Goal: Task Accomplishment & Management: Manage account settings

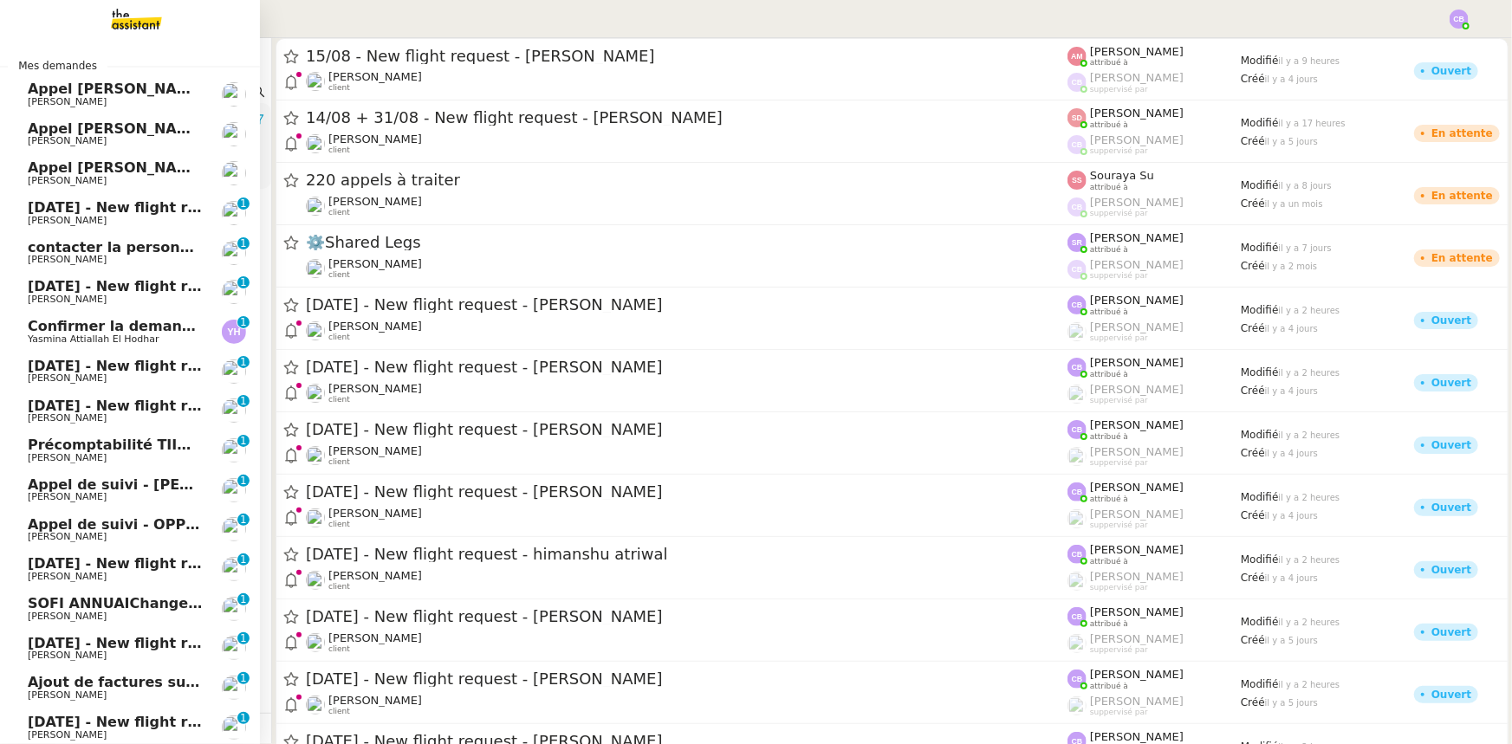
click at [137, 208] on span "5th October 2025 - New flight request - Mickey Lawlor" at bounding box center [207, 207] width 358 height 16
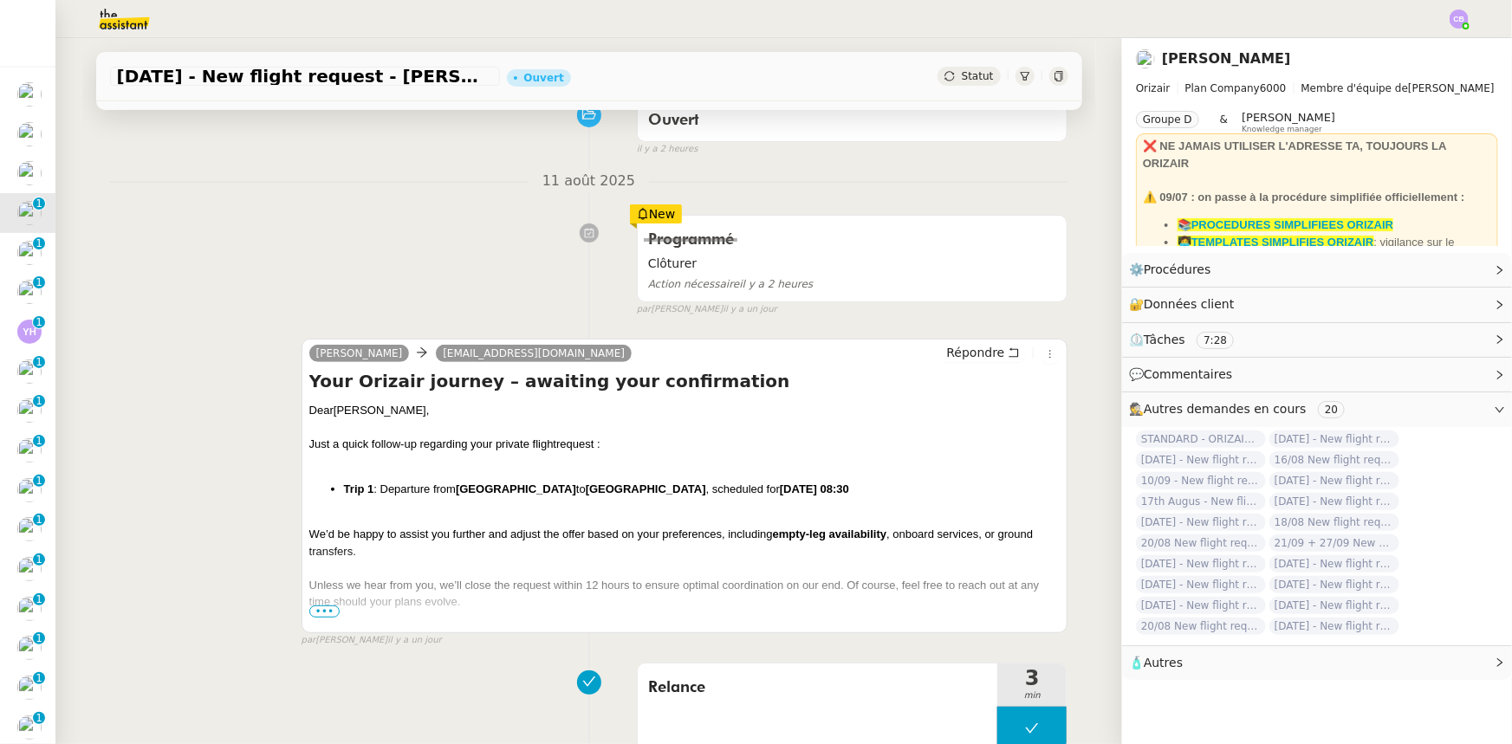
scroll to position [157, 0]
click at [1435, 274] on link "Modifier" at bounding box center [1452, 270] width 49 height 20
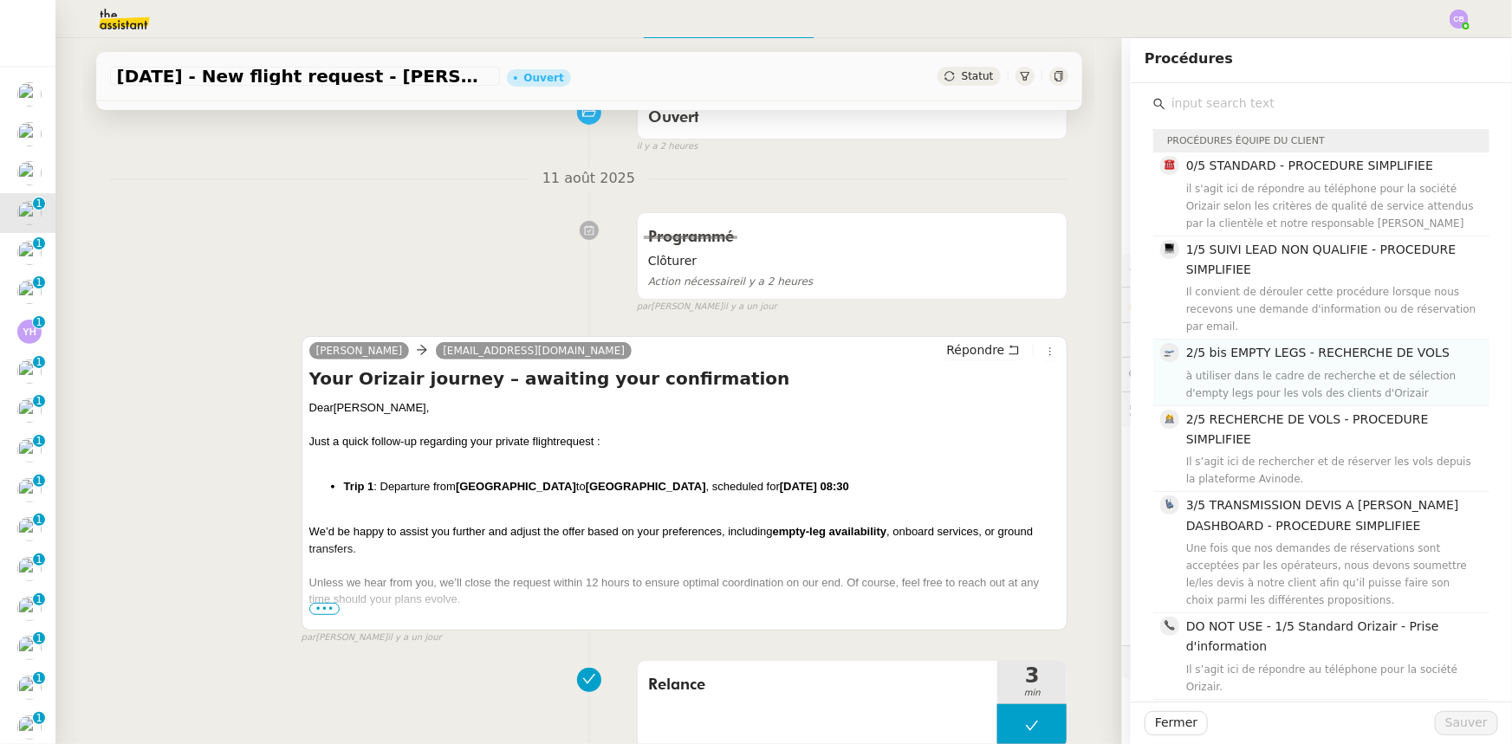
click at [1252, 277] on h4 "1/5 SUIVI LEAD NON QUALIFIE - PROCEDURE SIMPLIFIEE" at bounding box center [1332, 260] width 293 height 41
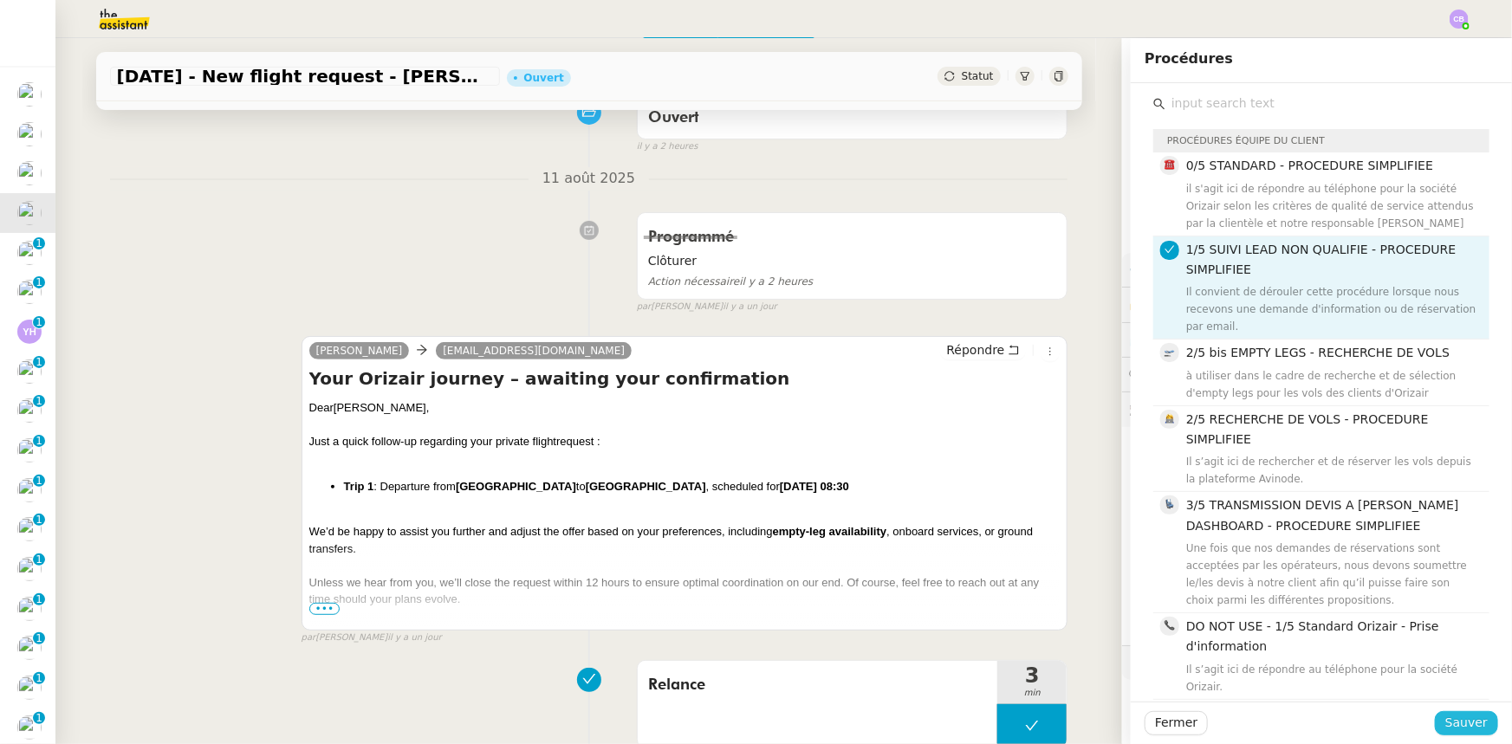
click at [1467, 720] on span "Sauver" at bounding box center [1466, 723] width 42 height 20
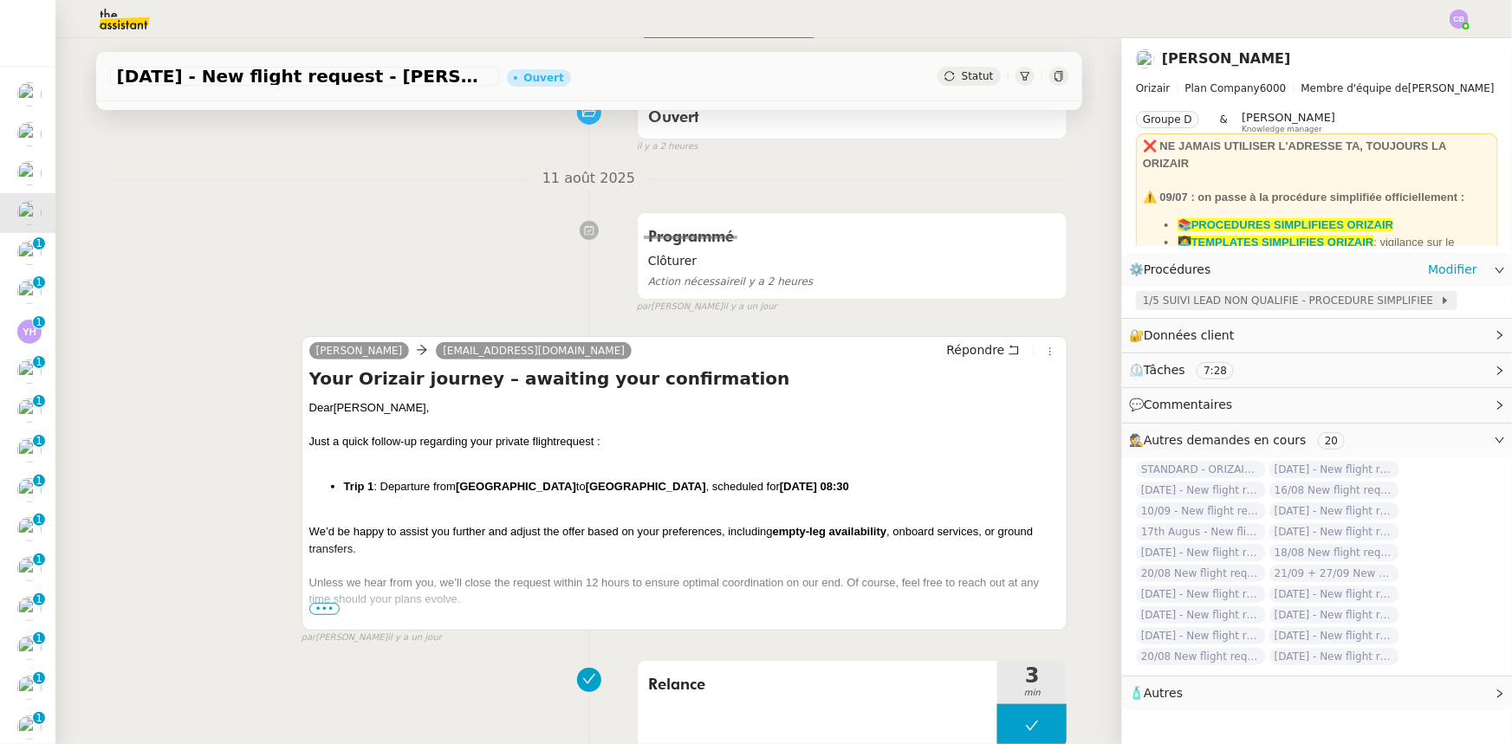
click at [1152, 304] on span "1/5 SUIVI LEAD NON QUALIFIE - PROCEDURE SIMPLIFIEE" at bounding box center [1291, 300] width 297 height 17
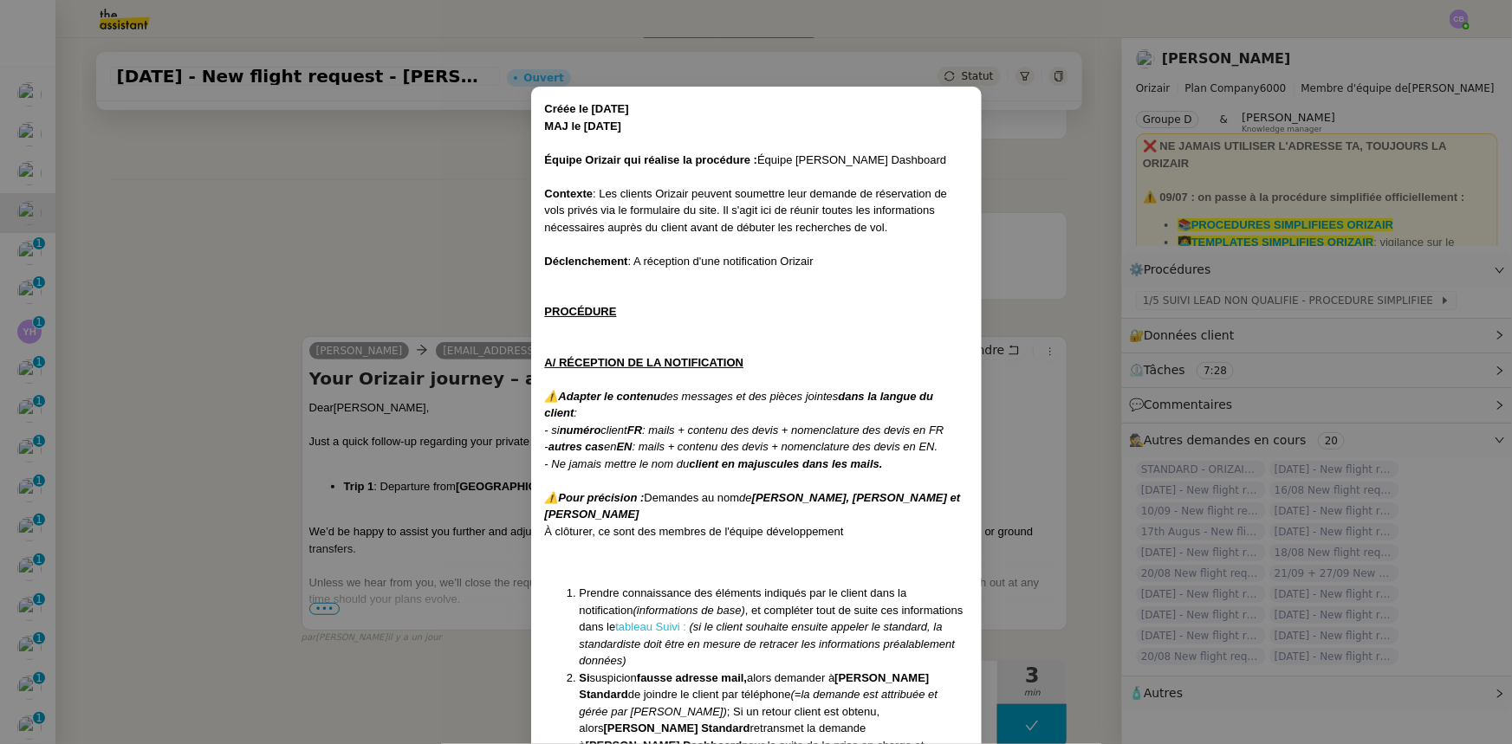
click at [619, 621] on link "tableau Suivi :" at bounding box center [650, 626] width 71 height 13
click at [459, 251] on nz-modal-container "Créée le [DATE] MAJ le [DATE] Équipe Orizair qui réalise la procédure : Équipe …" at bounding box center [756, 372] width 1512 height 744
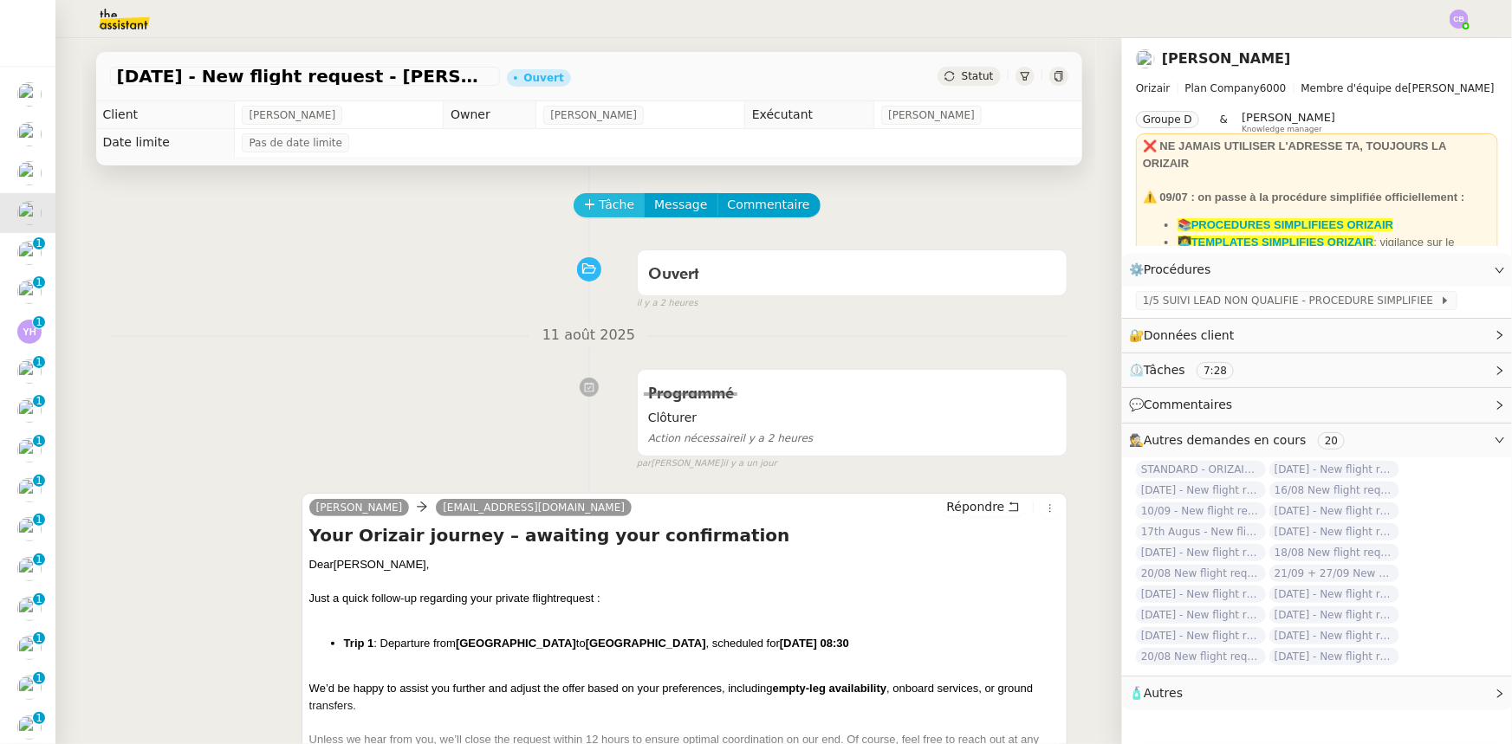
click at [600, 204] on span "Tâche" at bounding box center [618, 205] width 36 height 20
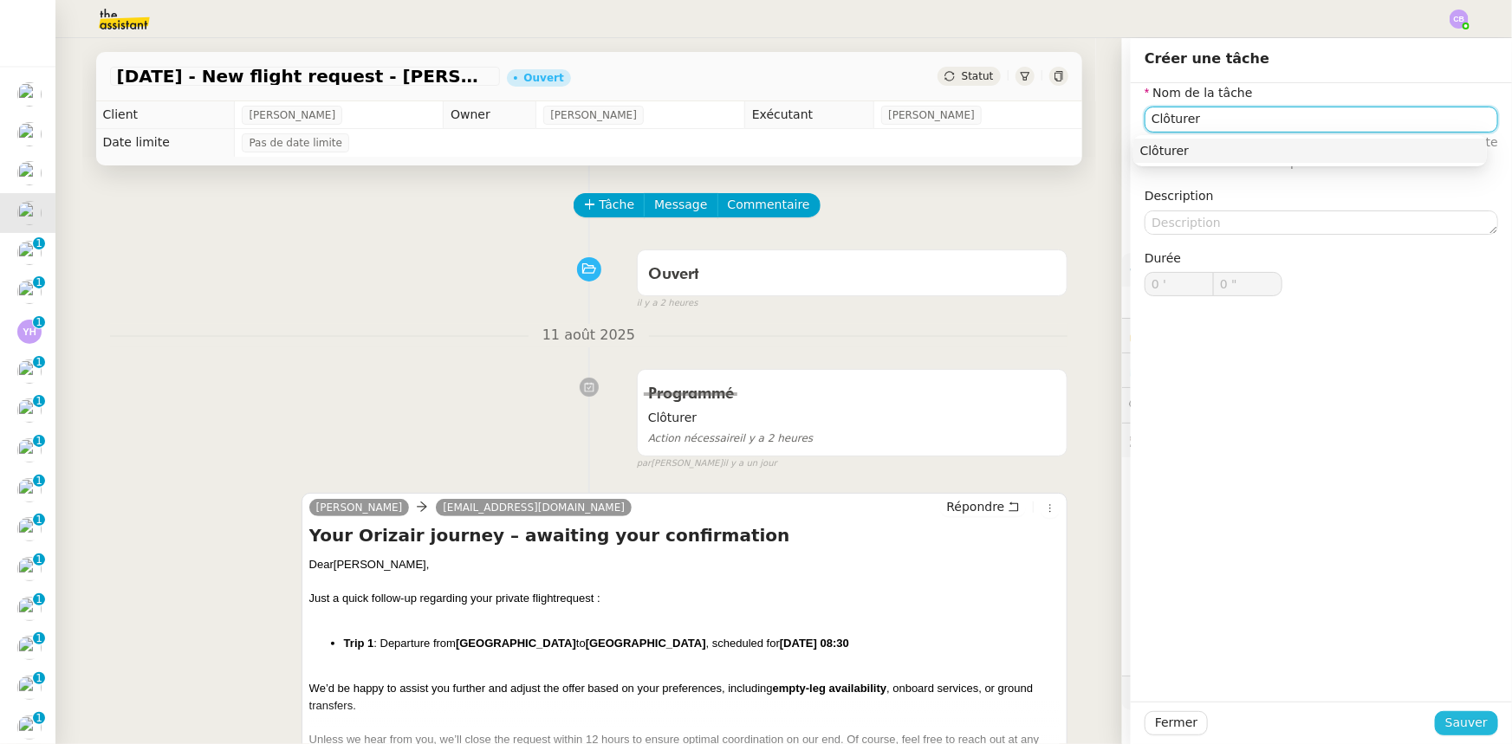
type input "Clôturer"
click at [1453, 724] on span "Sauver" at bounding box center [1466, 723] width 42 height 20
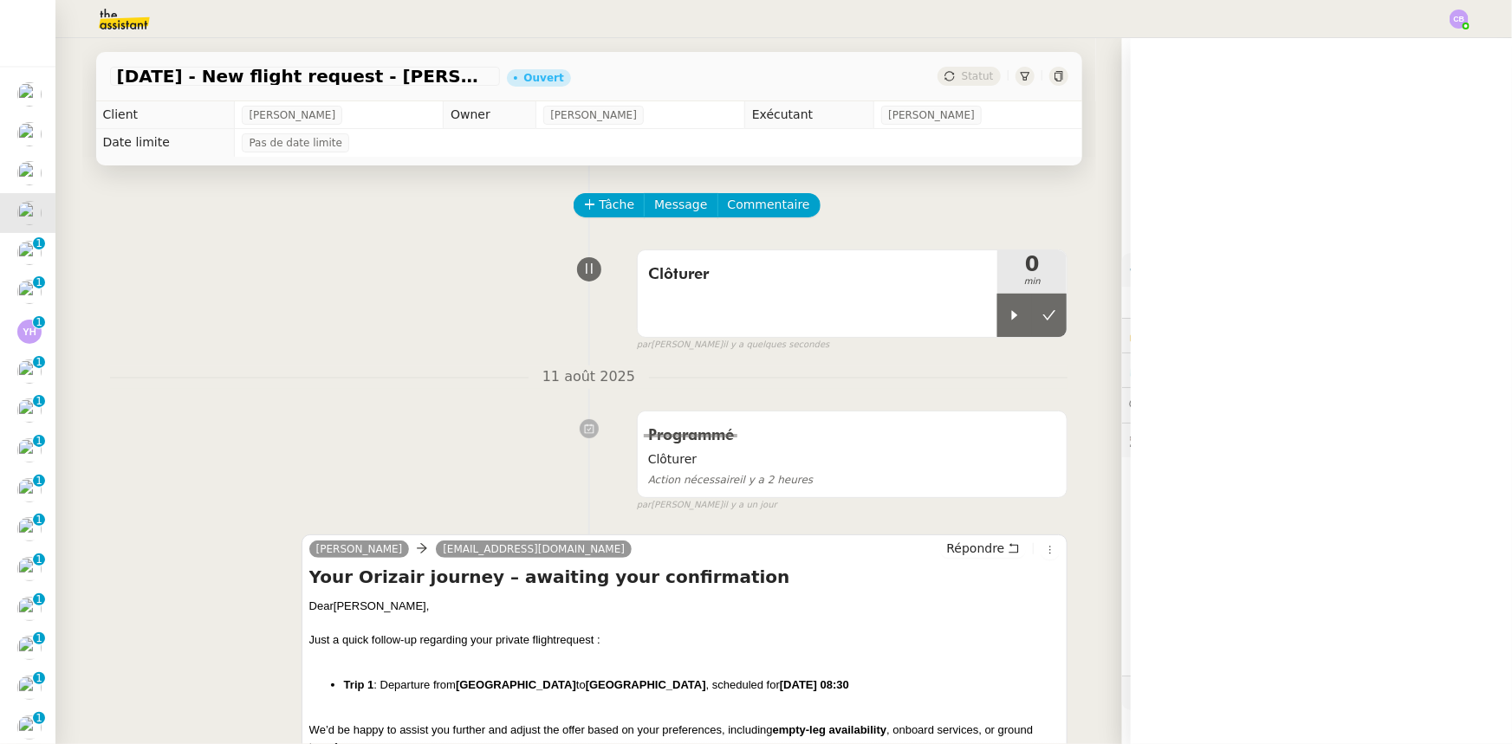
click at [997, 321] on div at bounding box center [1014, 315] width 35 height 43
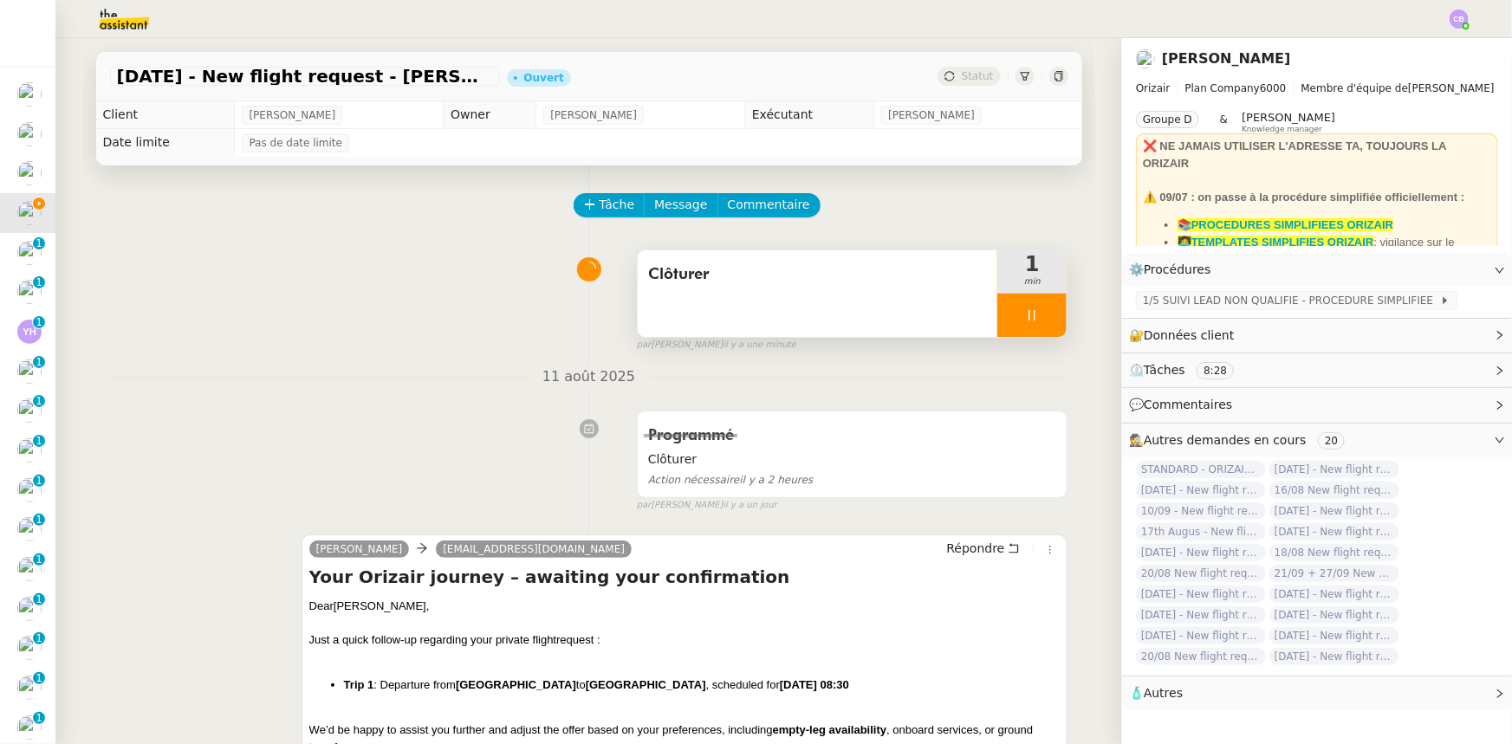
click at [997, 308] on div at bounding box center [1031, 315] width 69 height 43
click at [1032, 316] on button at bounding box center [1049, 315] width 35 height 43
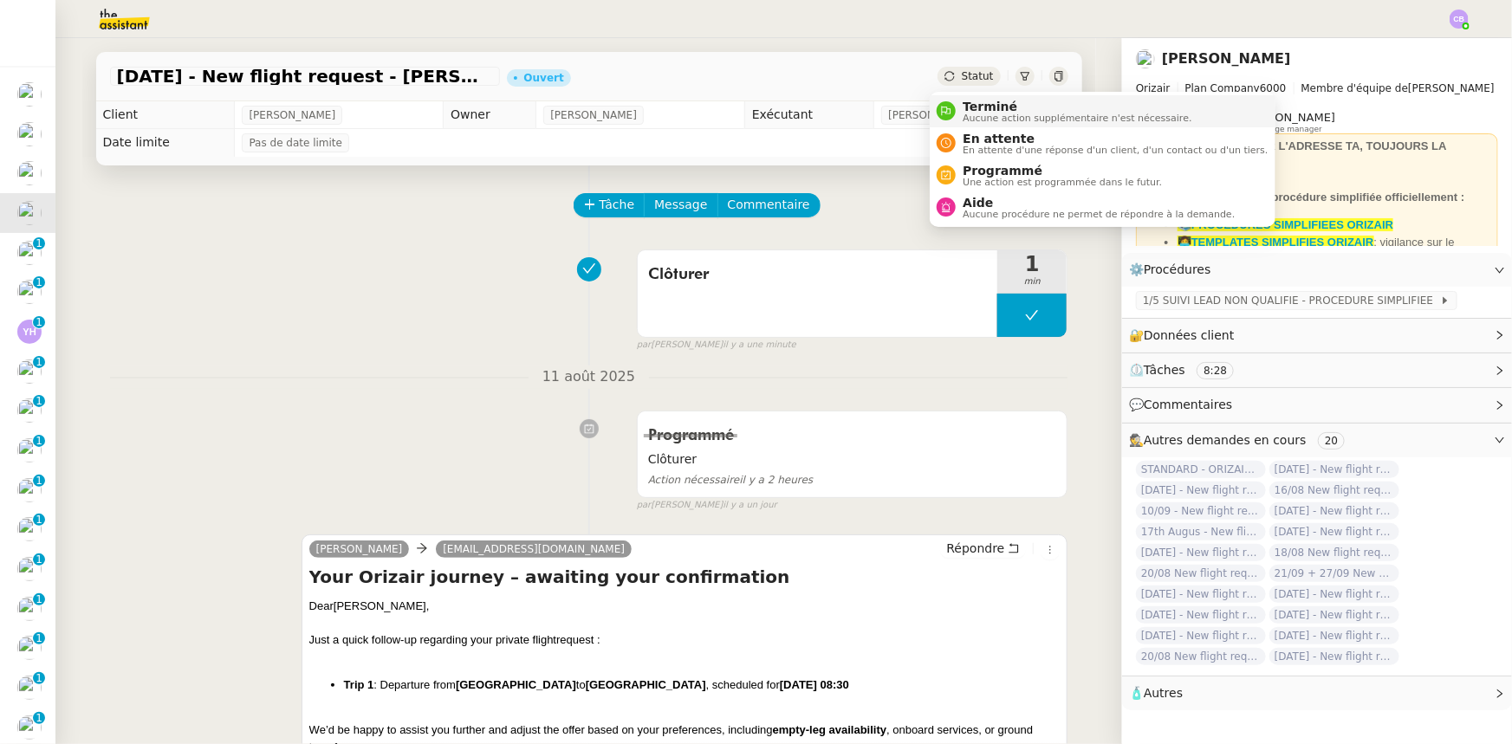
click at [980, 108] on span "Terminé" at bounding box center [1077, 107] width 229 height 14
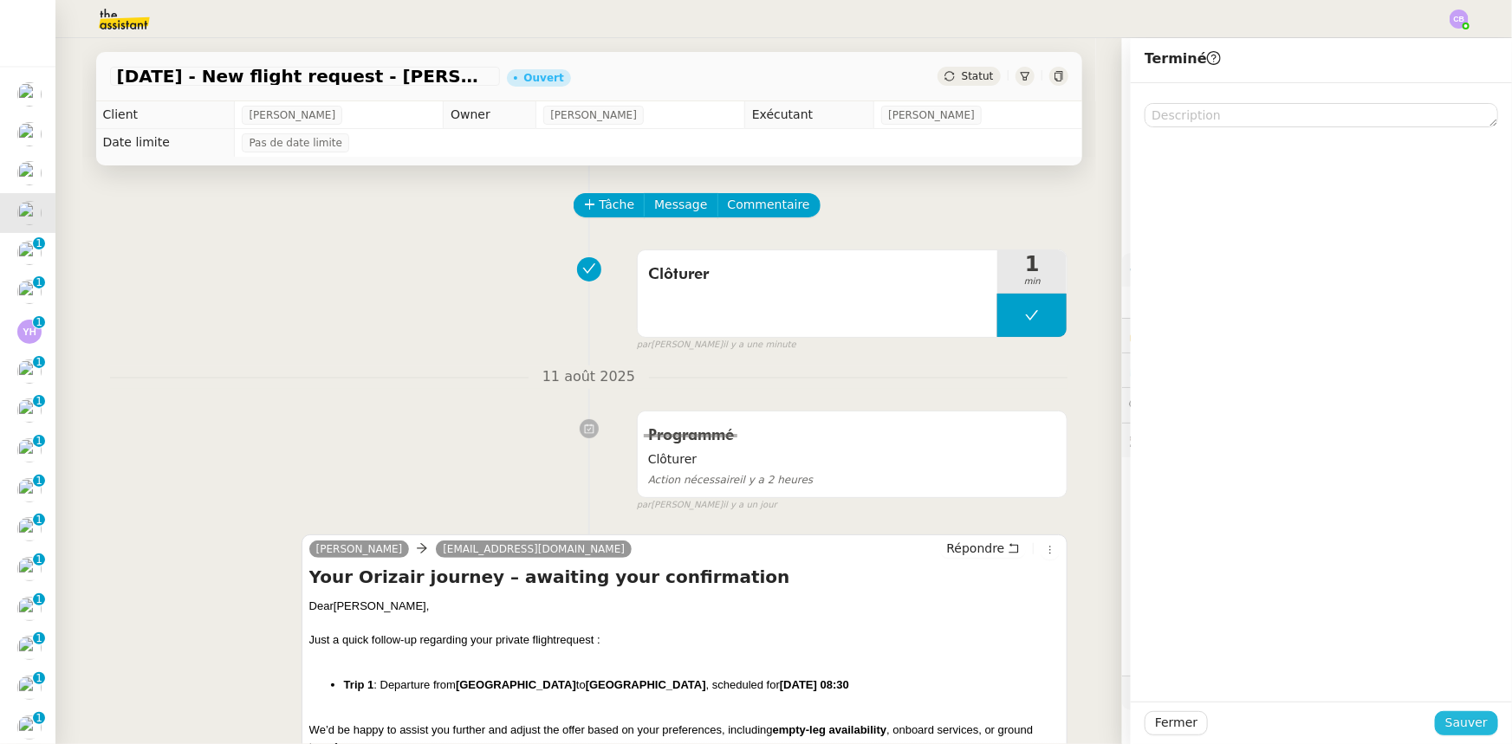
click at [1460, 729] on span "Sauver" at bounding box center [1466, 723] width 42 height 20
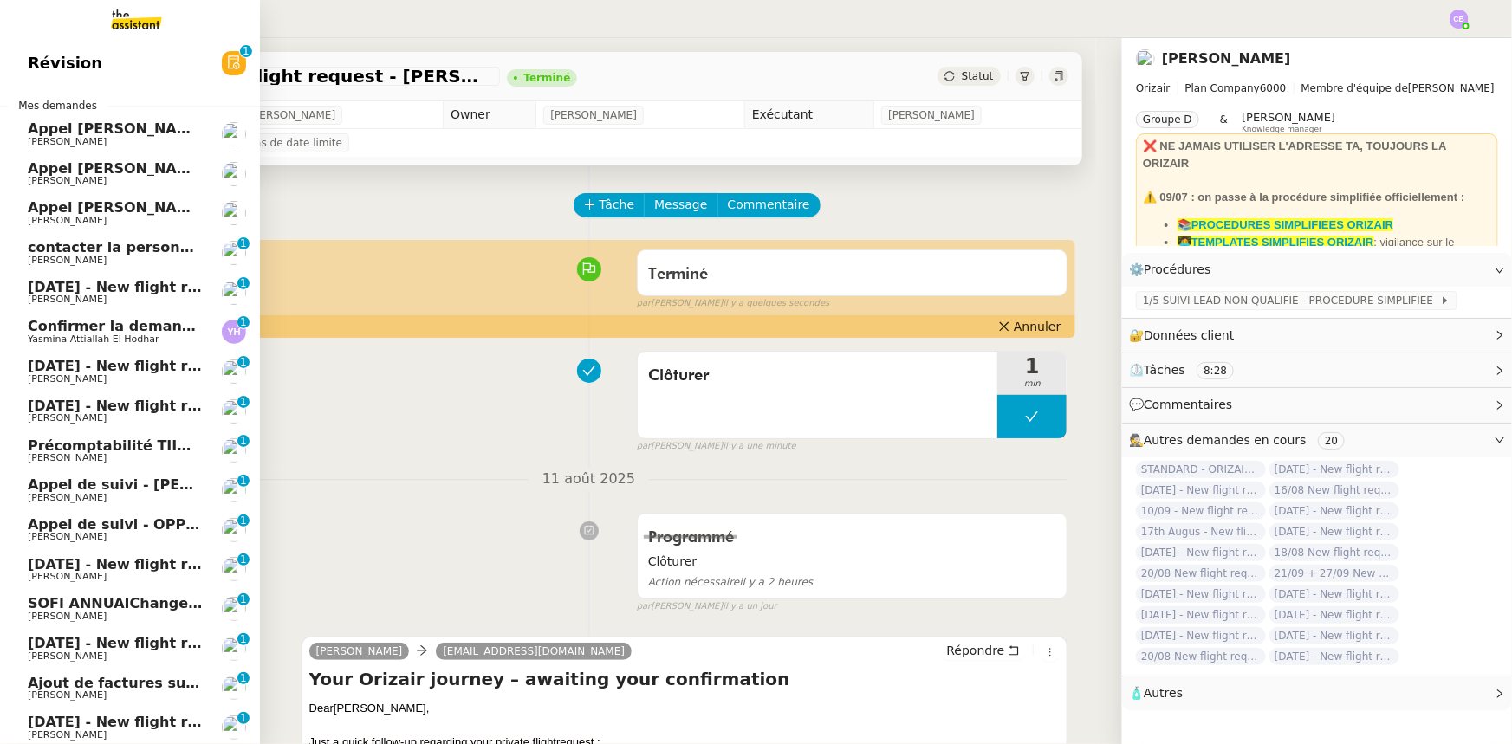
click at [90, 290] on span "7th September 2025 - New flight request - himanshu atriwal" at bounding box center [210, 287] width 365 height 16
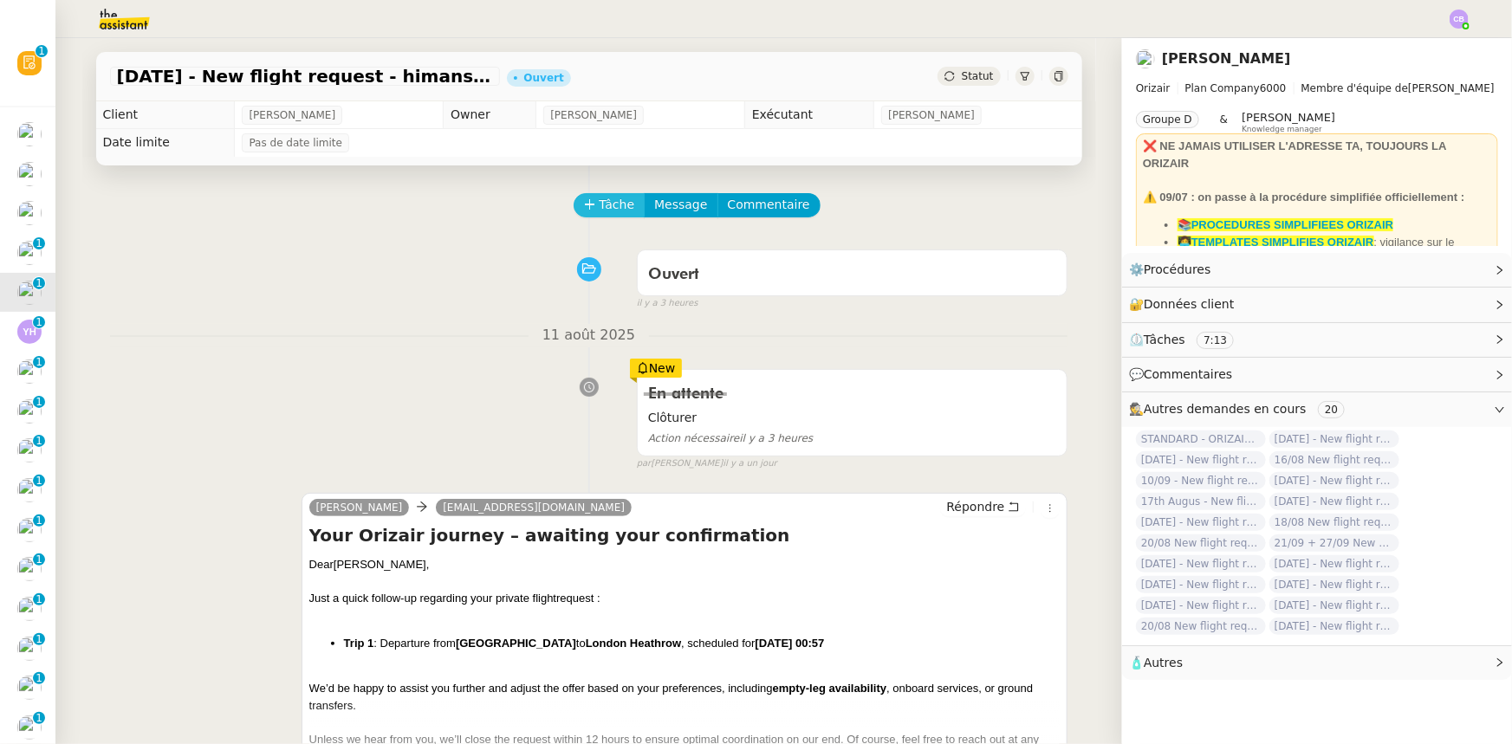
click at [600, 212] on span "Tâche" at bounding box center [618, 205] width 36 height 20
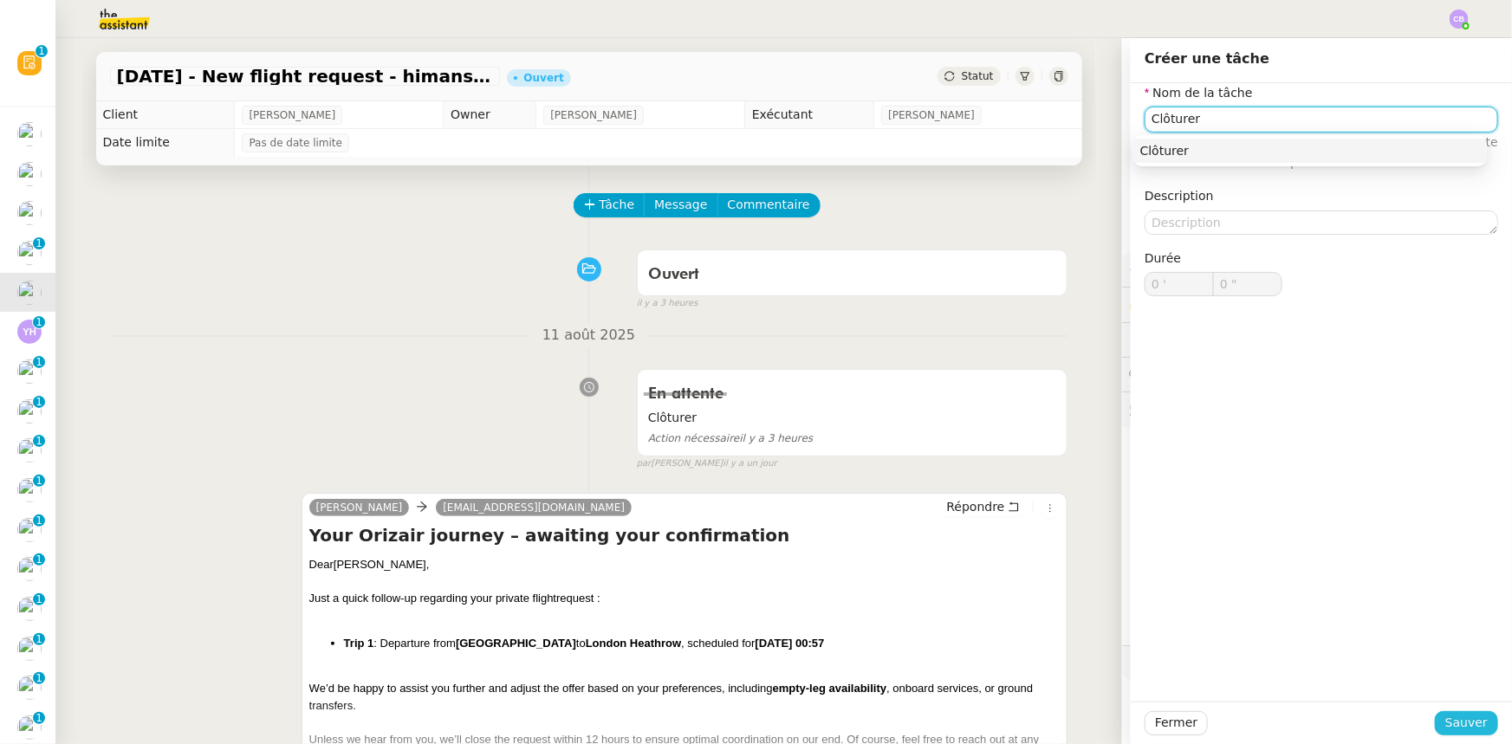
type input "Clôturer"
click at [1449, 719] on span "Sauver" at bounding box center [1466, 723] width 42 height 20
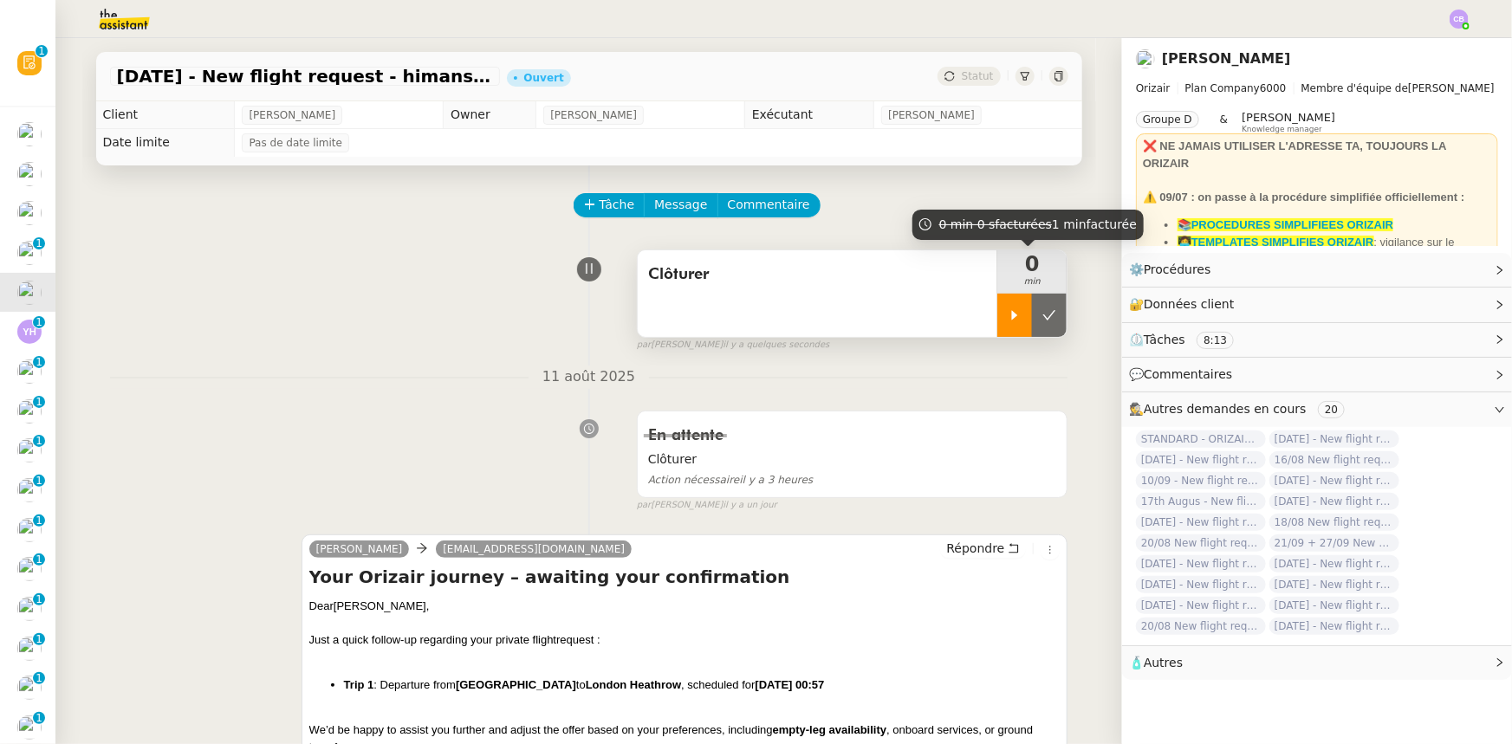
click at [1012, 320] on icon at bounding box center [1015, 315] width 6 height 10
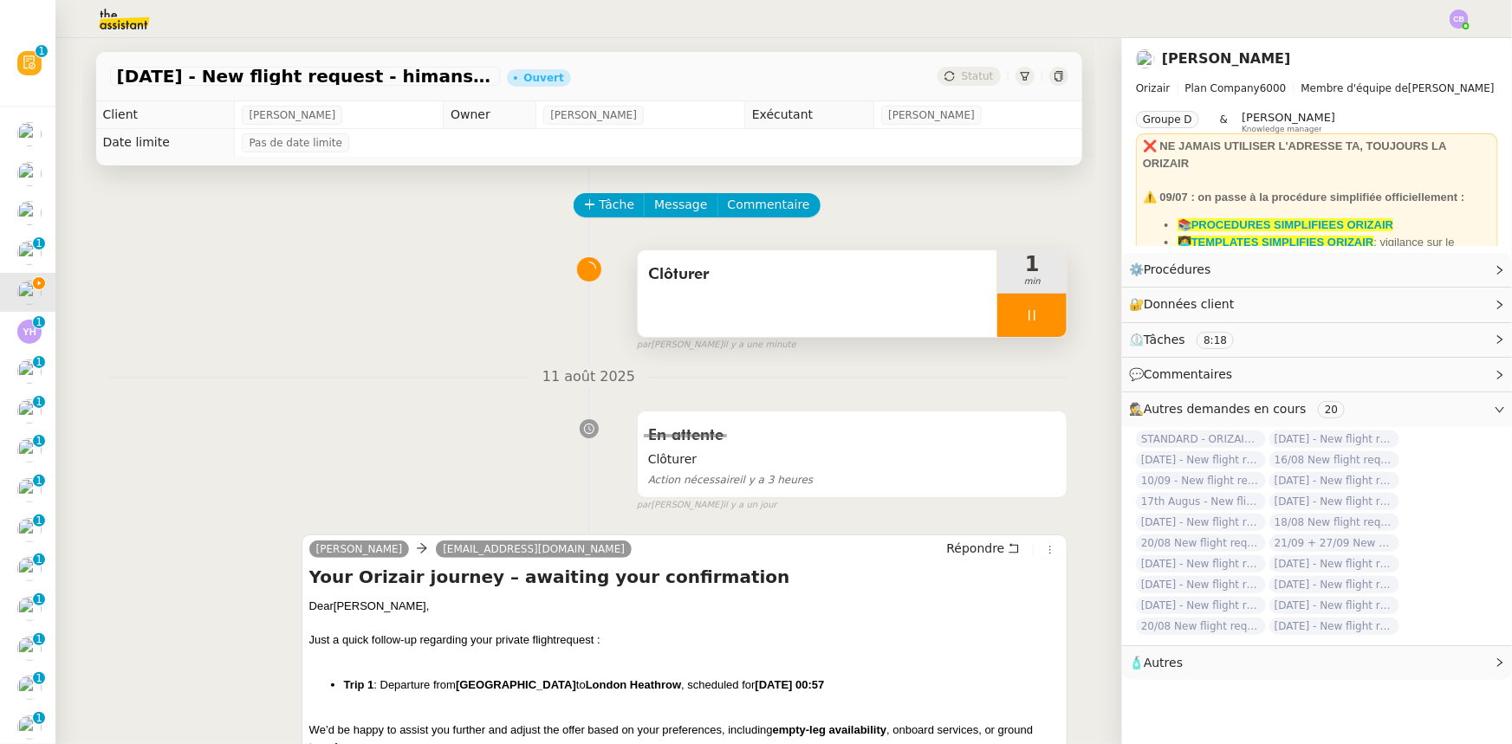
click at [997, 309] on div at bounding box center [1031, 315] width 69 height 43
click at [1042, 317] on icon at bounding box center [1049, 315] width 14 height 14
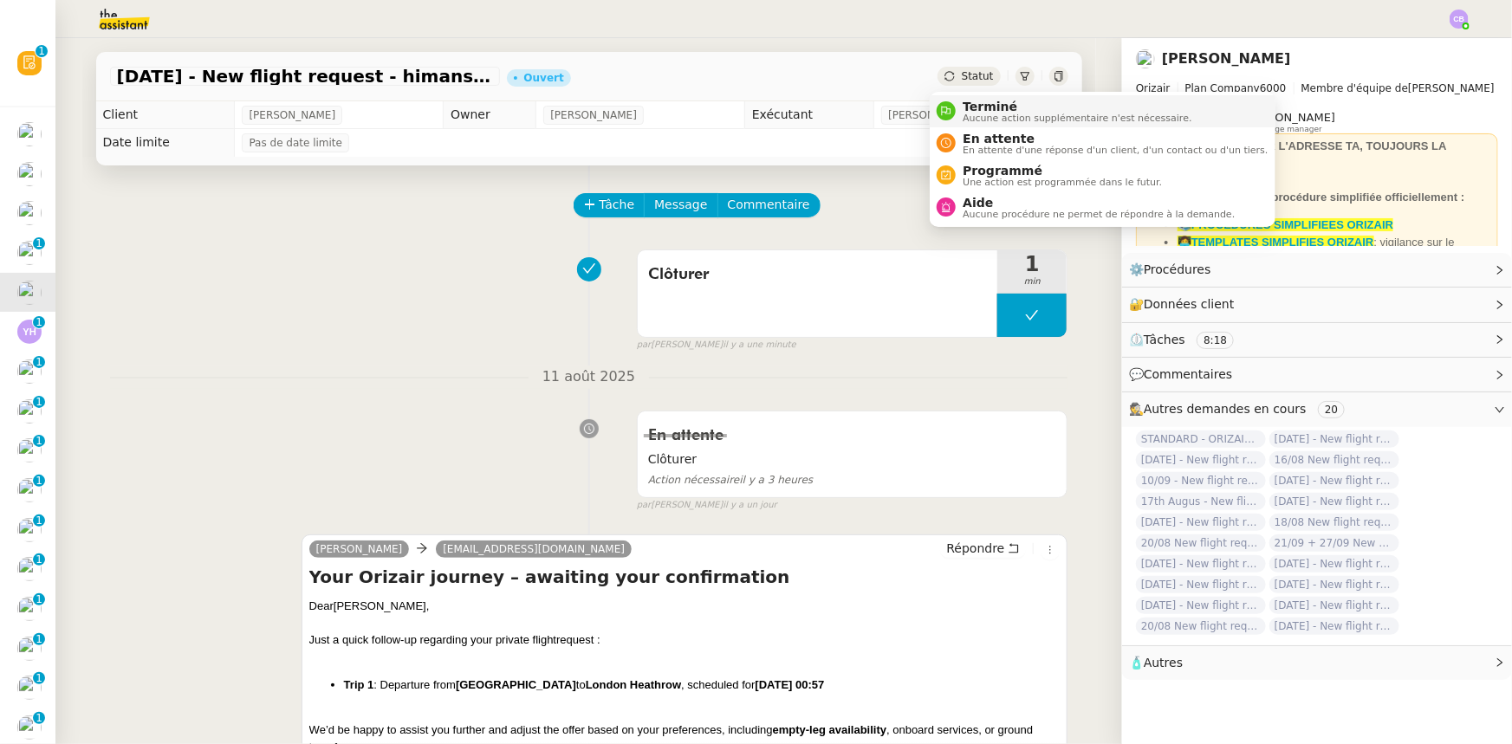
click at [976, 107] on span "Terminé" at bounding box center [1077, 107] width 229 height 14
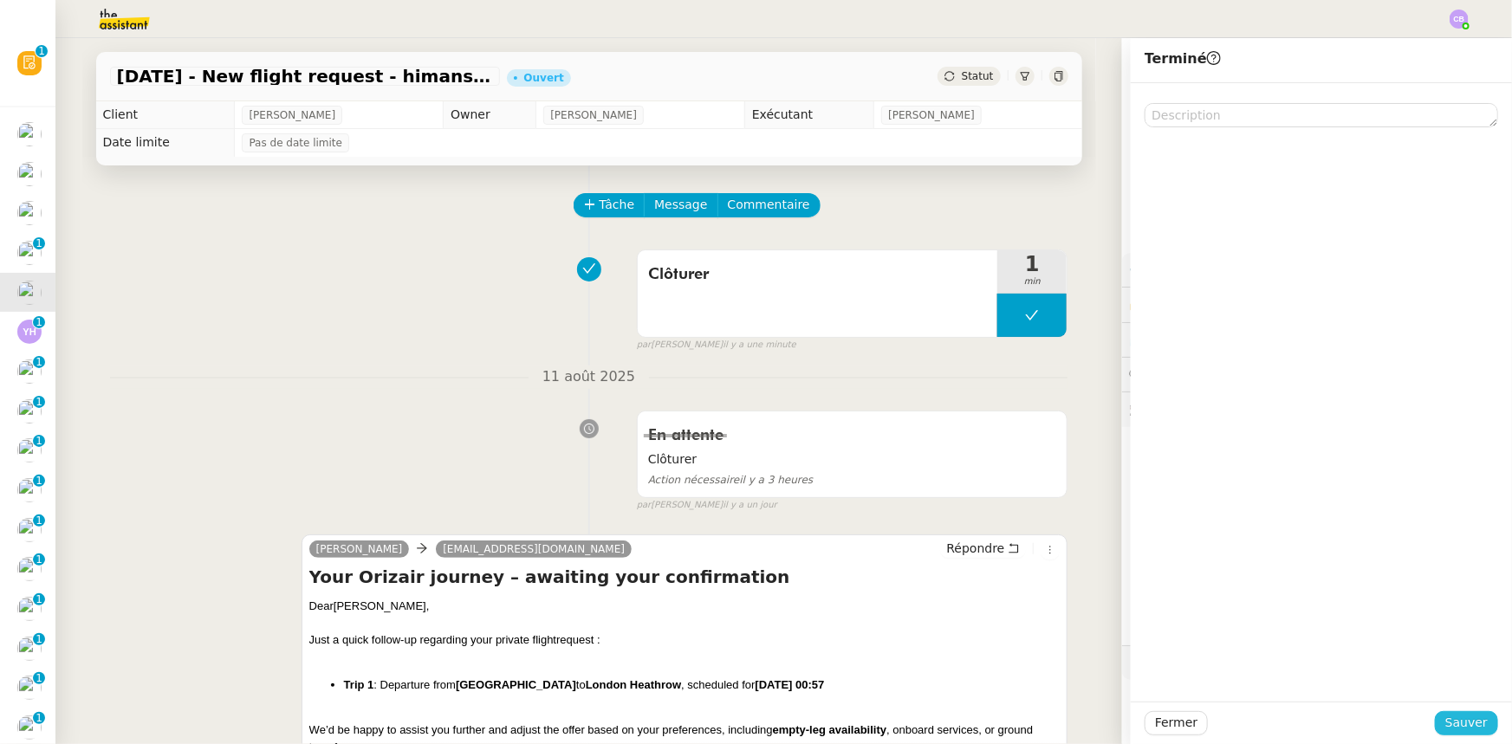
click at [1445, 717] on span "Sauver" at bounding box center [1466, 723] width 42 height 20
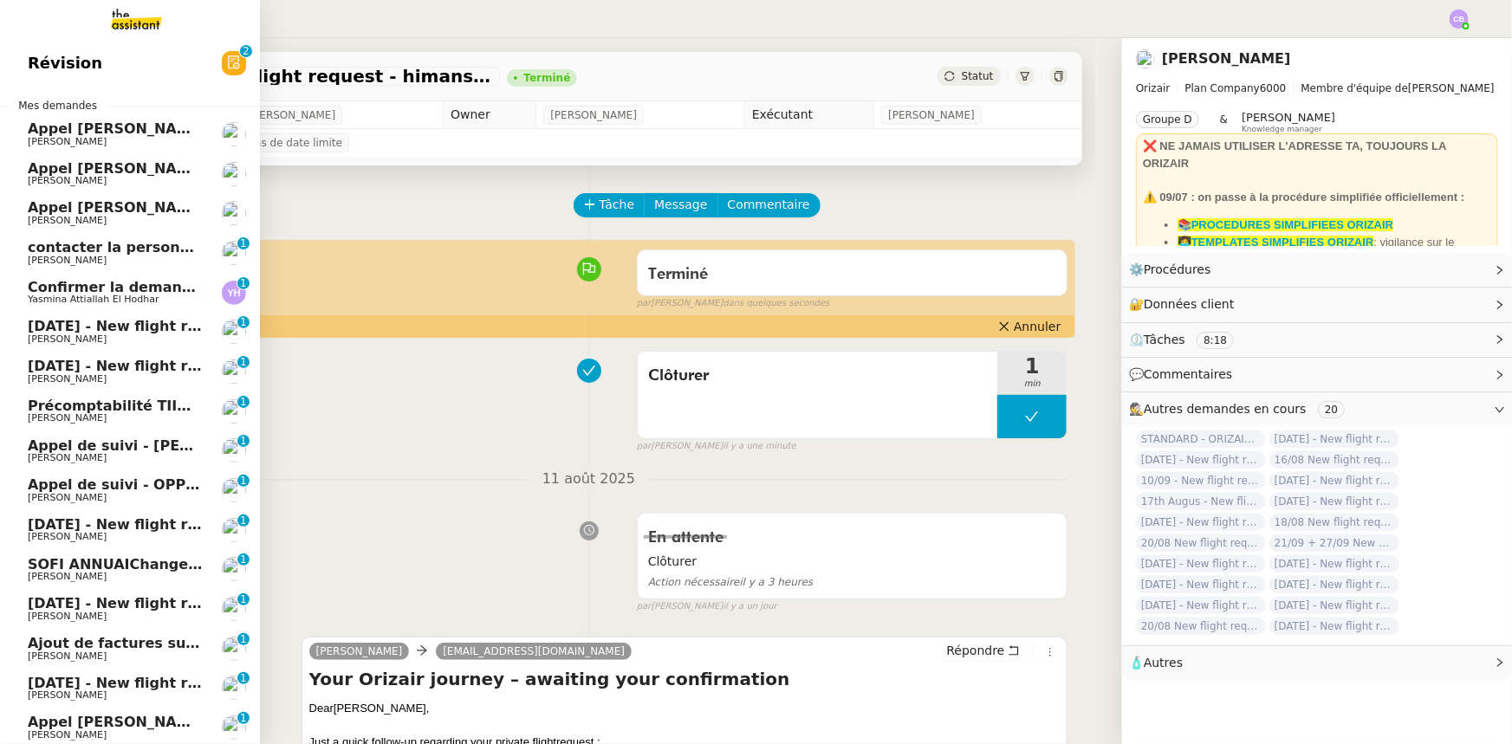
click at [63, 332] on span "14th August - New flight request - Nicolas Minot" at bounding box center [207, 326] width 358 height 16
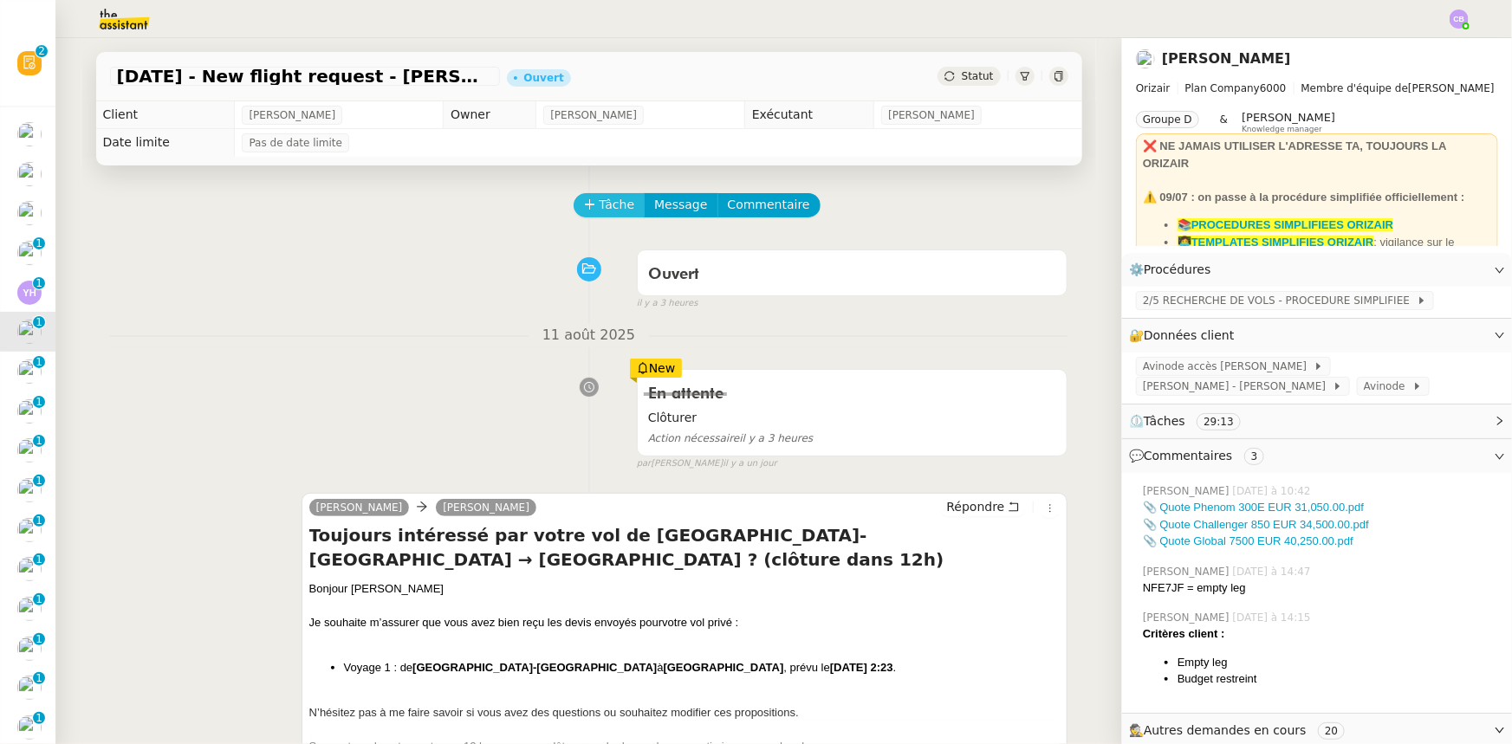
click at [600, 215] on span "Tâche" at bounding box center [618, 205] width 36 height 20
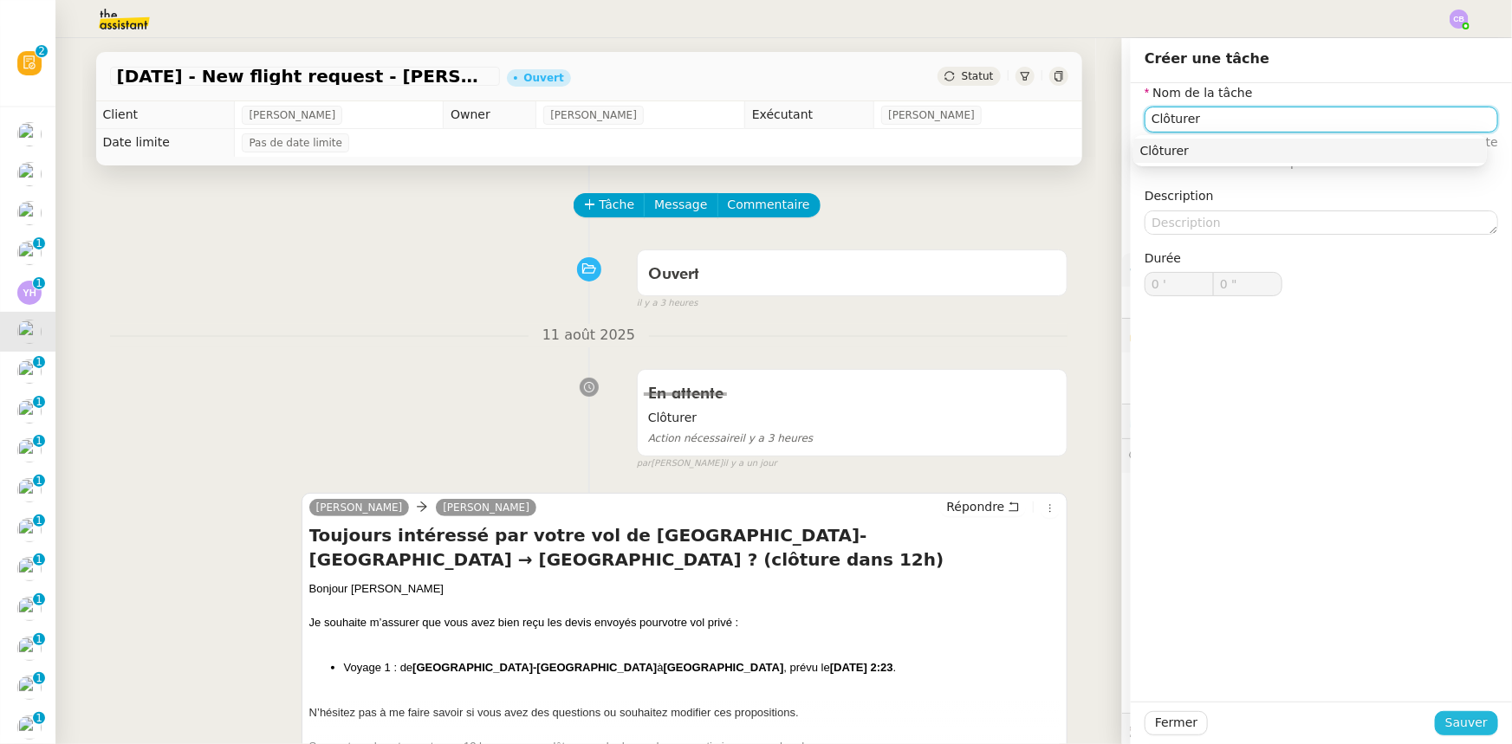
type input "Clôturer"
click at [1438, 717] on button "Sauver" at bounding box center [1466, 723] width 63 height 24
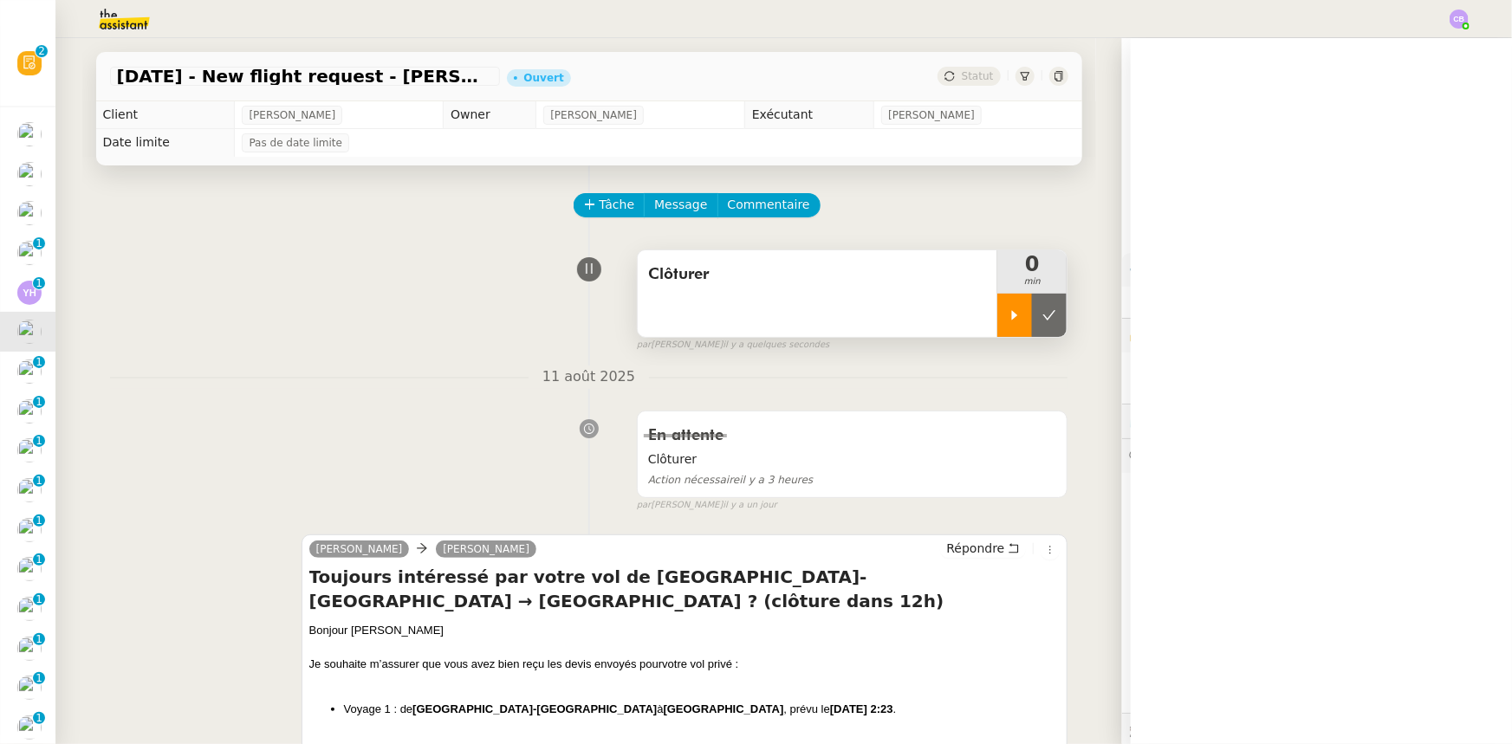
click at [997, 322] on div at bounding box center [1014, 315] width 35 height 43
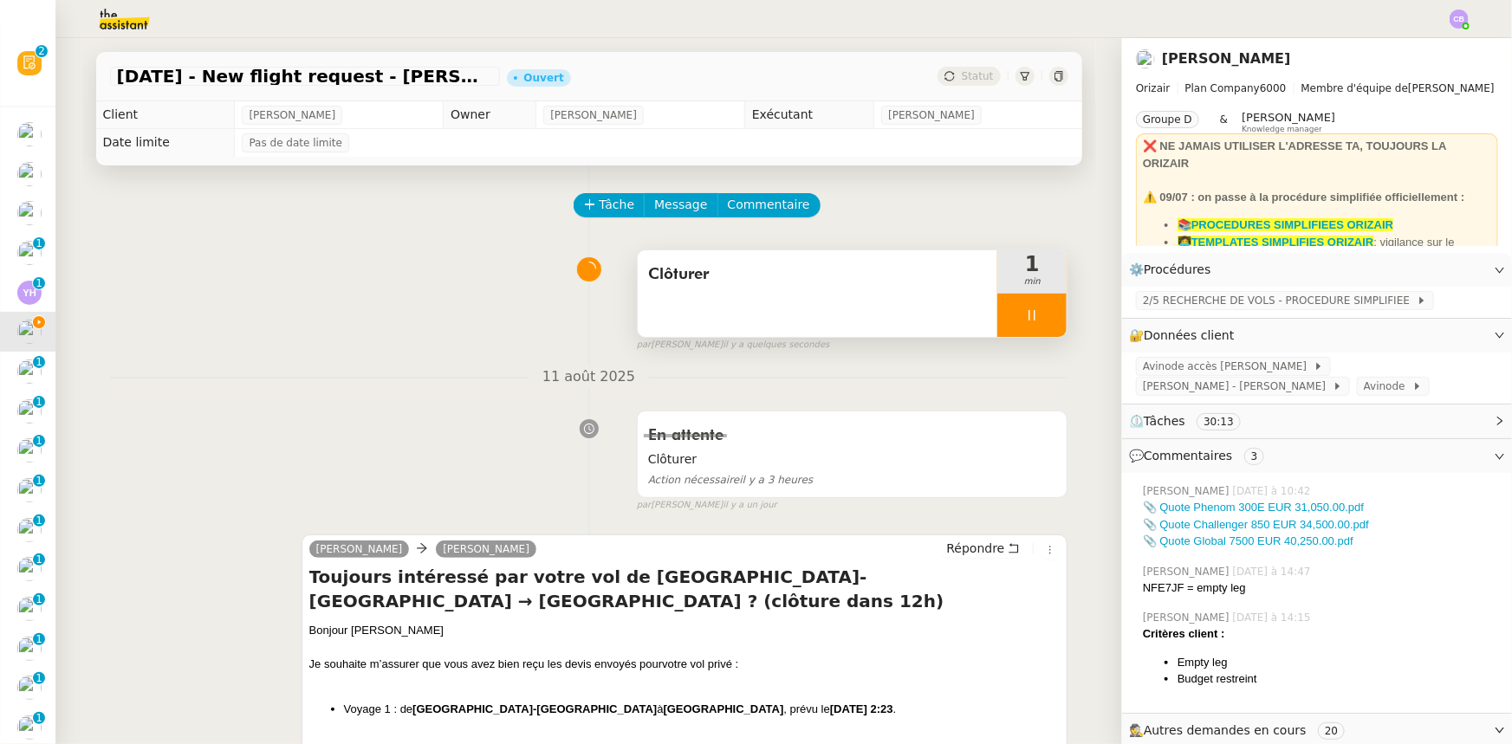
drag, startPoint x: 998, startPoint y: 306, endPoint x: 1018, endPoint y: 312, distance: 20.8
click at [998, 306] on div at bounding box center [1031, 315] width 69 height 43
click at [1042, 317] on icon at bounding box center [1049, 315] width 14 height 14
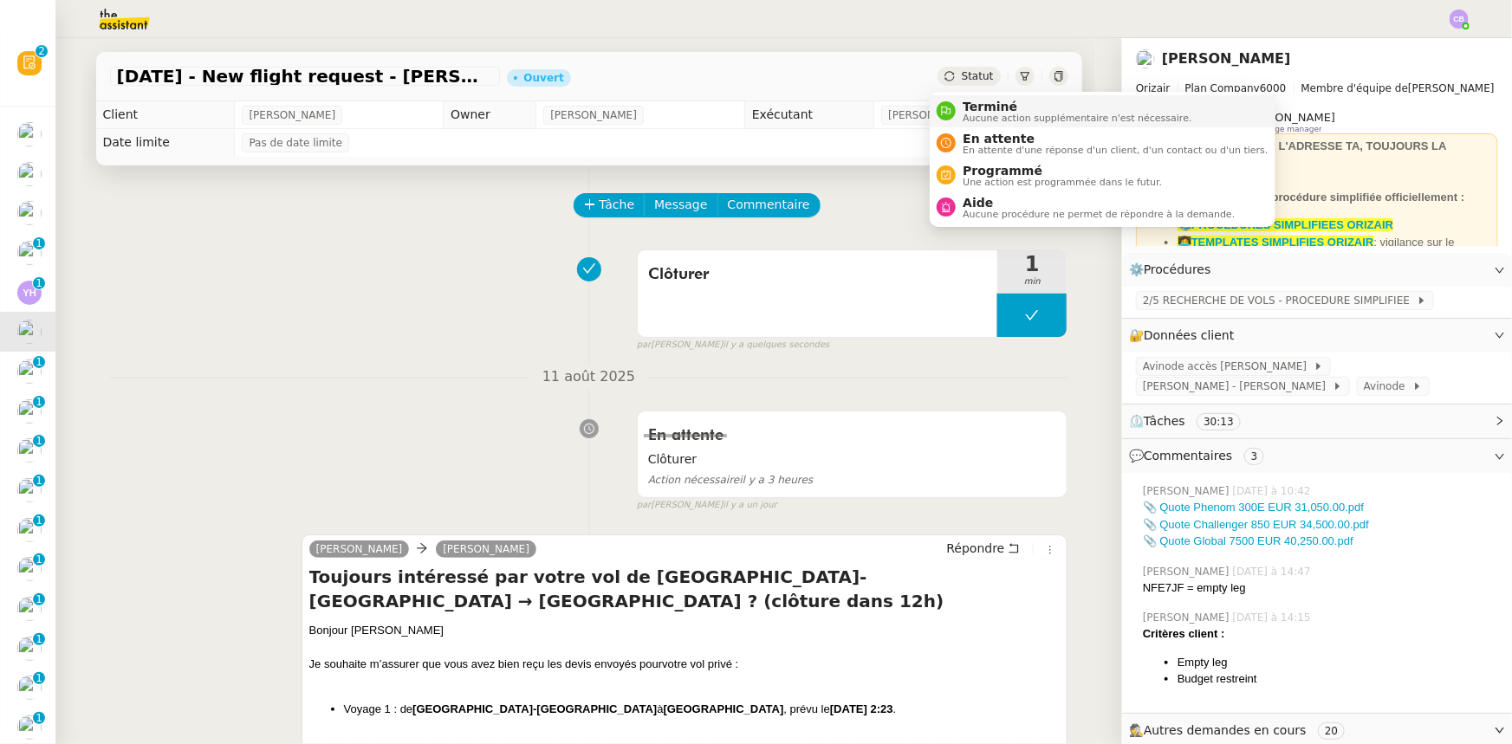
click at [982, 107] on span "Terminé" at bounding box center [1077, 107] width 229 height 14
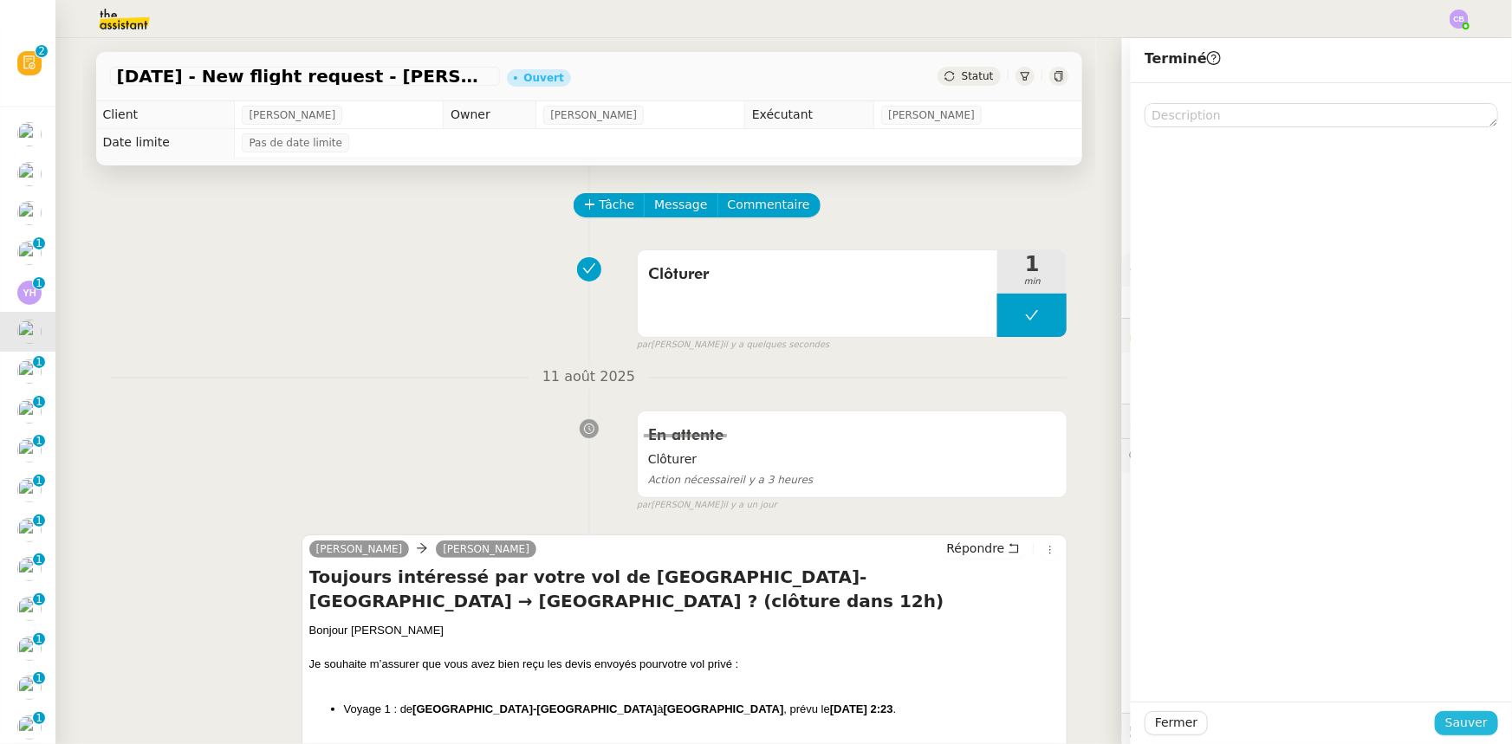
click at [1447, 722] on span "Sauver" at bounding box center [1466, 723] width 42 height 20
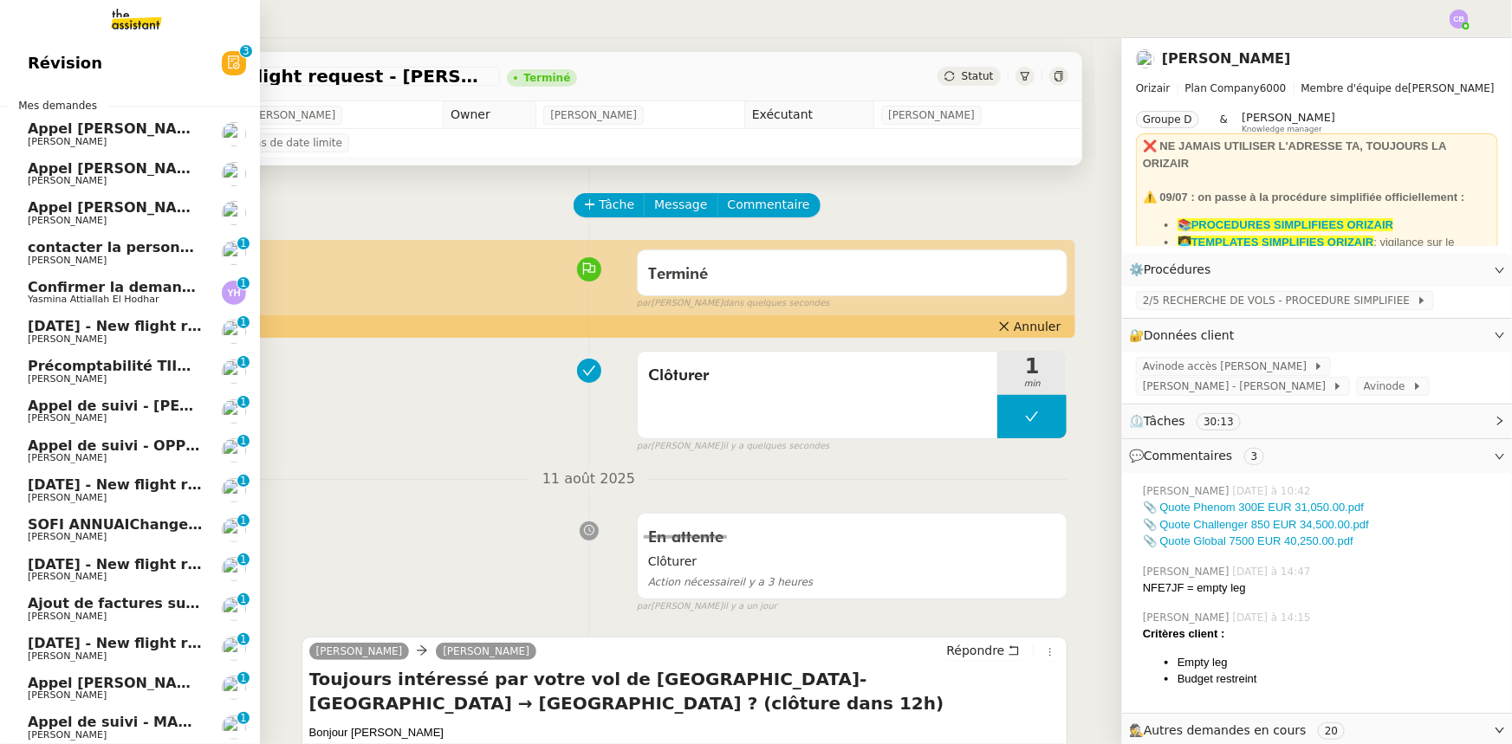
click at [88, 329] on span "17th August 2025 - New flight request - Samuel Benaim" at bounding box center [207, 326] width 358 height 16
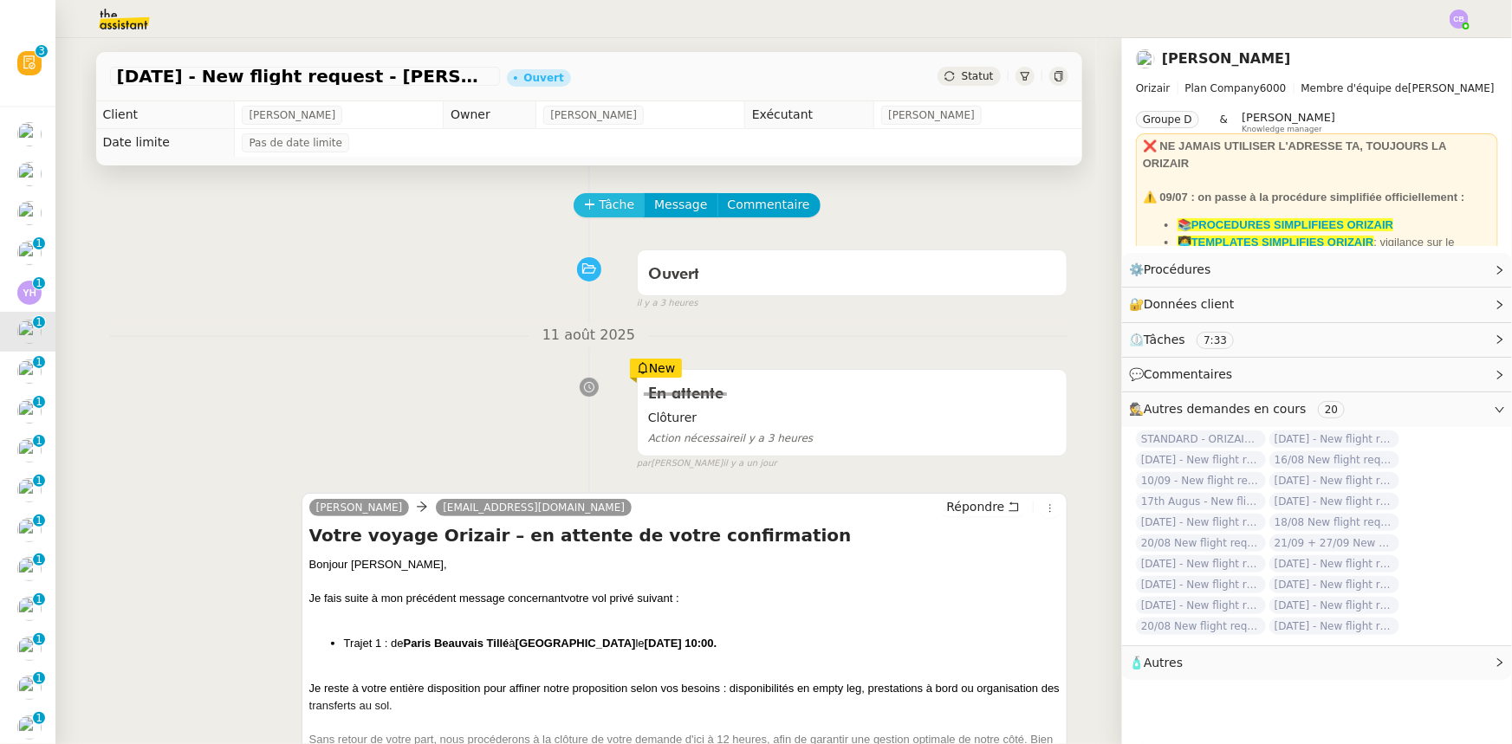
click at [600, 207] on span "Tâche" at bounding box center [618, 205] width 36 height 20
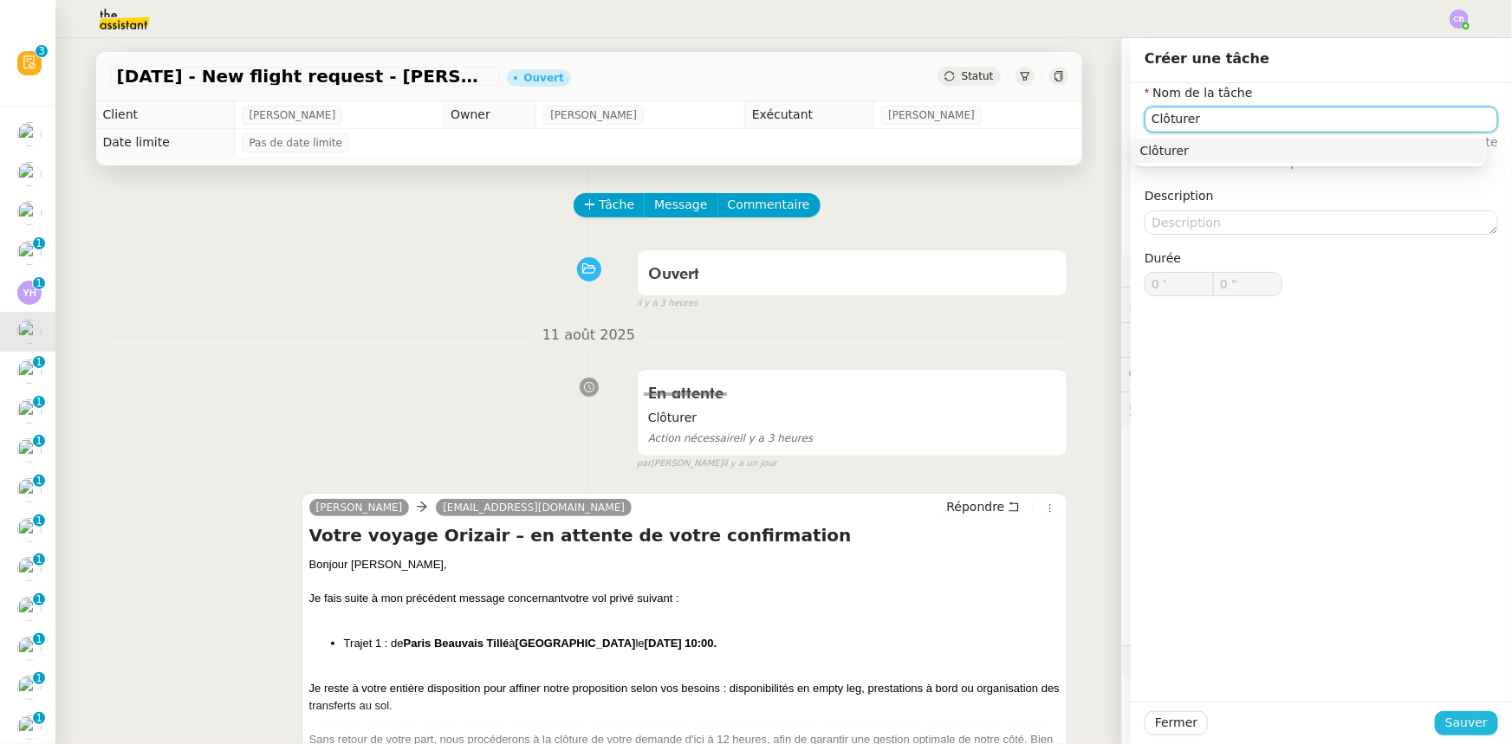
type input "Clôturer"
click at [1455, 720] on span "Sauver" at bounding box center [1466, 723] width 42 height 20
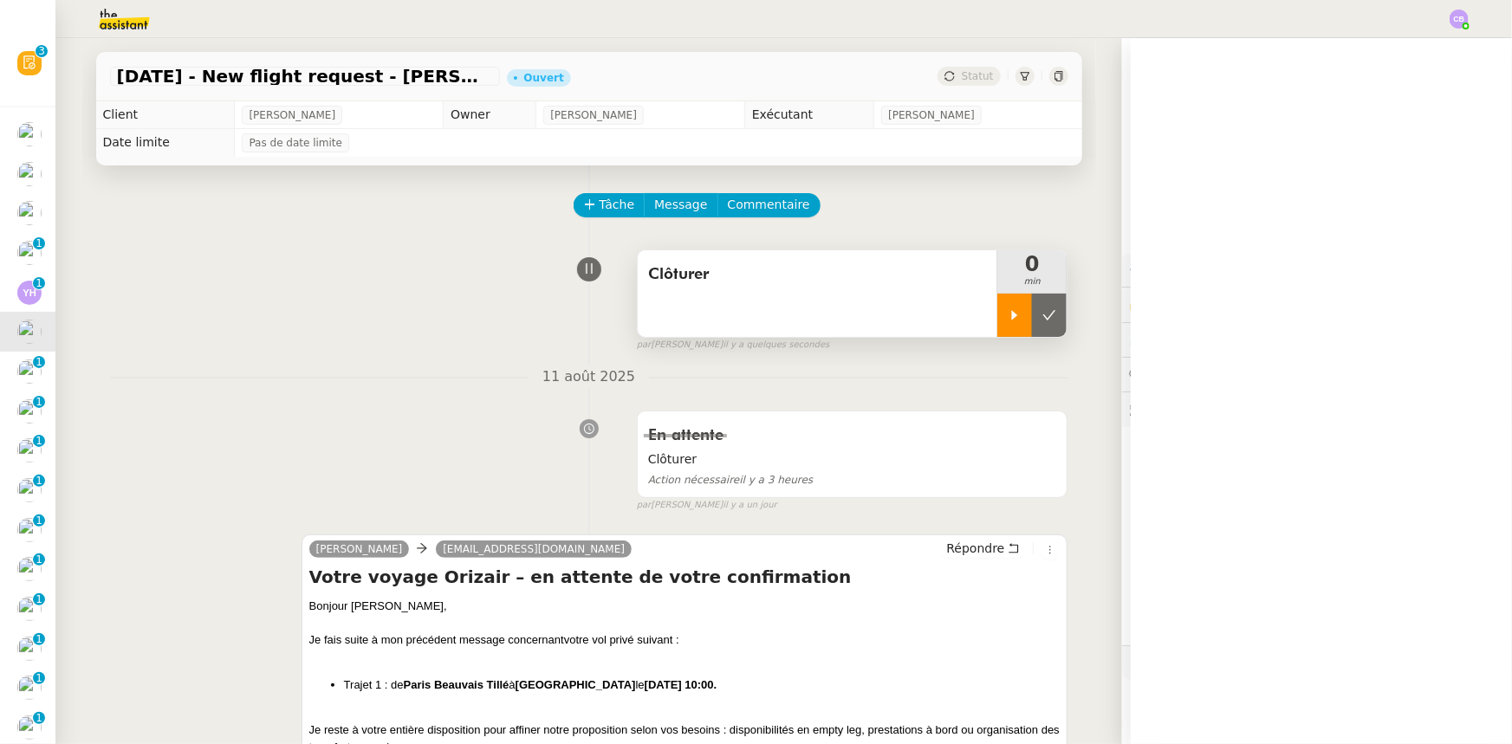
click at [1005, 324] on div at bounding box center [1014, 315] width 35 height 43
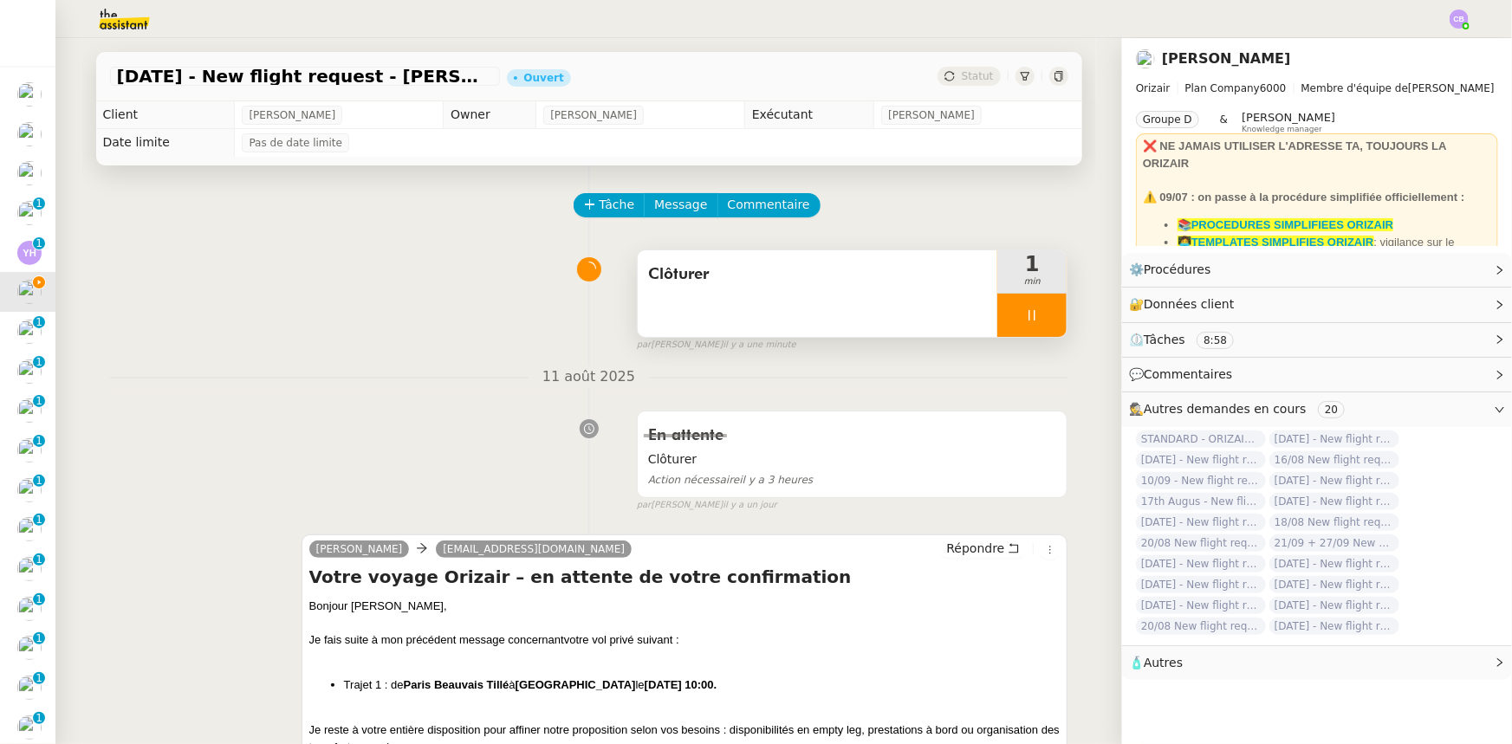
click at [1000, 309] on div at bounding box center [1031, 315] width 69 height 43
click at [1032, 319] on button at bounding box center [1049, 315] width 35 height 43
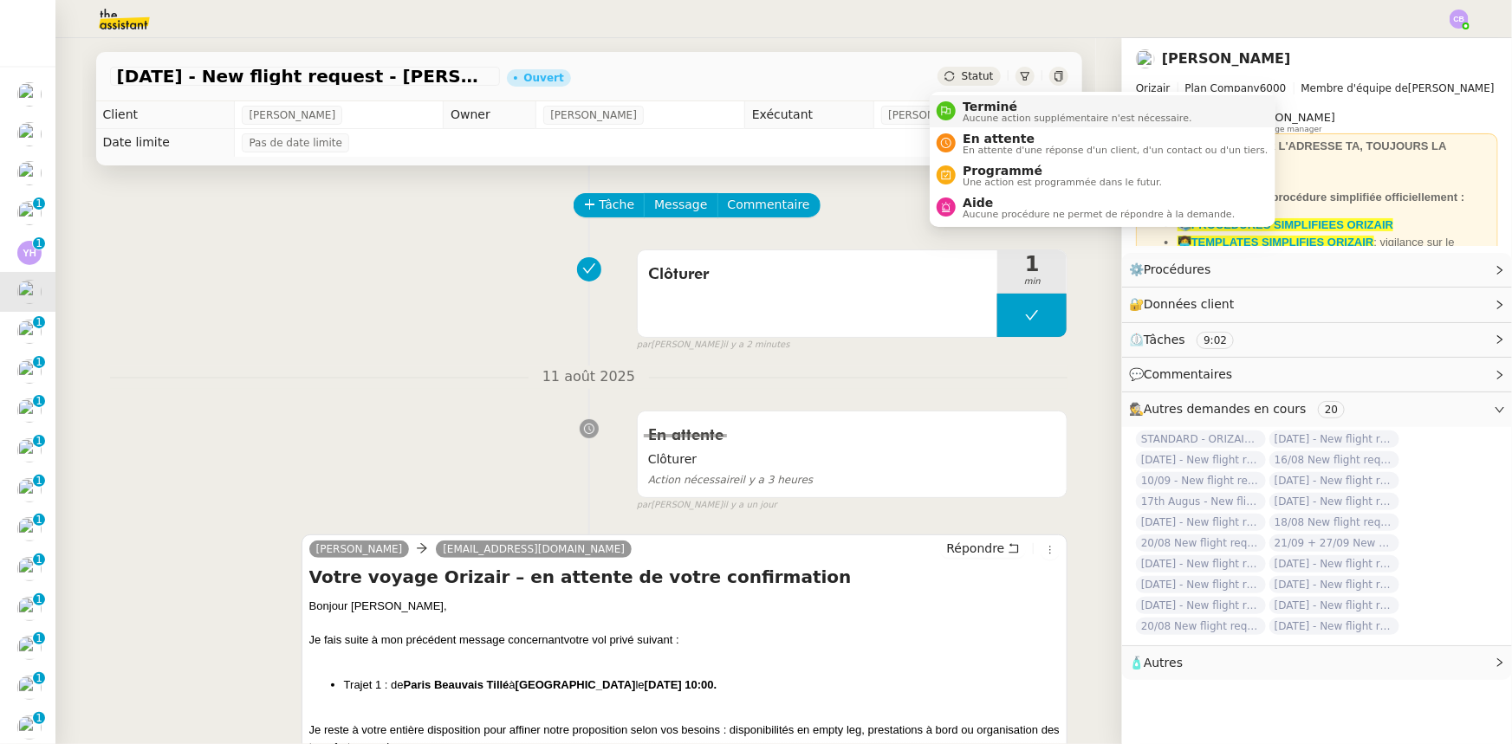
click at [973, 109] on span "Terminé" at bounding box center [1077, 107] width 229 height 14
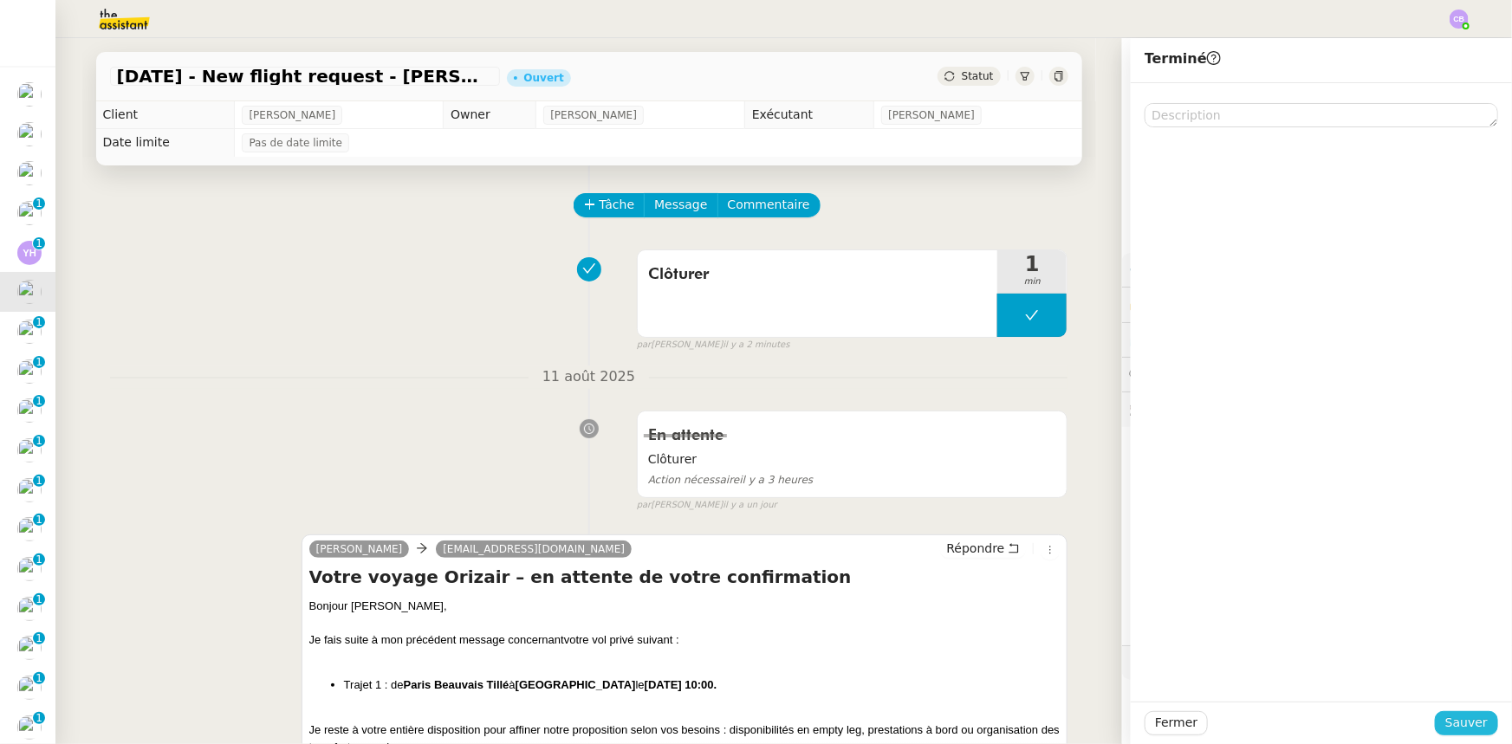
click at [1445, 722] on span "Sauver" at bounding box center [1466, 723] width 42 height 20
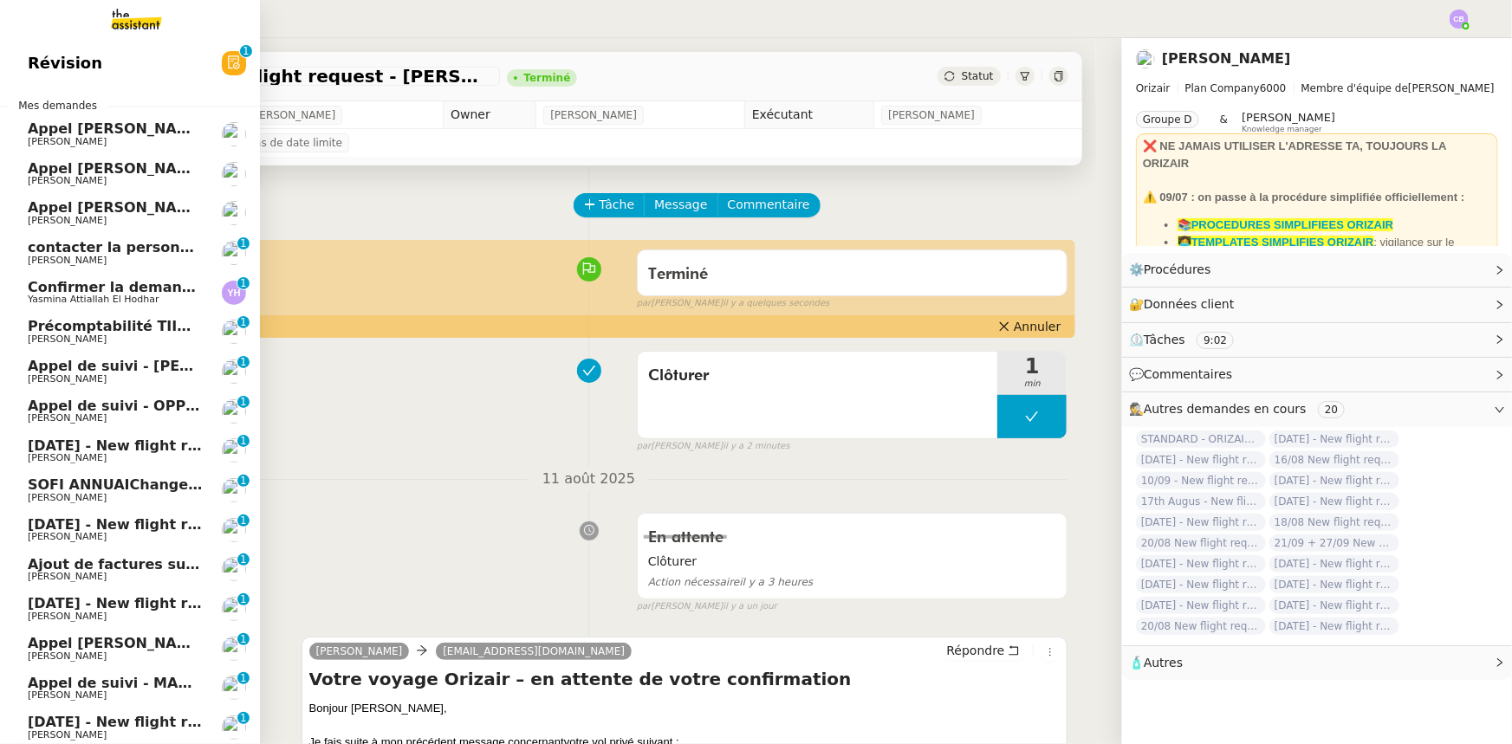
click at [110, 453] on span "[PERSON_NAME]" at bounding box center [115, 458] width 175 height 10
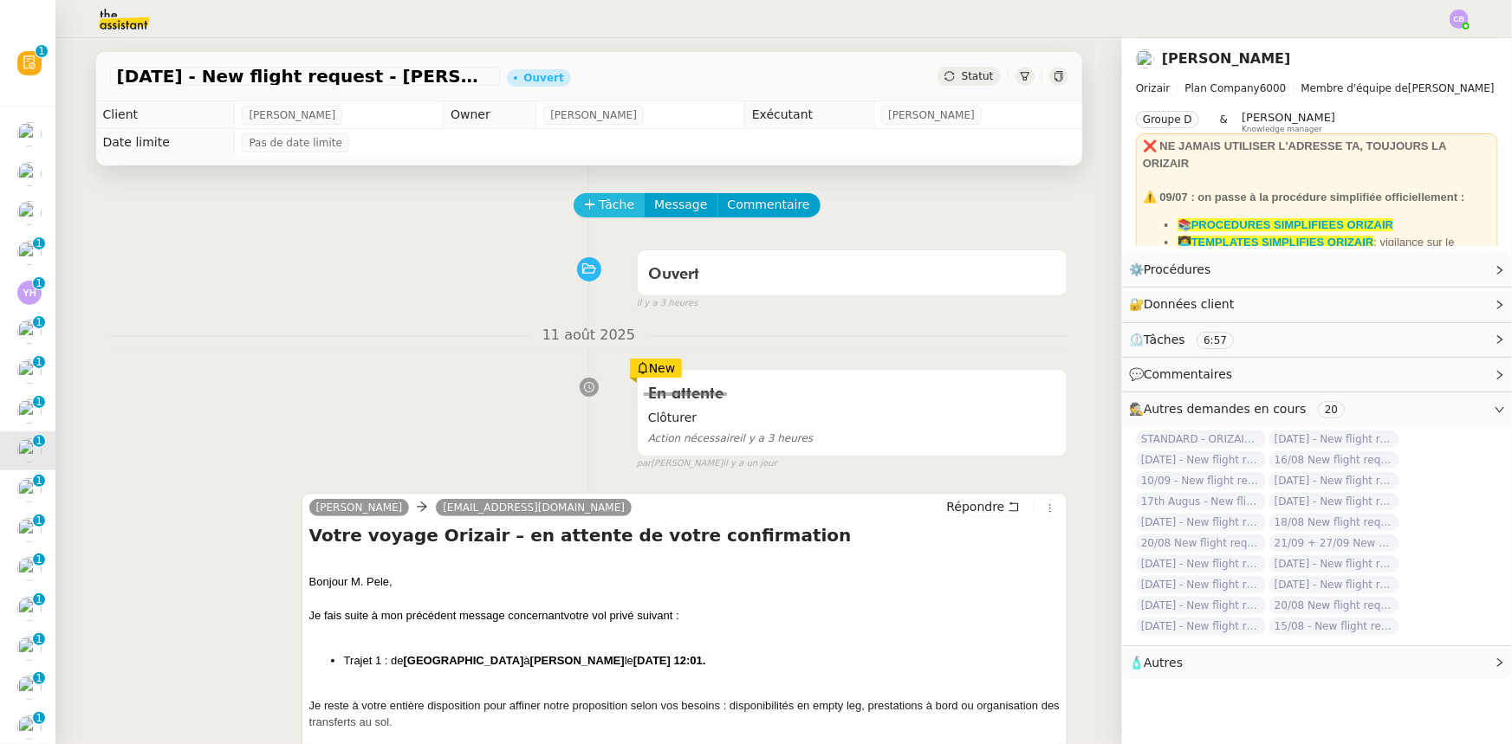
click at [584, 210] on icon at bounding box center [590, 204] width 12 height 12
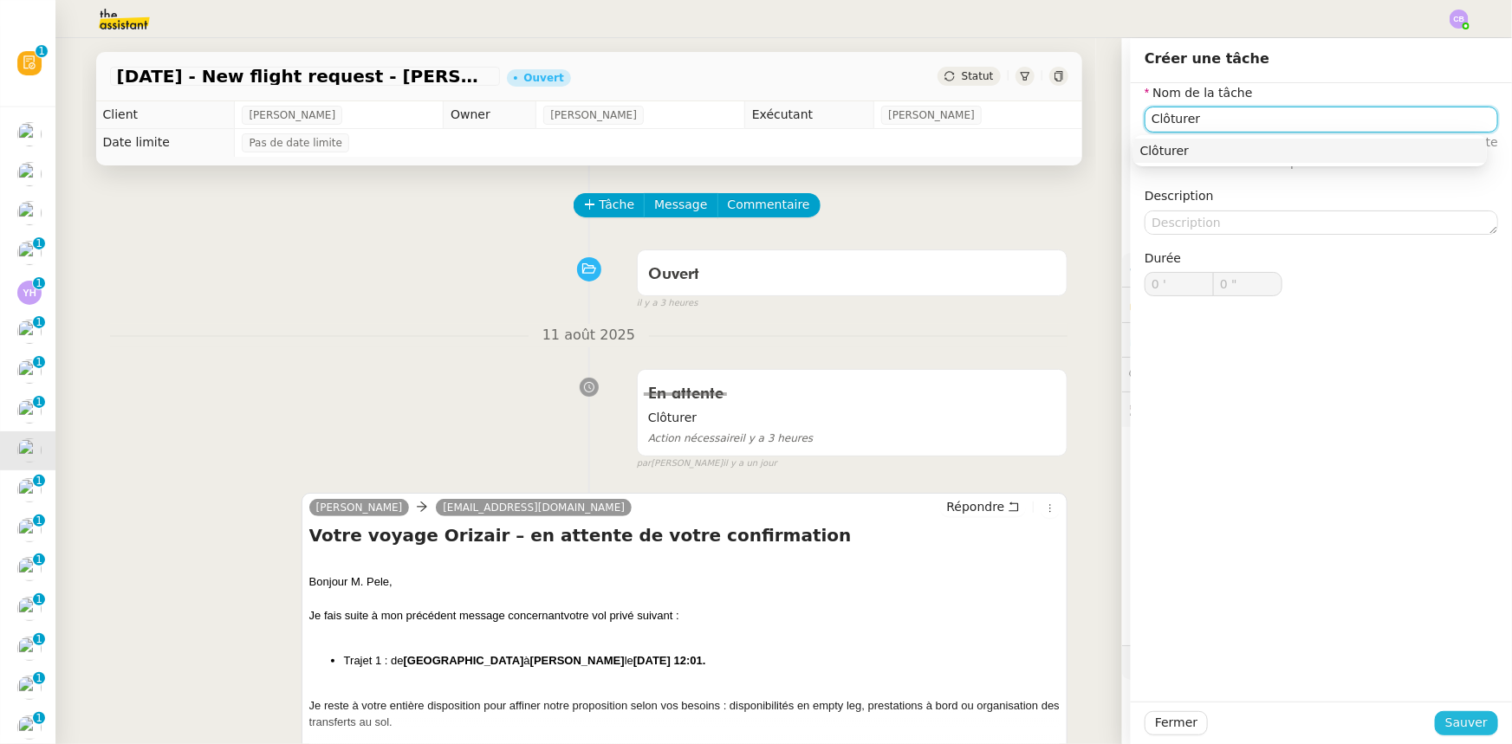
type input "Clôturer"
click at [1471, 727] on span "Sauver" at bounding box center [1466, 723] width 42 height 20
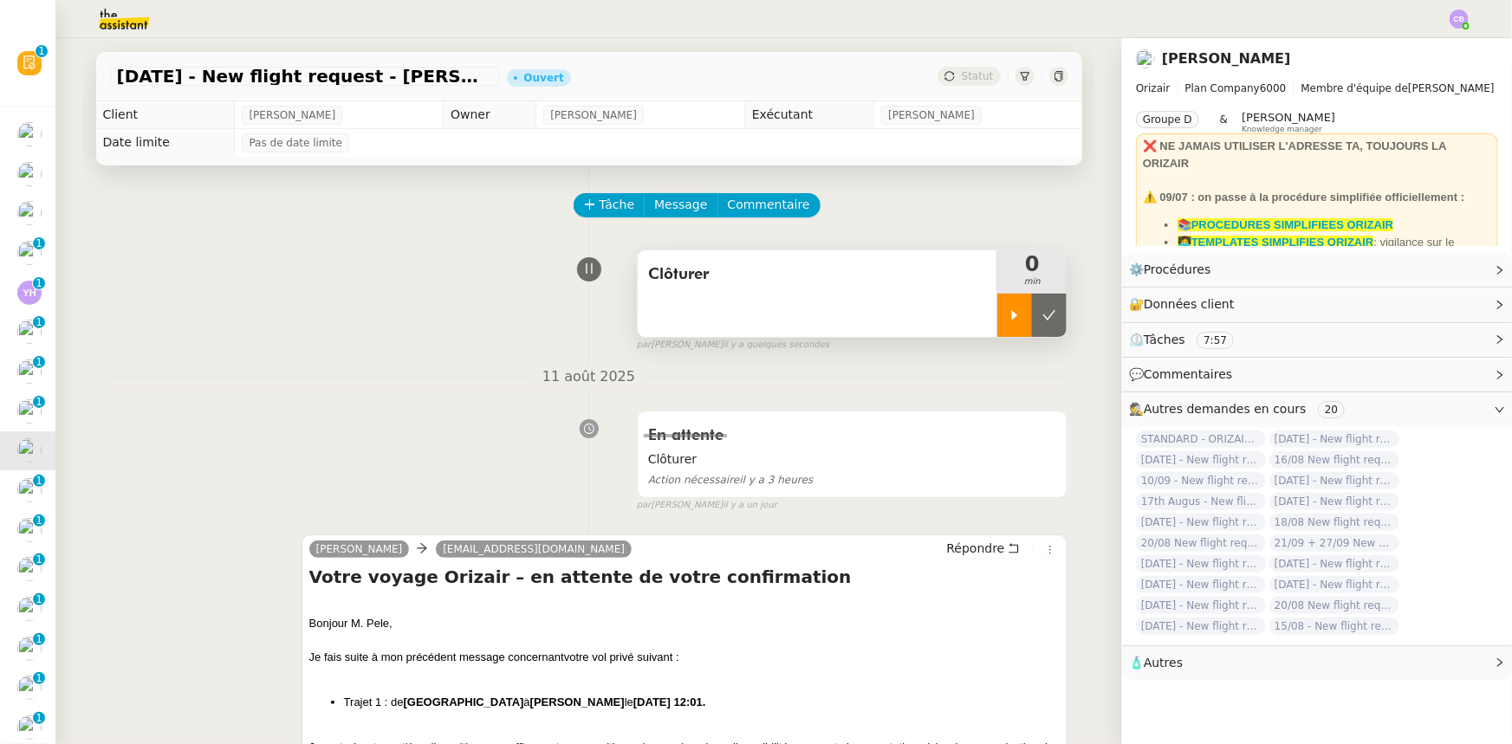
click at [1008, 322] on icon at bounding box center [1015, 315] width 14 height 14
click at [1002, 317] on div at bounding box center [1031, 315] width 69 height 43
click at [1032, 329] on button at bounding box center [1049, 315] width 35 height 43
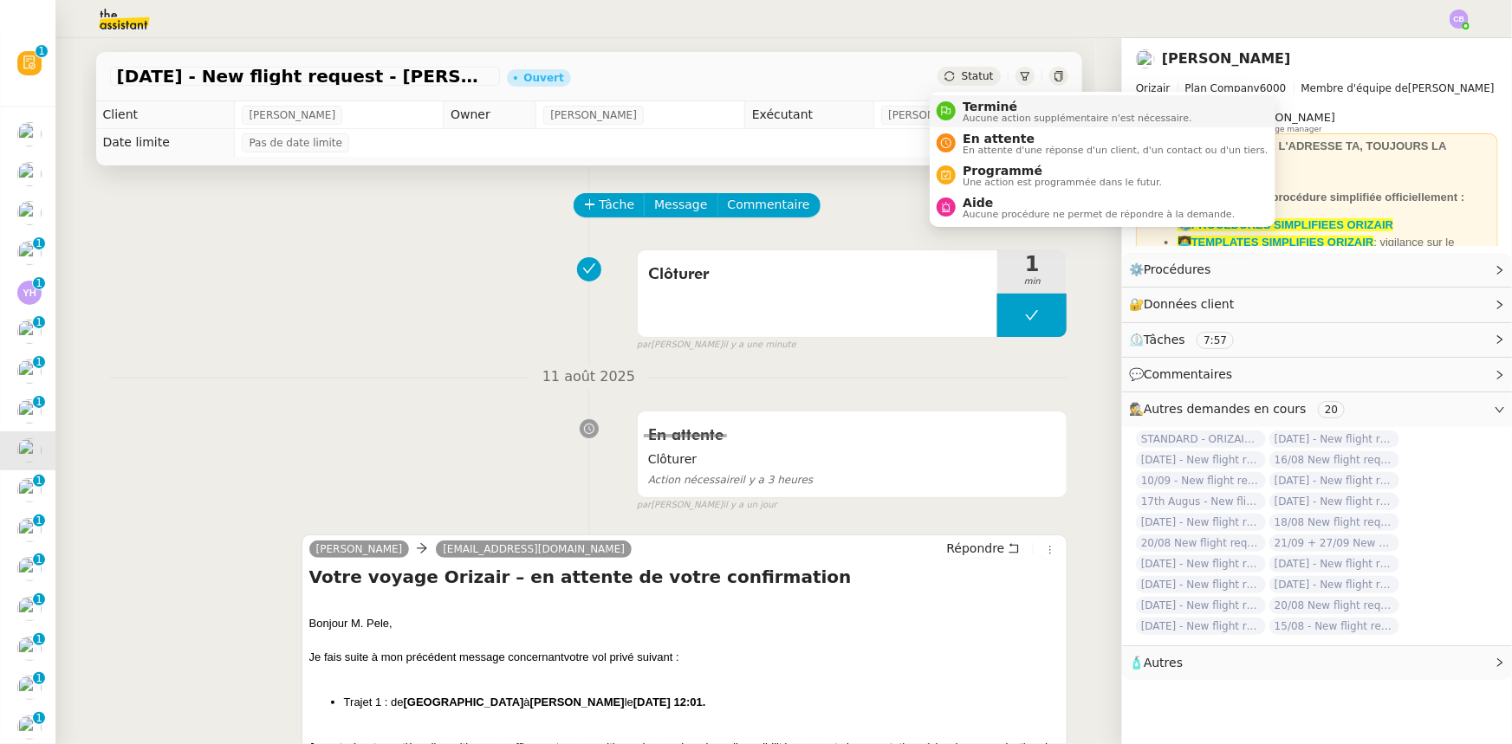
click at [970, 111] on span "Terminé" at bounding box center [1077, 107] width 229 height 14
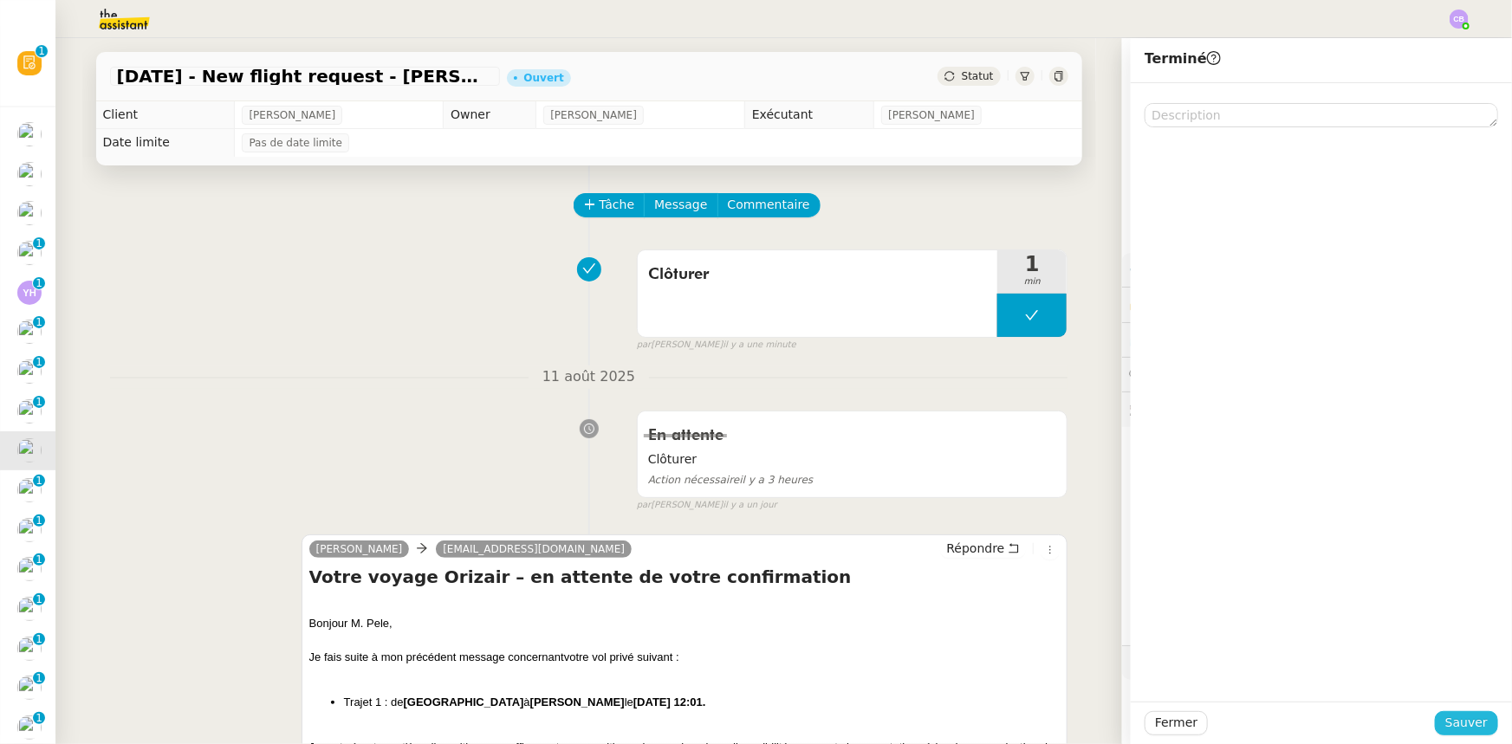
click at [1452, 721] on span "Sauver" at bounding box center [1466, 723] width 42 height 20
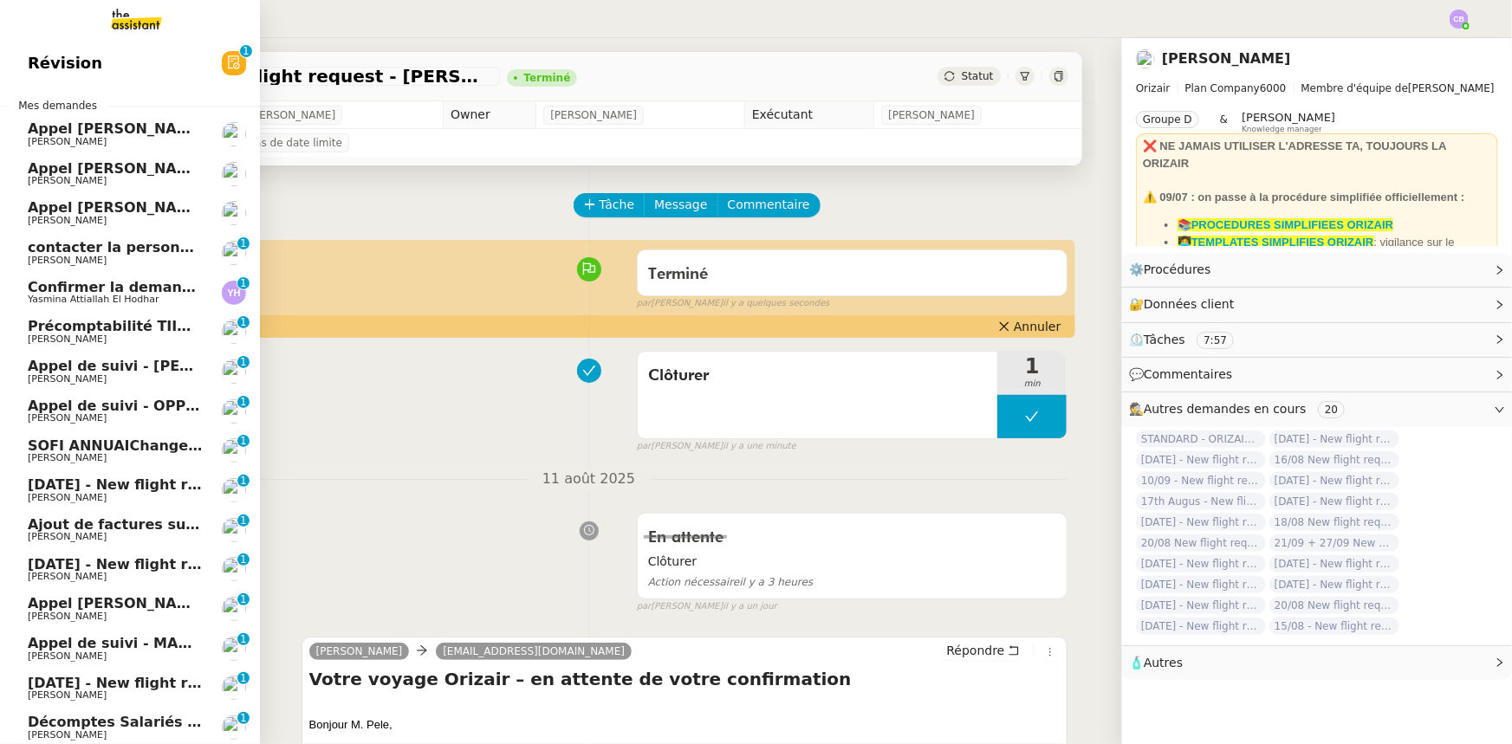
click at [120, 442] on span "SOFI ANNUAIChangement de numéro de SIRET 908 957 202 00017" at bounding box center [287, 446] width 518 height 16
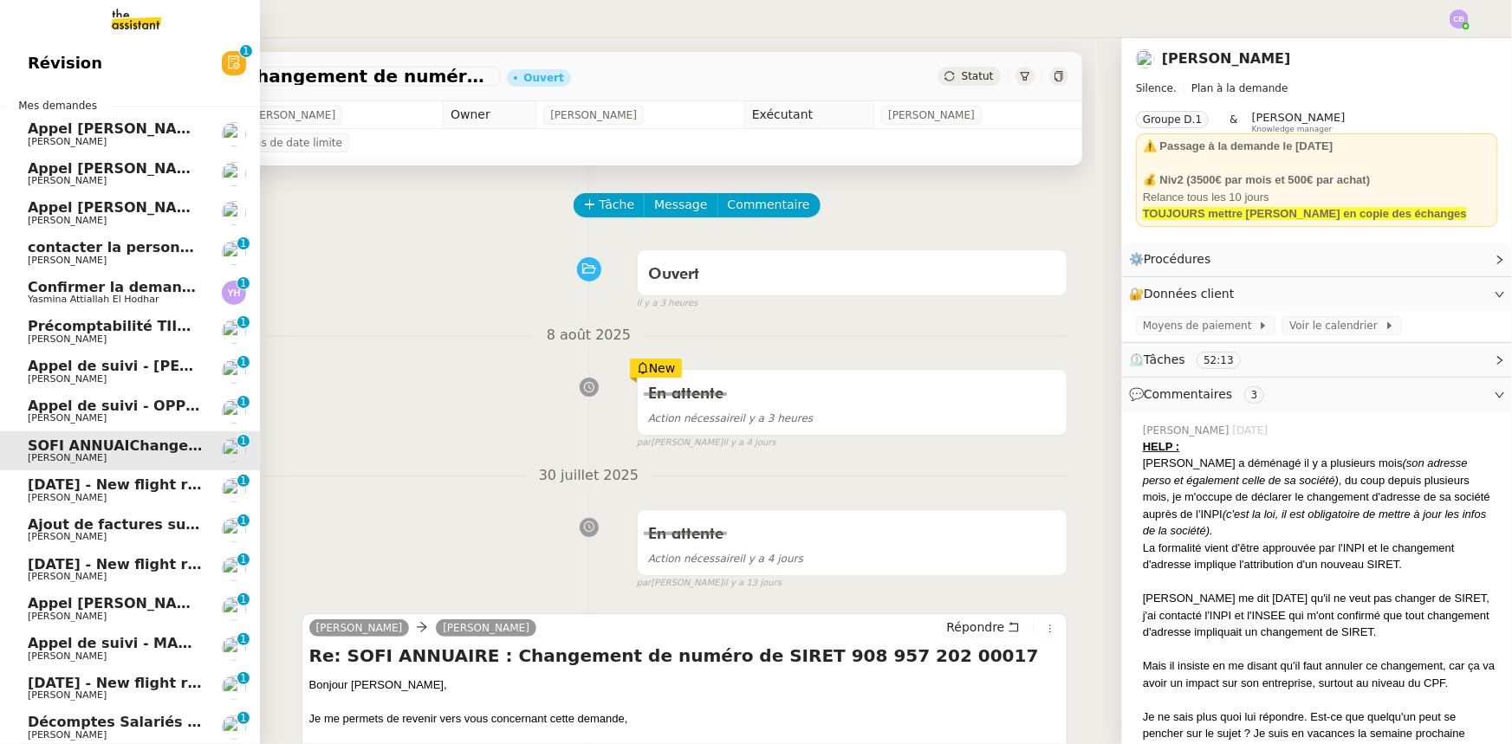
click at [129, 484] on span "27th August 2025 - New flight request - Akhila Thadaka" at bounding box center [207, 484] width 358 height 16
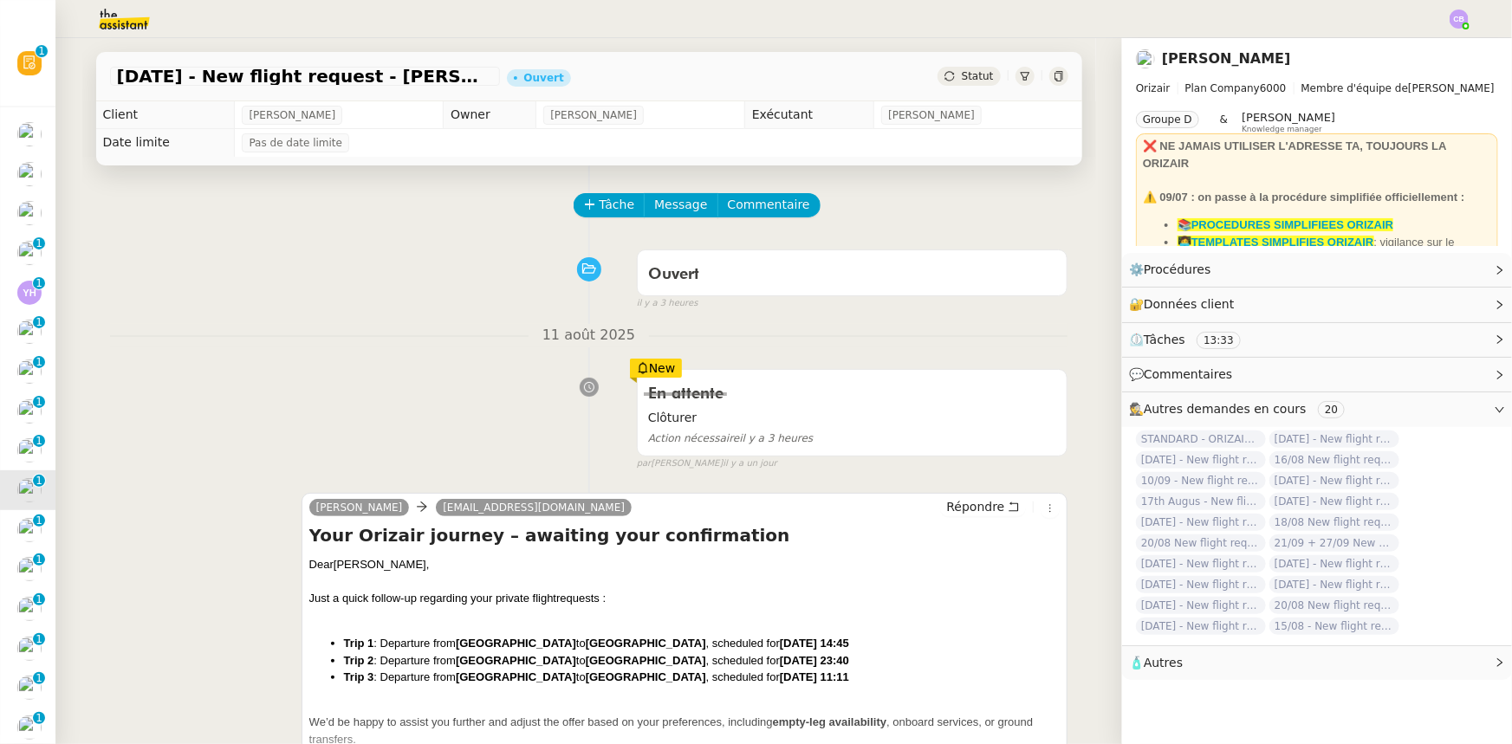
scroll to position [78, 0]
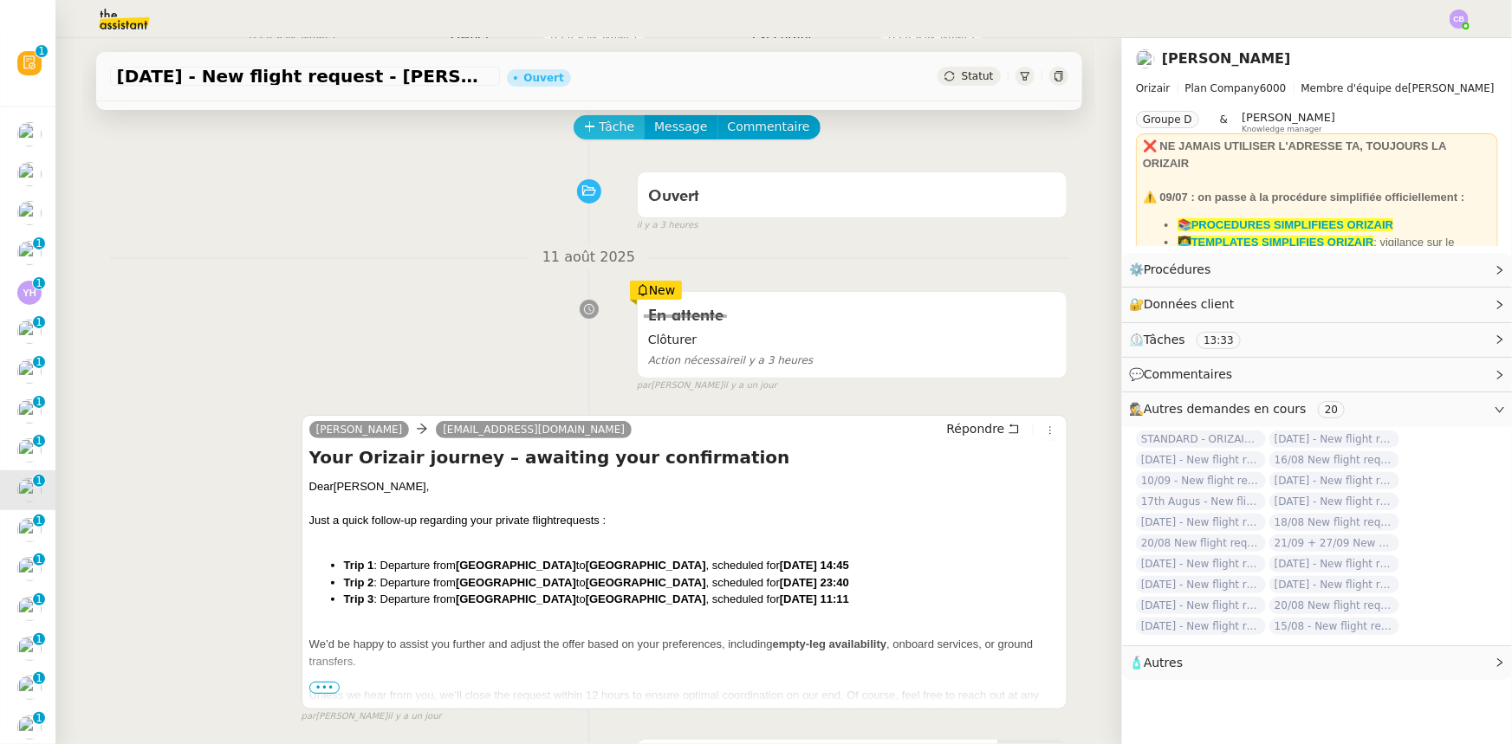
click at [600, 132] on span "Tâche" at bounding box center [618, 127] width 36 height 20
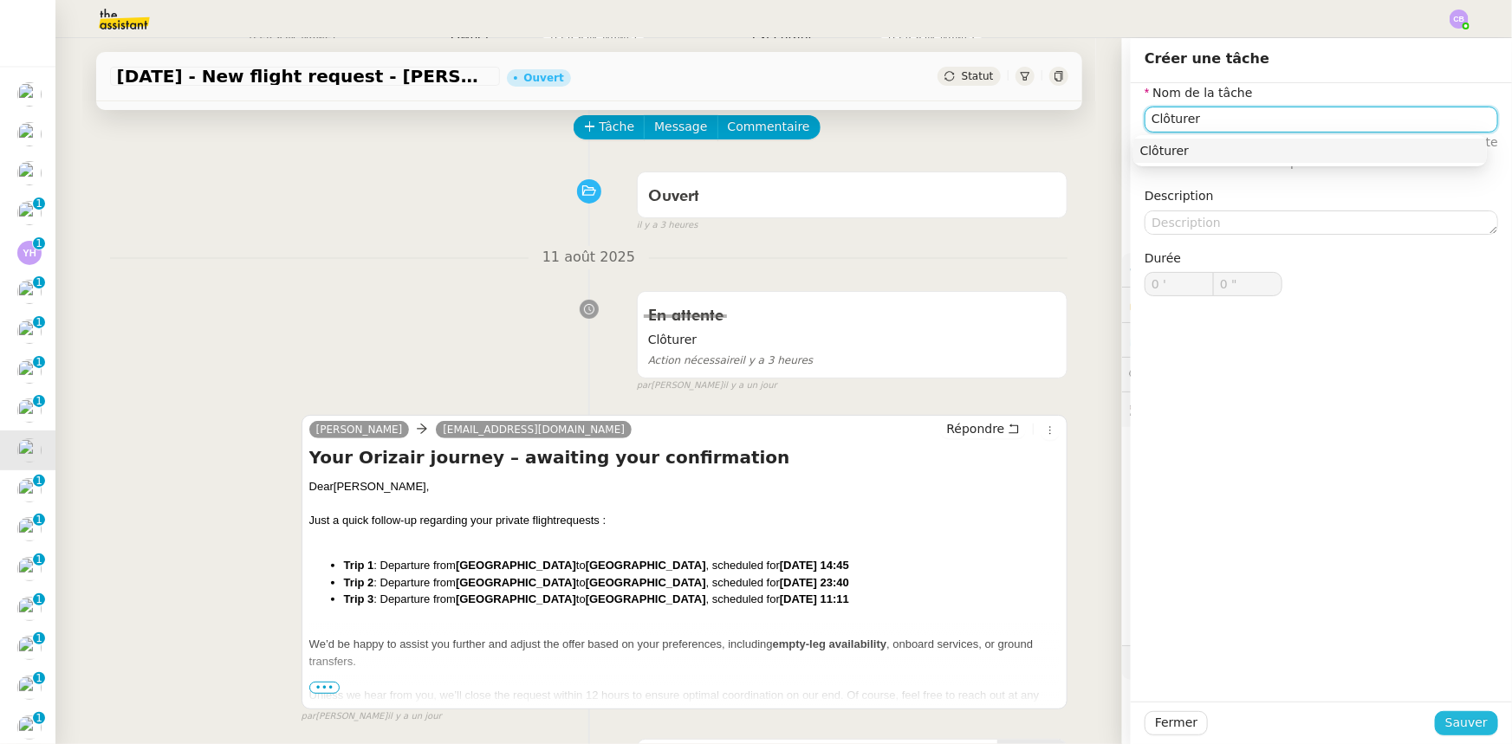
type input "Clôturer"
click at [1447, 721] on span "Sauver" at bounding box center [1466, 723] width 42 height 20
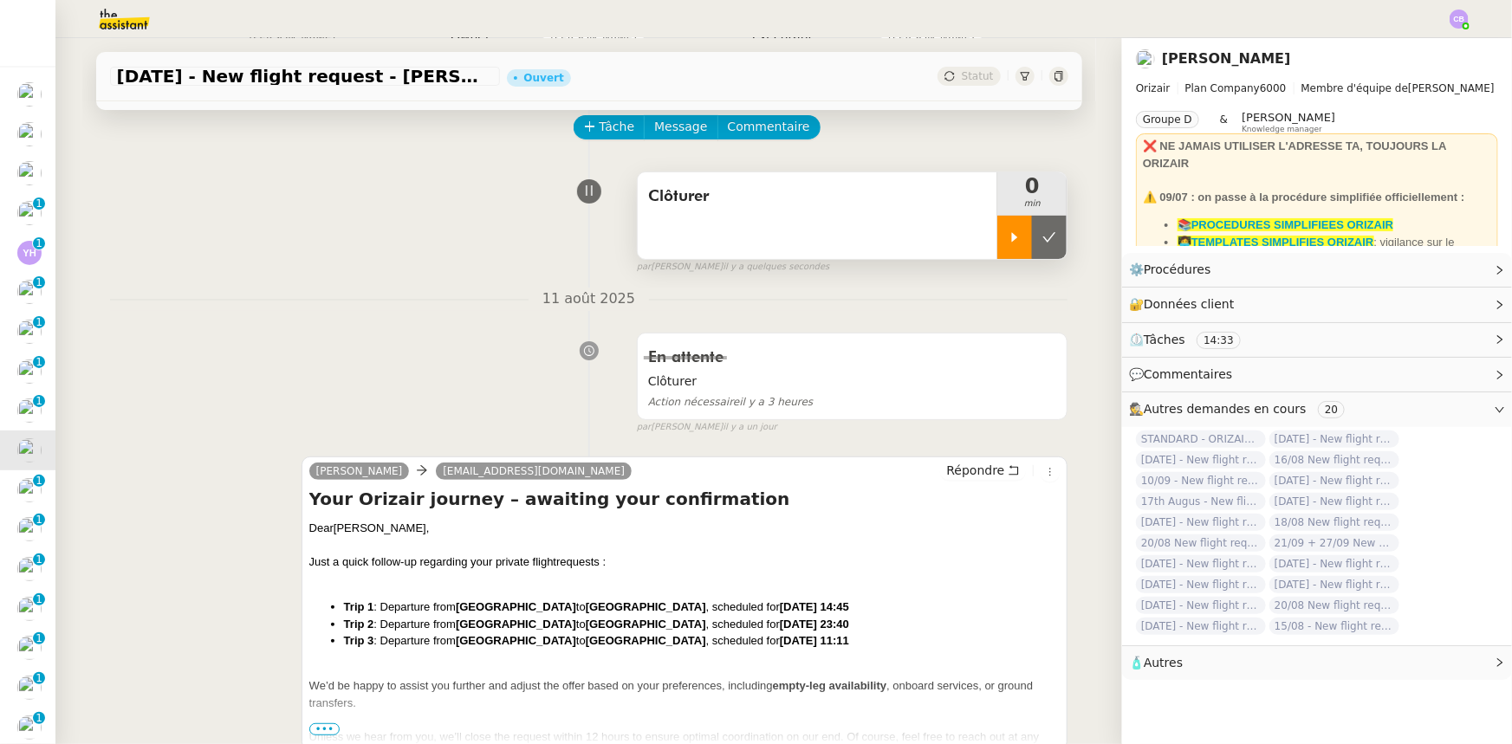
click at [1008, 240] on icon at bounding box center [1015, 237] width 14 height 14
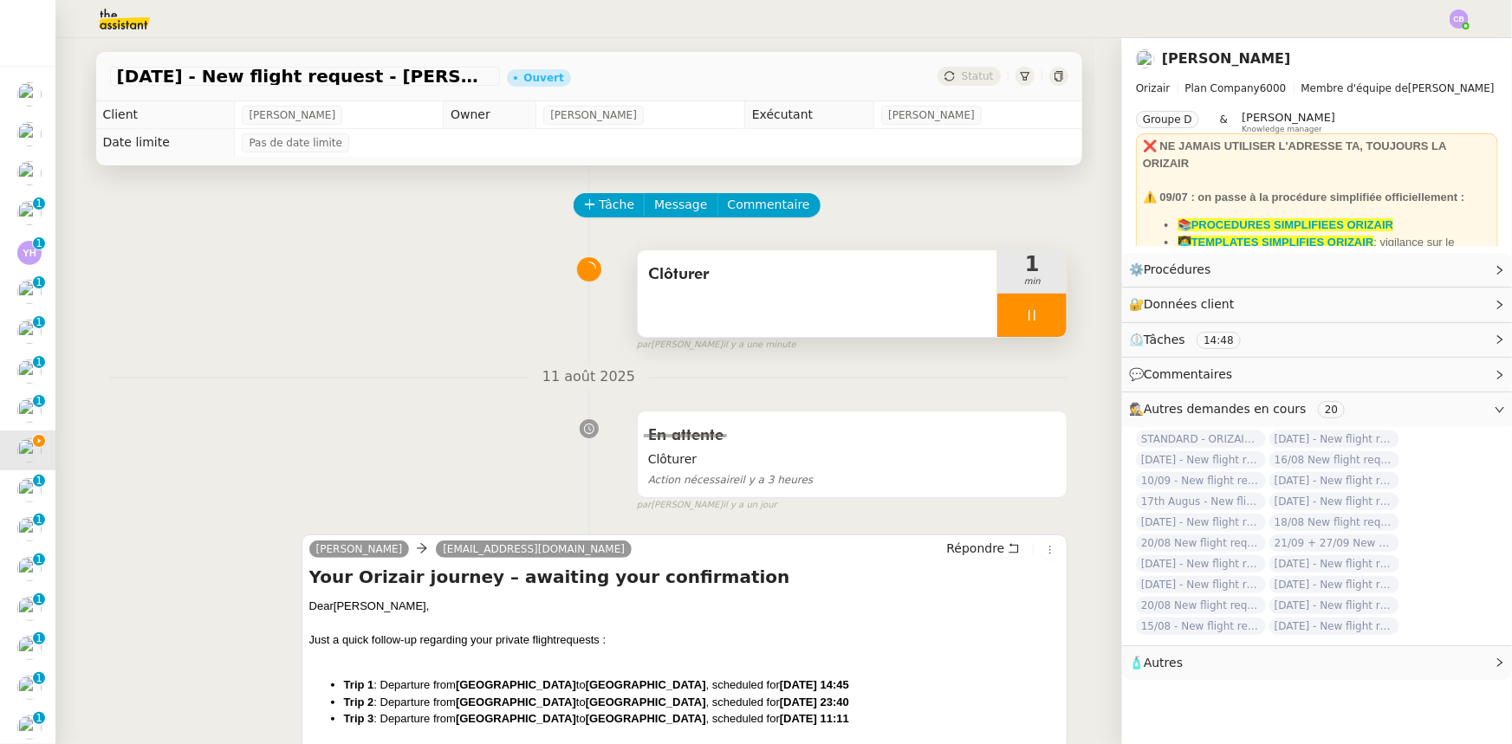
click at [997, 316] on div at bounding box center [1031, 315] width 69 height 43
click at [1042, 322] on icon at bounding box center [1049, 315] width 14 height 14
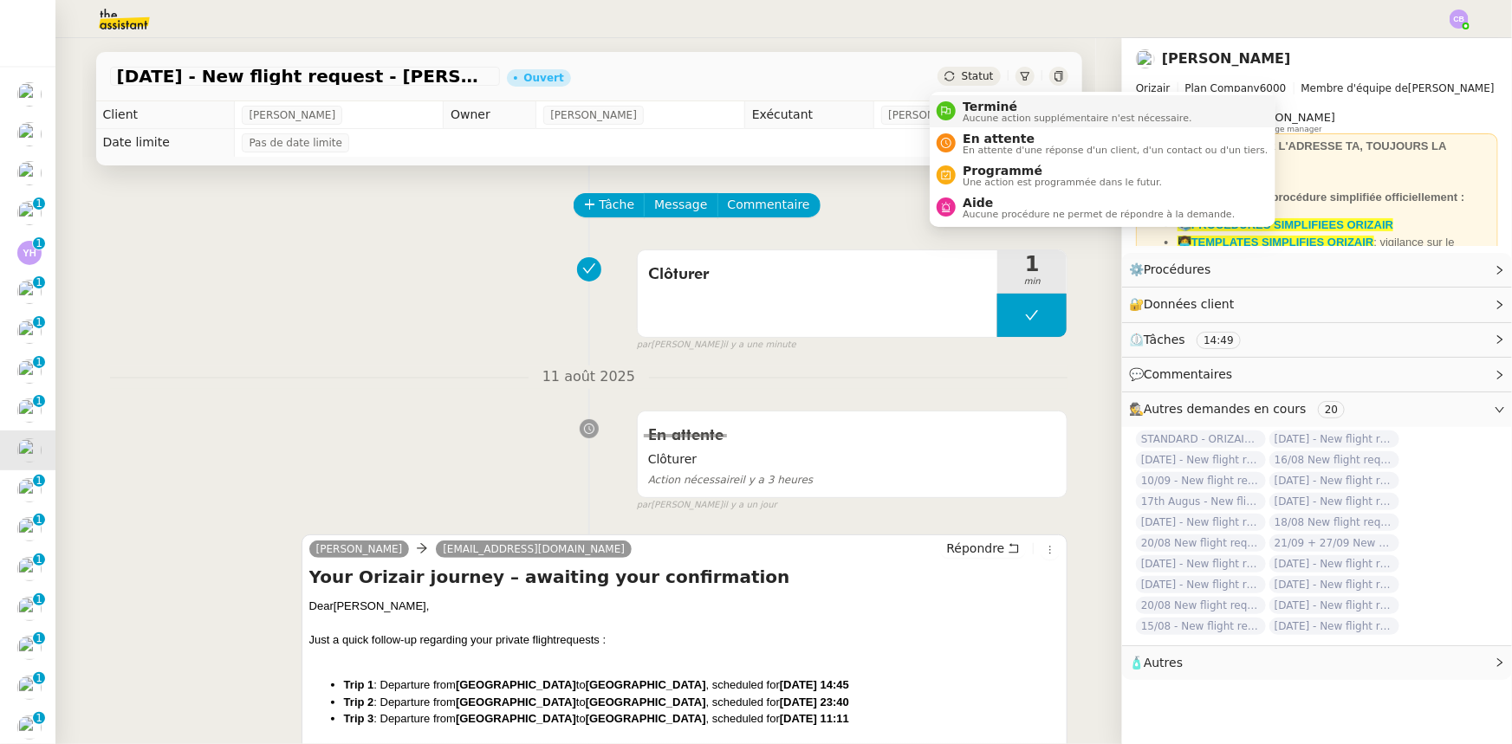
click at [982, 117] on span "Aucune action supplémentaire n'est nécessaire." at bounding box center [1077, 118] width 229 height 10
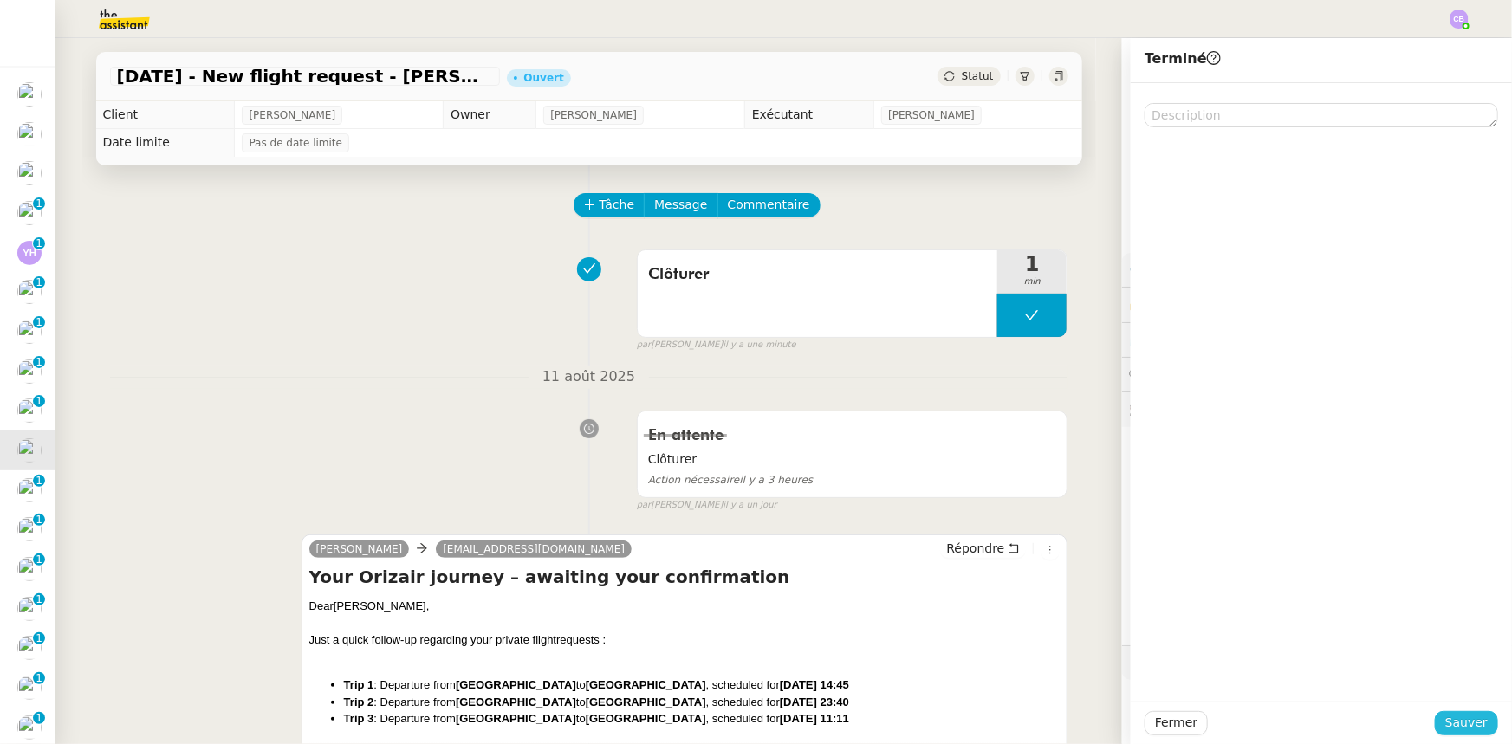
click at [1438, 720] on button "Sauver" at bounding box center [1466, 723] width 63 height 24
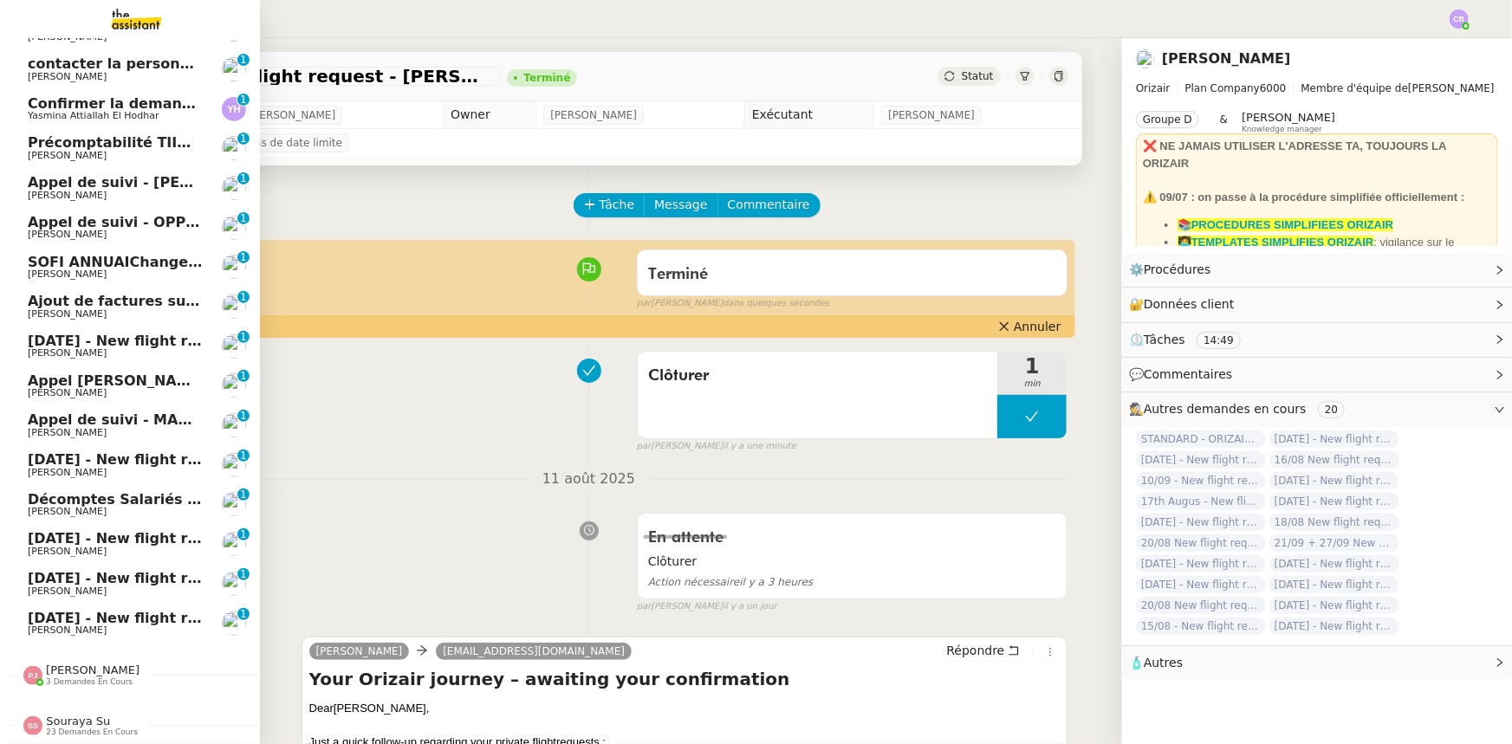
scroll to position [191, 0]
click at [116, 348] on span "[PERSON_NAME]" at bounding box center [115, 353] width 175 height 10
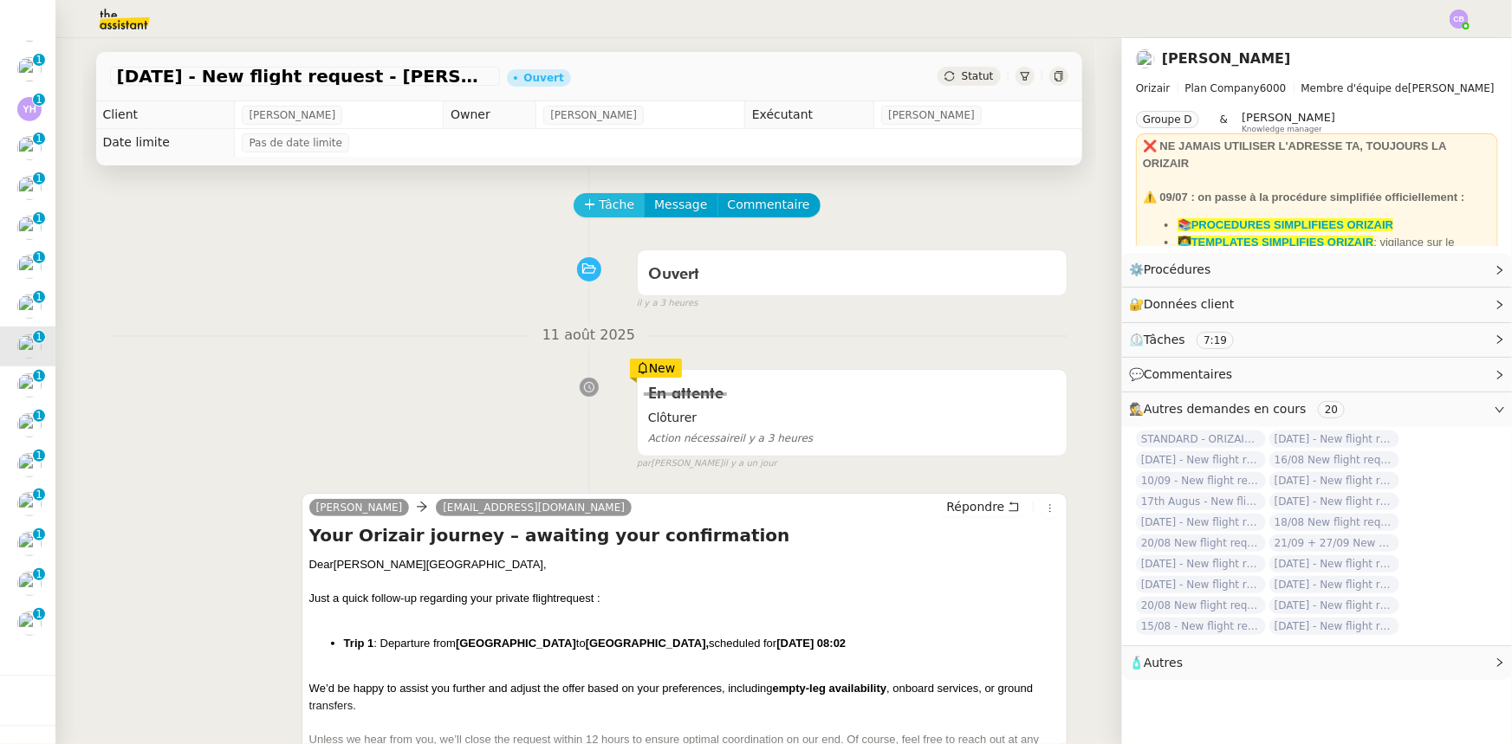
click at [600, 211] on span "Tâche" at bounding box center [618, 205] width 36 height 20
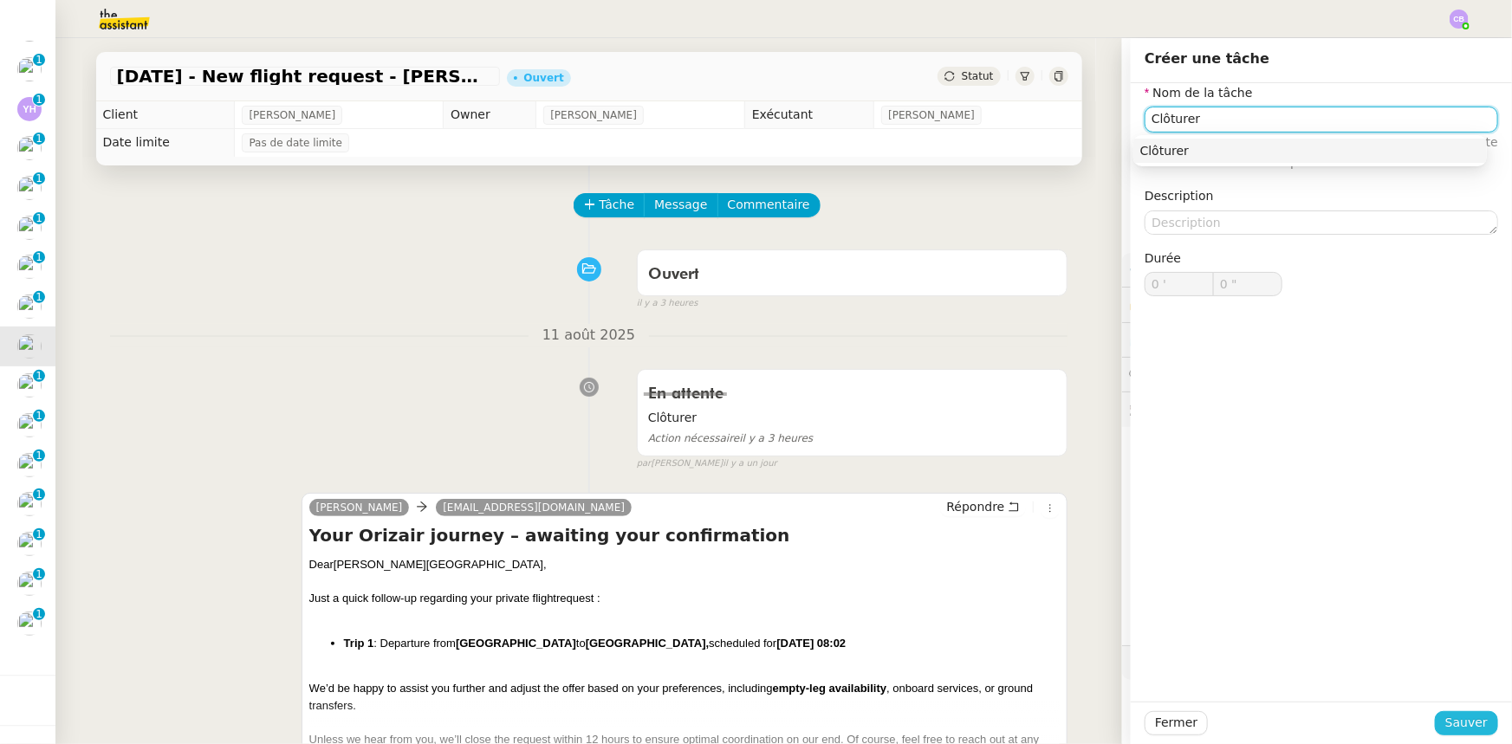
type input "Clôturer"
click at [1461, 718] on span "Sauver" at bounding box center [1466, 723] width 42 height 20
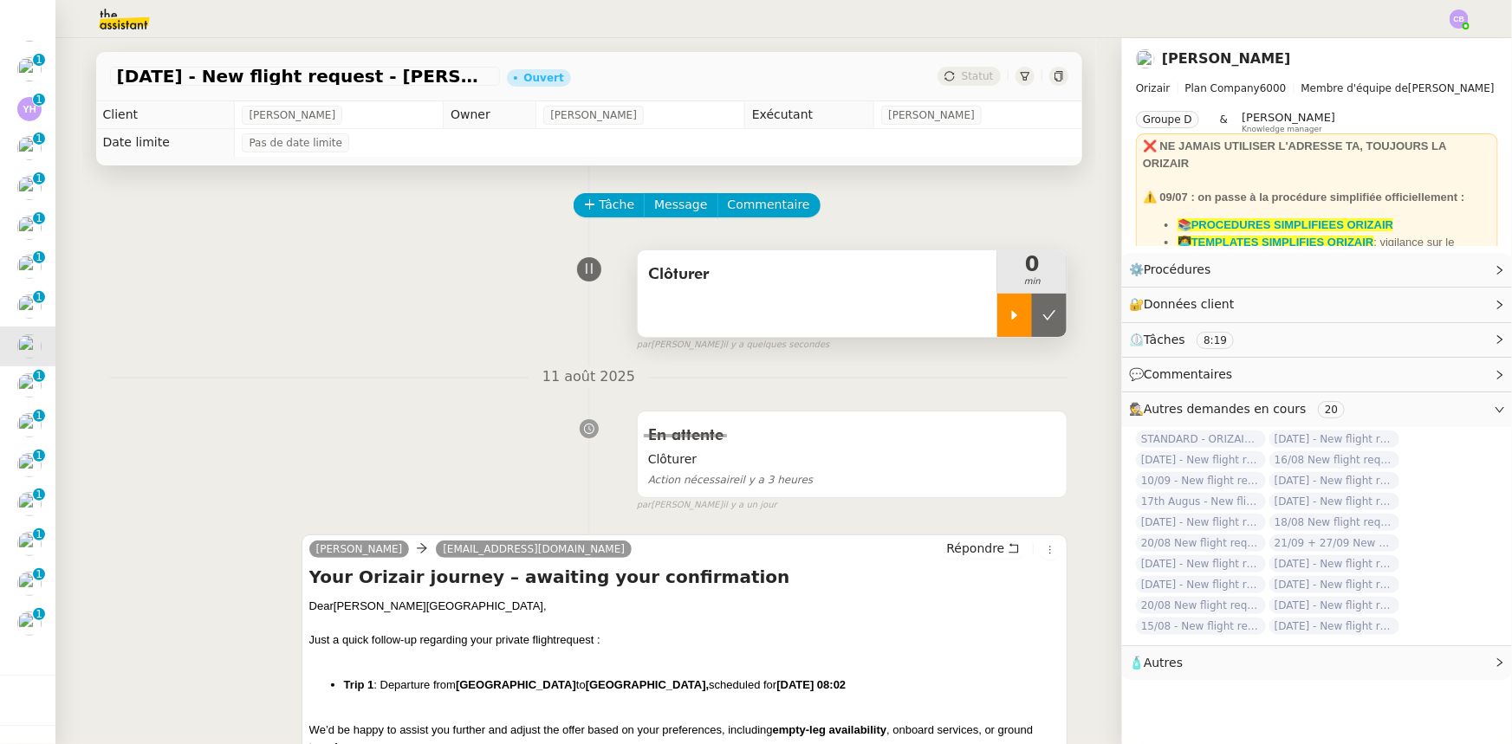
click at [997, 324] on div at bounding box center [1014, 315] width 35 height 43
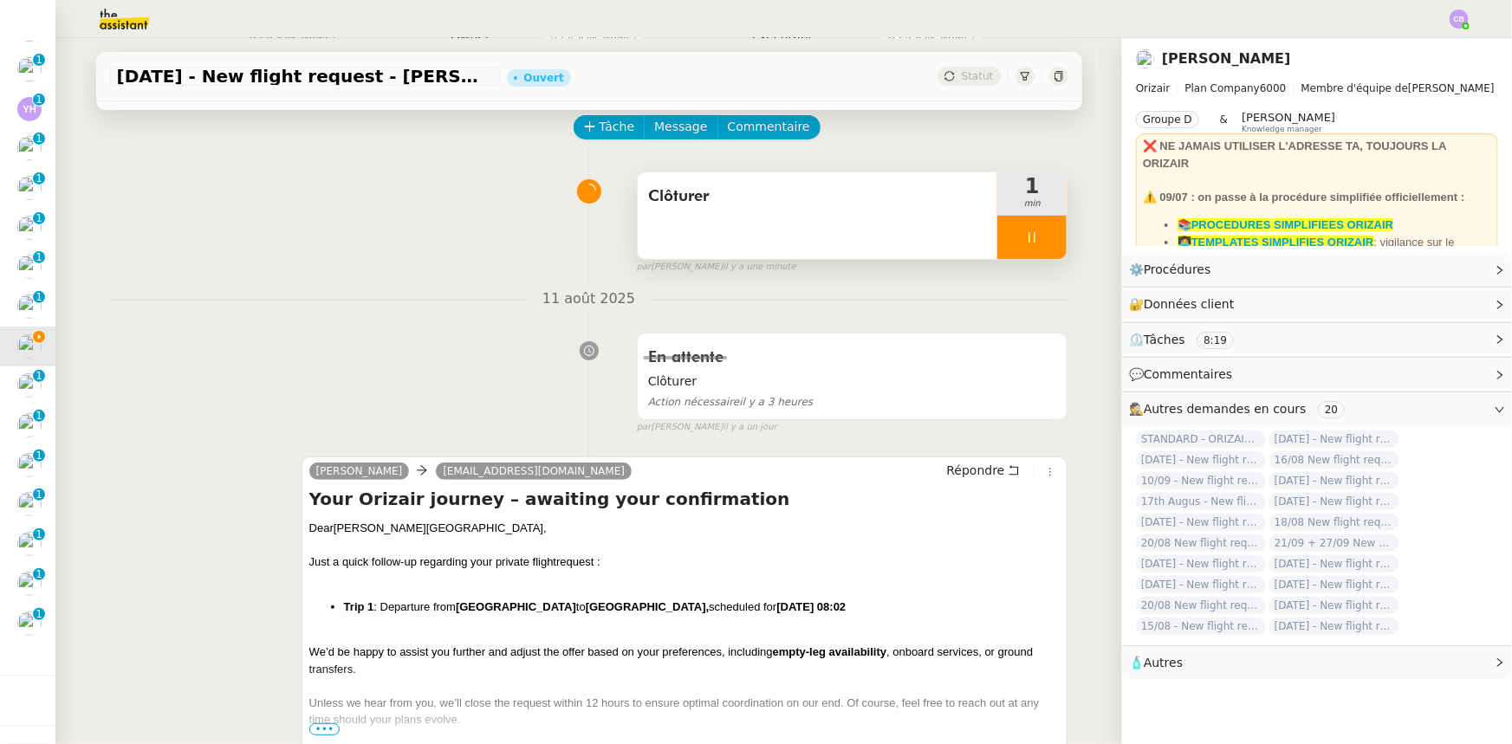
click at [1000, 231] on div at bounding box center [1031, 237] width 69 height 43
click at [1032, 247] on button at bounding box center [1049, 237] width 35 height 43
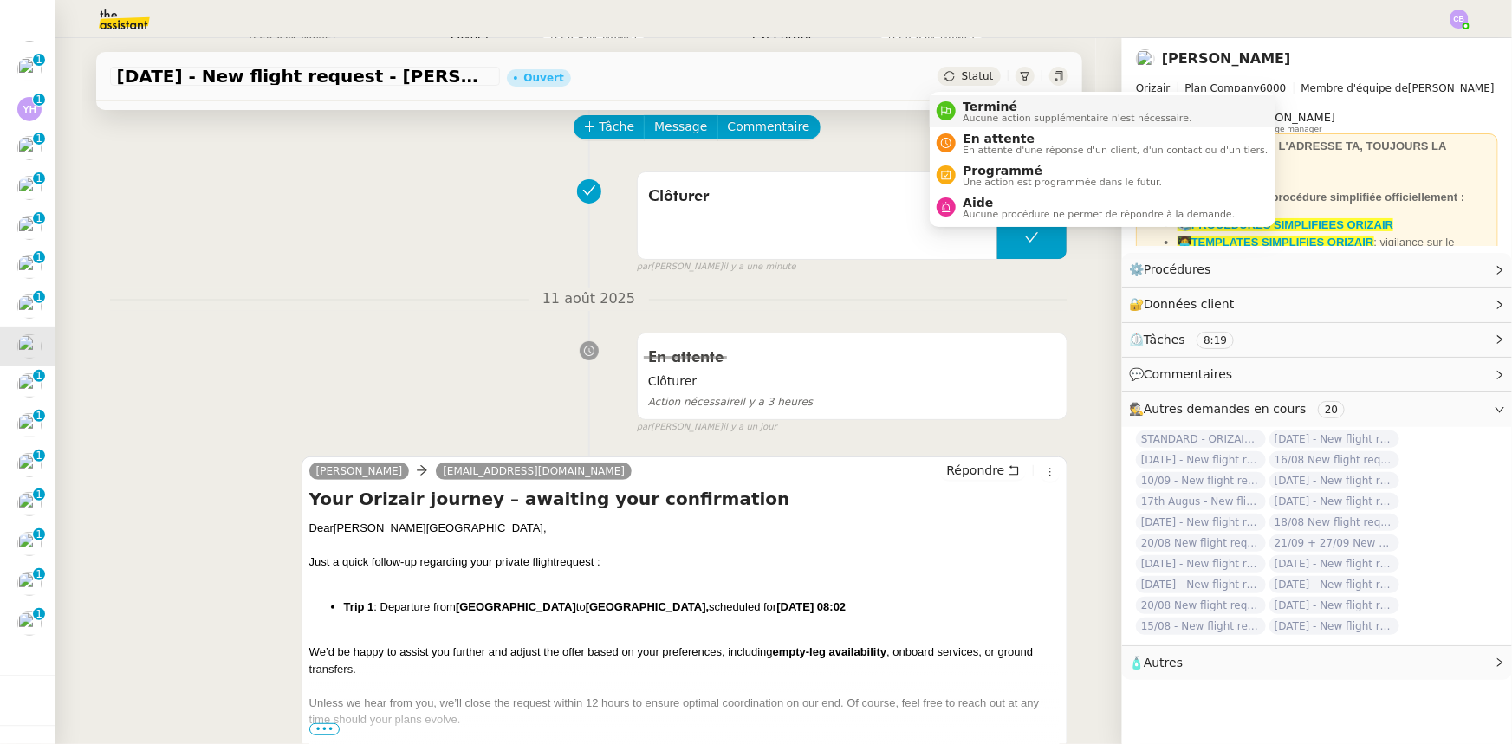
click at [976, 109] on span "Terminé" at bounding box center [1077, 107] width 229 height 14
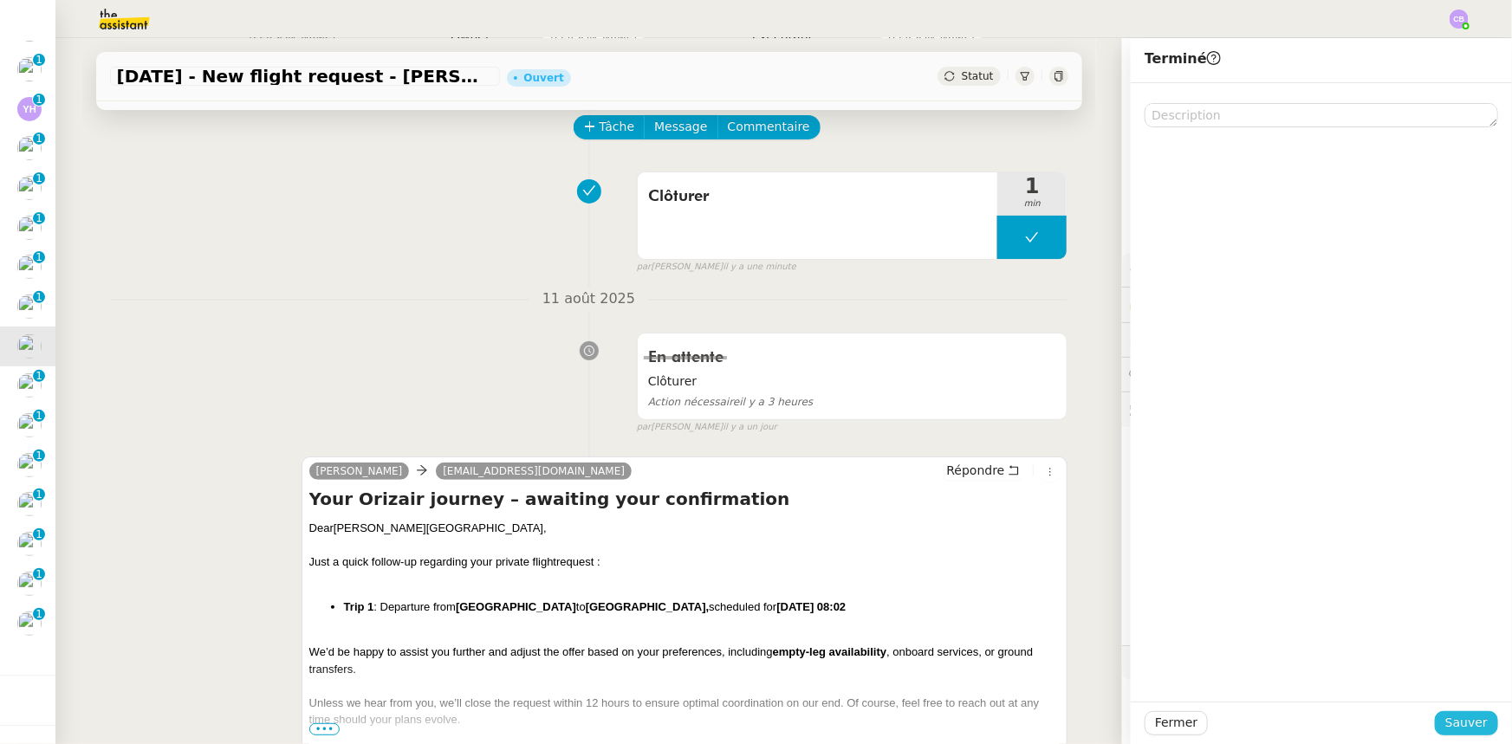
click at [1445, 721] on span "Sauver" at bounding box center [1466, 723] width 42 height 20
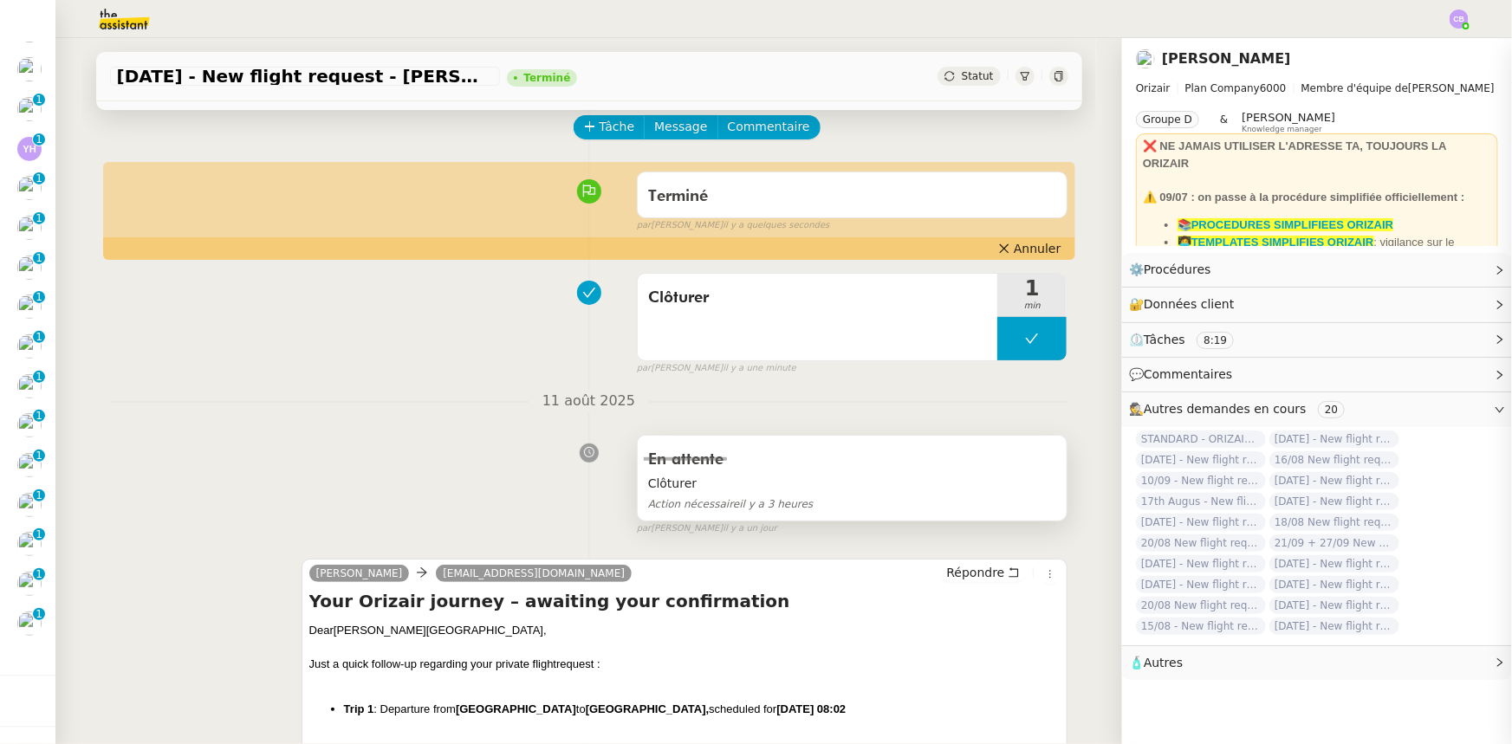
scroll to position [152, 0]
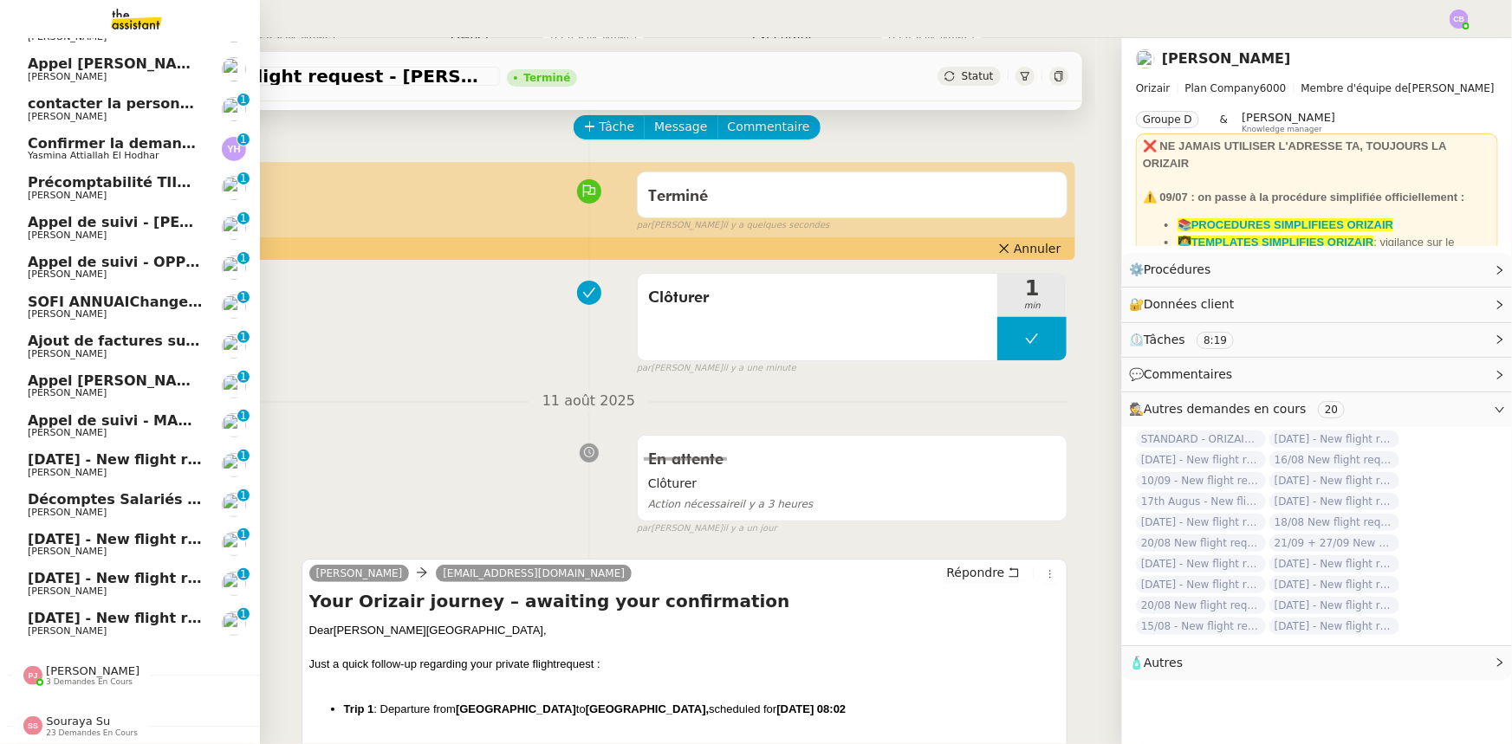
click at [141, 468] on span "[PERSON_NAME]" at bounding box center [115, 473] width 175 height 10
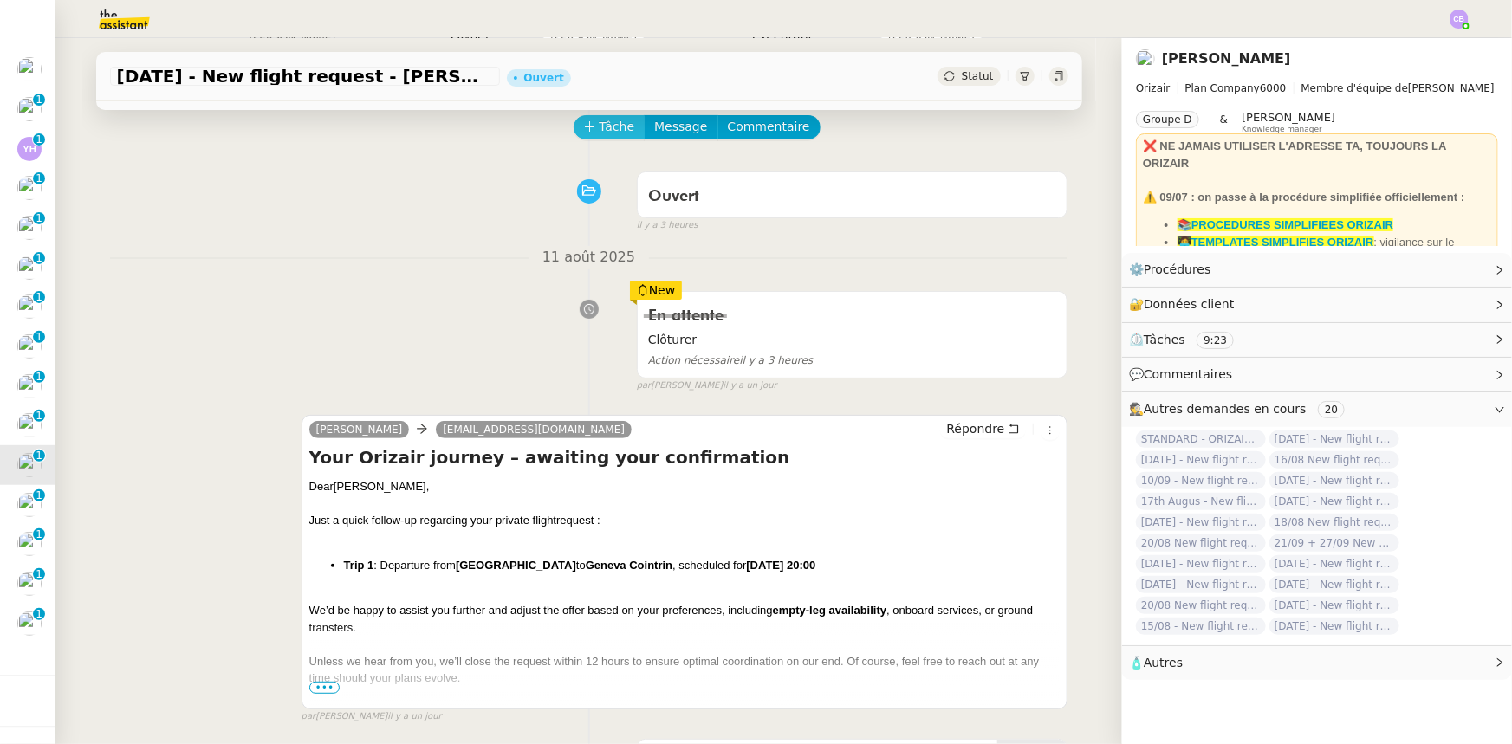
click at [588, 128] on button "Tâche" at bounding box center [610, 127] width 72 height 24
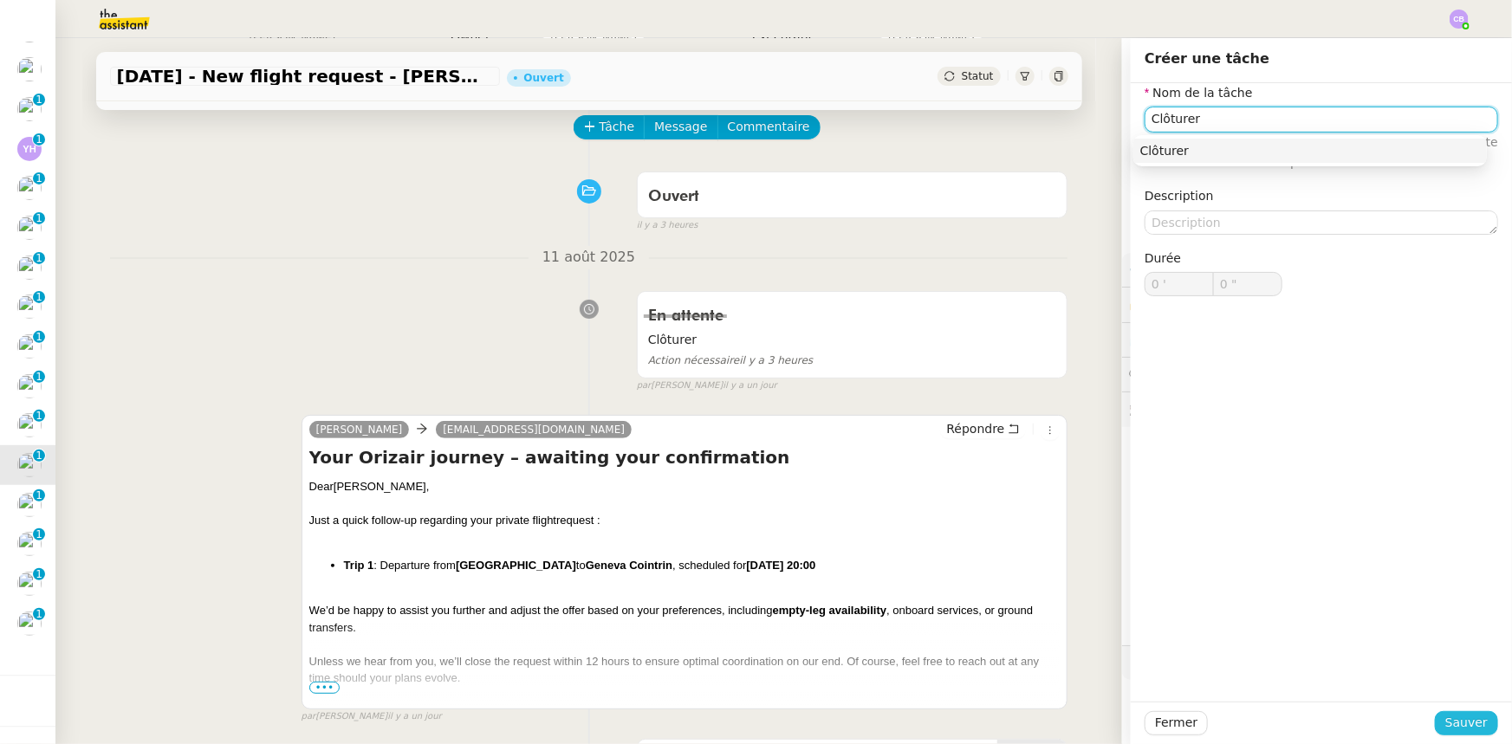
type input "Clôturer"
click at [1445, 723] on span "Sauver" at bounding box center [1466, 723] width 42 height 20
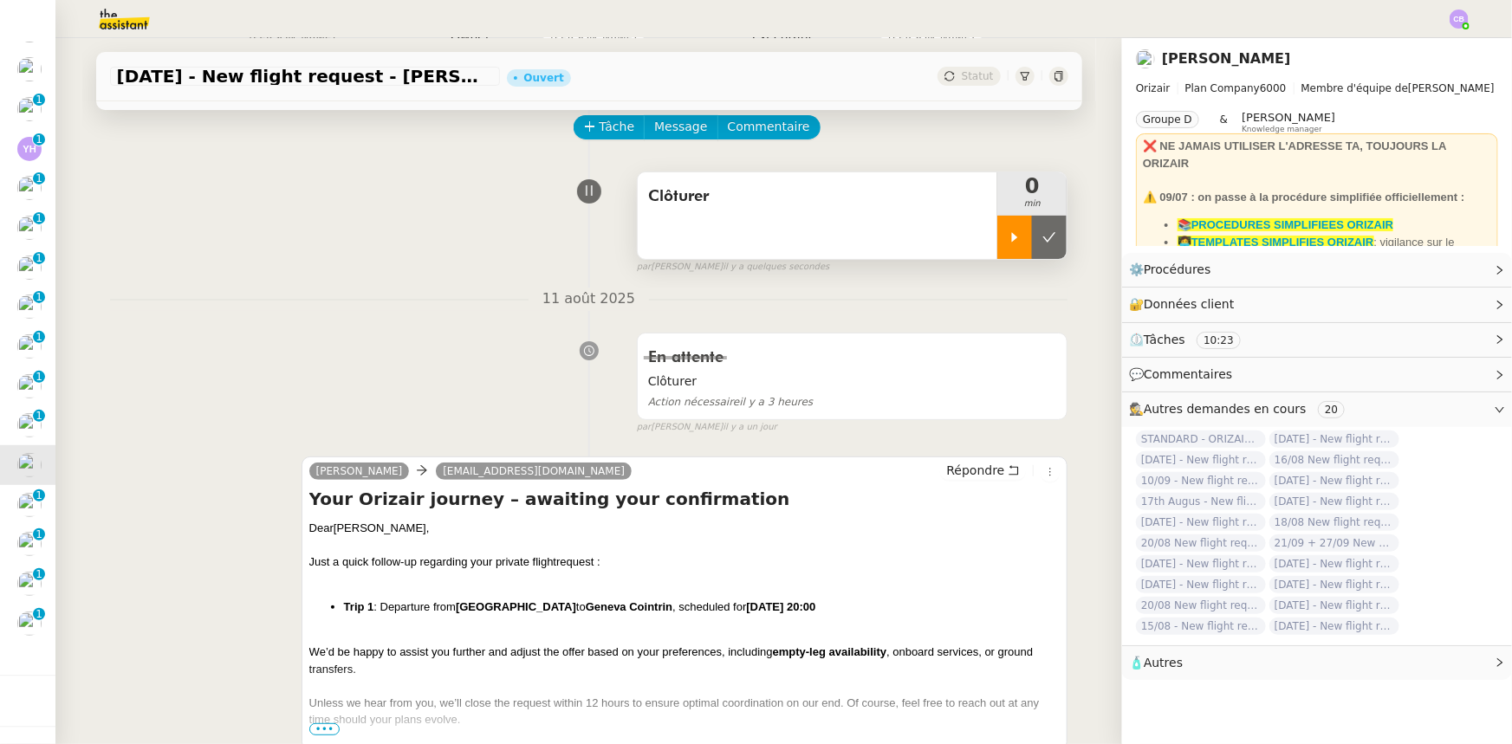
click at [1008, 240] on icon at bounding box center [1015, 237] width 14 height 14
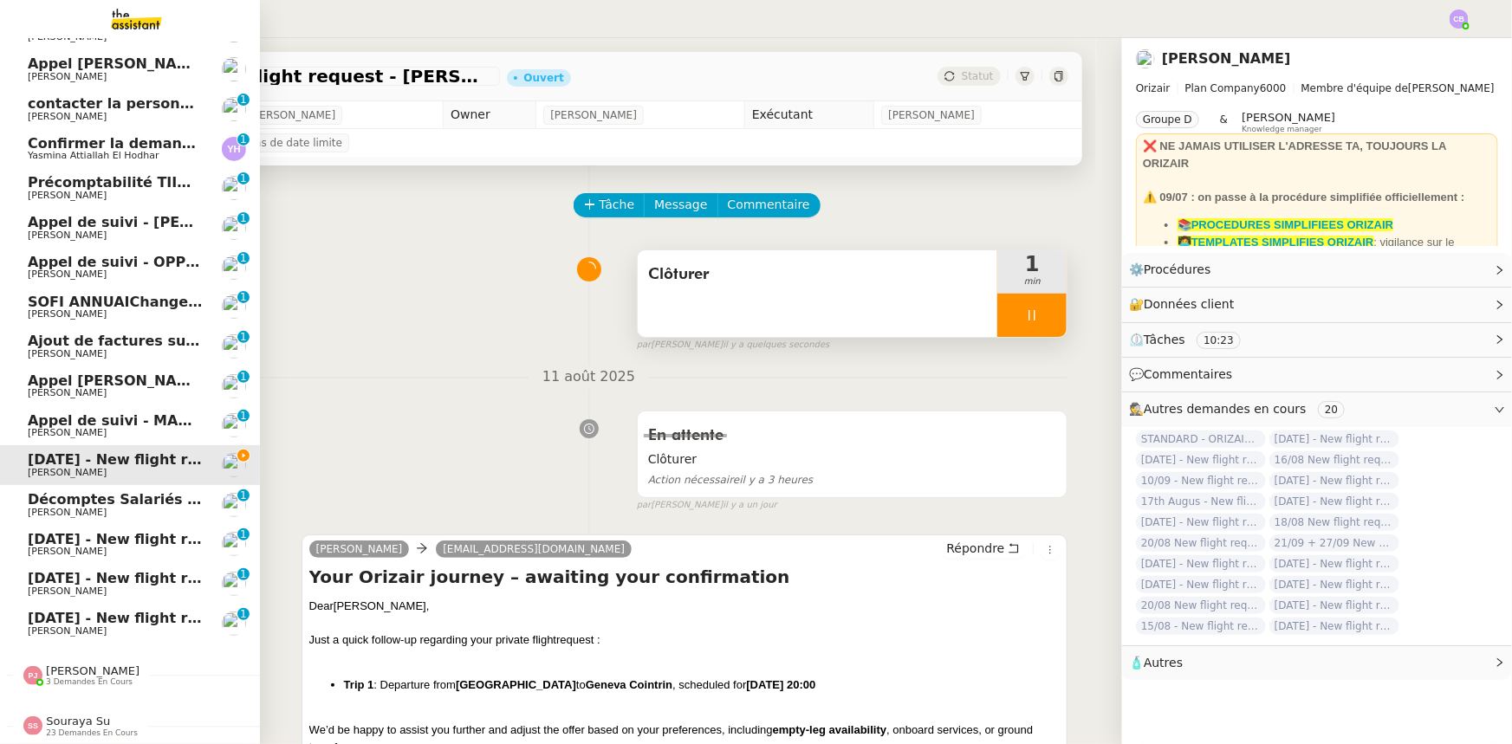
scroll to position [152, 0]
click at [101, 667] on span "[PERSON_NAME]" at bounding box center [93, 670] width 94 height 13
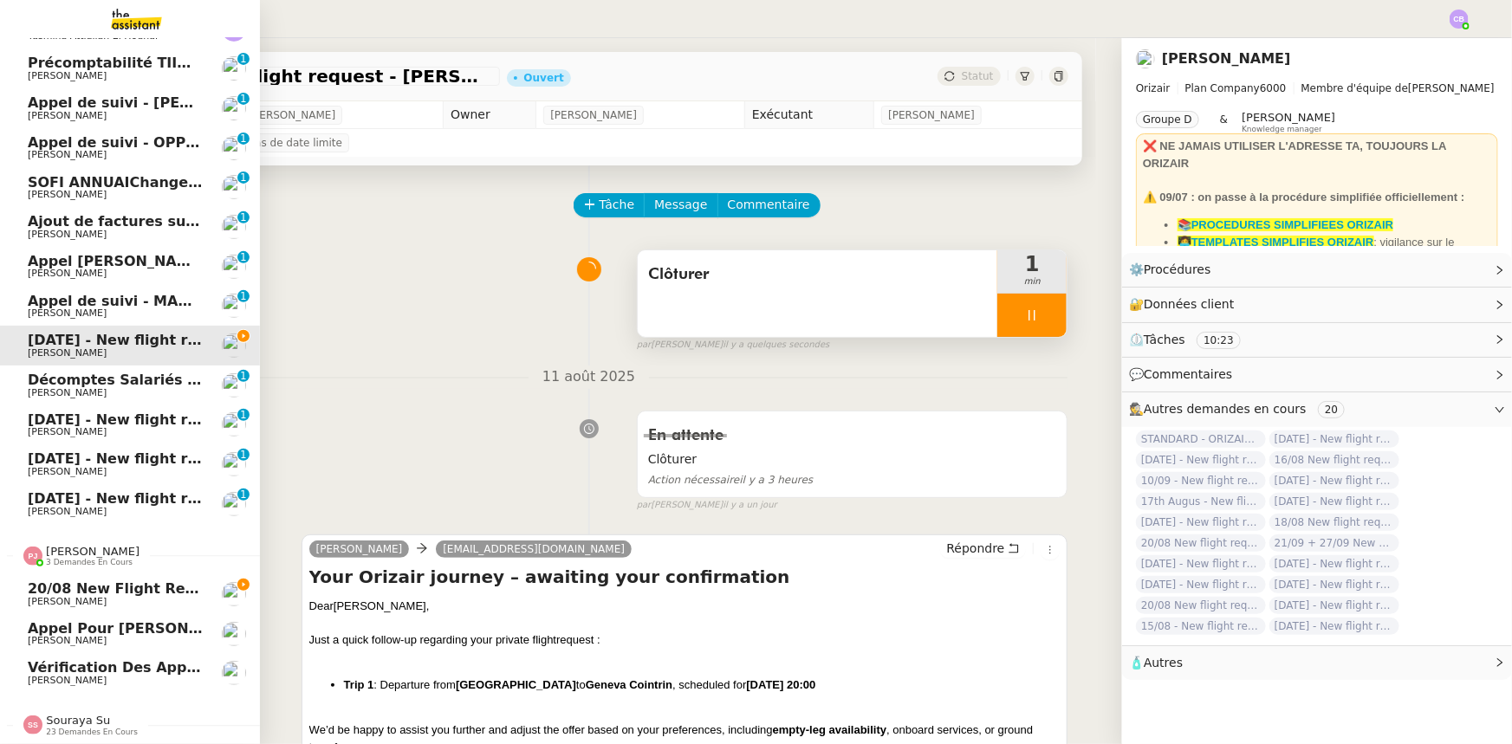
scroll to position [270, 0]
click at [97, 547] on span "[PERSON_NAME]" at bounding box center [93, 551] width 94 height 13
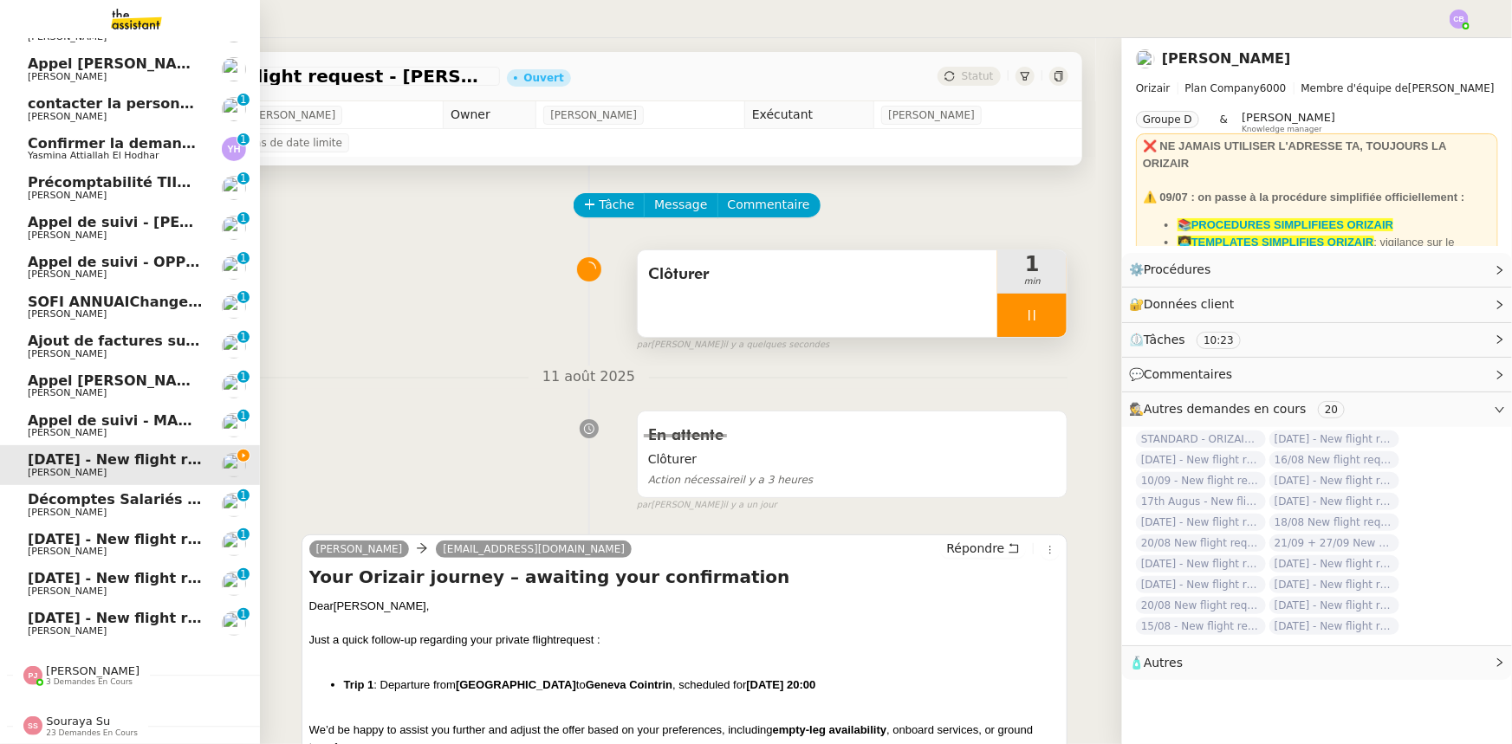
scroll to position [152, 0]
click at [87, 715] on span "Souraya Su" at bounding box center [78, 721] width 64 height 13
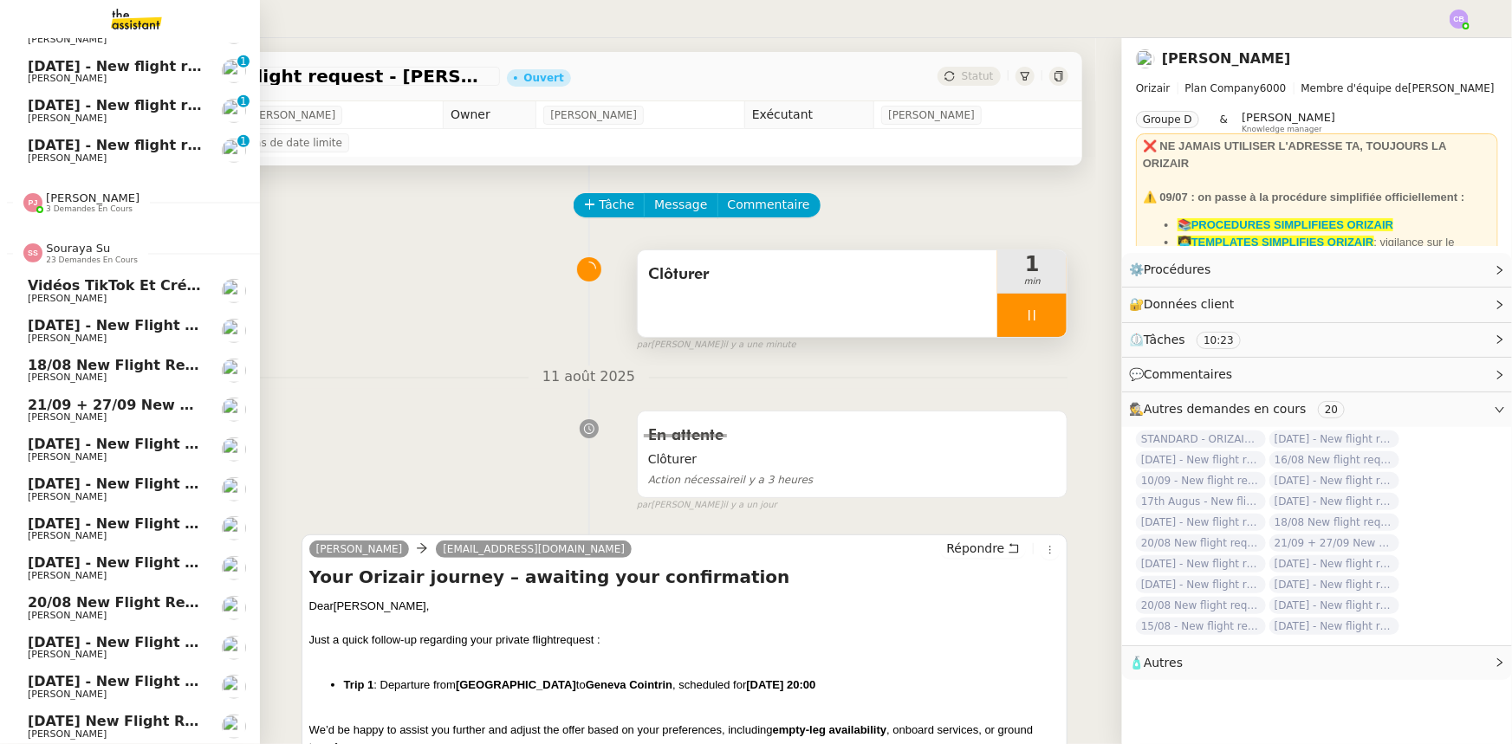
scroll to position [549, 0]
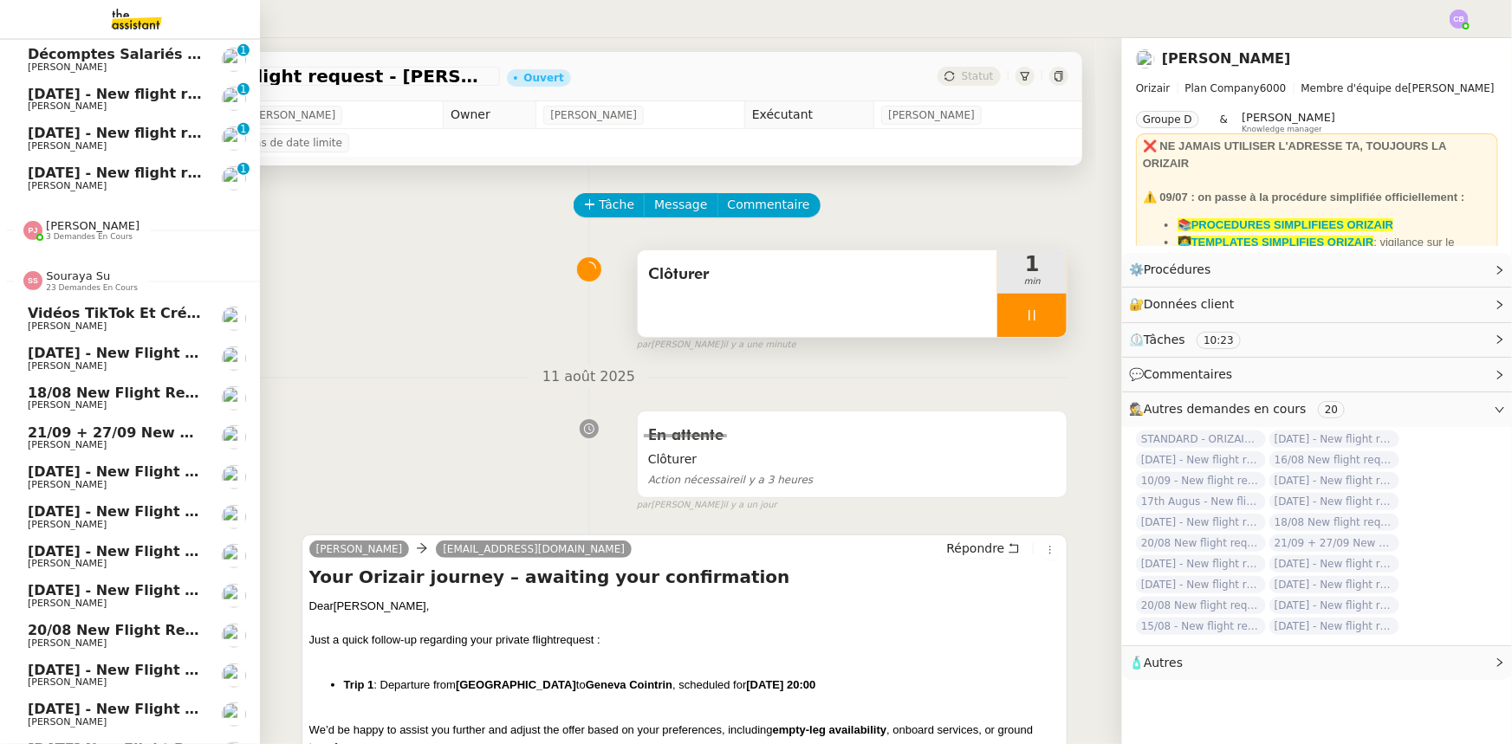
click at [81, 276] on span "Souraya Su" at bounding box center [78, 275] width 64 height 13
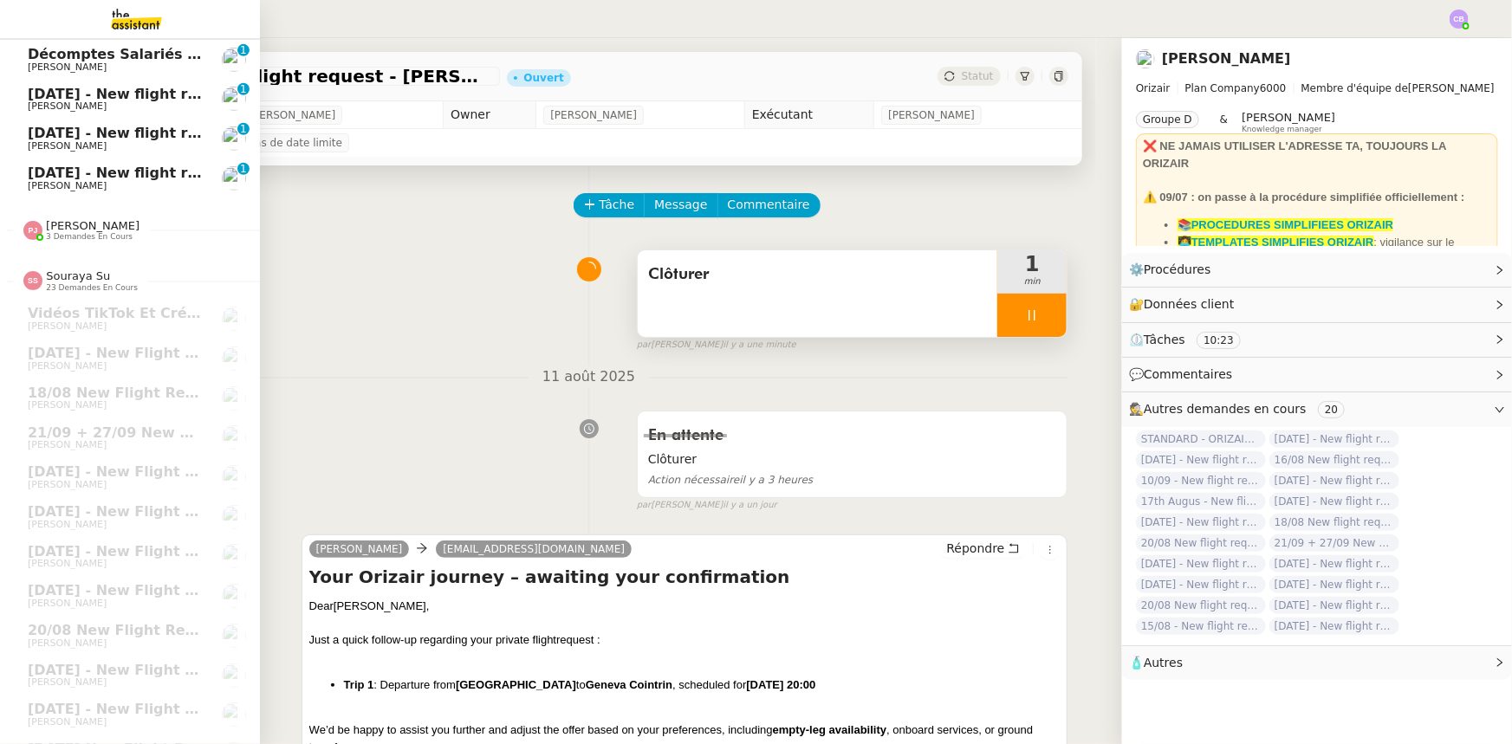
scroll to position [113, 0]
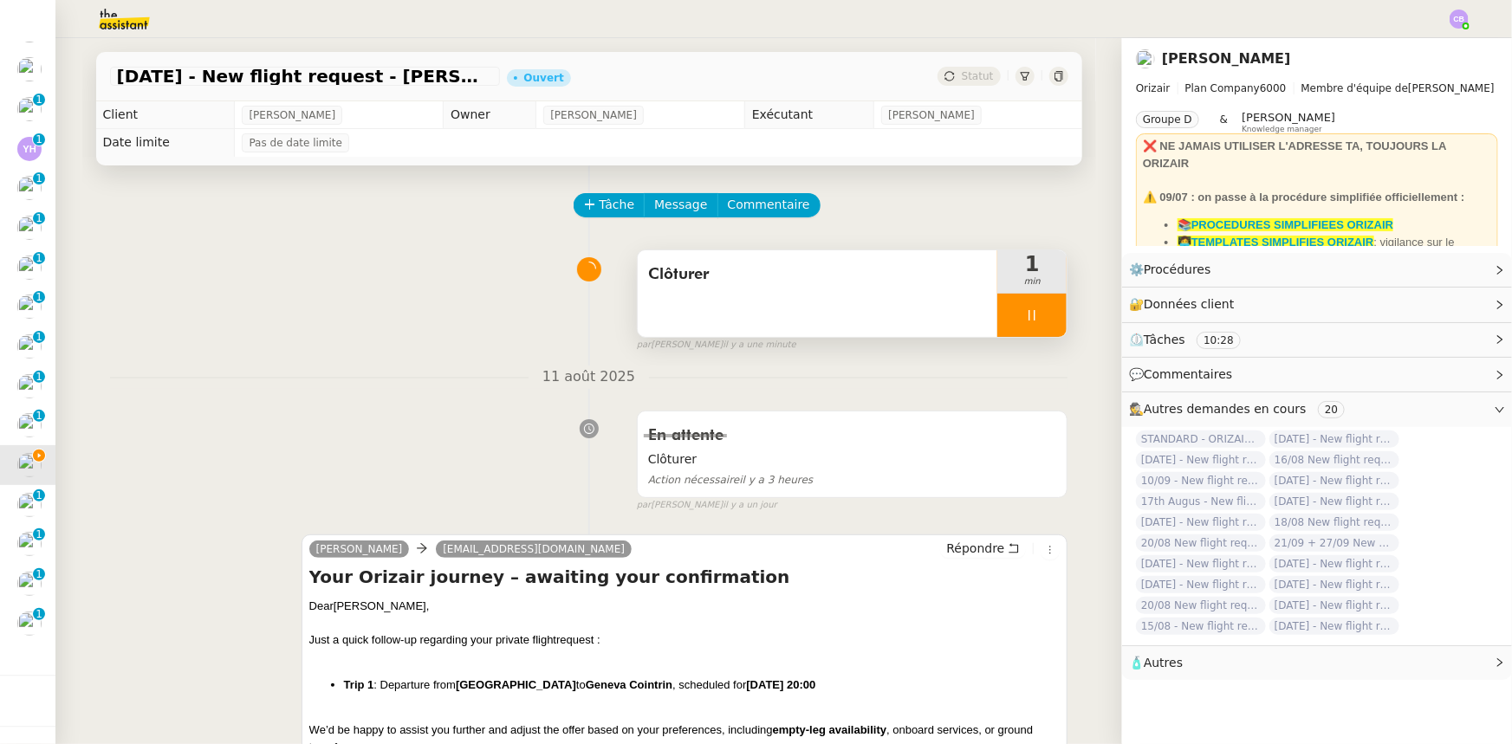
click at [1001, 308] on div at bounding box center [1031, 315] width 69 height 43
click at [1042, 322] on icon at bounding box center [1049, 315] width 14 height 14
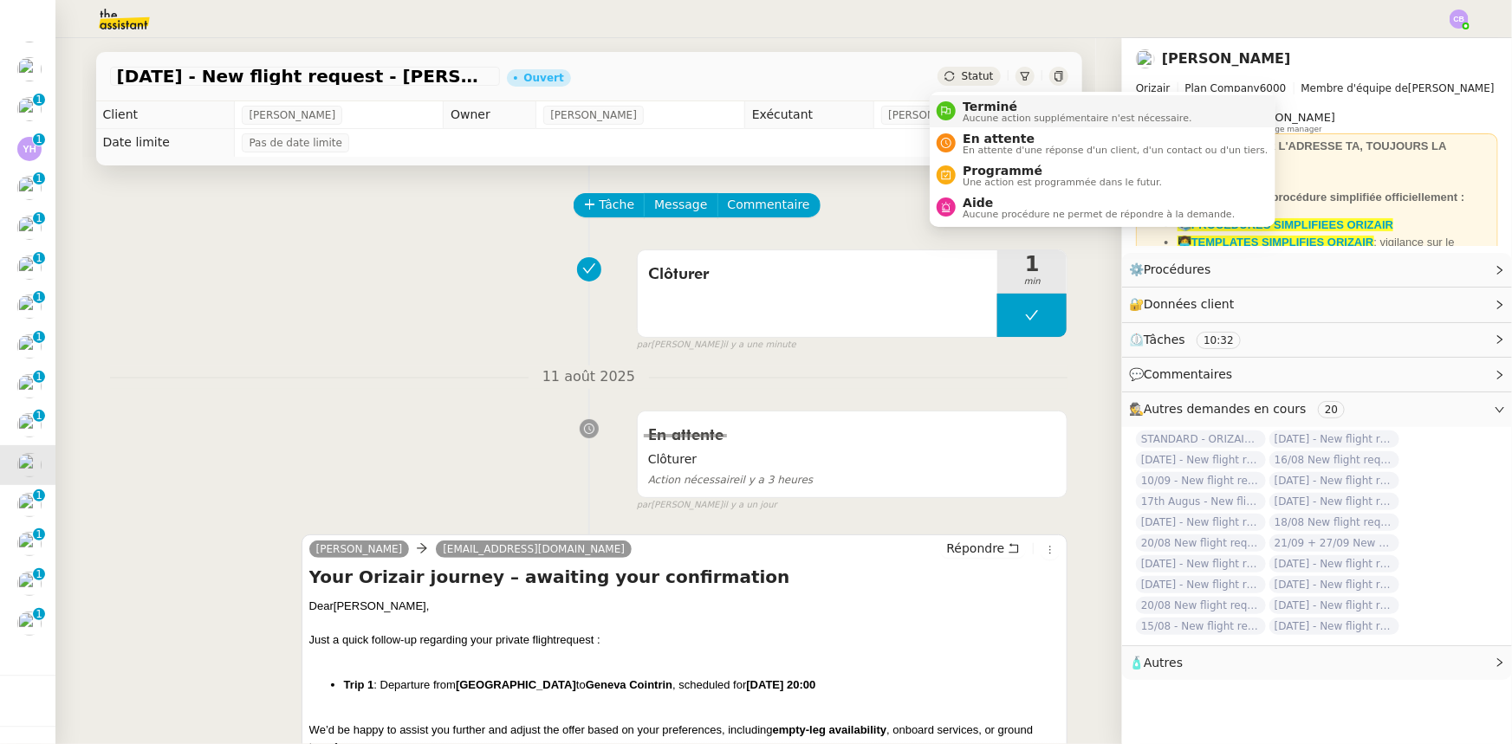
click at [981, 106] on span "Terminé" at bounding box center [1077, 107] width 229 height 14
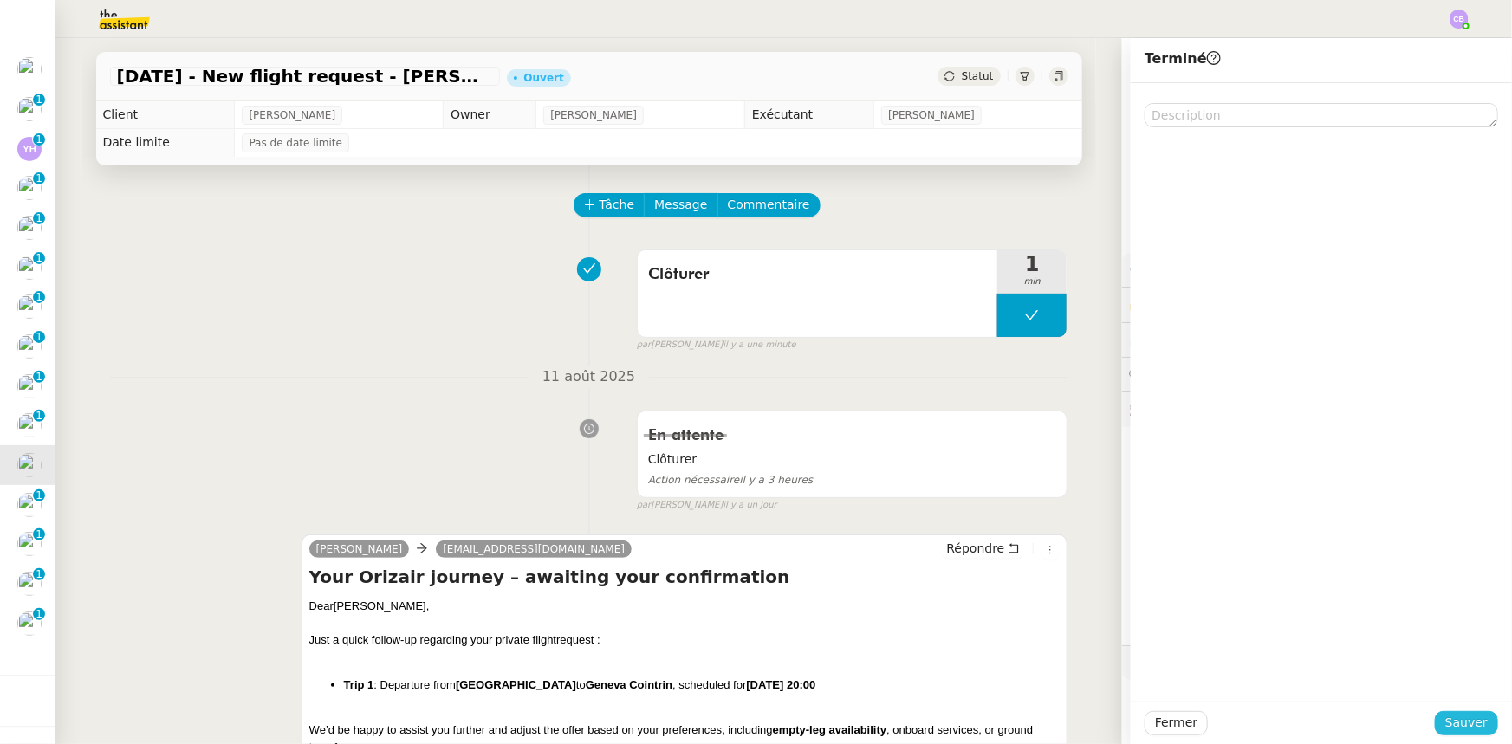
click at [1466, 725] on span "Sauver" at bounding box center [1466, 723] width 42 height 20
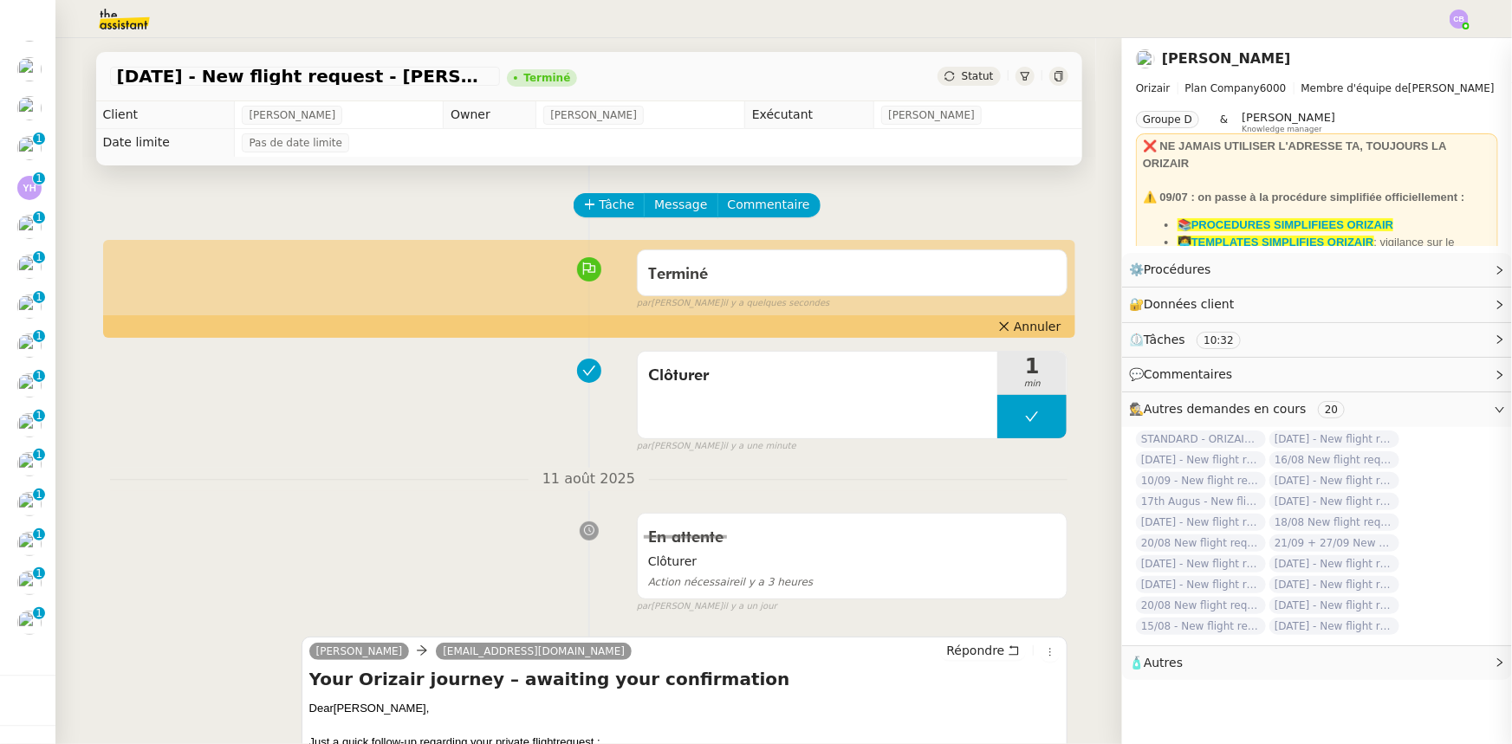
scroll to position [113, 0]
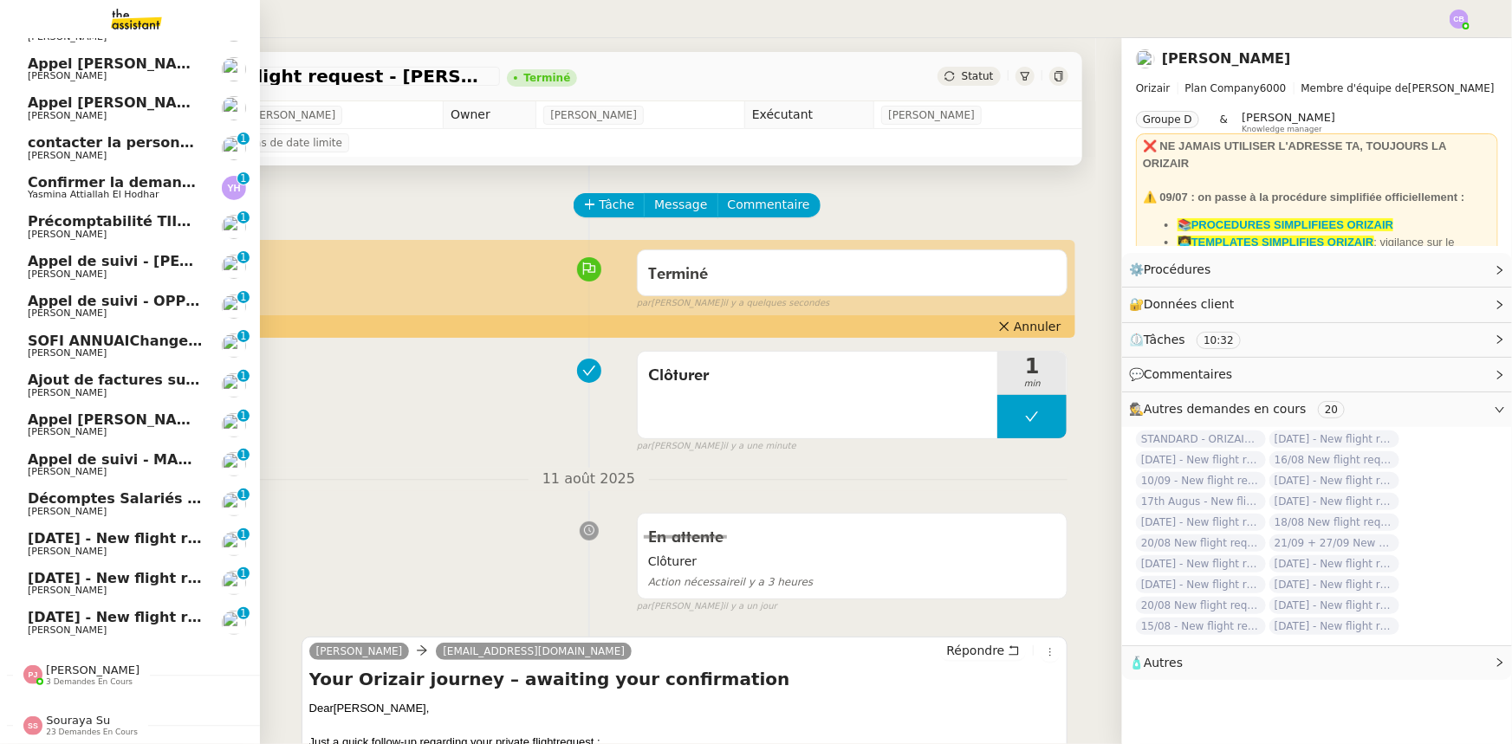
click at [151, 427] on span "[PERSON_NAME]" at bounding box center [115, 432] width 175 height 10
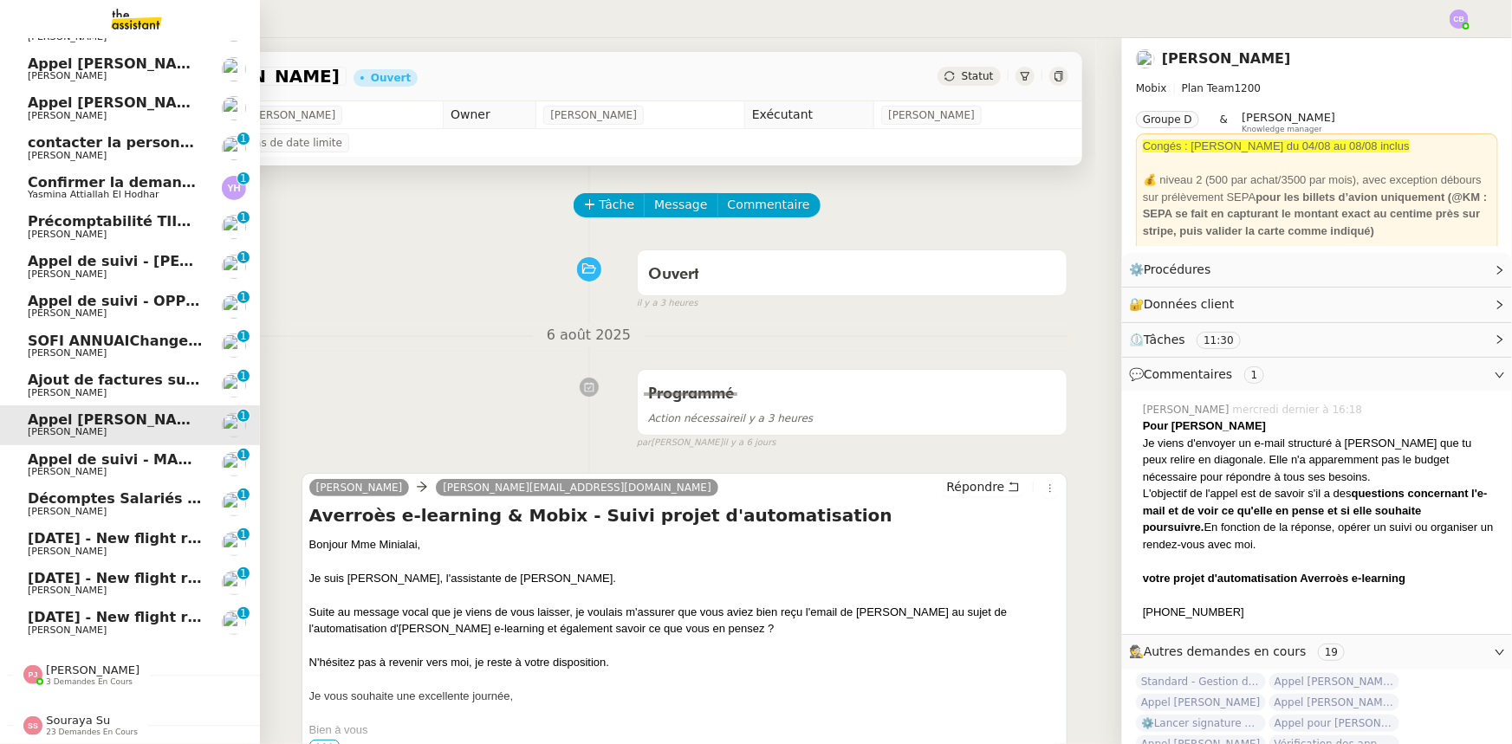
click at [133, 536] on span "14th August 2025 - New flight request - Edminas Meškauskas" at bounding box center [207, 538] width 358 height 16
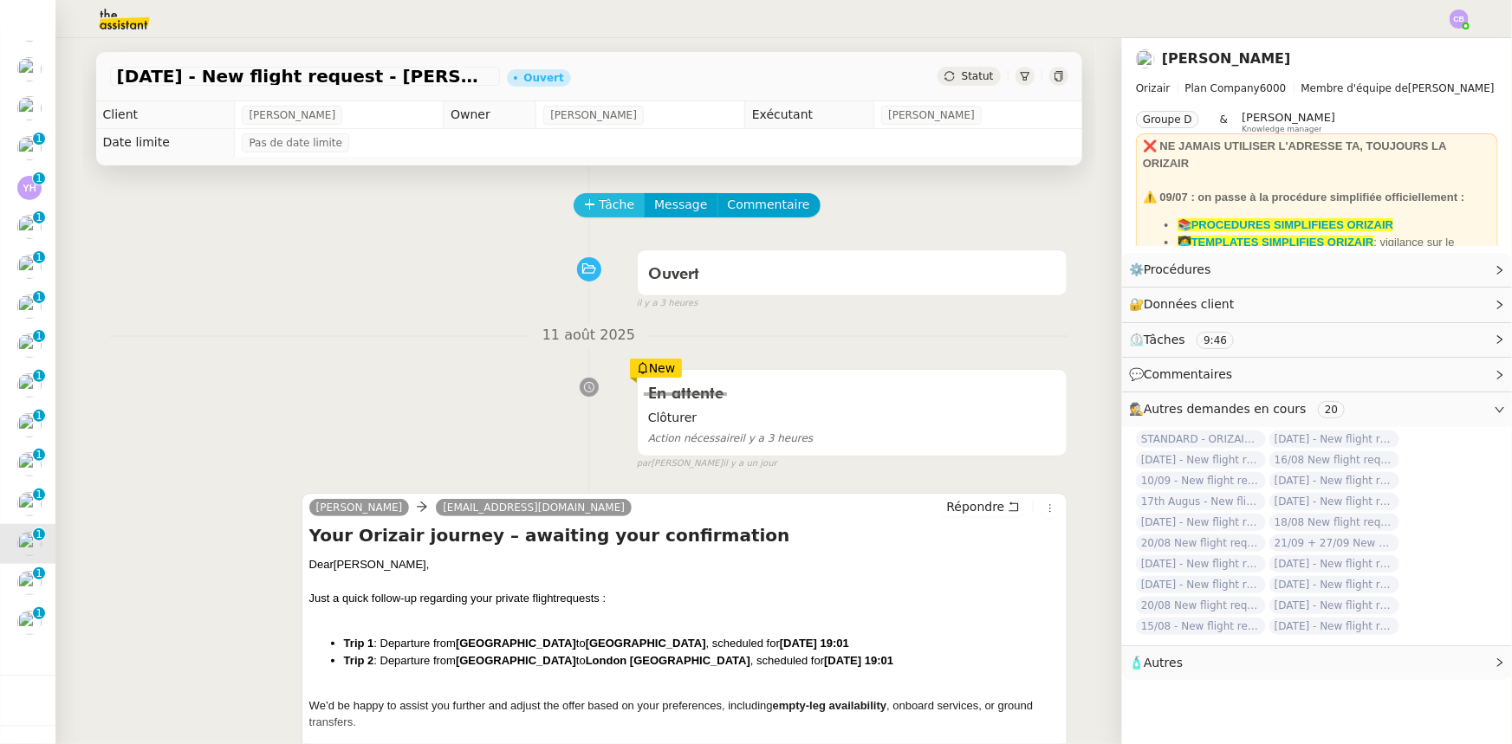
click at [600, 204] on span "Tâche" at bounding box center [618, 205] width 36 height 20
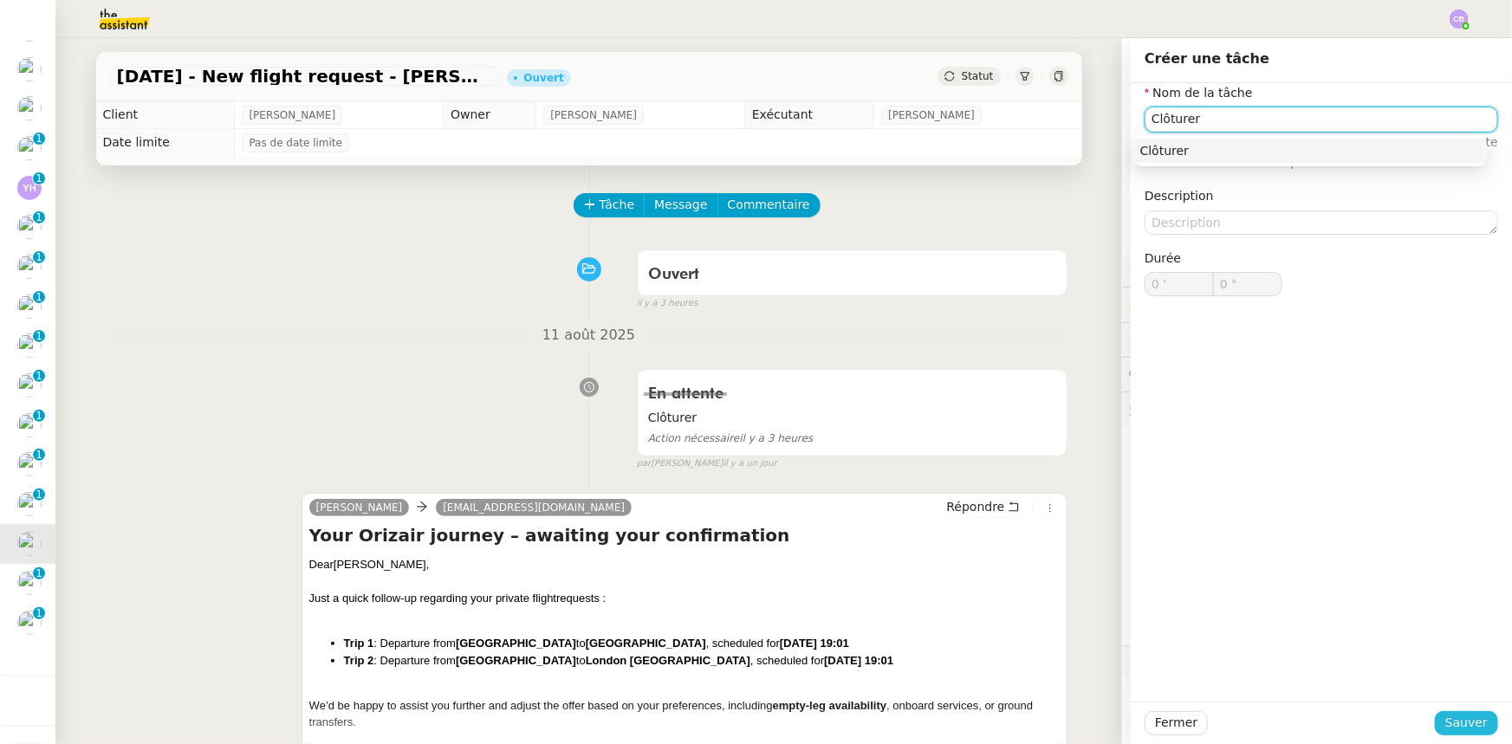
type input "Clôturer"
click at [1445, 716] on span "Sauver" at bounding box center [1466, 723] width 42 height 20
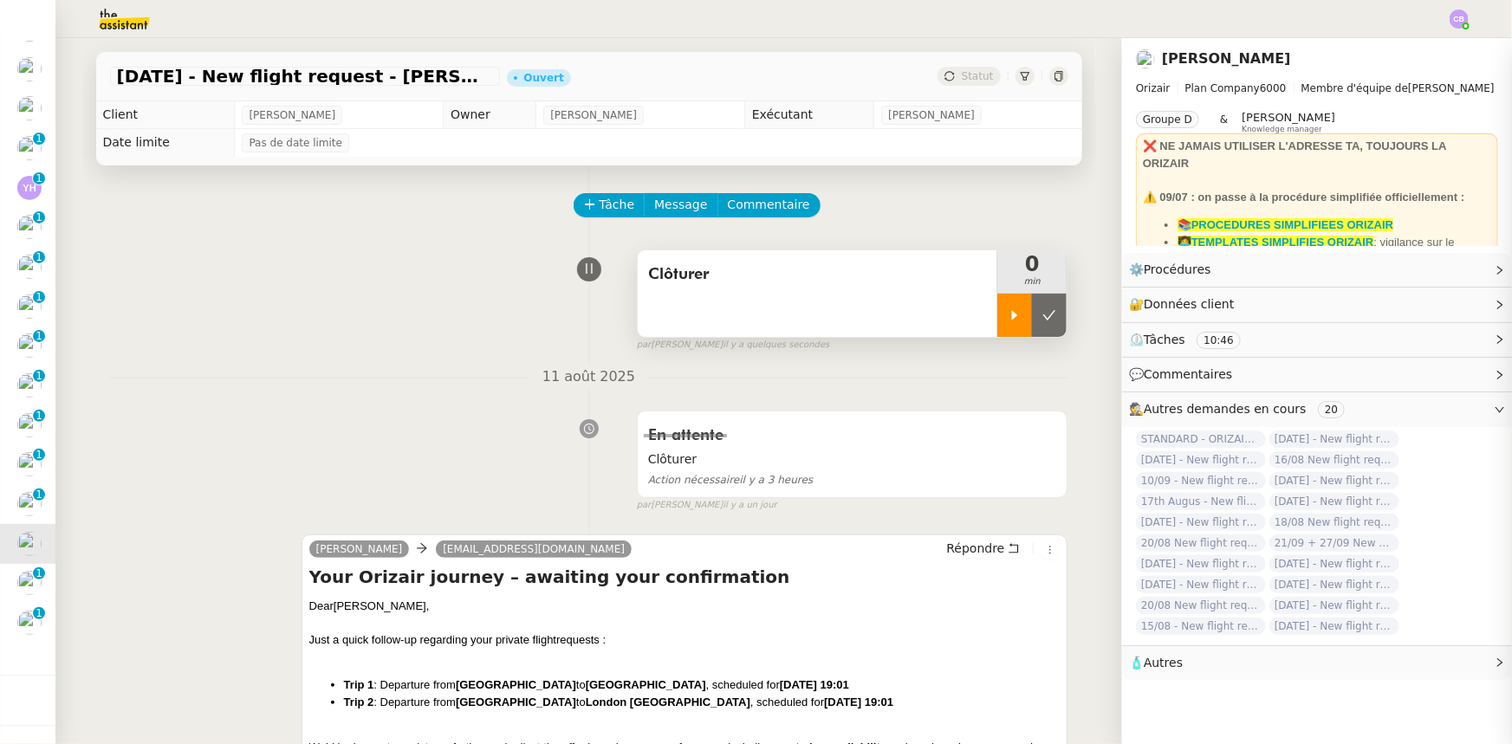
click at [1003, 324] on div at bounding box center [1014, 315] width 35 height 43
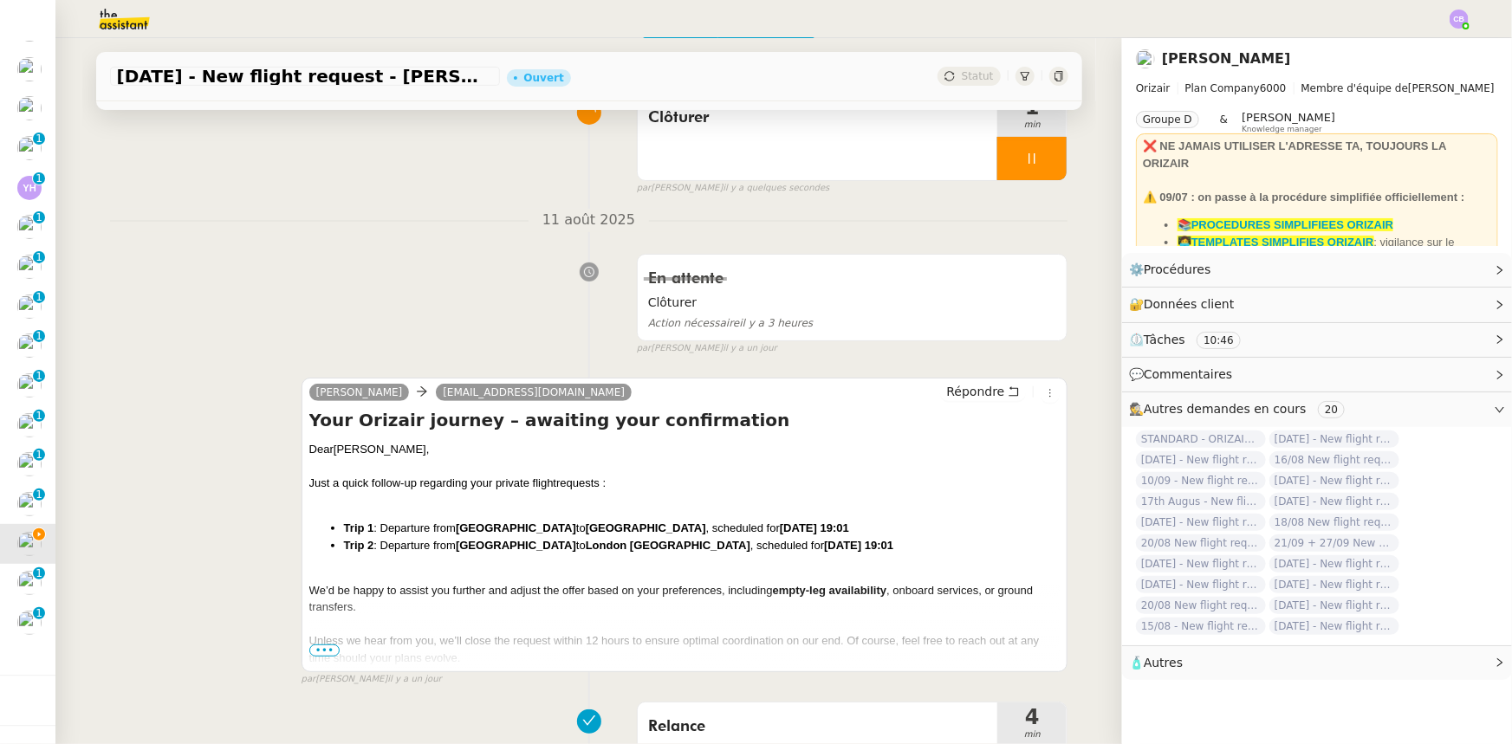
scroll to position [78, 0]
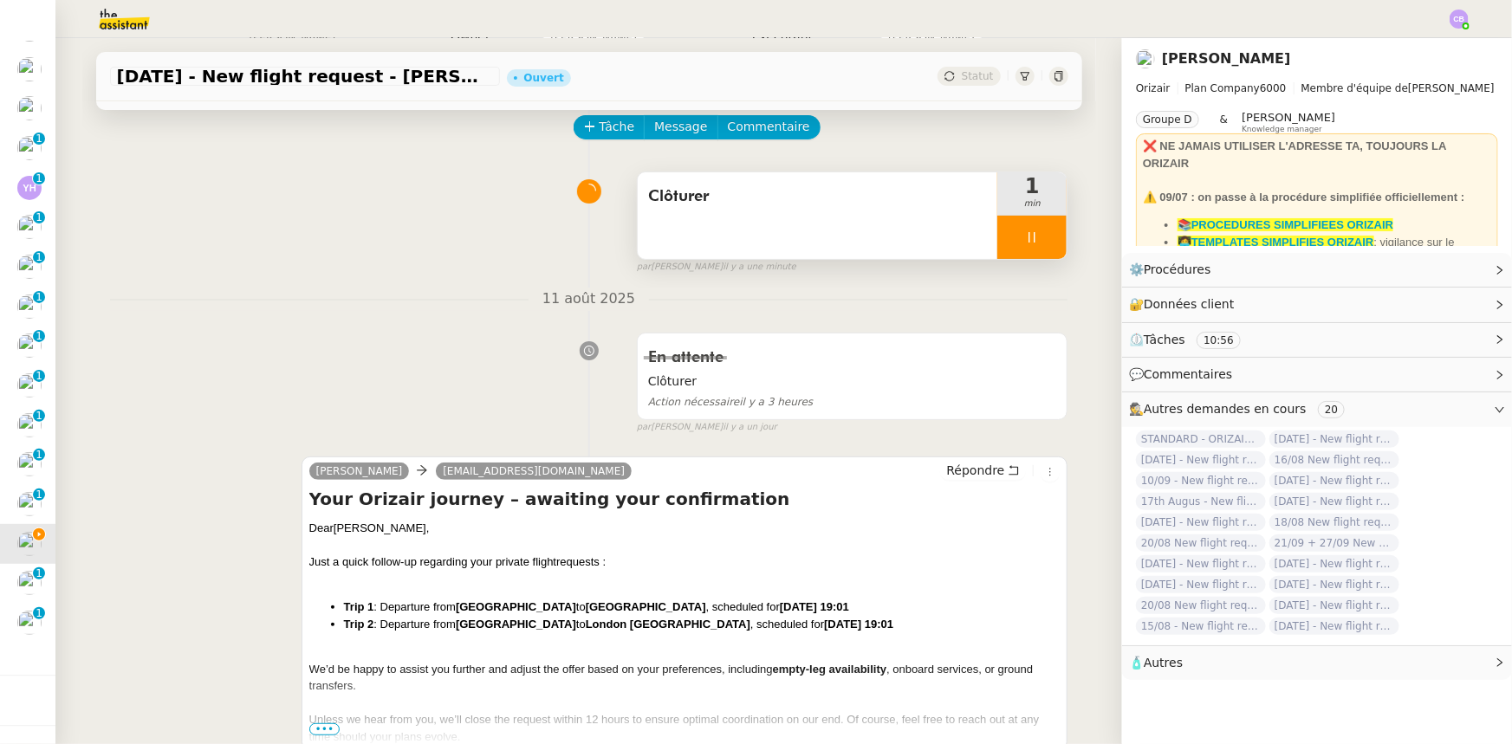
click at [997, 224] on div at bounding box center [1031, 237] width 69 height 43
click at [1042, 243] on icon at bounding box center [1049, 237] width 14 height 14
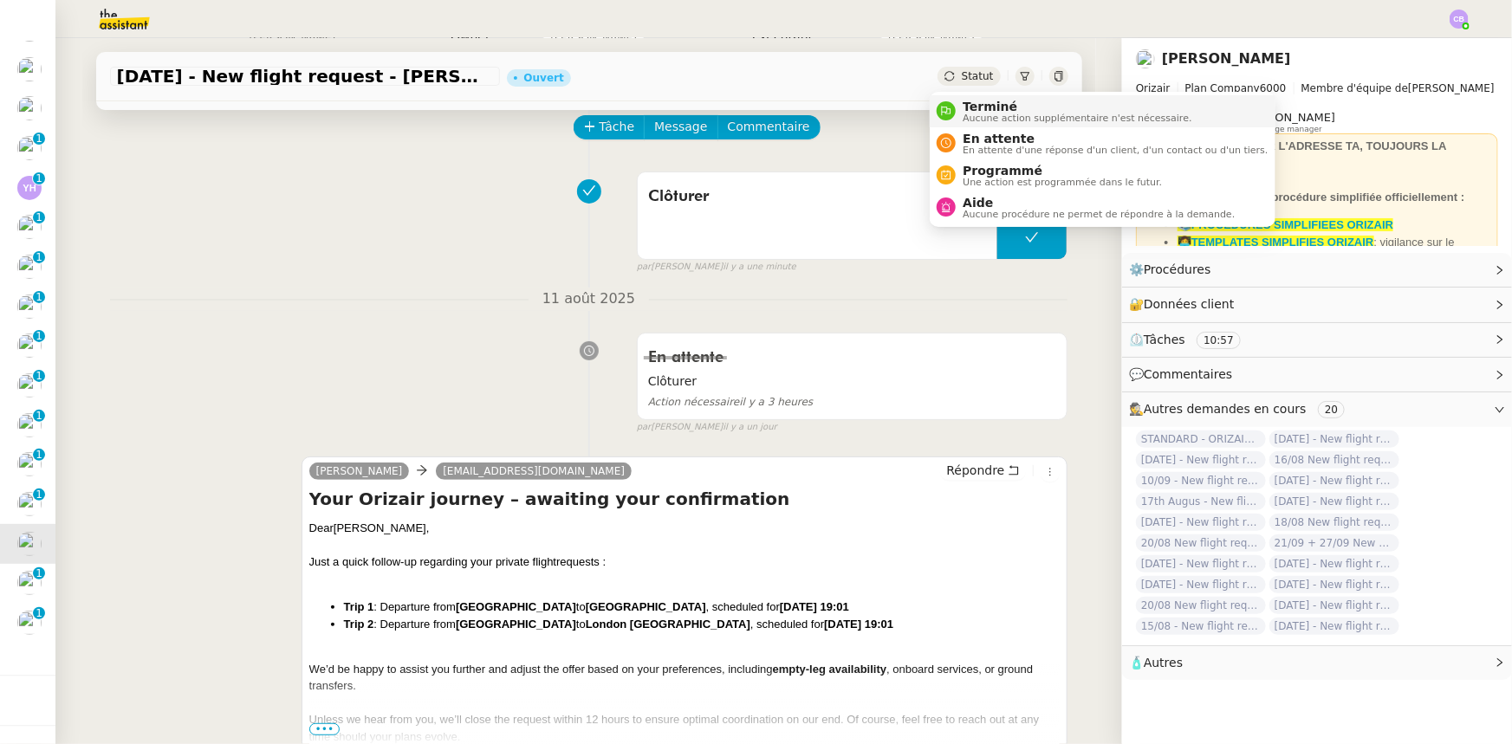
click at [983, 111] on span "Terminé" at bounding box center [1077, 107] width 229 height 14
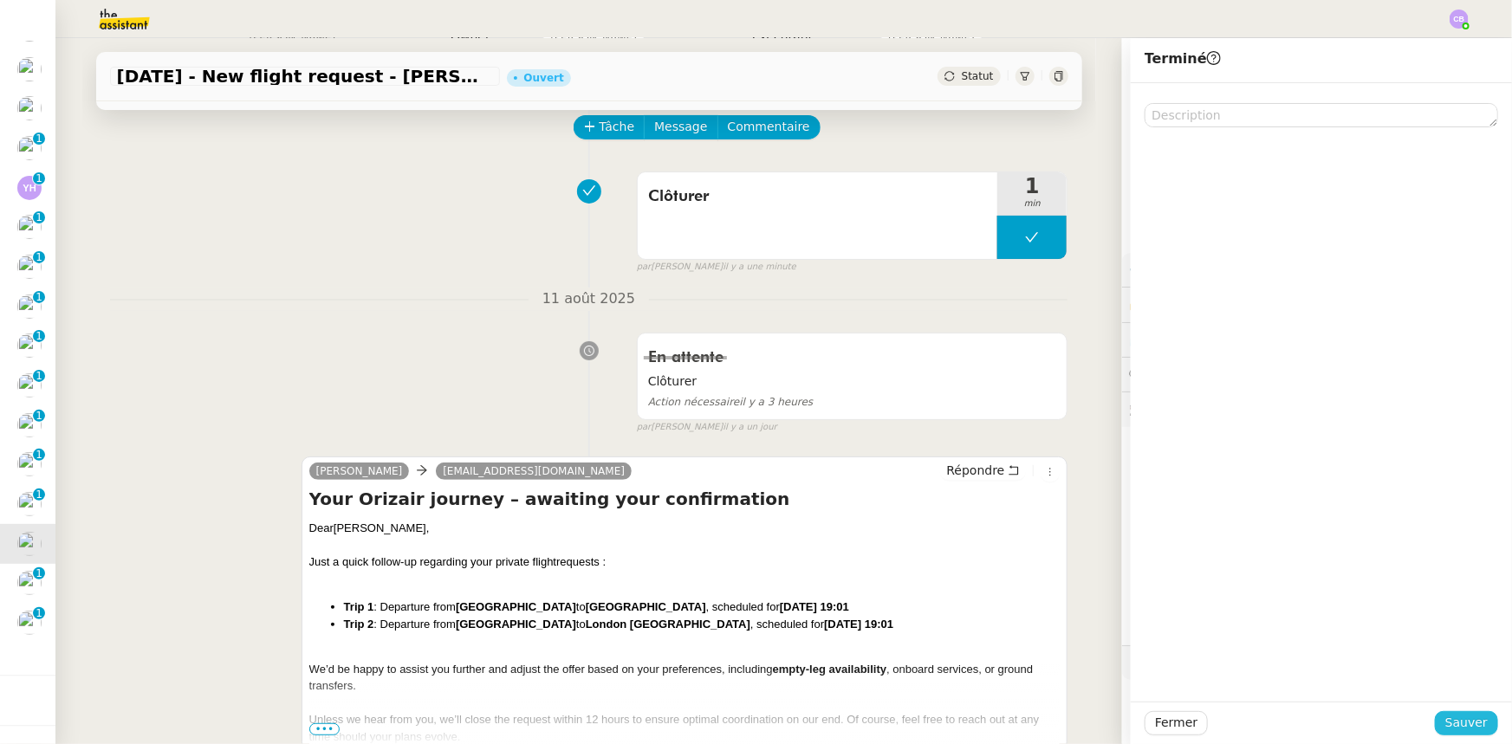
click at [1455, 732] on span "Sauver" at bounding box center [1466, 723] width 42 height 20
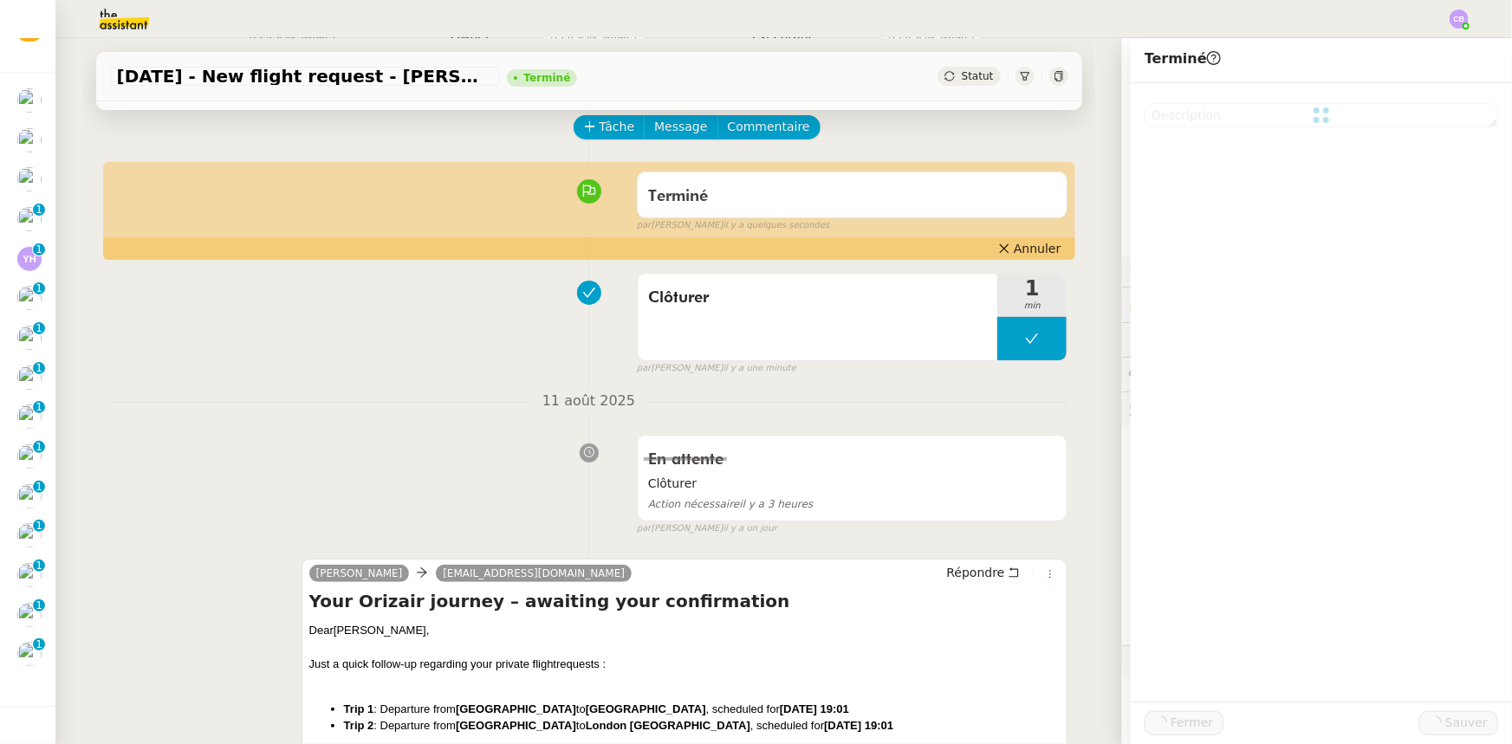
scroll to position [73, 0]
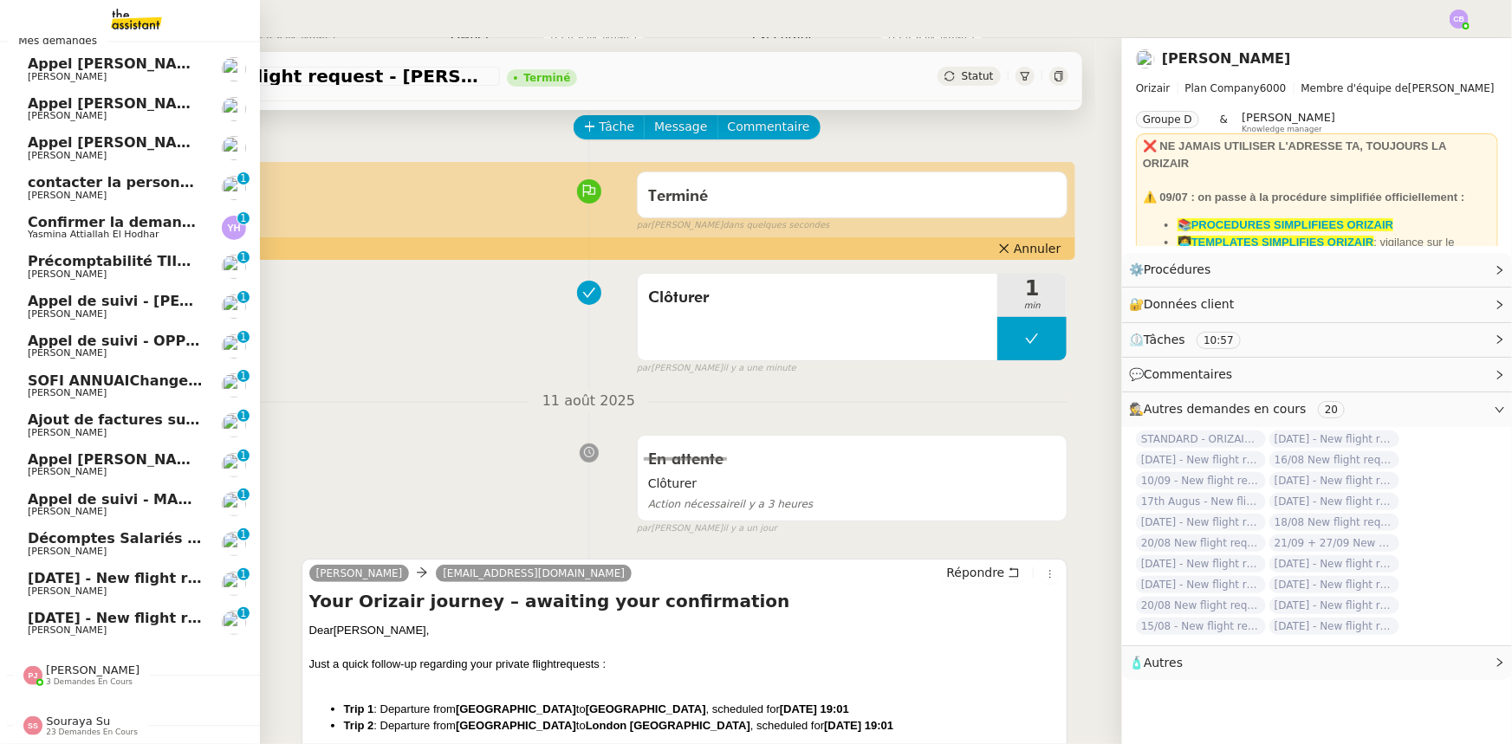
click at [42, 571] on span "14th August 2025 - New flight request - Maelle Holder" at bounding box center [207, 578] width 358 height 16
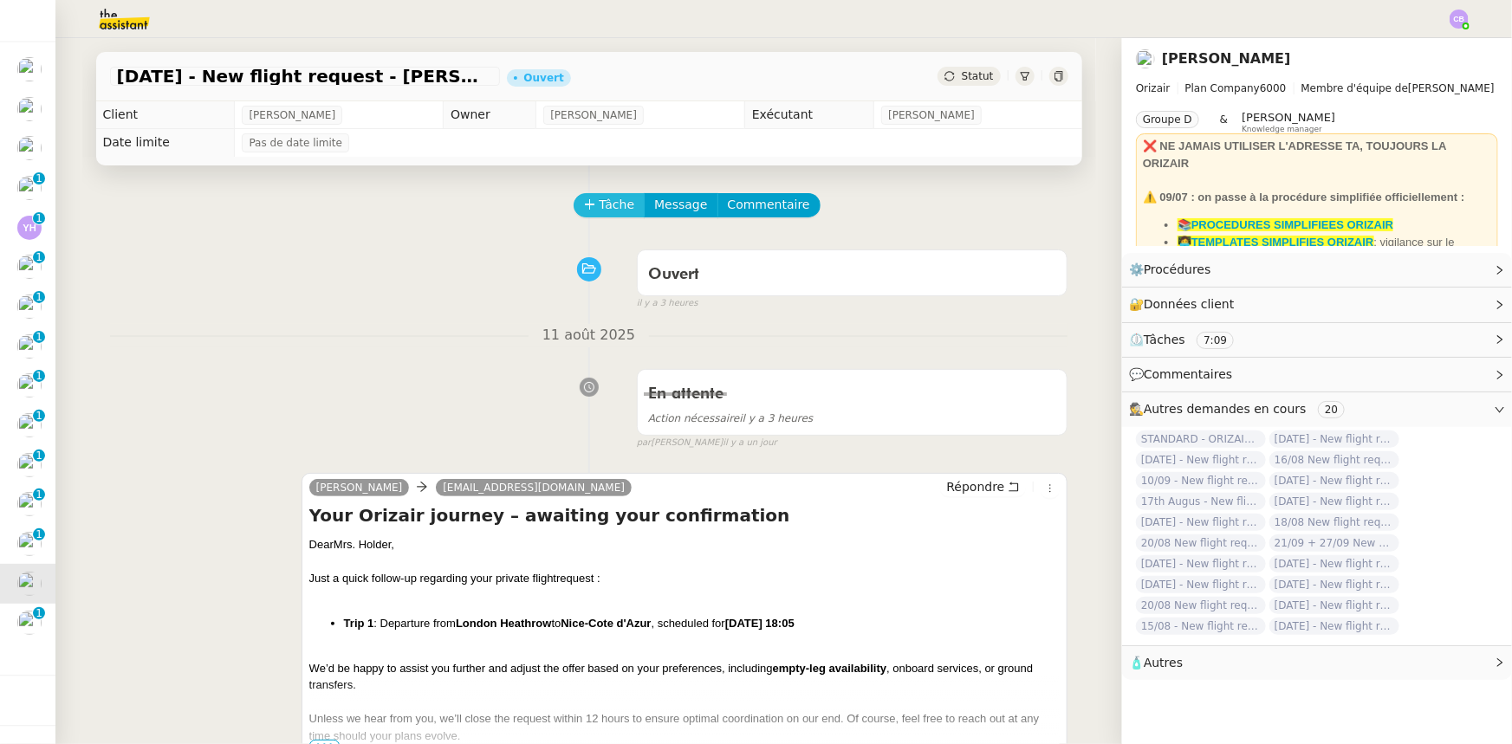
click at [606, 208] on span "Tâche" at bounding box center [618, 205] width 36 height 20
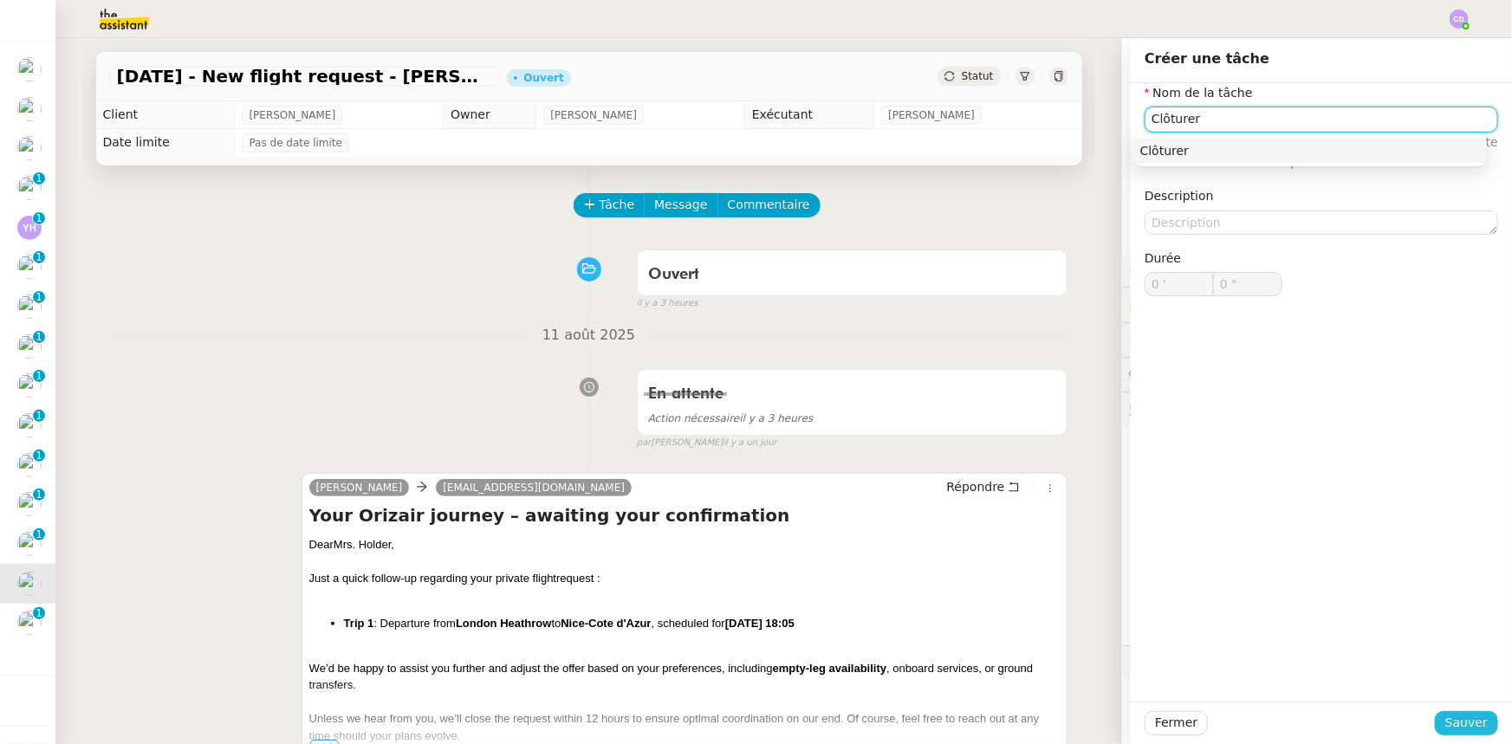
type input "Clôturer"
click at [1446, 726] on span "Sauver" at bounding box center [1466, 723] width 42 height 20
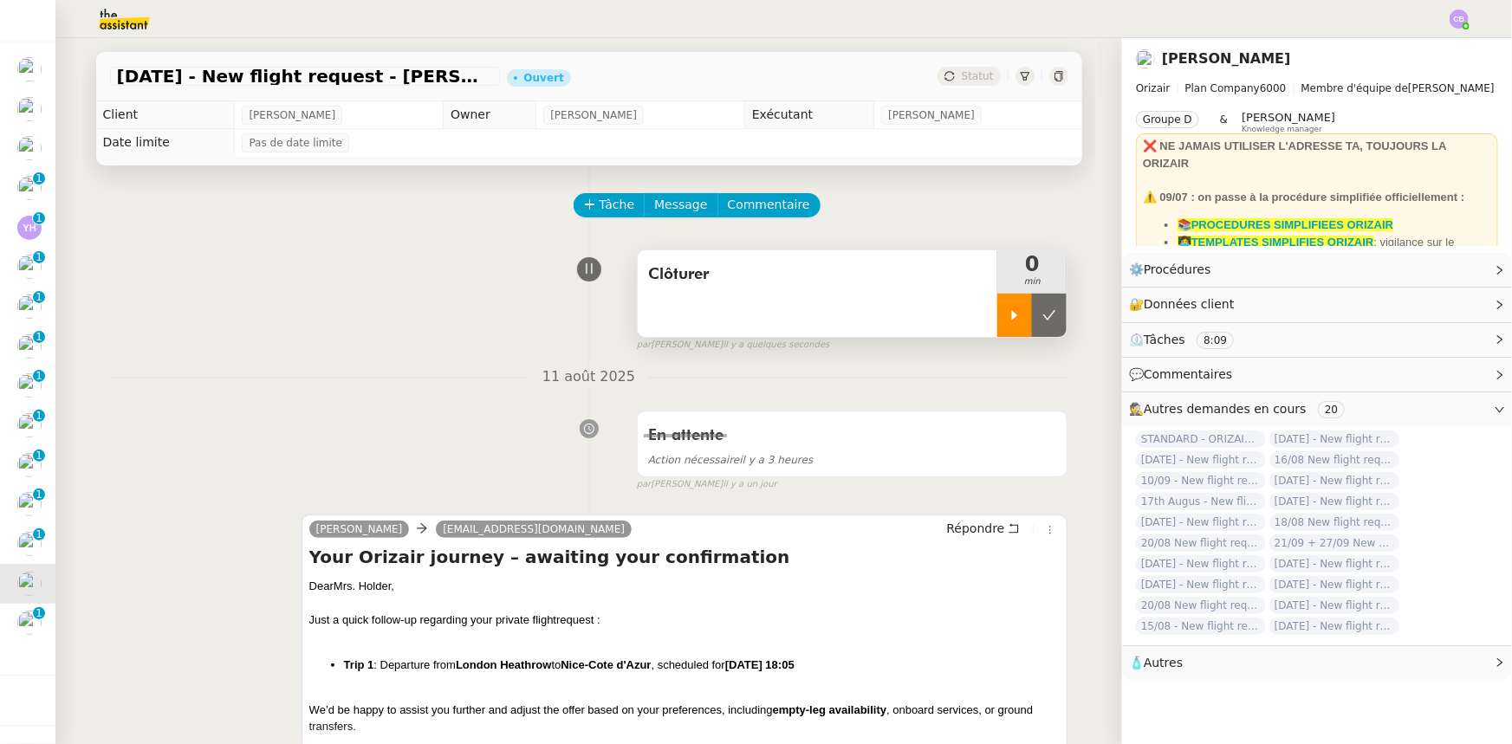
click at [1006, 306] on div at bounding box center [1014, 315] width 35 height 43
click at [1212, 224] on strong "📚PROCEDURES SIMPLIFIEES ORIZAIR" at bounding box center [1285, 224] width 216 height 13
click at [998, 306] on div at bounding box center [1031, 315] width 69 height 43
click at [1042, 321] on icon at bounding box center [1049, 315] width 14 height 14
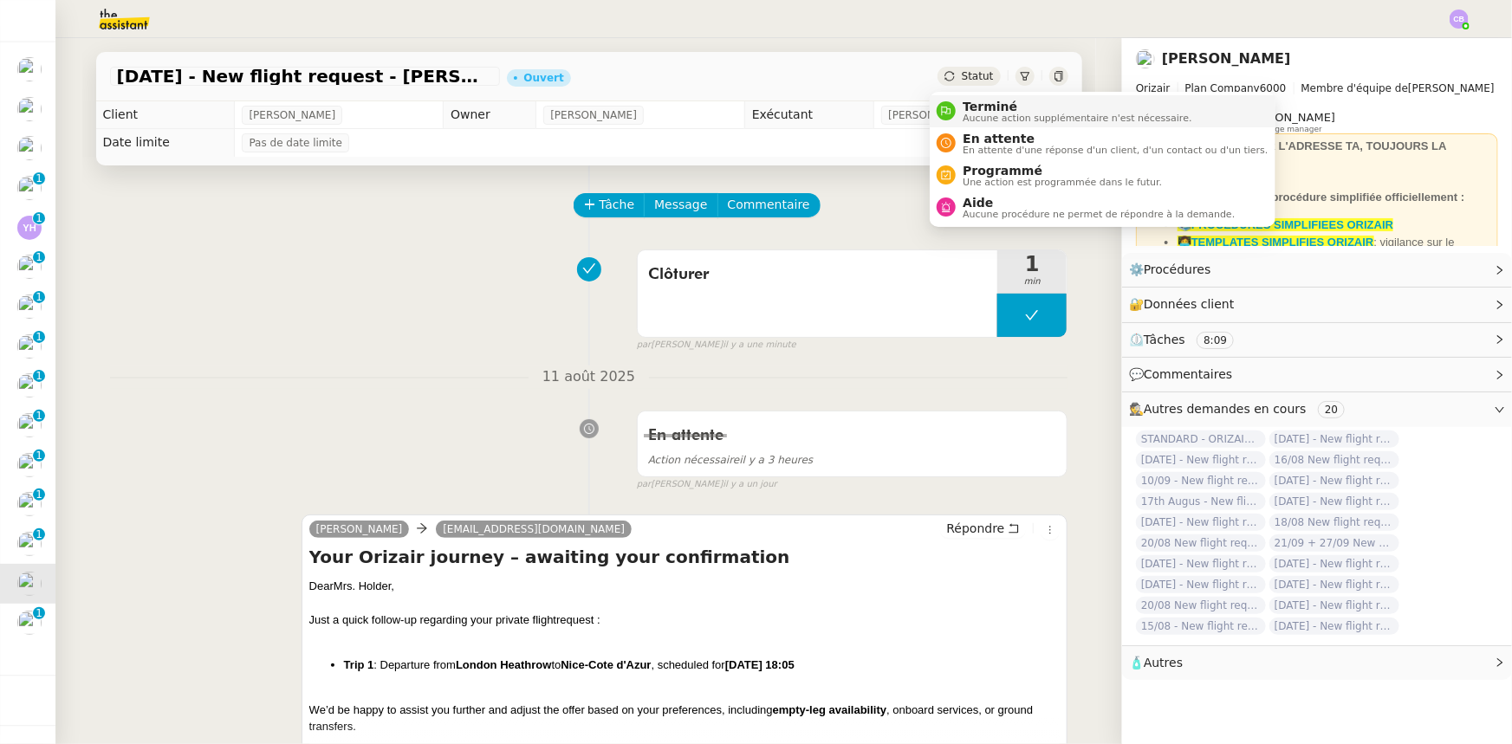
click at [980, 109] on span "Terminé" at bounding box center [1077, 107] width 229 height 14
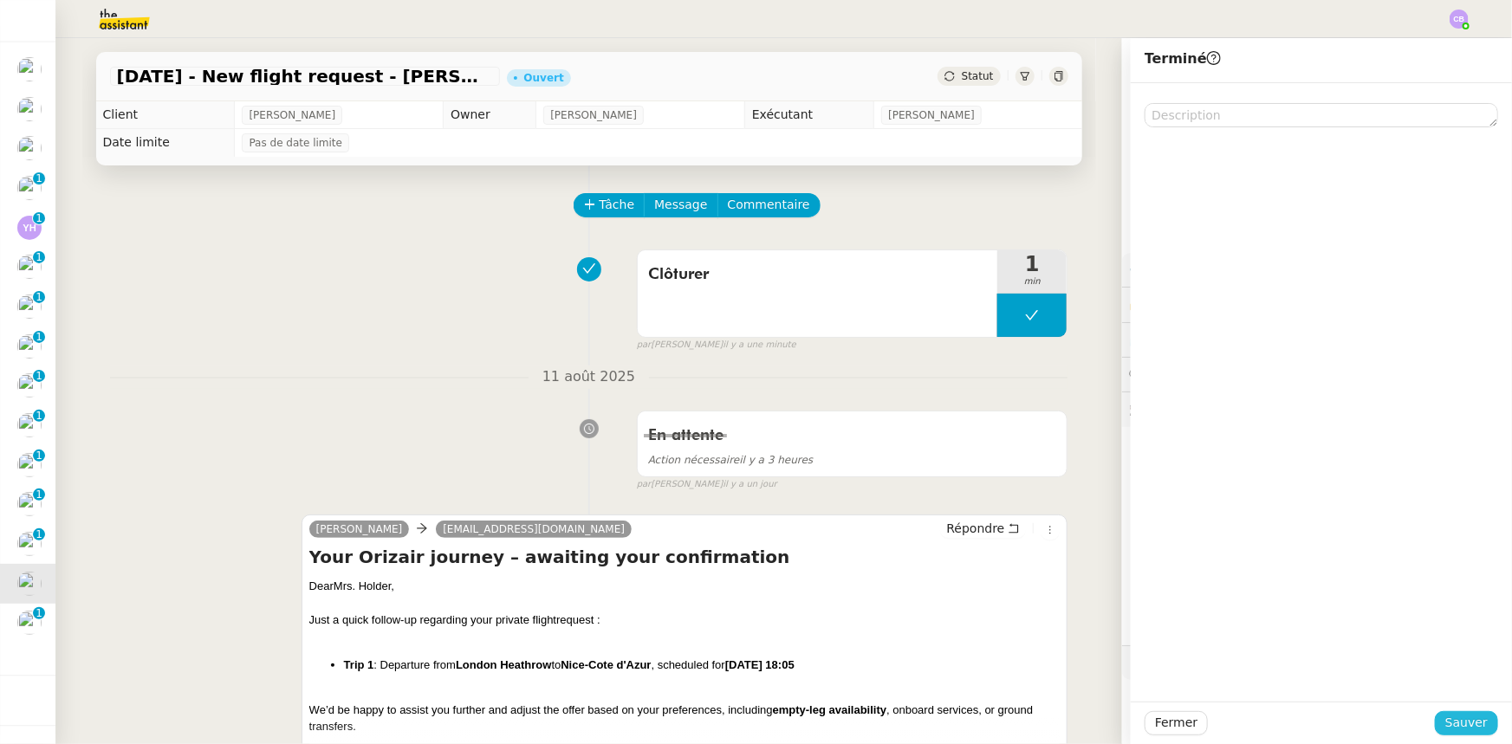
click at [1463, 727] on span "Sauver" at bounding box center [1466, 723] width 42 height 20
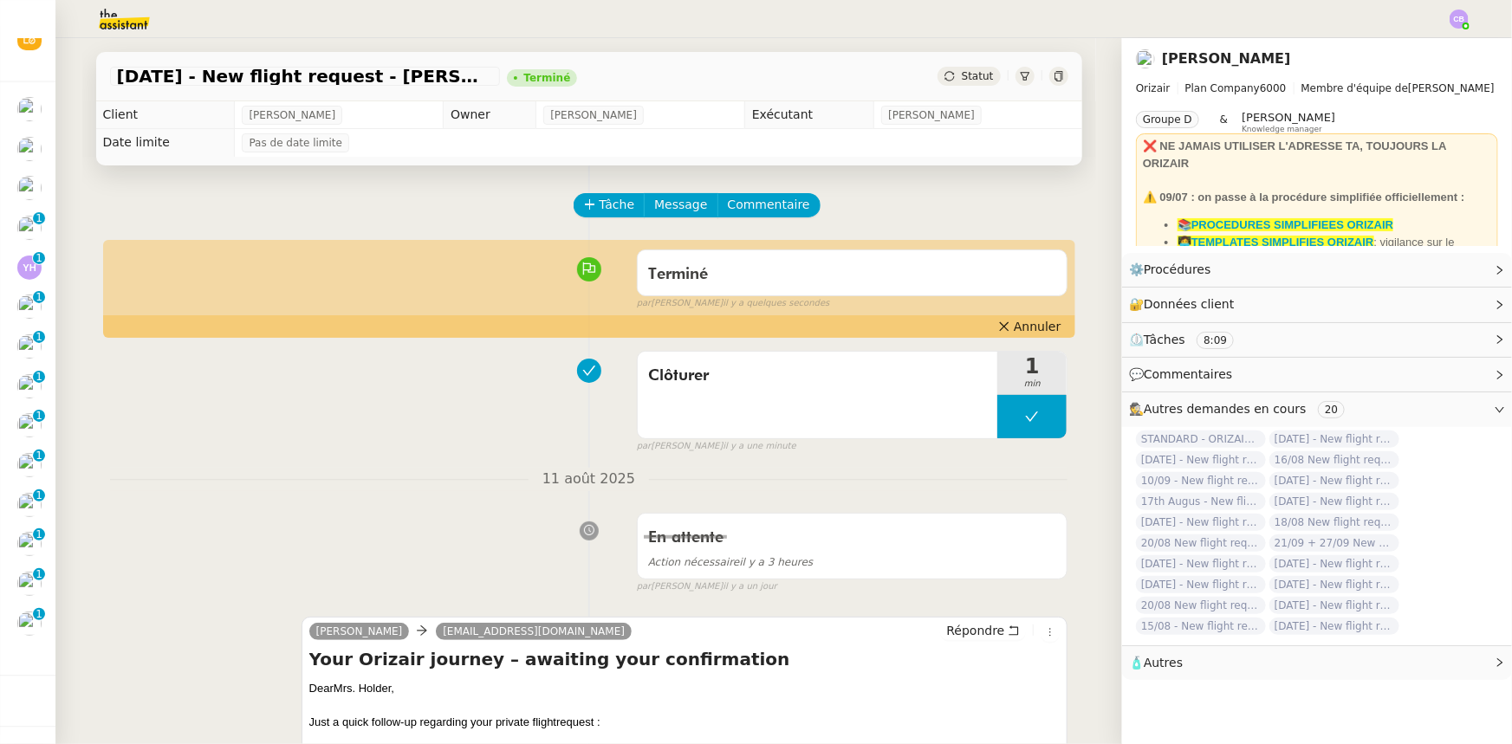
scroll to position [34, 0]
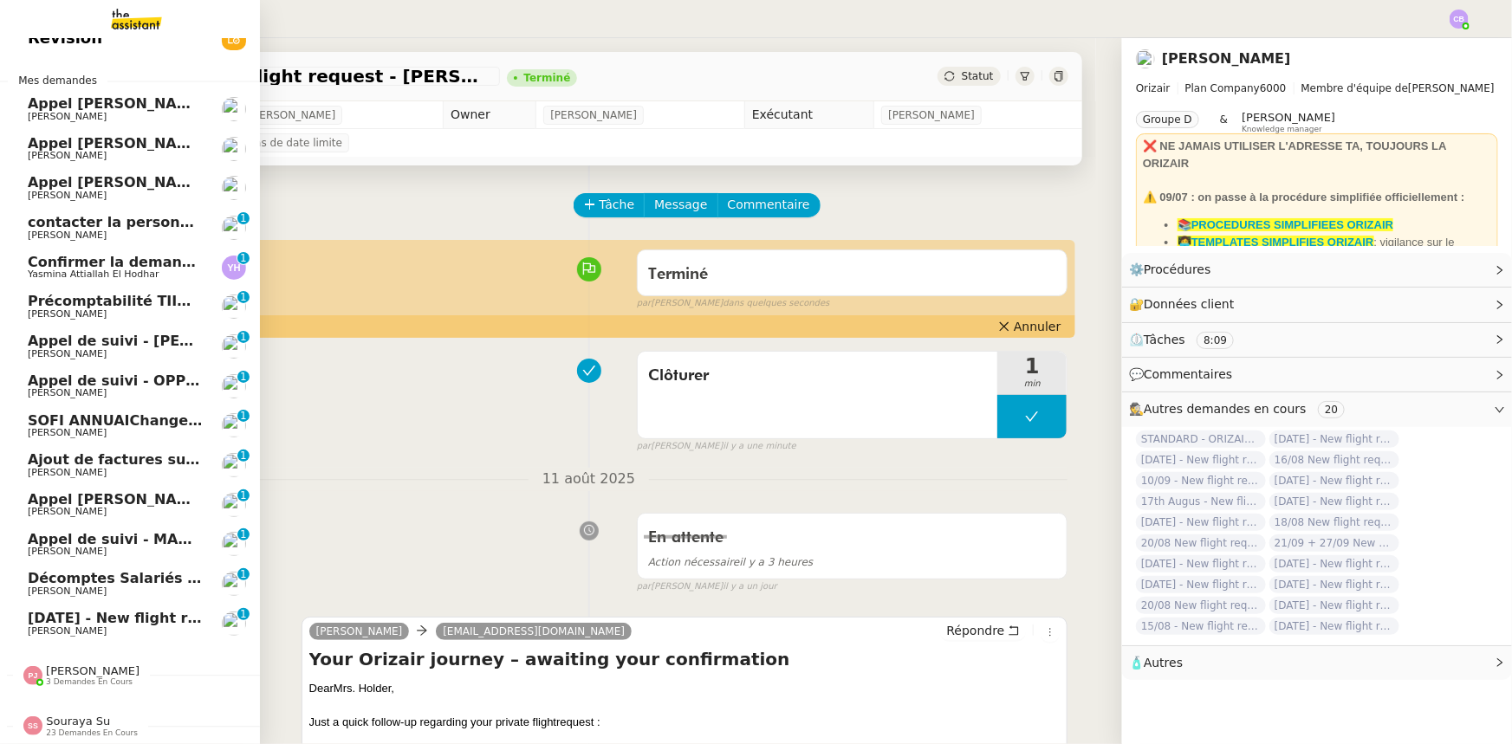
click at [46, 610] on span "30th September 2025 - New flight request - Enzo mazeau" at bounding box center [207, 618] width 358 height 16
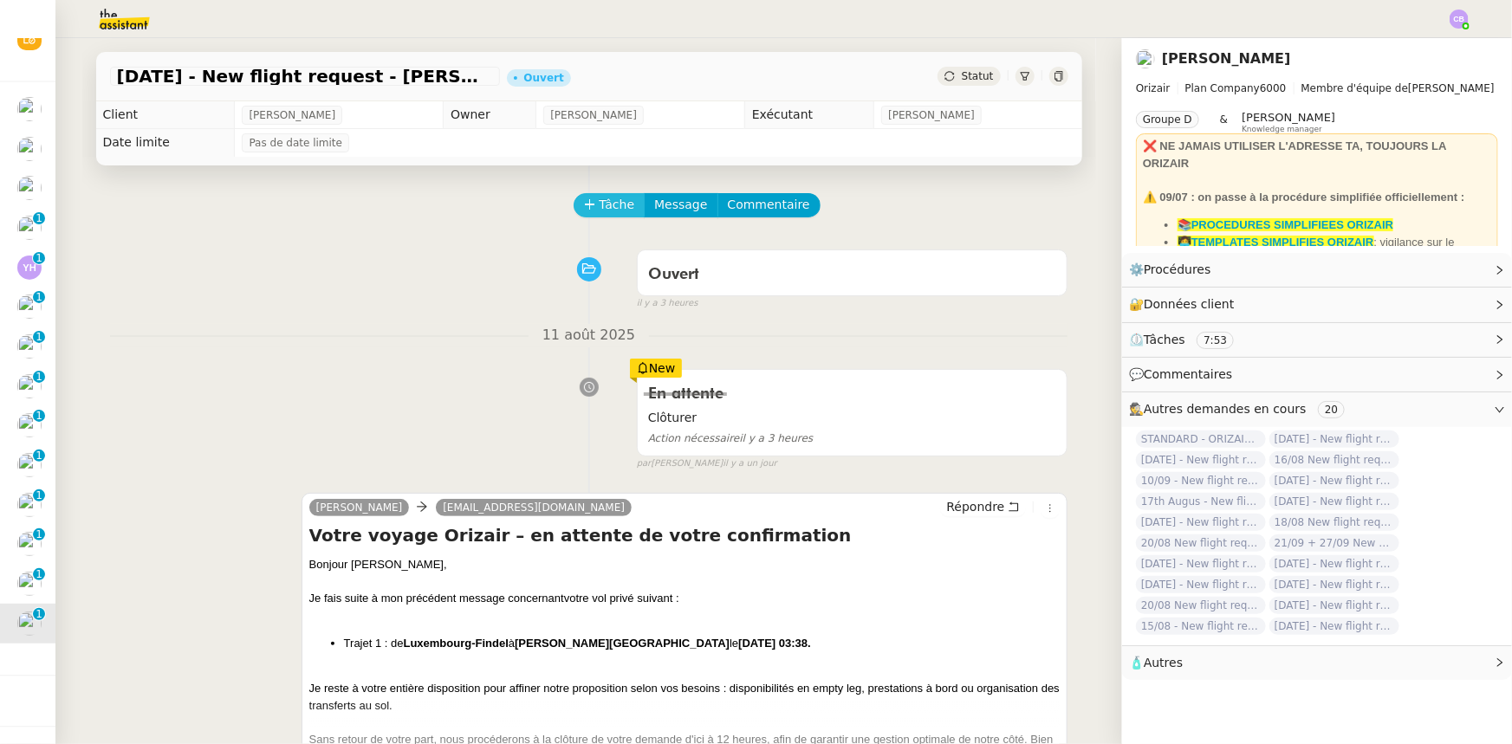
click at [587, 212] on button "Tâche" at bounding box center [610, 205] width 72 height 24
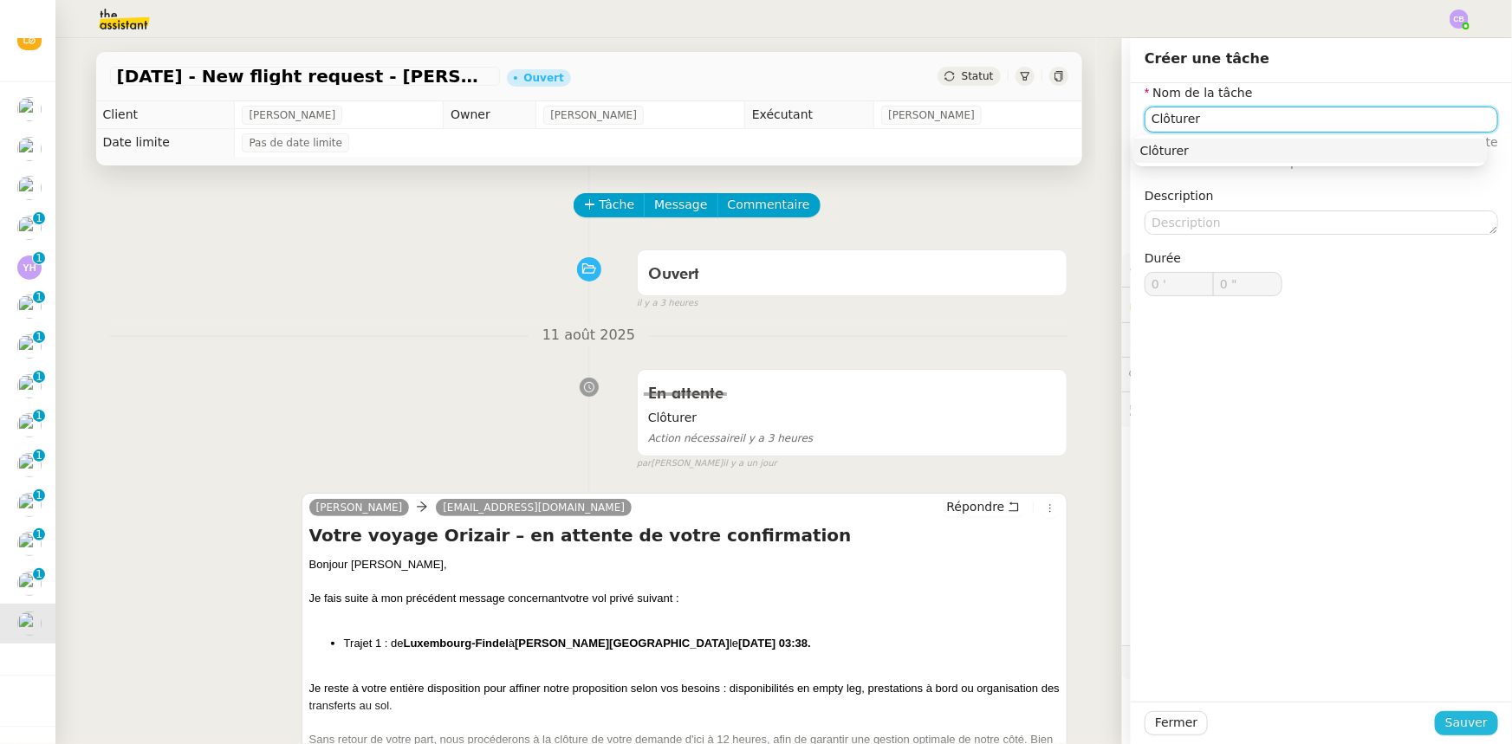
type input "Clôturer"
click at [1455, 723] on span "Sauver" at bounding box center [1466, 723] width 42 height 20
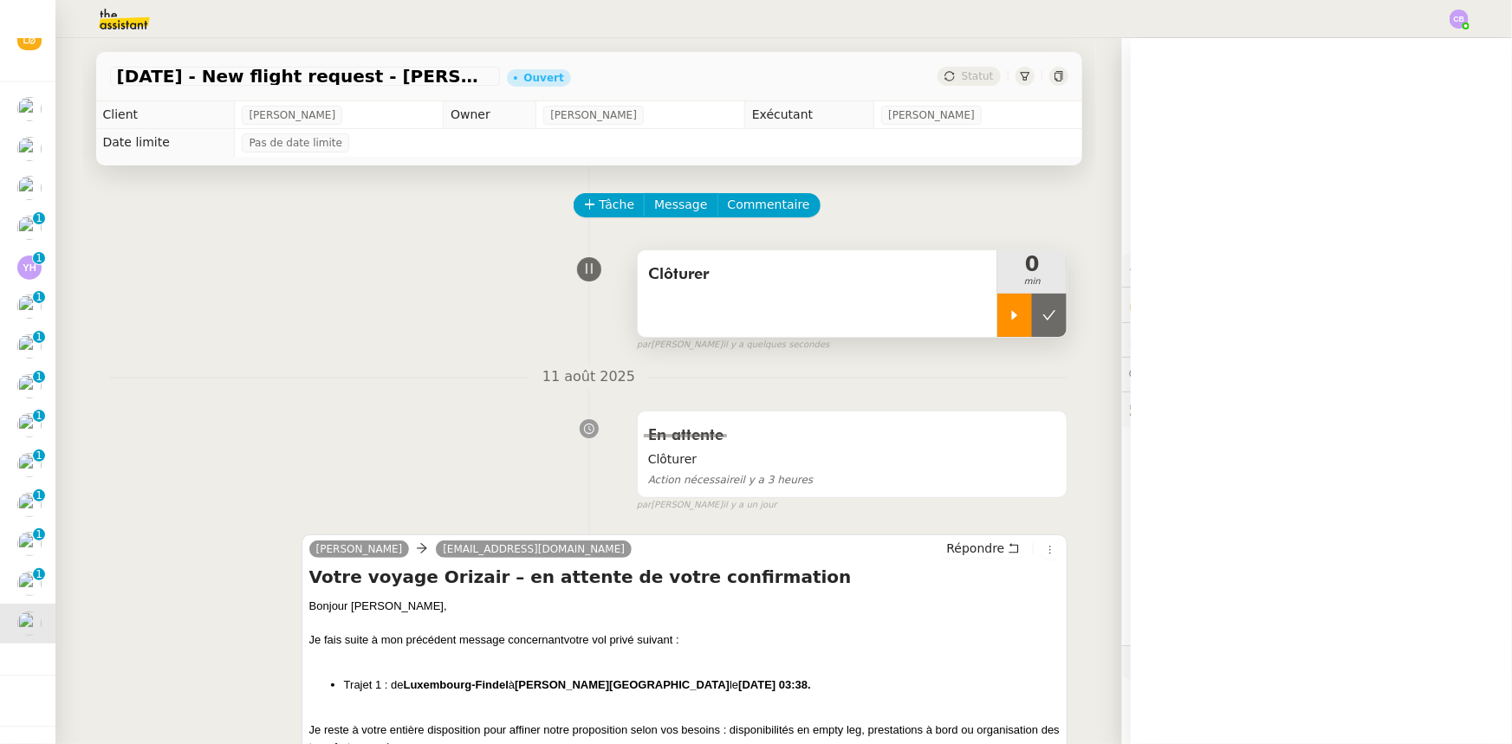
click at [1008, 321] on icon at bounding box center [1015, 315] width 14 height 14
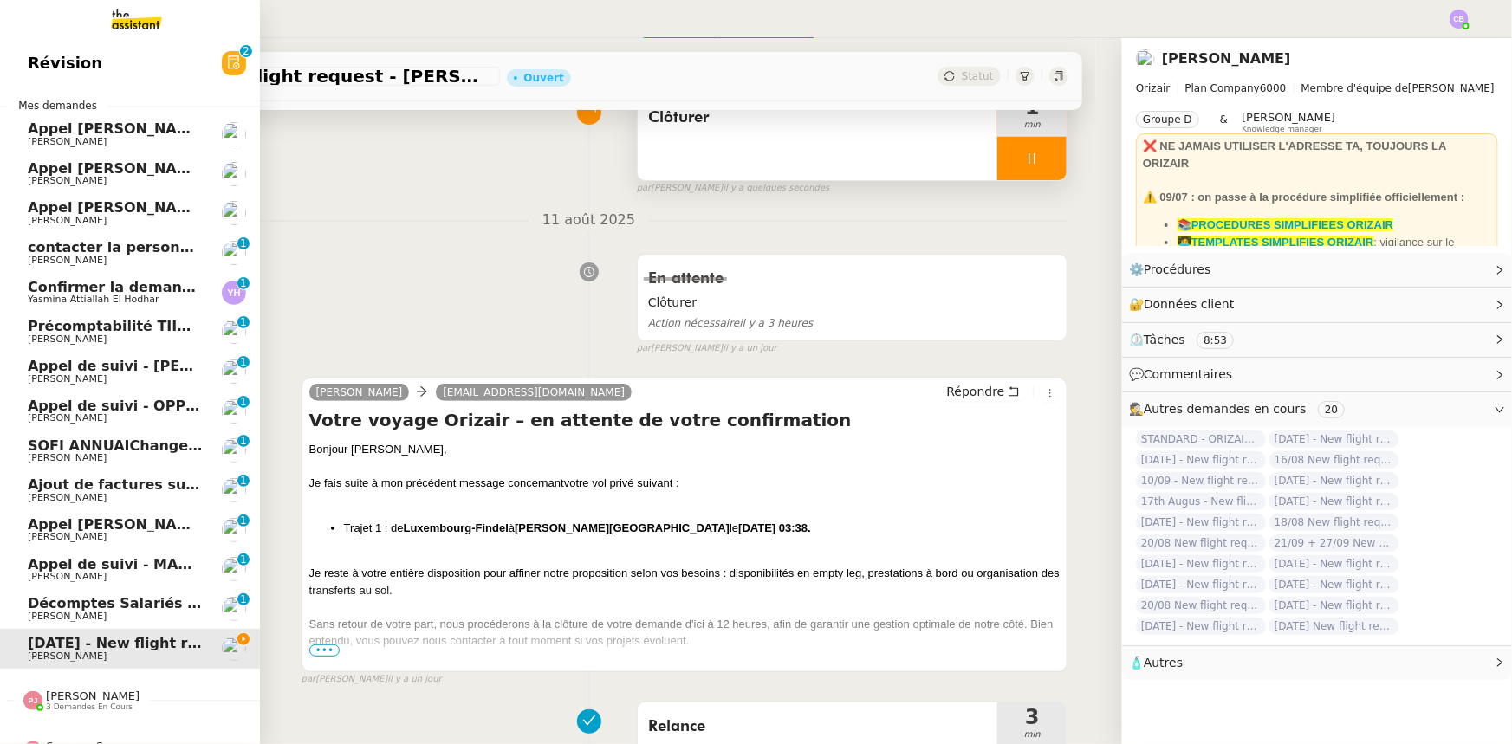
click at [159, 332] on span "Précomptabilité TIIME CRMOPS - août 2025" at bounding box center [197, 326] width 338 height 16
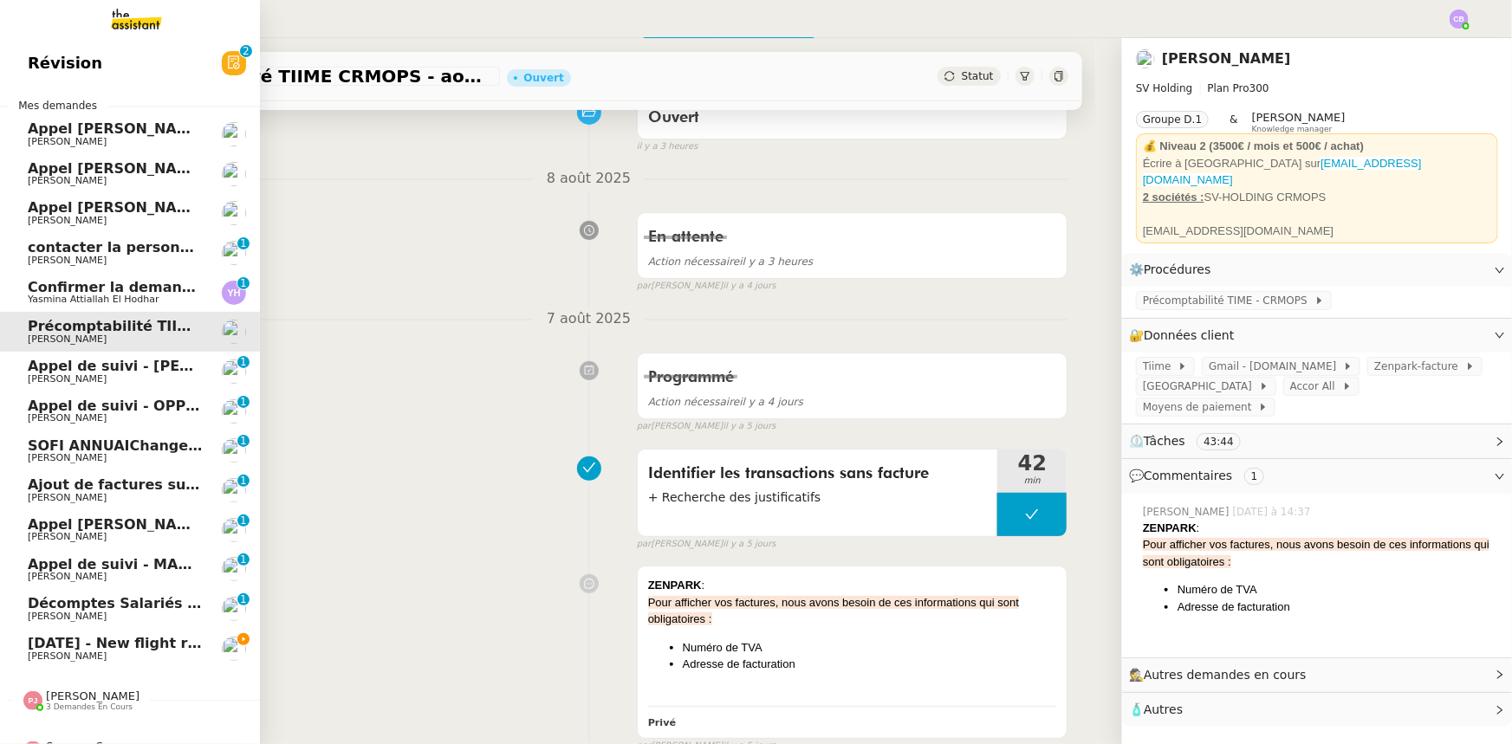
click at [156, 636] on span "30th September 2025 - New flight request - Enzo mazeau" at bounding box center [207, 643] width 358 height 16
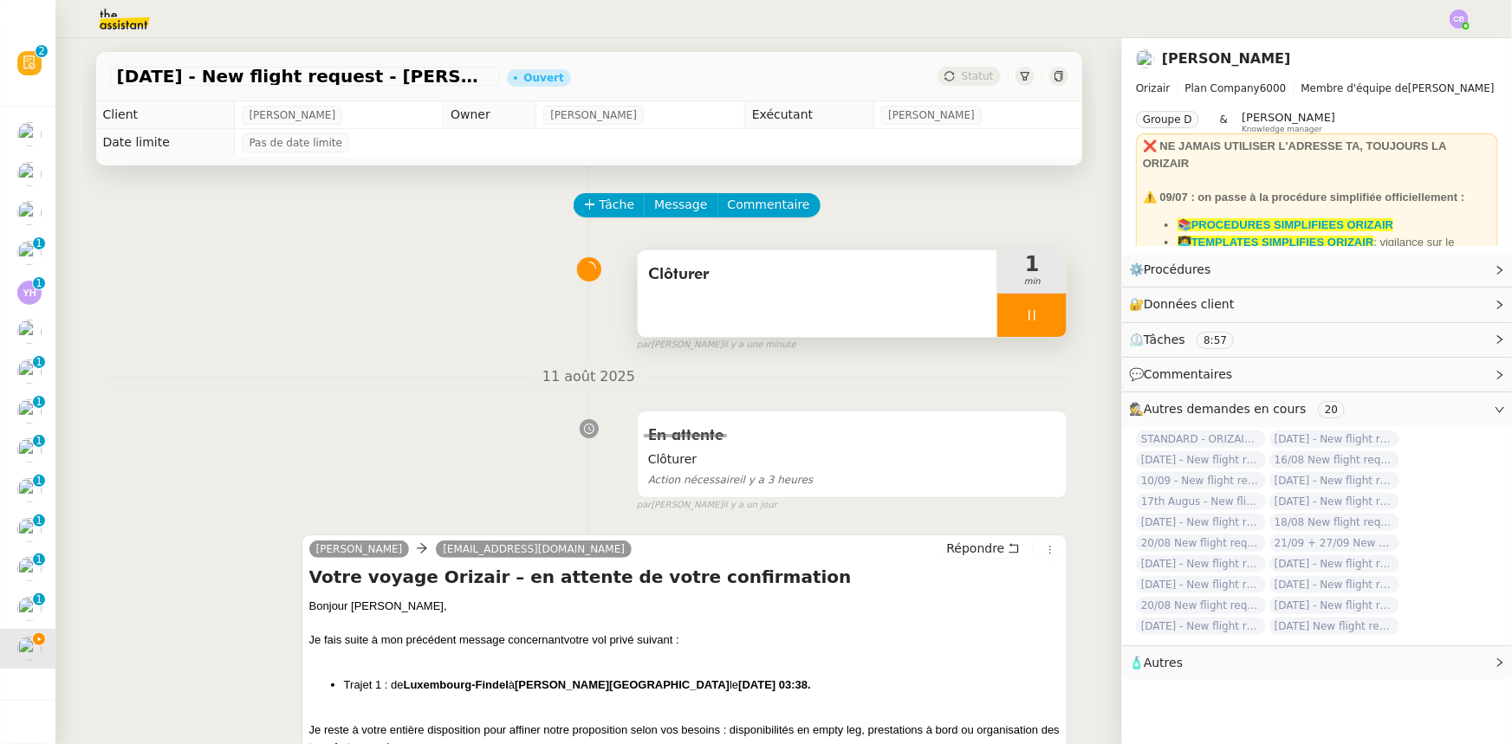
click at [999, 314] on div at bounding box center [1031, 315] width 69 height 43
click at [1032, 326] on button at bounding box center [1049, 315] width 35 height 43
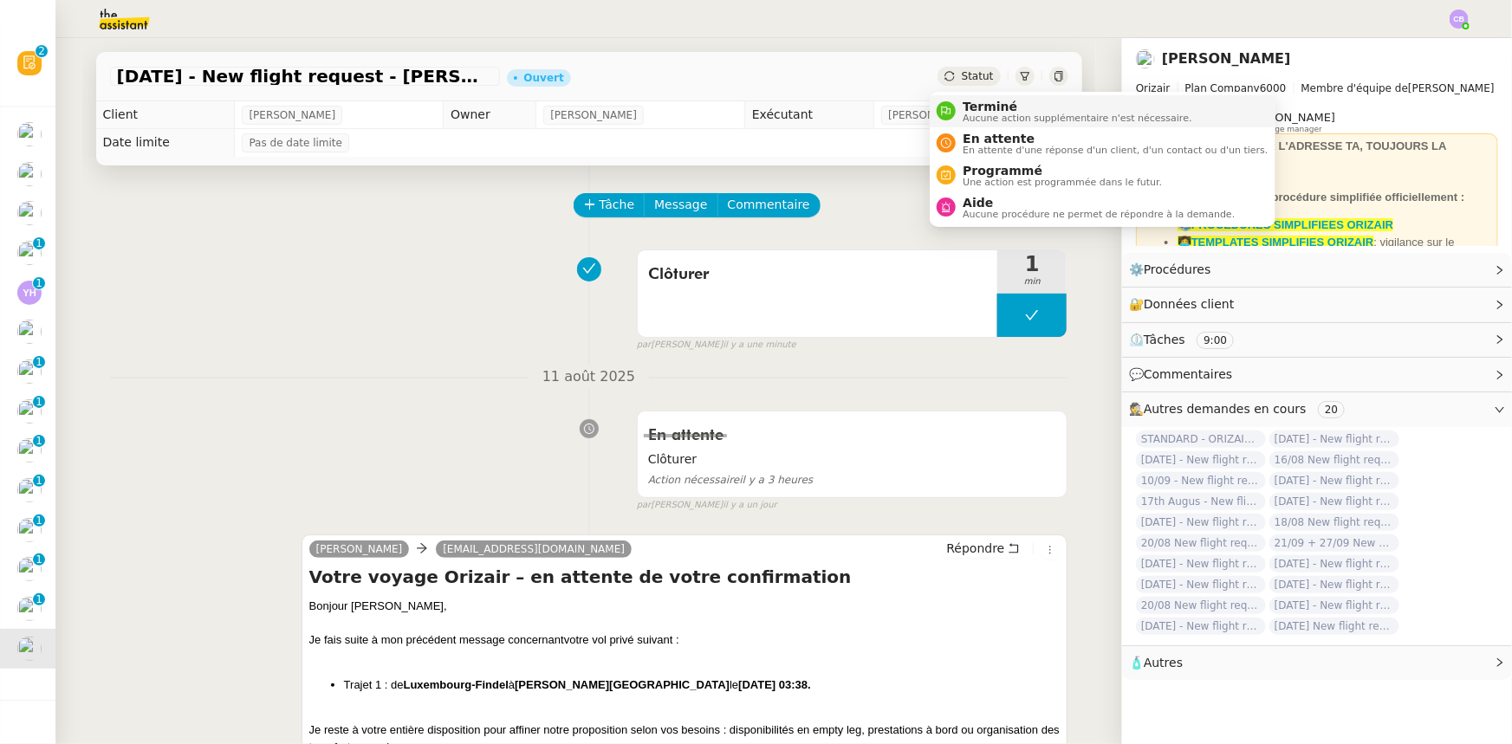
click at [984, 111] on span "Terminé" at bounding box center [1077, 107] width 229 height 14
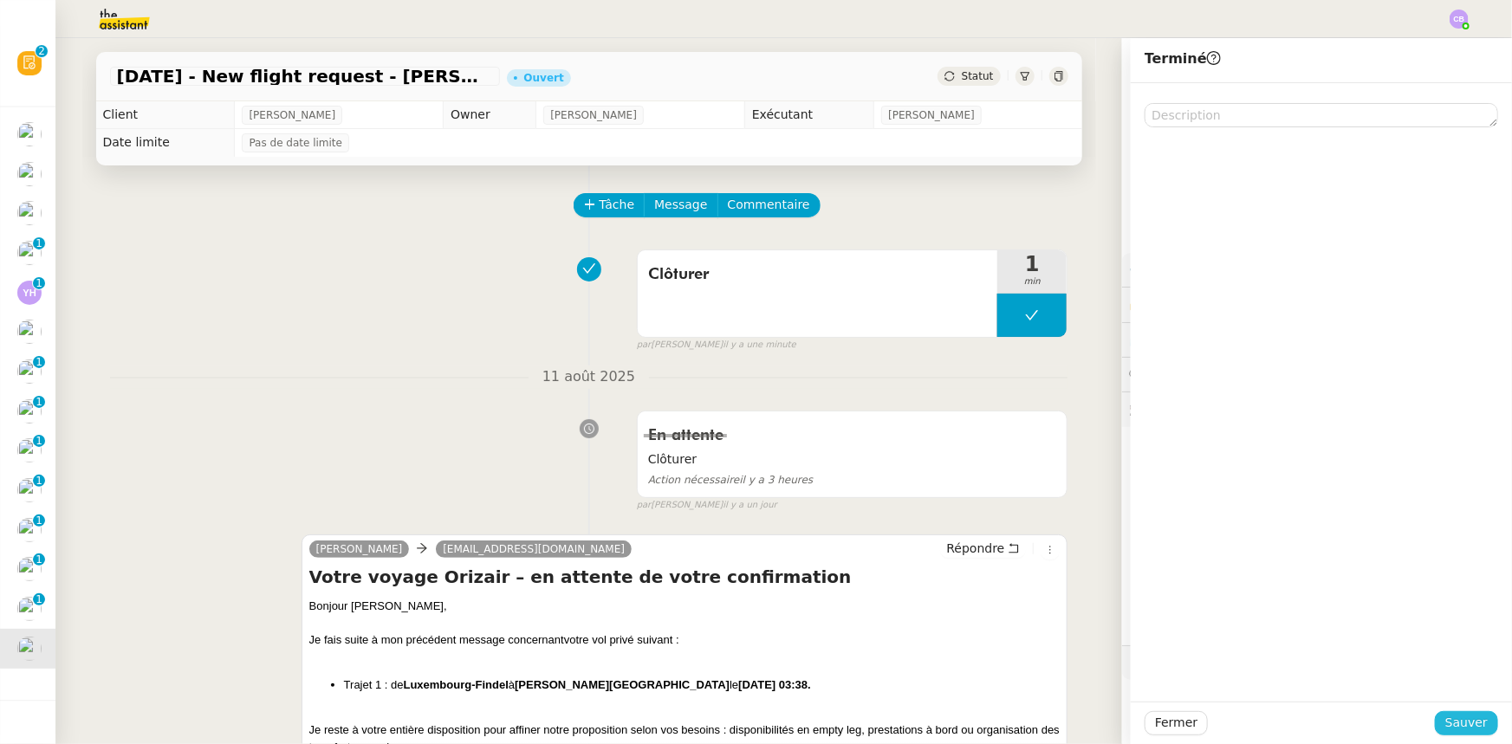
click at [1460, 720] on span "Sauver" at bounding box center [1466, 723] width 42 height 20
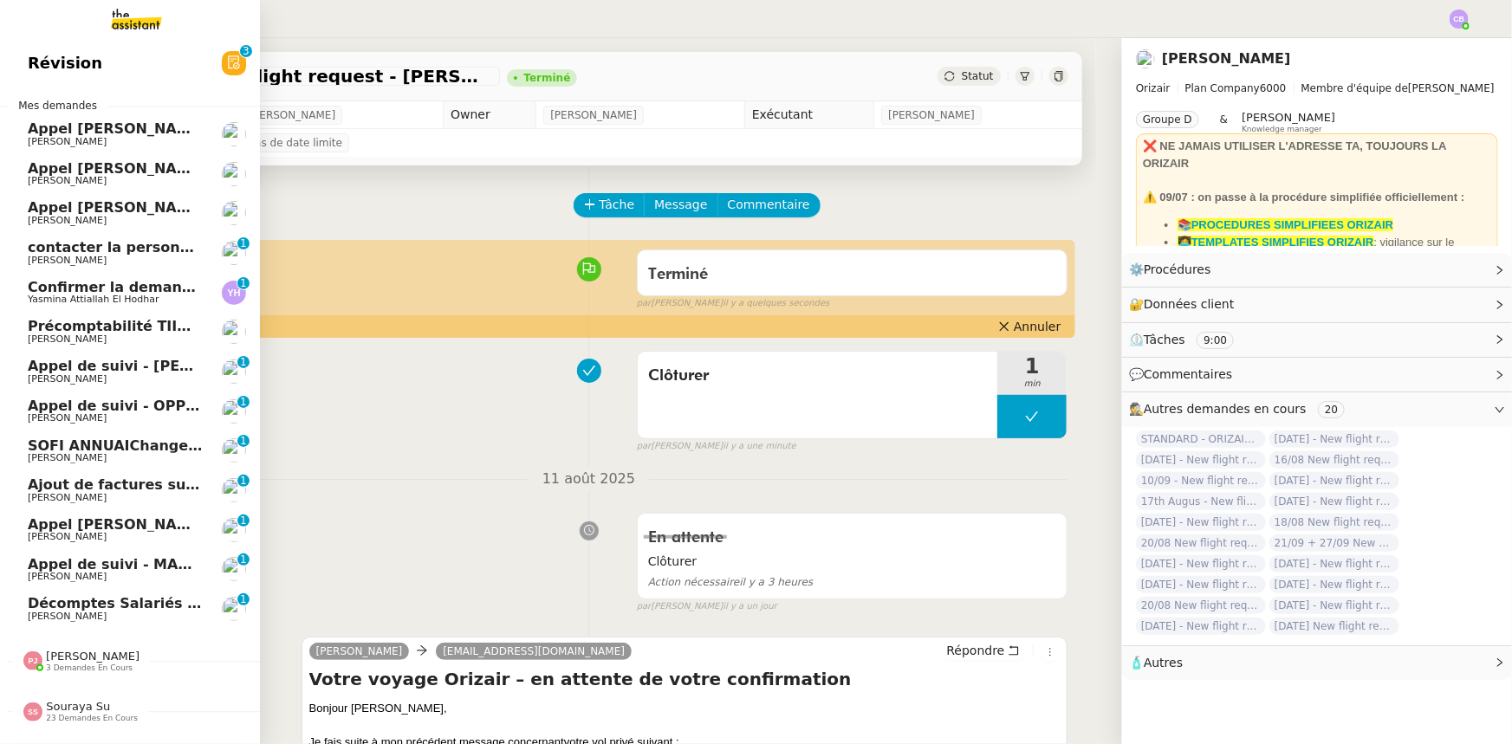
click at [96, 130] on span "Appel [PERSON_NAME] - AIRMOB" at bounding box center [156, 128] width 256 height 16
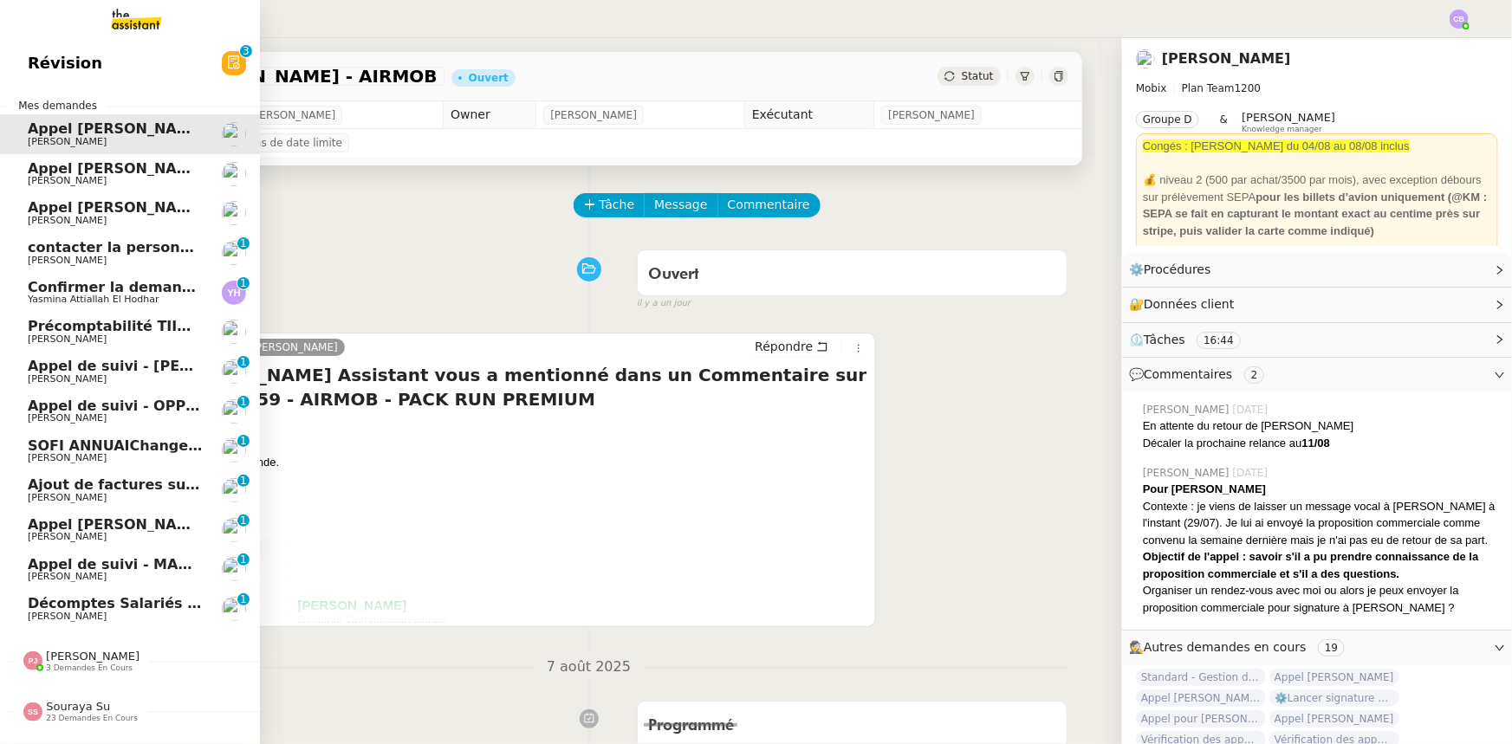
click at [63, 173] on span "Appel [PERSON_NAME]" at bounding box center [117, 168] width 178 height 16
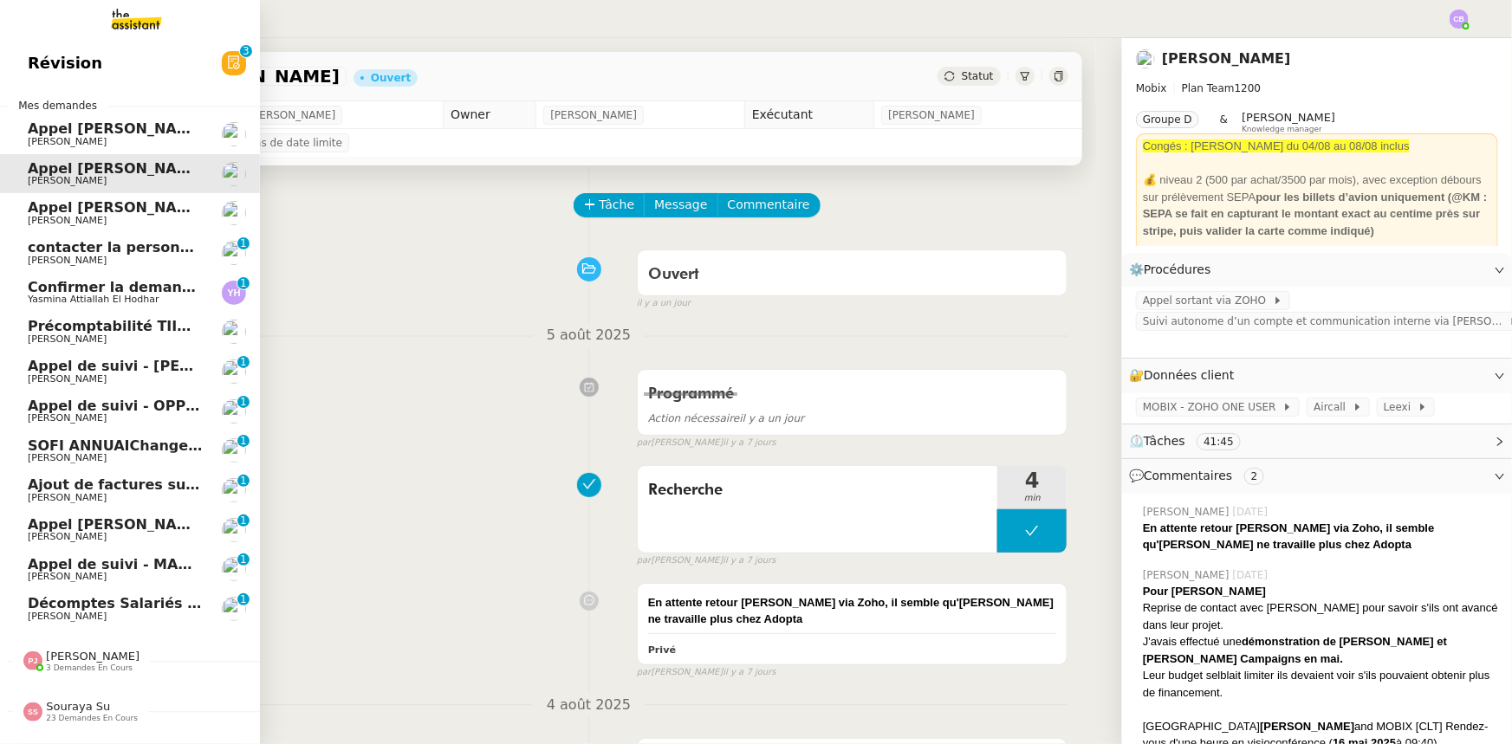
click at [70, 209] on span "Appel [PERSON_NAME] - DECORDIER IMMOBILIER" at bounding box center [220, 207] width 384 height 16
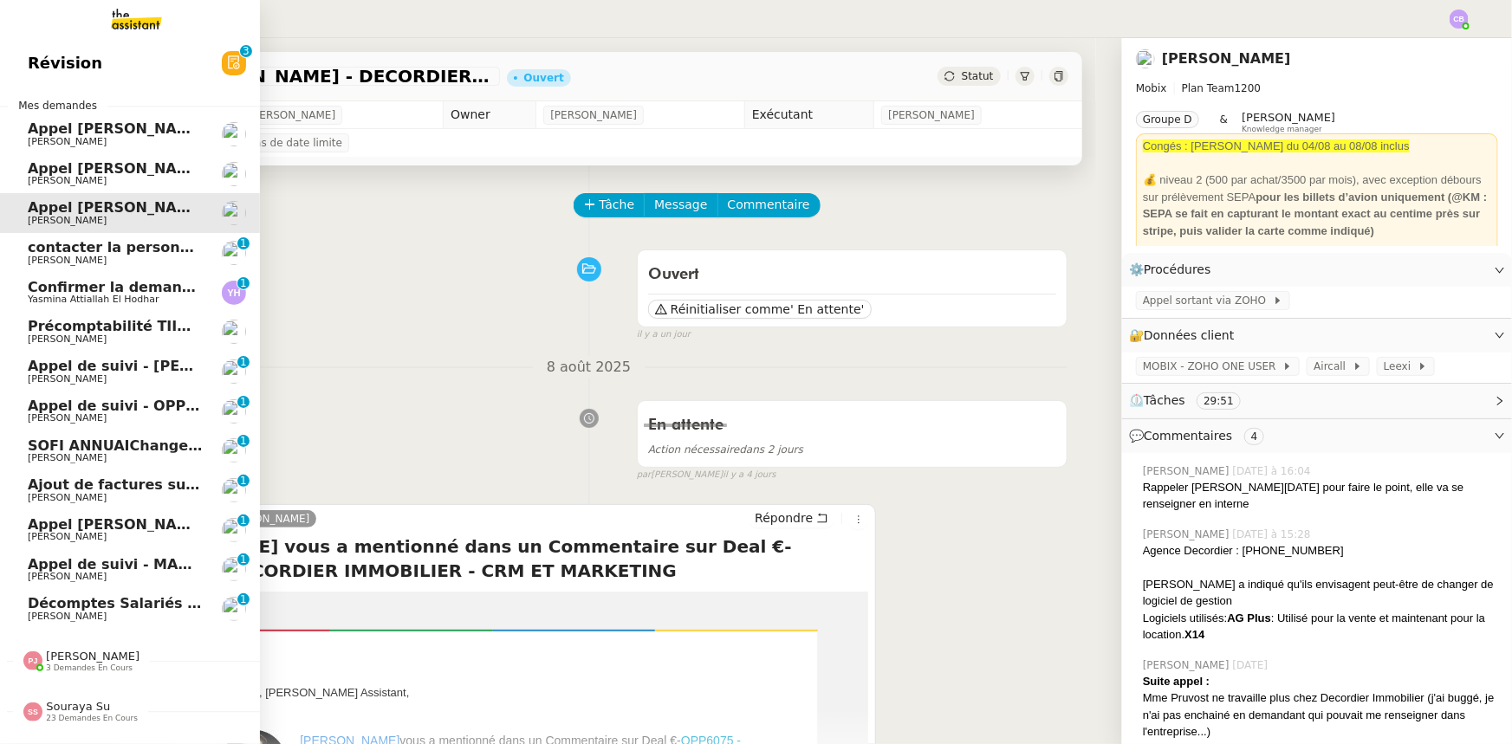
click at [51, 251] on span "contacter la personne en charge de la mutuelle d'entreprise" at bounding box center [263, 247] width 471 height 16
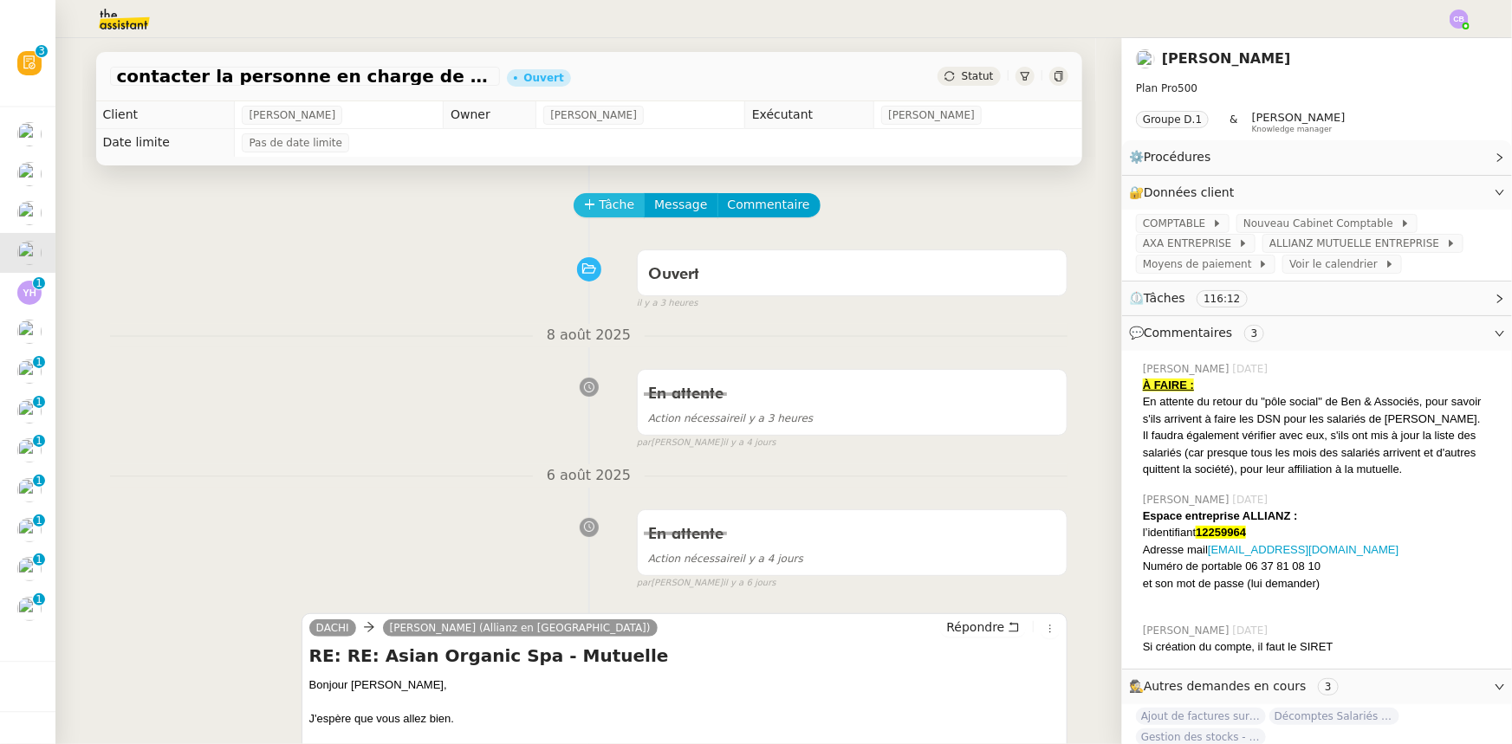
click at [600, 204] on span "Tâche" at bounding box center [618, 205] width 36 height 20
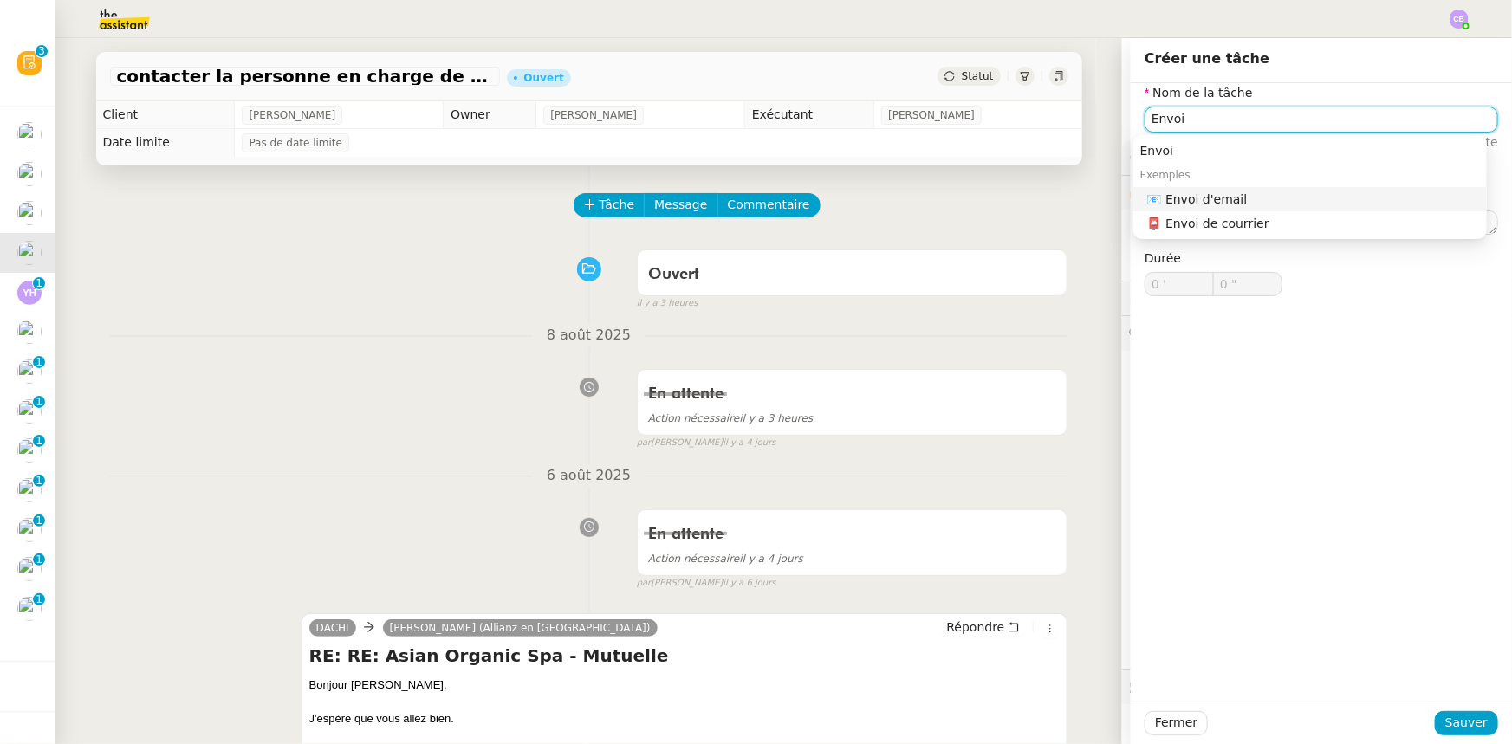
click at [1214, 198] on div "📧 Envoi d'email" at bounding box center [1313, 199] width 333 height 16
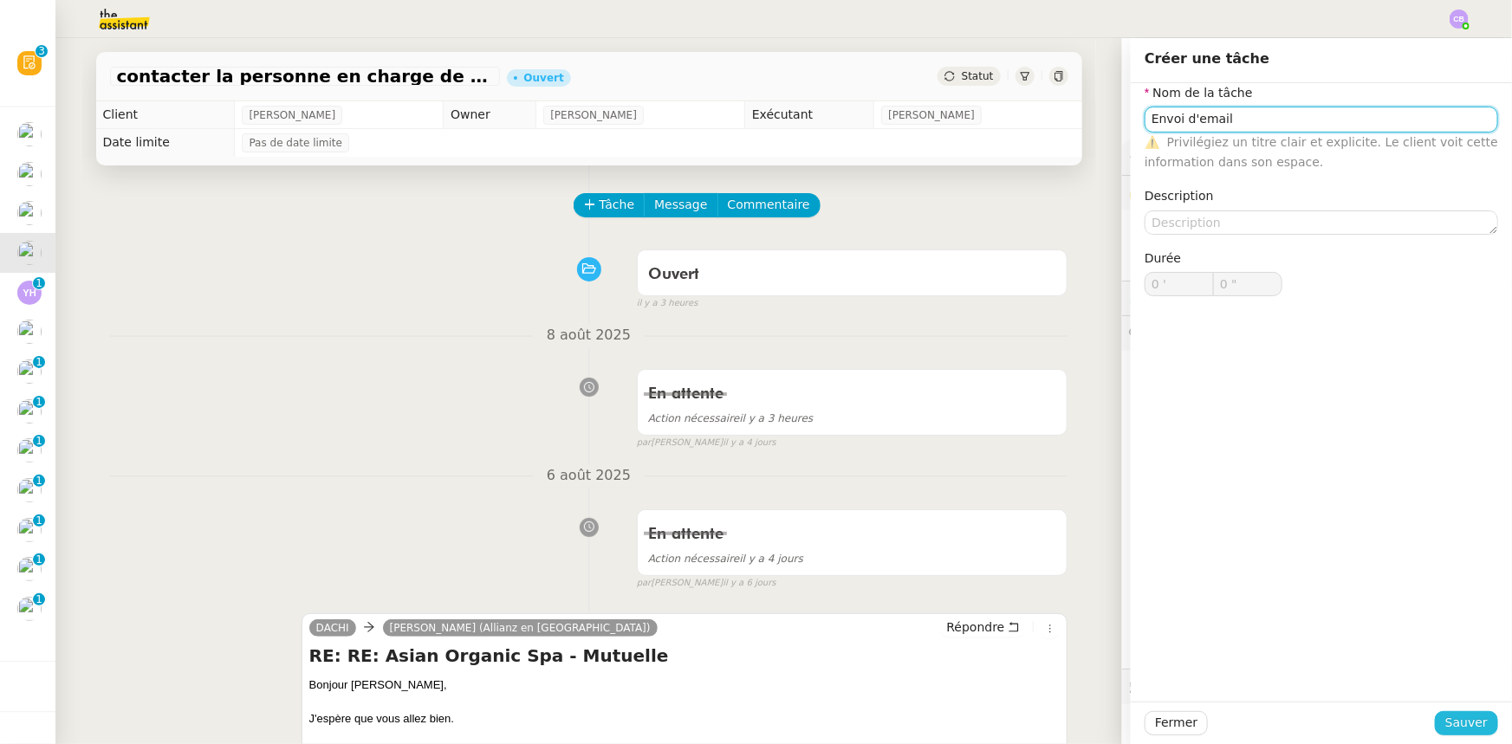
type input "Envoi d'email"
click at [1472, 723] on span "Sauver" at bounding box center [1466, 723] width 42 height 20
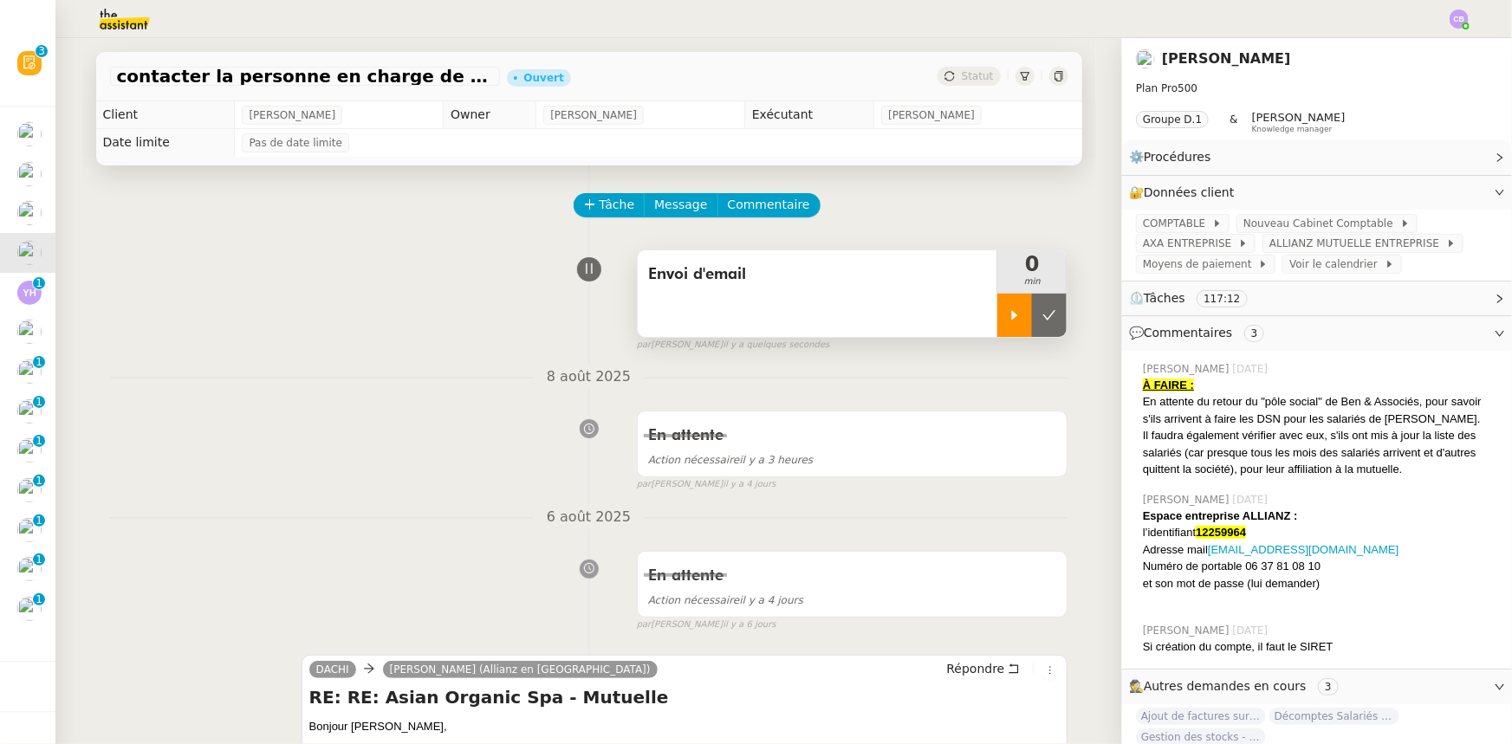
click at [997, 330] on div at bounding box center [1014, 315] width 35 height 43
click at [904, 313] on div "Envoi d'email" at bounding box center [818, 293] width 360 height 87
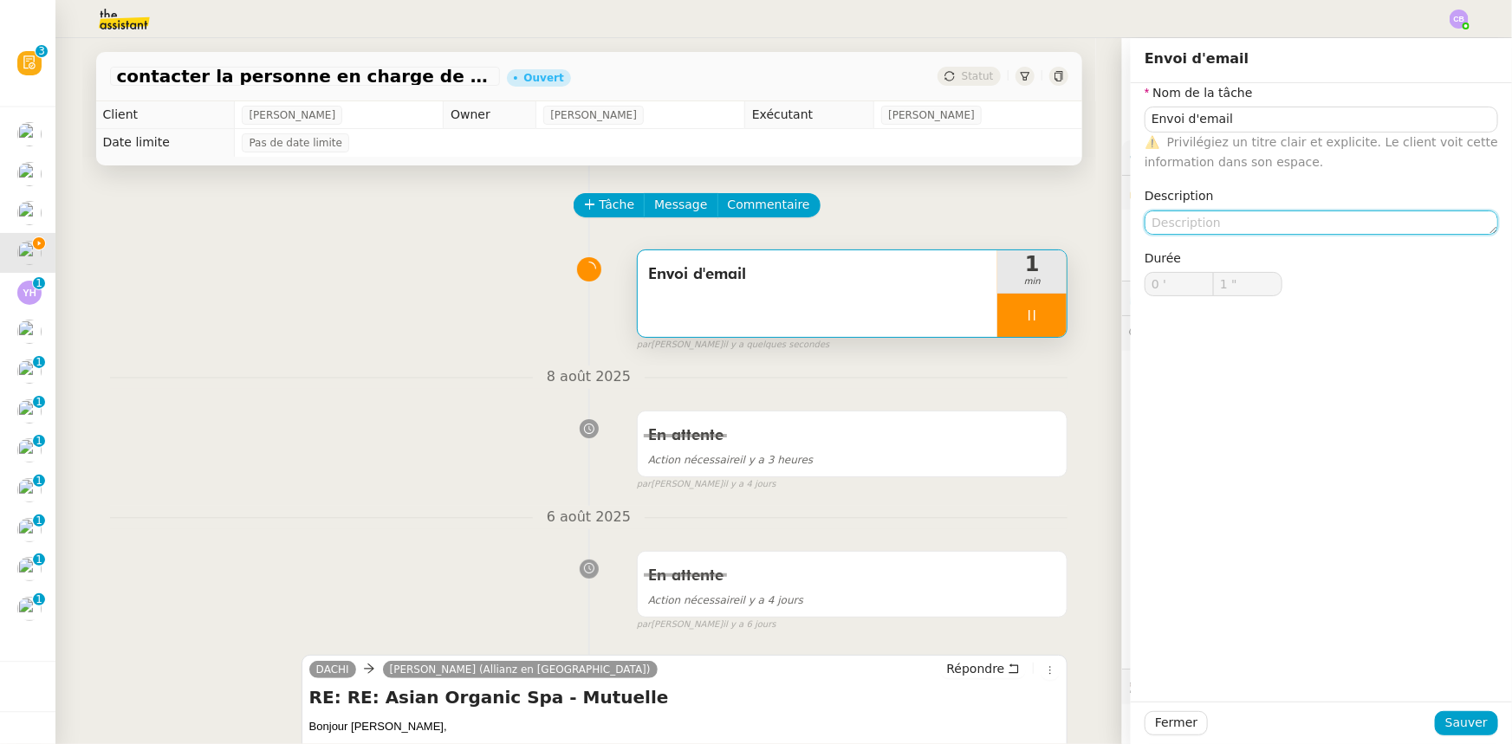
click at [1157, 227] on textarea at bounding box center [1320, 223] width 353 height 24
type input "2 ""
type textarea "R"
type input "3 ""
type textarea "Relance"
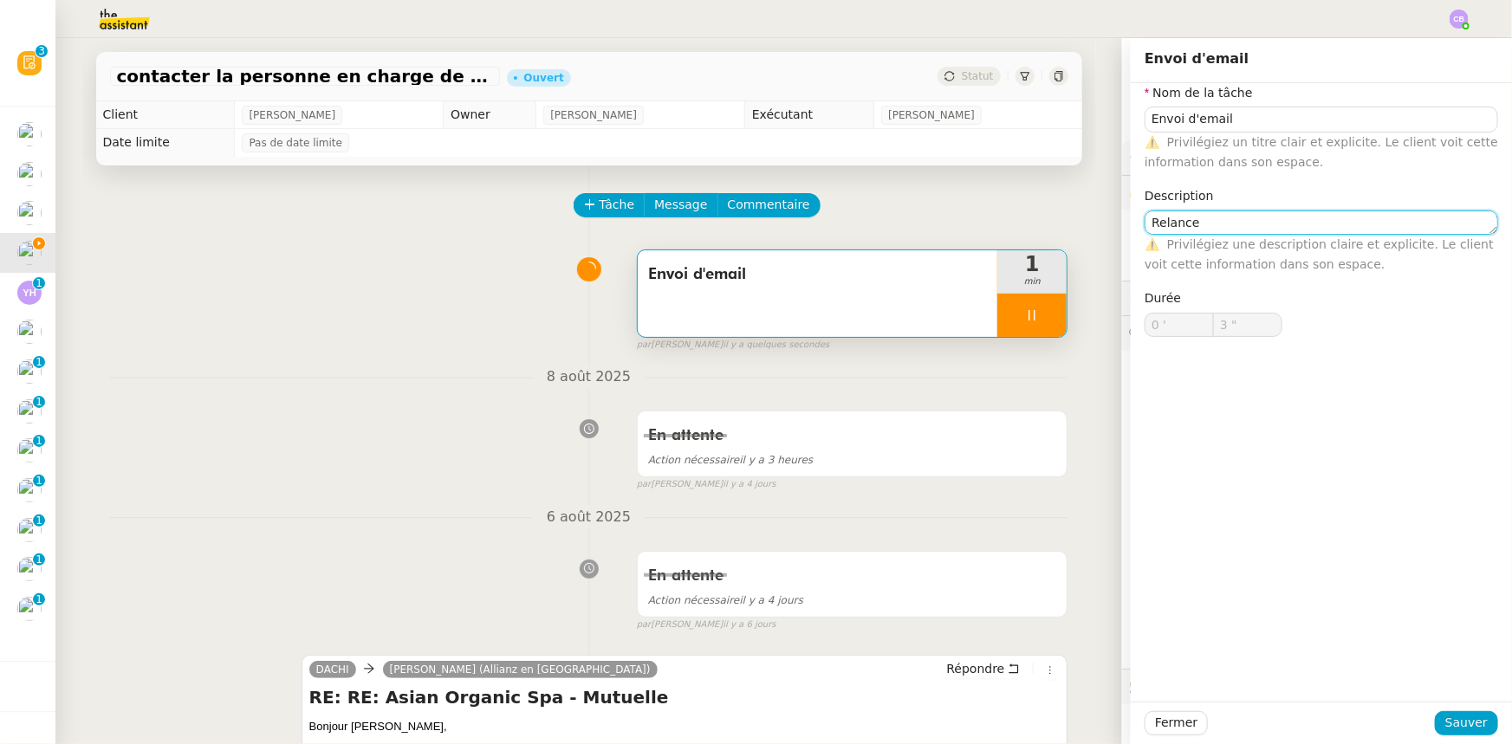
type input "4 ""
type textarea "Relancer Mme"
type input "5 ""
type textarea "Relancer Mme Julian"
type input "8 ""
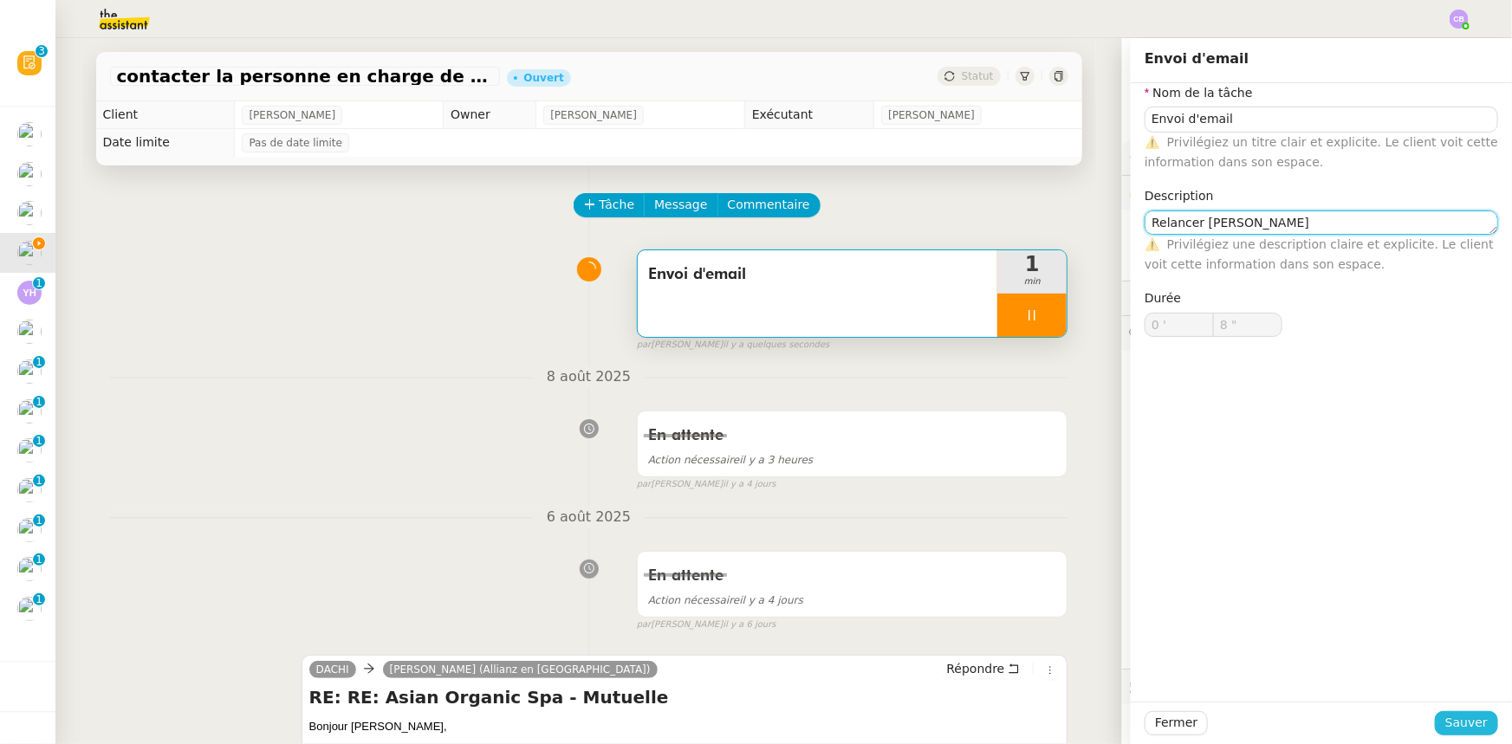
type textarea "Relancer Mme Julian"
click at [1445, 723] on span "Sauver" at bounding box center [1466, 723] width 42 height 20
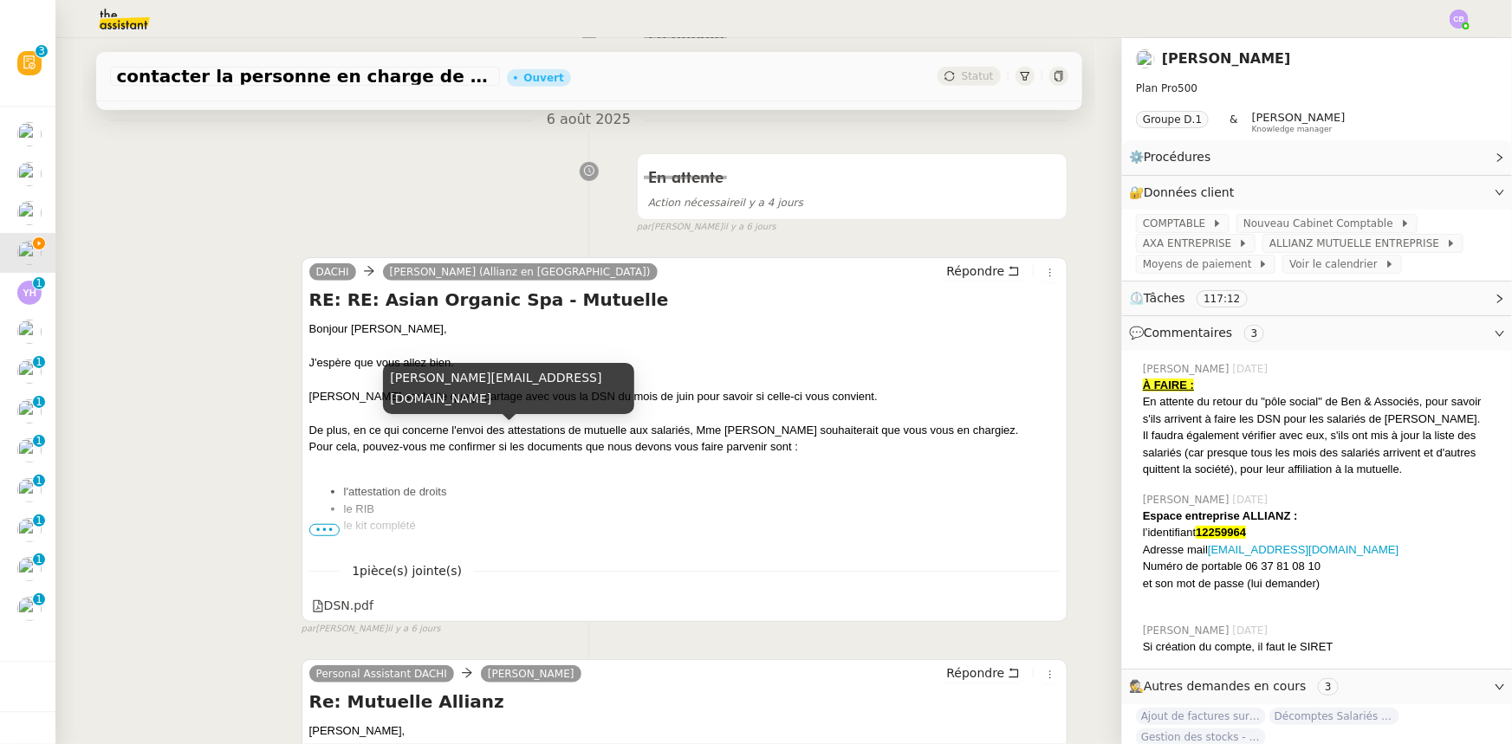
scroll to position [472, 0]
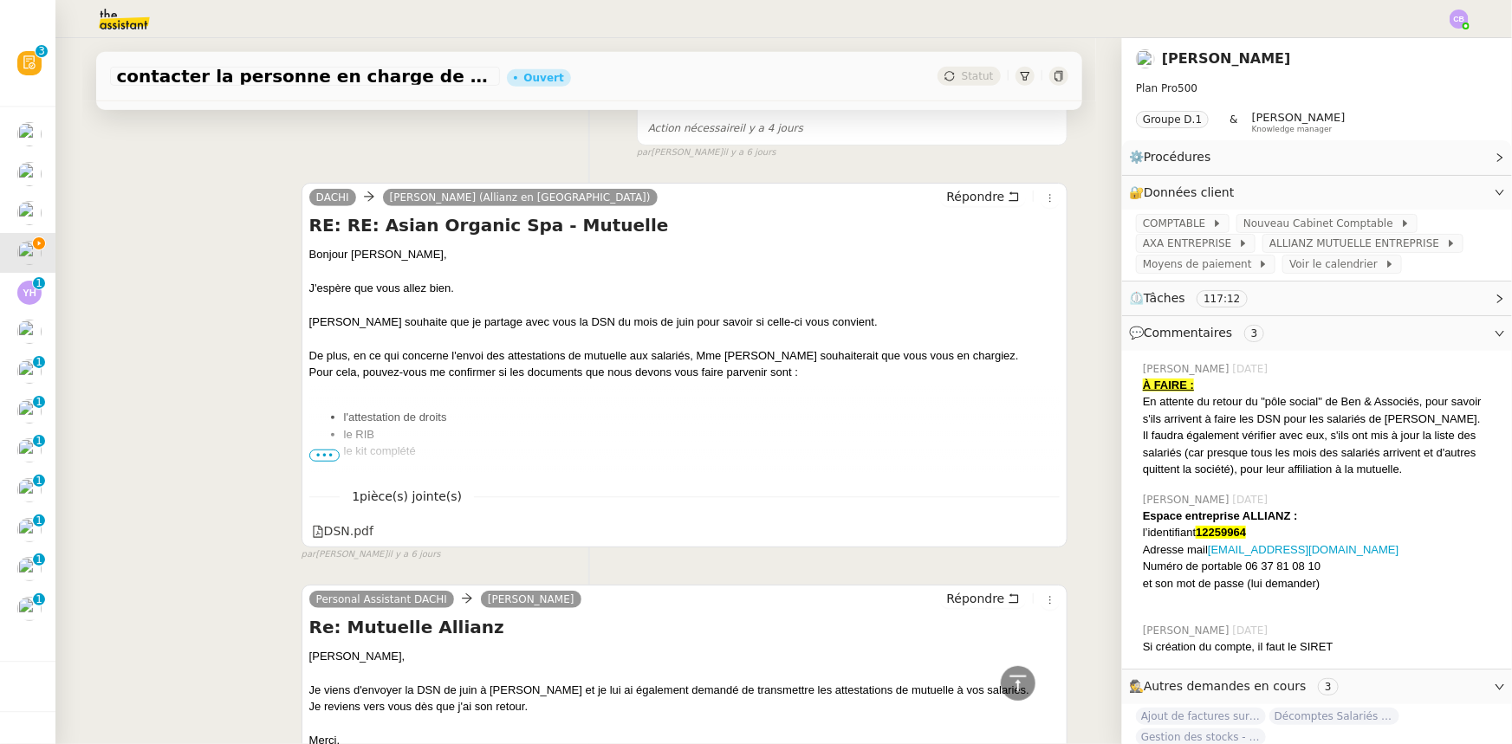
click at [312, 458] on span "•••" at bounding box center [324, 456] width 31 height 12
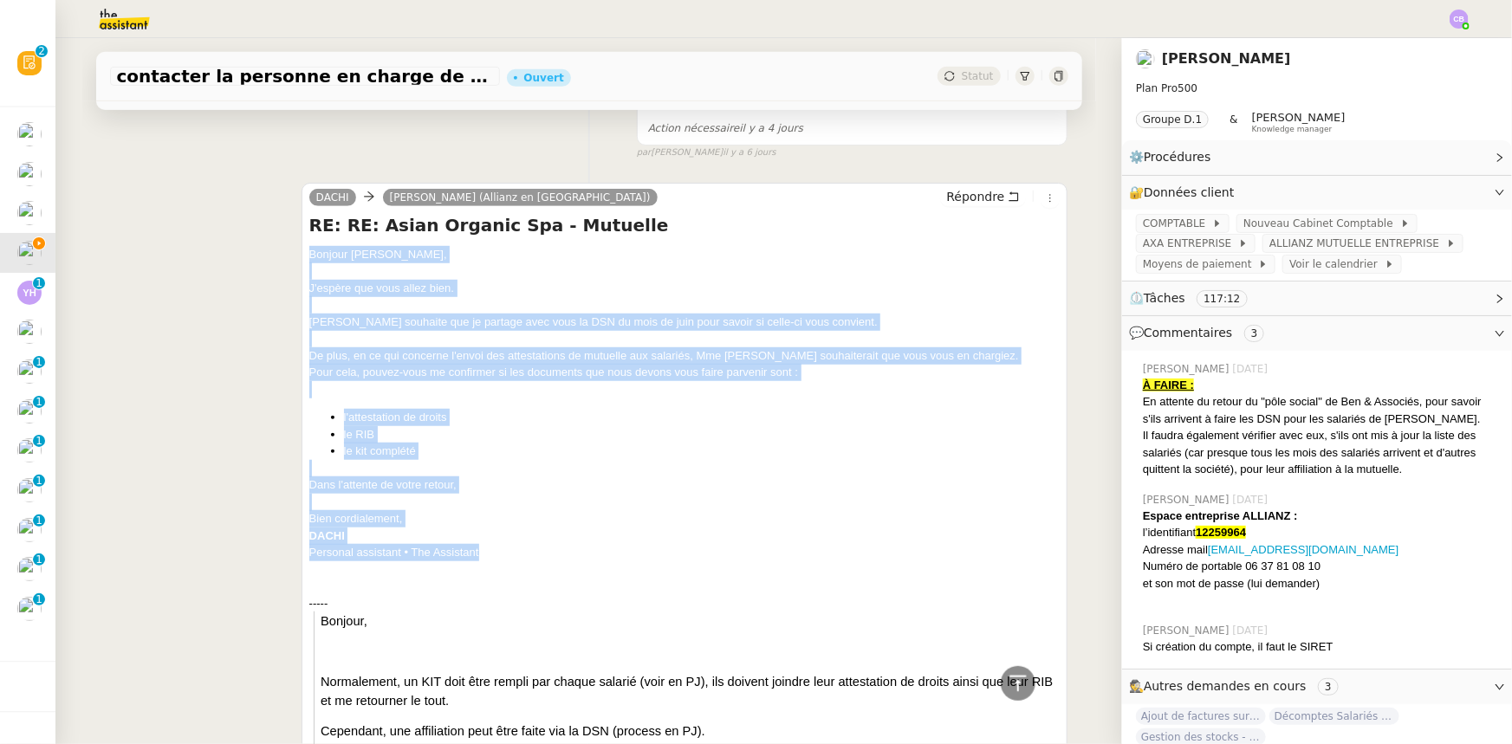
drag, startPoint x: 482, startPoint y: 555, endPoint x: 301, endPoint y: 263, distance: 343.8
copy div "Bonjour Mme Julian, J'espère que vous allez bien. Mme Khamvene souhaite que je …"
click at [970, 203] on span "Répondre" at bounding box center [975, 196] width 58 height 17
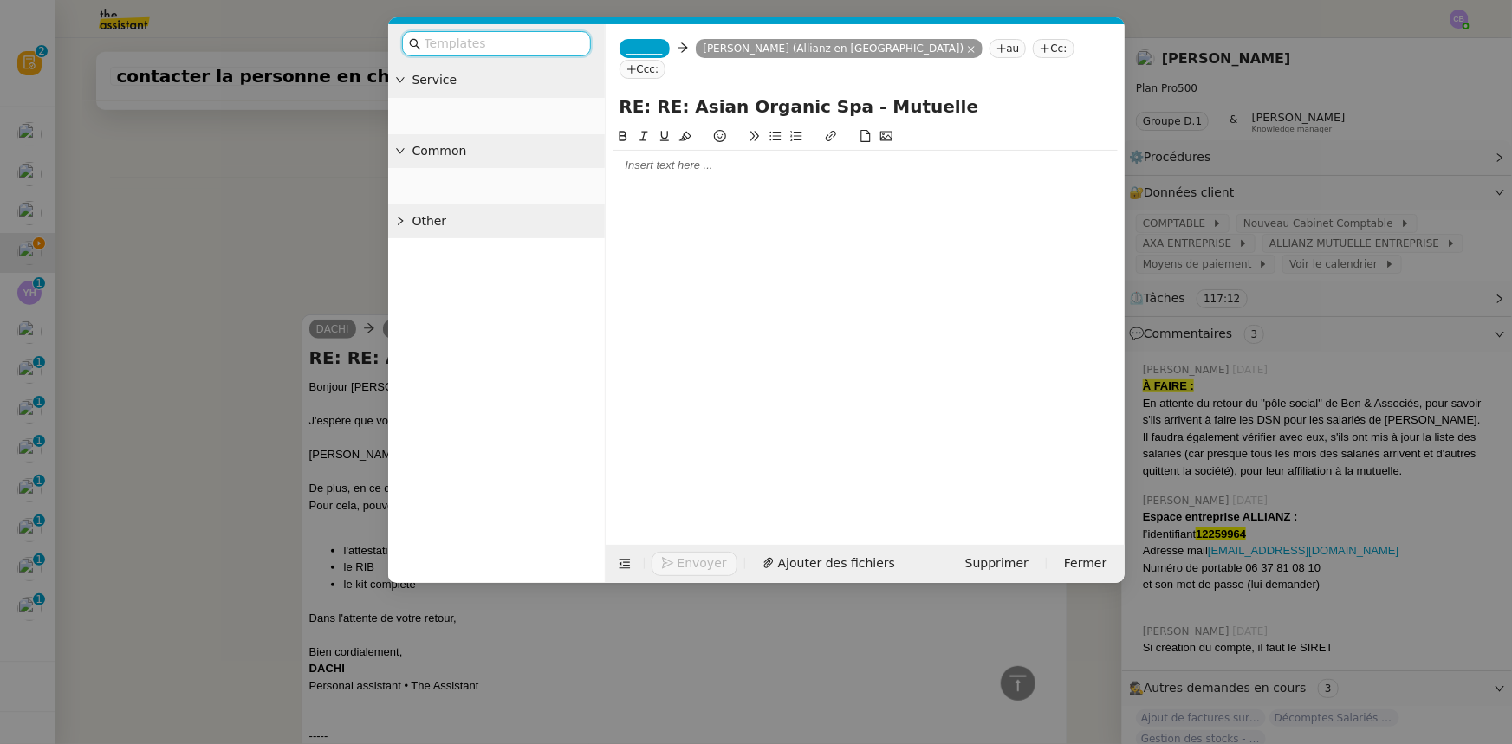
scroll to position [606, 0]
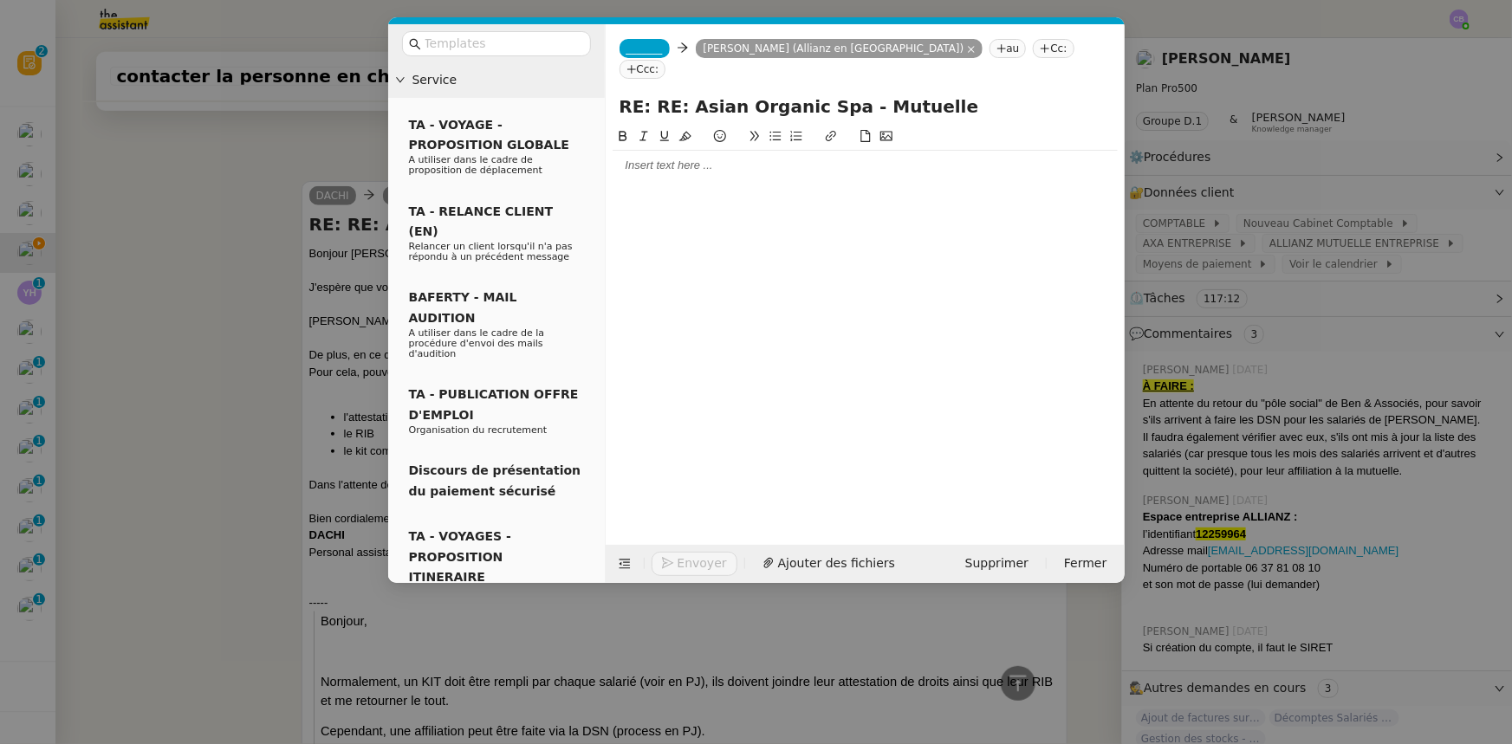
click at [641, 158] on div at bounding box center [865, 166] width 505 height 16
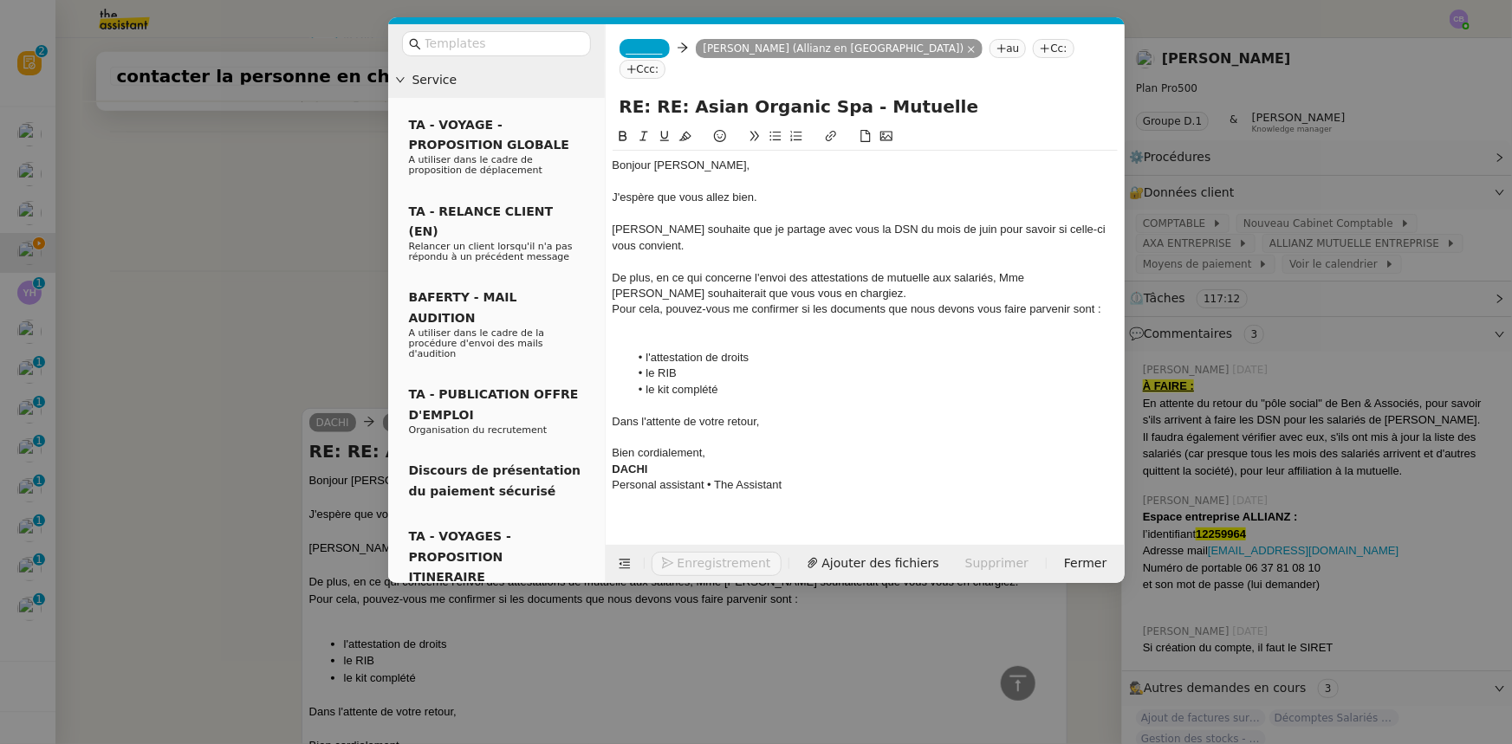
scroll to position [832, 0]
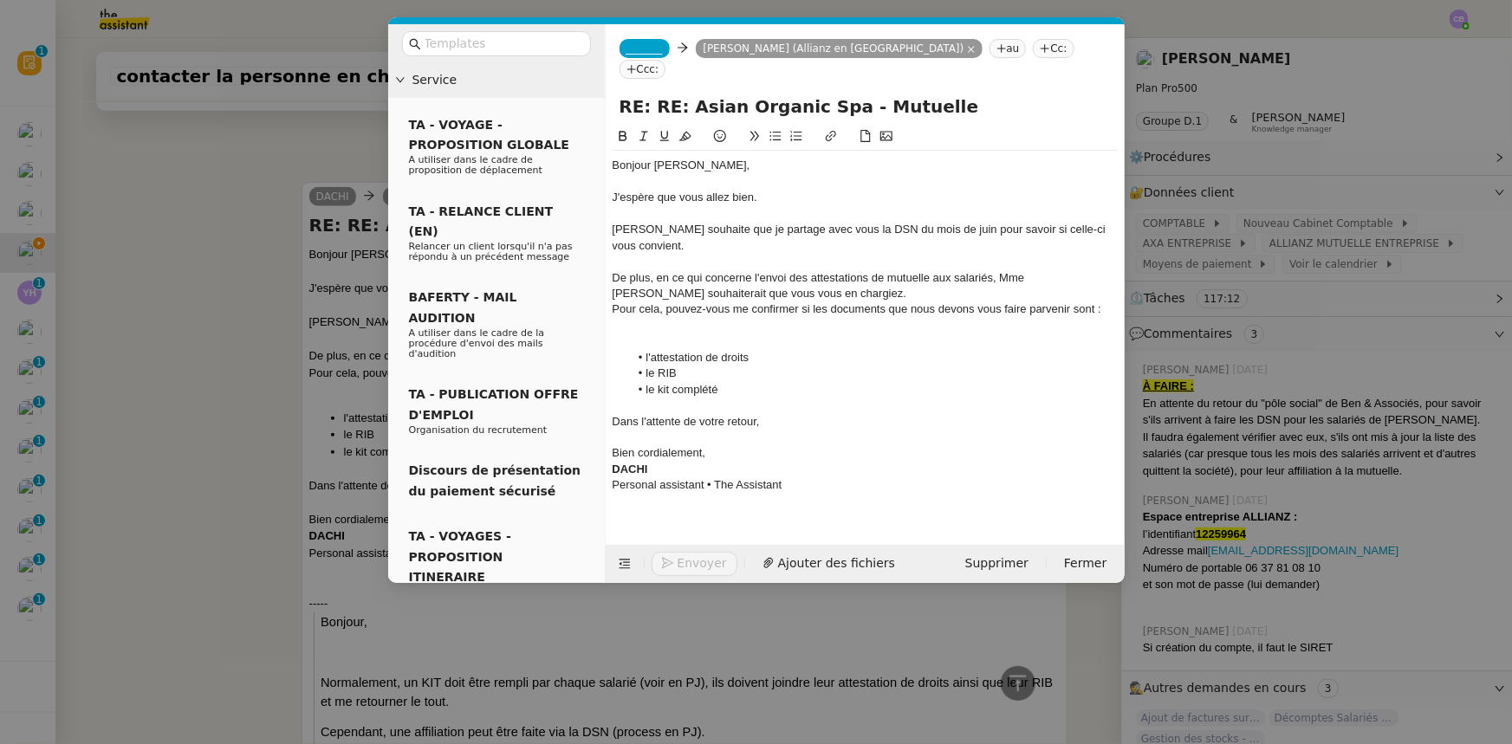
click at [639, 52] on span "_______" at bounding box center [644, 48] width 36 height 12
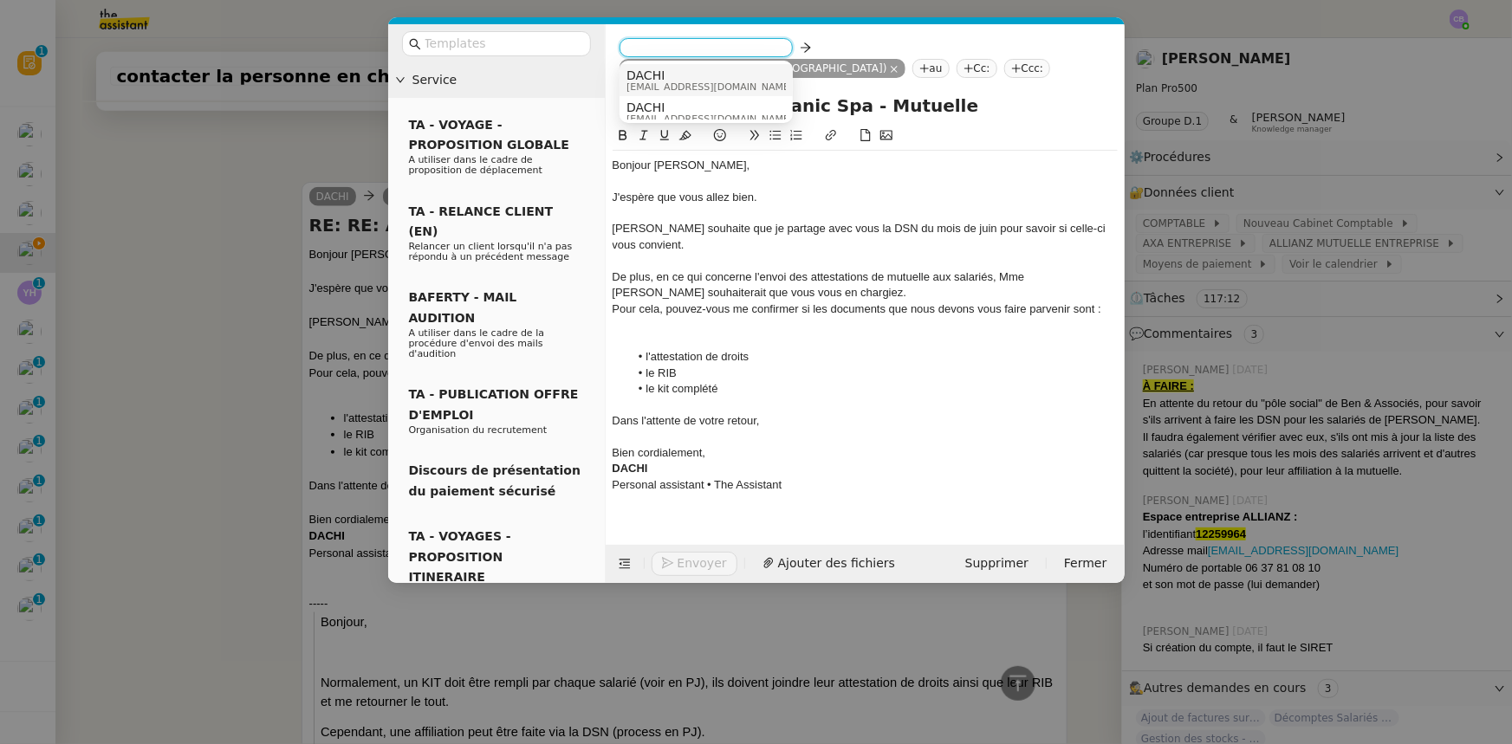
scroll to position [9, 0]
click at [671, 100] on span "DACHI" at bounding box center [709, 99] width 166 height 14
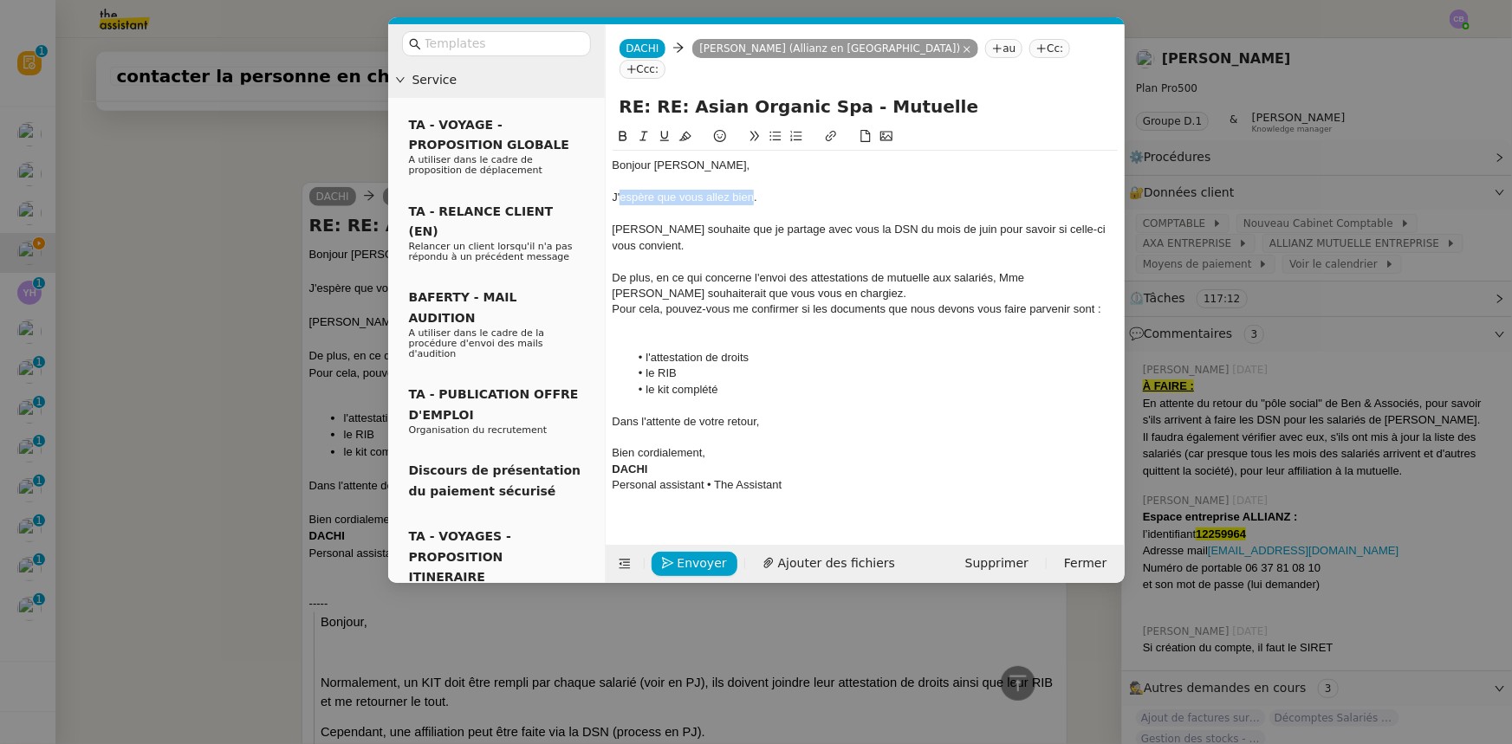
drag, startPoint x: 753, startPoint y: 176, endPoint x: 621, endPoint y: 178, distance: 131.7
click at [621, 190] on div "J'espère que vous allez bien." at bounding box center [865, 198] width 505 height 16
click at [615, 222] on div "Mme Khamvene souhaite que je partage avec vous la DSN du mois de juin pour savo…" at bounding box center [865, 238] width 505 height 32
click at [823, 222] on div "En effet, Mme Khamvene souhaite que je partage avec vous la DSN du mois de juin…" at bounding box center [865, 238] width 505 height 32
drag, startPoint x: 891, startPoint y: 211, endPoint x: 909, endPoint y: 247, distance: 40.3
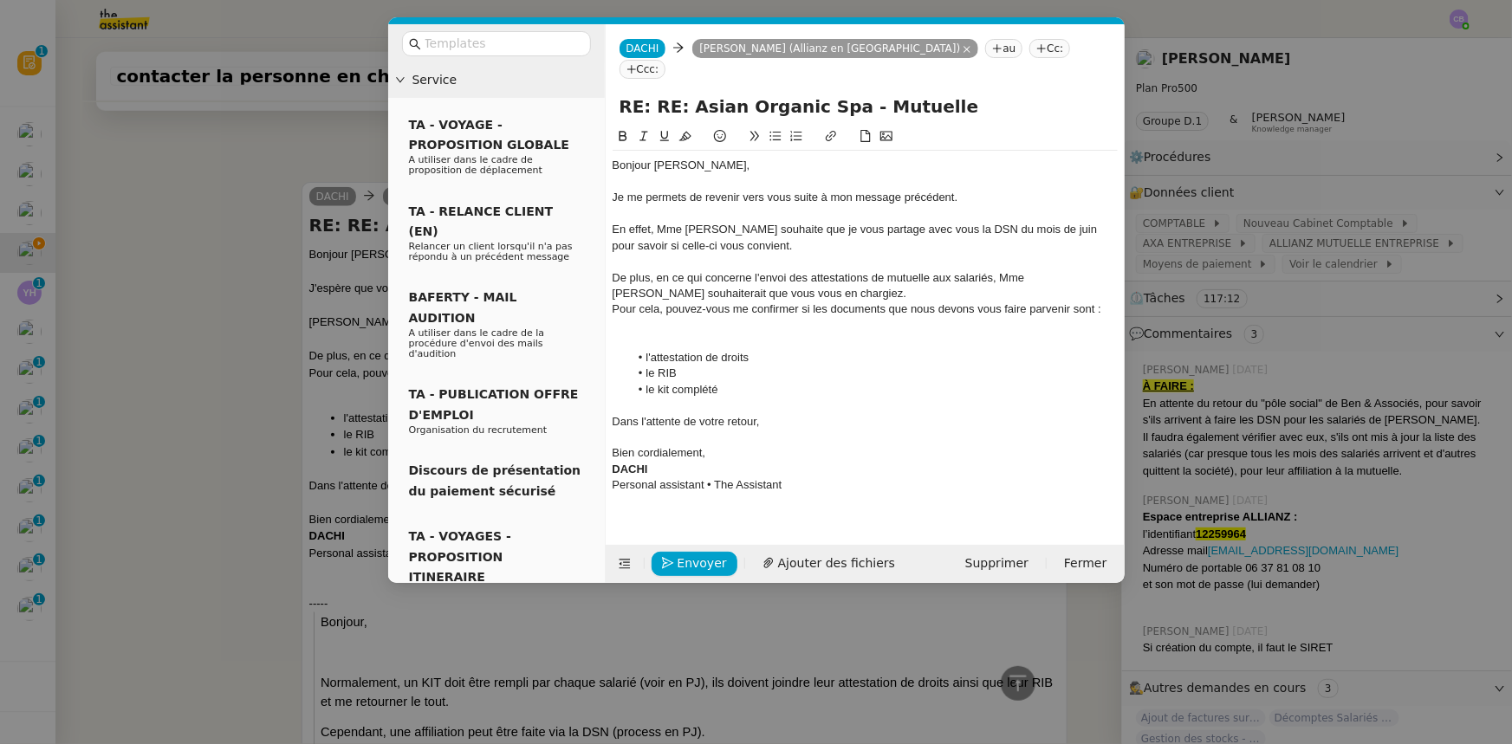
click at [892, 222] on div "En effet, Mme Khamvene souhaite que je vous partage avec vous la DSN du mois de…" at bounding box center [865, 238] width 505 height 32
click at [830, 334] on div at bounding box center [865, 342] width 505 height 16
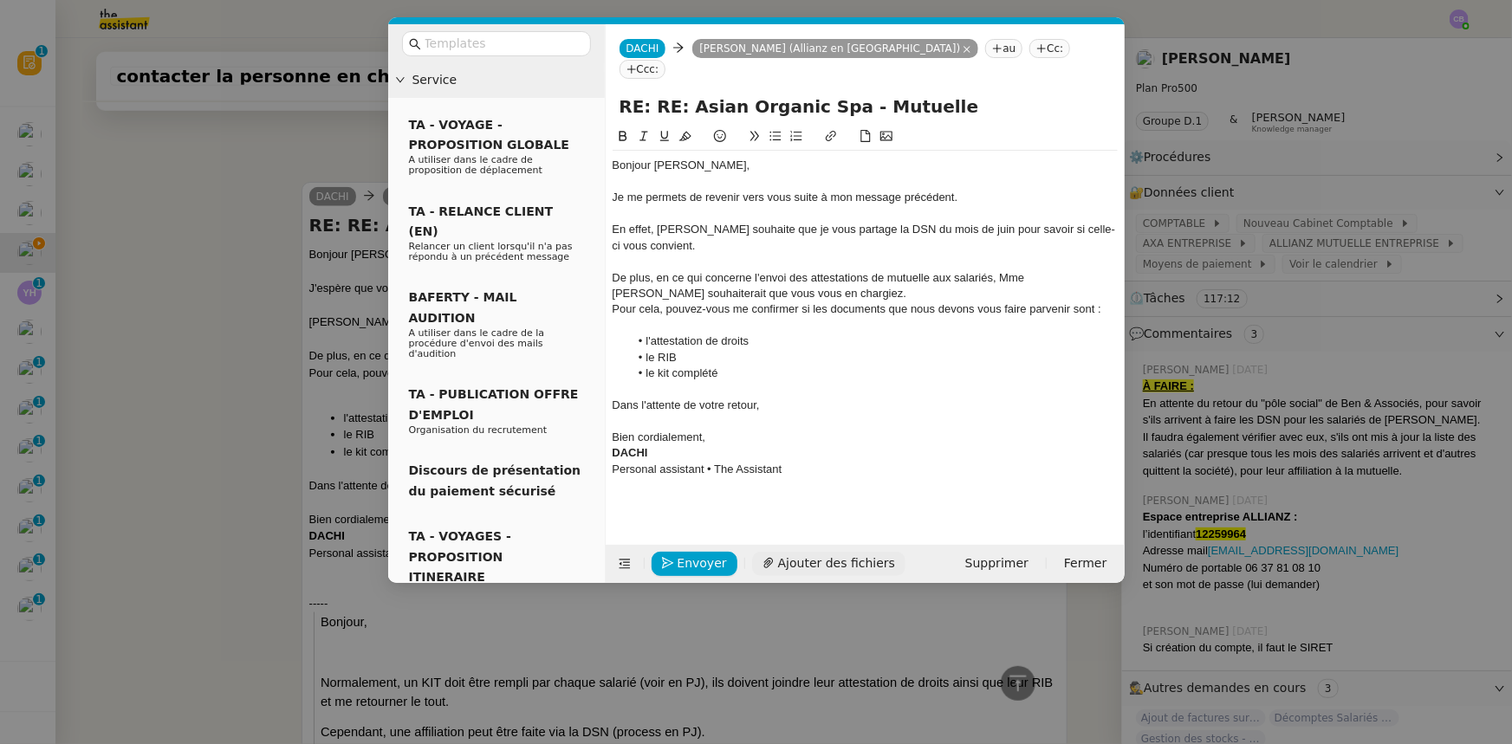
click at [833, 560] on span "Ajouter des fichiers" at bounding box center [836, 564] width 117 height 20
click at [696, 565] on span "Envoyer" at bounding box center [701, 564] width 49 height 20
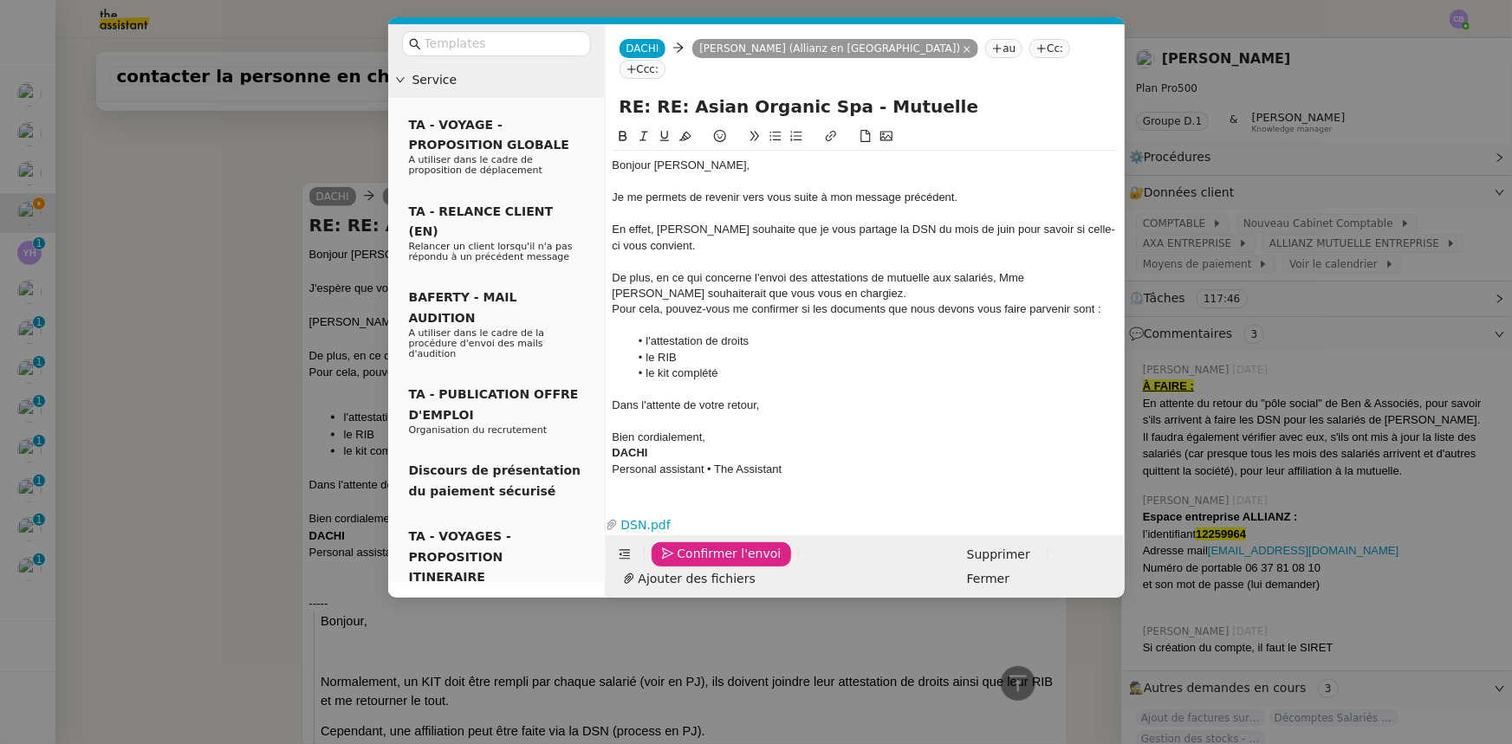
click at [696, 564] on span "Confirmer l'envoi" at bounding box center [729, 554] width 104 height 20
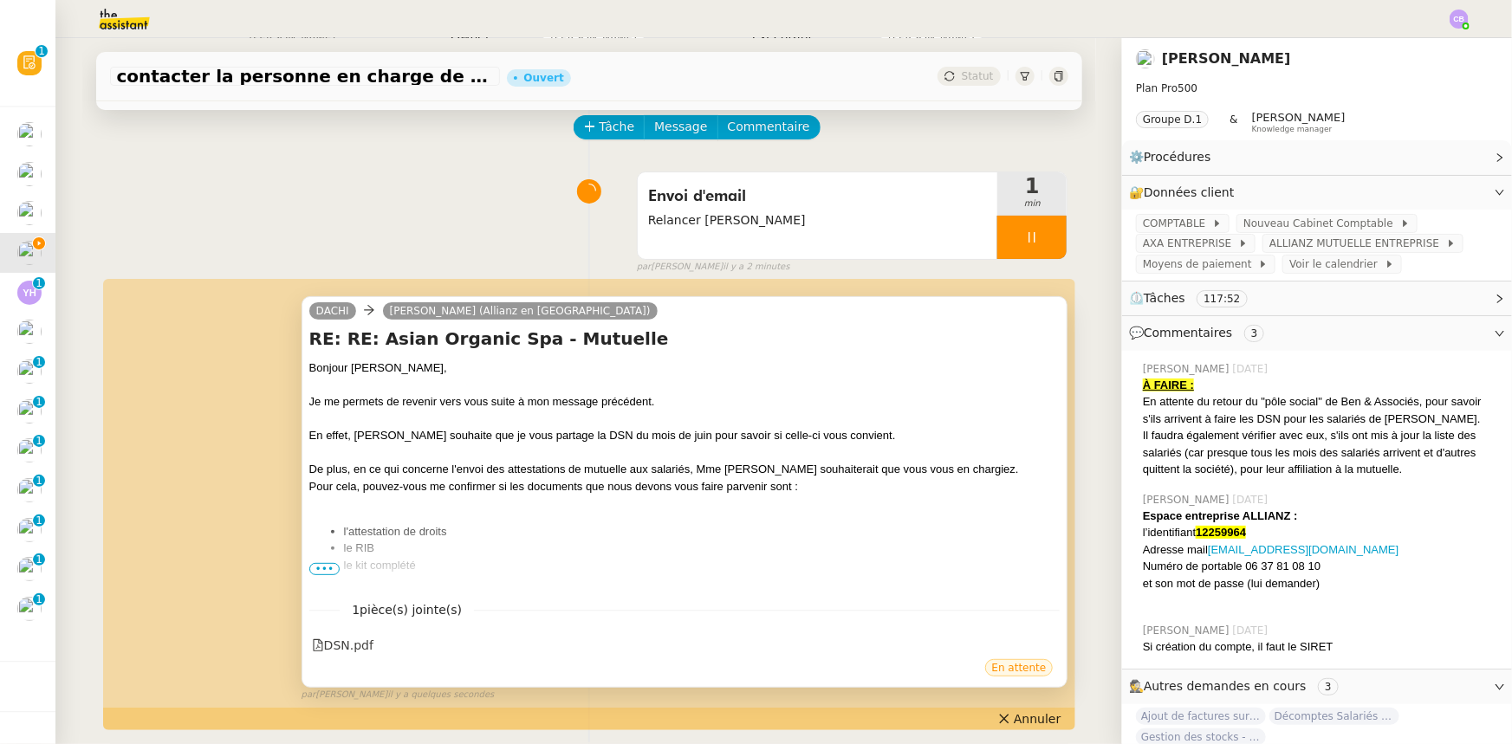
scroll to position [0, 0]
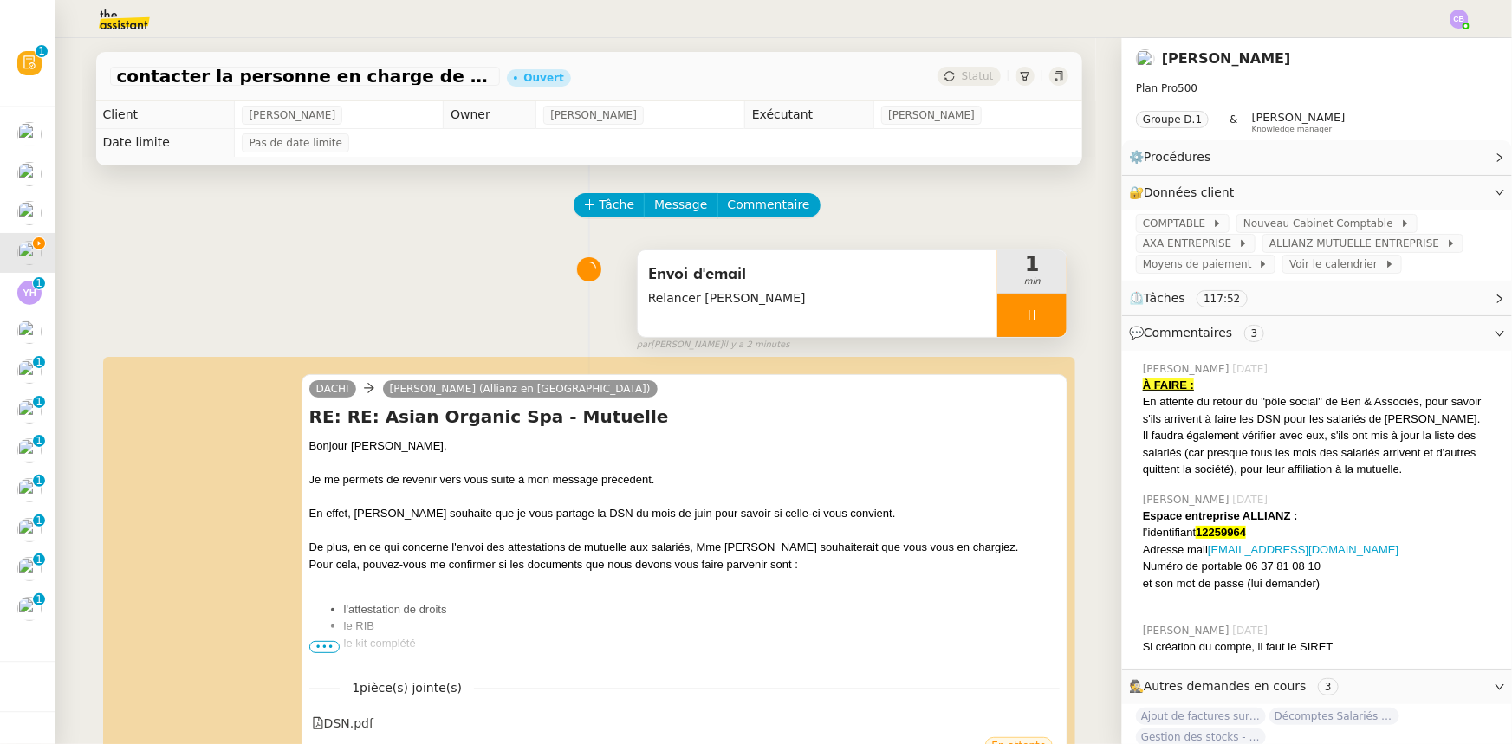
click at [997, 313] on div at bounding box center [1031, 315] width 69 height 43
click at [1032, 323] on button at bounding box center [1049, 315] width 35 height 43
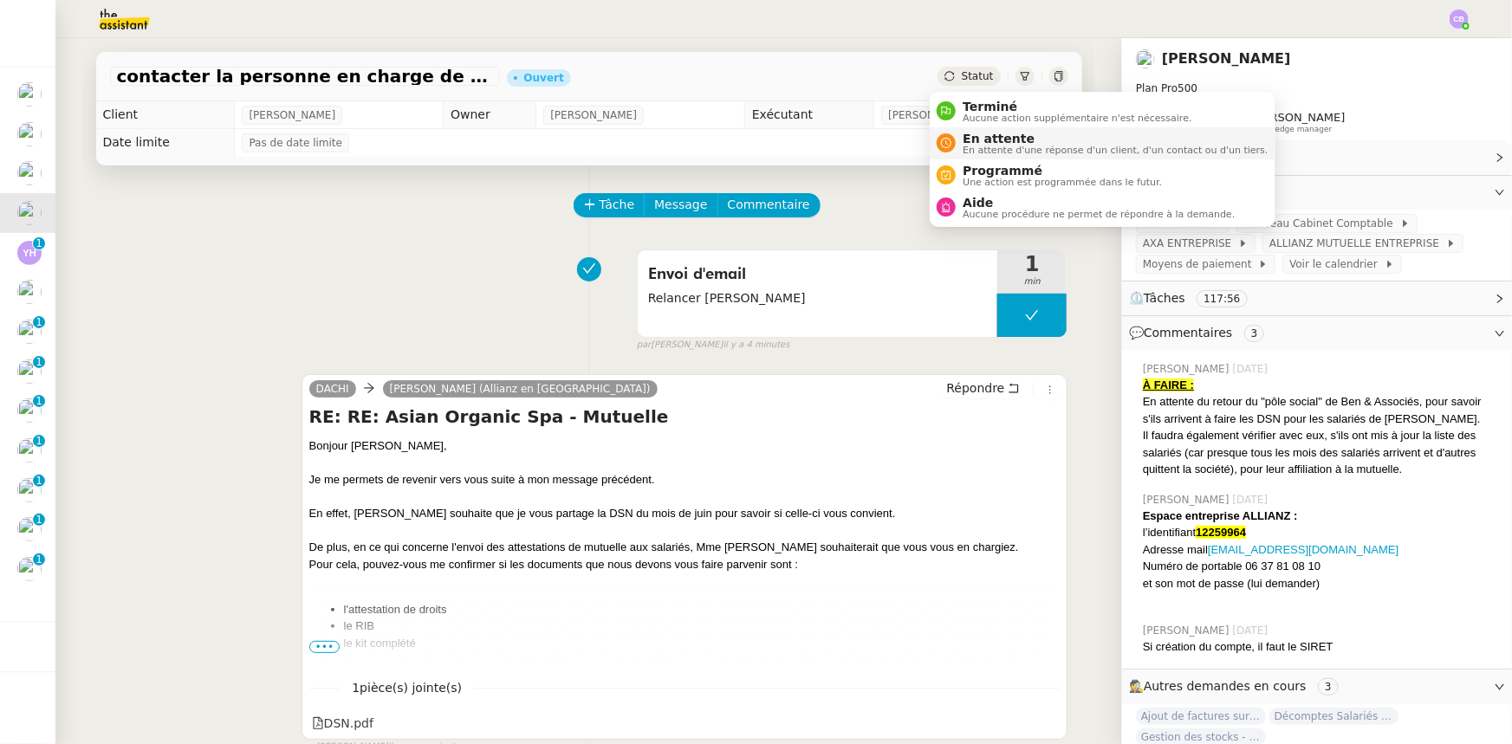
click at [973, 136] on span "En attente" at bounding box center [1115, 139] width 305 height 14
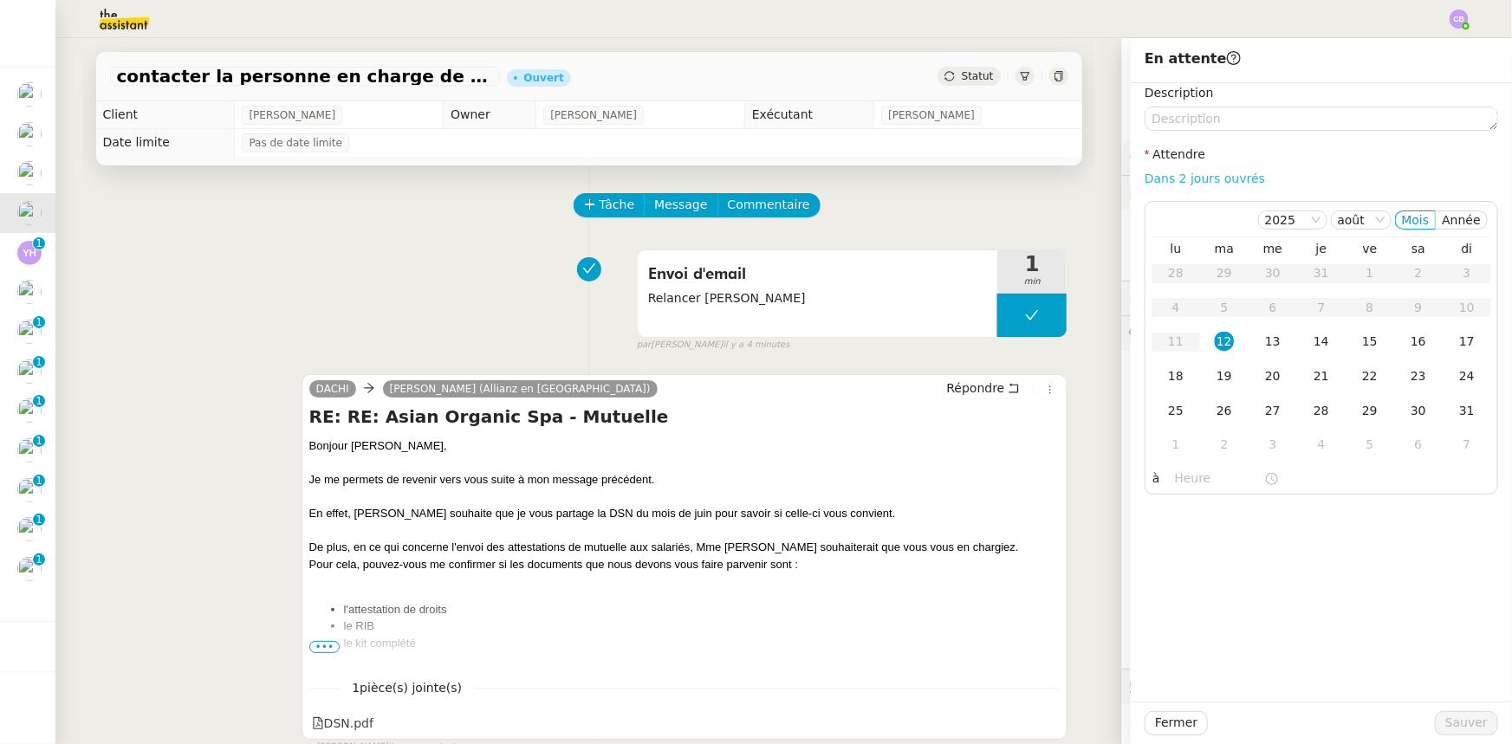
click at [1149, 181] on link "Dans 2 jours ouvrés" at bounding box center [1204, 179] width 120 height 14
type input "07:00"
click at [1449, 716] on span "Sauver" at bounding box center [1466, 723] width 42 height 20
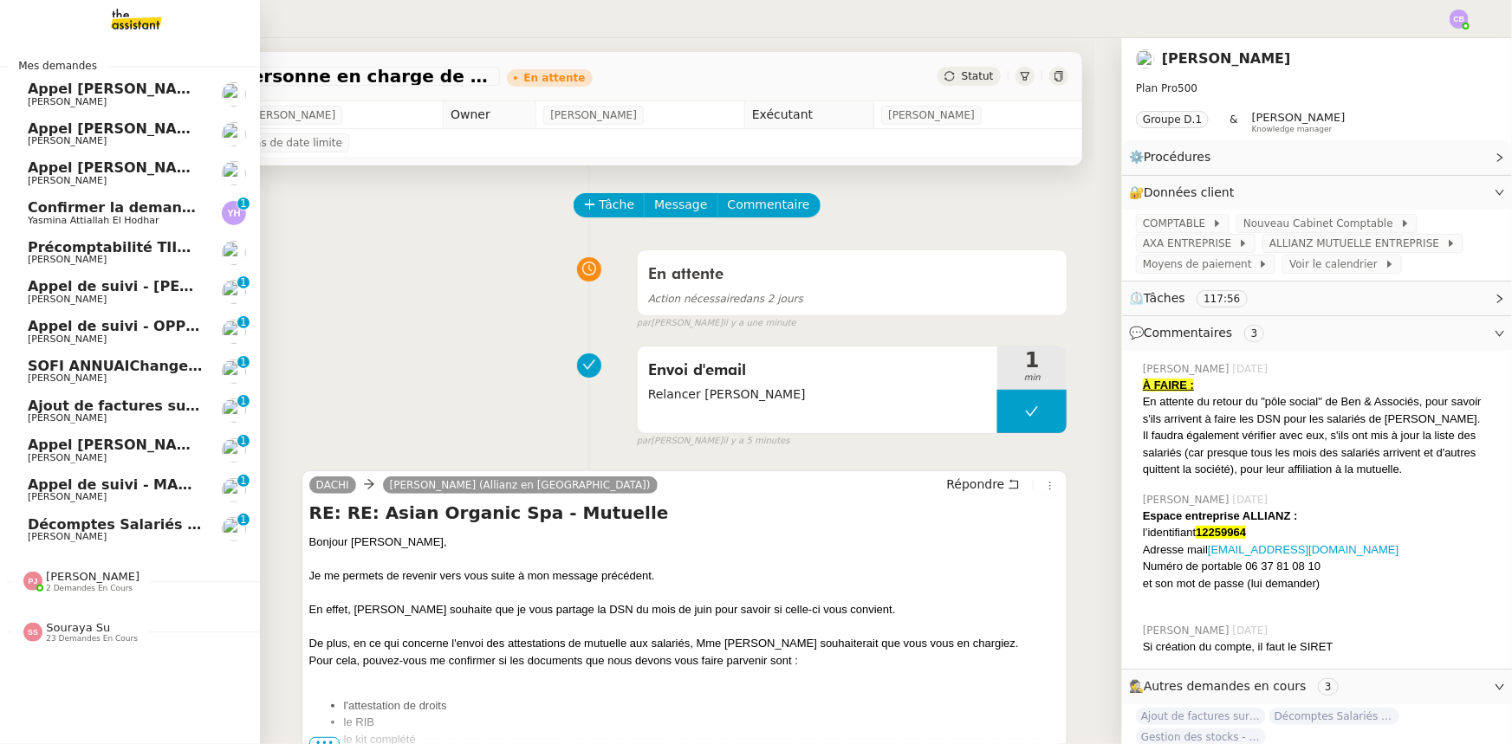
click at [55, 213] on span "Confirmer la demande de raccordement à la fibre" at bounding box center [221, 207] width 386 height 16
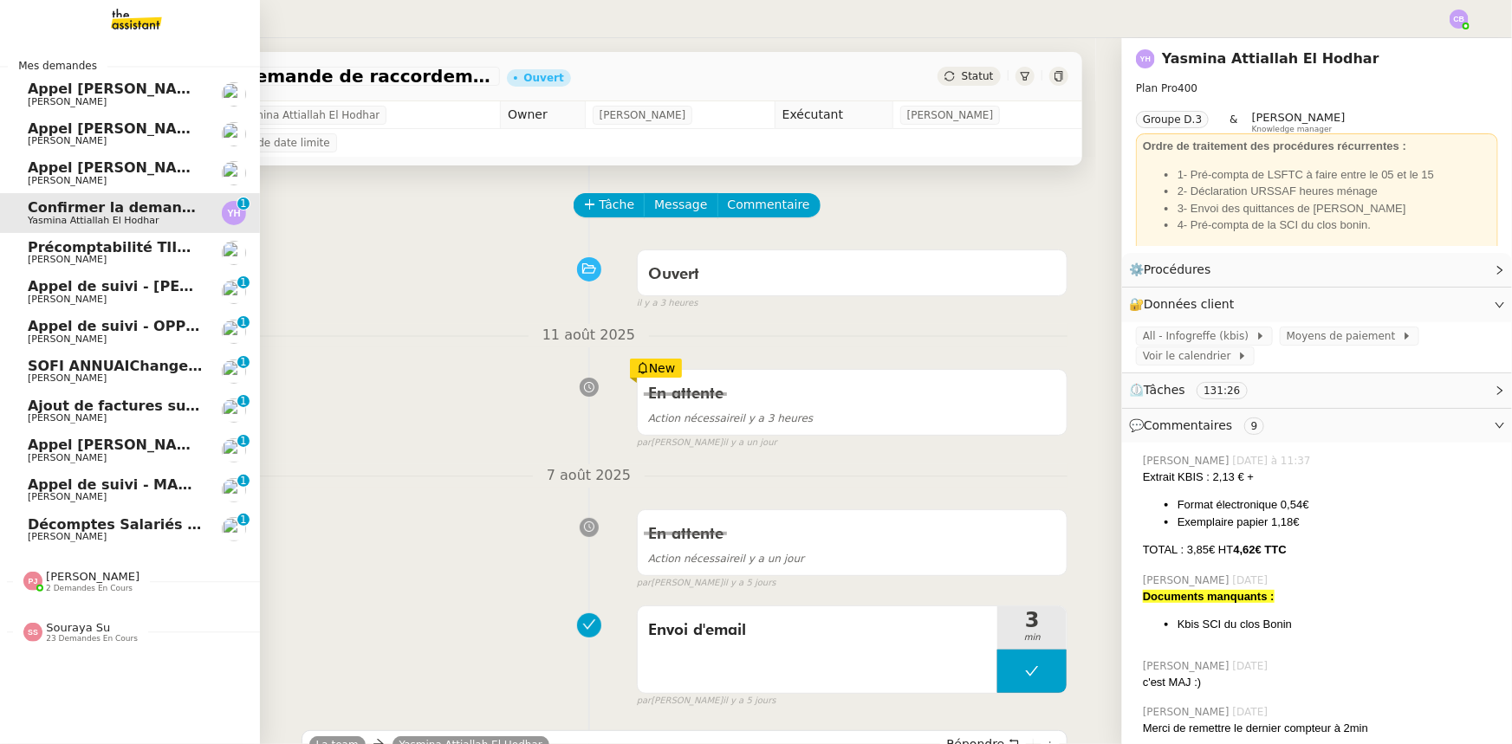
click at [106, 288] on span "Appel de suivi - [PERSON_NAME]" at bounding box center [155, 286] width 255 height 16
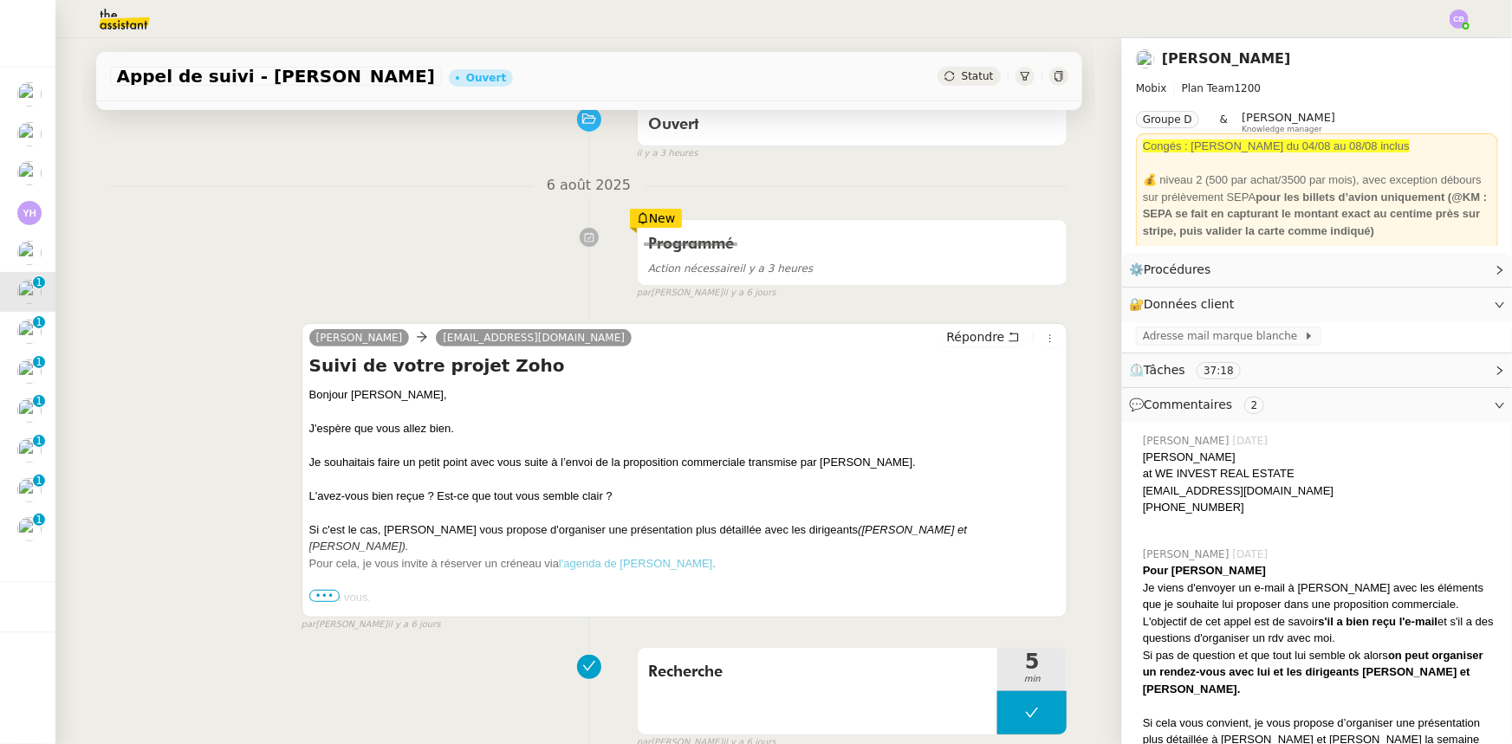
scroll to position [157, 0]
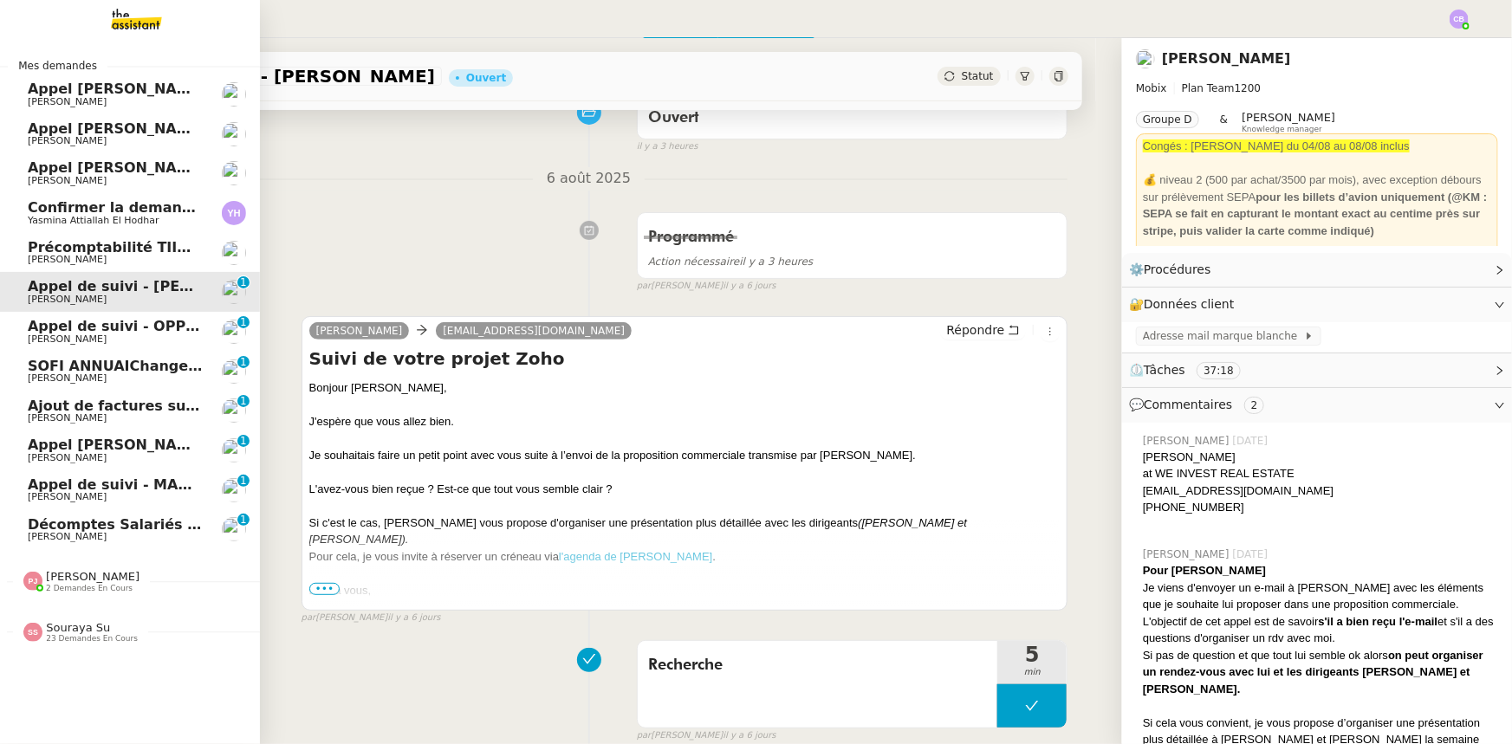
click at [57, 325] on span "Appel de suivi - OPP7178 - TEMPO COURTAGE" at bounding box center [205, 326] width 354 height 16
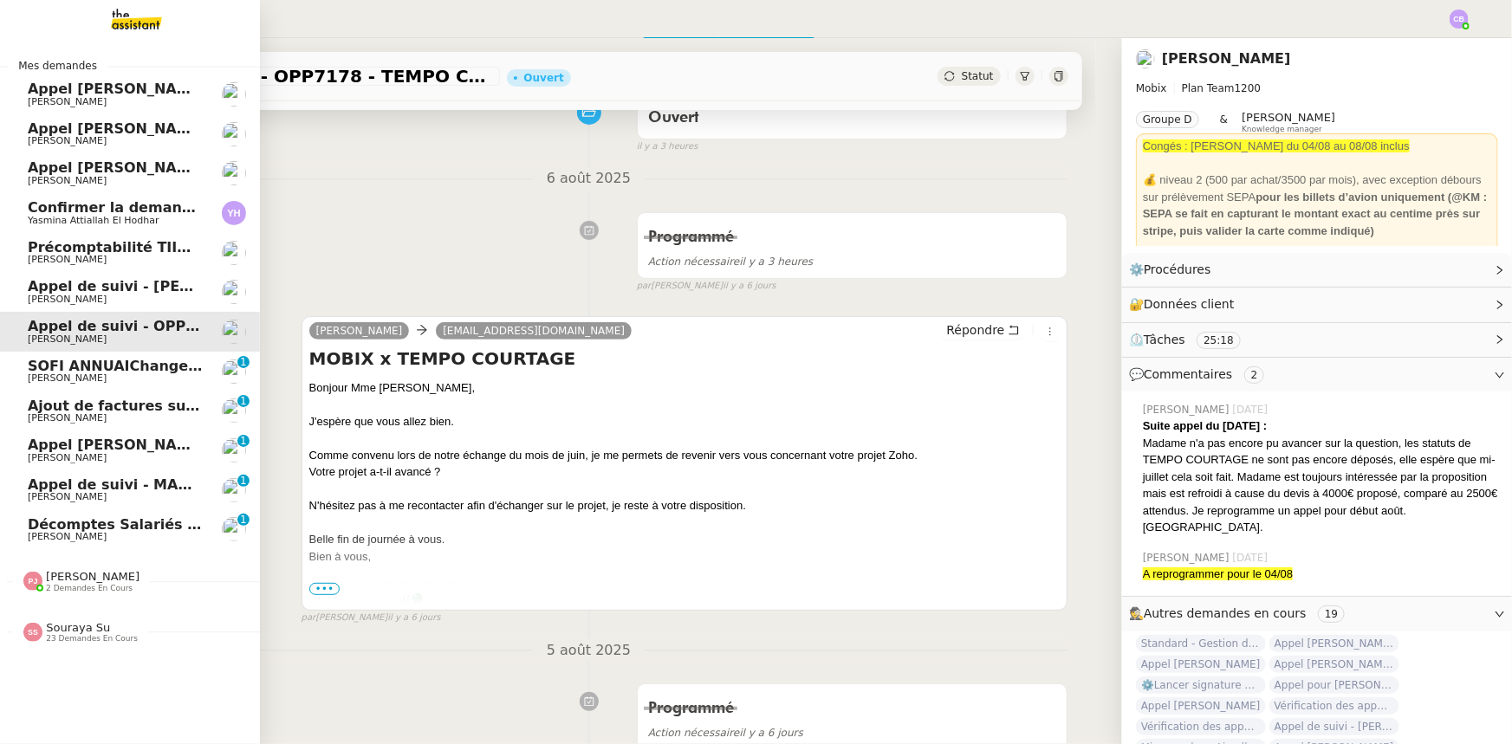
click at [82, 373] on span "Nicolas Mel" at bounding box center [115, 378] width 175 height 10
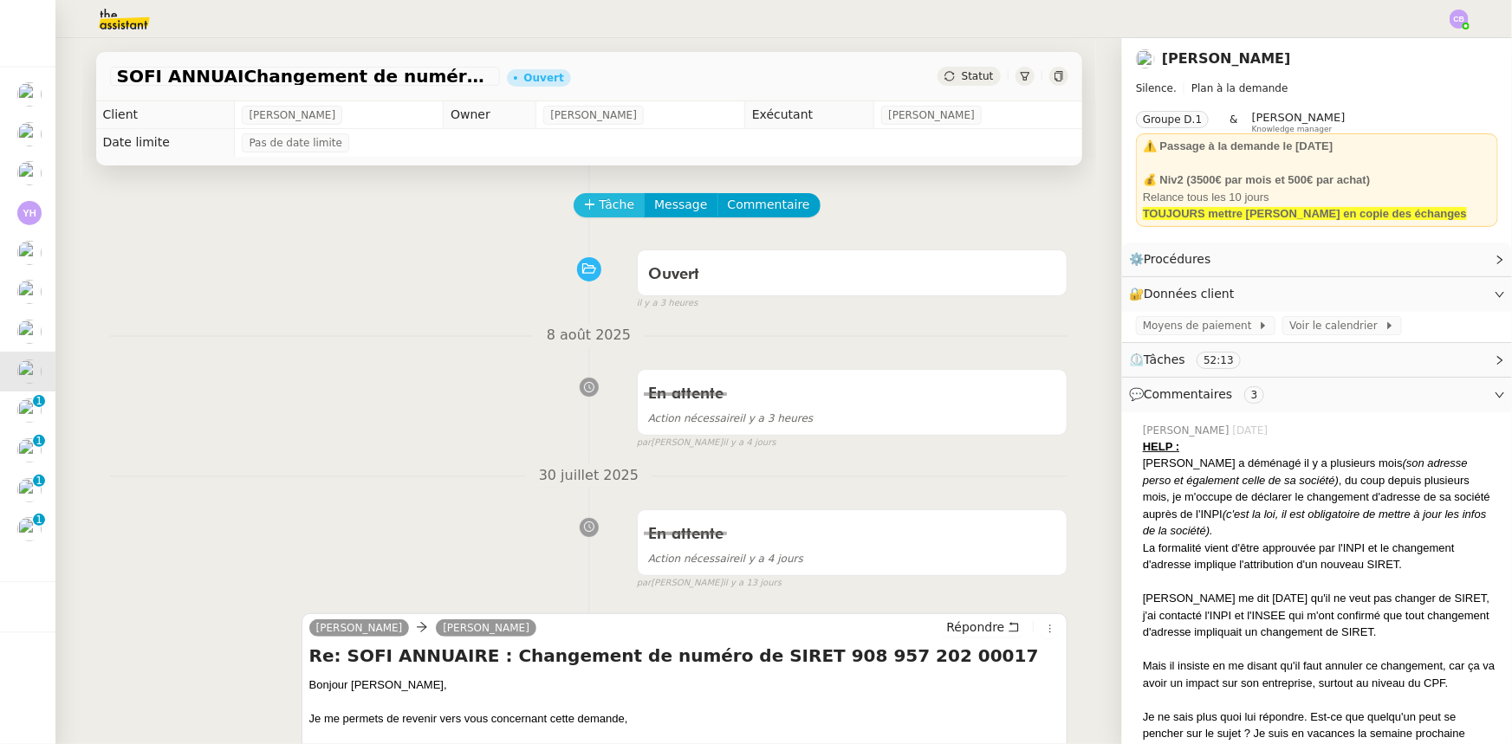
click at [600, 213] on span "Tâche" at bounding box center [618, 205] width 36 height 20
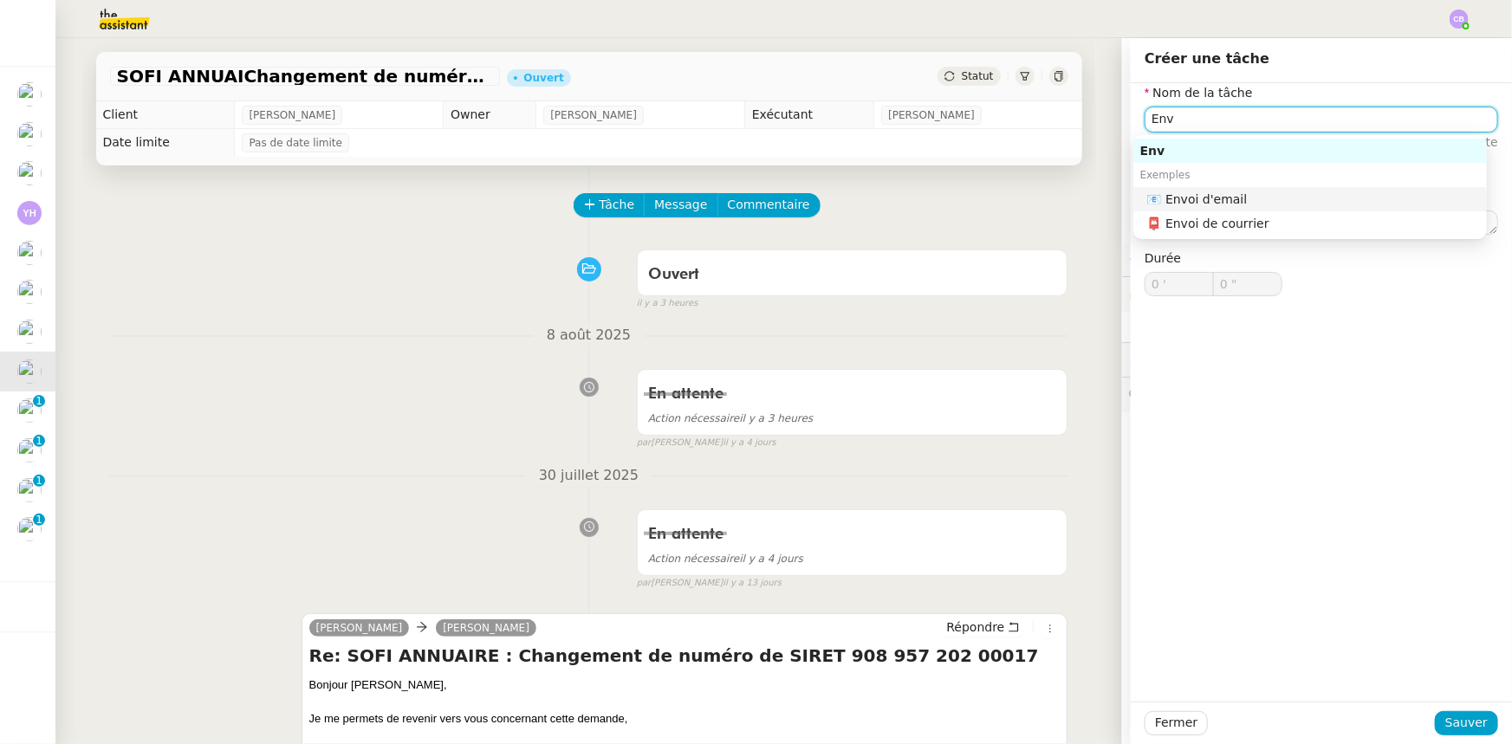
click at [1174, 197] on div "📧 Envoi d'email" at bounding box center [1313, 199] width 333 height 16
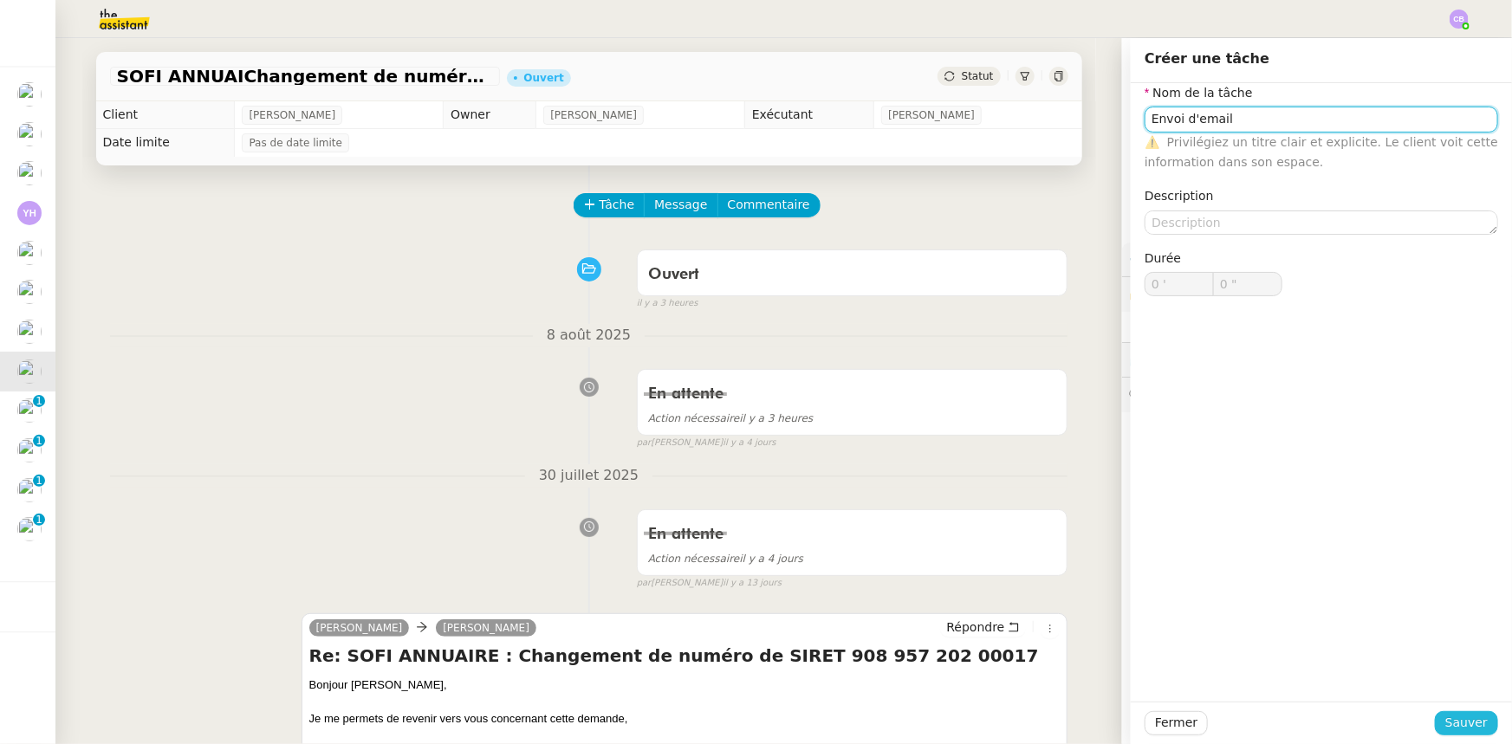
type input "Envoi d'email"
click at [1456, 723] on span "Sauver" at bounding box center [1466, 723] width 42 height 20
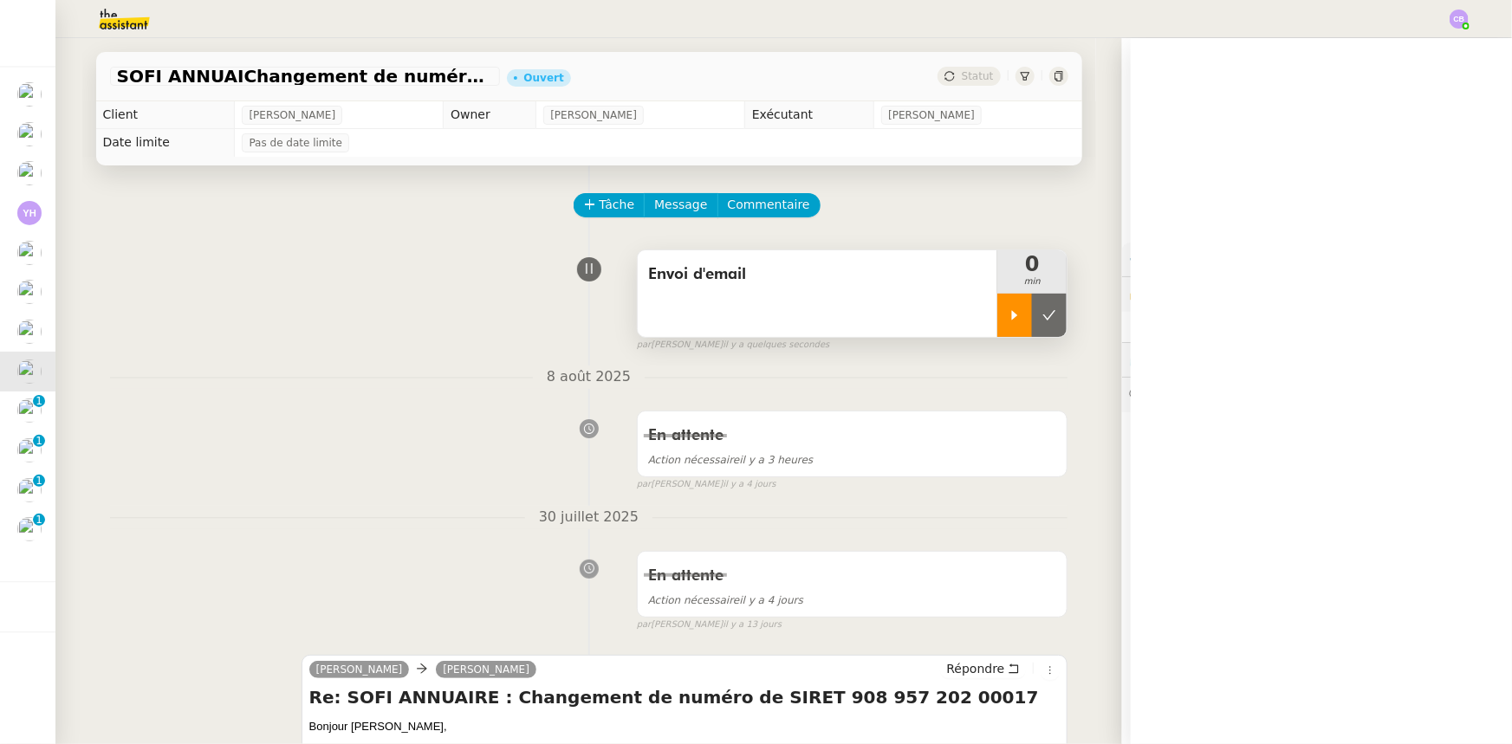
click at [1009, 324] on div at bounding box center [1014, 315] width 35 height 43
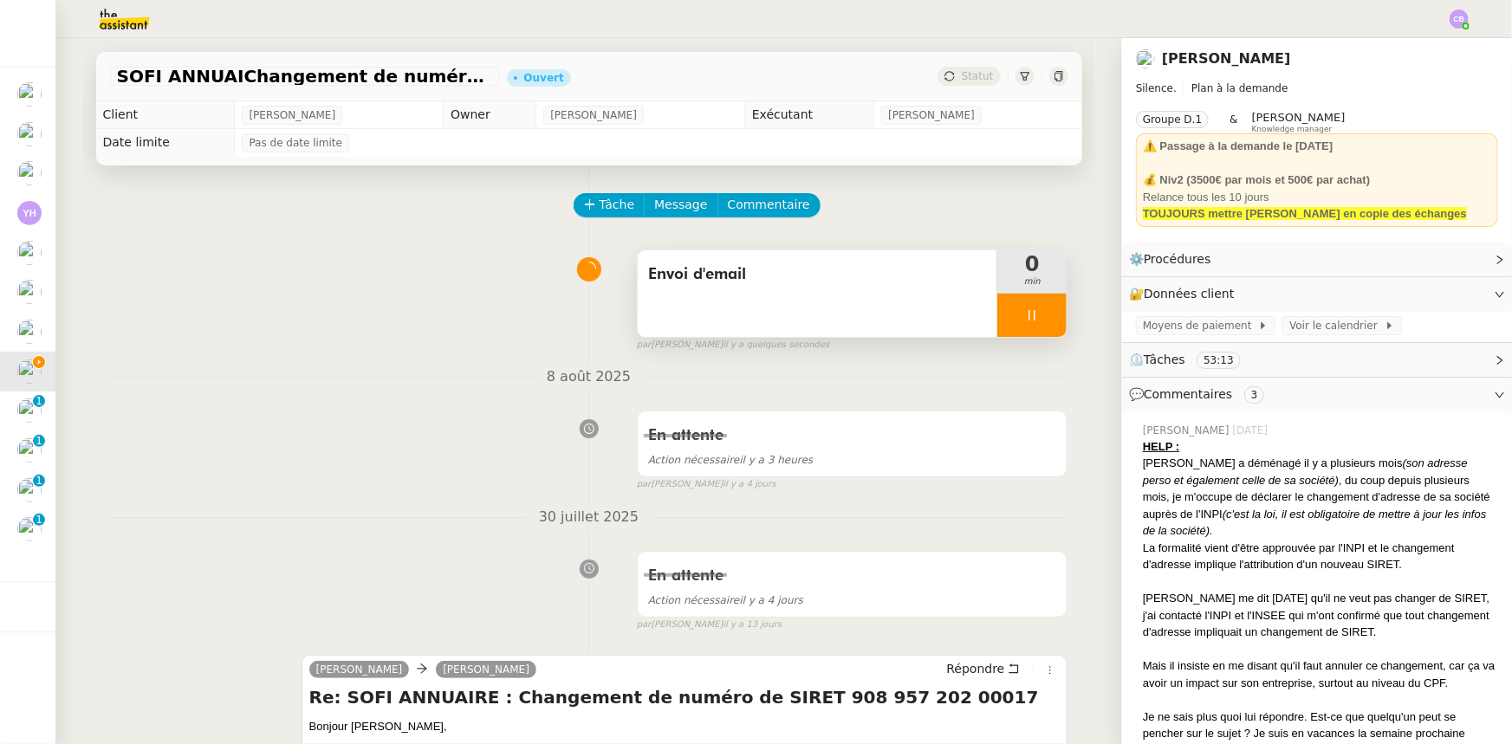
click at [788, 307] on div "Envoi d'email" at bounding box center [818, 293] width 360 height 87
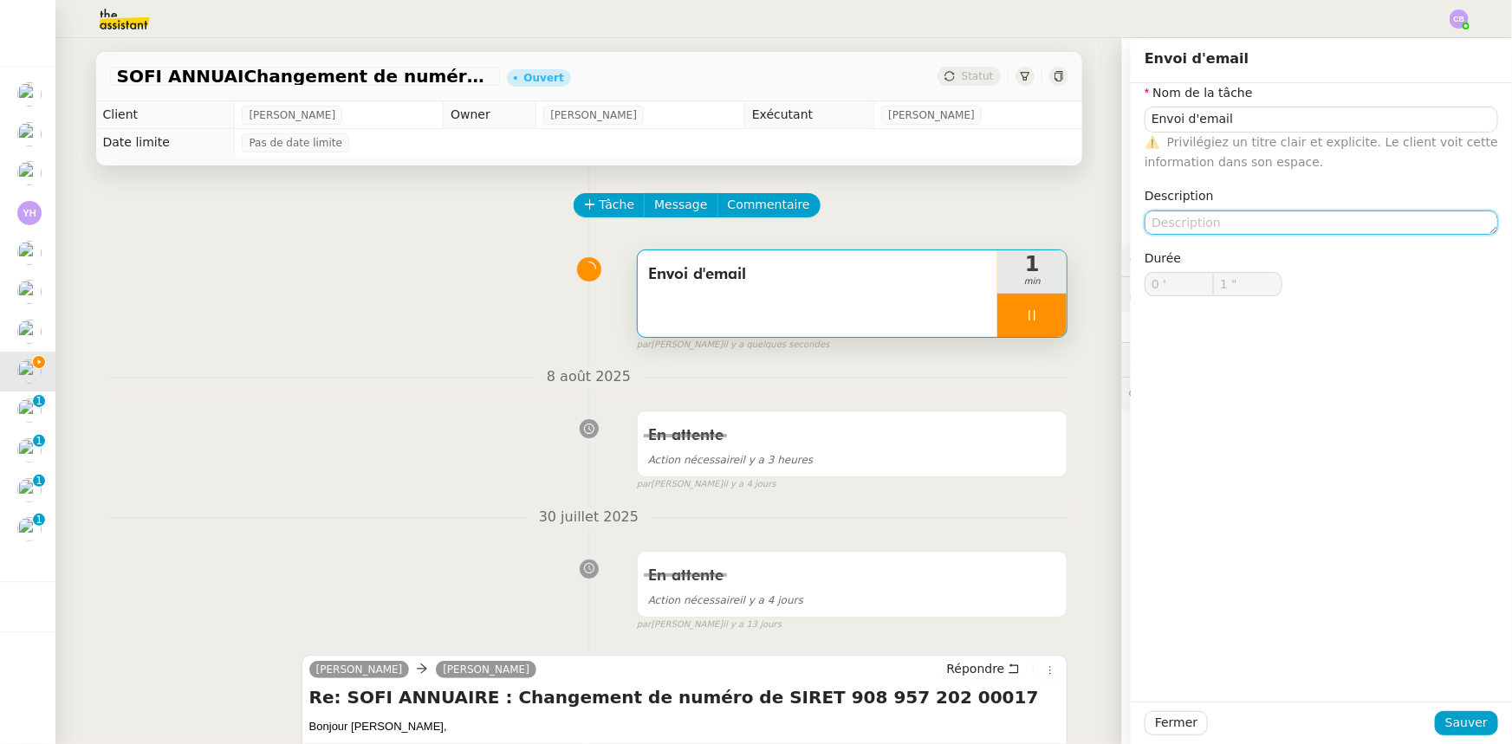
click at [1206, 223] on textarea at bounding box center [1320, 223] width 353 height 24
type input "2 ""
type textarea "2"
type input "3 ""
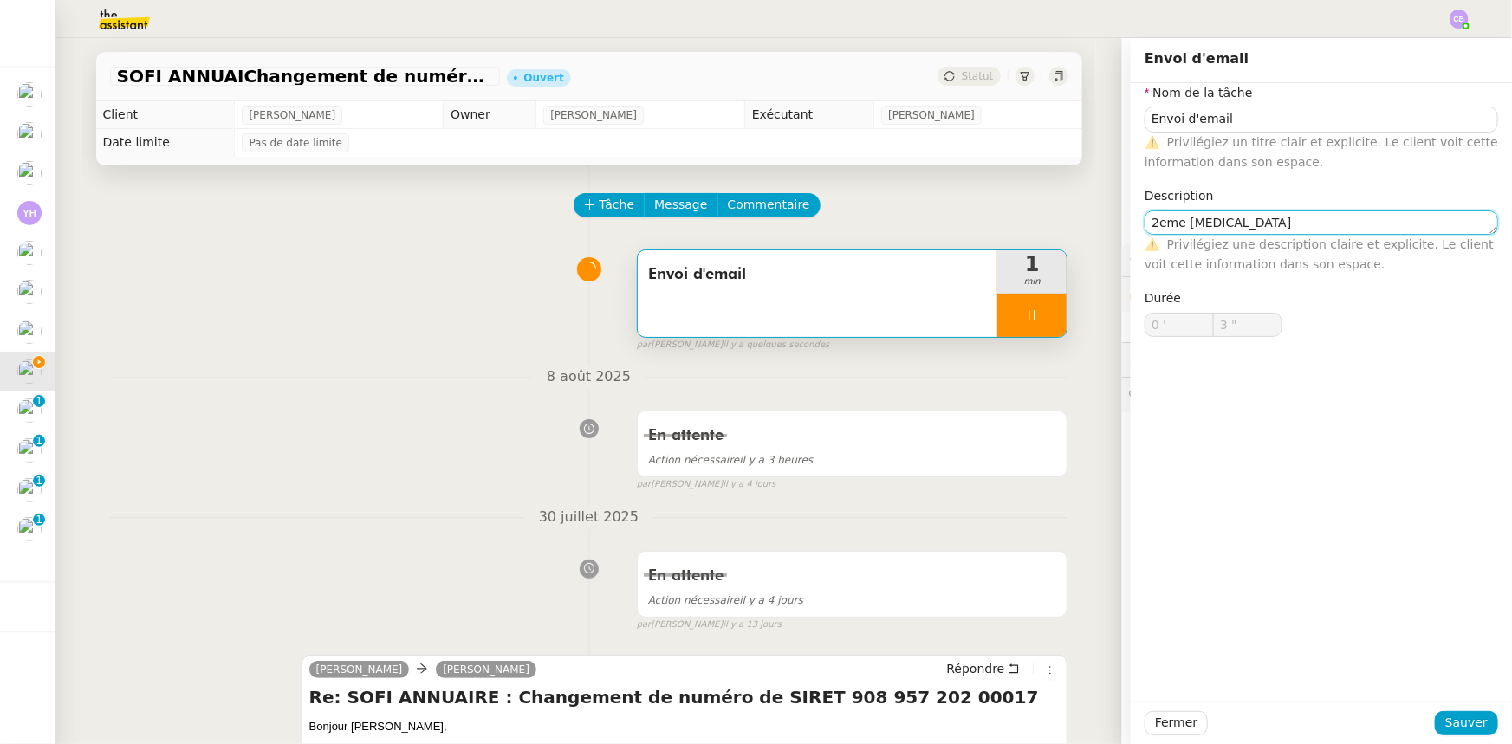
type textarea "2eme relan"
type input "4 ""
type textarea "2eme relance"
click at [1162, 221] on textarea "2eme relance" at bounding box center [1320, 223] width 353 height 24
type input "8 ""
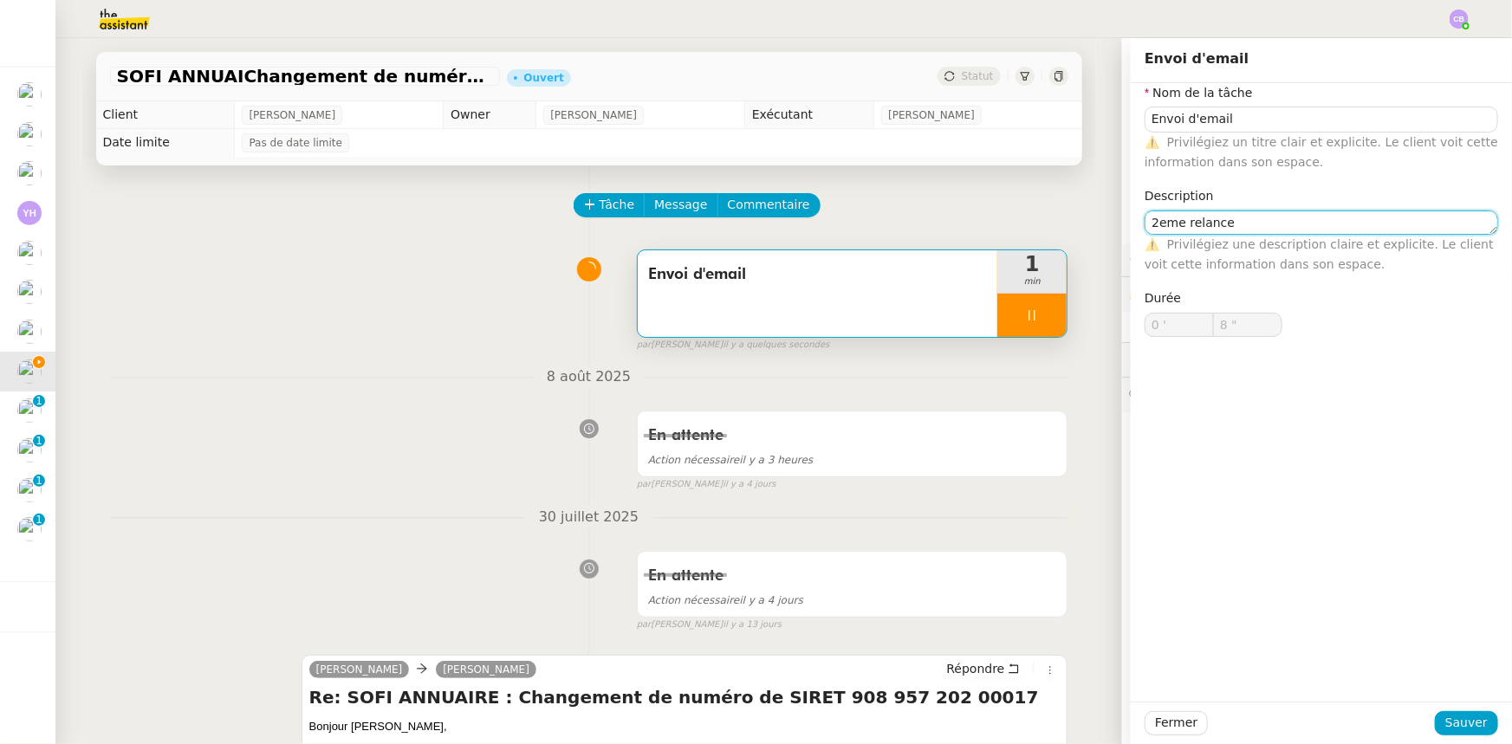
click at [0, 0] on lt-em "2ᵉ" at bounding box center [0, 0] width 0 height 0
type textarea "2ᵉ relance"
type input "9 ""
type textarea "2ᵉ relance"
click at [1451, 721] on span "Sauver" at bounding box center [1466, 723] width 42 height 20
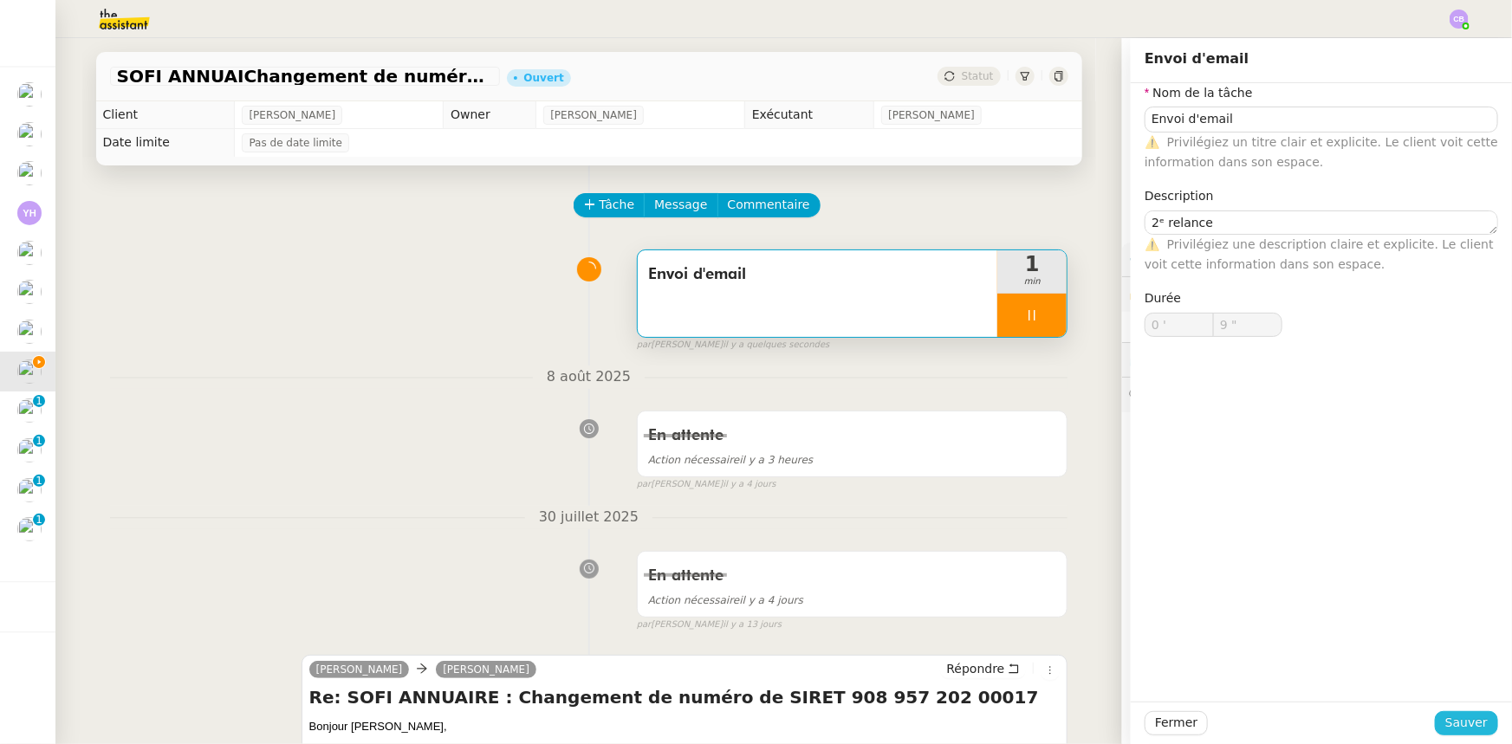
type input "10 ""
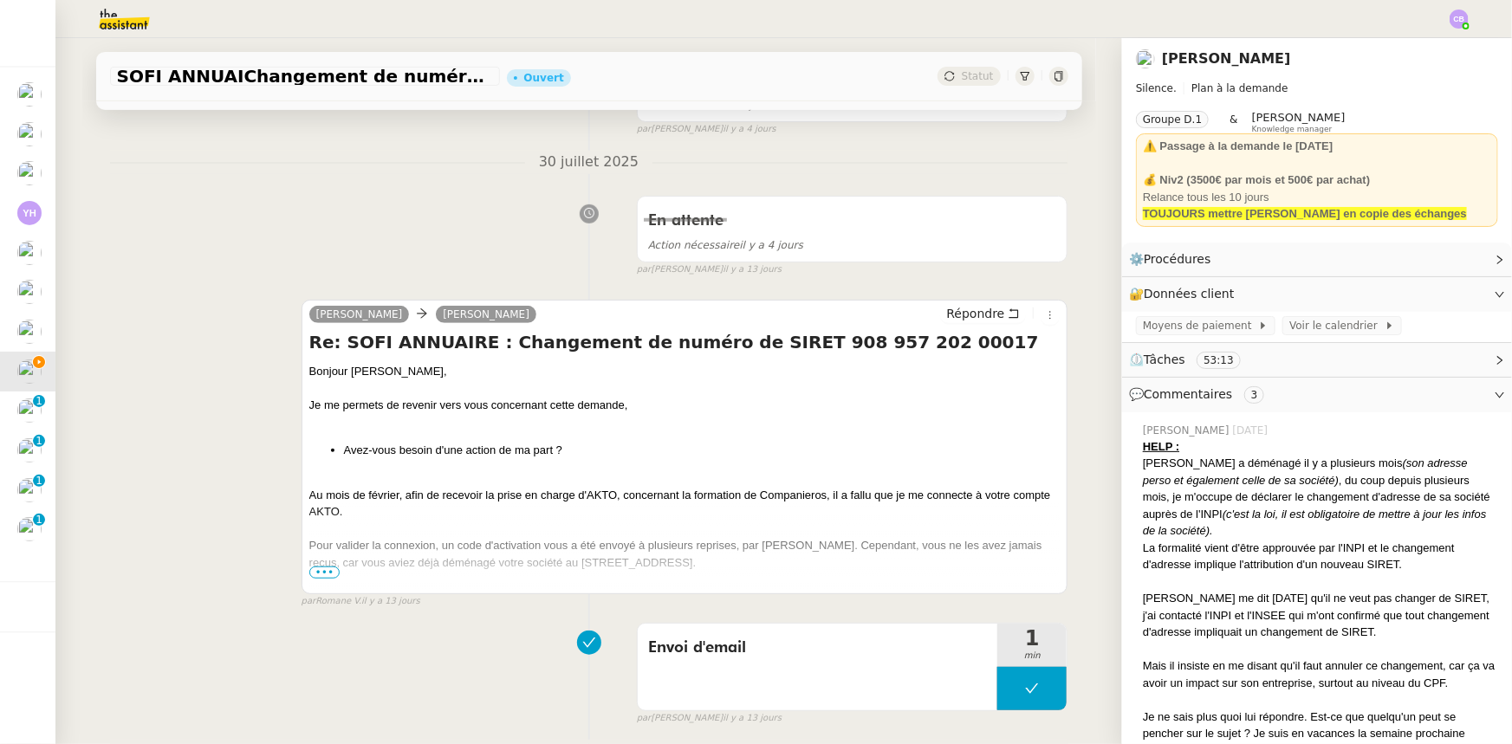
scroll to position [393, 0]
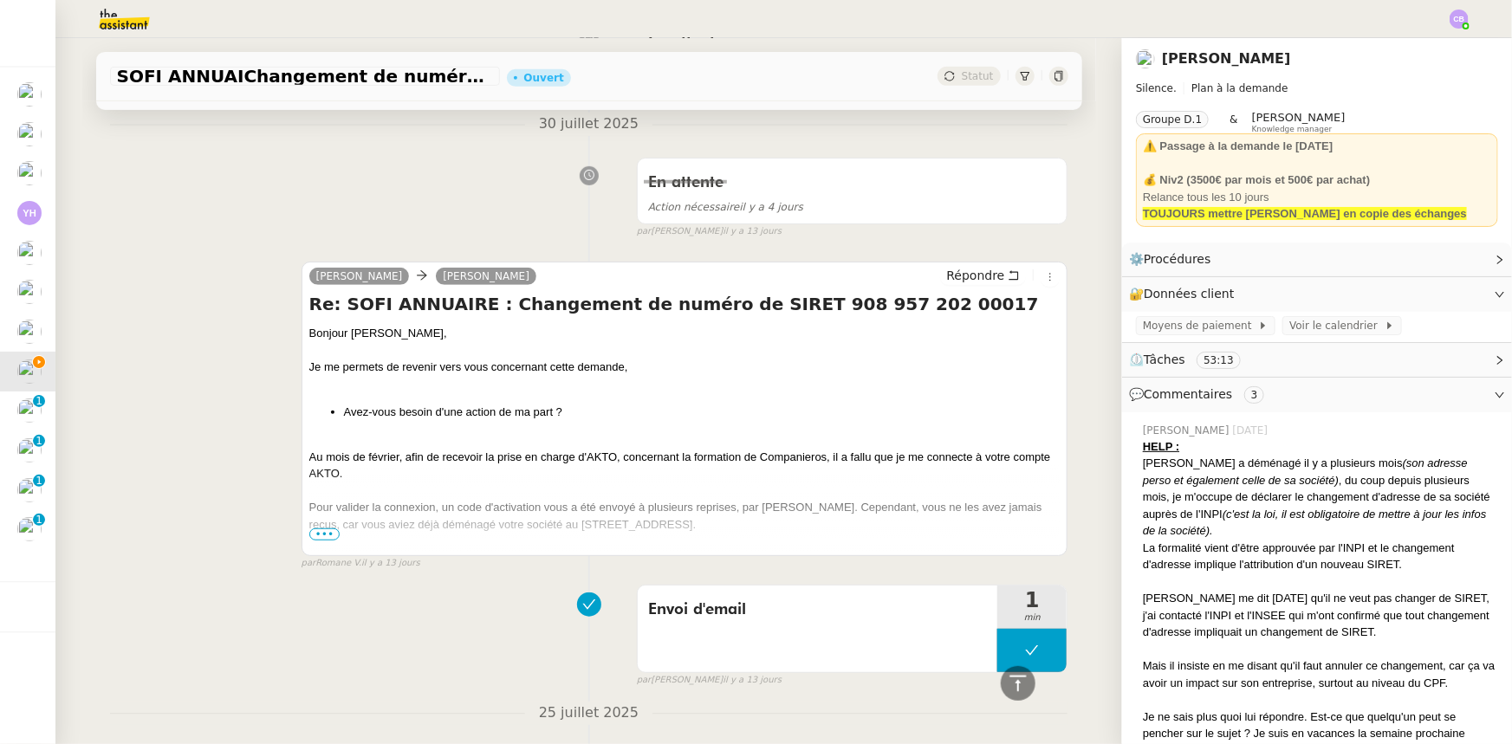
click at [314, 535] on span "•••" at bounding box center [324, 534] width 31 height 12
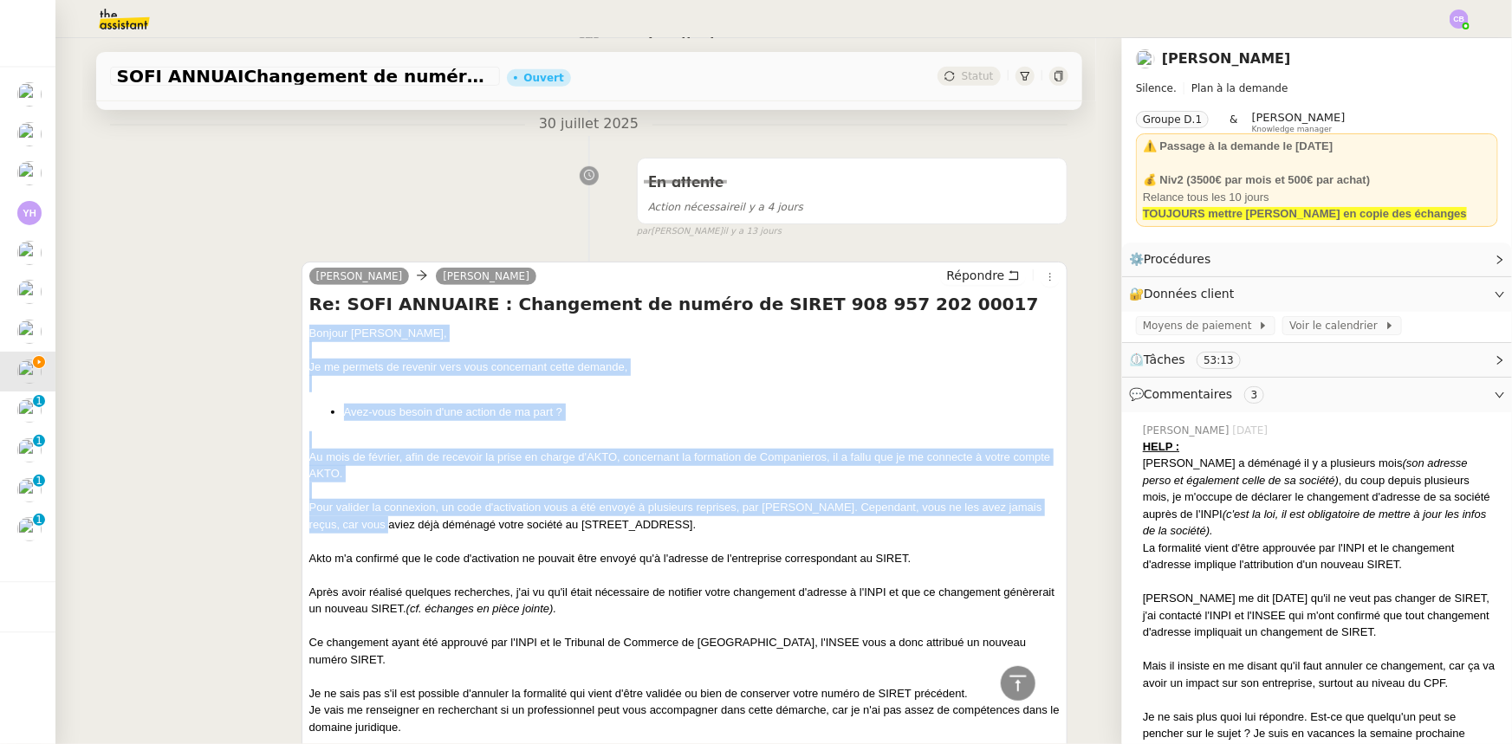
scroll to position [472, 0]
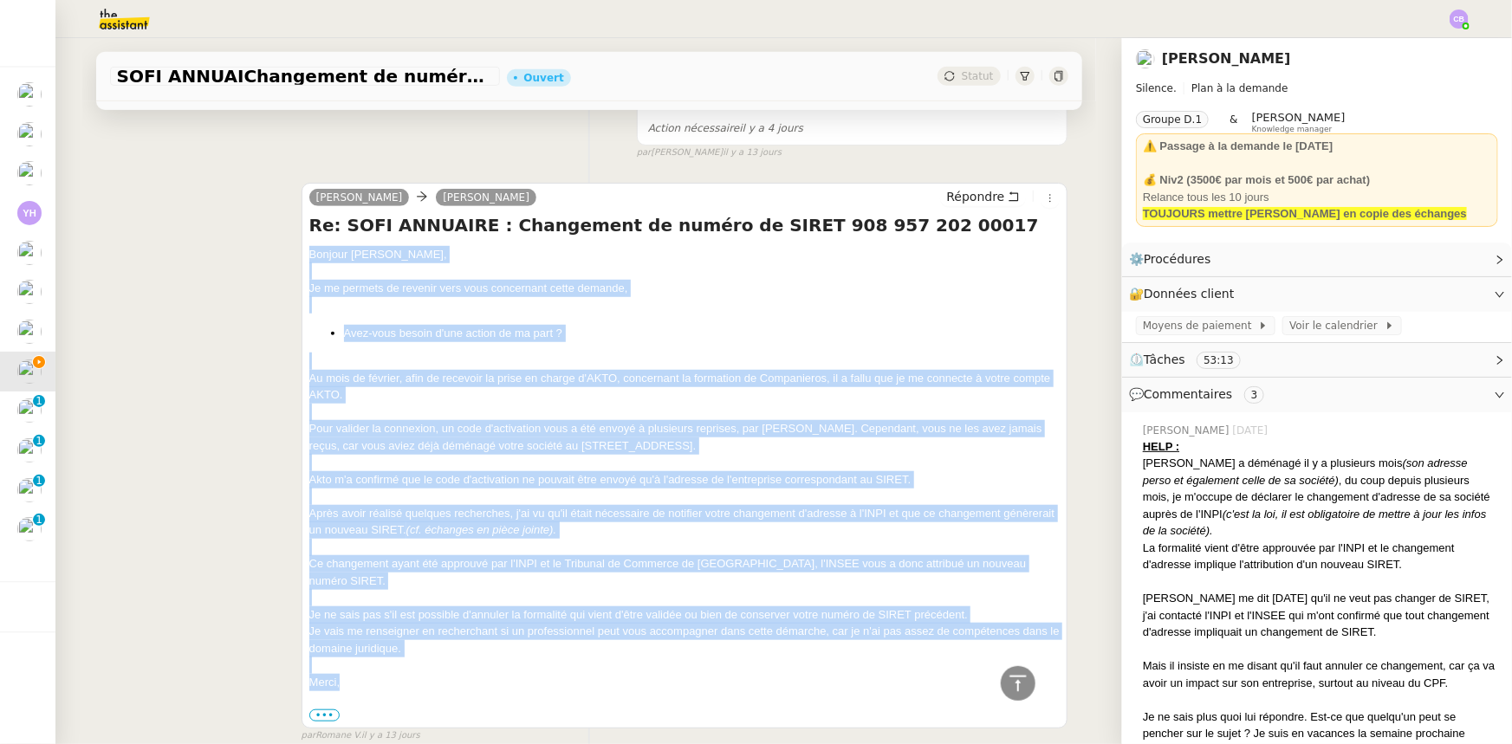
drag, startPoint x: 301, startPoint y: 334, endPoint x: 406, endPoint y: 658, distance: 340.8
click at [406, 658] on div "Bonjour Nicolas, Je me permets de revenir vers vous concernant cette demande, A…" at bounding box center [684, 485] width 751 height 478
copy div "Bonjour Nicolas, Je me permets de revenir vers vous concernant cette demande, A…"
click at [969, 201] on span "Répondre" at bounding box center [975, 196] width 58 height 17
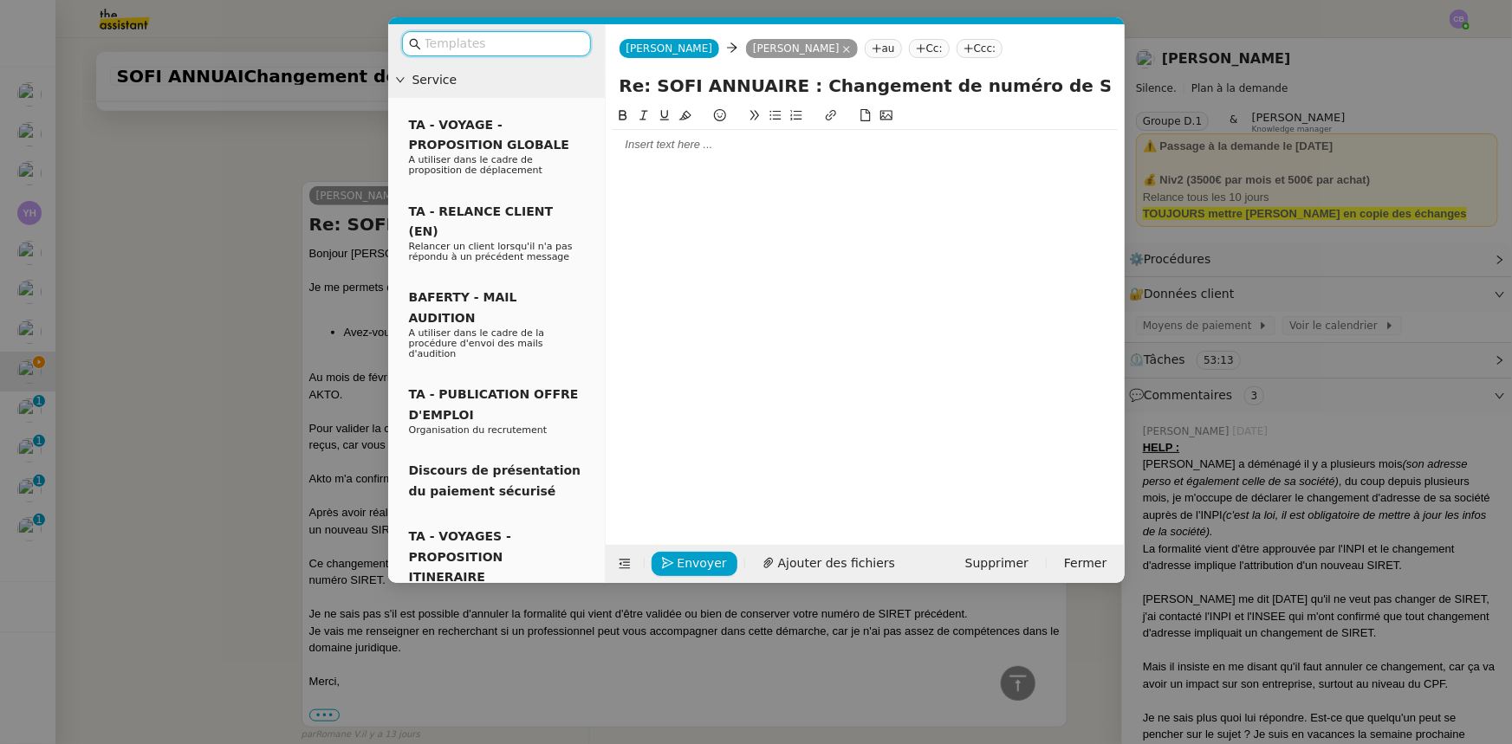
scroll to position [606, 0]
click at [658, 152] on div at bounding box center [865, 145] width 505 height 16
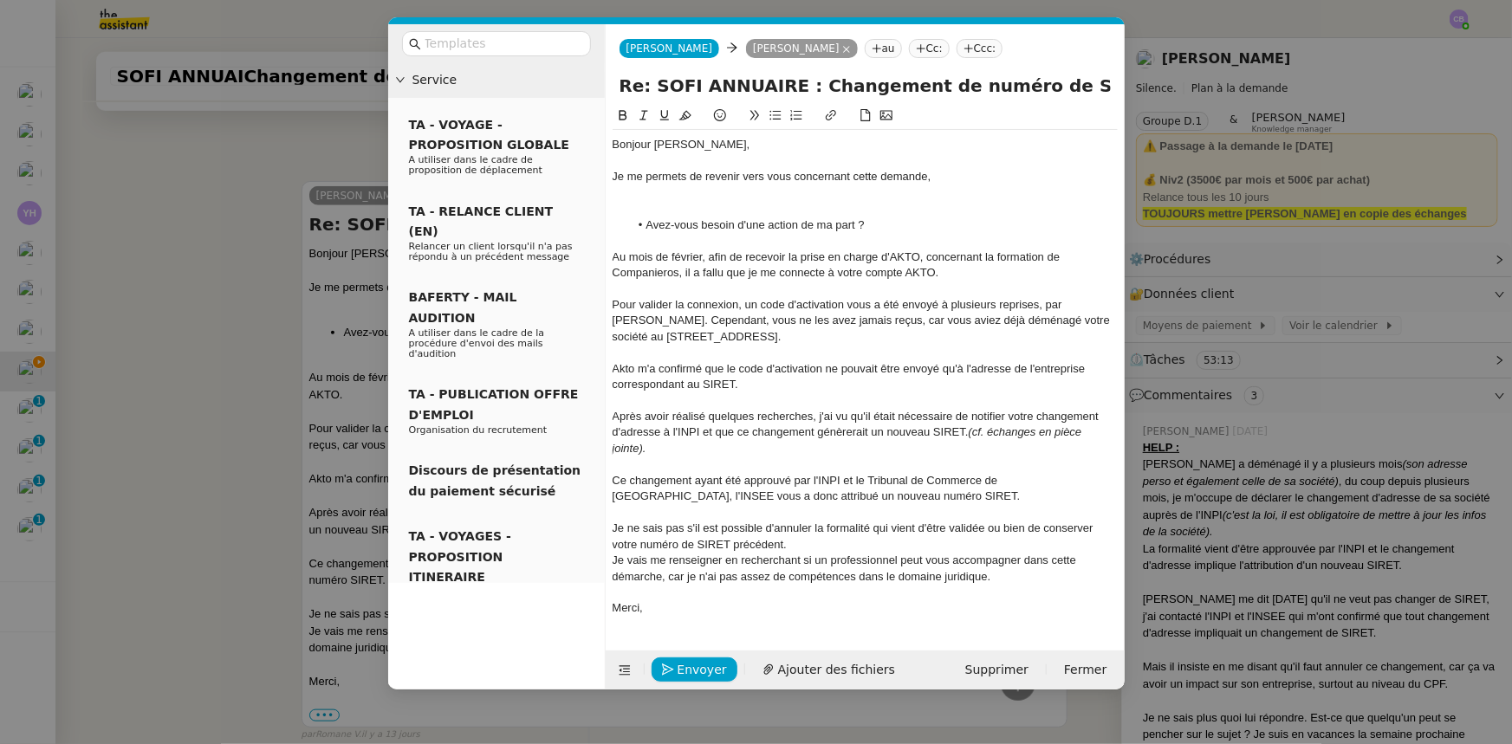
scroll to position [832, 0]
click at [720, 203] on div at bounding box center [865, 209] width 505 height 16
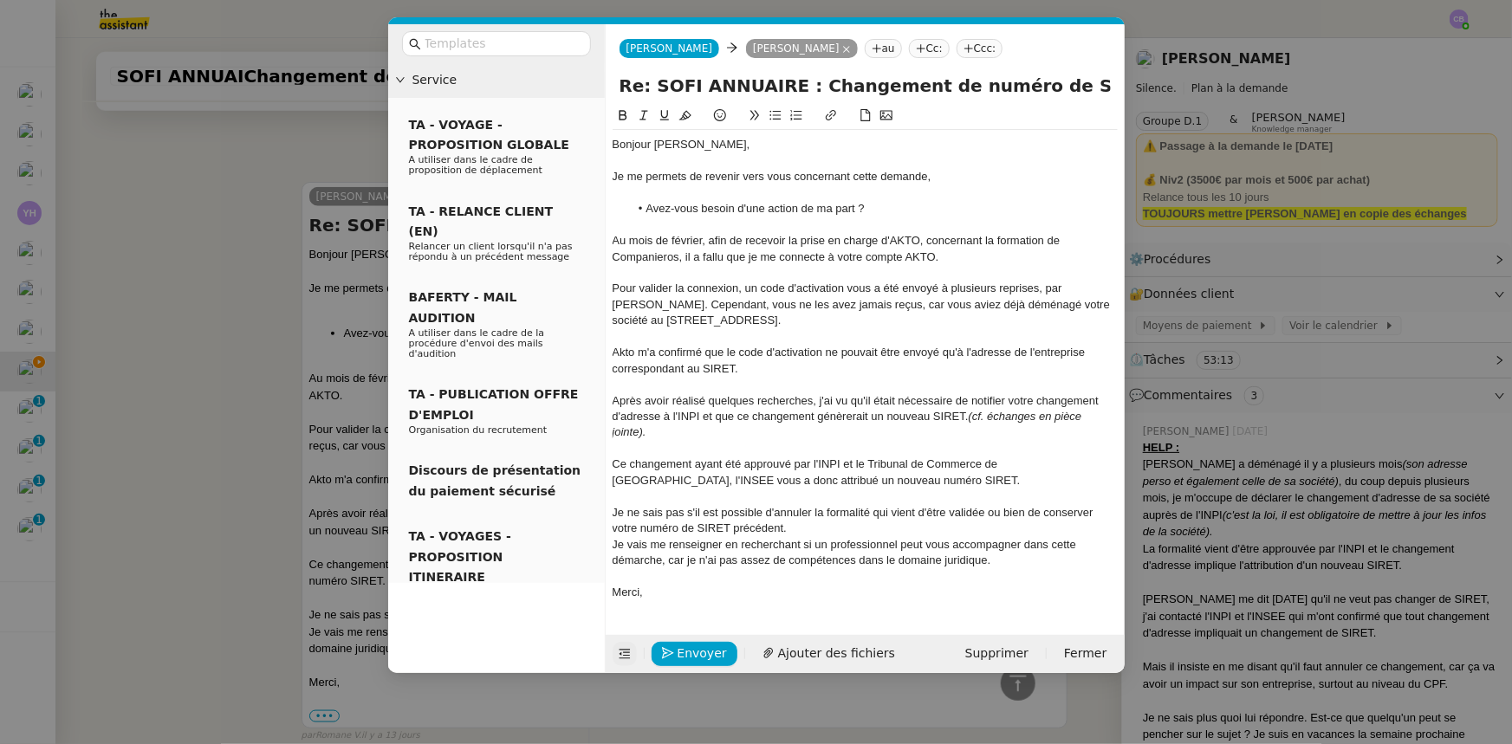
click at [620, 659] on icon at bounding box center [625, 654] width 12 height 12
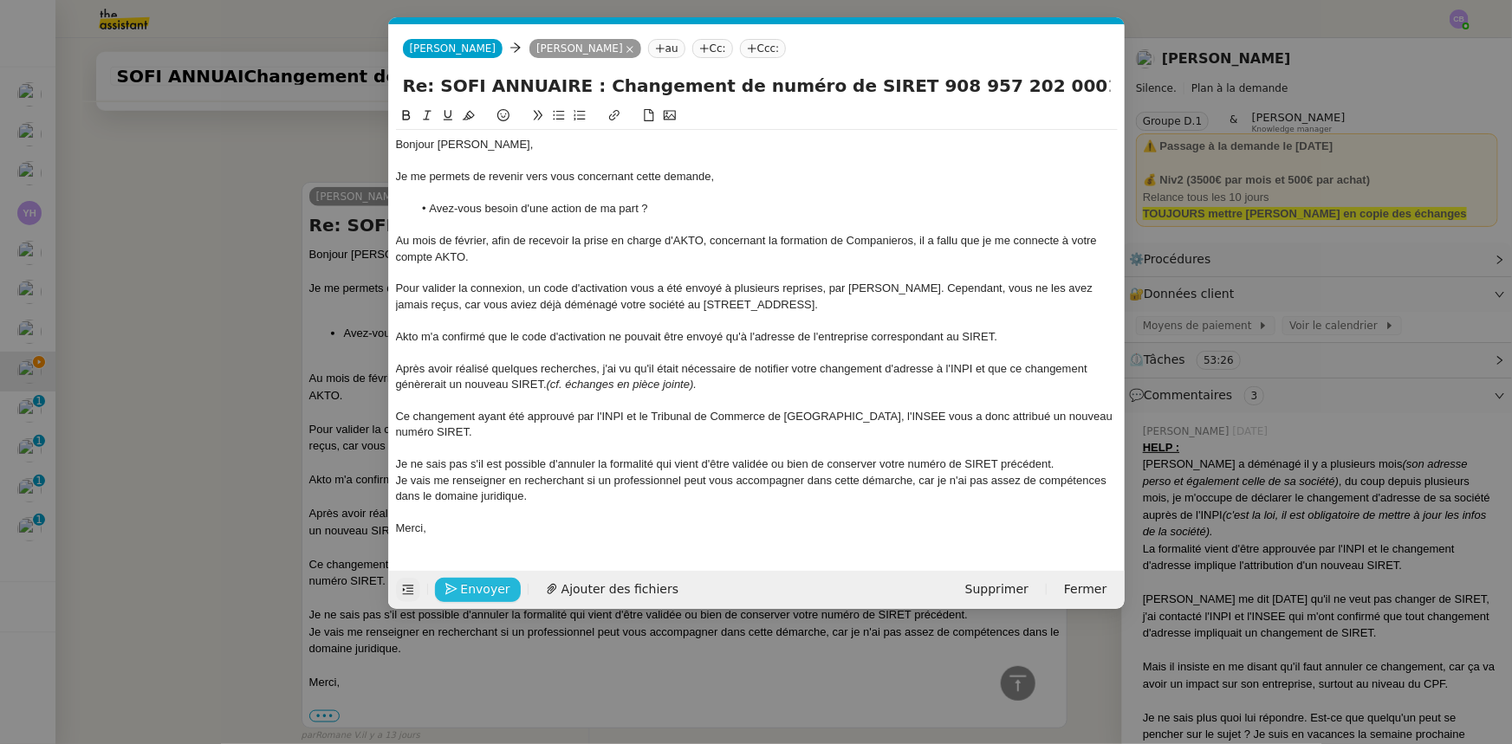
click at [502, 580] on span "Envoyer" at bounding box center [485, 590] width 49 height 20
click at [502, 580] on span "Confirmer l'envoi" at bounding box center [513, 590] width 104 height 20
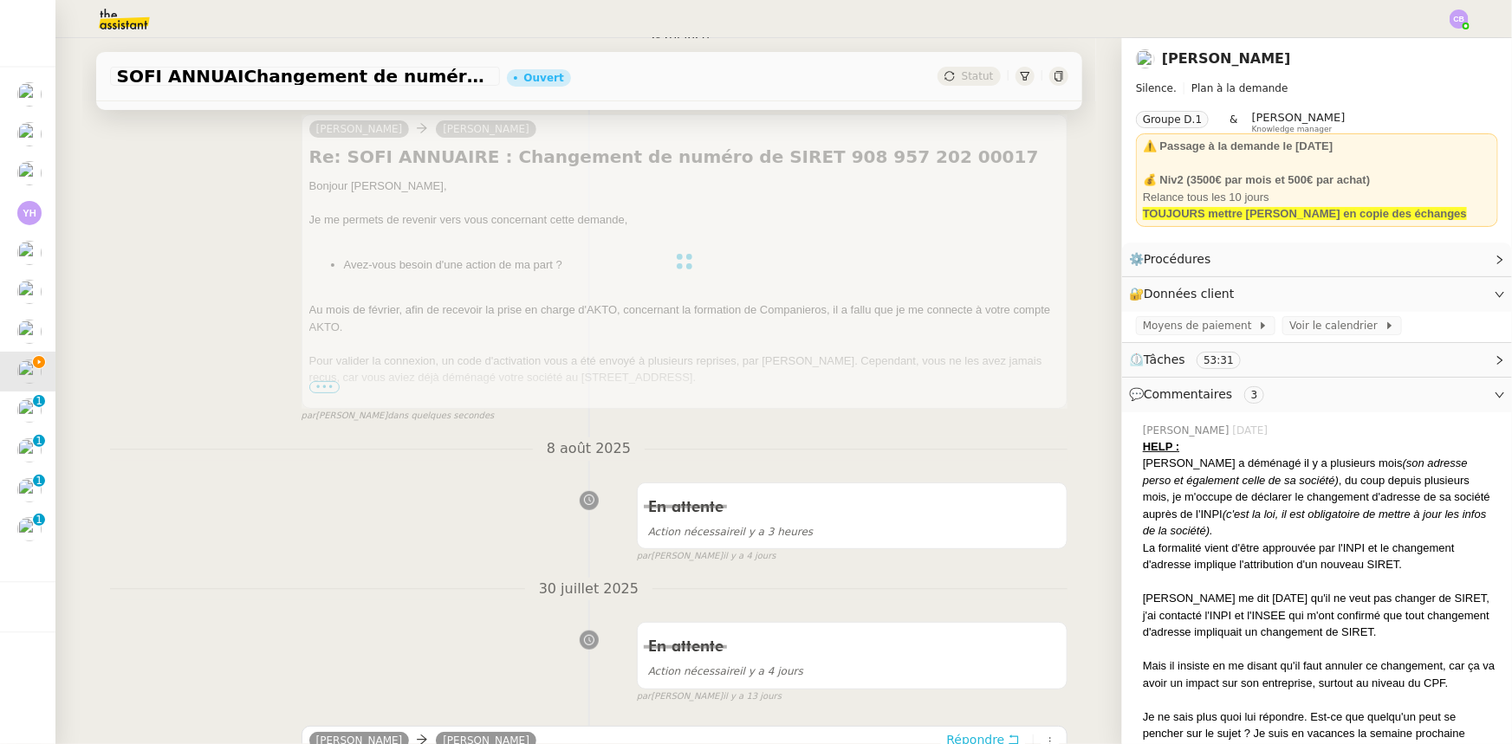
scroll to position [0, 0]
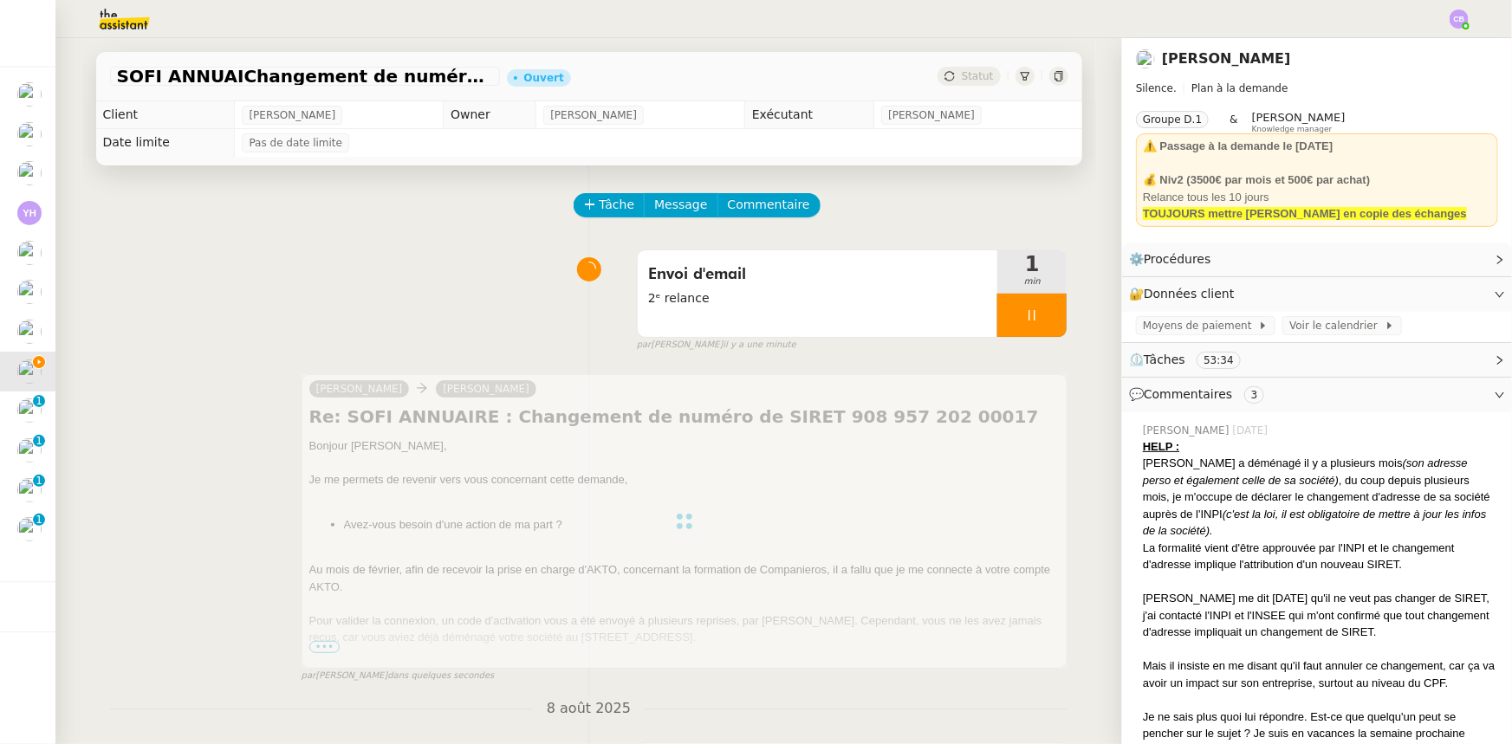
click at [833, 482] on div at bounding box center [684, 521] width 767 height 295
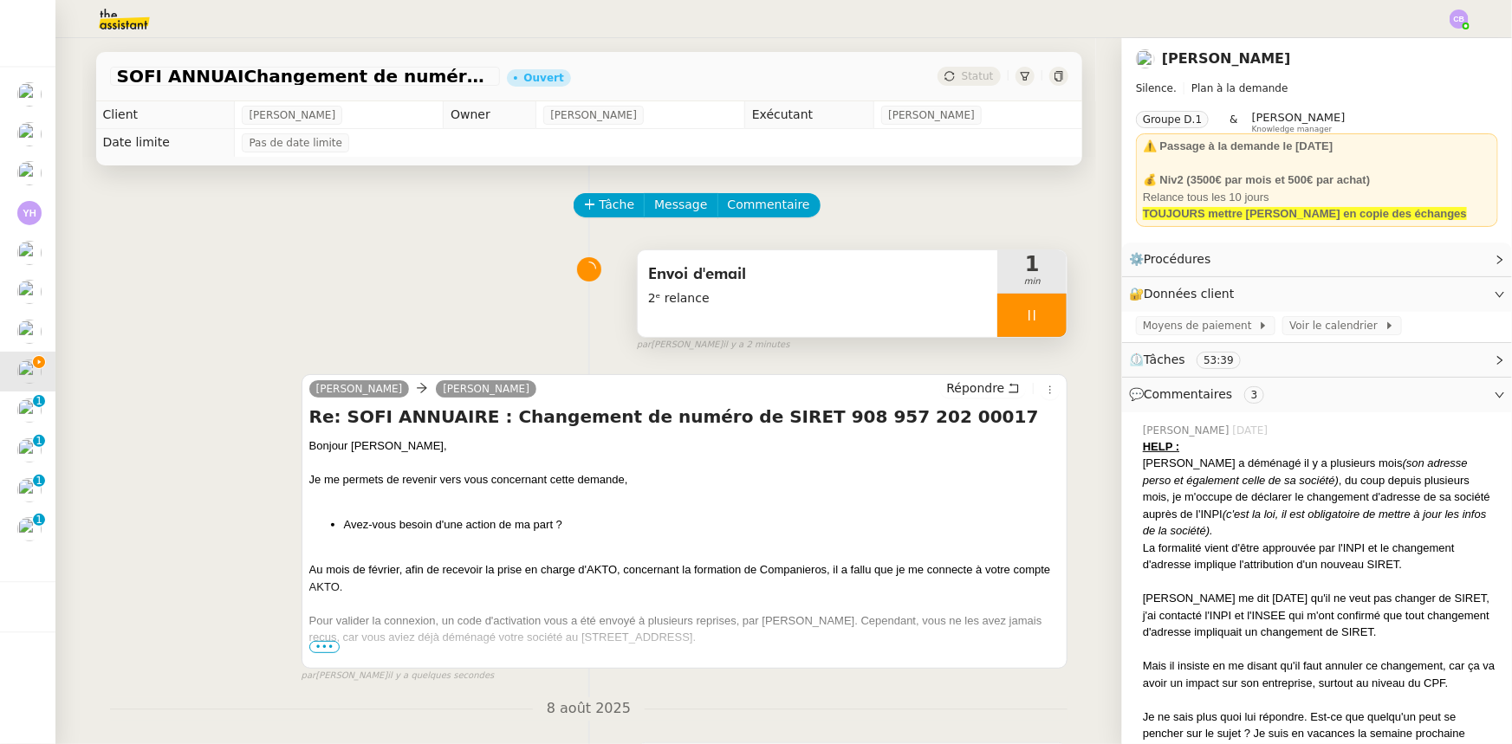
click at [997, 321] on div at bounding box center [1031, 315] width 69 height 43
click at [1032, 329] on button at bounding box center [1049, 315] width 35 height 43
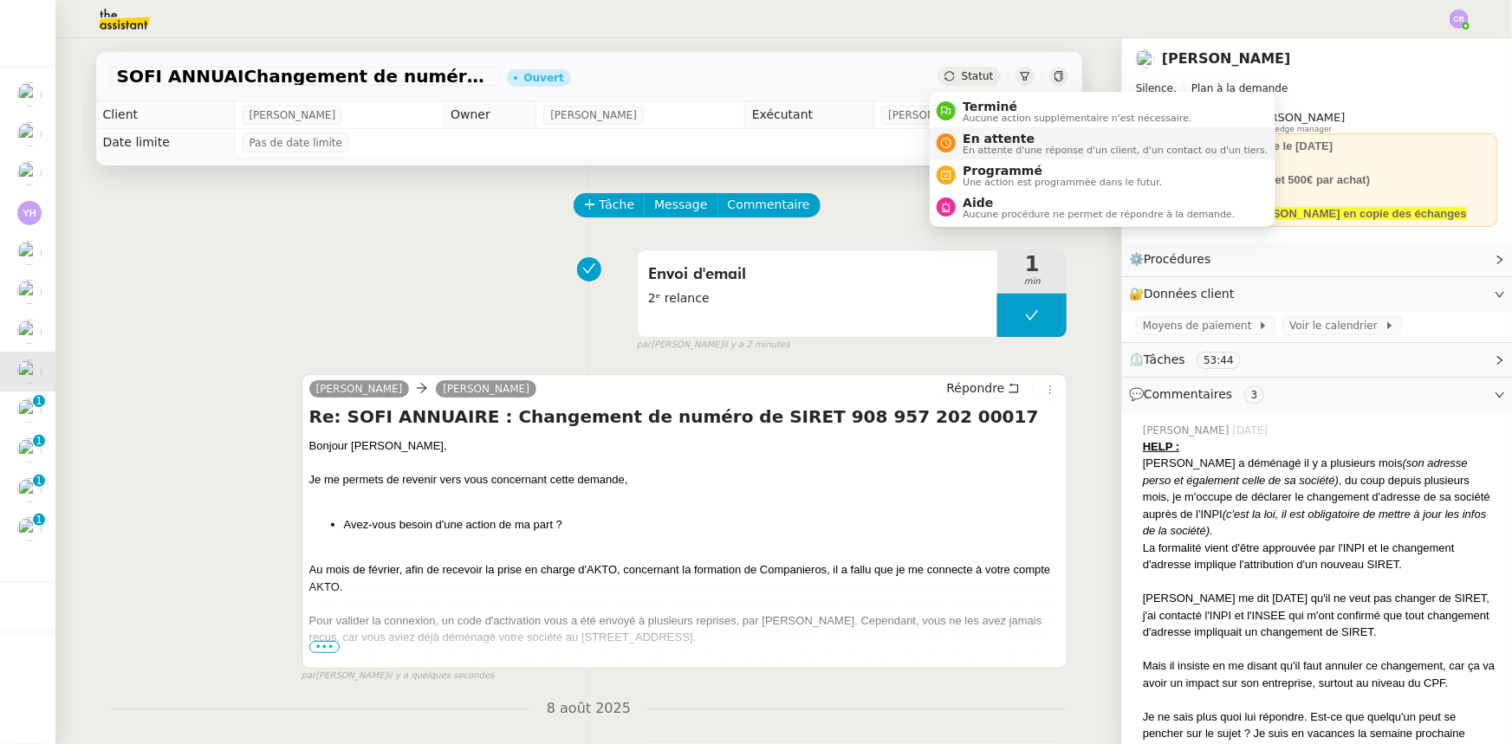
click at [975, 146] on span "En attente d'une réponse d'un client, d'un contact ou d'un tiers." at bounding box center [1115, 151] width 305 height 10
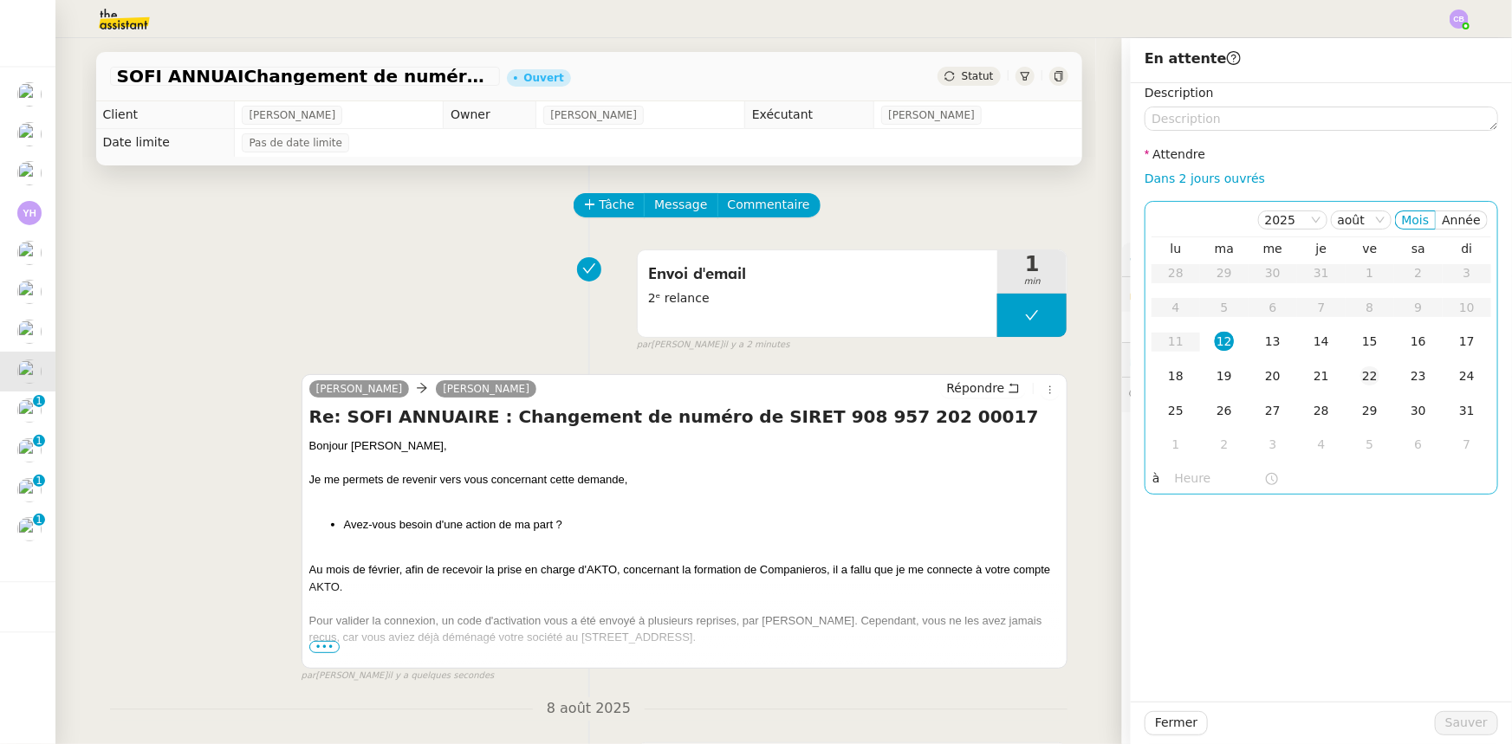
click at [1361, 379] on div "22" at bounding box center [1369, 375] width 19 height 19
click at [1190, 483] on input "text" at bounding box center [1219, 479] width 89 height 20
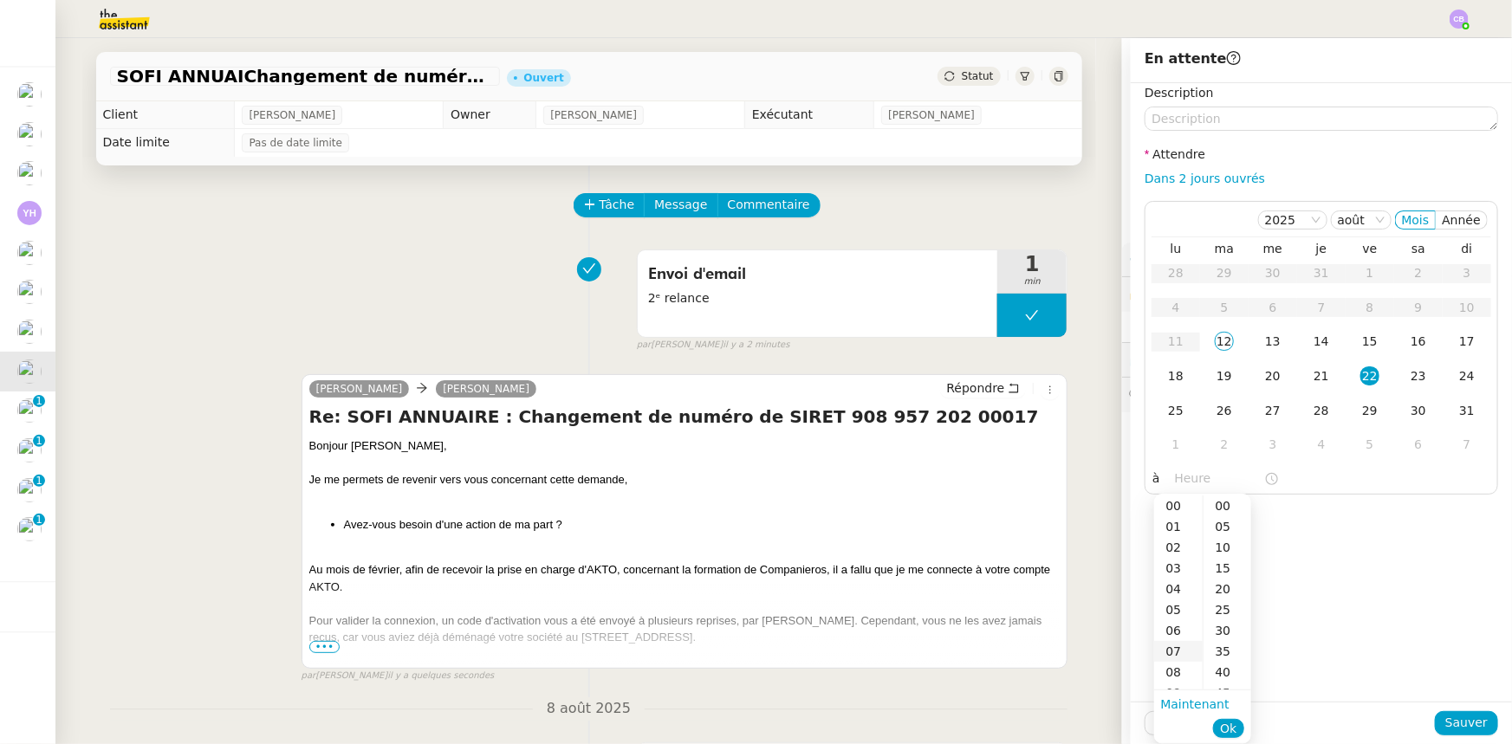
click at [1174, 646] on div "07" at bounding box center [1178, 651] width 49 height 21
click at [1222, 501] on div "00" at bounding box center [1227, 506] width 48 height 21
type input "07:00"
click at [1230, 726] on span "Ok" at bounding box center [1228, 728] width 16 height 17
click at [1455, 719] on span "Sauver" at bounding box center [1466, 723] width 42 height 20
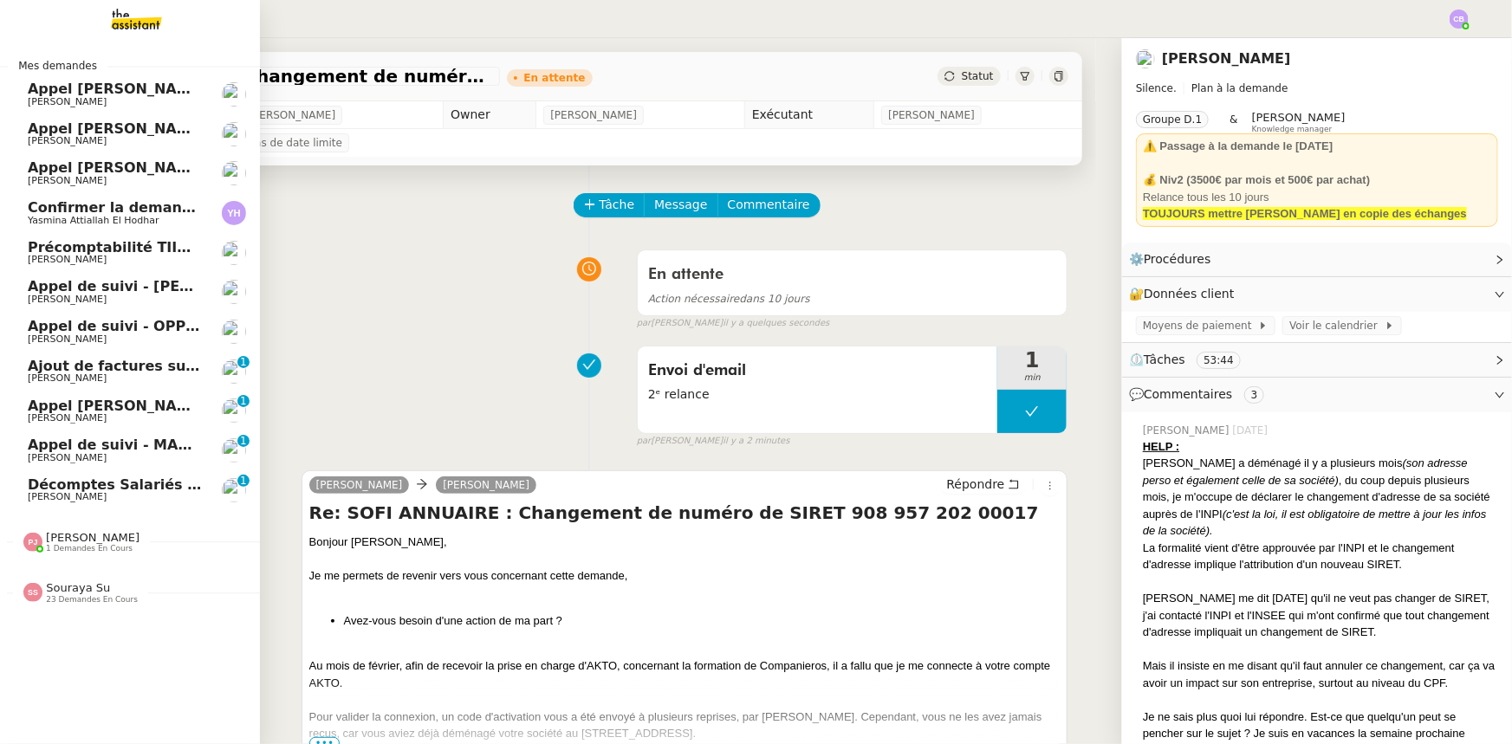
click at [135, 370] on span "Ajout de factures sur la plateforme Jefacture" at bounding box center [203, 366] width 351 height 16
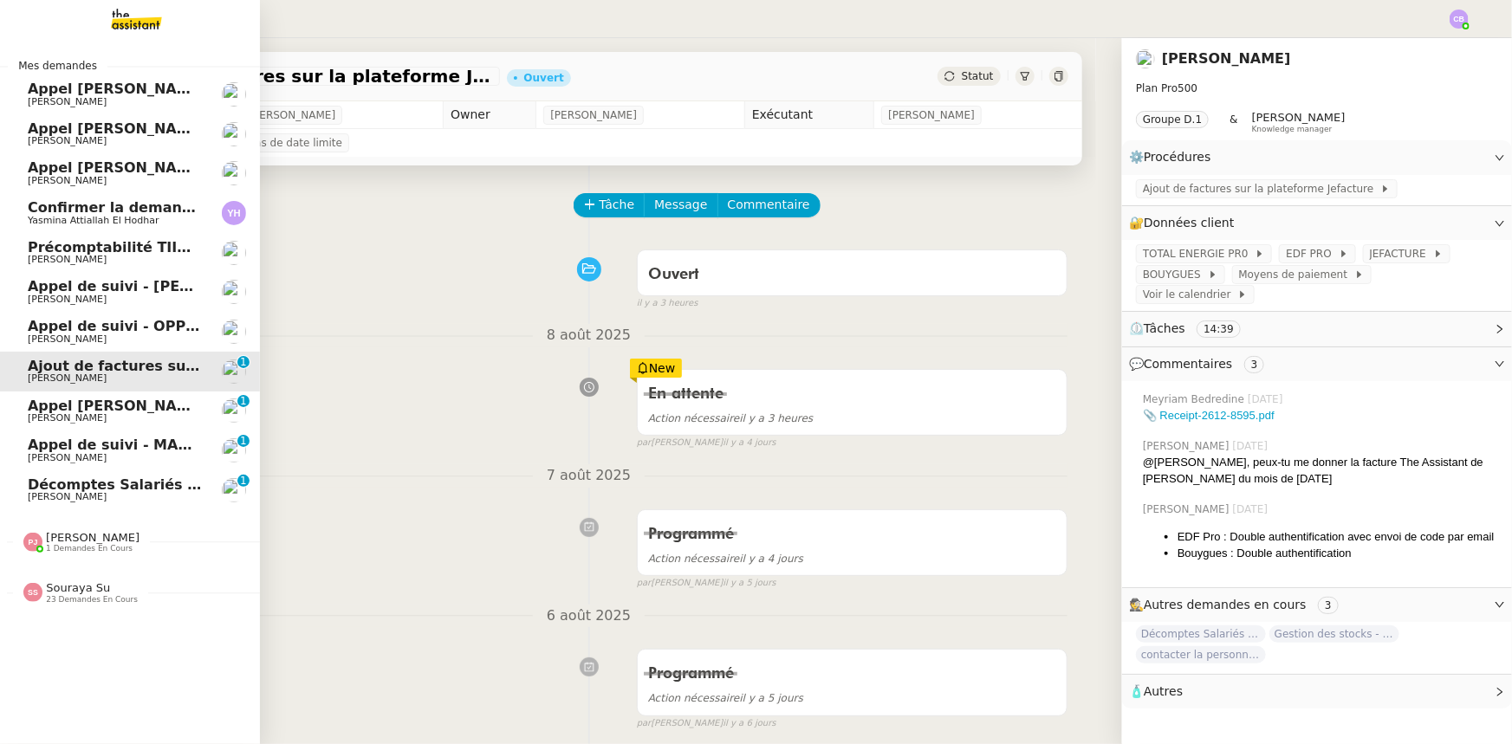
click at [136, 408] on span "Appel [PERSON_NAME]" at bounding box center [117, 406] width 178 height 16
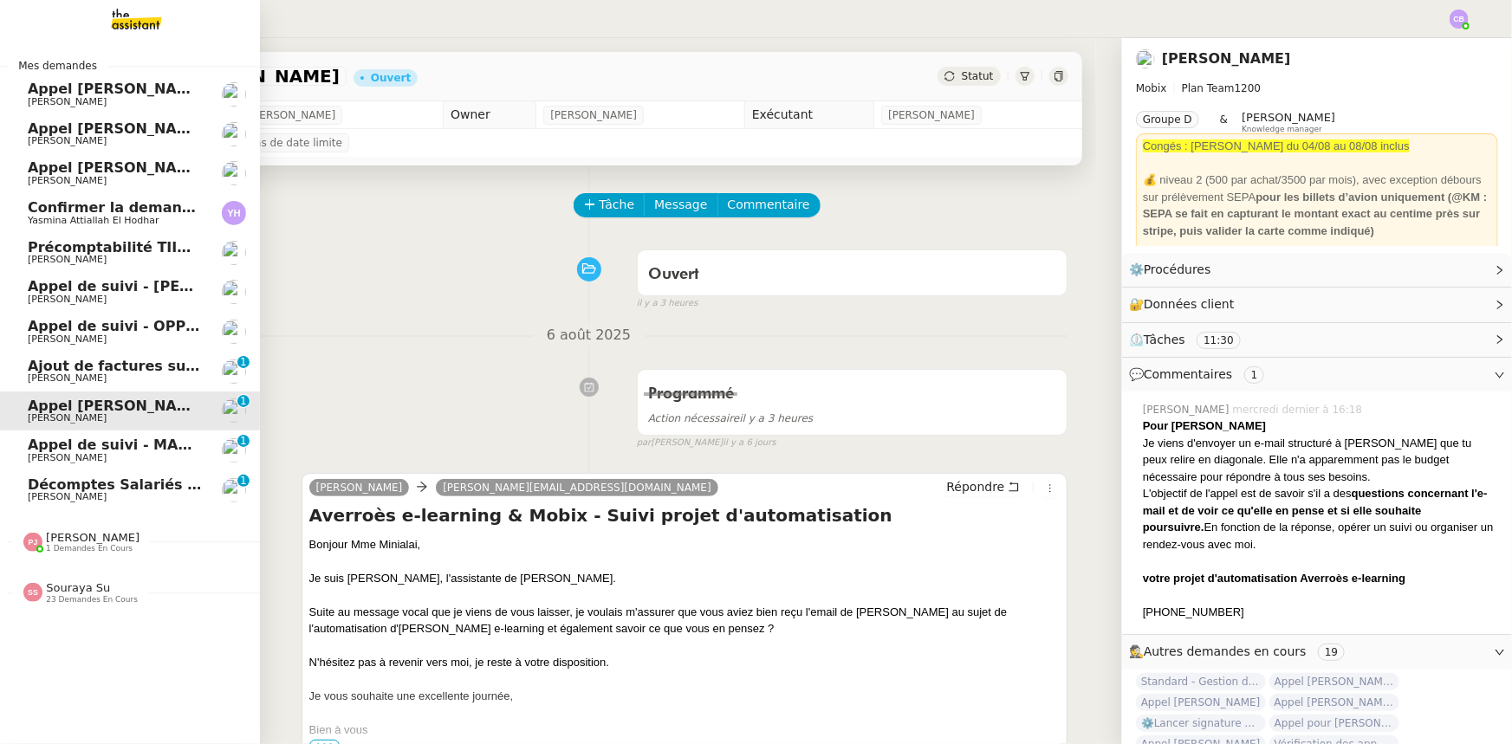
click at [136, 447] on span "Appel de suivi - MADFLY - [PERSON_NAME]" at bounding box center [194, 445] width 333 height 16
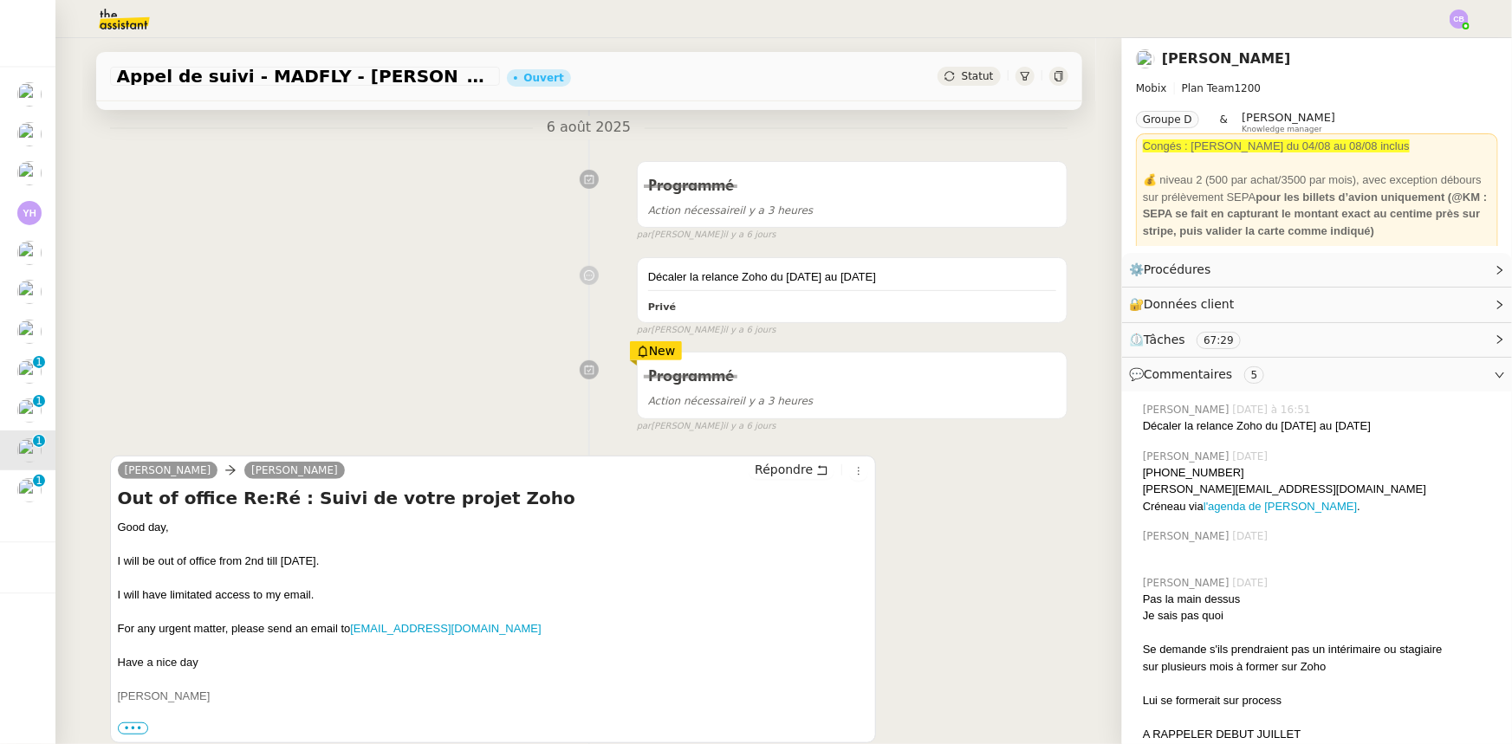
scroll to position [236, 0]
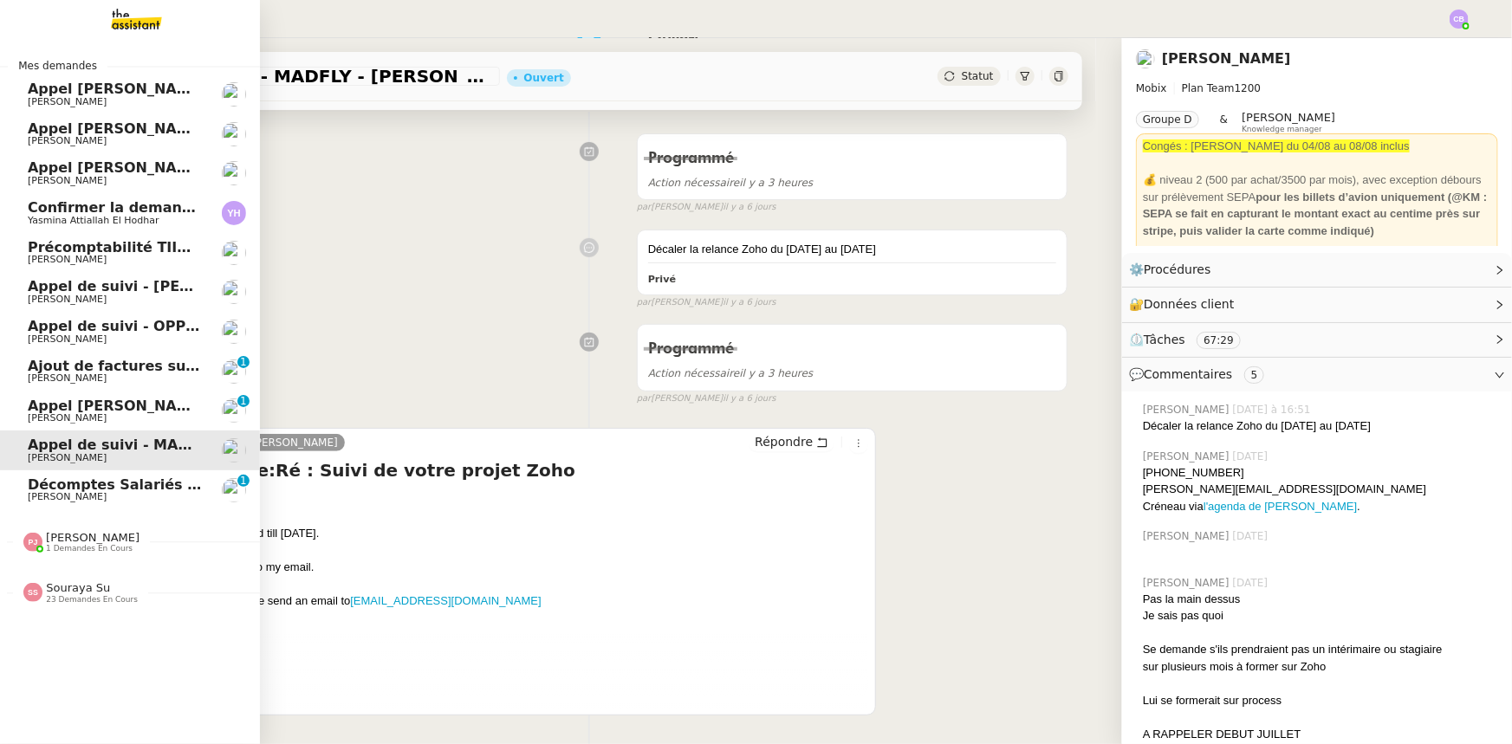
click at [55, 490] on span "Décomptes Salariés Mensuels - août 2025" at bounding box center [191, 484] width 327 height 16
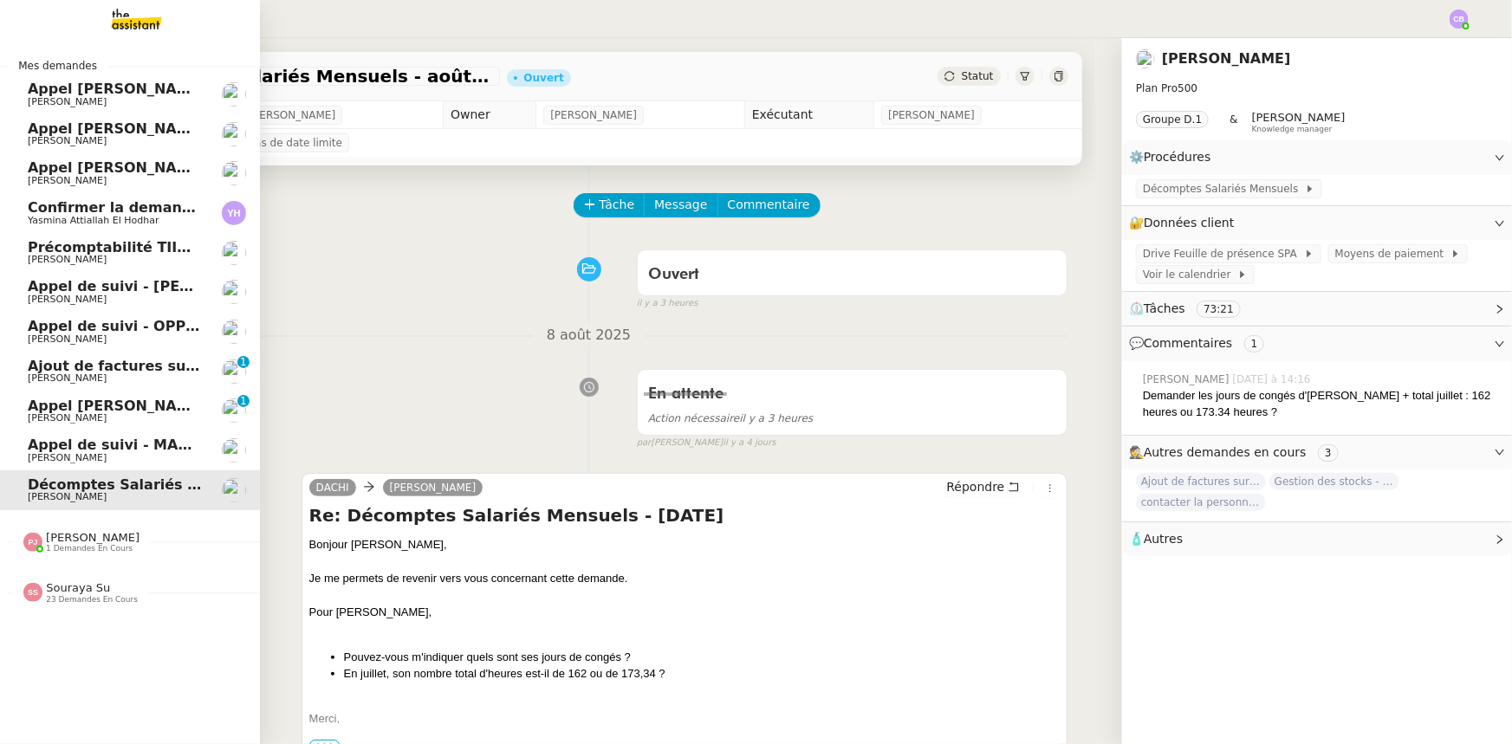
click at [87, 537] on span "[PERSON_NAME]" at bounding box center [93, 537] width 94 height 13
click at [86, 586] on span "Souraya Su" at bounding box center [78, 587] width 64 height 13
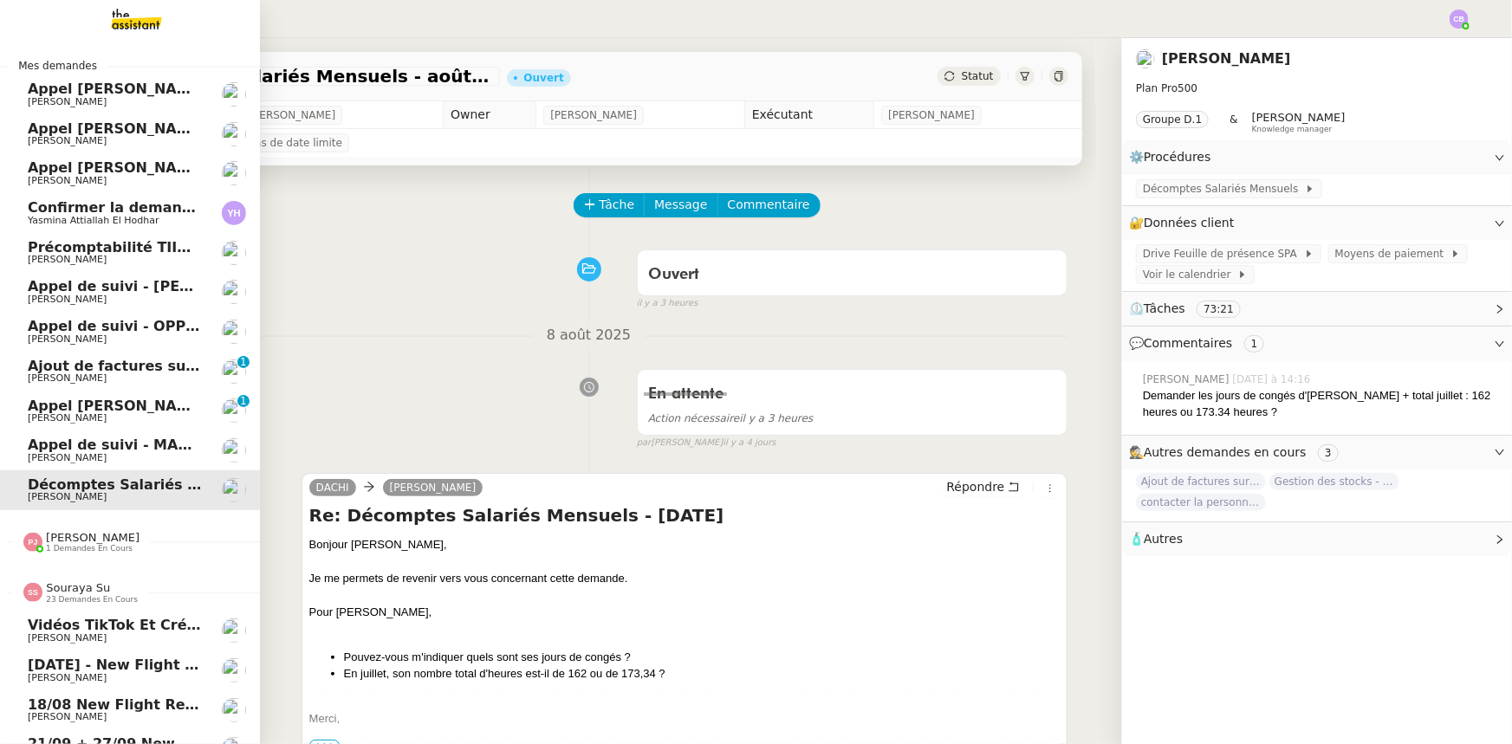
click at [85, 590] on span "Souraya Su" at bounding box center [78, 587] width 64 height 13
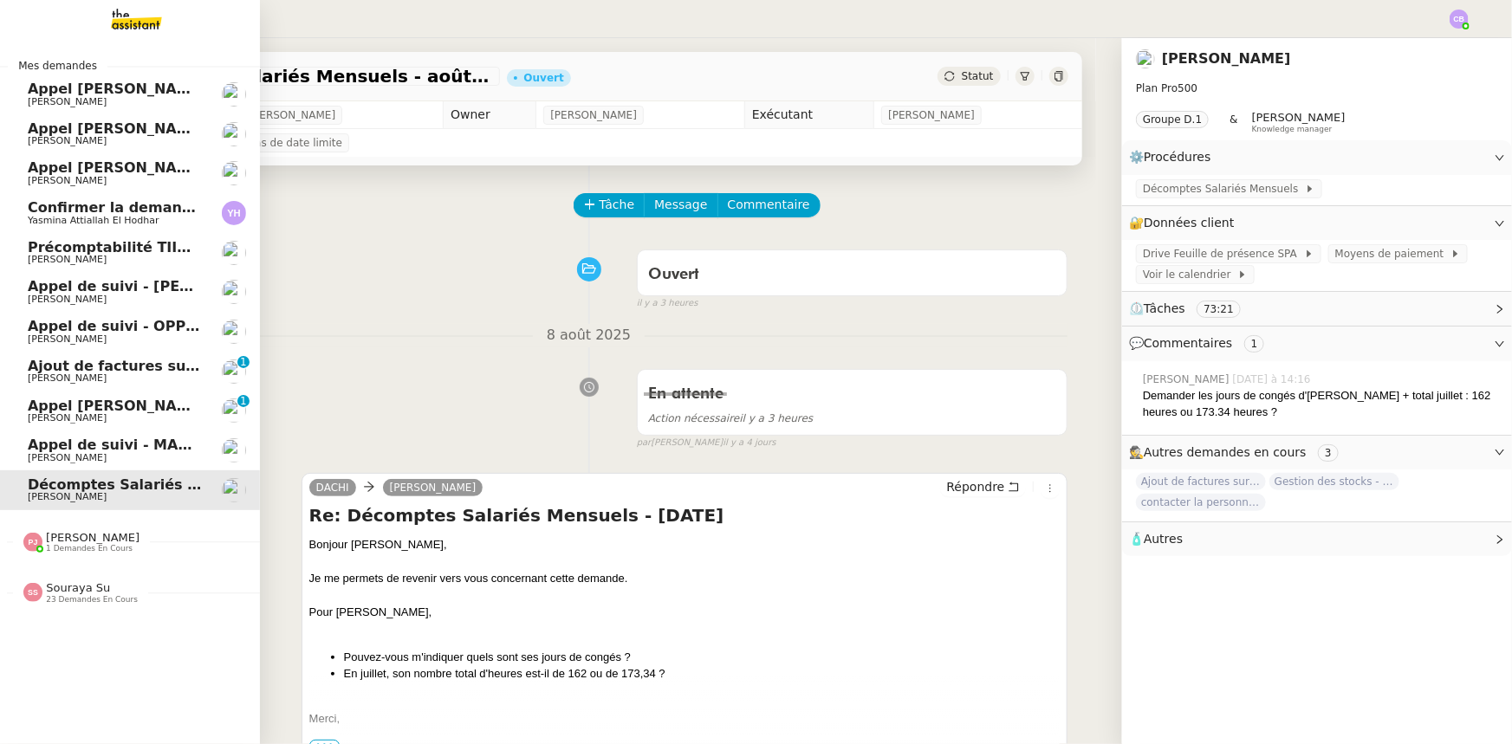
click at [130, 245] on span "Précomptabilité TIIME CRMOPS - août 2025" at bounding box center [197, 247] width 338 height 16
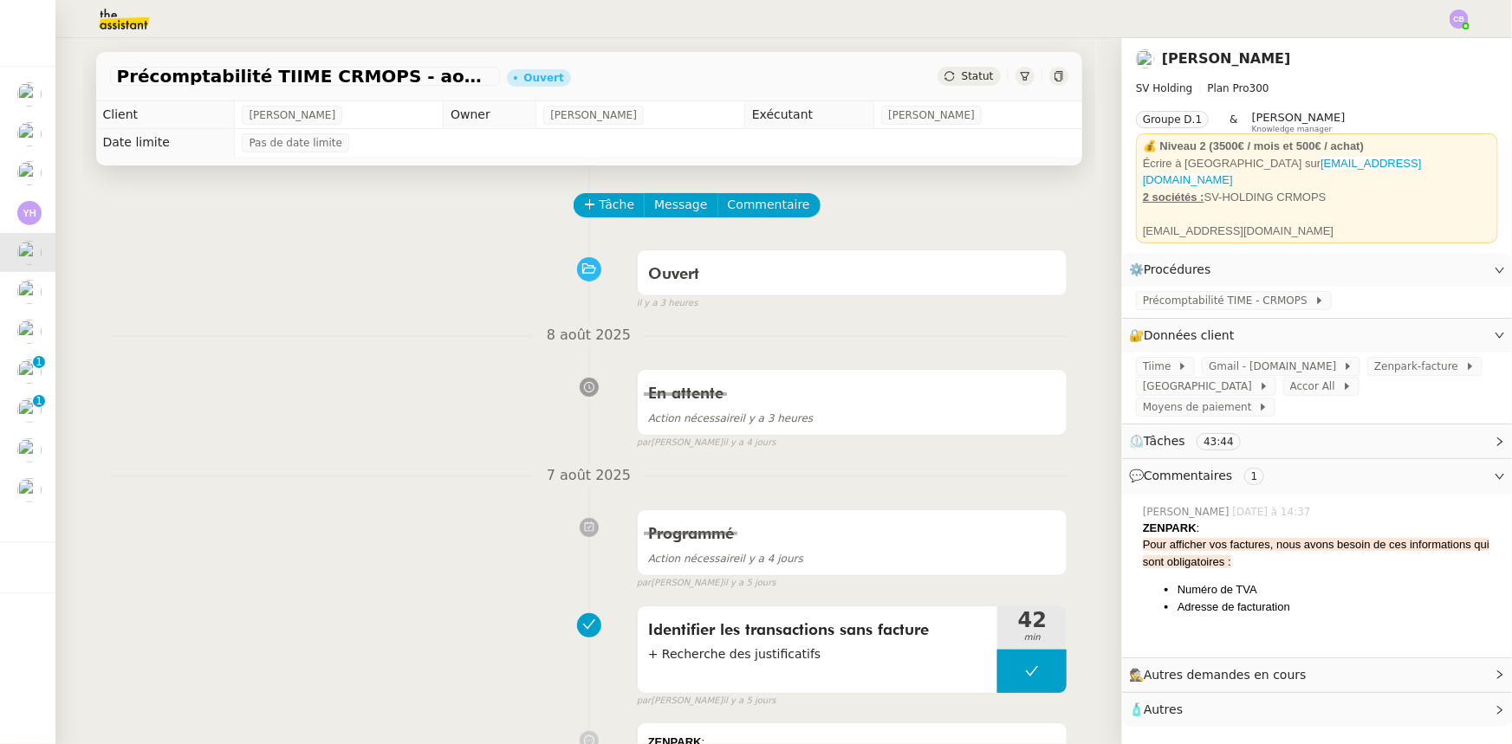
click at [119, 10] on img at bounding box center [110, 19] width 134 height 38
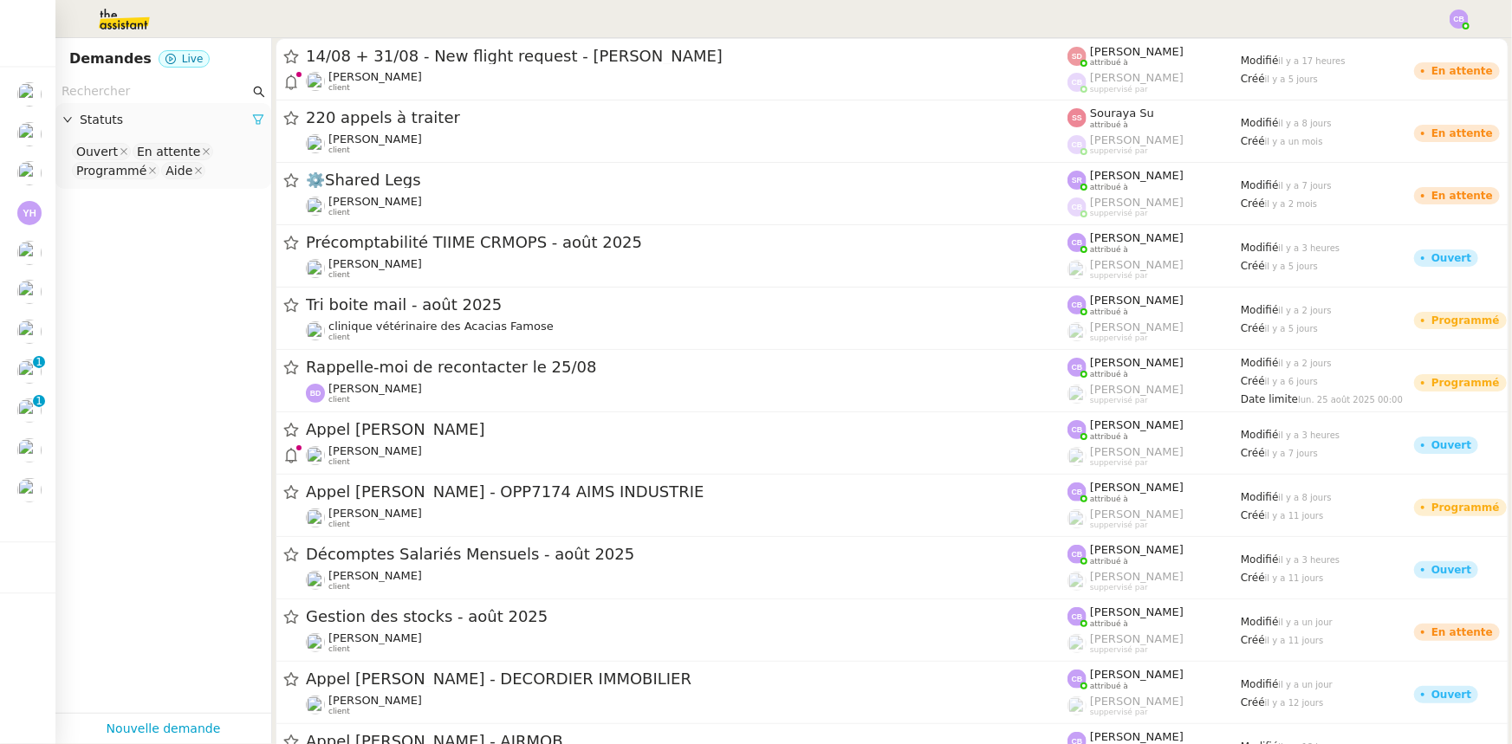
click at [253, 121] on icon at bounding box center [258, 120] width 10 height 10
click at [113, 120] on span "Statuts" at bounding box center [172, 120] width 185 height 20
click at [126, 156] on nz-select-top-control "Please select" at bounding box center [163, 152] width 188 height 22
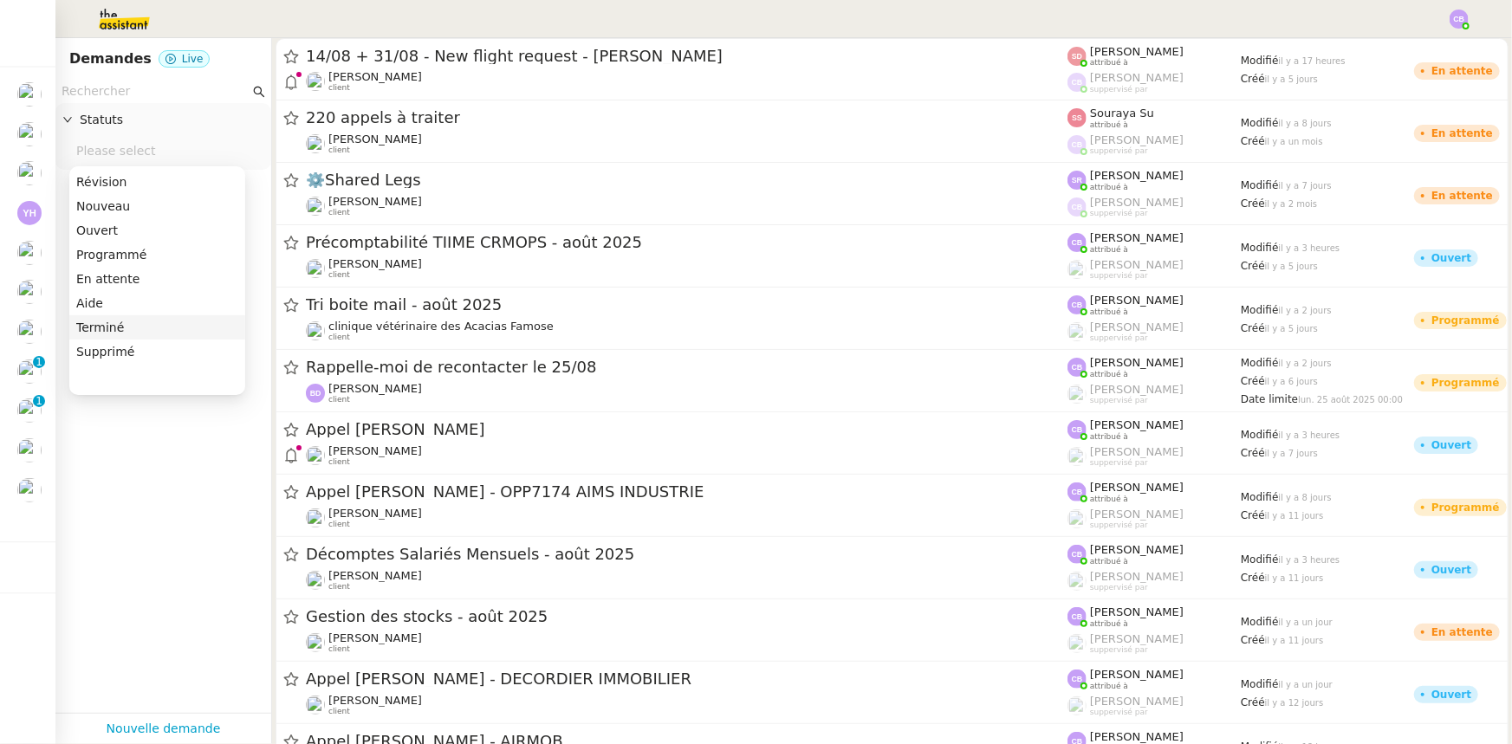
click at [107, 327] on div "Terminé" at bounding box center [157, 328] width 162 height 16
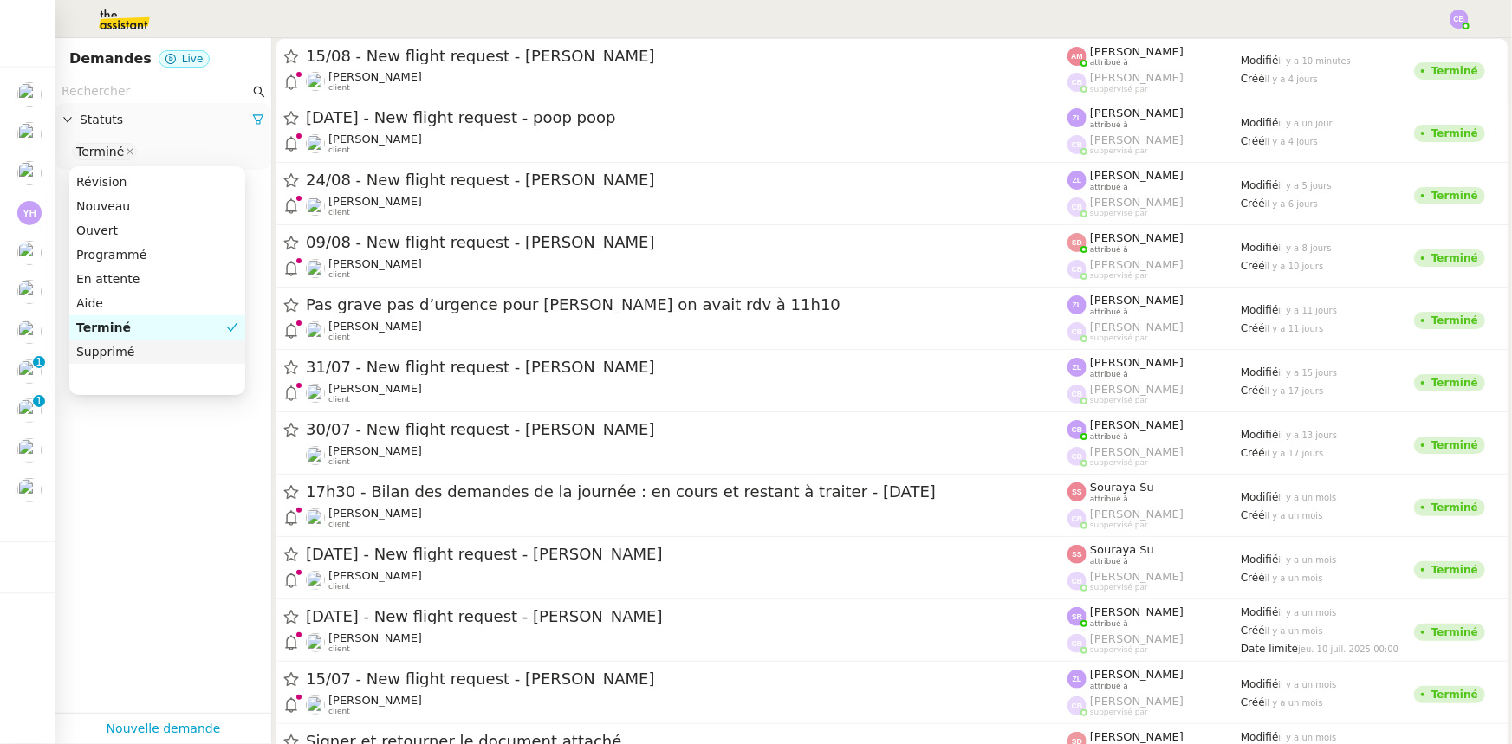
click at [111, 351] on div "Supprimé" at bounding box center [157, 352] width 162 height 16
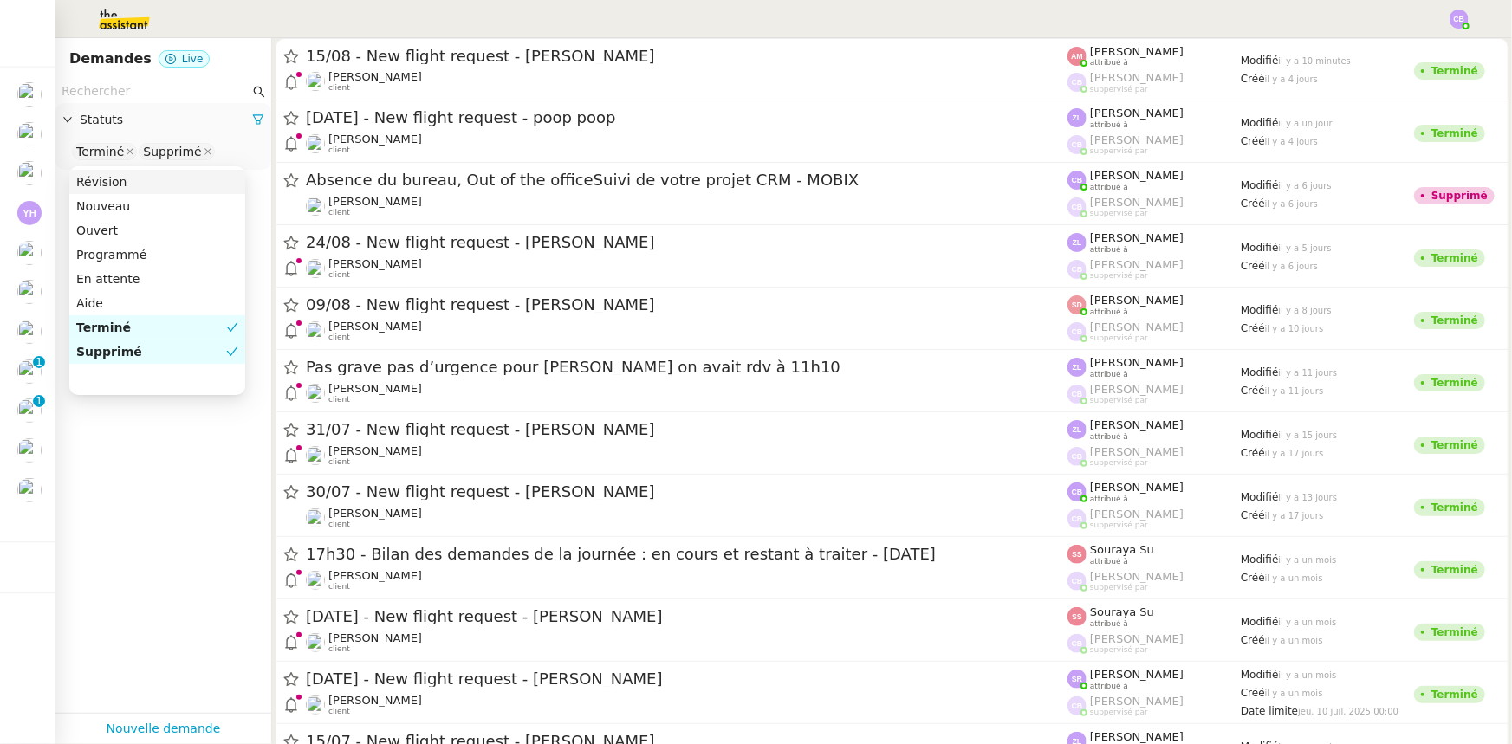
click at [120, 92] on input "text" at bounding box center [156, 91] width 188 height 20
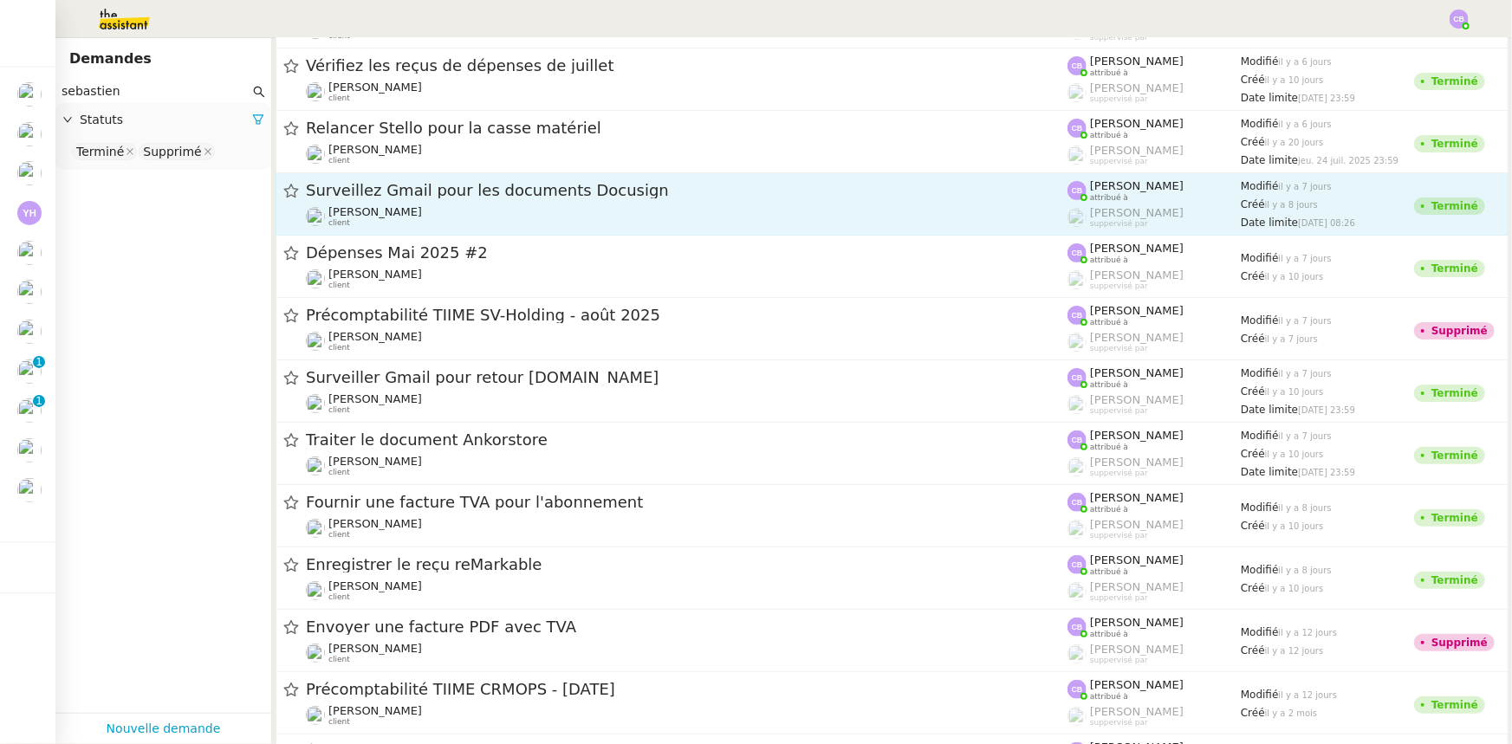
scroll to position [78, 0]
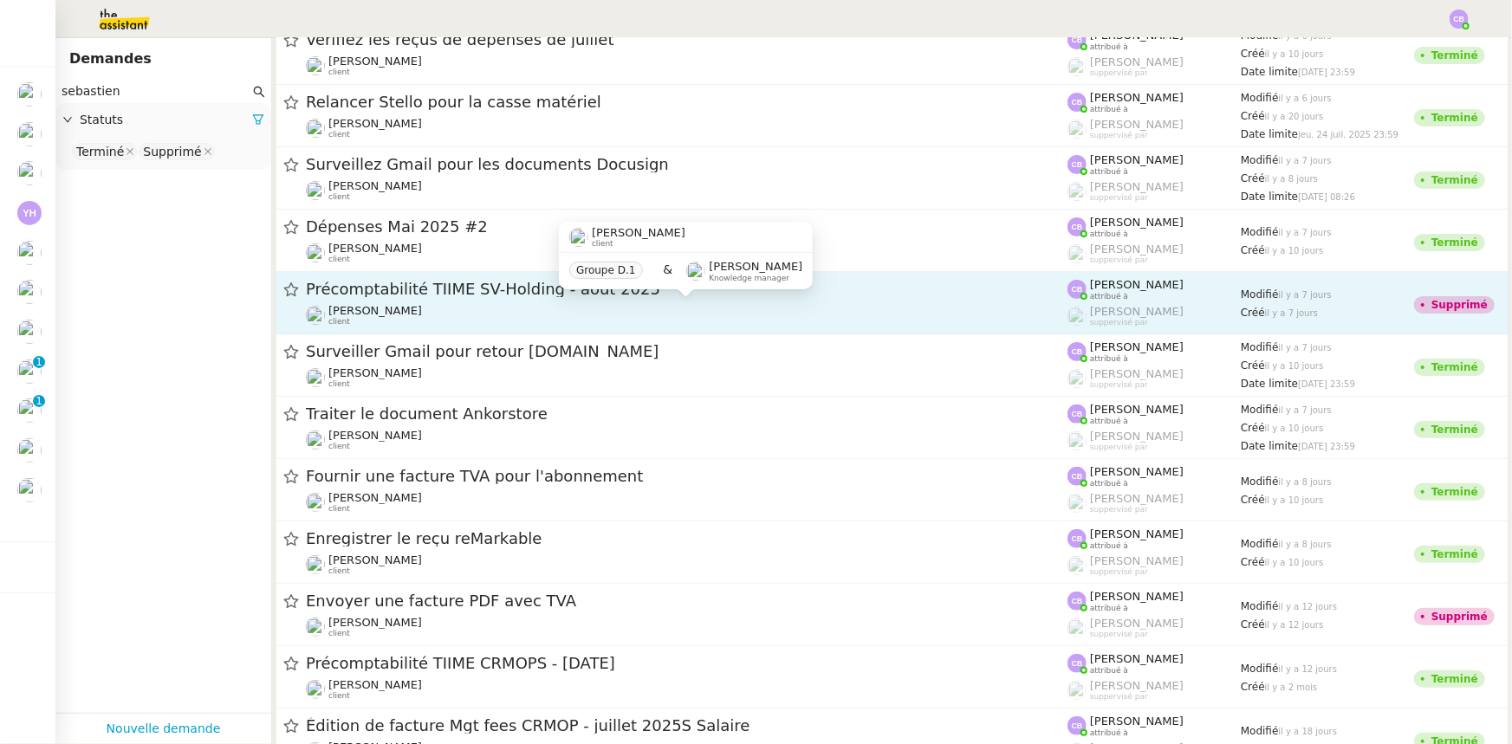
type input "sebastien"
click at [521, 308] on div "Sébastien VIGE client" at bounding box center [687, 315] width 762 height 23
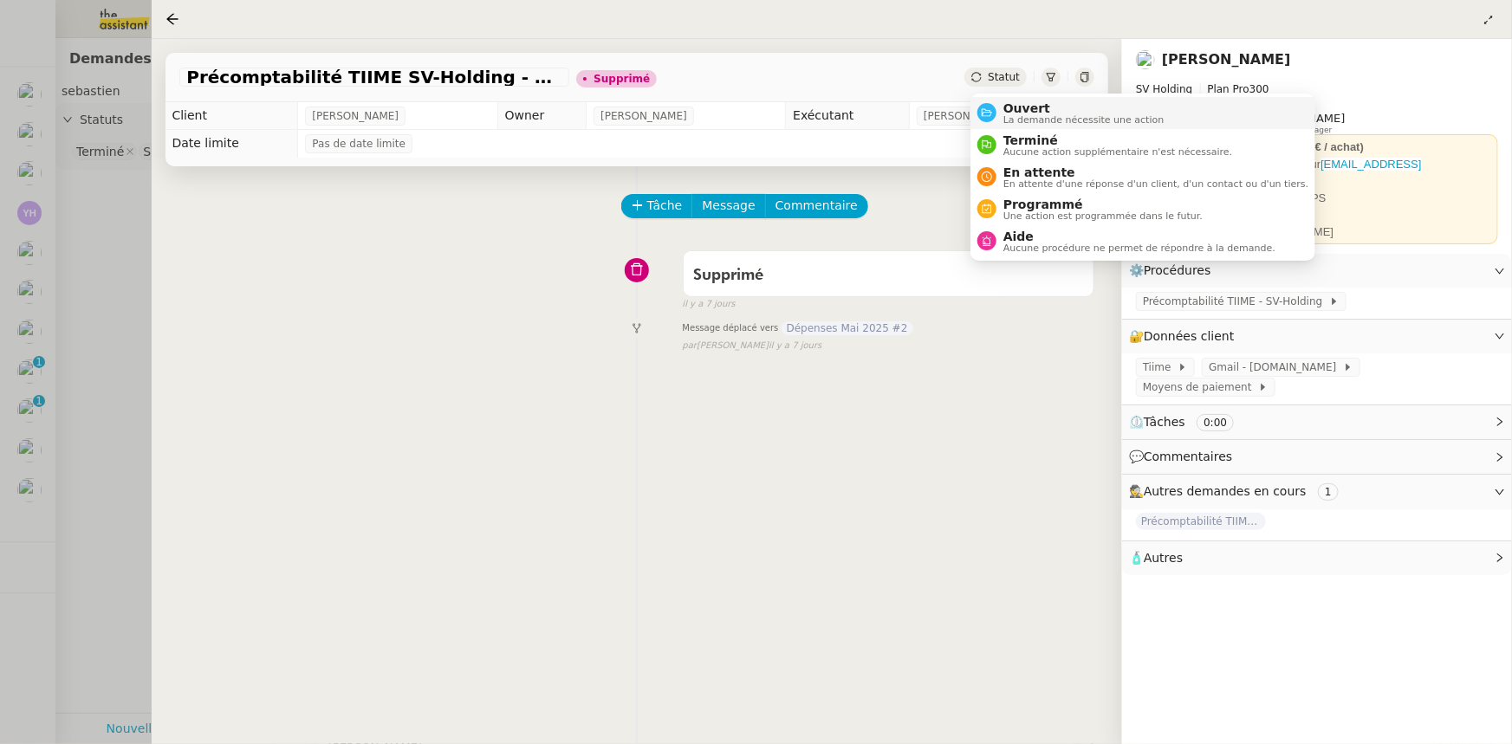
click at [1018, 115] on span "La demande nécessite une action" at bounding box center [1083, 120] width 161 height 10
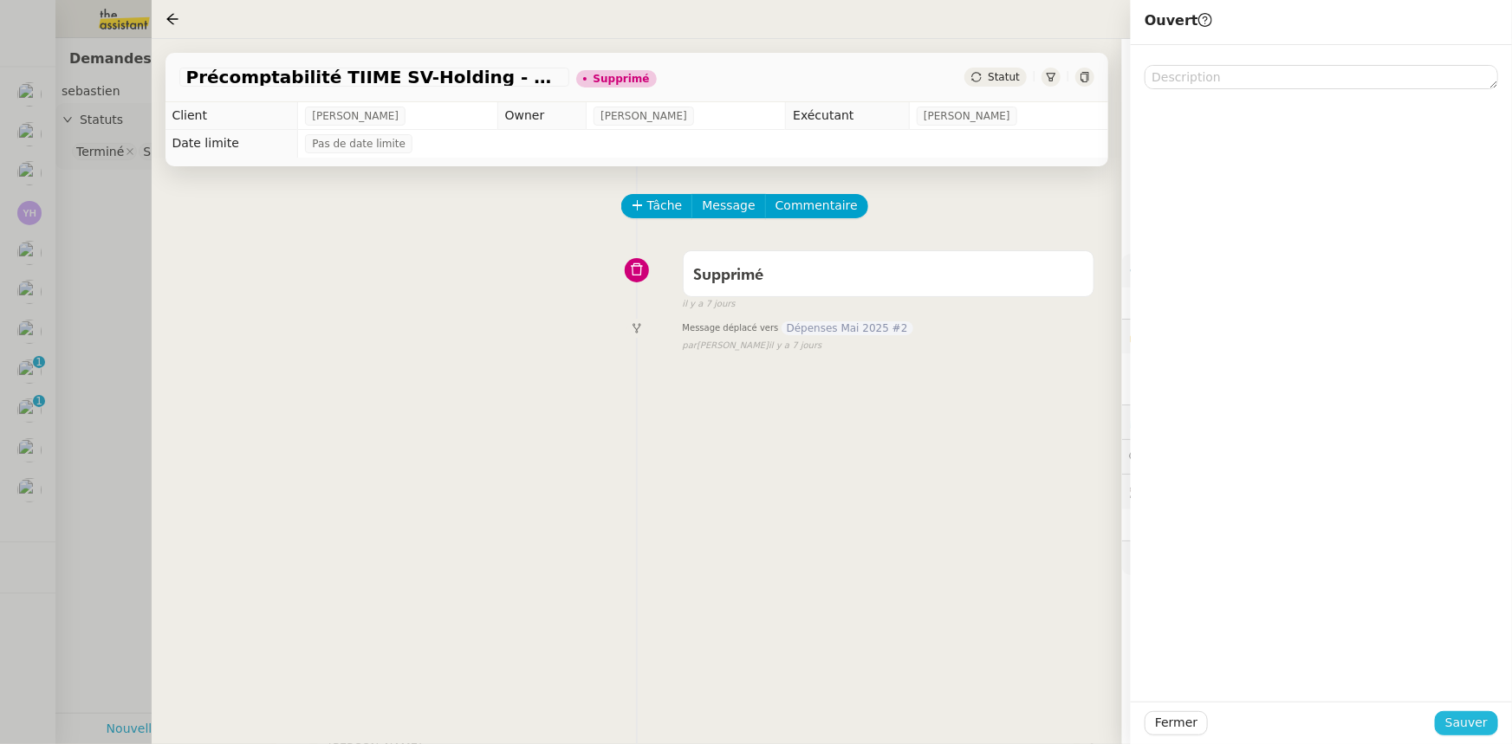
click at [1452, 725] on span "Sauver" at bounding box center [1466, 723] width 42 height 20
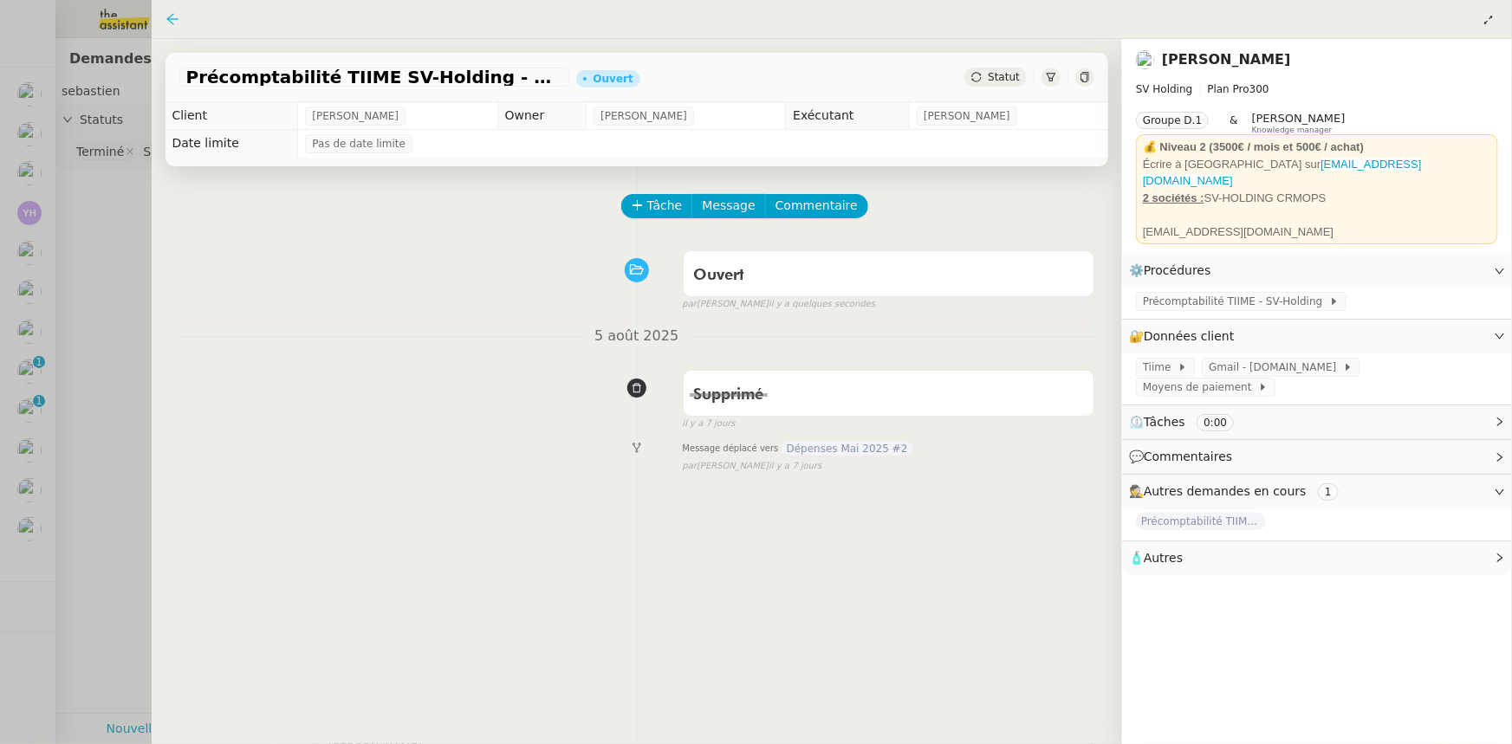
click at [166, 18] on icon at bounding box center [172, 19] width 14 height 14
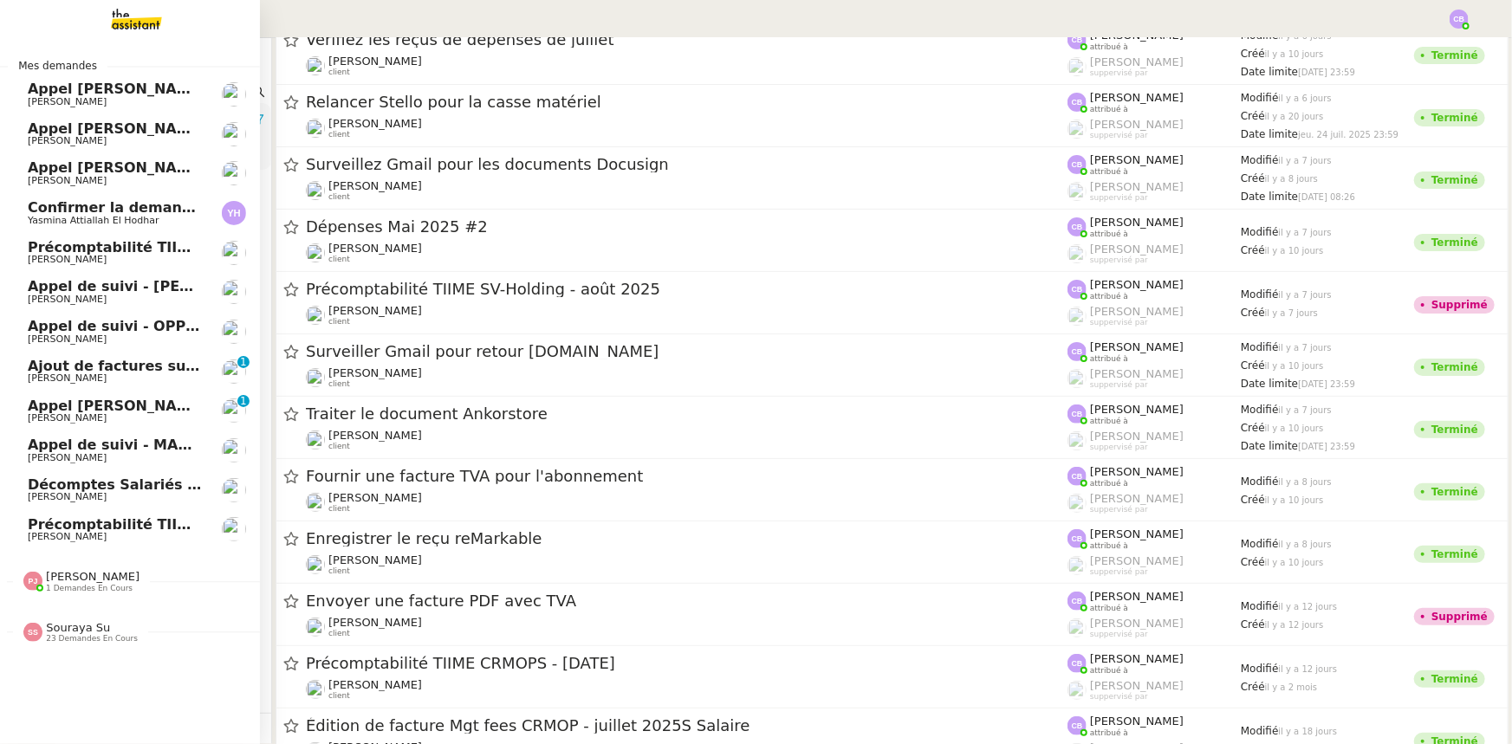
click at [131, 251] on span "Précomptabilité TIIME CRMOPS - août 2025" at bounding box center [197, 247] width 338 height 16
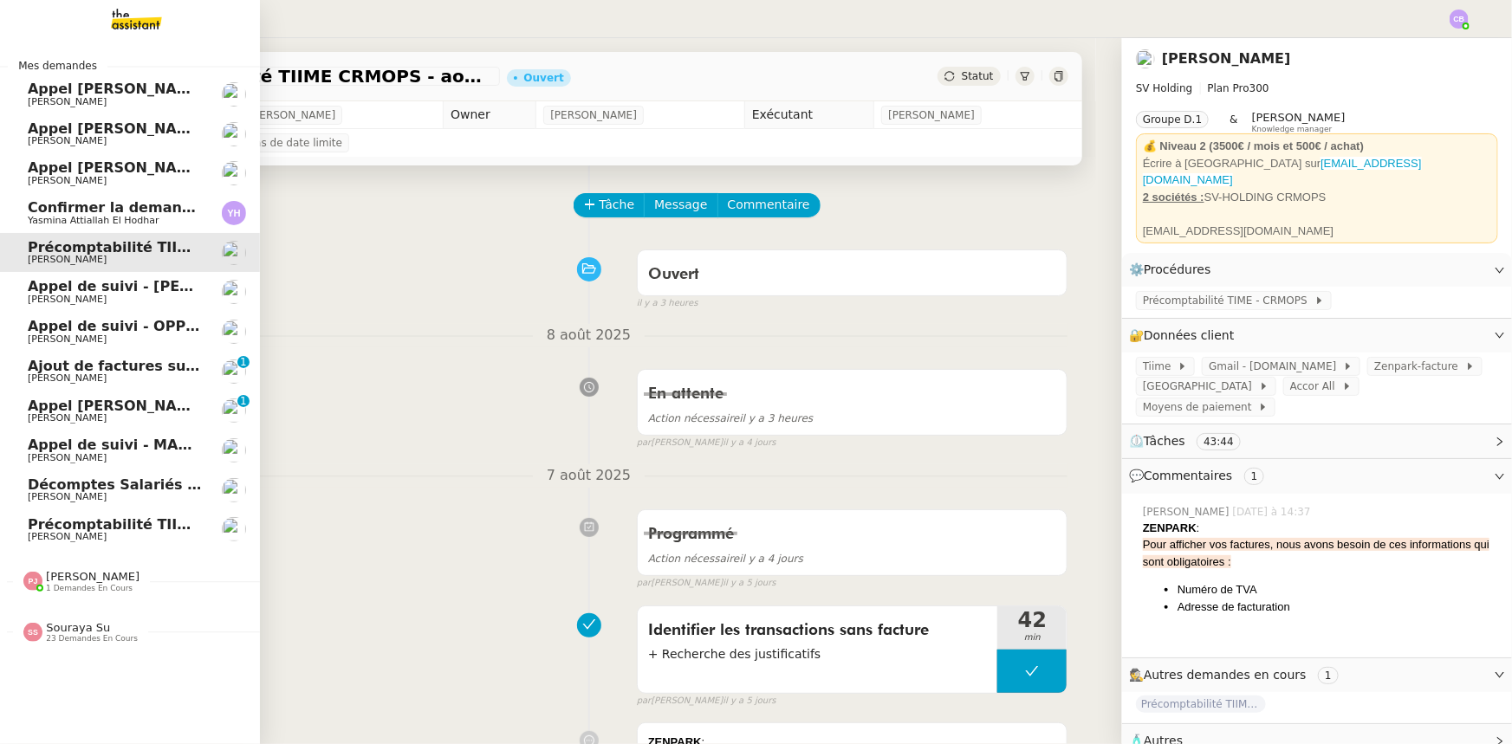
click at [138, 526] on span "Précomptabilité TIIME SV-Holding - août 2025" at bounding box center [206, 524] width 357 height 16
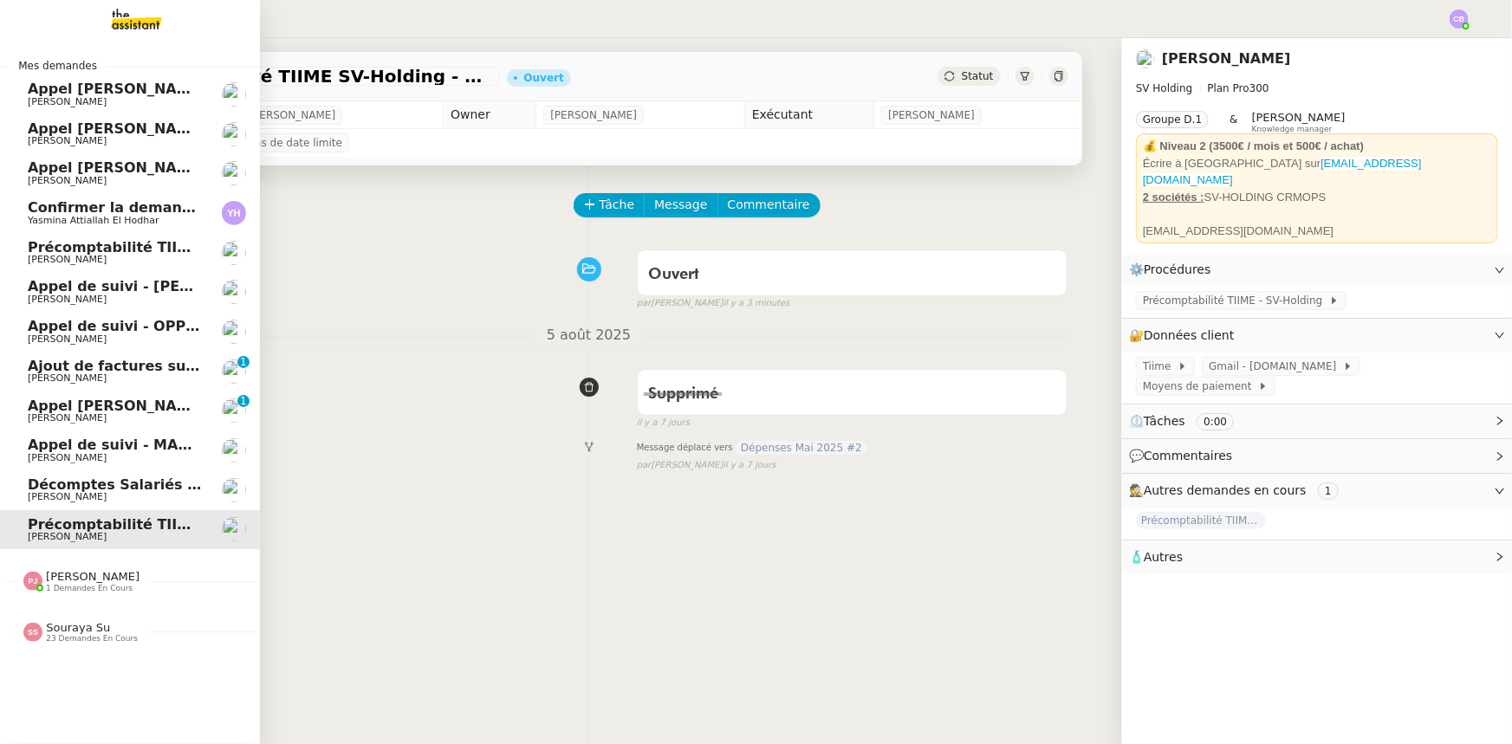
click at [49, 485] on span "Décomptes Salariés Mensuels - août 2025" at bounding box center [191, 484] width 327 height 16
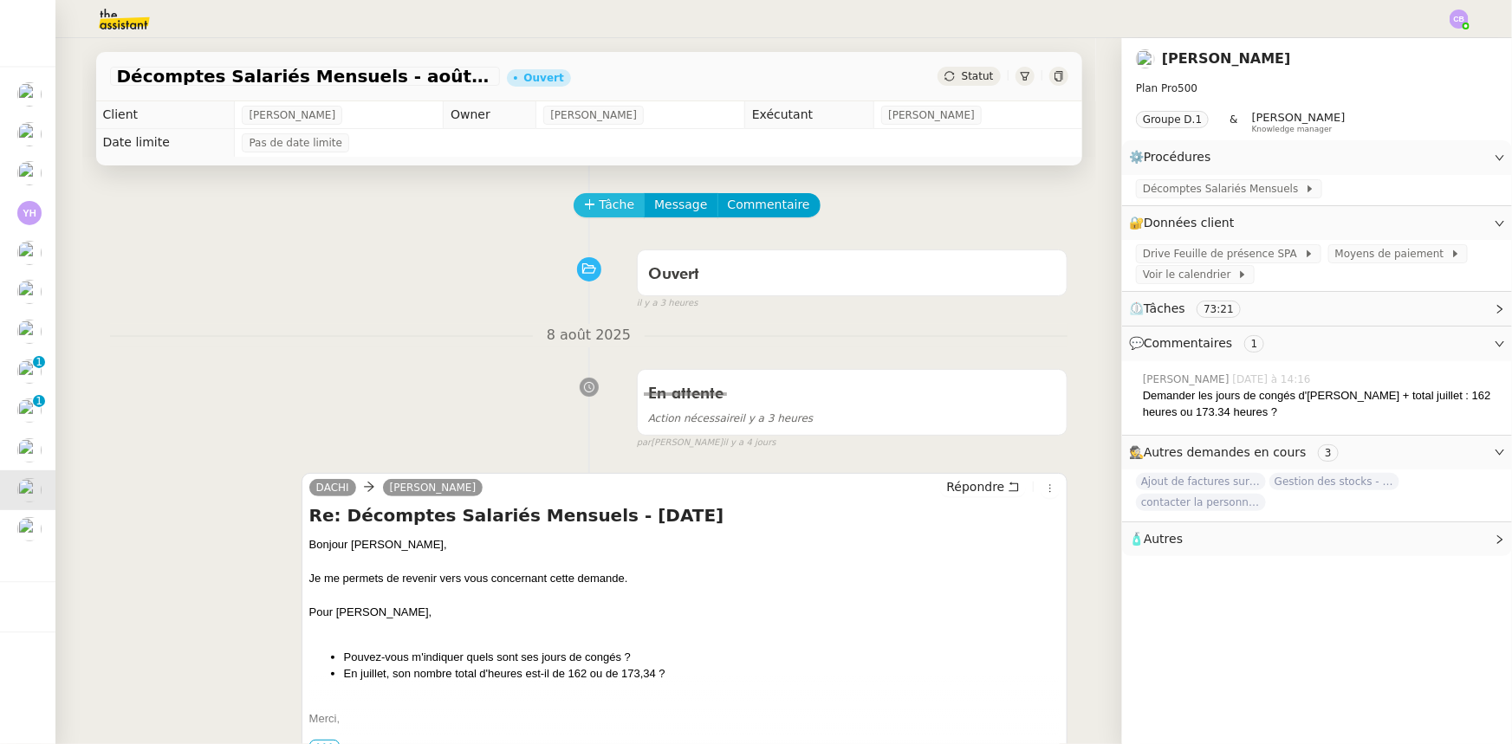
click at [604, 210] on span "Tâche" at bounding box center [618, 205] width 36 height 20
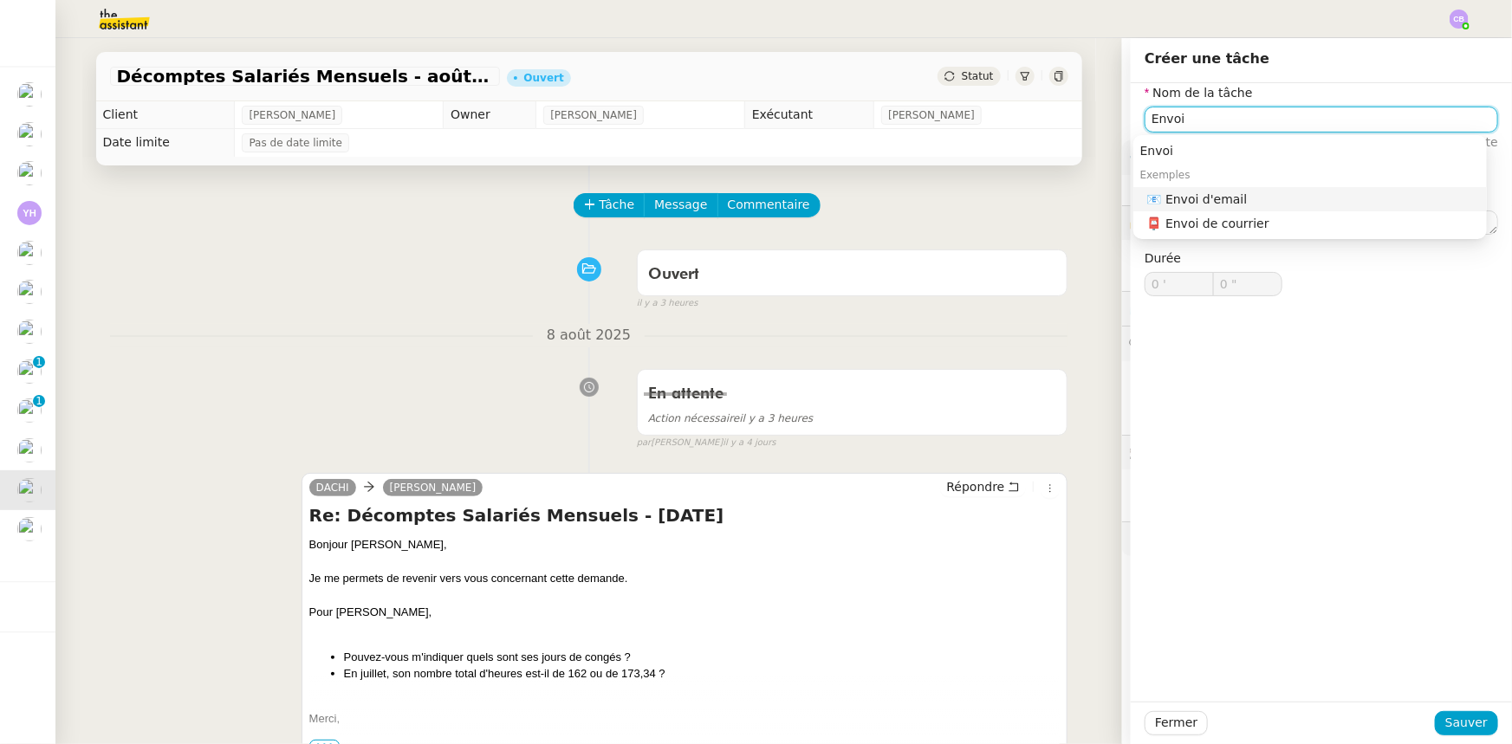
click at [1244, 201] on div "📧 Envoi d'email" at bounding box center [1313, 199] width 333 height 16
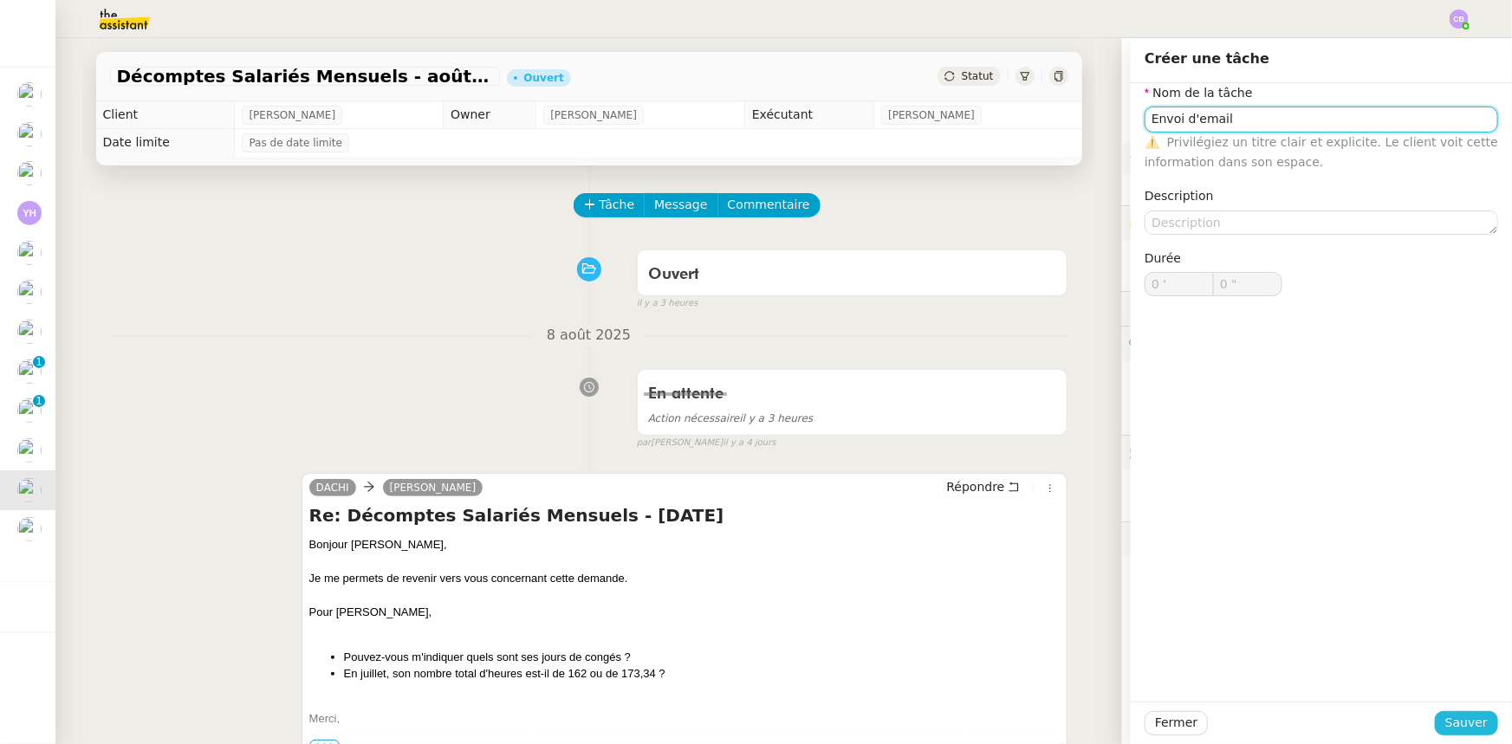
type input "Envoi d'email"
click at [1462, 723] on span "Sauver" at bounding box center [1466, 723] width 42 height 20
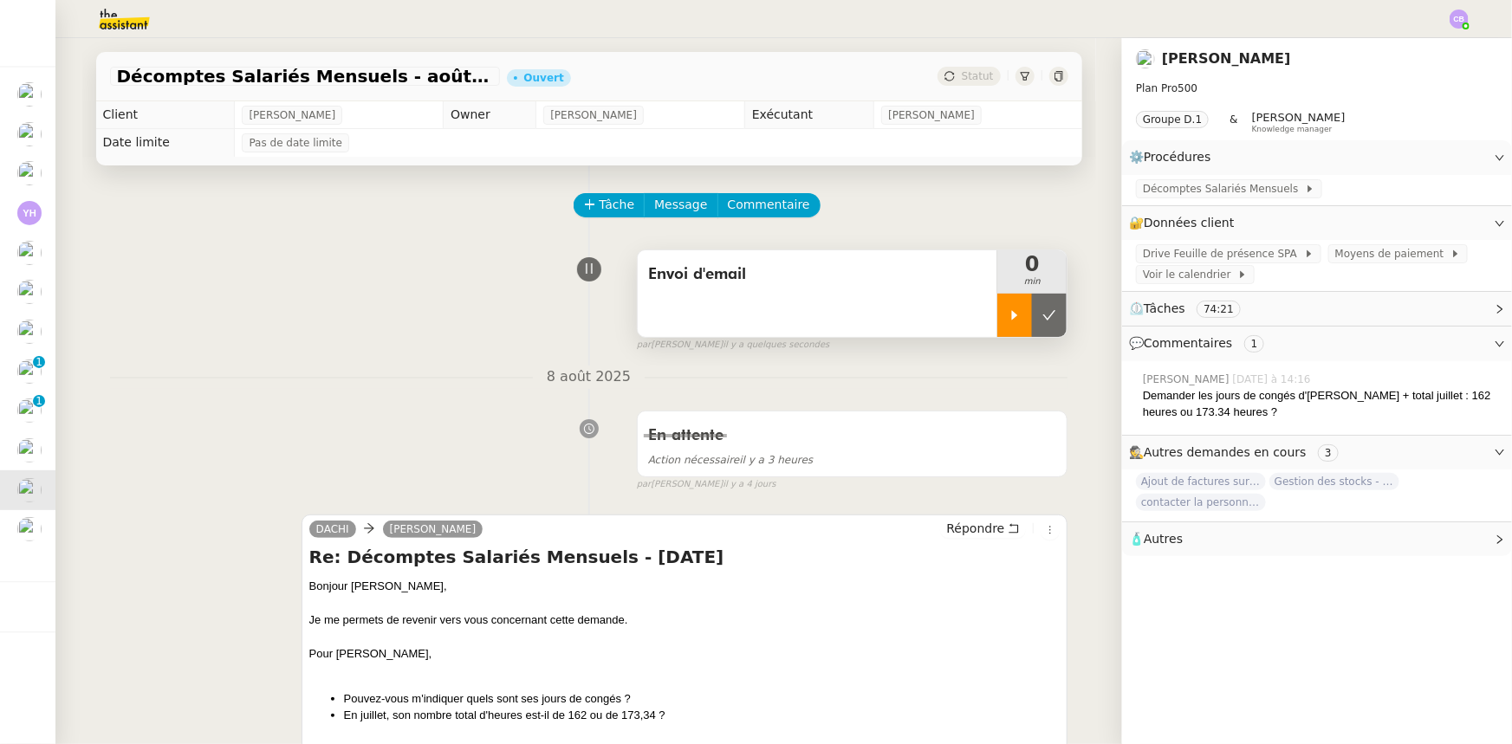
click at [997, 327] on div at bounding box center [1014, 315] width 35 height 43
click at [807, 309] on div "Envoi d'email" at bounding box center [818, 293] width 360 height 87
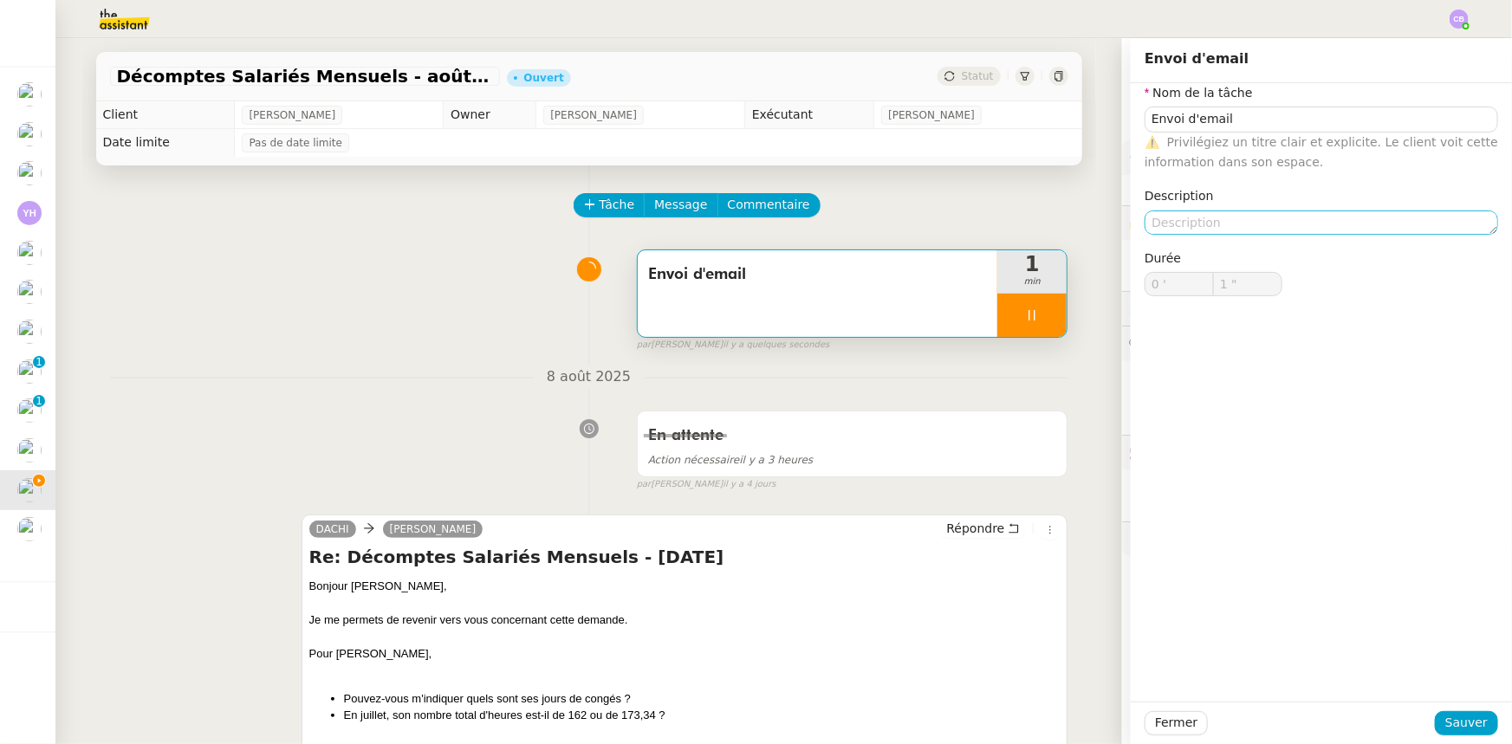
type input "2 ""
click at [1196, 223] on textarea at bounding box center [1320, 223] width 353 height 24
type textarea "2"
type input "3 ""
type textarea "2eme"
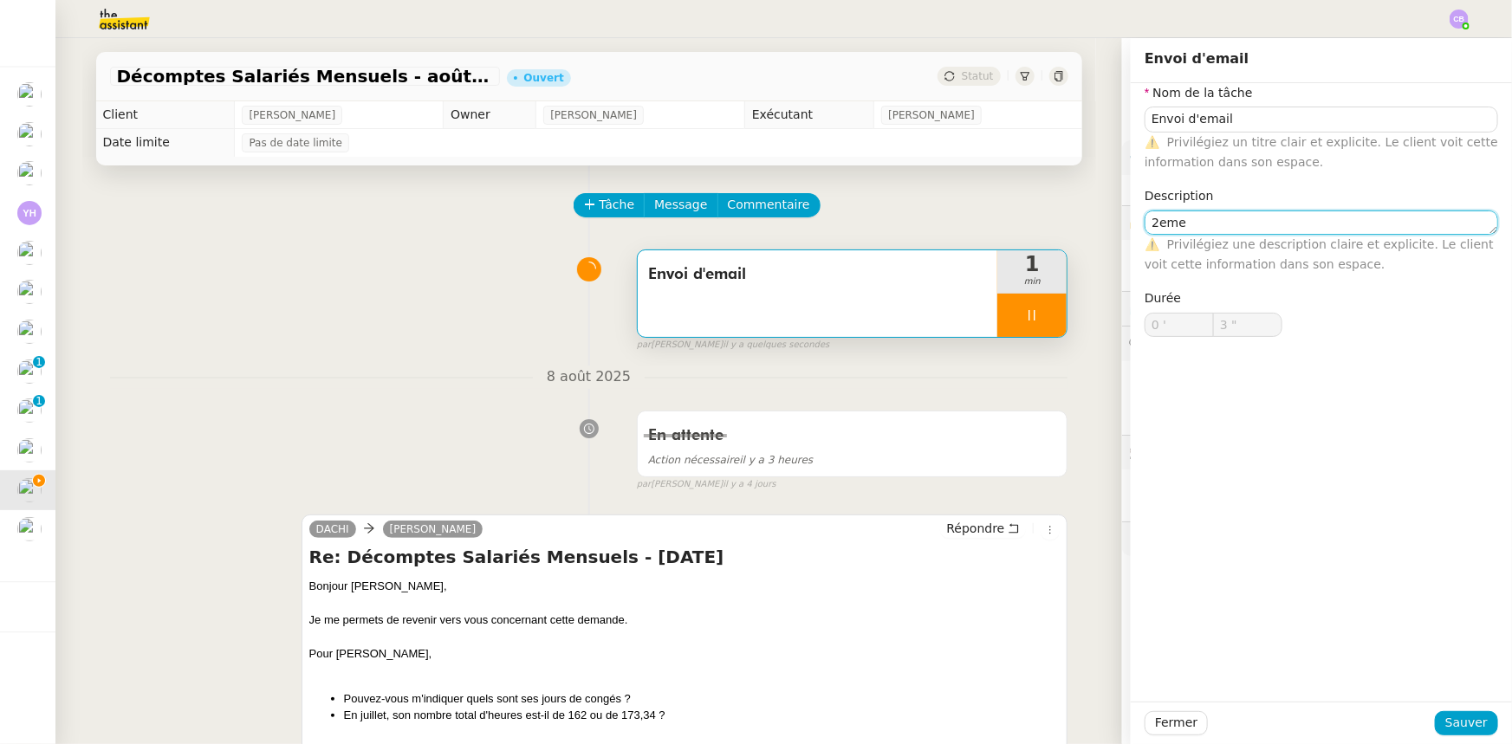
type input "4 ""
type textarea "2eme relanc"
type input "5 ""
type textarea "2eme relance"
click at [1158, 225] on textarea "2eme relance" at bounding box center [1320, 223] width 353 height 24
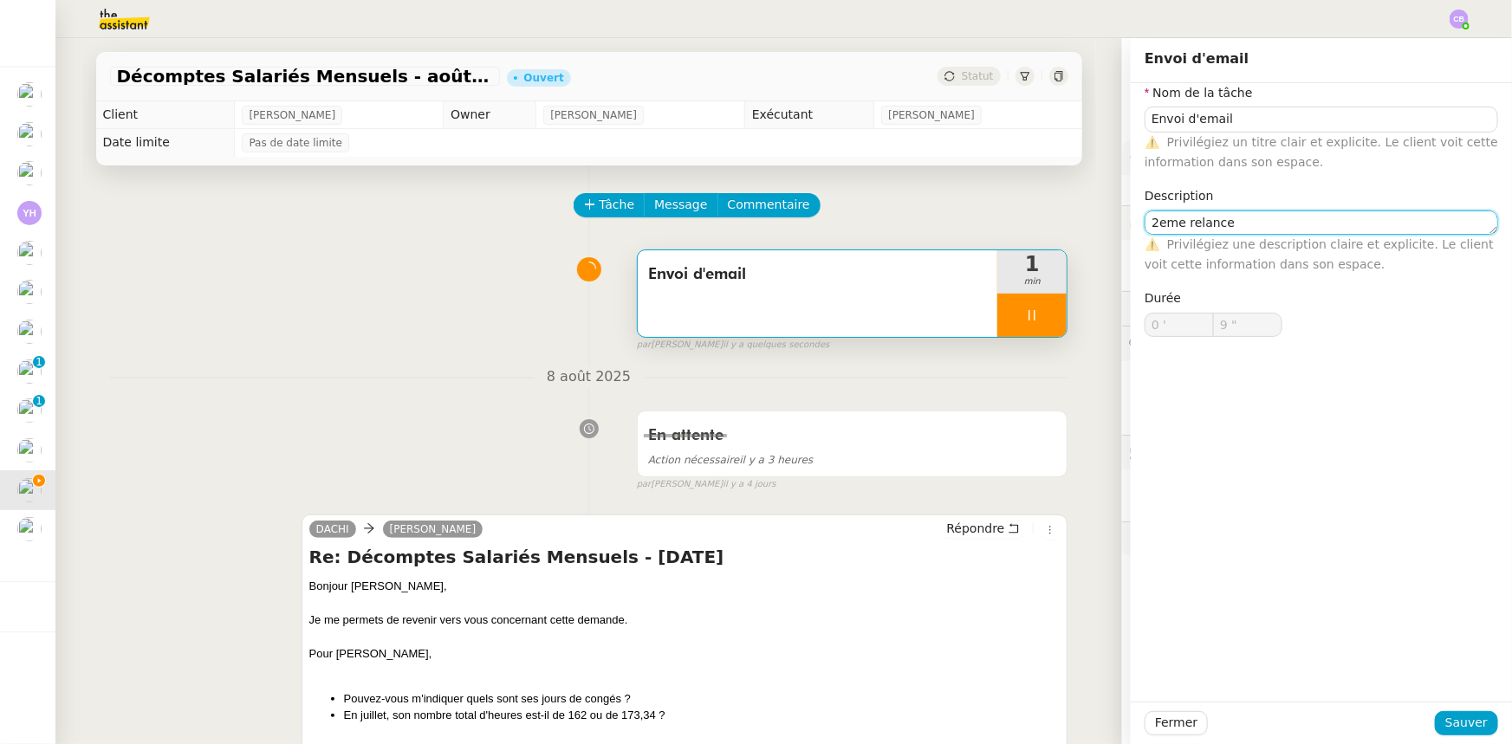
type input "10 ""
click at [0, 0] on lt-em "2ᵉ" at bounding box center [0, 0] width 0 height 0
type textarea "2ᵉ relance"
type input "11 ""
click at [1468, 728] on span "Sauver" at bounding box center [1466, 723] width 42 height 20
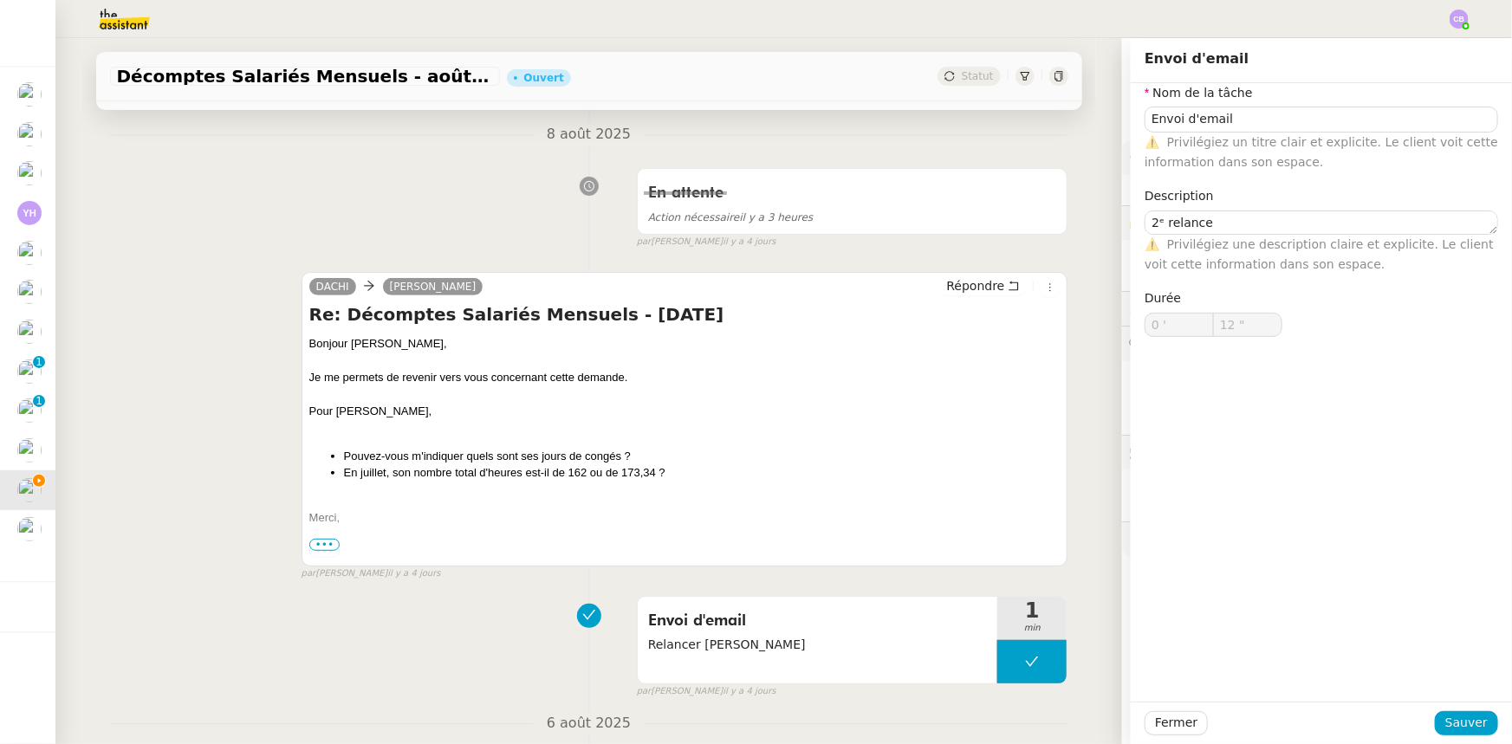
scroll to position [314, 0]
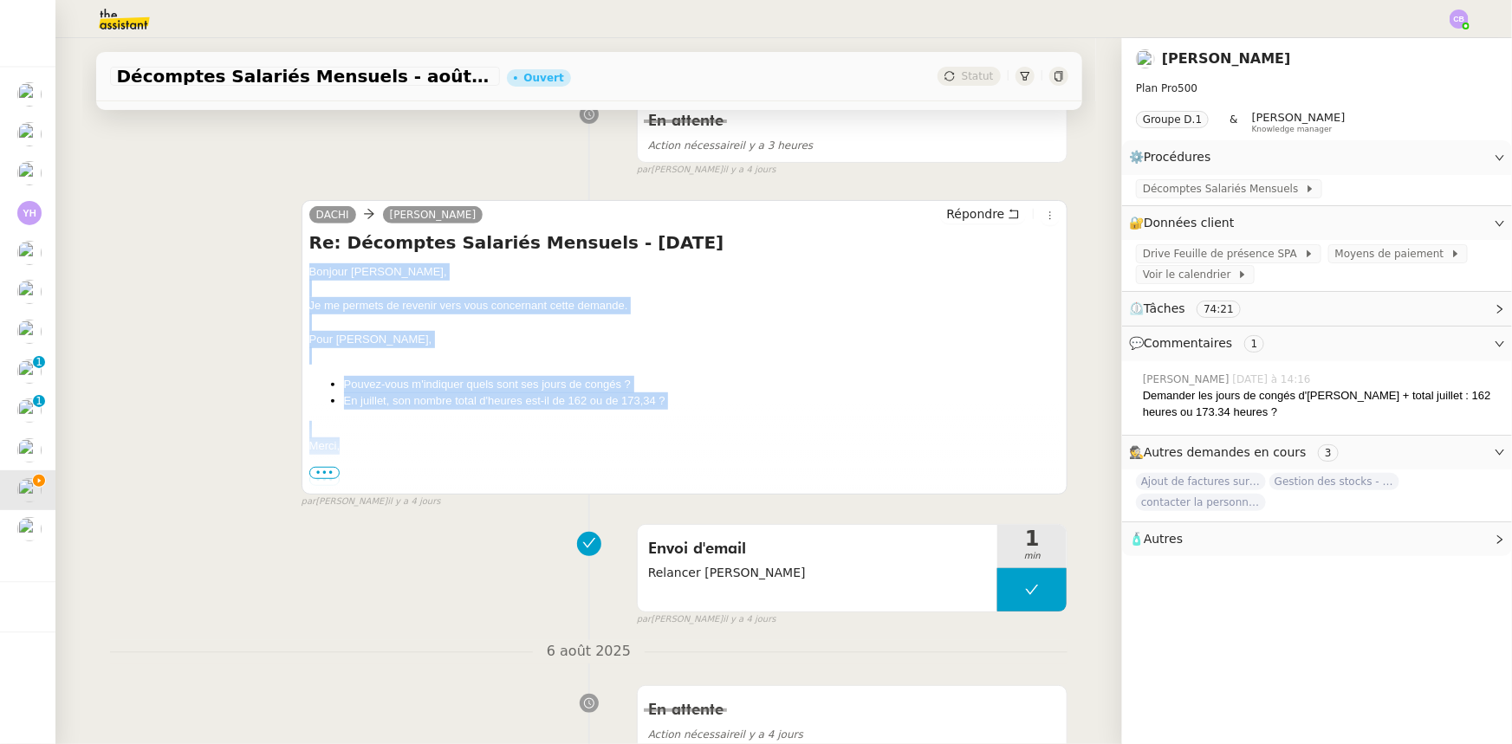
drag, startPoint x: 341, startPoint y: 444, endPoint x: 298, endPoint y: 278, distance: 171.9
click at [301, 278] on div "DACHI Tina Atitsawit Répondre Re: Décomptes Salariés Mensuels - juillet 2025 Bo…" at bounding box center [684, 347] width 767 height 295
copy div "Bonjour Tina, Je me permets de revenir vers vous concernant cette demande. Pour…"
click at [976, 214] on span "Répondre" at bounding box center [975, 213] width 58 height 17
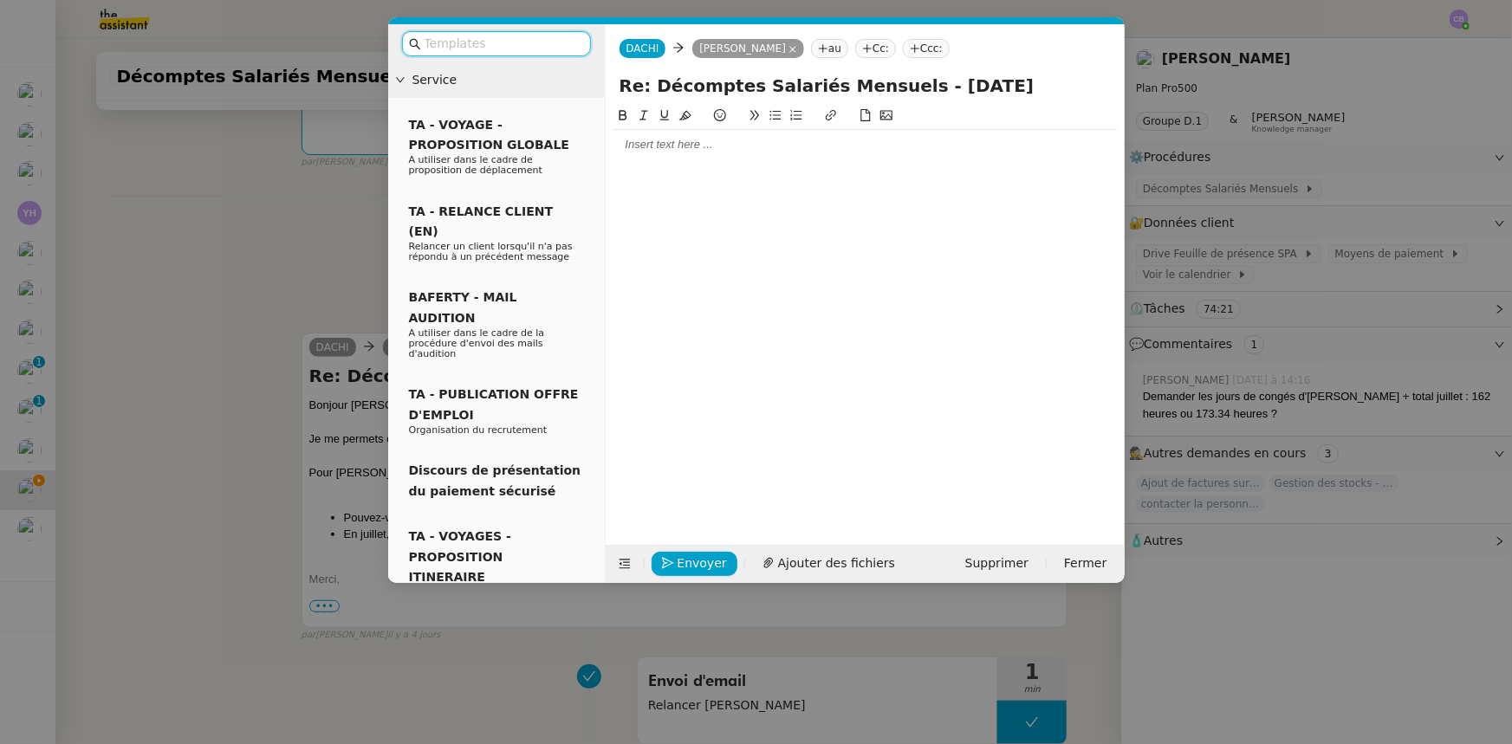
click at [709, 154] on div at bounding box center [865, 144] width 505 height 29
paste div
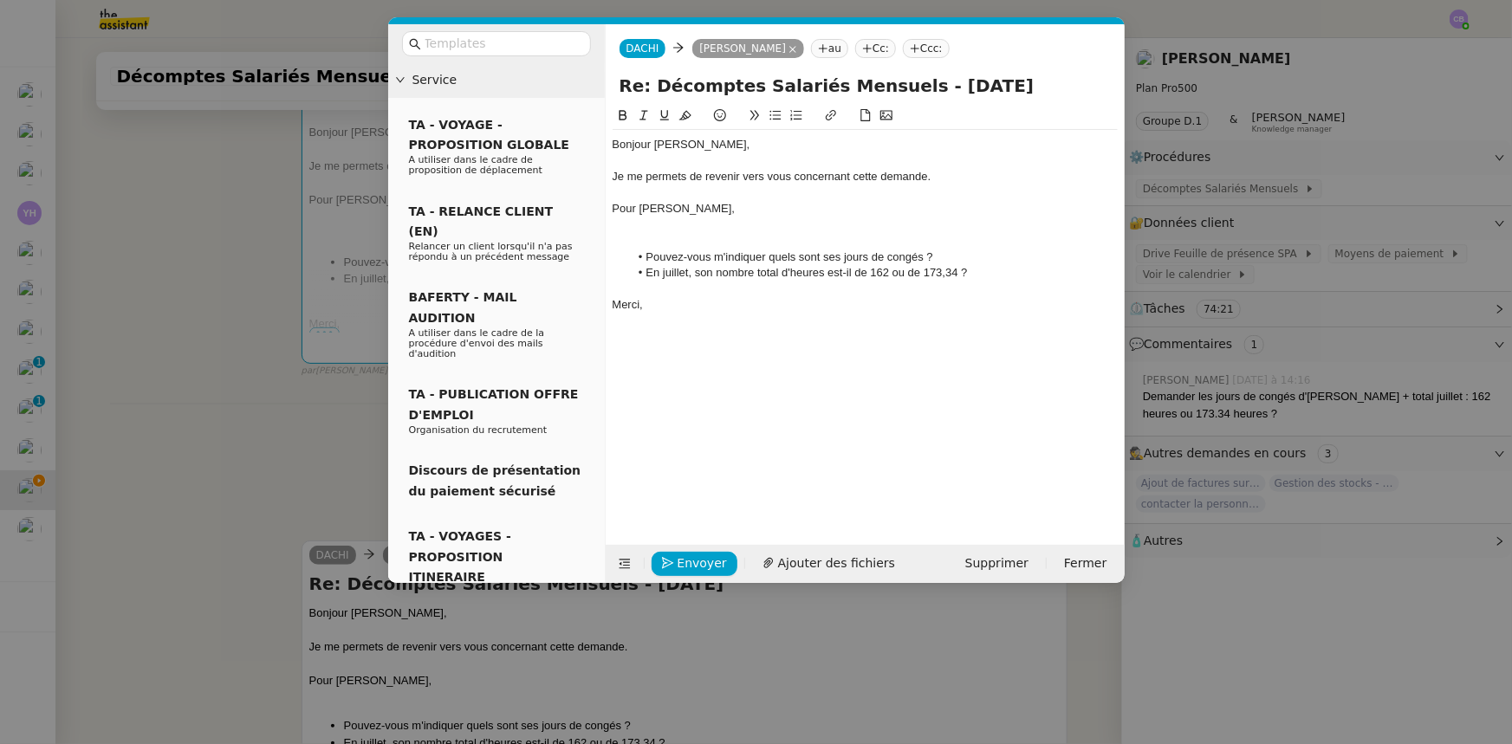
click at [664, 230] on div at bounding box center [865, 225] width 505 height 16
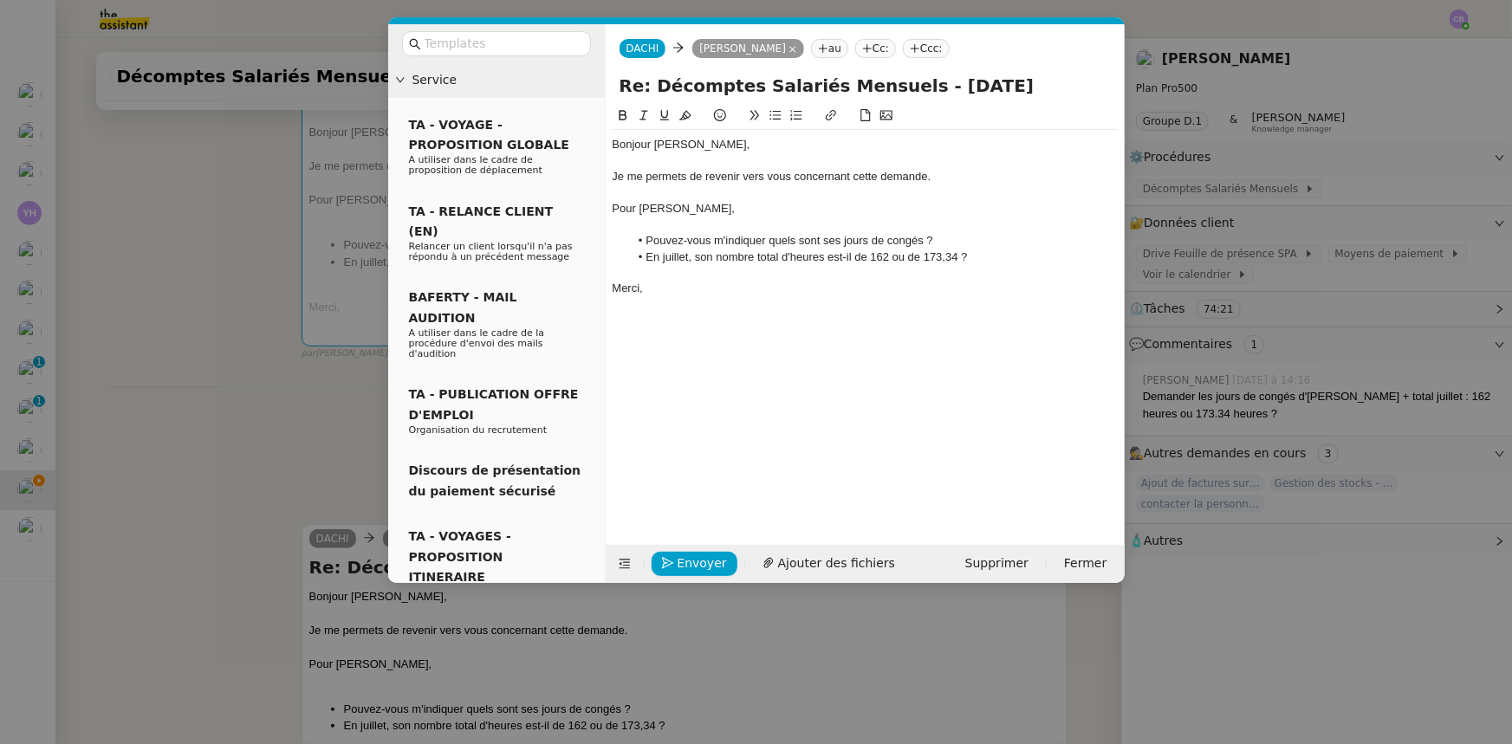
click at [908, 255] on li "En juillet, son nombre total d'heures est-il de 162 ou de 173,34 ?" at bounding box center [873, 258] width 489 height 16
click at [691, 561] on span "Envoyer" at bounding box center [701, 564] width 49 height 20
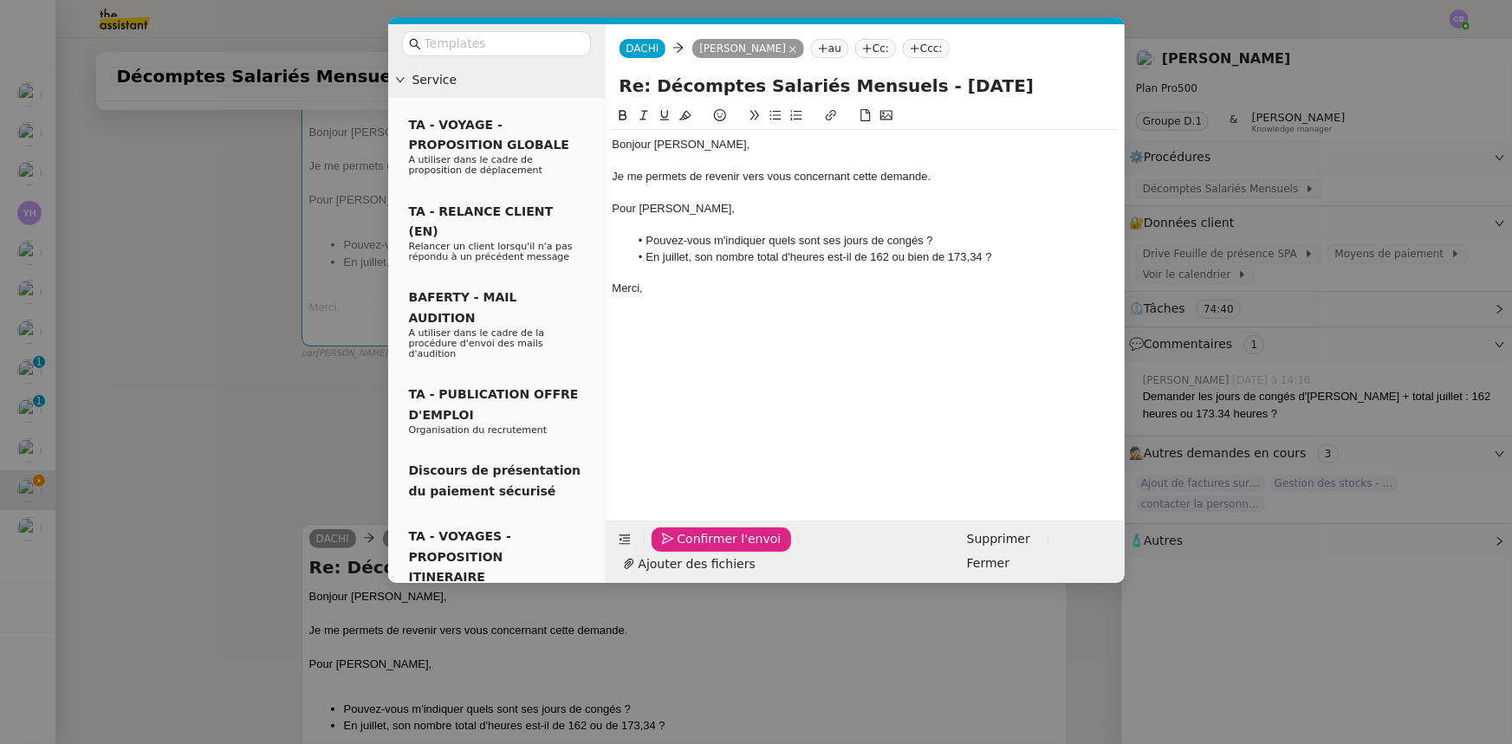
click at [691, 549] on span "Confirmer l'envoi" at bounding box center [729, 539] width 104 height 20
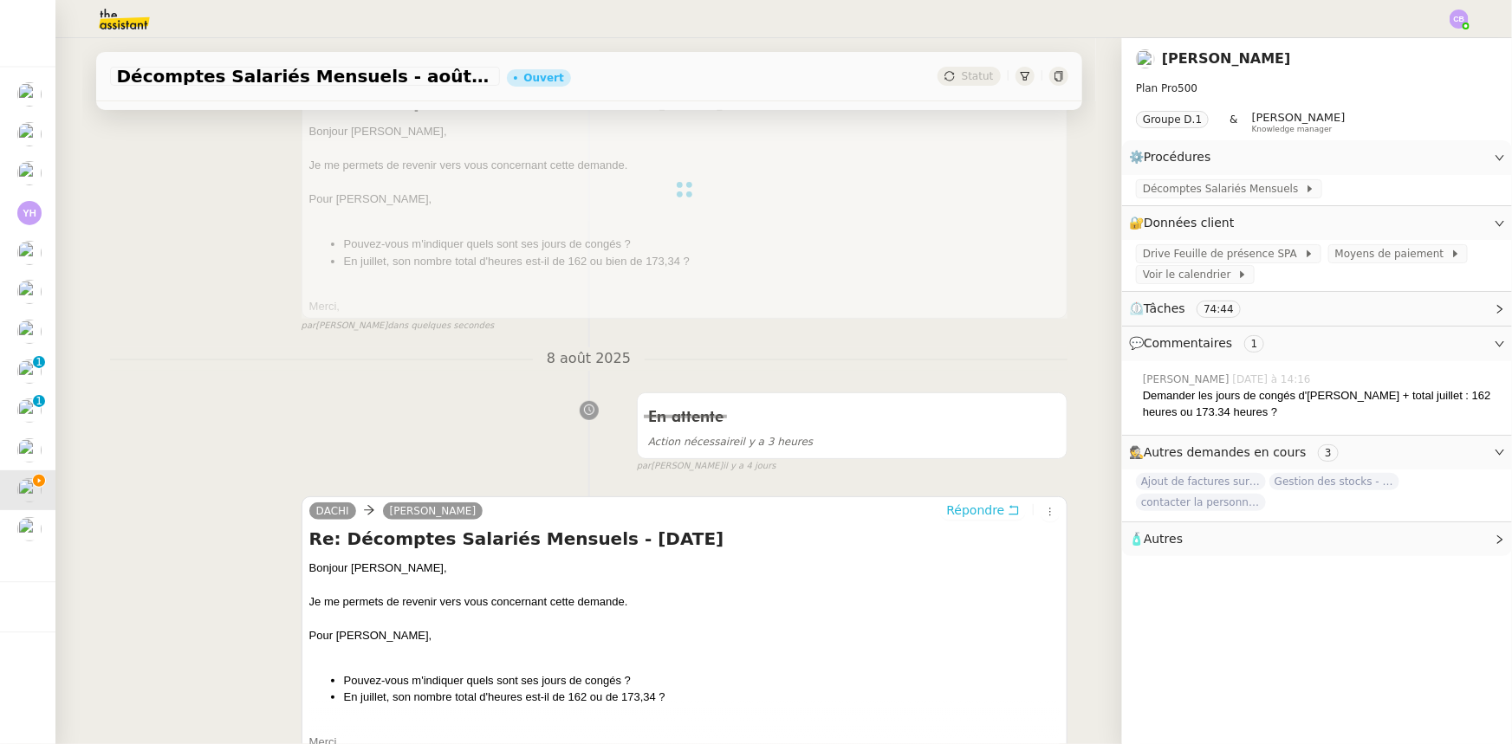
scroll to position [236, 0]
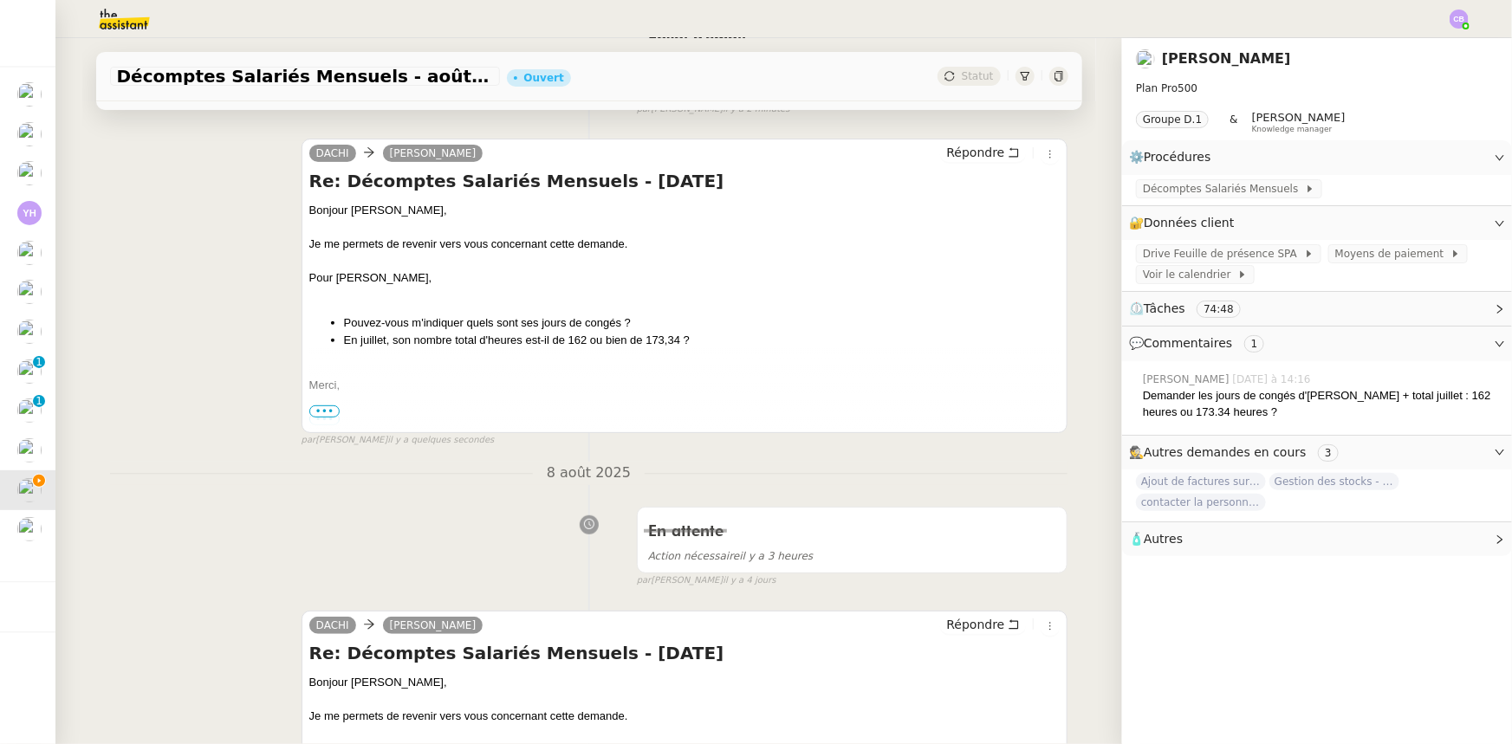
click at [313, 412] on span "•••" at bounding box center [324, 411] width 31 height 12
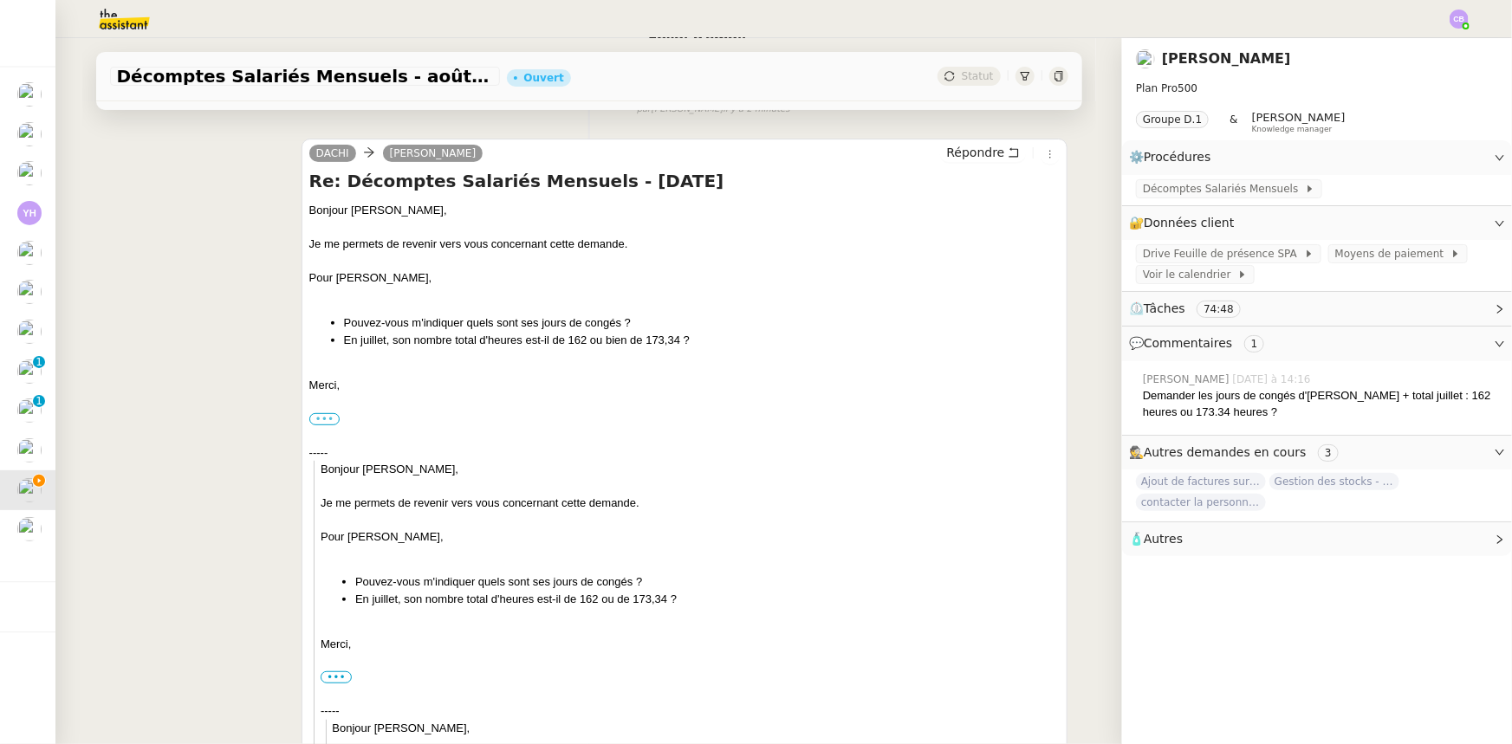
click at [309, 418] on label "•••" at bounding box center [324, 419] width 31 height 12
click at [0, 0] on input "•••" at bounding box center [0, 0] width 0 height 0
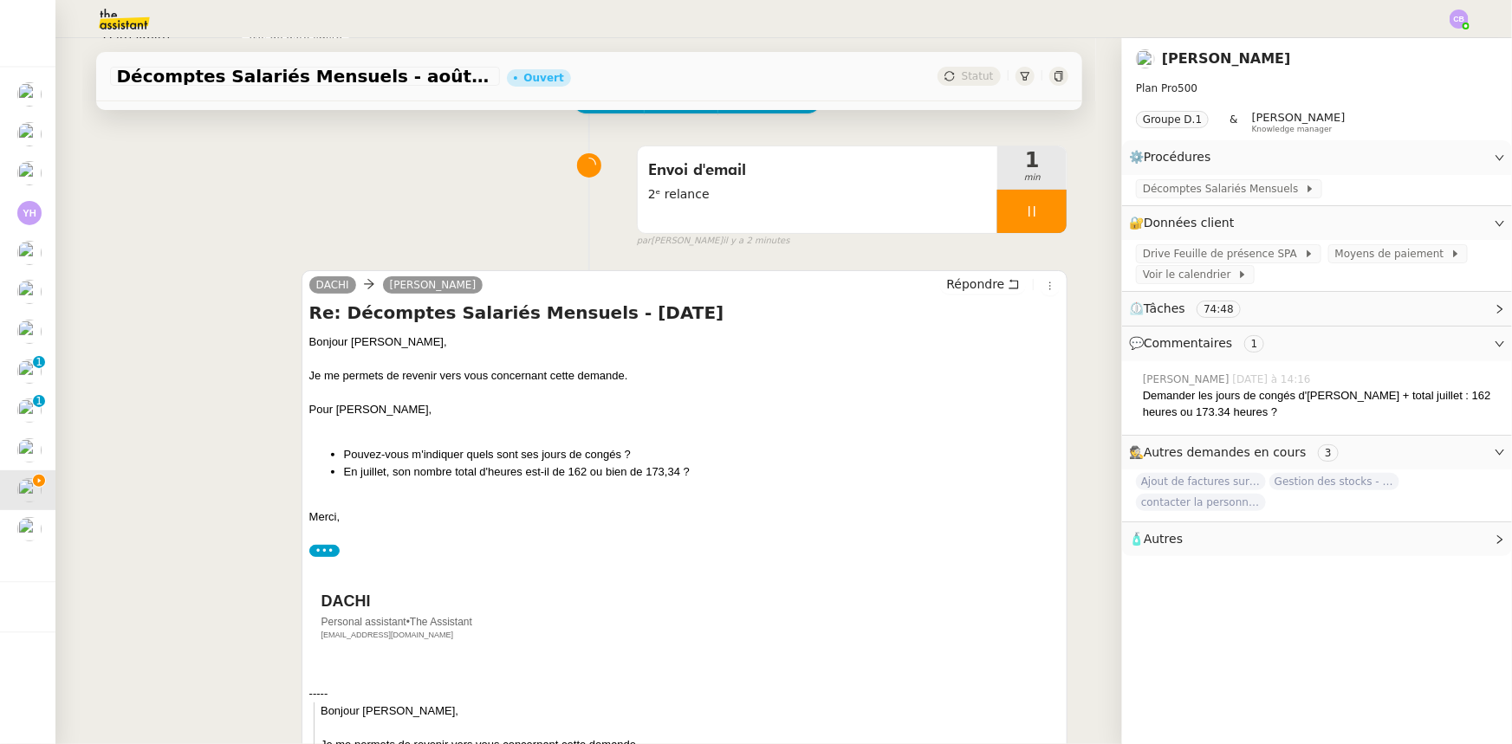
scroll to position [0, 0]
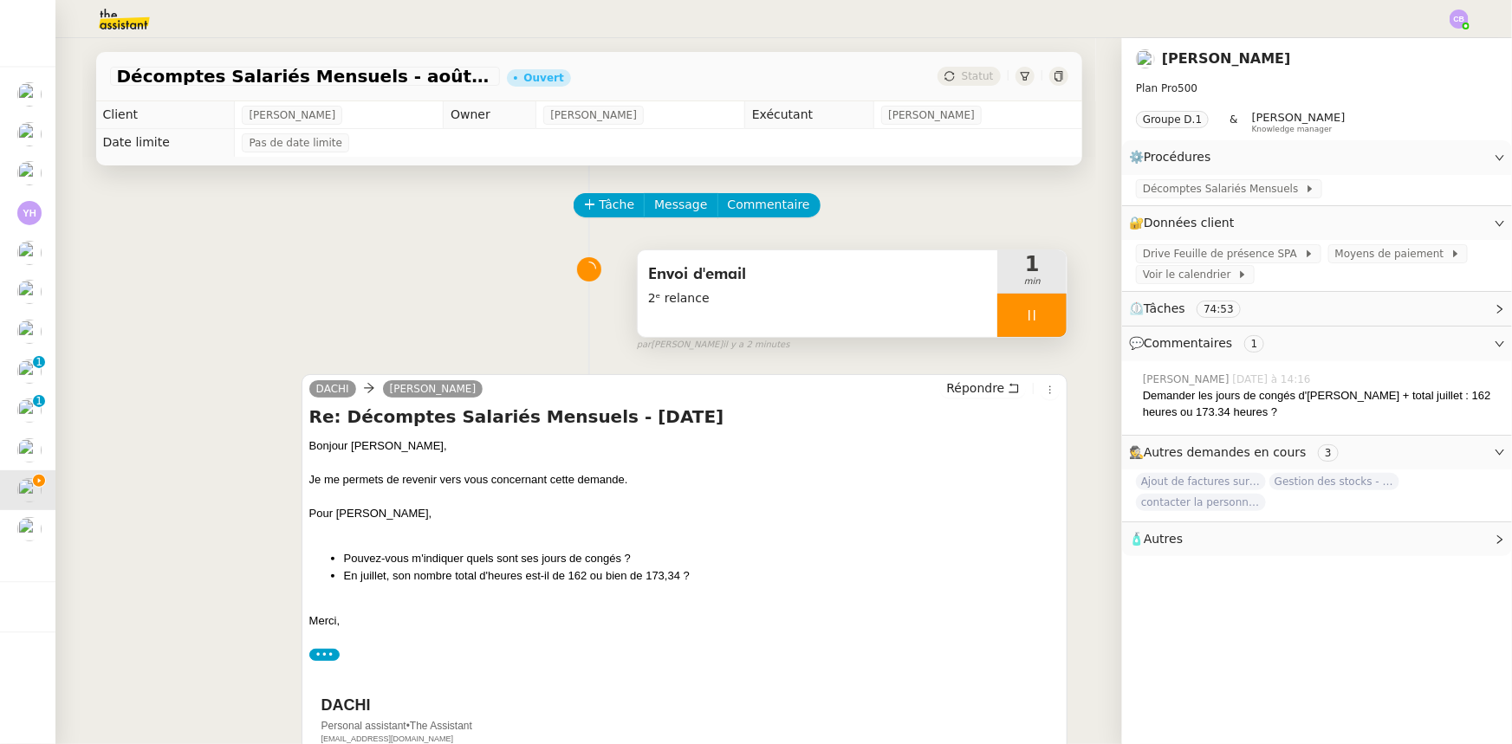
click at [997, 321] on div at bounding box center [1031, 315] width 69 height 43
click at [1040, 324] on button at bounding box center [1049, 315] width 35 height 43
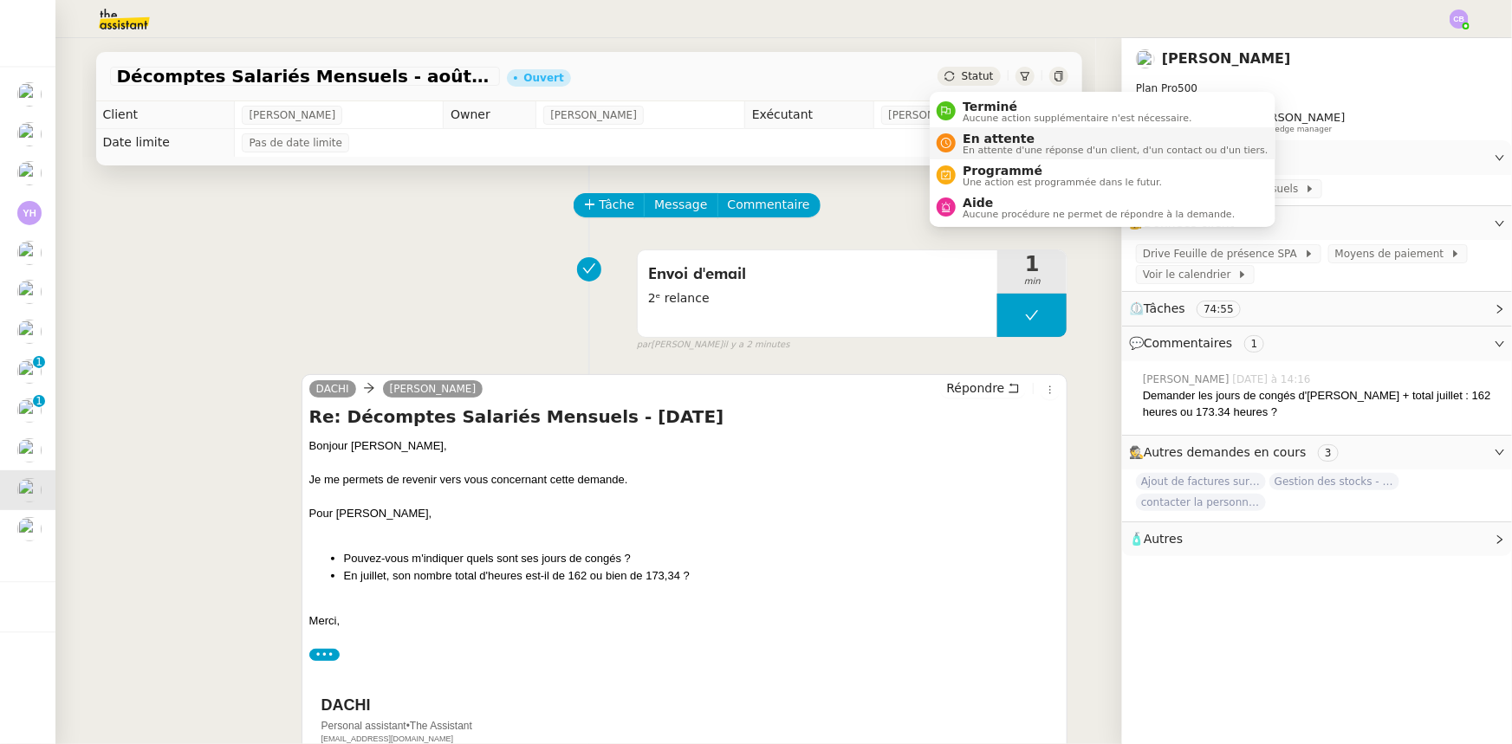
click at [978, 146] on span "En attente d'une réponse d'un client, d'un contact ou d'un tiers." at bounding box center [1115, 151] width 305 height 10
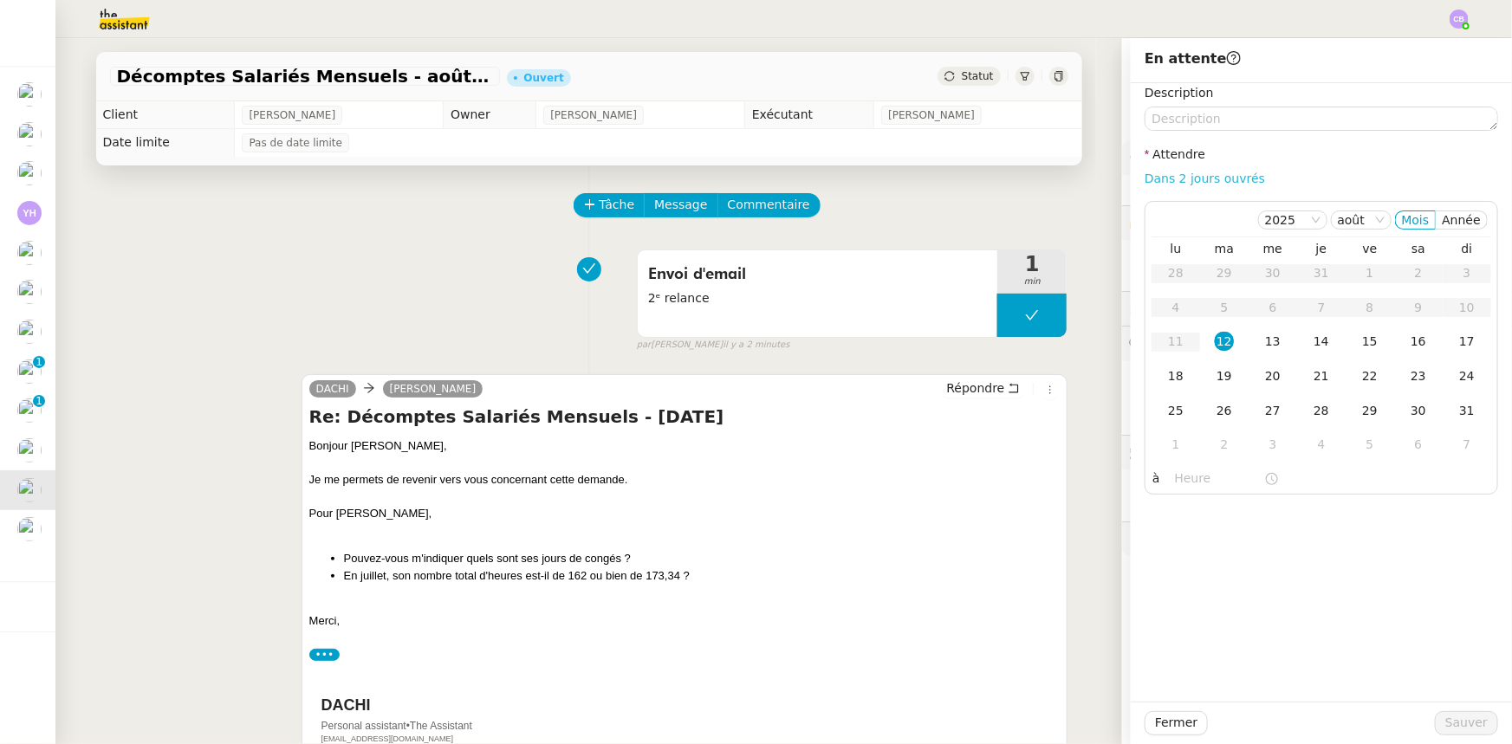
click at [1152, 182] on link "Dans 2 jours ouvrés" at bounding box center [1204, 179] width 120 height 14
type input "07:00"
click at [1465, 728] on span "Sauver" at bounding box center [1466, 723] width 42 height 20
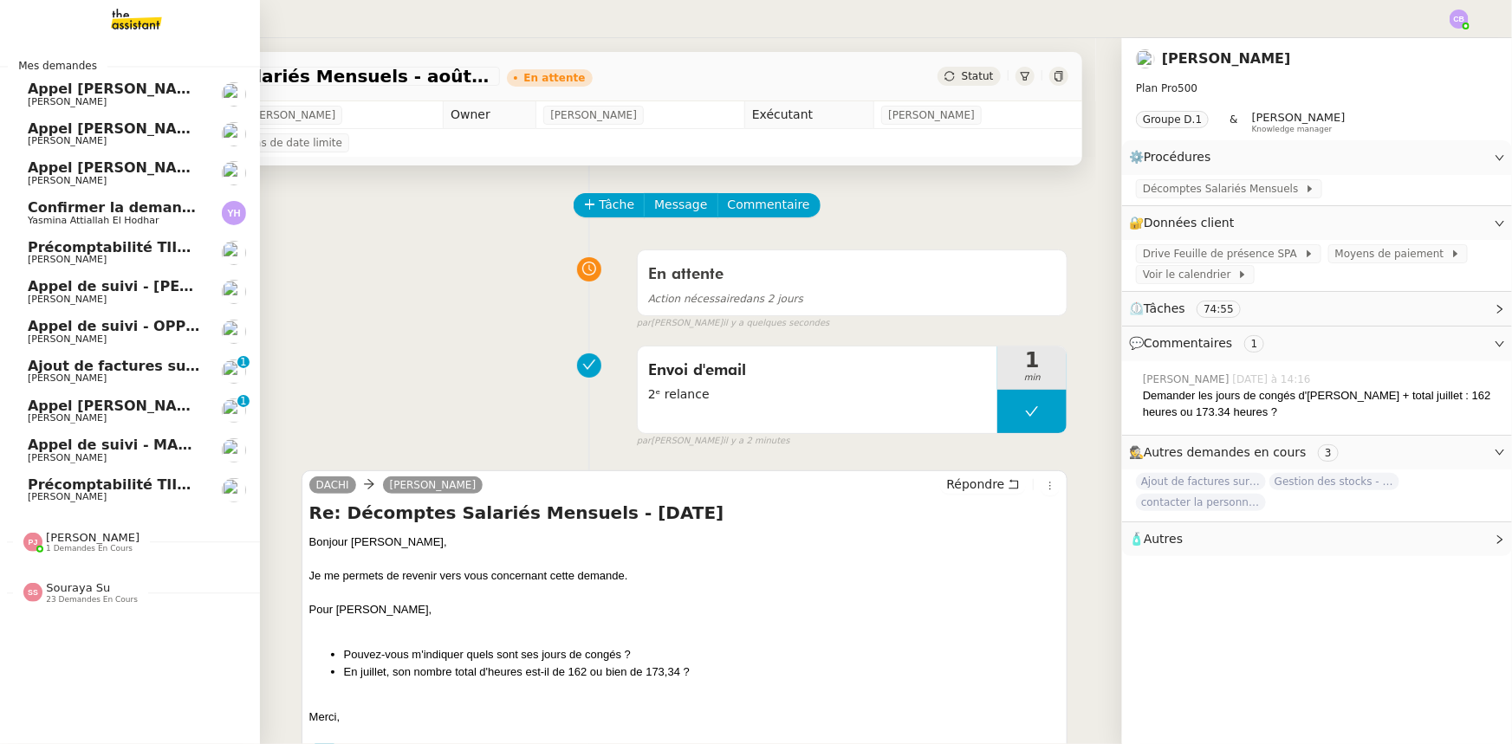
click at [113, 489] on span "Précomptabilité TIIME SV-Holding - août 2025" at bounding box center [206, 484] width 357 height 16
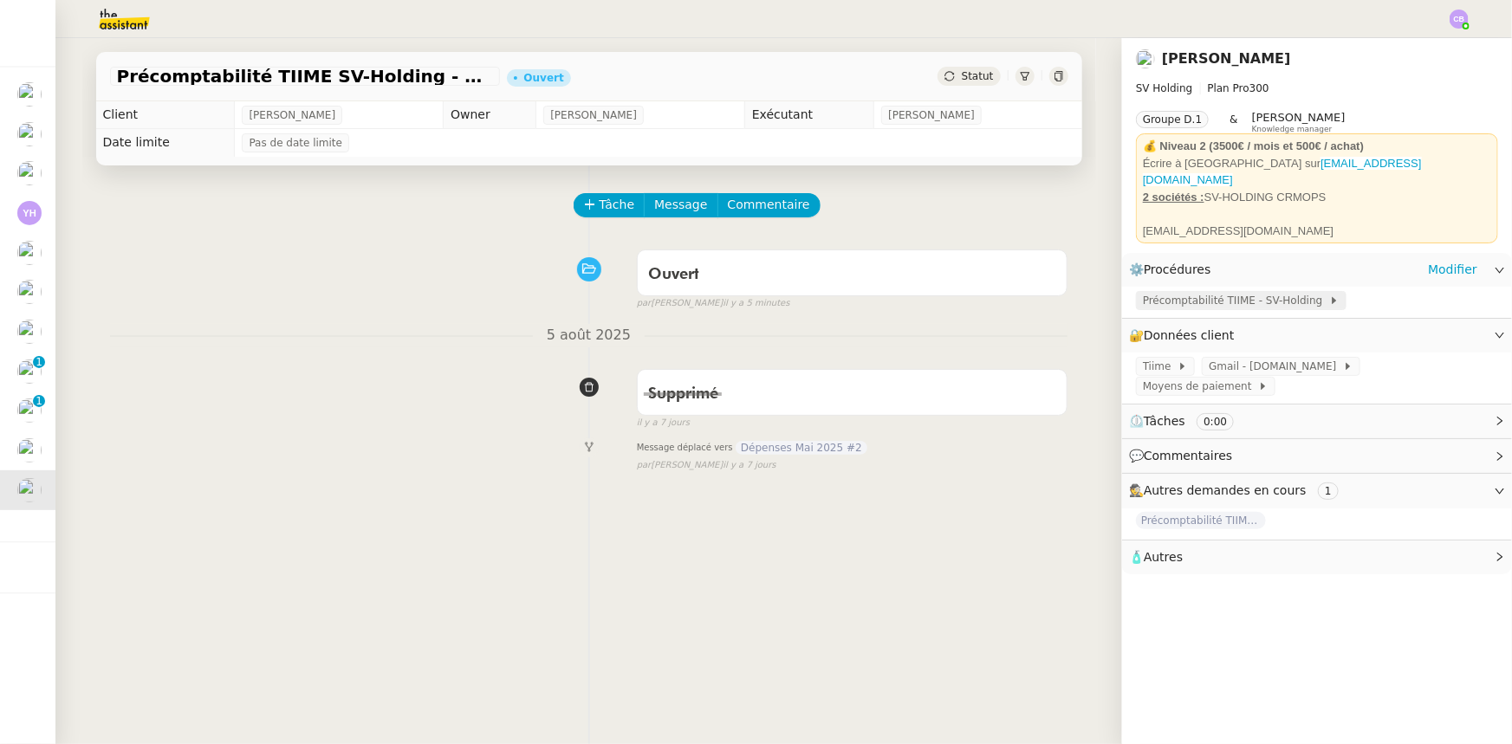
click at [1170, 295] on span "Précomptabilité TIIME - SV-Holding" at bounding box center [1236, 300] width 186 height 17
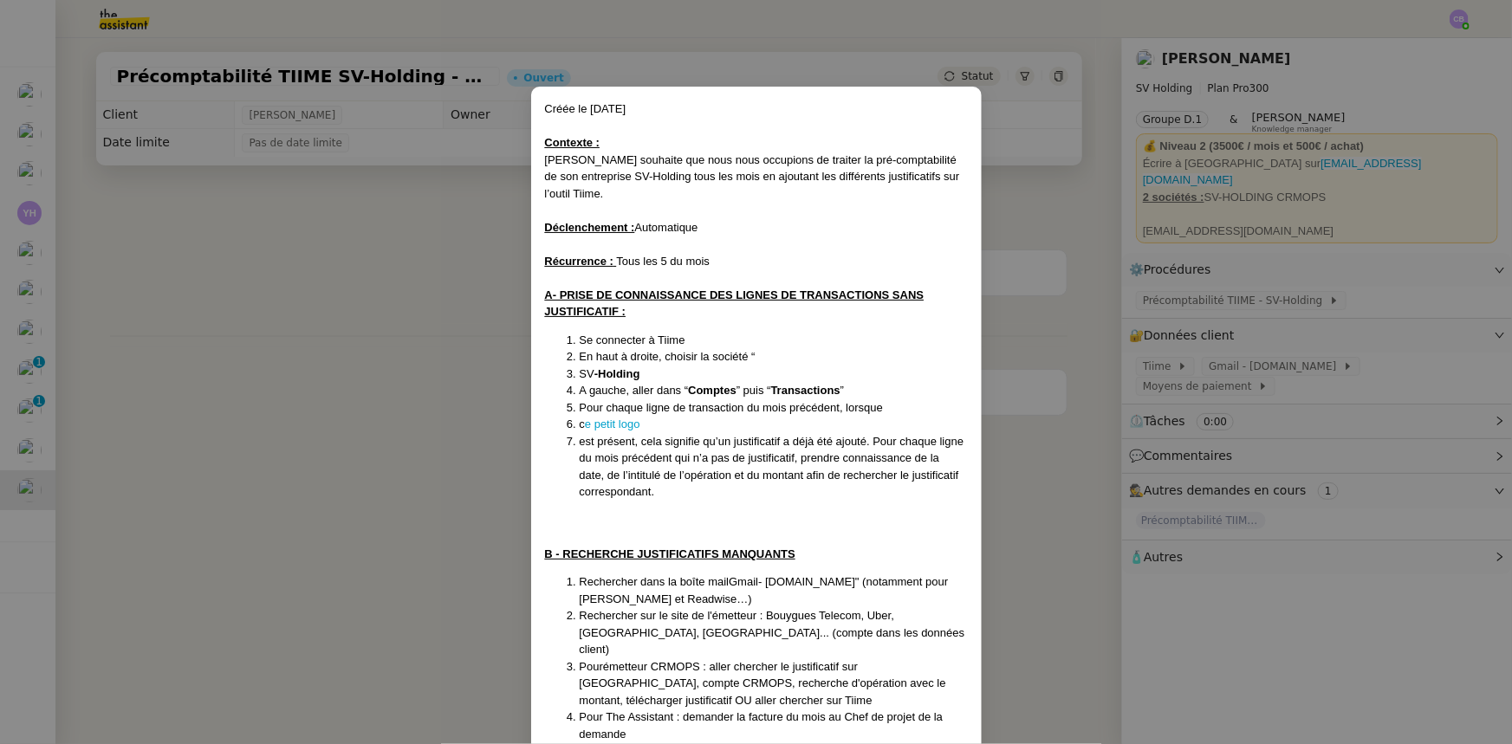
click at [430, 296] on nz-modal-container "Créée le [DATE] Contexte : [PERSON_NAME] souhaite que nous nous occupions de tr…" at bounding box center [756, 372] width 1512 height 744
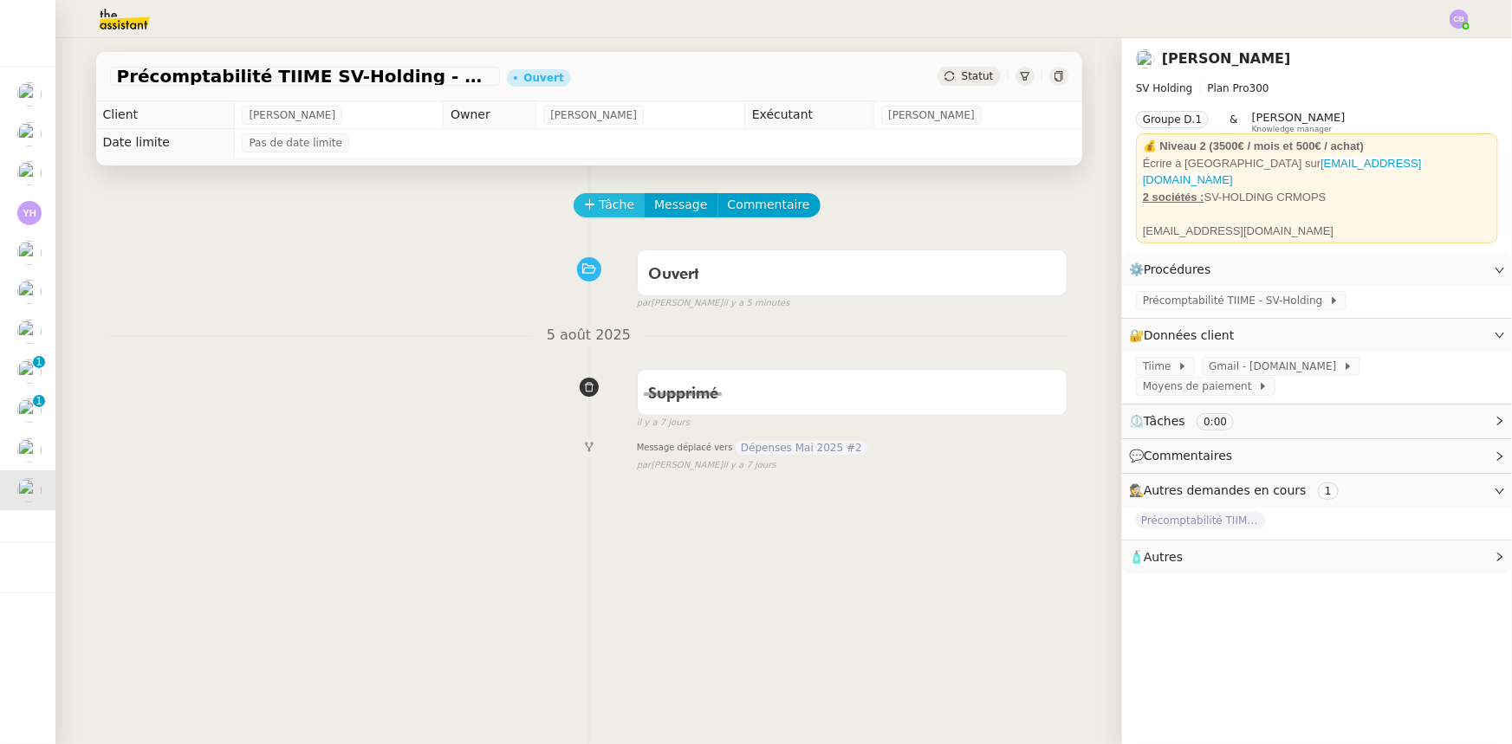
click at [600, 210] on span "Tâche" at bounding box center [618, 205] width 36 height 20
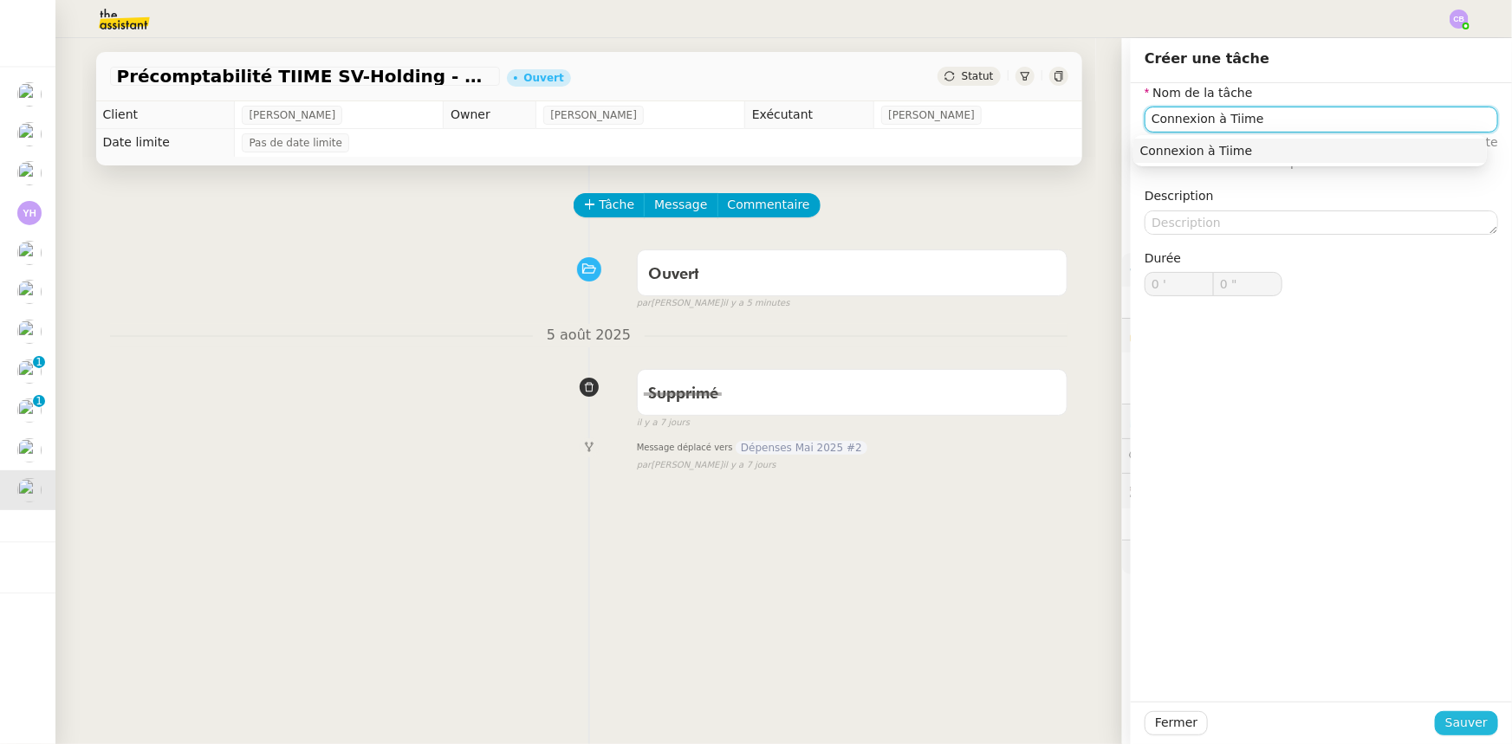
type input "Connexion à Tiime"
click at [1457, 729] on span "Sauver" at bounding box center [1466, 723] width 42 height 20
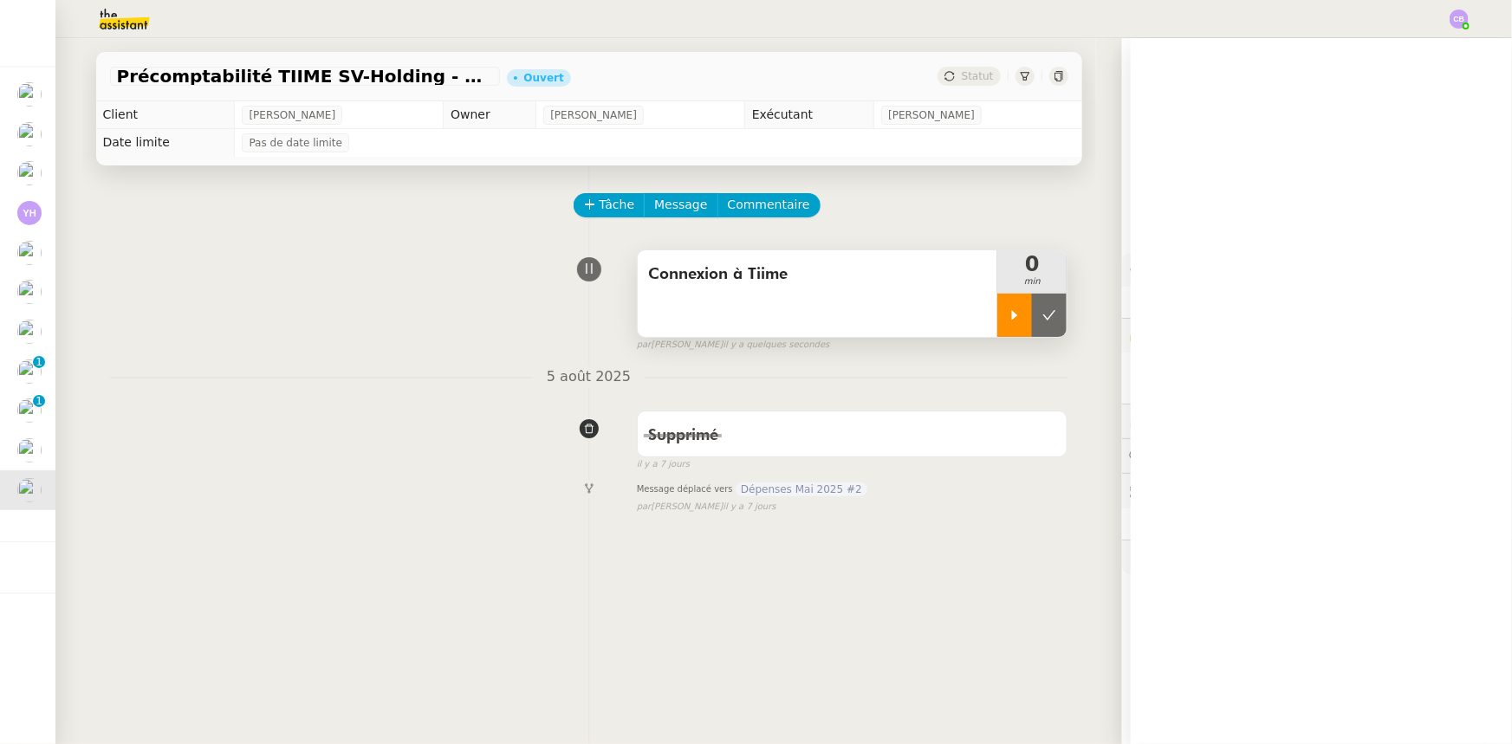
click at [997, 327] on div at bounding box center [1014, 315] width 35 height 43
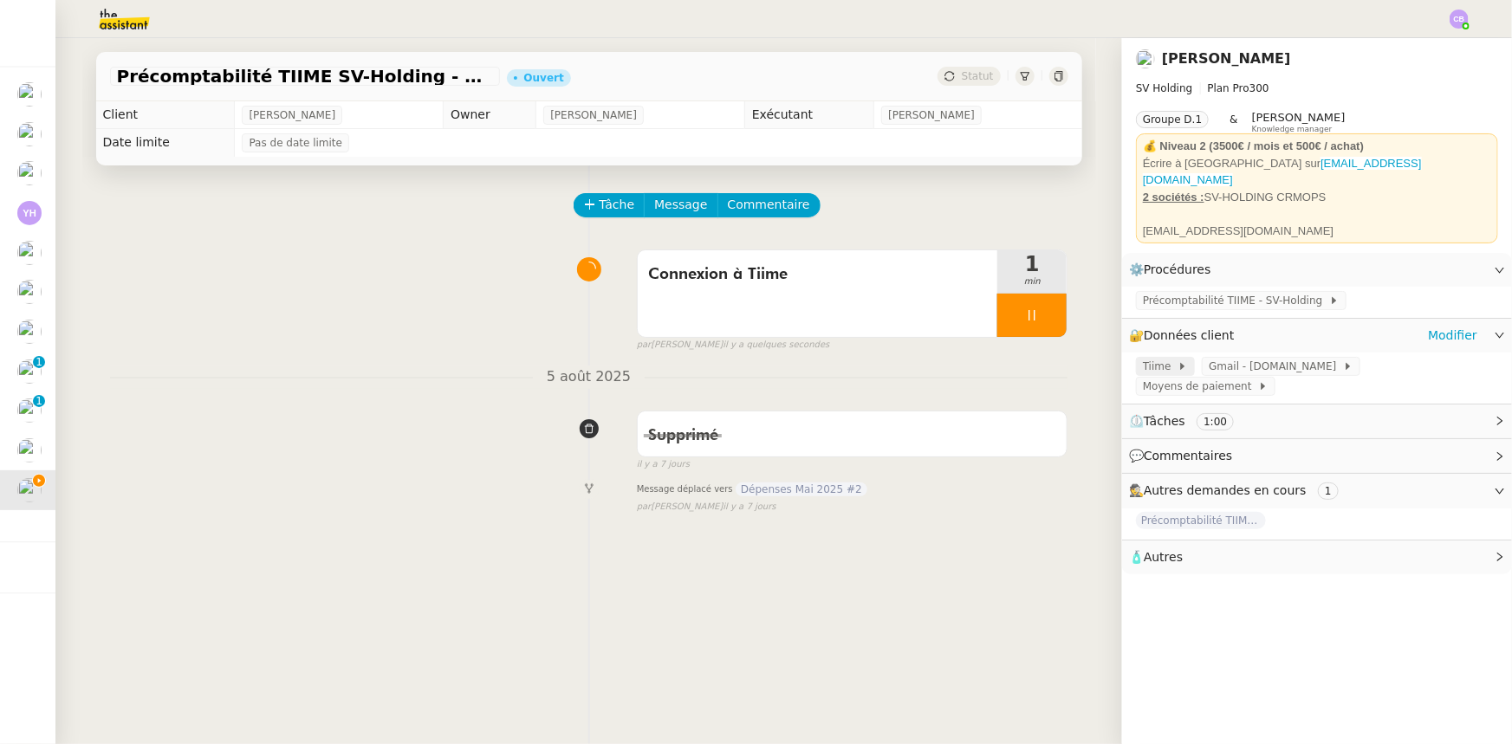
click at [1143, 360] on span "Tiime" at bounding box center [1160, 366] width 35 height 17
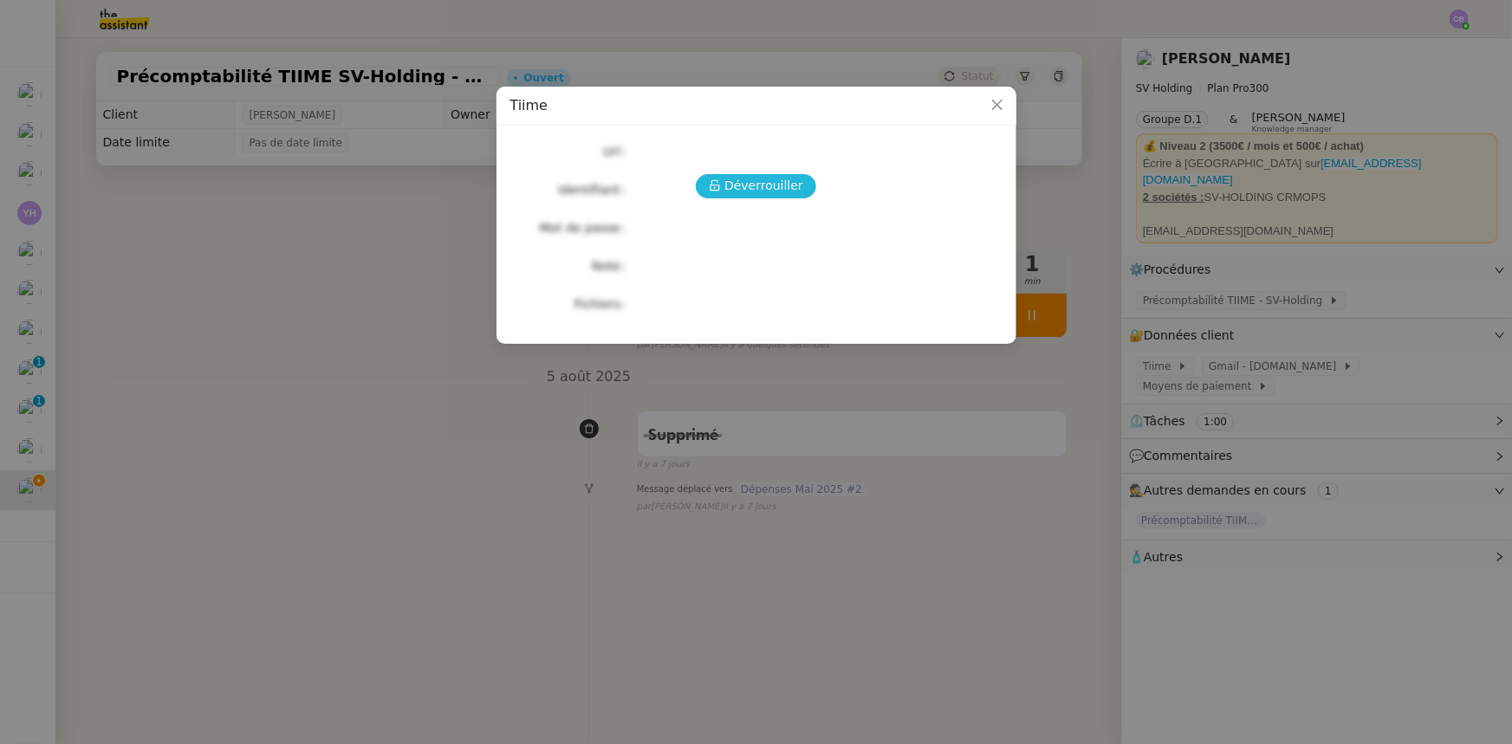
click at [749, 179] on span "Déverrouiller" at bounding box center [763, 186] width 79 height 20
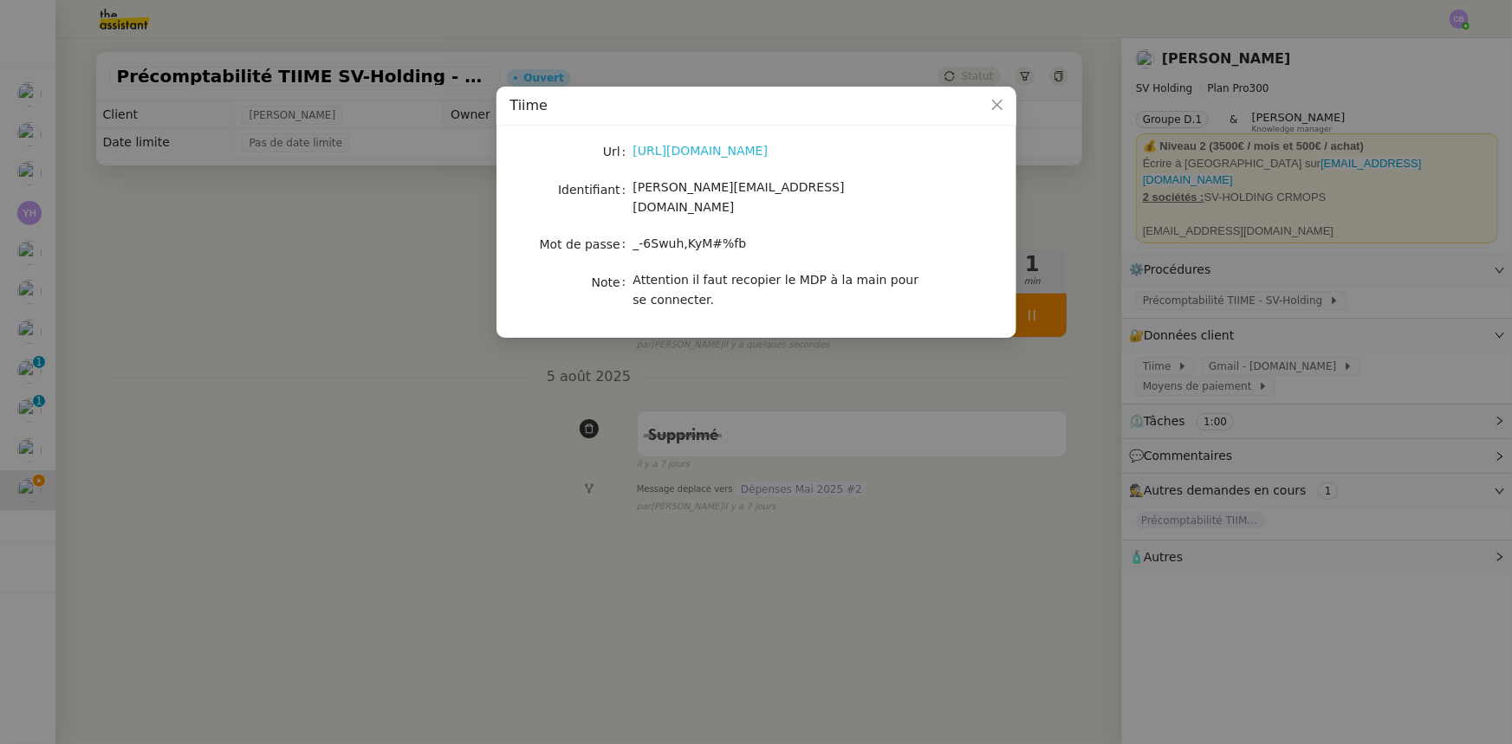
click at [672, 152] on link "https://apps.tiime.fr/companies/285026/home" at bounding box center [700, 151] width 135 height 14
click at [1003, 101] on icon "Close" at bounding box center [997, 105] width 14 height 14
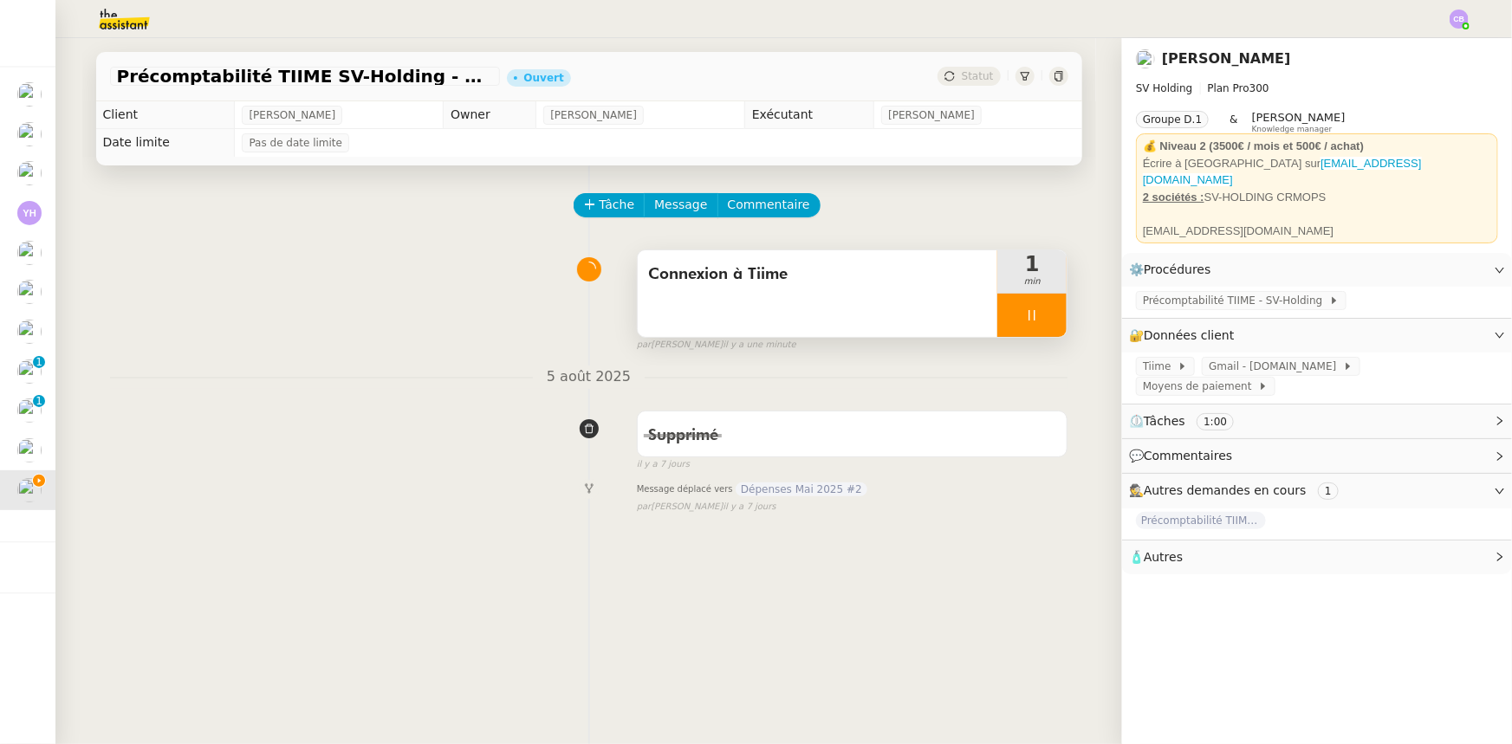
click at [820, 300] on div "Connexion à Tiime" at bounding box center [818, 293] width 360 height 87
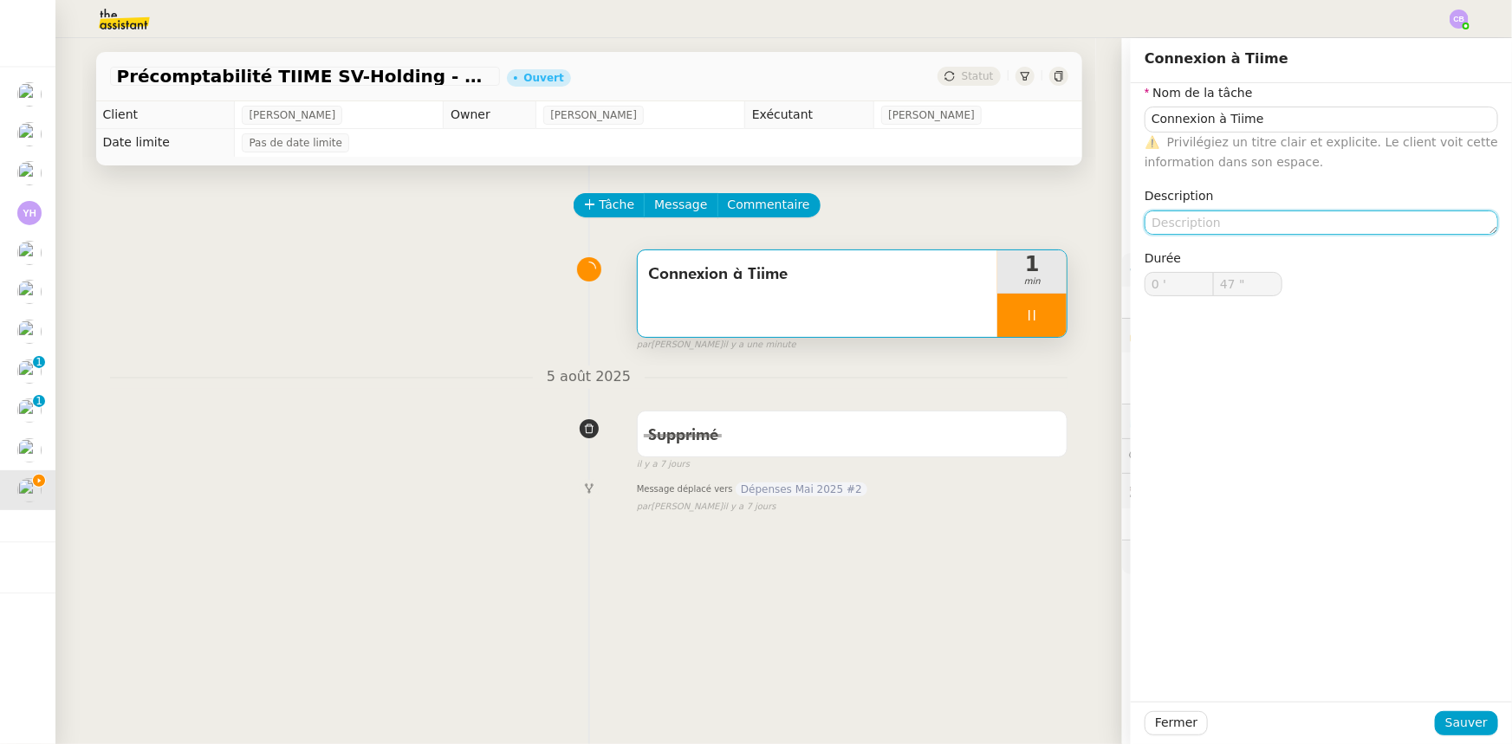
click at [1169, 220] on textarea at bounding box center [1320, 223] width 353 height 24
type input "48 ""
type textarea "+"
type input "49 ""
type textarea "+ identi"
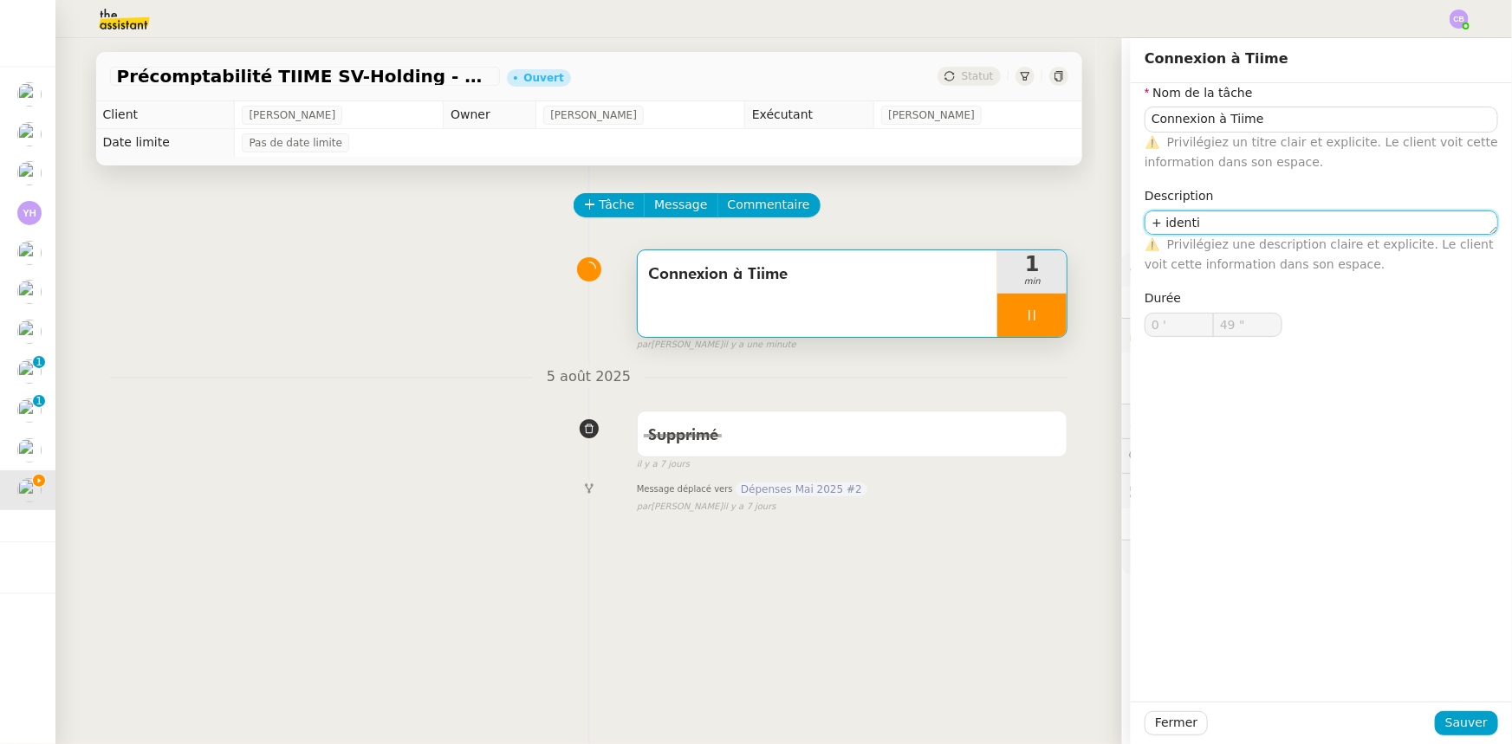
type input "50 ""
type textarea "+ identificatio"
type input "51 ""
type textarea "+ identification des"
type input "52 ""
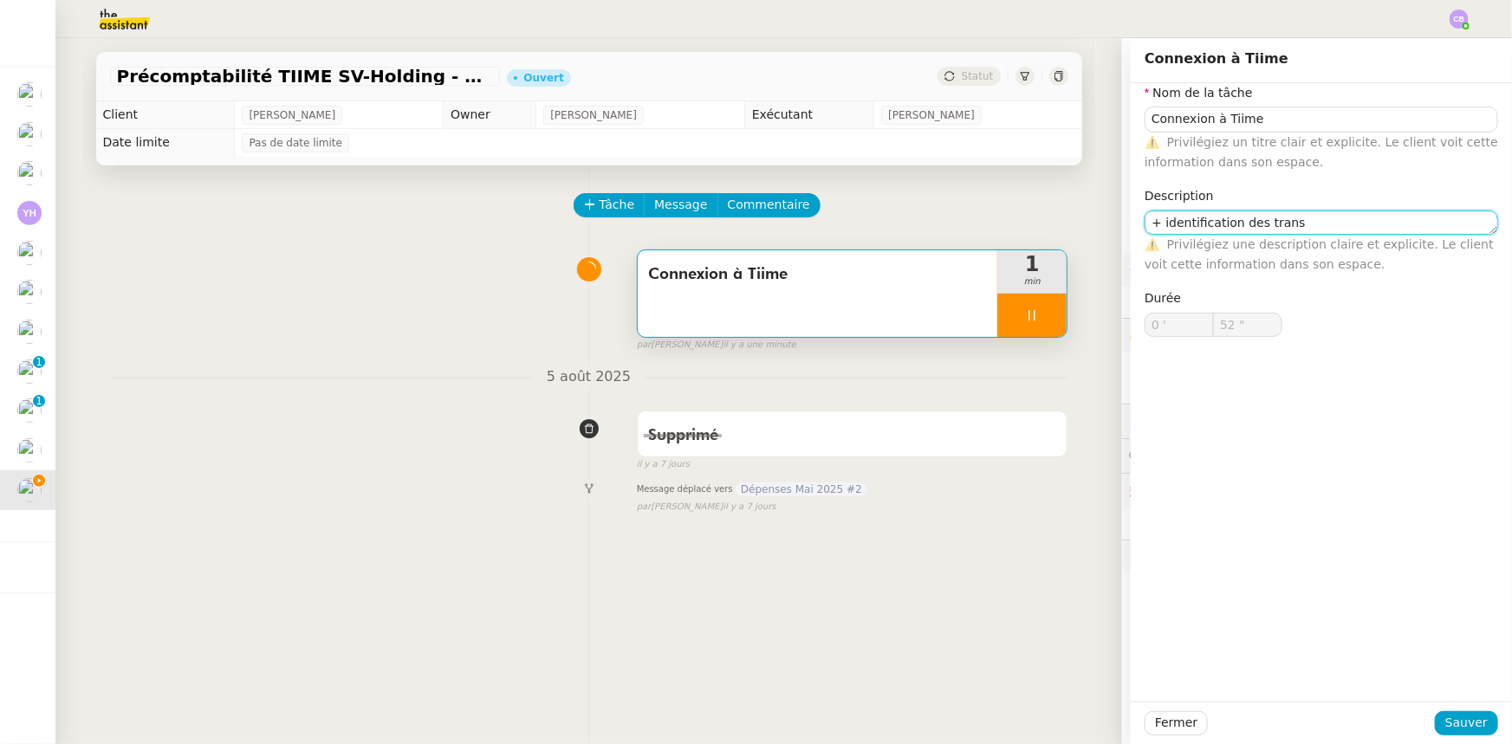
type textarea "+ identification des transa"
type input "53 ""
type textarea "+ identification des transactions"
type input "54 ""
type textarea "+ identification des transactions sans"
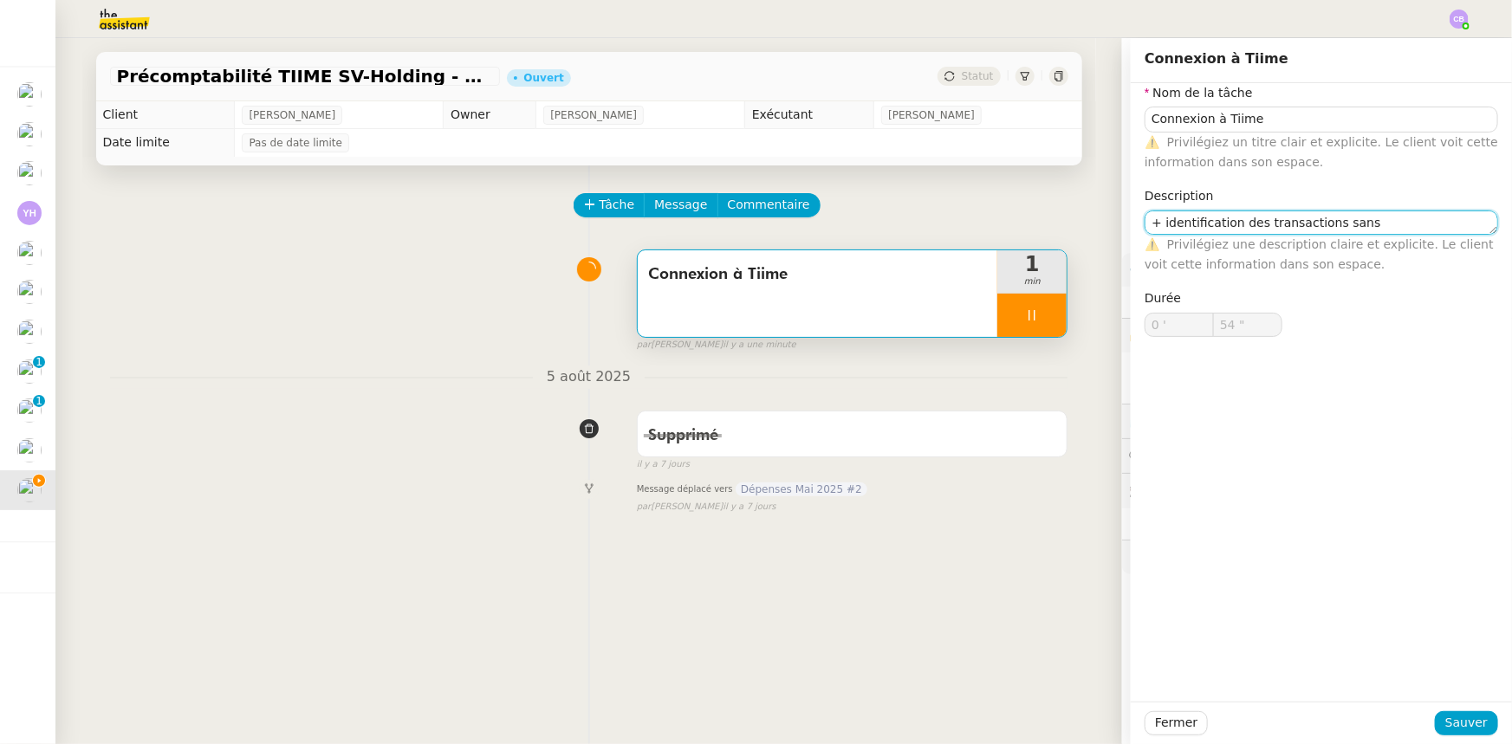
type input "55 ""
type textarea "+ identification des transactions sans reà"
type input "56 ""
type textarea "+ identification des transactions sans re"
type input "57 ""
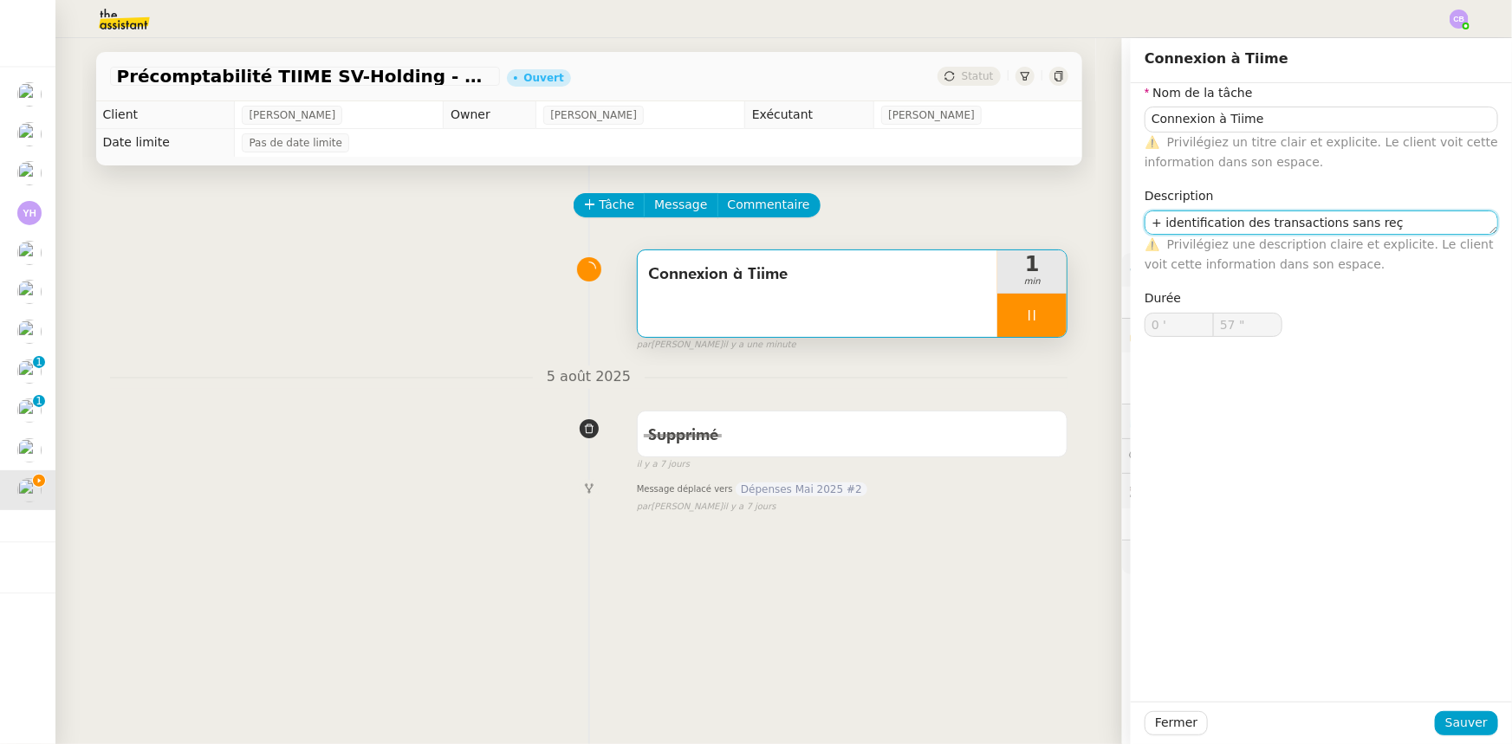
type textarea "+ identification des transactions sans reçu"
type input "59 ""
type textarea "+ identification des transactions sans reçu"
click at [1445, 723] on span "Sauver" at bounding box center [1466, 723] width 42 height 20
type input "1 '"
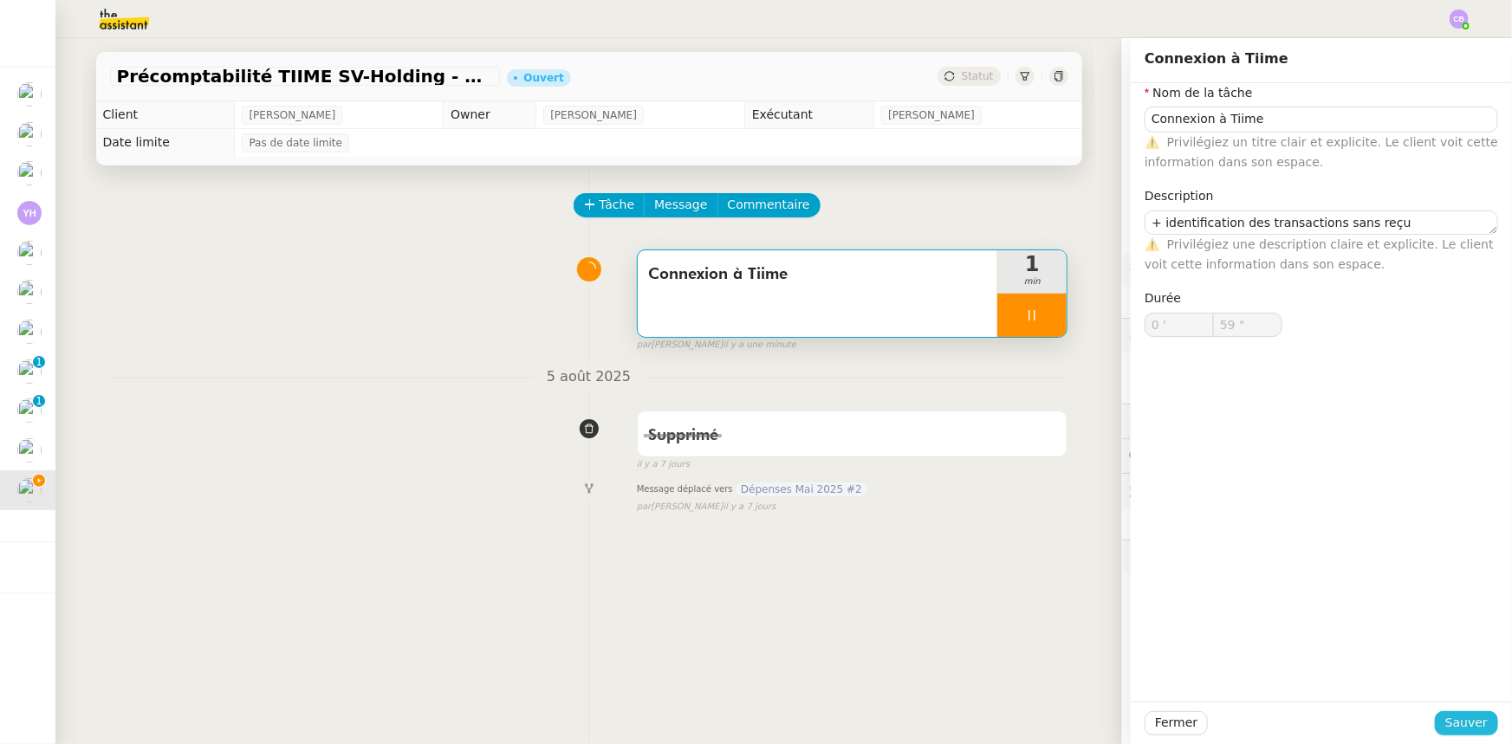
type input "0 ""
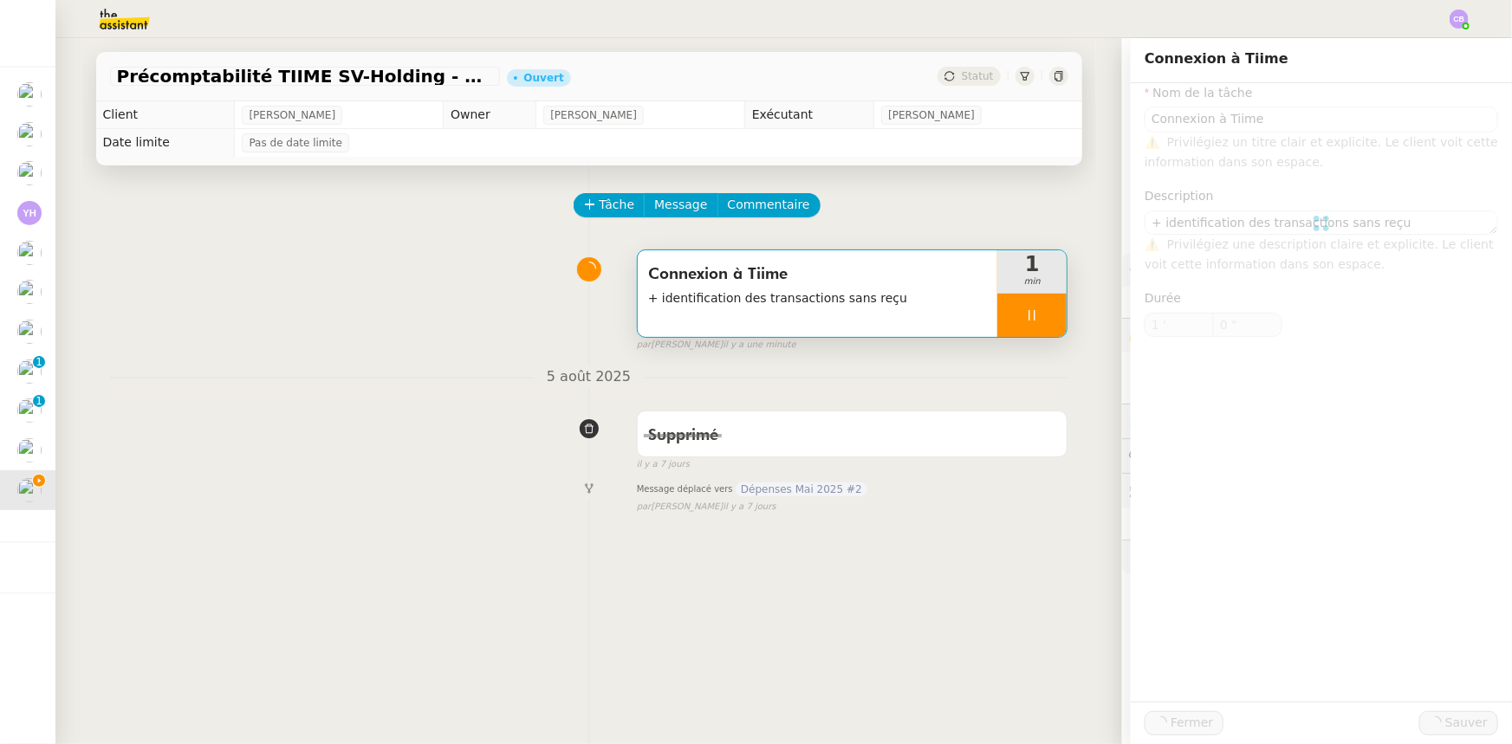
type input "Connexion à Tiime"
type textarea "+ identification des transactions sans reçu"
type input "1 '"
type input "0 ""
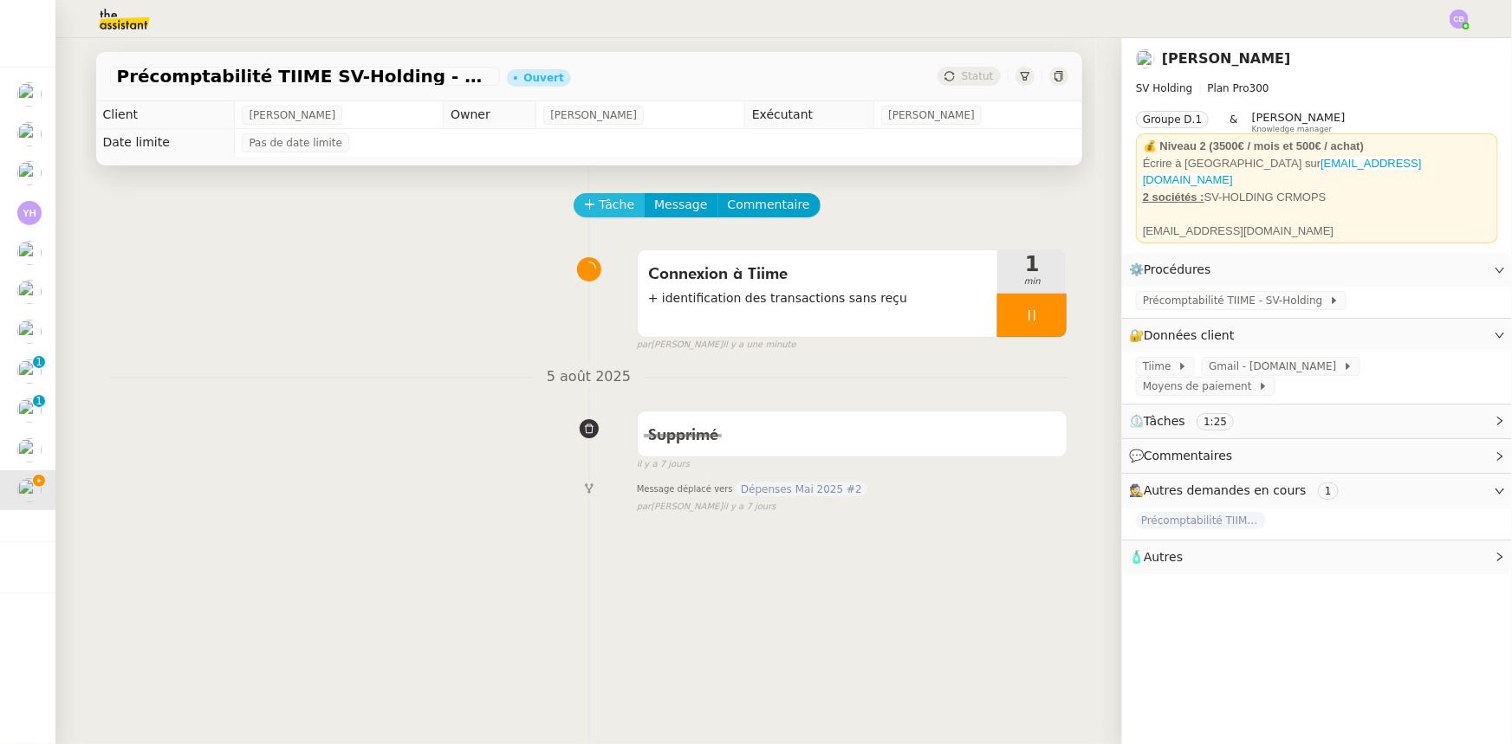
click at [600, 205] on span "Tâche" at bounding box center [618, 205] width 36 height 20
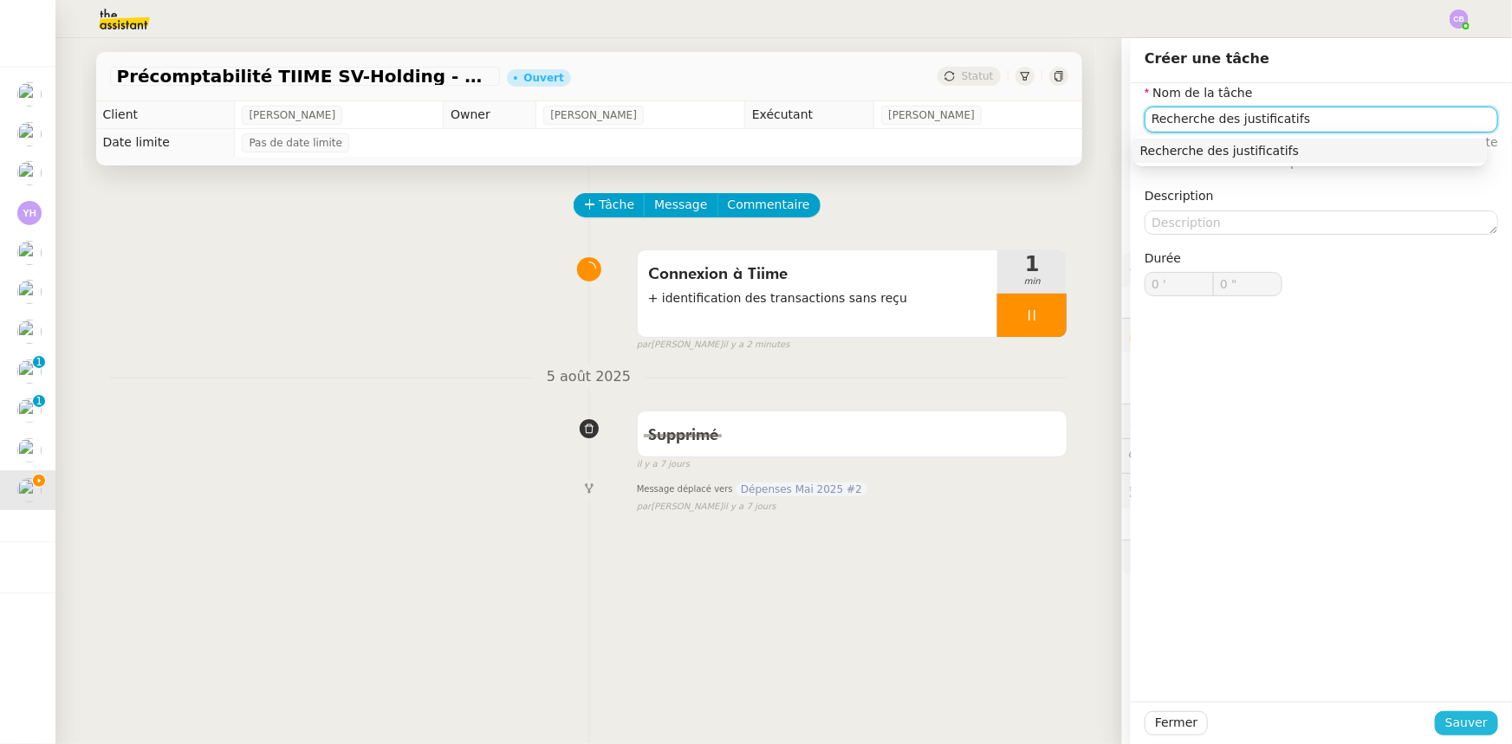
type input "Recherche des justificatifs"
click at [1472, 722] on span "Sauver" at bounding box center [1466, 723] width 42 height 20
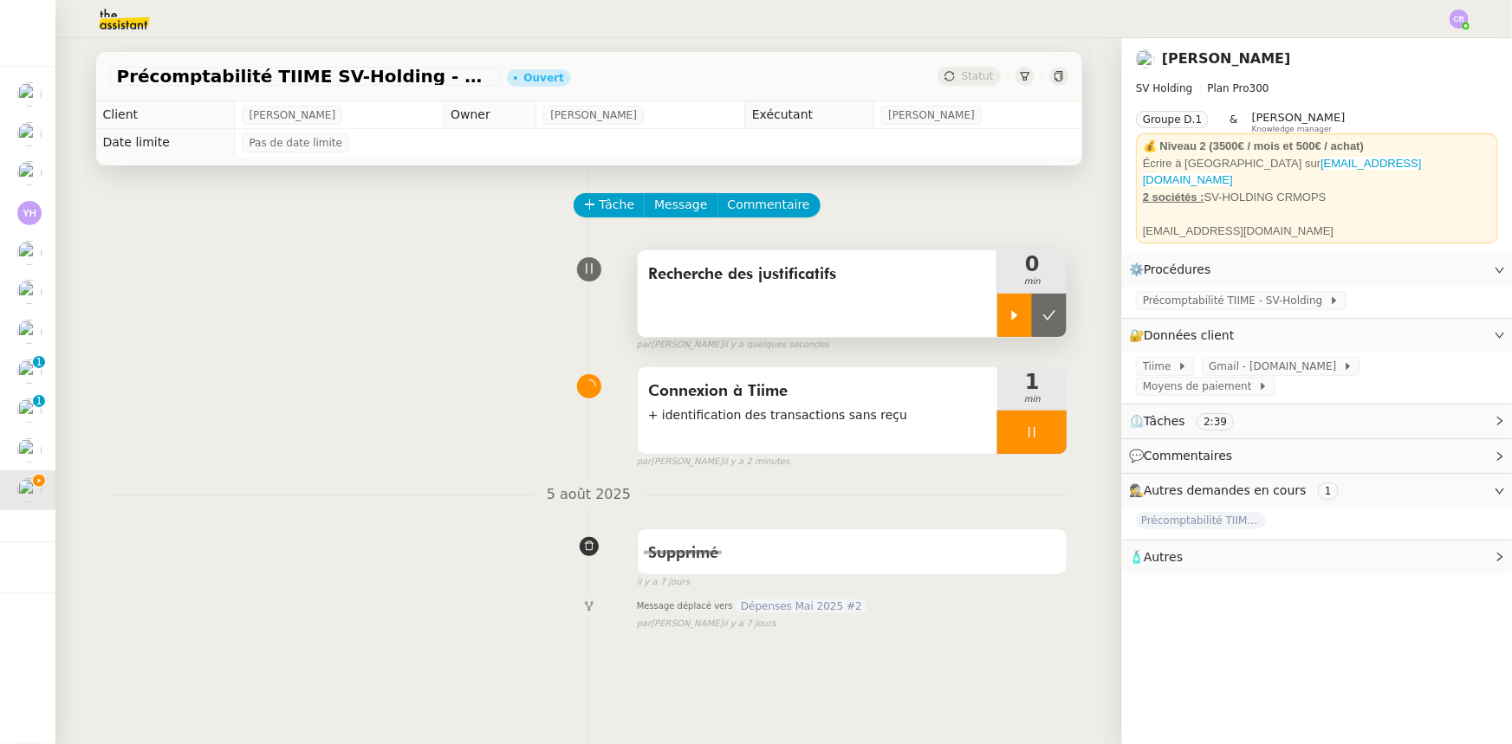
click at [999, 305] on div at bounding box center [1014, 315] width 35 height 43
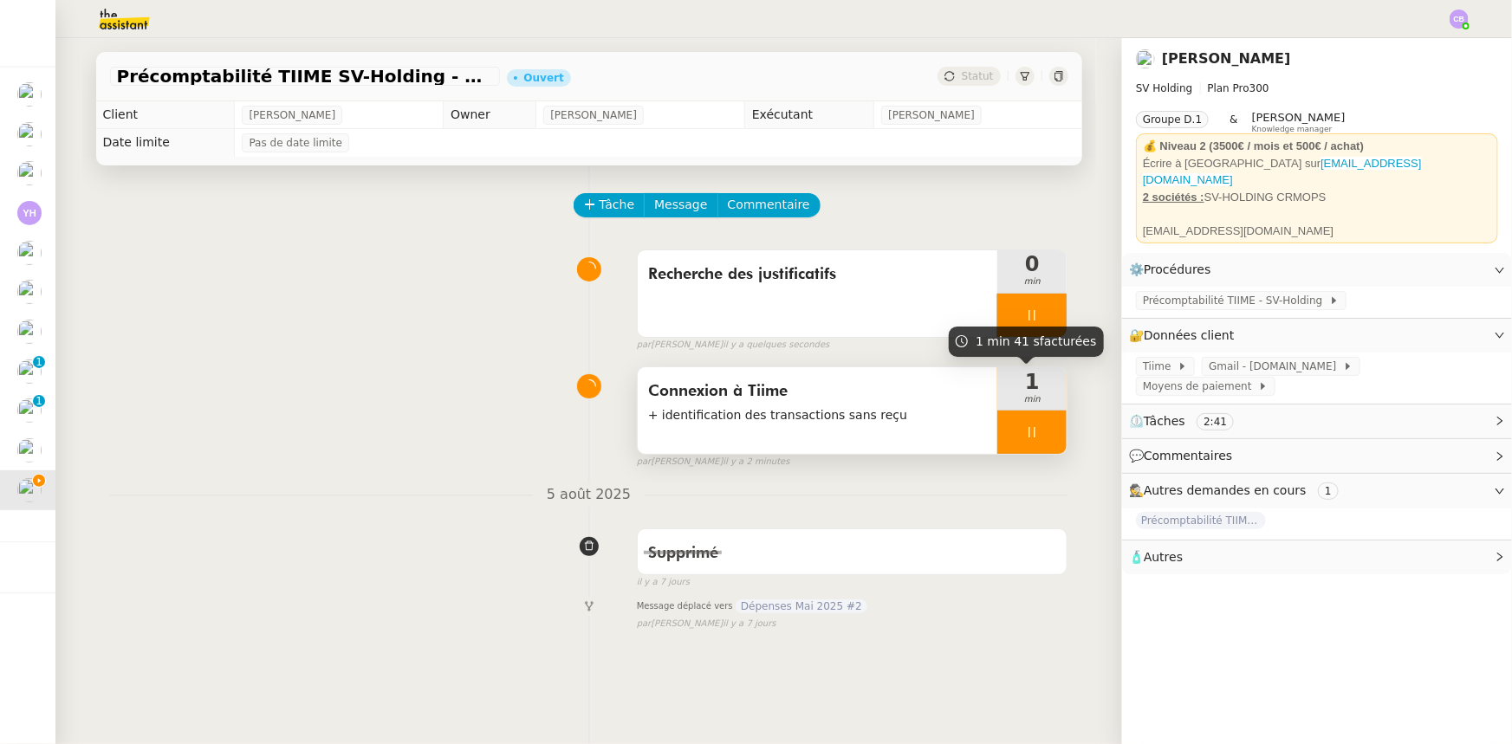
click at [997, 437] on div at bounding box center [1031, 432] width 69 height 43
click at [1036, 442] on button at bounding box center [1049, 432] width 35 height 43
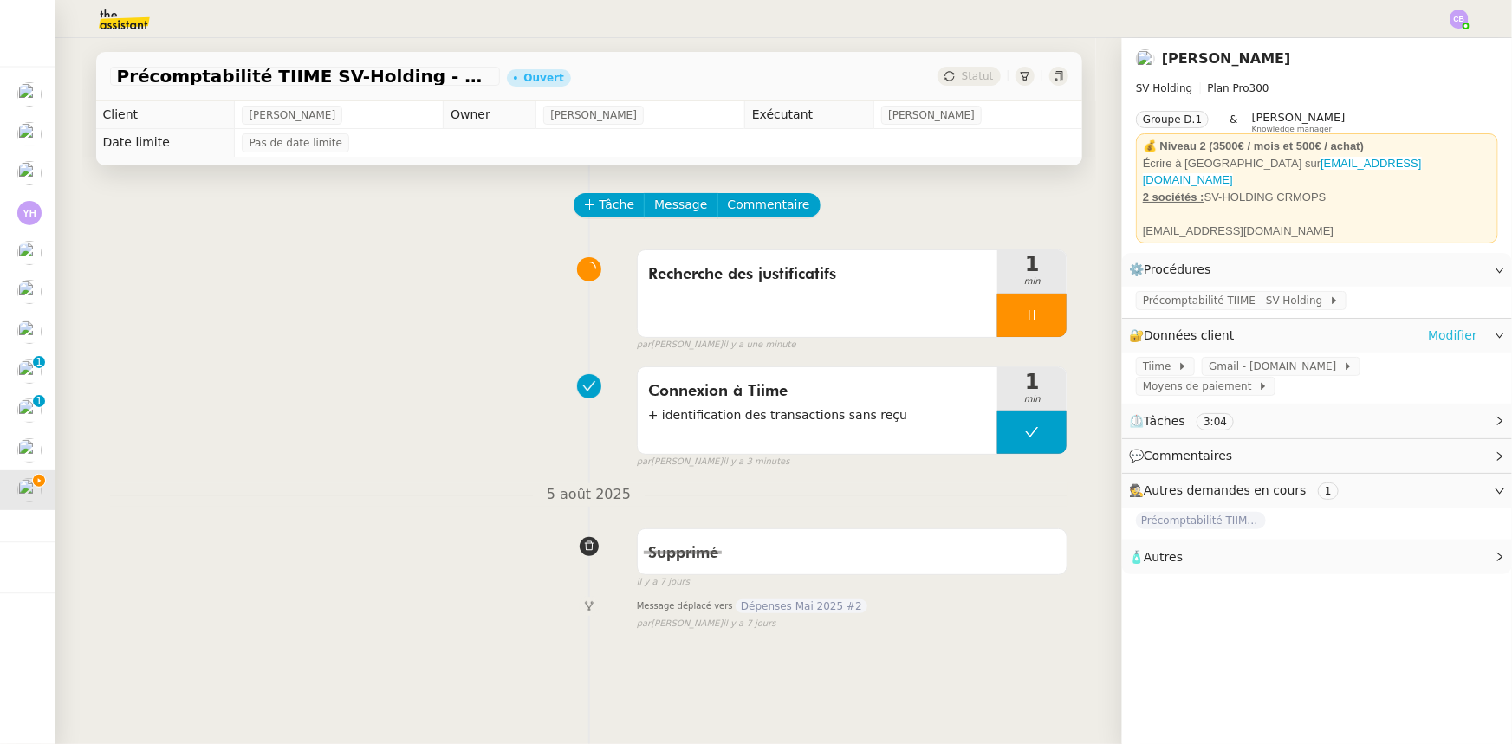
click at [1434, 326] on link "Modifier" at bounding box center [1452, 336] width 49 height 20
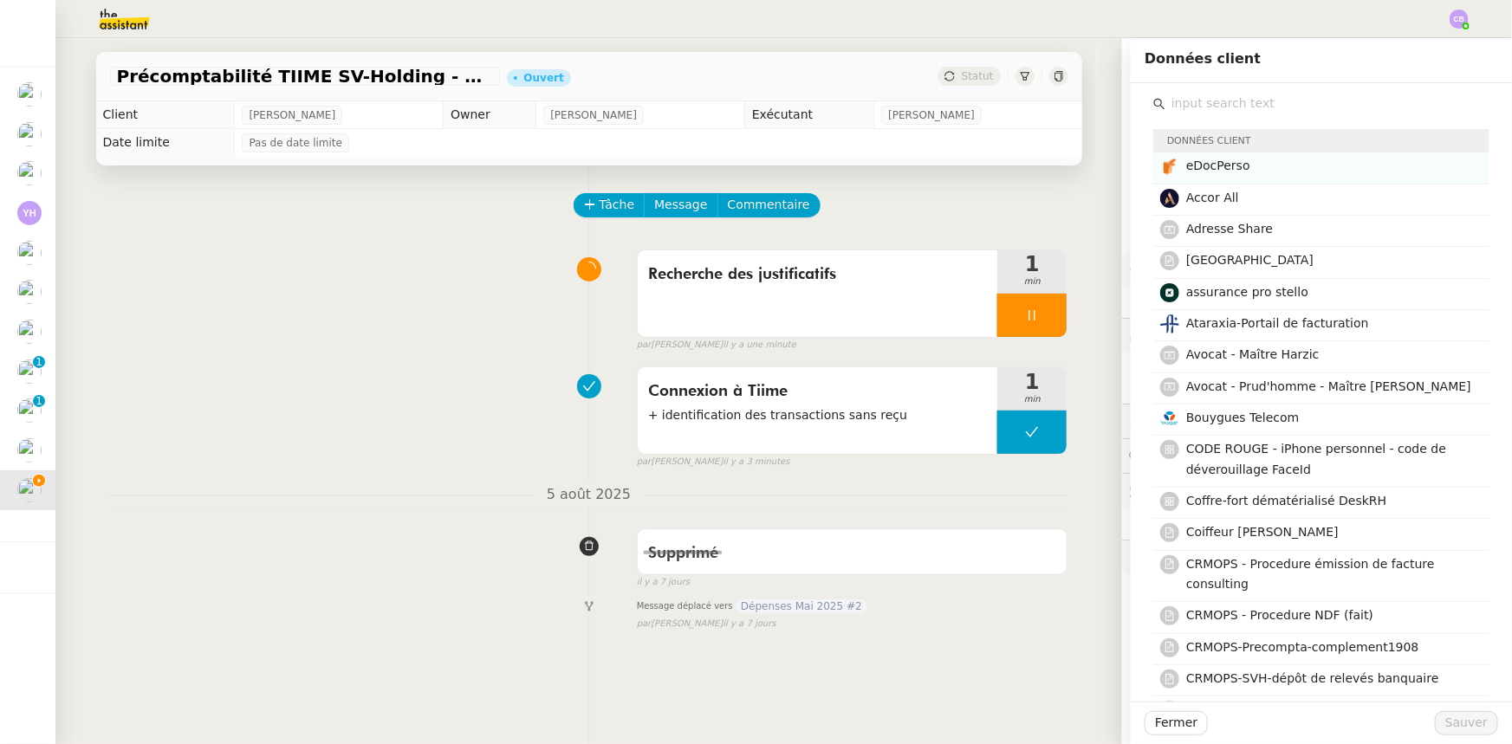
click at [1209, 168] on span "eDocPerso" at bounding box center [1218, 166] width 64 height 14
click at [1458, 723] on span "Sauver" at bounding box center [1466, 723] width 42 height 20
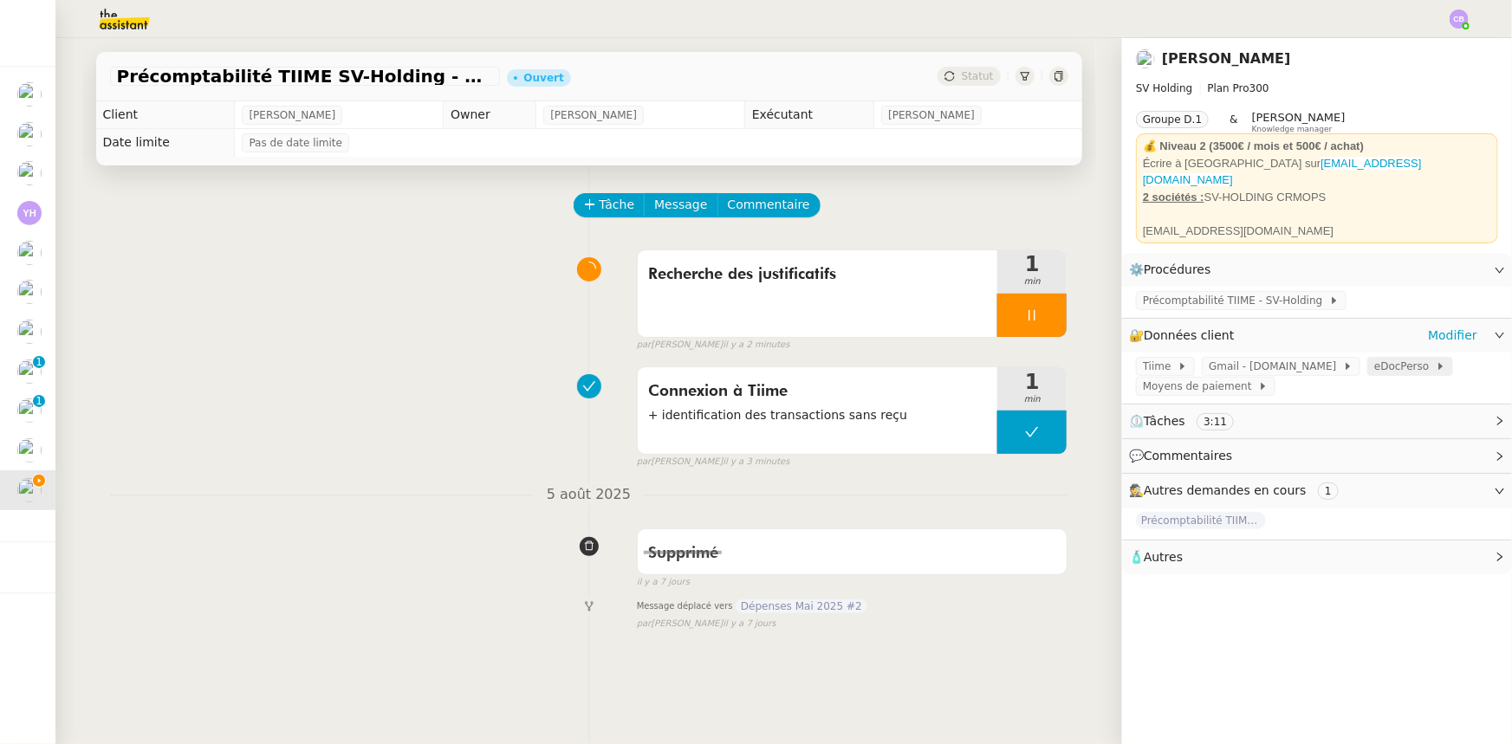
click at [1374, 364] on span "eDocPerso" at bounding box center [1405, 366] width 62 height 17
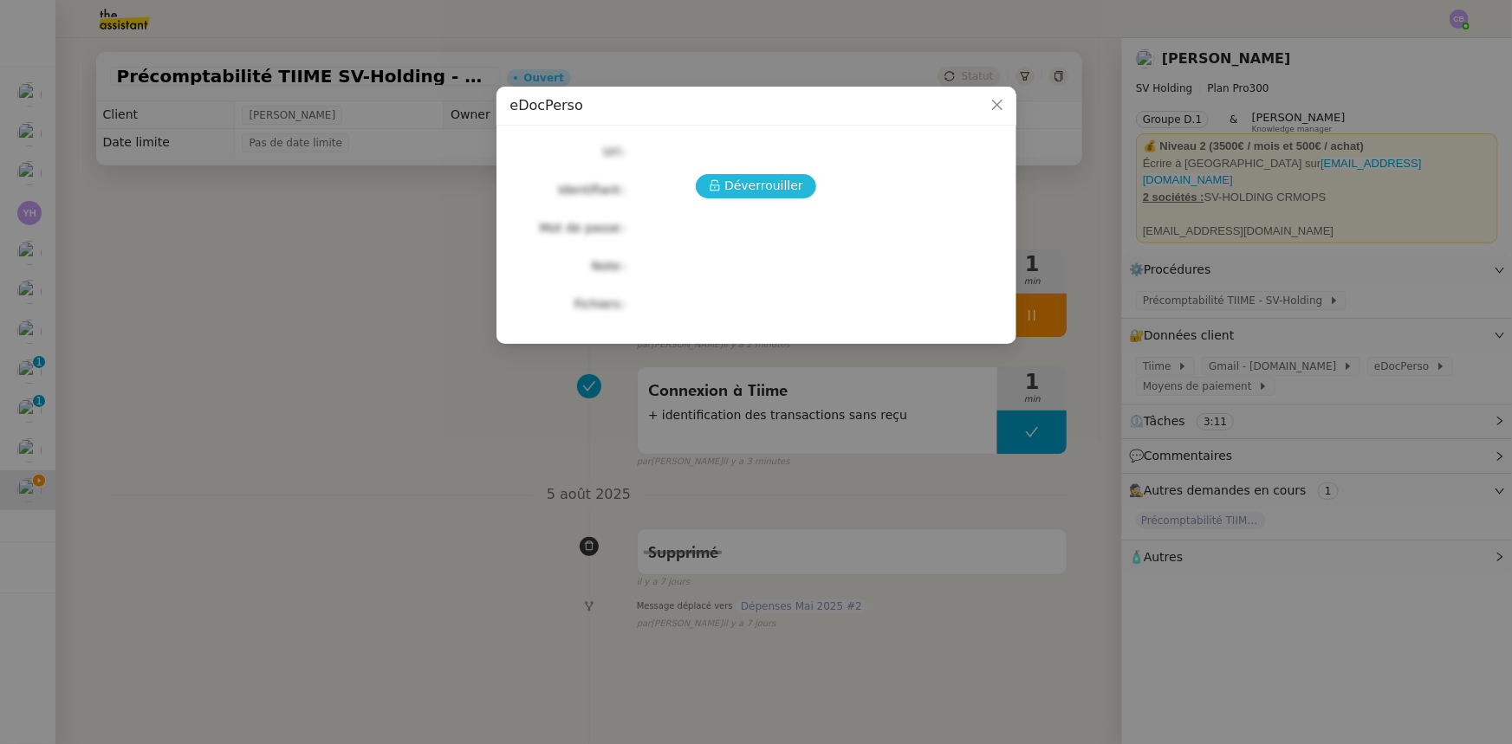
click at [758, 189] on span "Déverrouiller" at bounding box center [763, 186] width 79 height 20
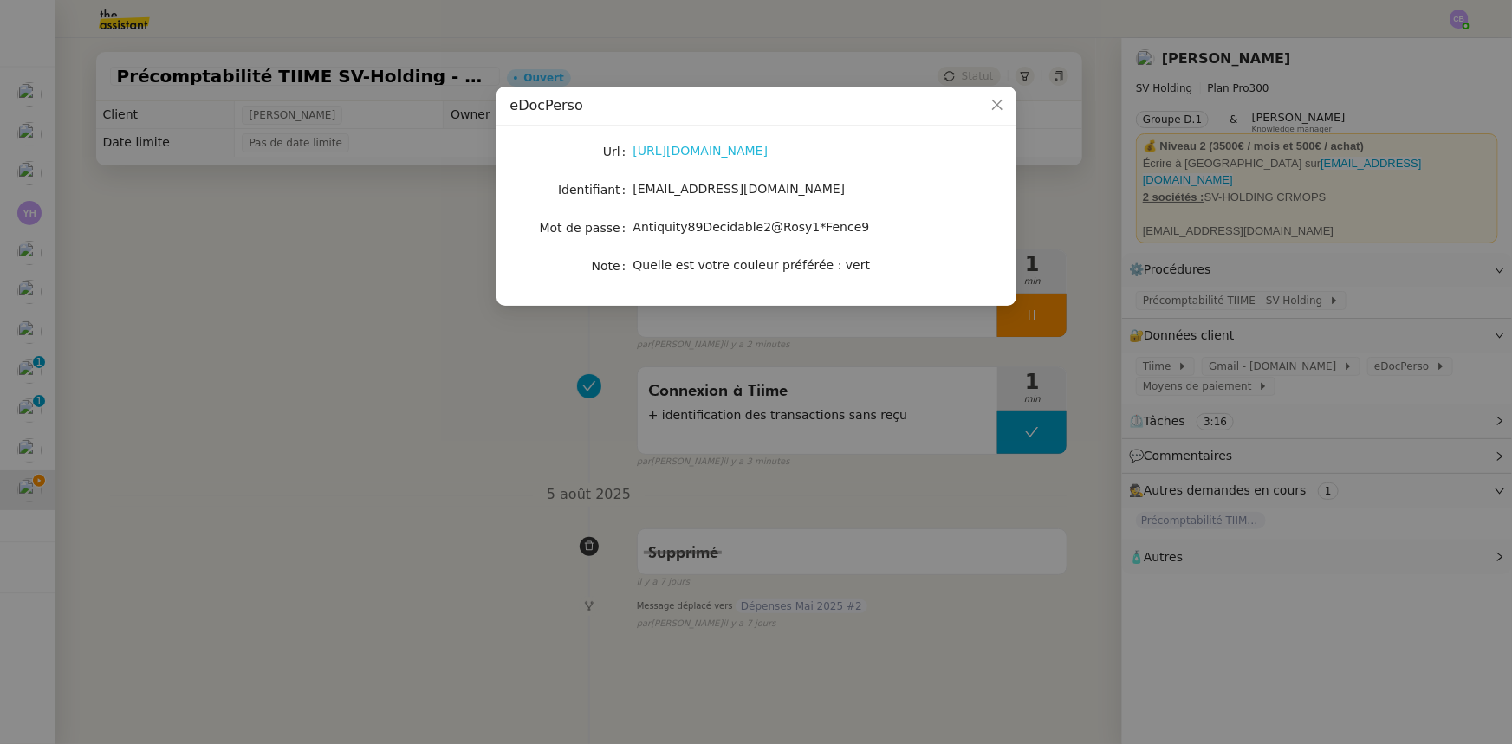
click at [723, 152] on link "https://v2.edocperso.fr/" at bounding box center [700, 151] width 135 height 14
drag, startPoint x: 839, startPoint y: 227, endPoint x: 634, endPoint y: 226, distance: 204.5
click at [634, 226] on span "Antiquity89Decidable2@Rosy1*Fence9" at bounding box center [751, 227] width 237 height 14
copy span "Antiquity89Decidable2@Rosy1*Fence9"
click at [996, 106] on icon "Close" at bounding box center [996, 105] width 10 height 10
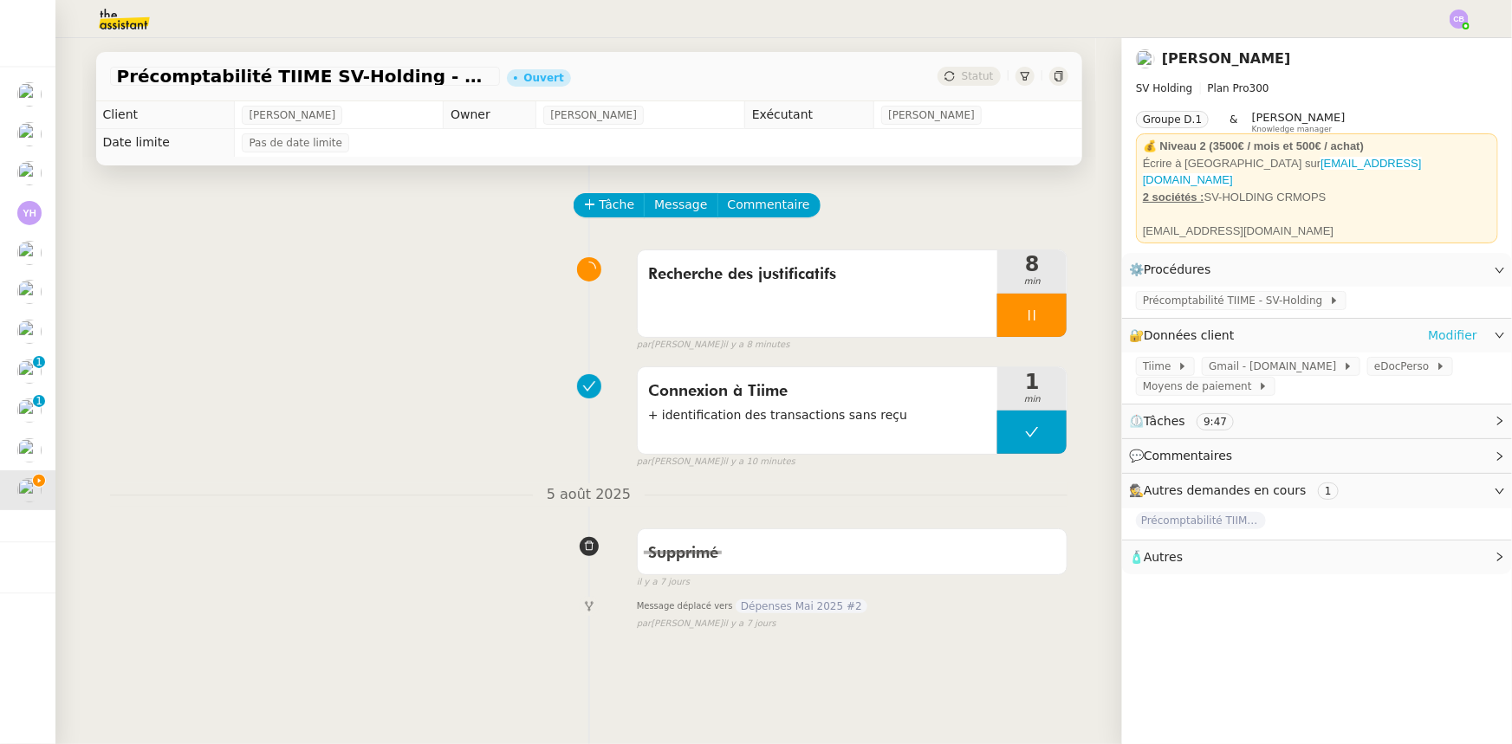
click at [1429, 329] on link "Modifier" at bounding box center [1452, 336] width 49 height 20
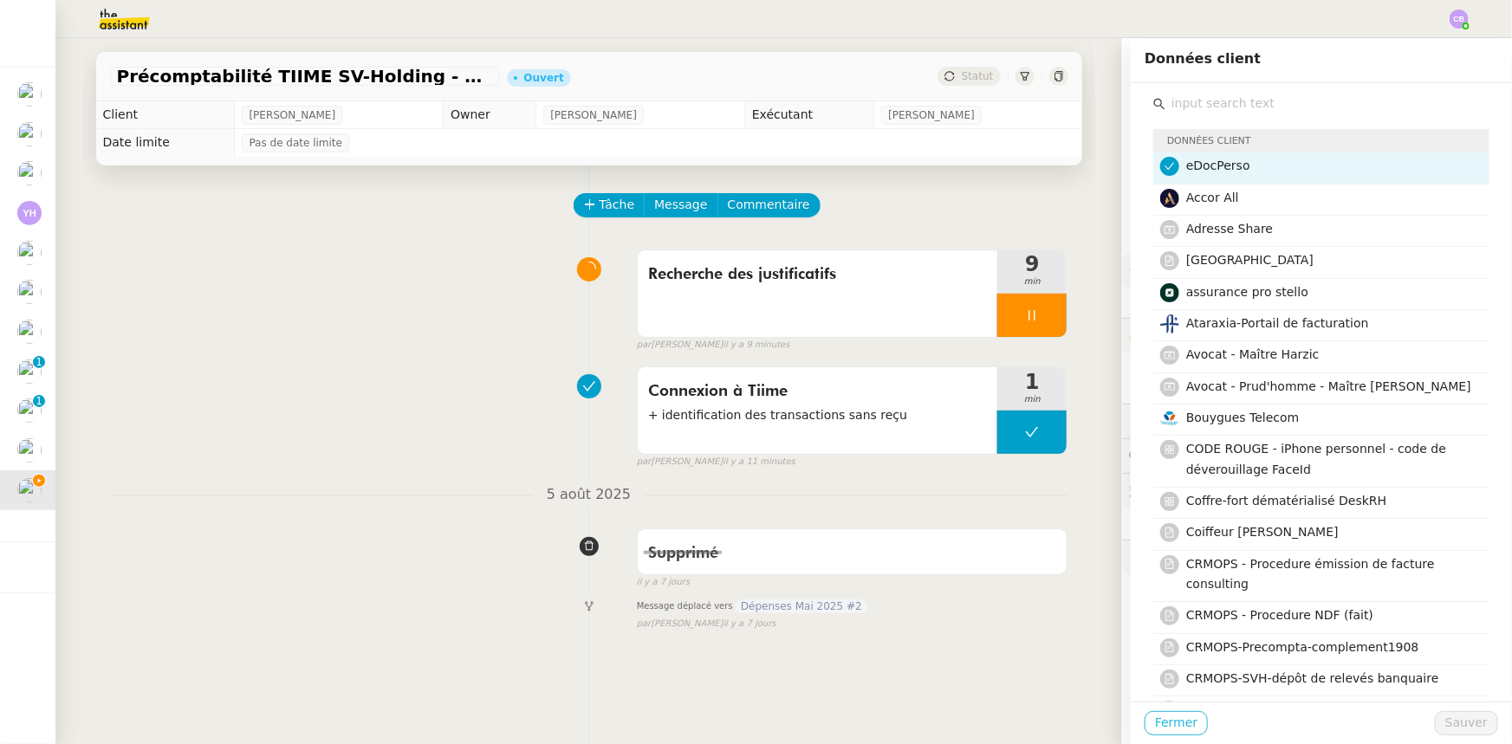
click at [1163, 730] on span "Fermer" at bounding box center [1176, 723] width 42 height 20
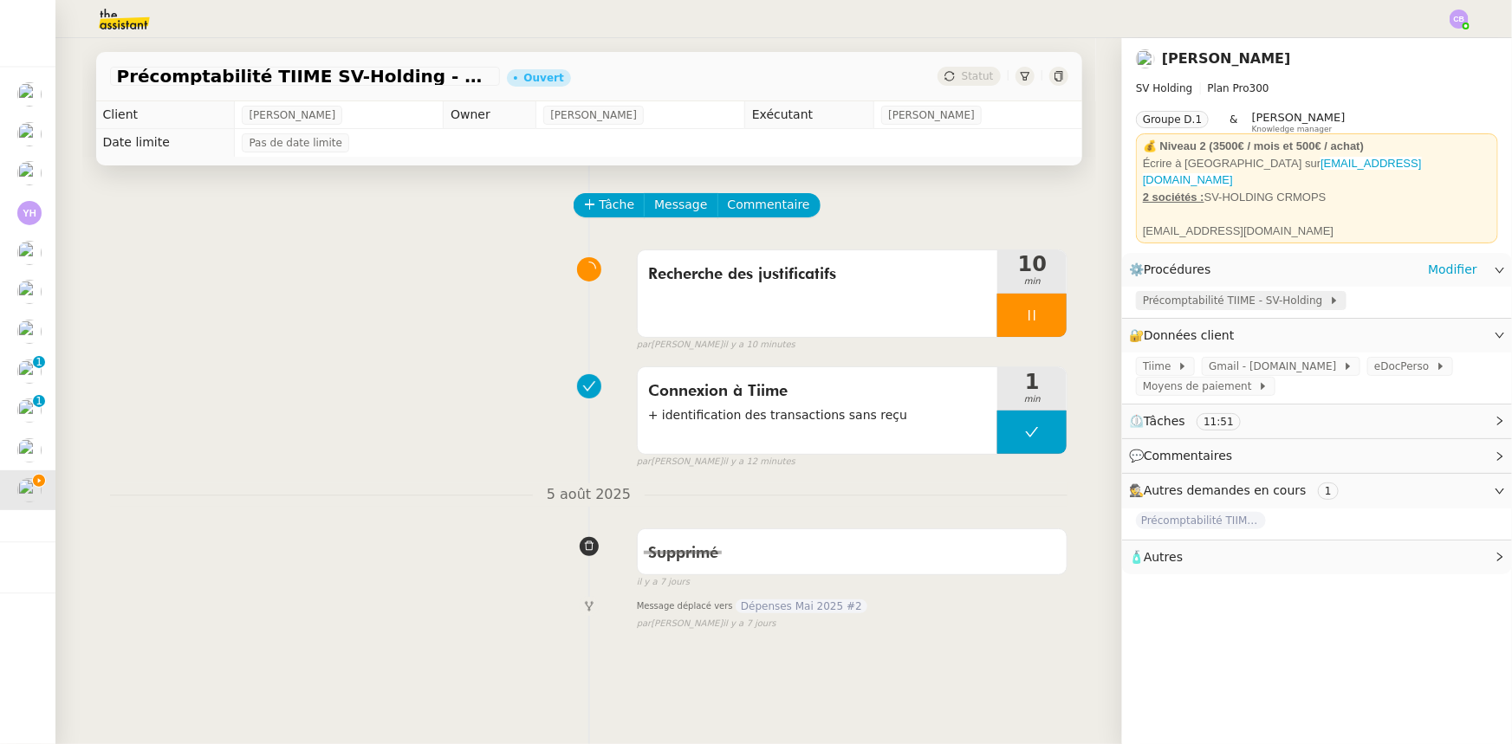
click at [1262, 295] on span "Précomptabilité TIIME - SV-Holding" at bounding box center [1236, 300] width 186 height 17
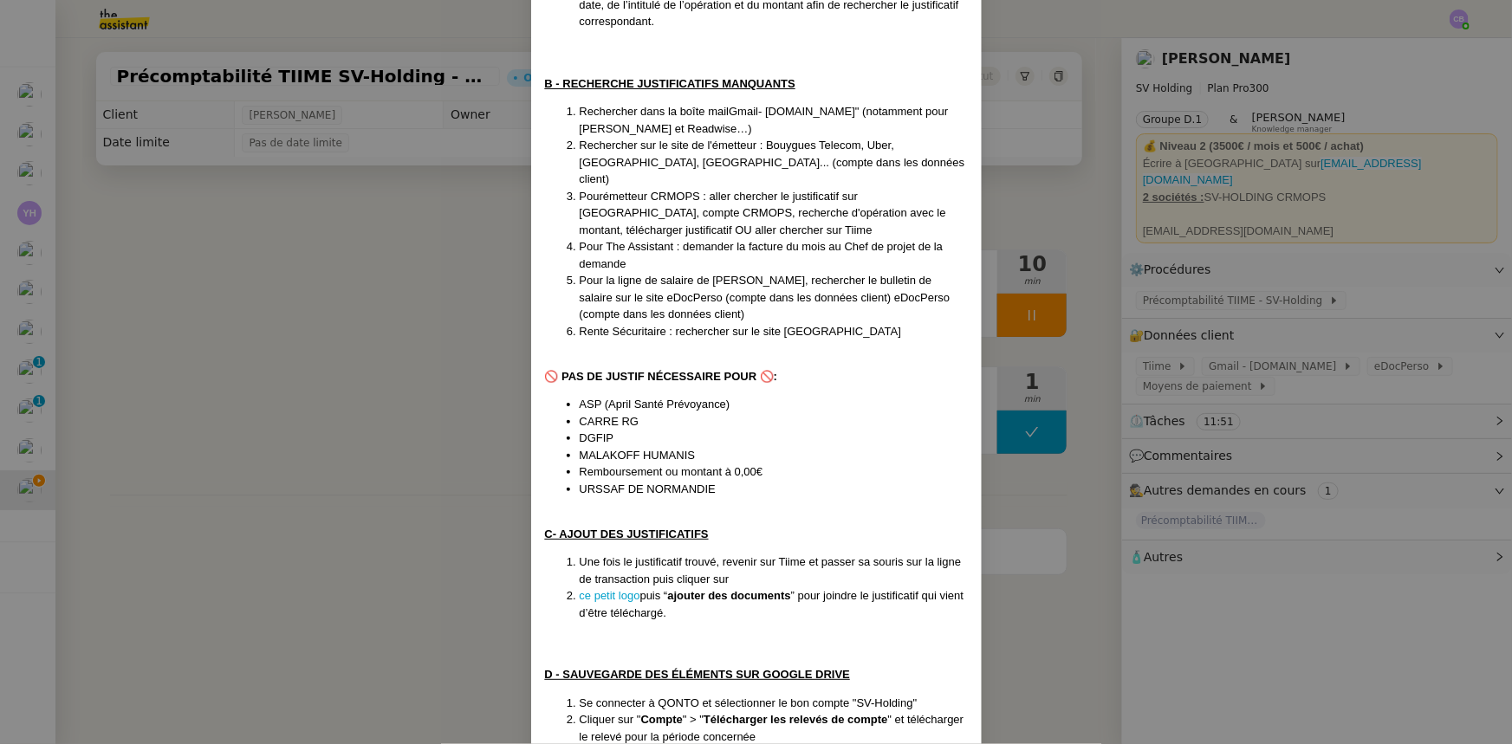
scroll to position [472, 0]
click at [424, 345] on nz-modal-container "Créée le [DATE] Contexte : [PERSON_NAME] souhaite que nous nous occupions de tr…" at bounding box center [756, 372] width 1512 height 744
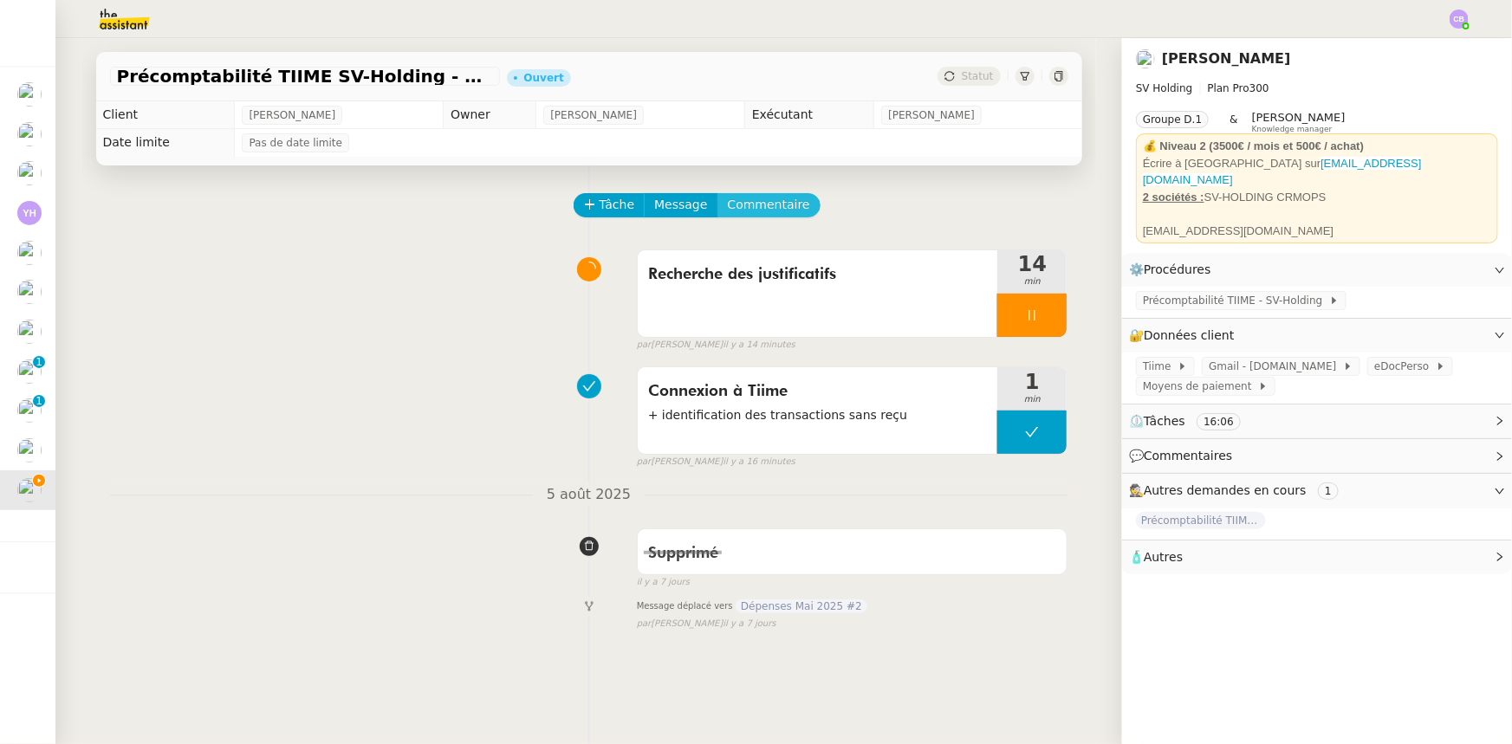
click at [739, 205] on span "Commentaire" at bounding box center [769, 205] width 82 height 20
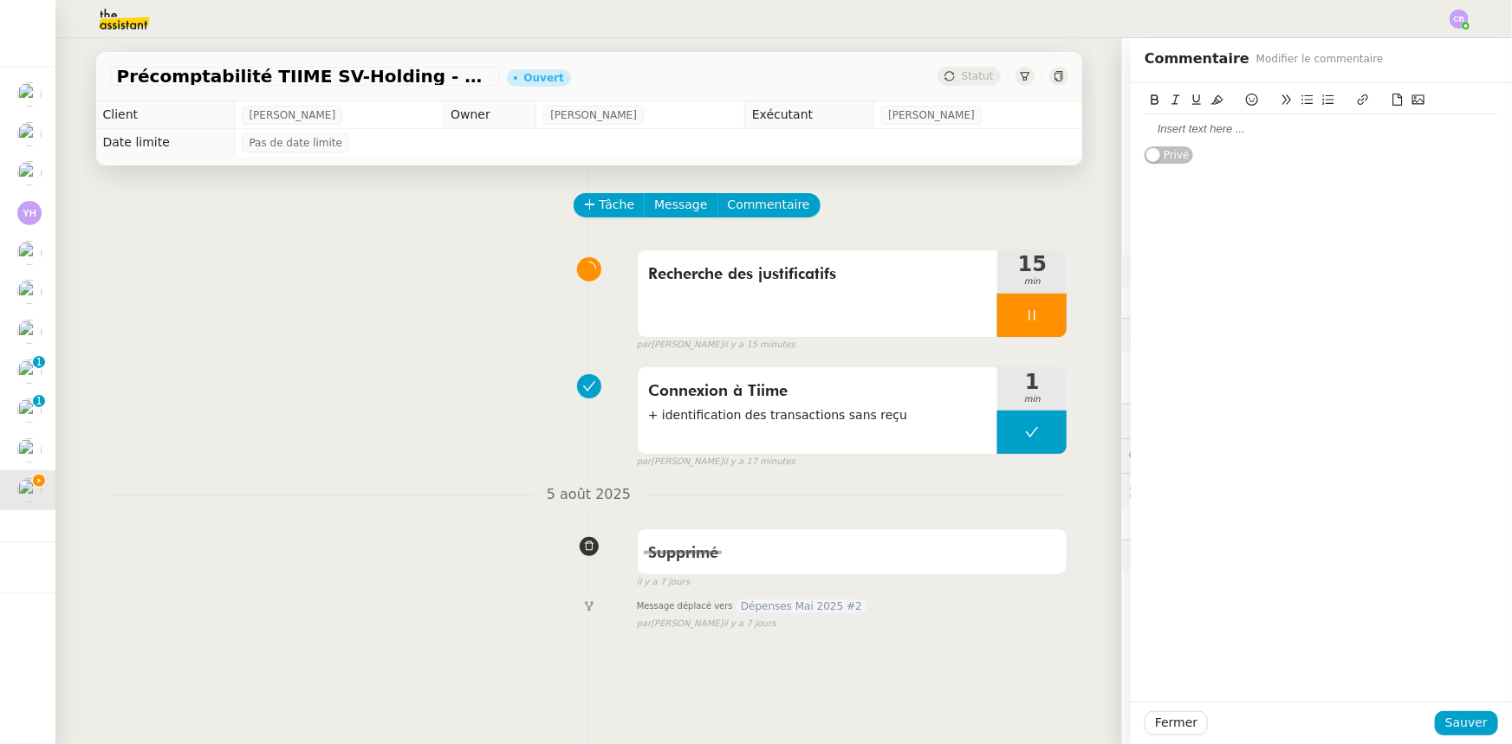
click at [1241, 131] on div at bounding box center [1320, 129] width 353 height 16
click at [1144, 126] on div "Kindle Svcs" at bounding box center [1320, 129] width 353 height 16
click at [1286, 133] on div "[DATE] - Kindle Svcs" at bounding box center [1320, 129] width 353 height 16
click at [1445, 726] on span "Sauver" at bounding box center [1466, 723] width 42 height 20
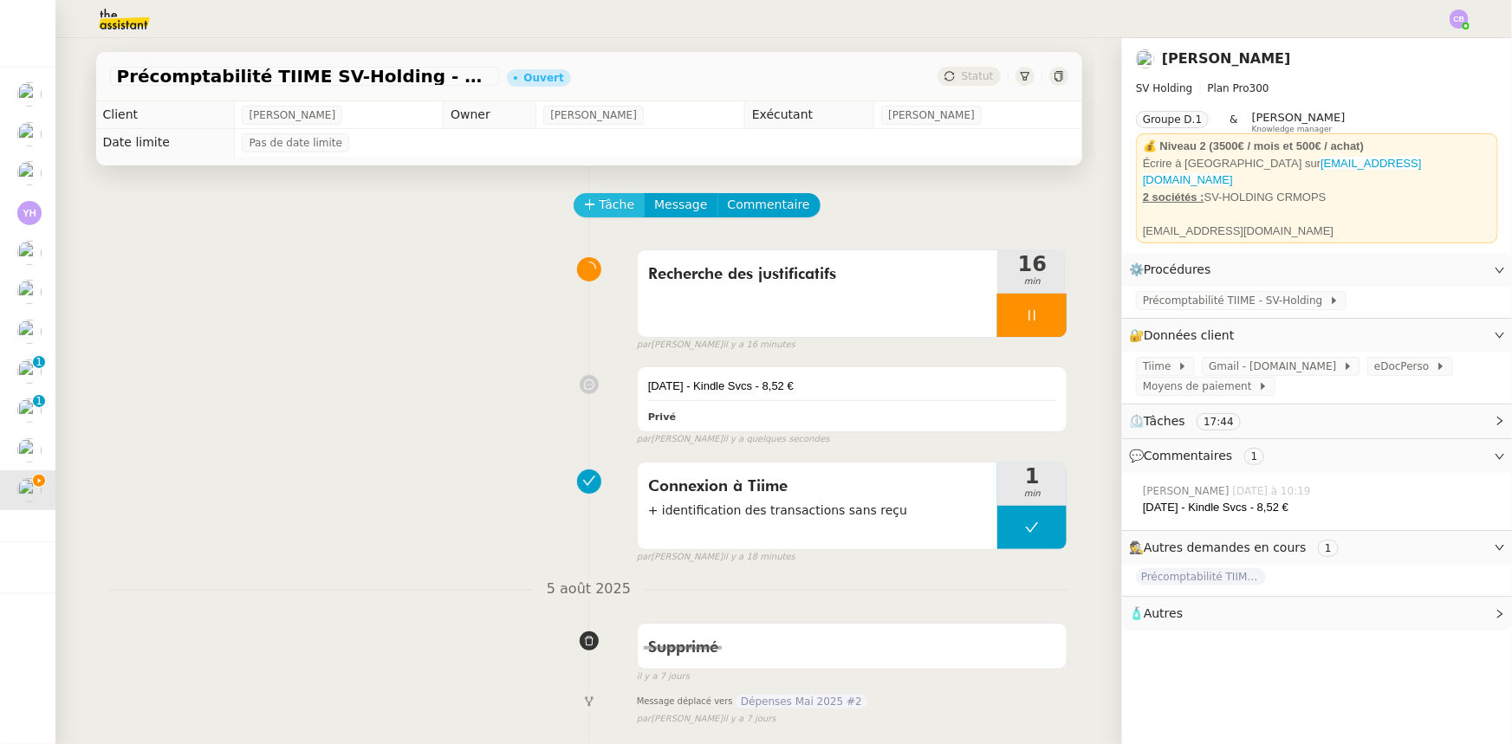
click at [600, 208] on span "Tâche" at bounding box center [618, 205] width 36 height 20
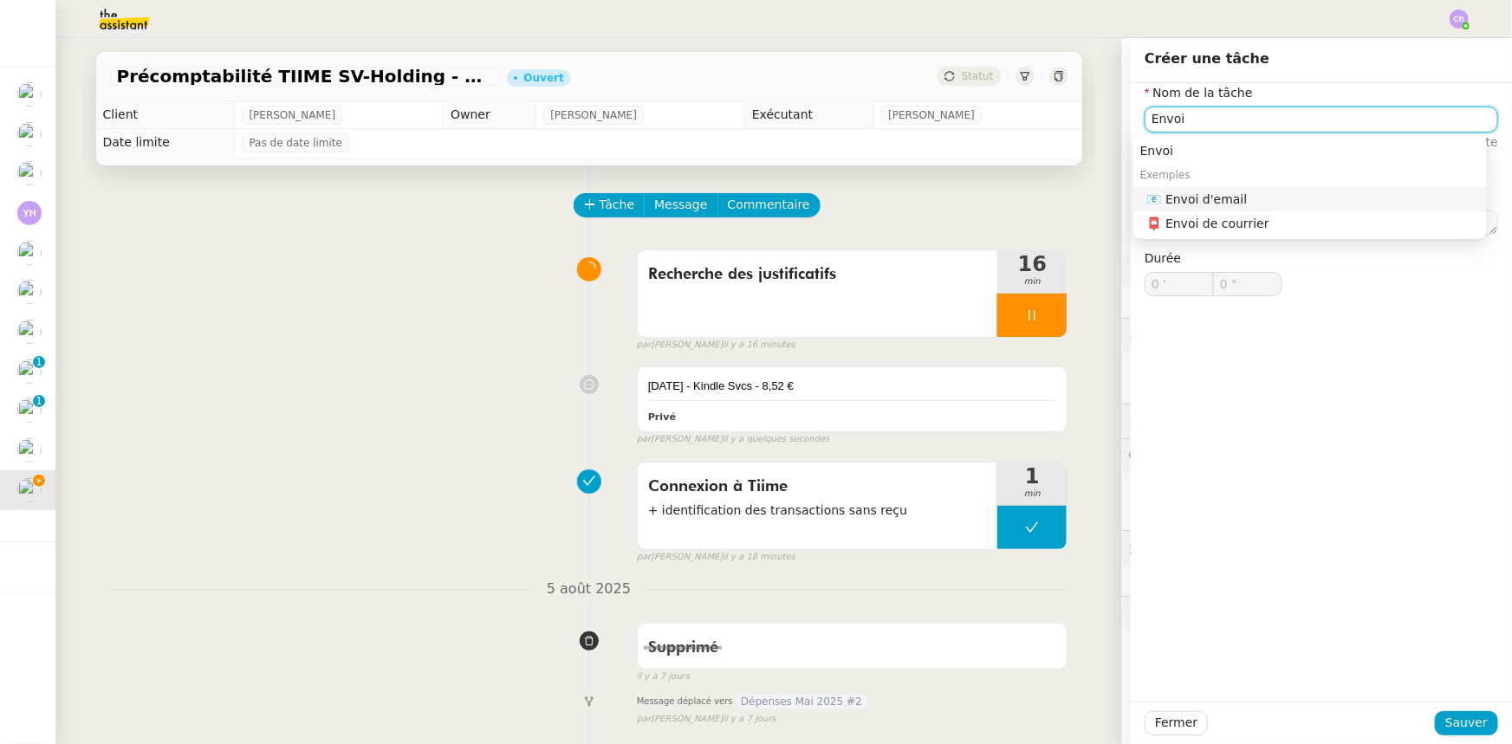
click at [1183, 203] on div "📧 Envoi d'email" at bounding box center [1313, 199] width 333 height 16
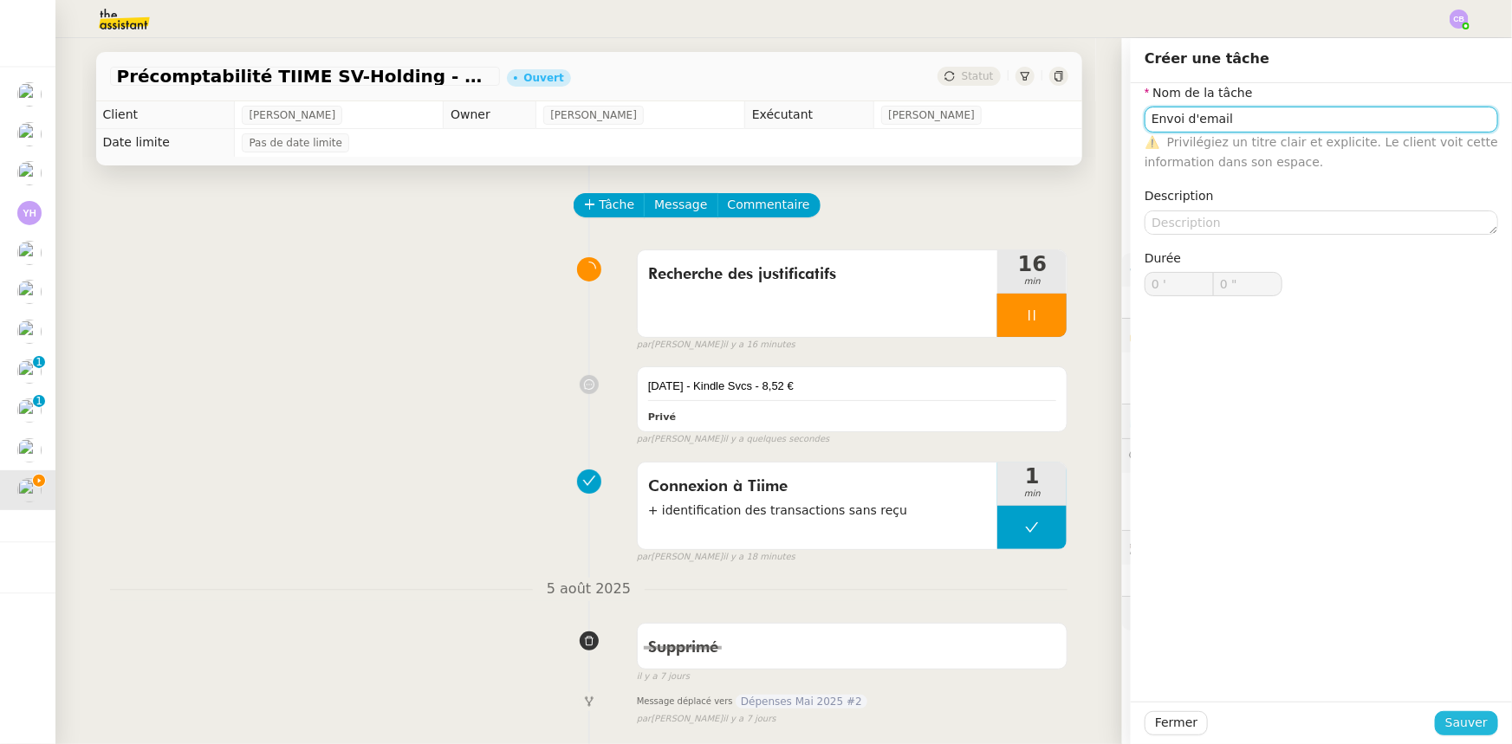
type input "Envoi d'email"
click at [1445, 723] on span "Sauver" at bounding box center [1466, 723] width 42 height 20
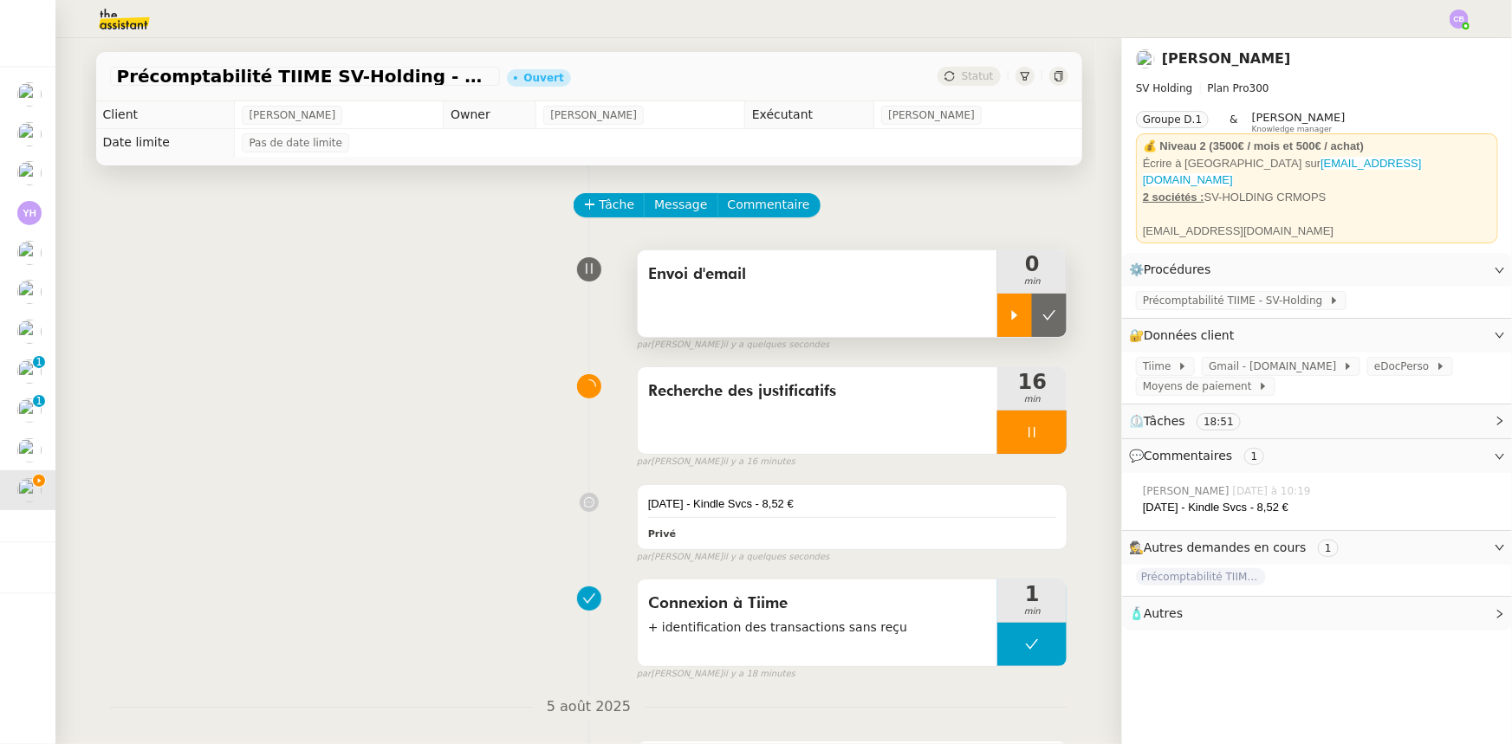
click at [997, 312] on div at bounding box center [1014, 315] width 35 height 43
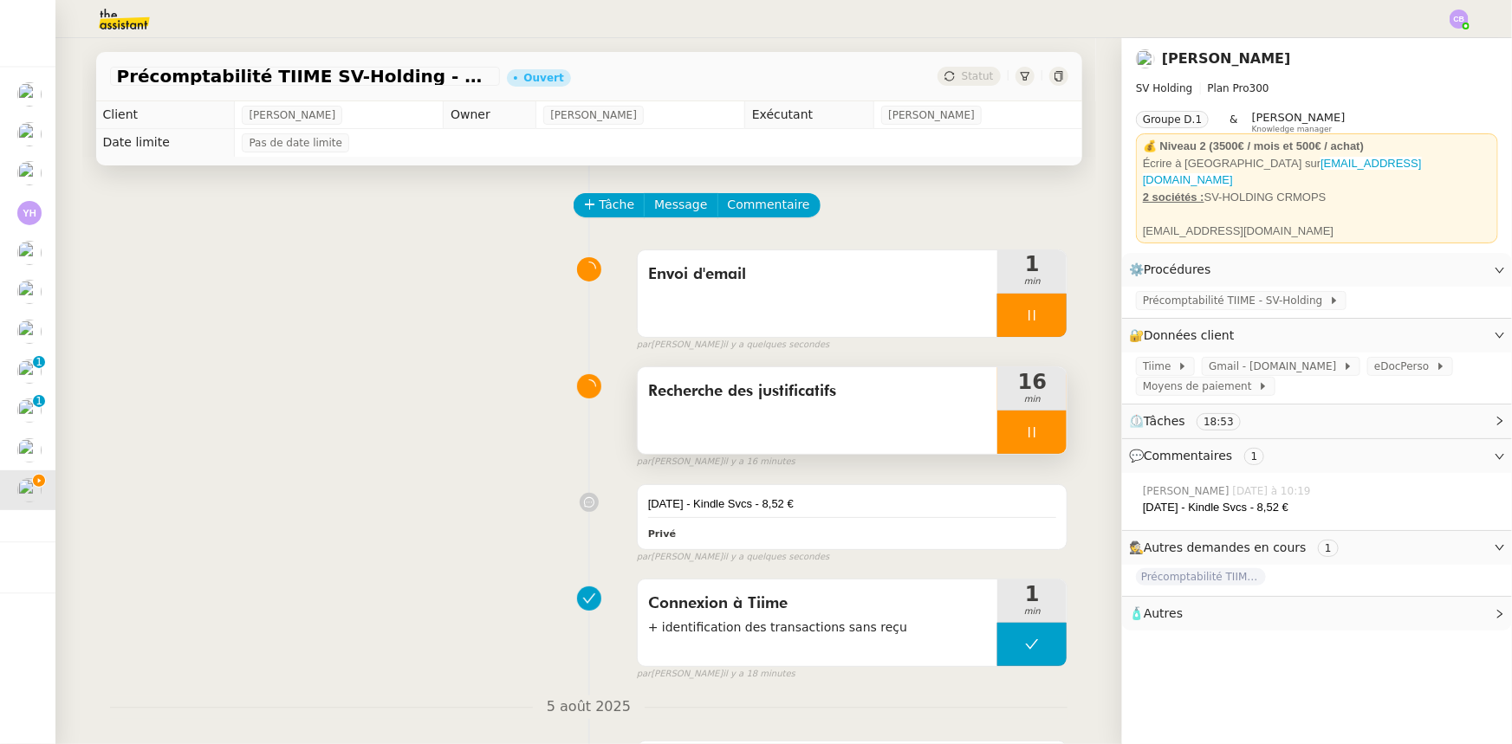
click at [997, 432] on div at bounding box center [1031, 432] width 69 height 43
click at [1043, 438] on icon at bounding box center [1049, 433] width 13 height 10
click at [654, 206] on span "Message" at bounding box center [680, 205] width 53 height 20
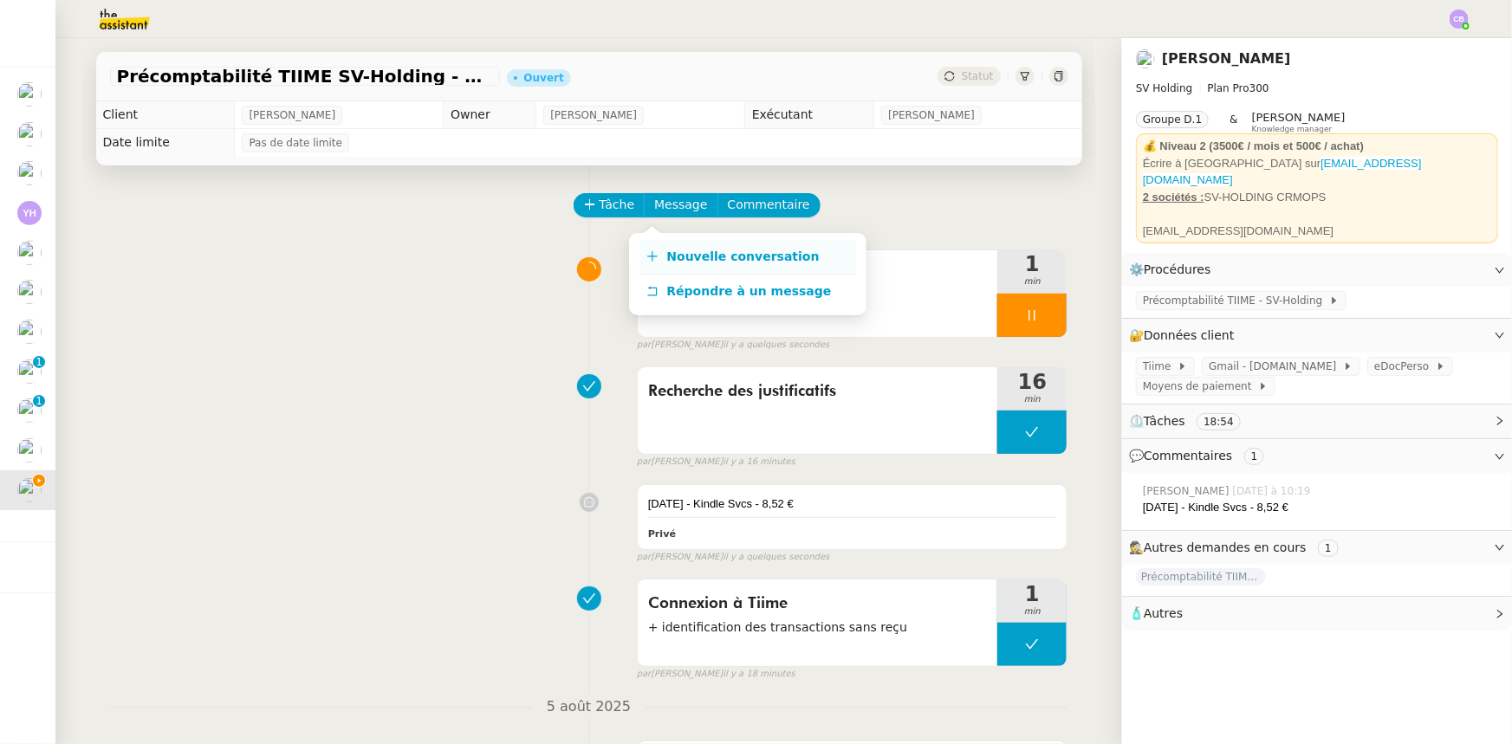
click at [695, 255] on span "Nouvelle conversation" at bounding box center [743, 257] width 152 height 14
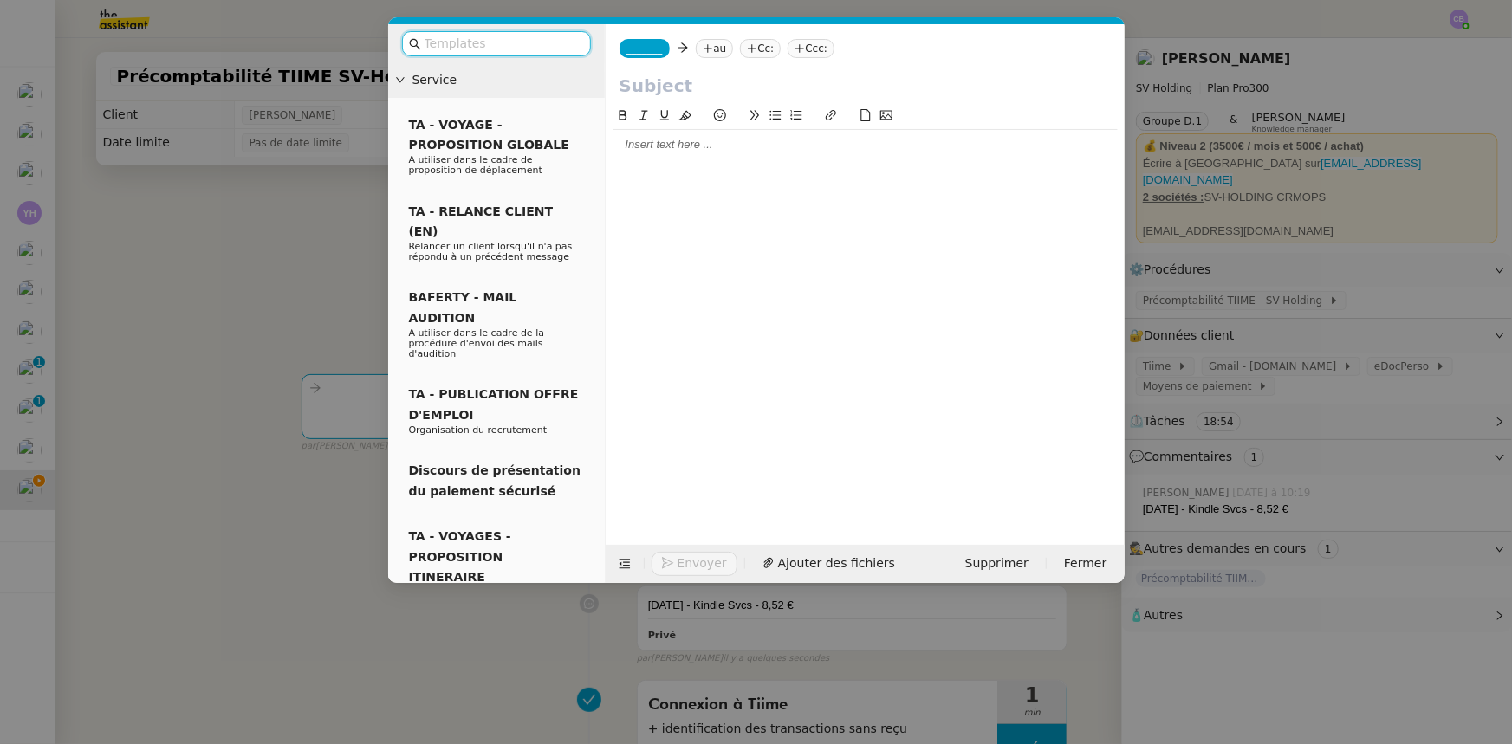
click at [642, 48] on span "_______" at bounding box center [644, 48] width 36 height 12
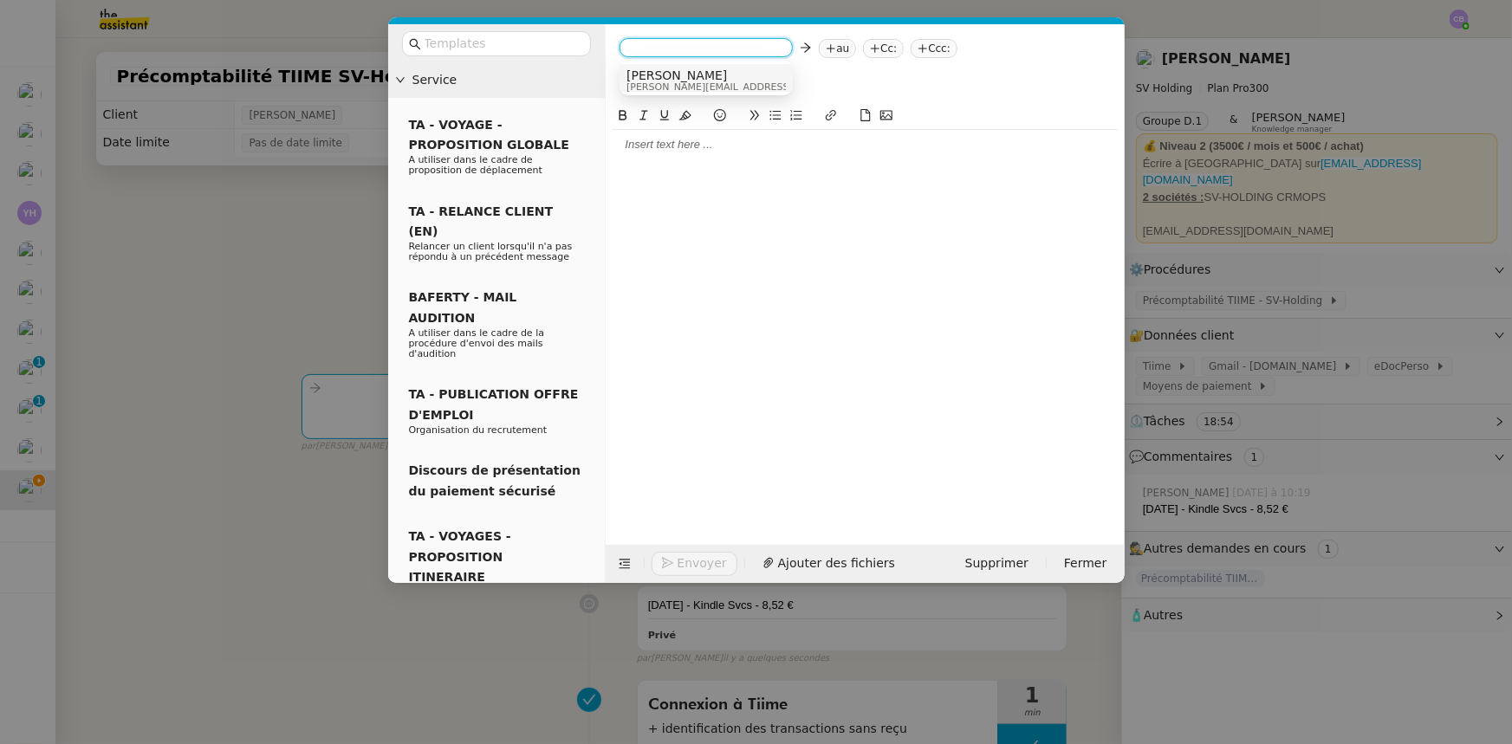
click at [662, 86] on span "[PERSON_NAME][EMAIL_ADDRESS][DOMAIN_NAME]" at bounding box center [749, 87] width 246 height 10
click at [753, 47] on icon at bounding box center [758, 48] width 10 height 10
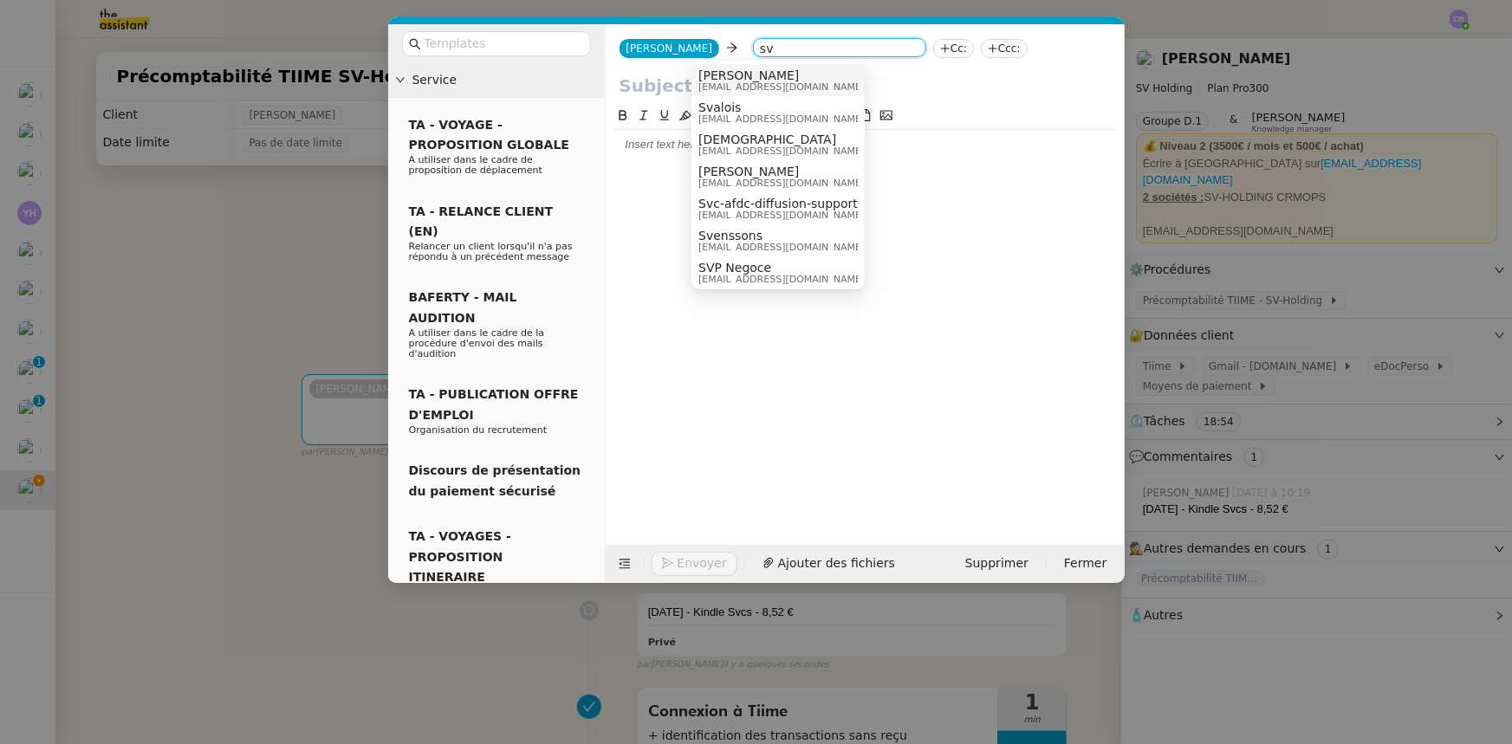
type input "sv"
click at [751, 75] on span "[PERSON_NAME]" at bounding box center [781, 75] width 166 height 14
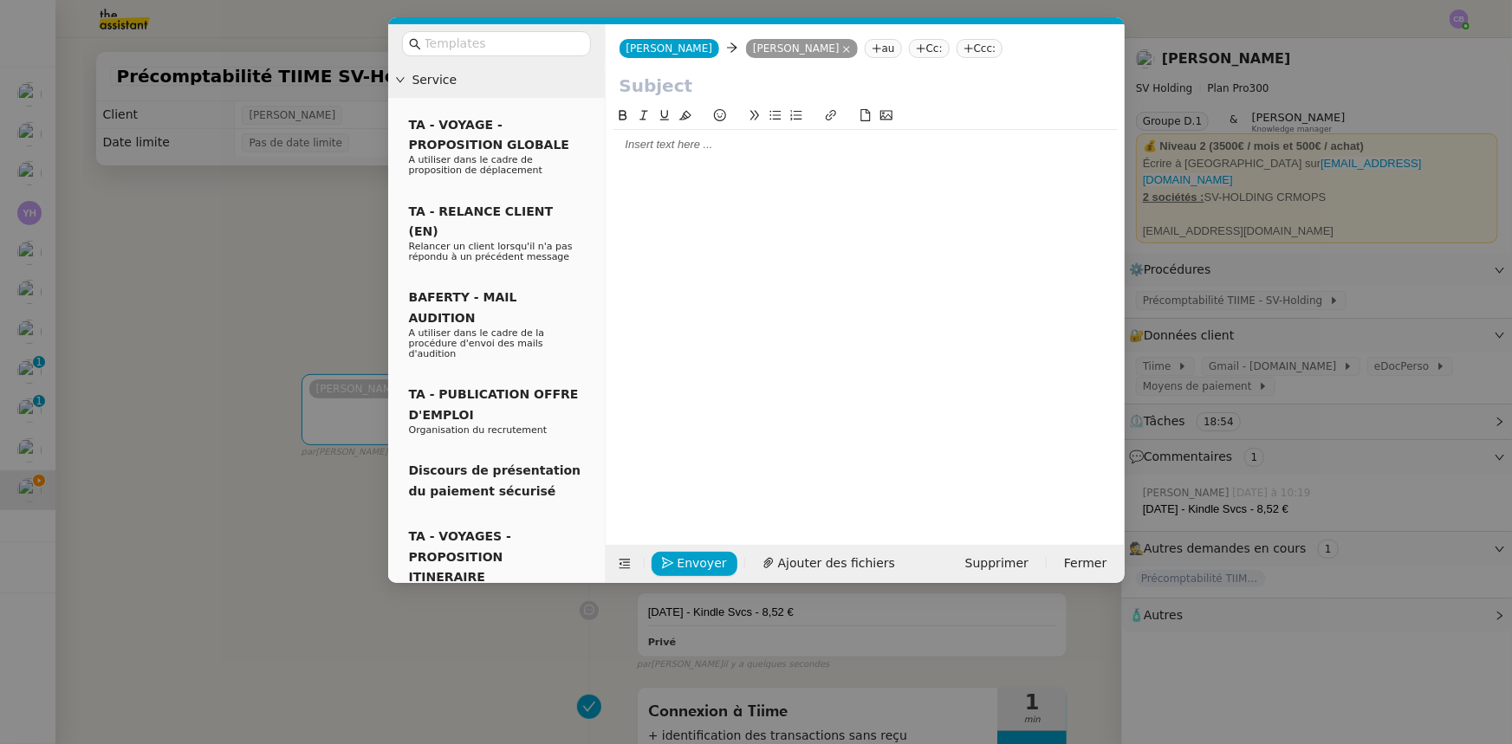
click at [684, 88] on input "text" at bounding box center [864, 86] width 491 height 26
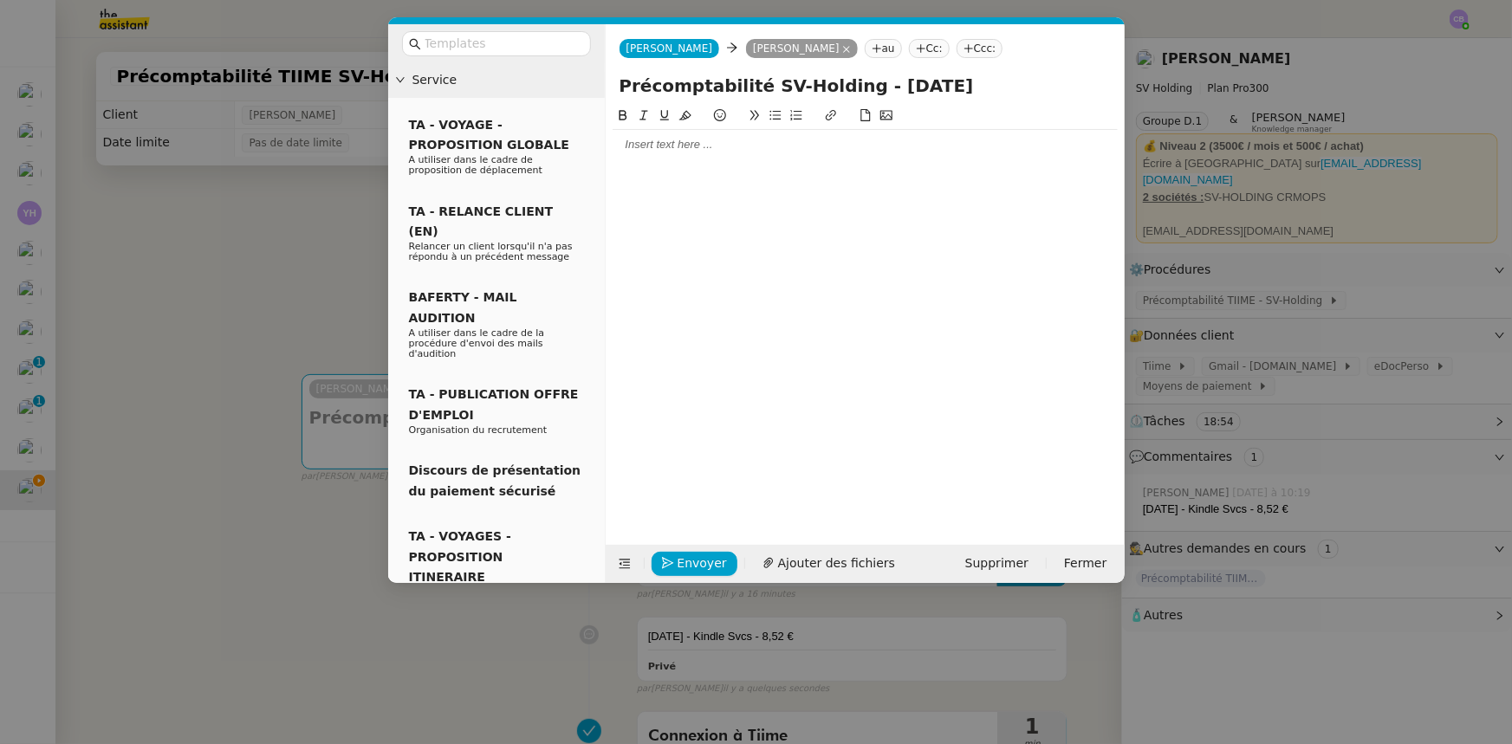
type input "Précomptabilité SV-Holding - [DATE]"
click at [666, 146] on div at bounding box center [865, 145] width 505 height 16
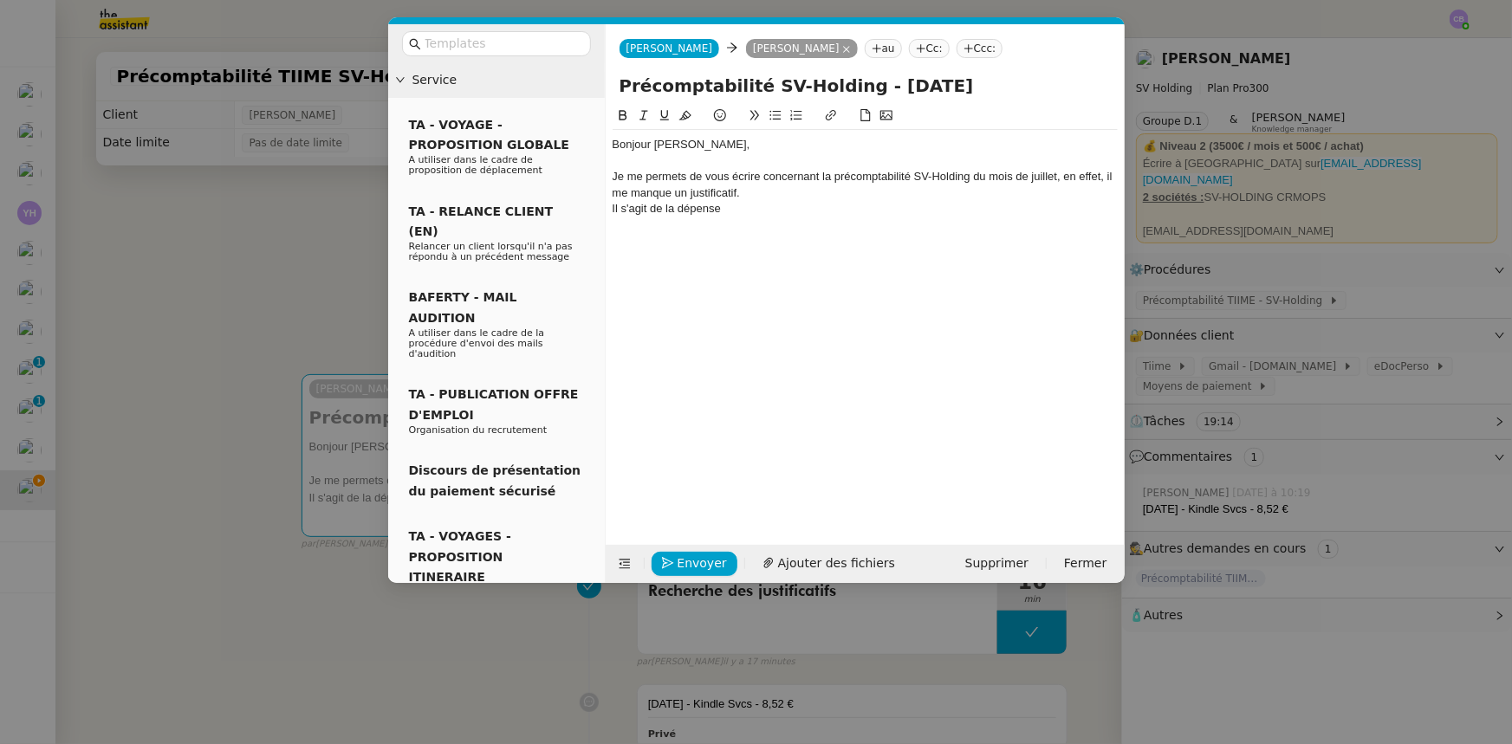
click at [279, 264] on nz-modal-container "Service TA - VOYAGE - PROPOSITION GLOBALE A utiliser dans le cadre de propositi…" at bounding box center [756, 372] width 1512 height 744
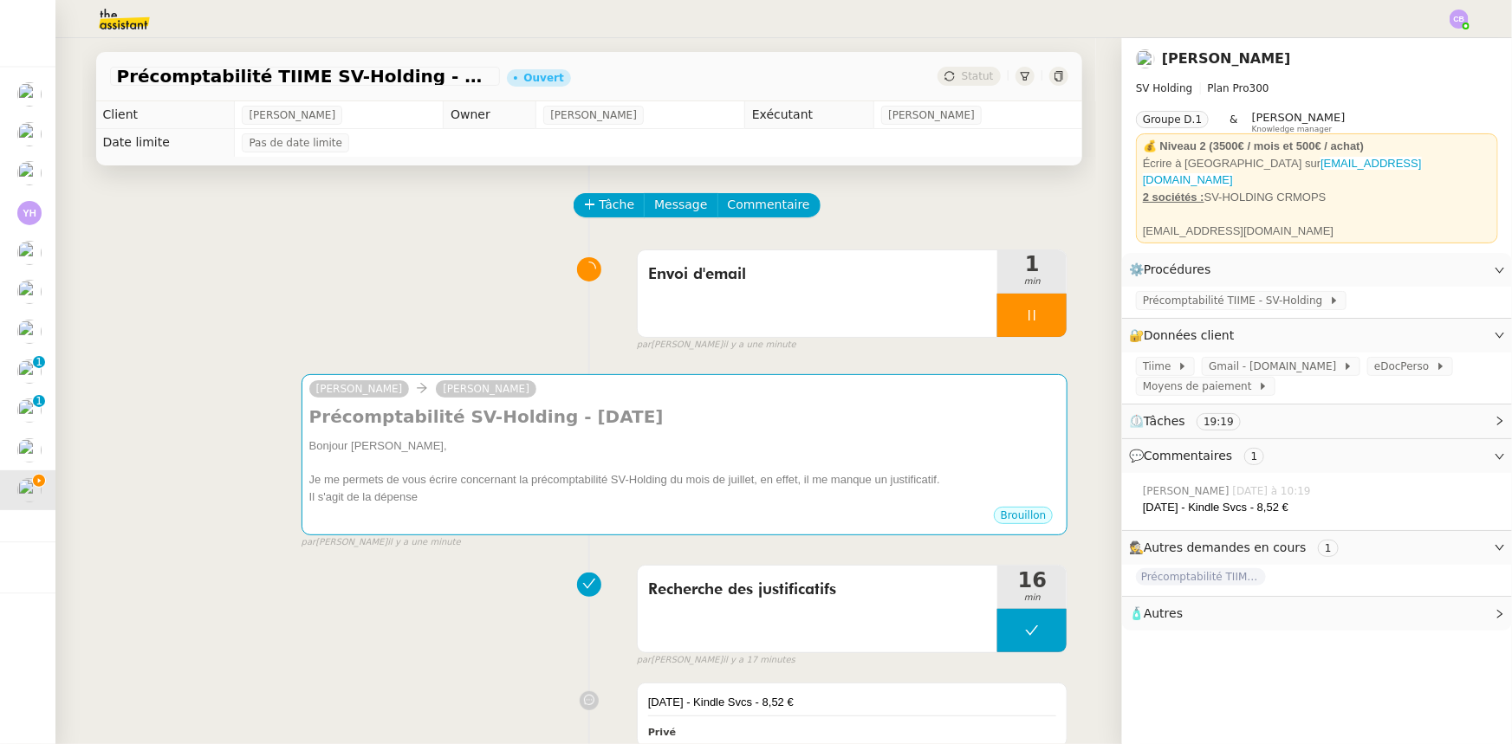
drag, startPoint x: 1301, startPoint y: 498, endPoint x: 1130, endPoint y: 505, distance: 171.7
click at [1136, 505] on div "[PERSON_NAME] [DATE] [DATE] - Kindle Svcs - 8,52 €" at bounding box center [1317, 499] width 362 height 47
copy div "[DATE] - Kindle Svcs - 8,52 €"
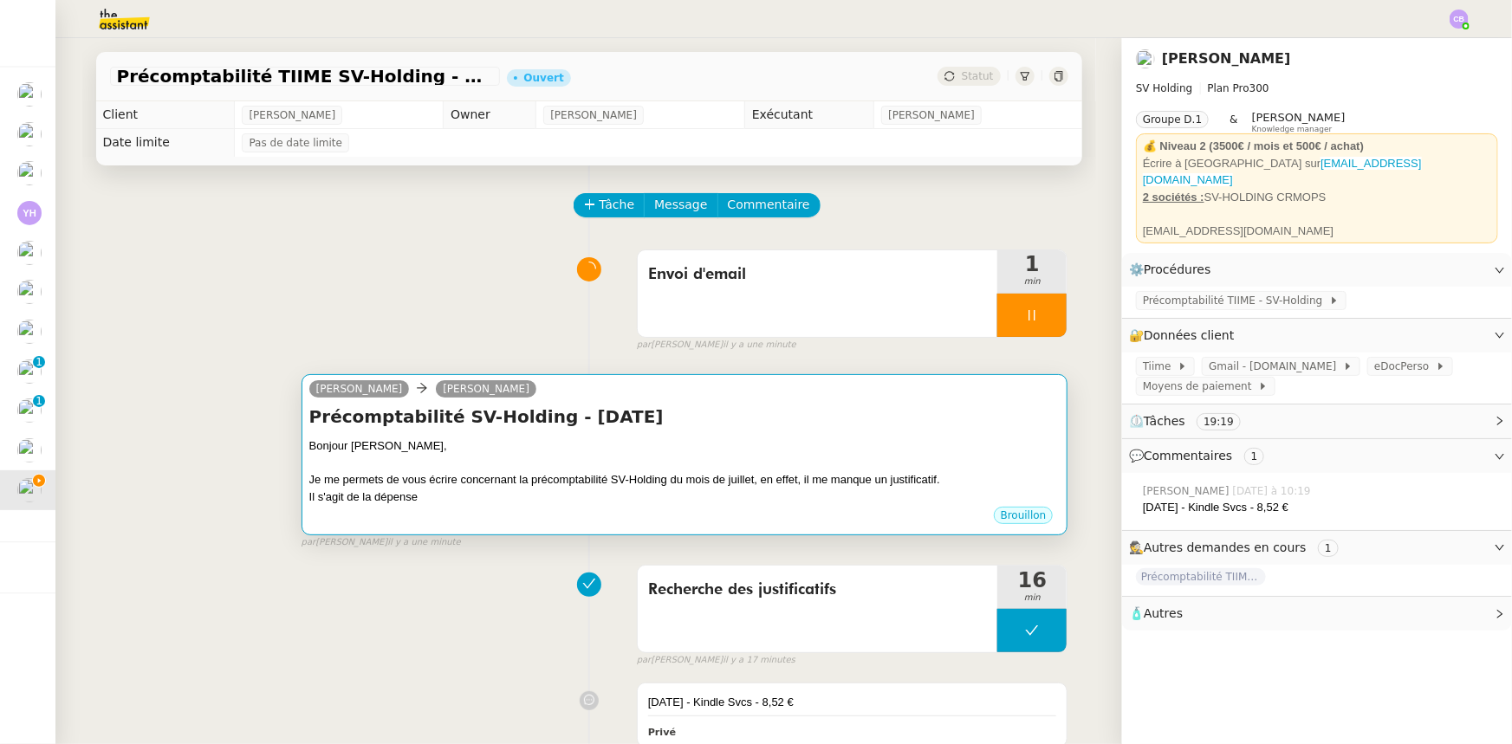
click at [884, 488] on div "Je me permets de vous écrire concernant la précomptabilité SV-Holding du mois d…" at bounding box center [684, 479] width 751 height 17
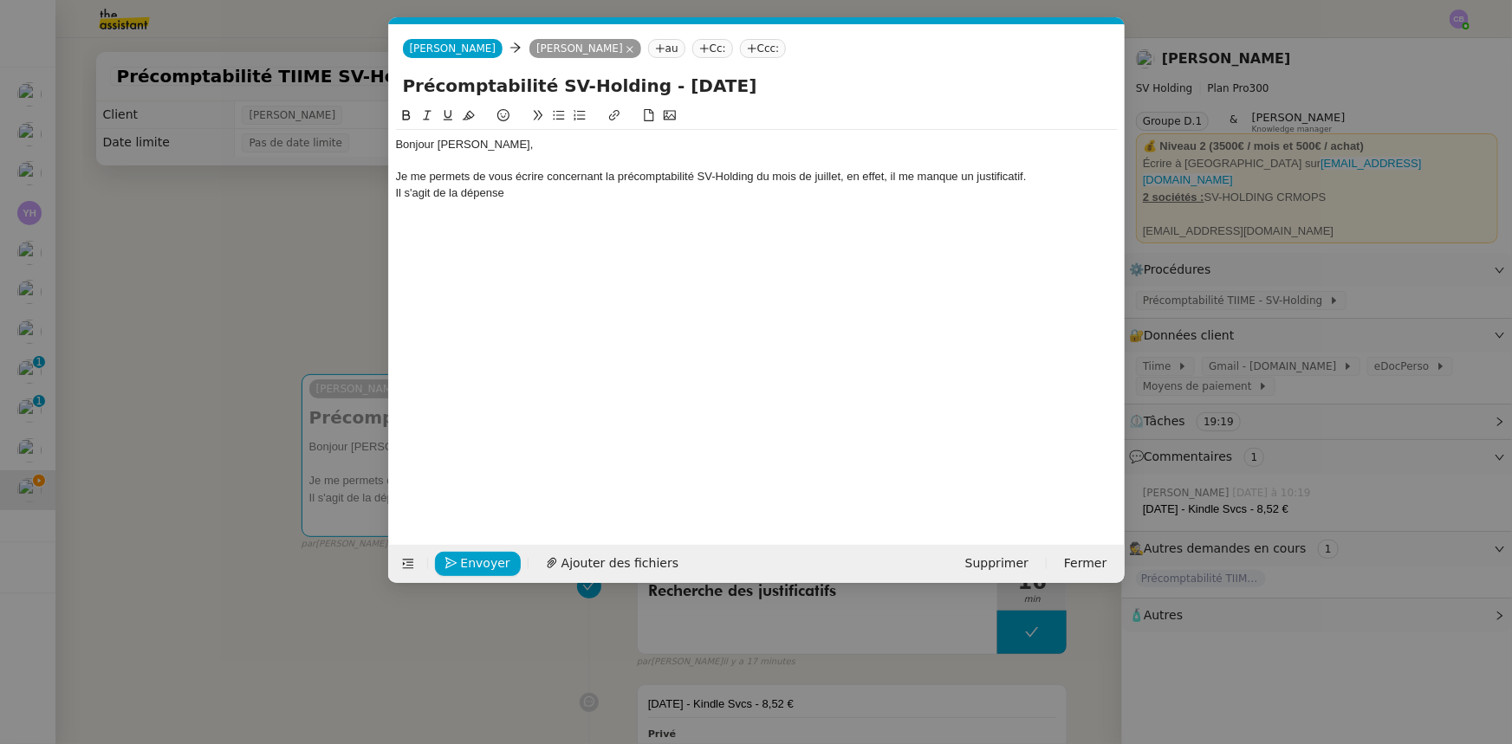
scroll to position [0, 36]
click at [540, 191] on div "Il s'agit de la dépense" at bounding box center [757, 193] width 722 height 16
drag, startPoint x: 563, startPoint y: 193, endPoint x: 509, endPoint y: 191, distance: 54.6
click at [509, 191] on div "Il s'agit de la dépense [DATE] - Kindle Svcs - 8,52 €" at bounding box center [757, 193] width 722 height 16
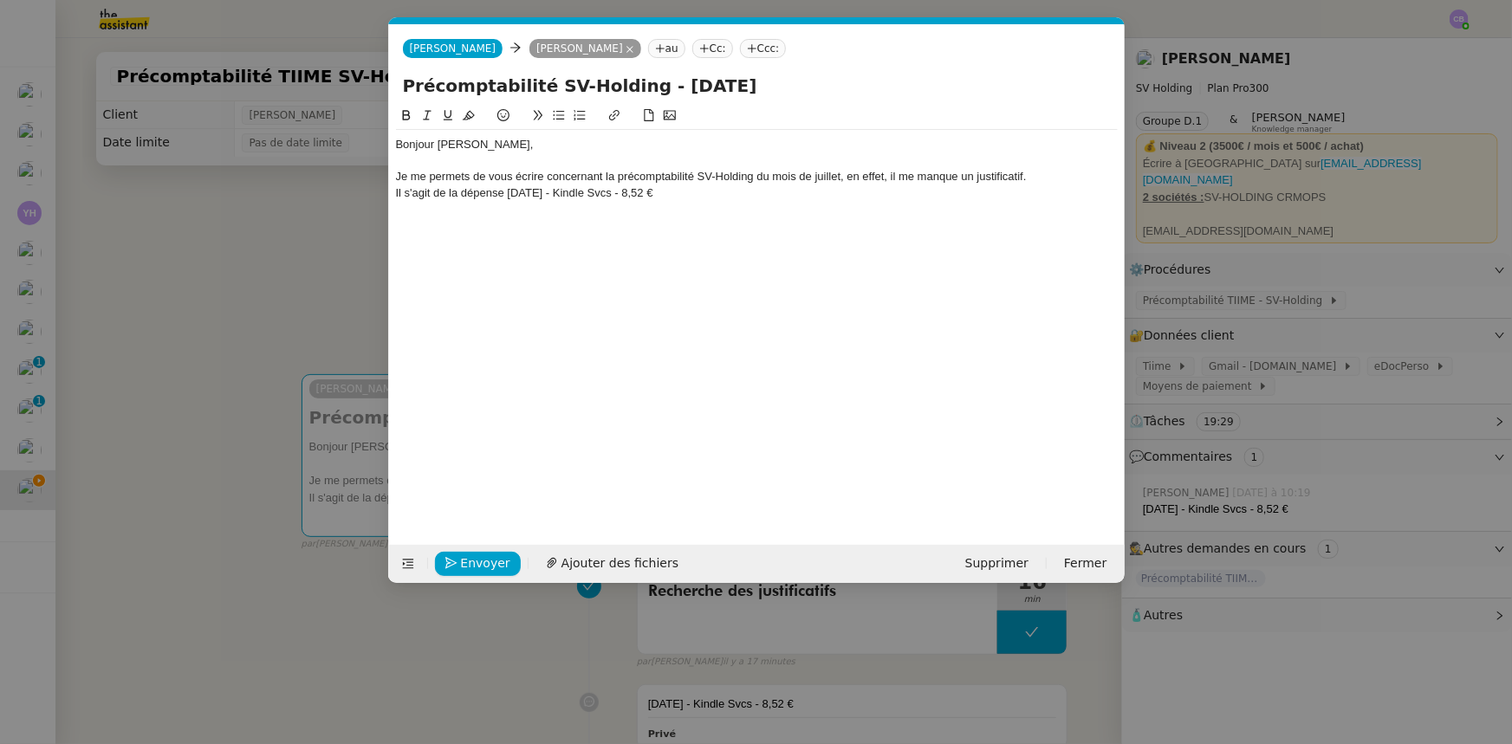
drag, startPoint x: 511, startPoint y: 194, endPoint x: 885, endPoint y: 263, distance: 380.6
click at [885, 263] on div "Bonjour [PERSON_NAME], Je me permets de vous écrire concernant la précomptabili…" at bounding box center [757, 312] width 722 height 412
click at [639, 194] on div "Il s'agit de la dépense [DATE] - Kindle Svcs - 8,52 €" at bounding box center [757, 193] width 722 height 16
drag, startPoint x: 569, startPoint y: 193, endPoint x: 510, endPoint y: 192, distance: 58.9
click at [510, 192] on div "Il s'agit de la dépense [DATE] - Kindle Svcs, du [DATE], d'un montant de 8,52 €" at bounding box center [757, 193] width 722 height 16
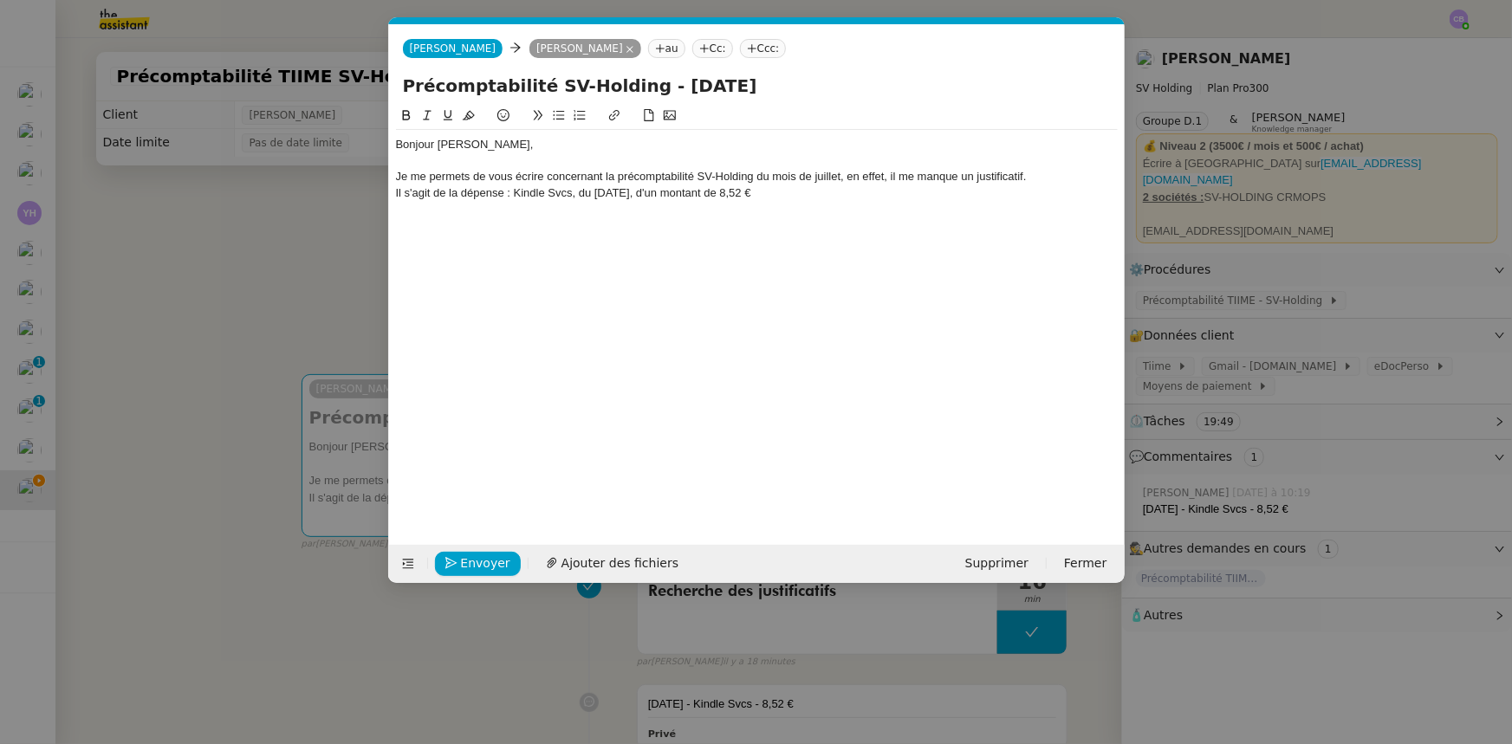
click at [806, 191] on div "Il s'agit de la dépense : Kindle Svcs, du [DATE], d'un montant de 8,52 €" at bounding box center [757, 193] width 722 height 16
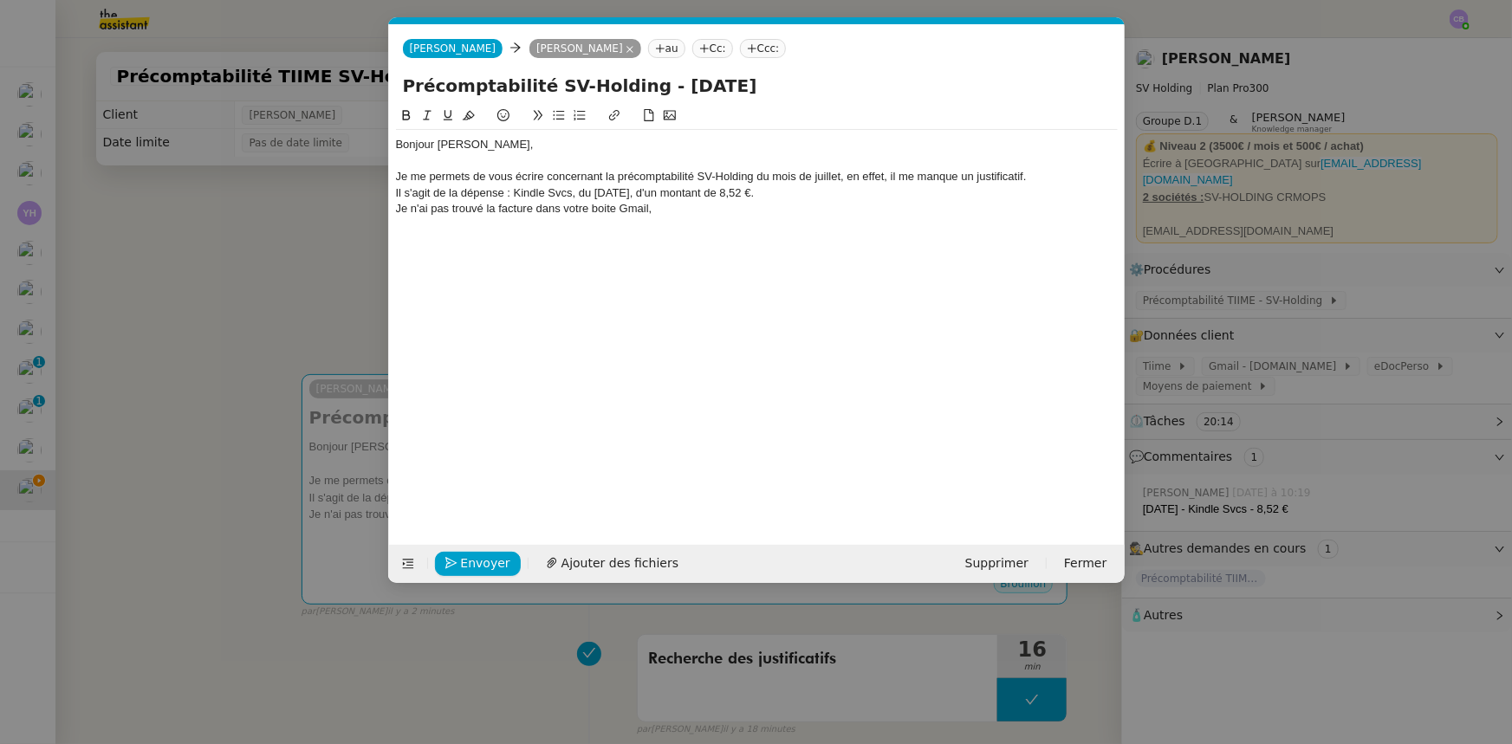
click at [554, 124] on button at bounding box center [558, 116] width 21 height 20
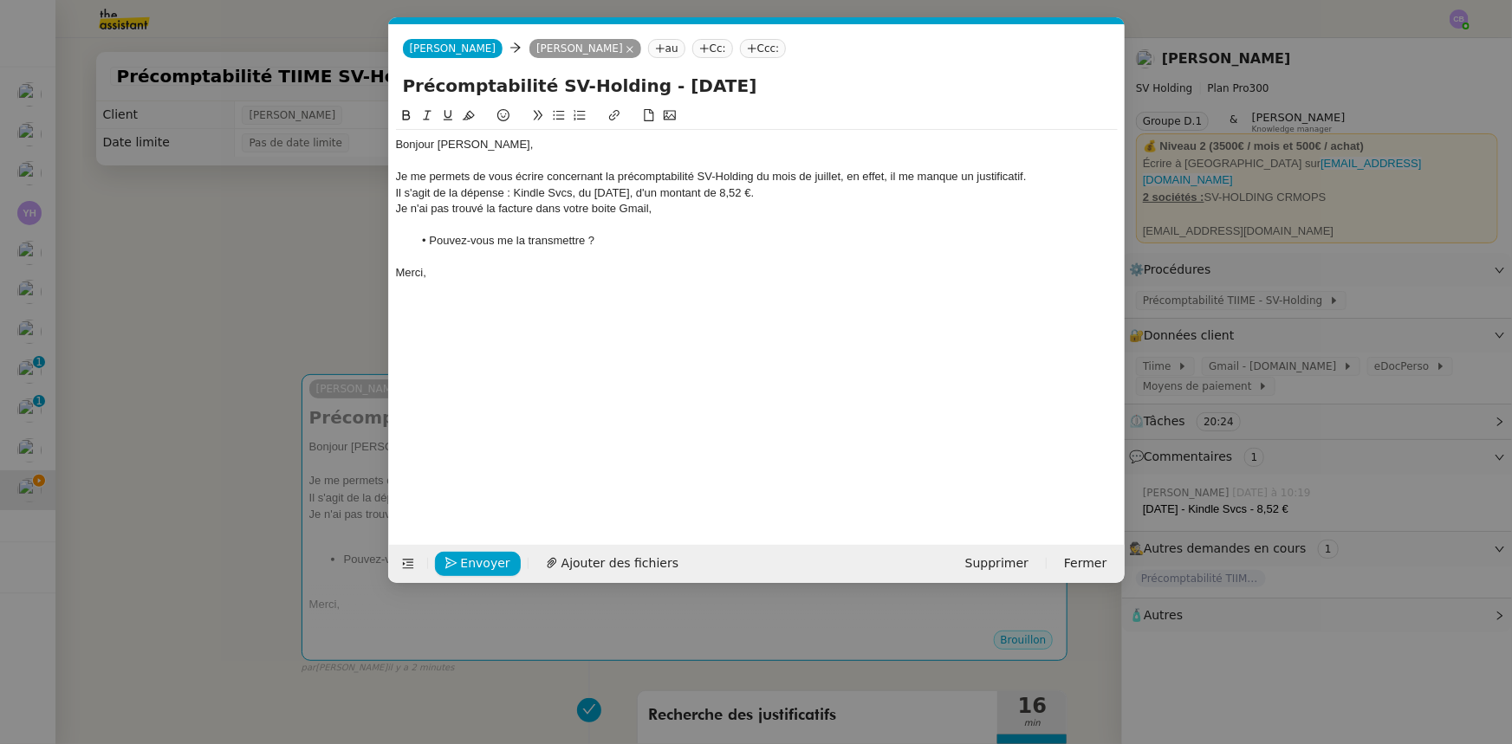
drag, startPoint x: 784, startPoint y: 194, endPoint x: 515, endPoint y: 192, distance: 269.4
click at [515, 192] on div "Il s'agit de la dépense : Kindle Svcs, du [DATE], d'un montant de 8,52 €." at bounding box center [757, 193] width 722 height 16
click at [408, 120] on icon at bounding box center [406, 115] width 8 height 10
click at [522, 240] on li "Pouvez-vous me la transmettre ?" at bounding box center [764, 241] width 705 height 16
click at [649, 177] on div "Je me permets de vous écrire concernant la précomptabilité SV-Holding du mois d…" at bounding box center [757, 177] width 722 height 16
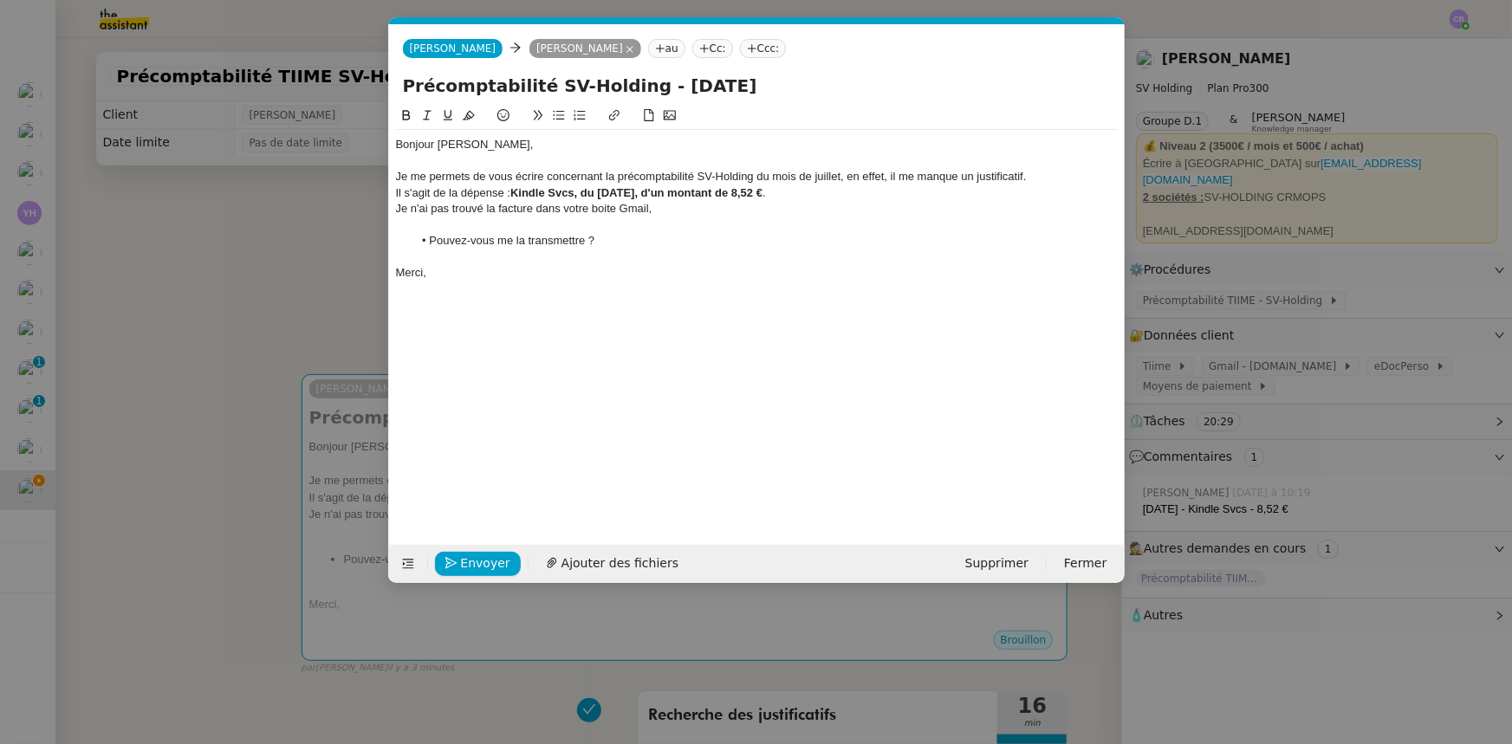
click at [705, 405] on div "Bonjour [PERSON_NAME], Je me permets de vous écrire concernant la précomptabili…" at bounding box center [757, 312] width 722 height 412
click at [502, 561] on button "Envoyer" at bounding box center [478, 564] width 86 height 24
click at [502, 561] on span "Confirmer l'envoi" at bounding box center [513, 564] width 104 height 20
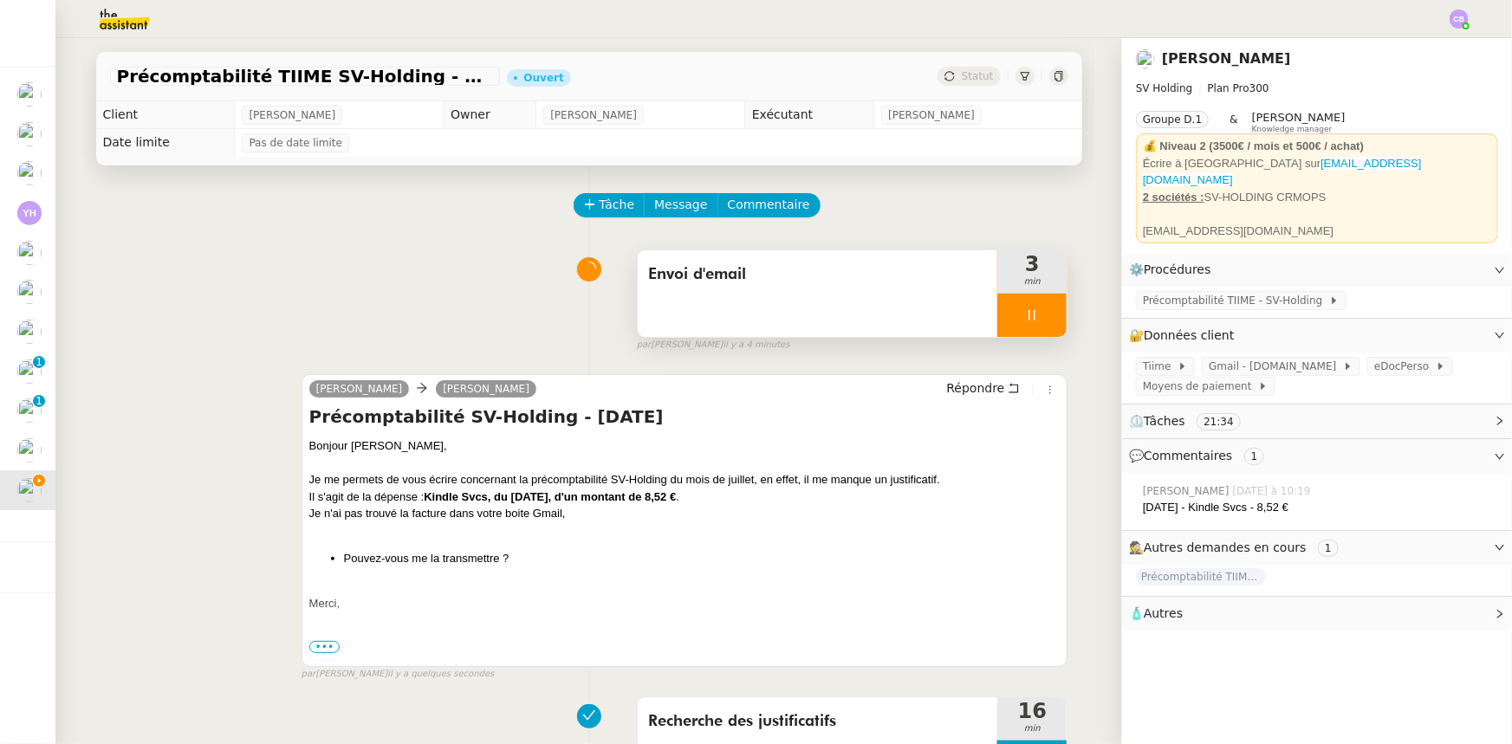
click at [997, 316] on div at bounding box center [1031, 315] width 69 height 43
click at [1042, 321] on icon at bounding box center [1049, 315] width 14 height 14
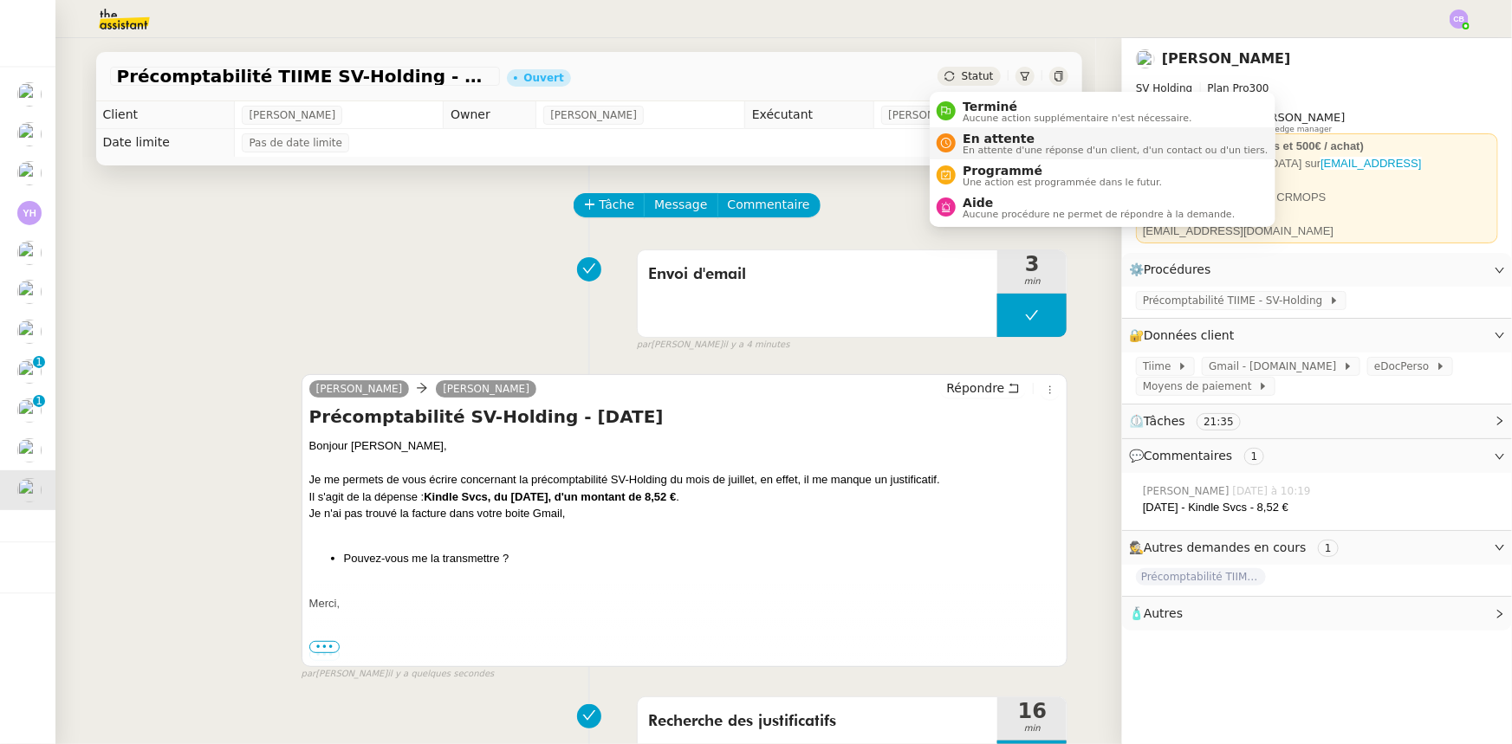
click at [976, 136] on span "En attente" at bounding box center [1115, 139] width 305 height 14
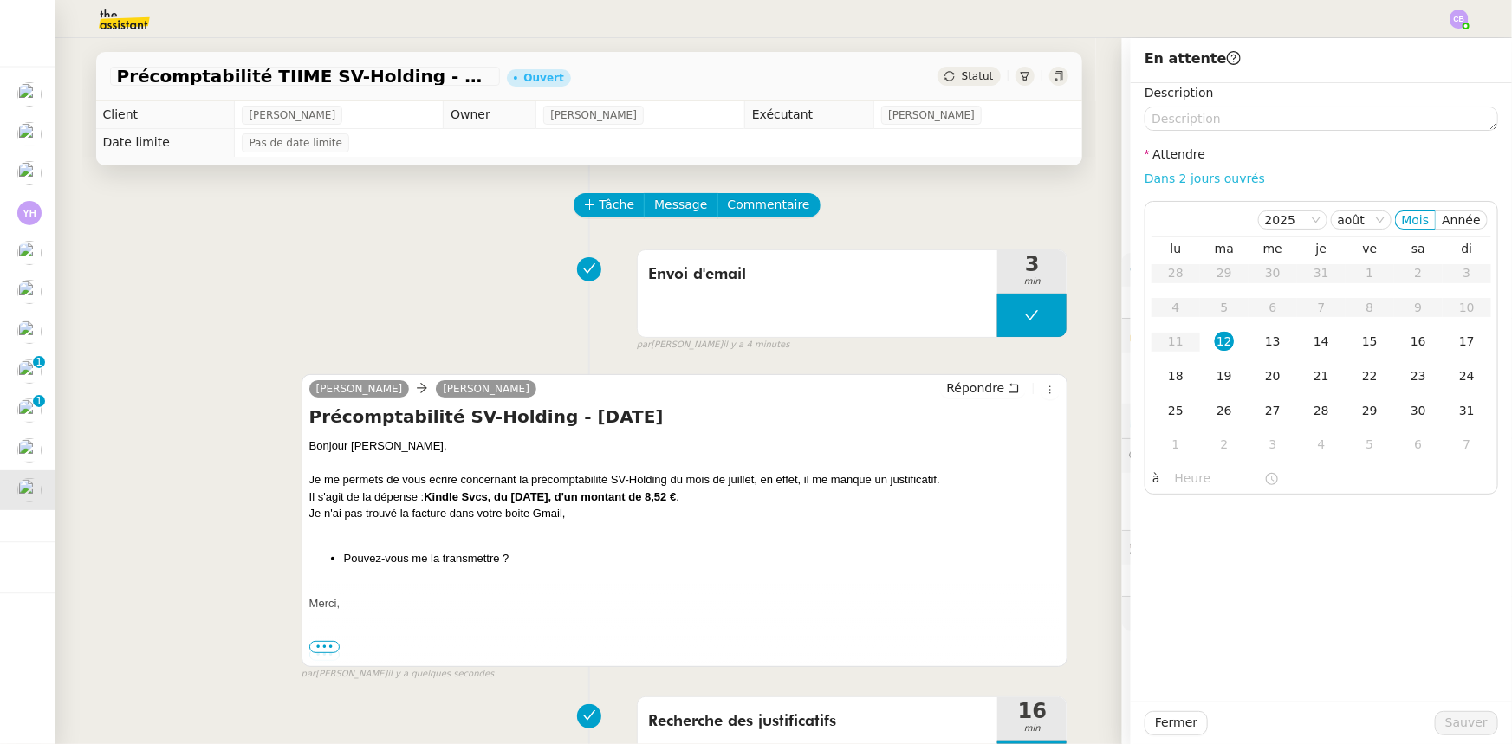
click at [1151, 178] on link "Dans 2 jours ouvrés" at bounding box center [1204, 179] width 120 height 14
type input "07:00"
click at [1452, 725] on span "Sauver" at bounding box center [1466, 723] width 42 height 20
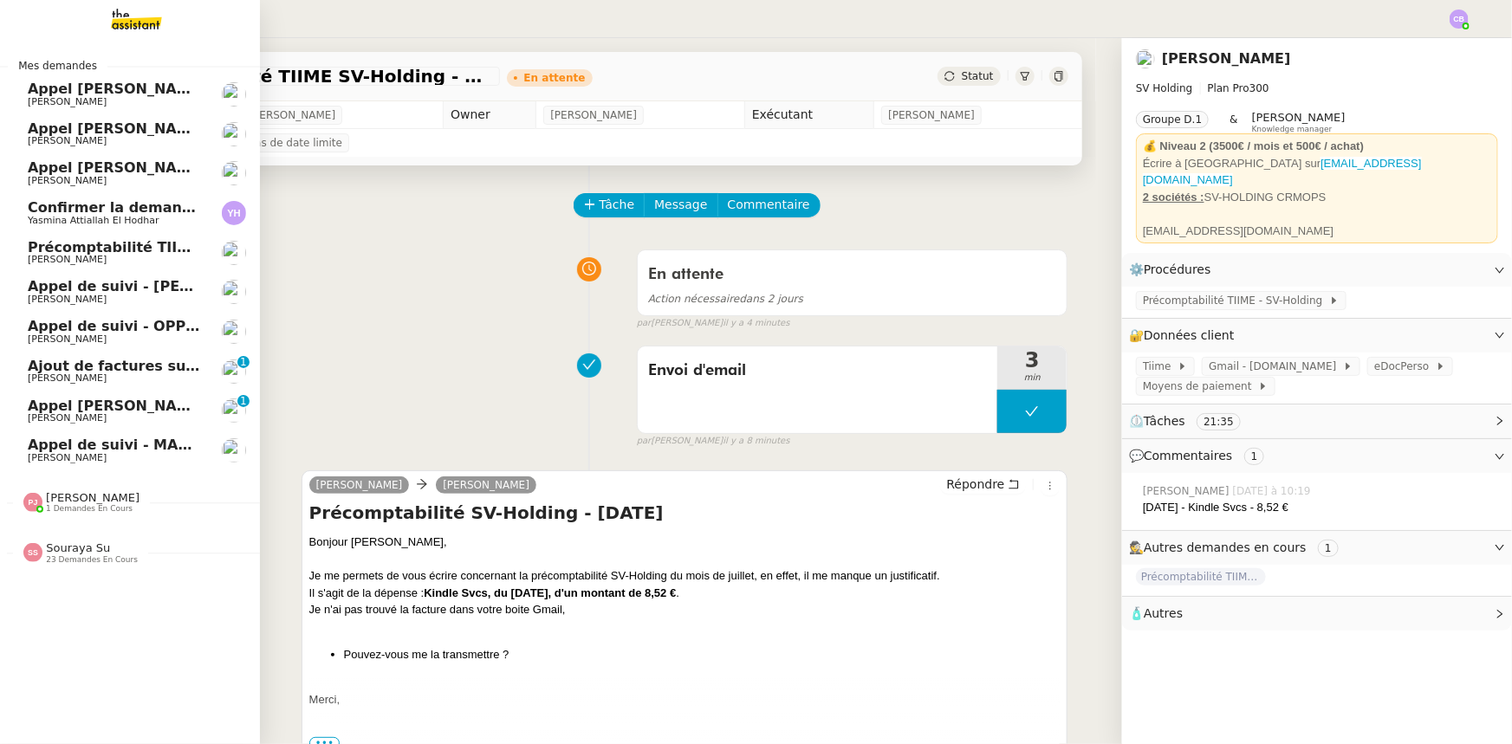
click at [103, 208] on span "Confirmer la demande de raccordement à la fibre" at bounding box center [221, 207] width 386 height 16
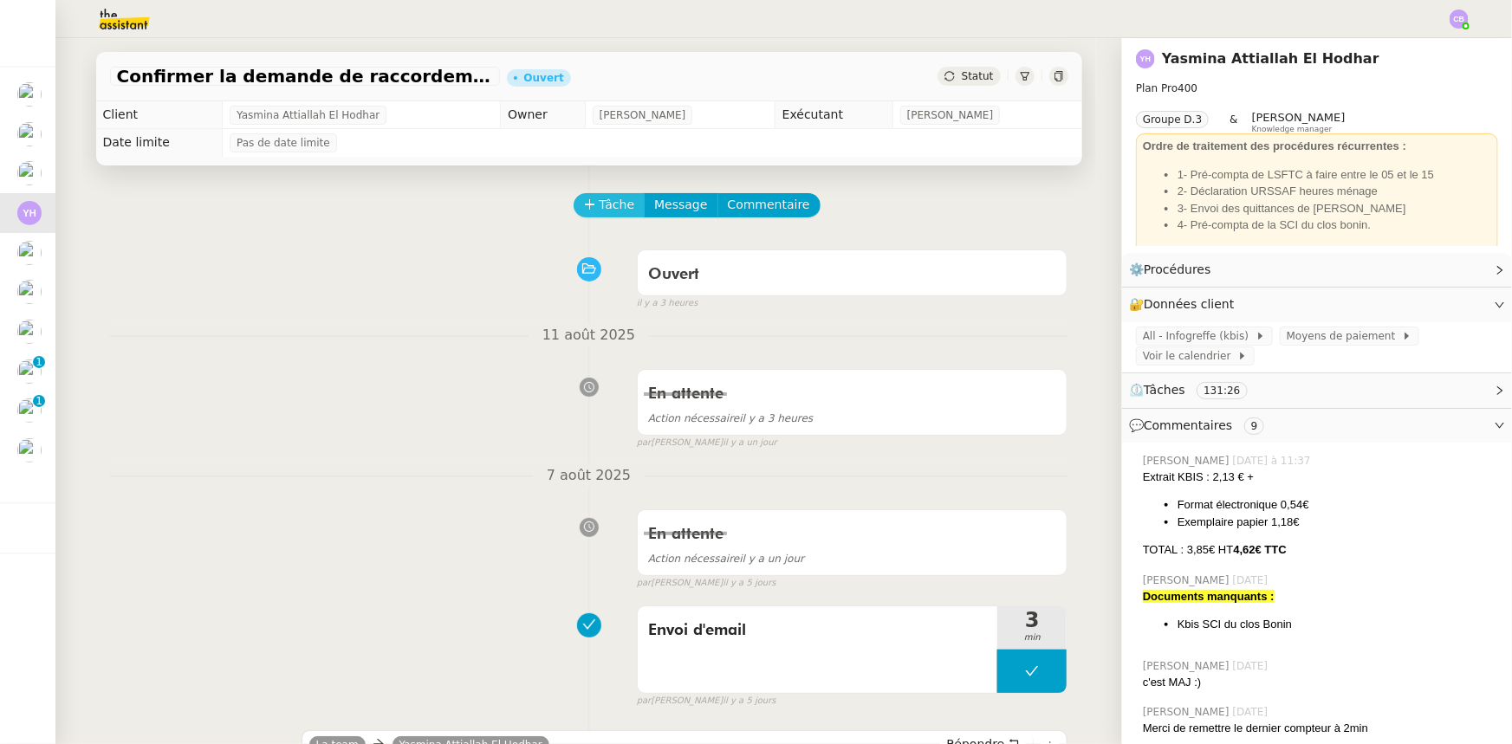
click at [602, 211] on span "Tâche" at bounding box center [618, 205] width 36 height 20
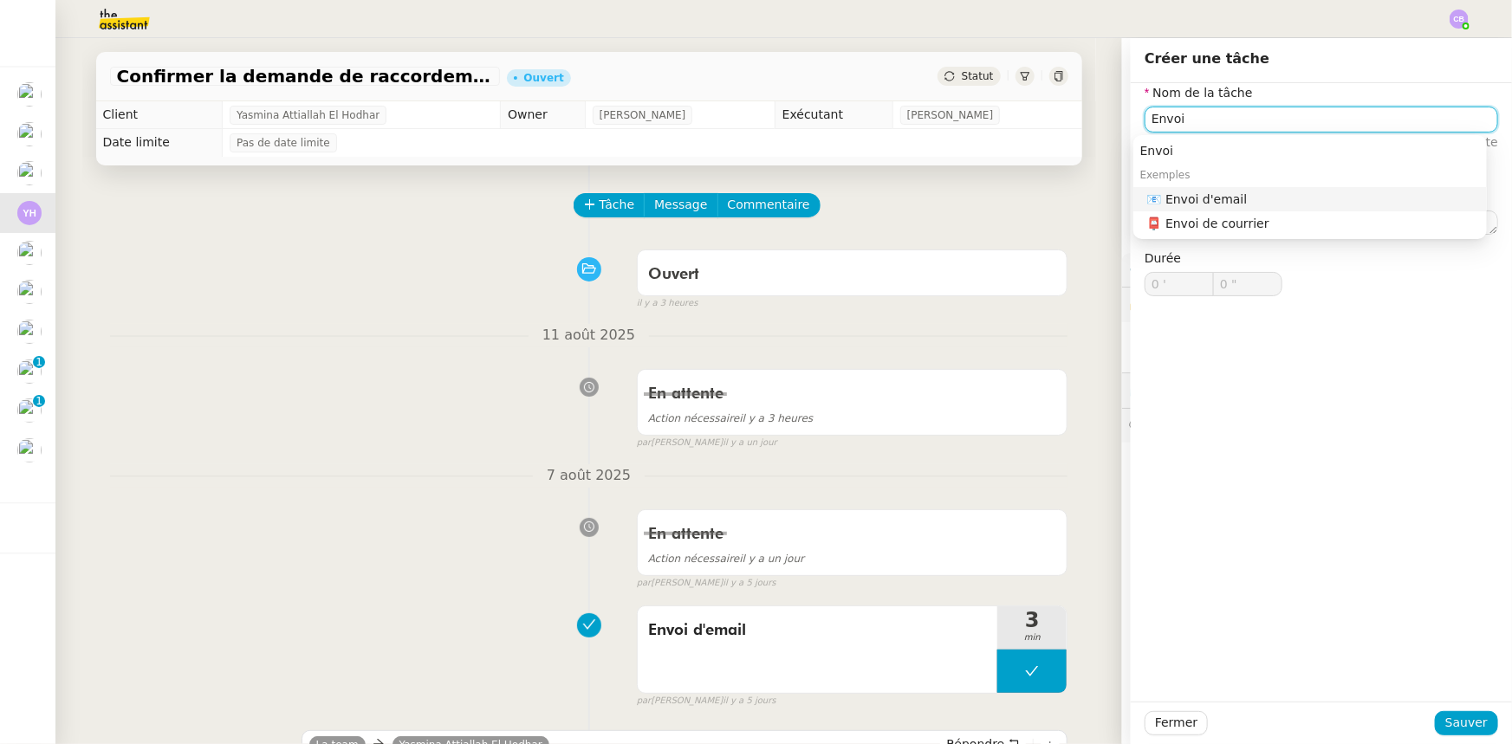
click at [1196, 198] on div "📧 Envoi d'email" at bounding box center [1313, 199] width 333 height 16
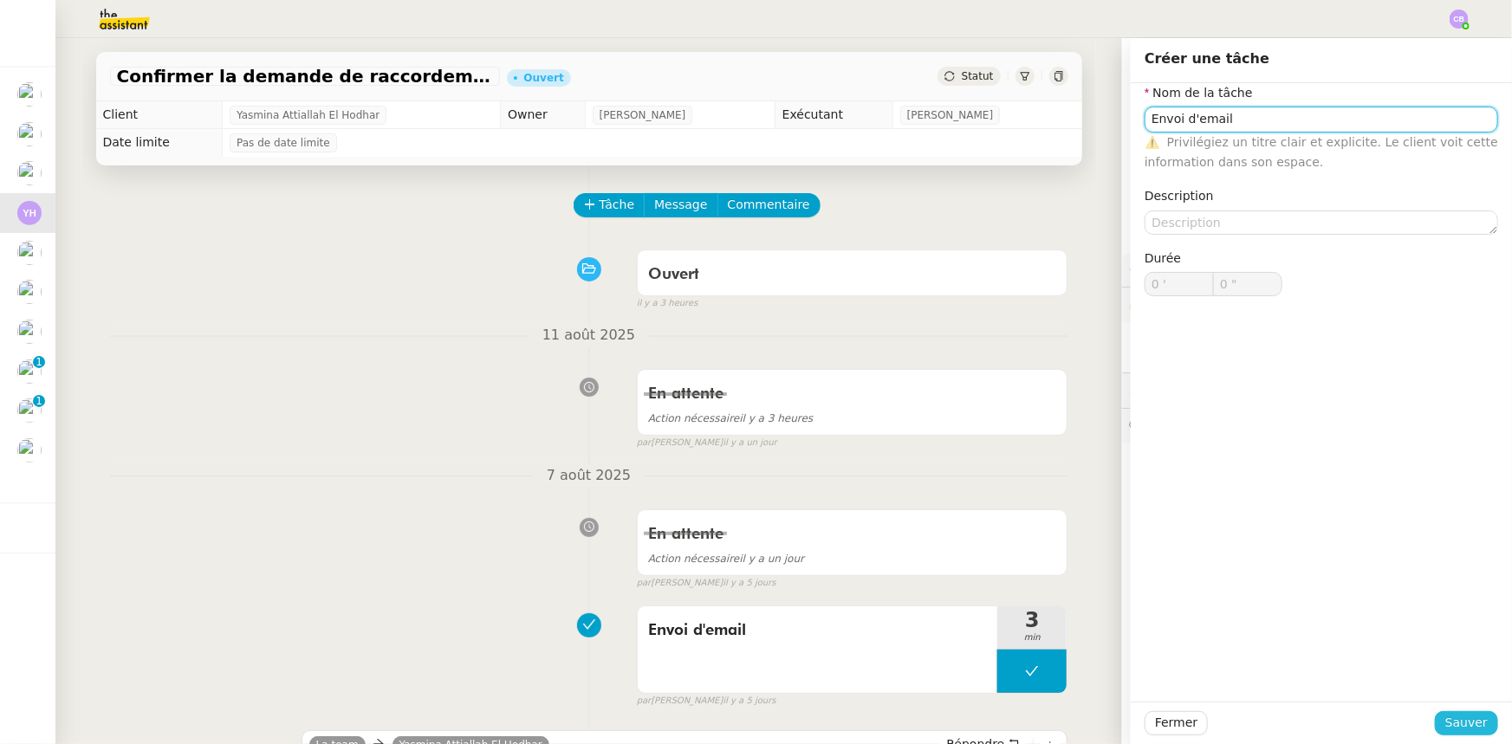
type input "Envoi d'email"
click at [1453, 726] on span "Sauver" at bounding box center [1466, 723] width 42 height 20
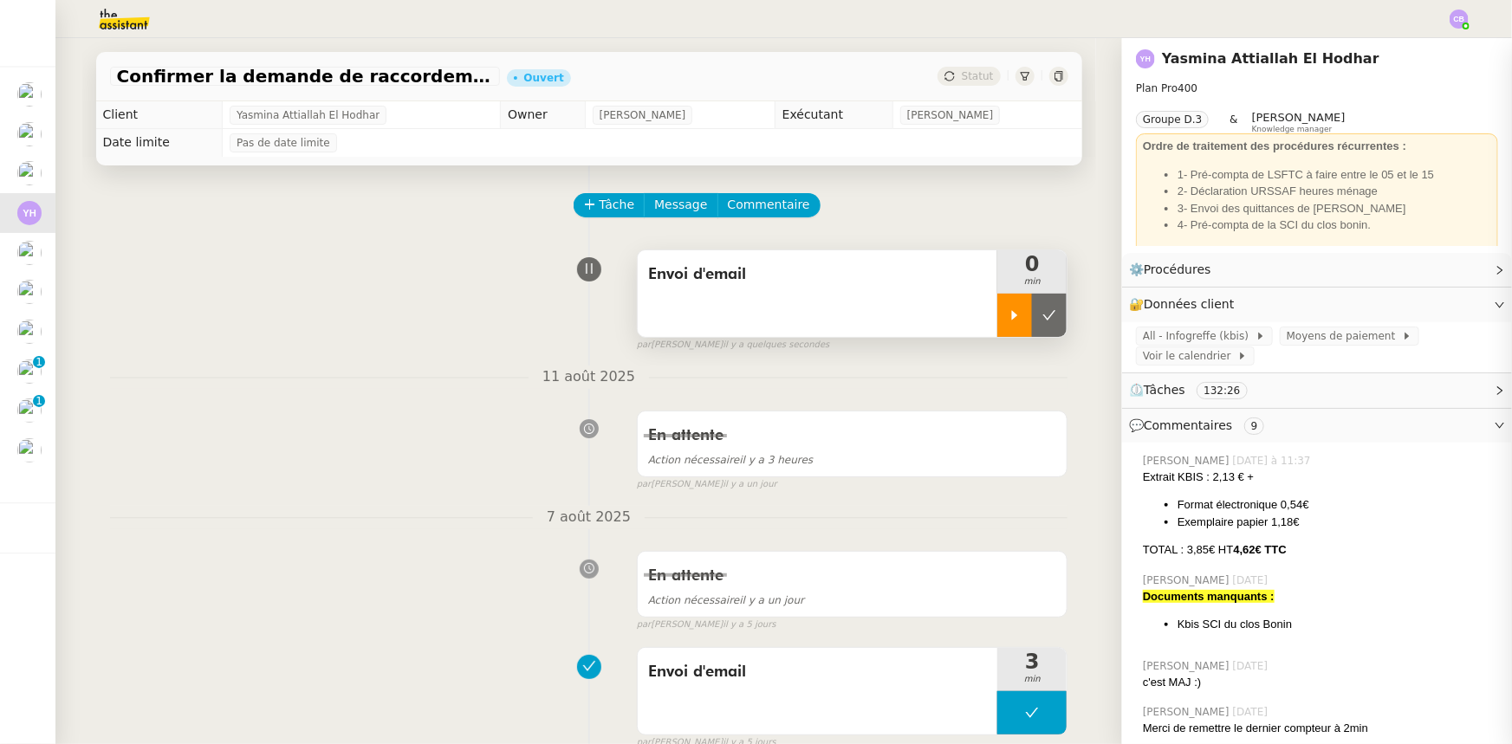
click at [997, 321] on div at bounding box center [1014, 315] width 35 height 43
click at [823, 301] on div "Envoi d'email" at bounding box center [818, 293] width 360 height 87
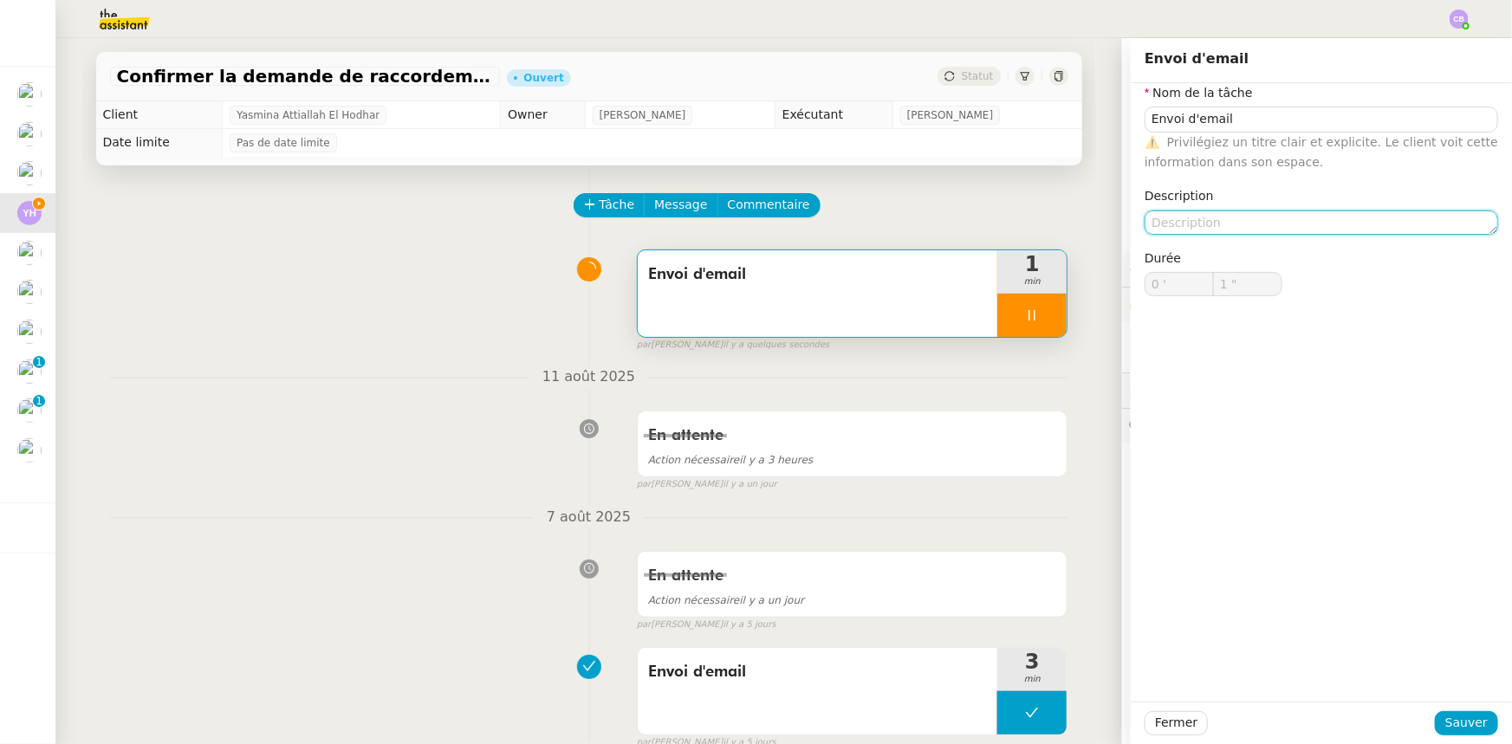
click at [1151, 223] on textarea at bounding box center [1320, 223] width 353 height 24
type input "3 ""
type textarea "Relanc"
type input "4 ""
type textarea "Relancer [PERSON_NAME]"
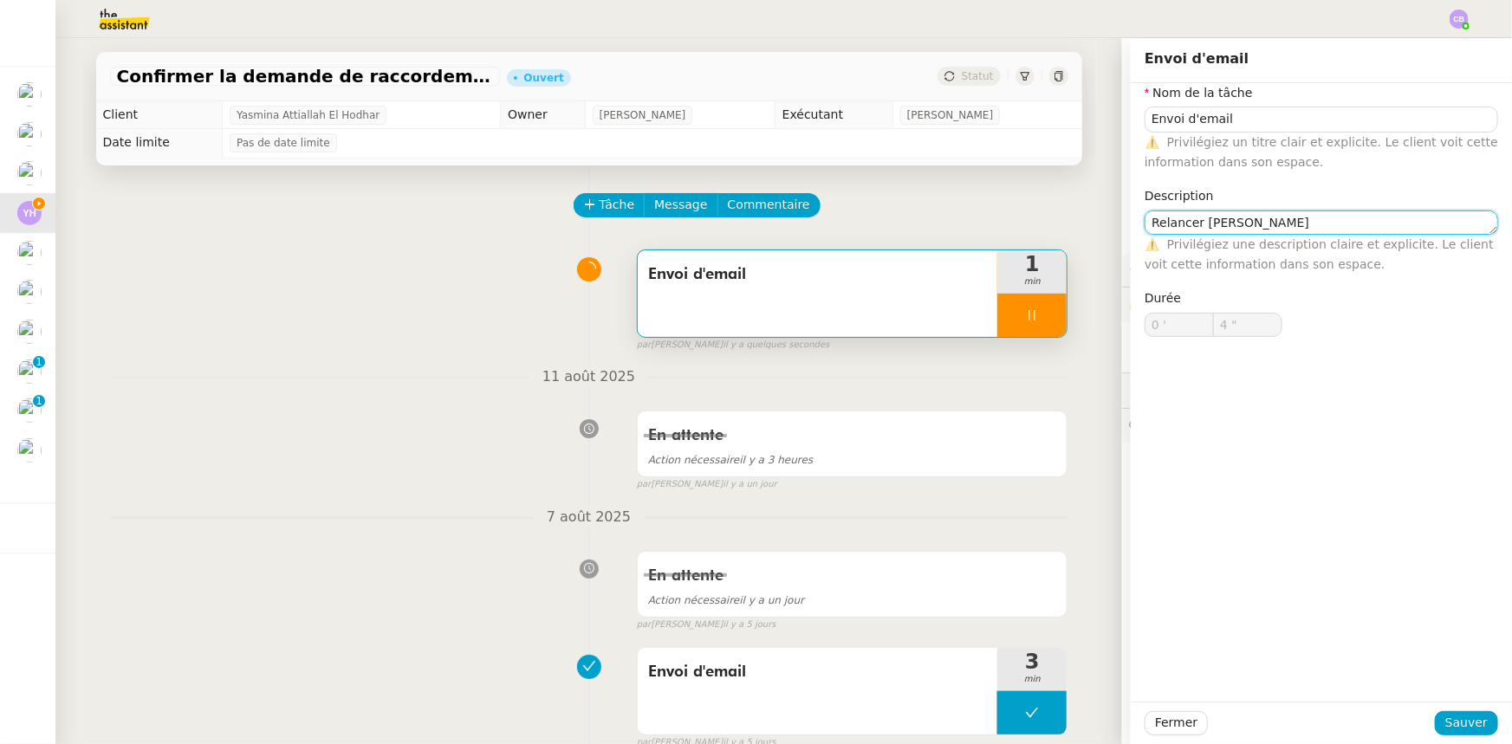
type input "5 ""
type textarea "Relancer [PERSON_NAME]"
type input "7 ""
type textarea "Relancer [PERSON_NAME]"
click at [1453, 725] on span "Sauver" at bounding box center [1466, 723] width 42 height 20
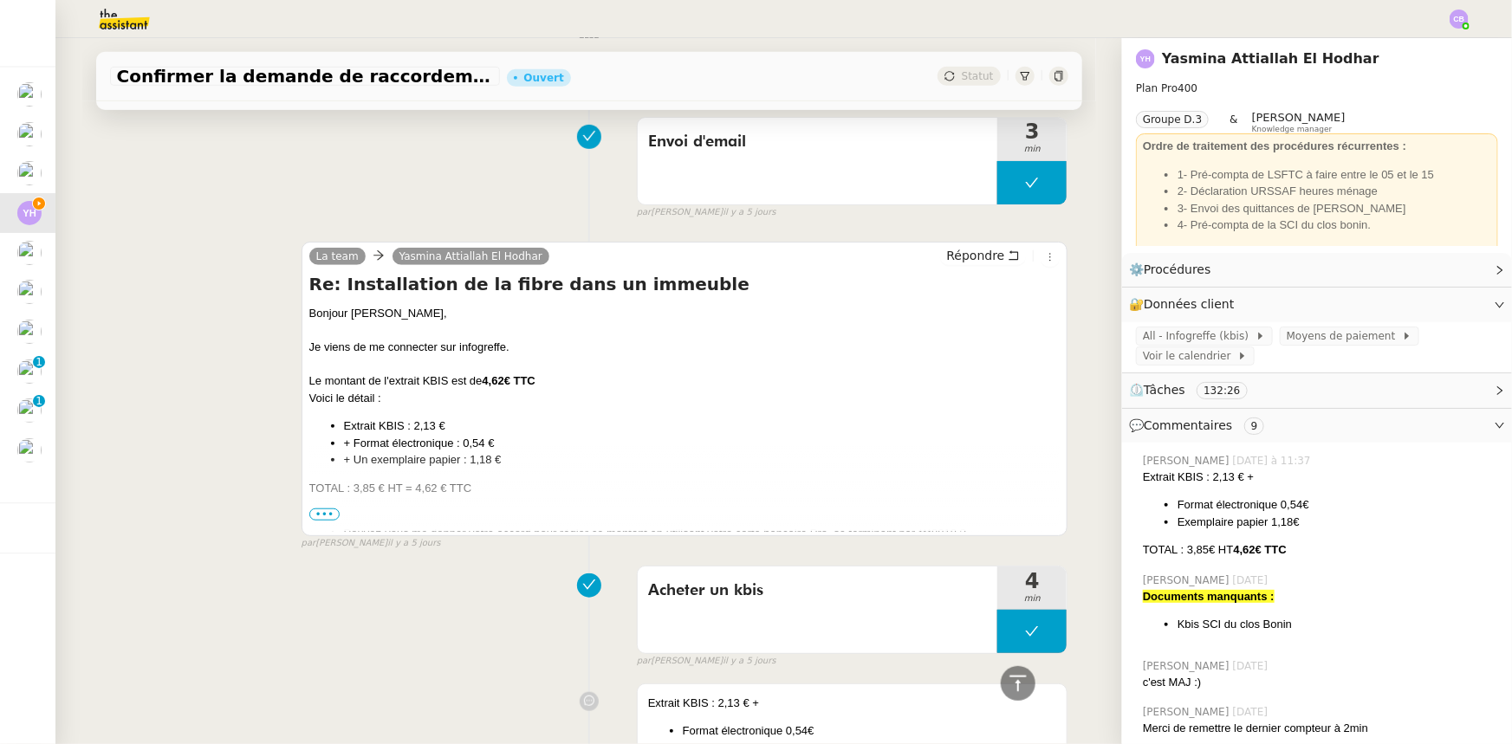
scroll to position [551, 0]
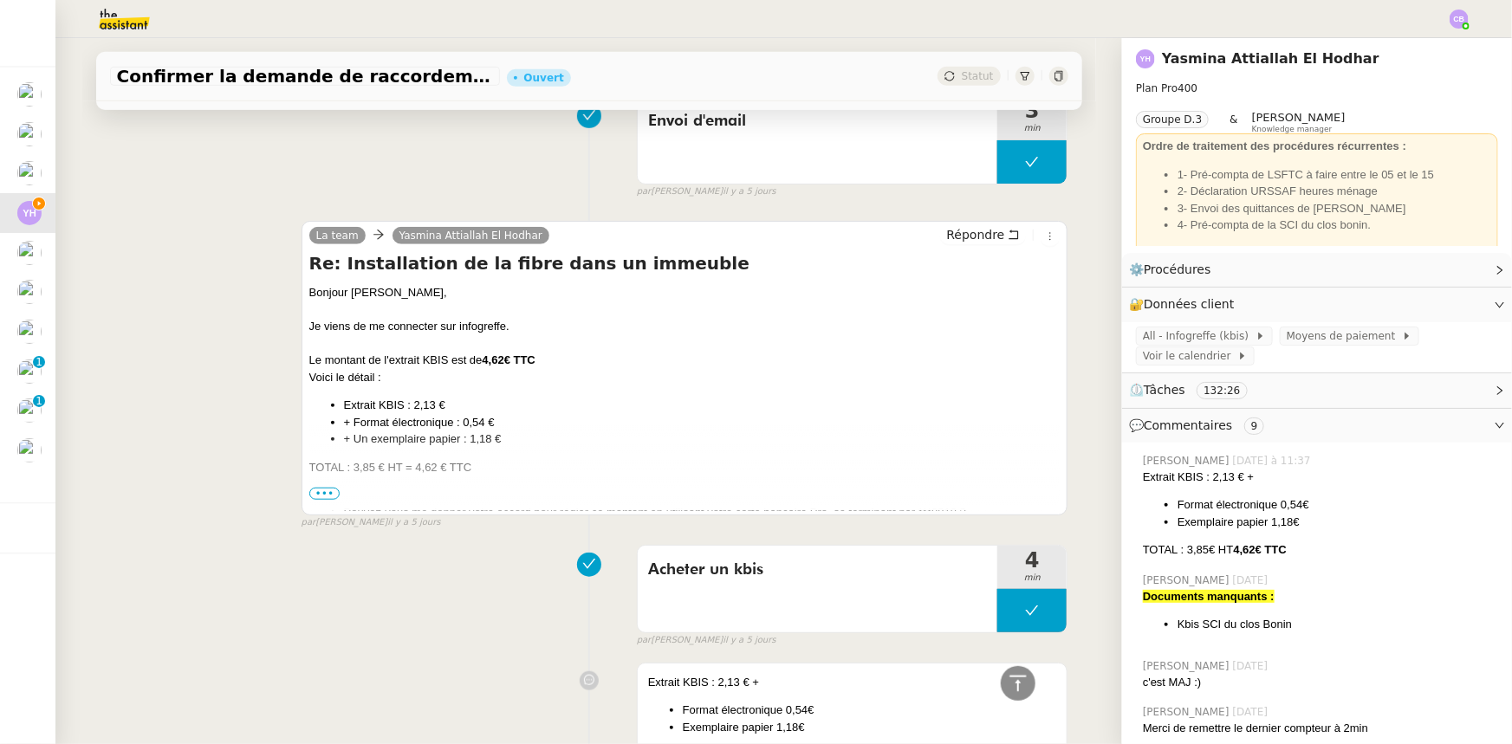
click at [320, 492] on span "•••" at bounding box center [324, 494] width 31 height 12
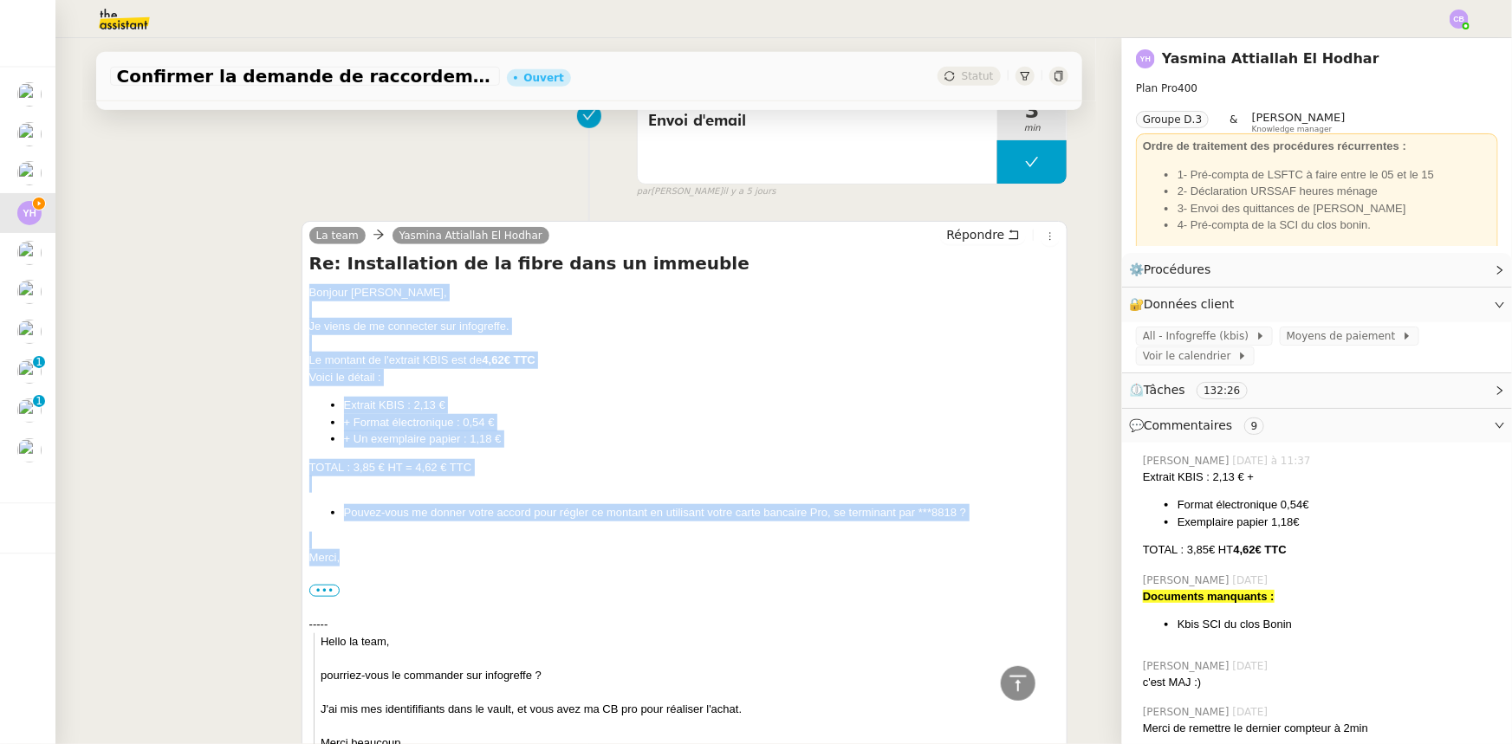
drag, startPoint x: 335, startPoint y: 554, endPoint x: 302, endPoint y: 300, distance: 256.8
click at [309, 300] on div "Bonjour Yasmina, Je viens de me connecter sur infogreffe. Le montant de l'extra…" at bounding box center [684, 568] width 751 height 568
copy div "Bonjour Yasmina, Je viens de me connecter sur infogreffe. Le montant de l'extra…"
click at [956, 238] on span "Répondre" at bounding box center [975, 234] width 58 height 17
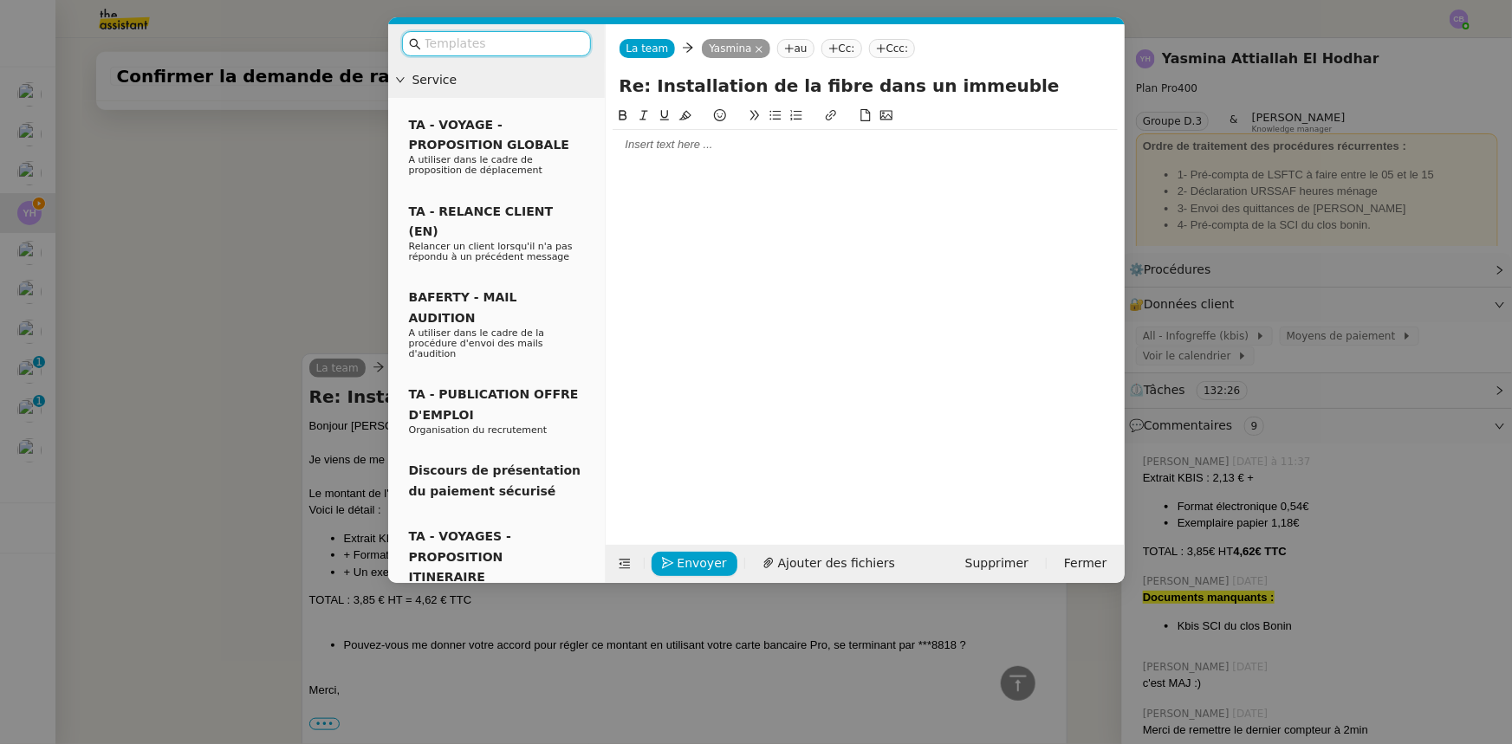
scroll to position [684, 0]
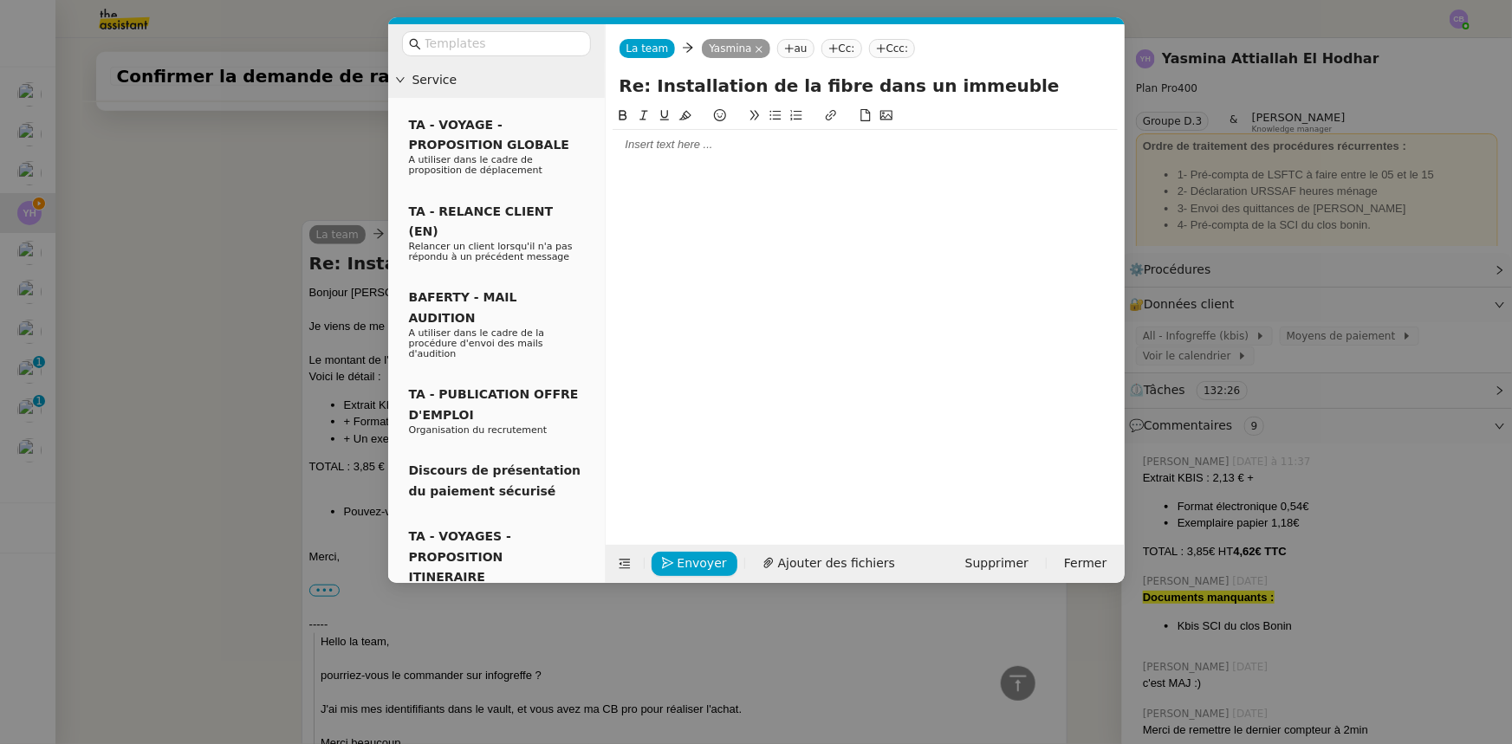
click at [691, 151] on div at bounding box center [865, 145] width 505 height 16
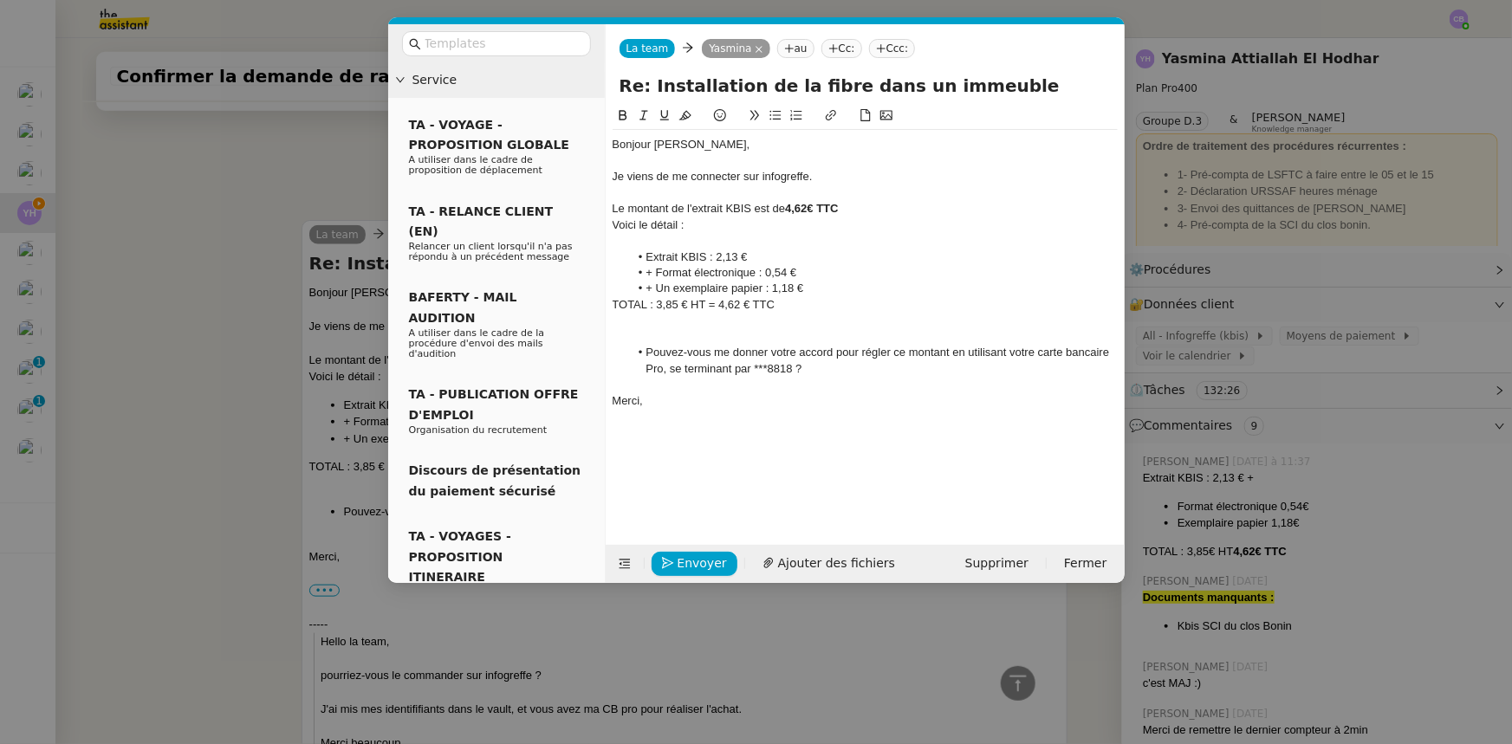
scroll to position [911, 0]
click at [755, 159] on div at bounding box center [865, 161] width 505 height 16
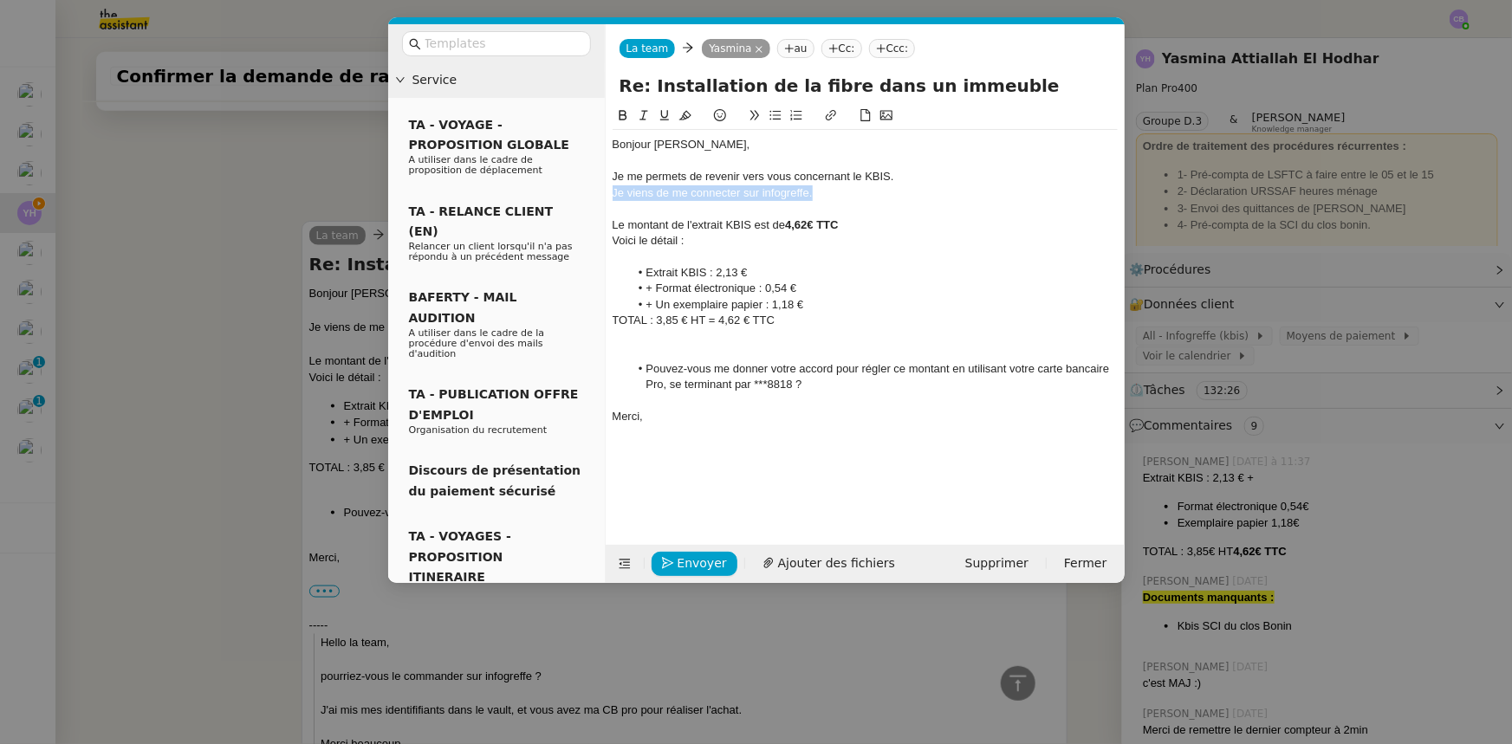
drag, startPoint x: 814, startPoint y: 193, endPoint x: 614, endPoint y: 193, distance: 199.3
click at [614, 193] on div "Je viens de me connecter sur infogreffe." at bounding box center [865, 193] width 505 height 16
click at [891, 172] on div "Je me permets de revenir vers vous concernant le KBIS." at bounding box center [865, 177] width 505 height 16
drag, startPoint x: 822, startPoint y: 192, endPoint x: 615, endPoint y: 194, distance: 207.1
click at [615, 194] on div "Je viens de me connecter sur infogreffe." at bounding box center [865, 193] width 505 height 16
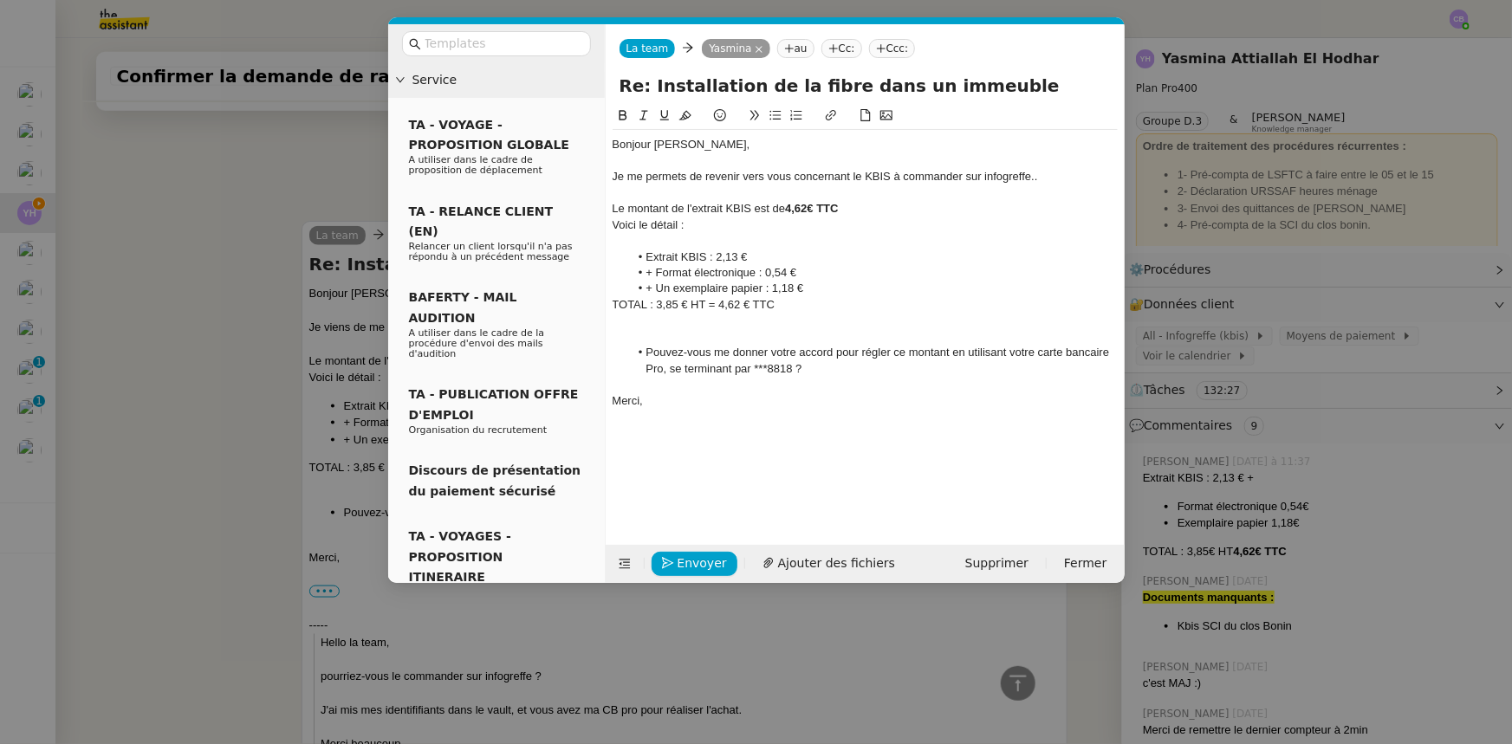
click at [744, 327] on div at bounding box center [865, 321] width 505 height 16
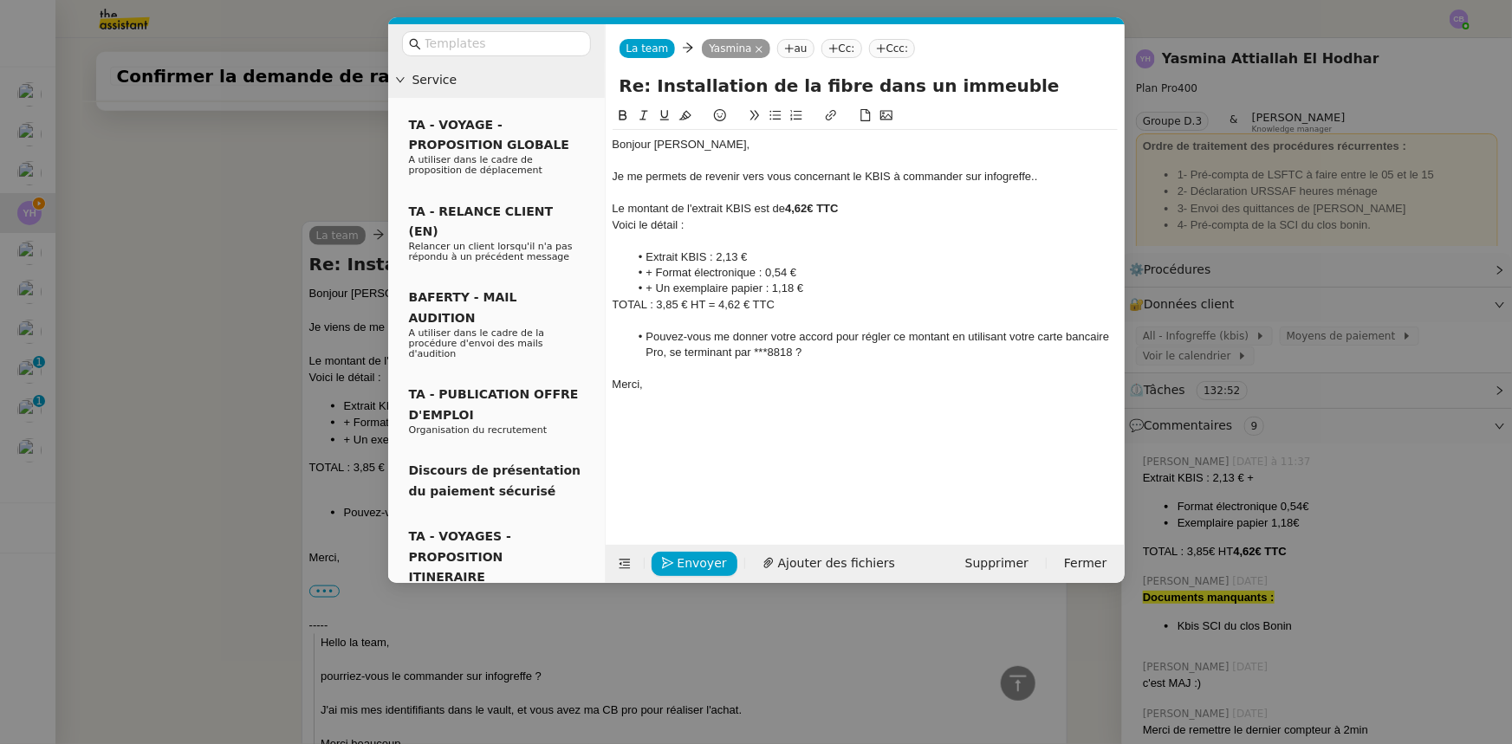
click at [1045, 179] on div "Je me permets de revenir vers vous concernant le KBIS à commander sur infogreff…" at bounding box center [865, 177] width 505 height 16
click at [807, 211] on strong "4,62€ TTC" at bounding box center [811, 208] width 53 height 13
click at [848, 233] on div at bounding box center [865, 241] width 505 height 16
click at [705, 561] on span "Envoyer" at bounding box center [701, 564] width 49 height 20
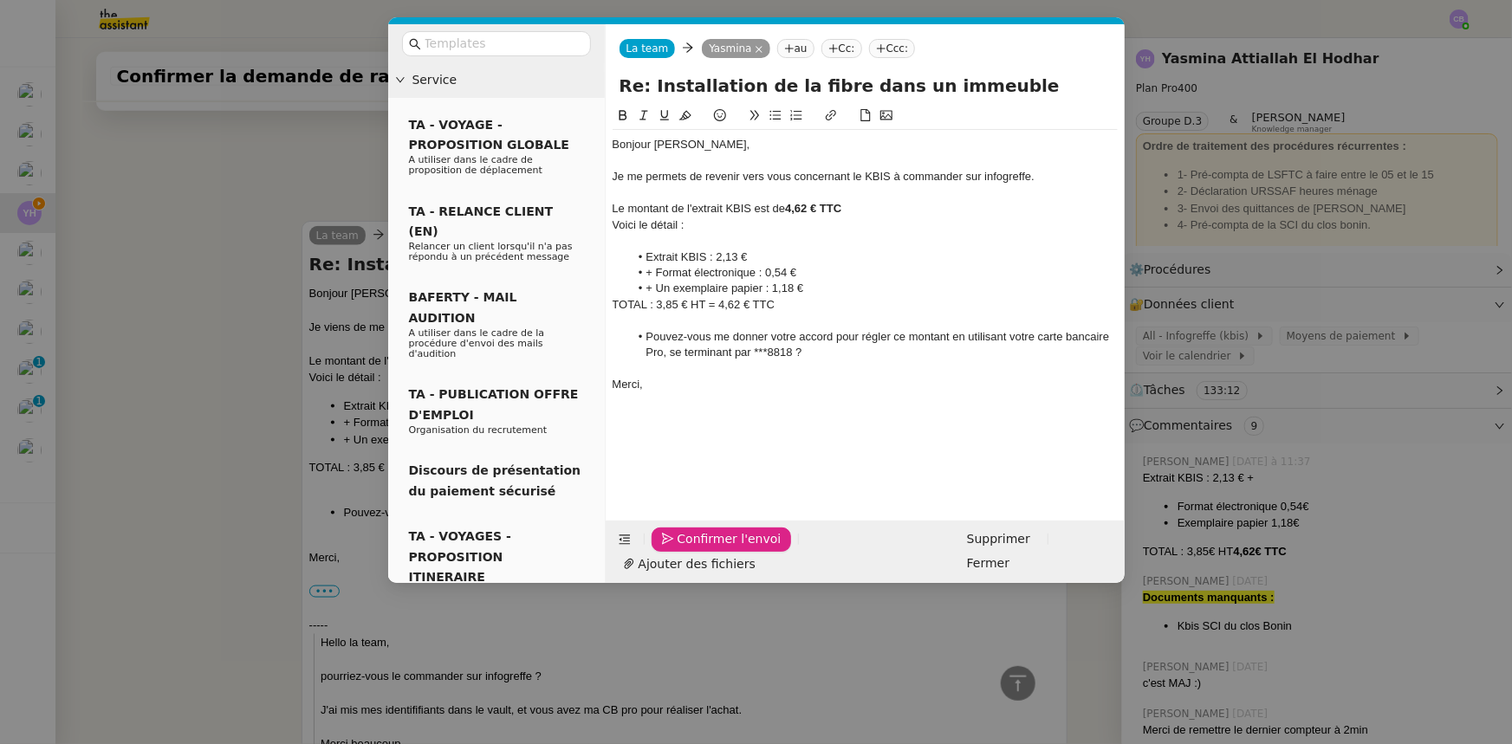
click at [705, 549] on span "Confirmer l'envoi" at bounding box center [729, 539] width 104 height 20
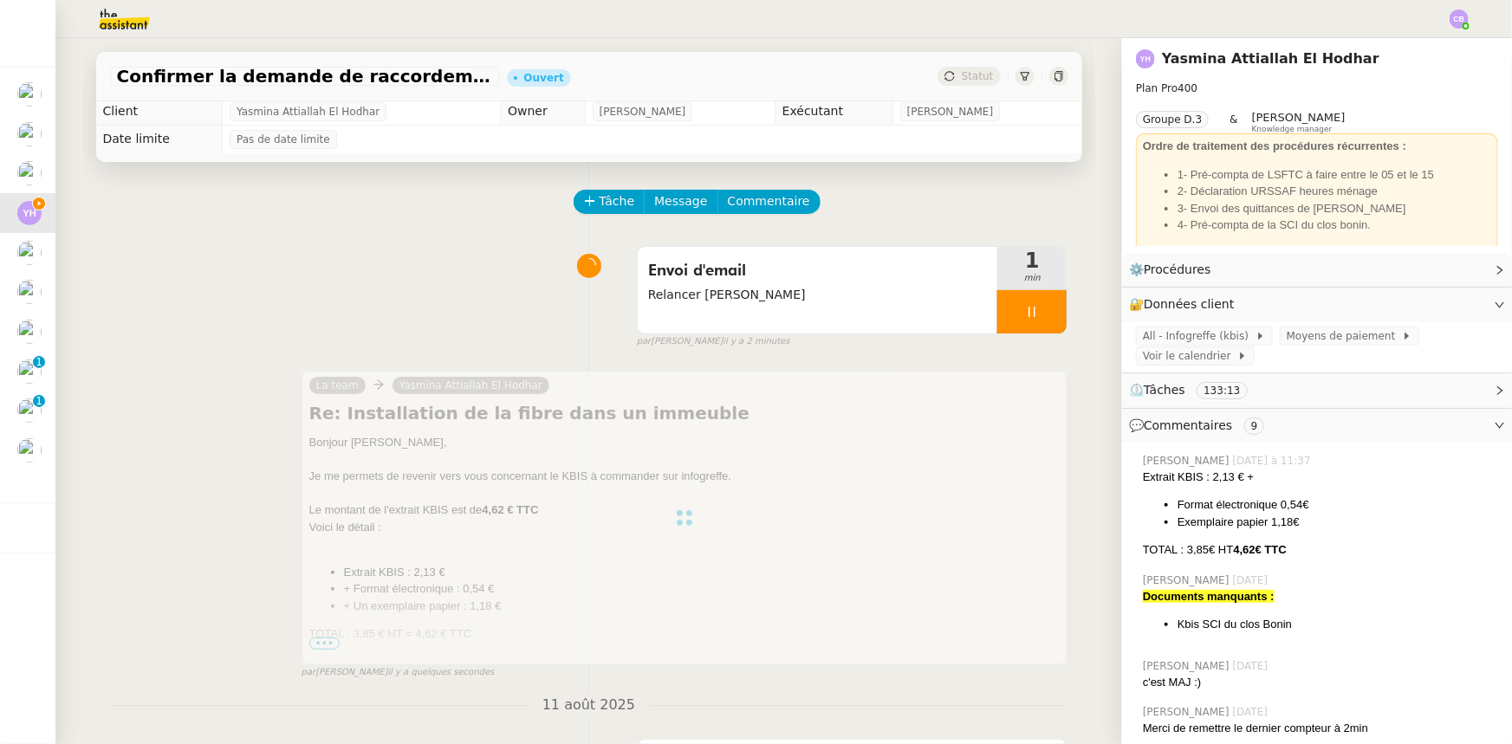
scroll to position [0, 0]
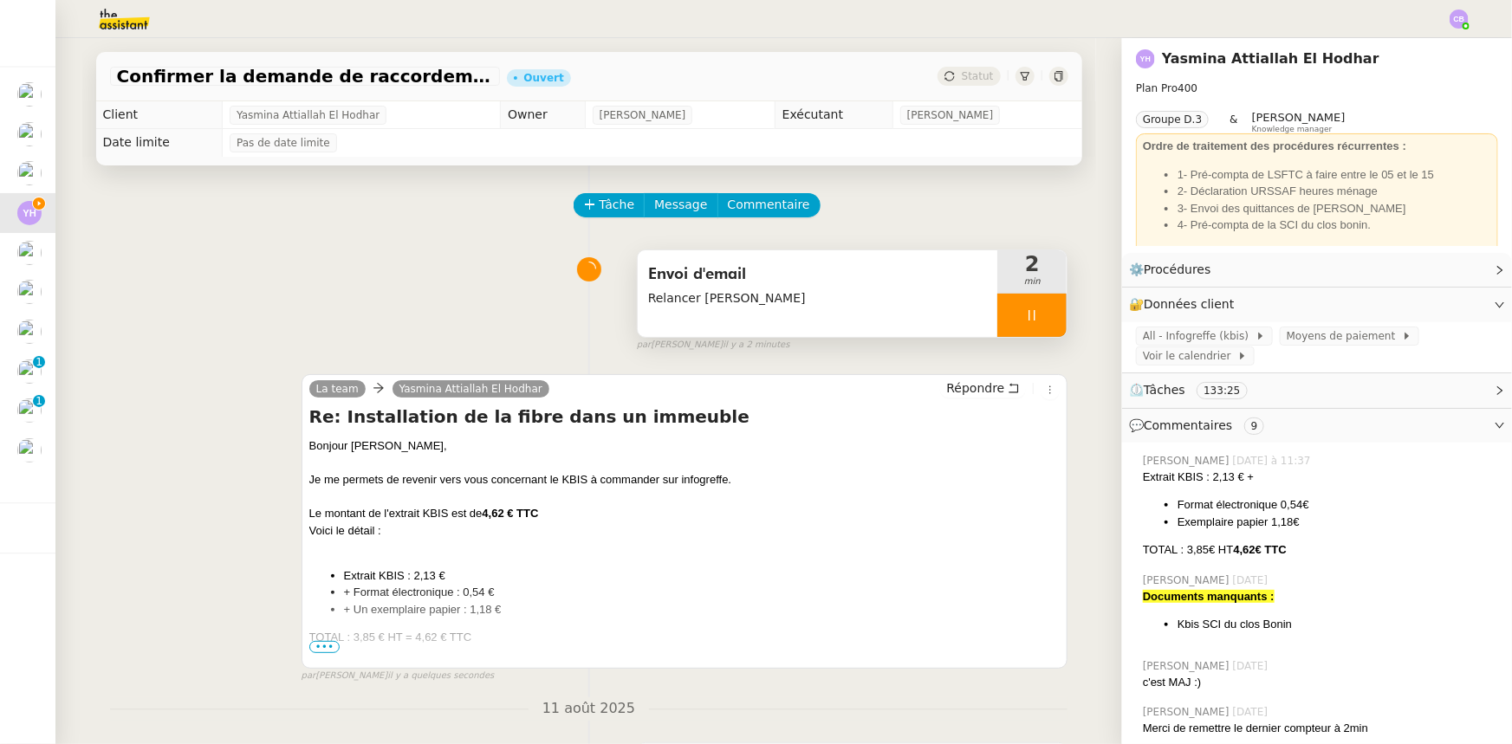
click at [997, 319] on div at bounding box center [1031, 315] width 69 height 43
click at [1038, 330] on button at bounding box center [1049, 315] width 35 height 43
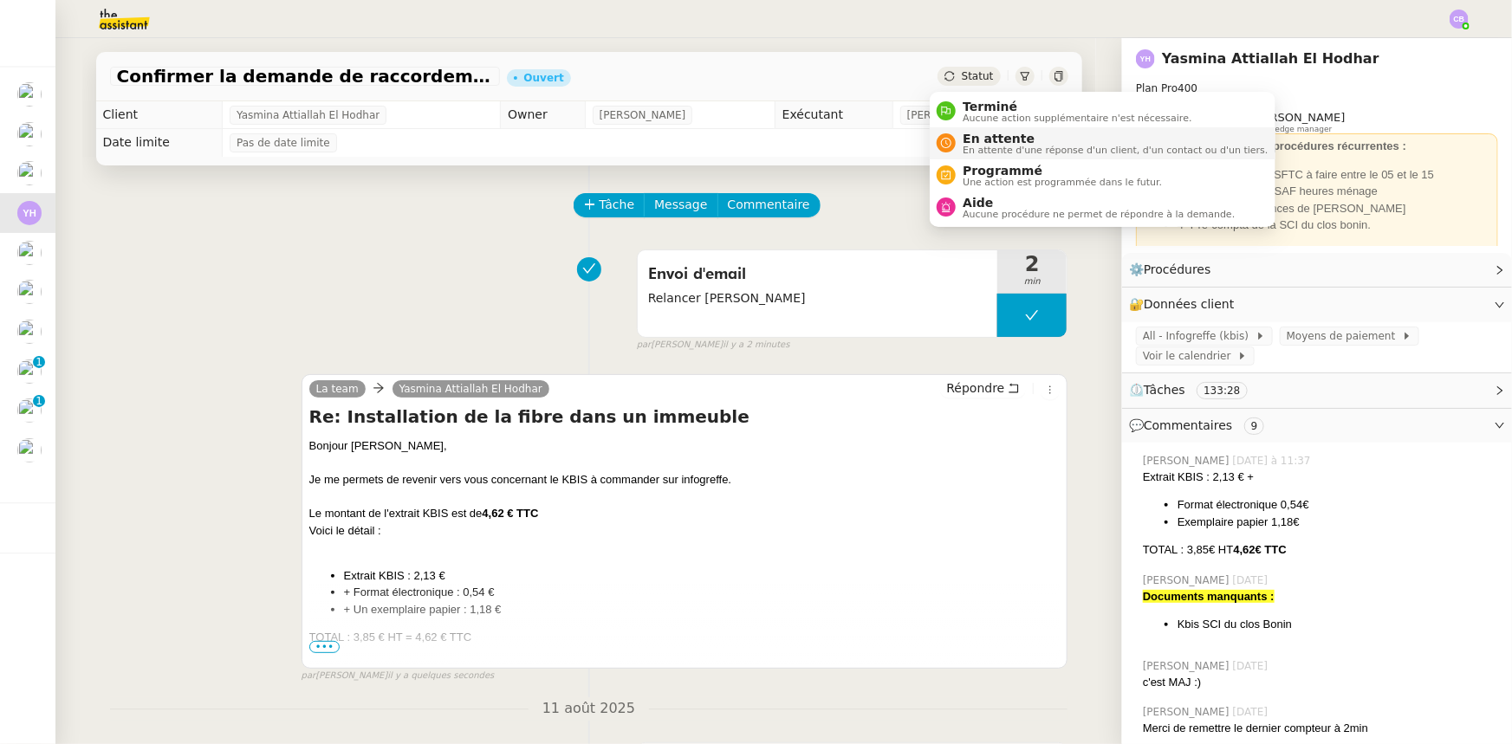
click at [983, 139] on span "En attente" at bounding box center [1115, 139] width 305 height 14
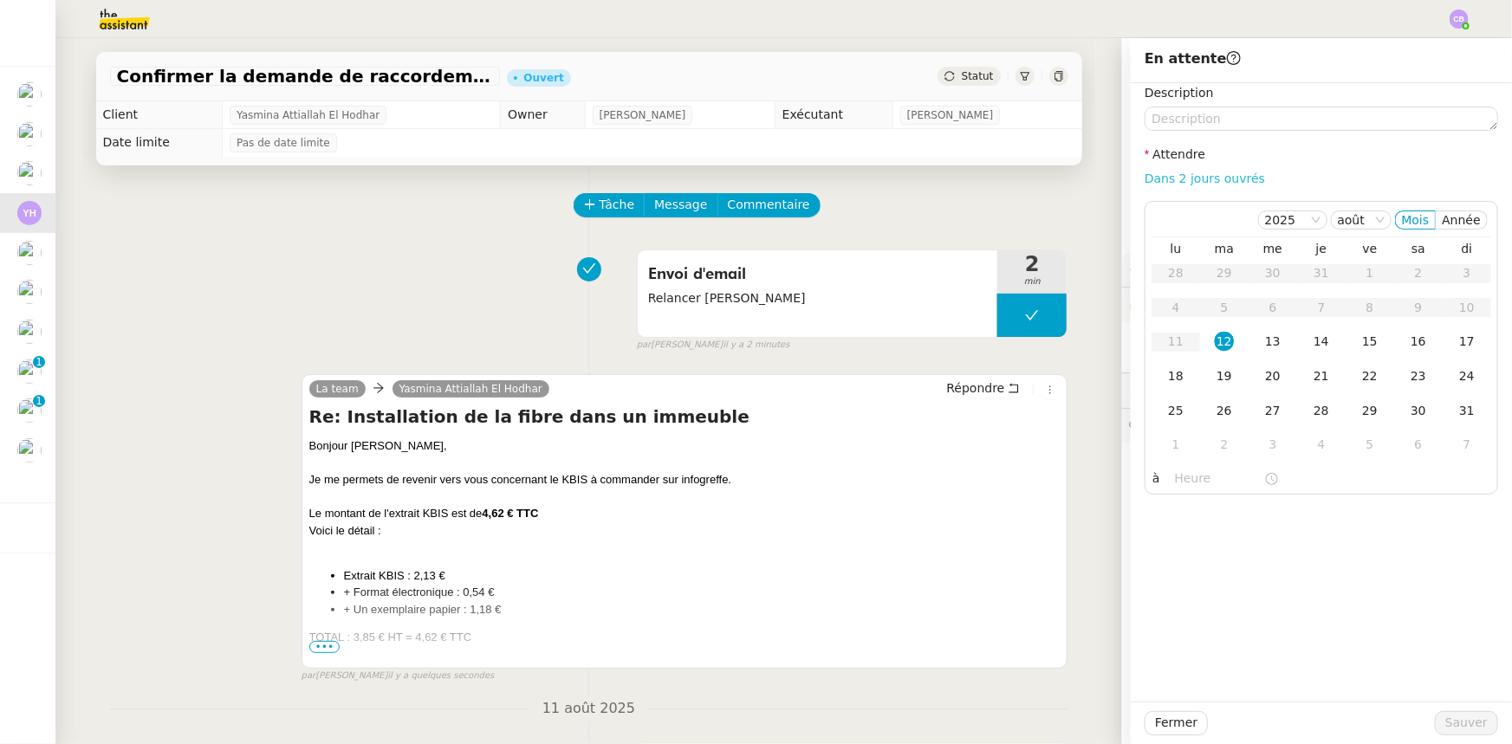
click at [1163, 179] on link "Dans 2 jours ouvrés" at bounding box center [1204, 179] width 120 height 14
type input "07:00"
click at [1447, 728] on span "Sauver" at bounding box center [1466, 723] width 42 height 20
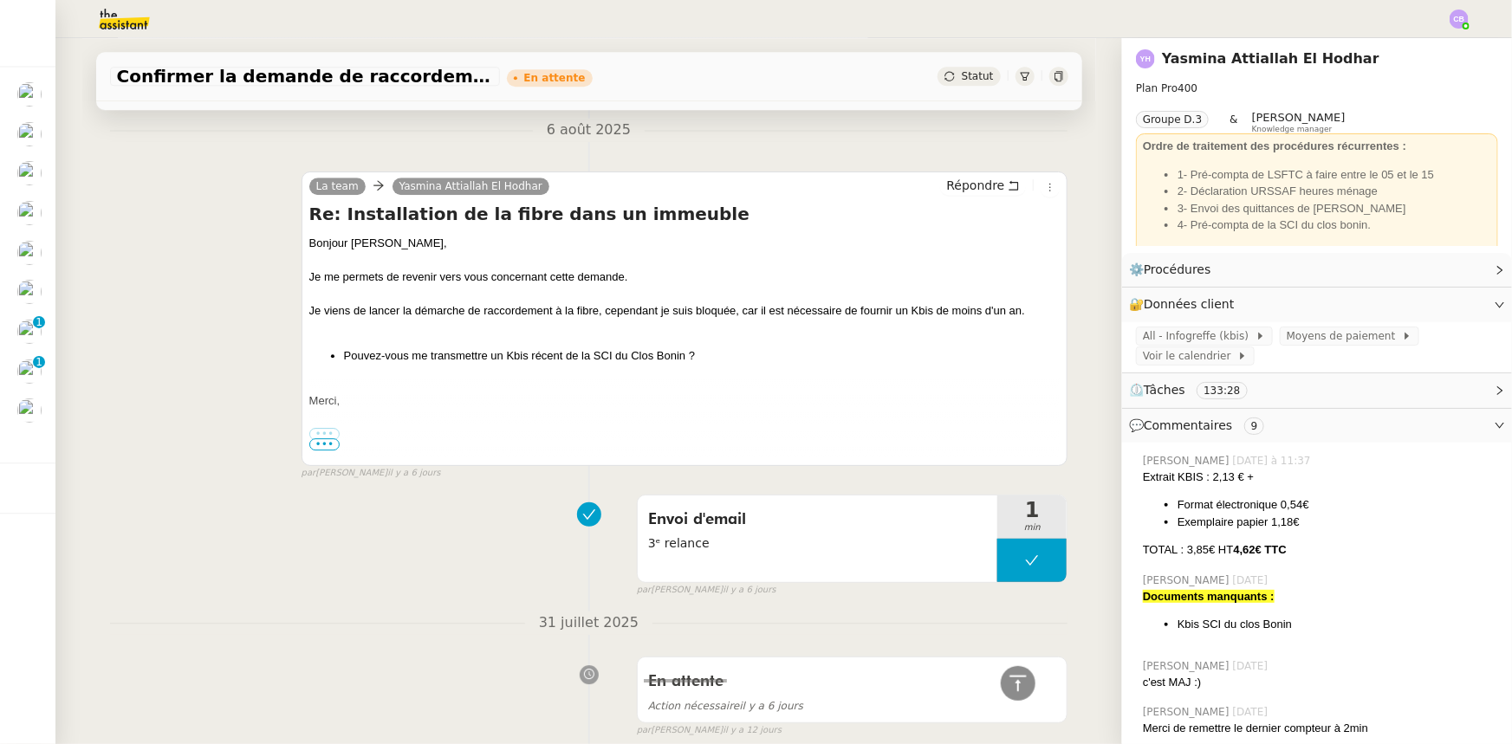
scroll to position [2599, 0]
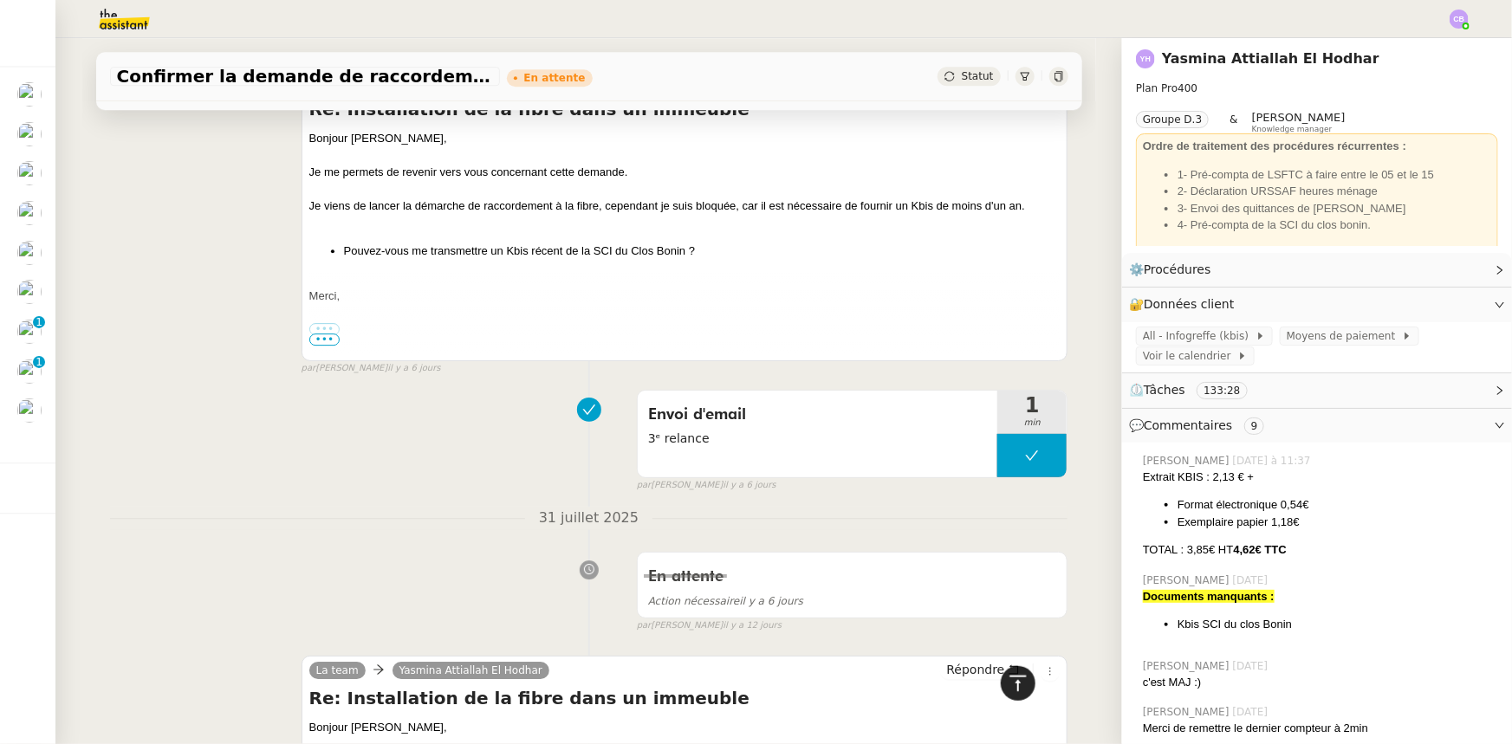
click at [1009, 688] on icon at bounding box center [1017, 683] width 16 height 16
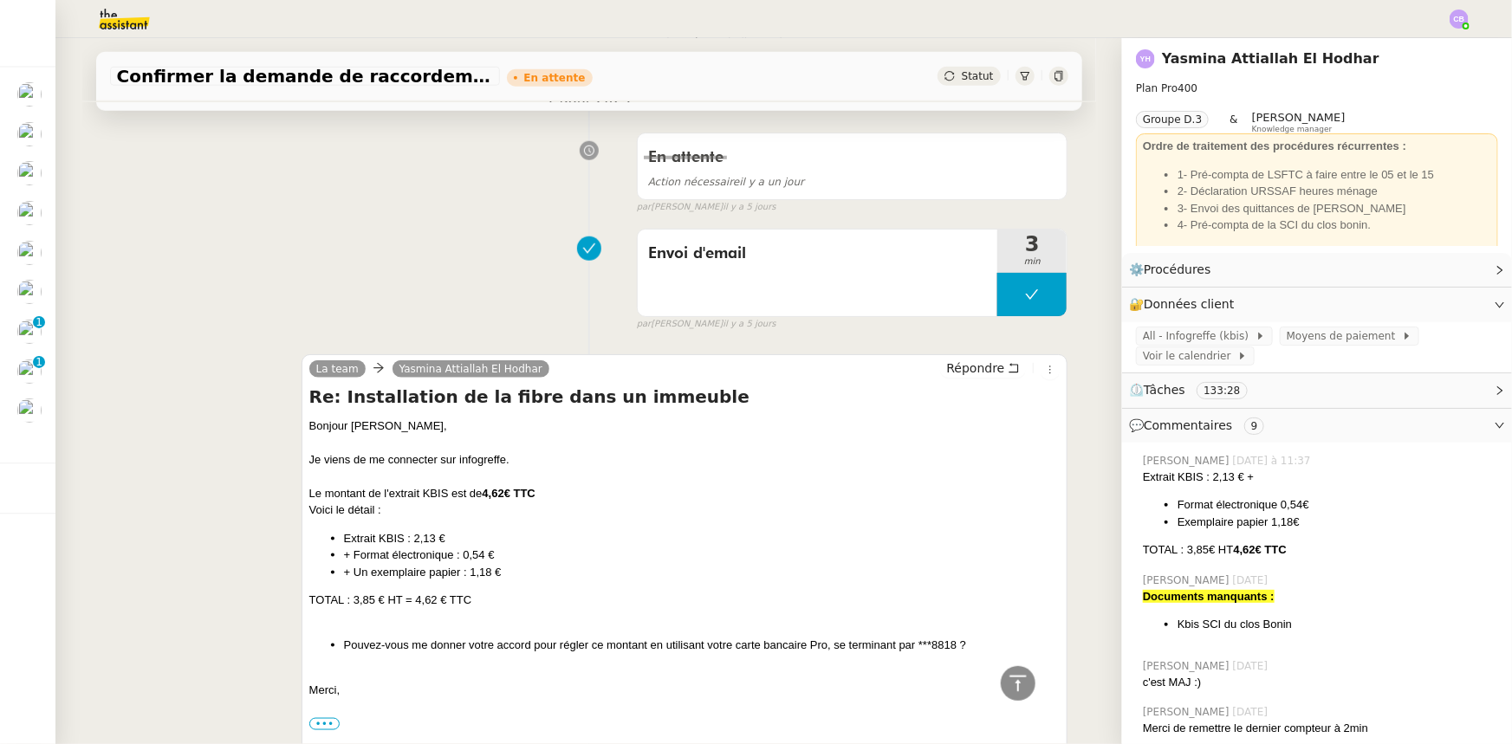
scroll to position [0, 0]
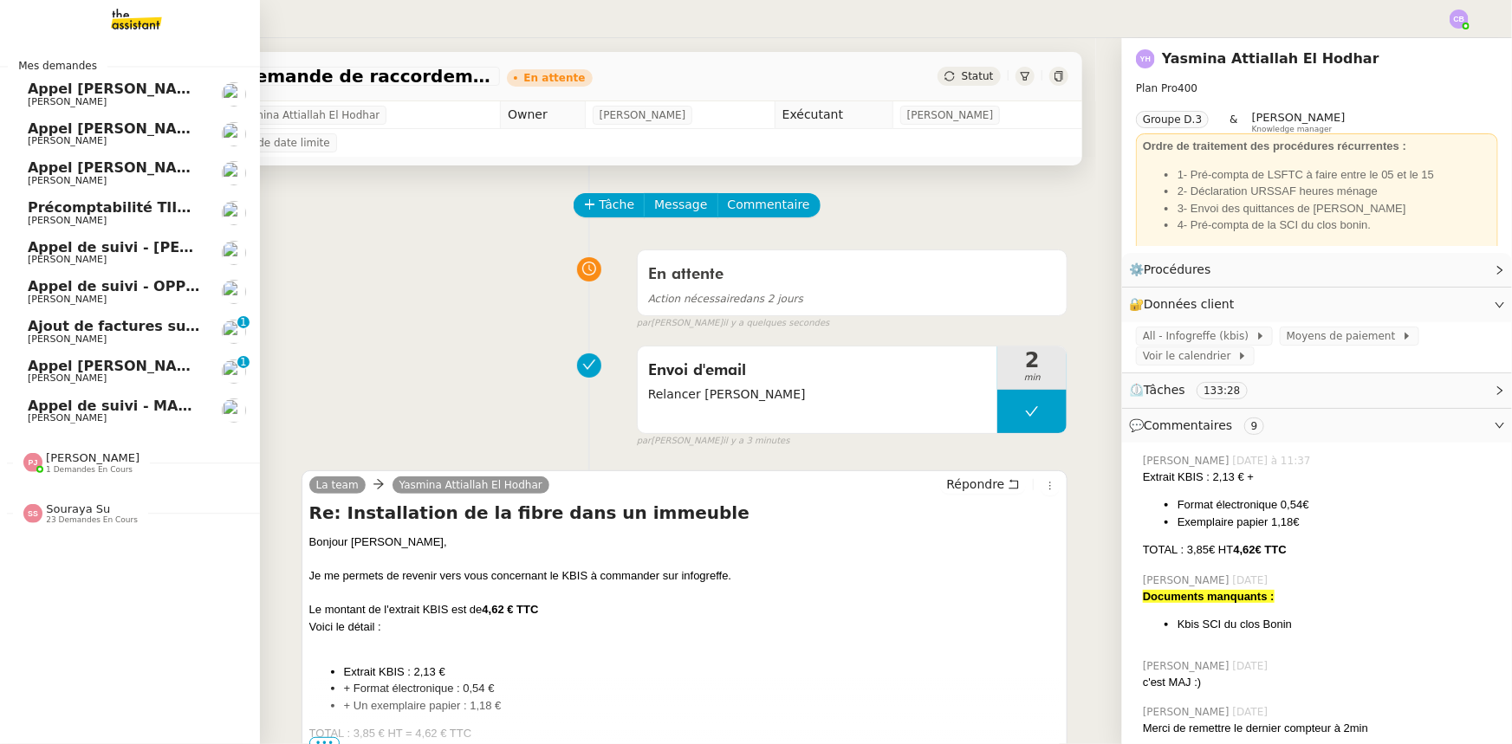
click at [151, 329] on span "Ajout de factures sur la plateforme Jefacture" at bounding box center [203, 326] width 351 height 16
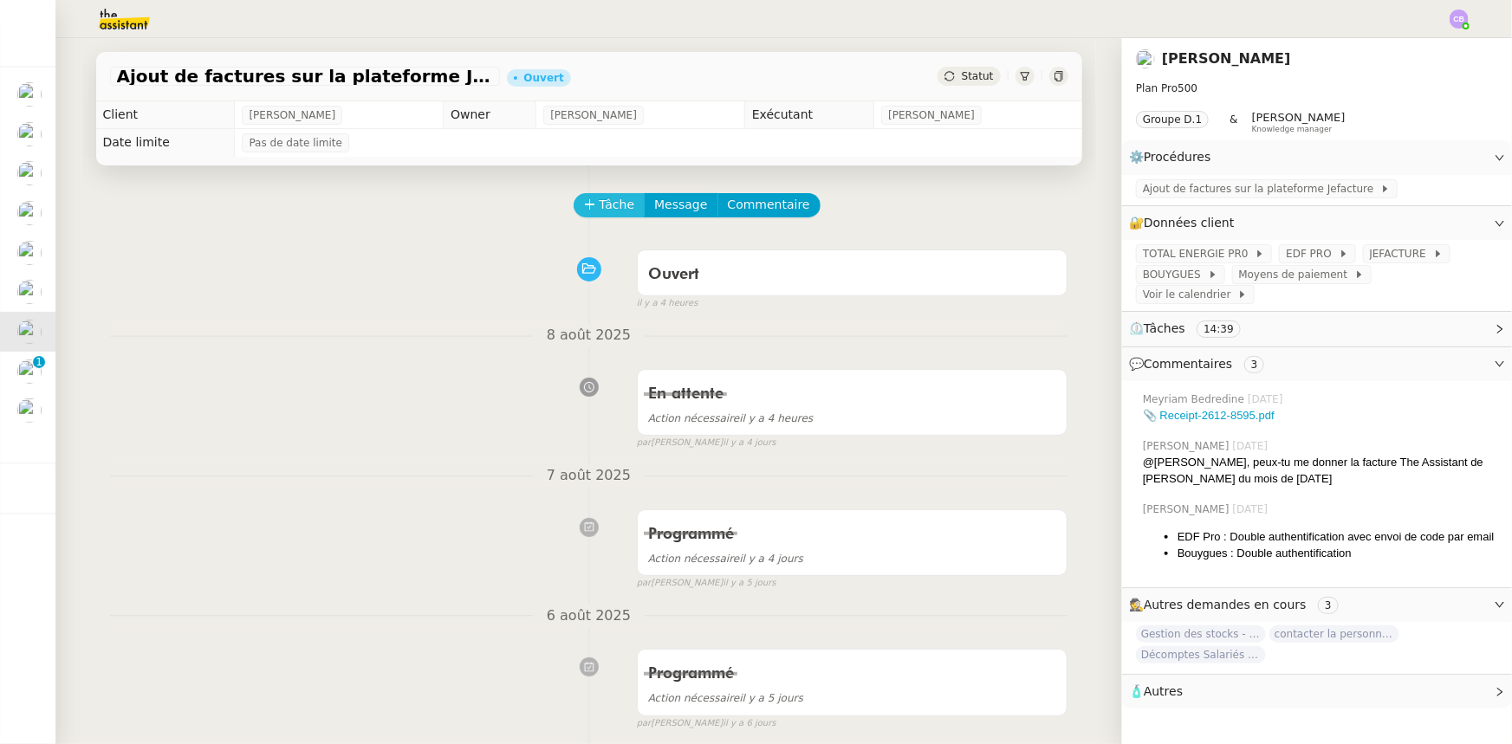
click at [600, 211] on span "Tâche" at bounding box center [618, 205] width 36 height 20
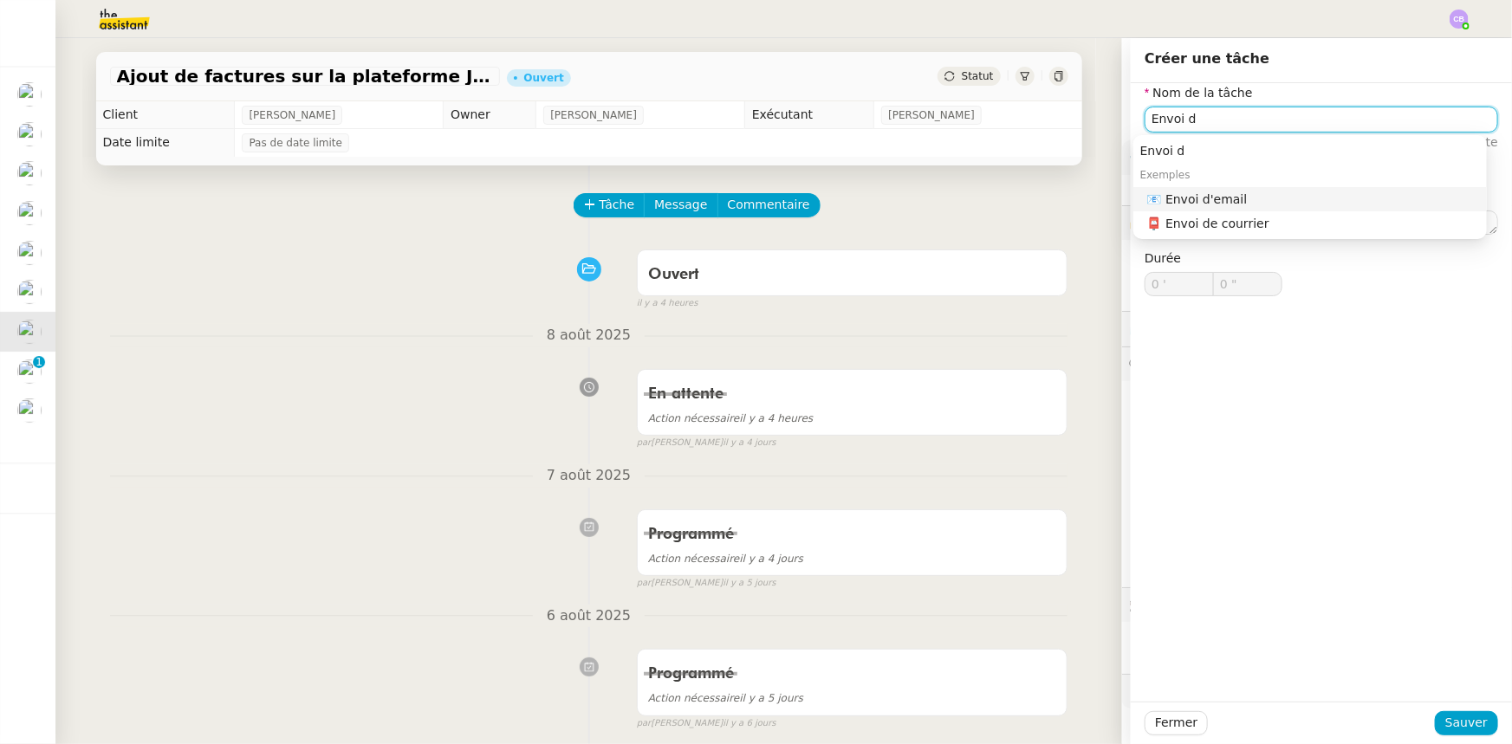
click at [1231, 194] on div "📧 Envoi d'email" at bounding box center [1313, 199] width 333 height 16
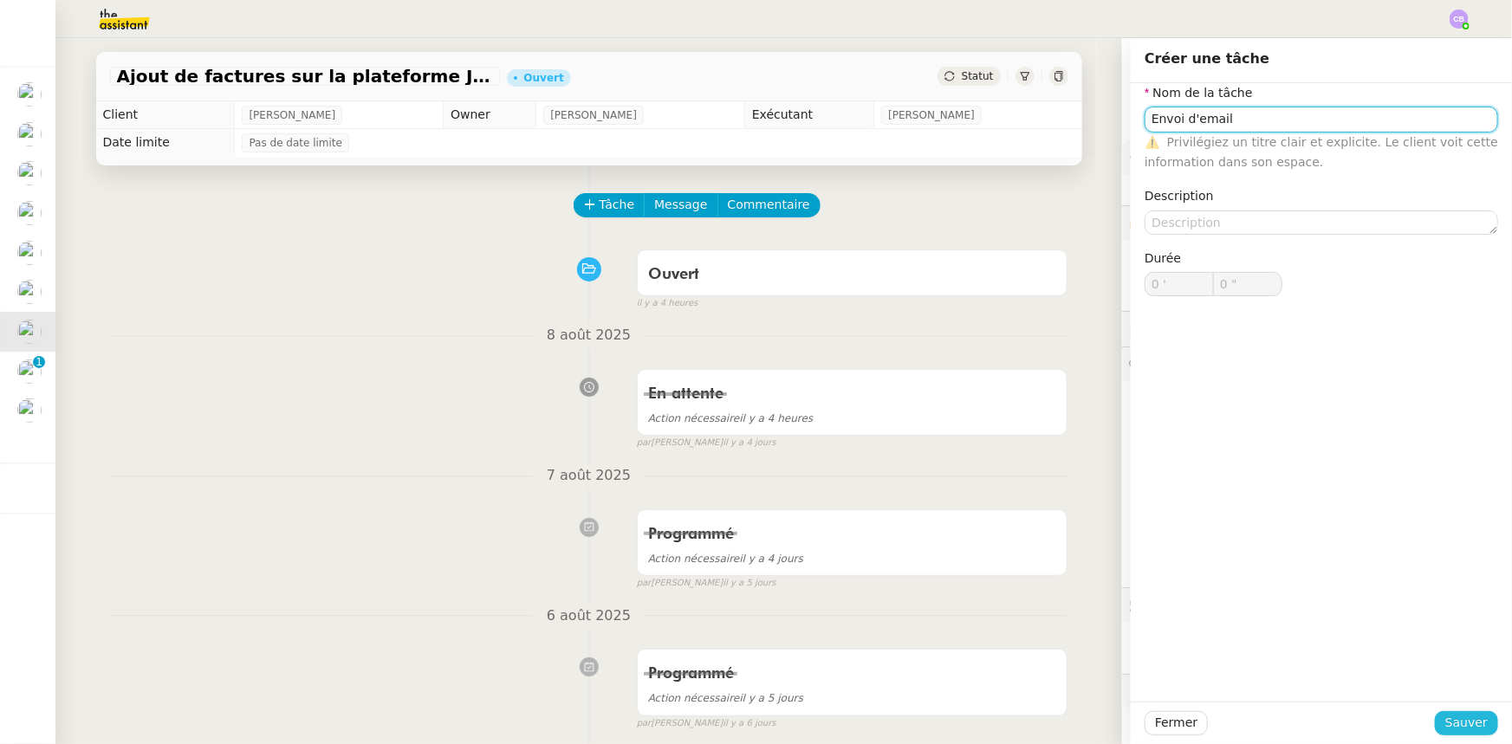
type input "Envoi d'email"
click at [1451, 719] on span "Sauver" at bounding box center [1466, 723] width 42 height 20
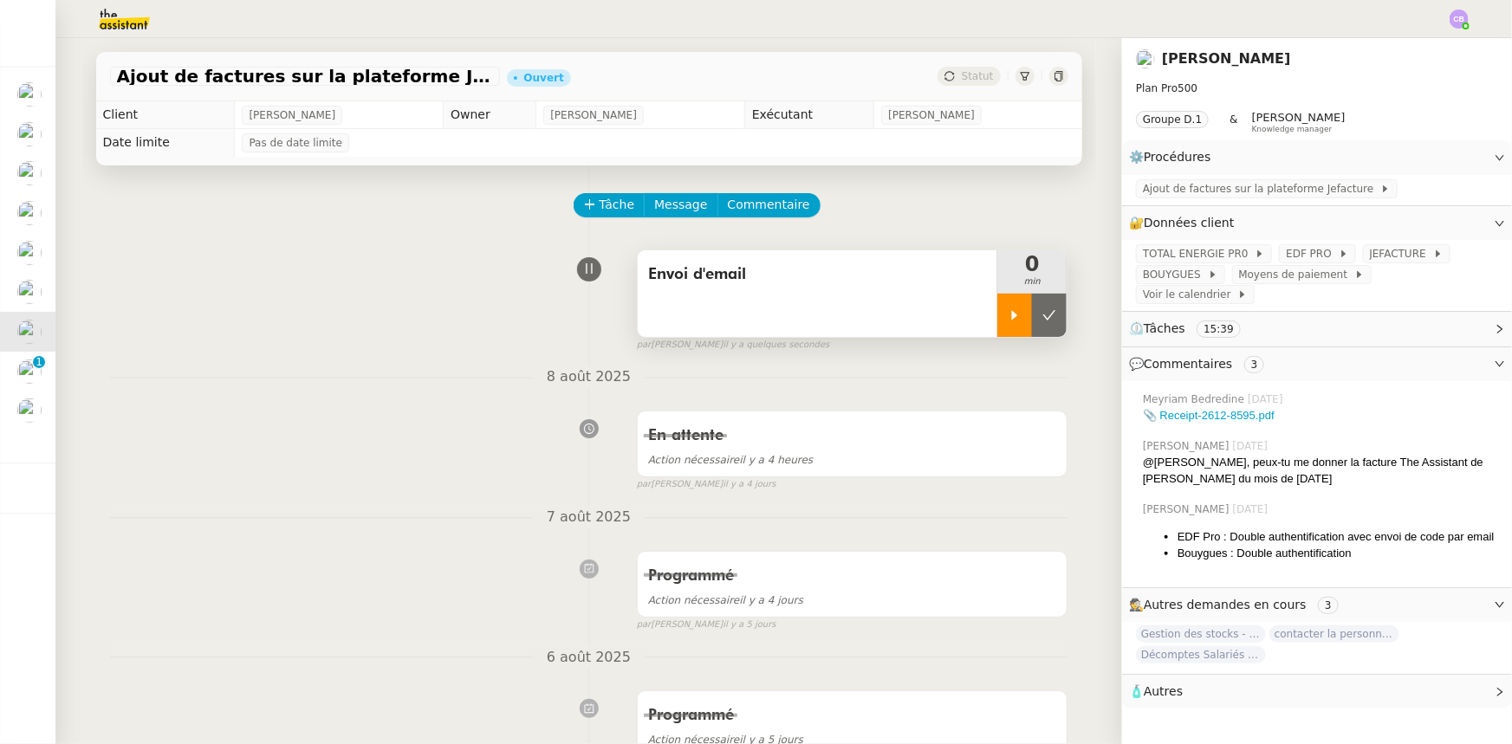
click at [1012, 318] on icon at bounding box center [1015, 315] width 6 height 10
click at [860, 303] on div "Envoi d'email" at bounding box center [818, 293] width 360 height 87
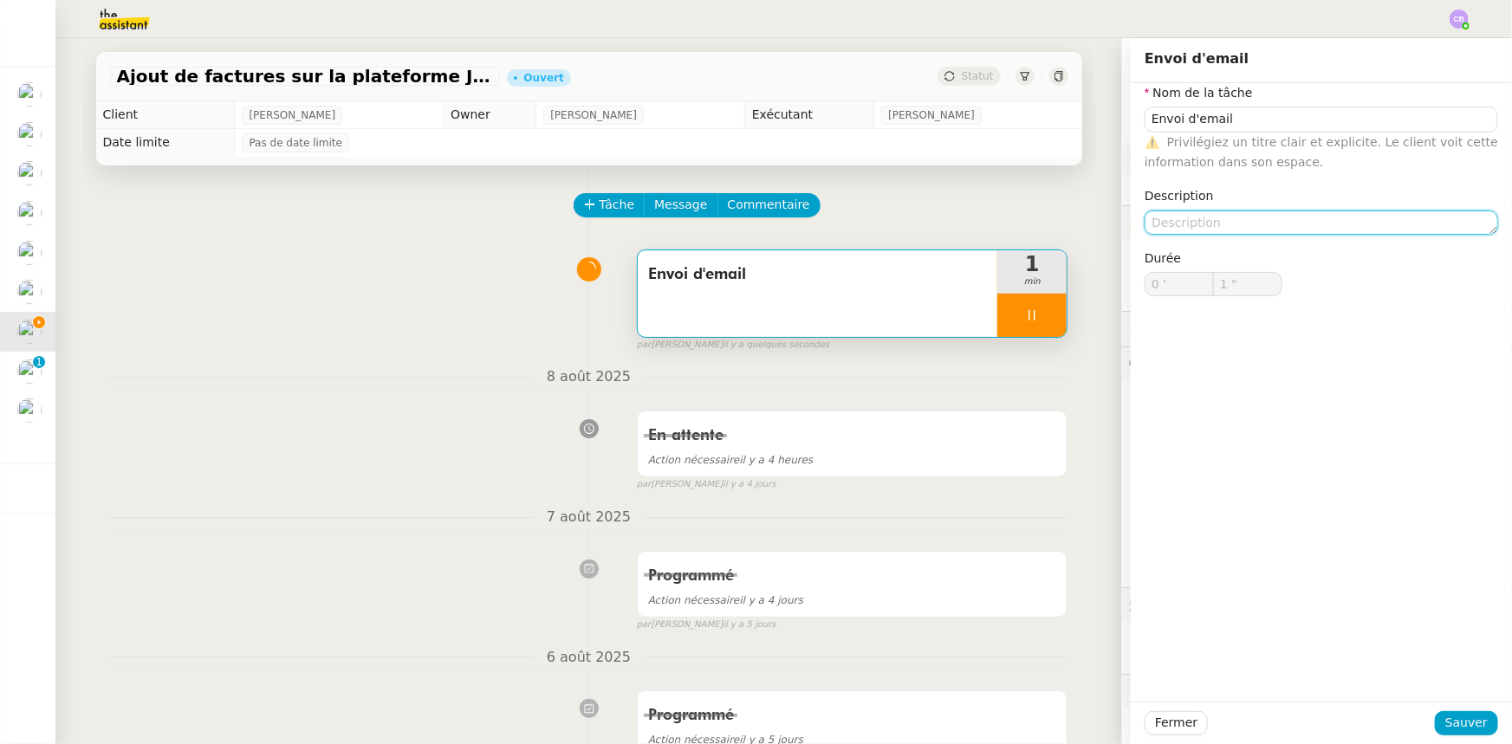
click at [1159, 224] on textarea at bounding box center [1320, 223] width 353 height 24
type input "2 ""
type textarea "Re"
type input "3 ""
type textarea "Relancer"
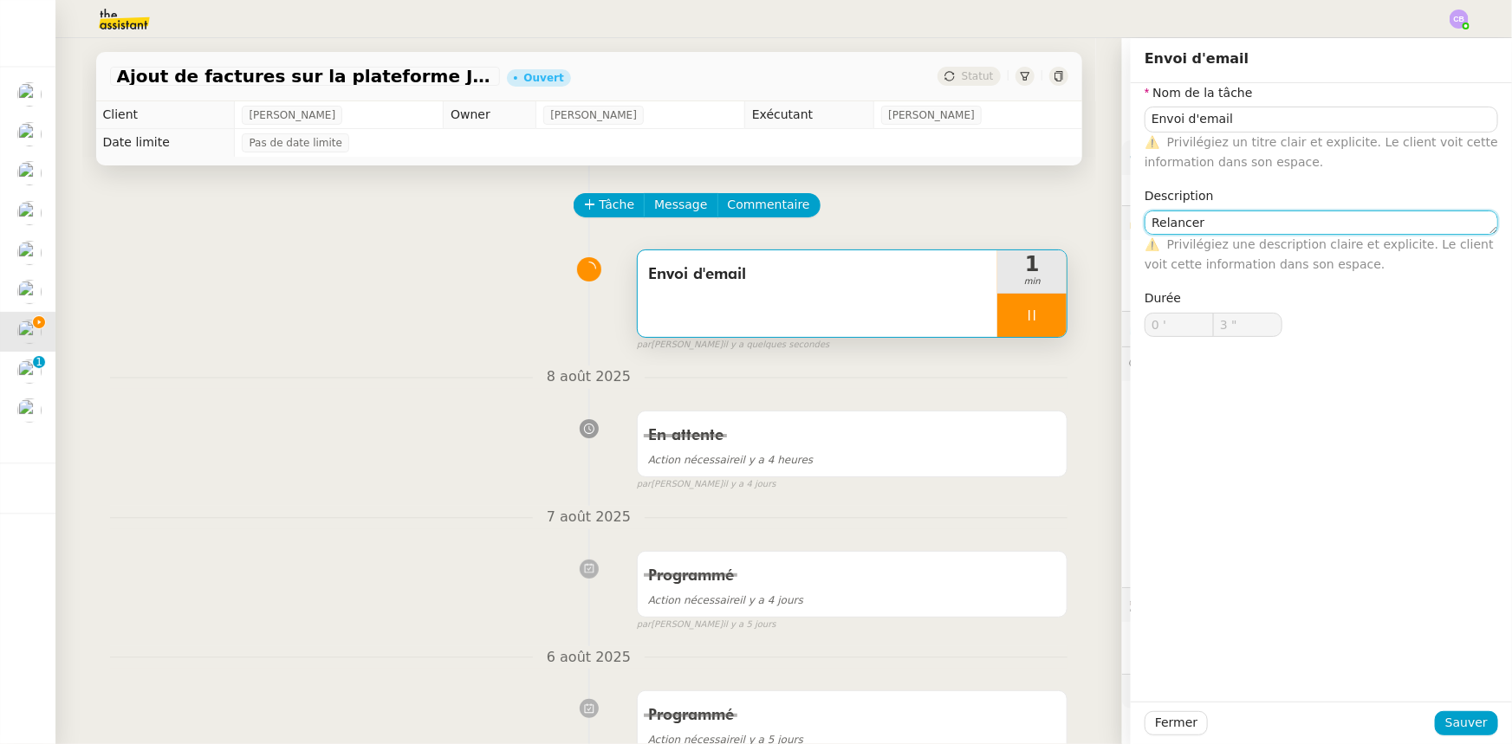
type input "4 ""
type textarea "Relancer [PERSON_NAME]"
type input "6 ""
type textarea "Relancer [PERSON_NAME]"
click at [1475, 727] on span "Sauver" at bounding box center [1466, 723] width 42 height 20
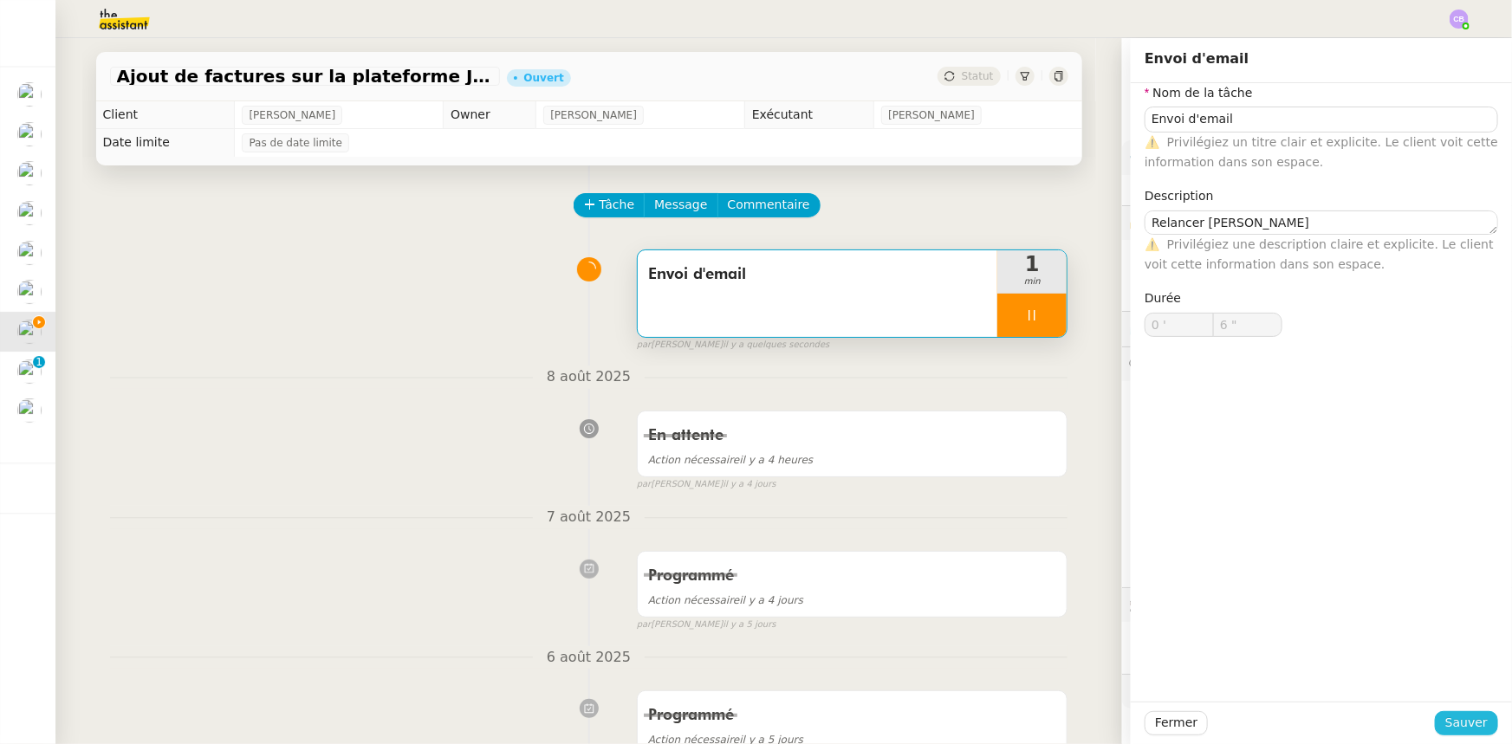
type input "7 ""
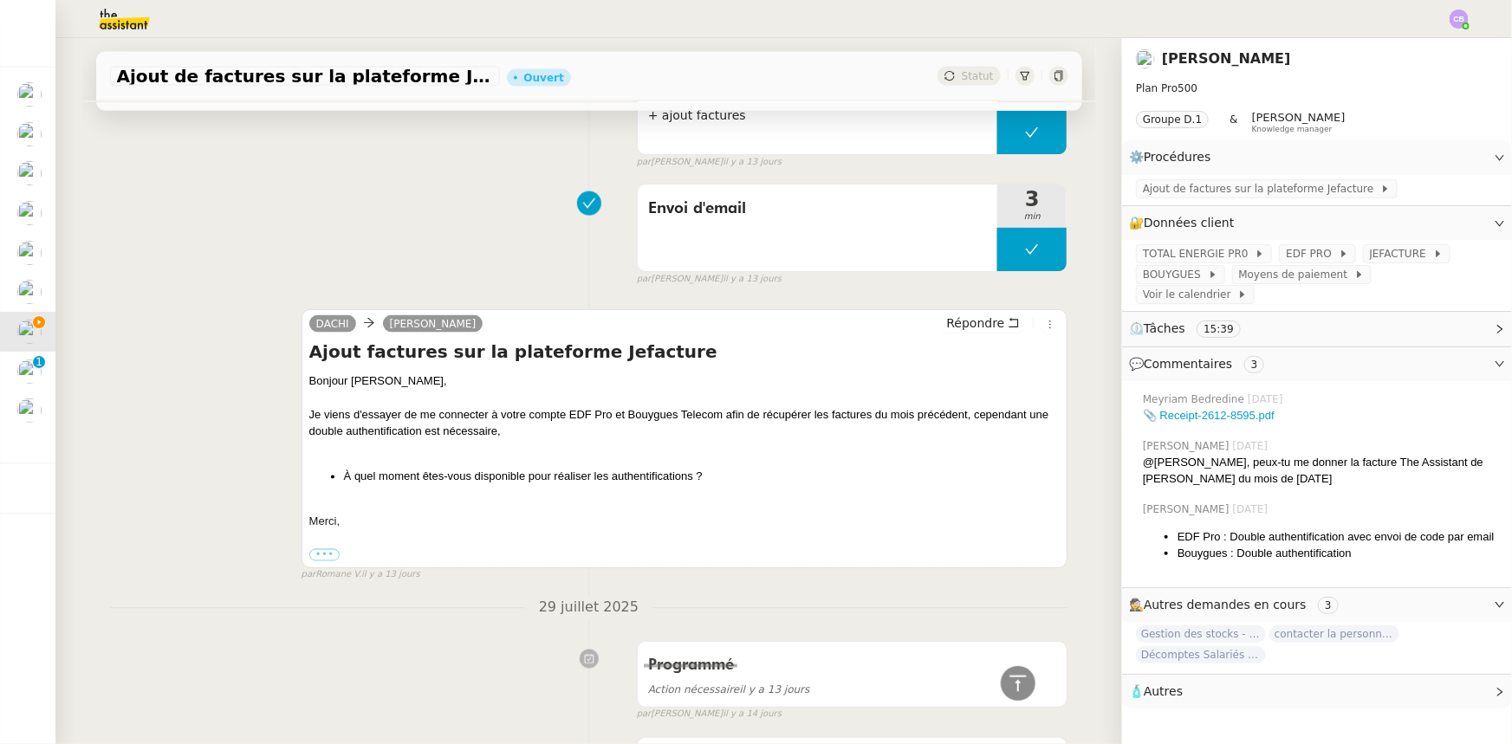
scroll to position [1339, 0]
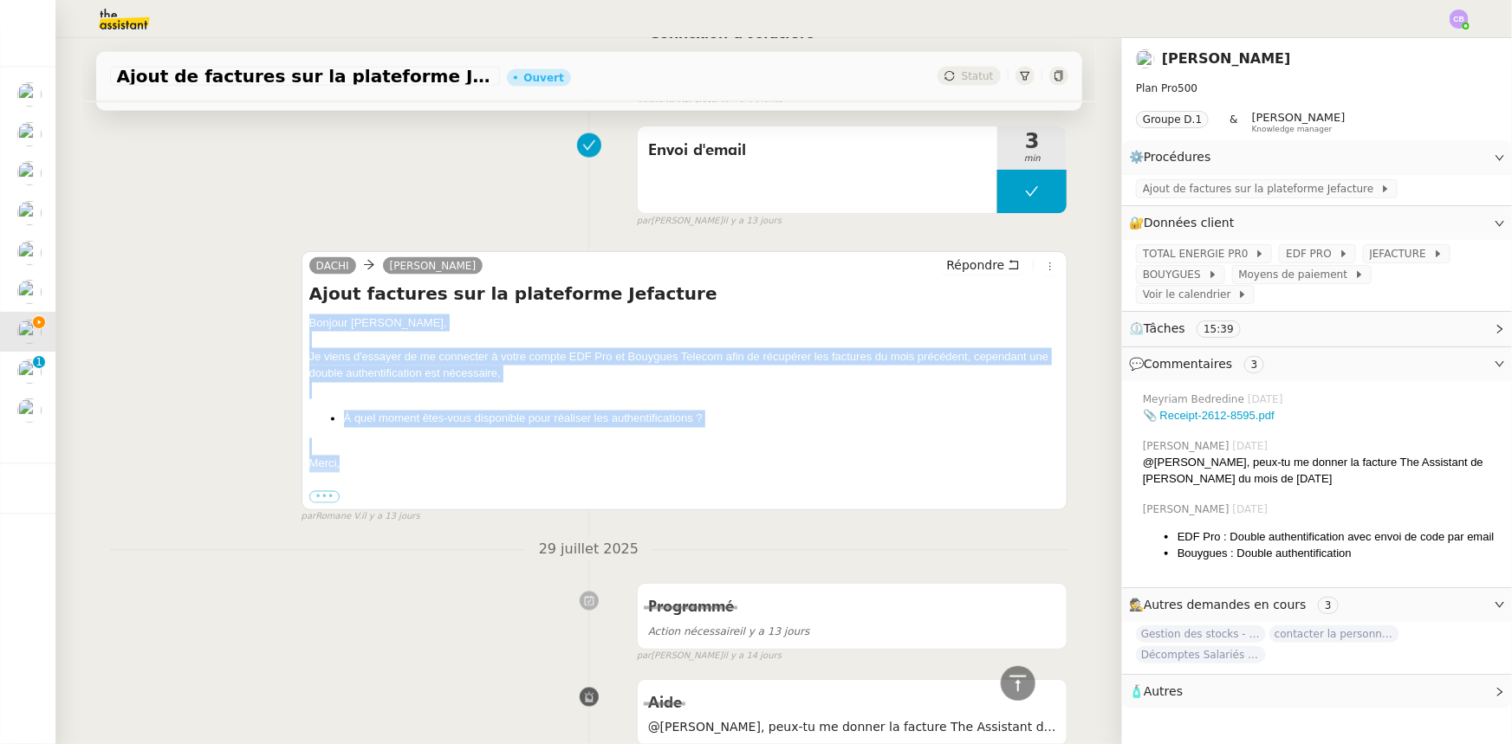
drag, startPoint x: 352, startPoint y: 464, endPoint x: 303, endPoint y: 325, distance: 147.7
click at [309, 325] on div "Bonjour [PERSON_NAME], Je viens d'essayer de me connecter à votre compte EDF Pr…" at bounding box center [684, 409] width 751 height 191
copy div "Bonjour [PERSON_NAME], Je viens d'essayer de me connecter à votre compte EDF Pr…"
click at [961, 268] on span "Répondre" at bounding box center [975, 264] width 58 height 17
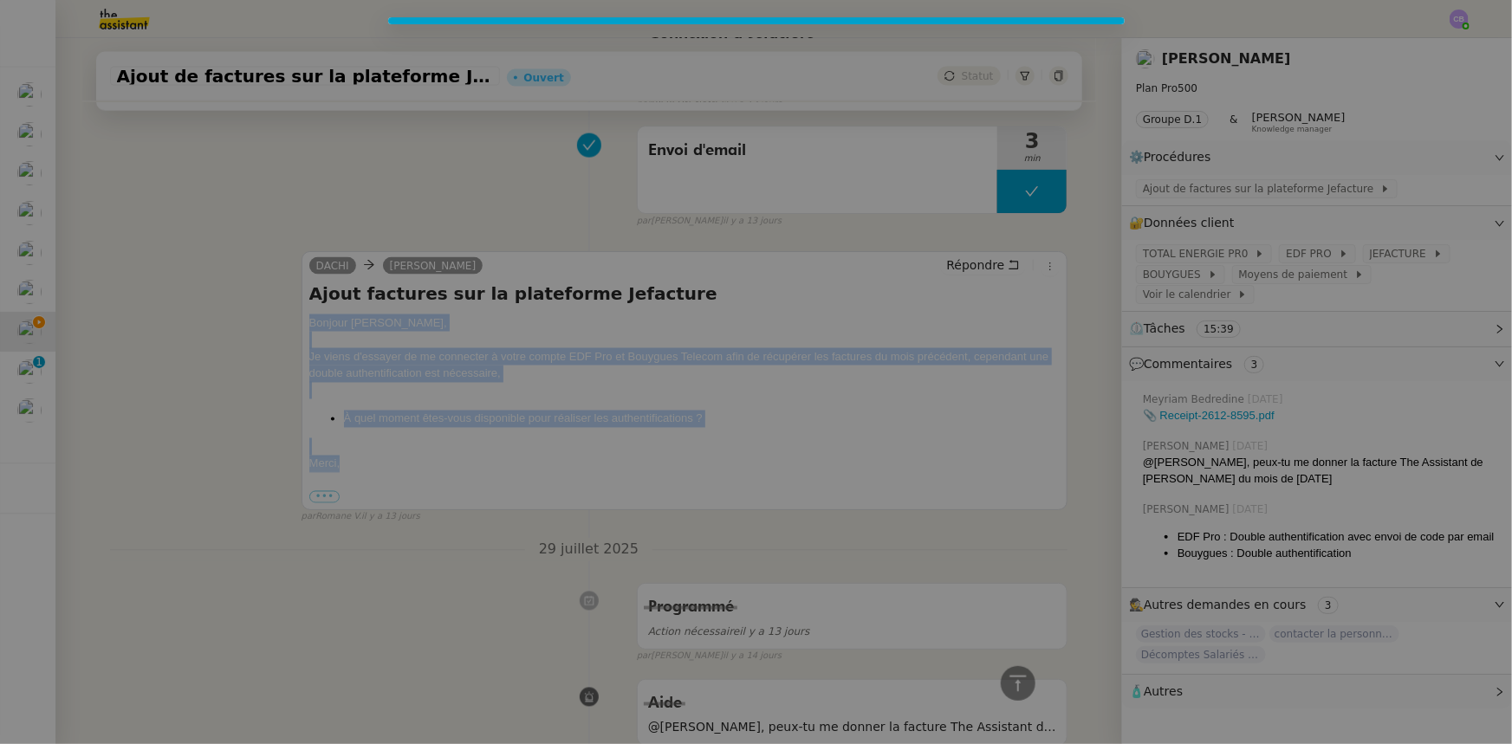
scroll to position [1472, 0]
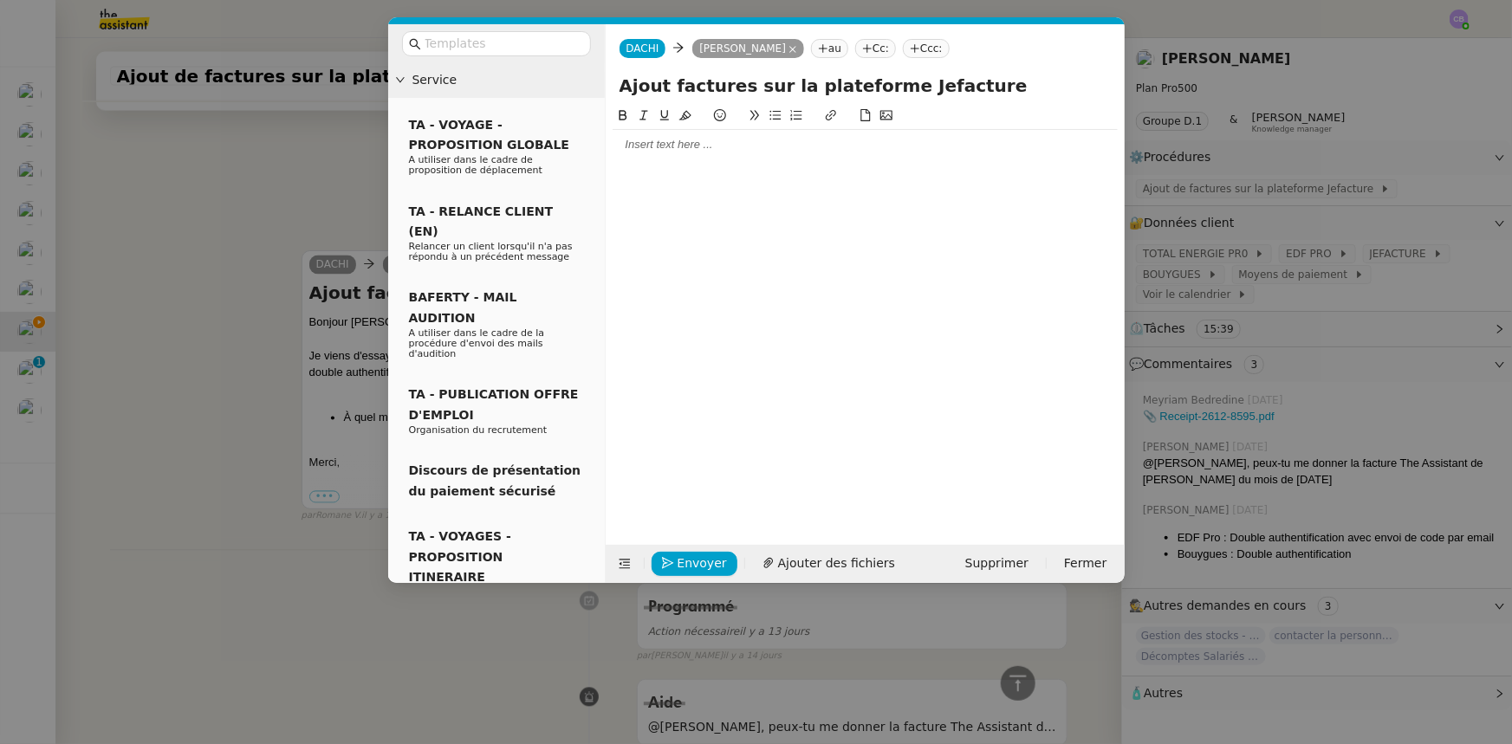
click at [676, 152] on div at bounding box center [865, 145] width 505 height 16
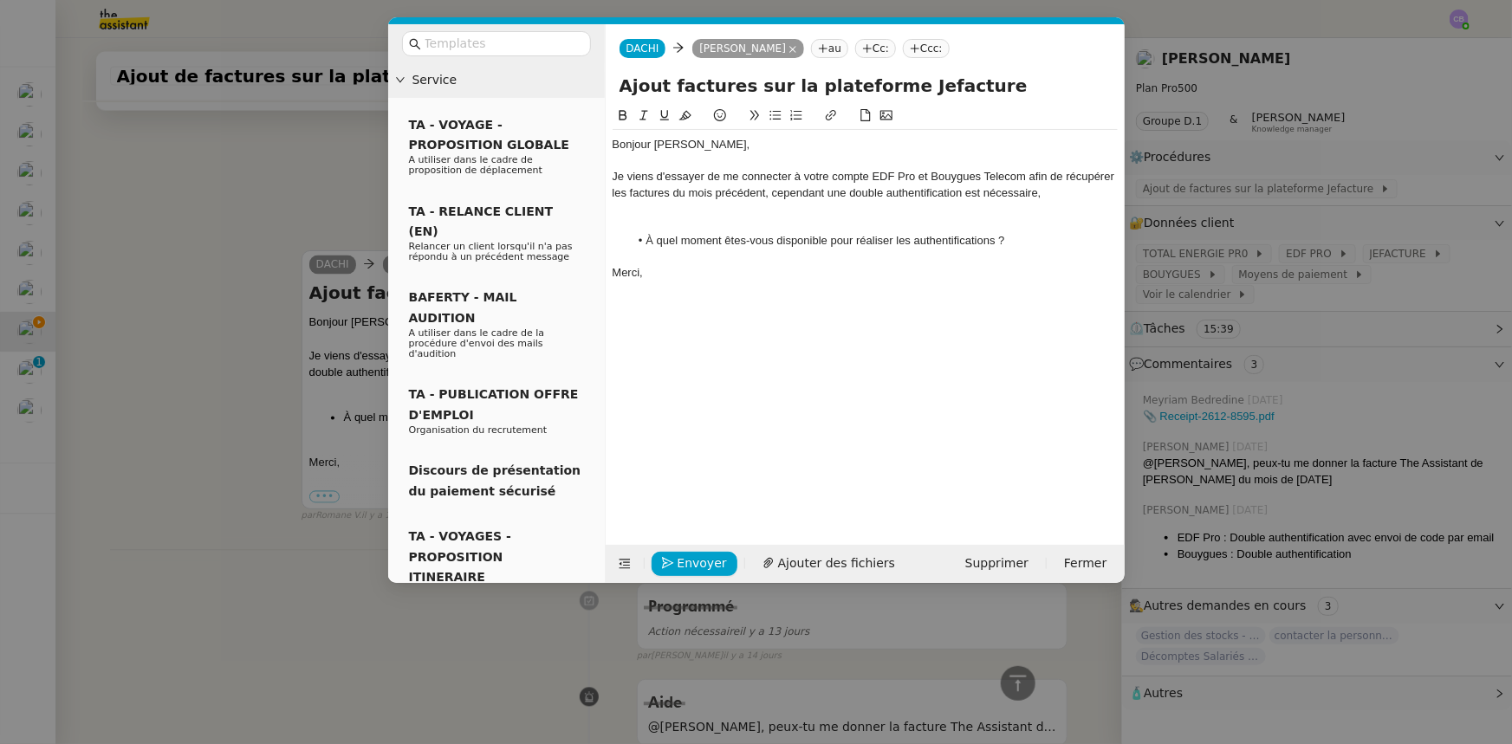
scroll to position [1646, 0]
click at [690, 145] on div "Bonjour [PERSON_NAME]," at bounding box center [865, 145] width 505 height 16
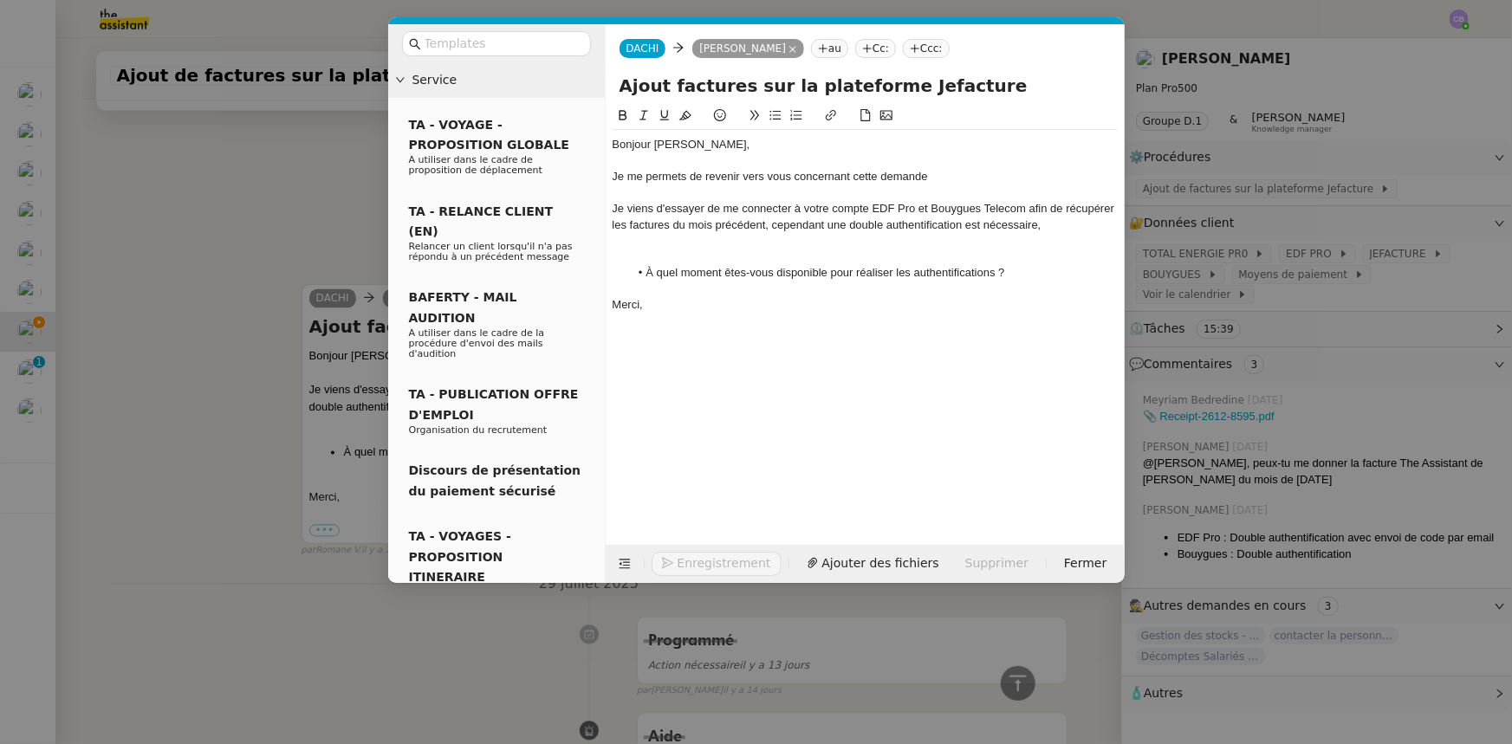
scroll to position [1680, 0]
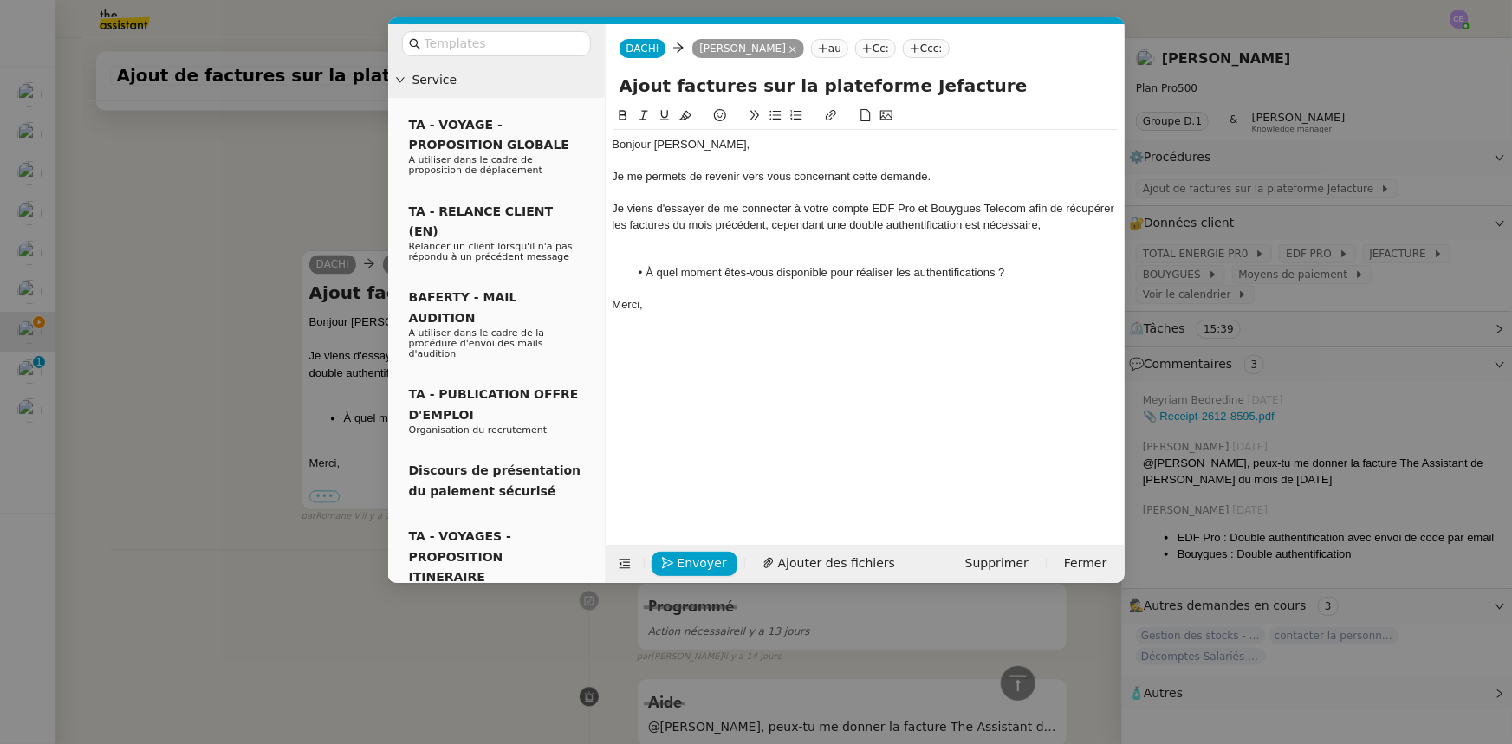
click at [729, 239] on div at bounding box center [865, 241] width 505 height 16
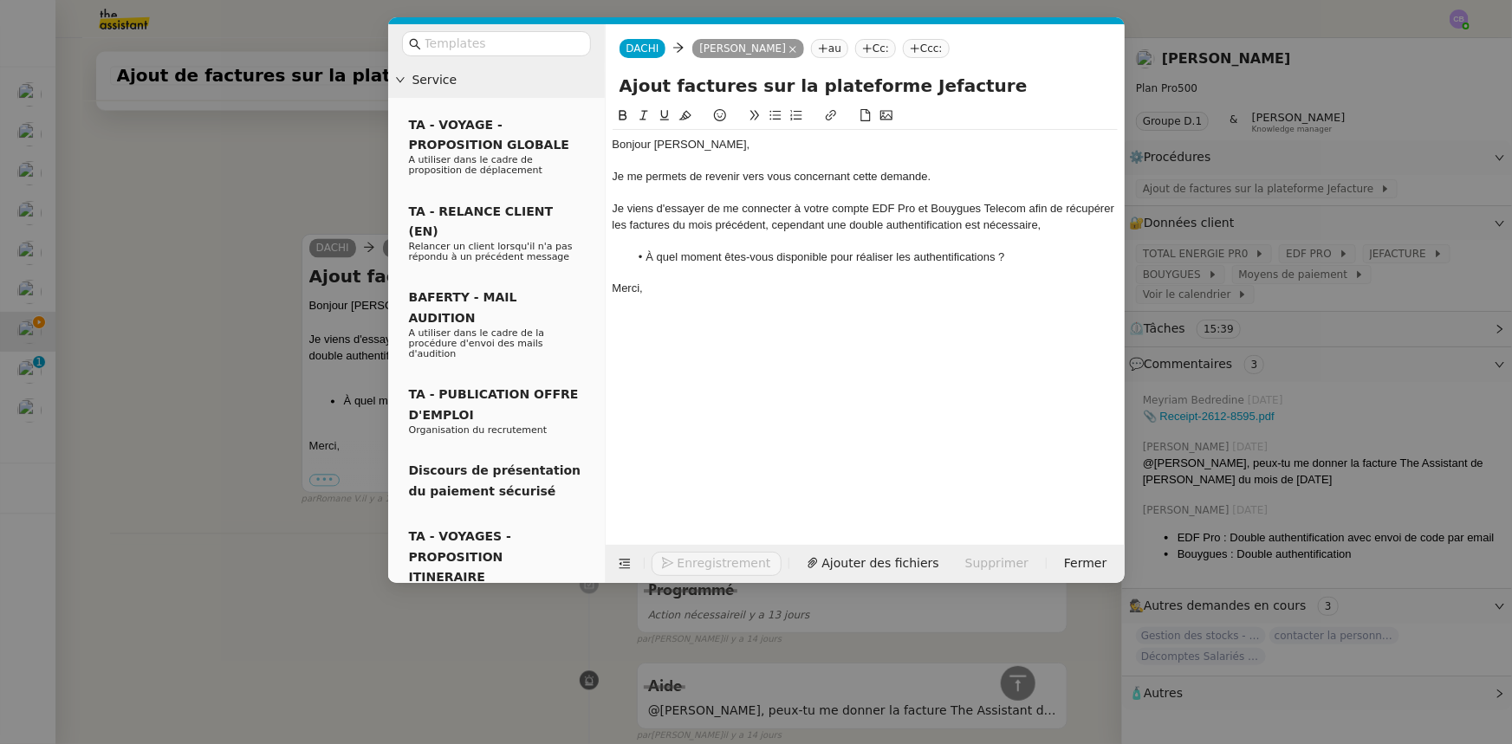
scroll to position [1663, 0]
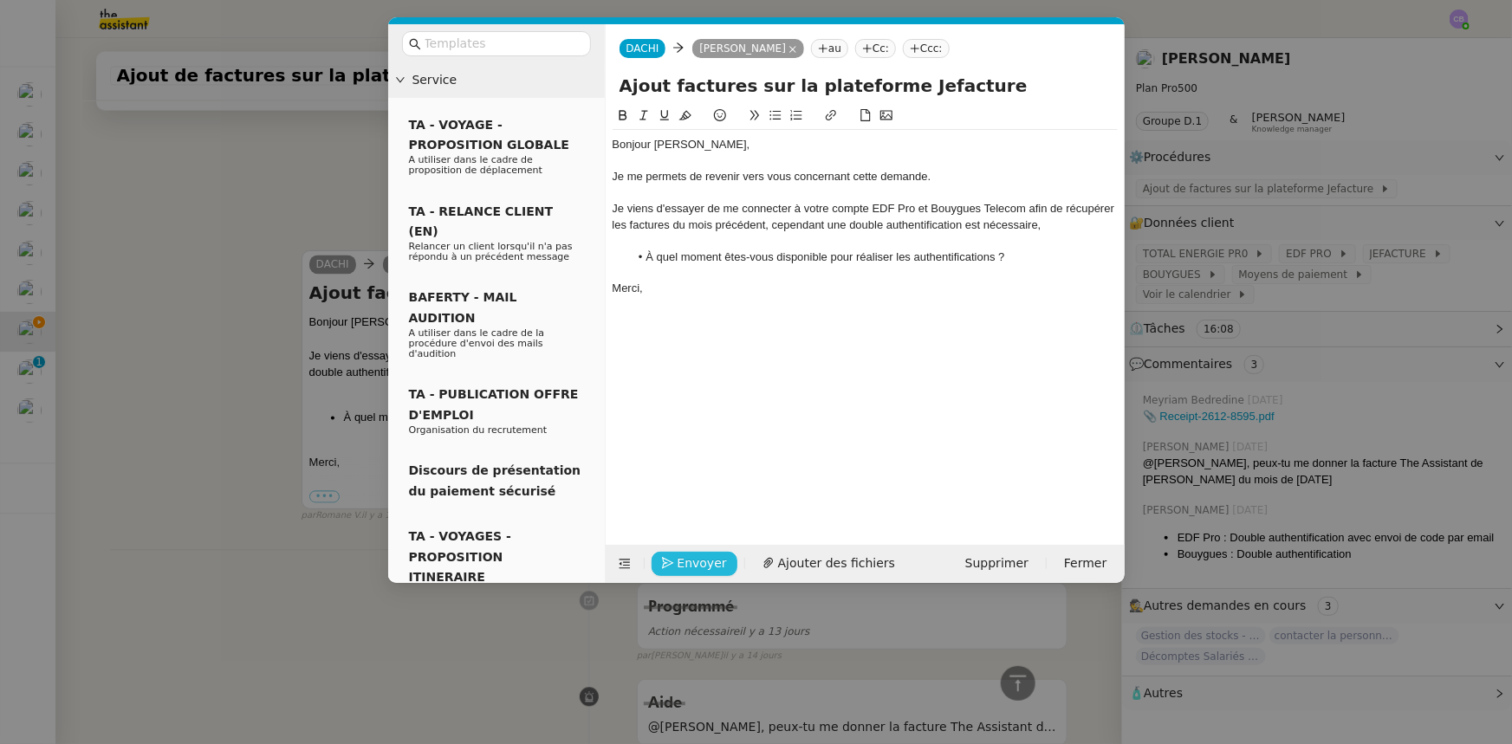
click at [717, 566] on span "Envoyer" at bounding box center [701, 564] width 49 height 20
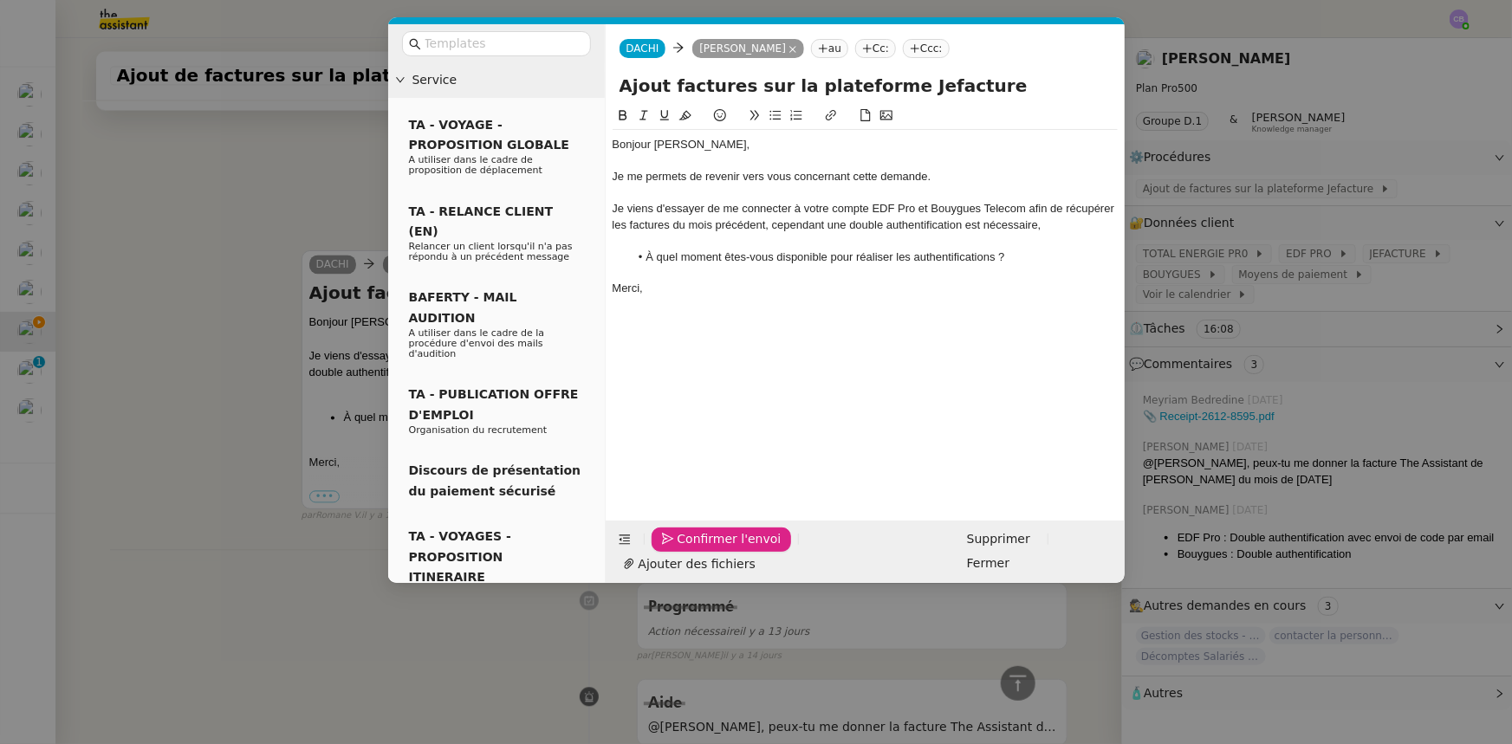
click at [717, 549] on span "Confirmer l'envoi" at bounding box center [729, 539] width 104 height 20
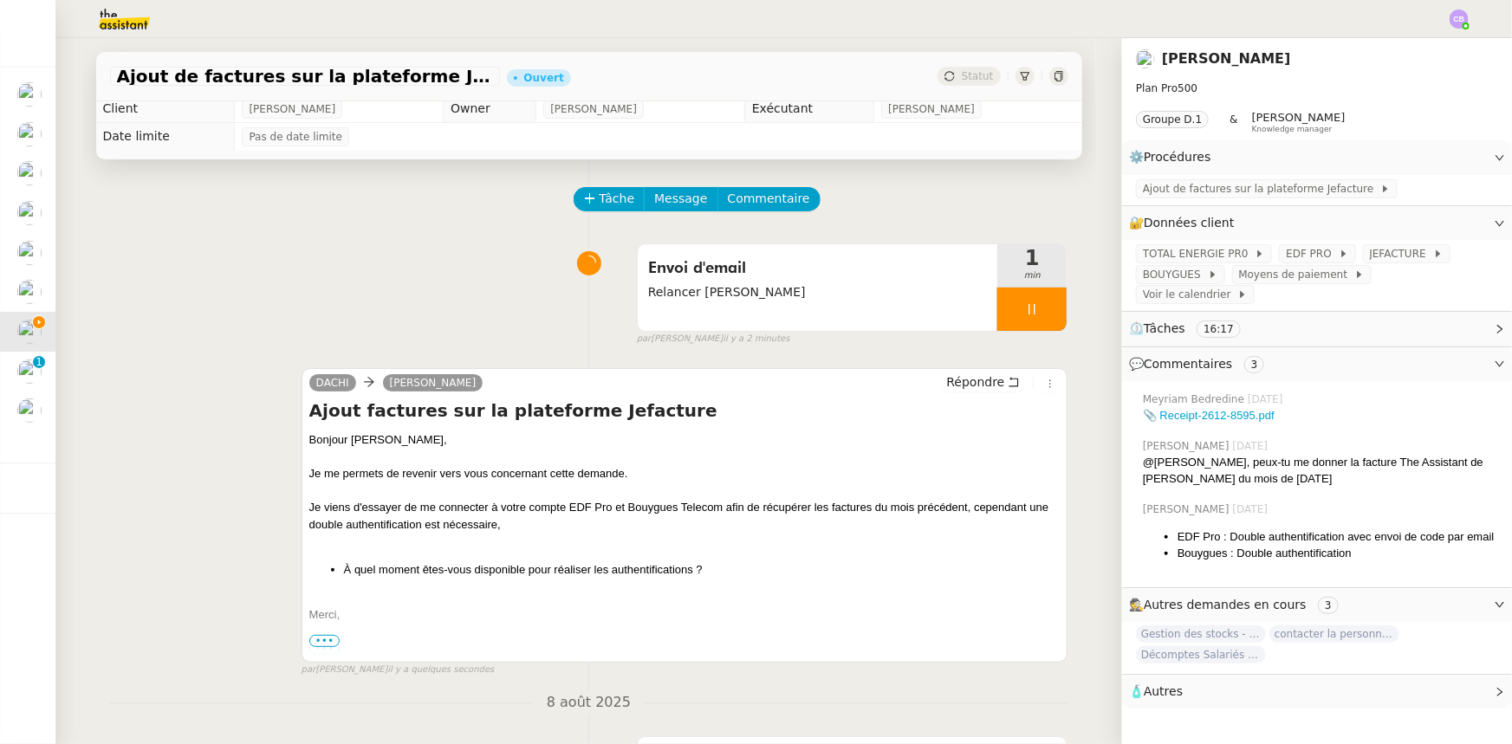
scroll to position [0, 0]
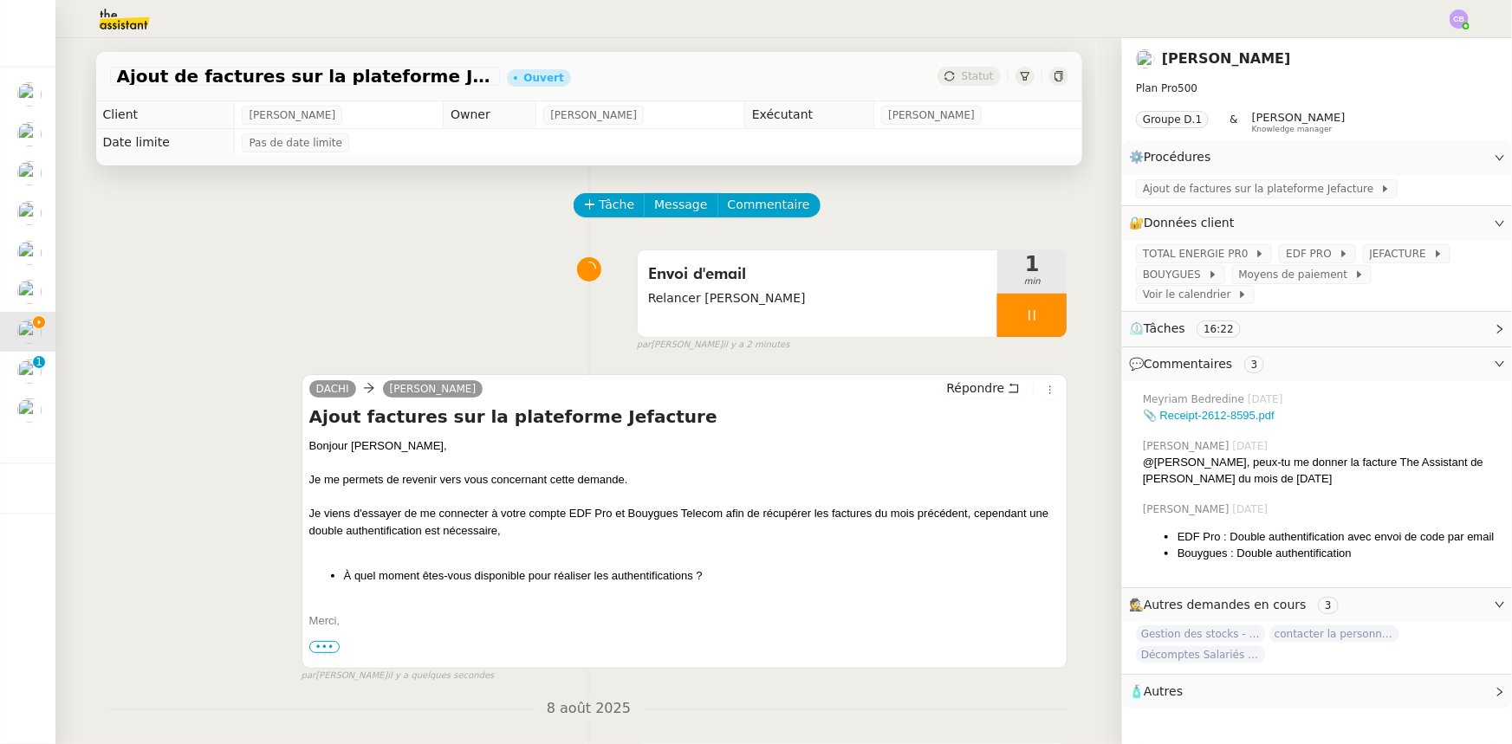
click at [997, 315] on div at bounding box center [1031, 315] width 69 height 43
click at [1032, 328] on button at bounding box center [1049, 315] width 35 height 43
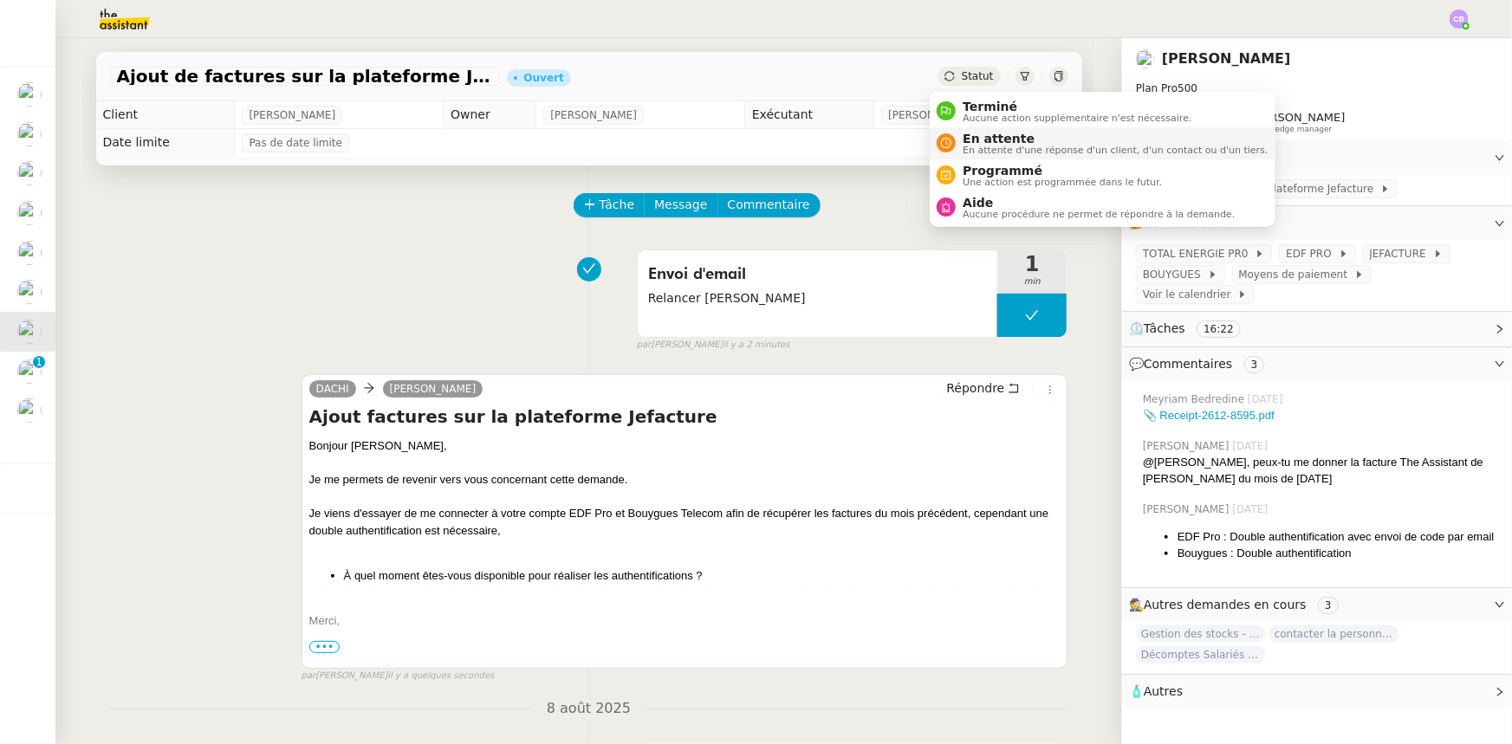
click at [985, 146] on span "En attente d'une réponse d'un client, d'un contact ou d'un tiers." at bounding box center [1115, 151] width 305 height 10
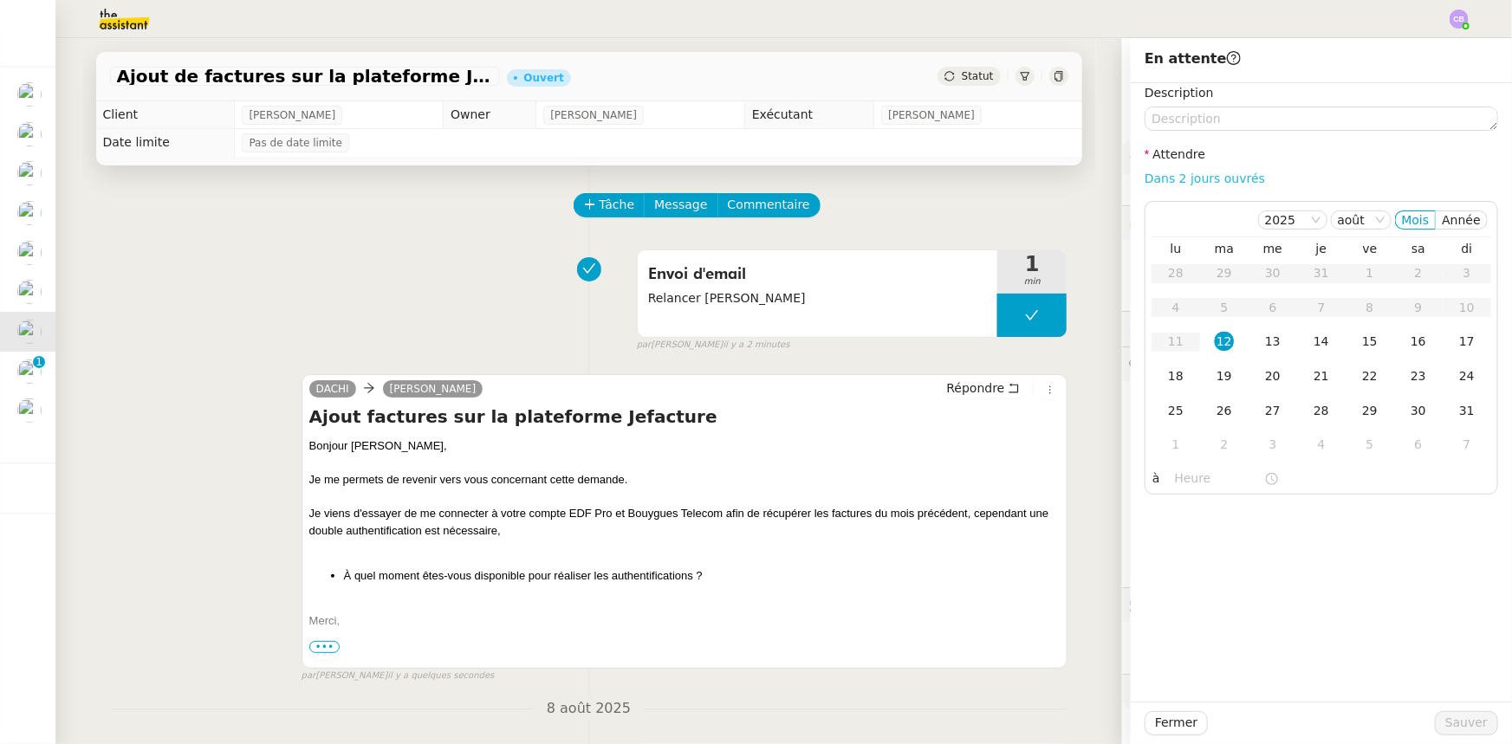
click at [1144, 177] on link "Dans 2 jours ouvrés" at bounding box center [1204, 179] width 120 height 14
type input "07:00"
click at [1438, 724] on button "Sauver" at bounding box center [1466, 723] width 63 height 24
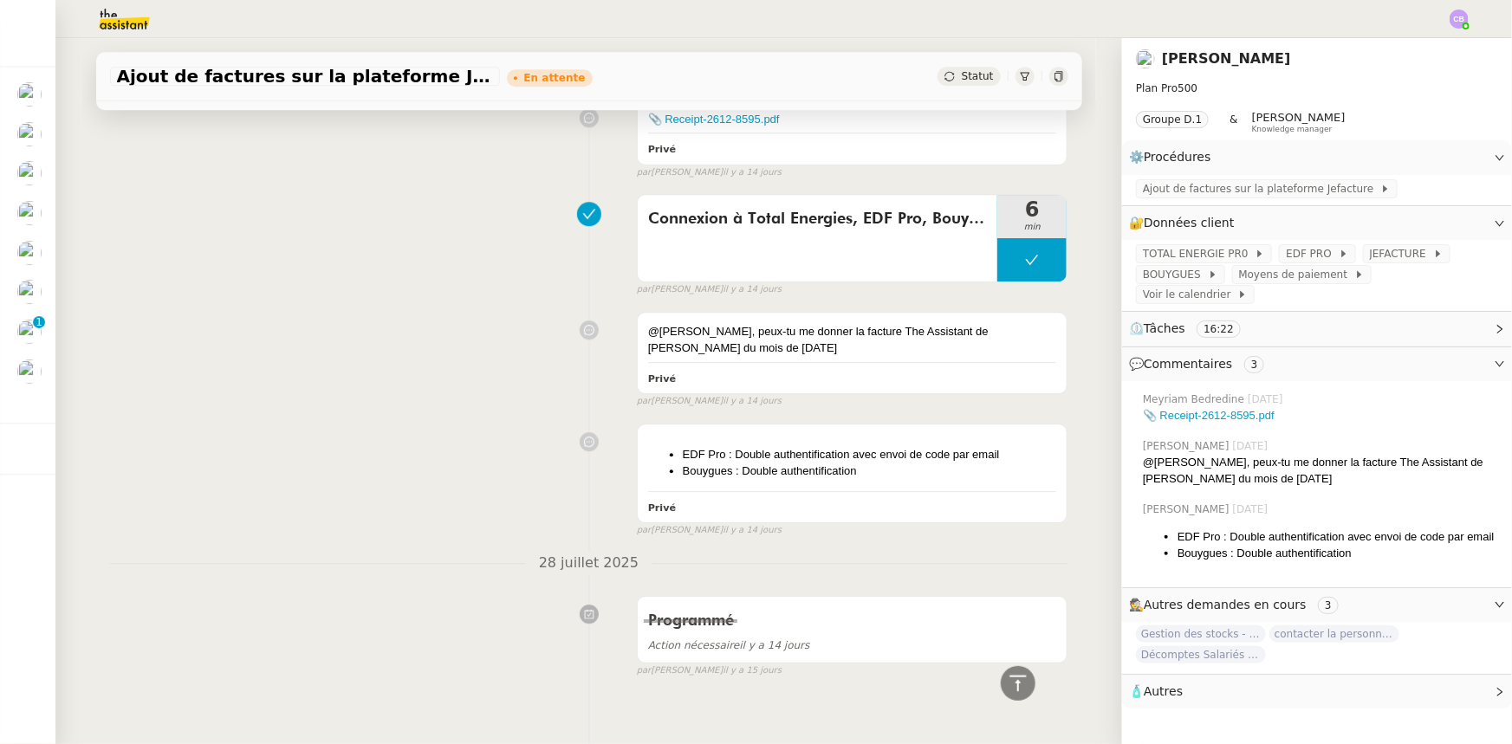
scroll to position [2466, 0]
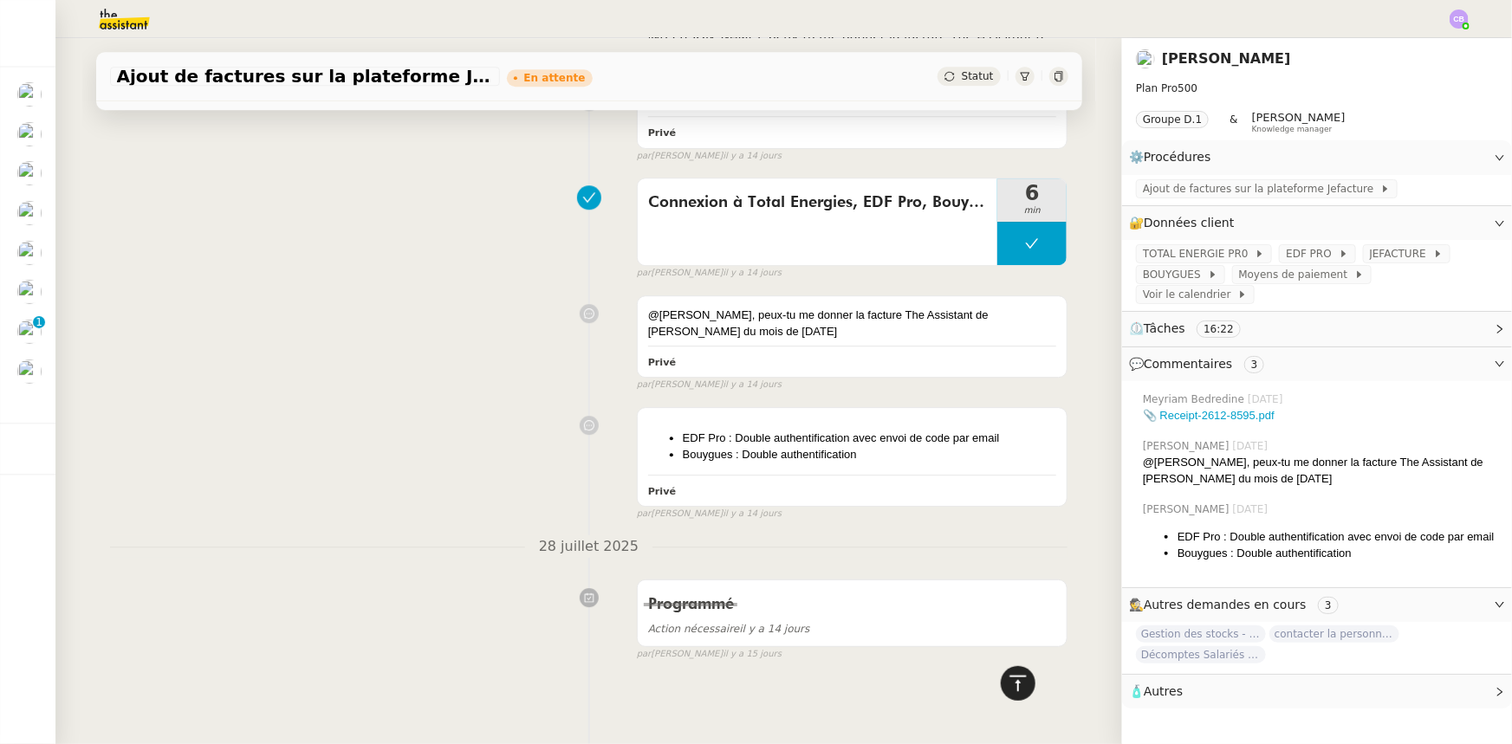
click at [1011, 688] on icon at bounding box center [1018, 683] width 21 height 21
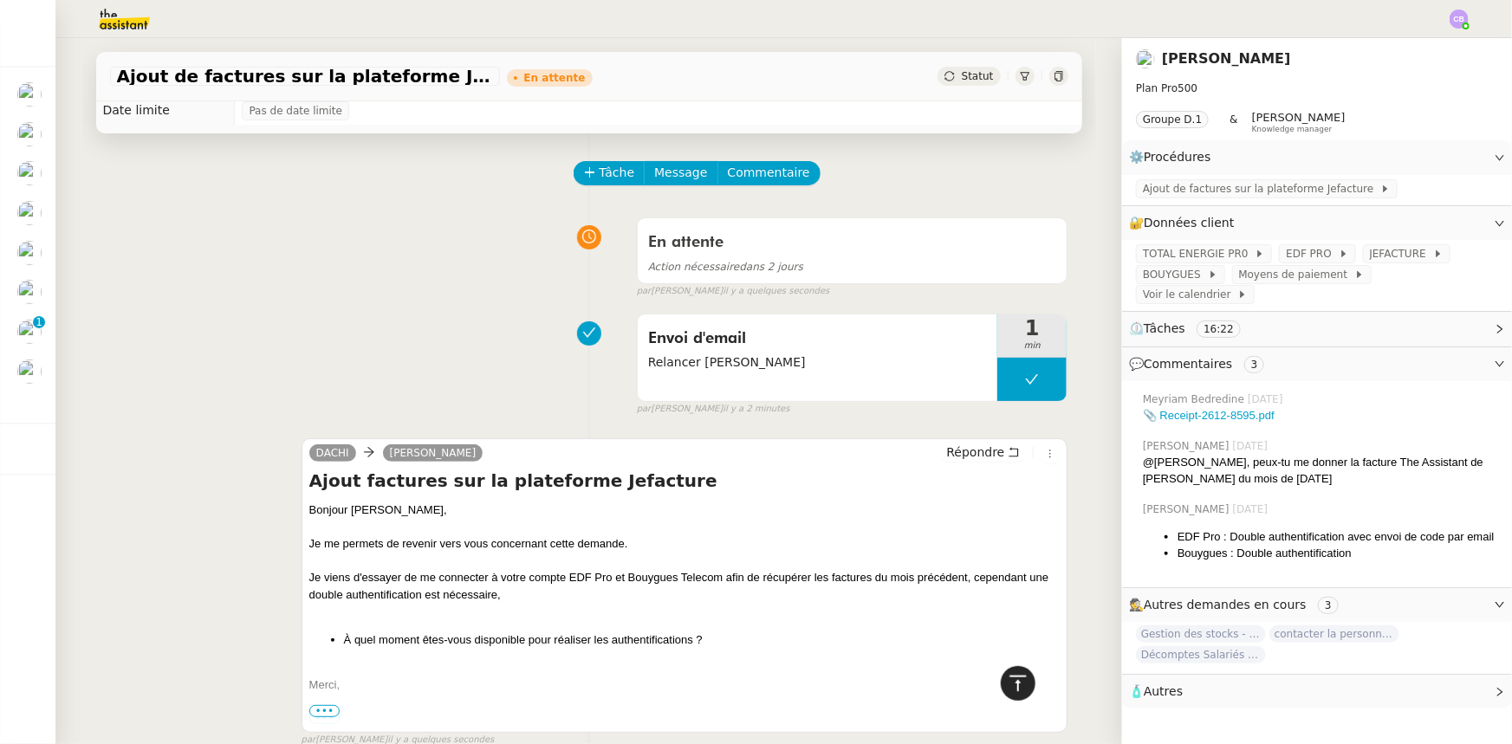
scroll to position [0, 0]
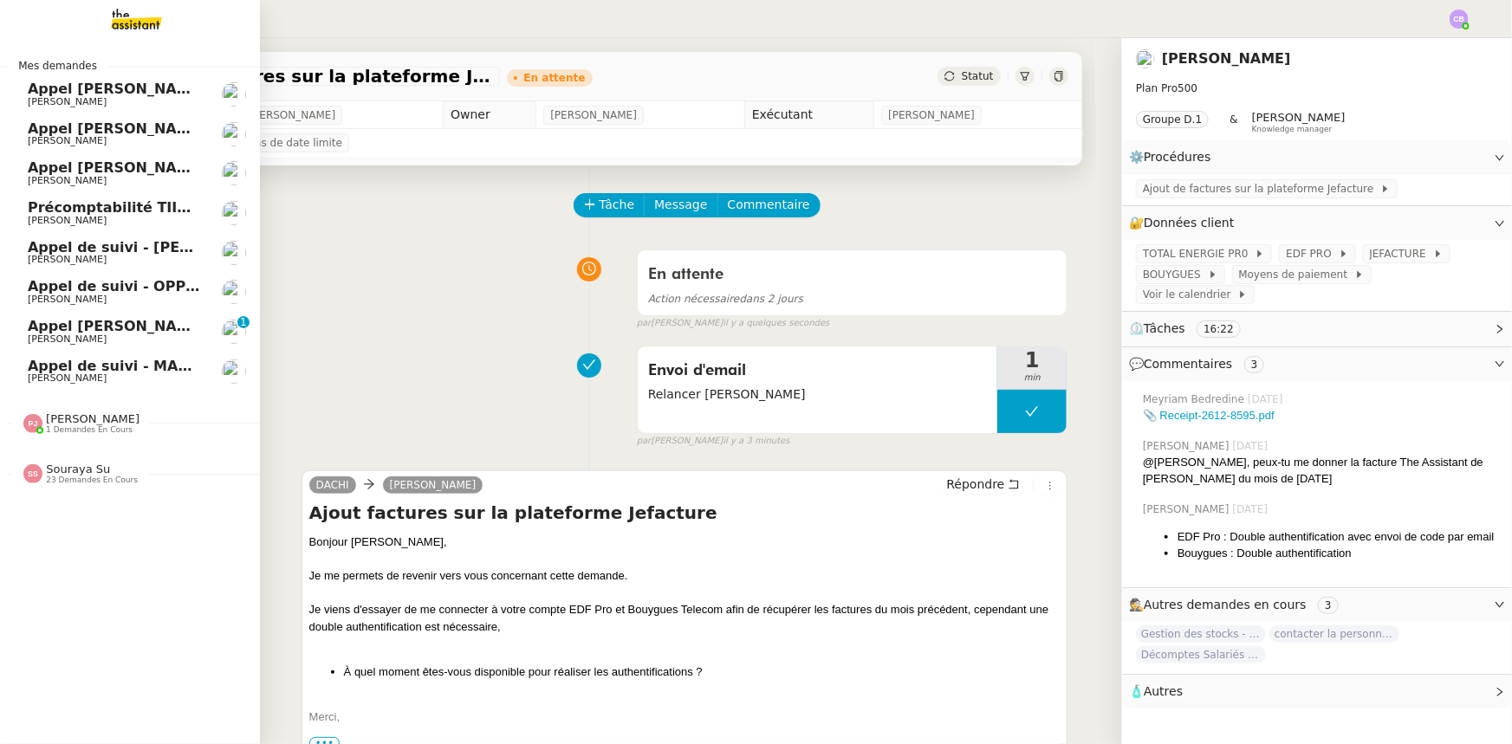
click at [117, 214] on span "Précomptabilité TIIME CRMOPS - août 2025" at bounding box center [197, 207] width 338 height 16
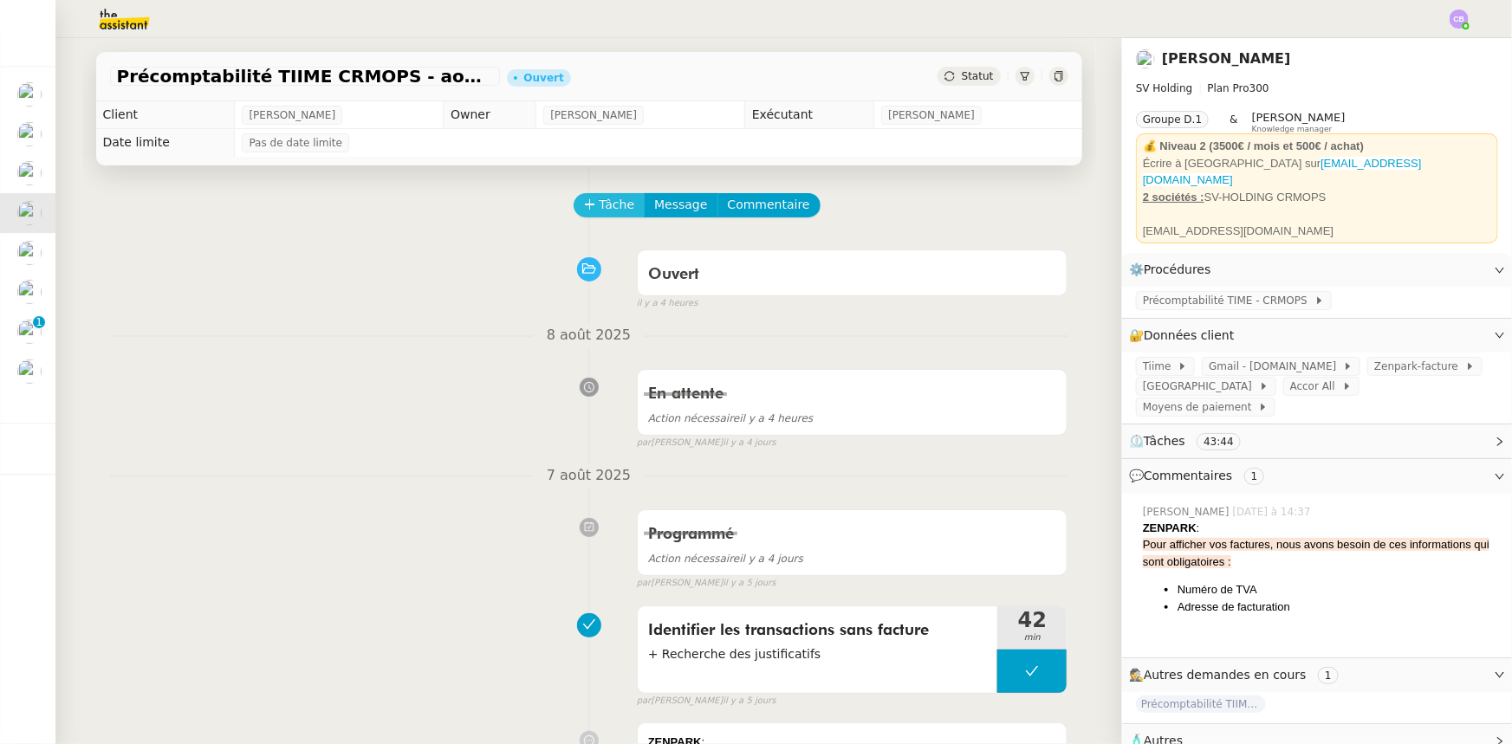
click at [584, 210] on icon at bounding box center [590, 204] width 12 height 12
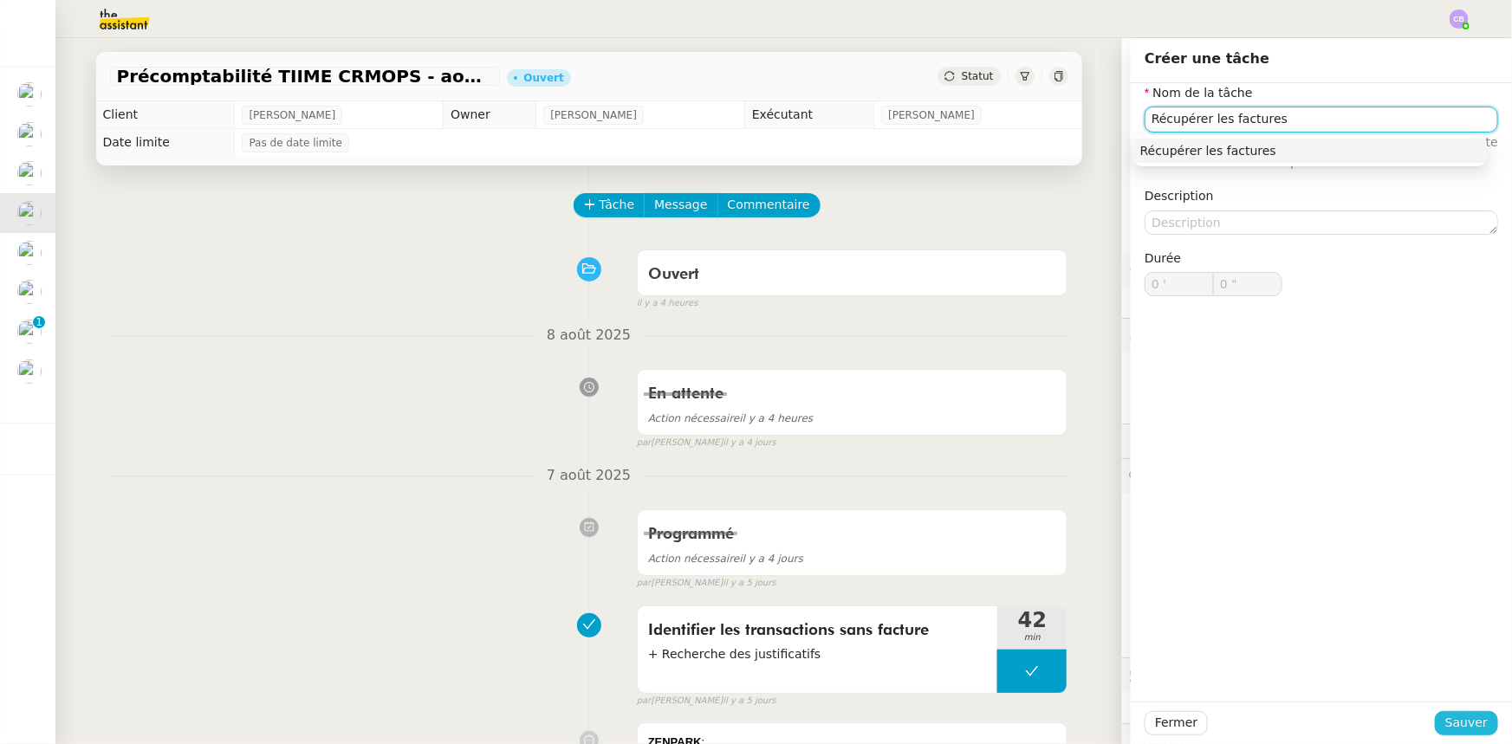
type input "Récupérer les factures"
click at [1445, 725] on span "Sauver" at bounding box center [1466, 723] width 42 height 20
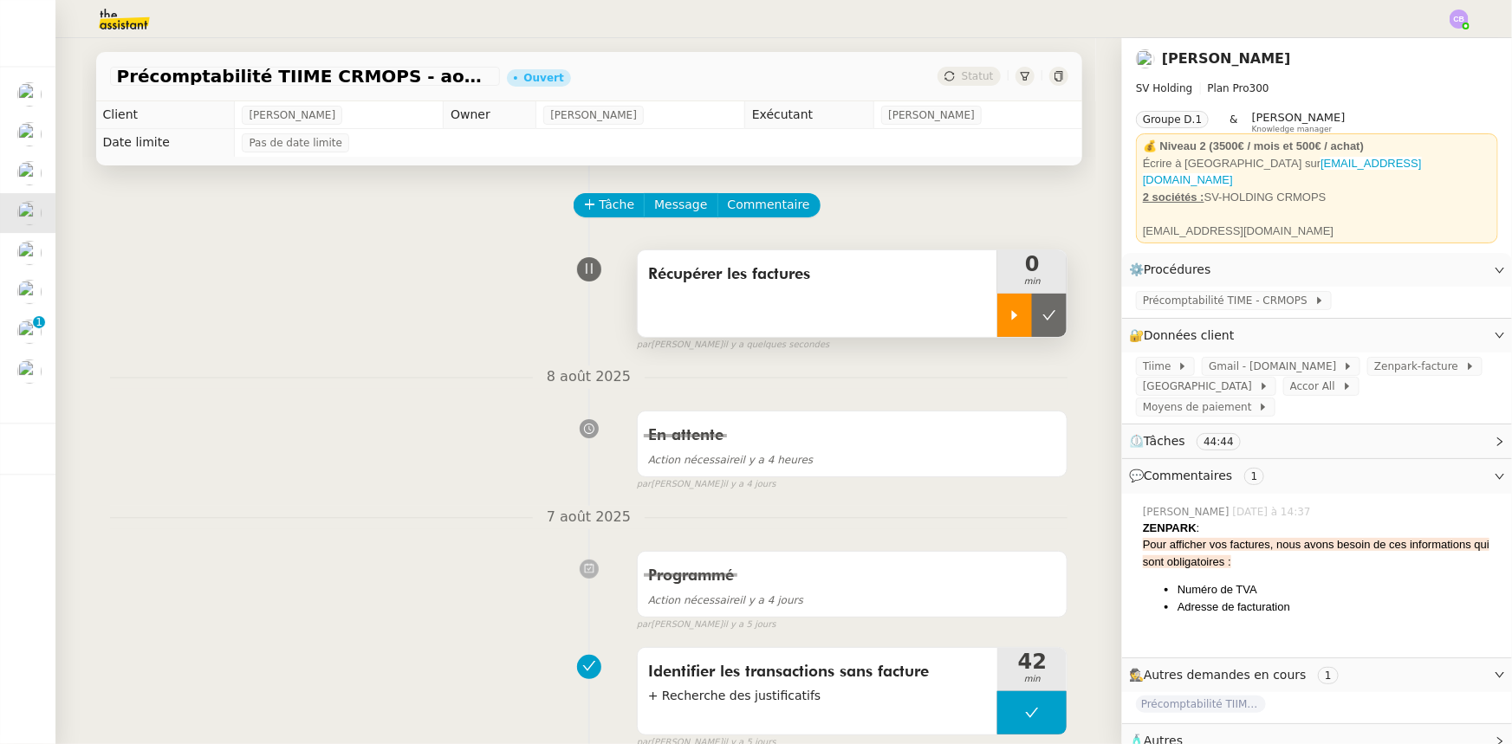
click at [997, 325] on div at bounding box center [1014, 315] width 35 height 43
click at [888, 312] on div "Récupérer les factures" at bounding box center [818, 293] width 360 height 87
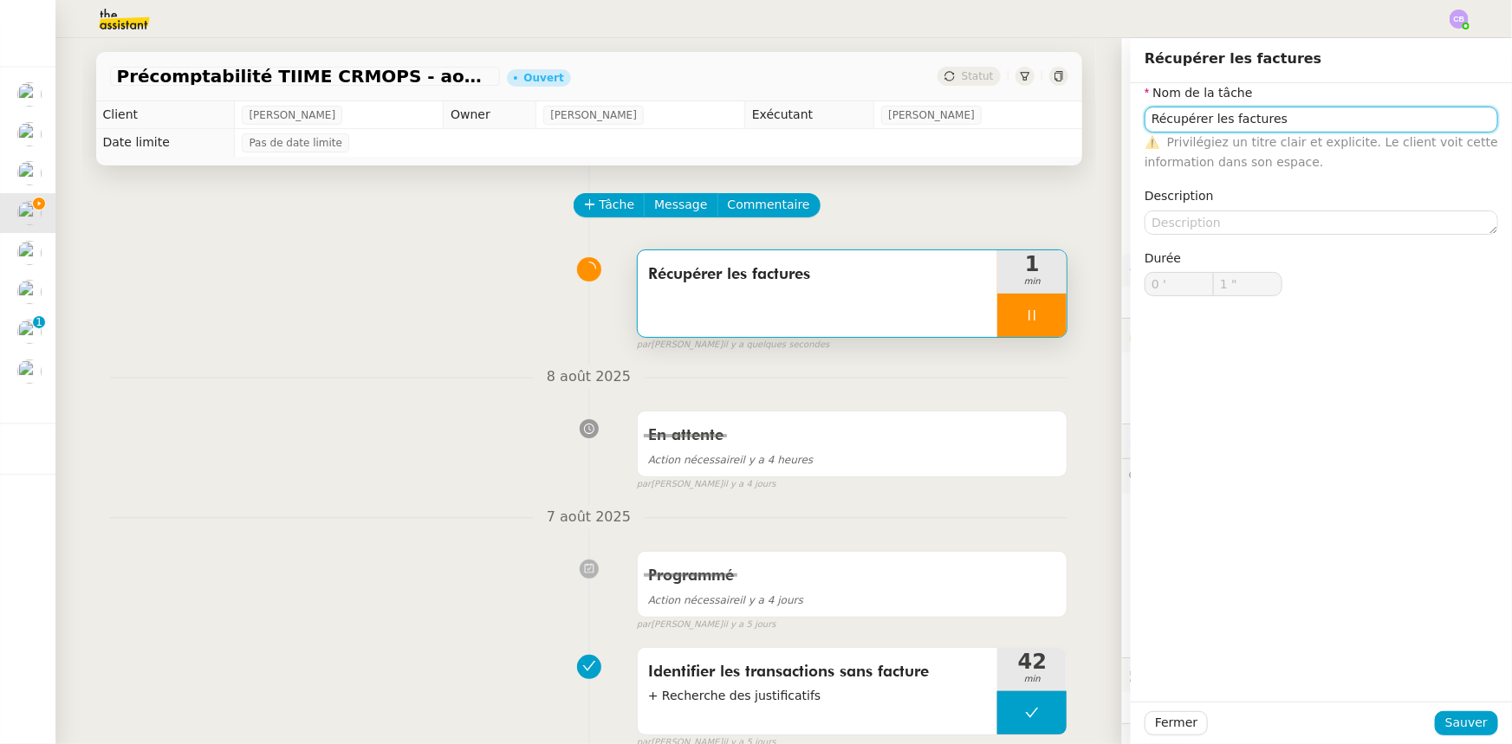
click at [1275, 121] on input "Récupérer les factures" at bounding box center [1320, 119] width 353 height 25
type input "4 ""
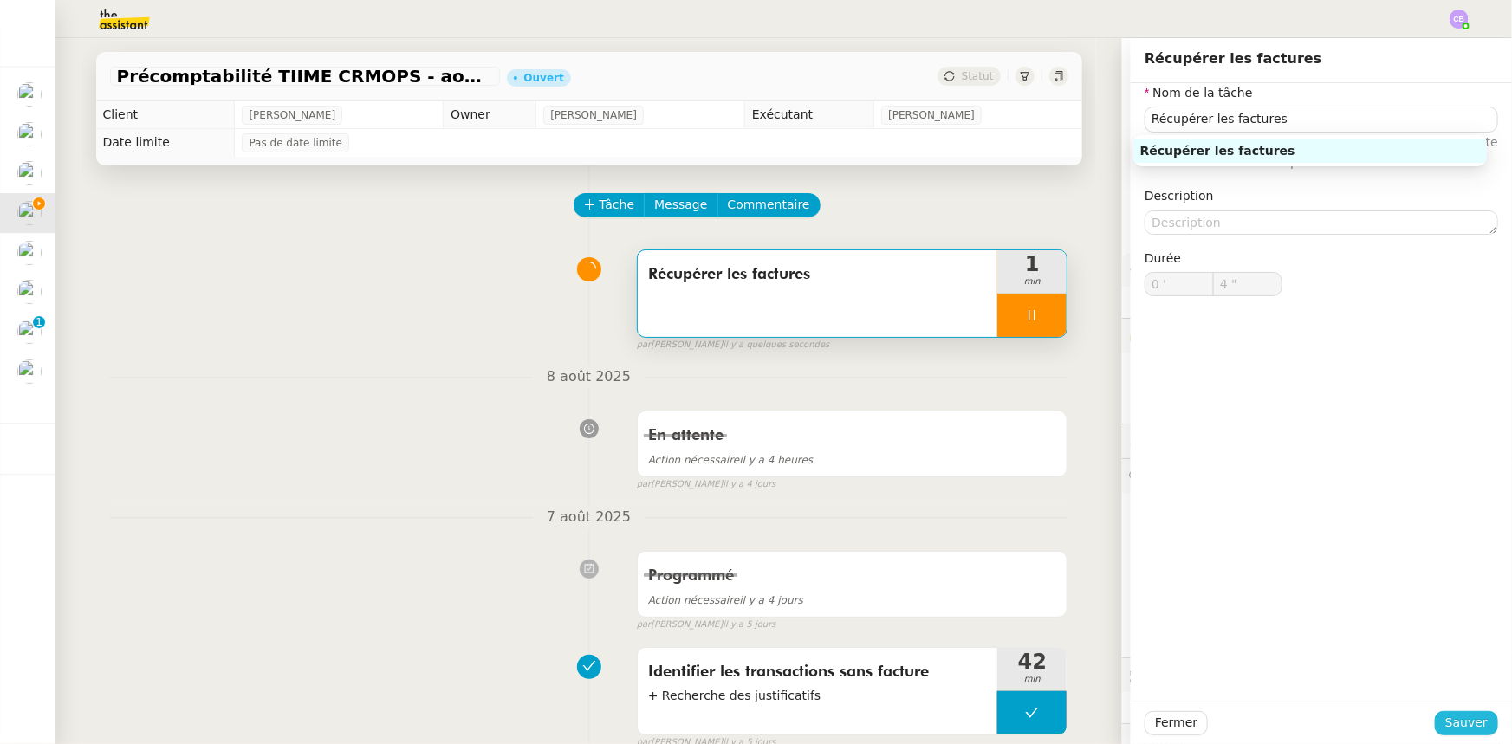
click at [1459, 719] on span "Sauver" at bounding box center [1466, 723] width 42 height 20
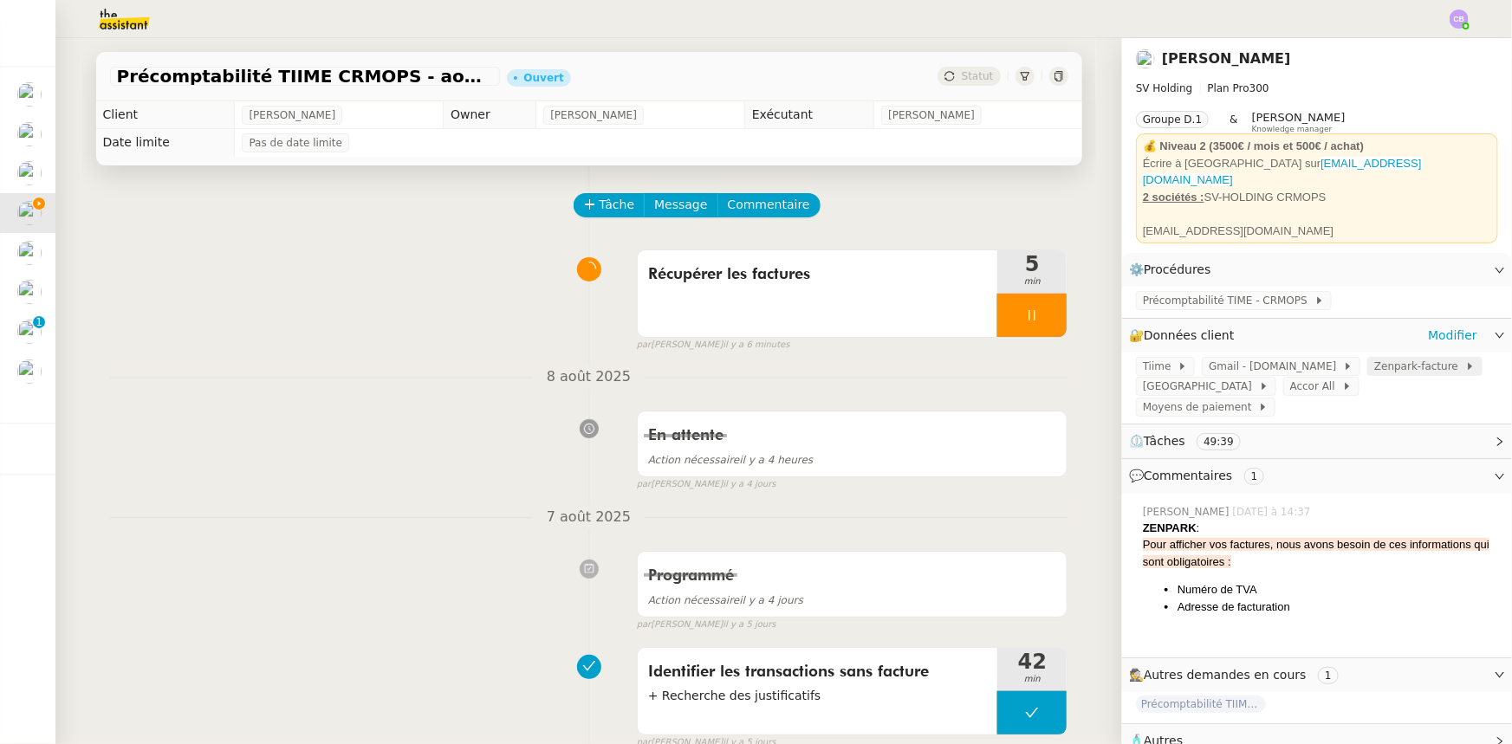
click at [1374, 361] on span "Zenpark-facture" at bounding box center [1419, 366] width 91 height 17
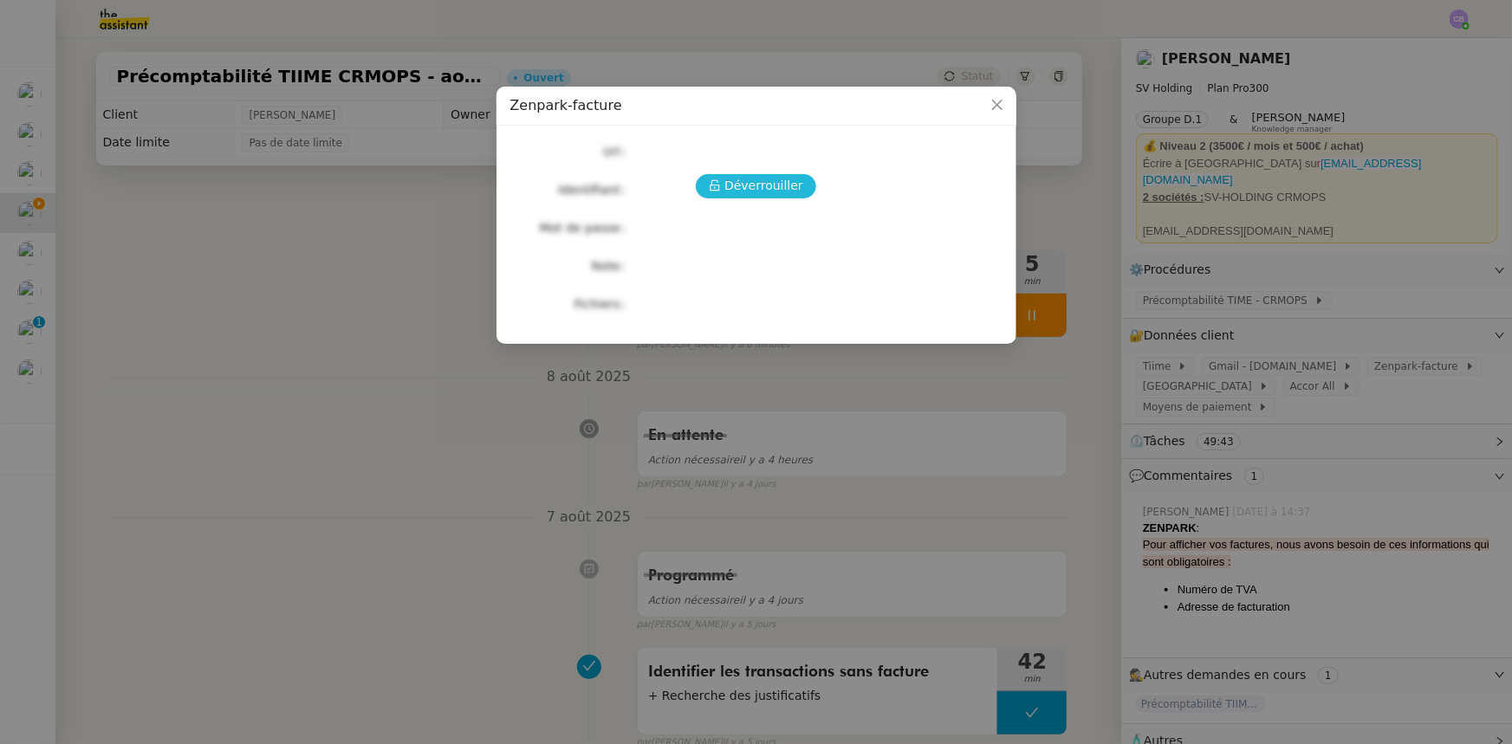
click at [760, 186] on span "Déverrouiller" at bounding box center [763, 186] width 79 height 20
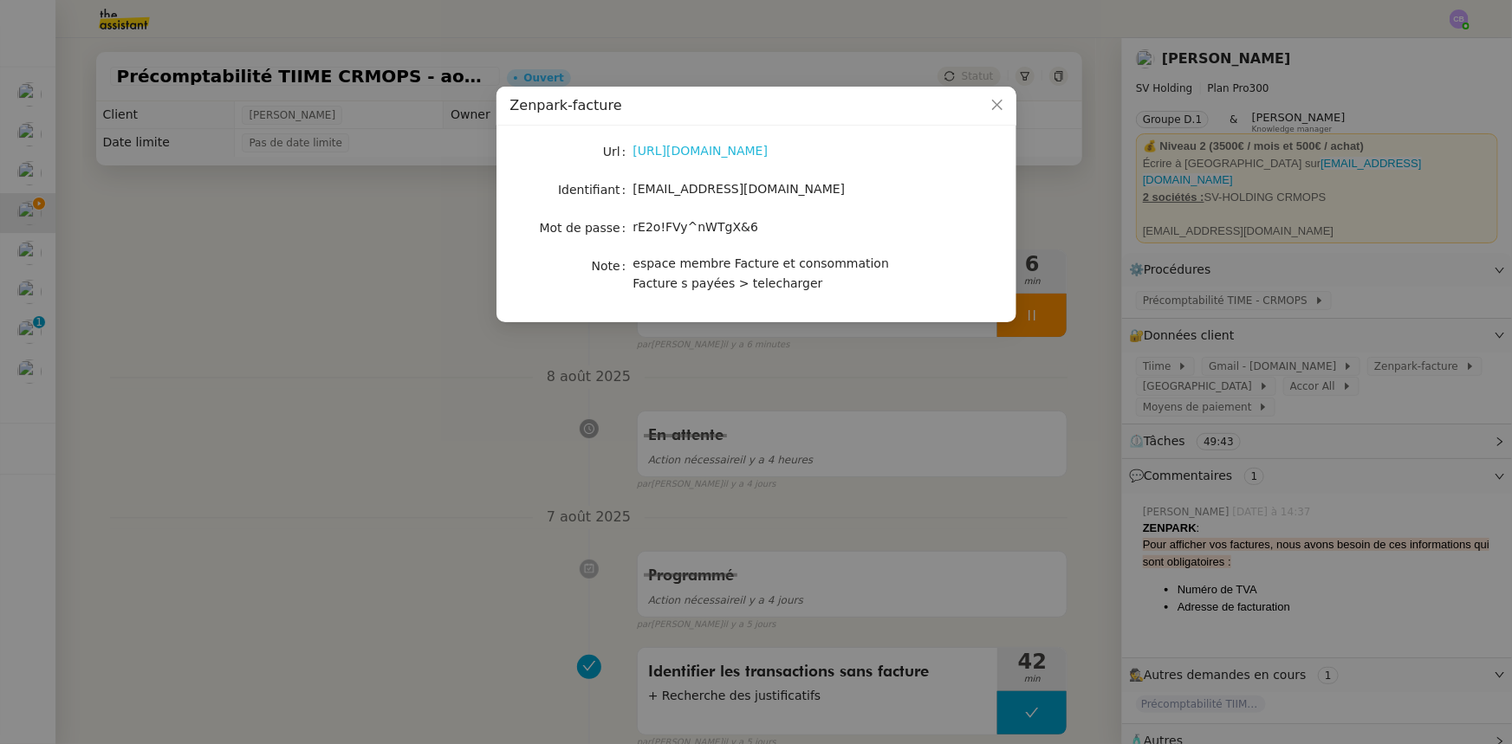
click at [721, 155] on link "[URL][DOMAIN_NAME]" at bounding box center [700, 151] width 135 height 14
click at [992, 108] on icon "Close" at bounding box center [997, 105] width 14 height 14
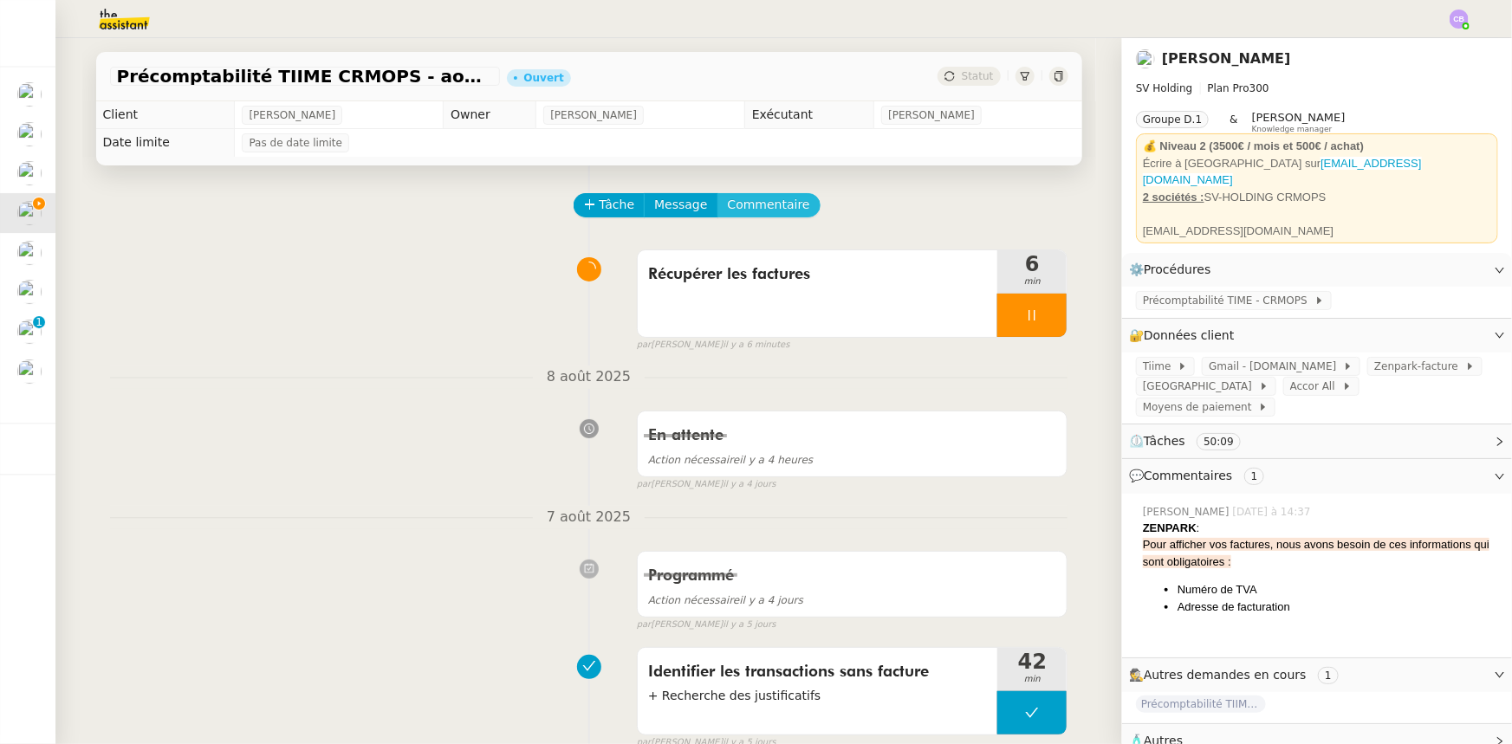
click at [770, 212] on span "Commentaire" at bounding box center [769, 205] width 82 height 20
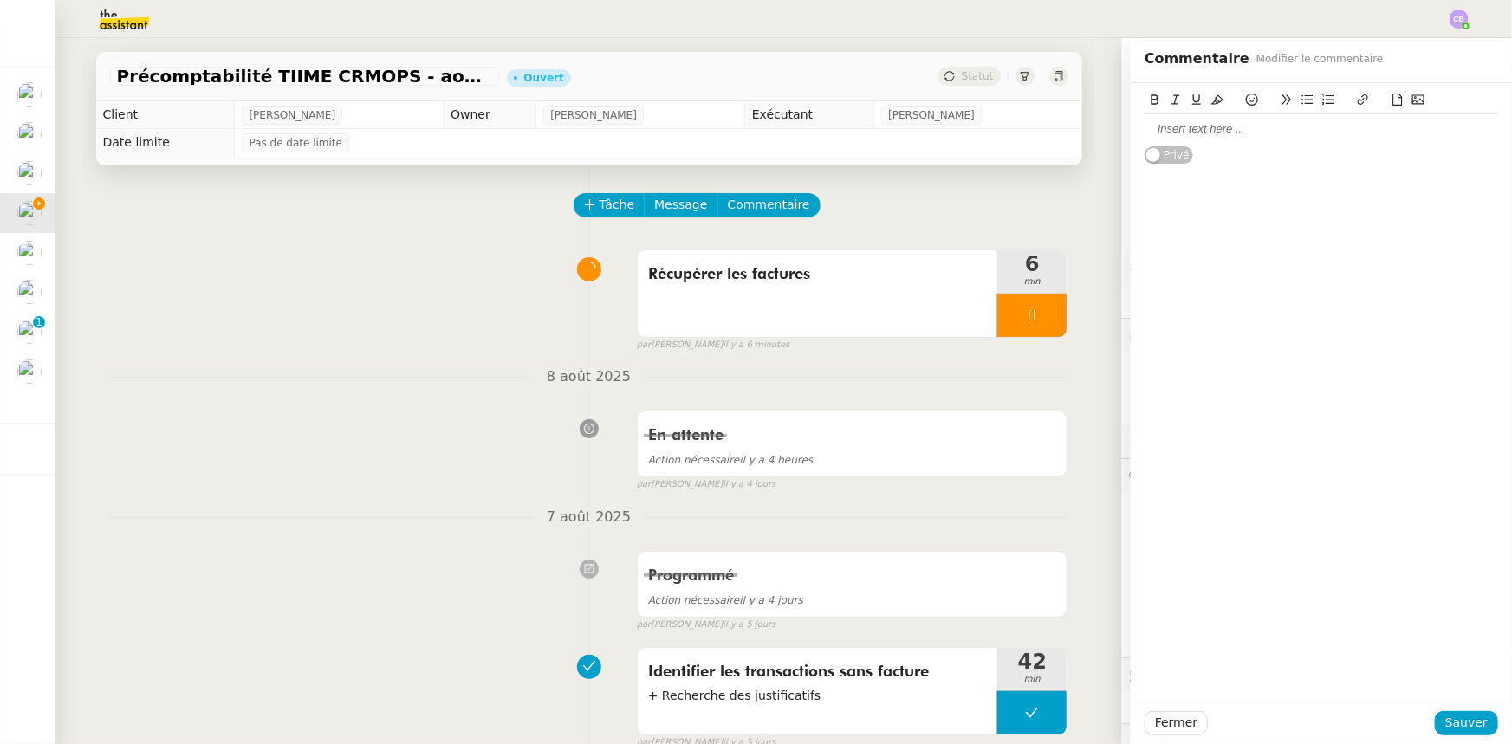
click at [1184, 130] on div at bounding box center [1320, 129] width 353 height 16
click at [1160, 142] on div at bounding box center [1320, 146] width 353 height 16
click at [1166, 164] on div at bounding box center [1320, 161] width 353 height 16
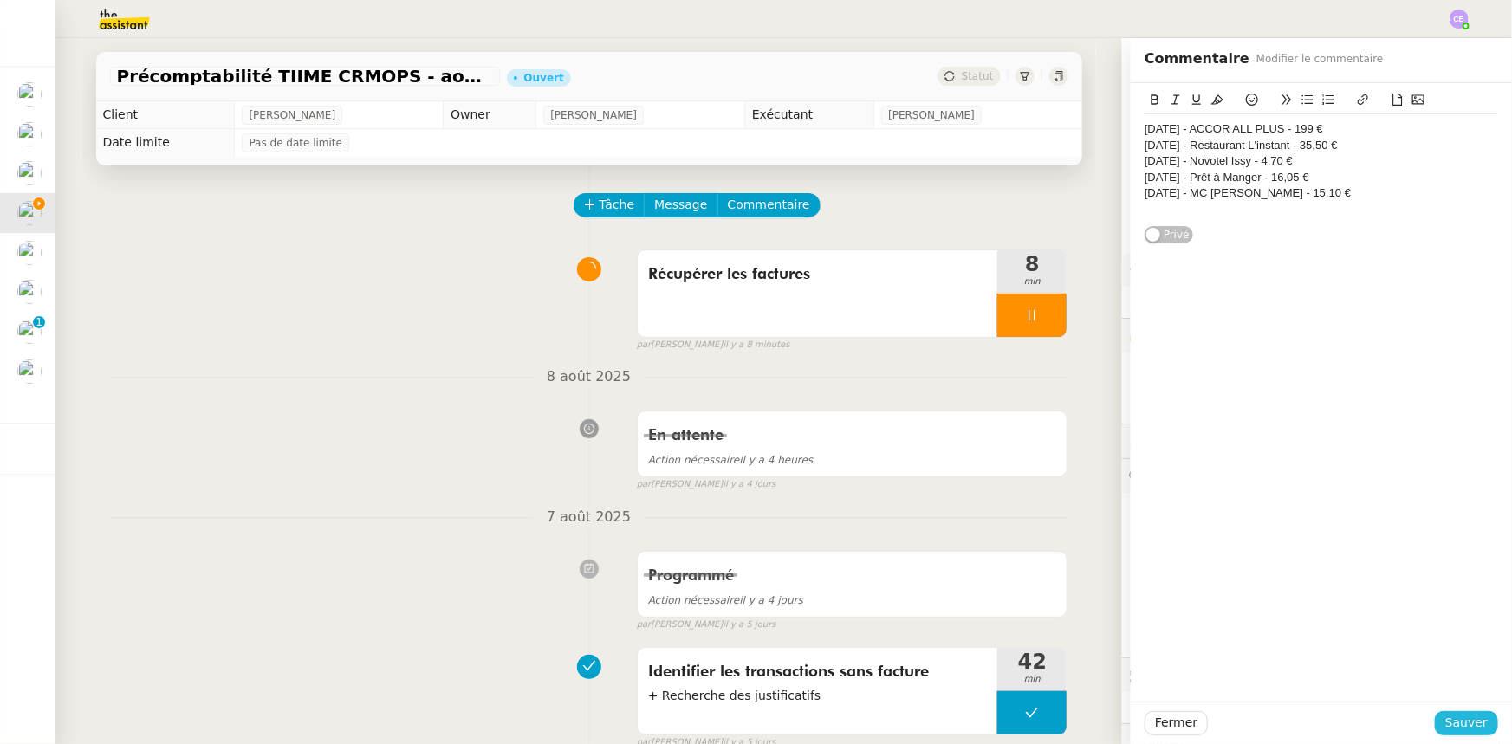
click at [1454, 723] on span "Sauver" at bounding box center [1466, 723] width 42 height 20
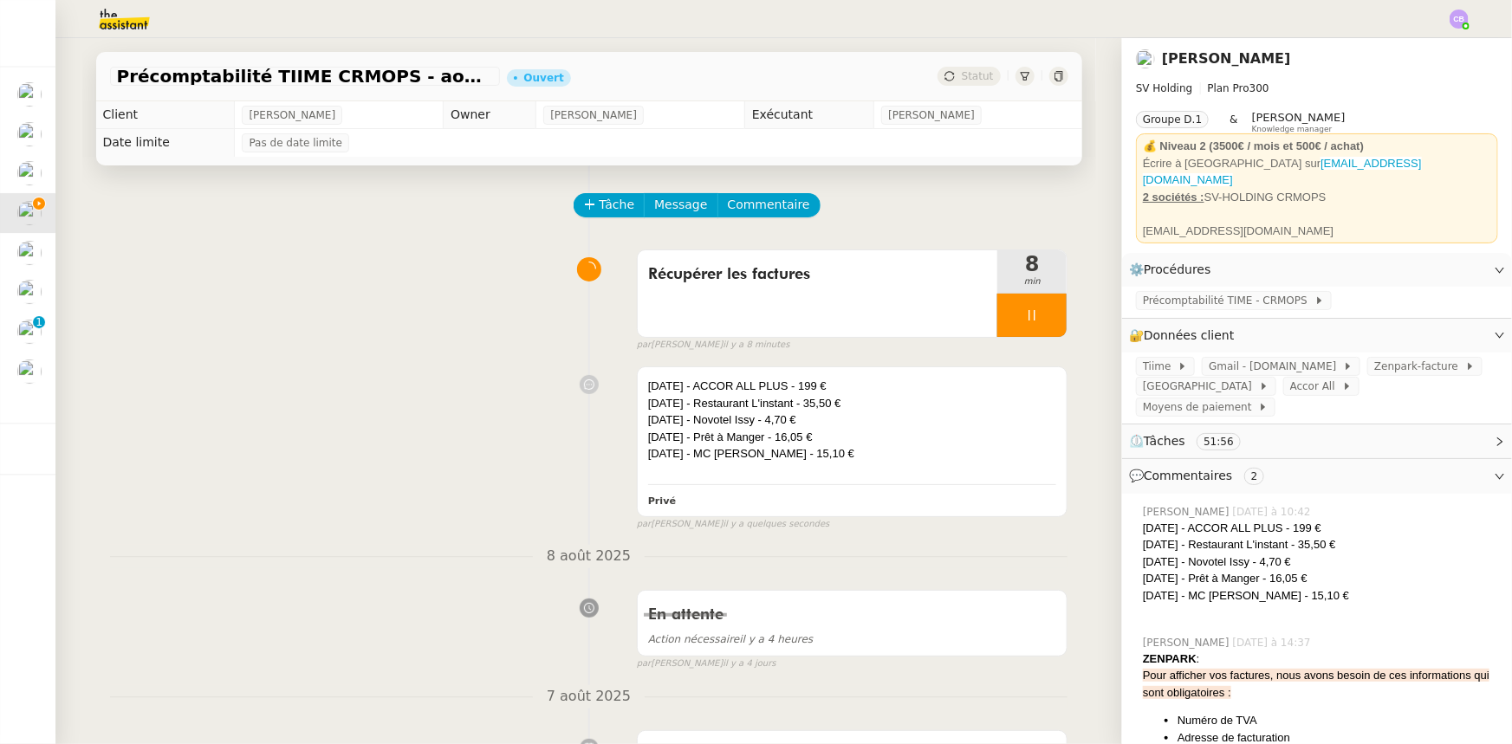
scroll to position [146, 0]
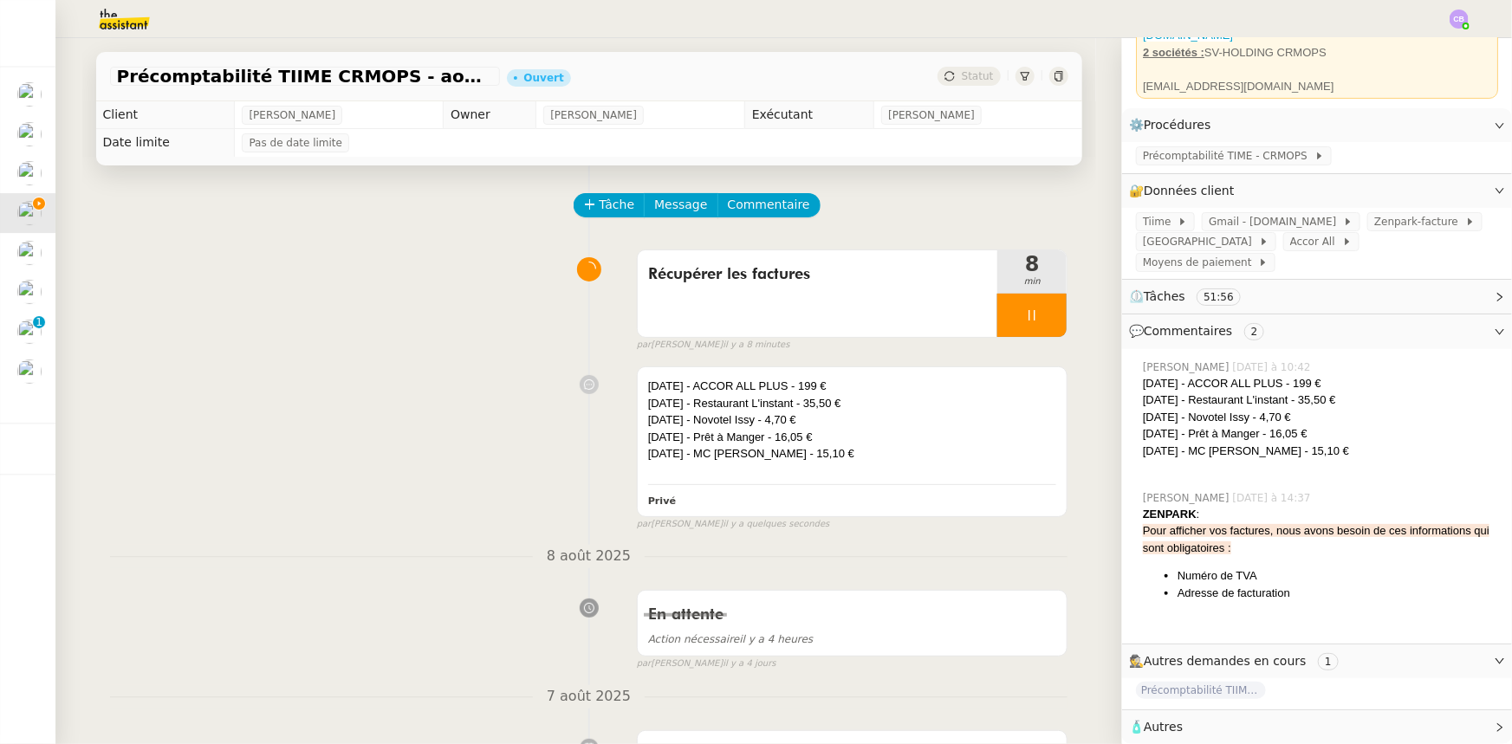
click at [1158, 724] on span "Autres" at bounding box center [1163, 727] width 39 height 14
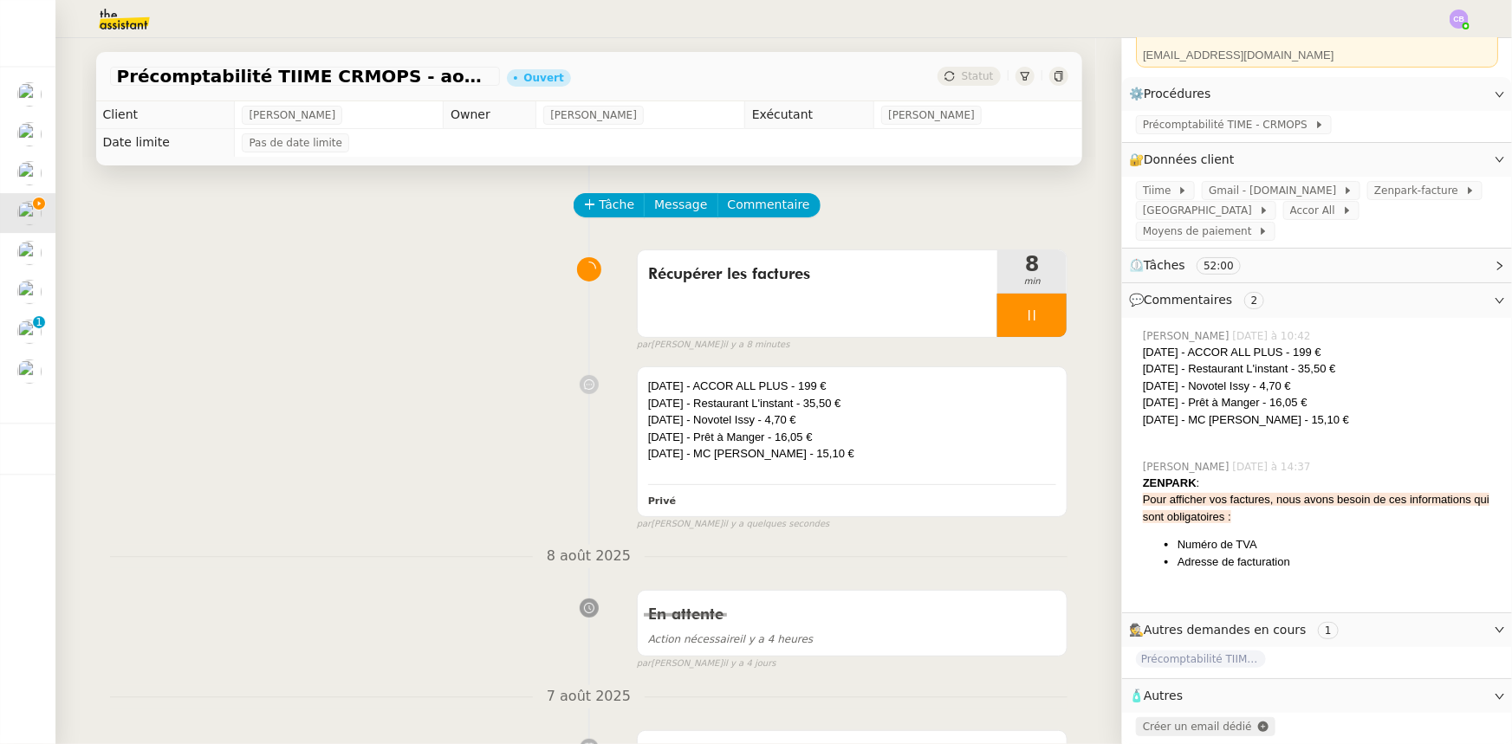
click at [1165, 721] on span "Créer un email dédié" at bounding box center [1197, 727] width 109 height 12
click at [658, 210] on span "Message" at bounding box center [680, 205] width 53 height 20
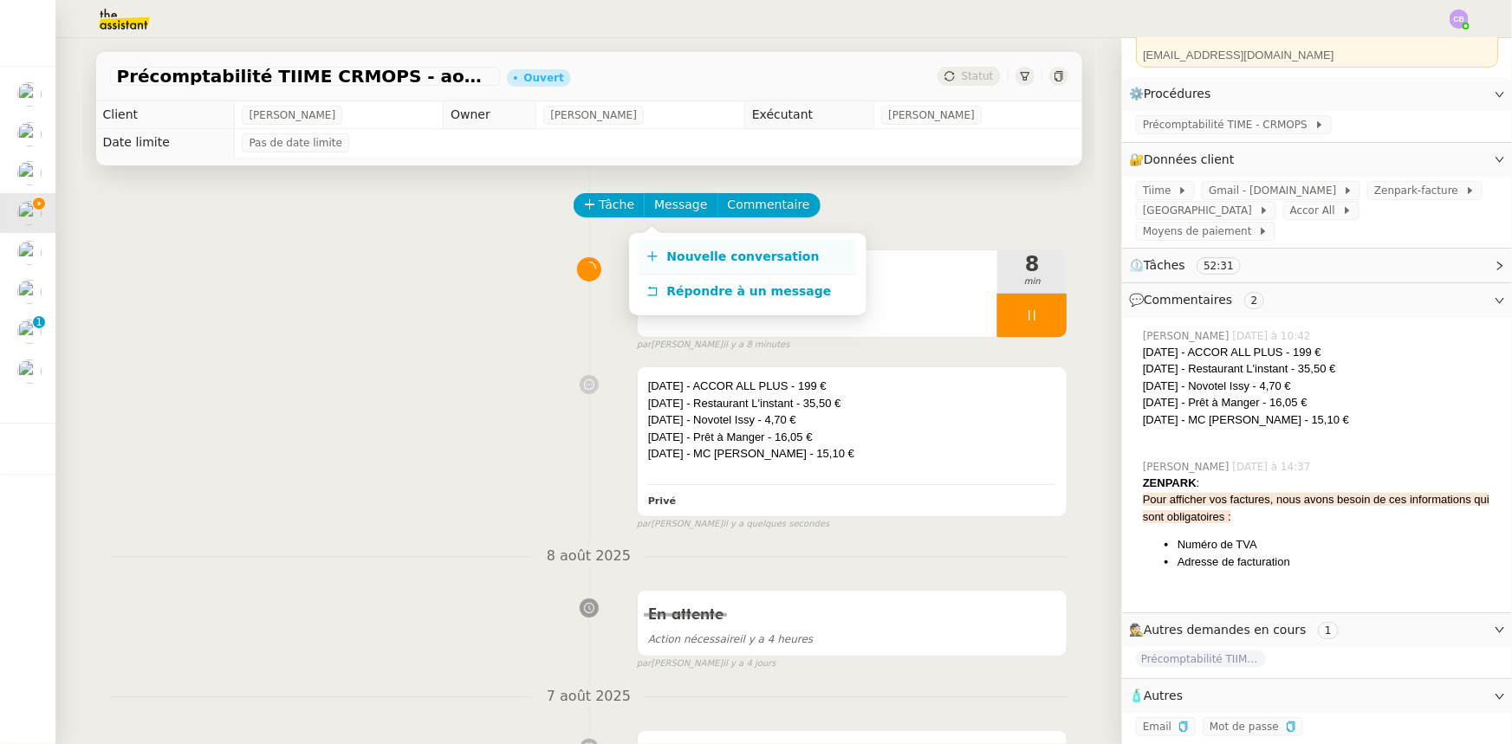
click at [685, 257] on span "Nouvelle conversation" at bounding box center [743, 257] width 152 height 14
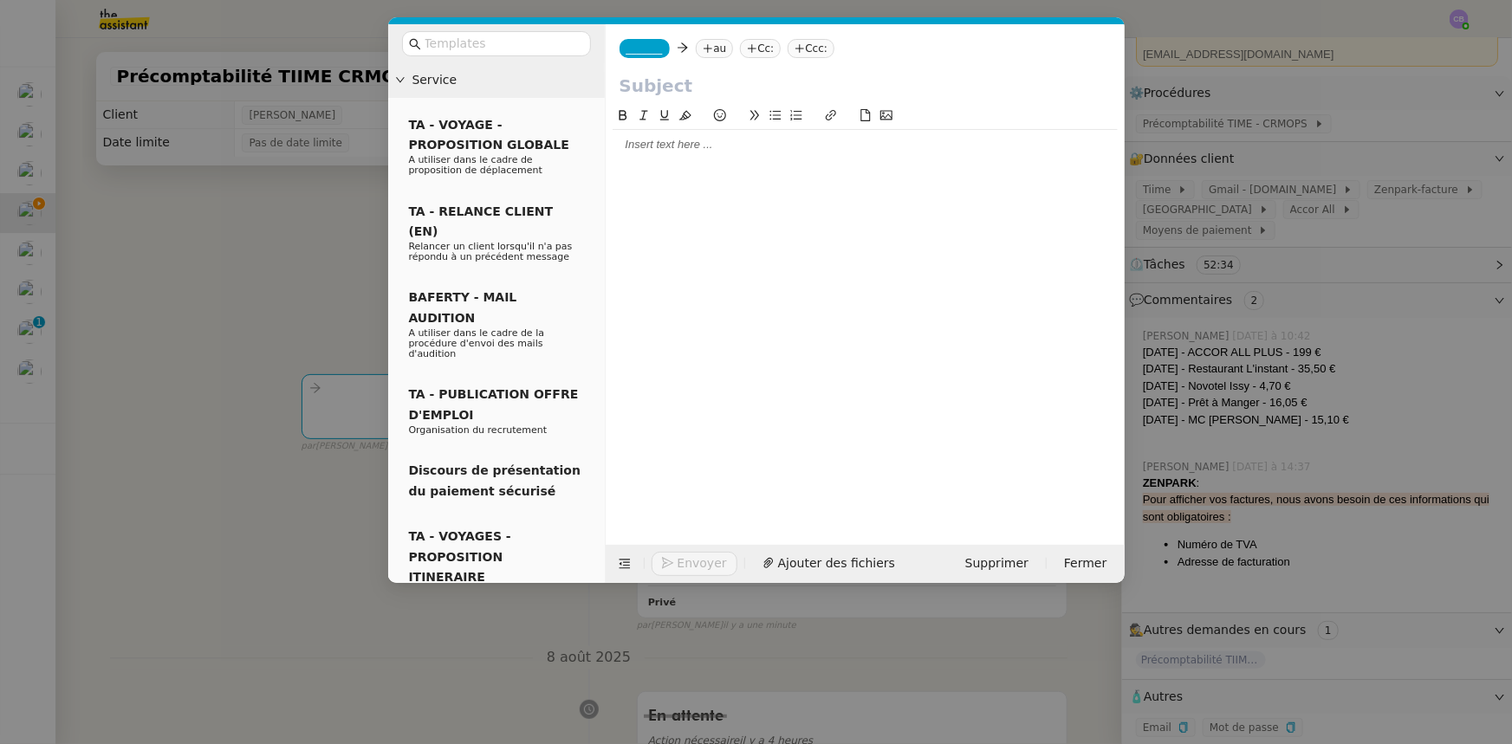
click at [673, 152] on div at bounding box center [865, 145] width 505 height 16
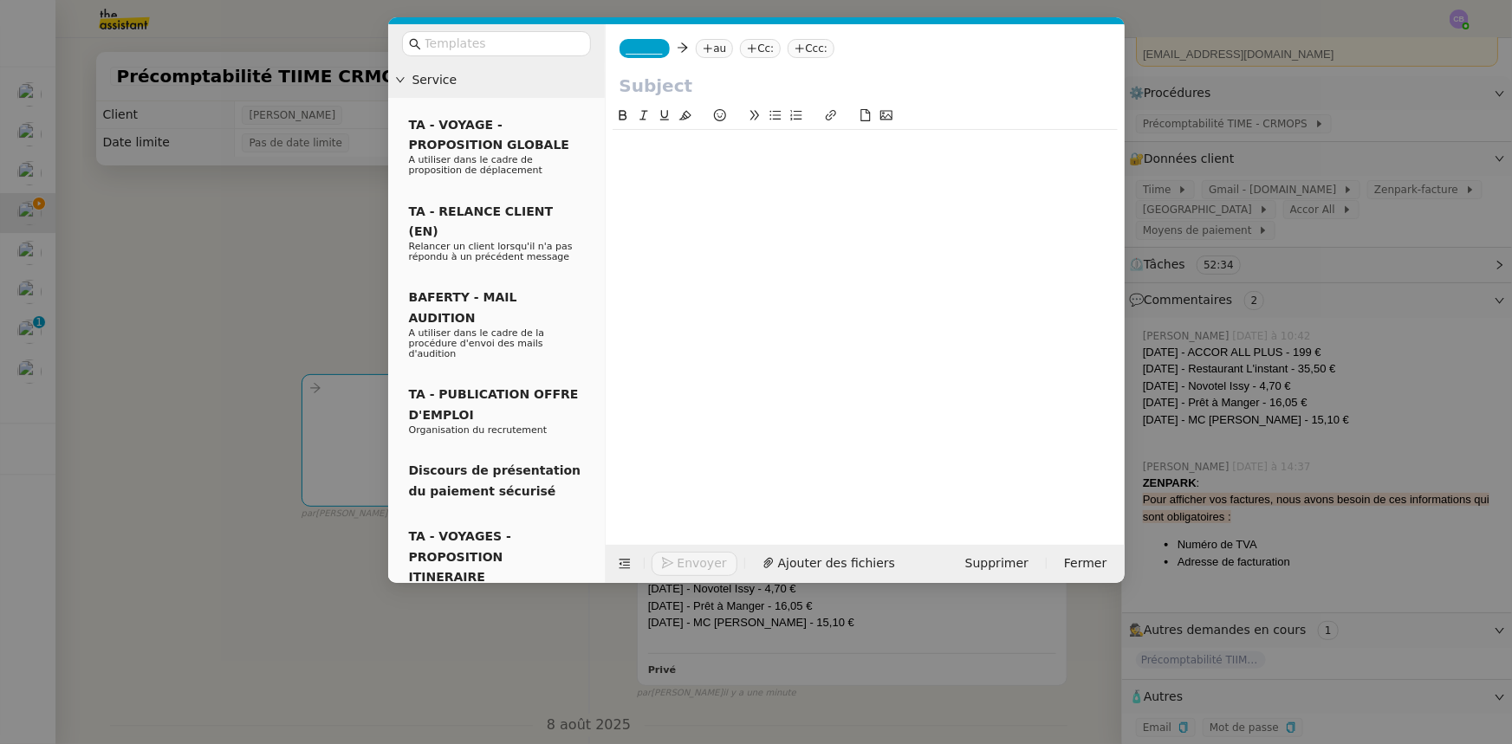
scroll to position [0, 0]
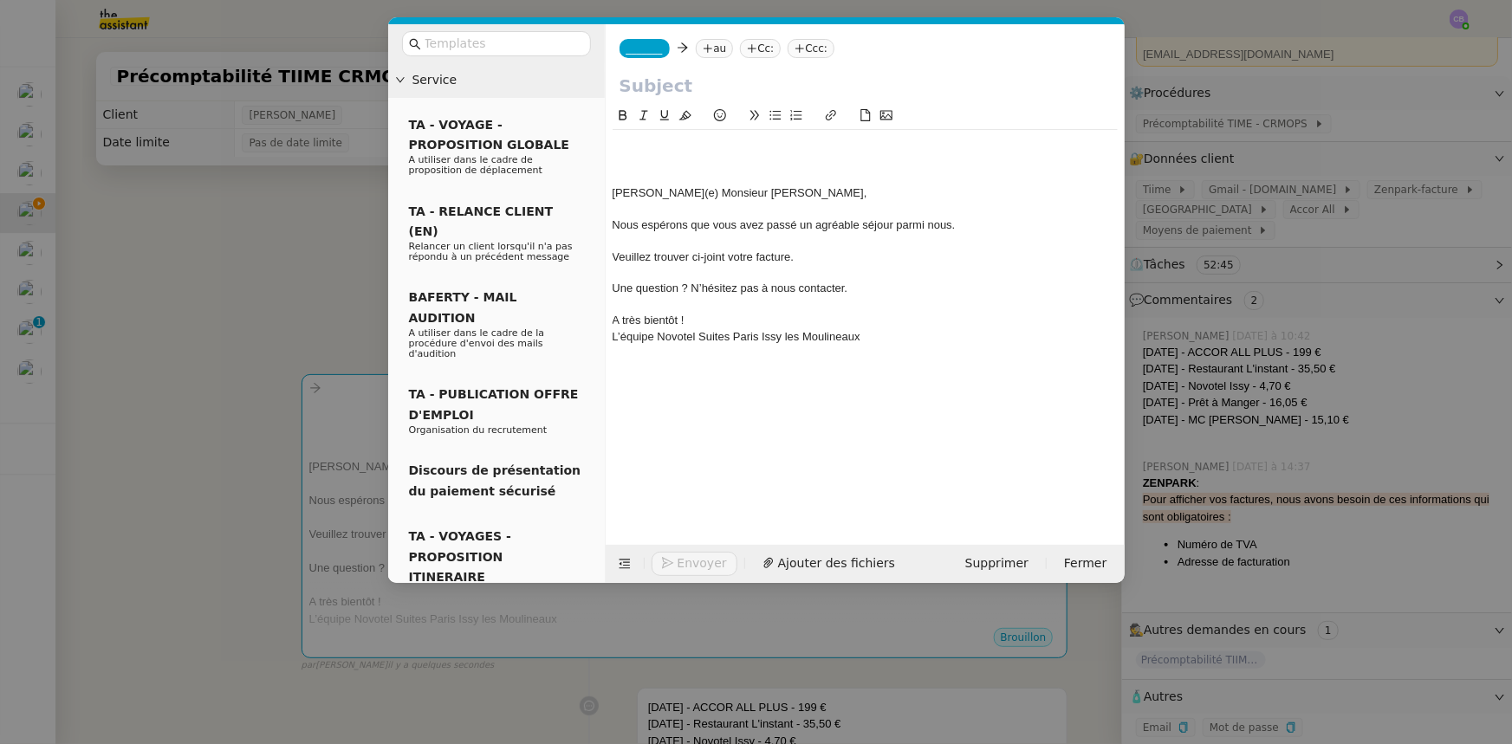
click at [645, 82] on input "text" at bounding box center [864, 86] width 491 height 26
paste input "Facture relative à votre séjour – Novotel Suites [GEOGRAPHIC_DATA] [GEOGRAPHIC_…"
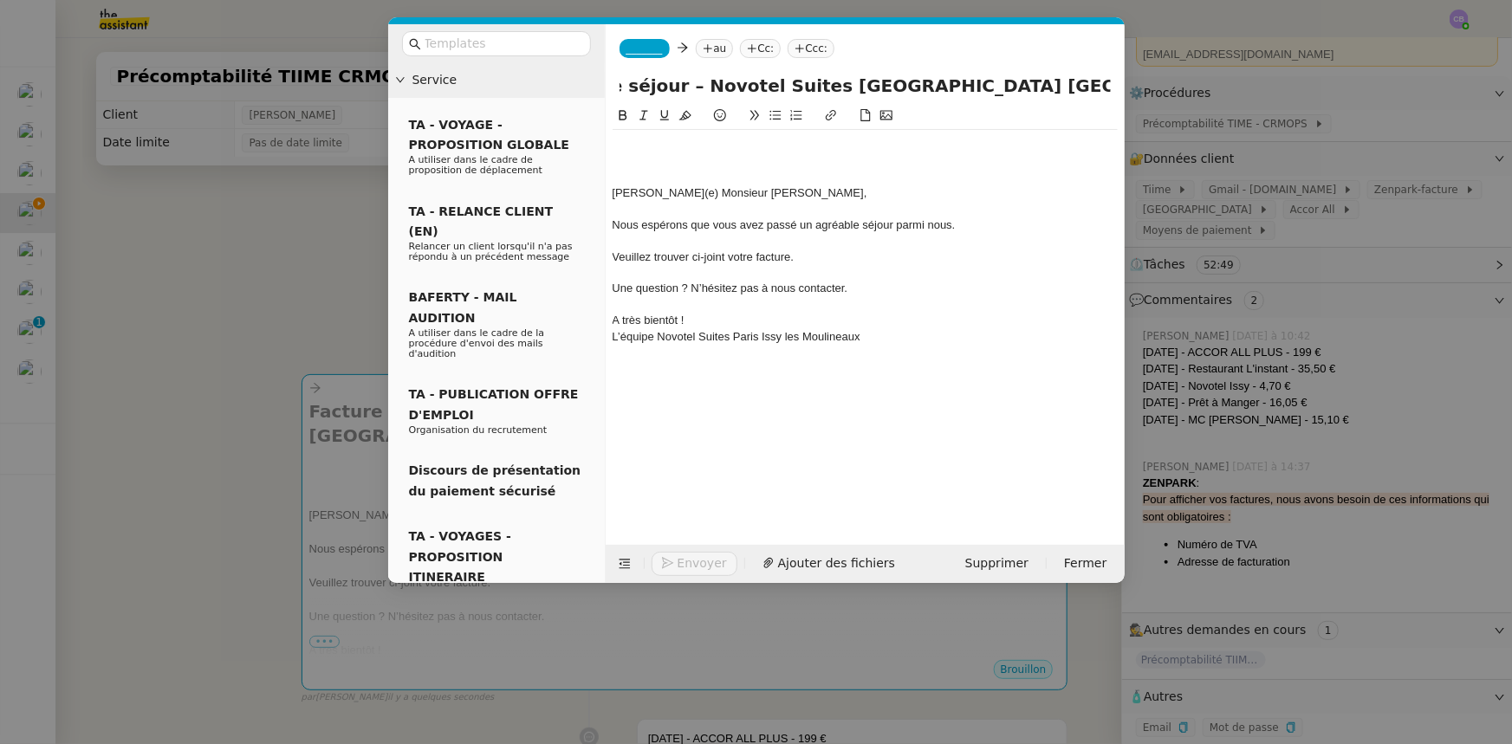
type input "Facture relative à votre séjour – Novotel Suites [GEOGRAPHIC_DATA] [GEOGRAPHIC_…"
click at [643, 51] on span "_______" at bounding box center [644, 48] width 36 height 12
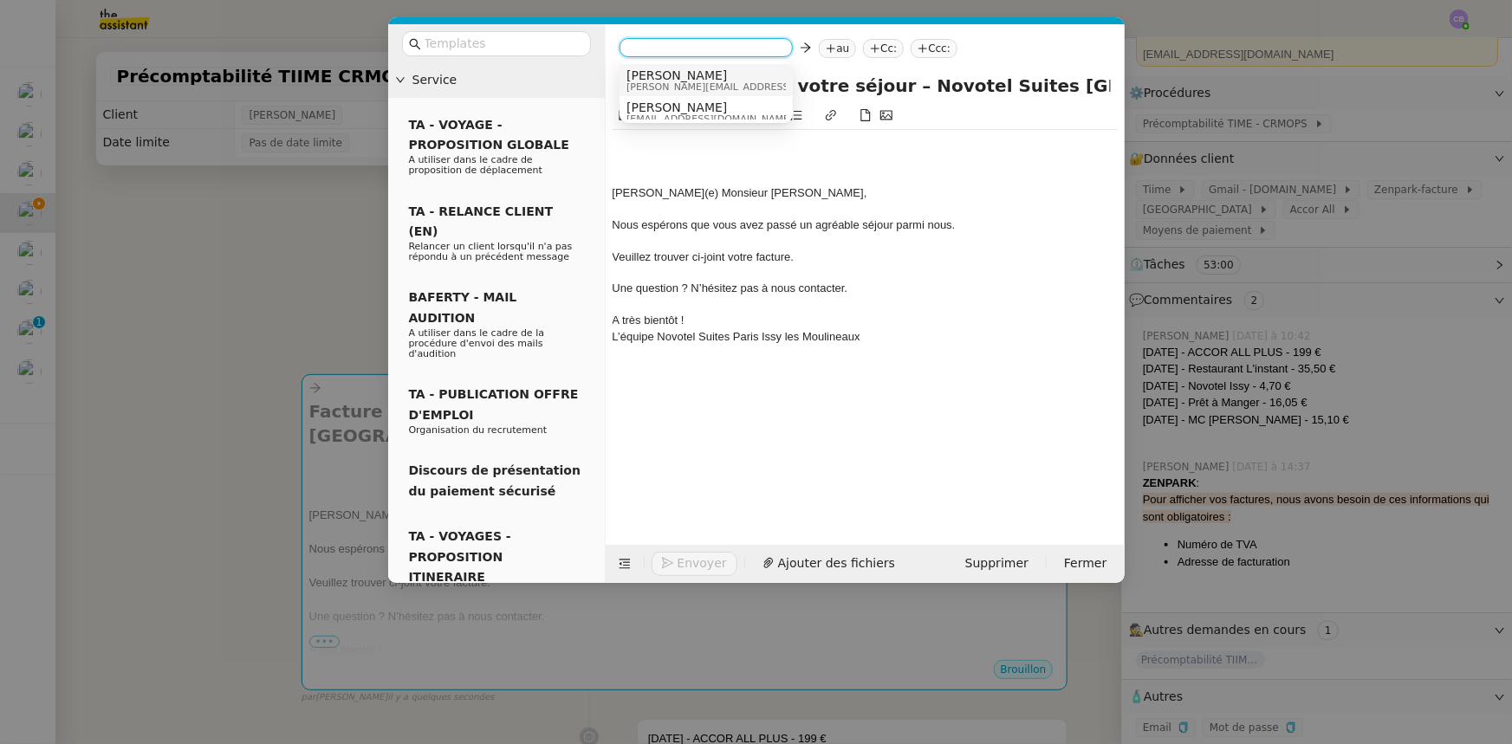
scroll to position [9, 0]
click at [684, 101] on span "[PERSON_NAME]" at bounding box center [709, 99] width 166 height 14
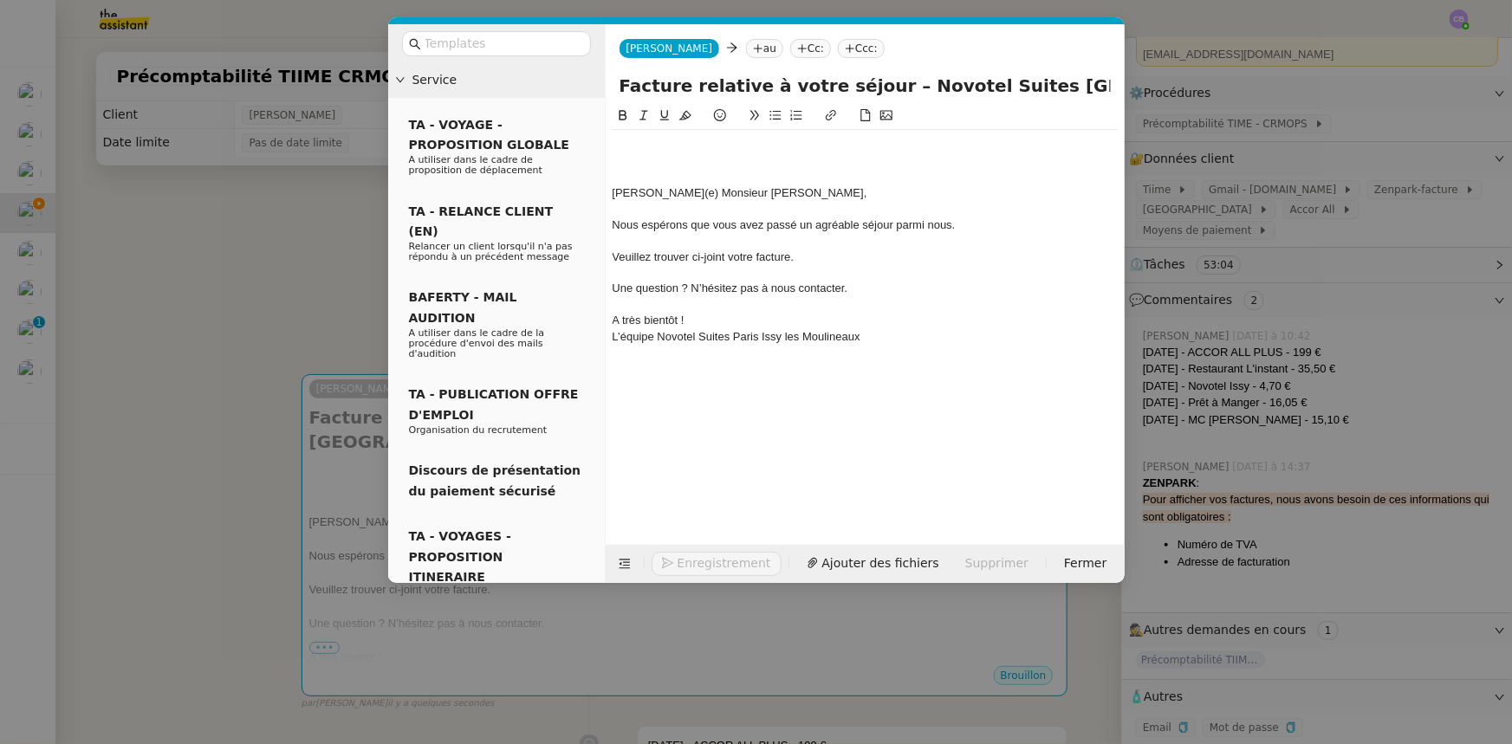
click at [754, 49] on icon at bounding box center [758, 48] width 9 height 1
paste input "[EMAIL_ADDRESS][DOMAIN_NAME]"
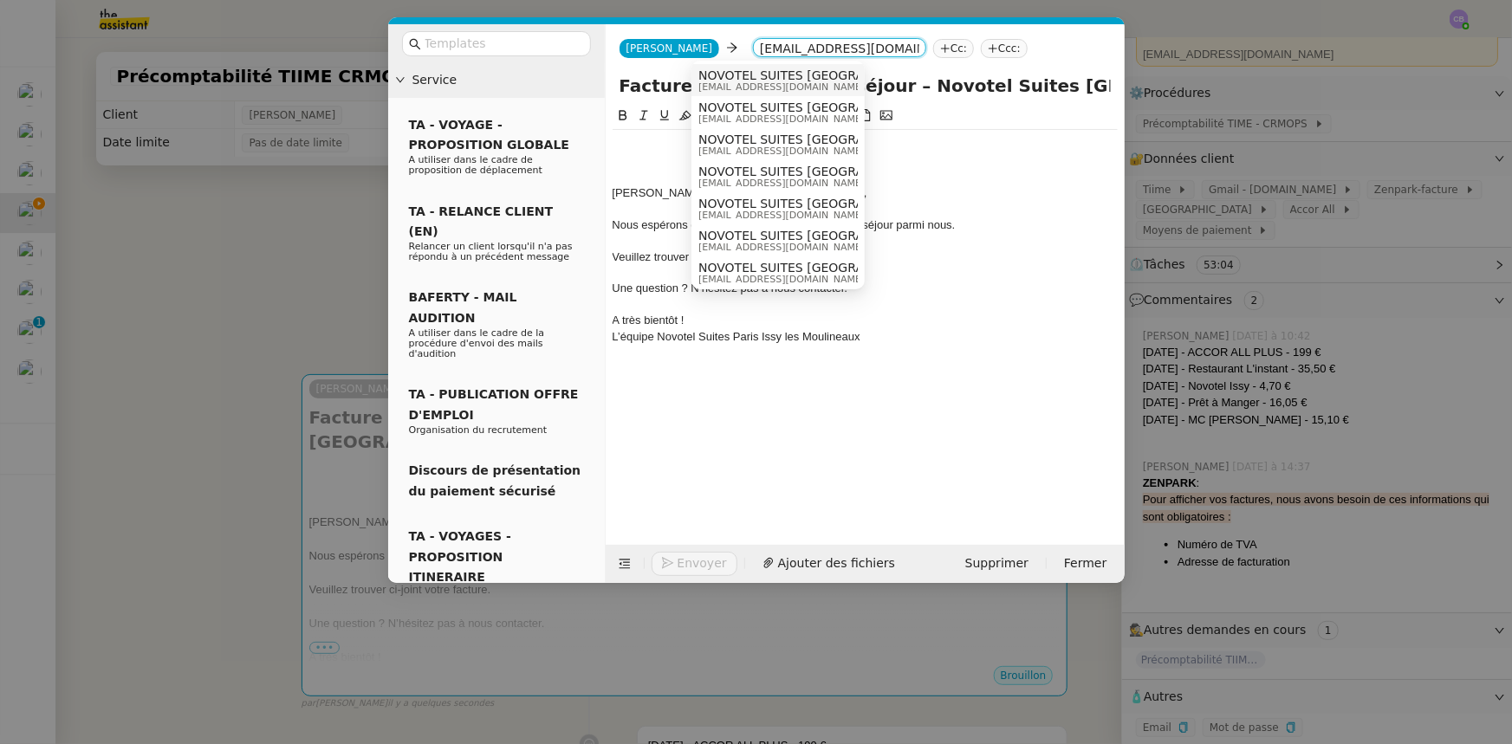
type input "[EMAIL_ADDRESS][DOMAIN_NAME]"
click at [729, 72] on span "NOVOTEL SUITES [GEOGRAPHIC_DATA] [GEOGRAPHIC_DATA]" at bounding box center [881, 75] width 367 height 14
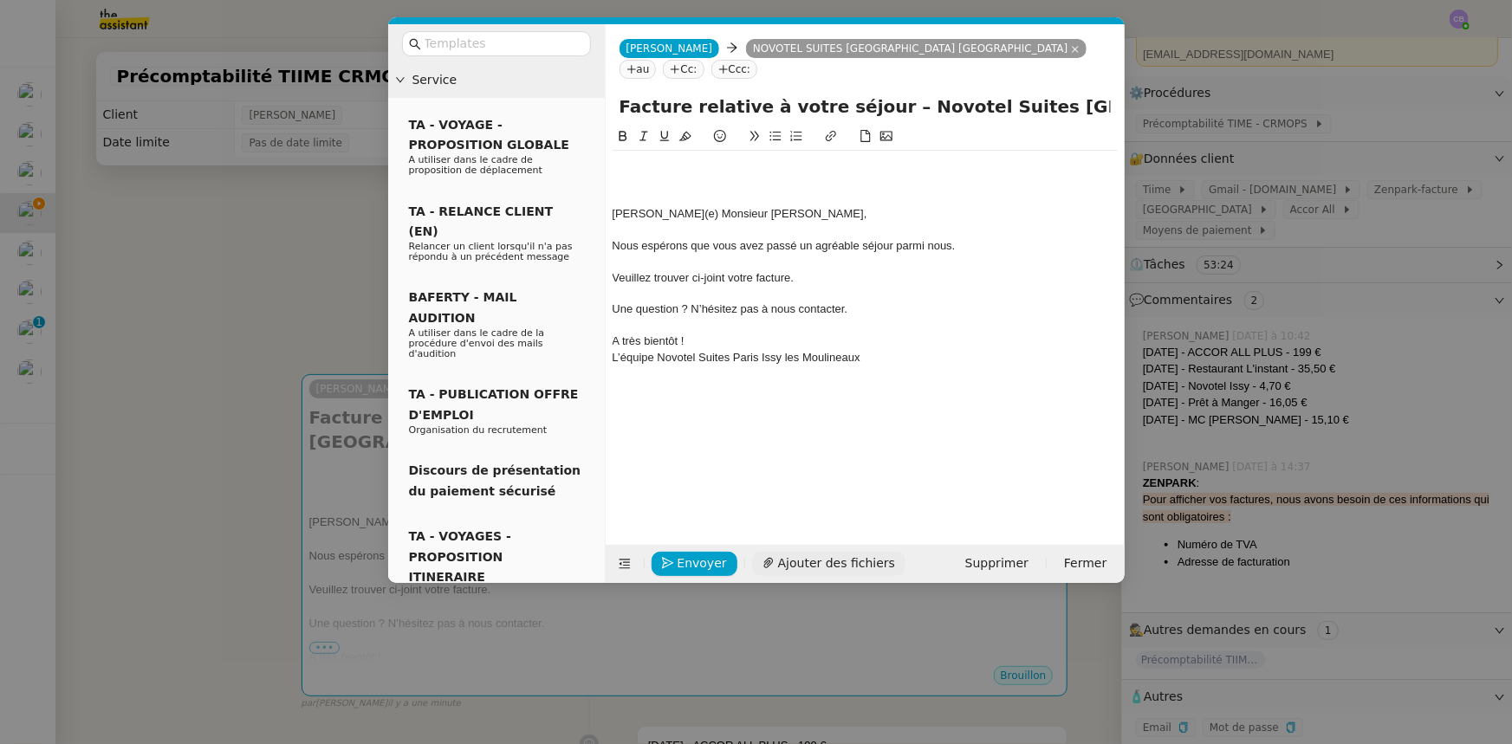
click at [807, 562] on span "Ajouter des fichiers" at bounding box center [836, 564] width 117 height 20
click at [878, 270] on div "Veuillez trouver ci-joint votre facture." at bounding box center [865, 278] width 505 height 16
click at [853, 561] on span "Ajouter des fichiers" at bounding box center [836, 564] width 117 height 20
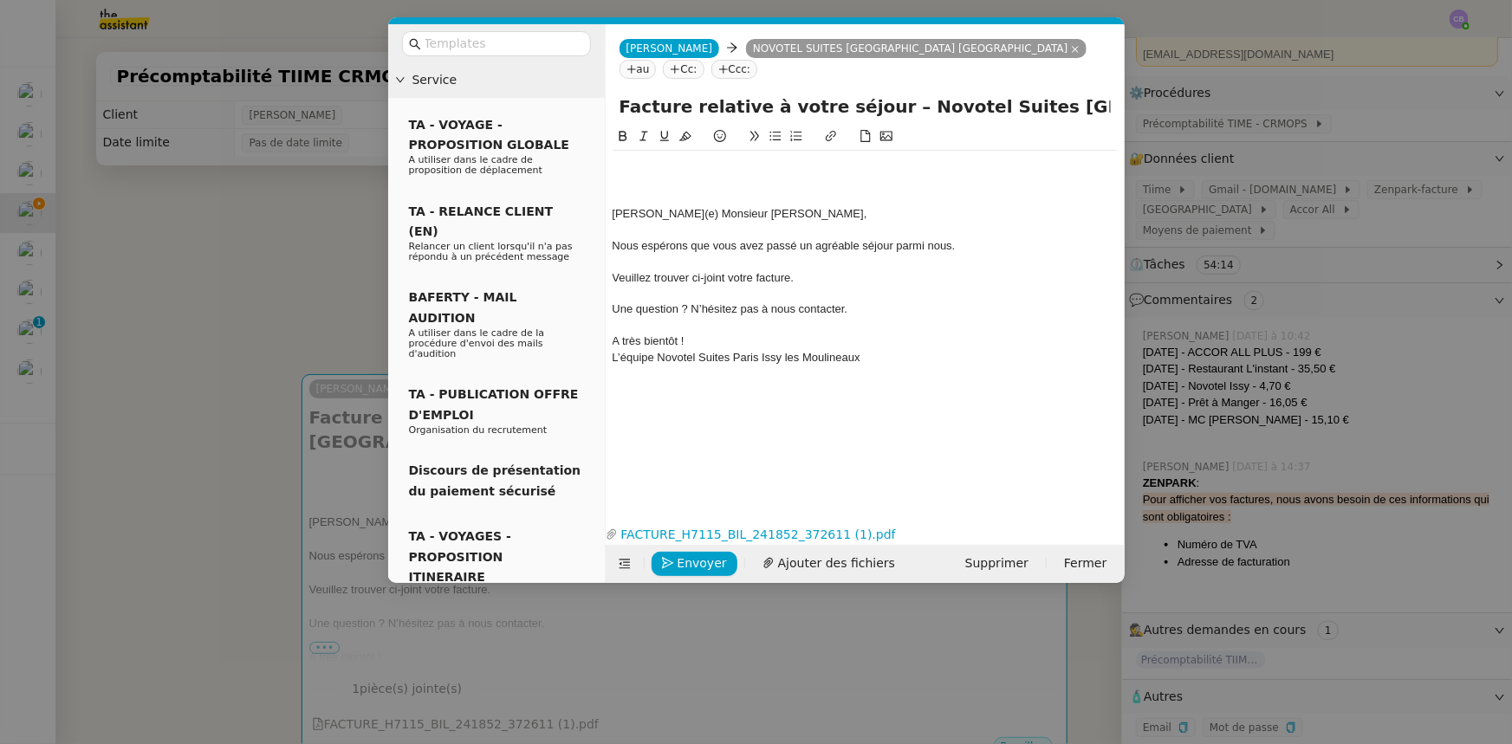
click at [650, 158] on div at bounding box center [865, 166] width 505 height 16
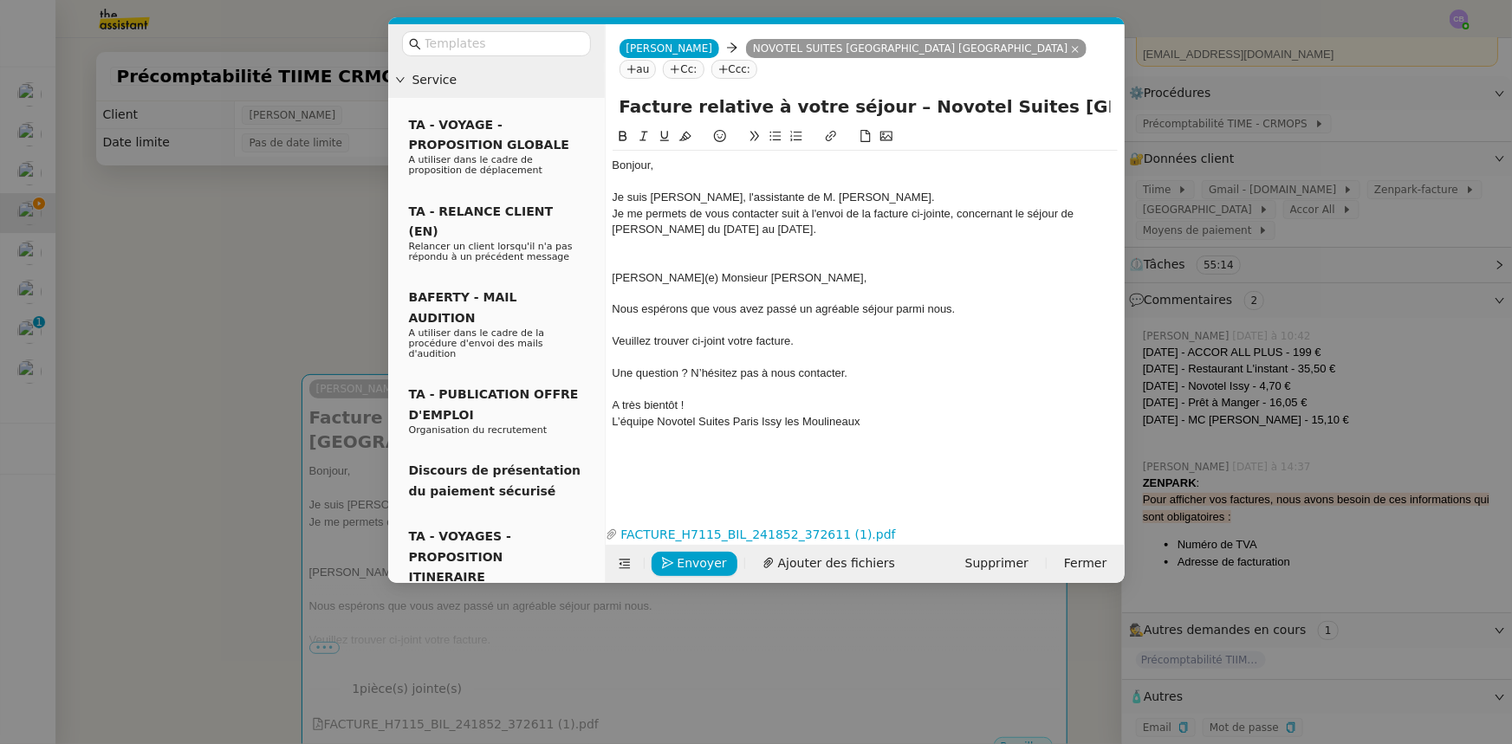
click at [926, 190] on div "Je suis [PERSON_NAME], l'assistante de M. [PERSON_NAME]." at bounding box center [865, 198] width 505 height 16
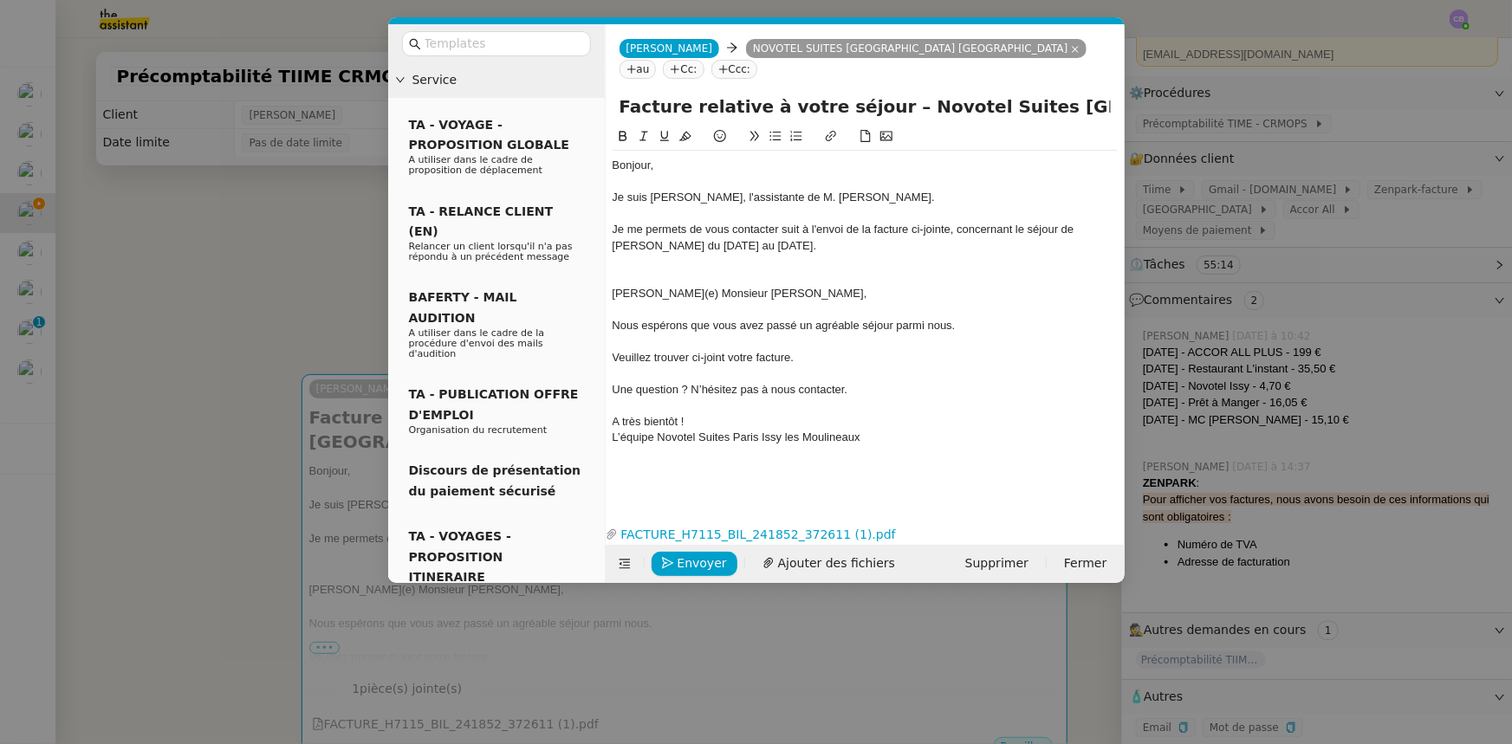
click at [811, 225] on div "Je me permets de vous contacter suit à l'envoi de la facture ci-jointe, concern…" at bounding box center [865, 238] width 505 height 32
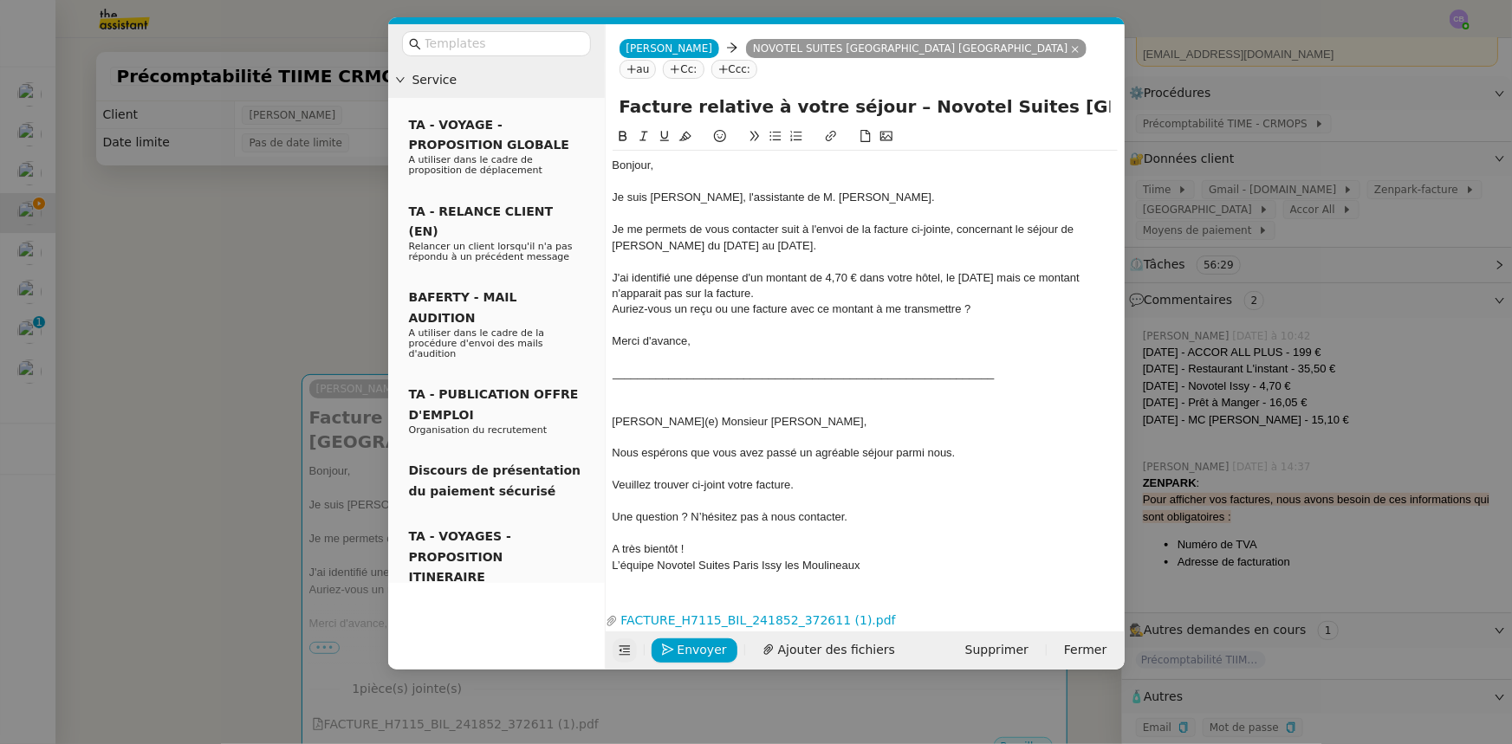
click at [620, 645] on icon at bounding box center [625, 651] width 12 height 12
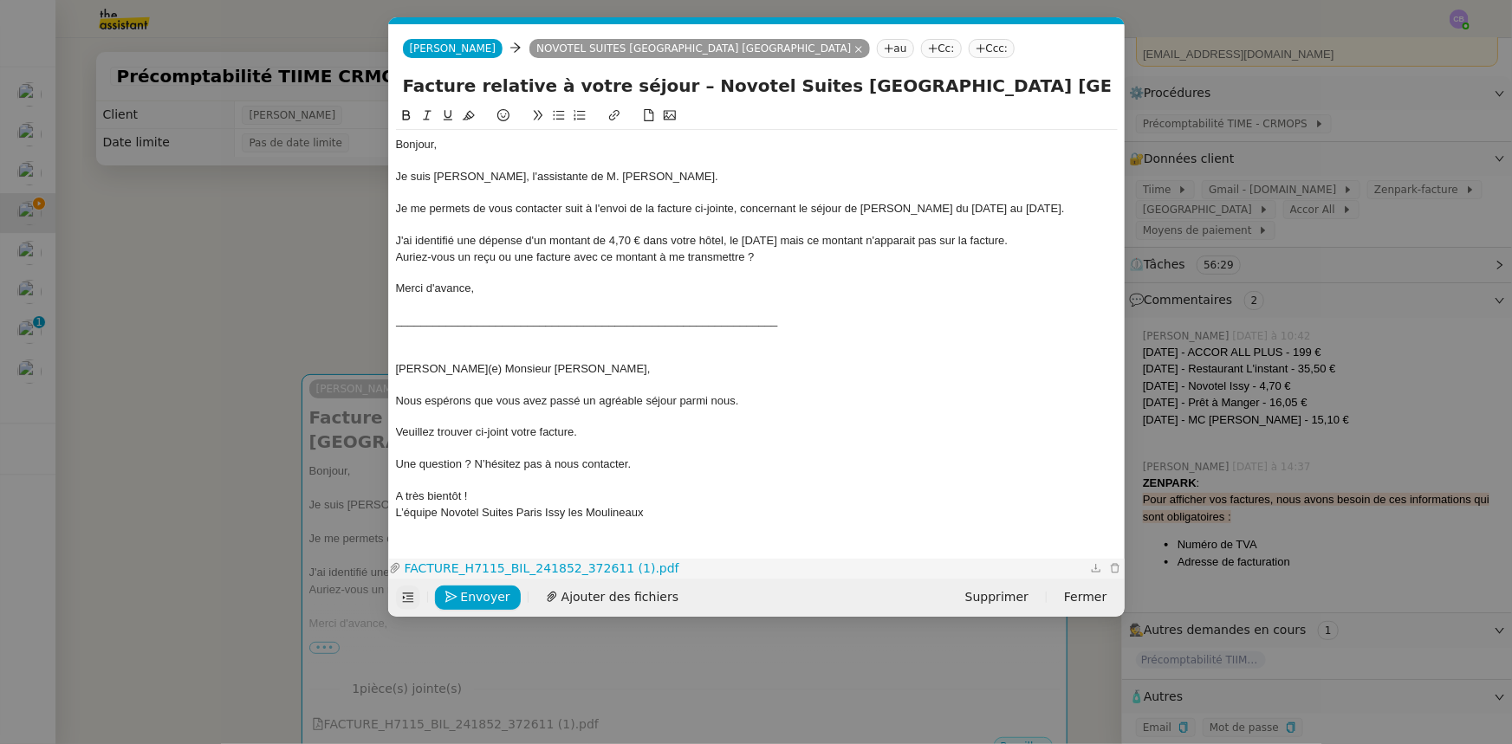
click at [605, 570] on link "FACTURE_H7115_BIL_241852_372611 (1).pdf" at bounding box center [743, 569] width 685 height 20
click at [311, 266] on nz-modal-container "Service TA - VOYAGE - PROPOSITION GLOBALE A utiliser dans le cadre de propositi…" at bounding box center [756, 372] width 1512 height 744
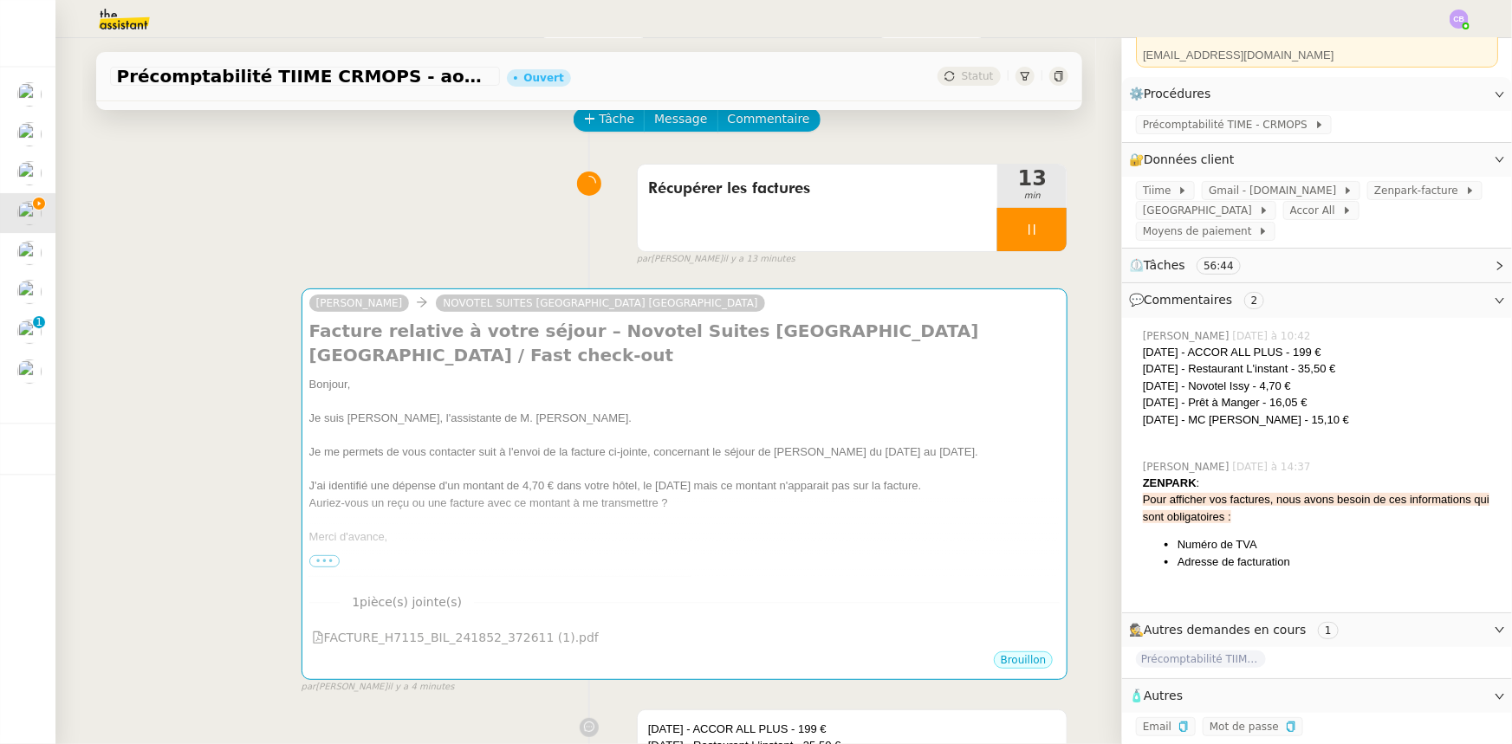
scroll to position [79, 0]
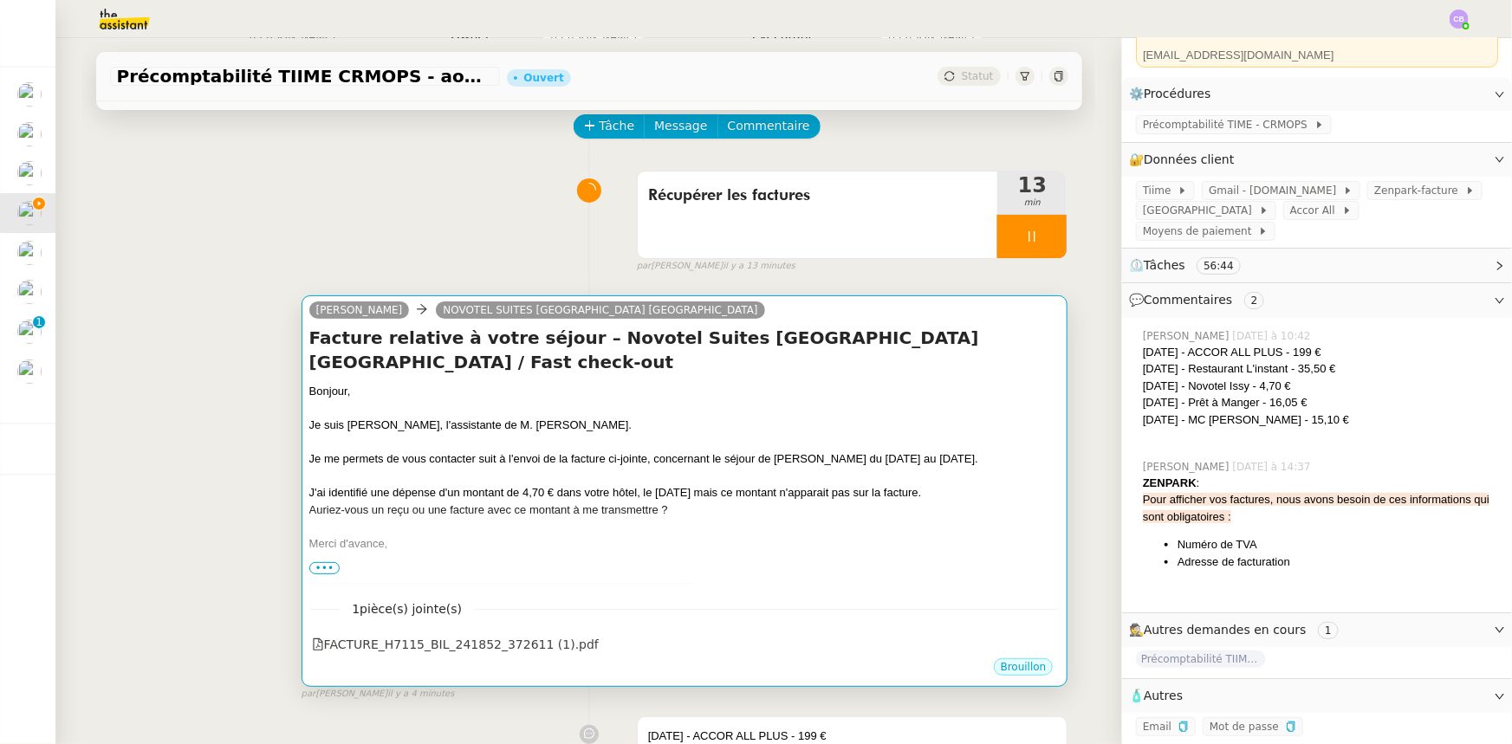
click at [462, 468] on div at bounding box center [684, 476] width 751 height 17
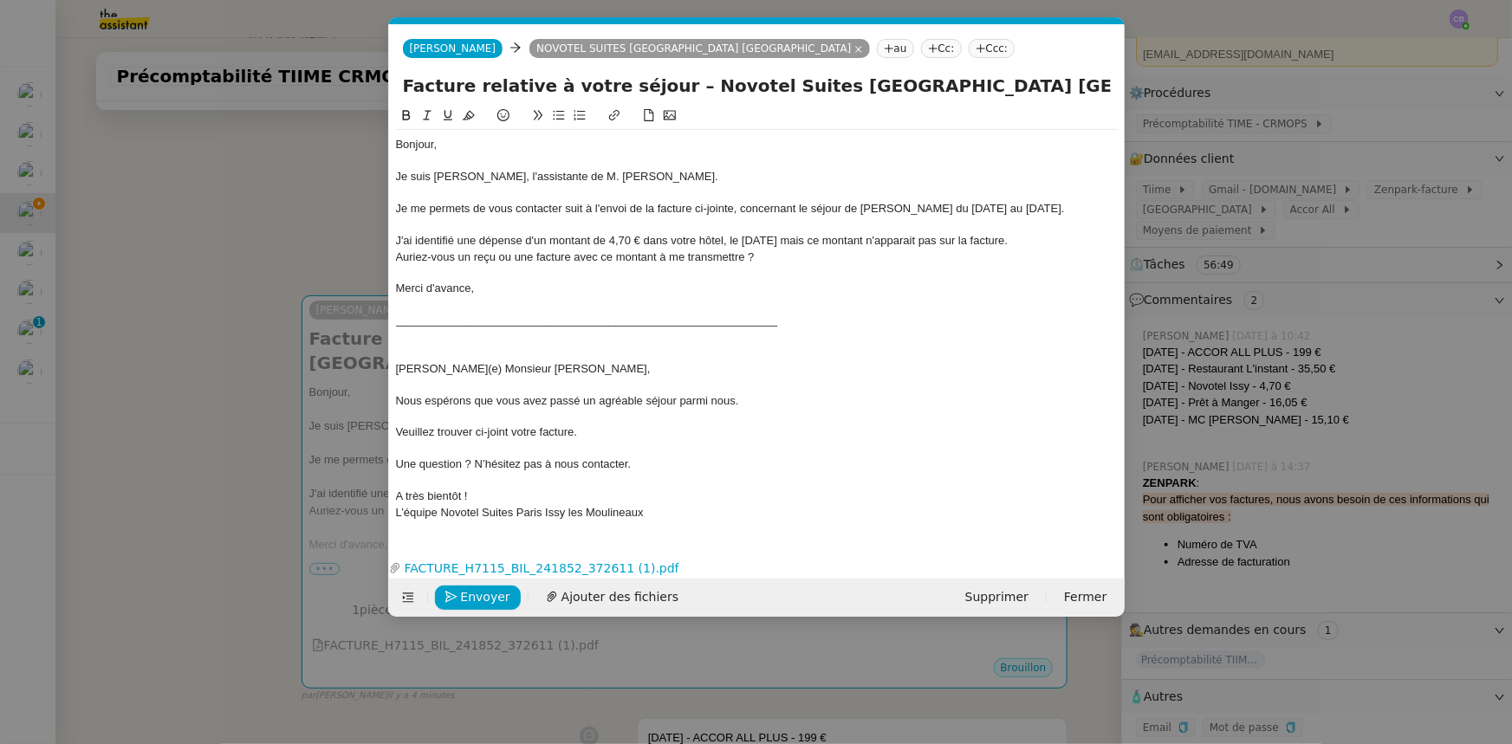
scroll to position [0, 36]
click at [478, 290] on div "Merci d'avance," at bounding box center [757, 289] width 722 height 16
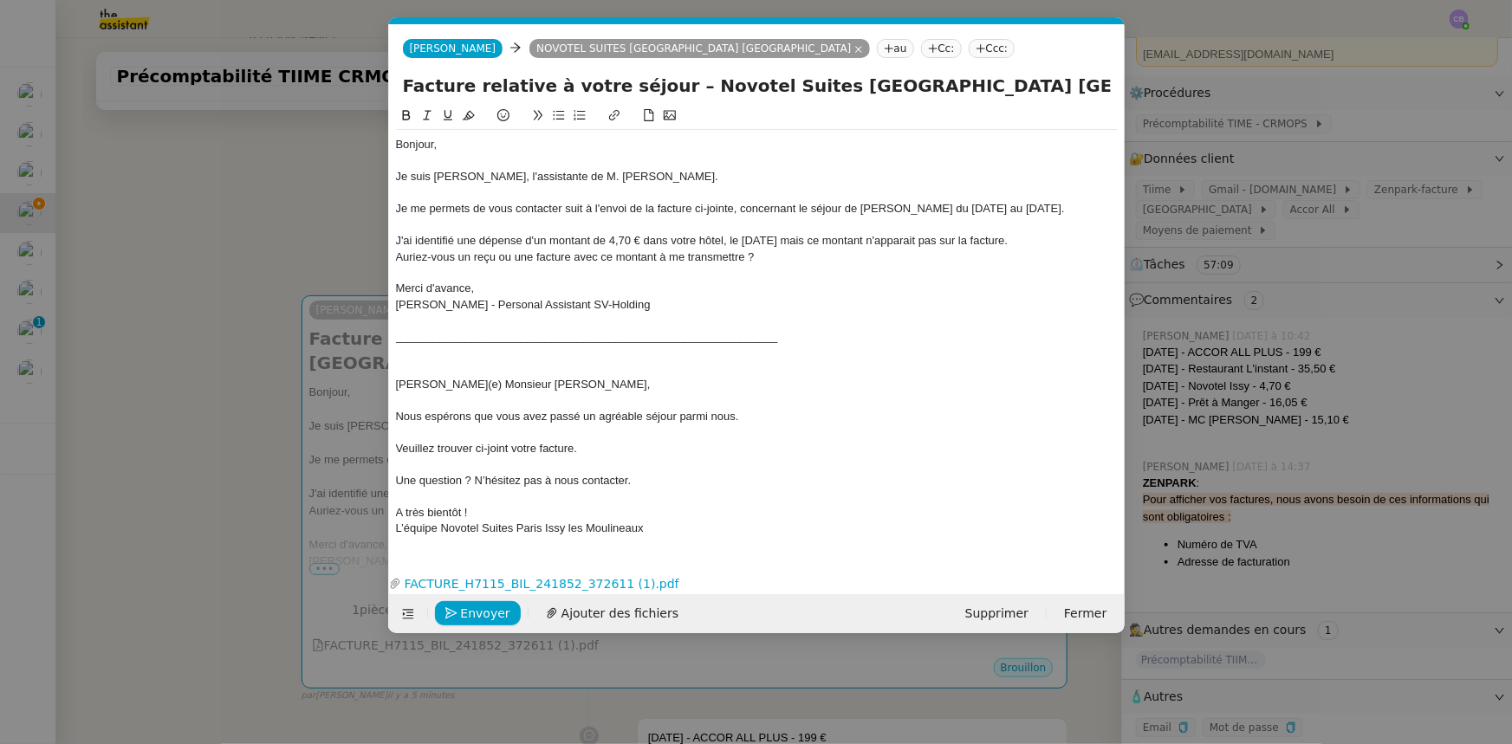
click at [794, 242] on div "J'ai identifié une dépense d'un montant de 4,70 € dans votre hôtel, le [DATE] m…" at bounding box center [757, 241] width 722 height 16
click at [0, 0] on lt-span ", mais" at bounding box center [0, 0] width 0 height 0
click at [788, 256] on div "Auriez-vous un reçu ou une facture avec ce montant à me transmettre ?" at bounding box center [757, 258] width 722 height 16
click at [498, 615] on span "Envoyer" at bounding box center [485, 614] width 49 height 20
click at [498, 615] on span "Confirmer l'envoi" at bounding box center [513, 614] width 104 height 20
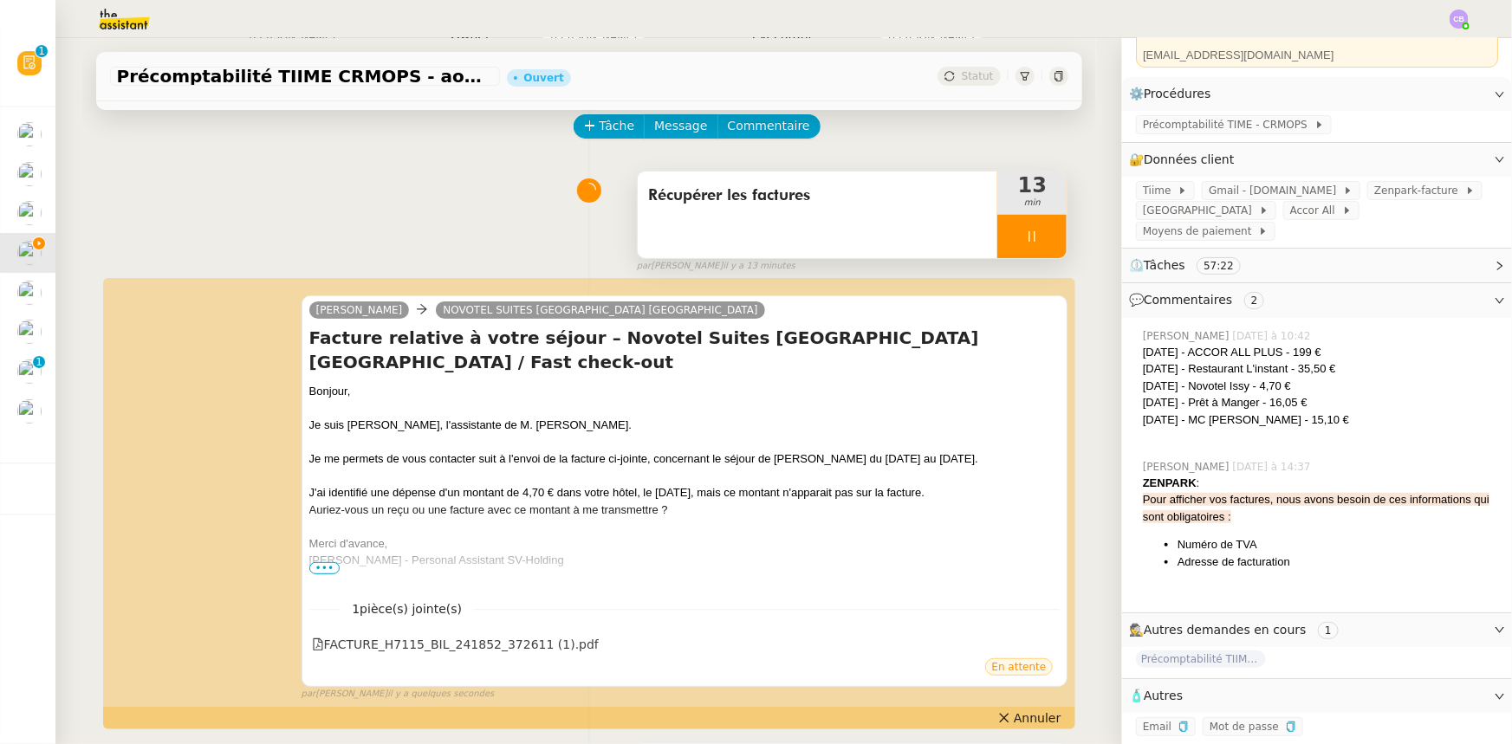
click at [998, 234] on div at bounding box center [1031, 236] width 69 height 43
click at [603, 134] on span "Tâche" at bounding box center [618, 126] width 36 height 20
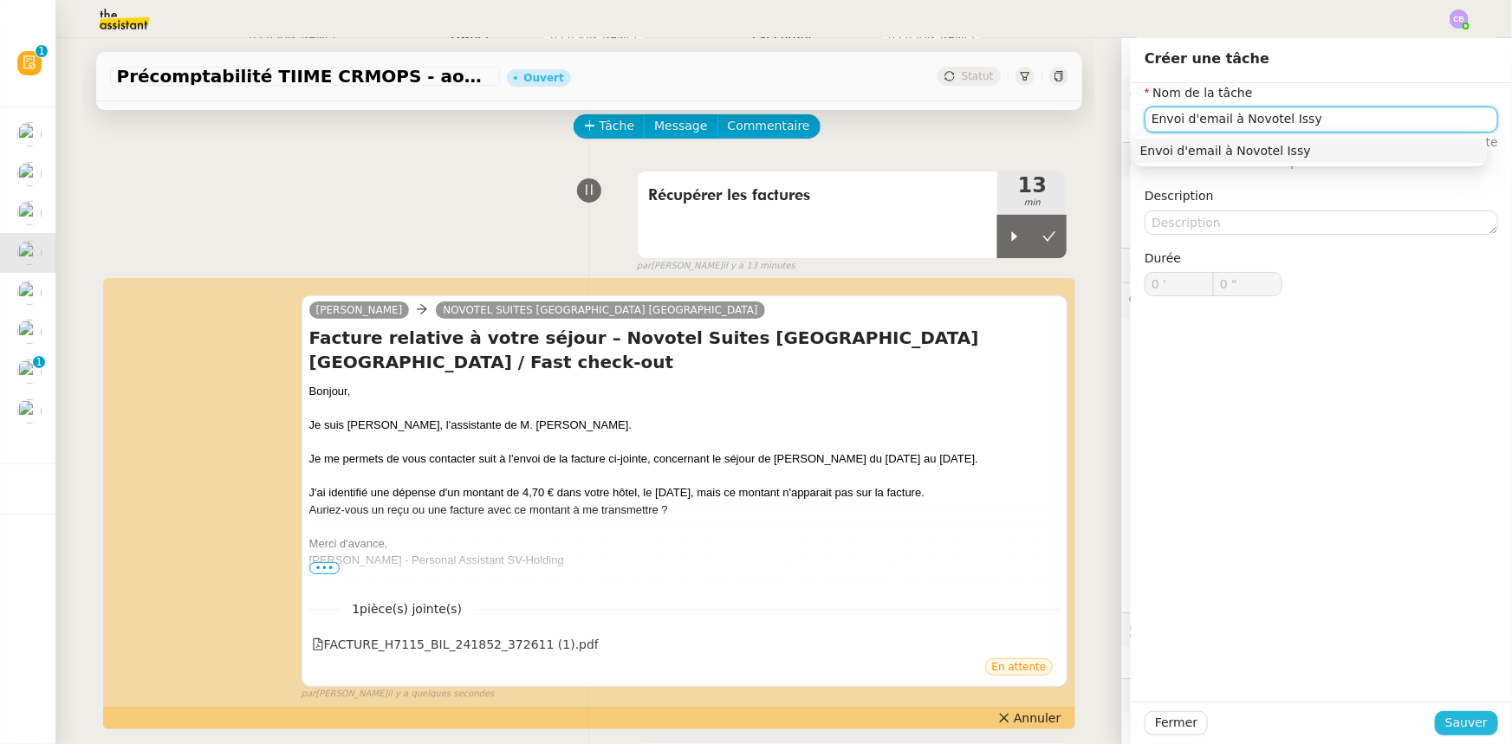
type input "Envoi d'email à Novotel Issy"
click at [1445, 721] on span "Sauver" at bounding box center [1466, 723] width 42 height 20
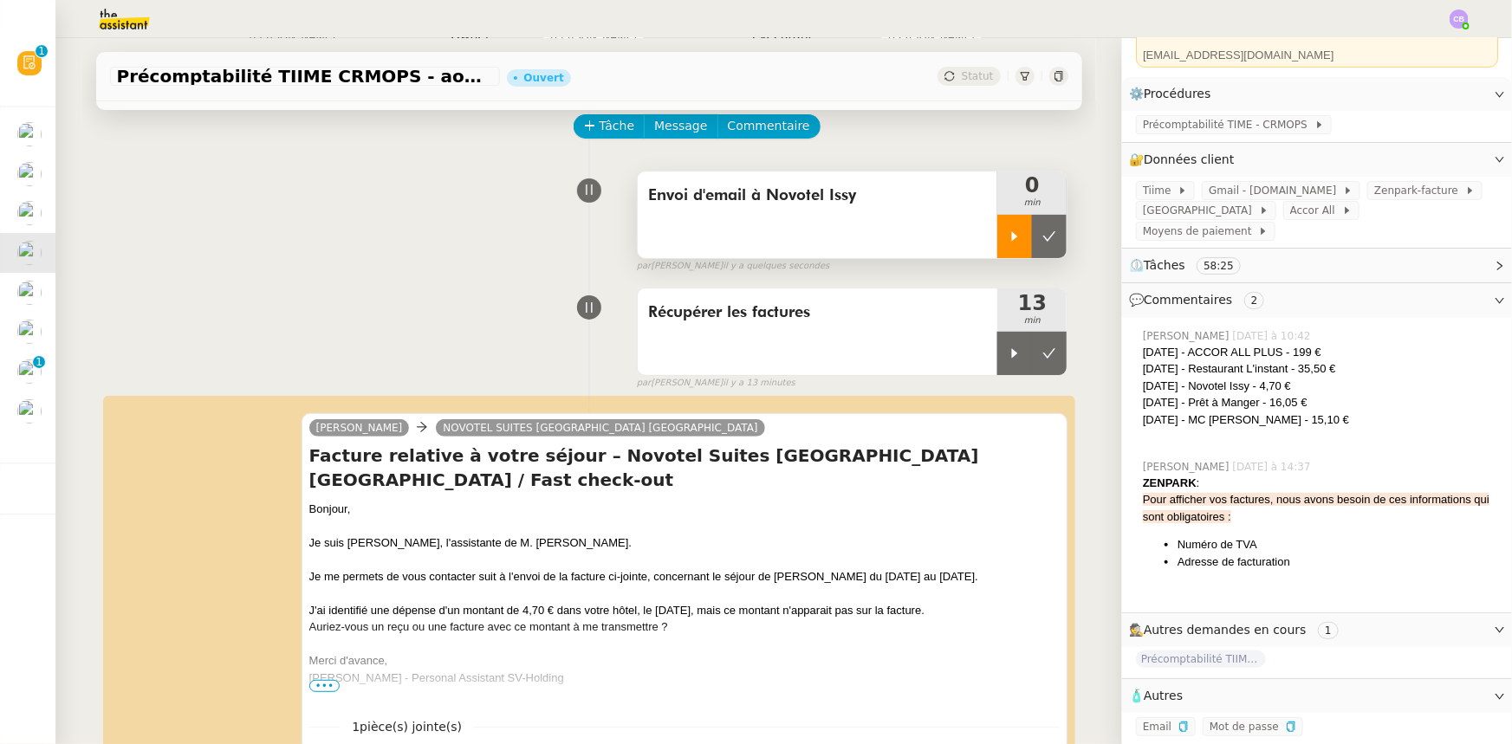
click at [1012, 238] on icon at bounding box center [1015, 236] width 6 height 10
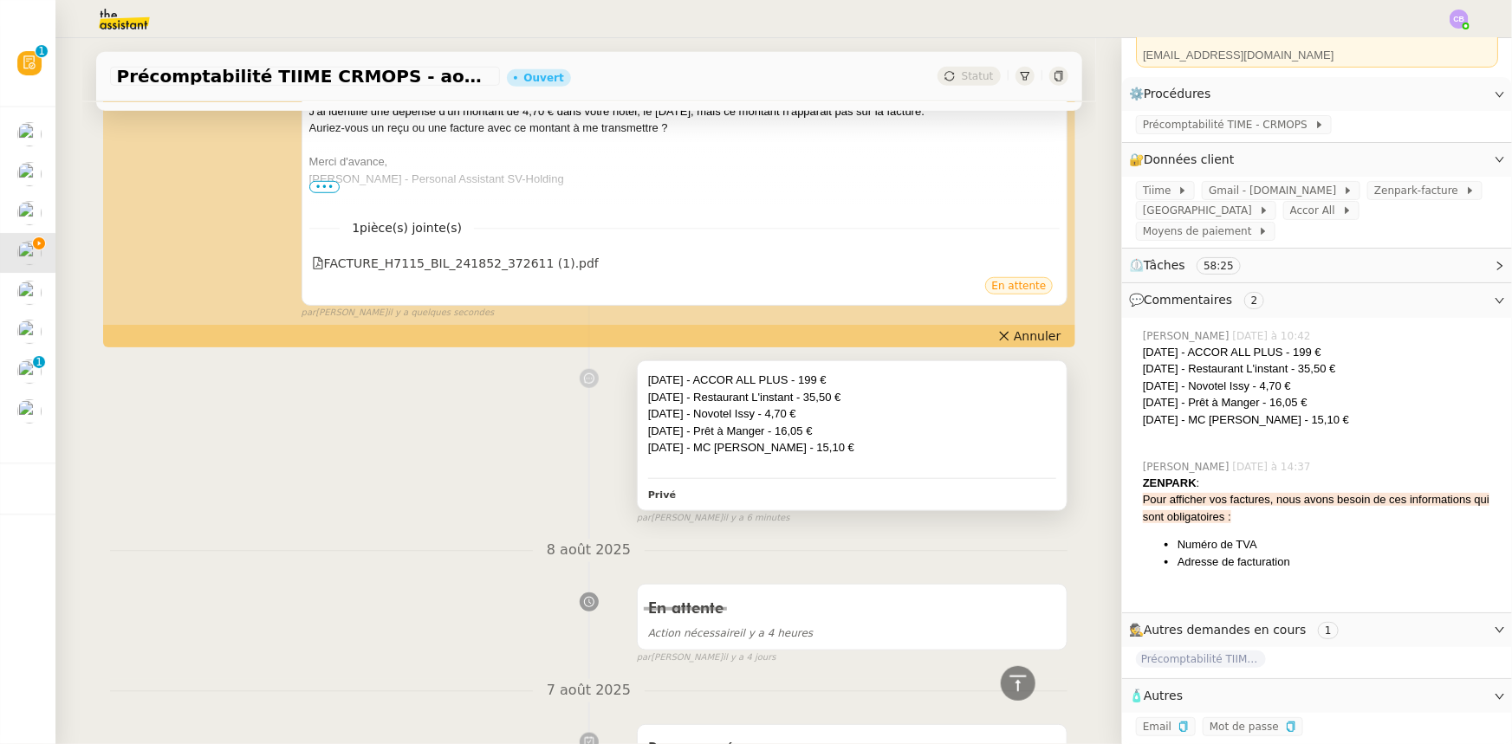
scroll to position [631, 0]
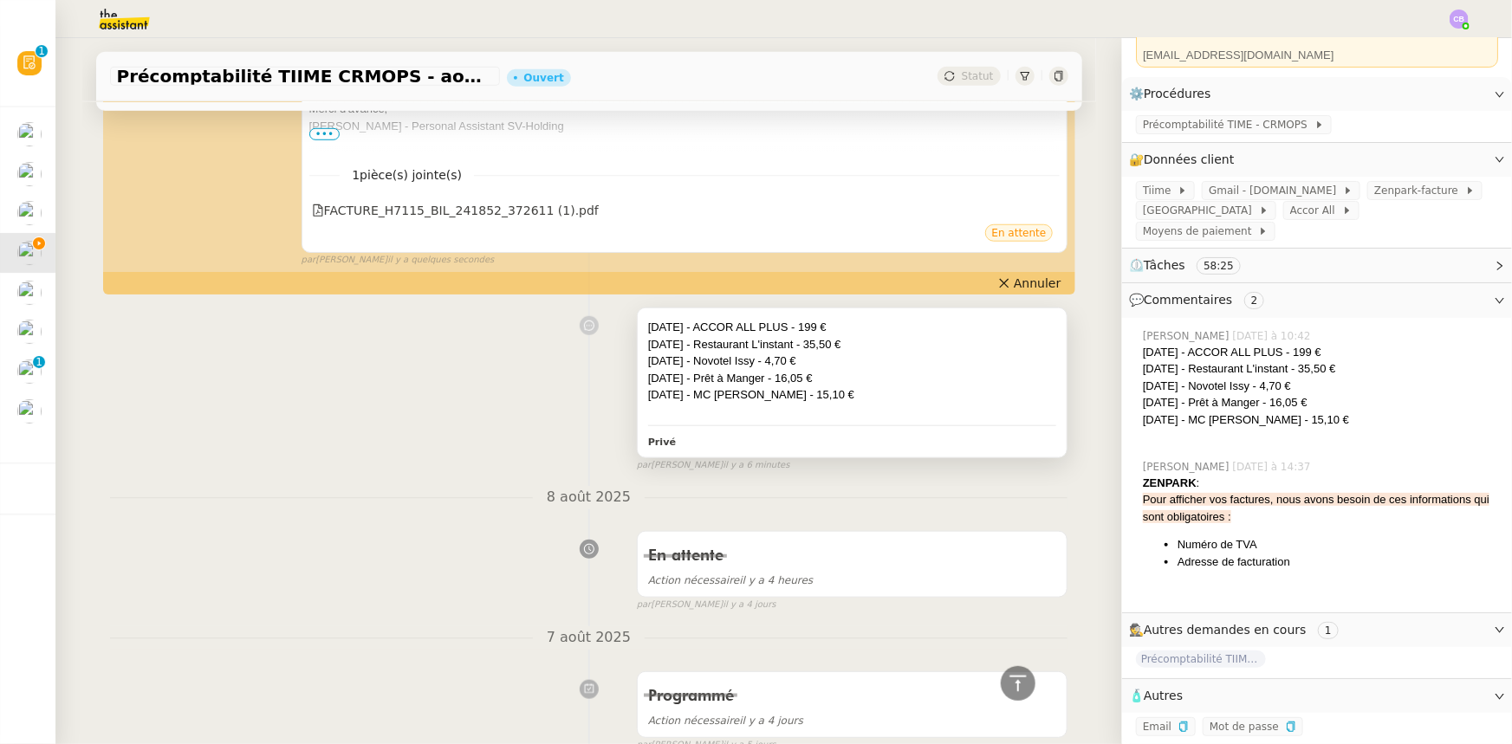
click at [935, 391] on div "[DATE] - MC [PERSON_NAME] - 15,10 €" at bounding box center [852, 394] width 409 height 17
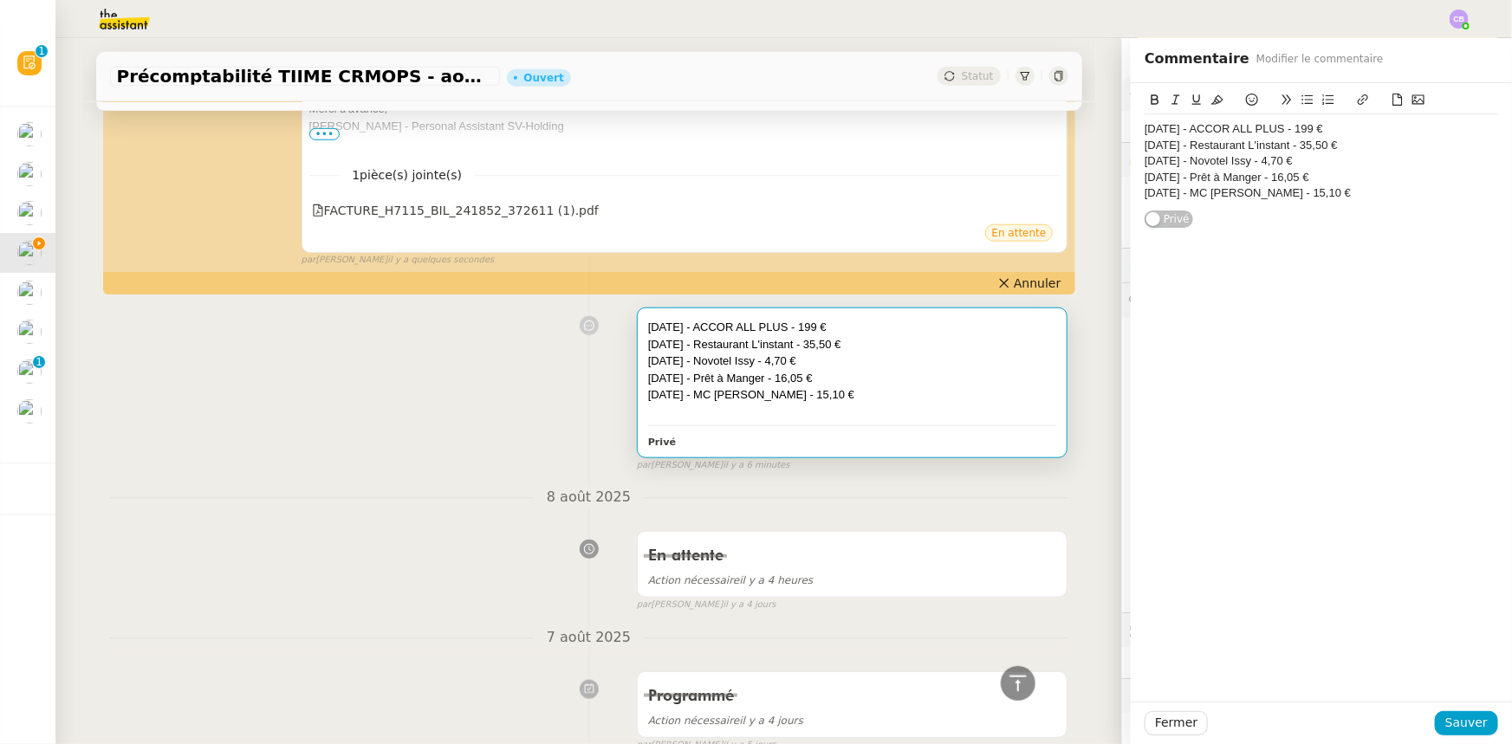
click at [1308, 157] on div "[DATE] - Novotel Issy - 4,70 €" at bounding box center [1320, 161] width 353 height 16
drag, startPoint x: 1436, startPoint y: 160, endPoint x: 1304, endPoint y: 156, distance: 132.6
click at [1304, 156] on div "[DATE] - Novotel Issy - 4,70 € - en attente retour Novotel" at bounding box center [1320, 161] width 353 height 16
click at [1151, 100] on icon at bounding box center [1155, 99] width 8 height 10
click at [1447, 726] on span "Sauver" at bounding box center [1466, 723] width 42 height 20
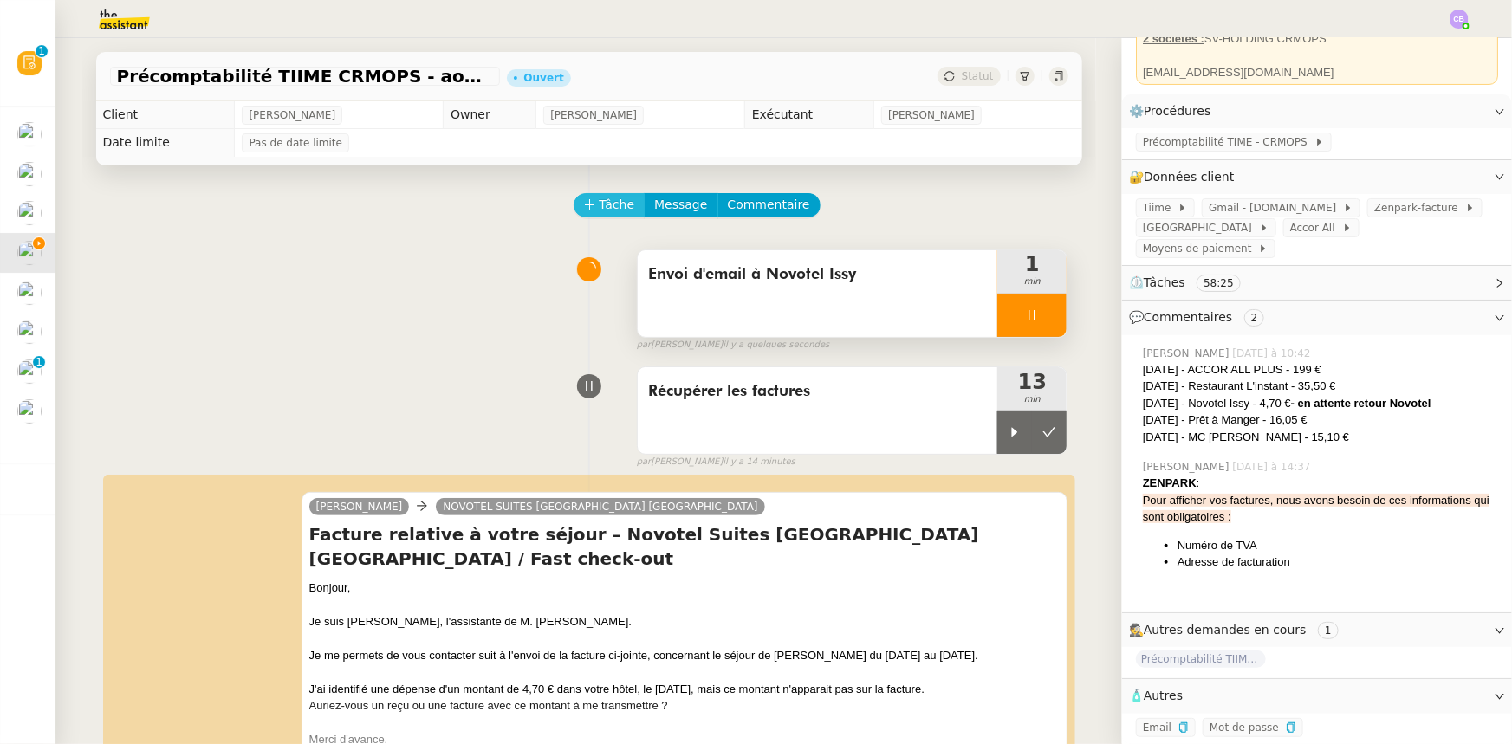
click at [606, 211] on span "Tâche" at bounding box center [618, 205] width 36 height 20
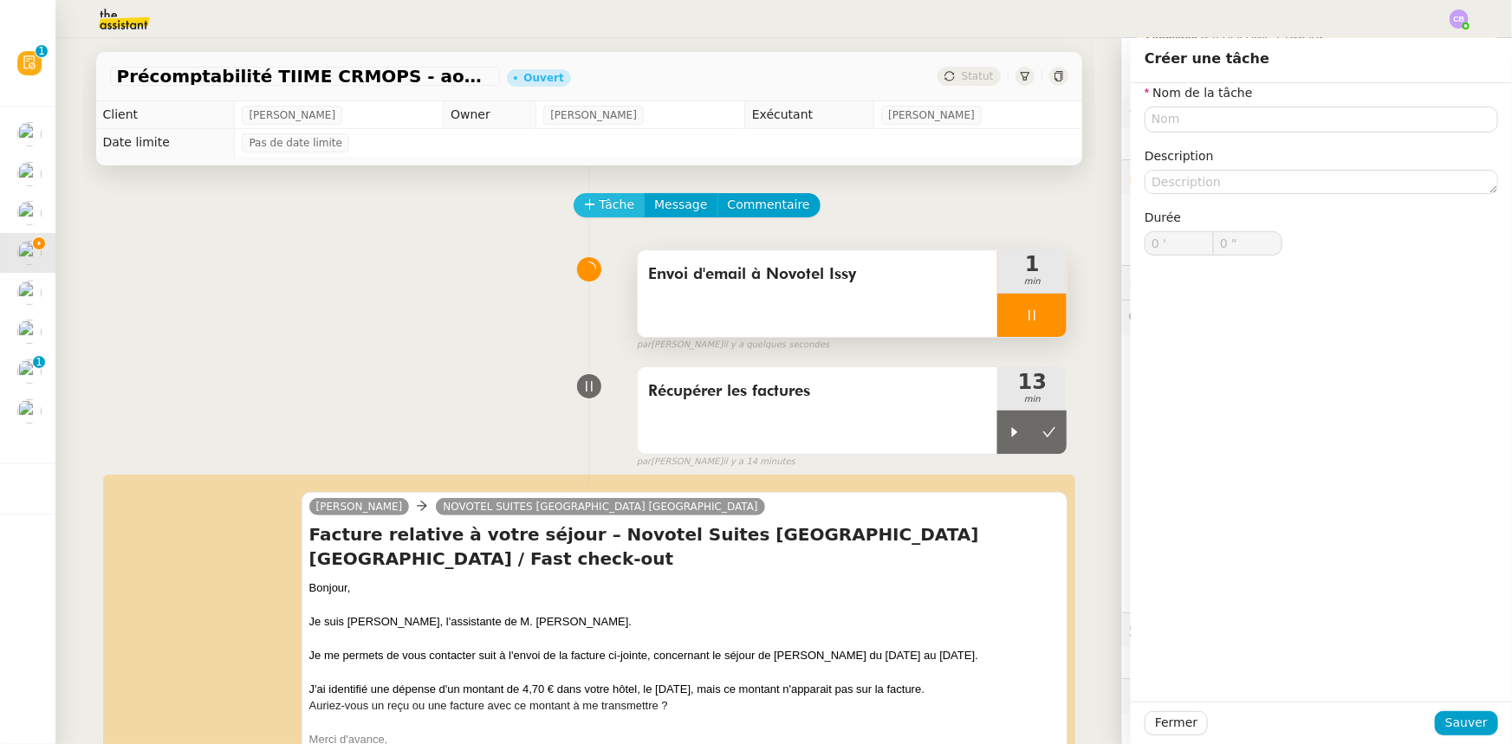
scroll to position [160, 0]
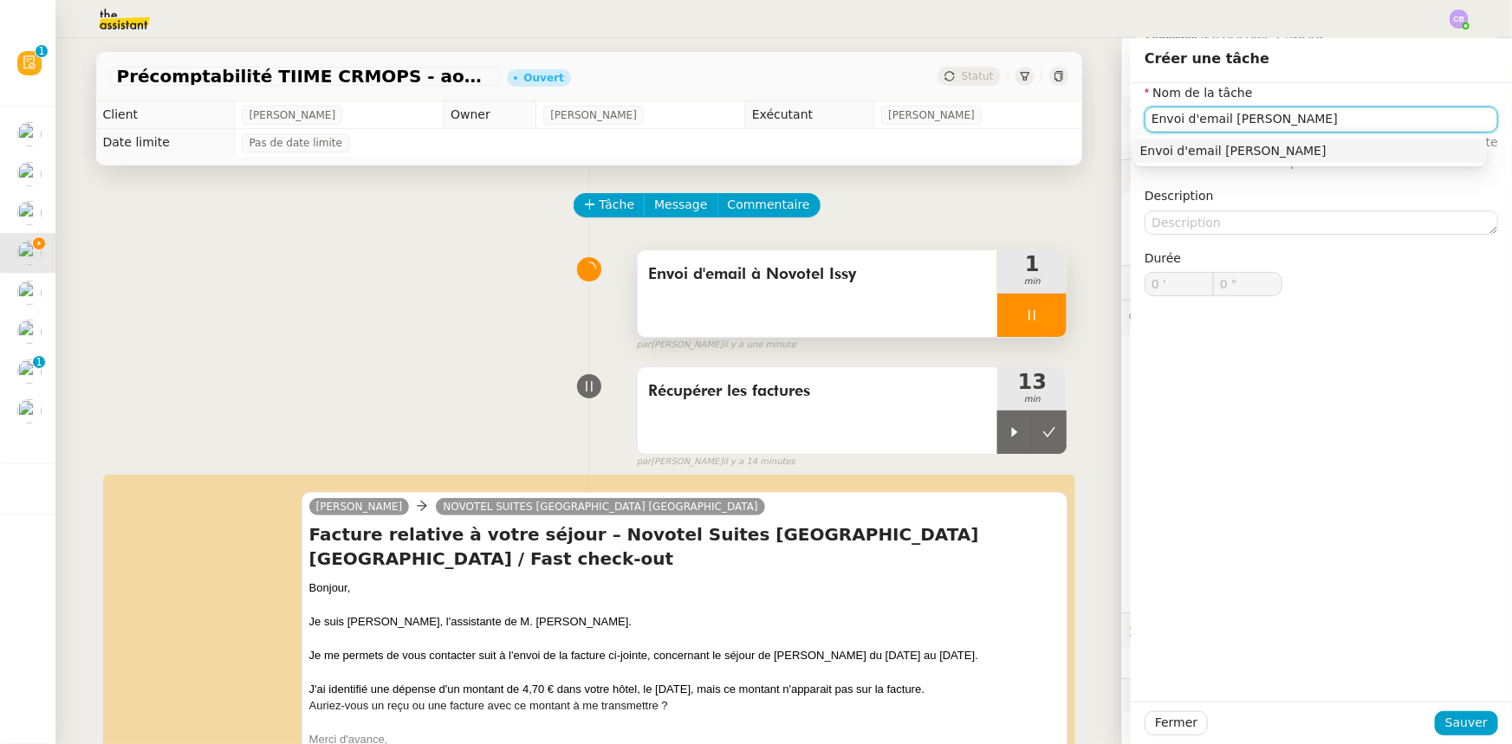
drag, startPoint x: 1212, startPoint y: 117, endPoint x: 1139, endPoint y: 114, distance: 72.8
click at [1144, 114] on input "Envoi d'email [PERSON_NAME]" at bounding box center [1320, 119] width 353 height 25
type input "Demander les factures manquantes à [PERSON_NAME]"
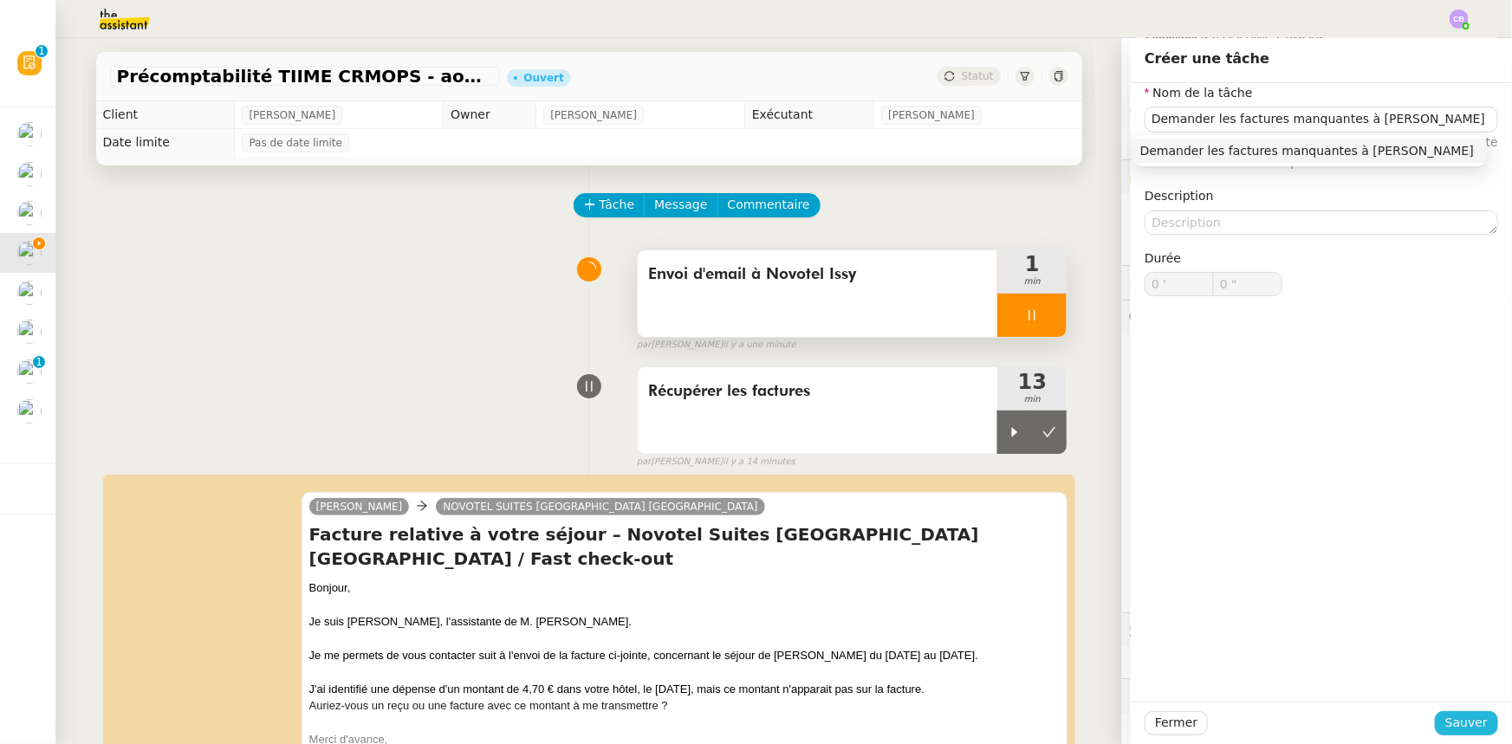
click at [1455, 727] on span "Sauver" at bounding box center [1466, 723] width 42 height 20
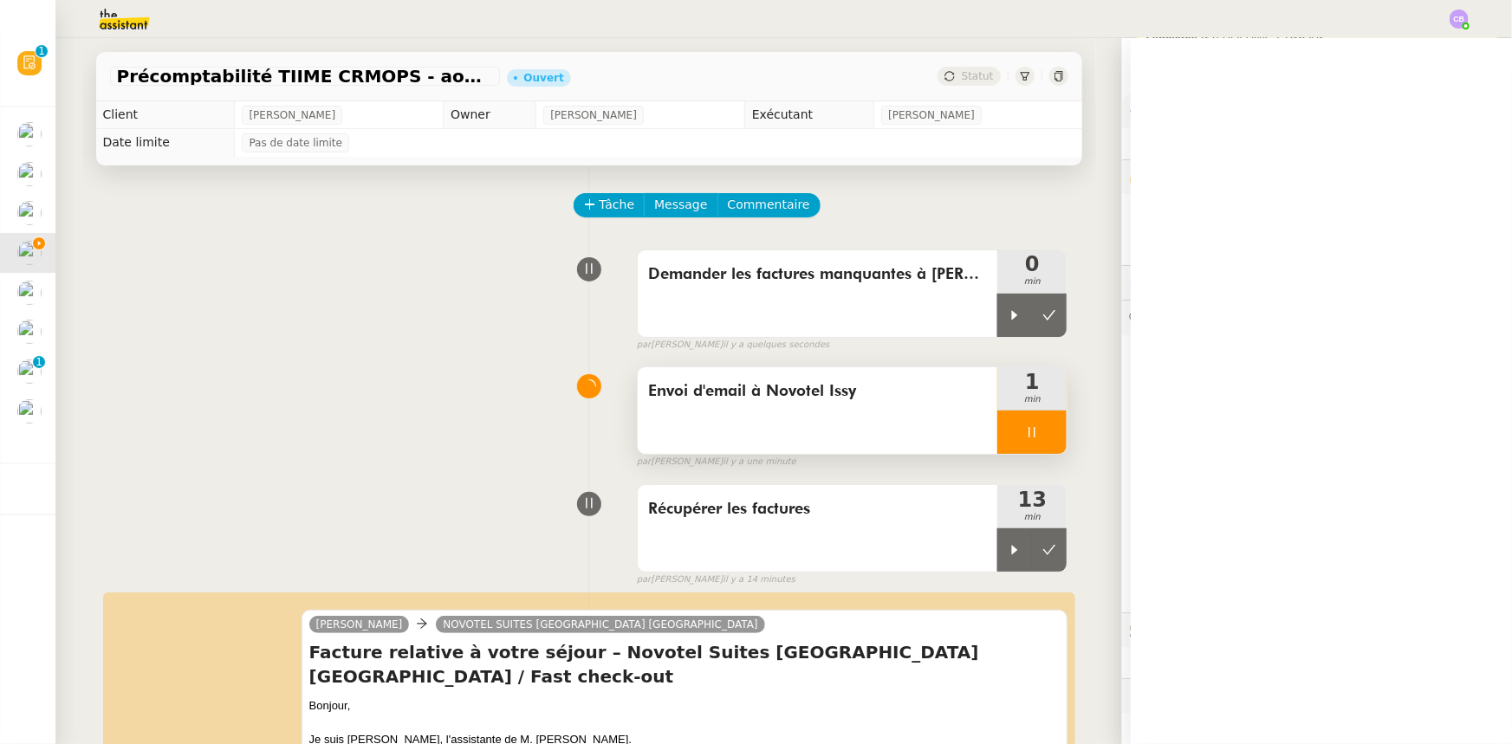
scroll to position [160, 0]
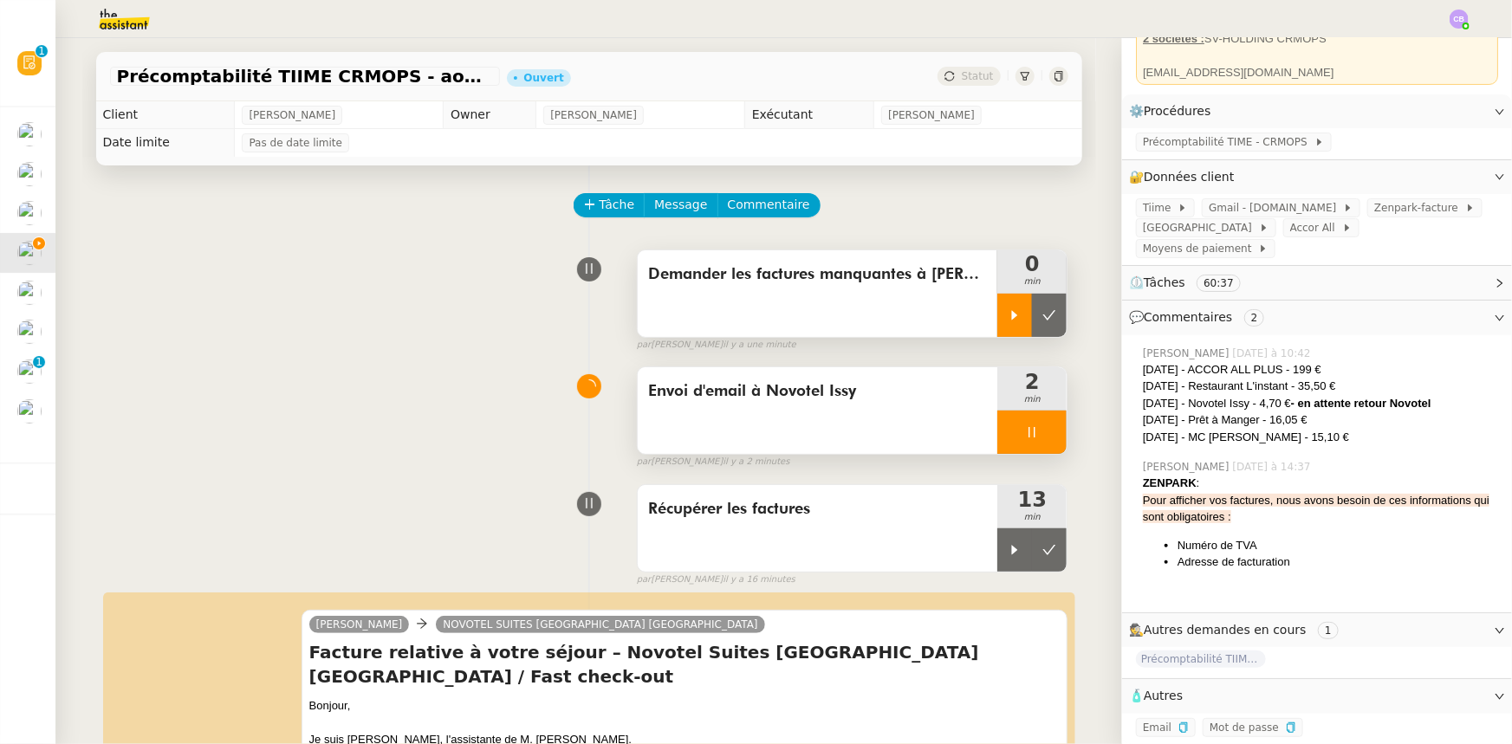
click at [1008, 319] on icon at bounding box center [1015, 315] width 14 height 14
click at [1002, 423] on div at bounding box center [1031, 432] width 69 height 43
click at [1042, 434] on icon at bounding box center [1049, 432] width 14 height 14
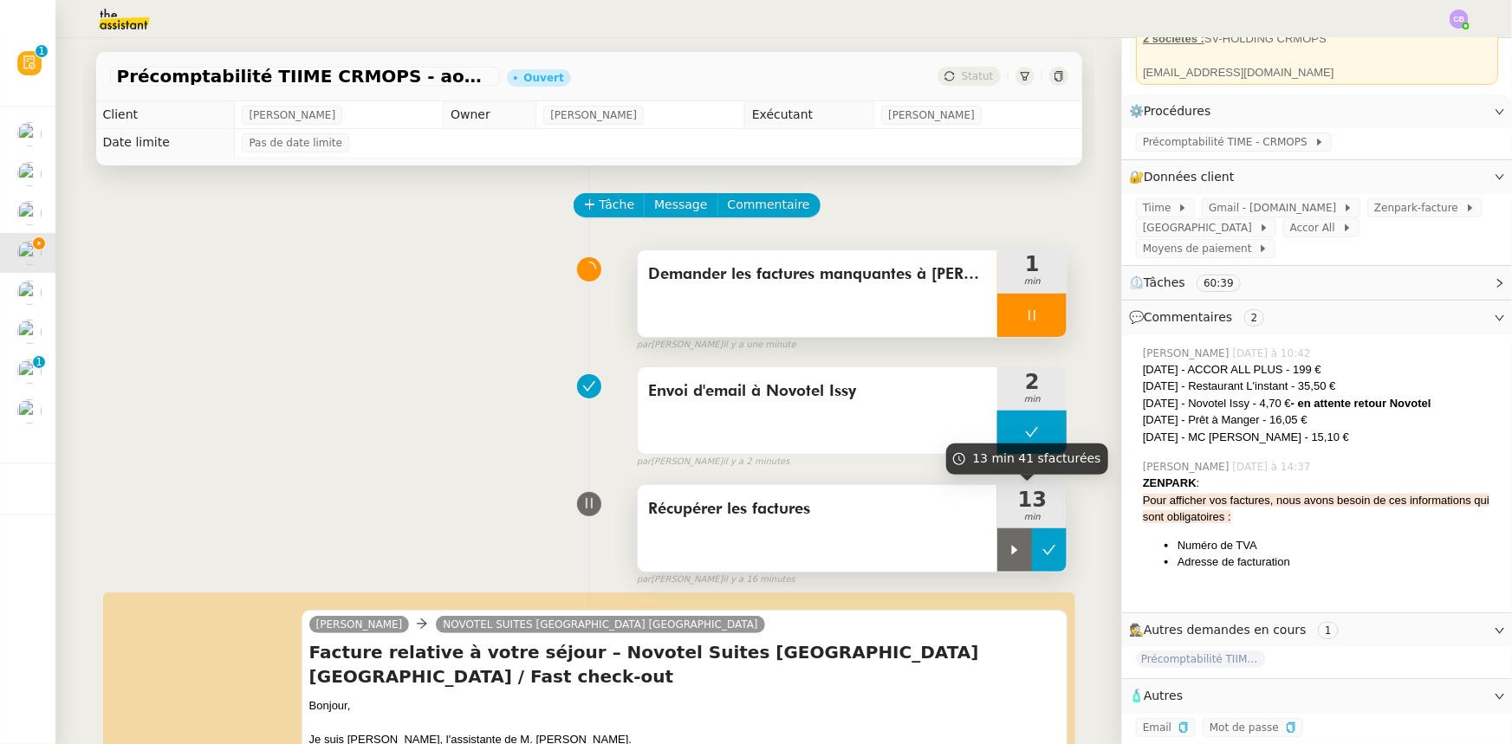
click at [1042, 555] on icon at bounding box center [1049, 550] width 14 height 14
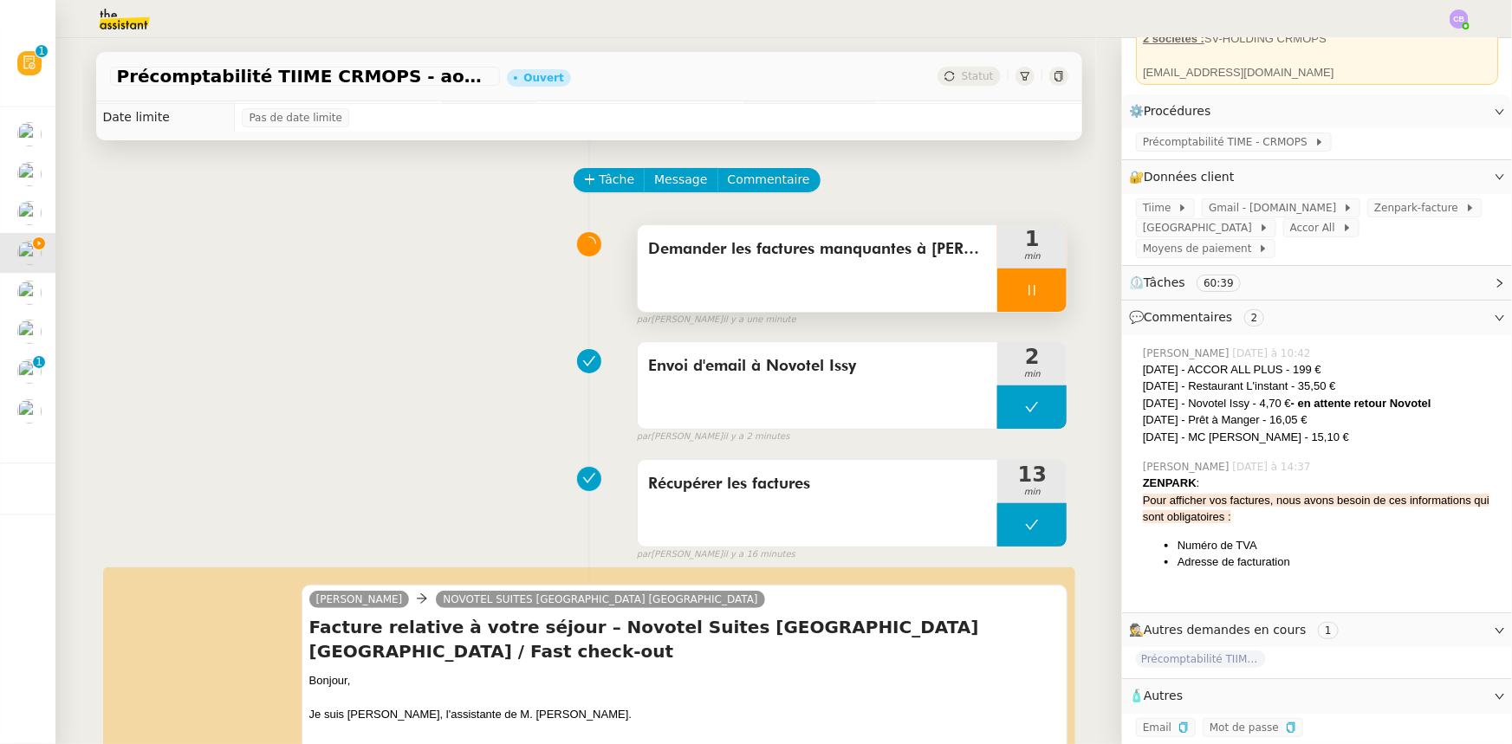
scroll to position [0, 0]
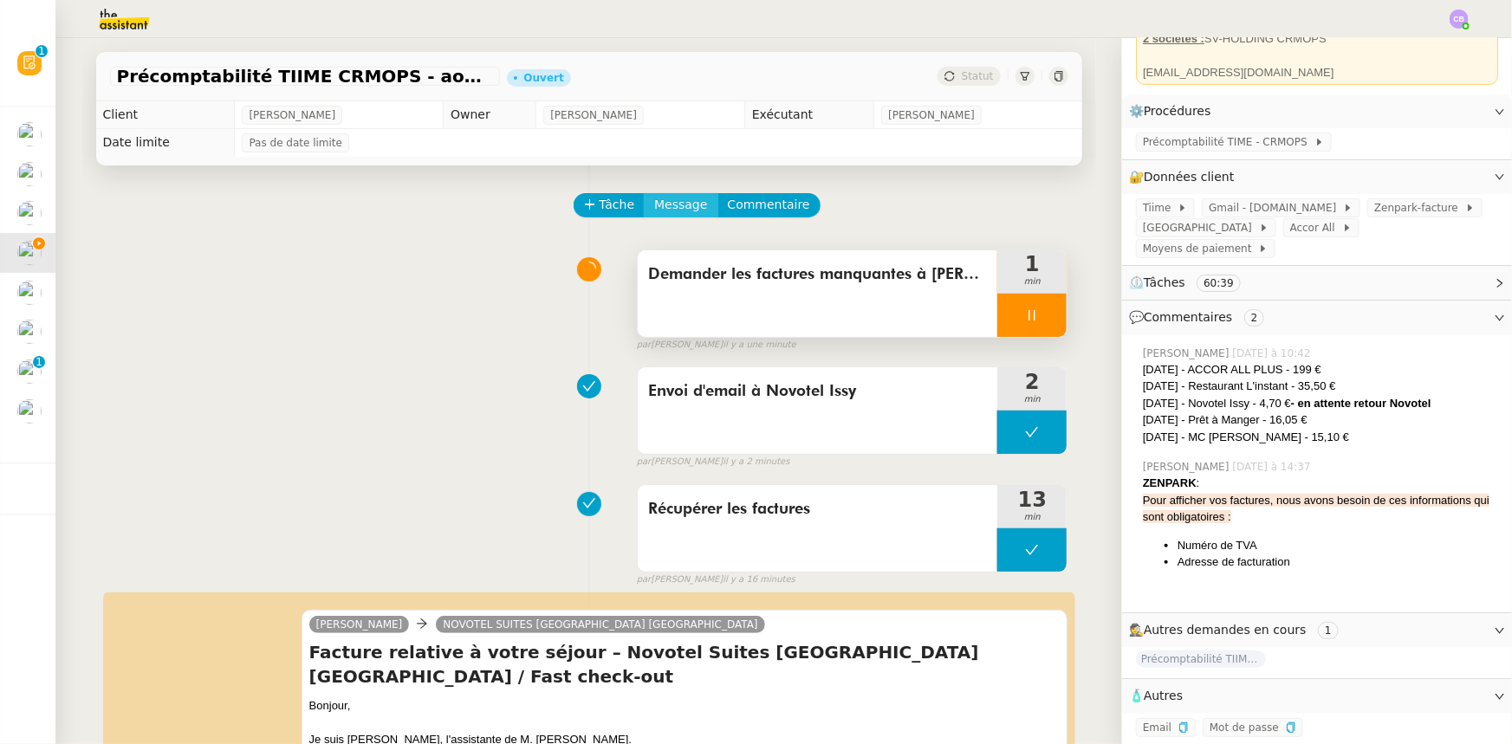
click at [666, 204] on span "Message" at bounding box center [680, 205] width 53 height 20
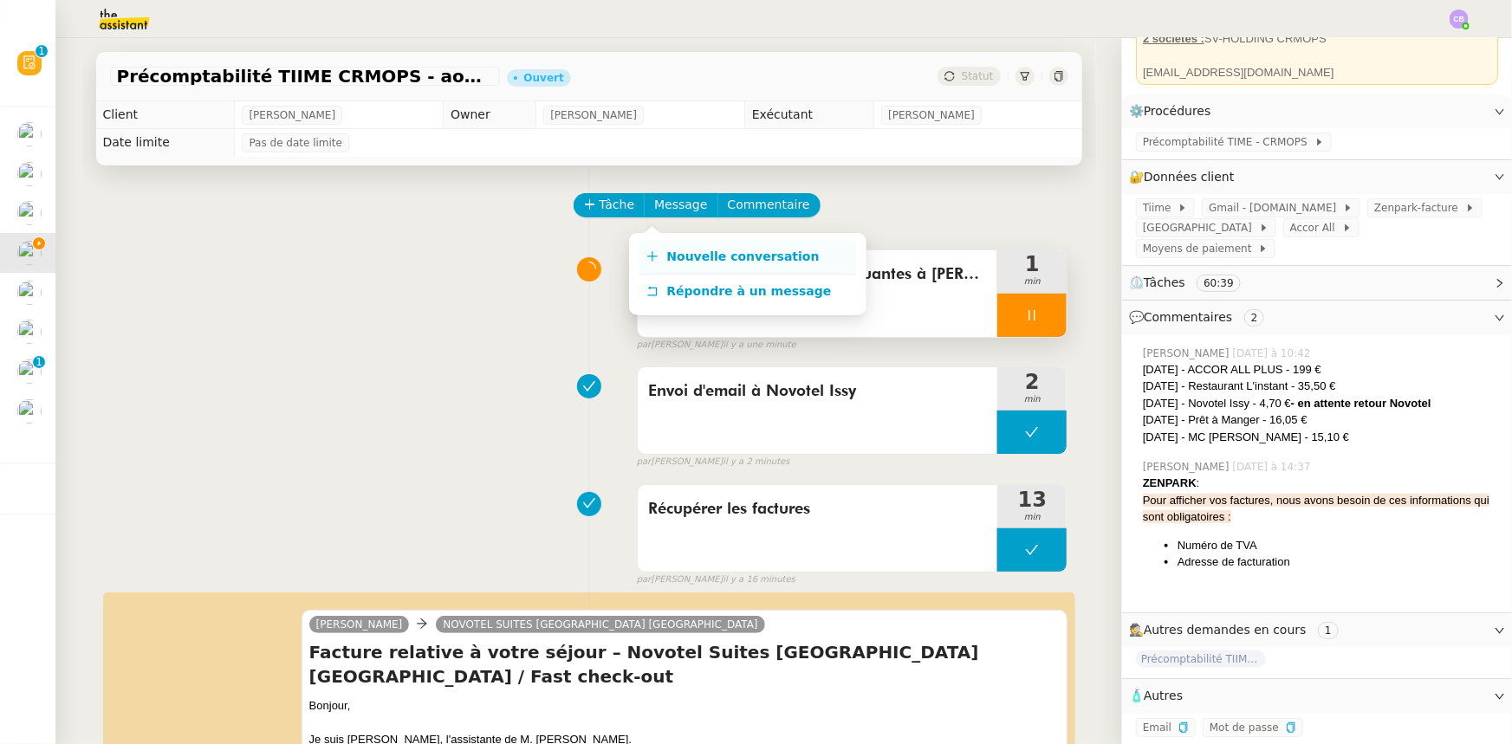
click at [708, 256] on span "Nouvelle conversation" at bounding box center [743, 257] width 152 height 14
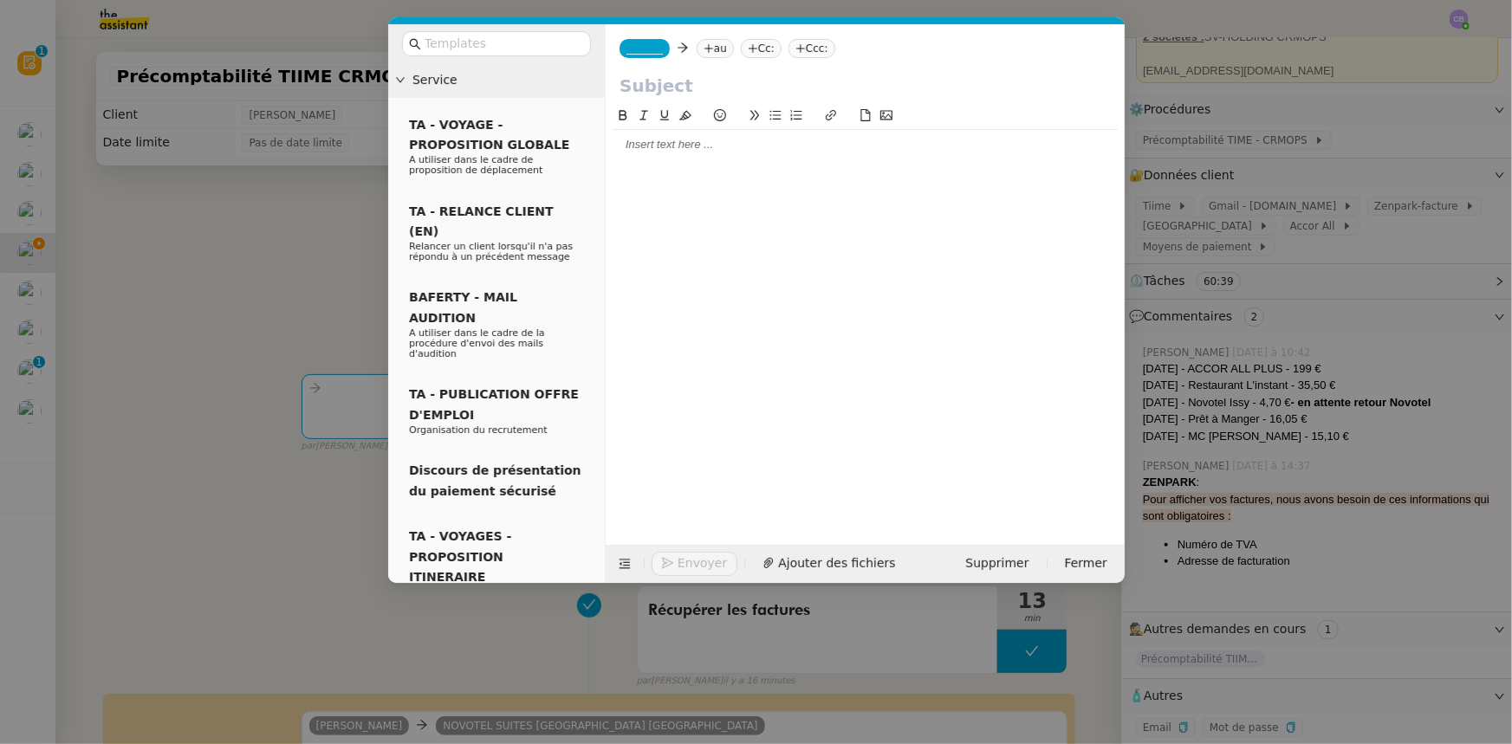
scroll to position [164, 0]
click at [655, 49] on span "_______" at bounding box center [644, 48] width 36 height 12
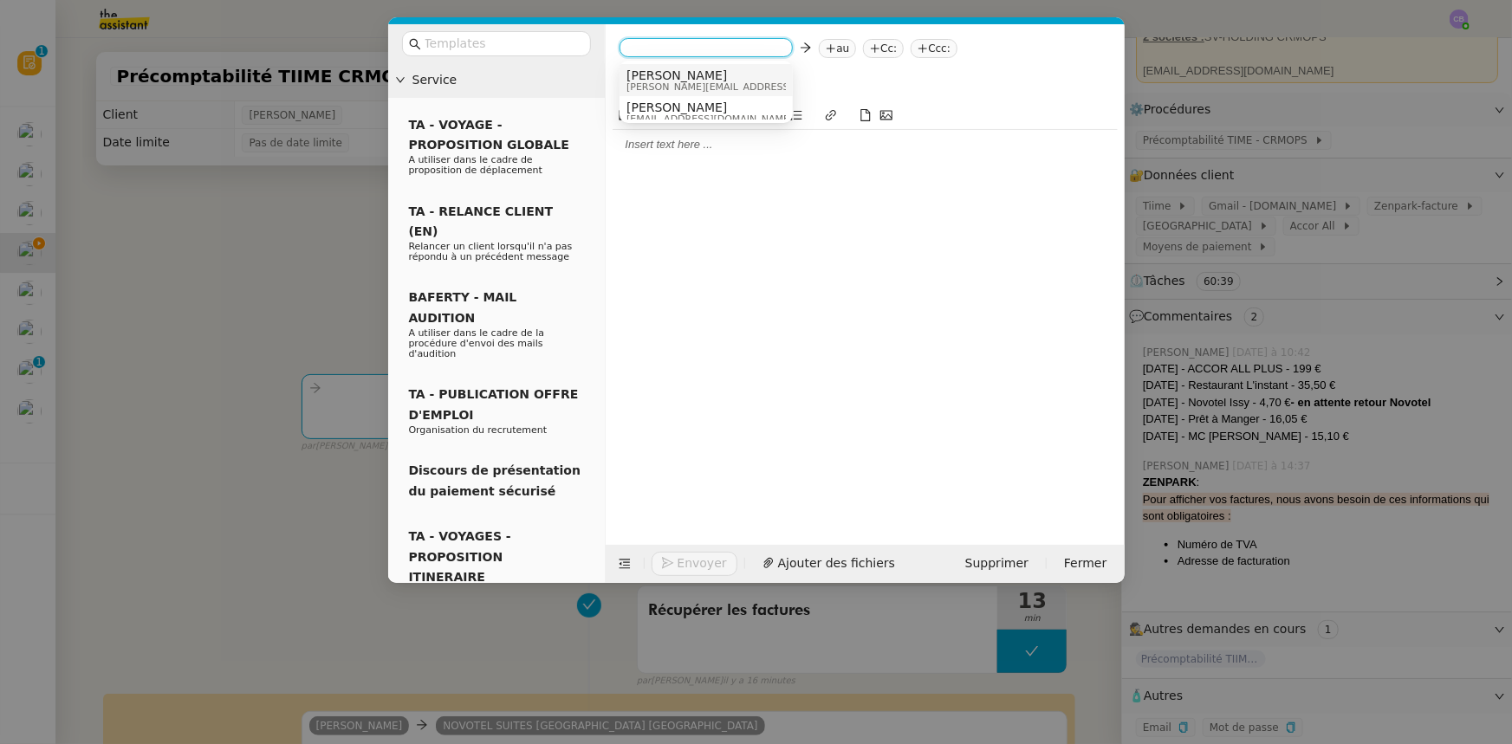
click at [664, 77] on span "[PERSON_NAME]" at bounding box center [749, 75] width 246 height 14
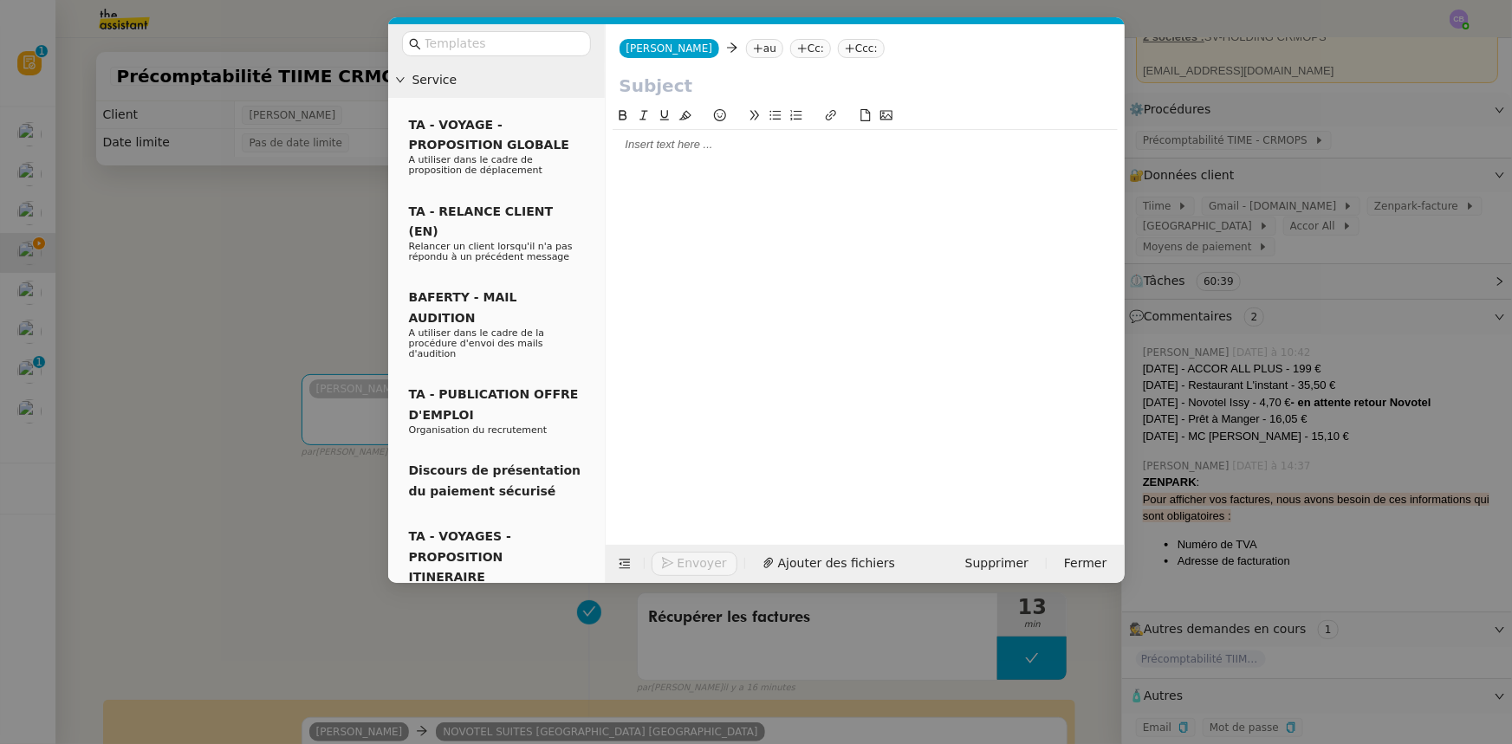
click at [746, 47] on nz-tag "au" at bounding box center [764, 48] width 37 height 19
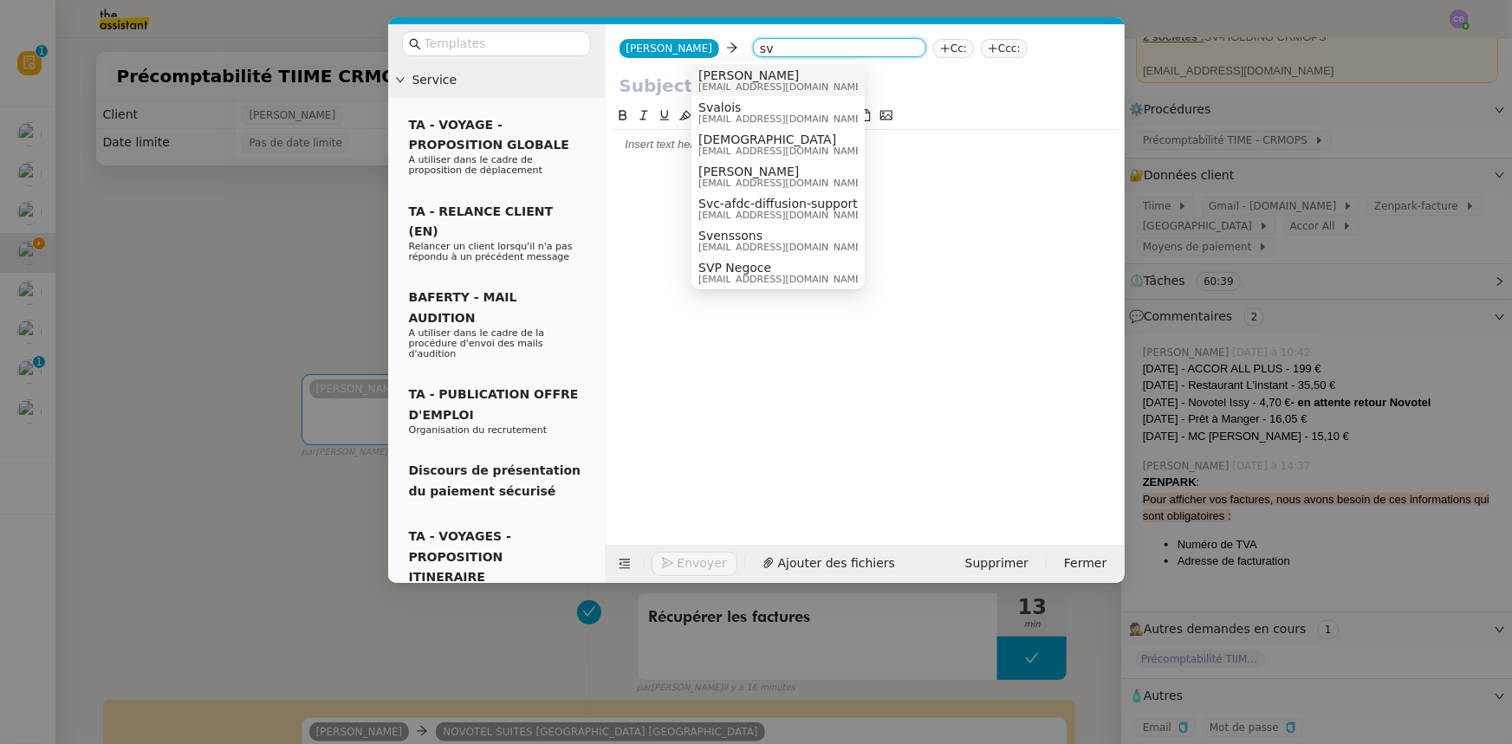
type input "sv"
click at [737, 84] on span "[EMAIL_ADDRESS][DOMAIN_NAME]" at bounding box center [781, 87] width 166 height 10
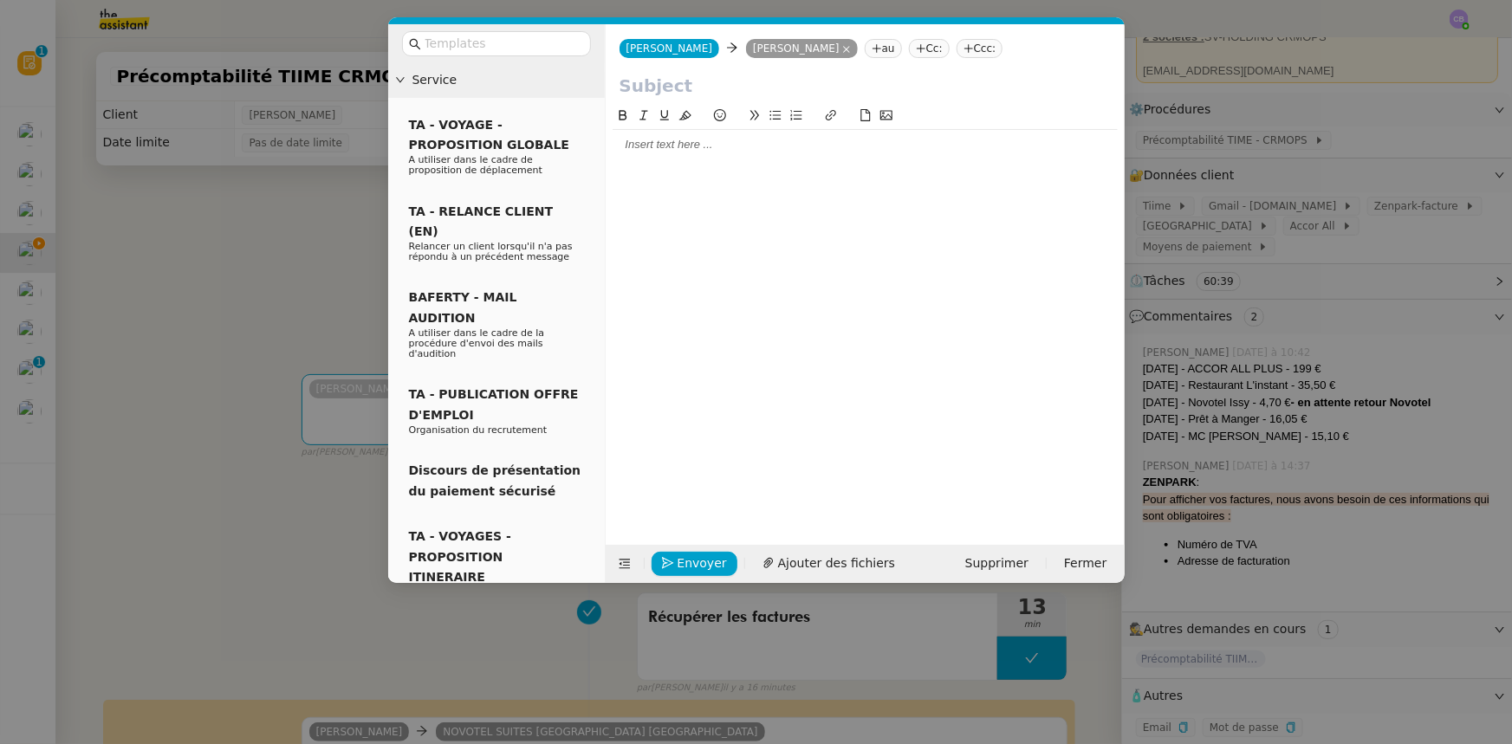
click at [710, 87] on input "text" at bounding box center [864, 86] width 491 height 26
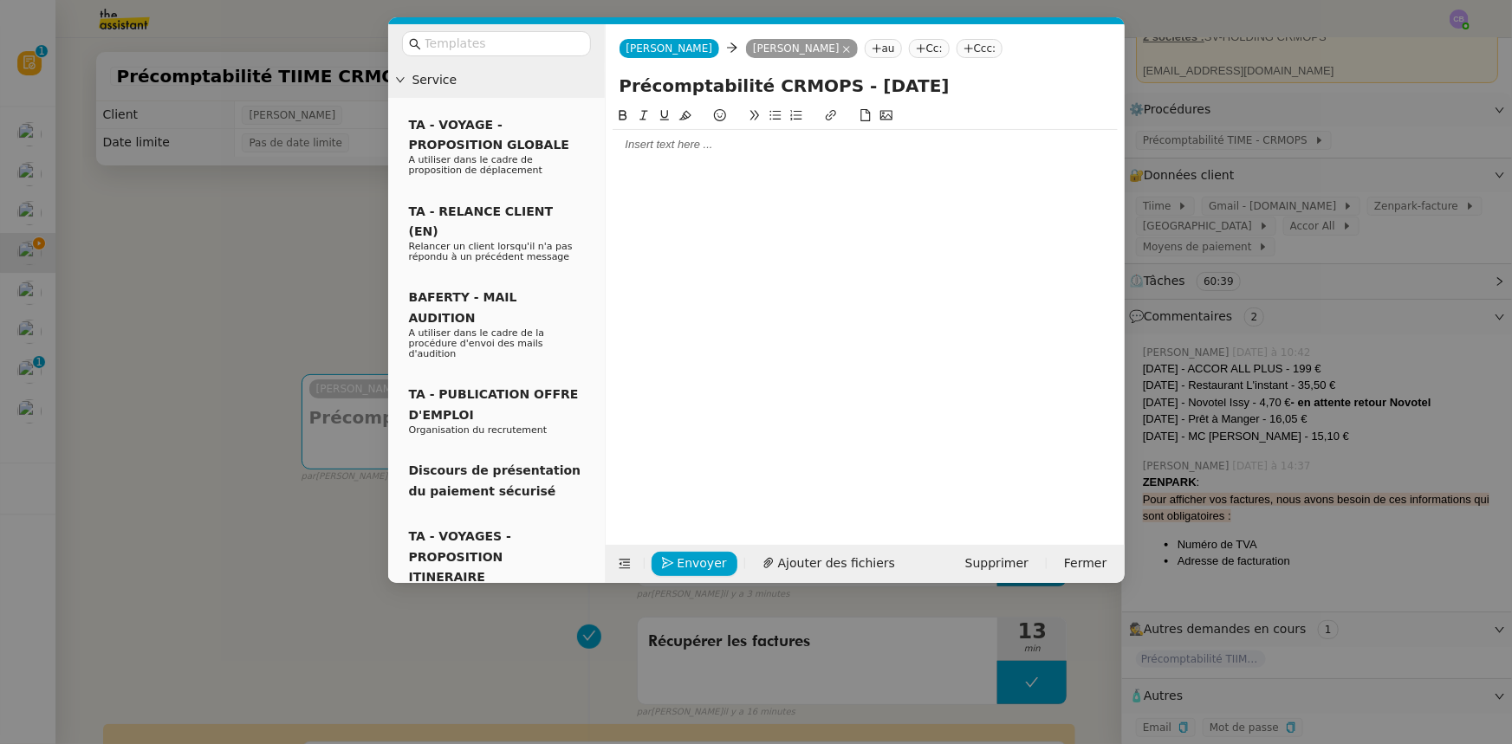
type input "Précomptabilité CRMOPS - [DATE]"
click at [268, 232] on nz-modal-container "Service TA - VOYAGE - PROPOSITION GLOBALE A utiliser dans le cadre de propositi…" at bounding box center [756, 372] width 1512 height 744
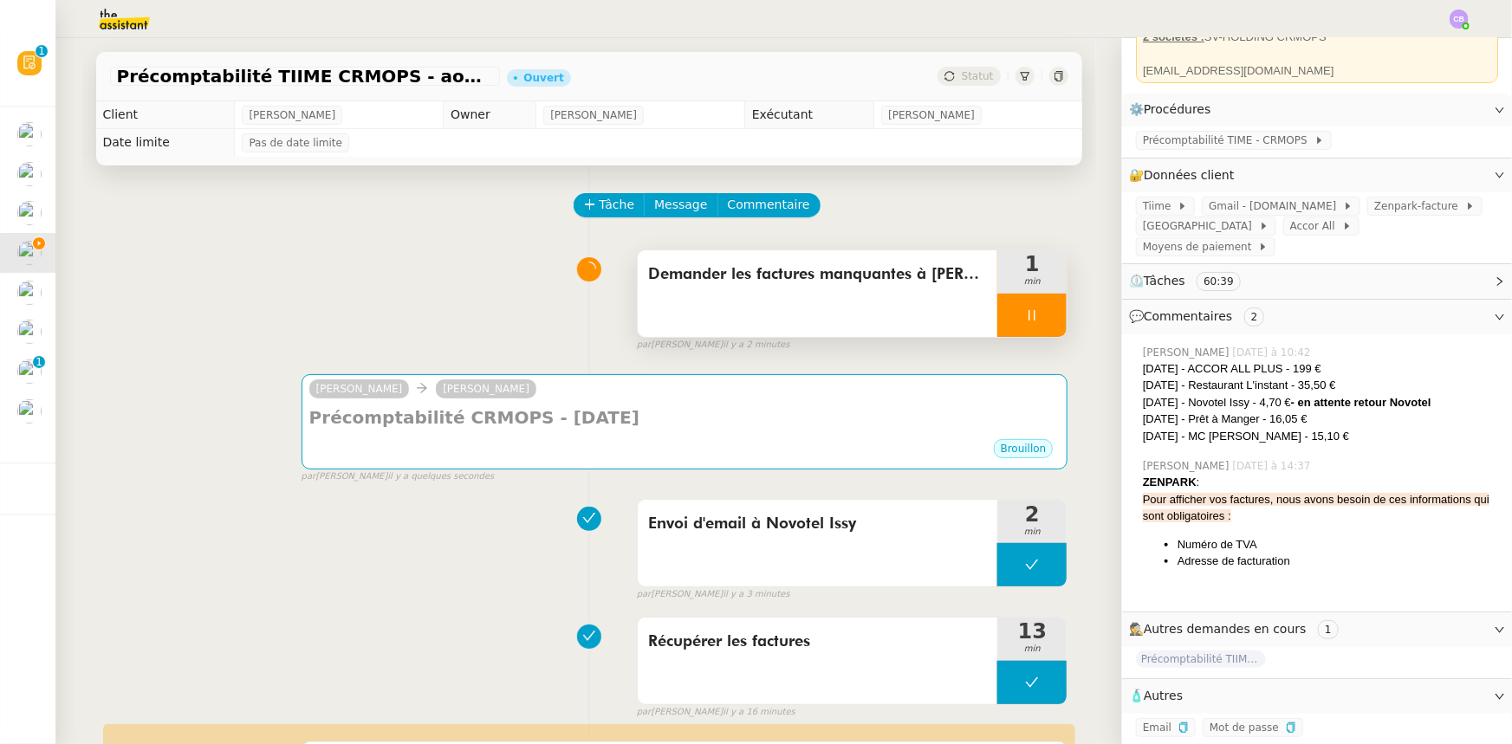
scroll to position [160, 0]
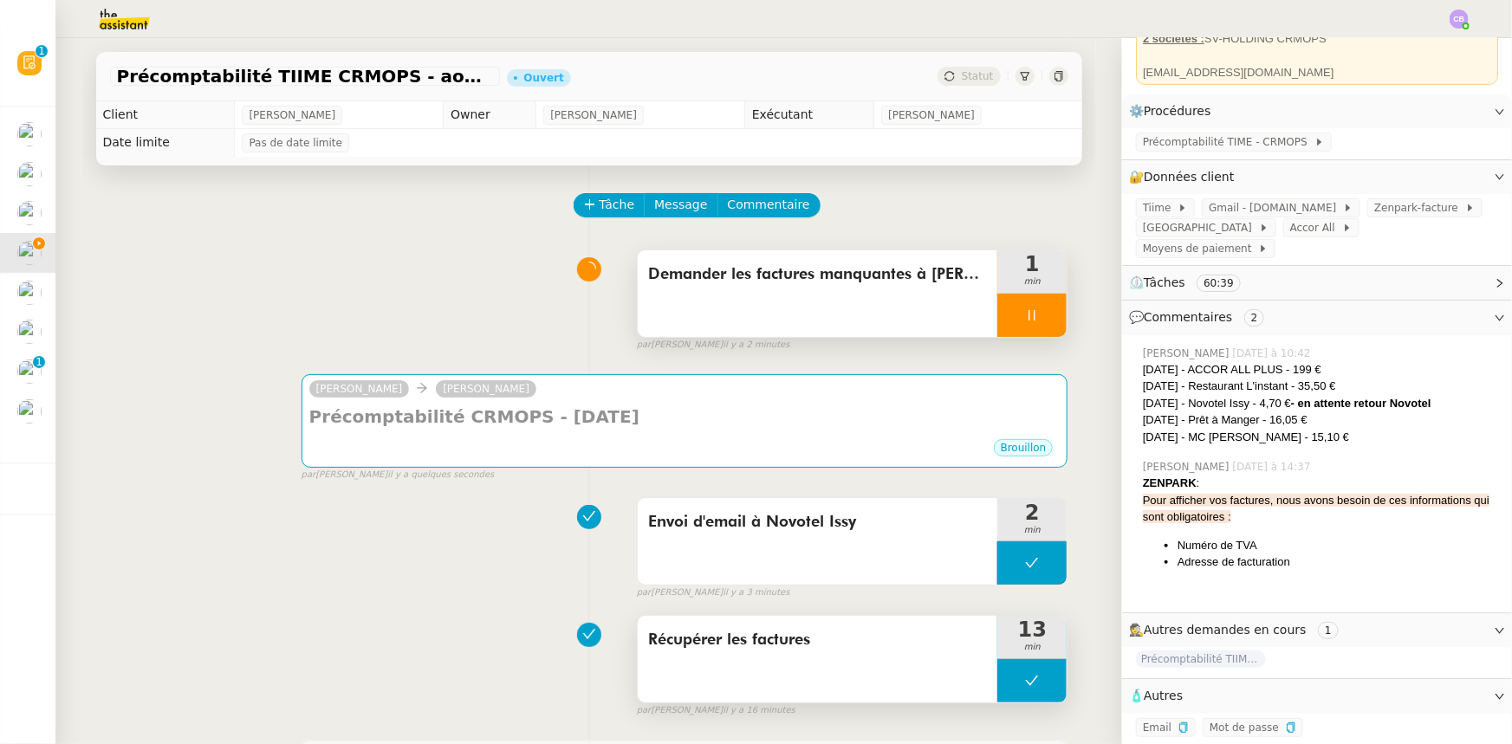
click at [997, 668] on button at bounding box center [1031, 680] width 69 height 43
click at [1012, 684] on icon at bounding box center [1015, 681] width 6 height 10
click at [998, 321] on div at bounding box center [1031, 315] width 69 height 43
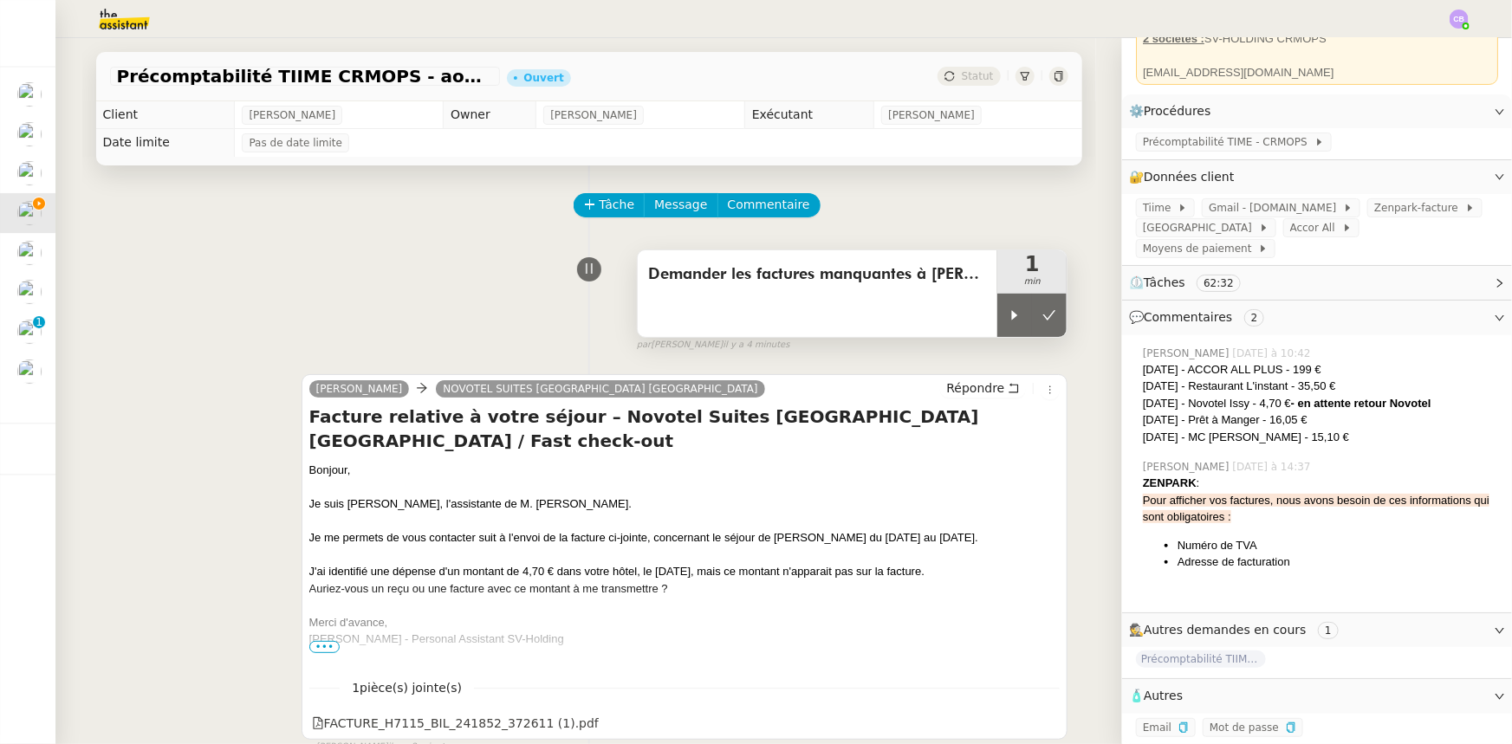
drag, startPoint x: 995, startPoint y: 311, endPoint x: 887, endPoint y: 336, distance: 111.2
click at [1008, 311] on icon at bounding box center [1015, 315] width 14 height 14
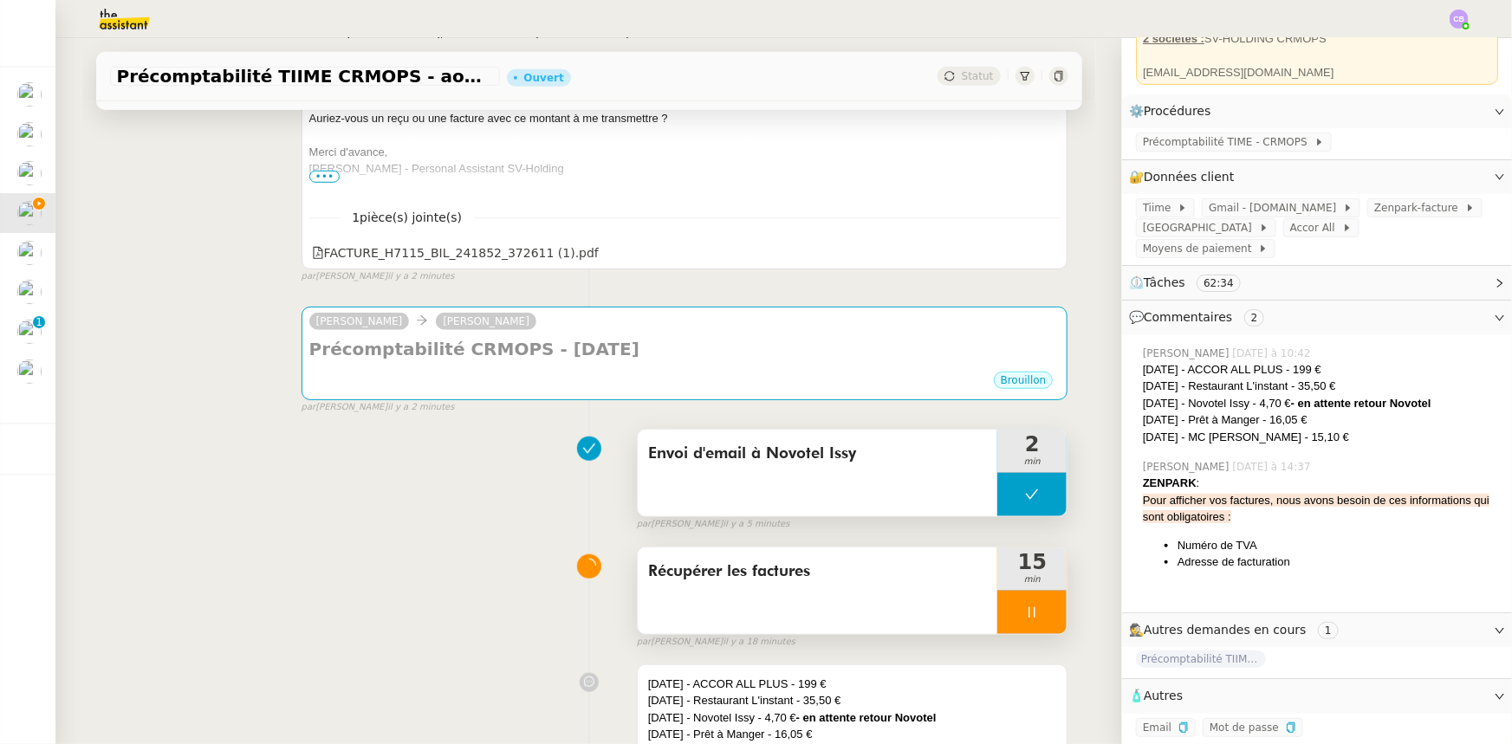
scroll to position [472, 0]
click at [1002, 620] on div at bounding box center [1031, 610] width 69 height 43
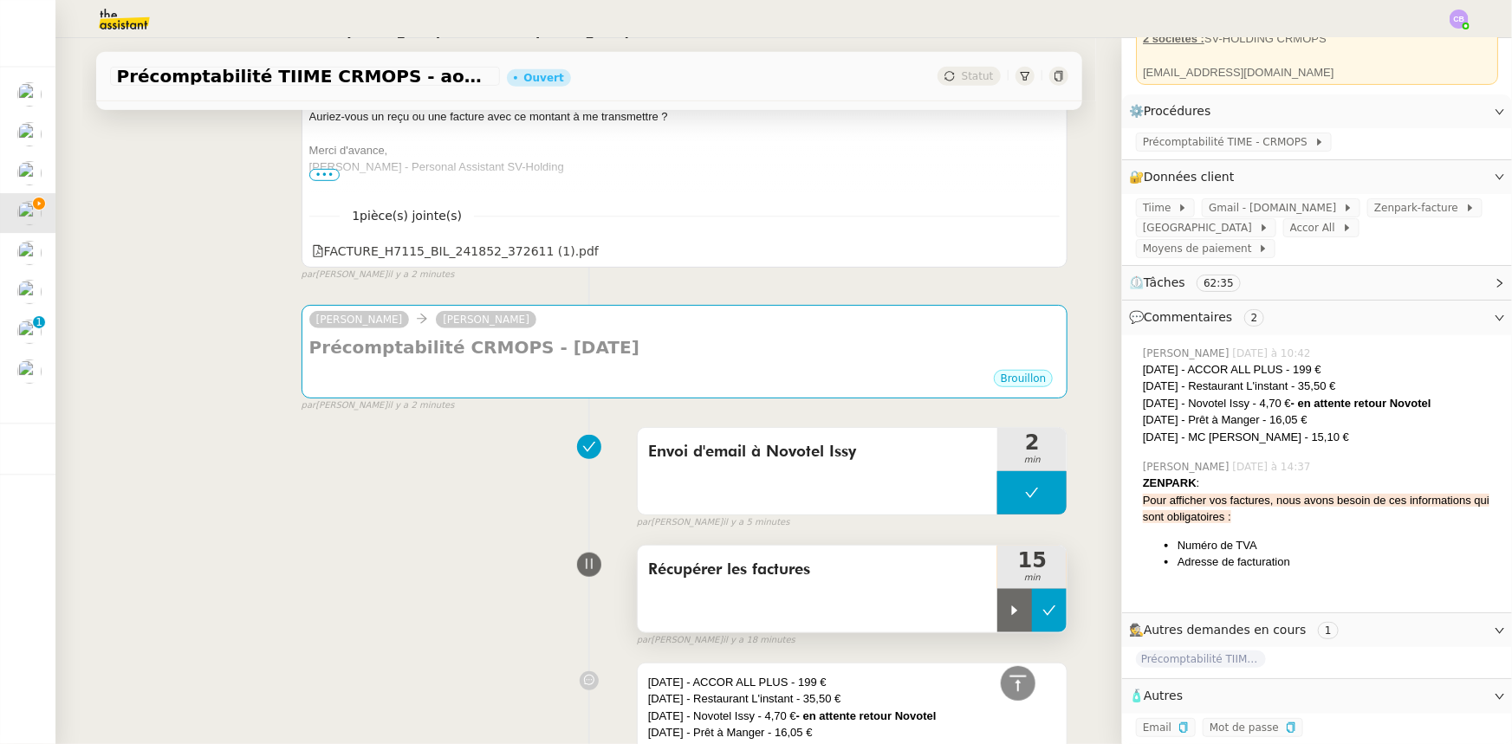
click at [1042, 617] on icon at bounding box center [1049, 611] width 14 height 14
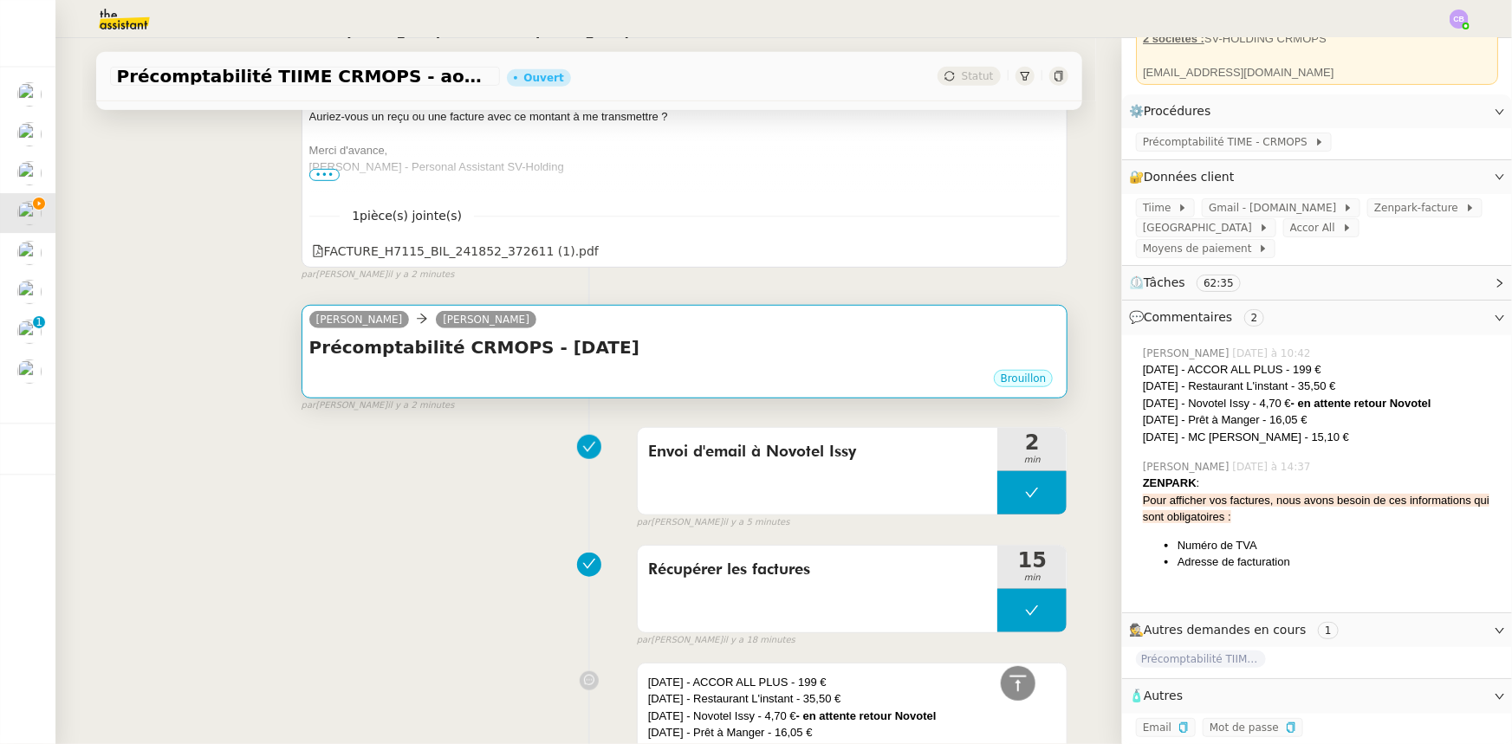
click at [686, 379] on div "Brouillon" at bounding box center [684, 381] width 751 height 26
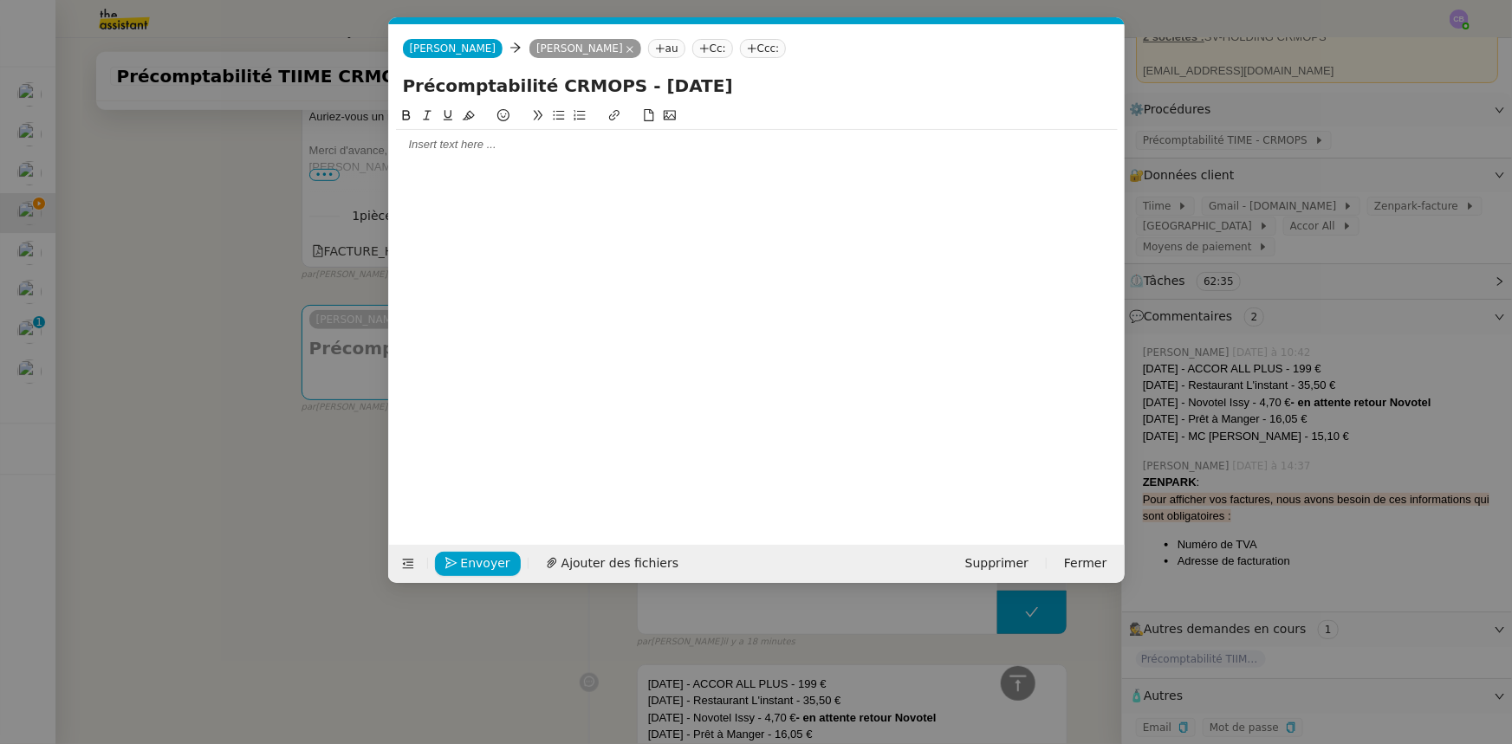
scroll to position [0, 36]
click at [541, 155] on div at bounding box center [757, 144] width 722 height 29
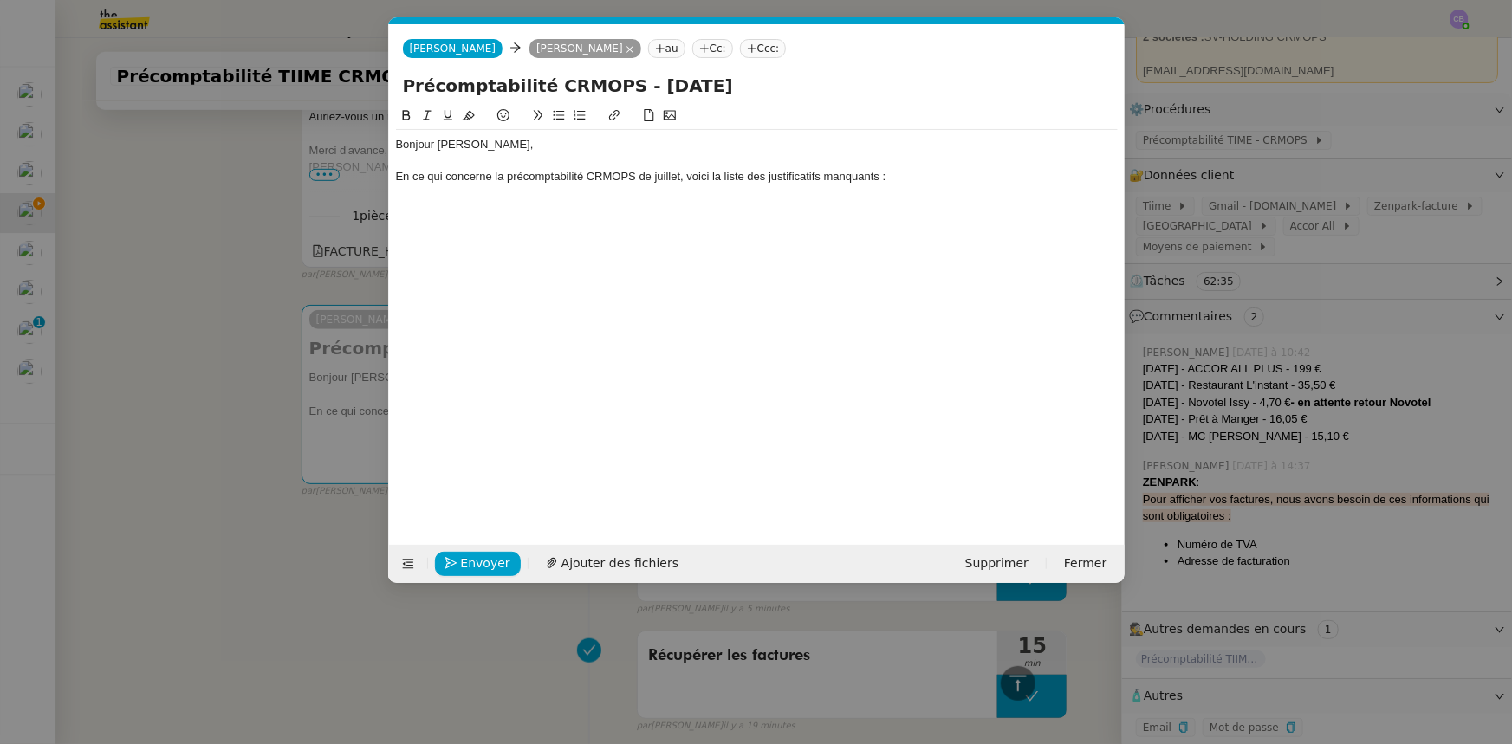
click at [233, 320] on nz-modal-container "Service TA - VOYAGE - PROPOSITION GLOBALE A utiliser dans le cadre de propositi…" at bounding box center [756, 372] width 1512 height 744
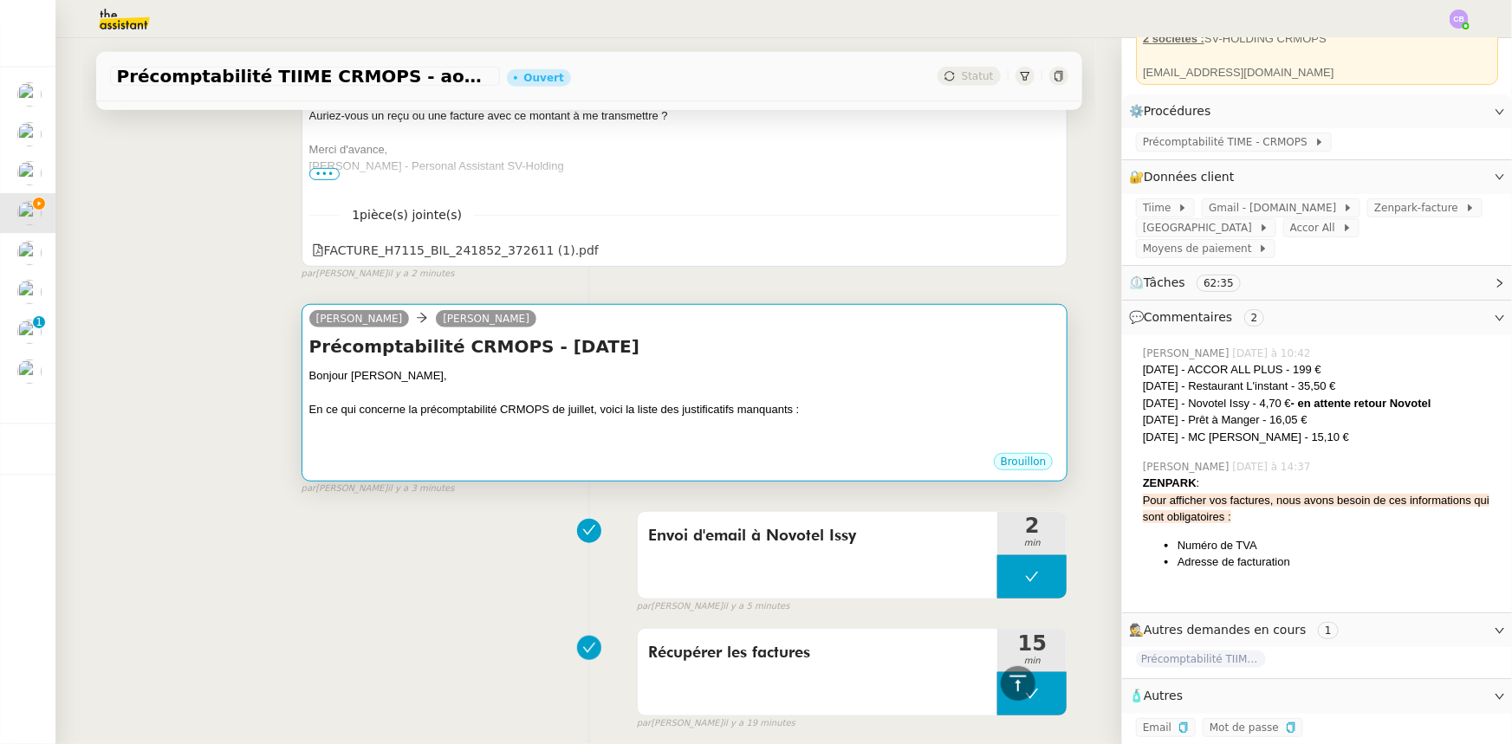
scroll to position [472, 0]
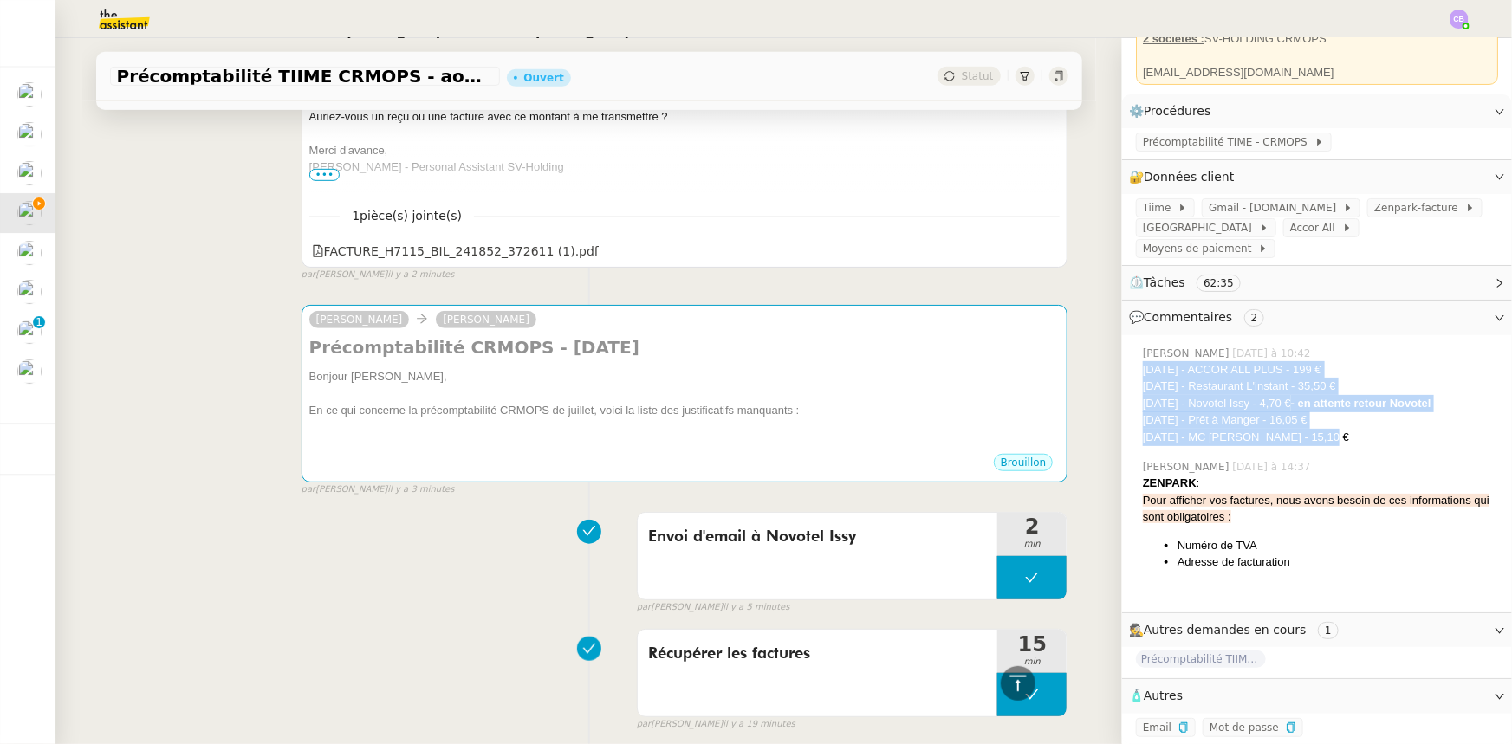
drag, startPoint x: 1324, startPoint y: 430, endPoint x: 1132, endPoint y: 363, distance: 202.8
click at [1143, 363] on div "[DATE] - ACCOR ALL PLUS - 199 € [DATE] - Restaurant L'instant - 35,50 € [DATE] …" at bounding box center [1320, 403] width 355 height 85
copy div "[DATE] - ACCOR ALL PLUS - 199 € [DATE] - Restaurant L'instant - 35,50 € [DATE] …"
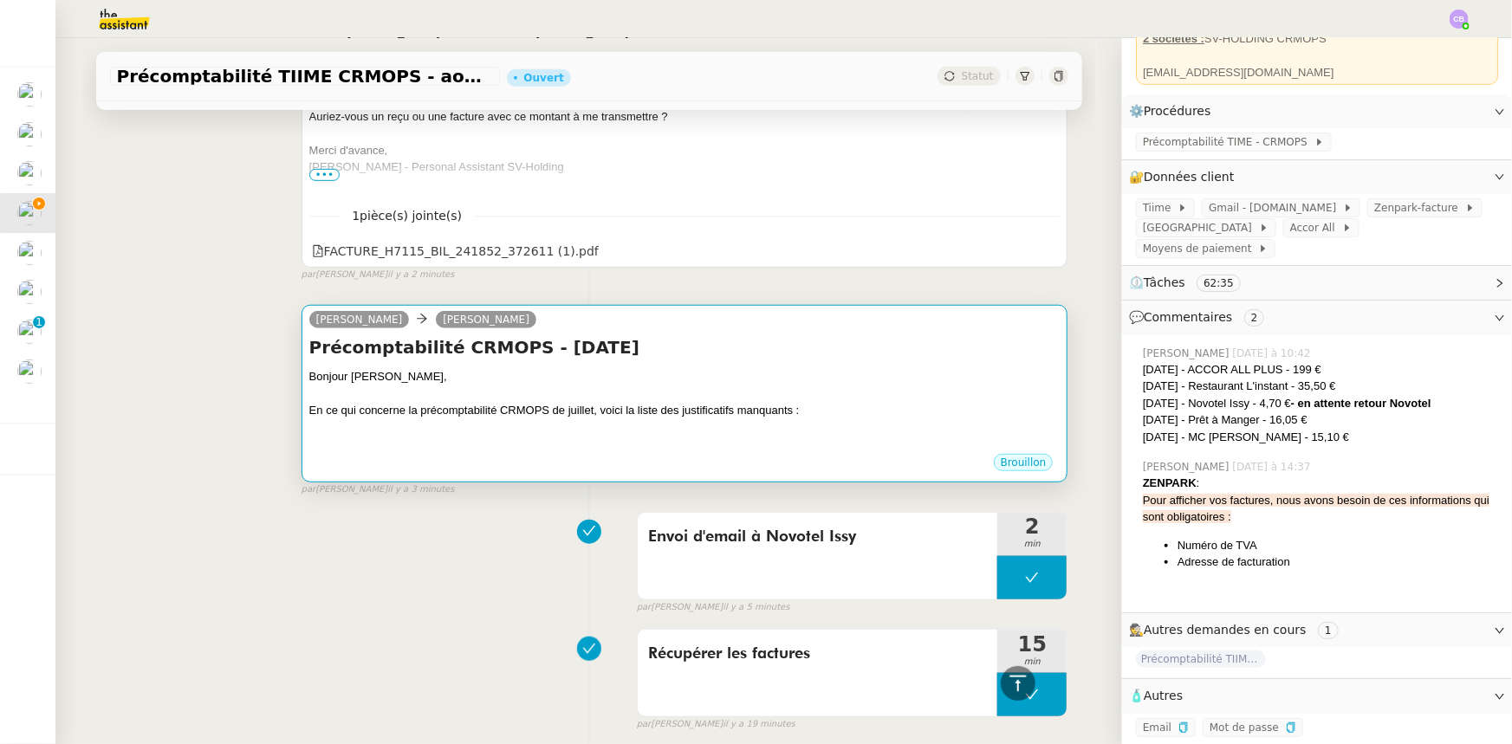
click at [745, 418] on div "En ce qui concerne la précomptabilité CRMOPS de juillet, voici la liste des jus…" at bounding box center [684, 410] width 751 height 17
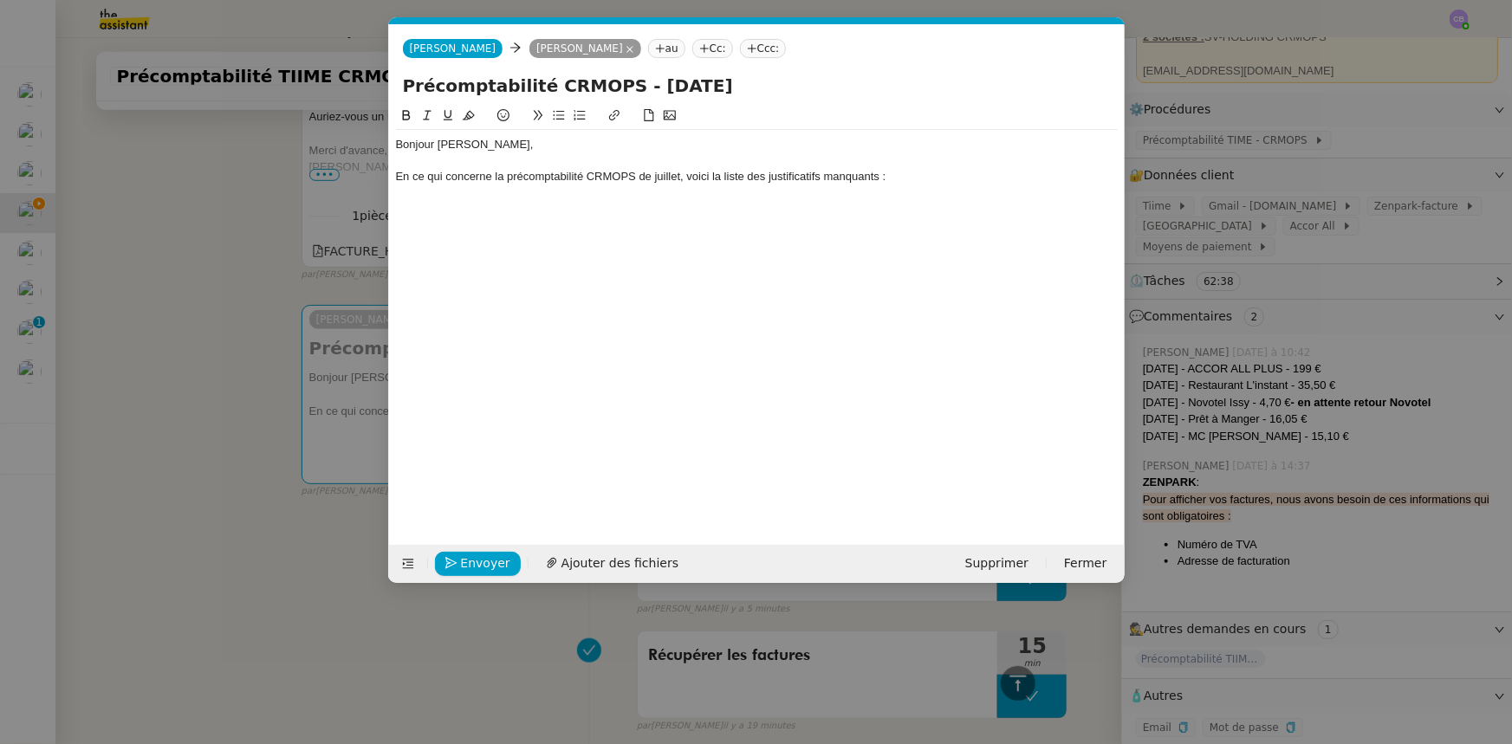
scroll to position [0, 36]
click at [790, 201] on div "Bonjour [PERSON_NAME], En ce qui concerne la précomptabilité CRMOPS de juillet,…" at bounding box center [757, 169] width 722 height 78
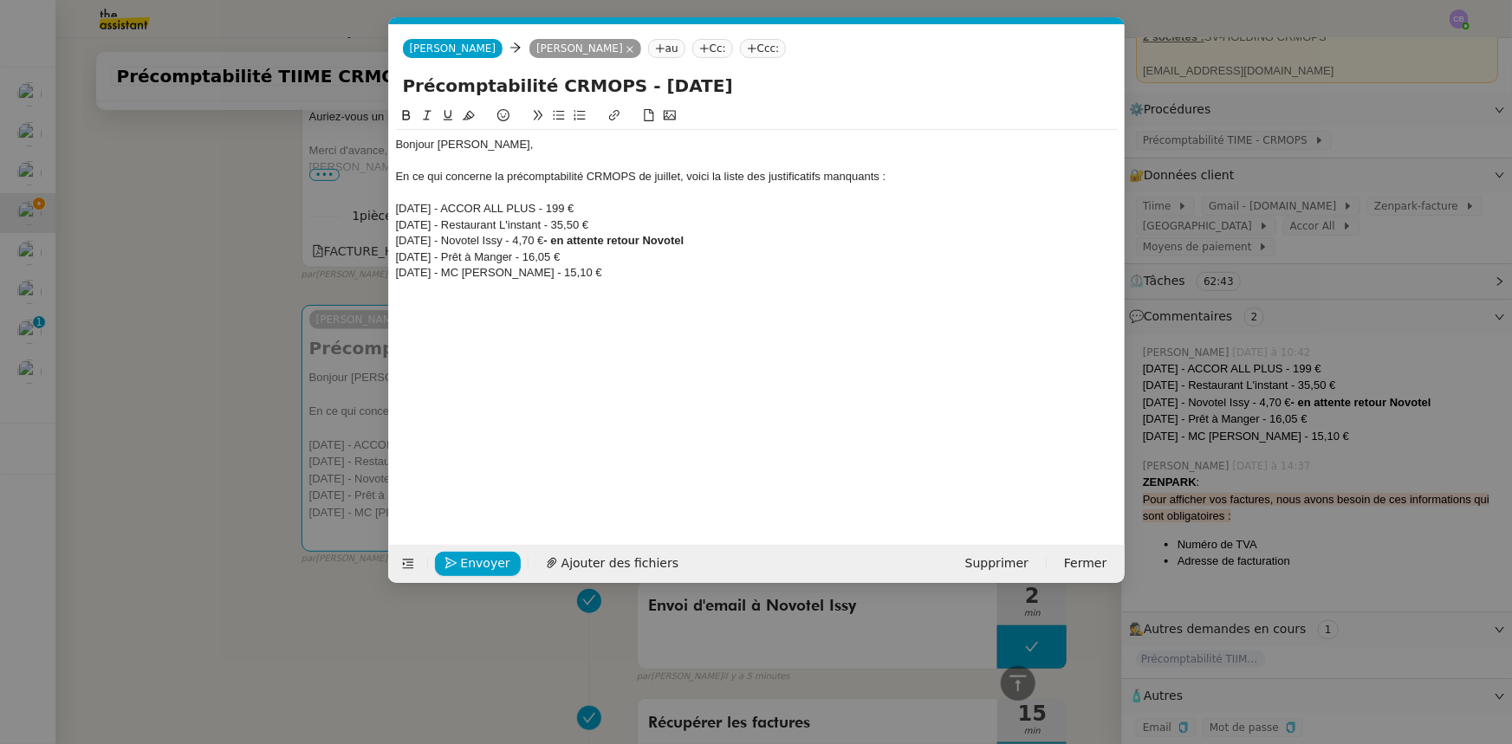
drag, startPoint x: 596, startPoint y: 206, endPoint x: 570, endPoint y: 208, distance: 26.0
click at [570, 208] on div "[DATE] - ACCOR ALL PLUS - 199 €" at bounding box center [757, 209] width 722 height 16
click at [593, 274] on div "[DATE] - MC [PERSON_NAME] - 15,10 €" at bounding box center [757, 273] width 722 height 16
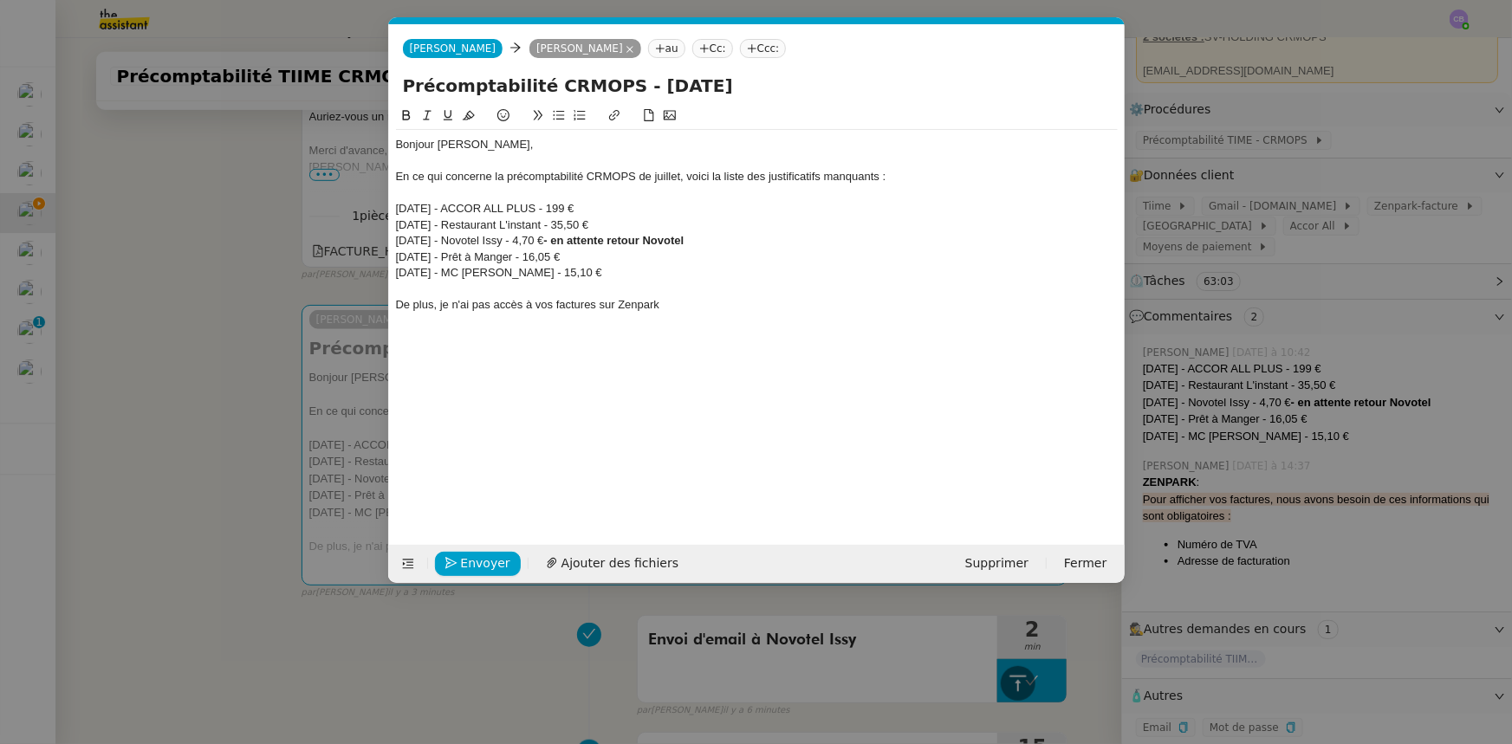
click at [488, 299] on div "De plus, je n'ai pas accès à vos factures sur Zenpark" at bounding box center [757, 305] width 722 height 16
drag, startPoint x: 616, startPoint y: 306, endPoint x: 620, endPoint y: 316, distance: 11.3
click at [619, 313] on div "Bonjour [PERSON_NAME], En ce qui concerne la précomptabilité CRMOPS de juillet,…" at bounding box center [757, 225] width 722 height 190
click at [654, 308] on div "De plus, je n'ai plus accès à vos factures Zenpark" at bounding box center [757, 305] width 722 height 16
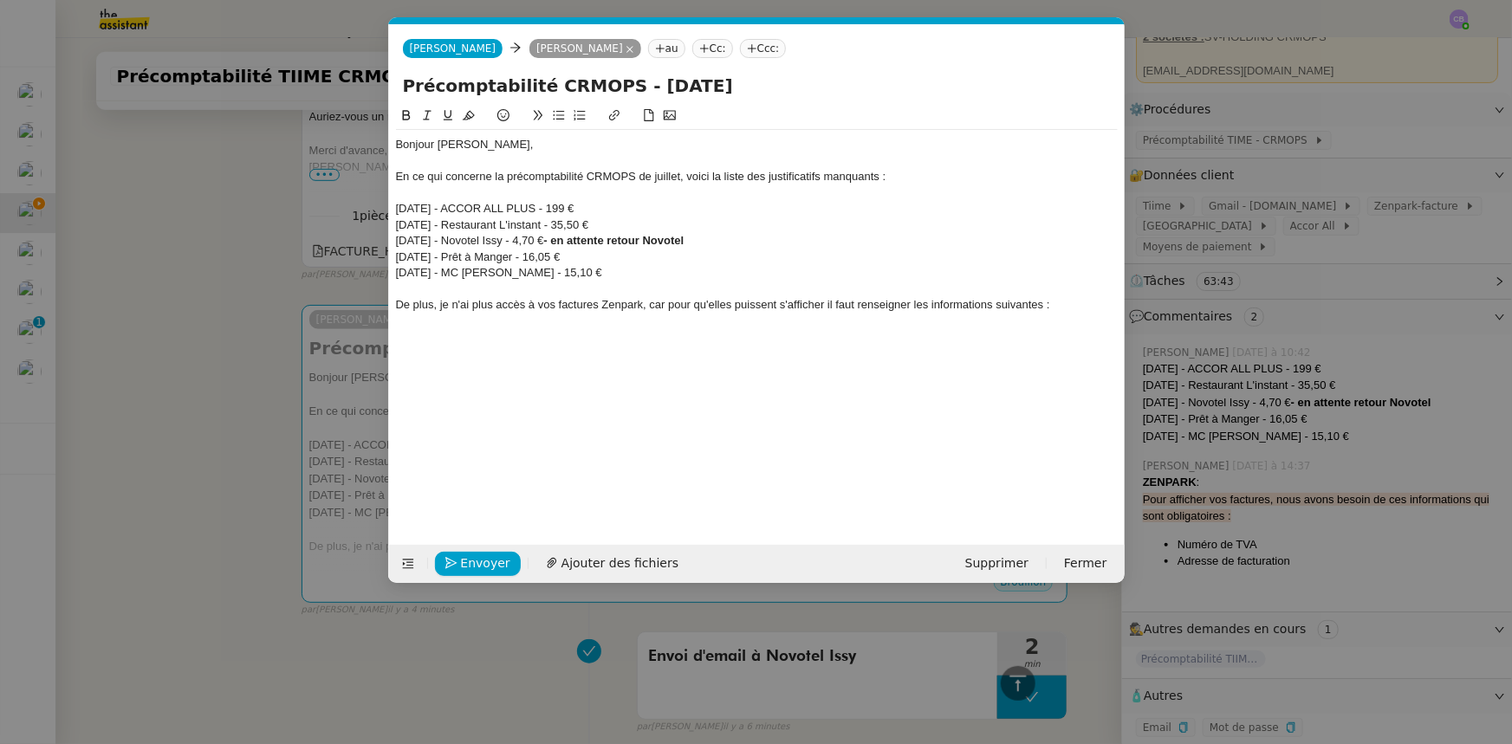
click at [826, 307] on div "De plus, je n'ai plus accès à vos factures Zenpark, car pour qu'elles puissent …" at bounding box center [757, 305] width 722 height 16
click at [0, 0] on lt-span ", il" at bounding box center [0, 0] width 0 height 0
click at [520, 327] on div at bounding box center [757, 321] width 722 height 16
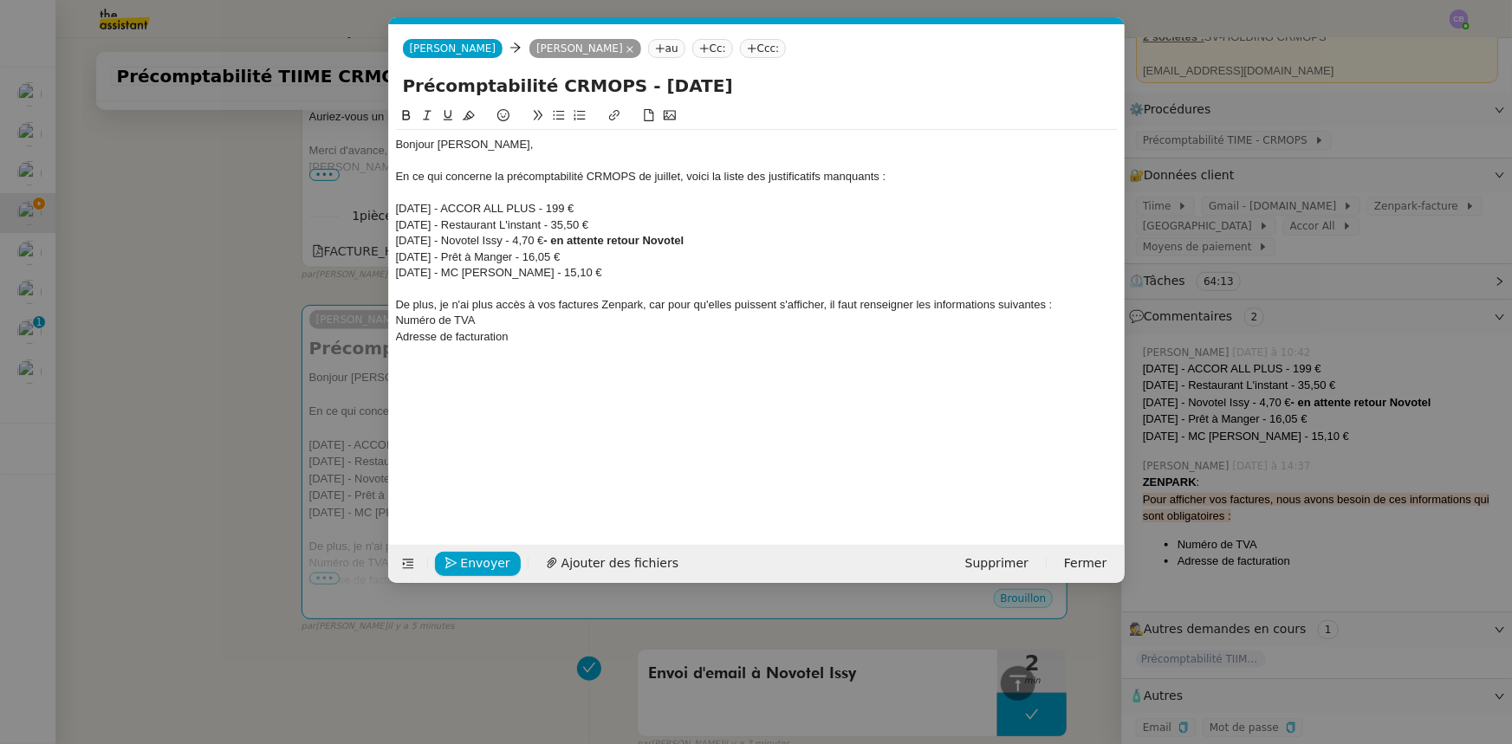
click at [1045, 308] on div "De plus, je n'ai plus accès à vos factures Zenpark, car pour qu'elles puissent …" at bounding box center [757, 305] width 722 height 16
click at [240, 239] on nz-modal-container "Service TA - VOYAGE - PROPOSITION GLOBALE A utiliser dans le cadre de propositi…" at bounding box center [756, 372] width 1512 height 744
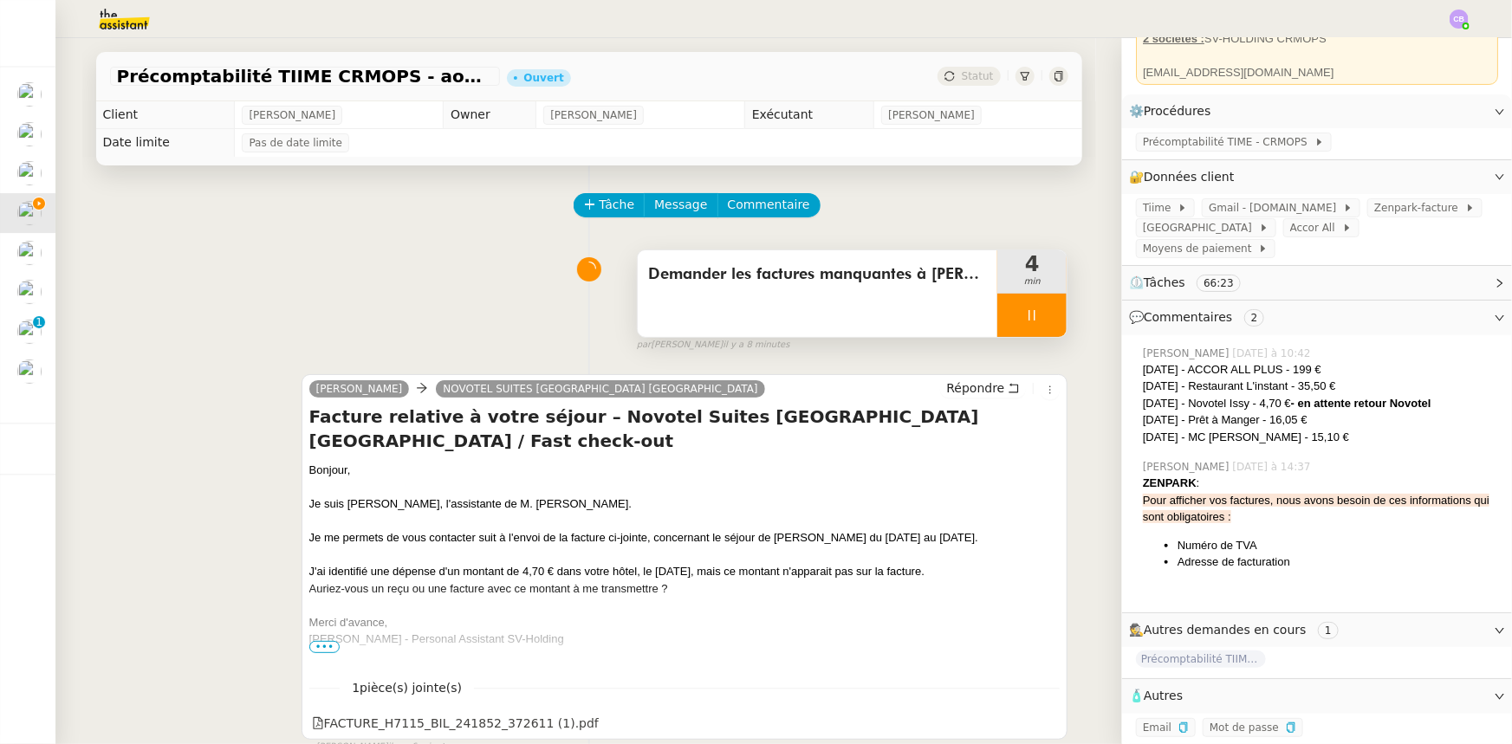
click at [997, 320] on div at bounding box center [1031, 315] width 69 height 43
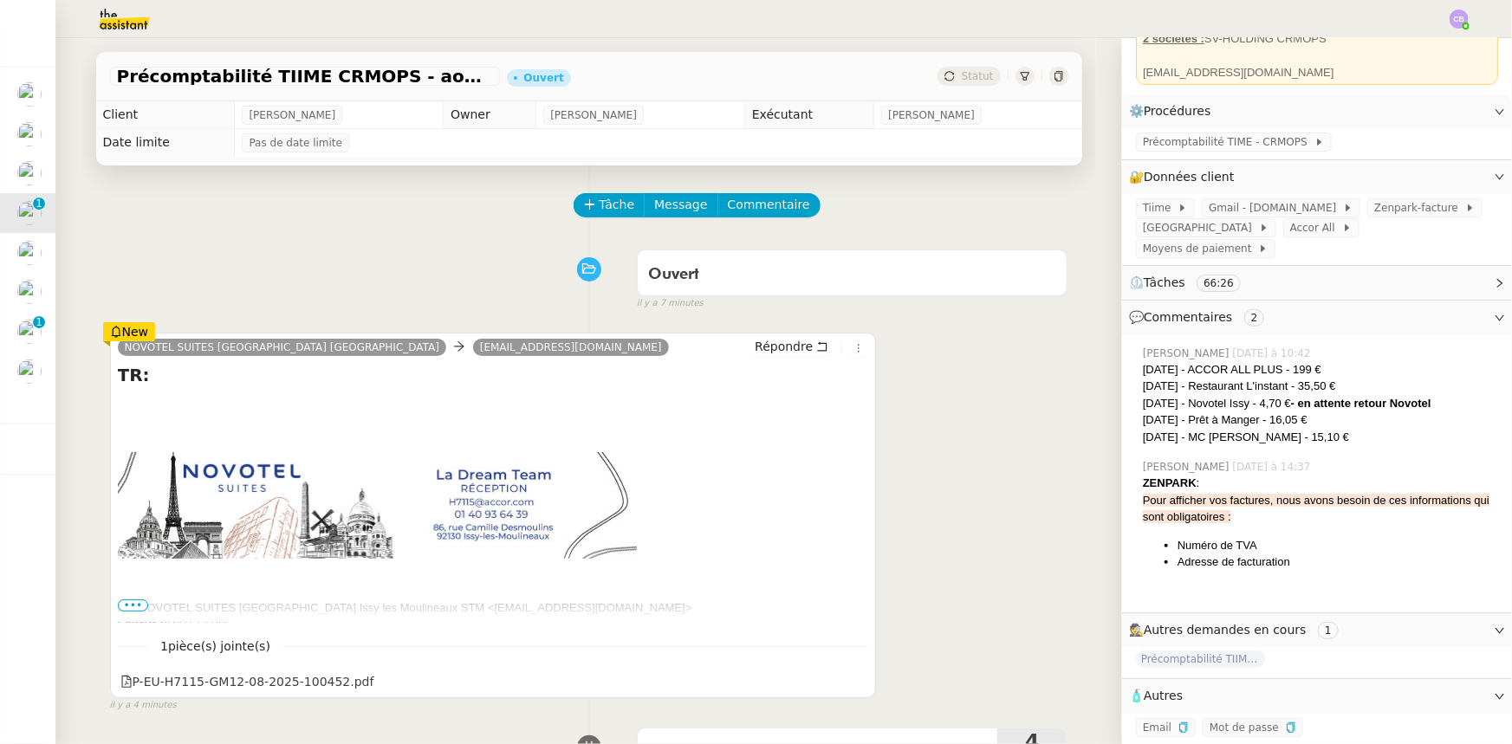
click at [136, 606] on span "•••" at bounding box center [133, 606] width 31 height 12
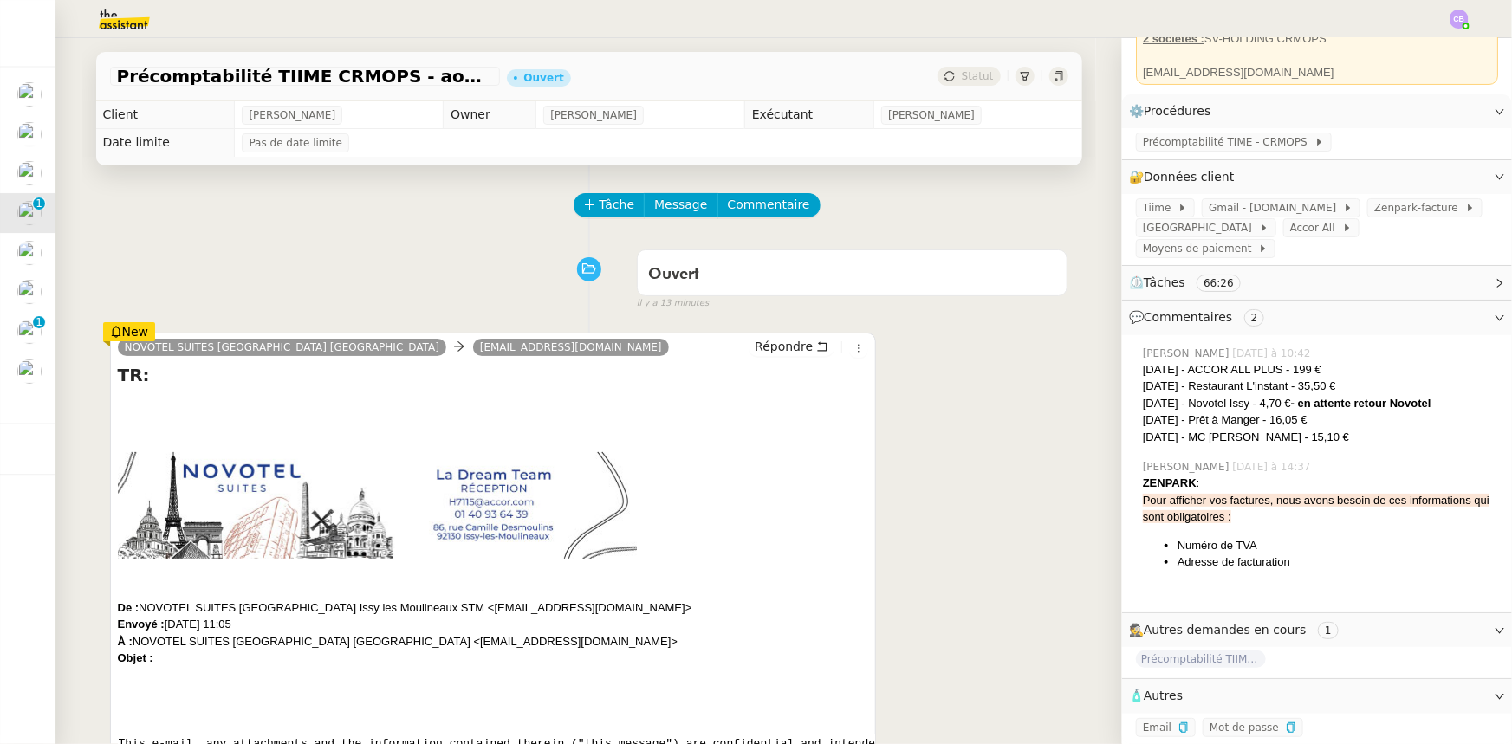
click at [198, 285] on div "Ouvert false il y a 13 minutes" at bounding box center [589, 276] width 958 height 69
click at [914, 468] on div "NOVOTEL SUITES [GEOGRAPHIC_DATA] Issy les Moulineaux [EMAIL_ADDRESS][DOMAIN_NAM…" at bounding box center [589, 605] width 958 height 577
click at [931, 507] on div "NOVOTEL SUITES [GEOGRAPHIC_DATA] Issy les Moulineaux [EMAIL_ADDRESS][DOMAIN_NAM…" at bounding box center [589, 605] width 958 height 577
click at [922, 494] on div "NOVOTEL SUITES [GEOGRAPHIC_DATA] Issy les Moulineaux [EMAIL_ADDRESS][DOMAIN_NAM…" at bounding box center [589, 605] width 958 height 577
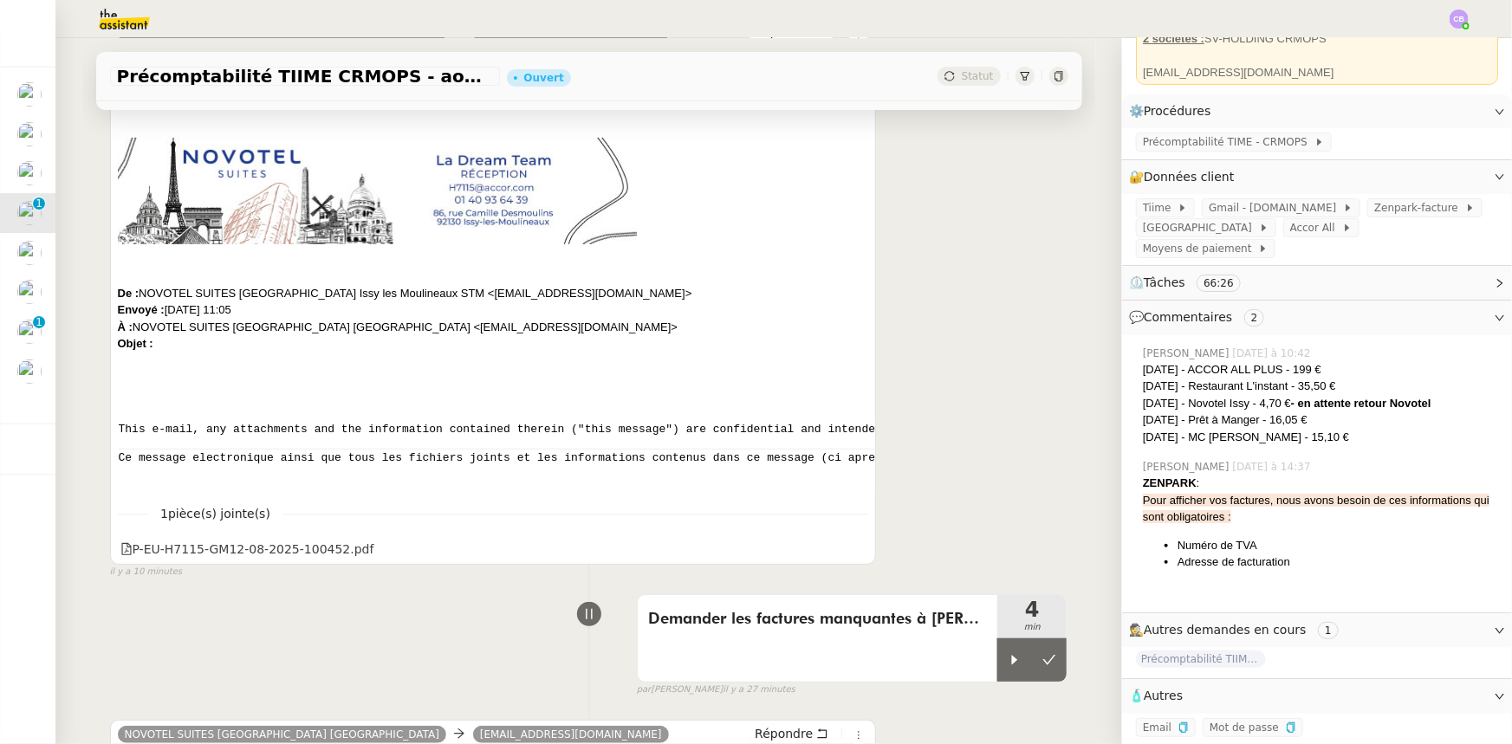
scroll to position [393, 0]
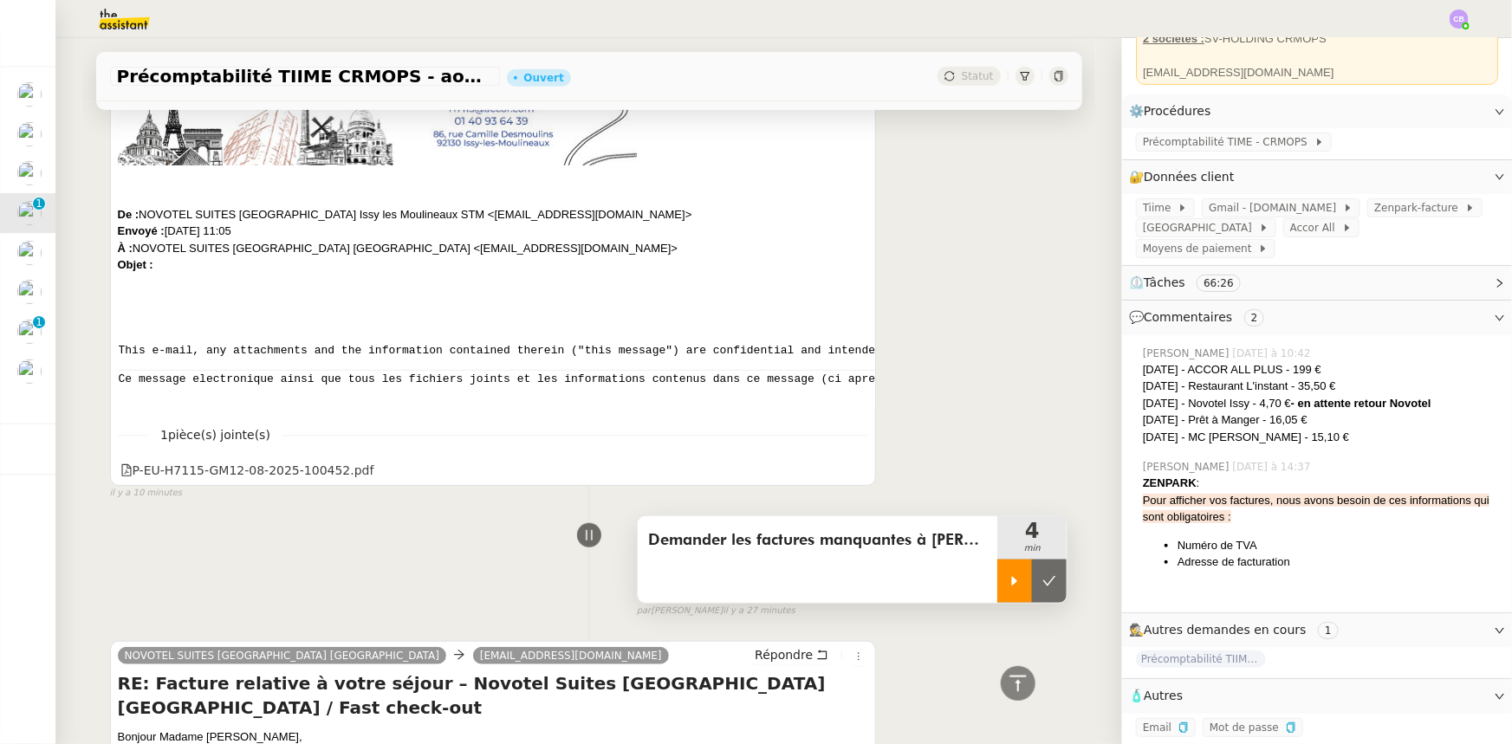
click at [997, 586] on div at bounding box center [1014, 581] width 35 height 43
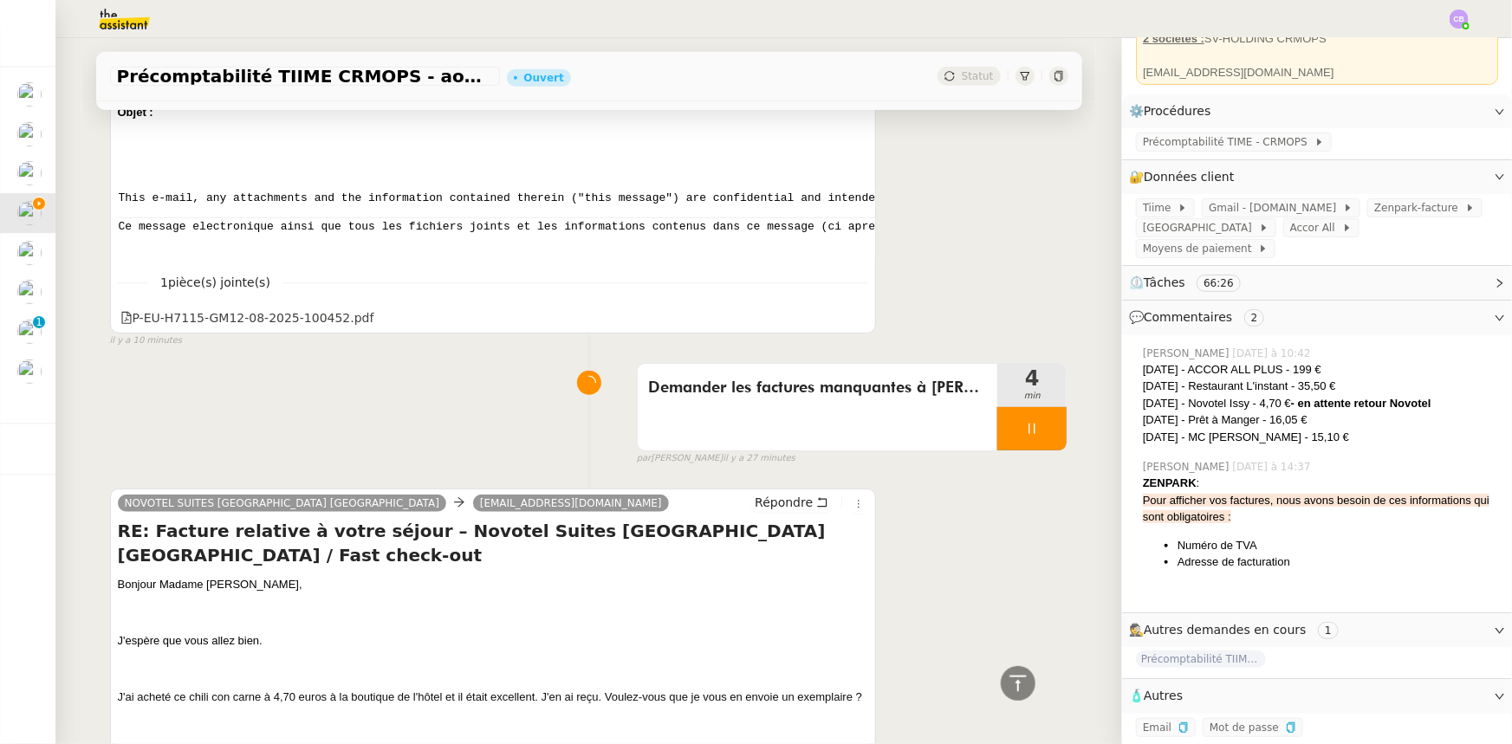
scroll to position [630, 0]
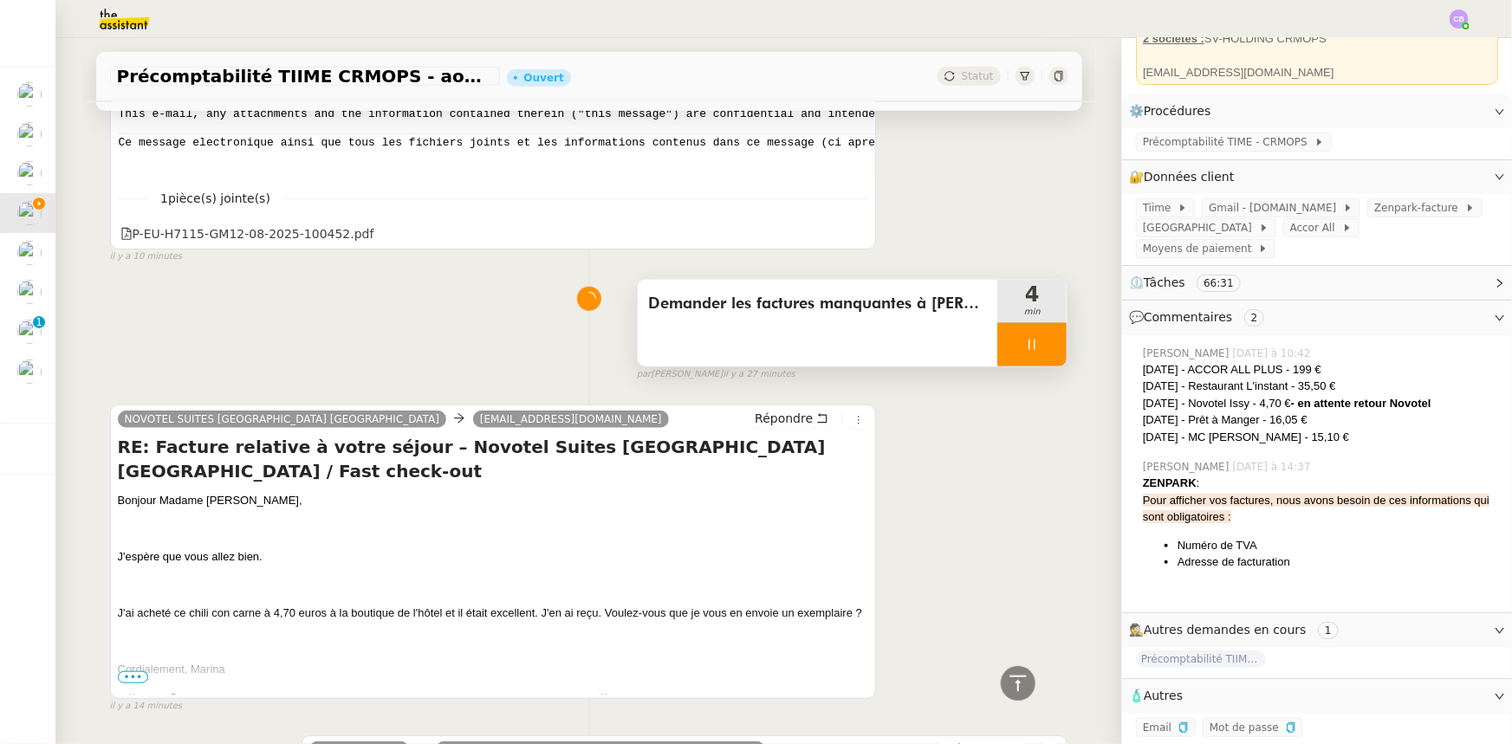
click at [997, 341] on div at bounding box center [1031, 344] width 69 height 43
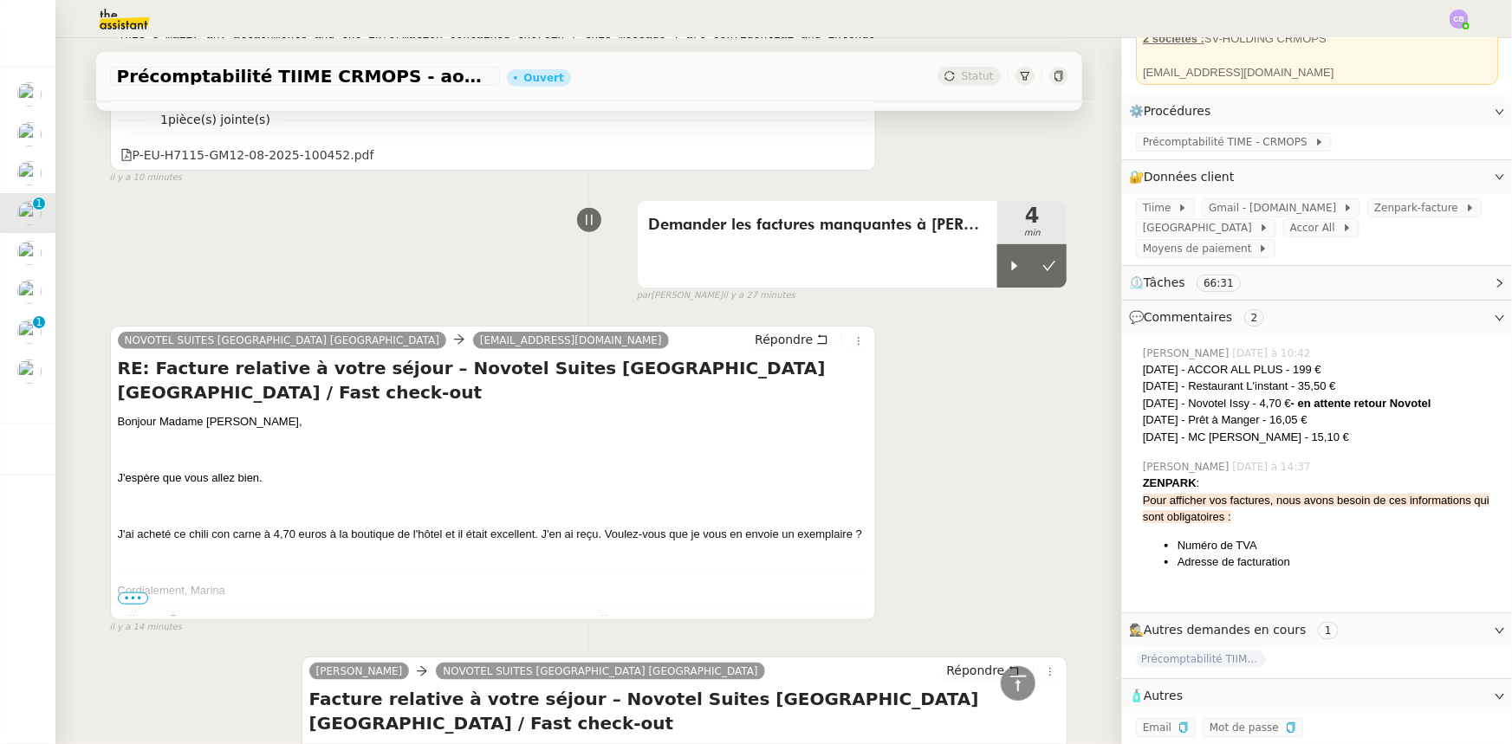
scroll to position [788, 0]
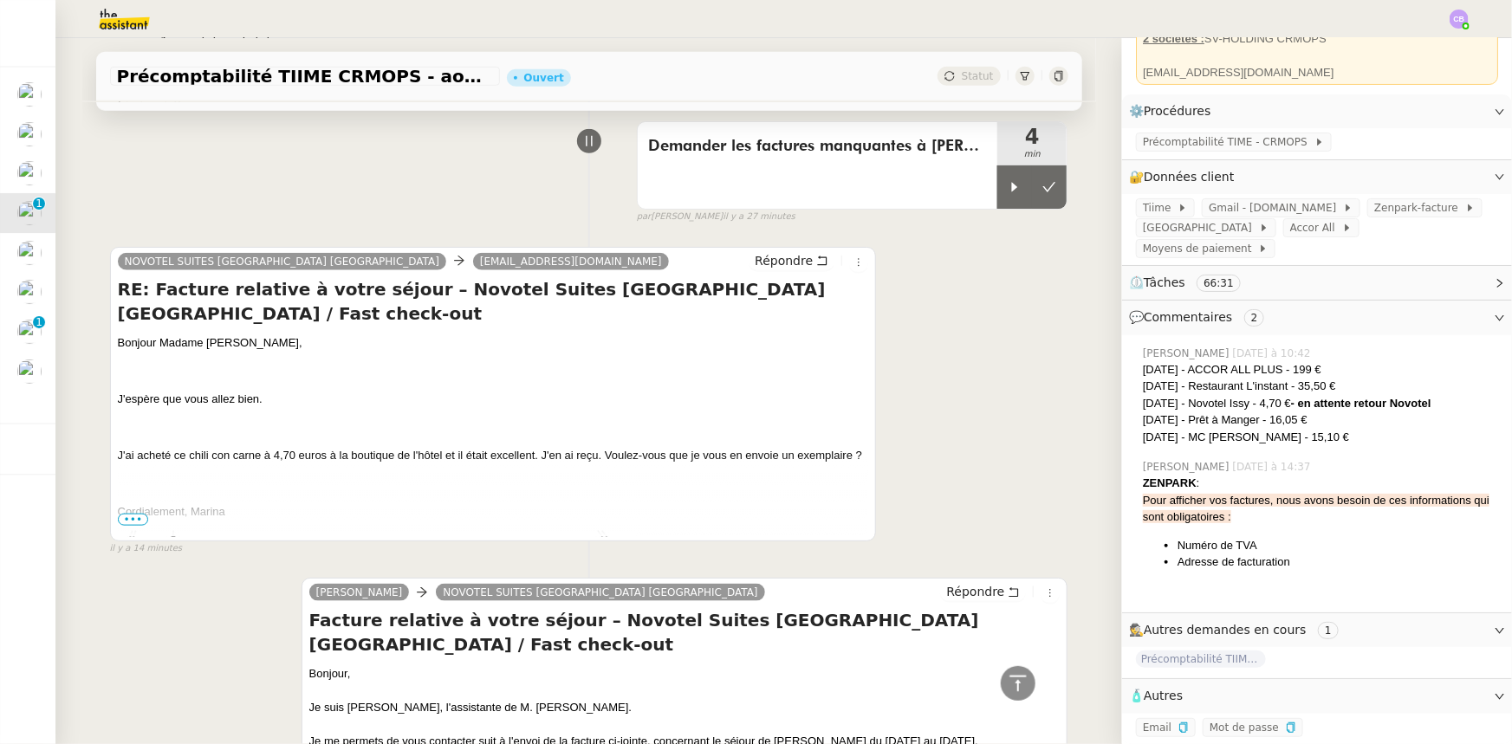
click at [128, 522] on span "•••" at bounding box center [133, 520] width 31 height 12
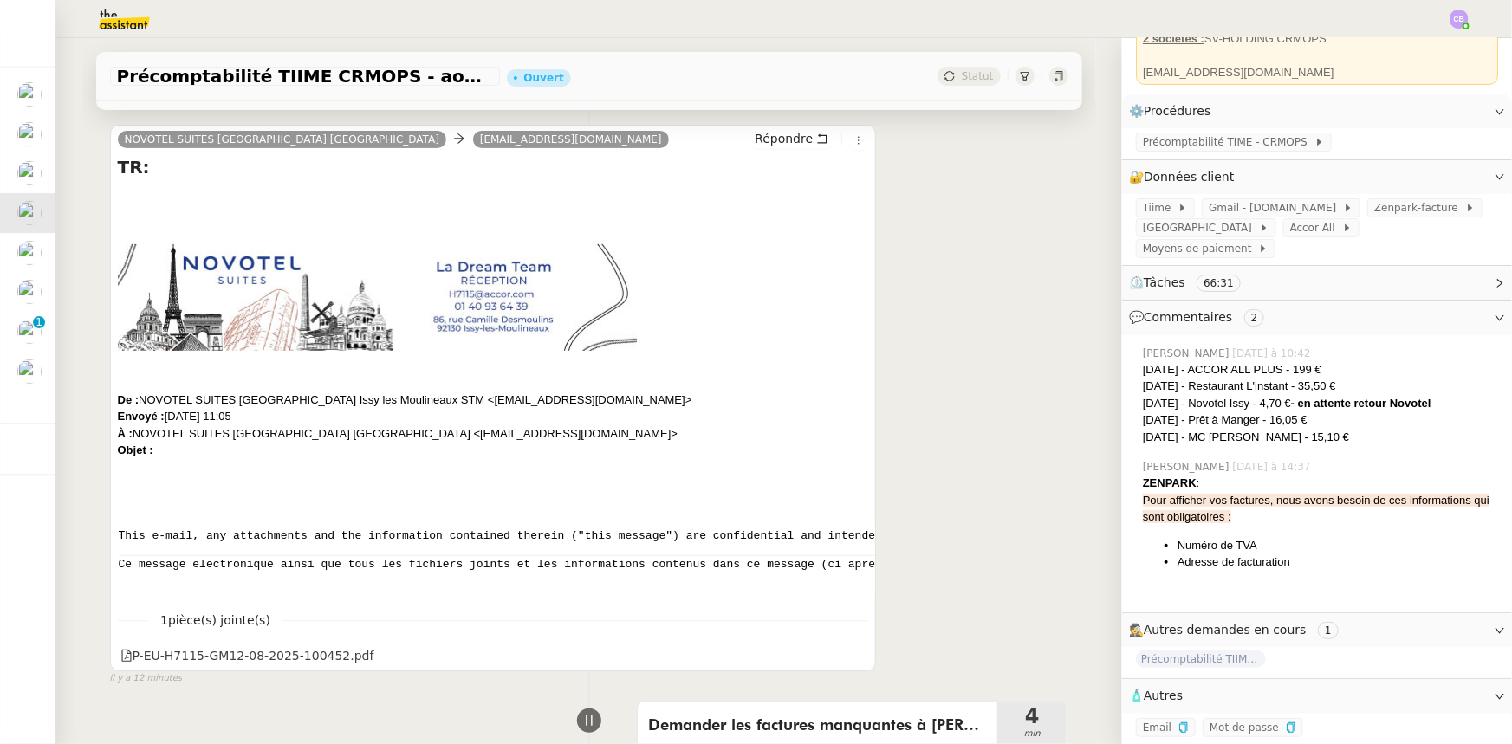
scroll to position [236, 0]
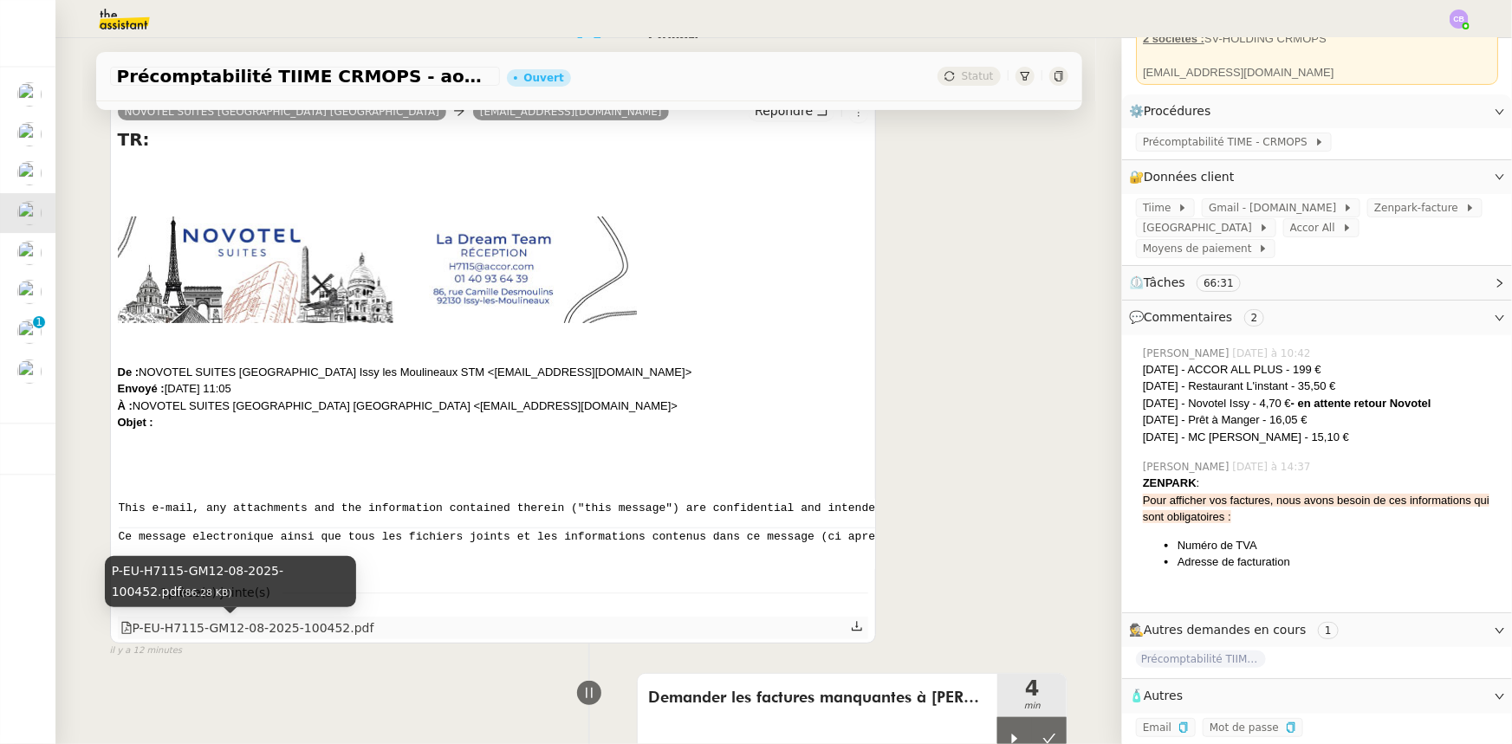
click at [275, 629] on div "P-EU-H7115-GM12-08-2025-100452.pdf" at bounding box center [247, 629] width 254 height 20
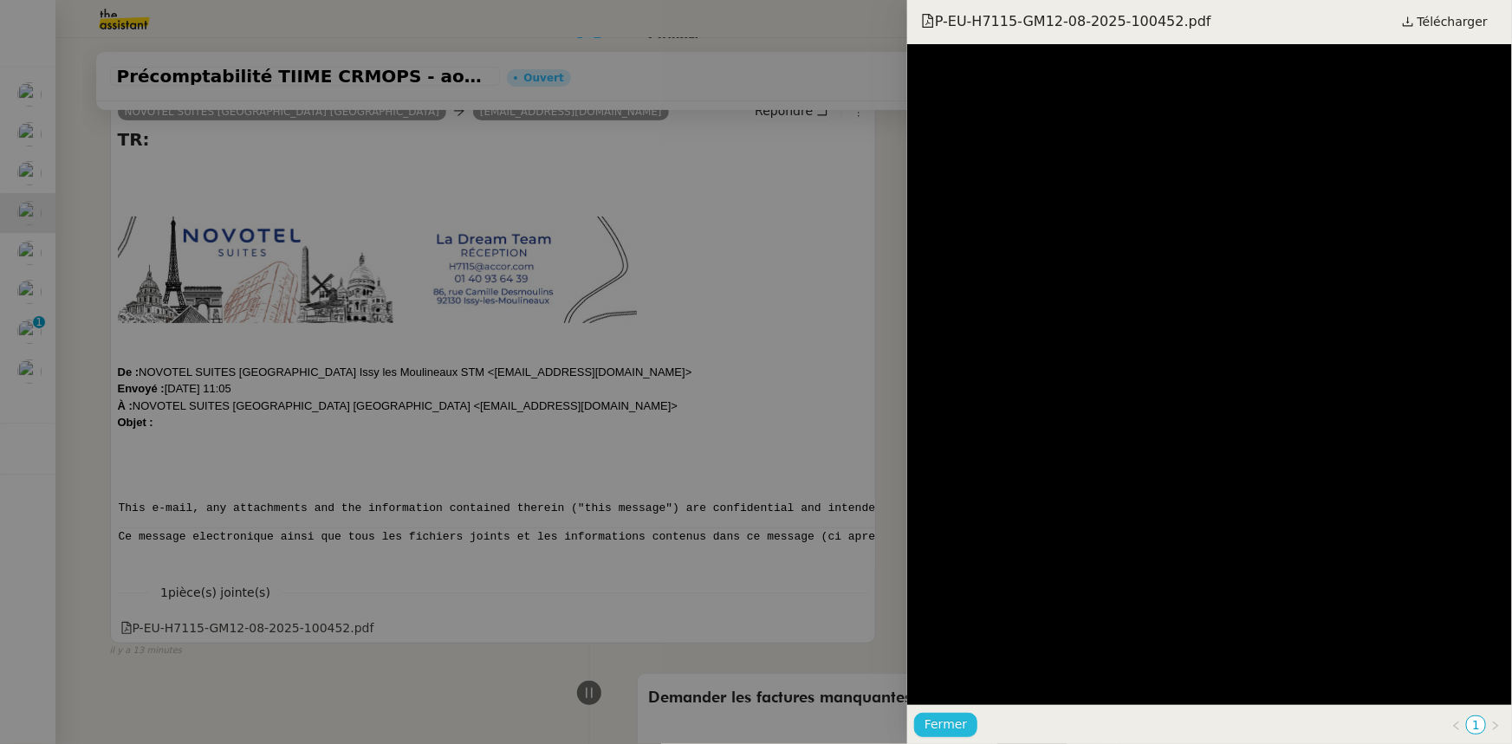
drag, startPoint x: 954, startPoint y: 723, endPoint x: 954, endPoint y: 703, distance: 20.8
click at [954, 723] on span "Fermer" at bounding box center [945, 725] width 42 height 20
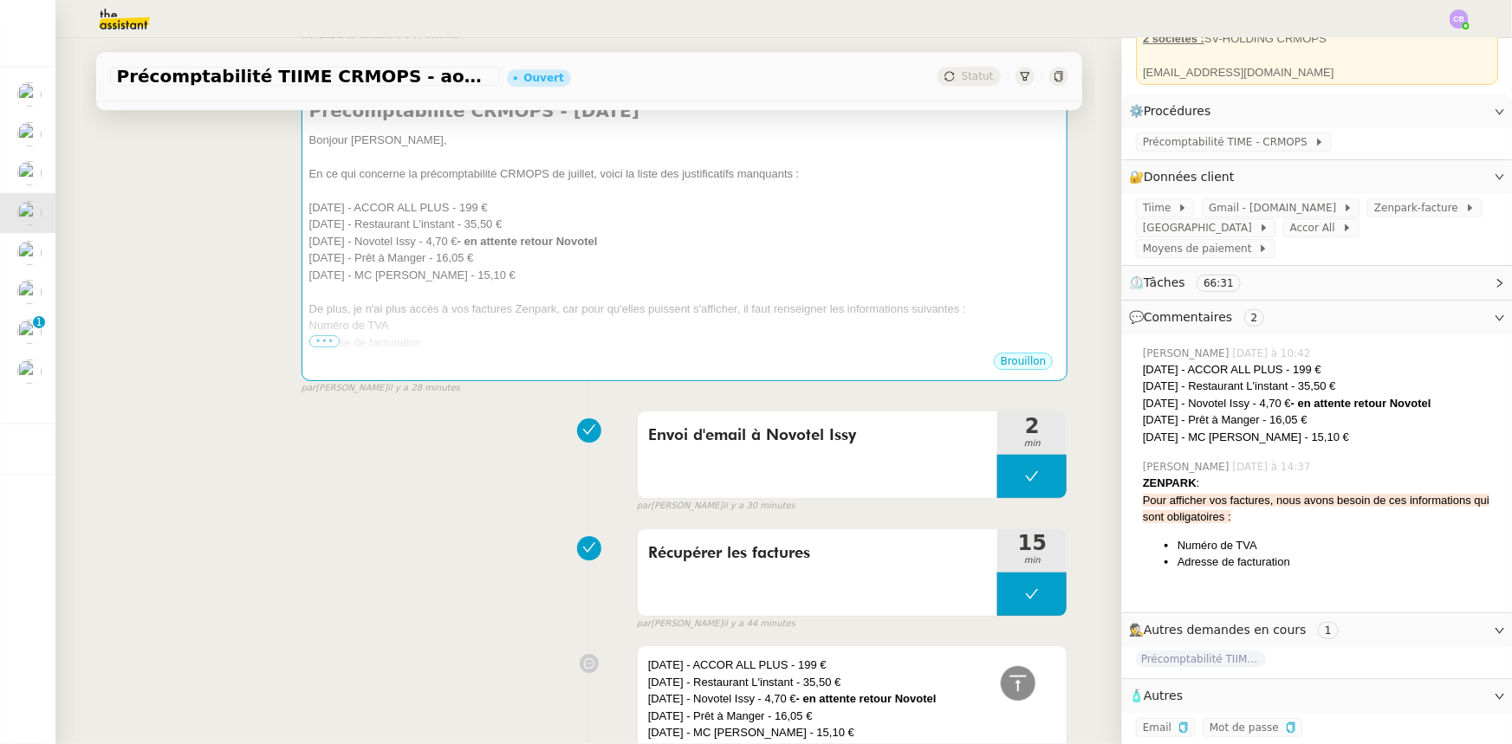
scroll to position [2756, 0]
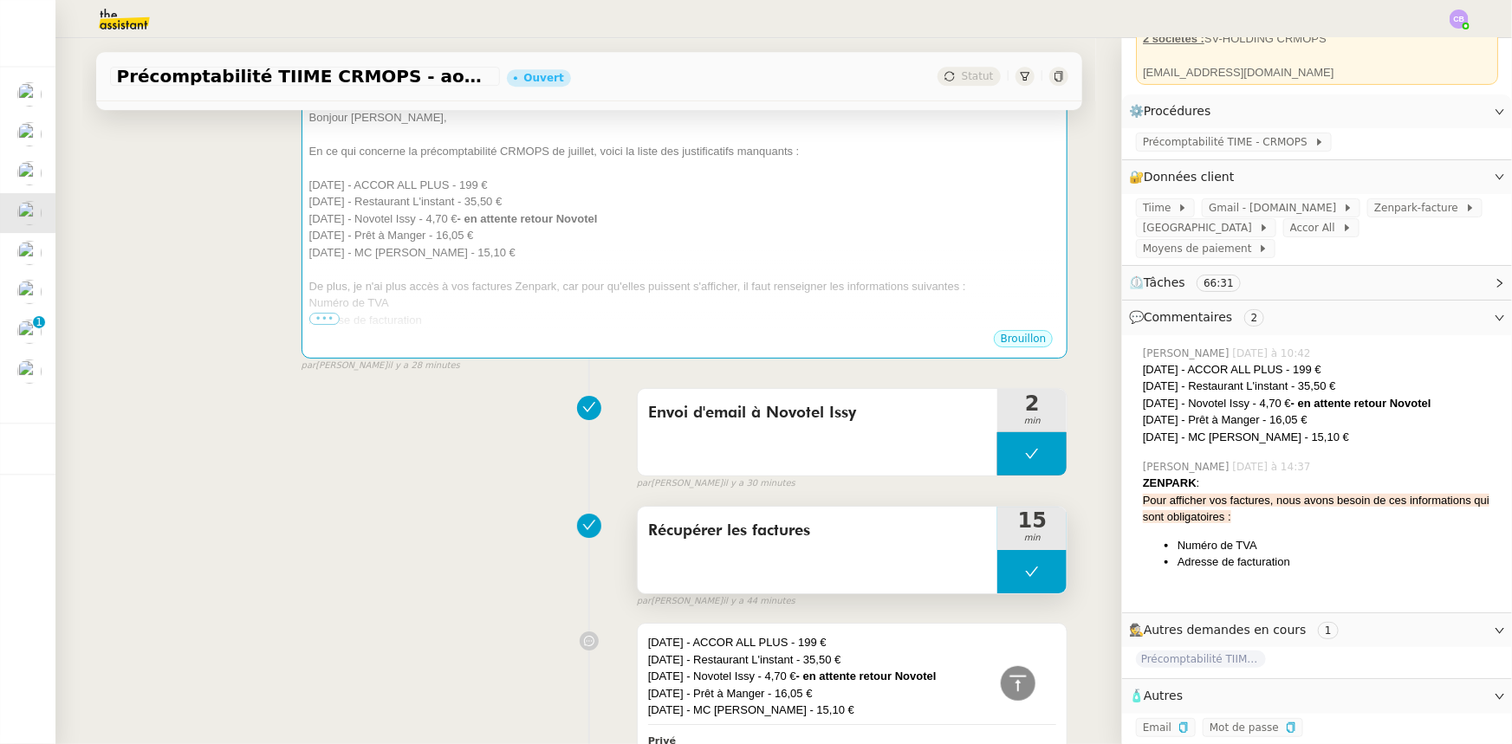
click at [999, 553] on button at bounding box center [1031, 571] width 69 height 43
click at [1008, 565] on icon at bounding box center [1015, 572] width 14 height 14
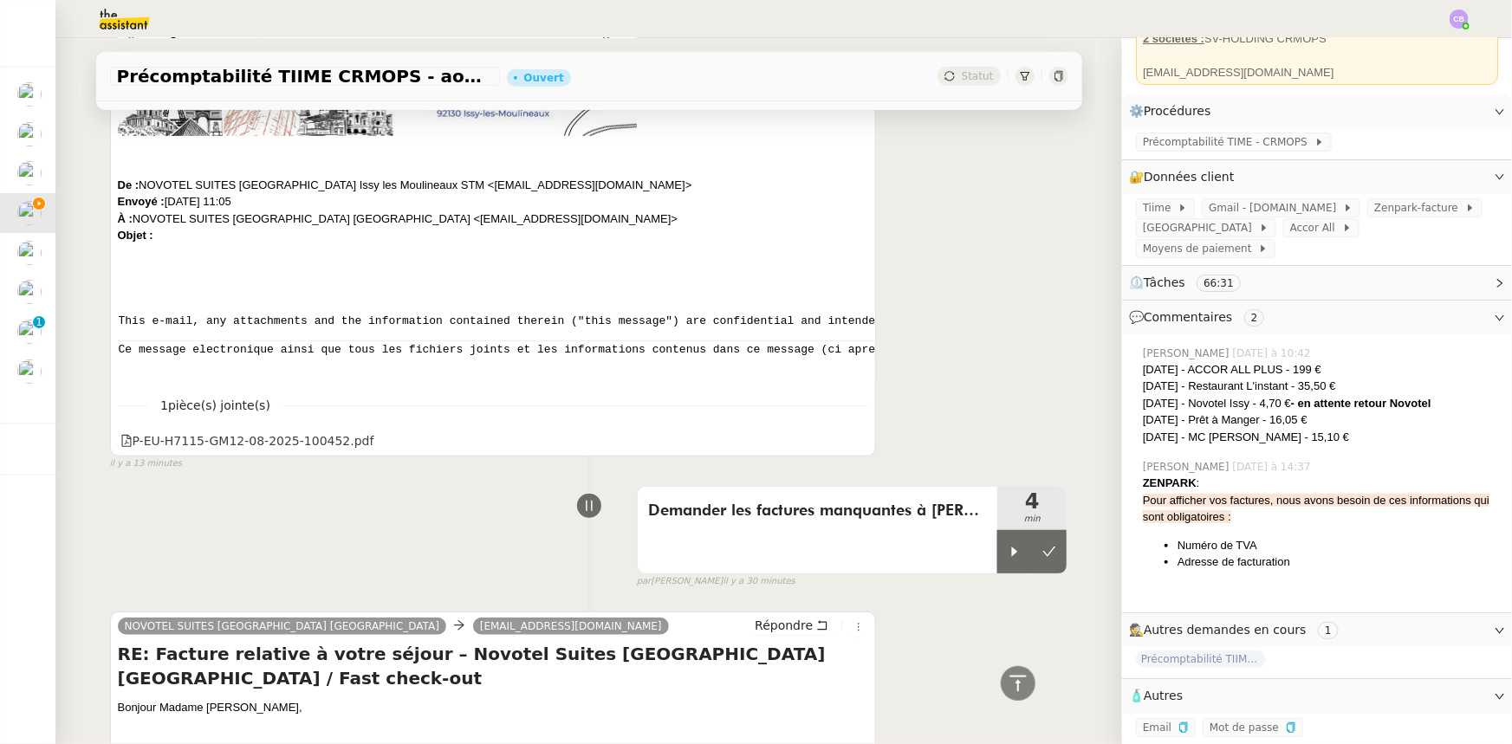
scroll to position [393, 0]
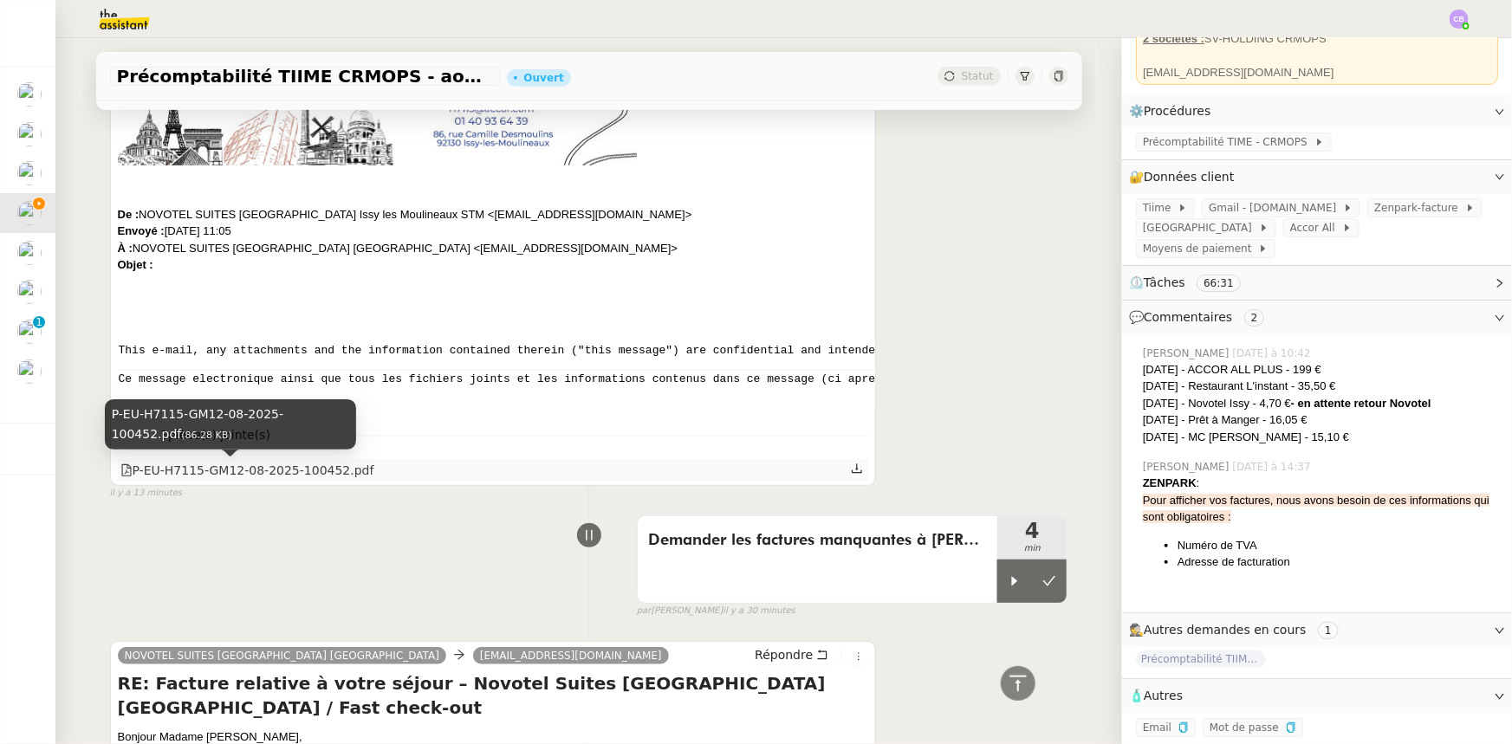
click at [309, 473] on div "P-EU-H7115-GM12-08-2025-100452.pdf" at bounding box center [247, 471] width 254 height 20
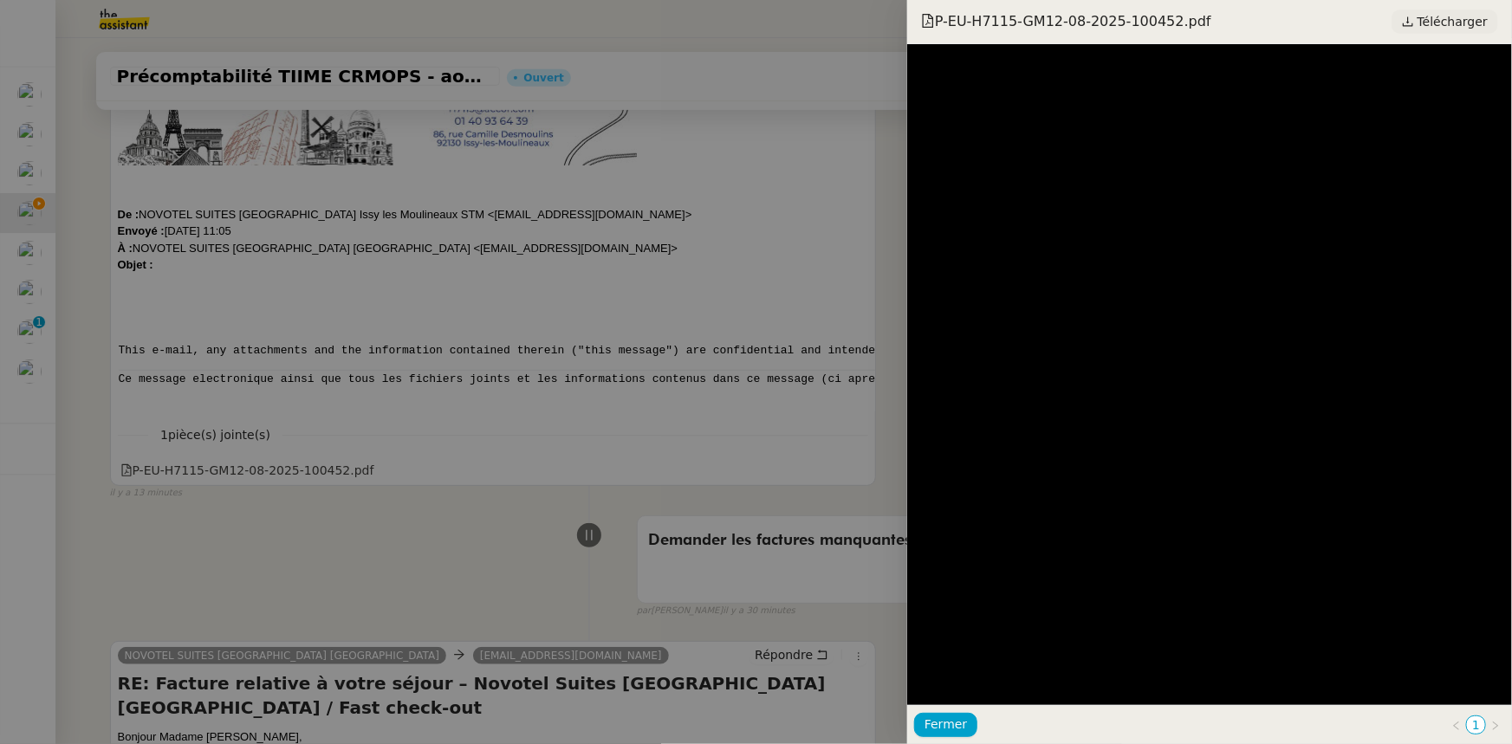
click at [1442, 23] on span "Télécharger" at bounding box center [1452, 21] width 70 height 23
click at [936, 725] on span "Fermer" at bounding box center [945, 725] width 42 height 20
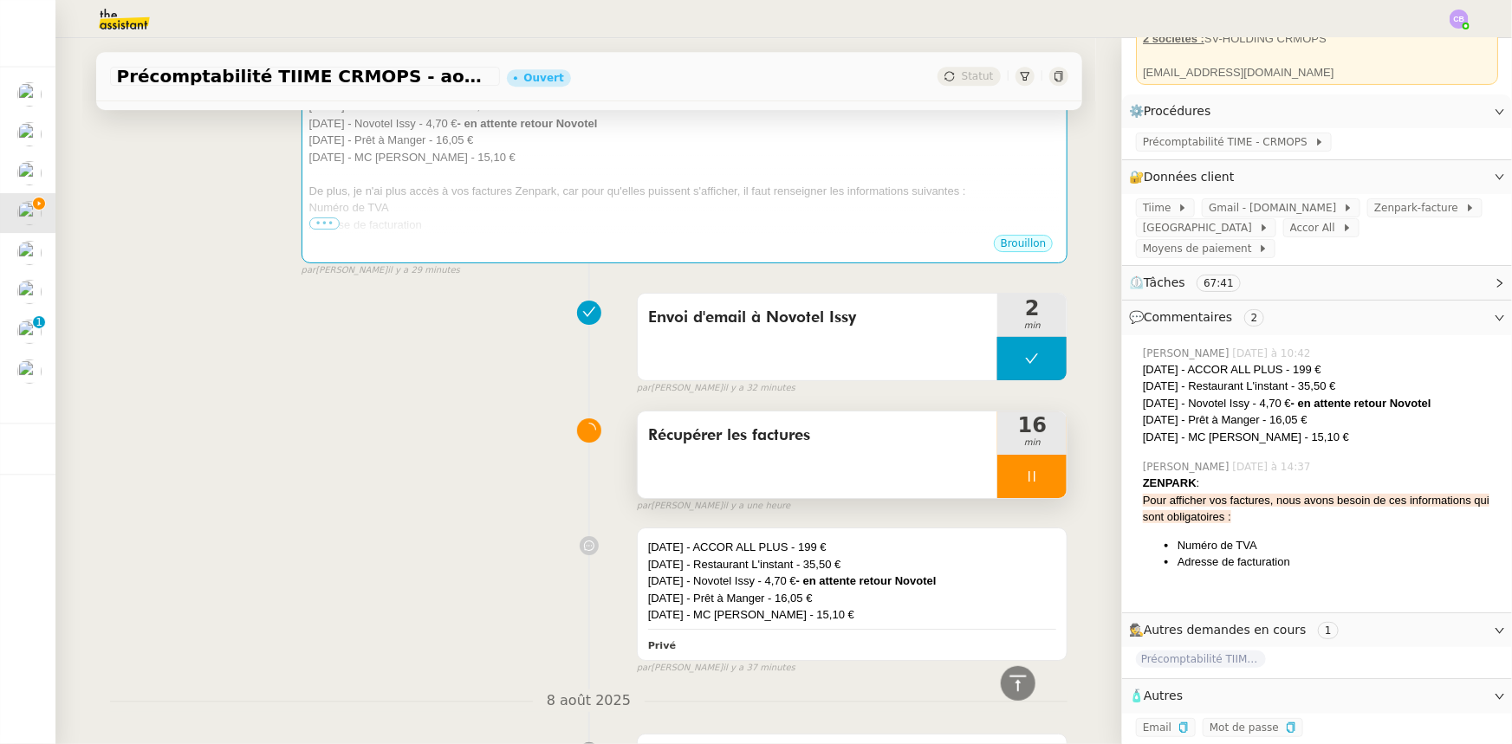
scroll to position [2914, 0]
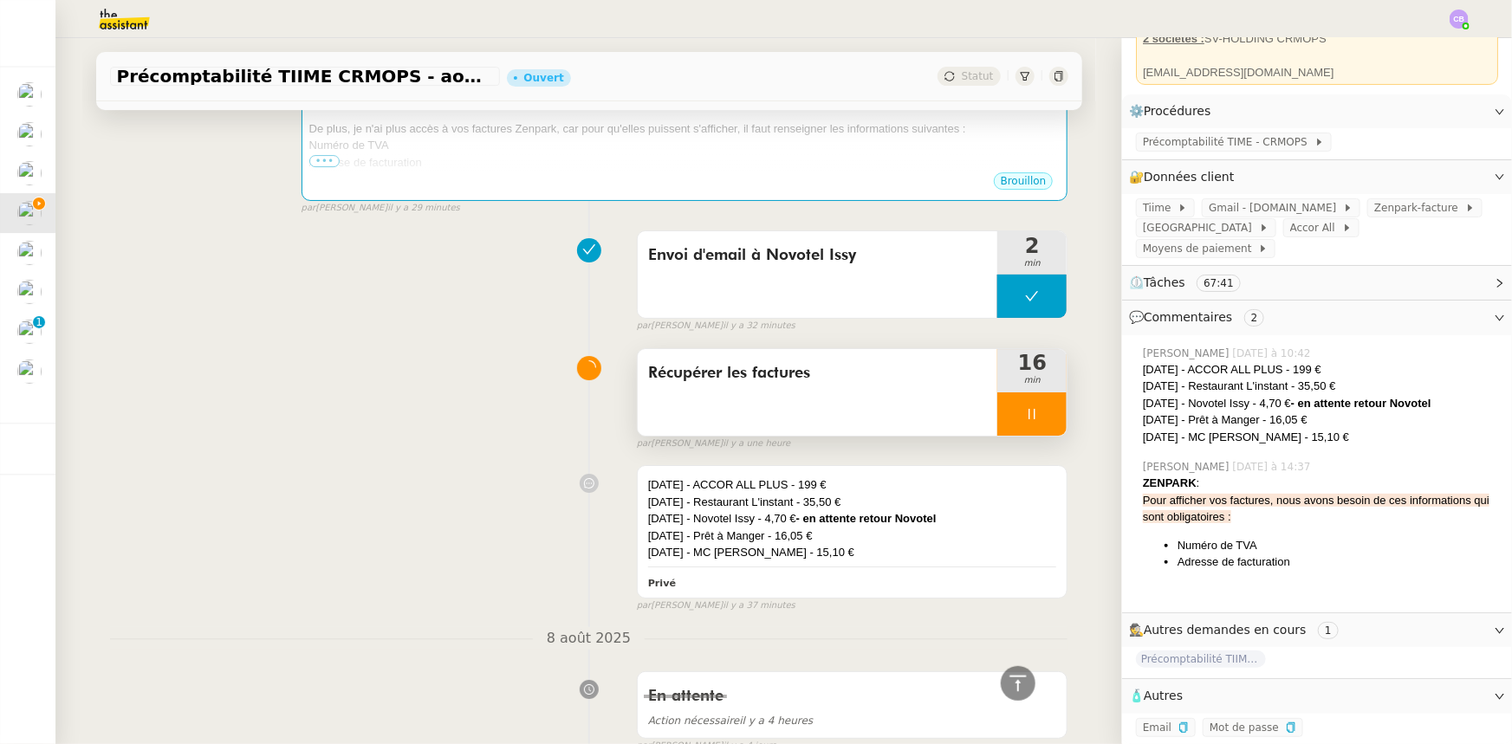
click at [768, 528] on div "[DATE] - Prêt à Manger - 16,05 €" at bounding box center [852, 536] width 409 height 17
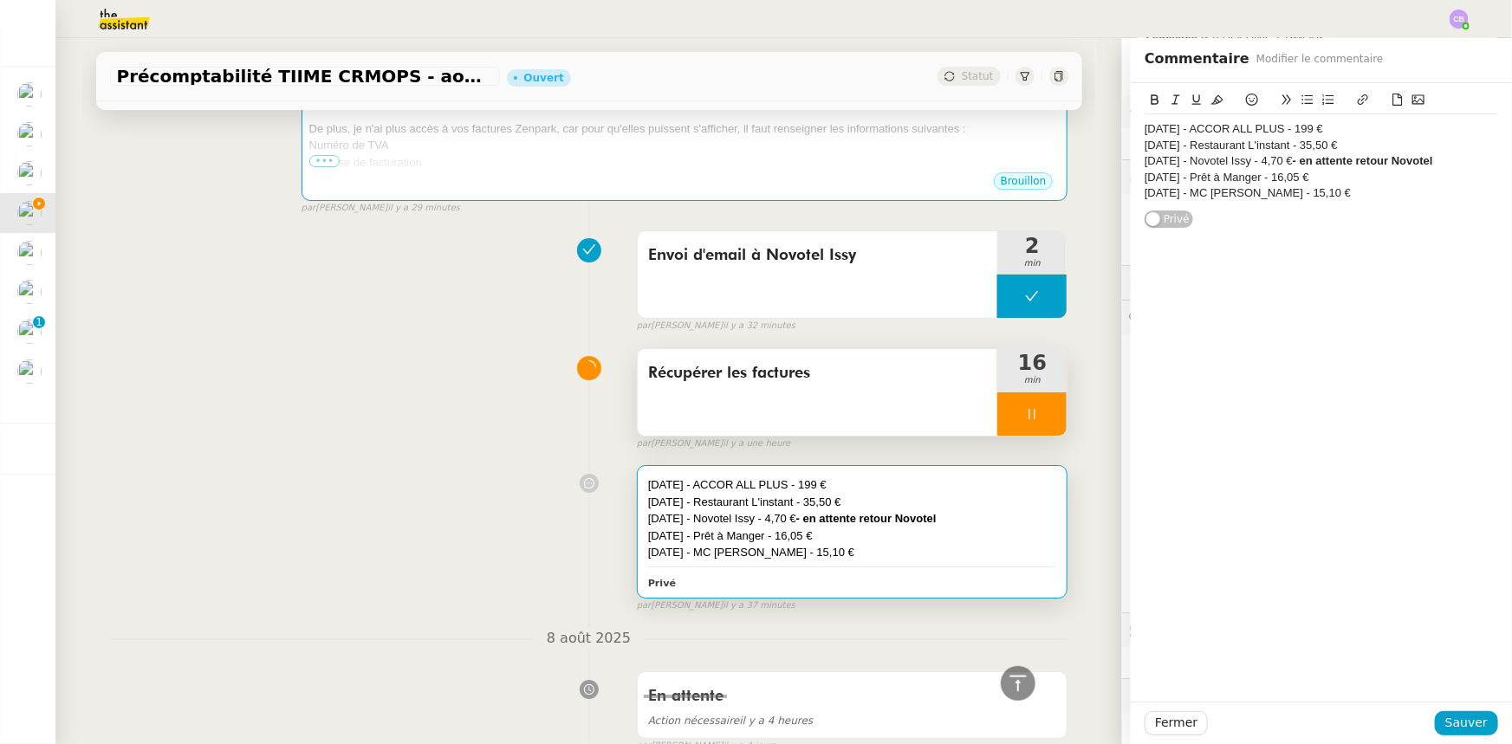
scroll to position [160, 0]
drag, startPoint x: 1464, startPoint y: 156, endPoint x: 1128, endPoint y: 165, distance: 336.3
click at [1131, 165] on div "[DATE] - ACCOR ALL PLUS - 199 € [DATE] - Restaurant L'instant - 35,50 € [DATE] …" at bounding box center [1321, 156] width 381 height 146
click at [1470, 728] on span "Sauver" at bounding box center [1466, 723] width 42 height 20
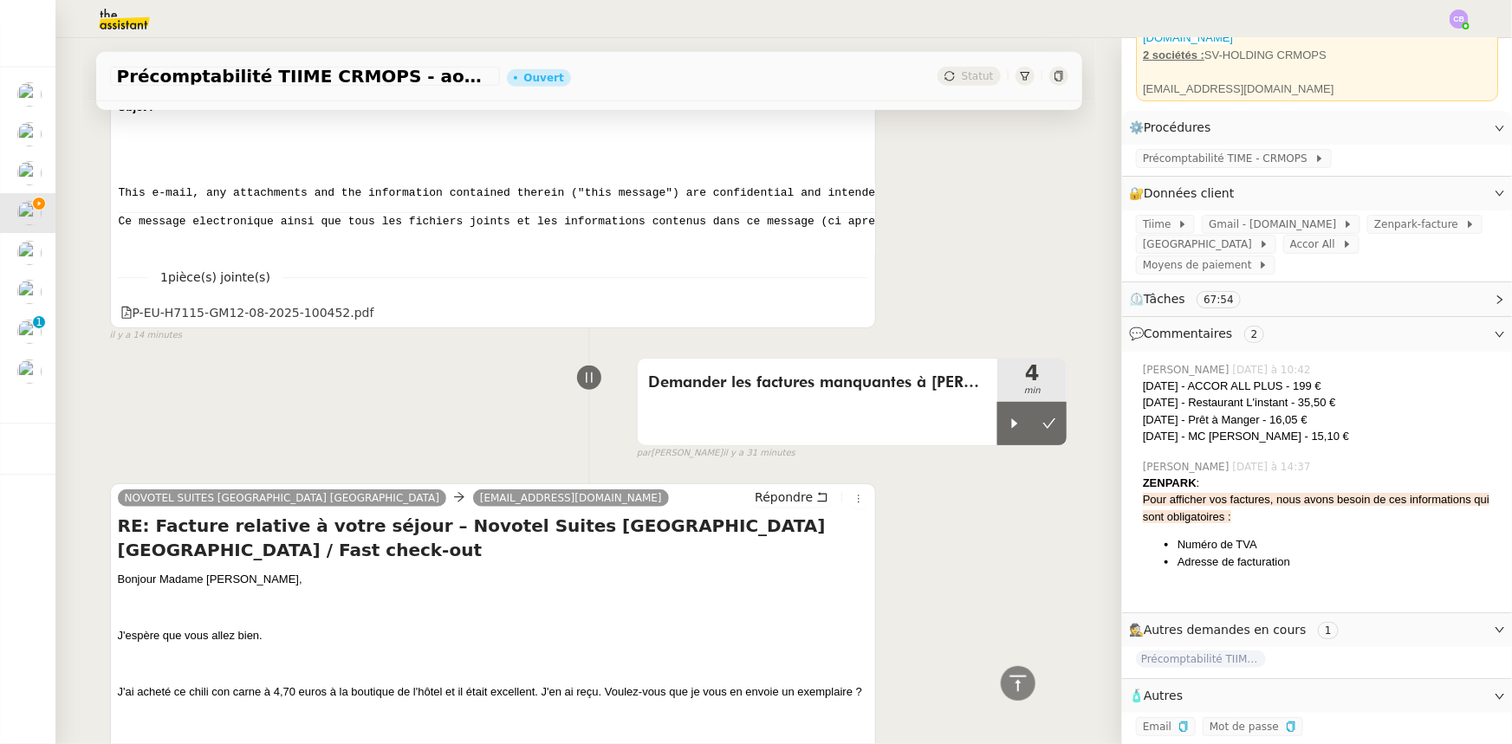
scroll to position [393, 0]
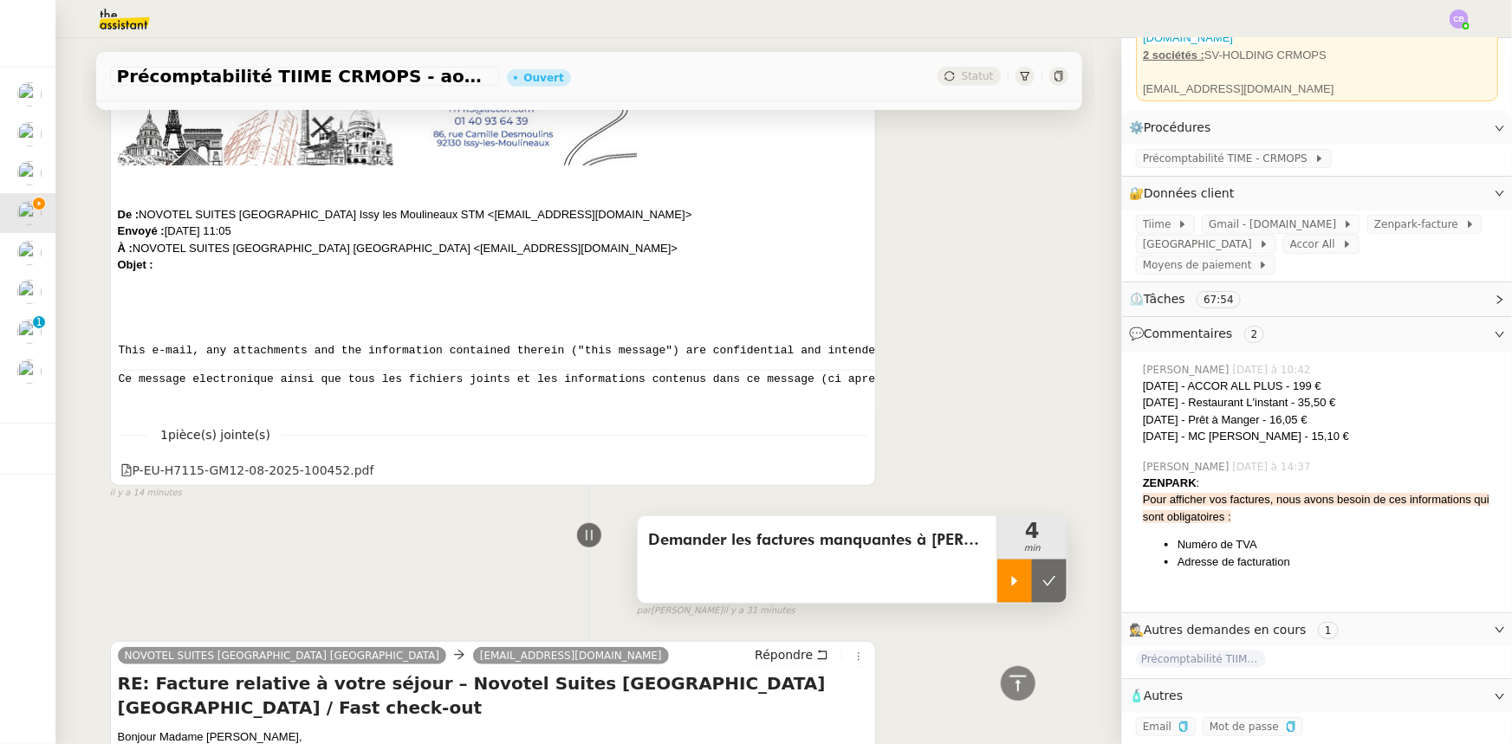
click at [1000, 572] on div at bounding box center [1014, 581] width 35 height 43
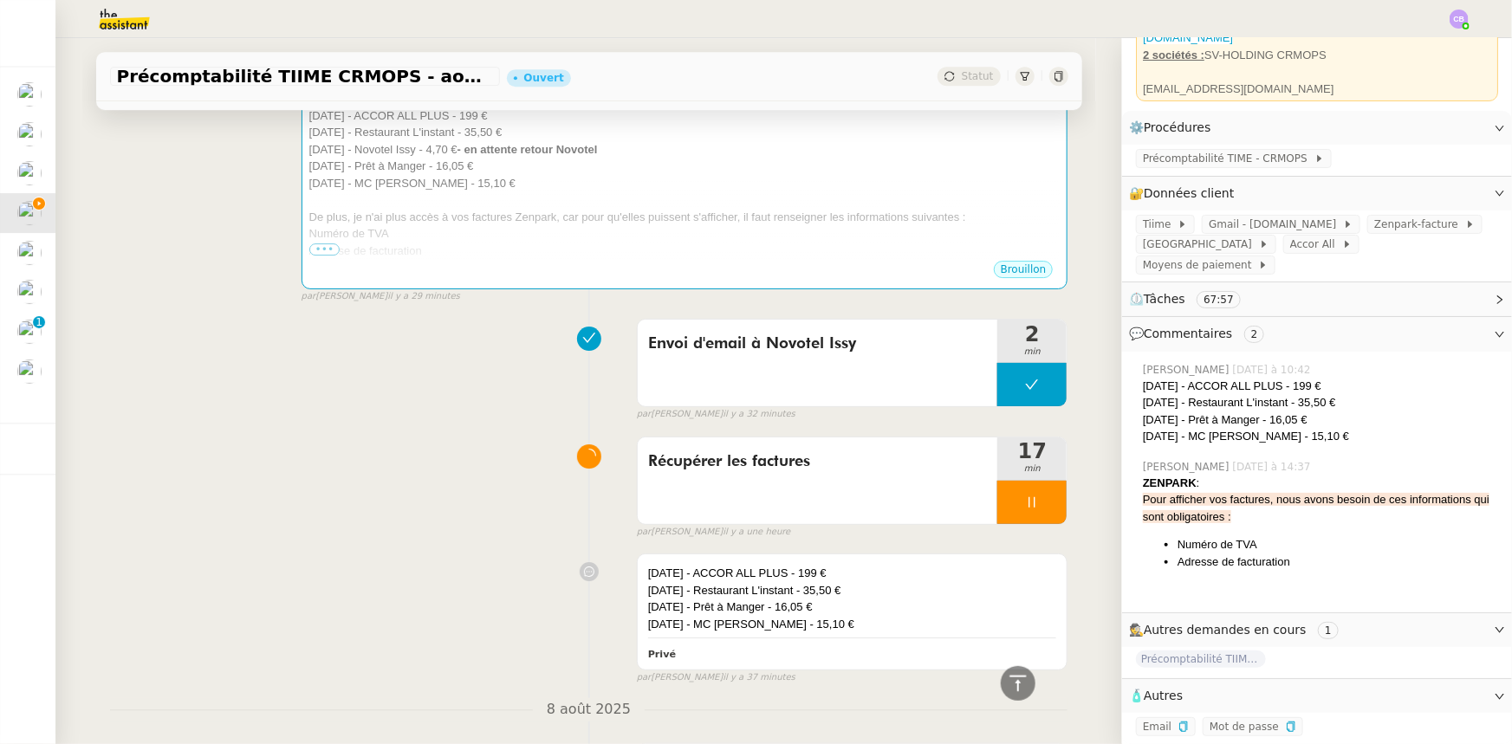
scroll to position [2835, 0]
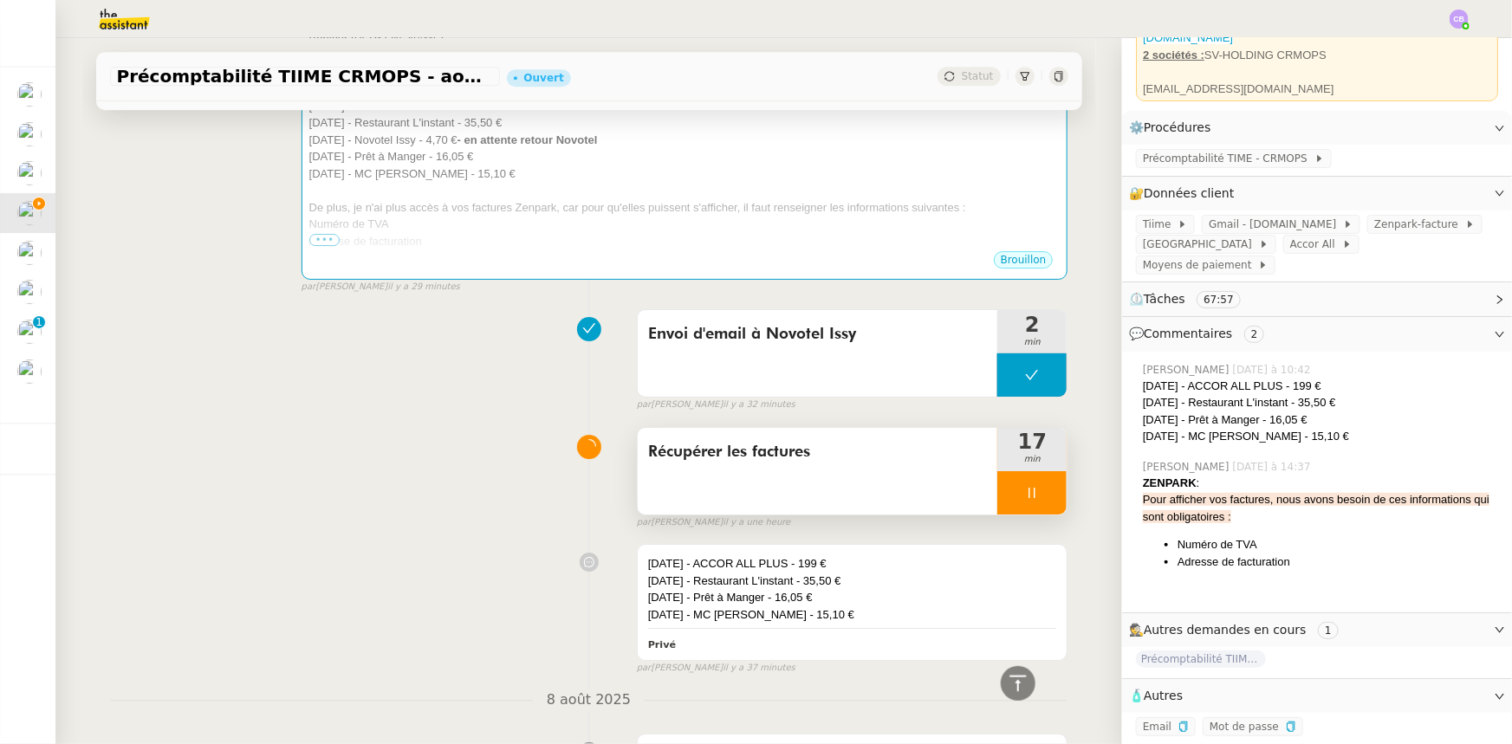
click at [1000, 471] on div at bounding box center [1031, 492] width 69 height 43
click at [1032, 471] on button at bounding box center [1049, 492] width 35 height 43
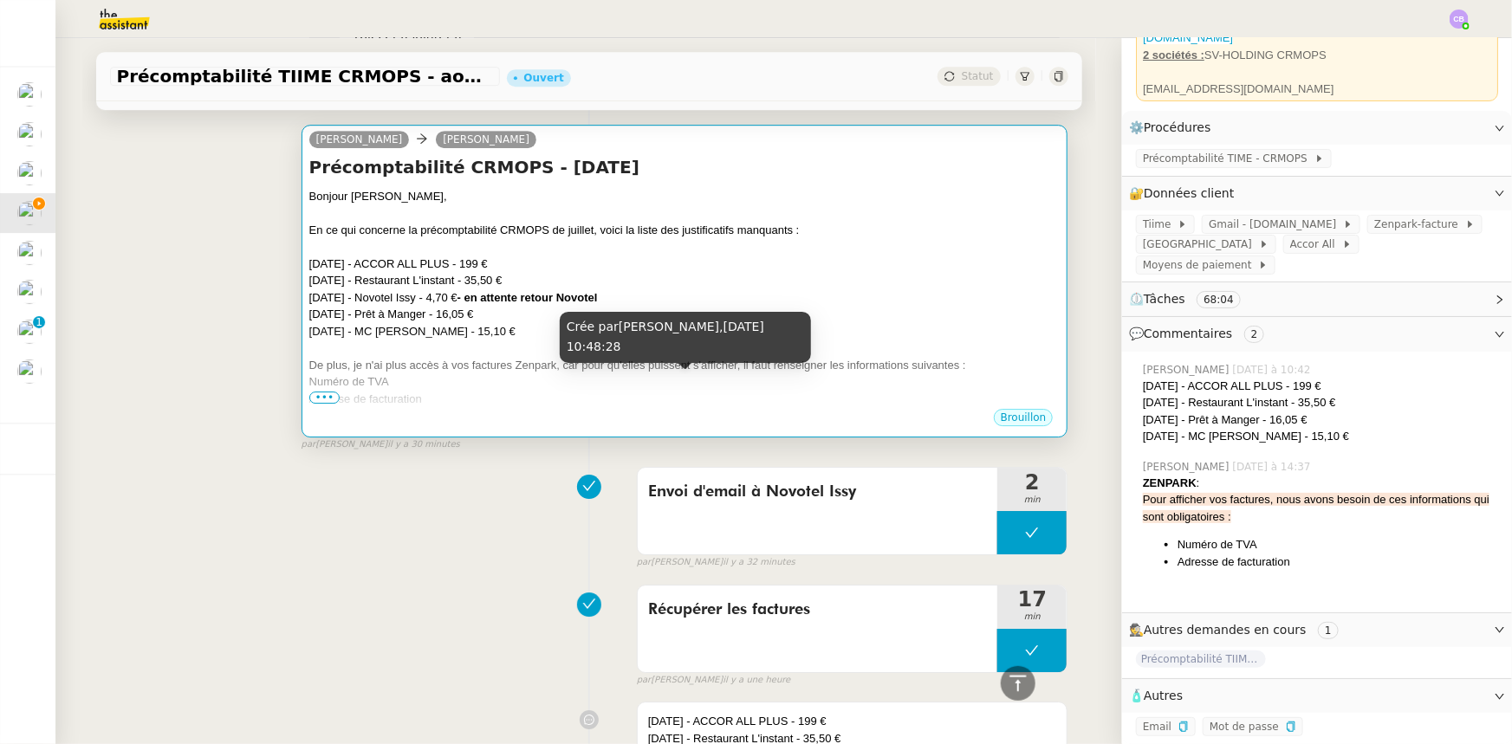
click at [522, 272] on div "[DATE] - Restaurant L'instant - 35,50 €" at bounding box center [684, 280] width 751 height 17
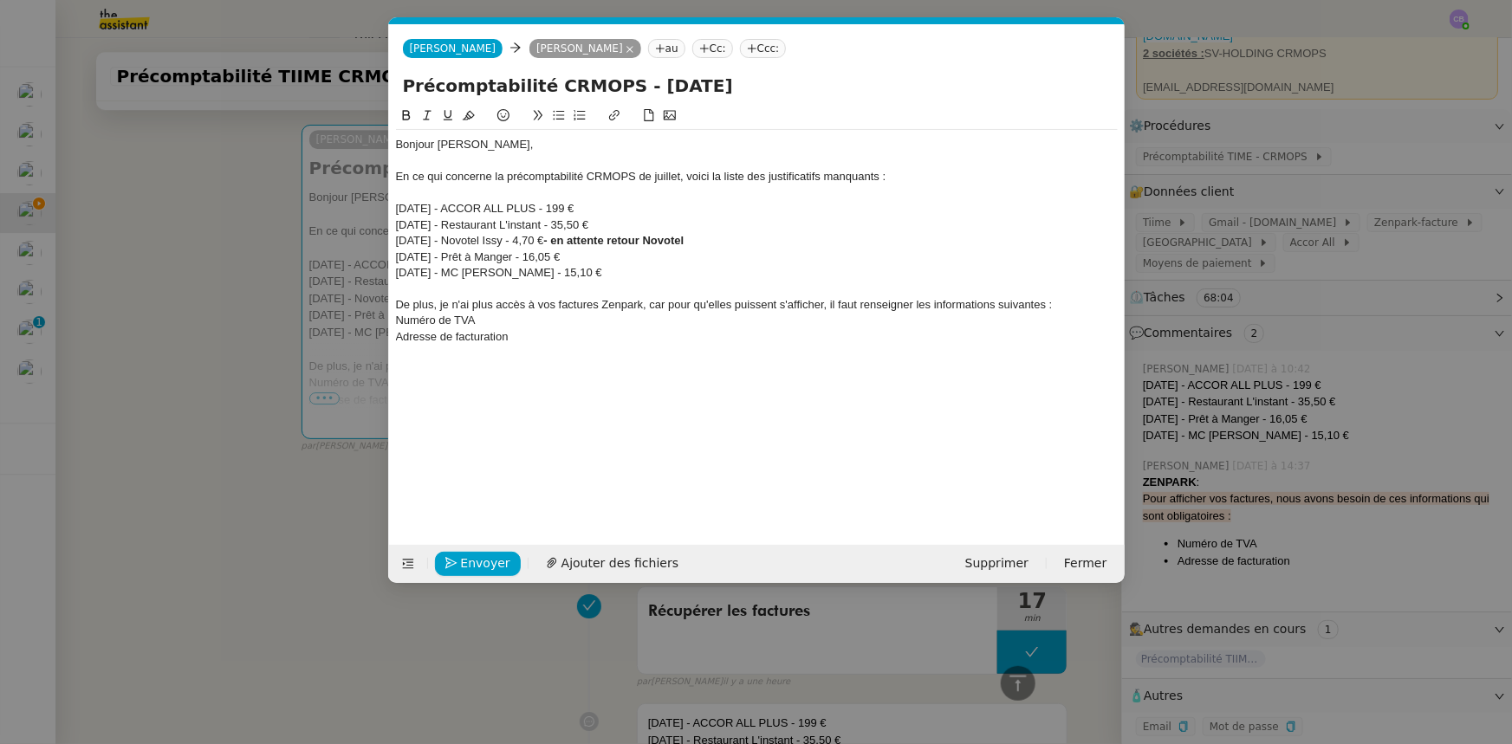
scroll to position [0, 36]
drag, startPoint x: 719, startPoint y: 238, endPoint x: 396, endPoint y: 237, distance: 323.2
click at [396, 237] on div "[DATE] - Novotel Issy - 4,70 € - en attente retour Novotel" at bounding box center [757, 241] width 722 height 16
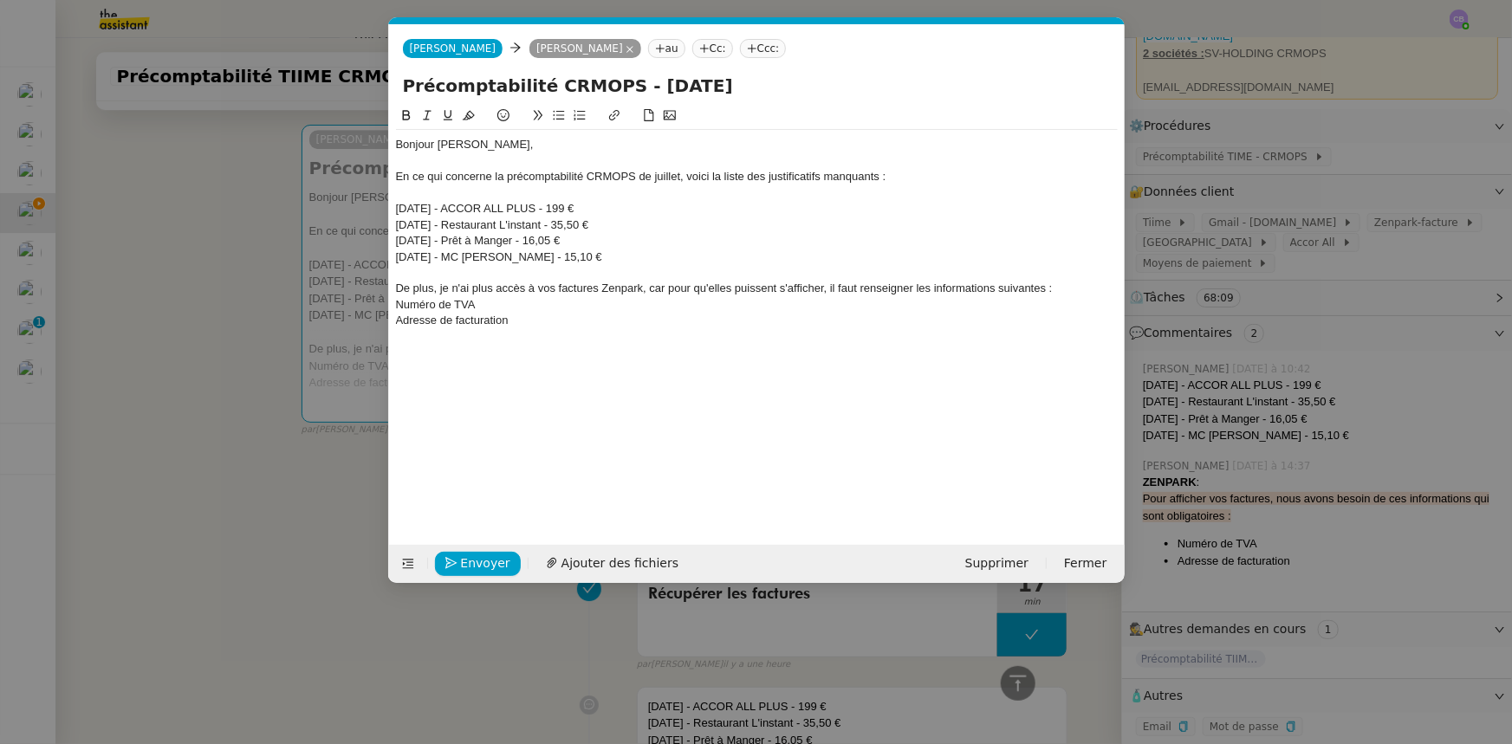
click at [528, 323] on div "Adresse de facturation" at bounding box center [757, 321] width 722 height 16
click at [604, 560] on span "Ajouter des fichiers" at bounding box center [619, 564] width 117 height 20
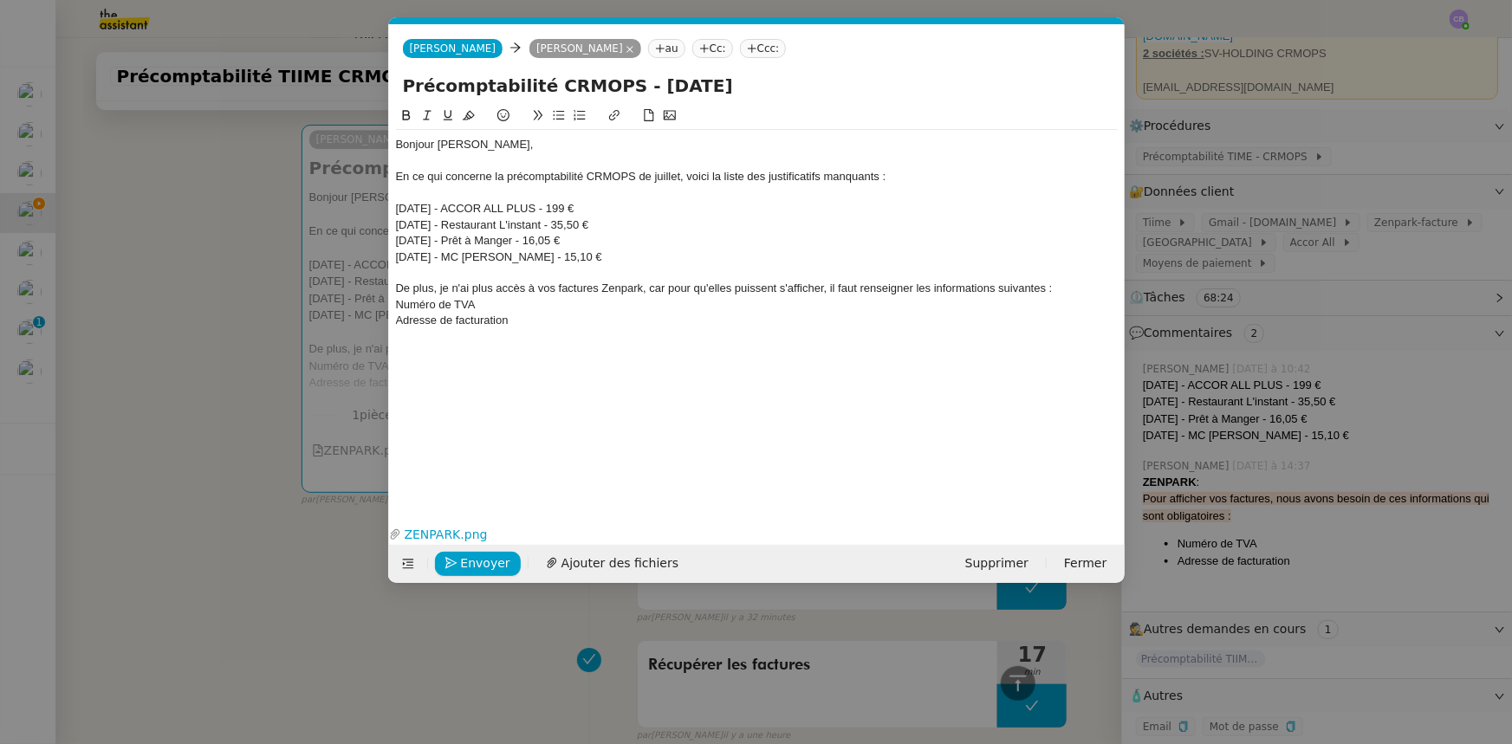
drag, startPoint x: 596, startPoint y: 207, endPoint x: 568, endPoint y: 209, distance: 27.8
click at [568, 209] on div "[DATE] - ACCOR ALL PLUS - 199 €" at bounding box center [757, 209] width 722 height 16
click at [405, 112] on icon at bounding box center [406, 115] width 8 height 10
drag, startPoint x: 611, startPoint y: 225, endPoint x: 573, endPoint y: 225, distance: 38.1
click at [573, 225] on div "[DATE] - Restaurant L'instant - 35,50 €" at bounding box center [757, 225] width 722 height 16
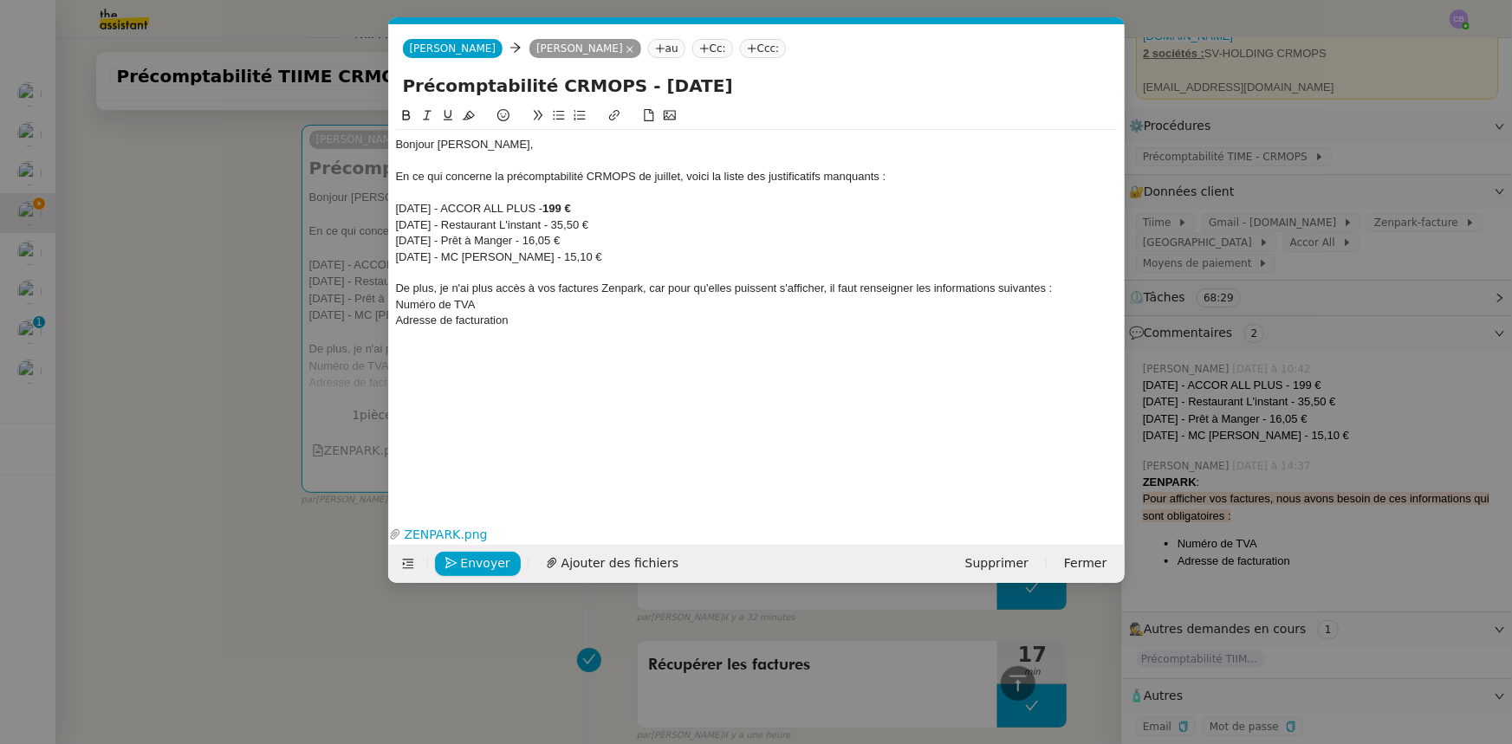
click at [409, 114] on icon at bounding box center [406, 115] width 12 height 12
drag, startPoint x: 586, startPoint y: 241, endPoint x: 544, endPoint y: 242, distance: 41.6
click at [544, 242] on div "[DATE] - Prêt à Manger - 16,05 €" at bounding box center [757, 241] width 722 height 16
click at [408, 118] on icon at bounding box center [406, 115] width 8 height 10
drag, startPoint x: 571, startPoint y: 256, endPoint x: 535, endPoint y: 255, distance: 35.5
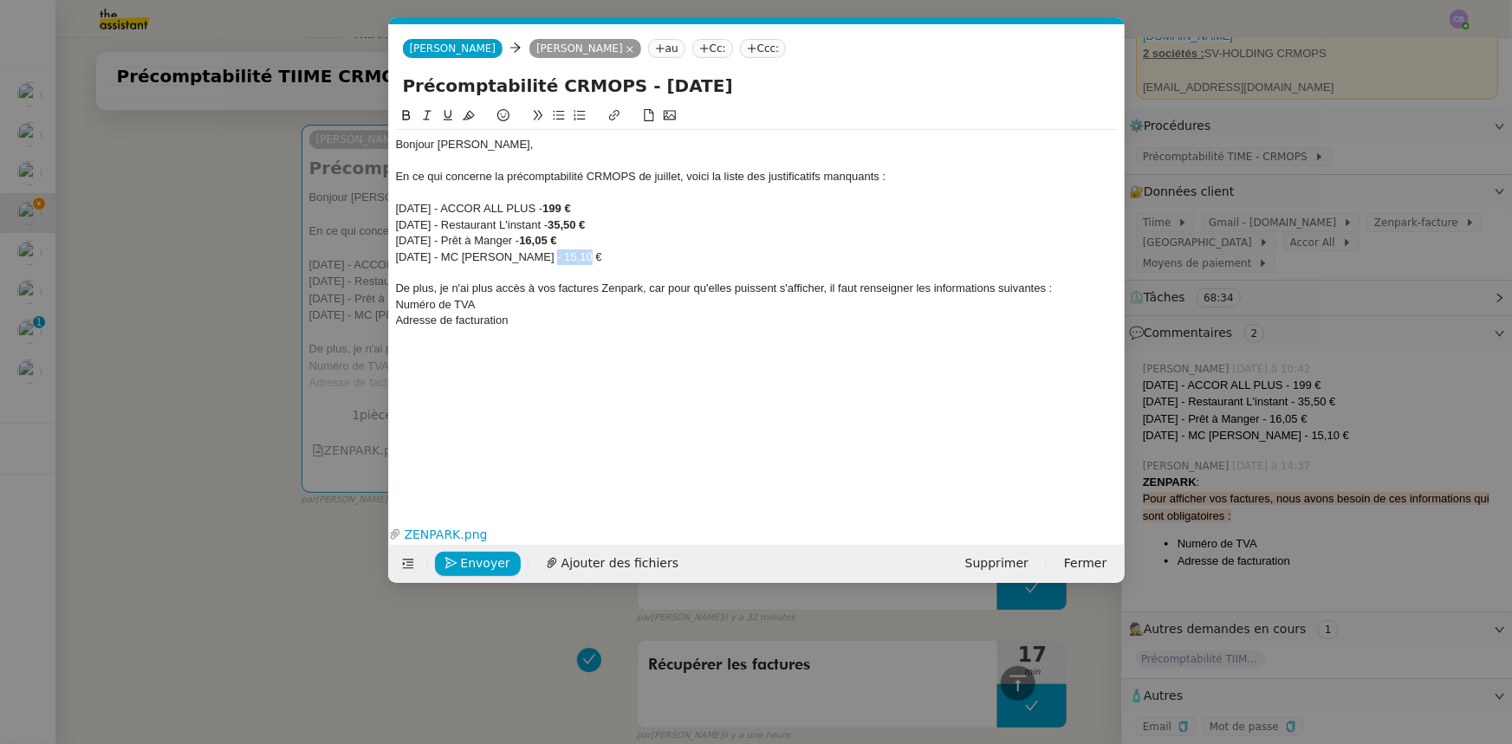
click at [535, 255] on div "[DATE] - MC [PERSON_NAME] - 15,10 €" at bounding box center [757, 258] width 722 height 16
click at [407, 116] on icon at bounding box center [406, 115] width 8 height 10
click at [507, 352] on div "Bonjour [PERSON_NAME], En ce qui concerne la précomptabilité CRMOPS de juillet,…" at bounding box center [757, 300] width 722 height 388
click at [396, 307] on div "Numéro de TVA" at bounding box center [757, 305] width 722 height 16
click at [561, 120] on icon at bounding box center [558, 116] width 11 height 10
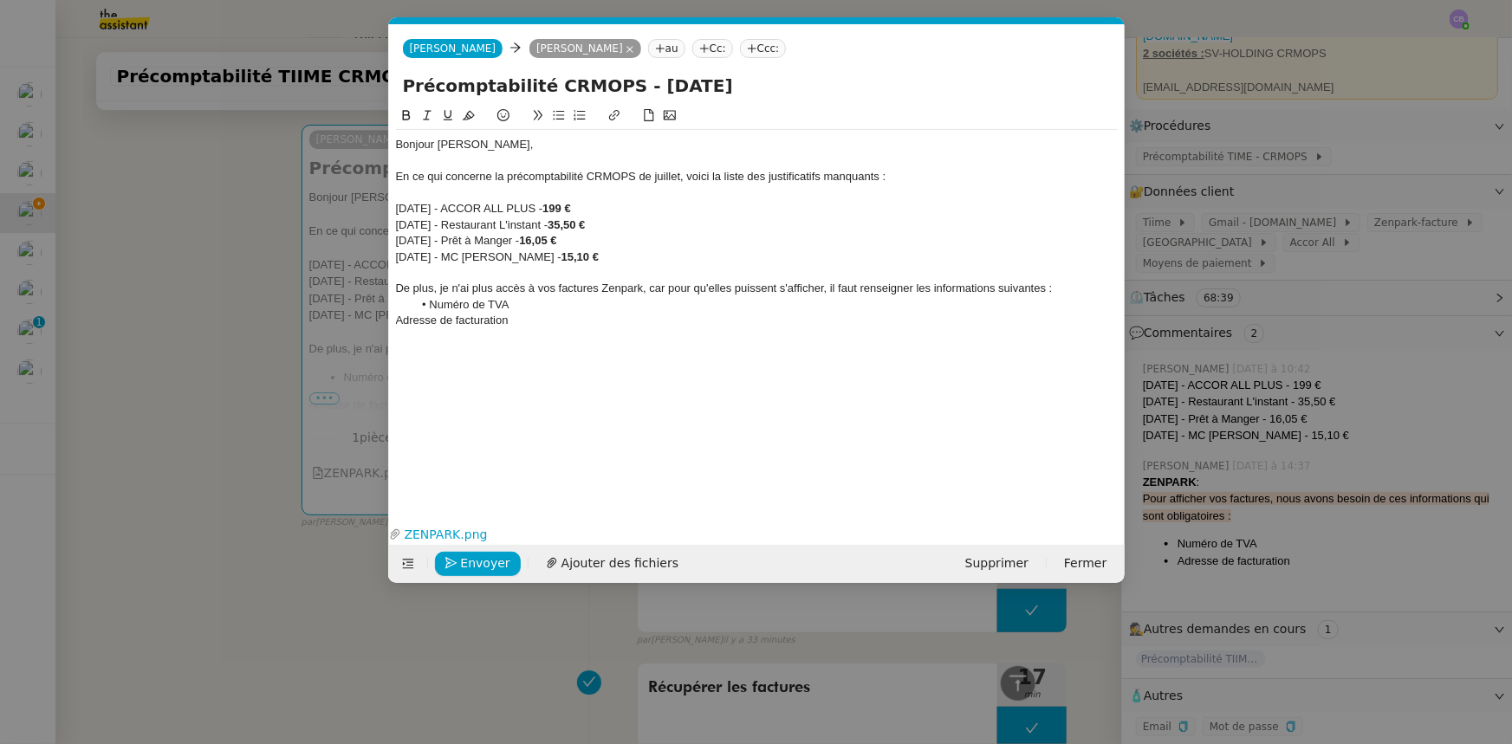
click at [397, 323] on div "Adresse de facturation" at bounding box center [757, 321] width 722 height 16
click at [558, 120] on icon at bounding box center [558, 116] width 11 height 10
click at [1047, 289] on div "De plus, je n'ai plus accès à vos factures Zenpark, car pour qu'elles puissent …" at bounding box center [757, 289] width 722 height 16
drag, startPoint x: 436, startPoint y: 308, endPoint x: 1048, endPoint y: 292, distance: 612.7
click at [1048, 292] on div "De plus, je n'ai plus accès à vos factures Zenpark, car pour qu'elles puissent …" at bounding box center [757, 297] width 722 height 32
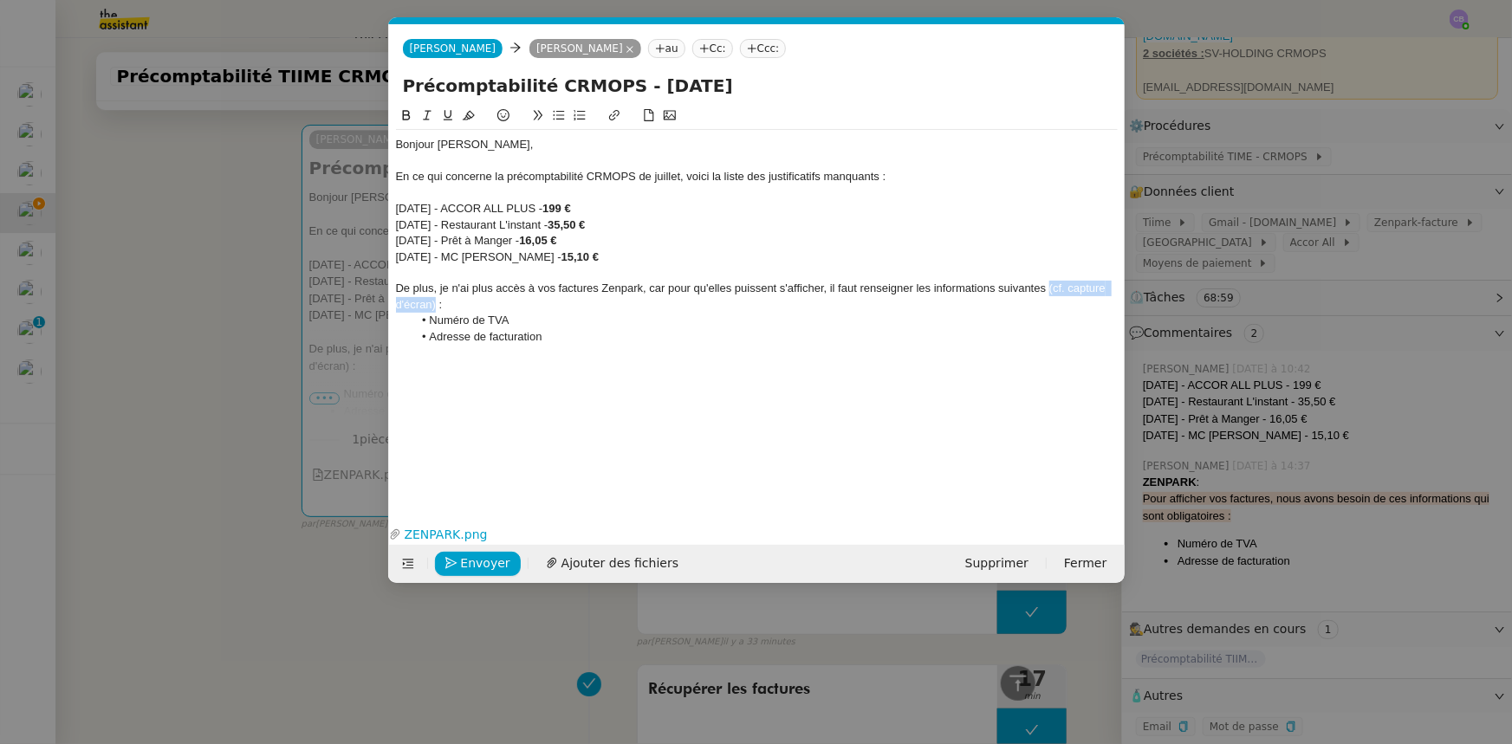
click at [423, 120] on icon at bounding box center [427, 115] width 12 height 12
click at [536, 319] on li "Numéro de TVA" at bounding box center [764, 321] width 705 height 16
click at [591, 345] on div "Bonjour [PERSON_NAME], En ce qui concerne la précomptabilité CRMOPS de juillet,…" at bounding box center [757, 241] width 722 height 222
click at [561, 123] on button at bounding box center [558, 116] width 21 height 20
click at [434, 531] on link "ZENPARK.png" at bounding box center [743, 535] width 685 height 20
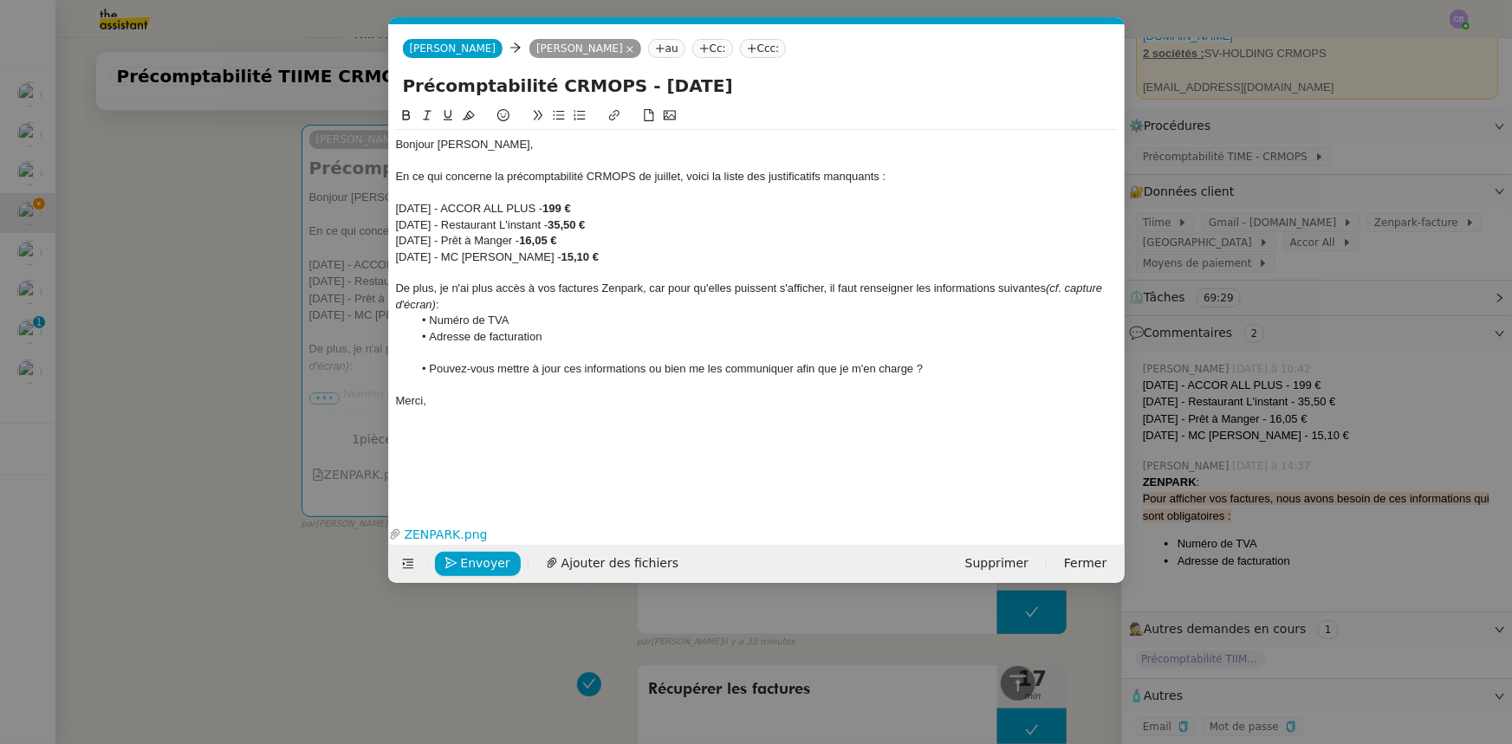
click at [563, 180] on div "En ce qui concerne la précomptabilité CRMOPS de juillet, voici la liste des jus…" at bounding box center [757, 177] width 722 height 16
click at [622, 178] on div "En ce qui concerne la précomptabilité CRMOPS de juillet, voici la liste des jus…" at bounding box center [757, 177] width 722 height 16
click at [918, 187] on div at bounding box center [757, 193] width 722 height 16
click at [496, 564] on span "Envoyer" at bounding box center [485, 564] width 49 height 20
click at [496, 564] on span "Confirmer l'envoi" at bounding box center [513, 564] width 104 height 20
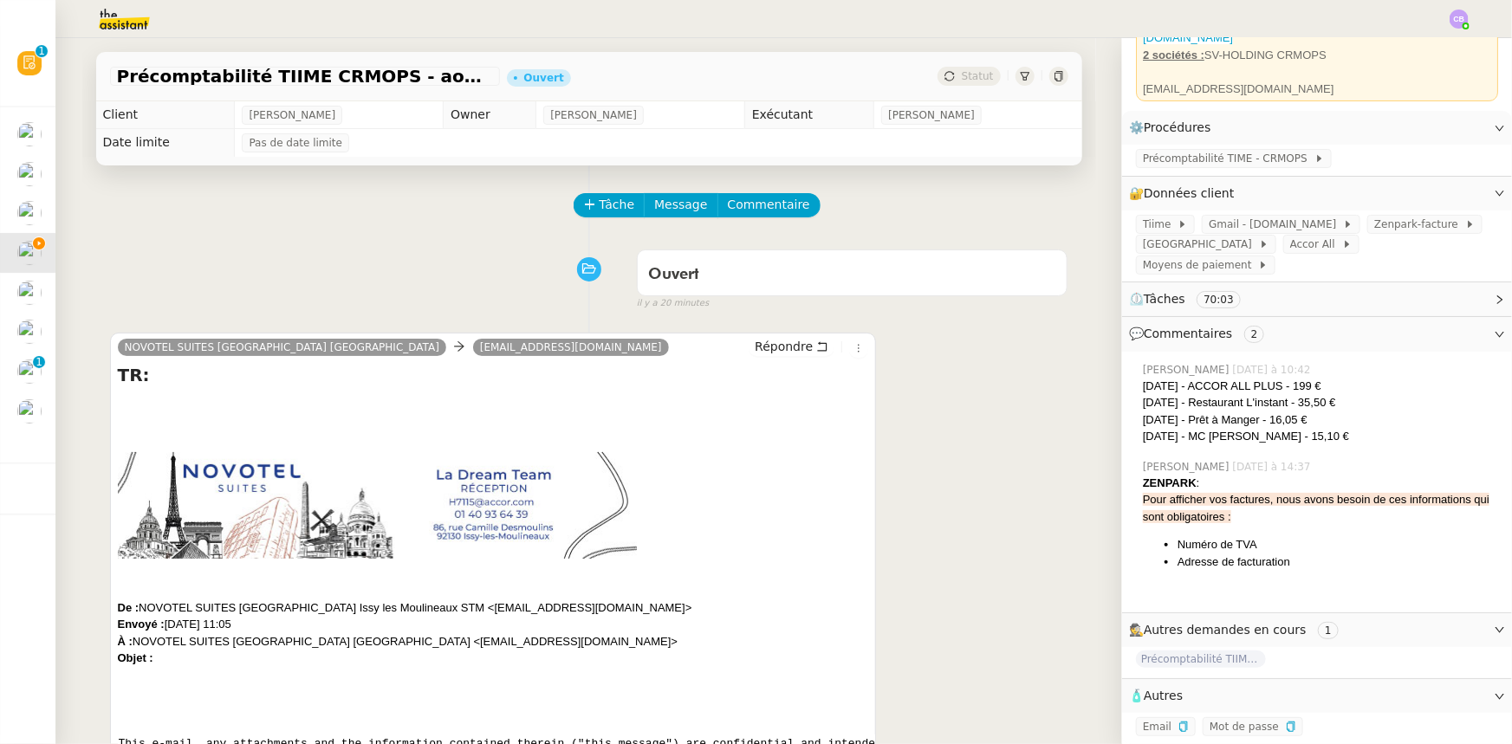
scroll to position [472, 0]
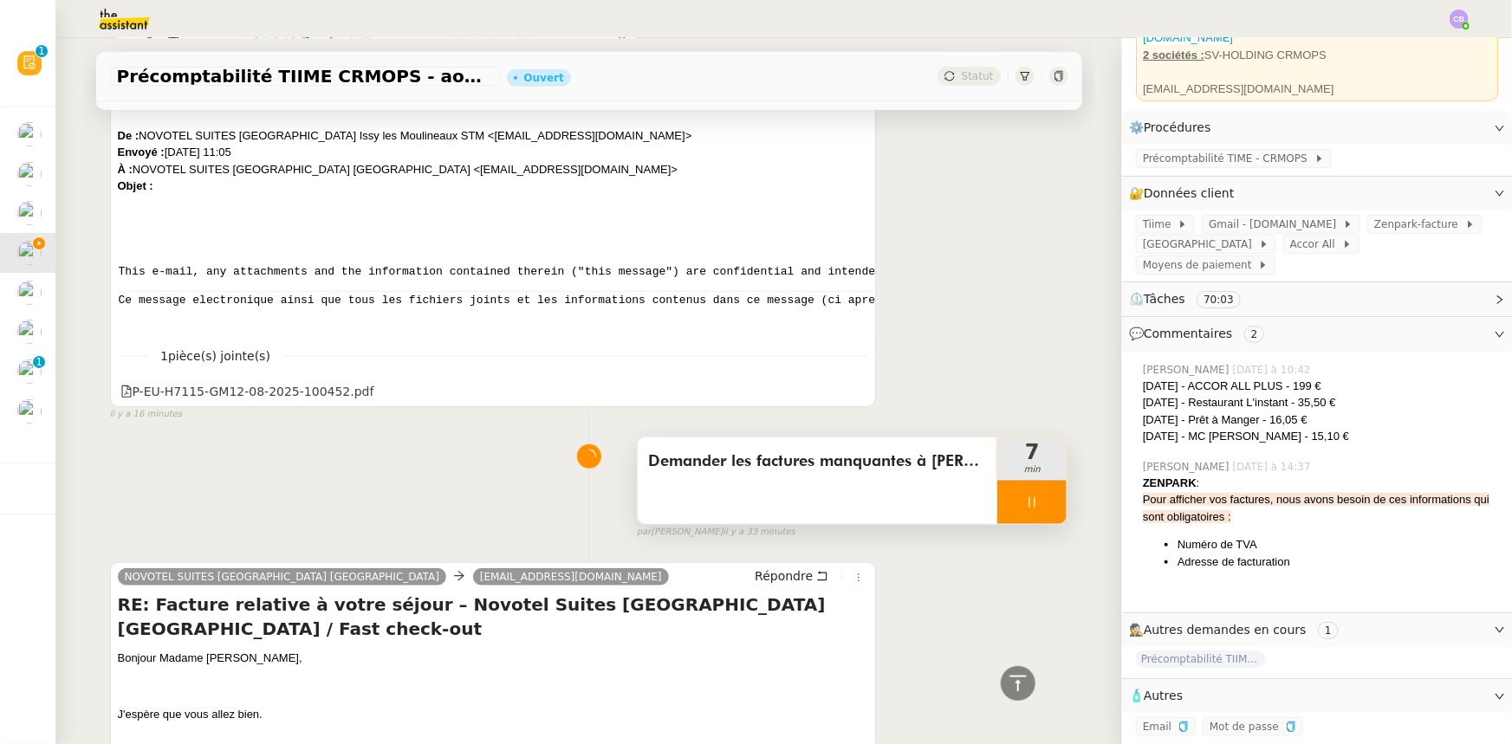
click at [997, 501] on div at bounding box center [1031, 502] width 69 height 43
click at [1036, 513] on button at bounding box center [1049, 502] width 35 height 43
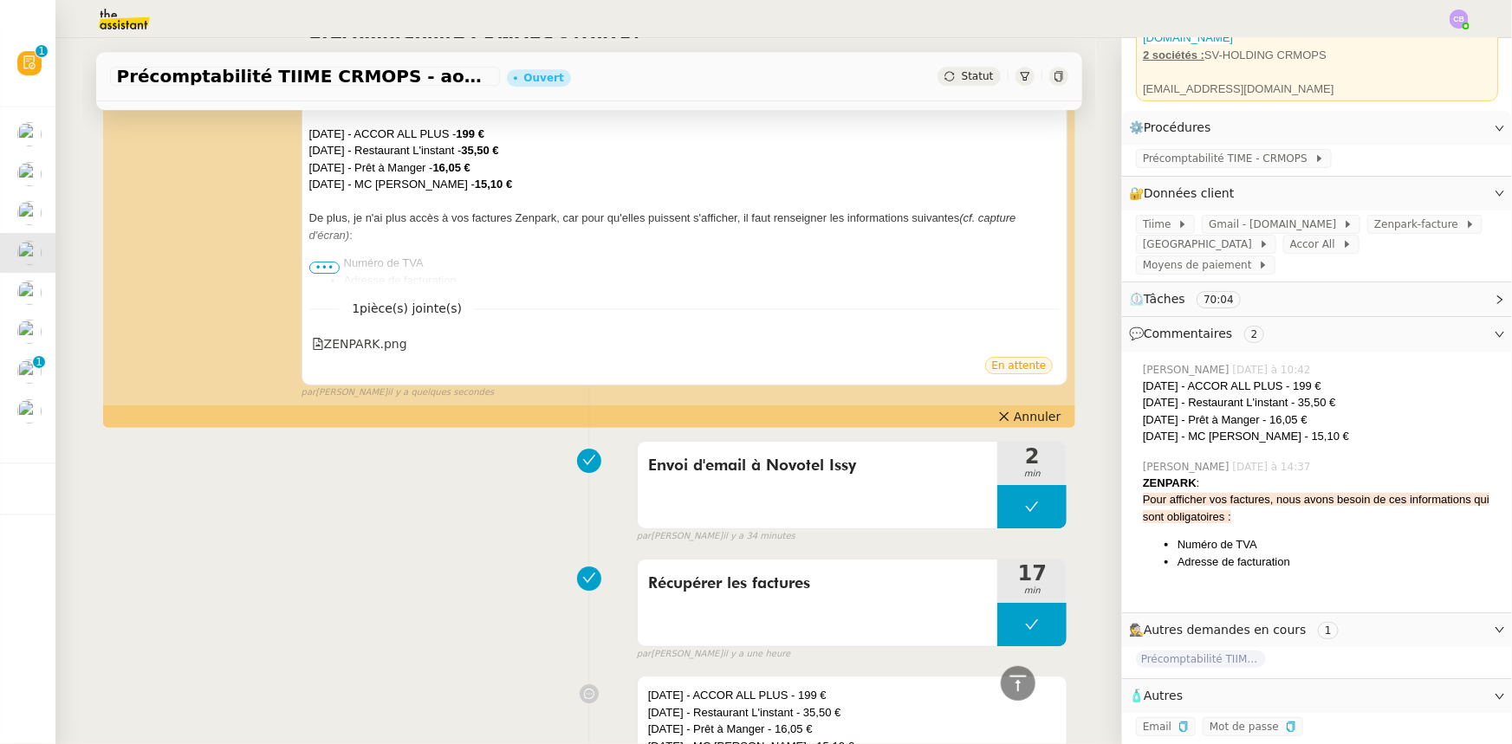
scroll to position [2835, 0]
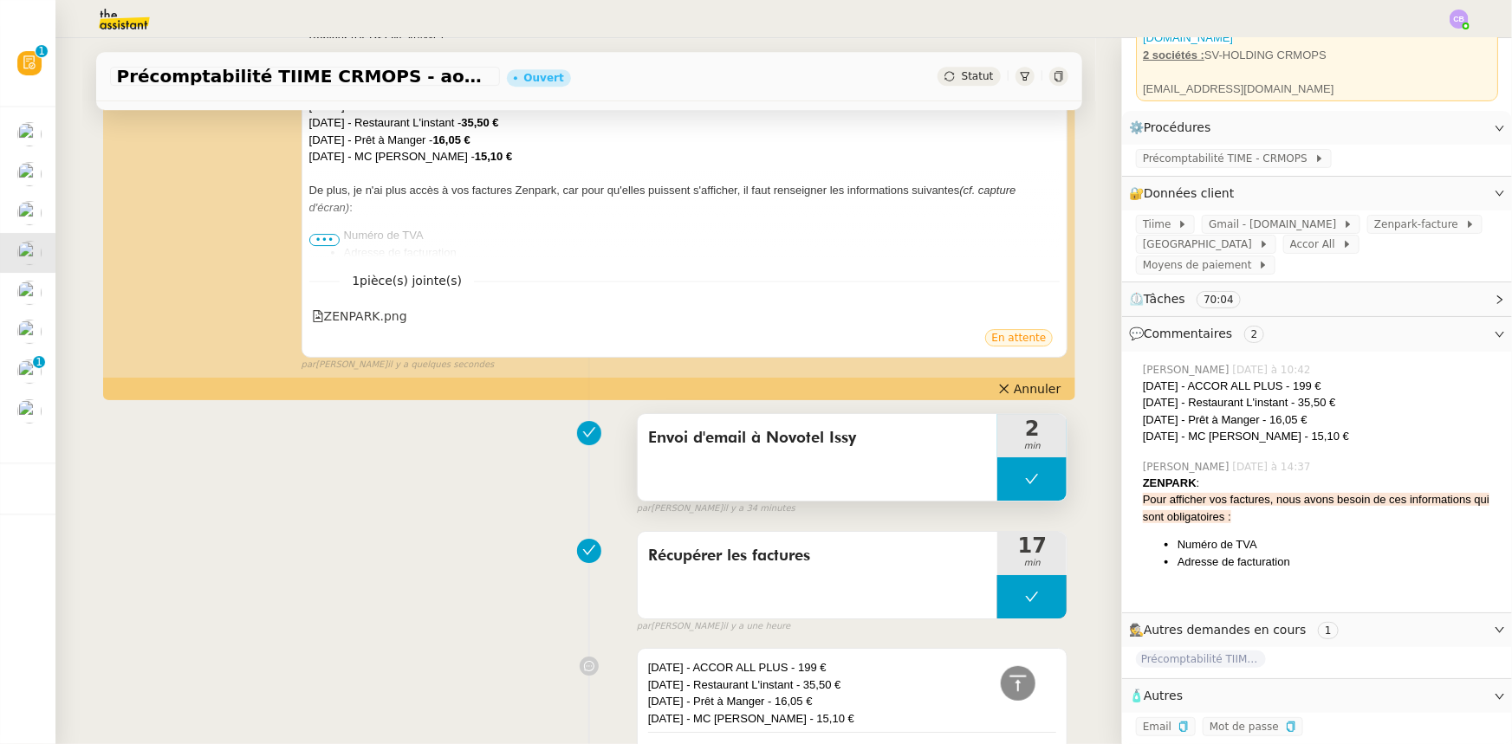
click at [1002, 462] on button at bounding box center [1031, 478] width 69 height 43
click at [1012, 475] on icon at bounding box center [1015, 480] width 6 height 10
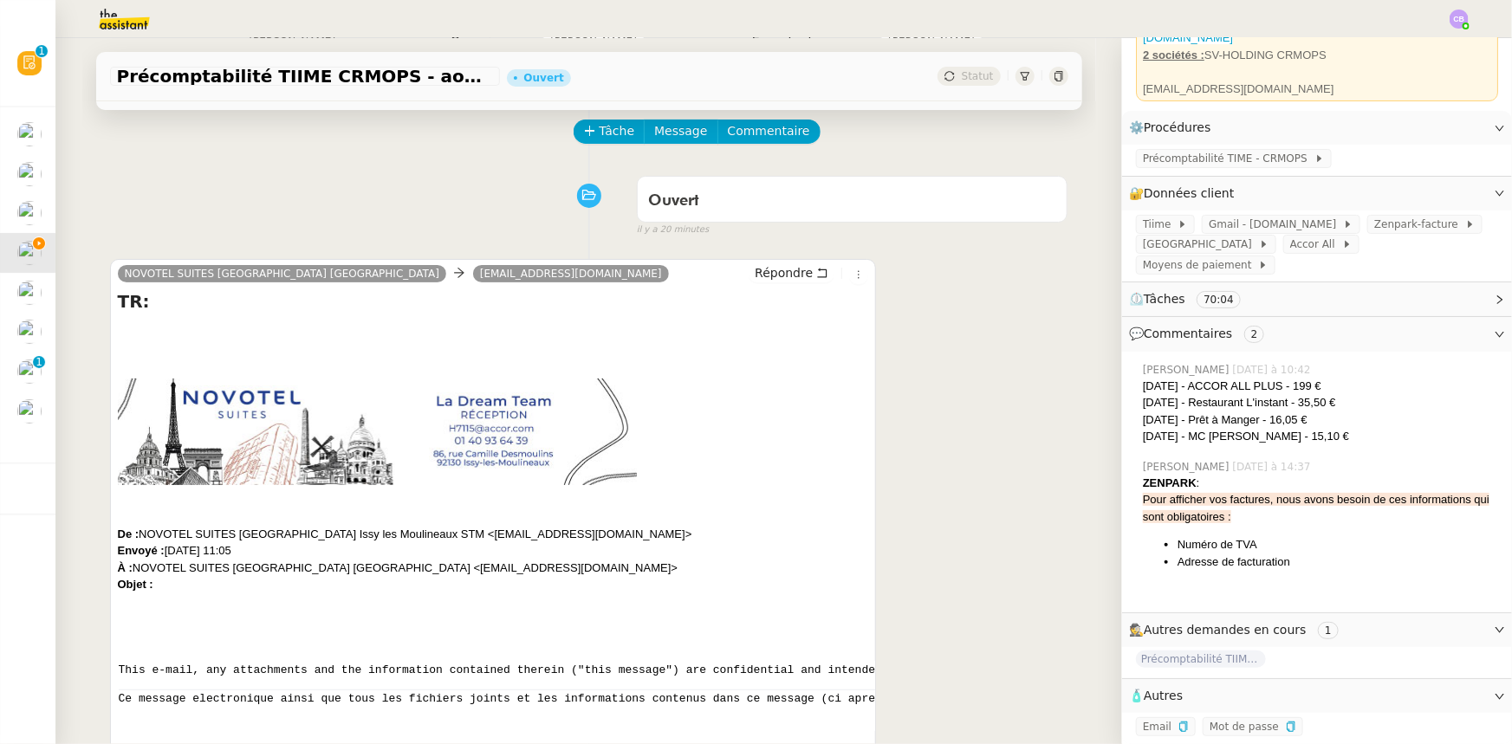
scroll to position [0, 0]
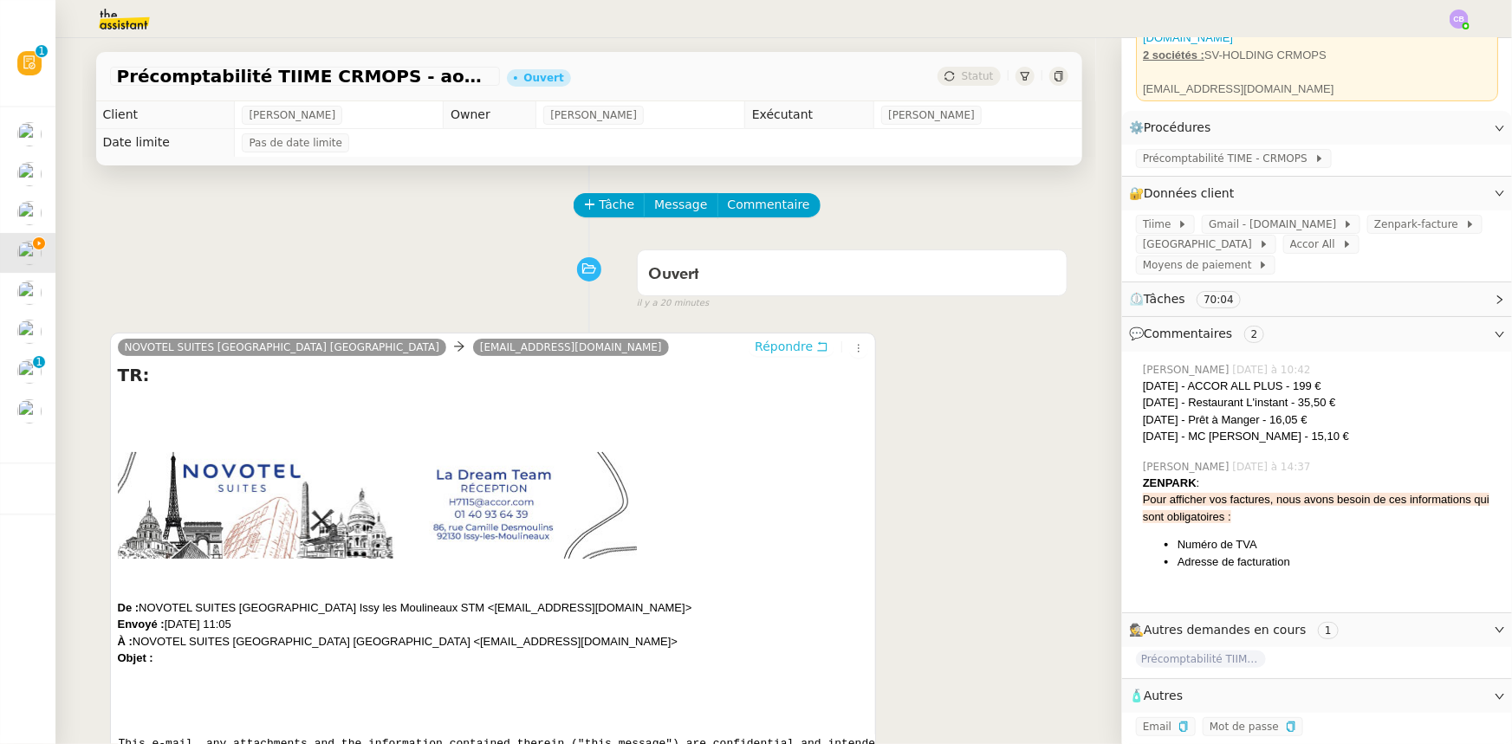
click at [757, 352] on span "Répondre" at bounding box center [784, 346] width 58 height 17
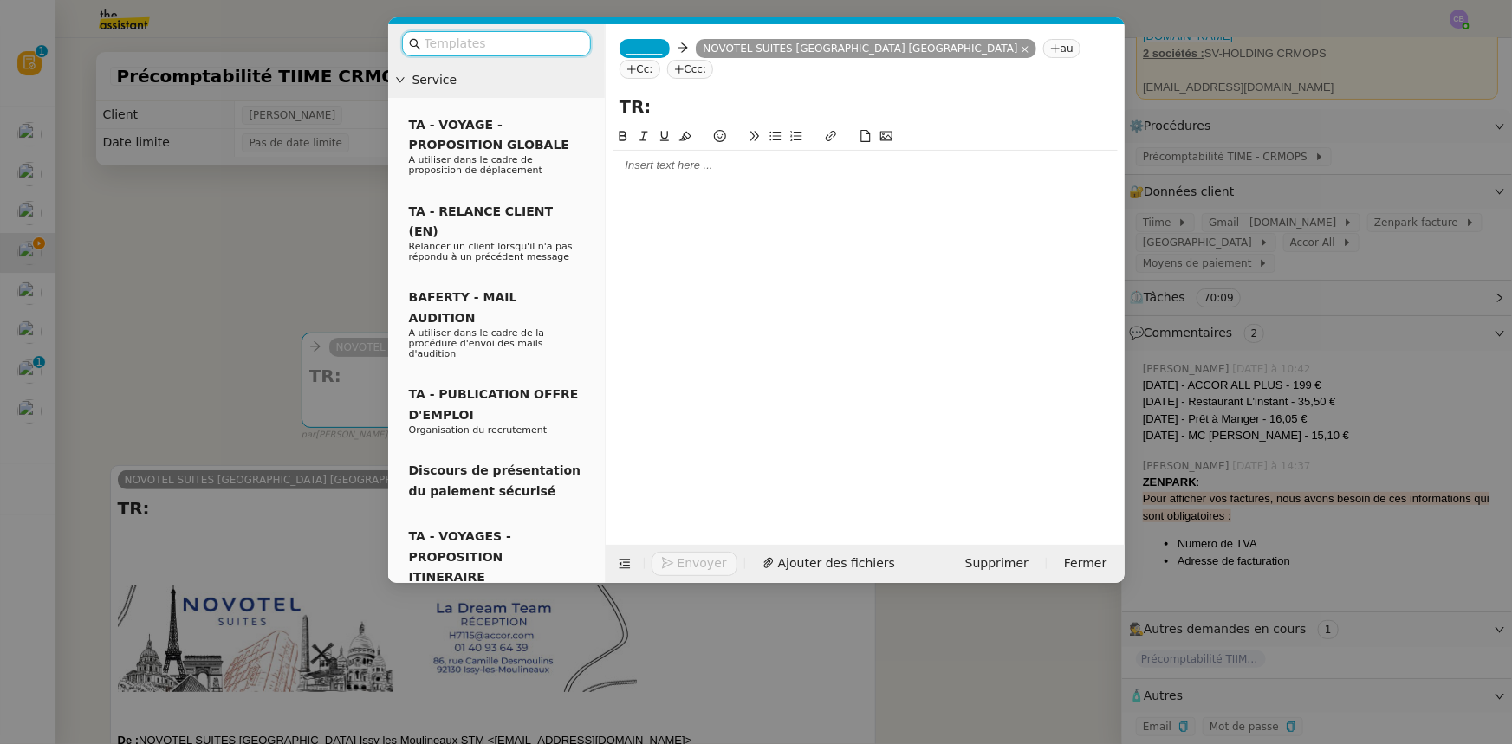
scroll to position [147, 0]
click at [638, 48] on span "_______" at bounding box center [644, 48] width 36 height 12
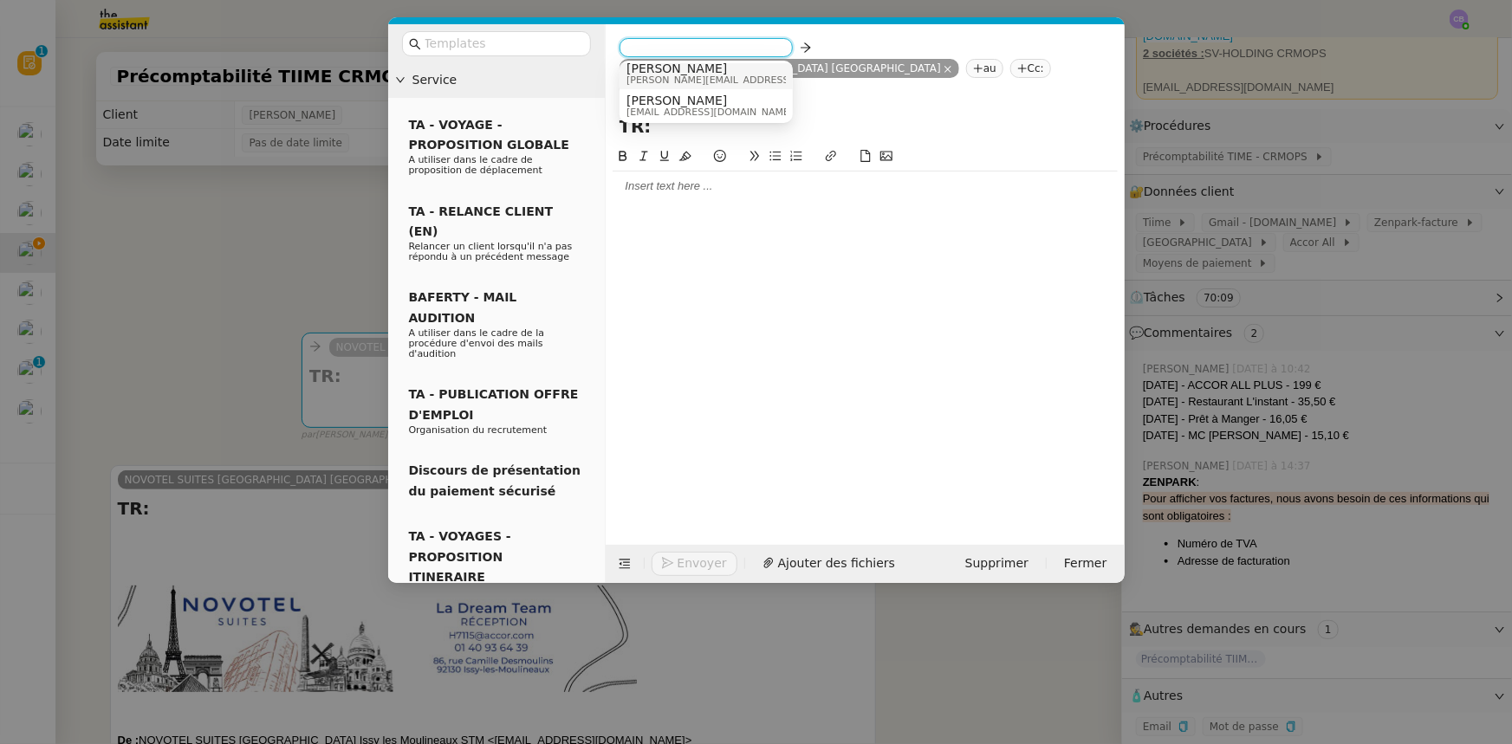
scroll to position [9, 0]
click at [686, 100] on span "[PERSON_NAME]" at bounding box center [709, 99] width 166 height 14
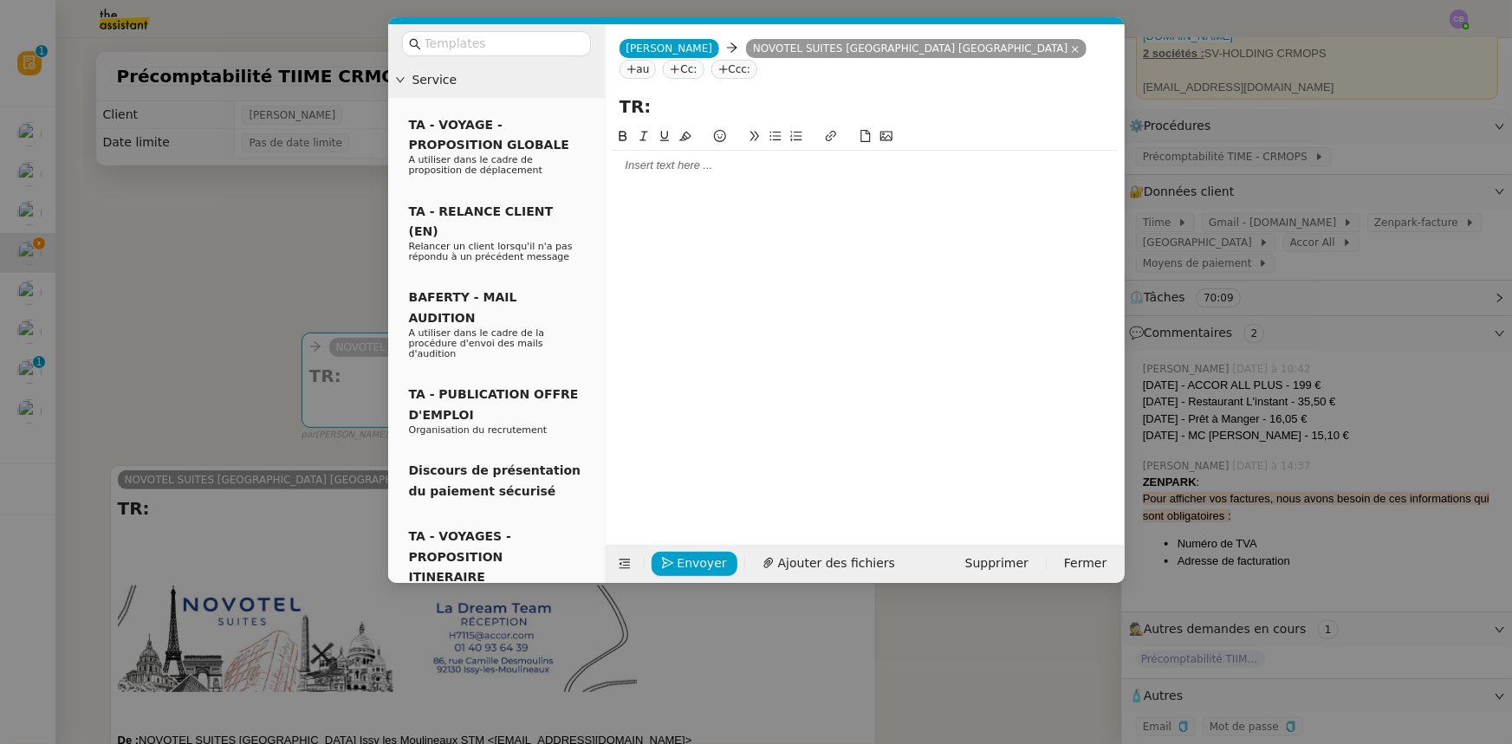
scroll to position [0, 0]
click at [685, 158] on div at bounding box center [865, 166] width 505 height 16
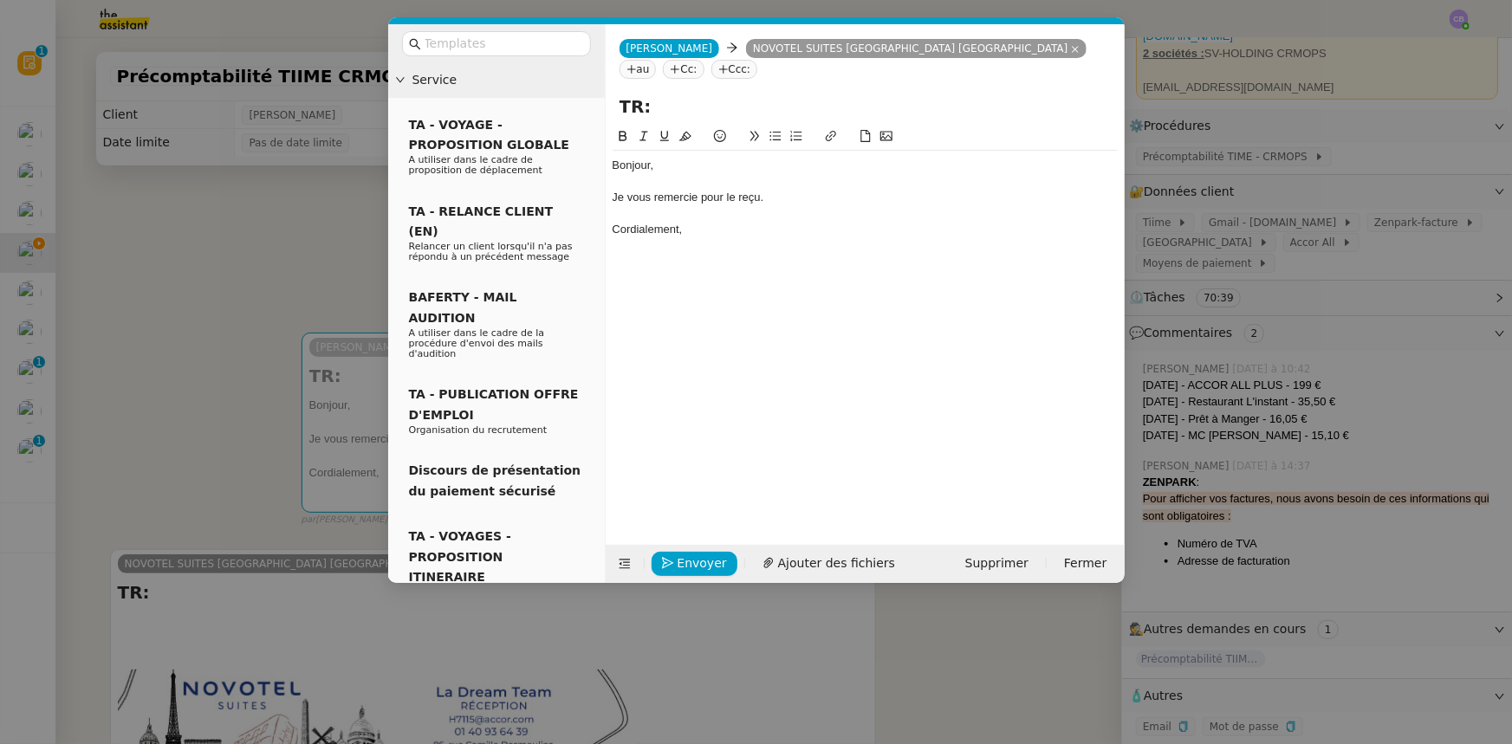
click at [619, 222] on div "Cordialement," at bounding box center [865, 230] width 505 height 16
click at [681, 564] on span "Envoyer" at bounding box center [701, 564] width 49 height 20
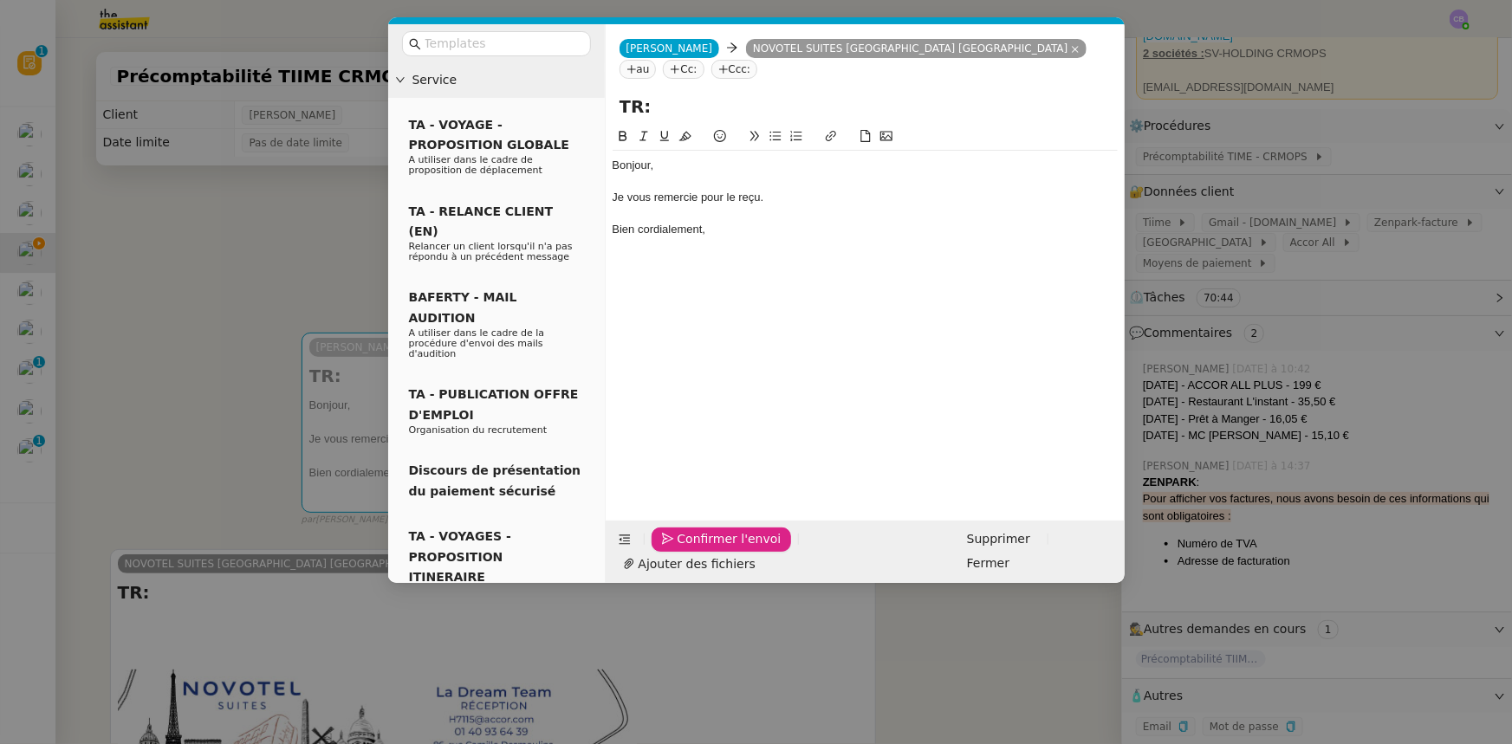
click at [681, 549] on span "Confirmer l'envoi" at bounding box center [729, 539] width 104 height 20
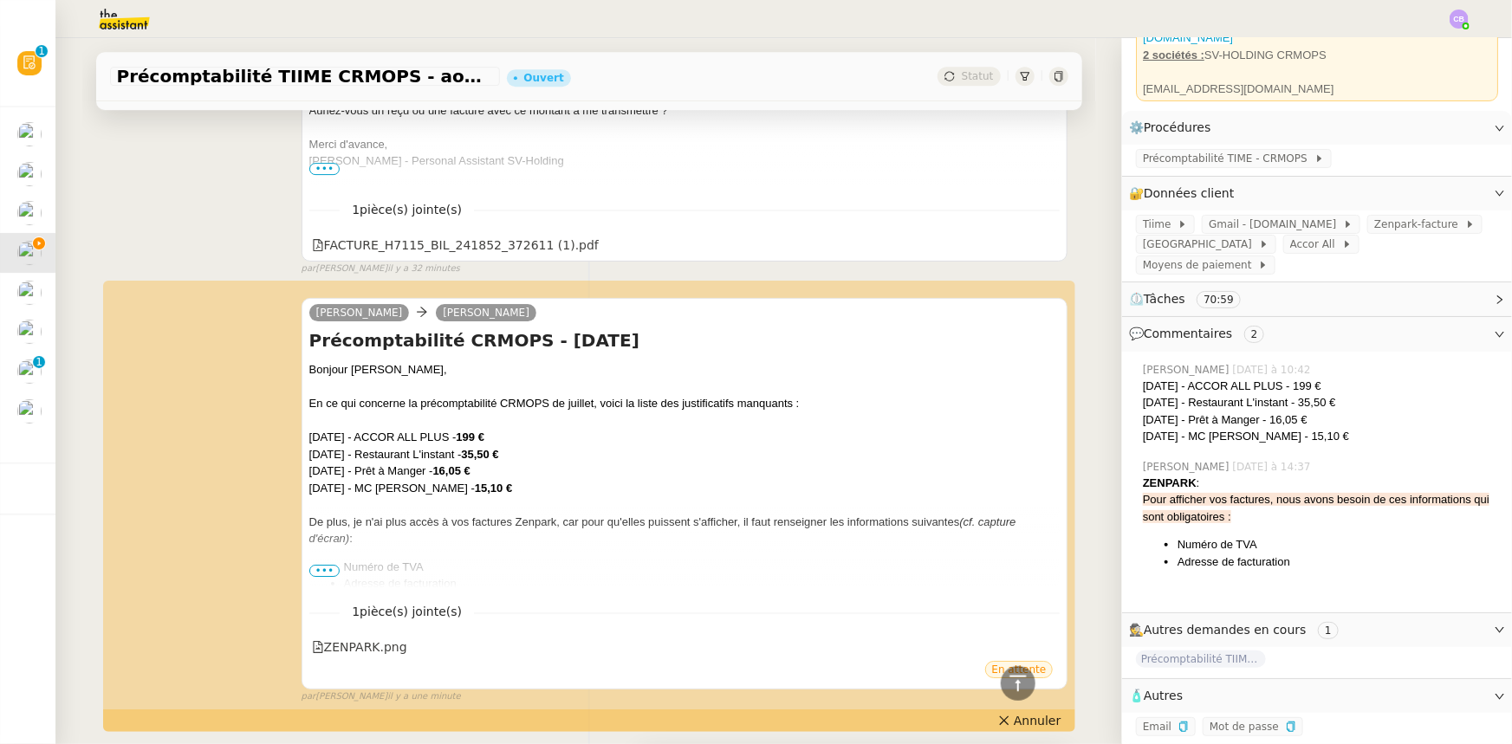
scroll to position [3150, 0]
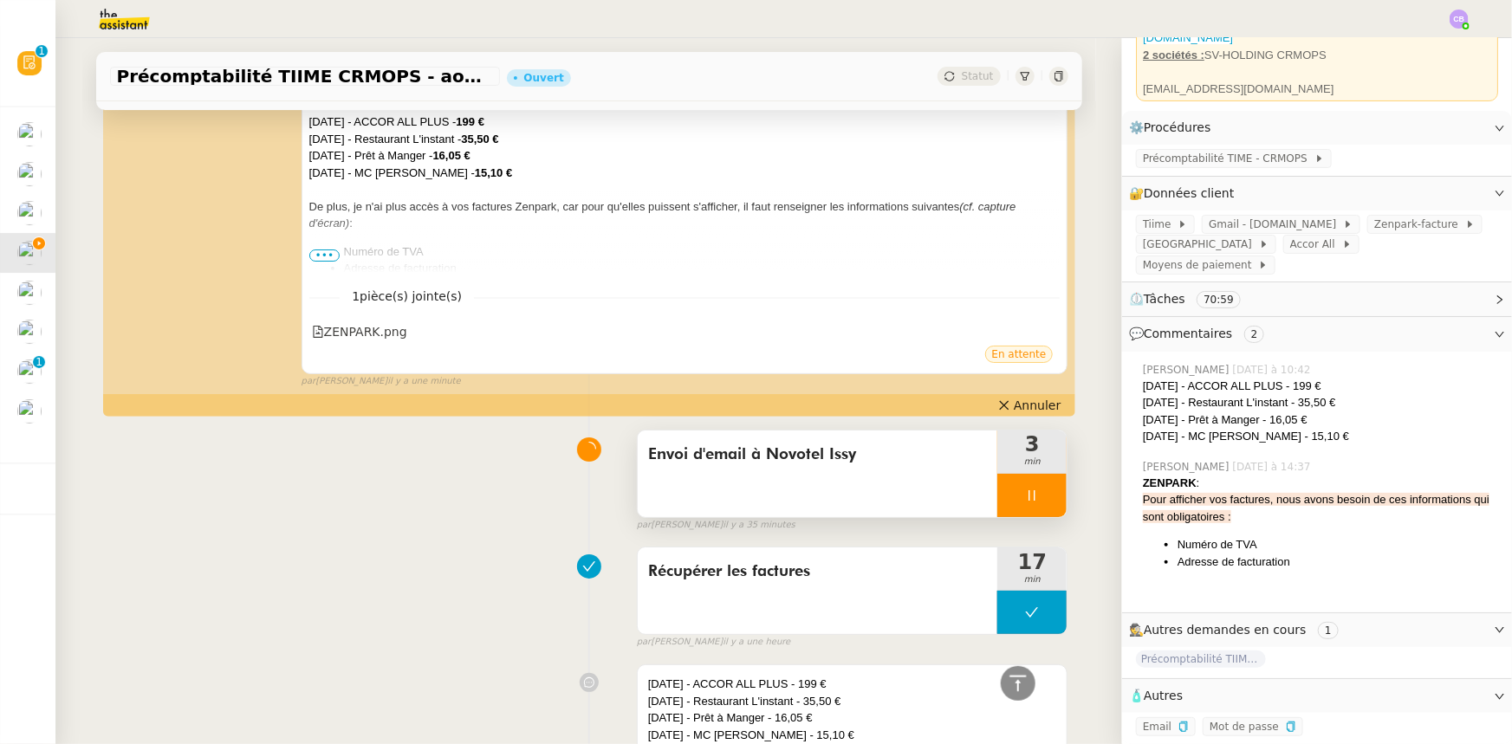
click at [997, 479] on div at bounding box center [1031, 495] width 69 height 43
click at [1042, 489] on icon at bounding box center [1049, 496] width 14 height 14
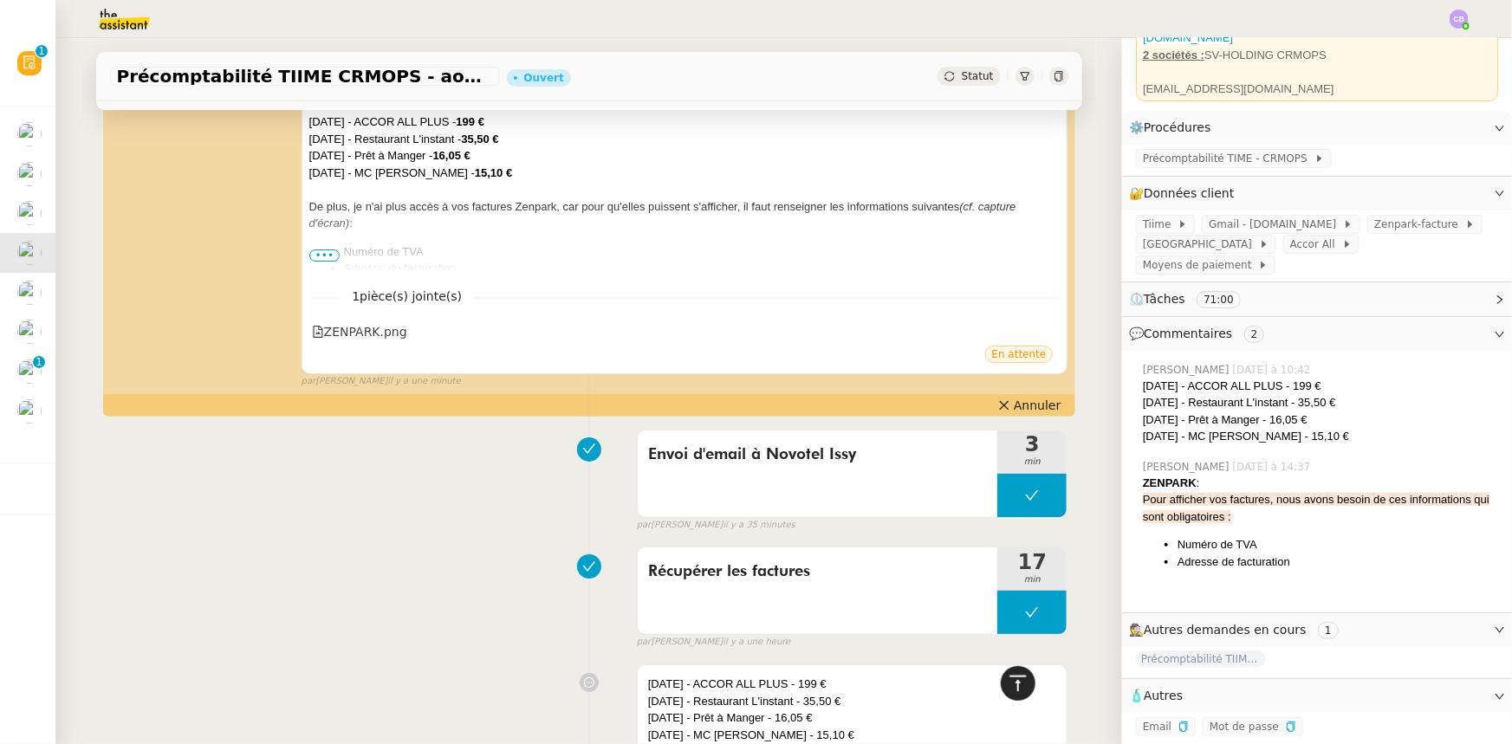
click at [1009, 672] on div at bounding box center [1018, 683] width 35 height 35
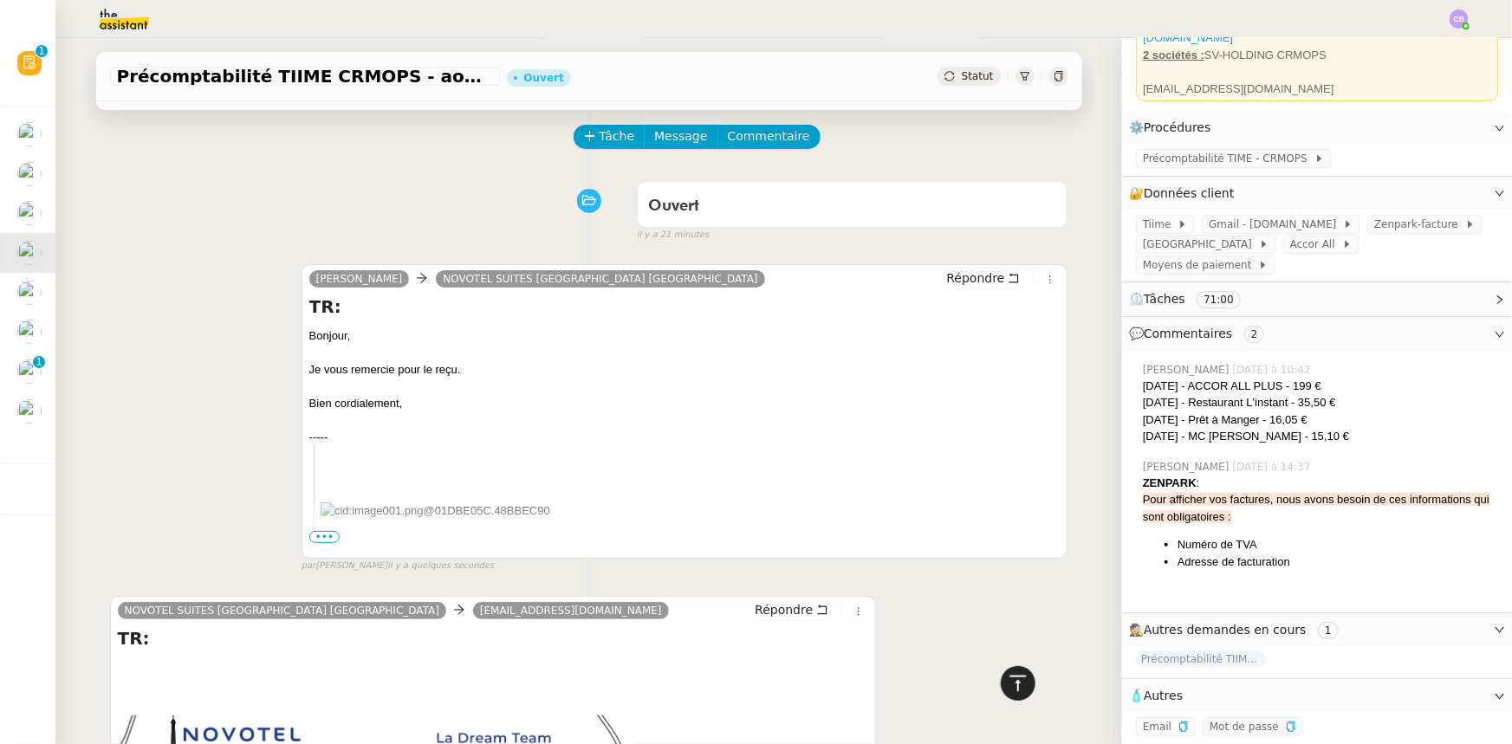
scroll to position [0, 0]
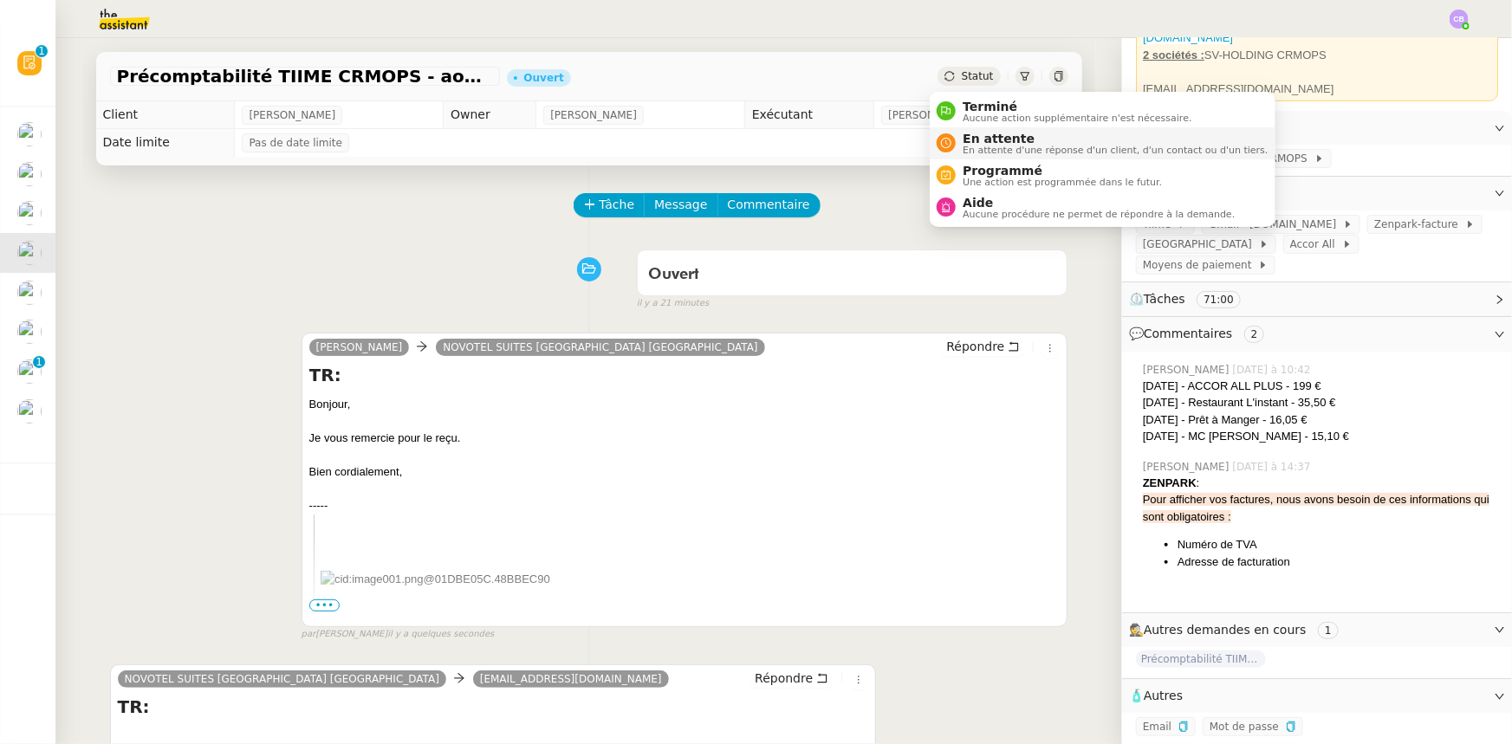
click at [978, 147] on span "En attente d'une réponse d'un client, d'un contact ou d'un tiers." at bounding box center [1115, 151] width 305 height 10
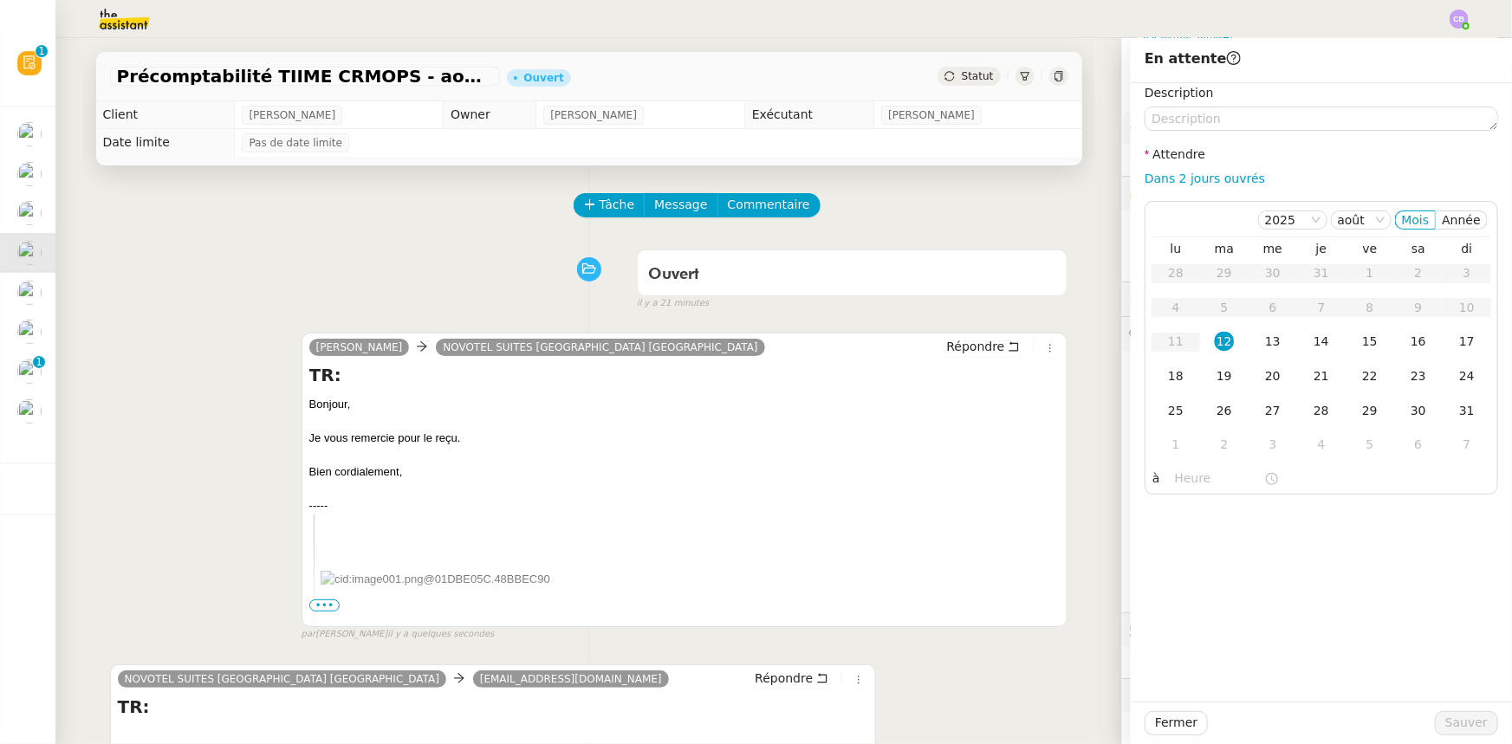
scroll to position [144, 0]
click at [1148, 180] on link "Dans 2 jours ouvrés" at bounding box center [1204, 179] width 120 height 14
type input "07:00"
click at [1445, 721] on span "Sauver" at bounding box center [1466, 723] width 42 height 20
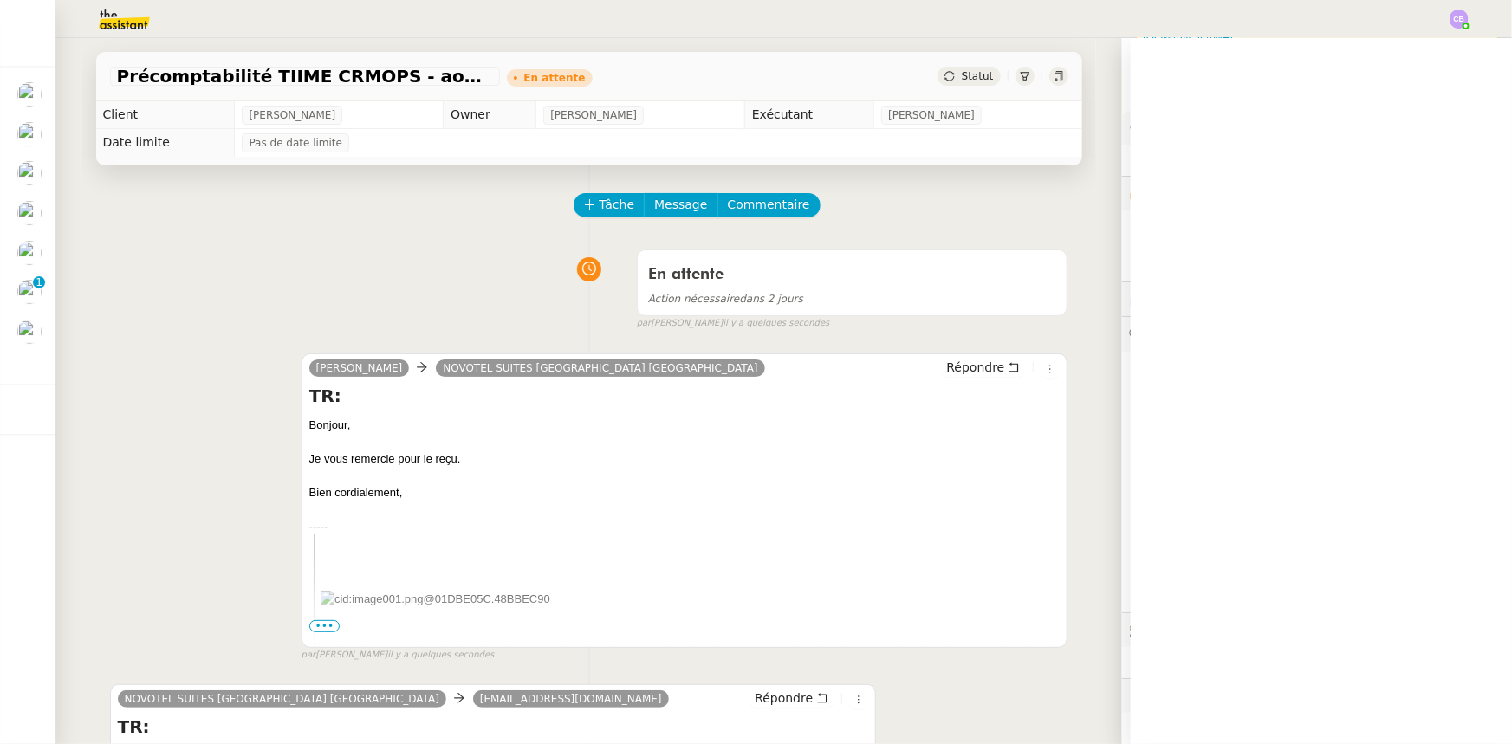
scroll to position [144, 0]
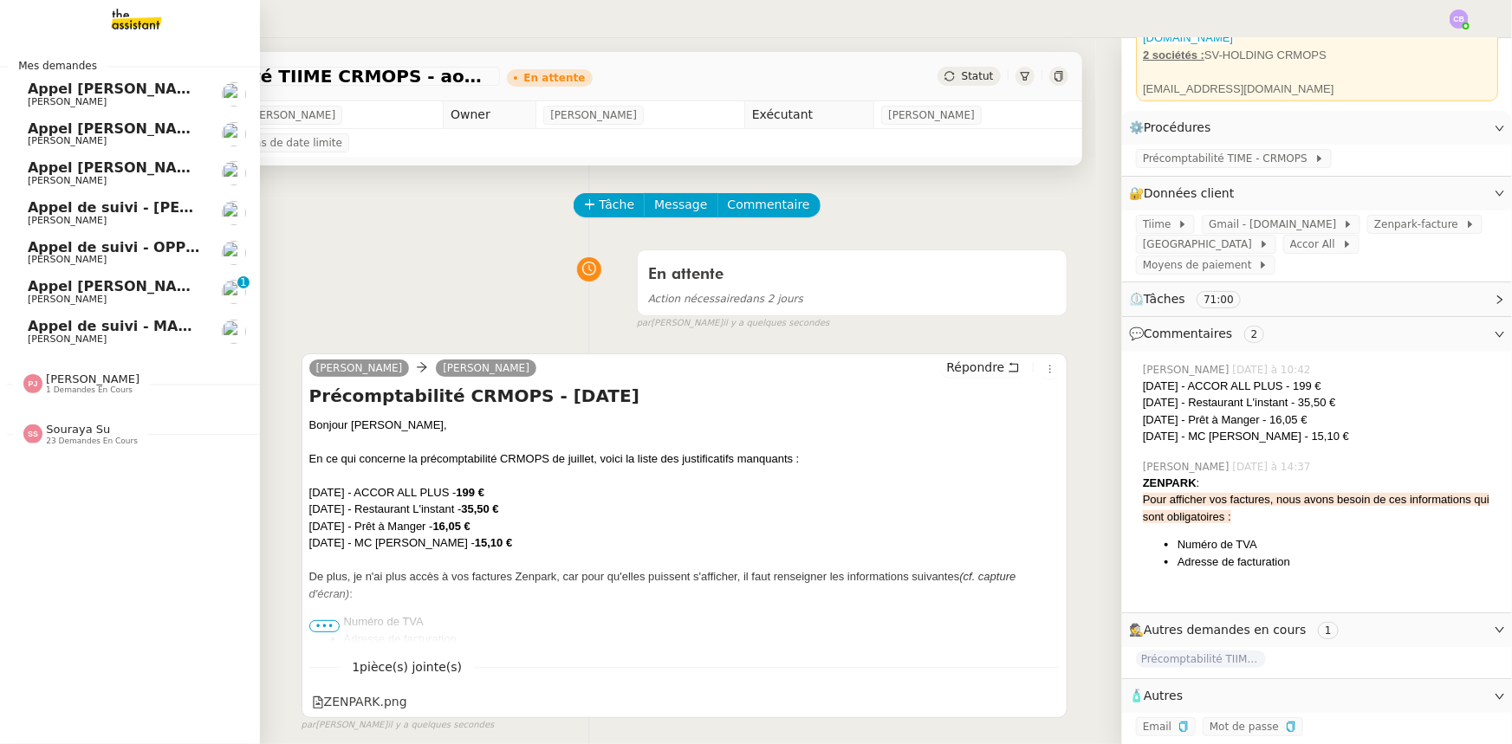
click at [75, 432] on span "Souraya Su" at bounding box center [78, 429] width 64 height 13
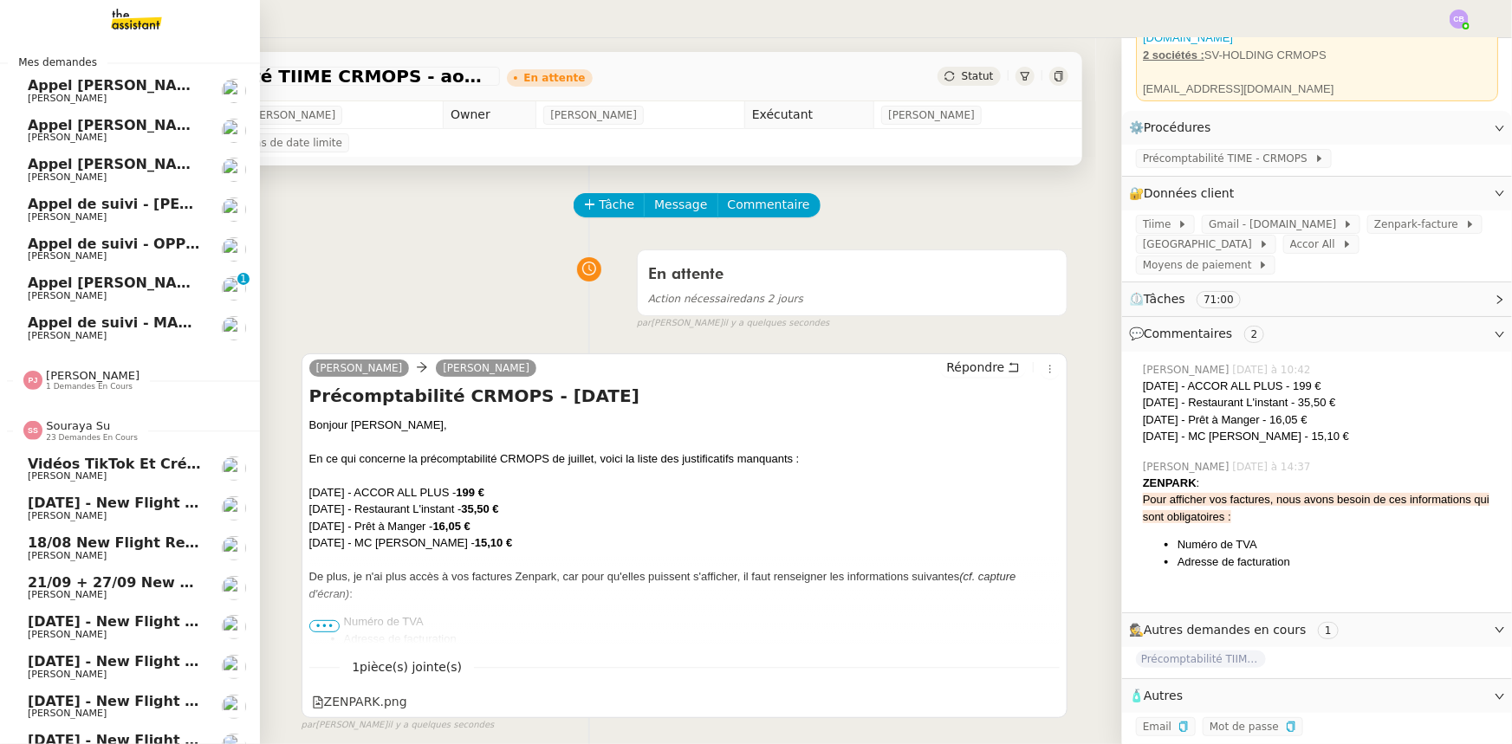
scroll to position [0, 0]
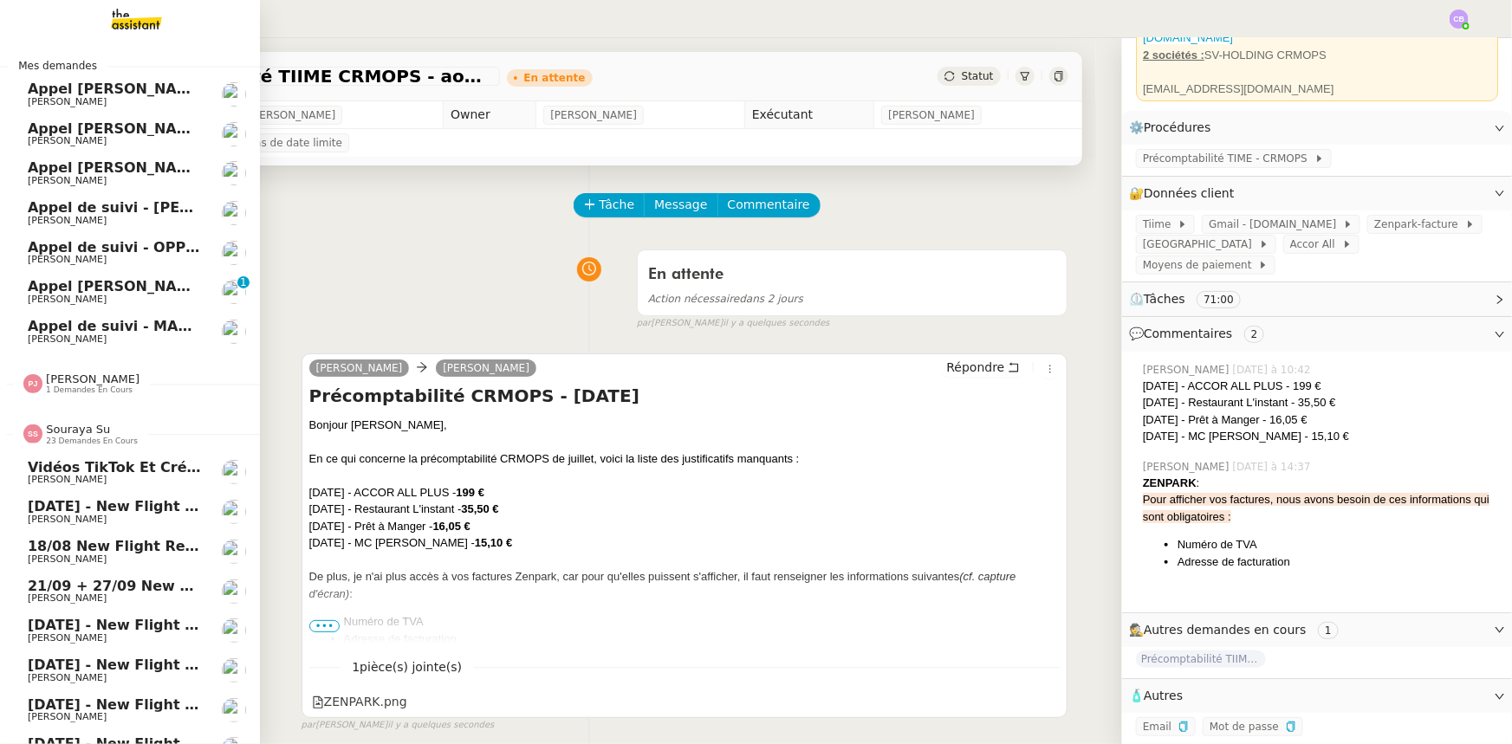
click at [74, 432] on span "Souraya Su" at bounding box center [78, 429] width 64 height 13
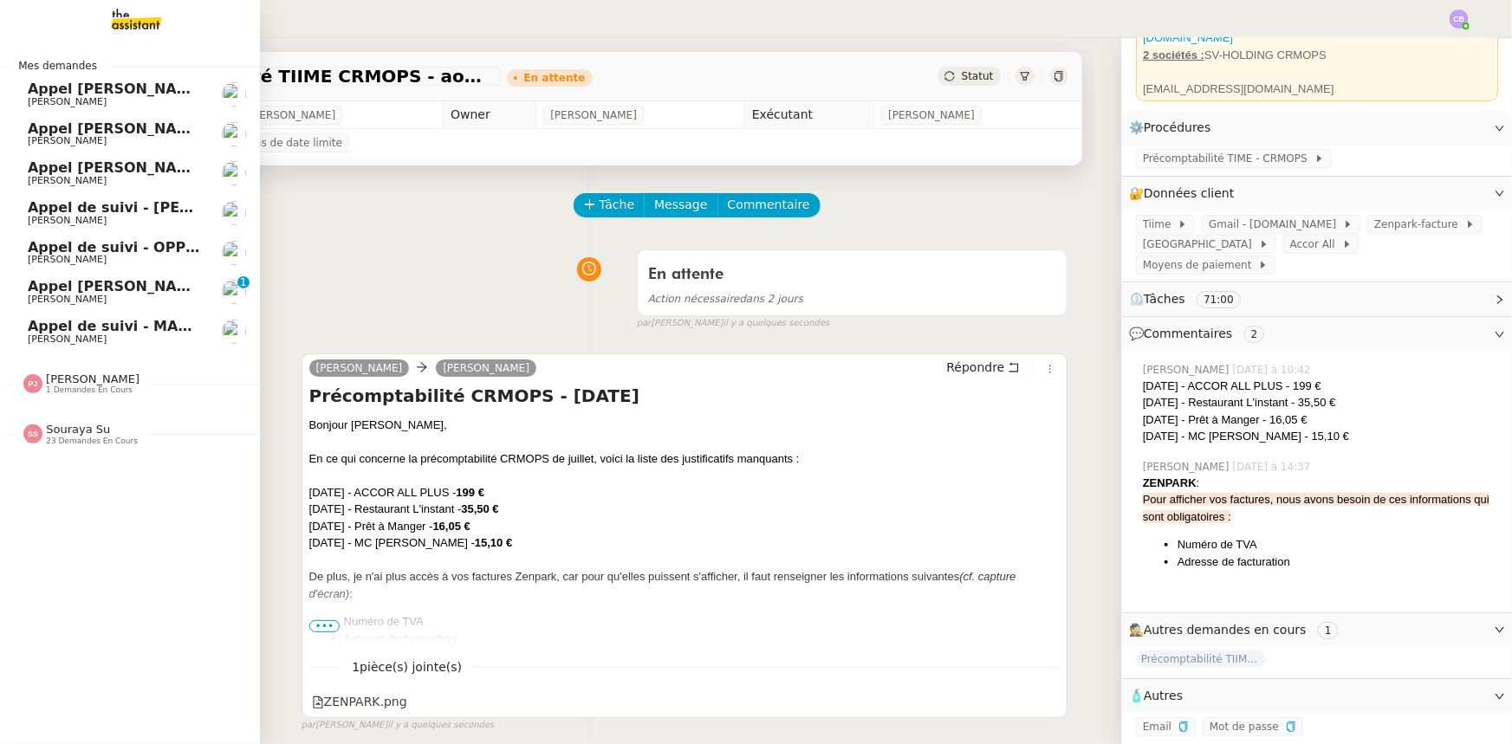
click at [122, 94] on span "Appel [PERSON_NAME] - AIRMOB" at bounding box center [156, 89] width 256 height 16
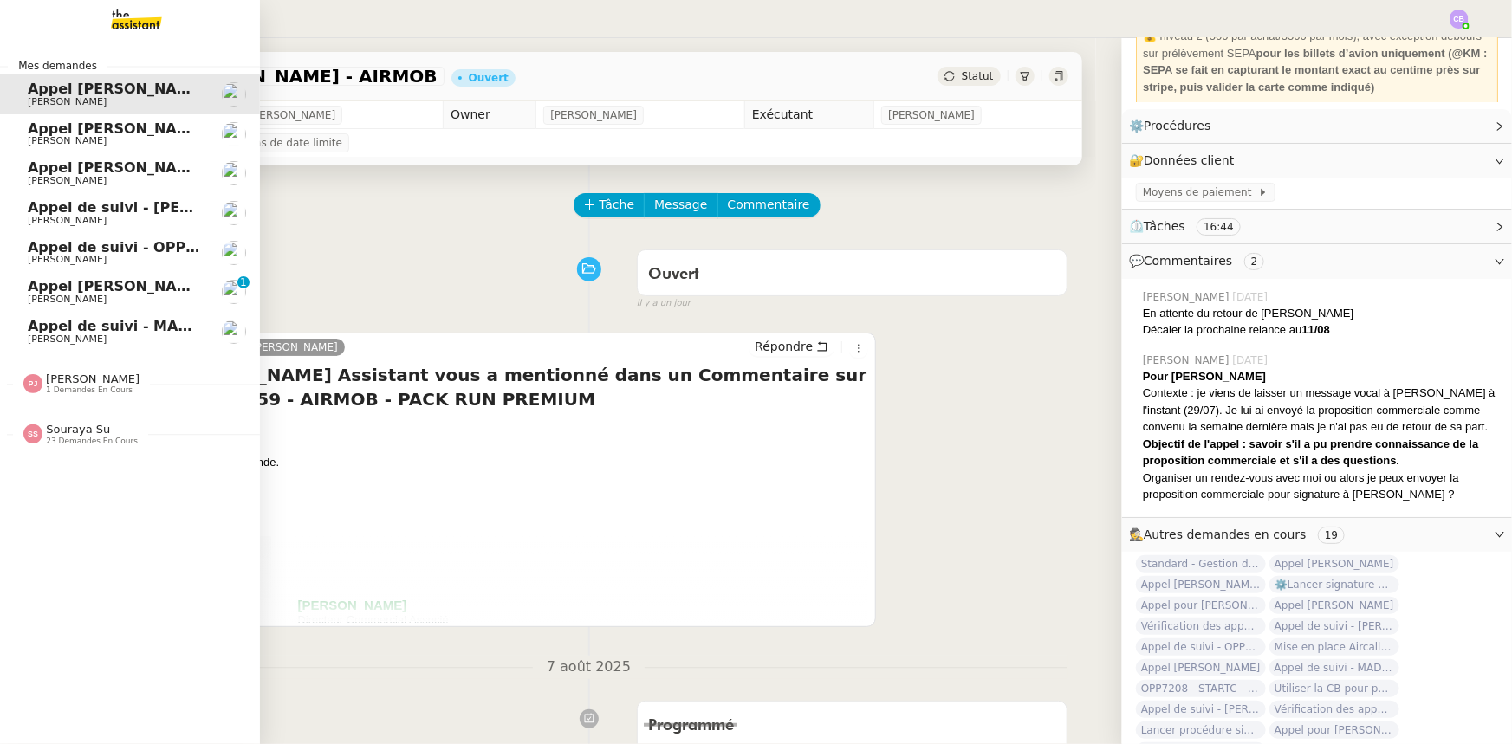
click at [29, 137] on span "[PERSON_NAME]" at bounding box center [67, 140] width 79 height 11
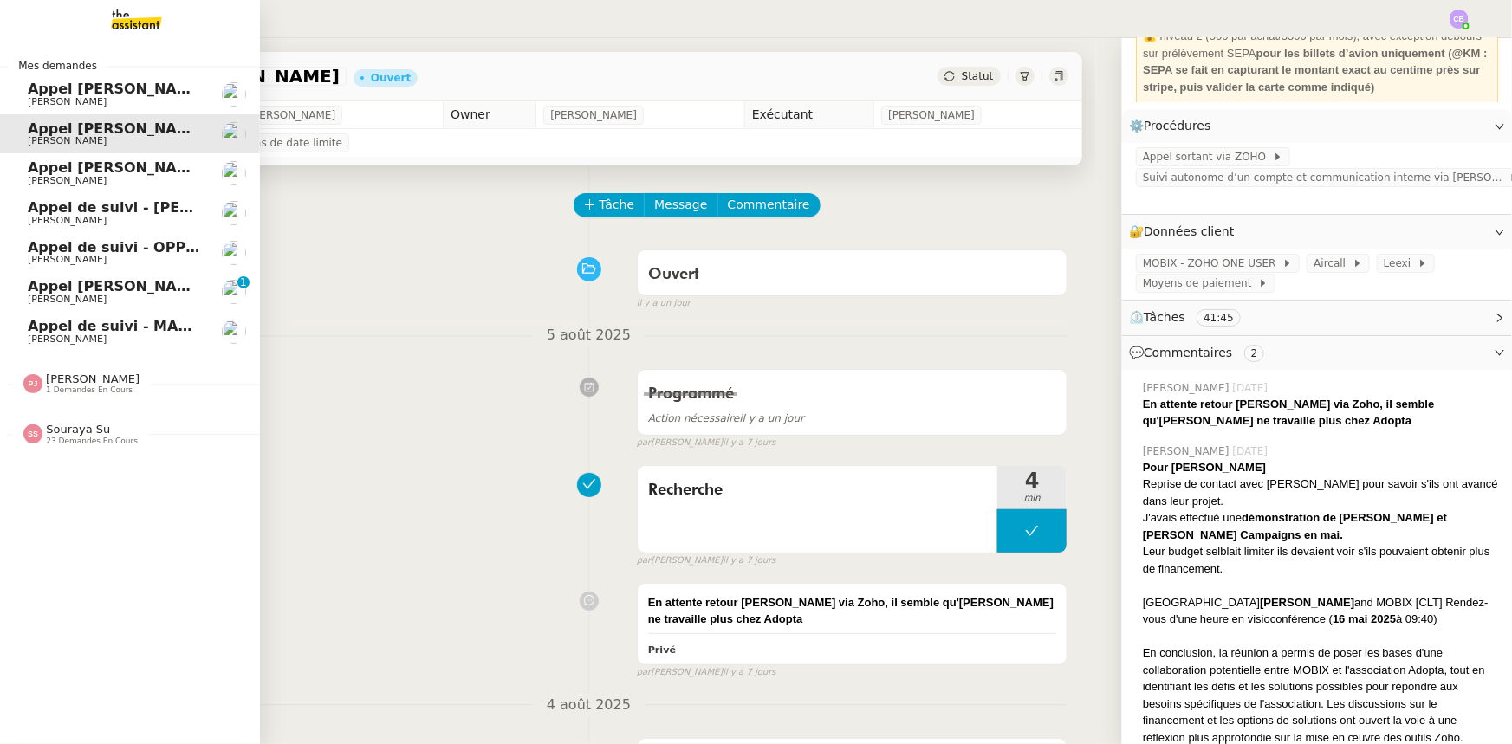
click at [49, 173] on span "Appel [PERSON_NAME] - DECORDIER IMMOBILIER" at bounding box center [220, 167] width 384 height 16
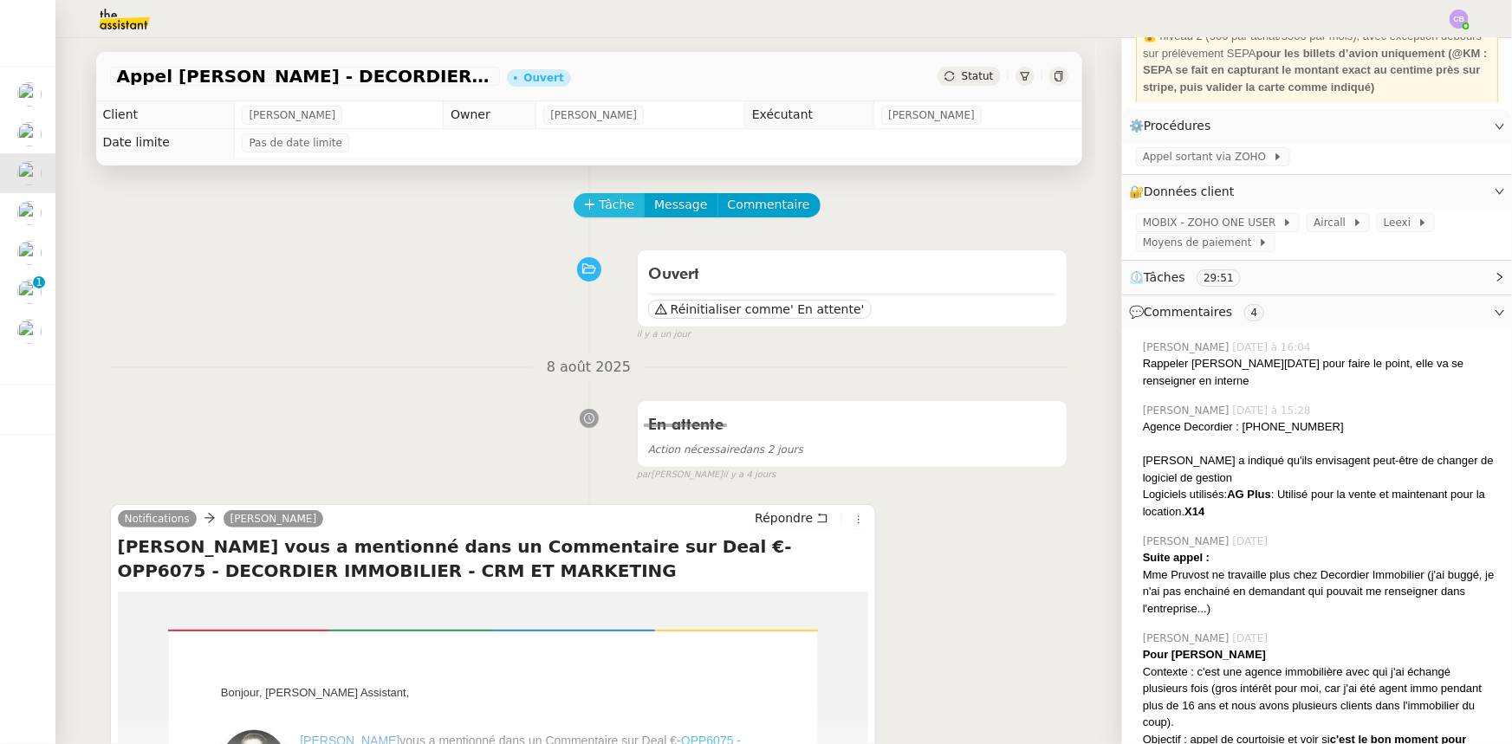
click at [605, 215] on span "Tâche" at bounding box center [618, 205] width 36 height 20
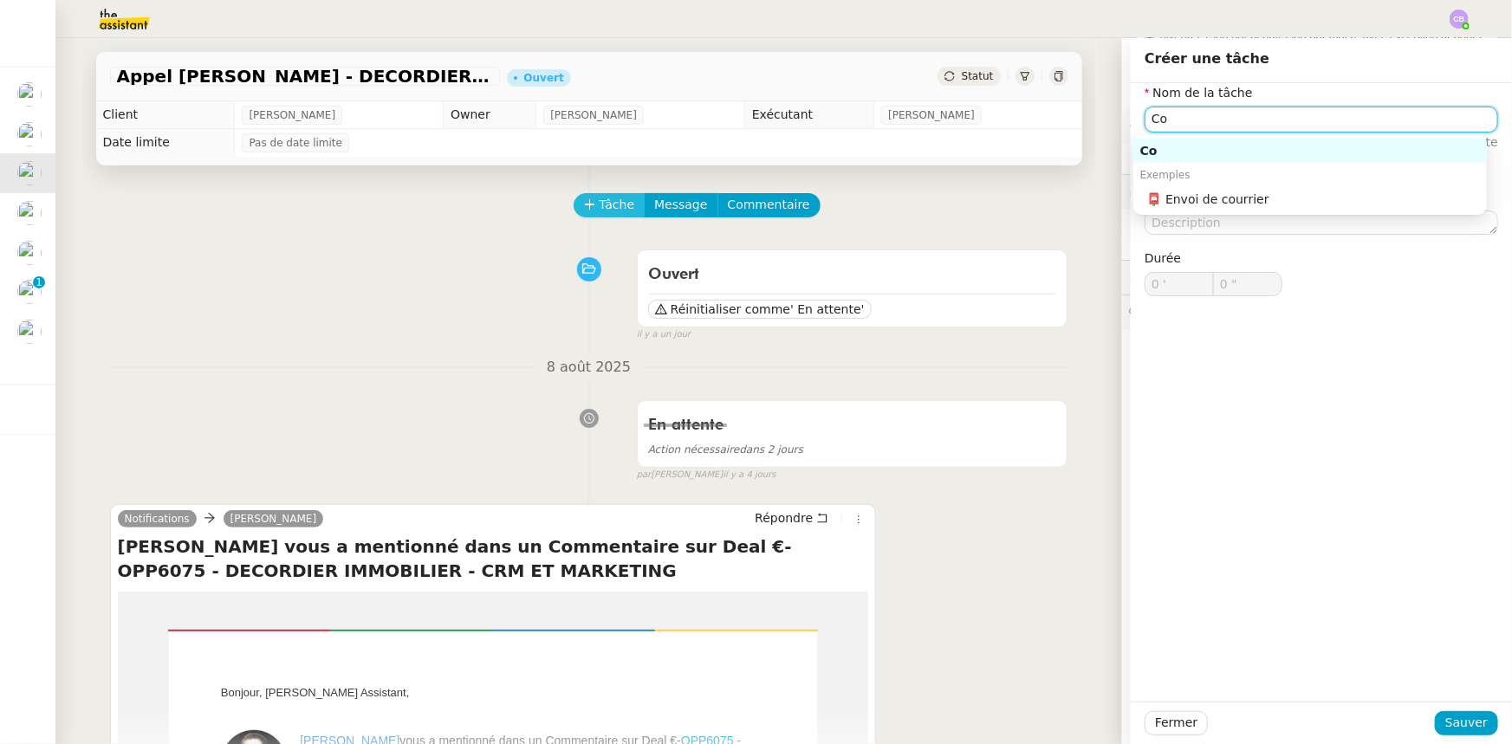
type input "C"
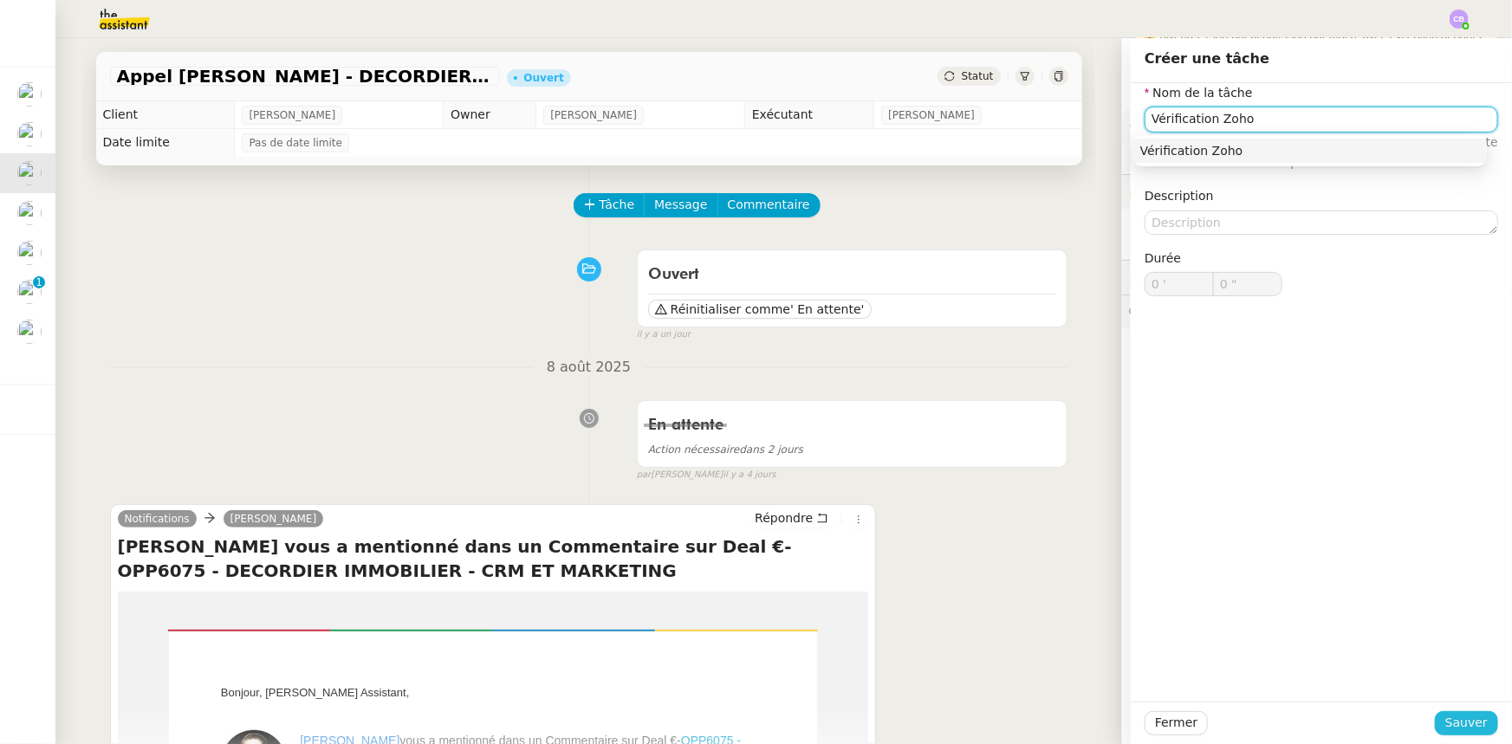
type input "Vérification Zoho"
click at [1445, 728] on span "Sauver" at bounding box center [1466, 723] width 42 height 20
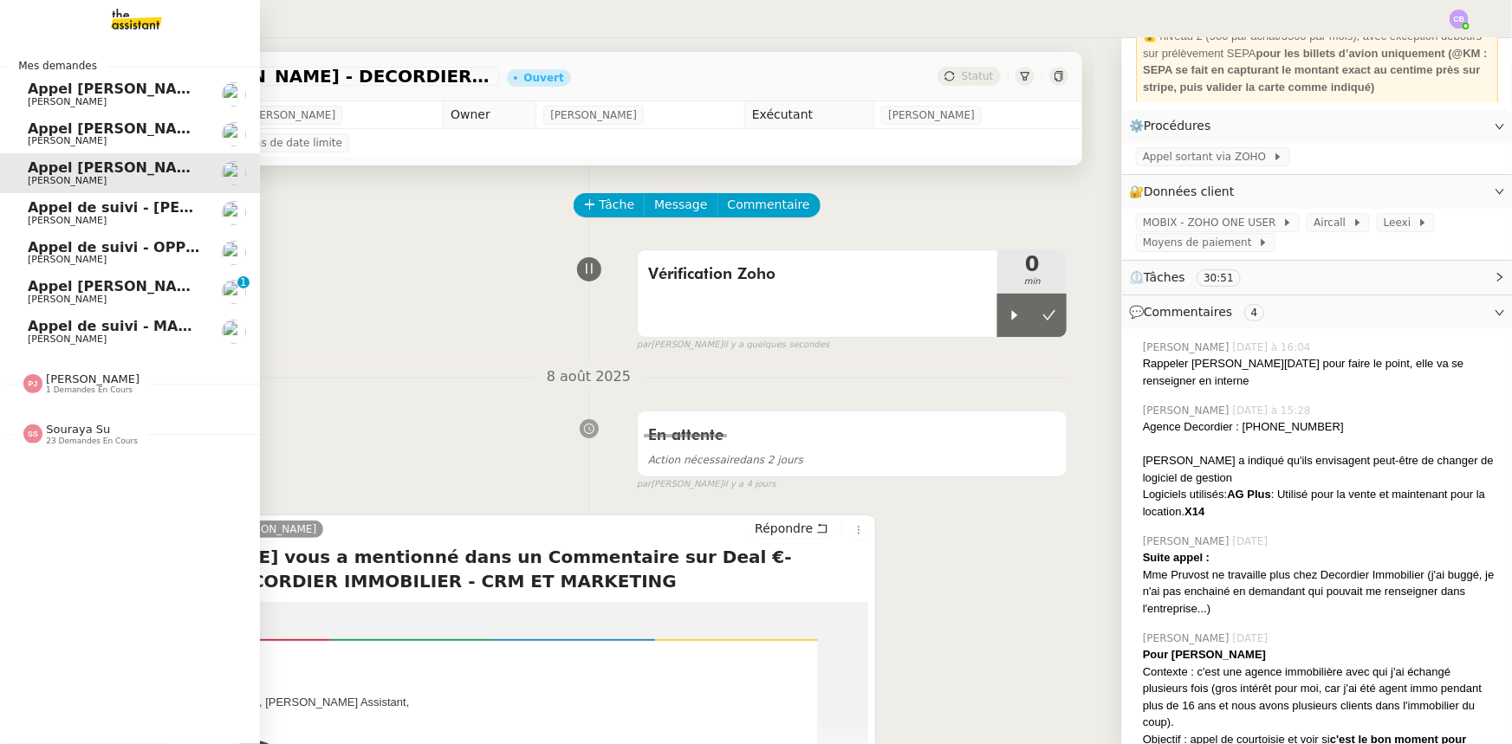
click at [61, 88] on span "Appel [PERSON_NAME] - AIRMOB" at bounding box center [156, 89] width 256 height 16
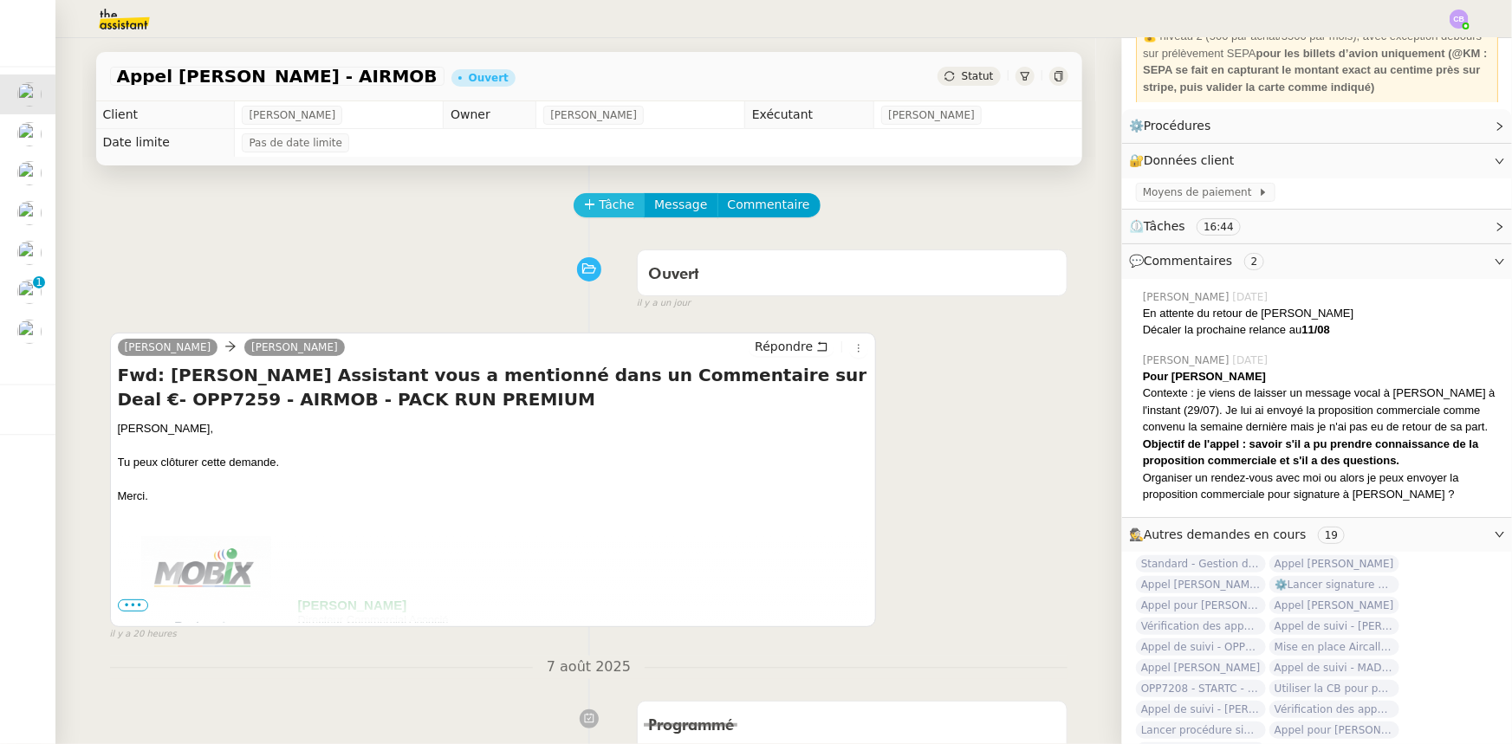
click at [600, 208] on span "Tâche" at bounding box center [618, 205] width 36 height 20
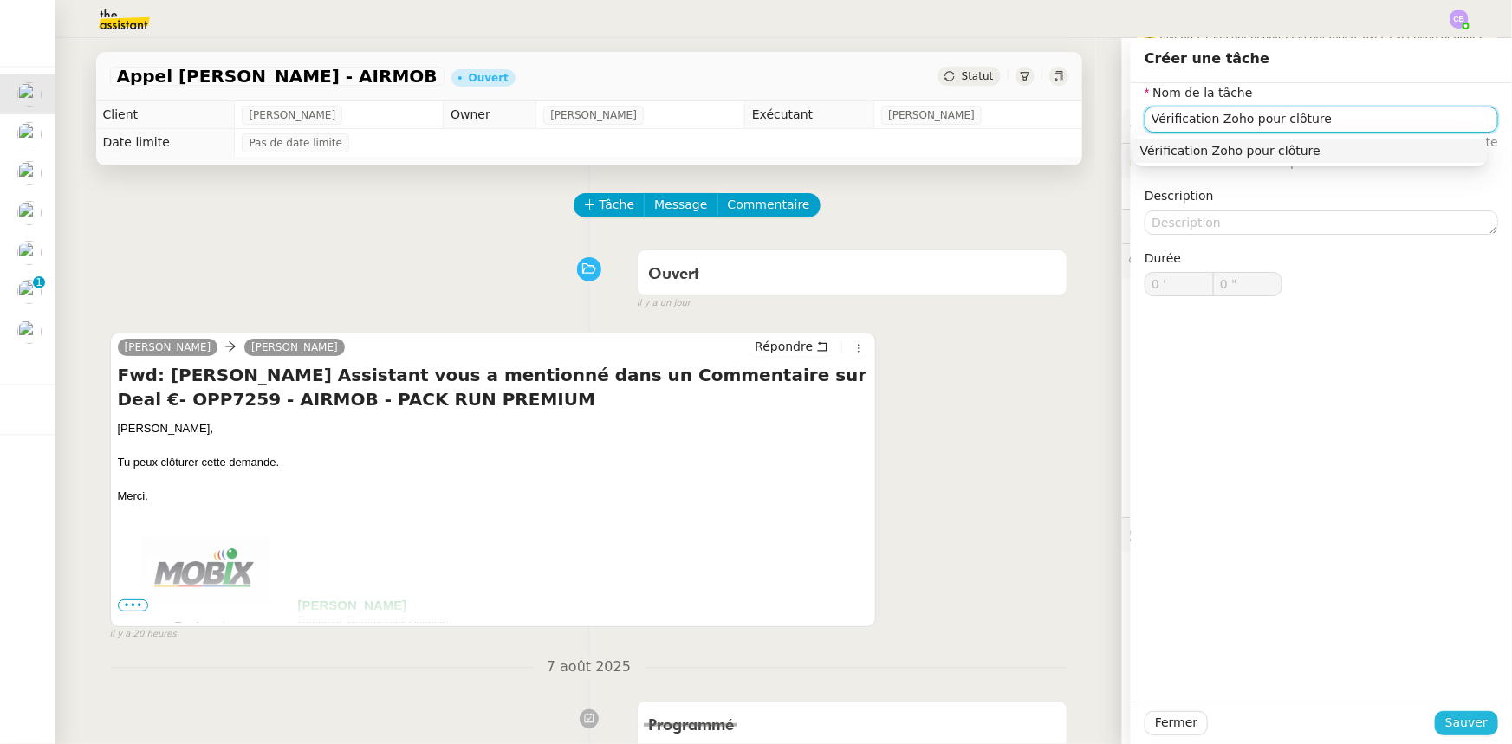
type input "Vérification Zoho pour clôture"
click at [1445, 724] on span "Sauver" at bounding box center [1466, 723] width 42 height 20
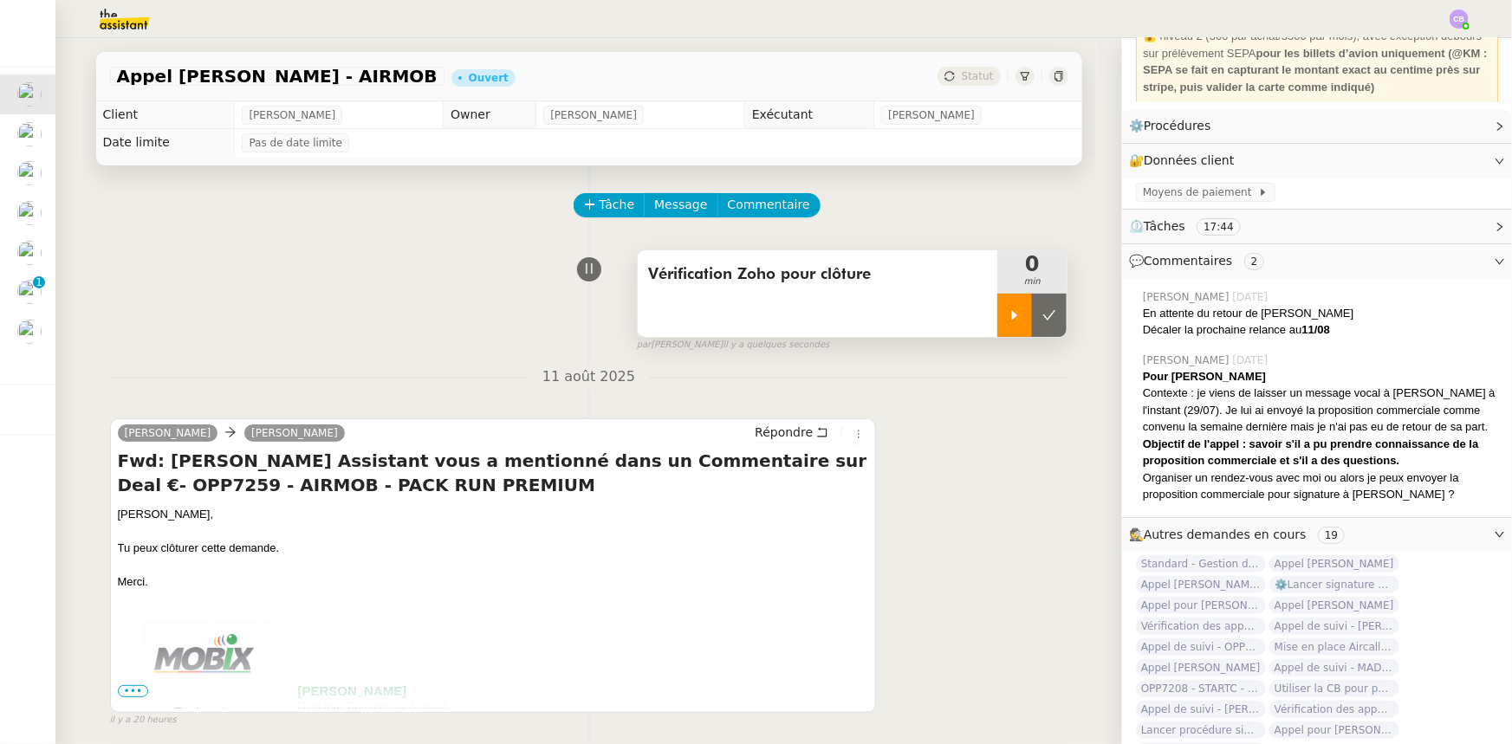
click at [997, 334] on div at bounding box center [1014, 315] width 35 height 43
click at [997, 319] on div at bounding box center [1031, 315] width 69 height 43
click at [1032, 327] on button at bounding box center [1049, 315] width 35 height 43
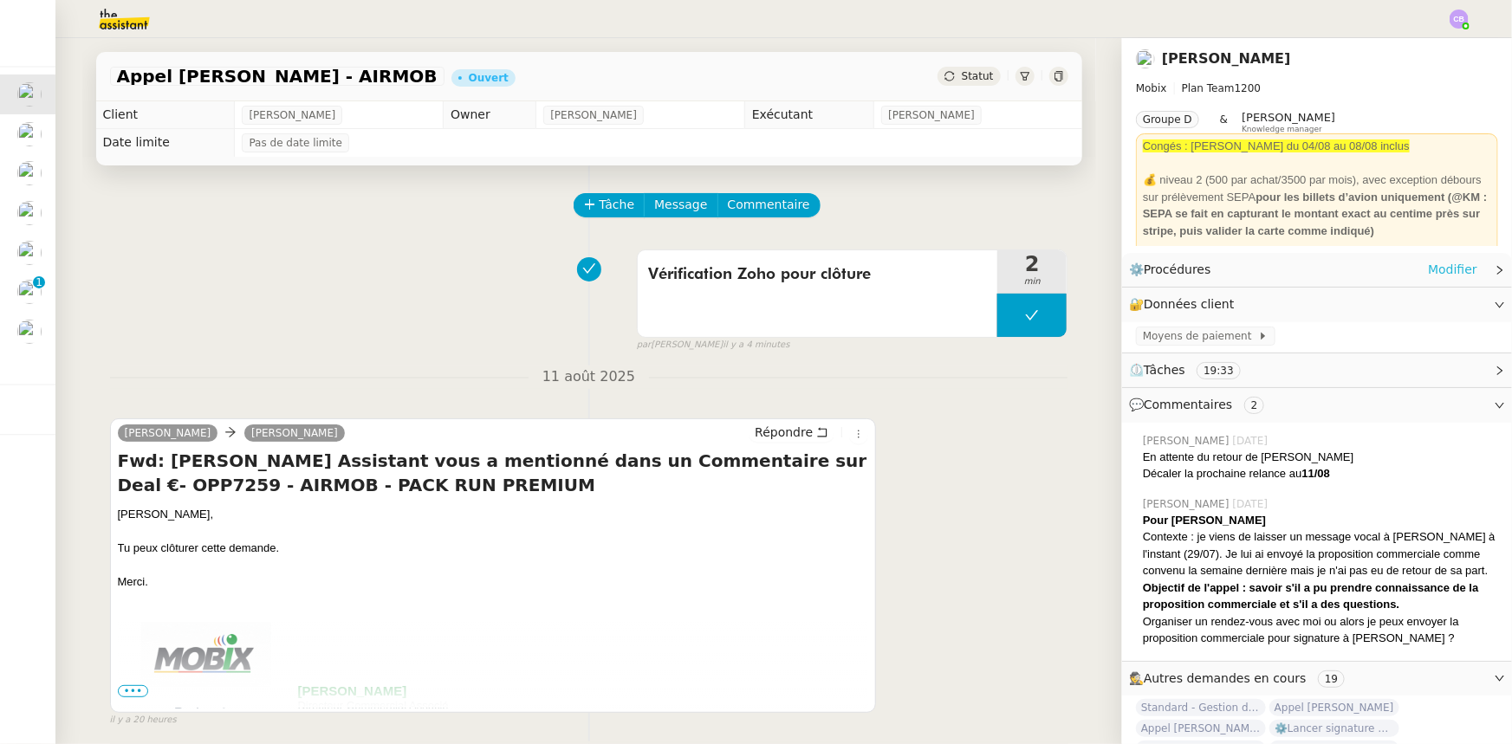
click at [1428, 270] on link "Modifier" at bounding box center [1452, 270] width 49 height 20
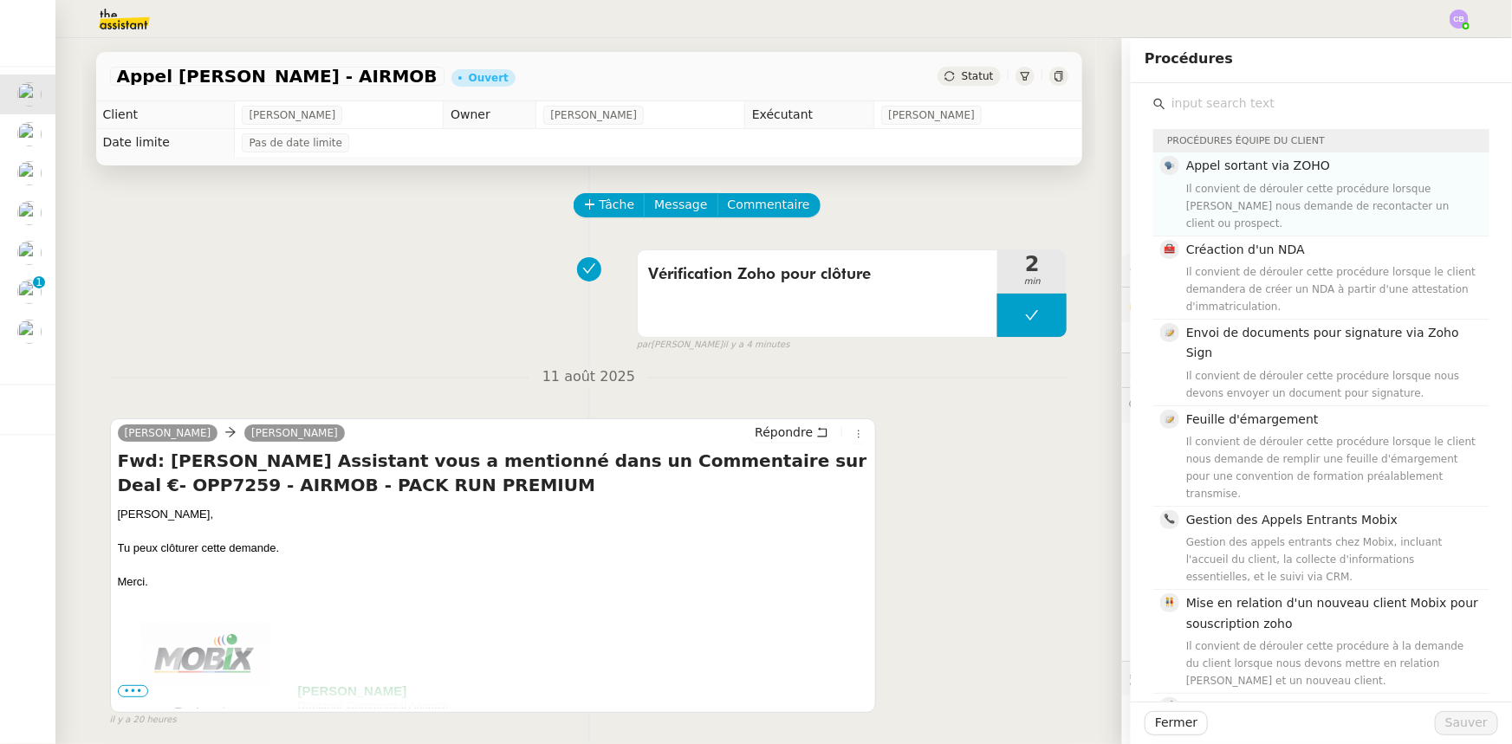
click at [1256, 192] on div "Il convient de dérouler cette procédure lorsque [PERSON_NAME] nous demande de r…" at bounding box center [1332, 206] width 293 height 52
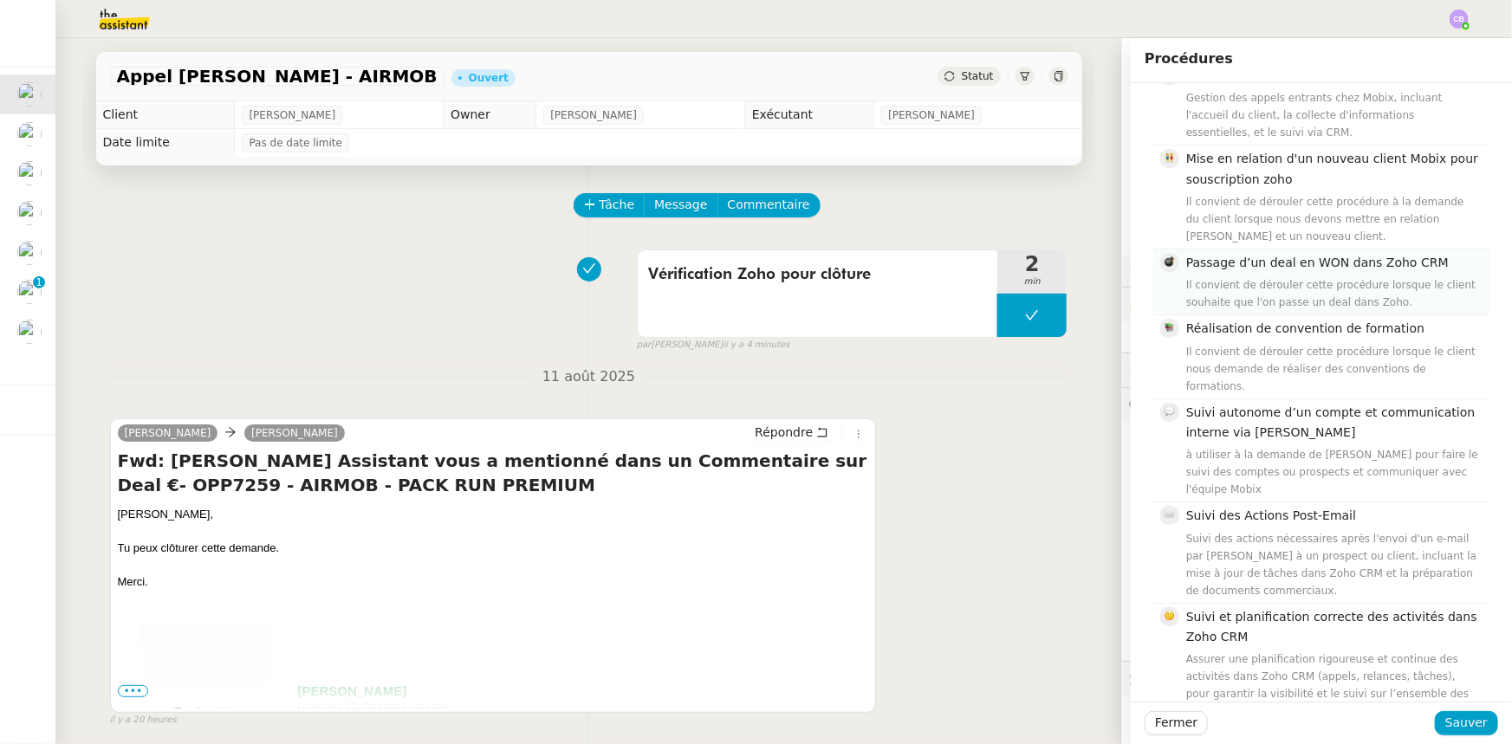
scroll to position [472, 0]
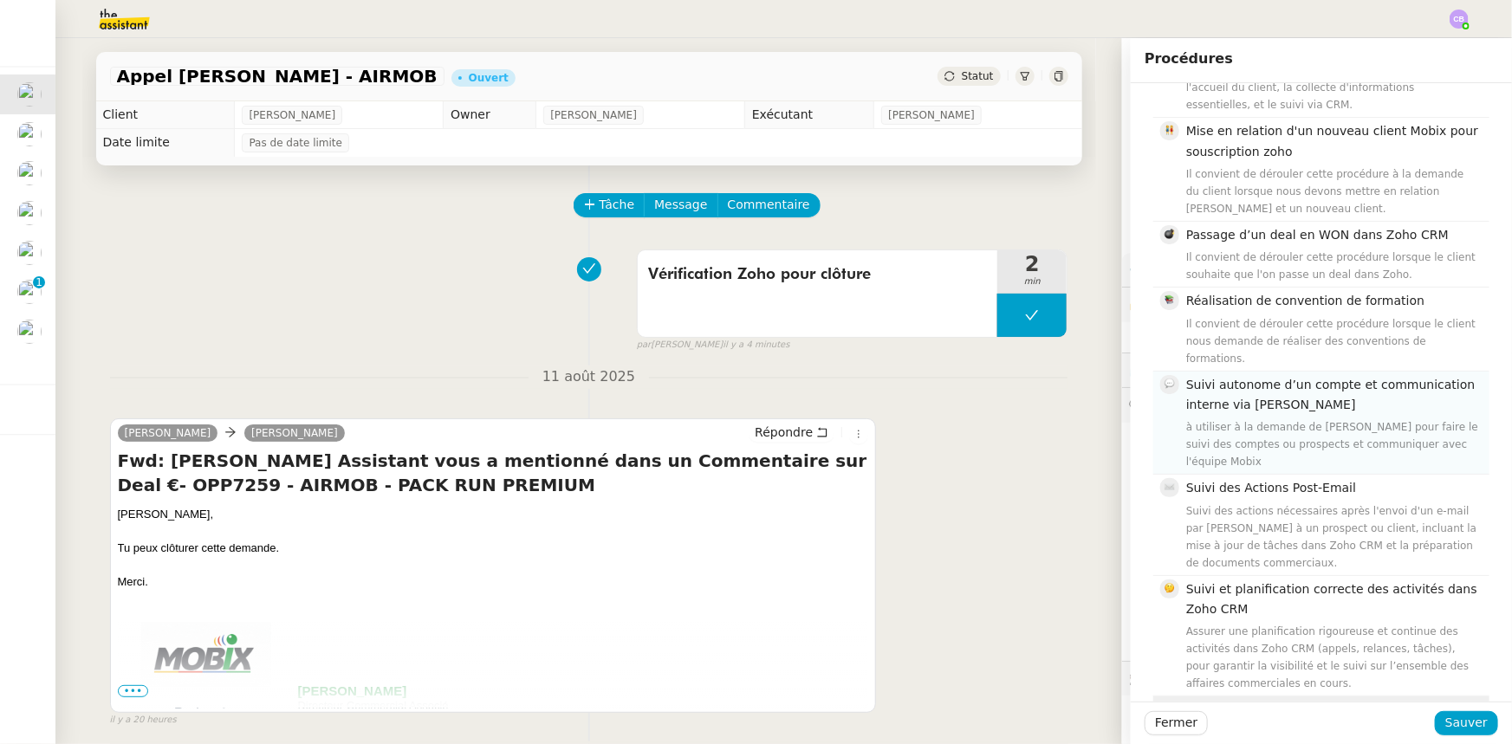
click at [1254, 418] on div "à utiliser à la demande de [PERSON_NAME] pour faire le suivi des comptes ou pro…" at bounding box center [1332, 444] width 293 height 52
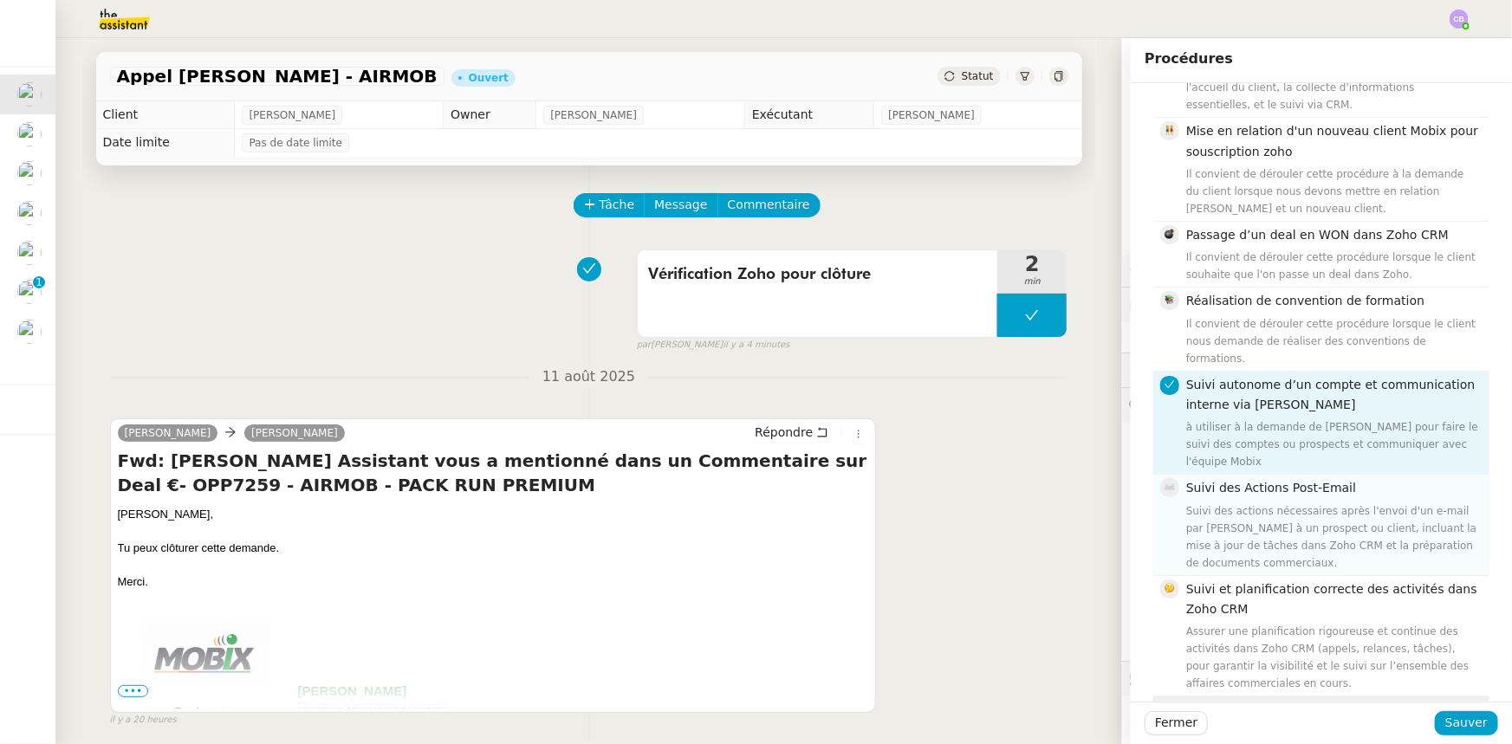
click at [1275, 502] on div "Suivi des actions nécessaires après l'envoi d'un e-mail par [PERSON_NAME] à un …" at bounding box center [1332, 536] width 293 height 69
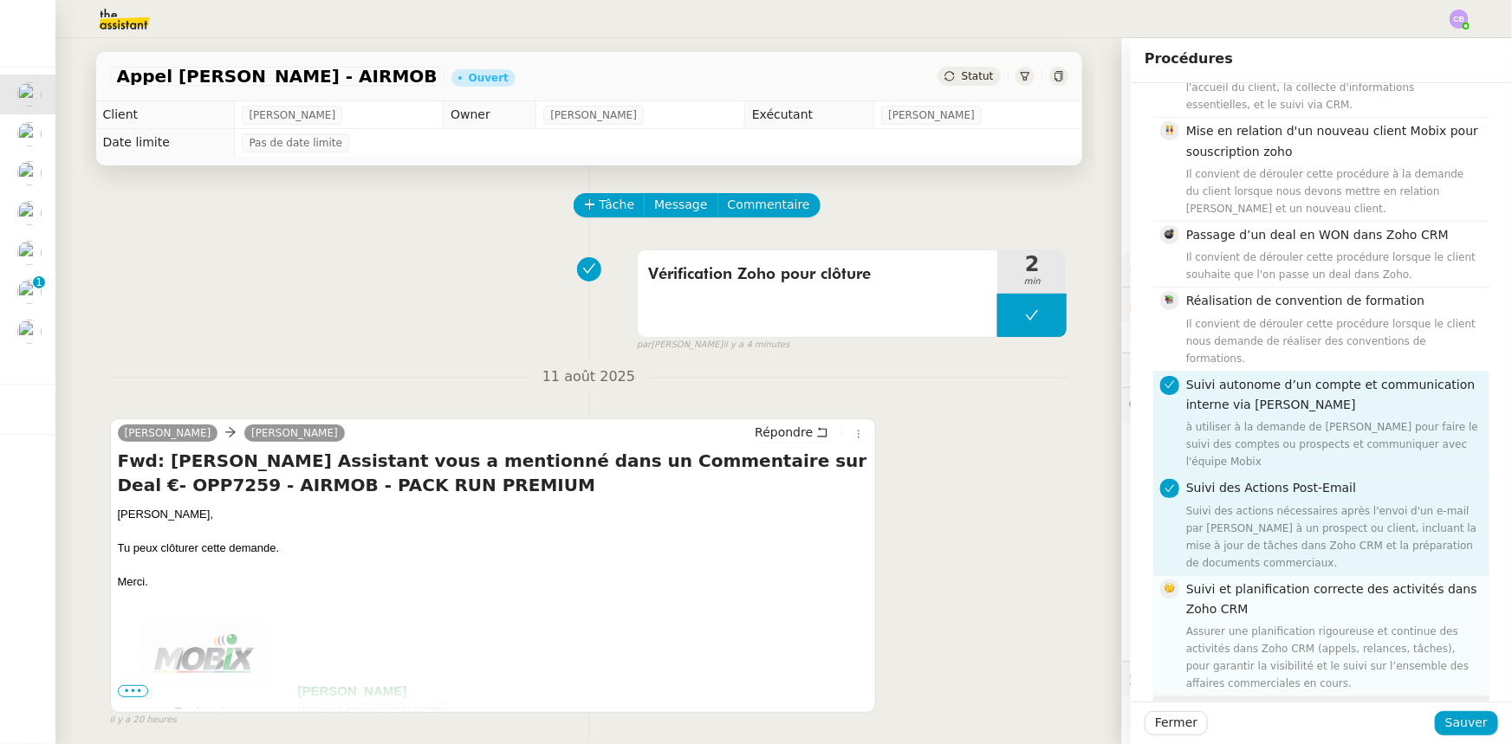
click at [1365, 580] on div "Suivi et planification correcte des activités dans Zoho CRM Assurer une planifi…" at bounding box center [1332, 636] width 293 height 113
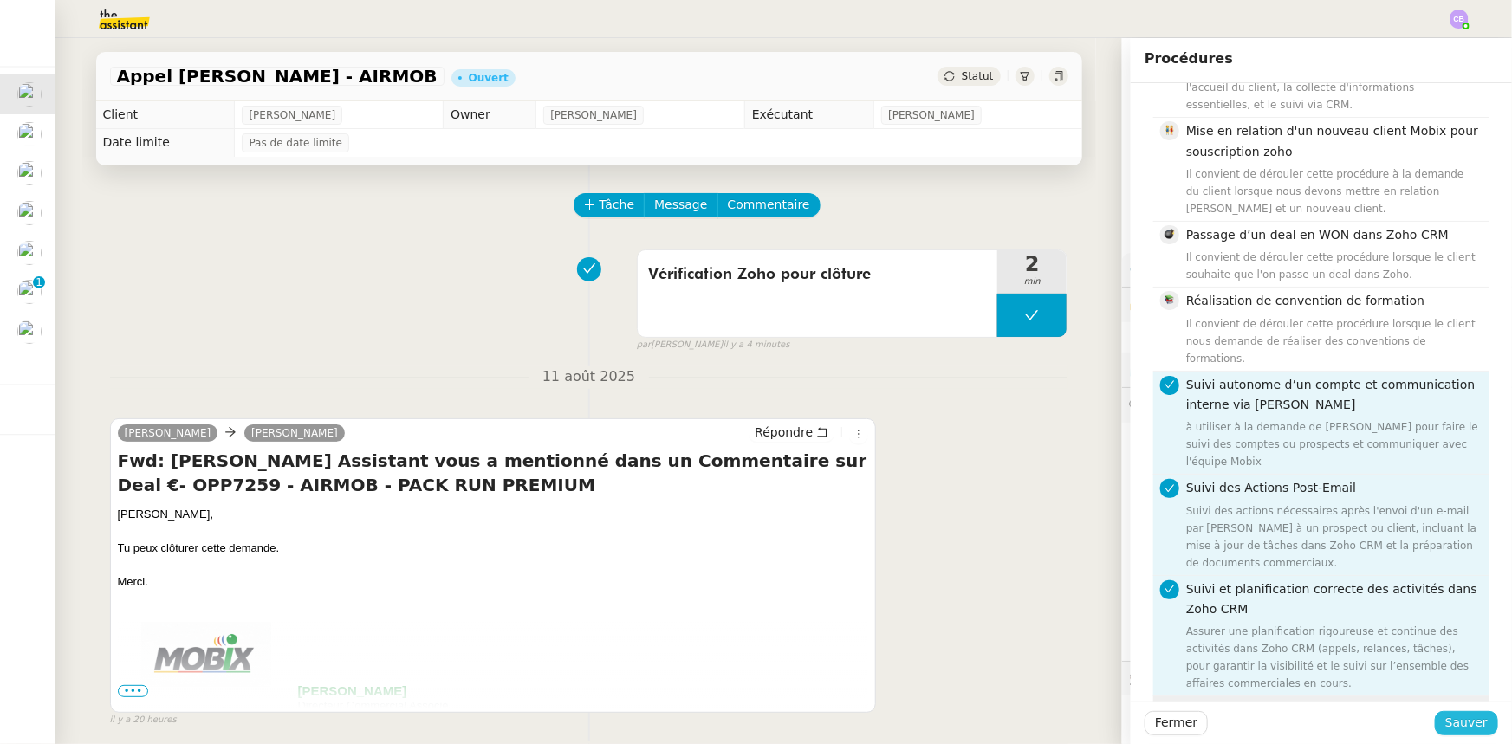
click at [1460, 726] on span "Sauver" at bounding box center [1466, 723] width 42 height 20
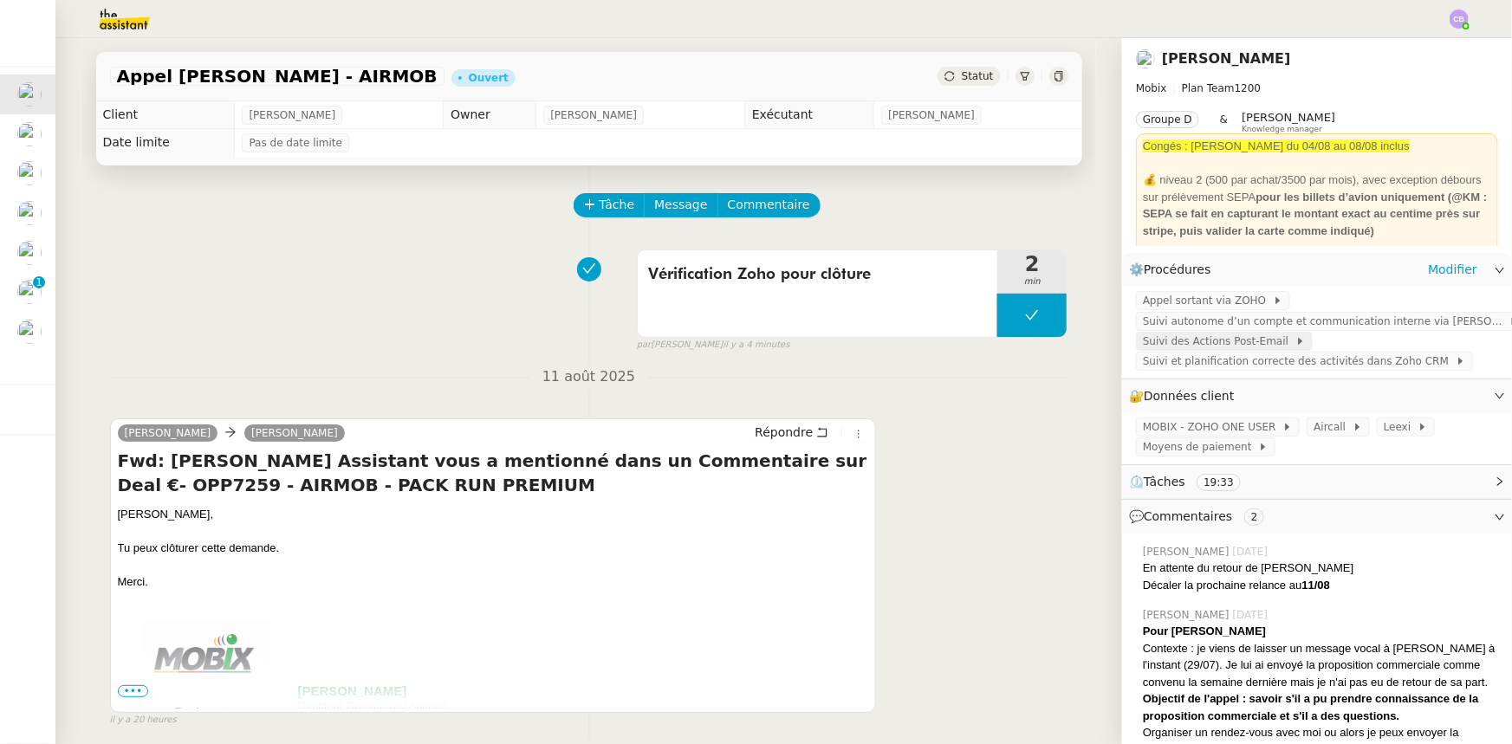
click at [1222, 346] on span "Suivi des Actions Post-Email" at bounding box center [1219, 341] width 152 height 17
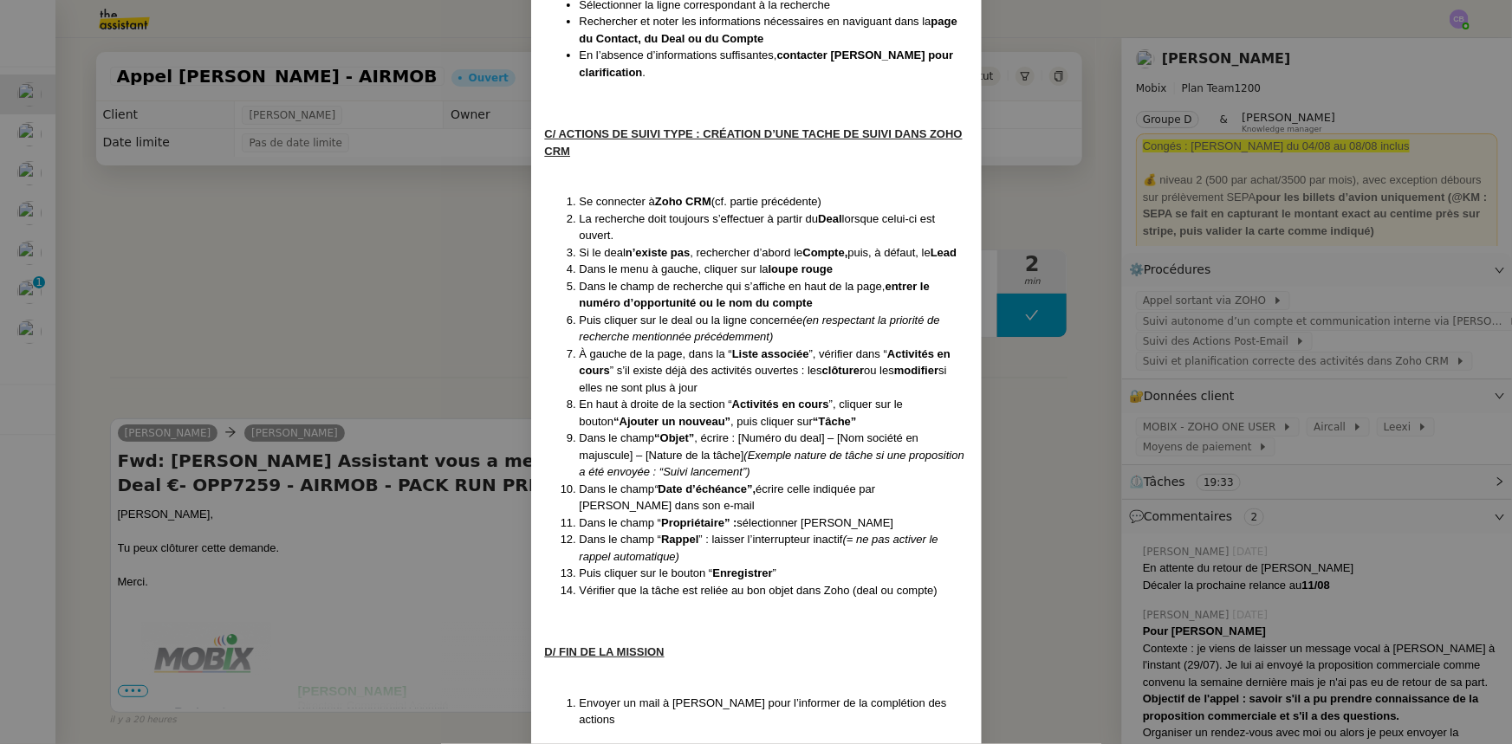
scroll to position [1321, 0]
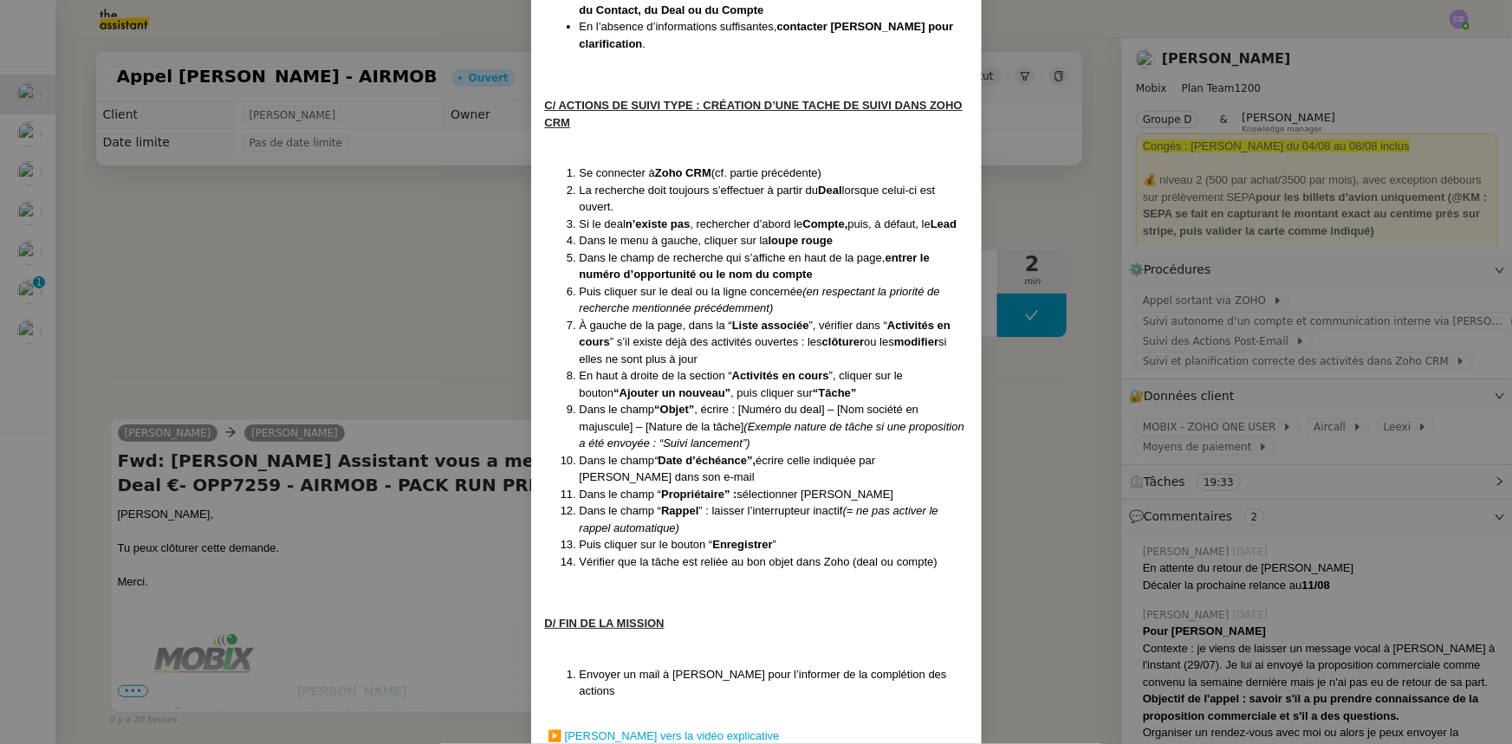
click at [454, 350] on nz-modal-container "Créée le : [DATE] Contexte : Cette procédure a pour objectif de prendre en char…" at bounding box center [756, 372] width 1512 height 744
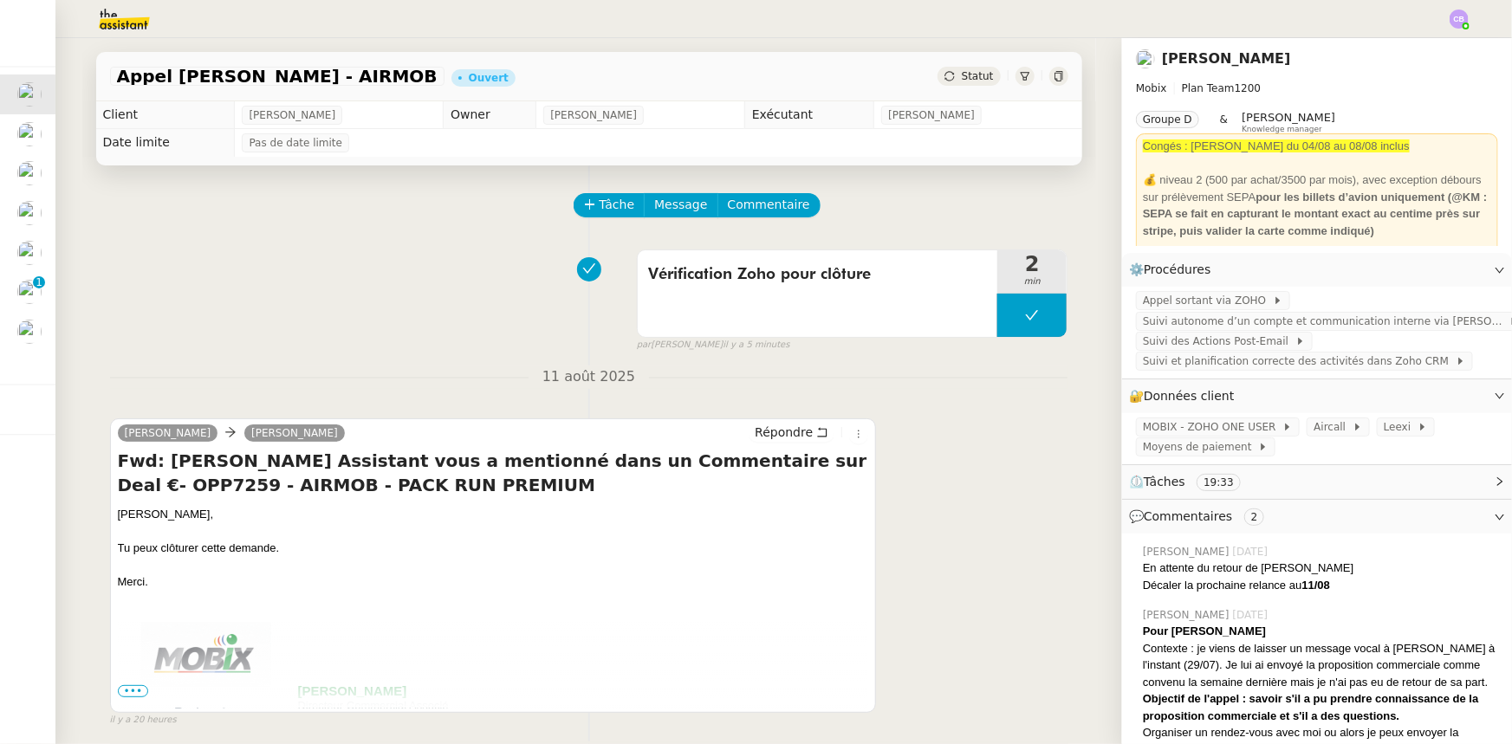
scroll to position [1235, 0]
click at [1216, 366] on span "Suivi et planification correcte des activités dans Zoho CRM" at bounding box center [1299, 361] width 313 height 17
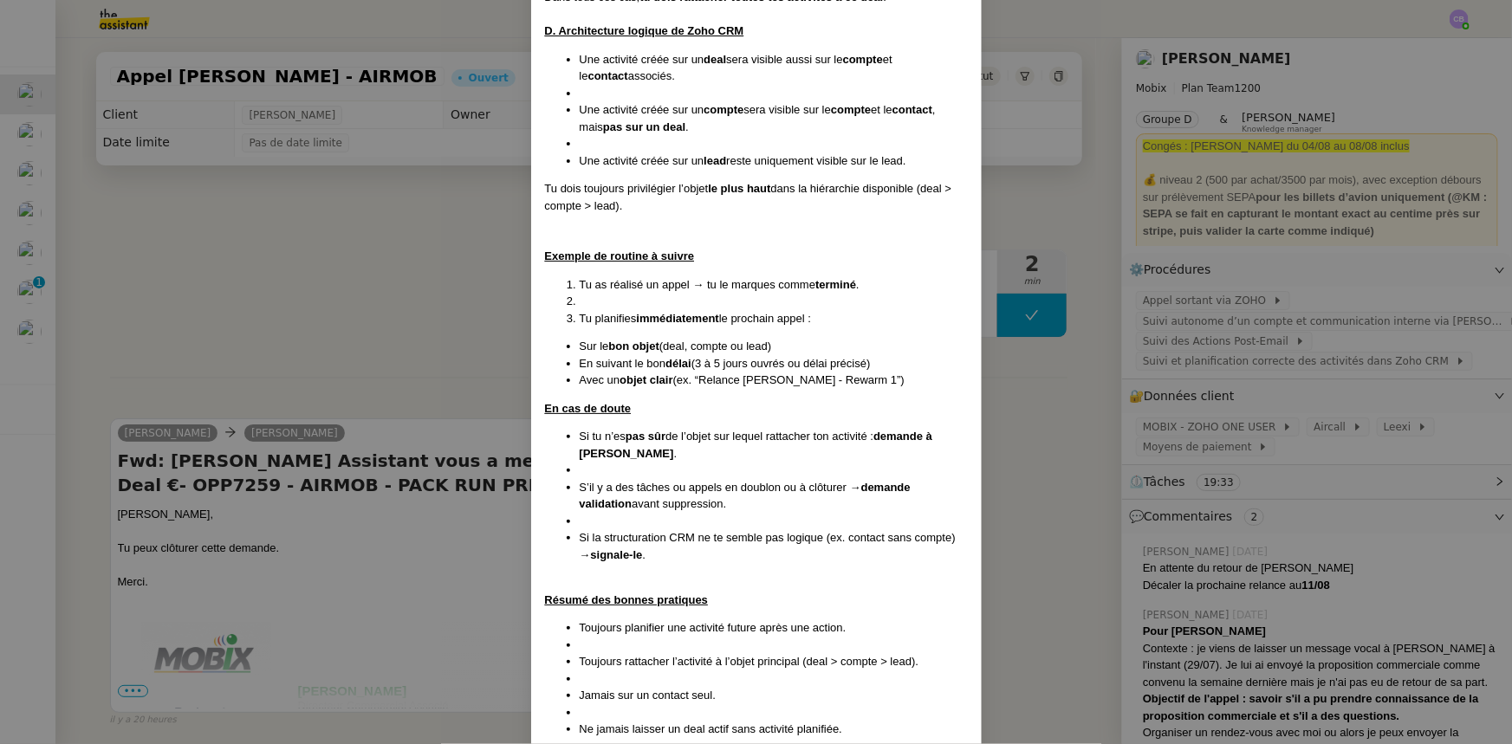
scroll to position [938, 0]
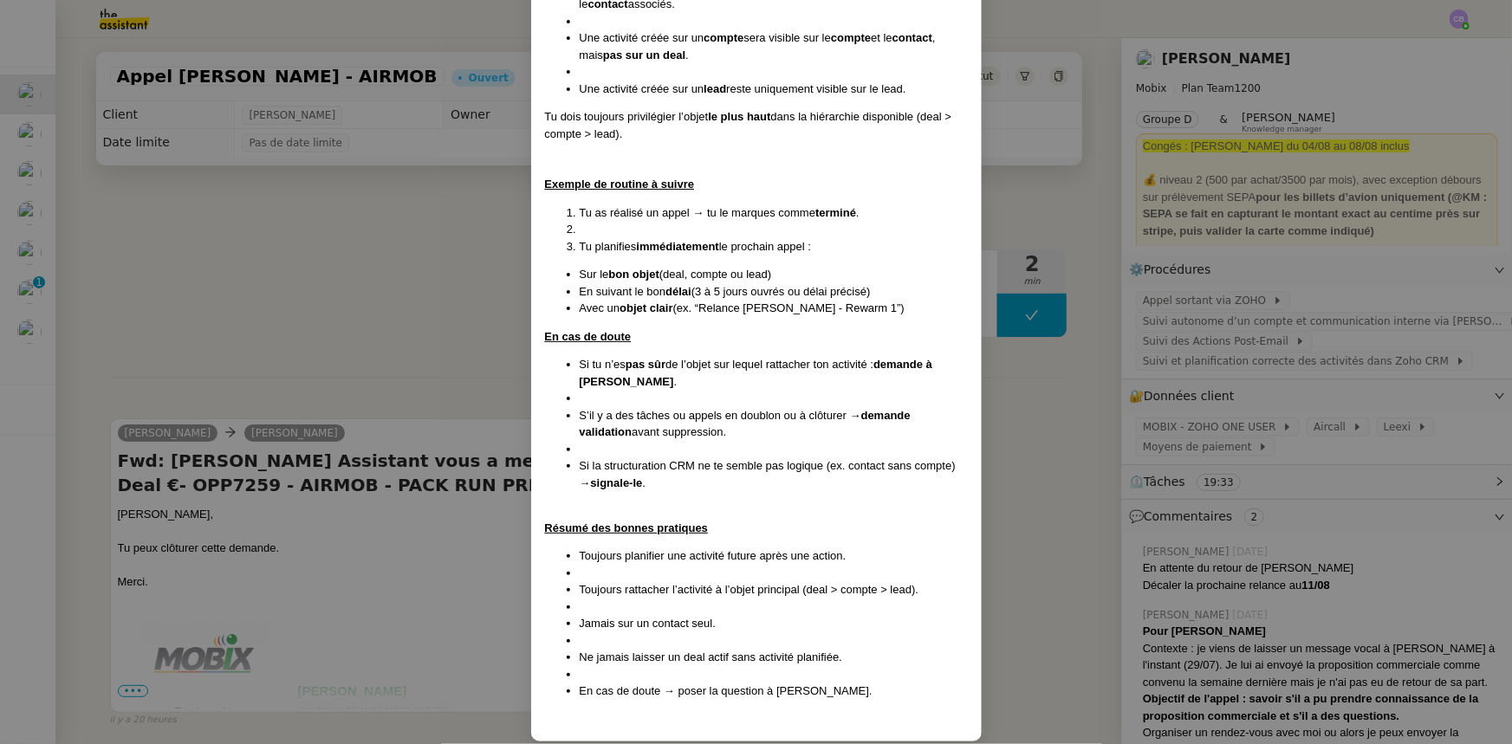
click at [441, 263] on nz-modal-container "Création 28/072025 Contexte : Assurer une planification rigoureuse et continue …" at bounding box center [756, 372] width 1512 height 744
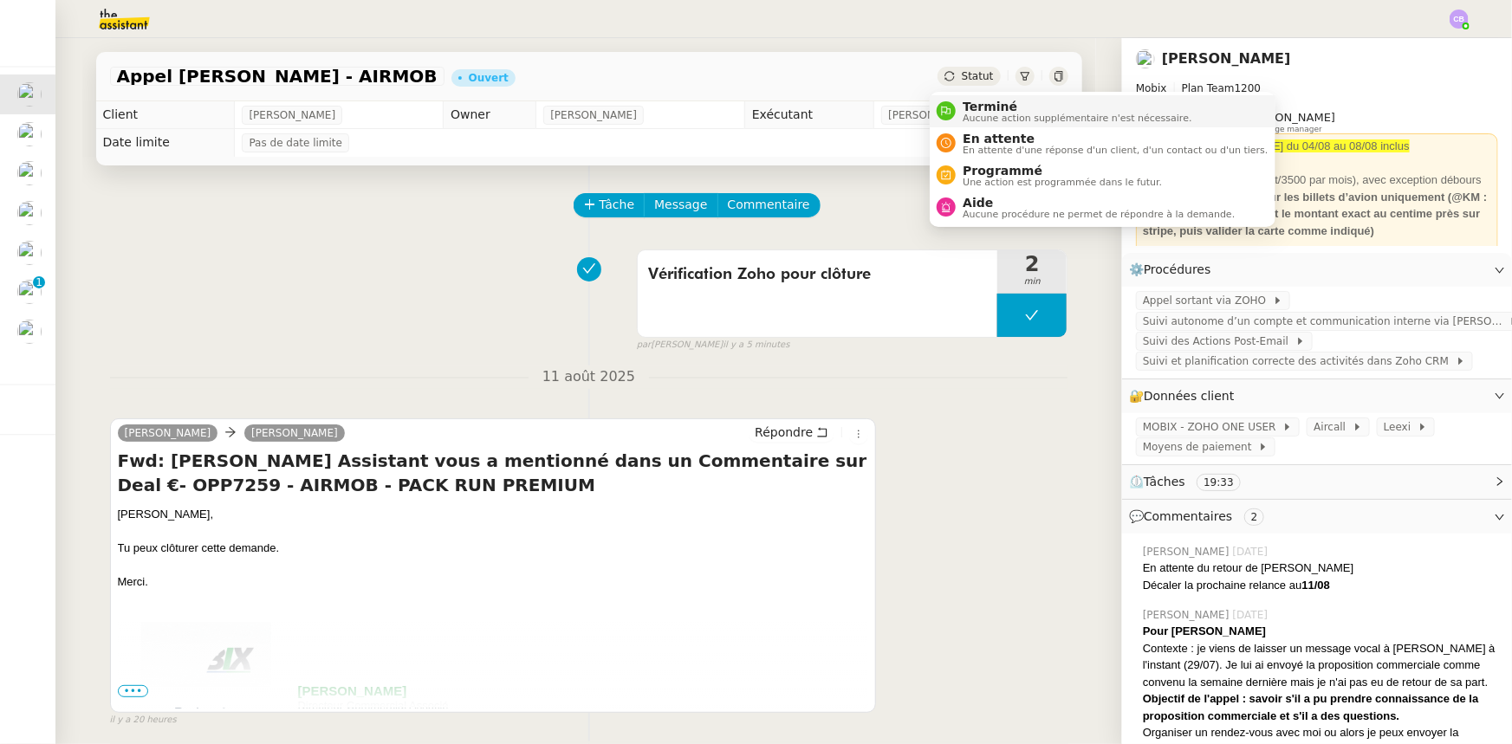
click at [976, 113] on span "Aucune action supplémentaire n'est nécessaire." at bounding box center [1077, 118] width 229 height 10
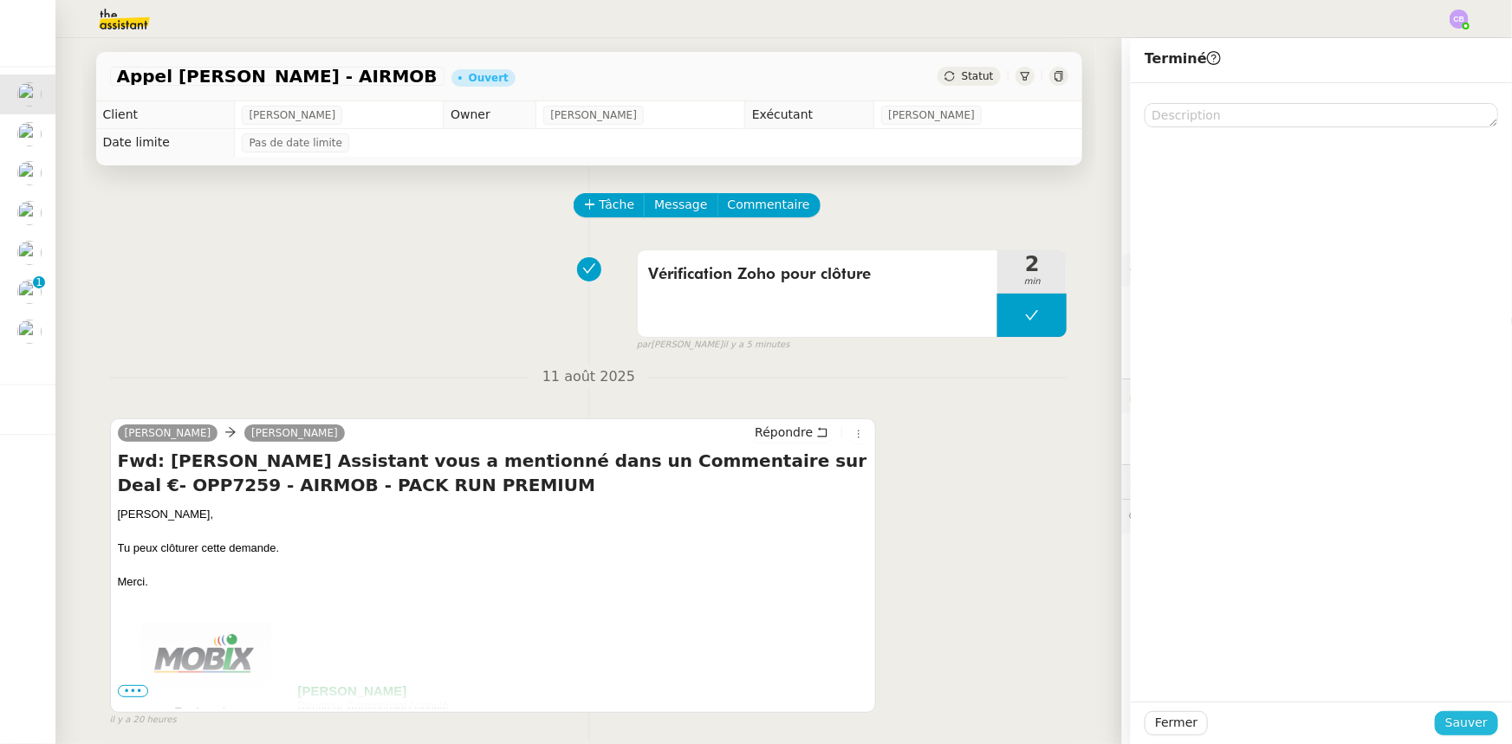
click at [1455, 725] on span "Sauver" at bounding box center [1466, 723] width 42 height 20
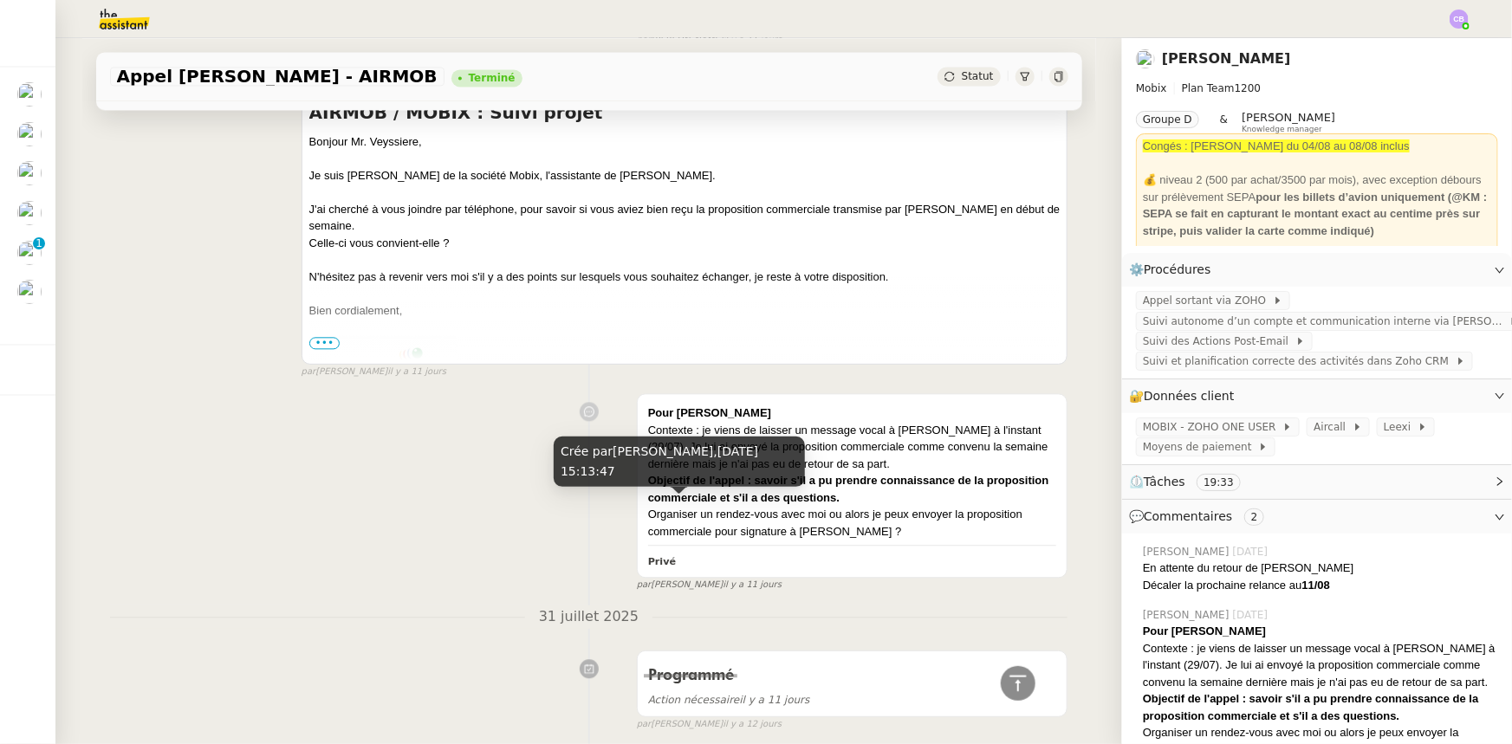
scroll to position [1584, 0]
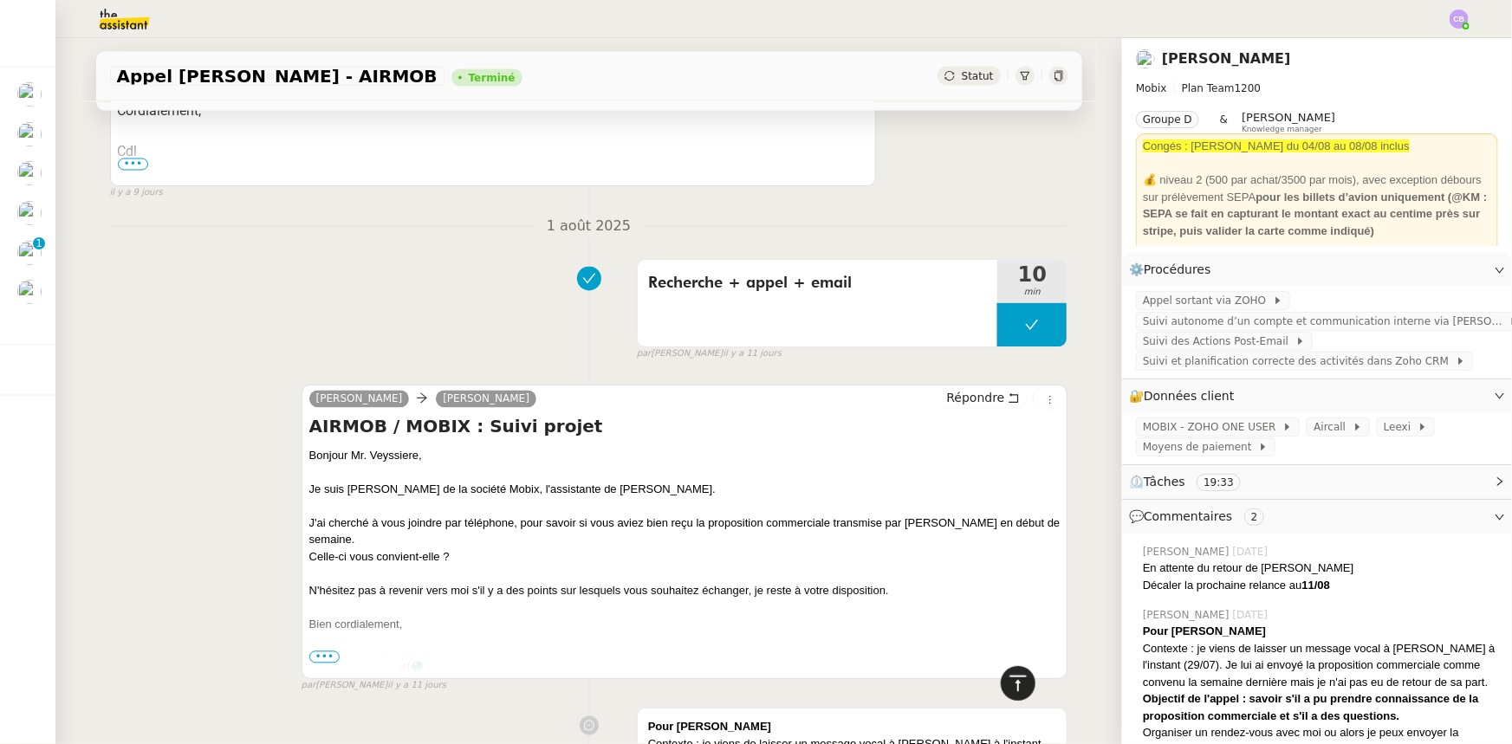
click at [1008, 682] on icon at bounding box center [1018, 683] width 21 height 21
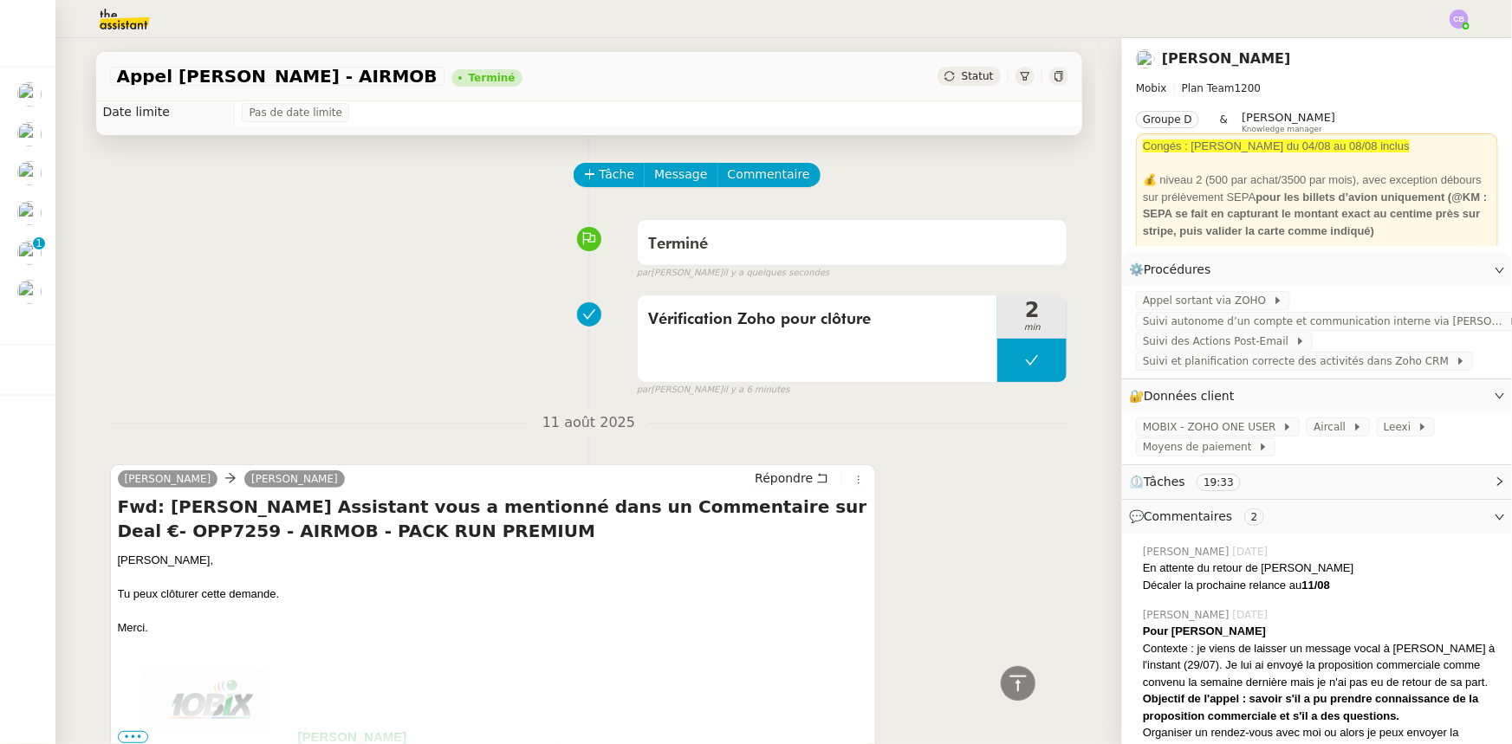
scroll to position [0, 0]
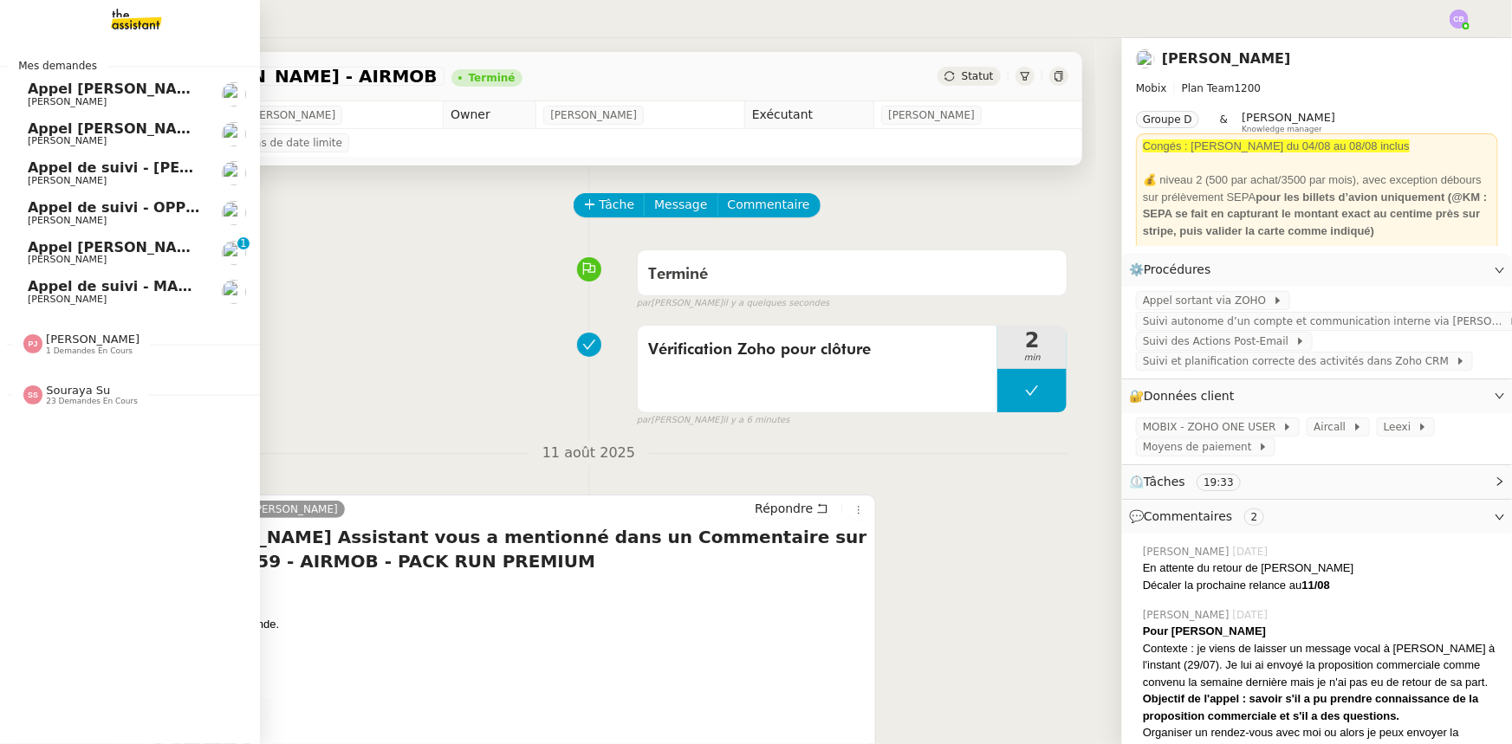
click at [60, 88] on span "Appel [PERSON_NAME]" at bounding box center [117, 89] width 178 height 16
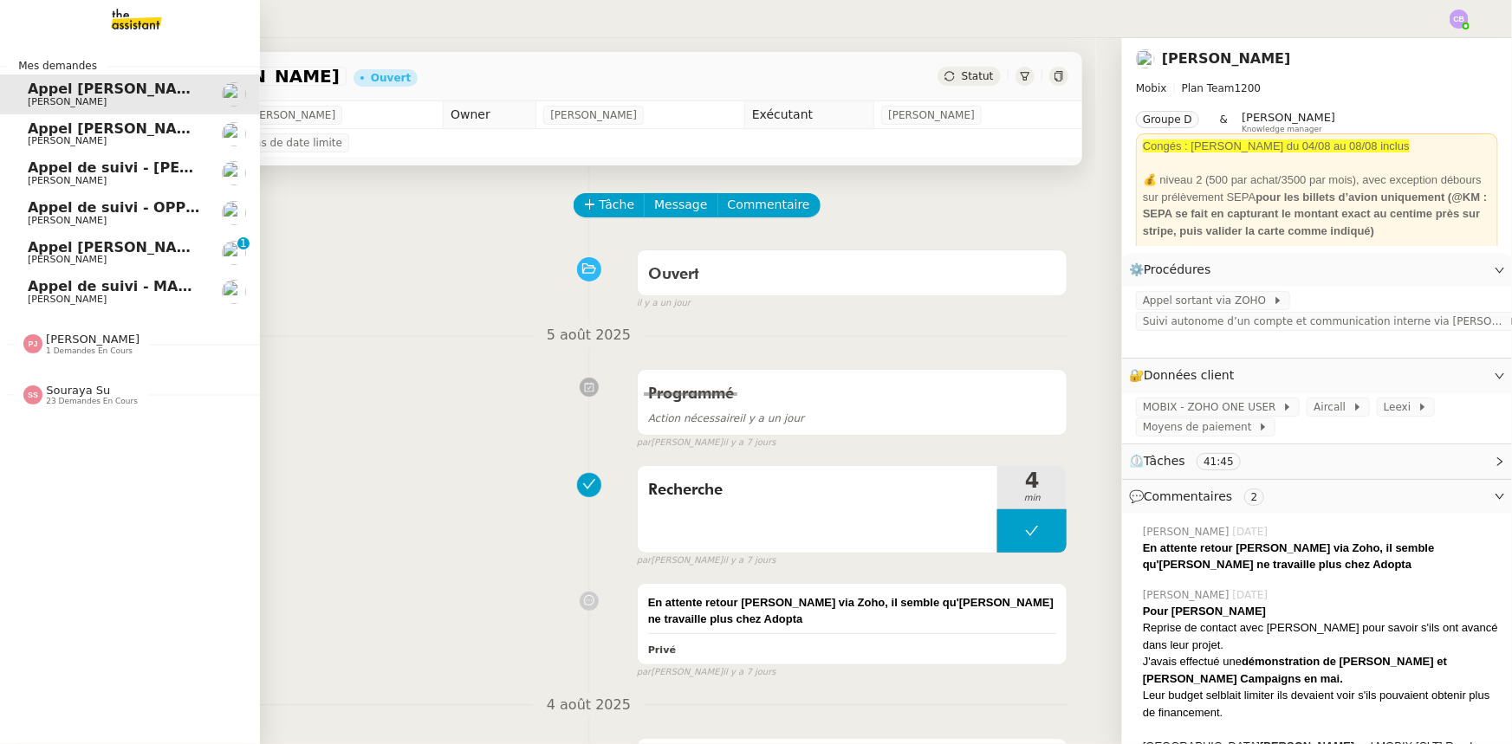
click at [86, 131] on span "Appel [PERSON_NAME] - DECORDIER IMMOBILIER" at bounding box center [220, 128] width 384 height 16
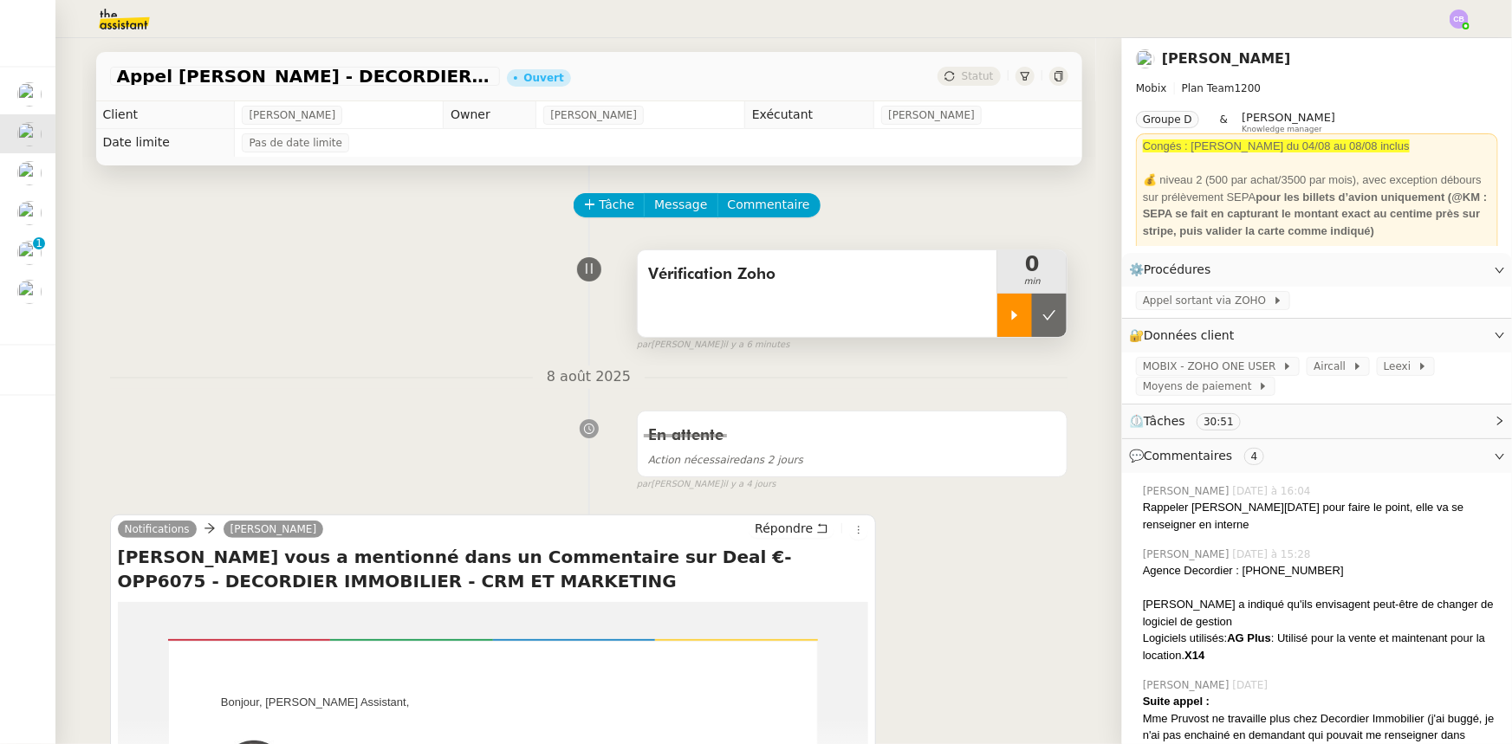
click at [1008, 319] on icon at bounding box center [1015, 315] width 14 height 14
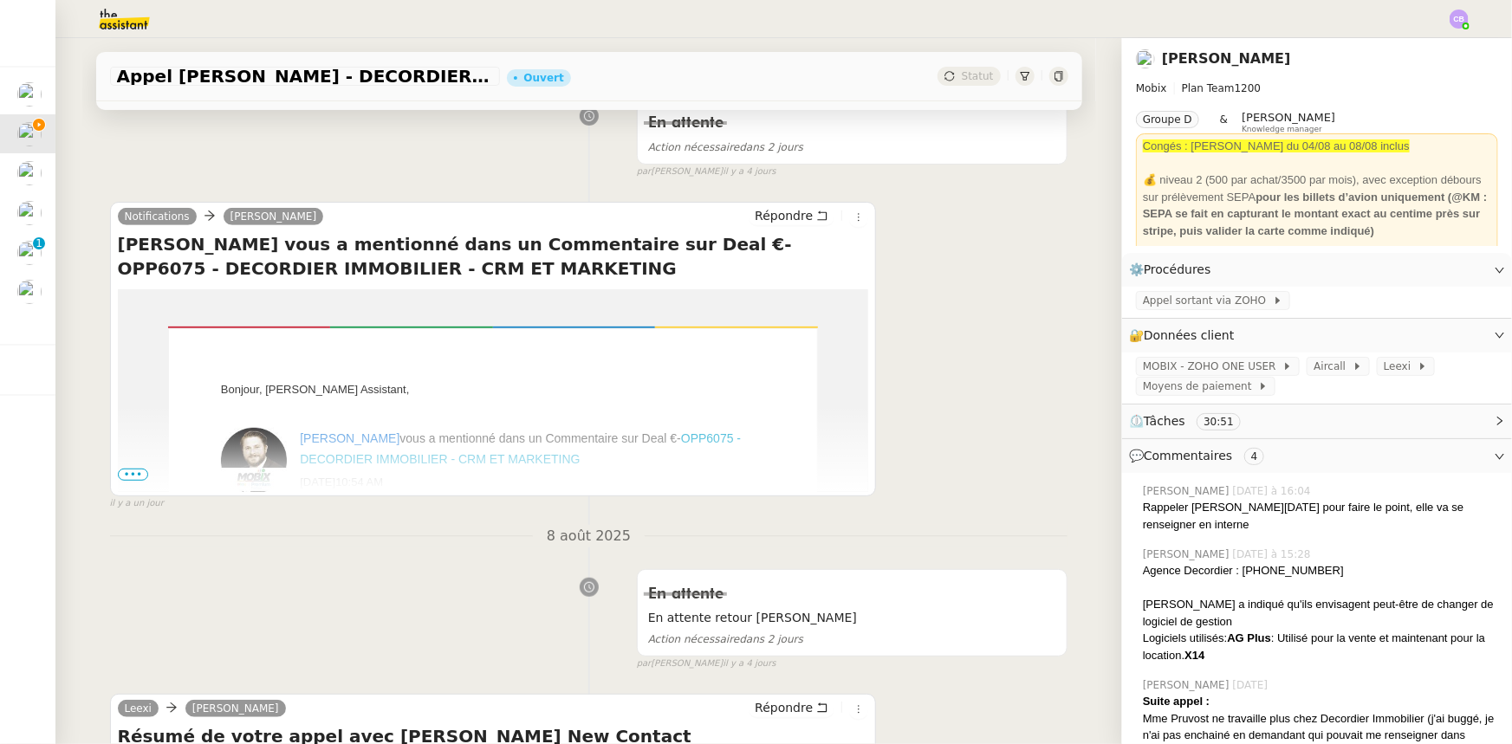
scroll to position [314, 0]
click at [120, 473] on span "•••" at bounding box center [133, 473] width 31 height 12
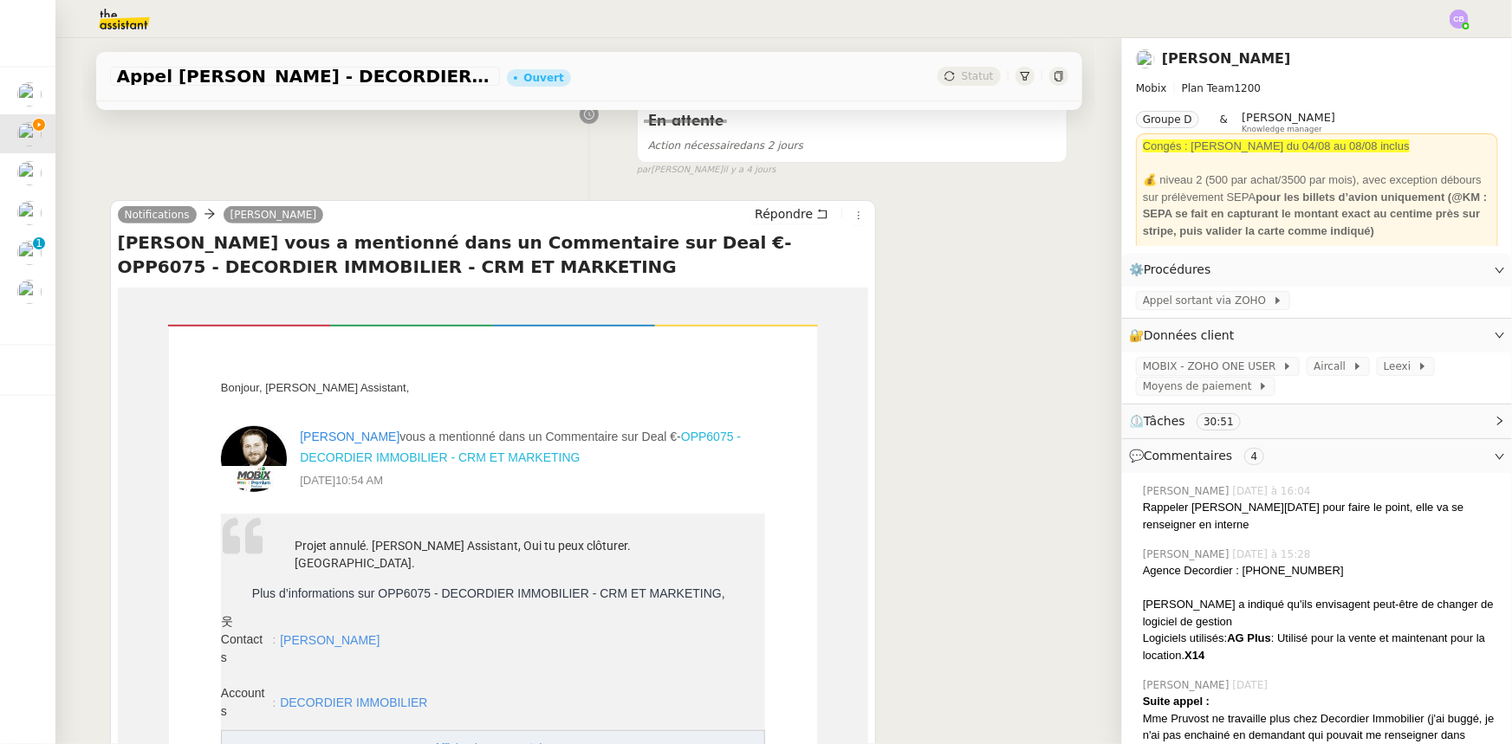
scroll to position [393, 0]
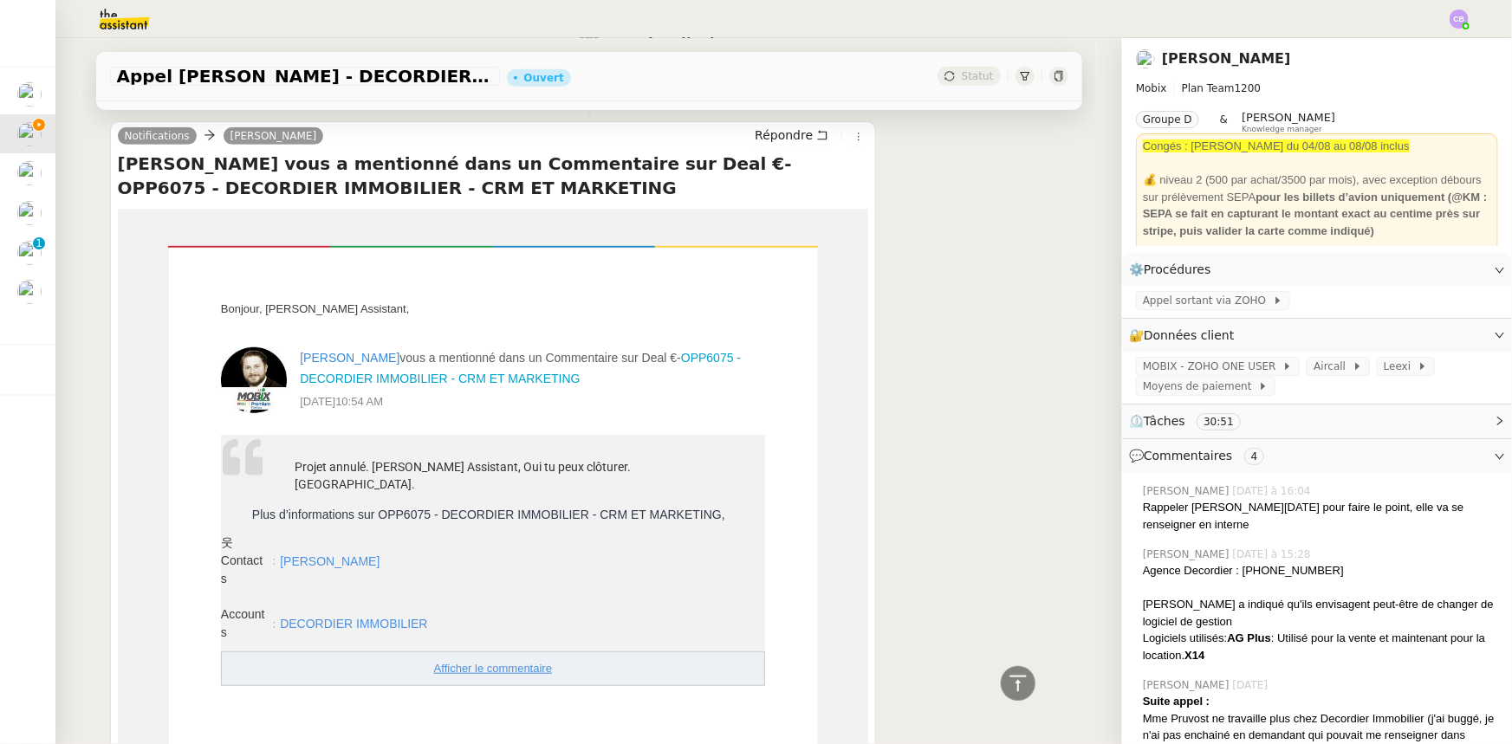
click at [454, 652] on link "Afficher le commentaire" at bounding box center [493, 668] width 542 height 33
click at [1429, 273] on link "Modifier" at bounding box center [1452, 270] width 49 height 20
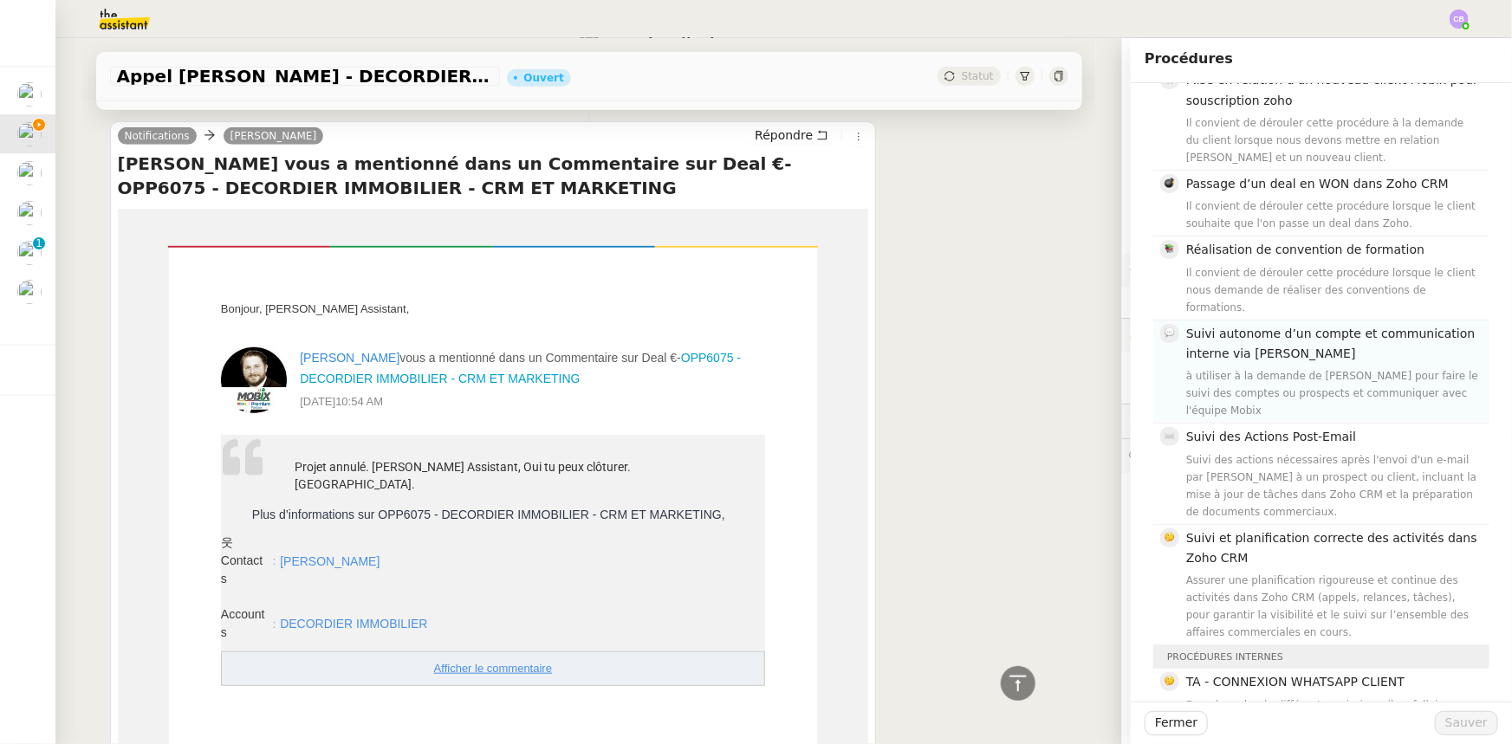
scroll to position [551, 0]
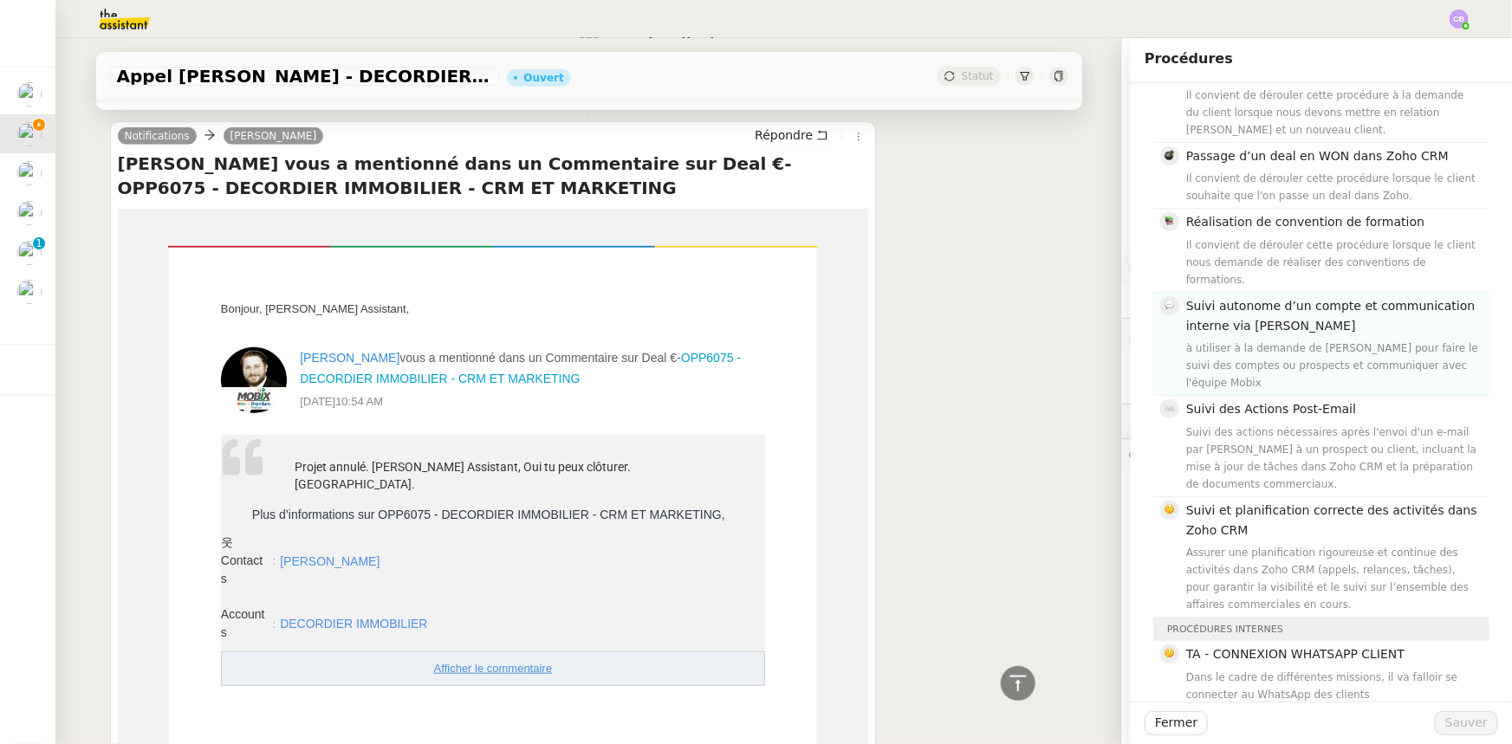
click at [1256, 340] on div "à utiliser à la demande de [PERSON_NAME] pour faire le suivi des comptes ou pro…" at bounding box center [1332, 366] width 293 height 52
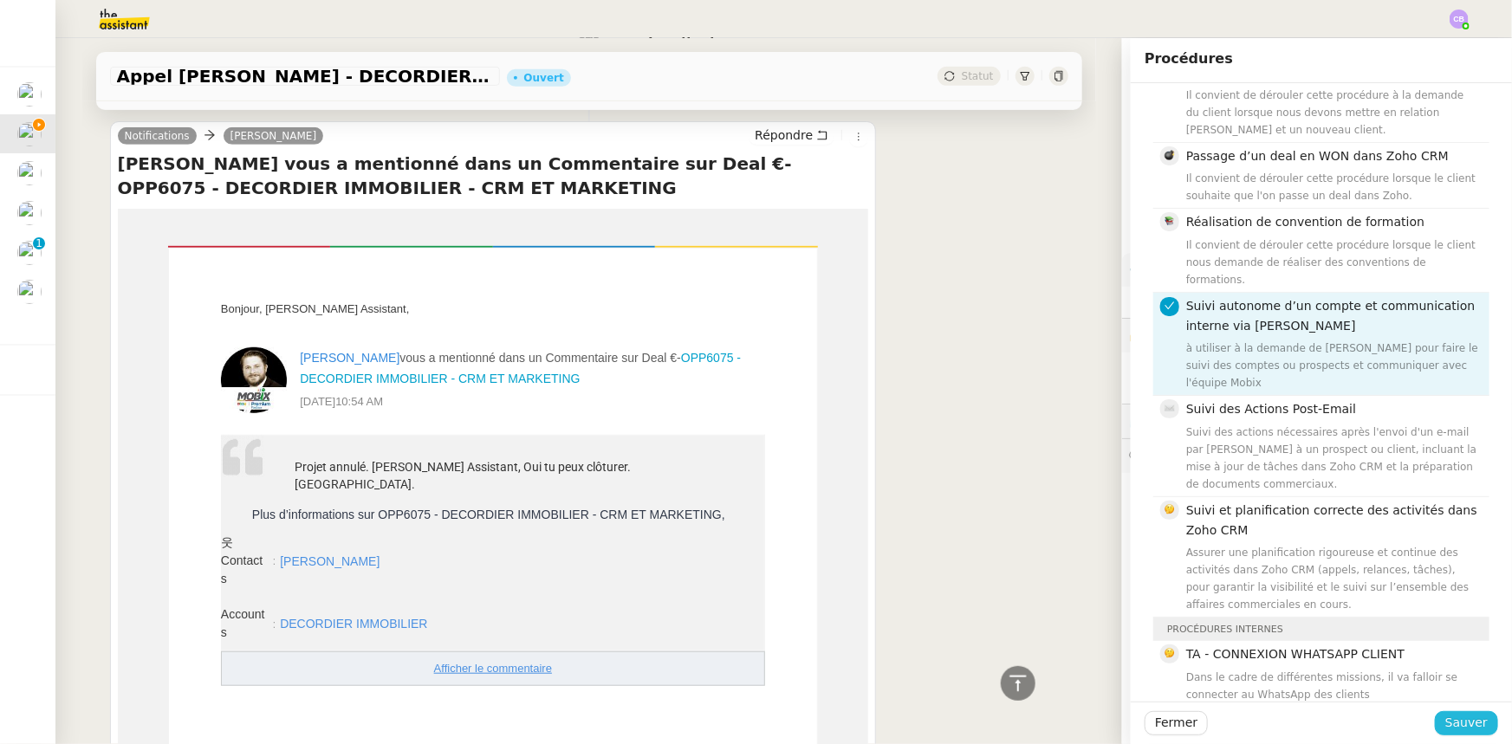
click at [1445, 727] on span "Sauver" at bounding box center [1466, 723] width 42 height 20
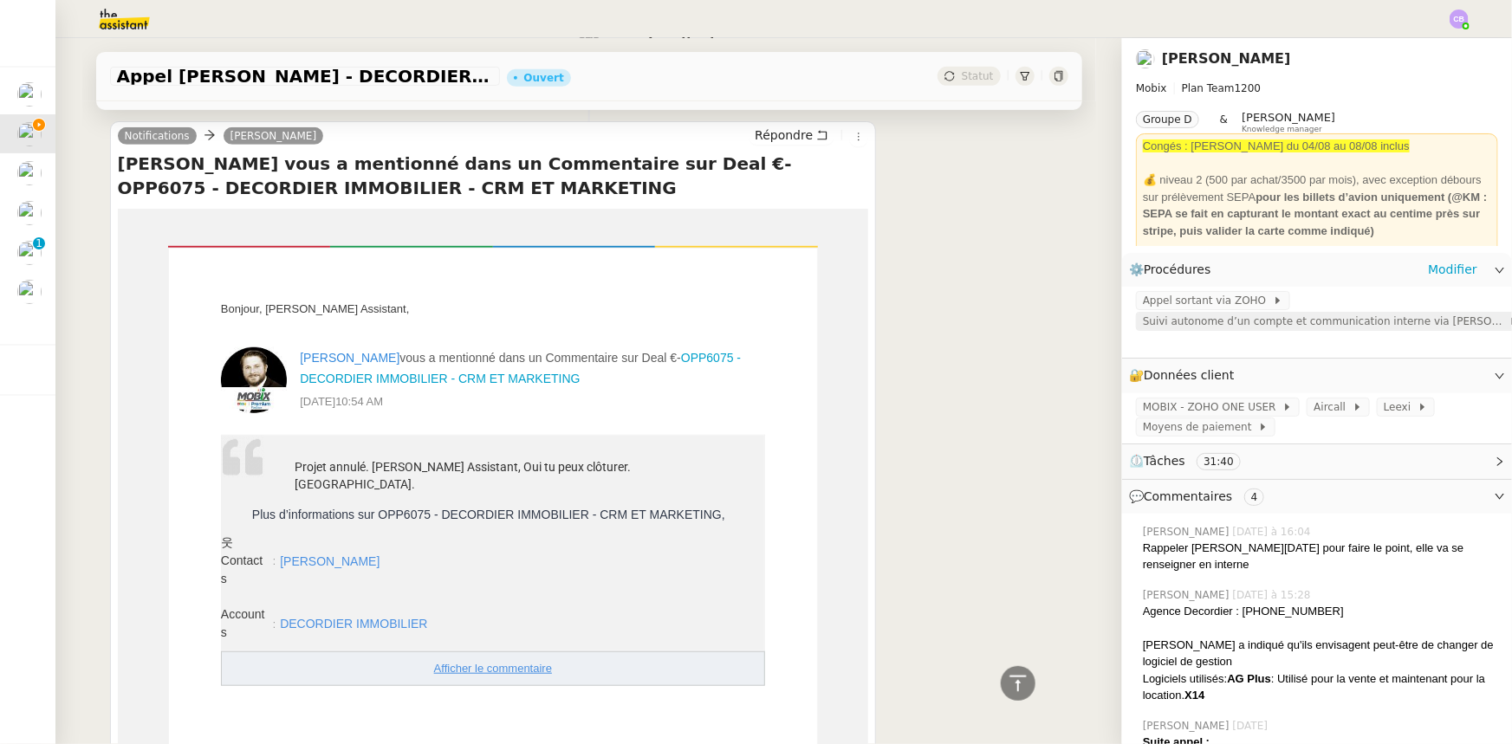
click at [1250, 327] on span "Suivi autonome d’un compte et communication interne via [PERSON_NAME]" at bounding box center [1326, 321] width 366 height 17
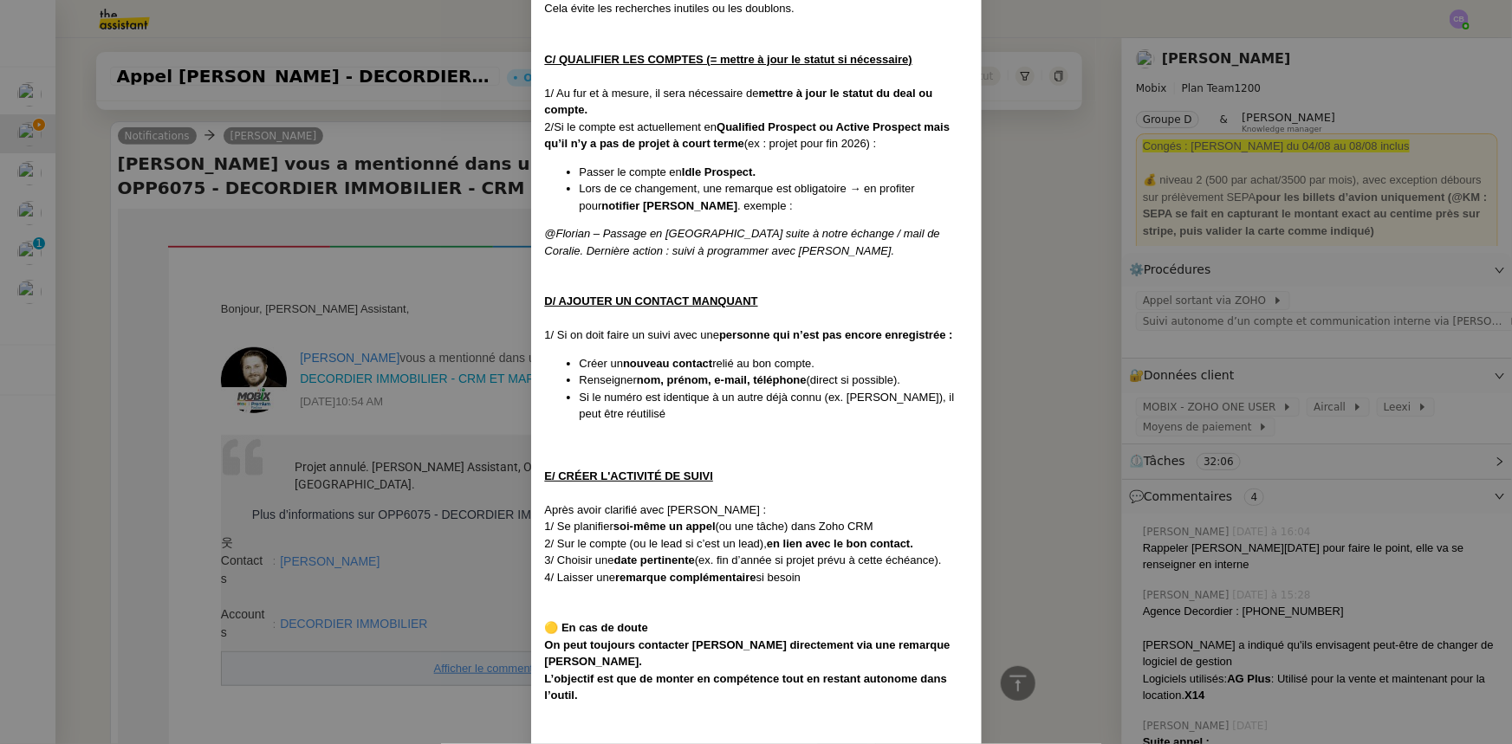
scroll to position [663, 0]
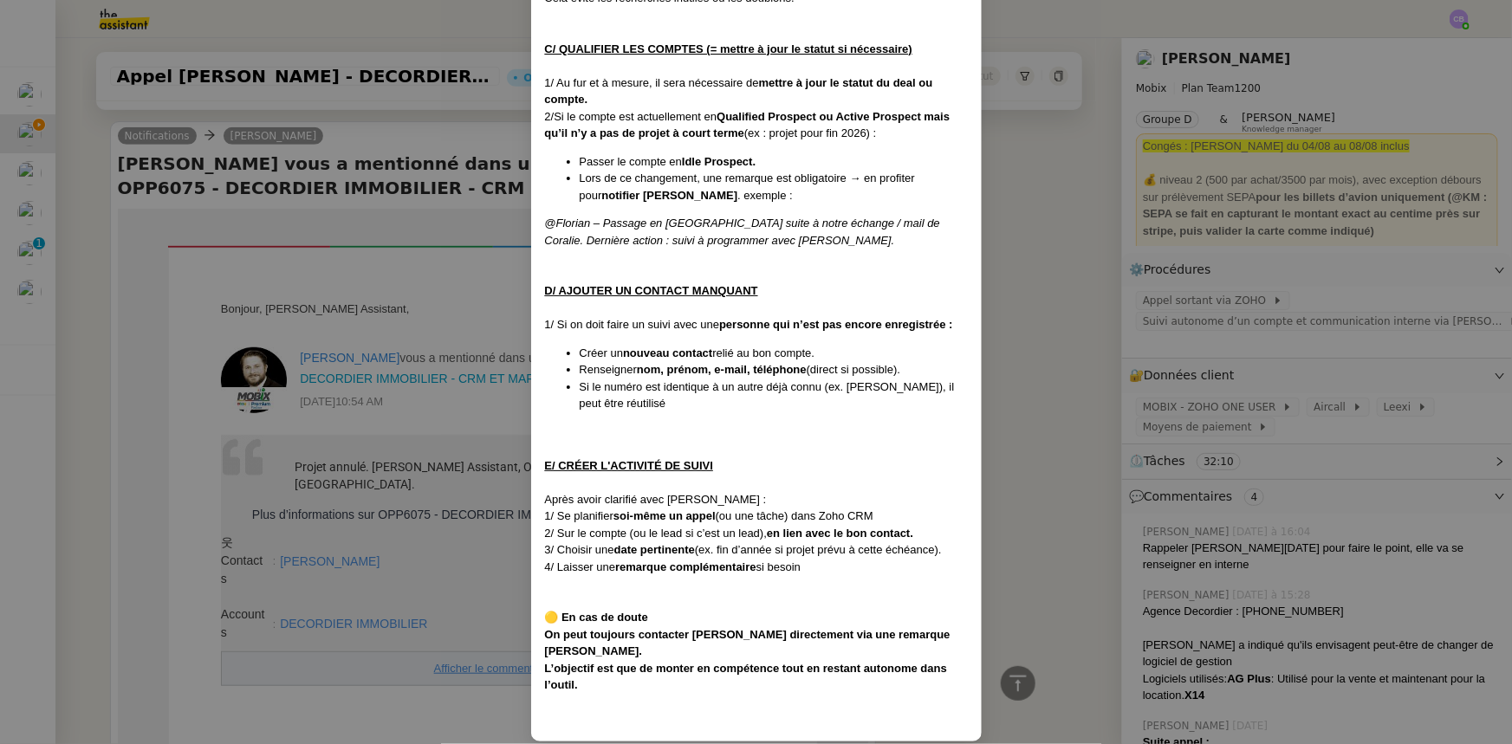
click at [1029, 230] on nz-modal-container "Créée le : [DATE] Contexte : Travailler de manière plus fluide, efficace et cen…" at bounding box center [756, 372] width 1512 height 744
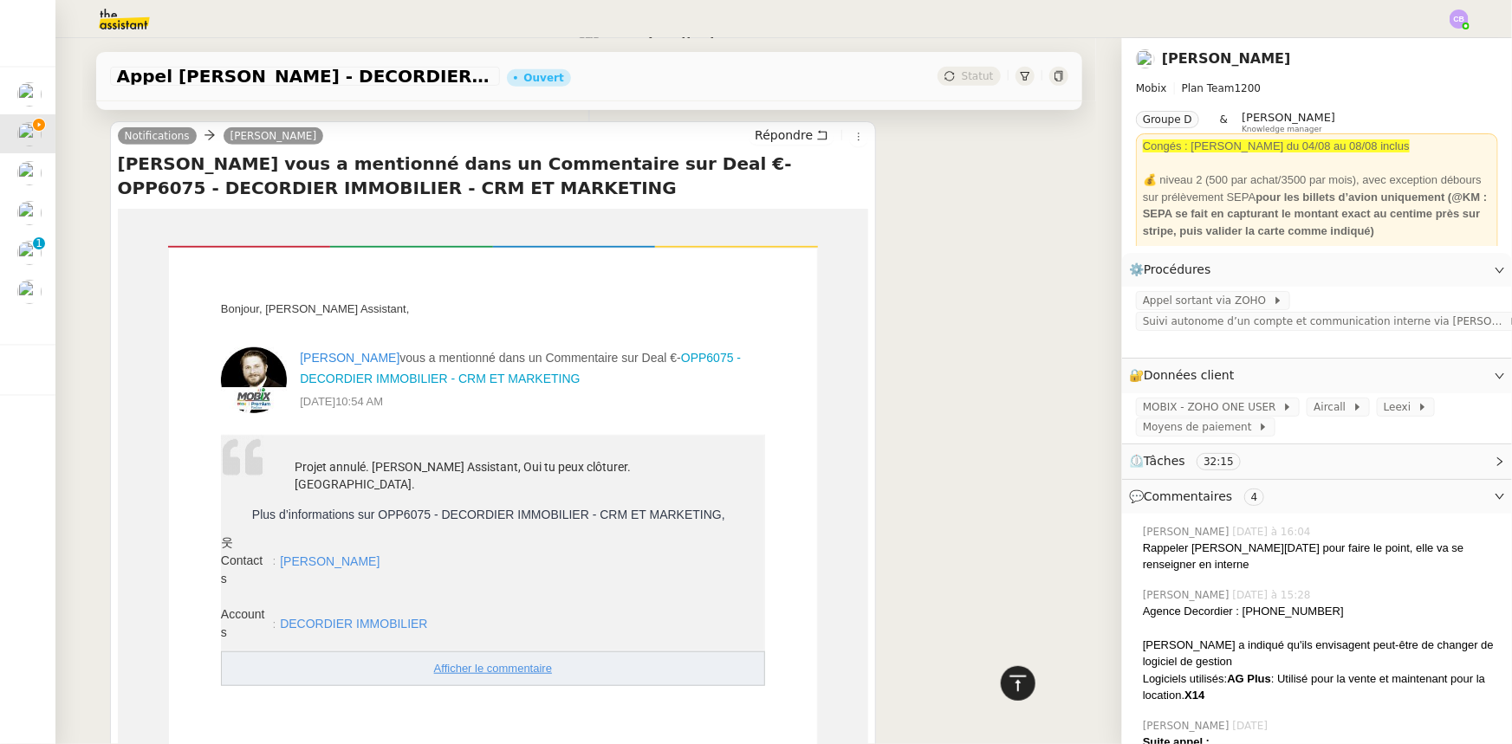
click at [1009, 677] on icon at bounding box center [1017, 683] width 16 height 16
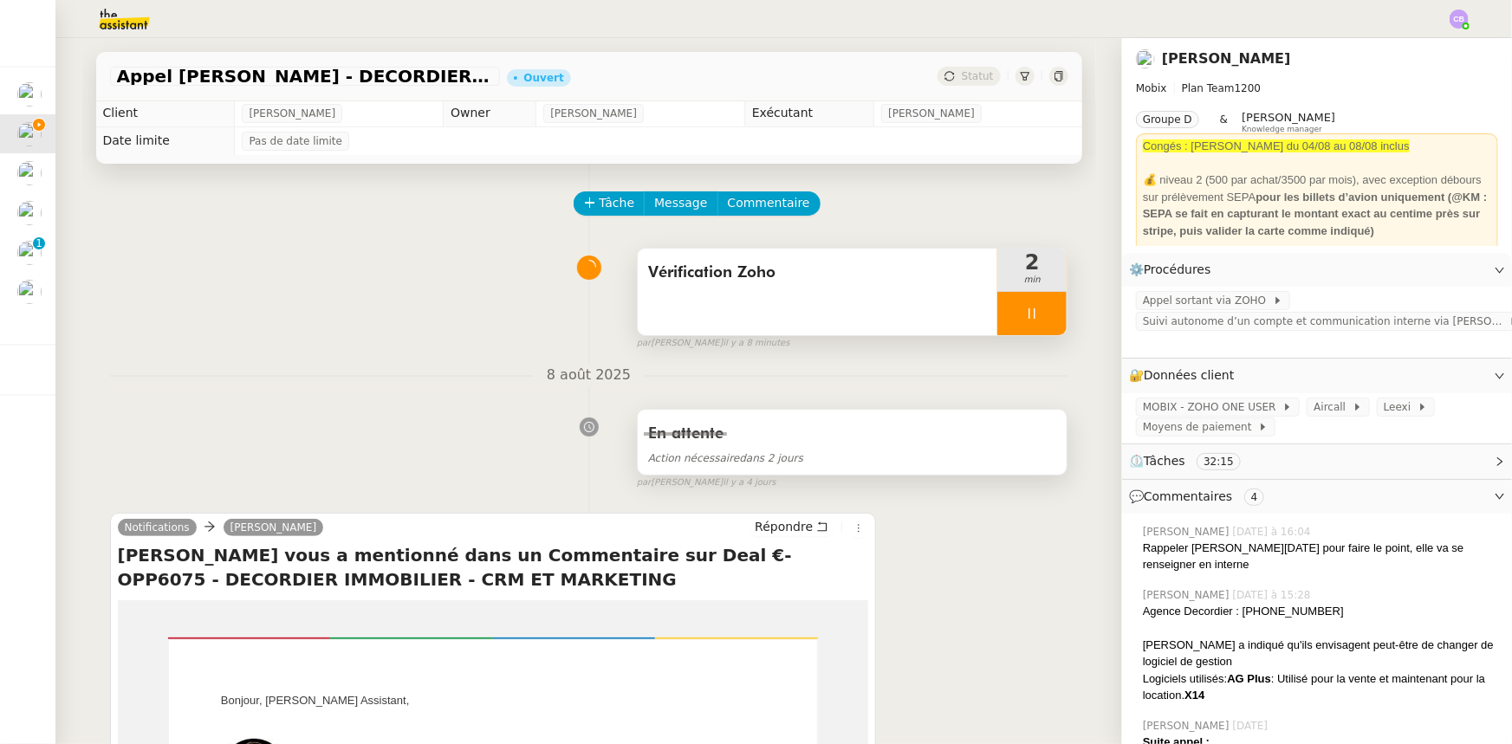
scroll to position [0, 0]
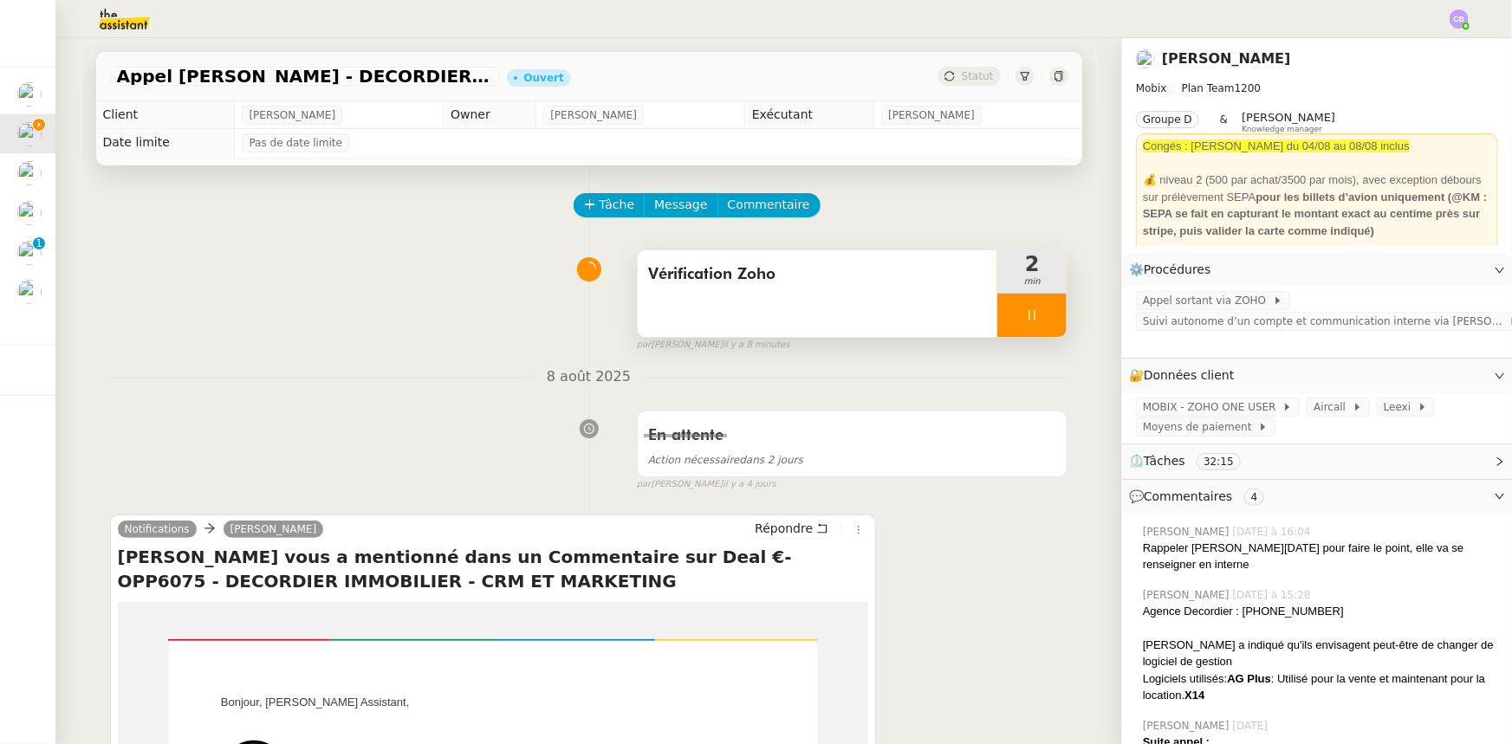
click at [757, 282] on span "Vérification Zoho" at bounding box center [818, 275] width 340 height 26
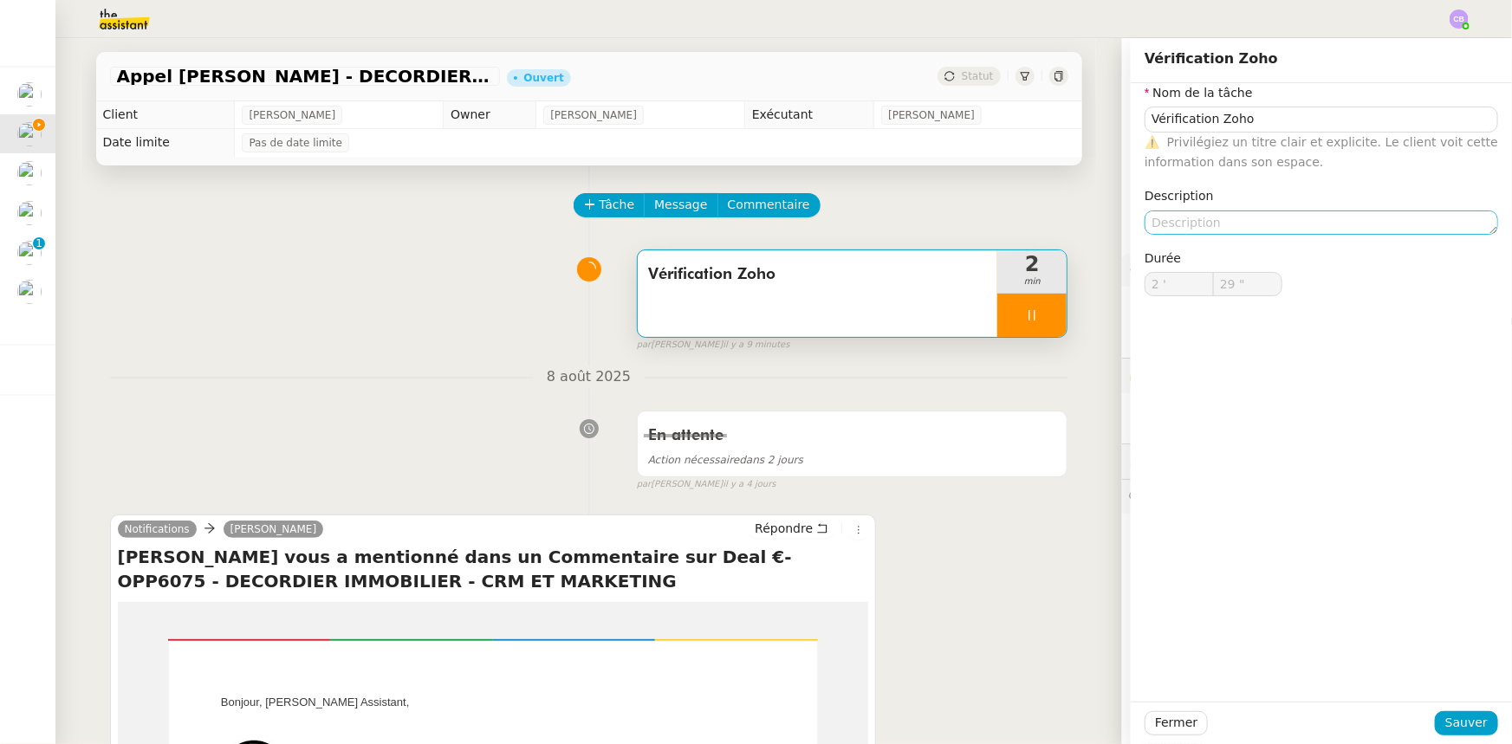
type input "31 ""
click at [1276, 225] on textarea at bounding box center [1320, 223] width 353 height 24
type textarea "+ c"
type input "32 ""
type textarea "+ clô"
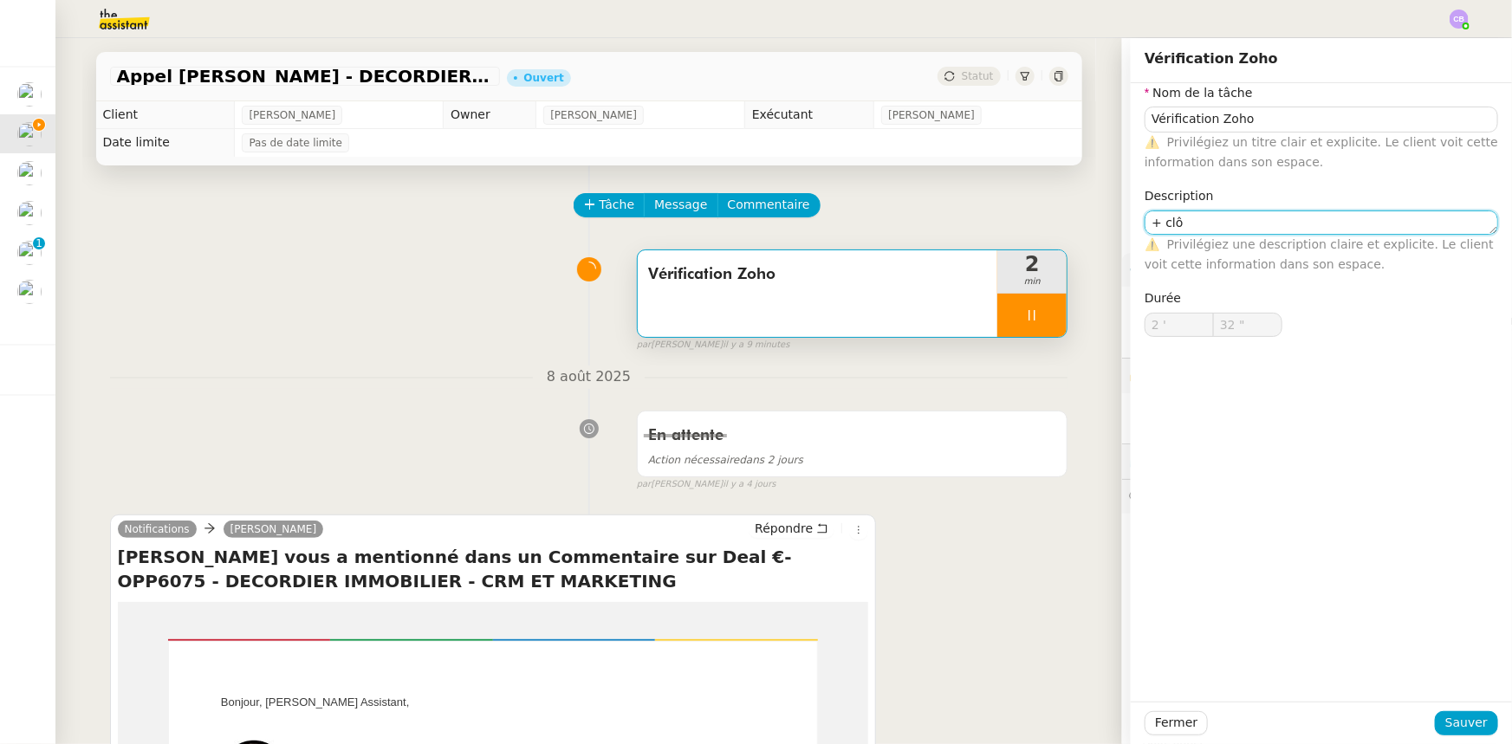
type input "33 ""
type textarea "+ clôture"
type input "34 ""
type textarea "+ clôture à la d"
type input "35 ""
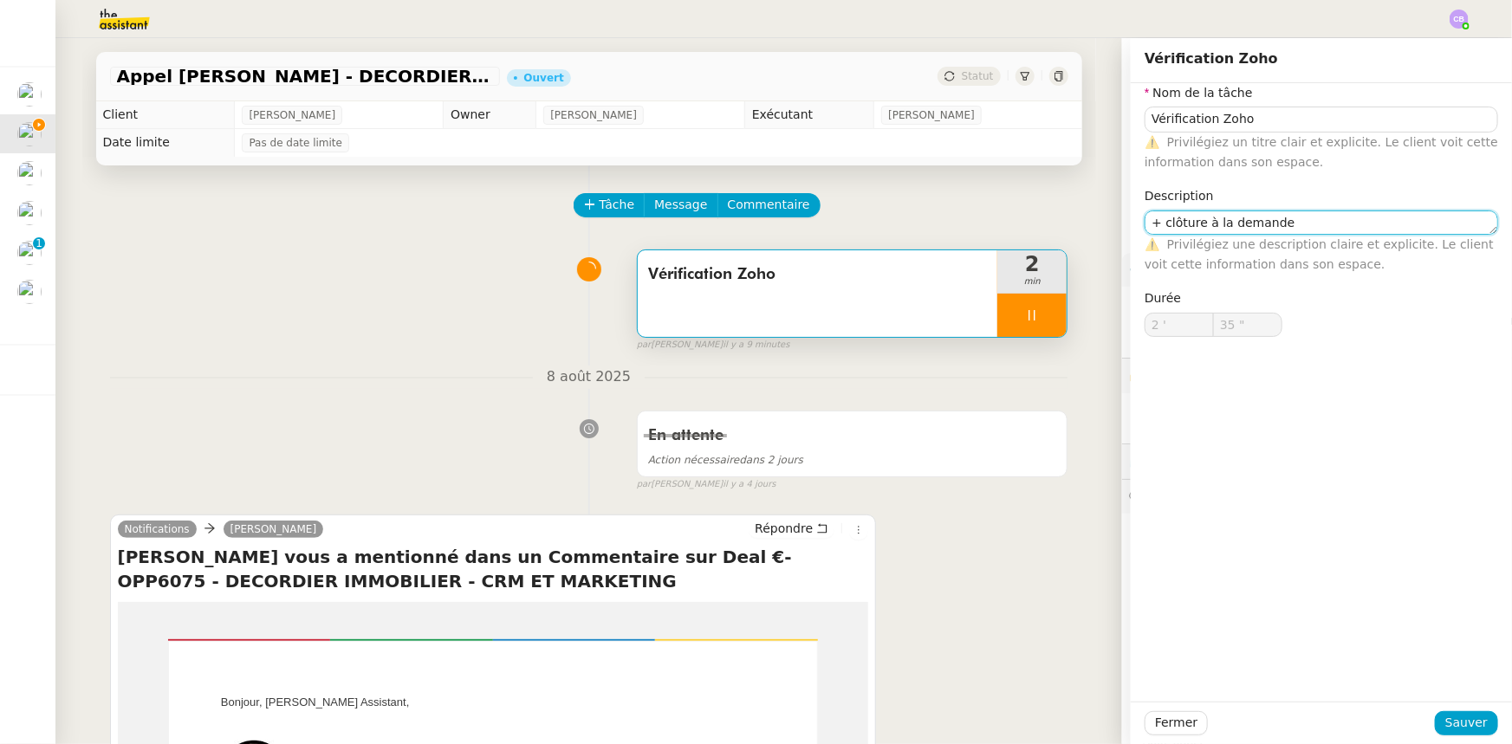
type textarea "+ clôture à la demande d"
type input "36 ""
type textarea "+ clôture à la demande de [PERSON_NAME]"
type input "37 ""
type textarea "+ clôture à la demande de [PERSON_NAME]"
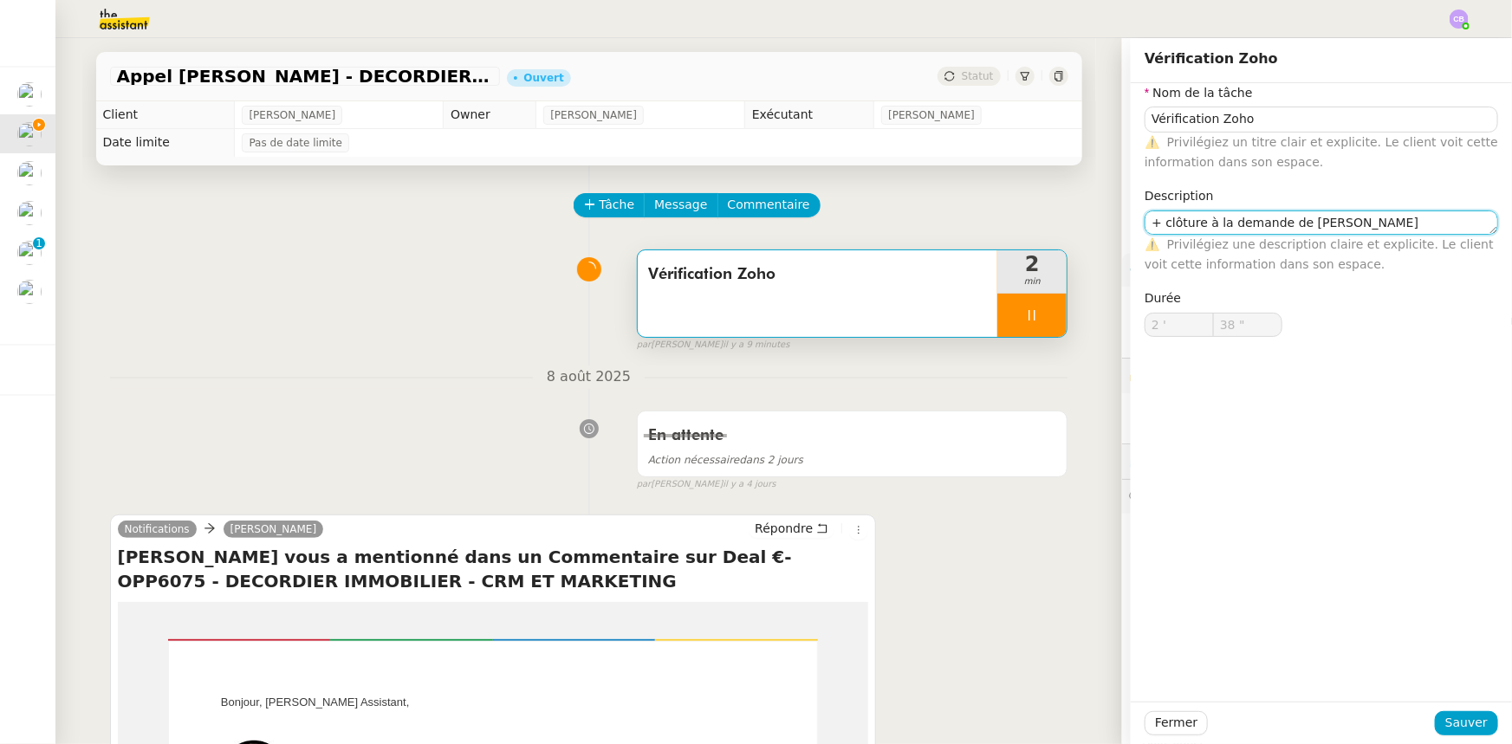
type input "39 ""
type textarea "+ clôture à la demande de [PERSON_NAME]"
click at [1455, 723] on span "Sauver" at bounding box center [1466, 723] width 42 height 20
type input "40 ""
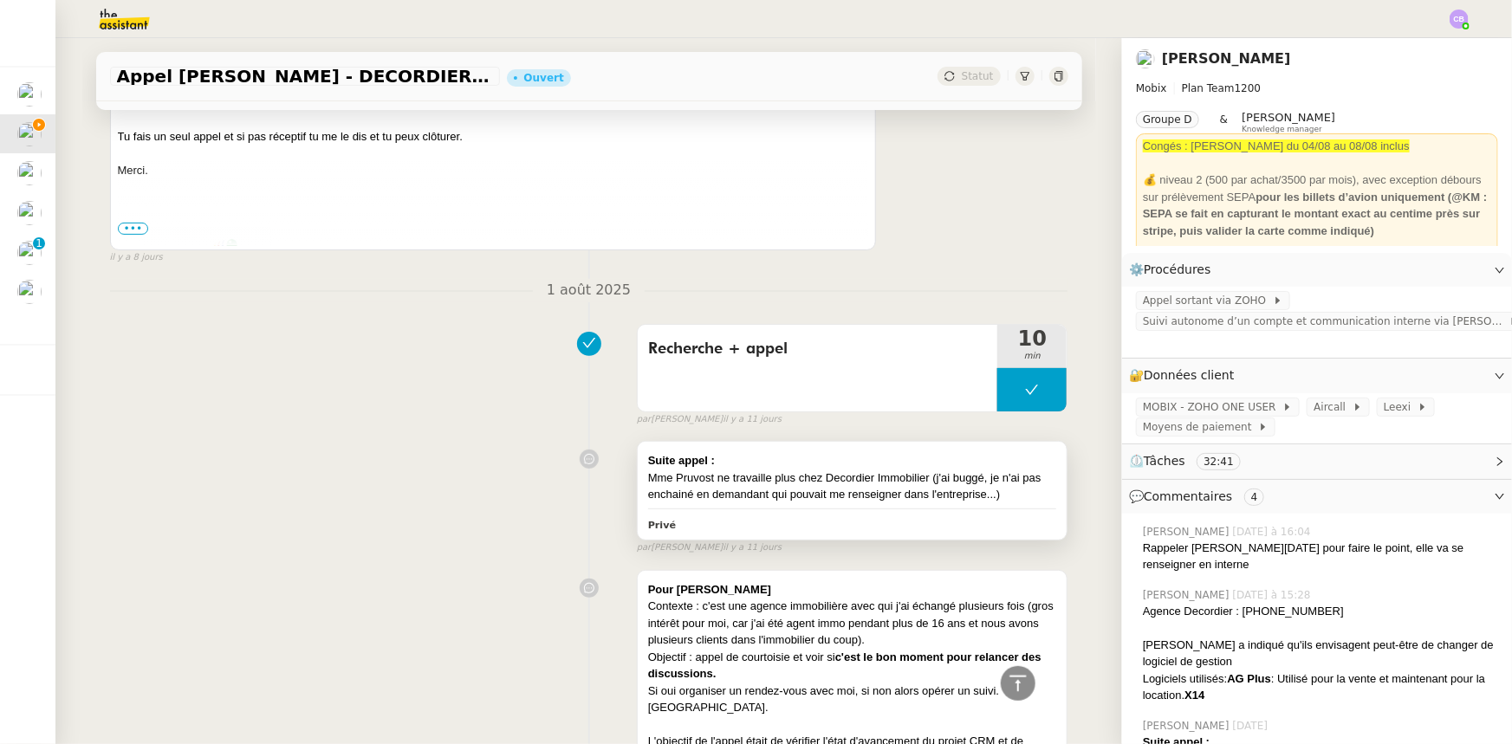
scroll to position [3402, 0]
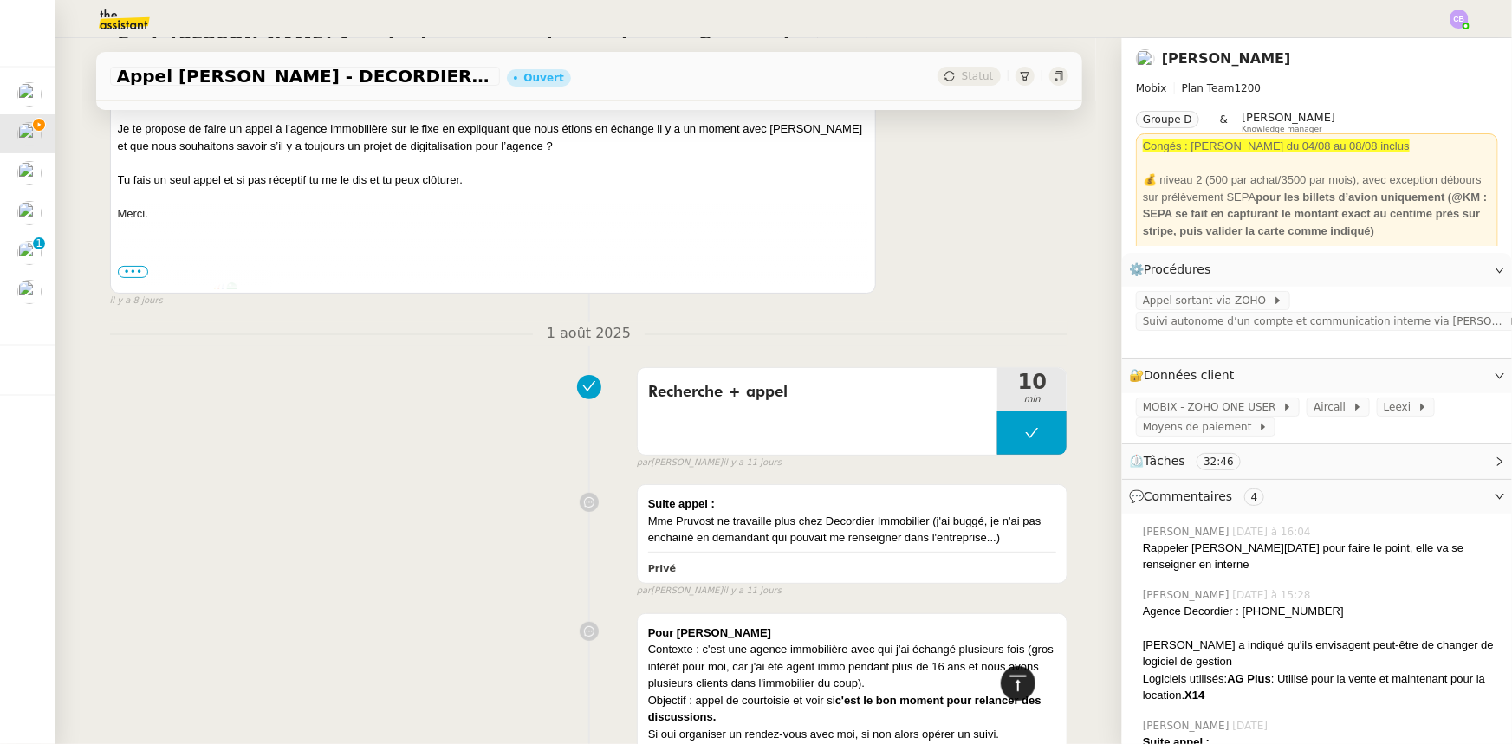
click at [1011, 684] on icon at bounding box center [1018, 683] width 21 height 21
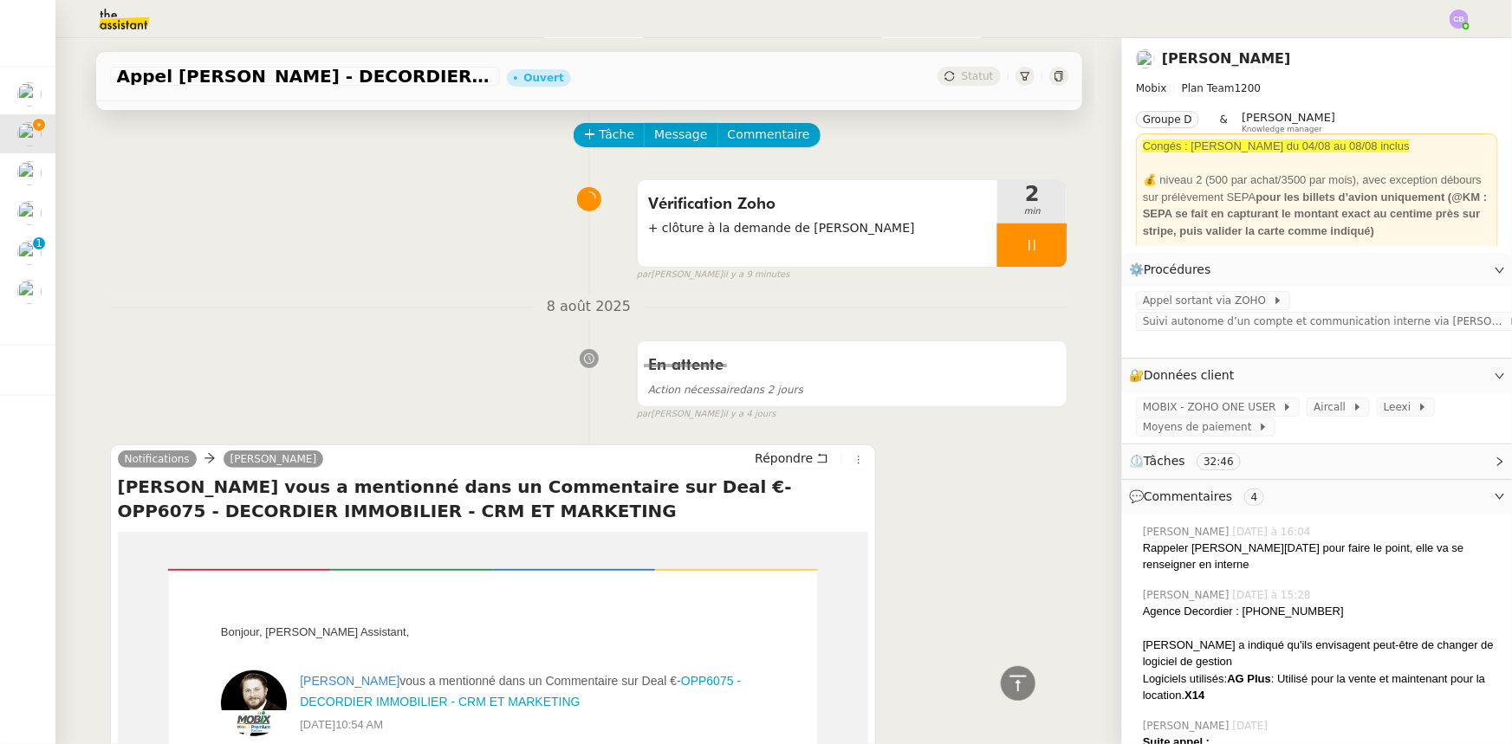
scroll to position [0, 0]
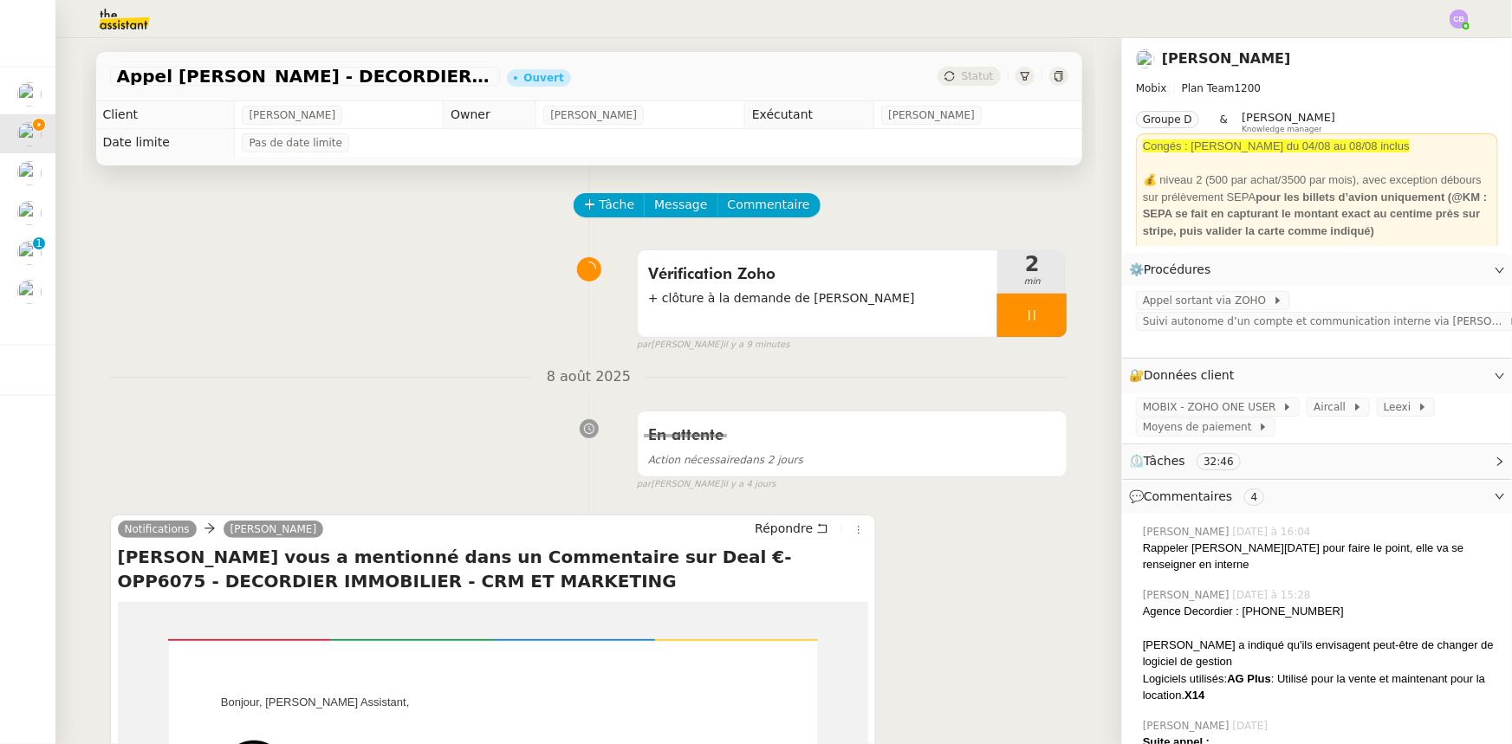
click at [997, 321] on div at bounding box center [1031, 315] width 69 height 43
click at [1032, 329] on button at bounding box center [1049, 315] width 35 height 43
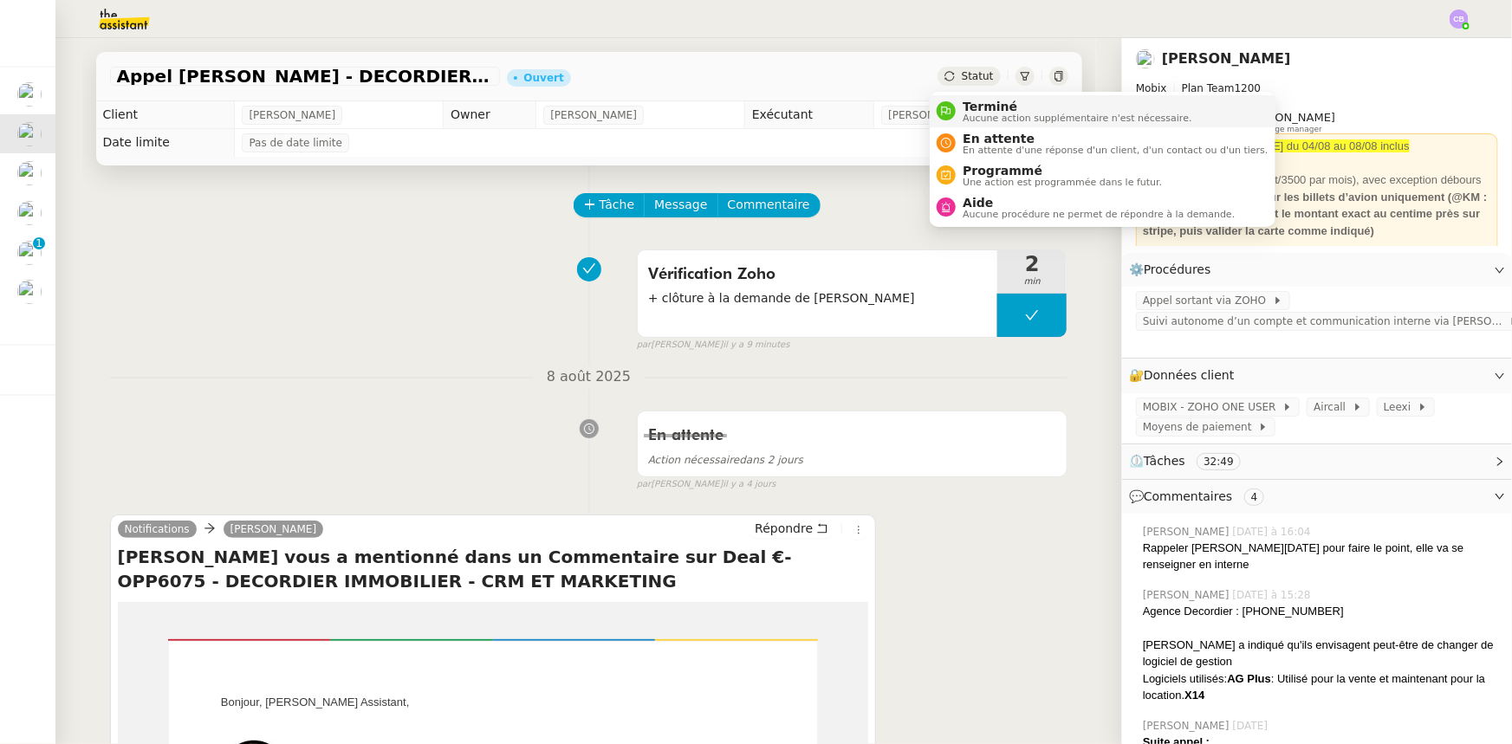
click at [985, 105] on span "Terminé" at bounding box center [1077, 107] width 229 height 14
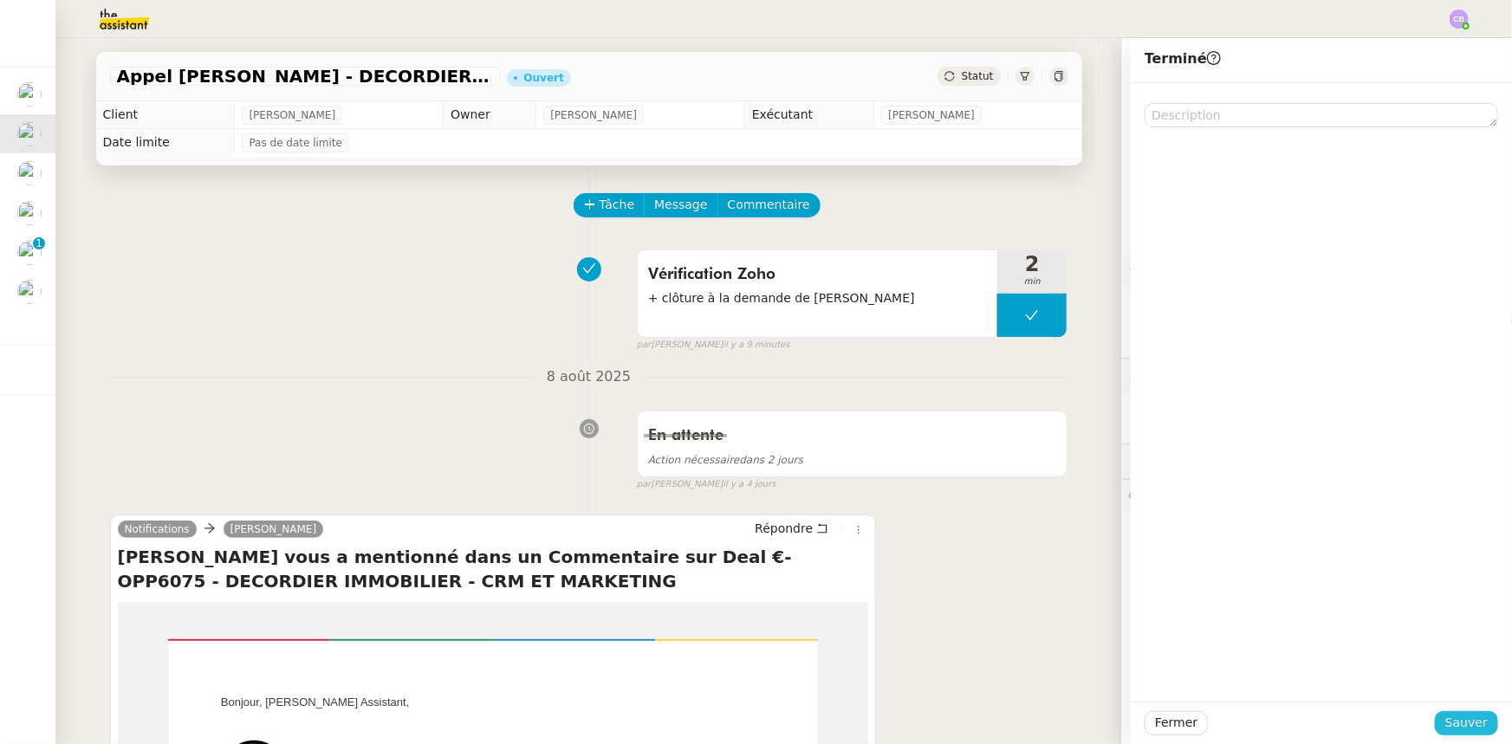
click at [1445, 723] on span "Sauver" at bounding box center [1466, 723] width 42 height 20
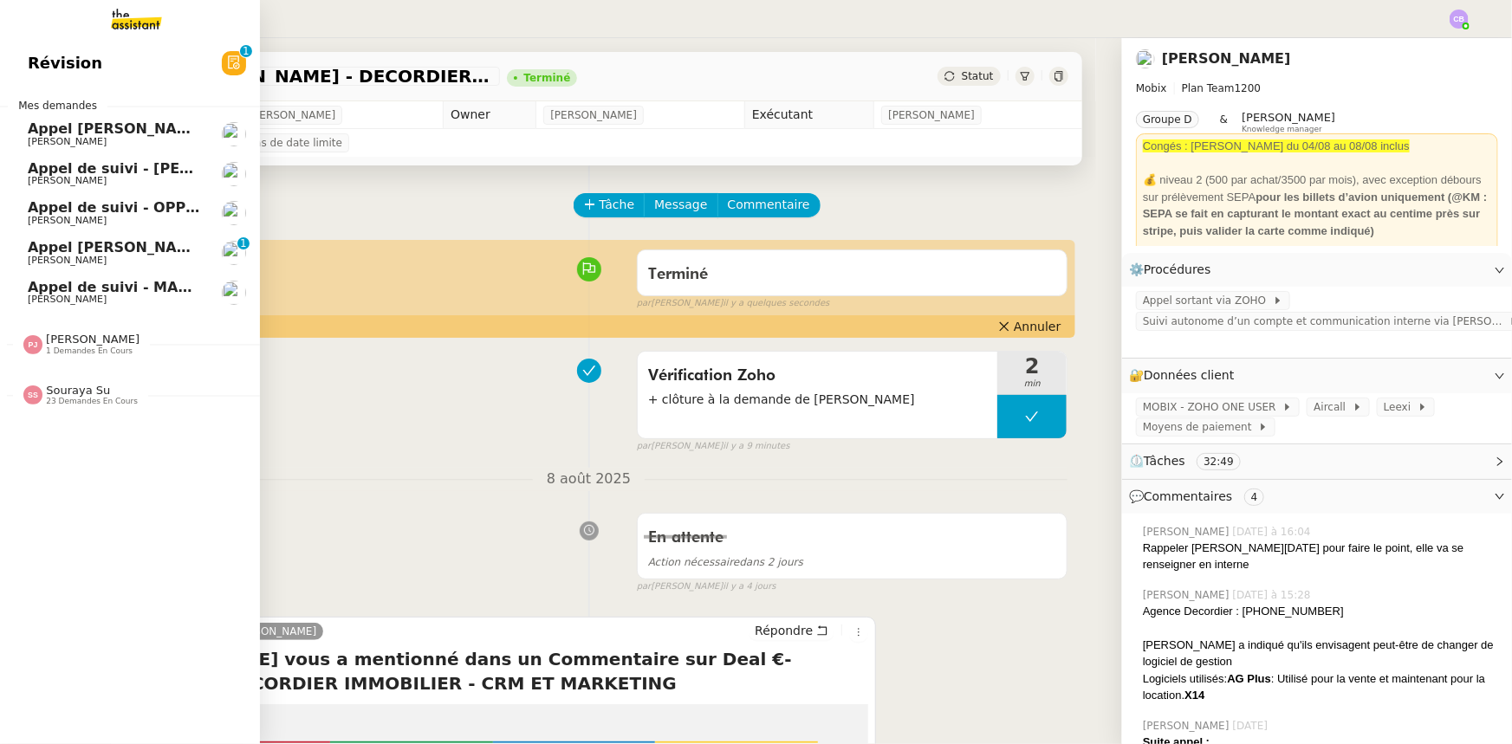
click at [107, 135] on span "Appel [PERSON_NAME]" at bounding box center [117, 128] width 178 height 16
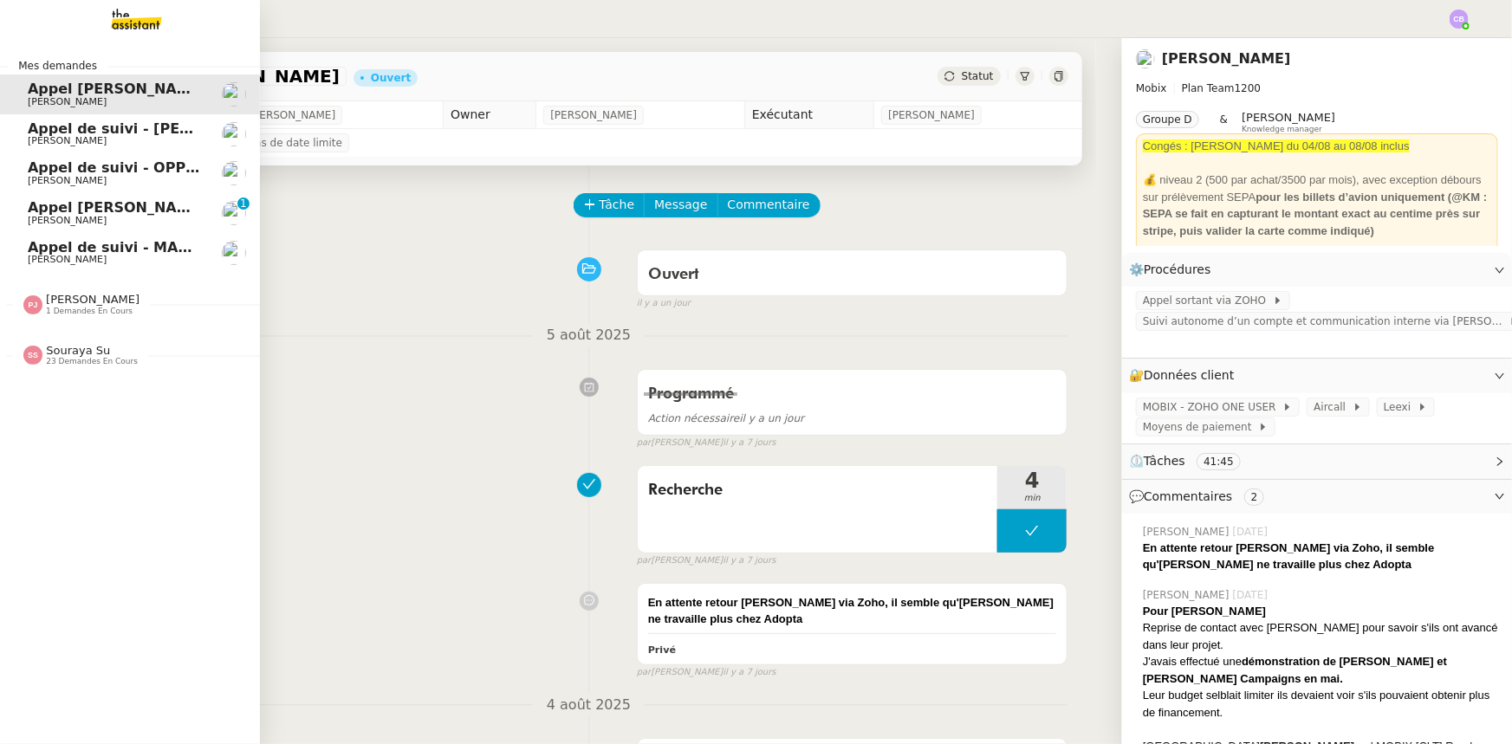
click at [57, 131] on span "Appel de suivi - [PERSON_NAME]" at bounding box center [155, 128] width 255 height 16
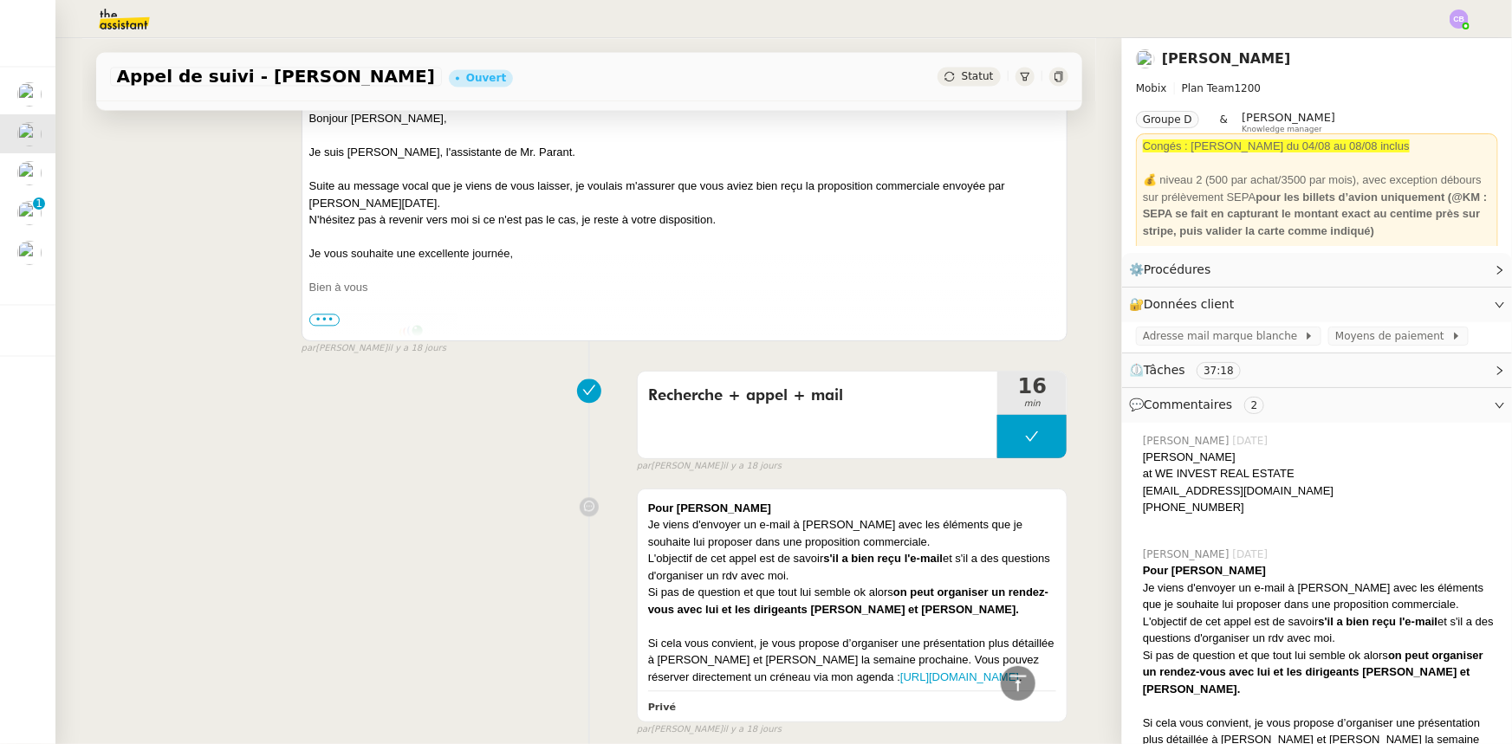
scroll to position [1869, 0]
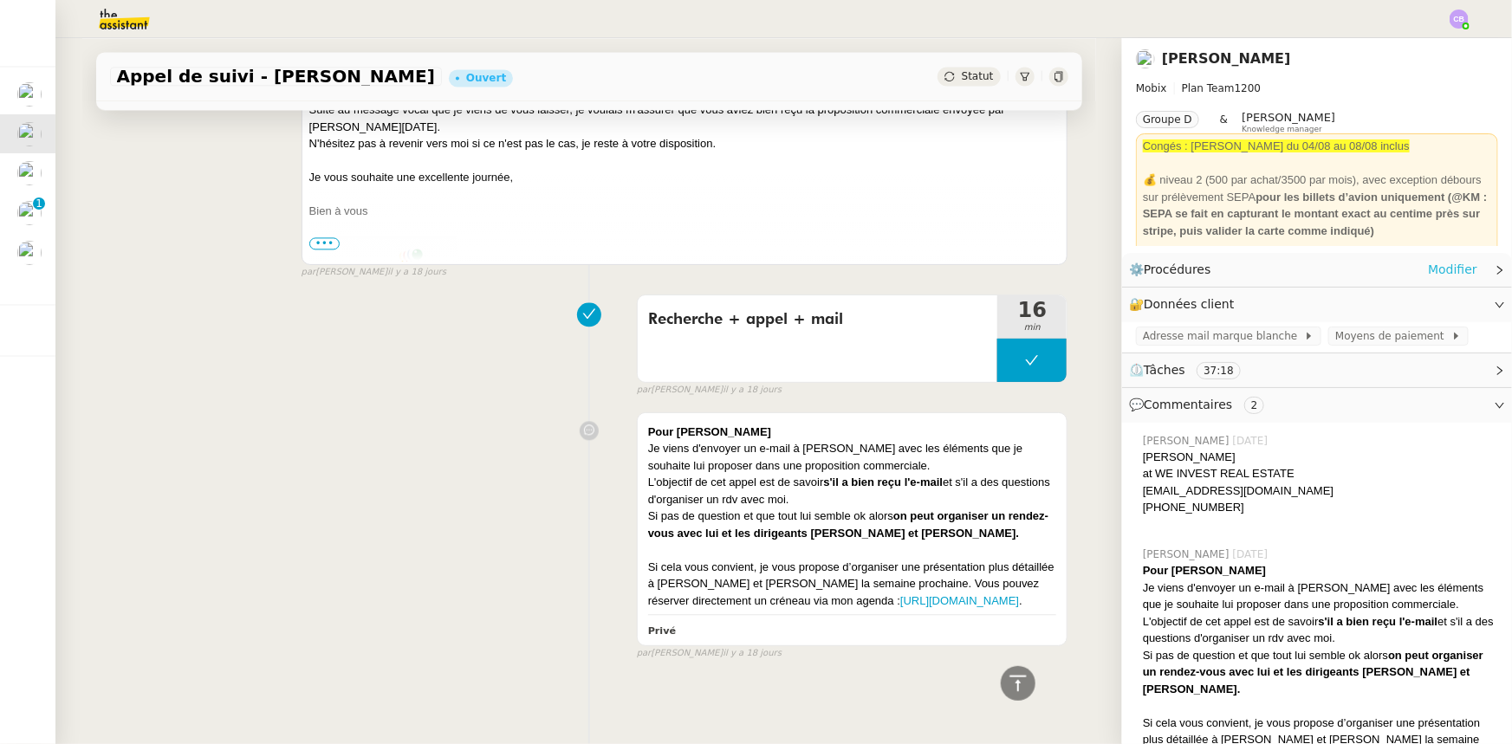
click at [1429, 274] on link "Modifier" at bounding box center [1452, 270] width 49 height 20
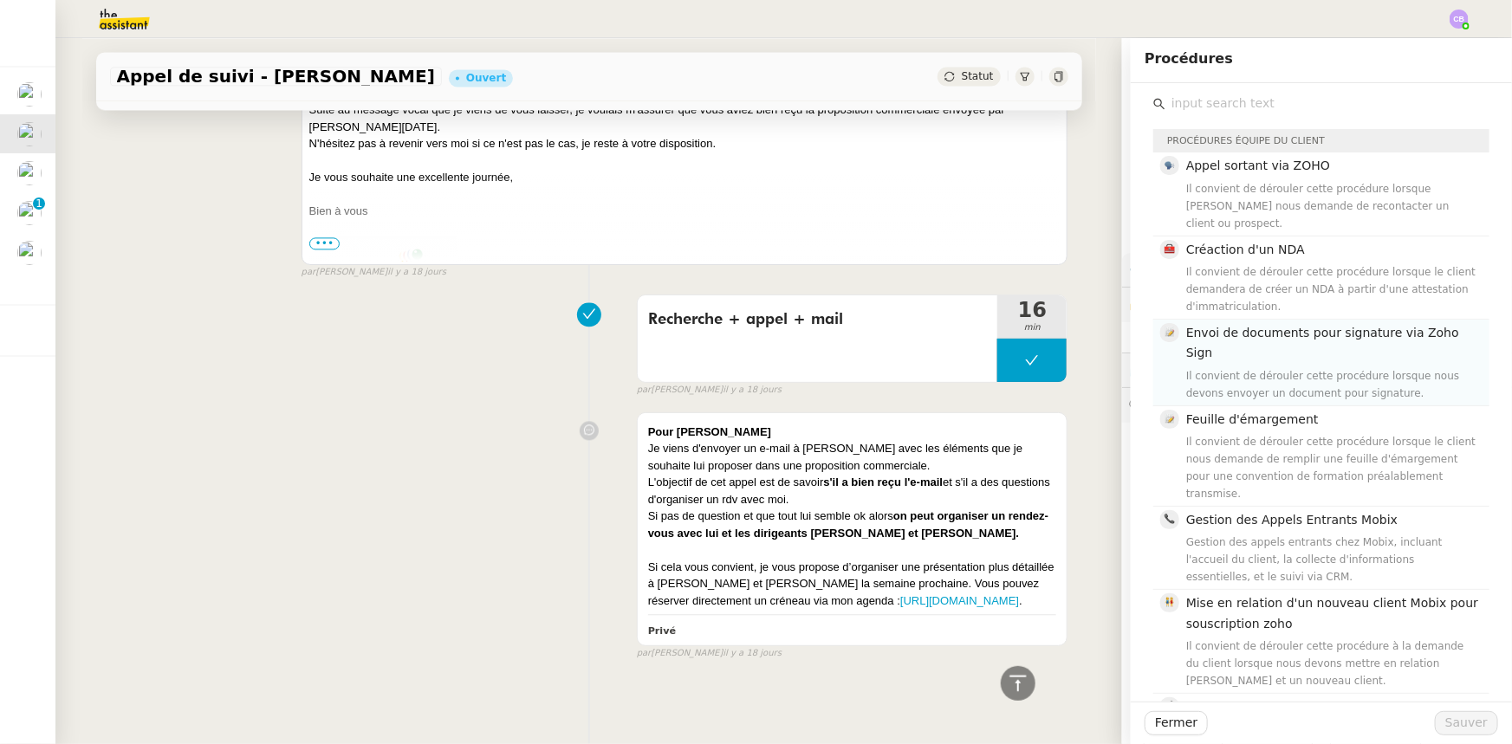
click at [1257, 367] on div "Il convient de dérouler cette procédure lorsque nous devons envoyer un document…" at bounding box center [1332, 384] width 293 height 35
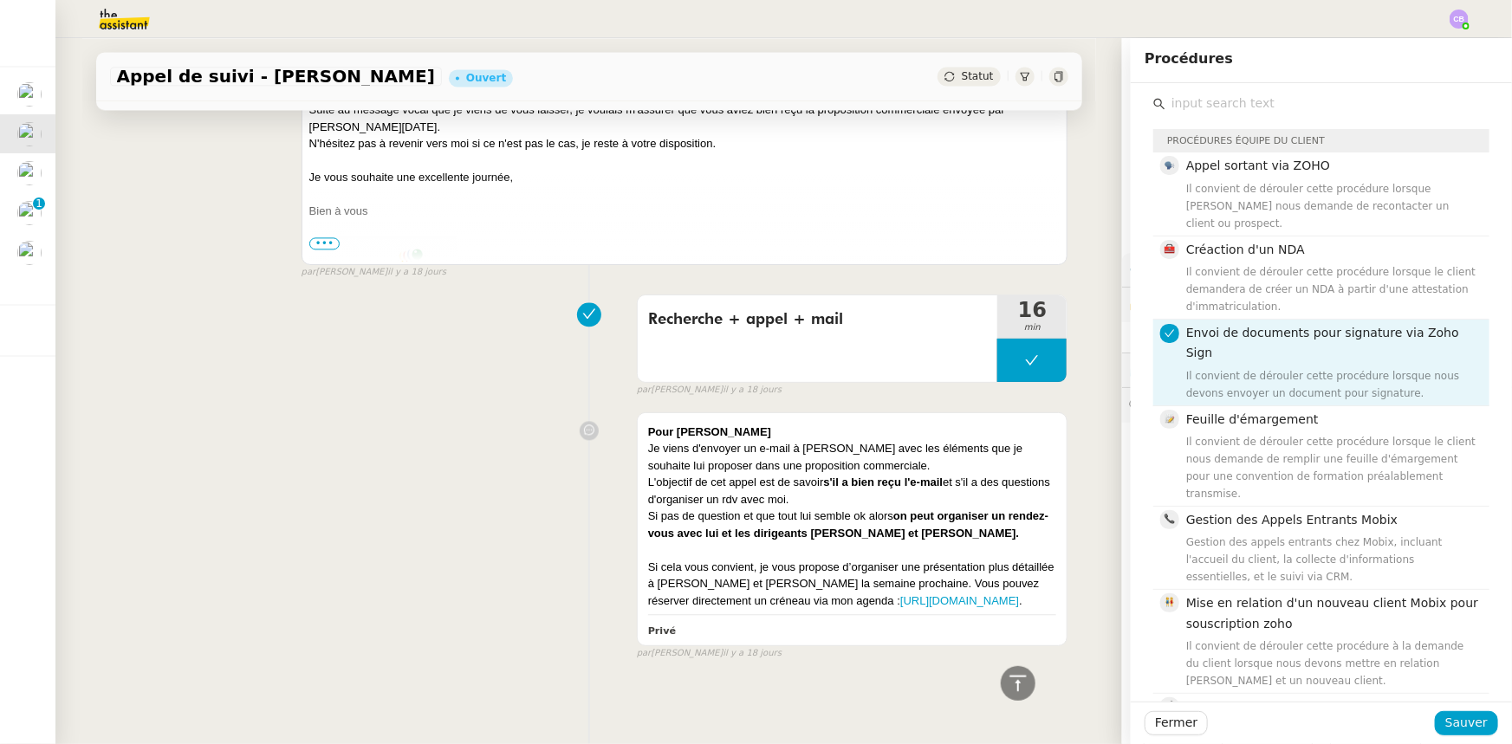
click at [1244, 367] on div "Il convient de dérouler cette procédure lorsque nous devons envoyer un document…" at bounding box center [1332, 384] width 293 height 35
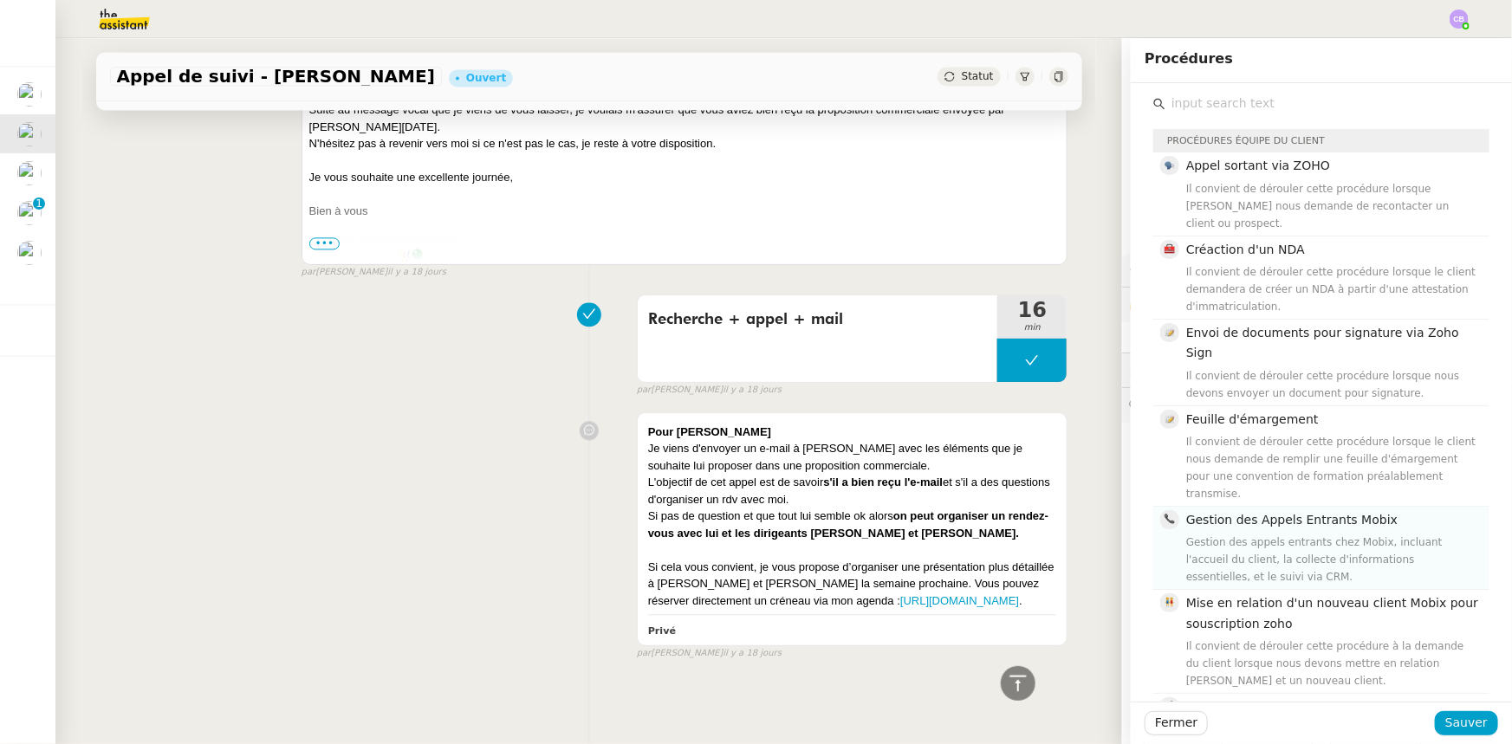
click at [1230, 534] on div "Gestion des appels entrants chez Mobix, incluant l'accueil du client, la collec…" at bounding box center [1332, 560] width 293 height 52
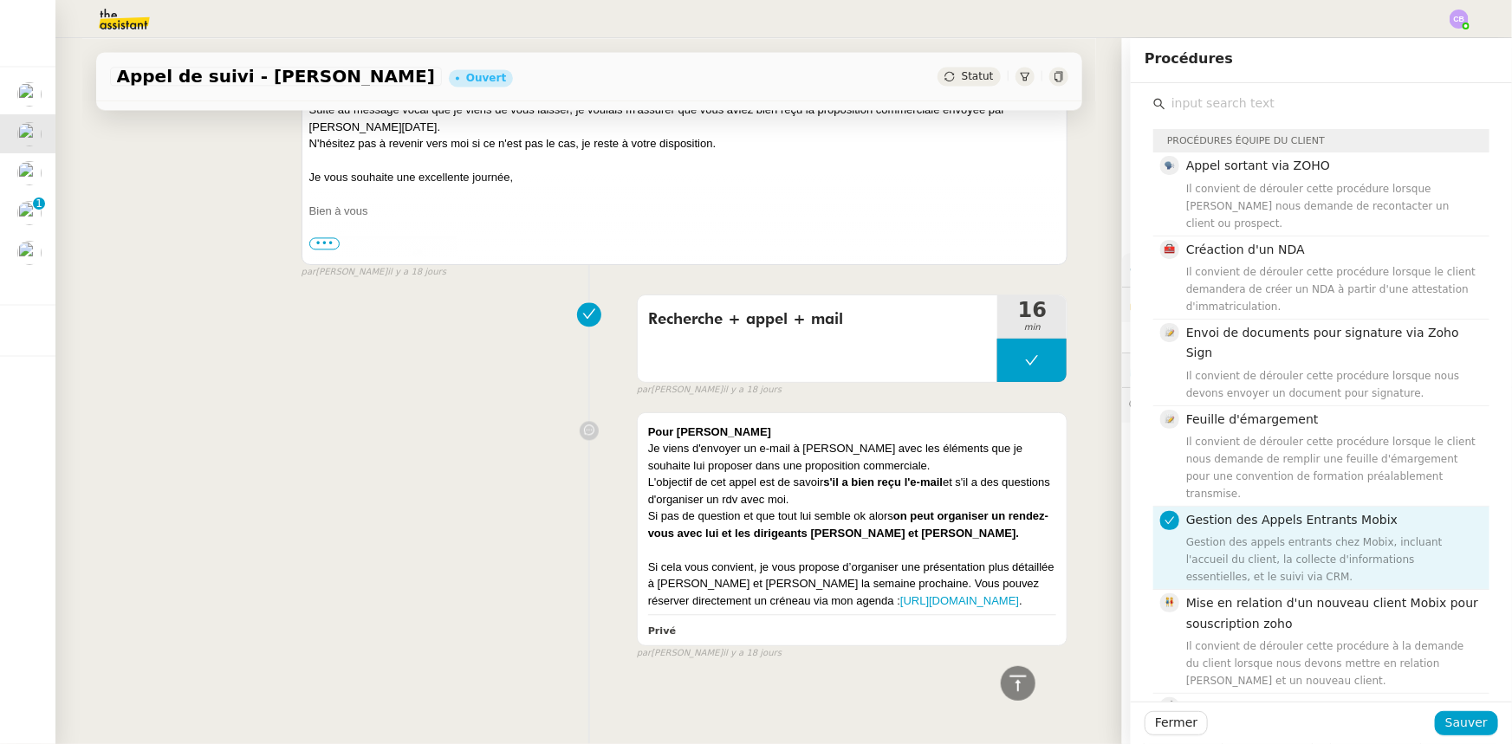
click at [1230, 534] on div "Gestion des appels entrants chez Mobix, incluant l'accueil du client, la collec…" at bounding box center [1332, 560] width 293 height 52
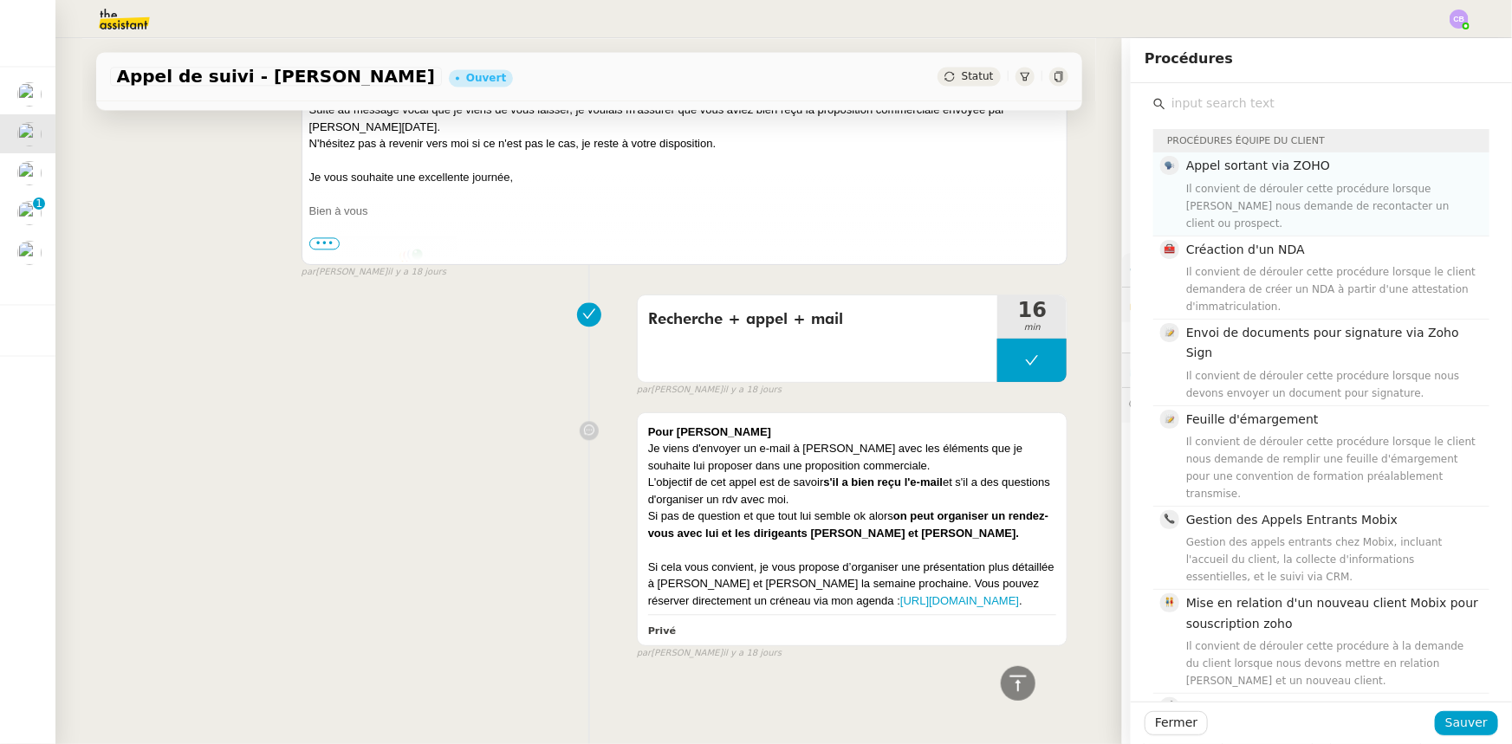
click at [1240, 187] on div "Il convient de dérouler cette procédure lorsque [PERSON_NAME] nous demande de r…" at bounding box center [1332, 206] width 293 height 52
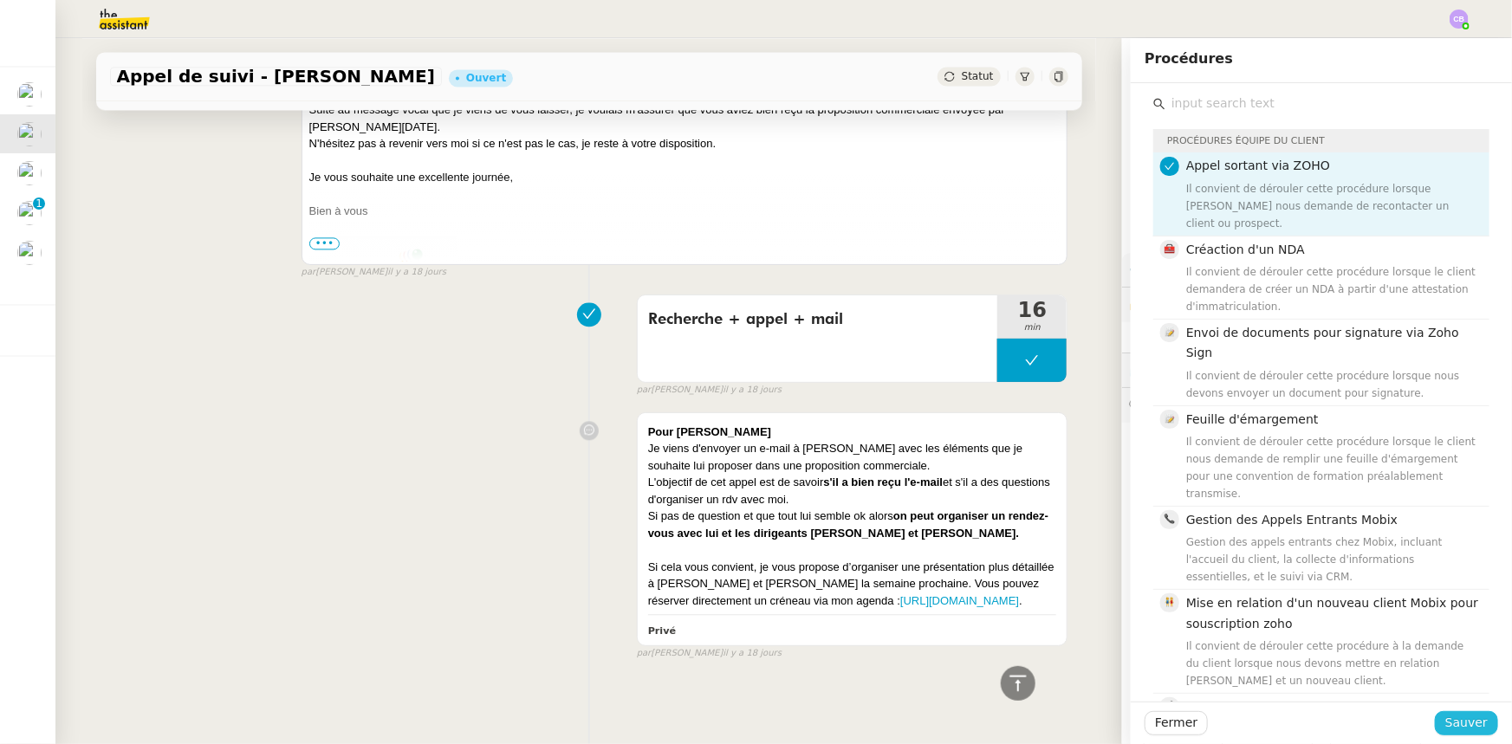
click at [1477, 720] on button "Sauver" at bounding box center [1466, 723] width 63 height 24
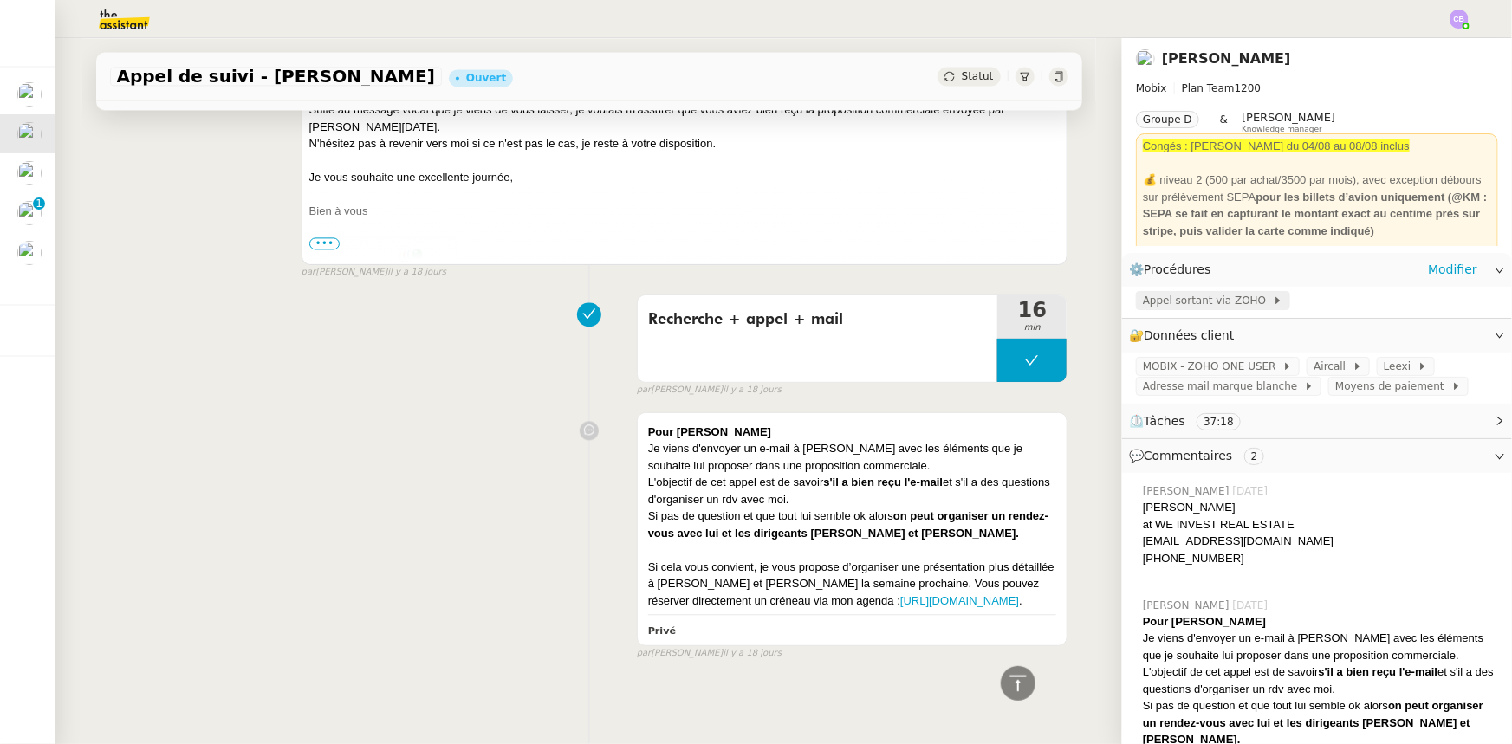
click at [1184, 306] on span "Appel sortant via ZOHO" at bounding box center [1208, 300] width 130 height 17
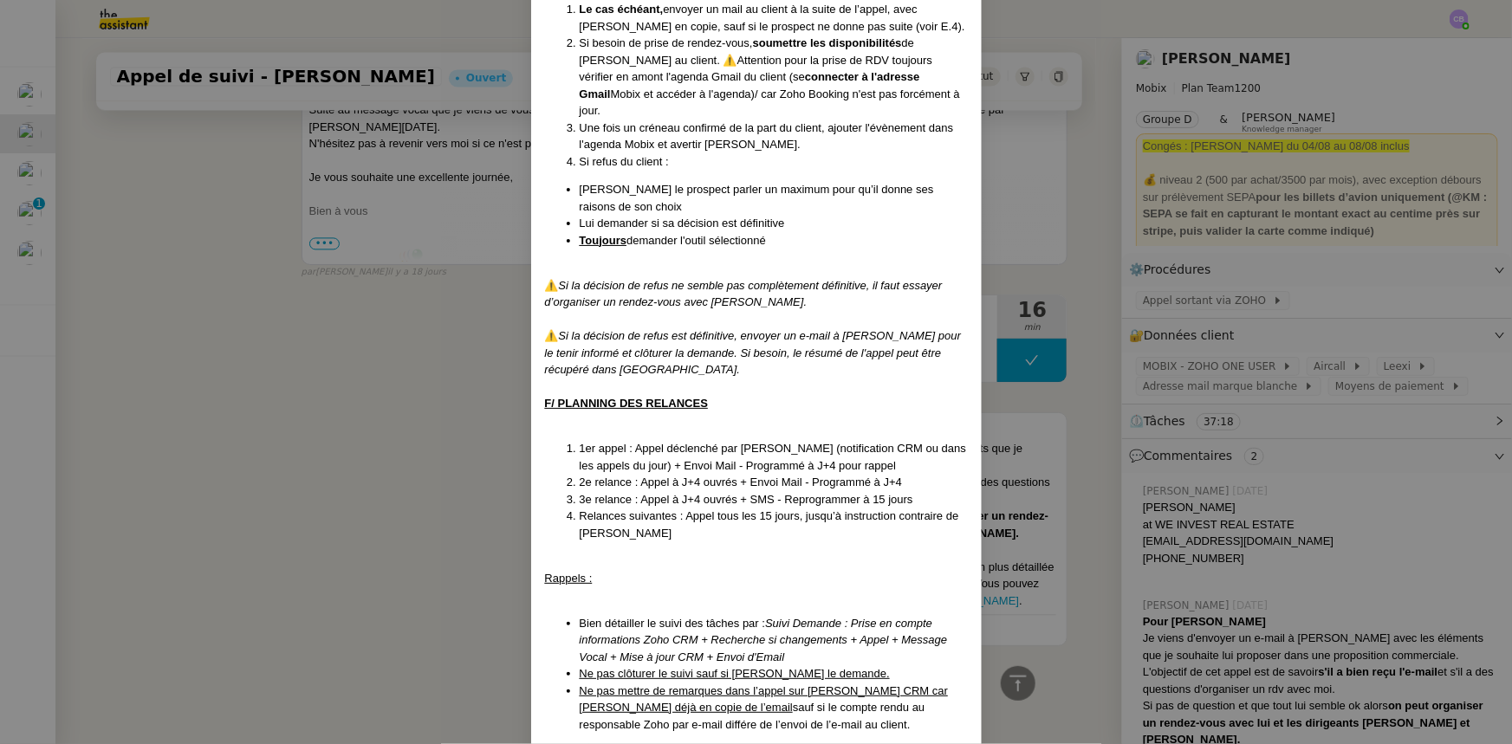
scroll to position [1450, 0]
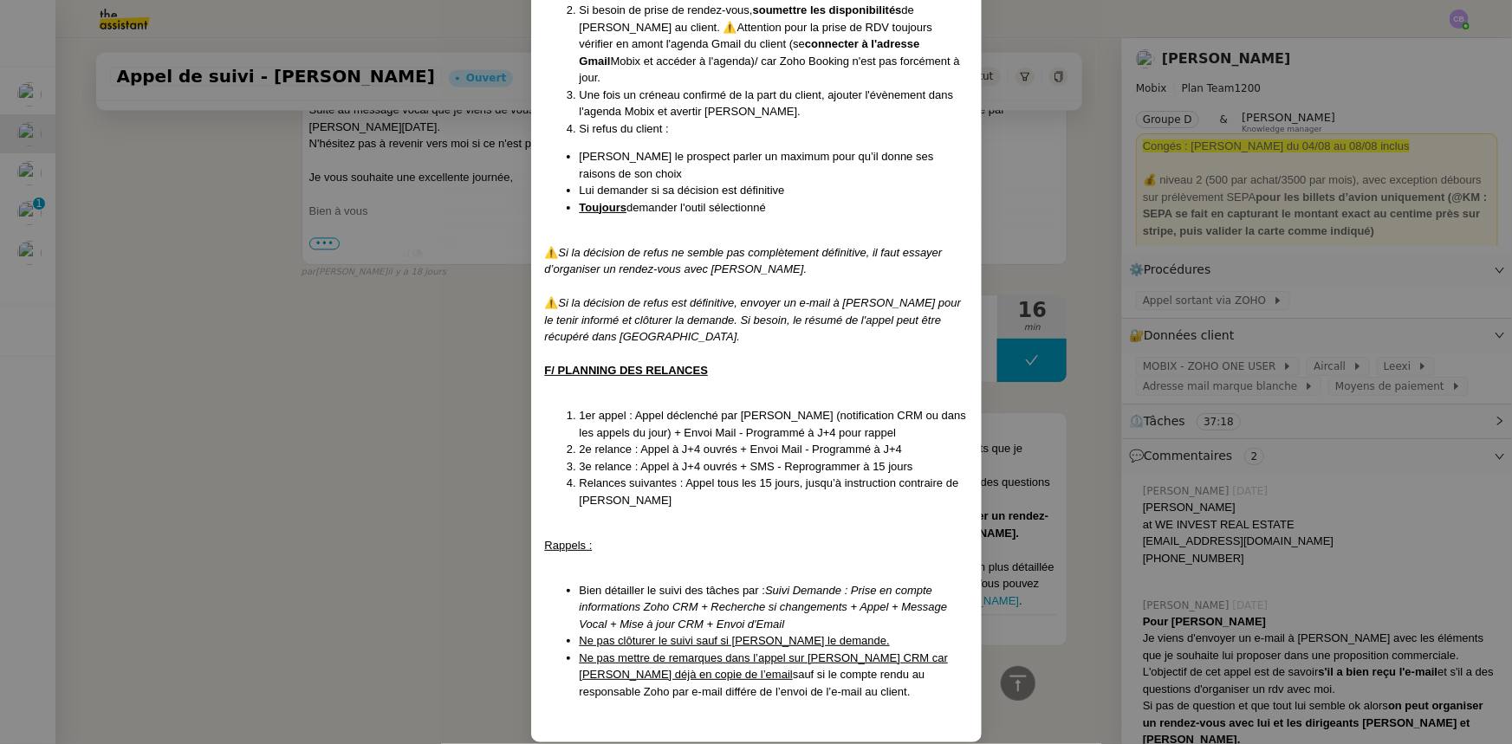
click at [369, 416] on nz-modal-container "Créé le [DATE] MAJ le [DATE] Contexte : Cette procédure s’applique lors du trai…" at bounding box center [756, 372] width 1512 height 744
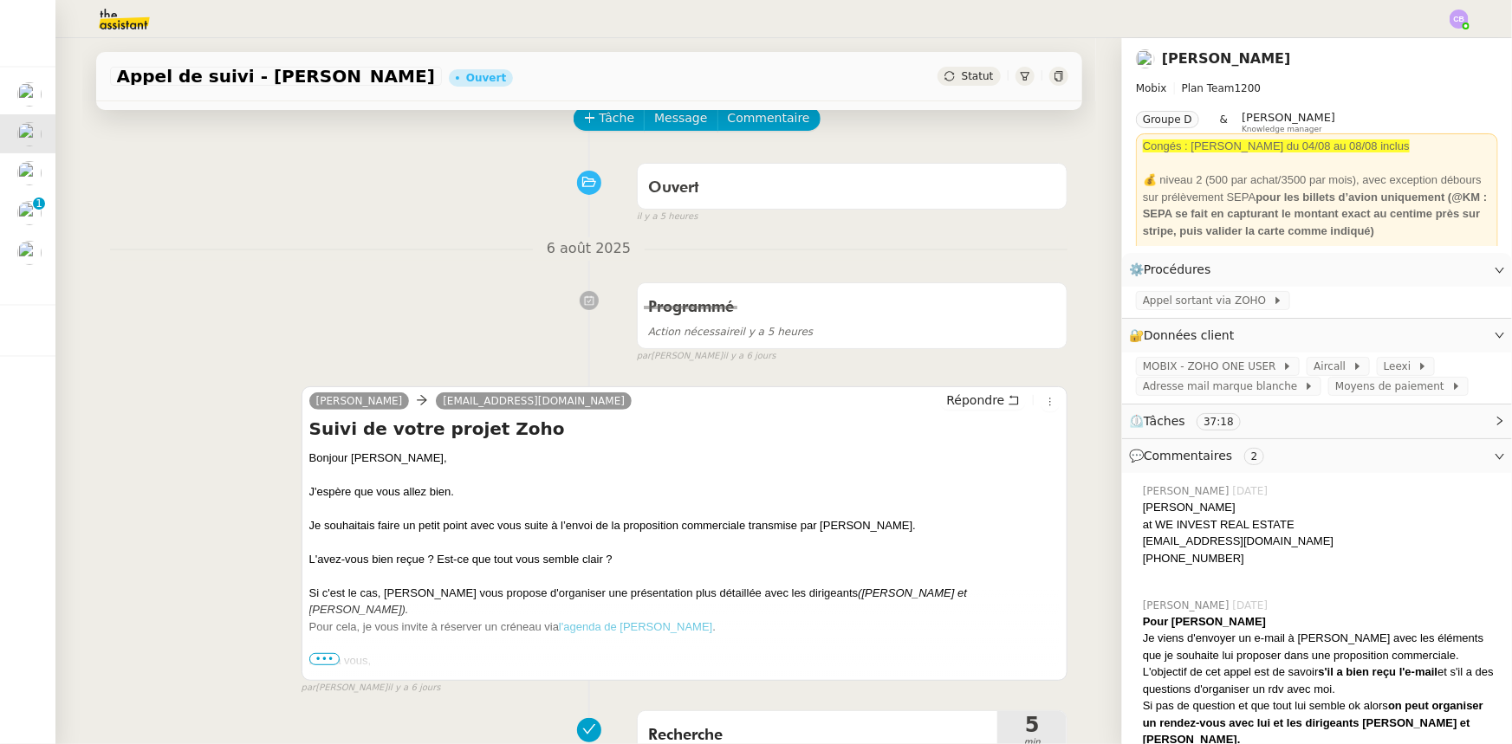
scroll to position [0, 0]
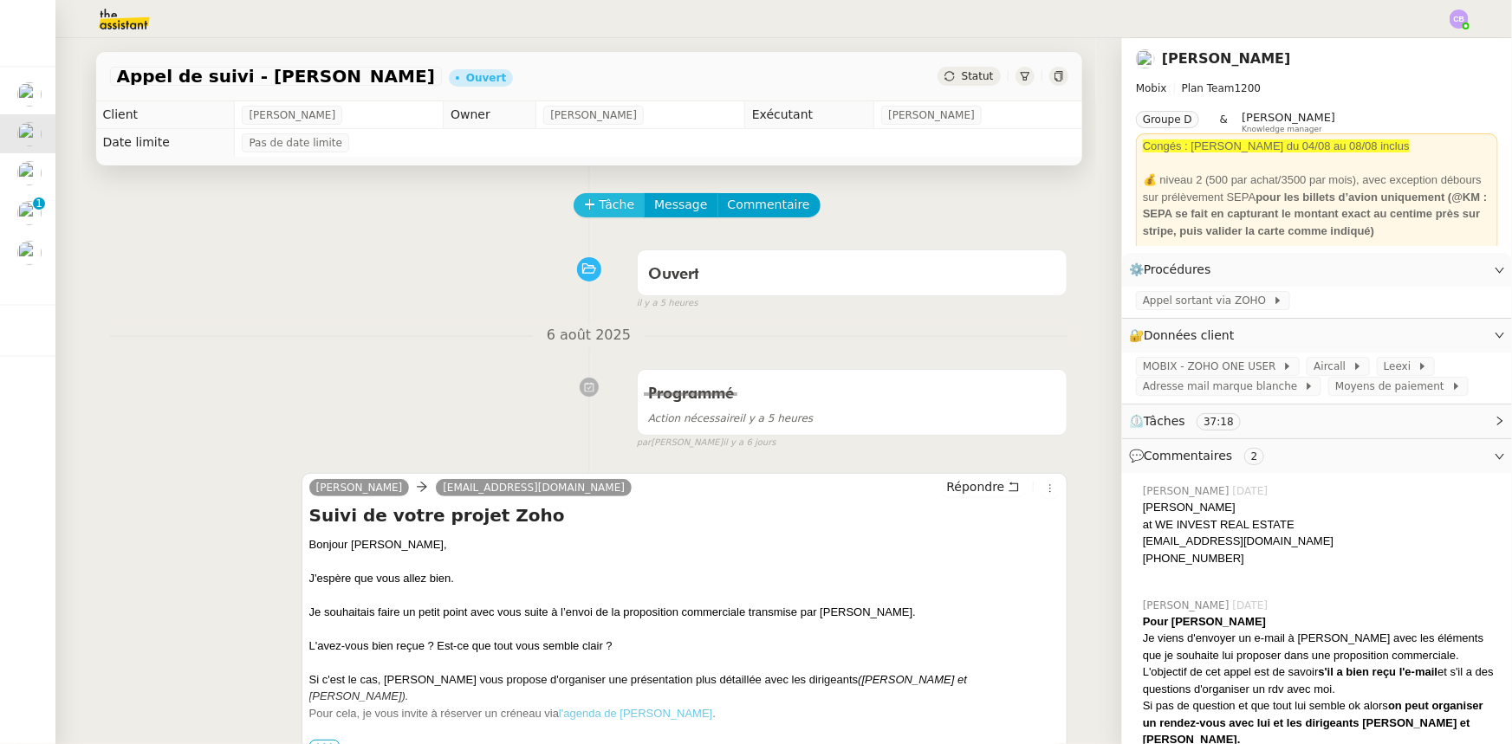
click at [600, 211] on span "Tâche" at bounding box center [618, 205] width 36 height 20
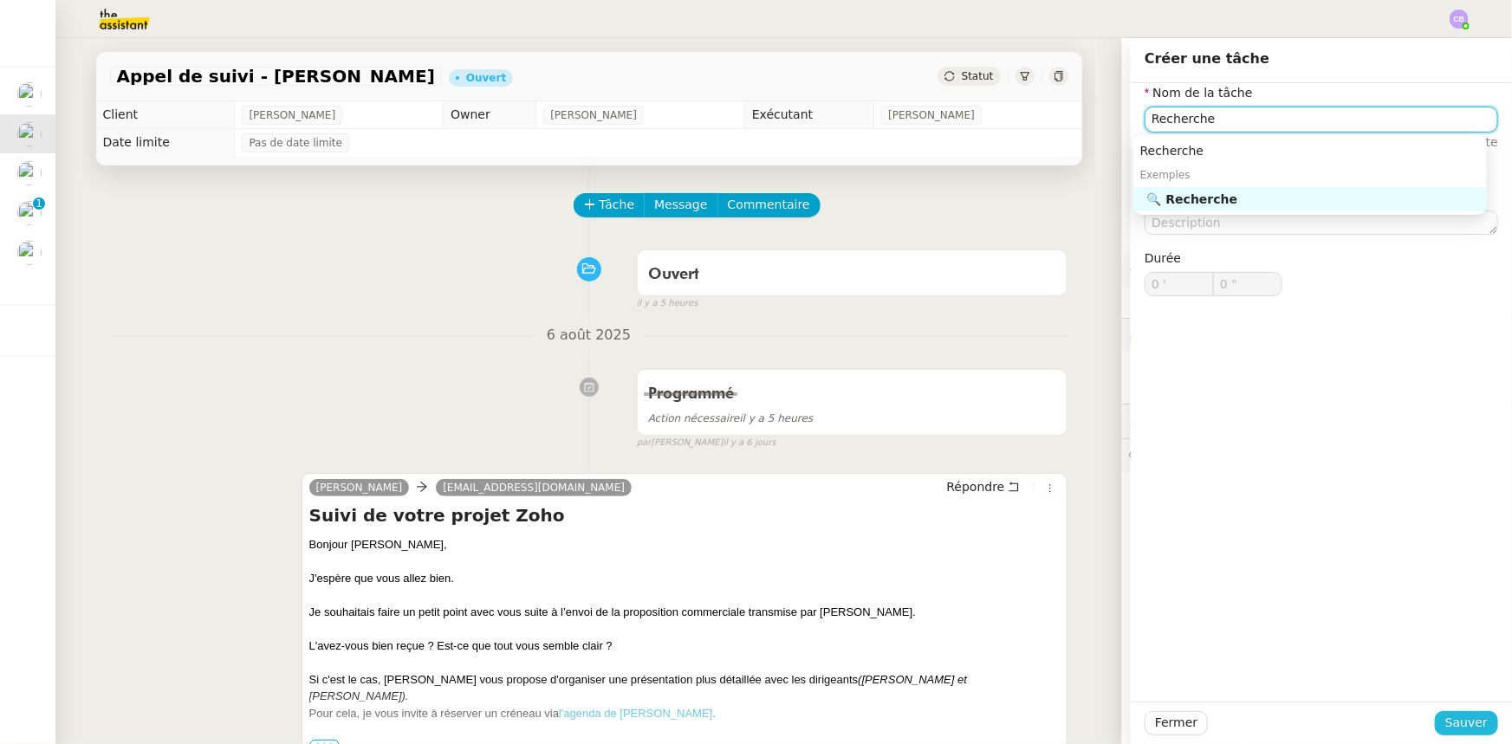
type input "Recherche"
click at [1459, 722] on span "Sauver" at bounding box center [1466, 723] width 42 height 20
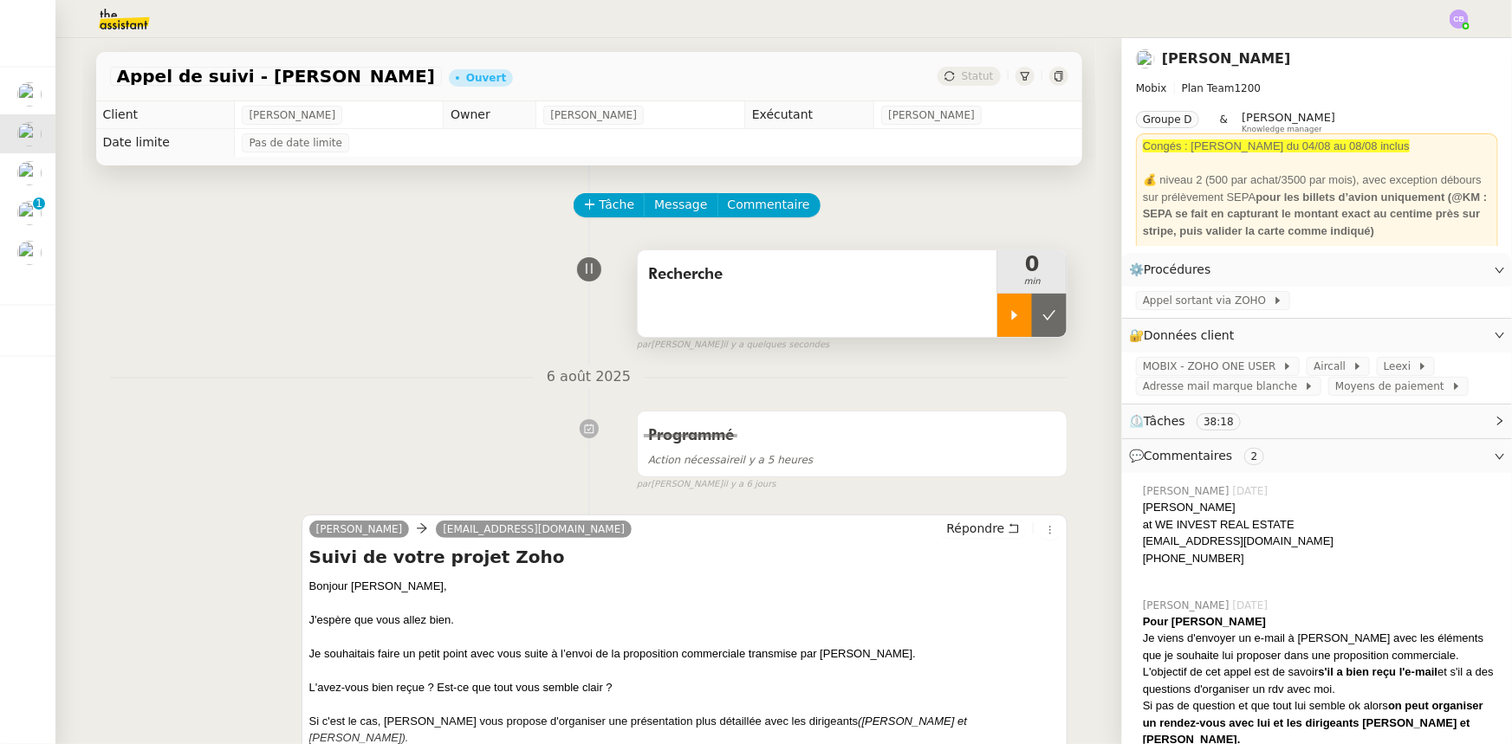
click at [1000, 324] on div at bounding box center [1014, 315] width 35 height 43
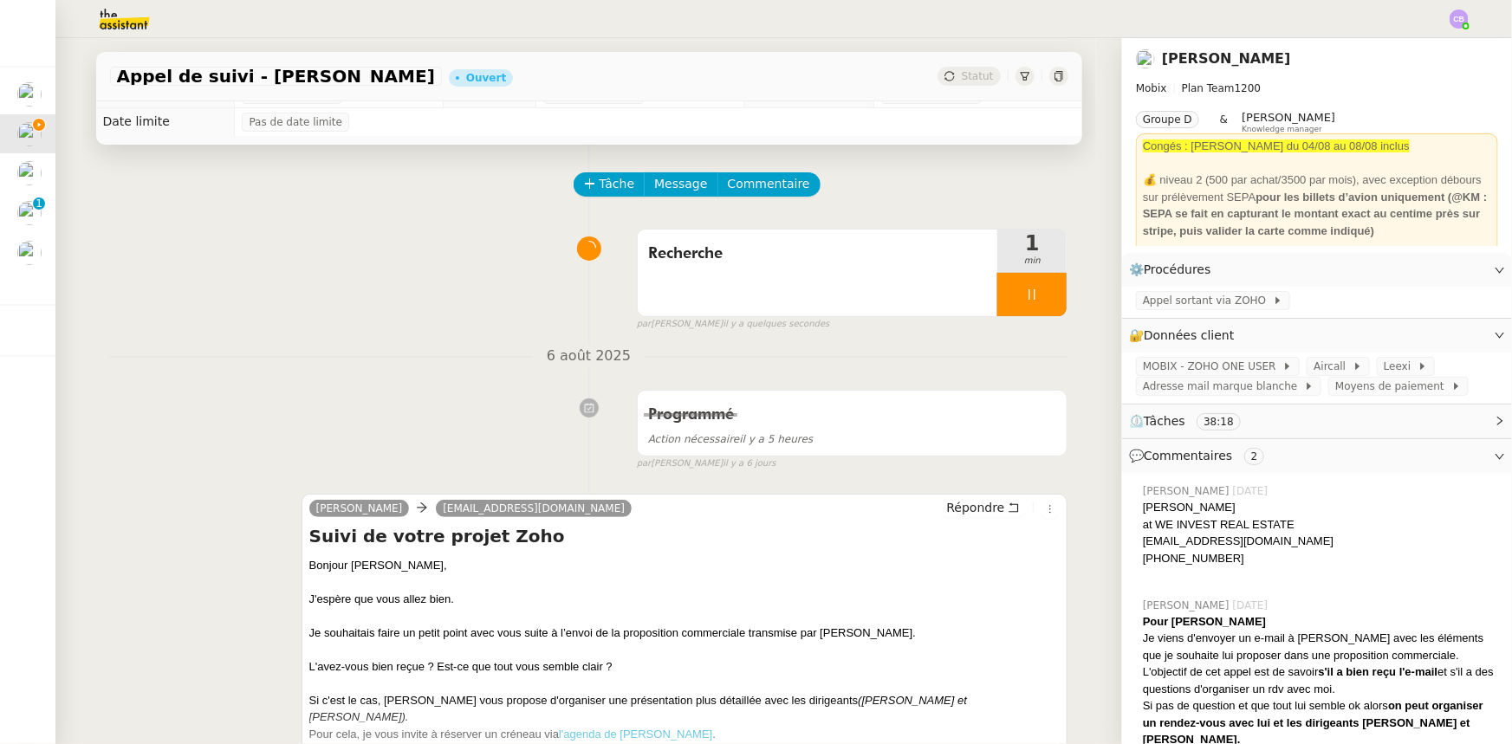
scroll to position [19, 0]
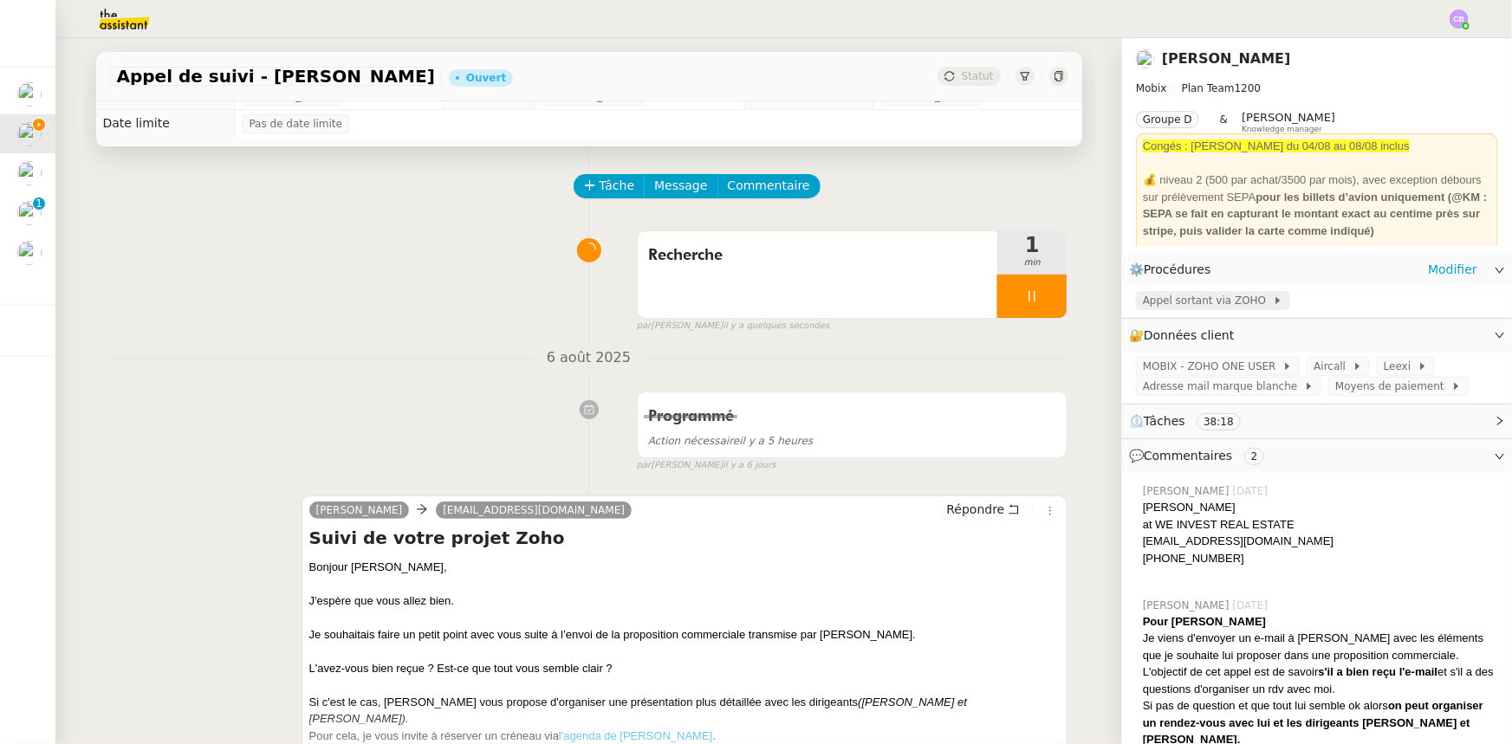
click at [1183, 302] on span "Appel sortant via ZOHO" at bounding box center [1208, 300] width 130 height 17
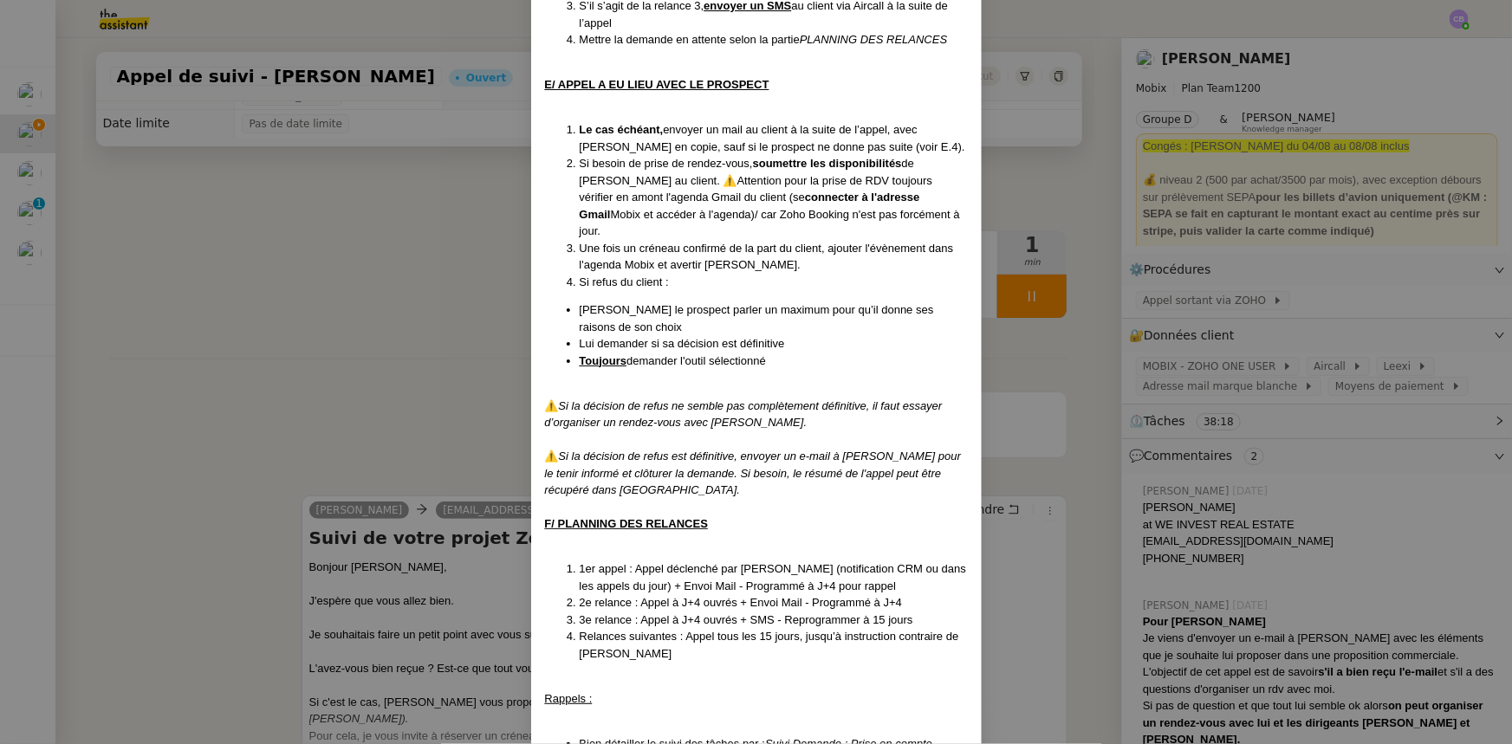
scroll to position [1450, 0]
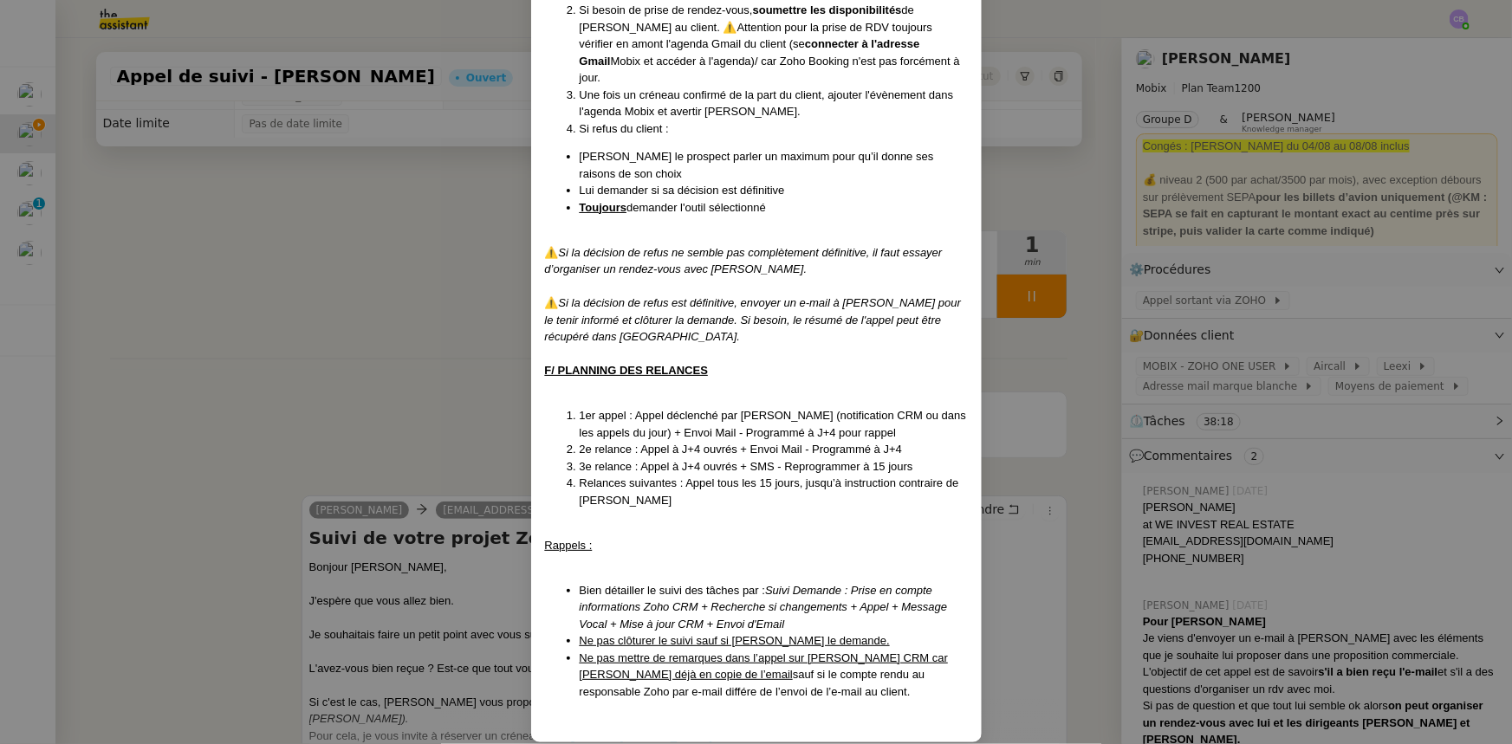
click at [438, 406] on nz-modal-container "Créé le [DATE] MAJ le [DATE] Contexte : Cette procédure s’applique lors du trai…" at bounding box center [756, 372] width 1512 height 744
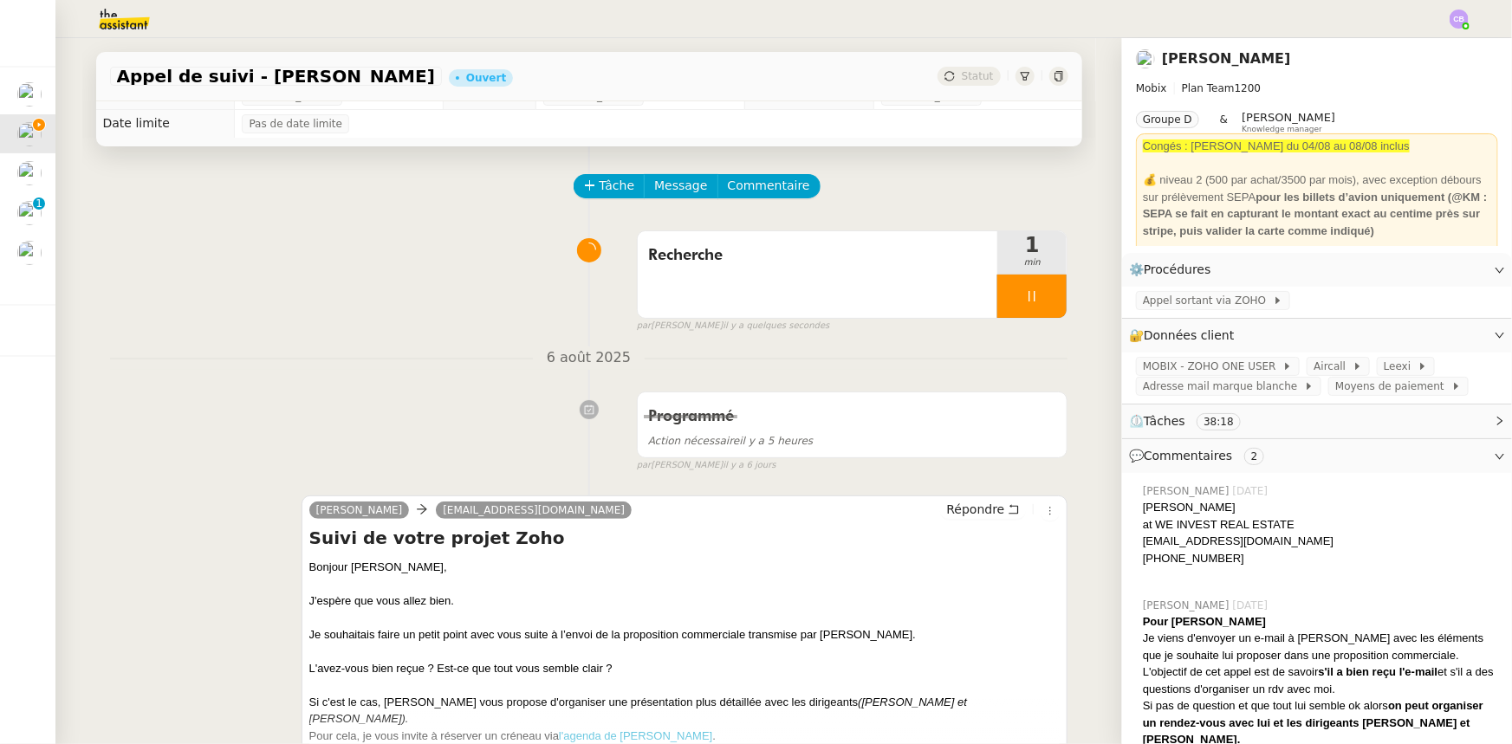
scroll to position [1364, 0]
click at [766, 189] on span "Commentaire" at bounding box center [769, 186] width 82 height 20
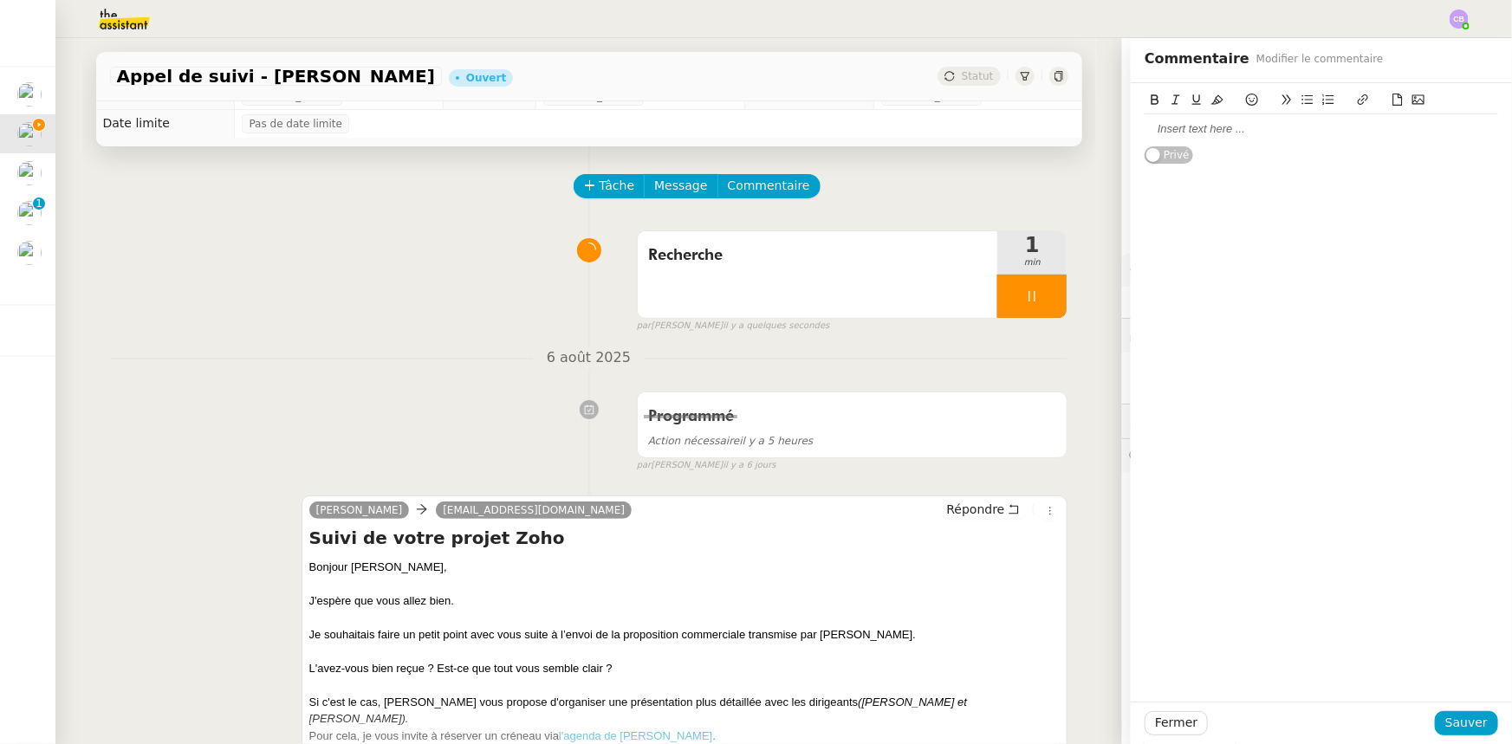
click at [1248, 134] on div at bounding box center [1320, 129] width 353 height 16
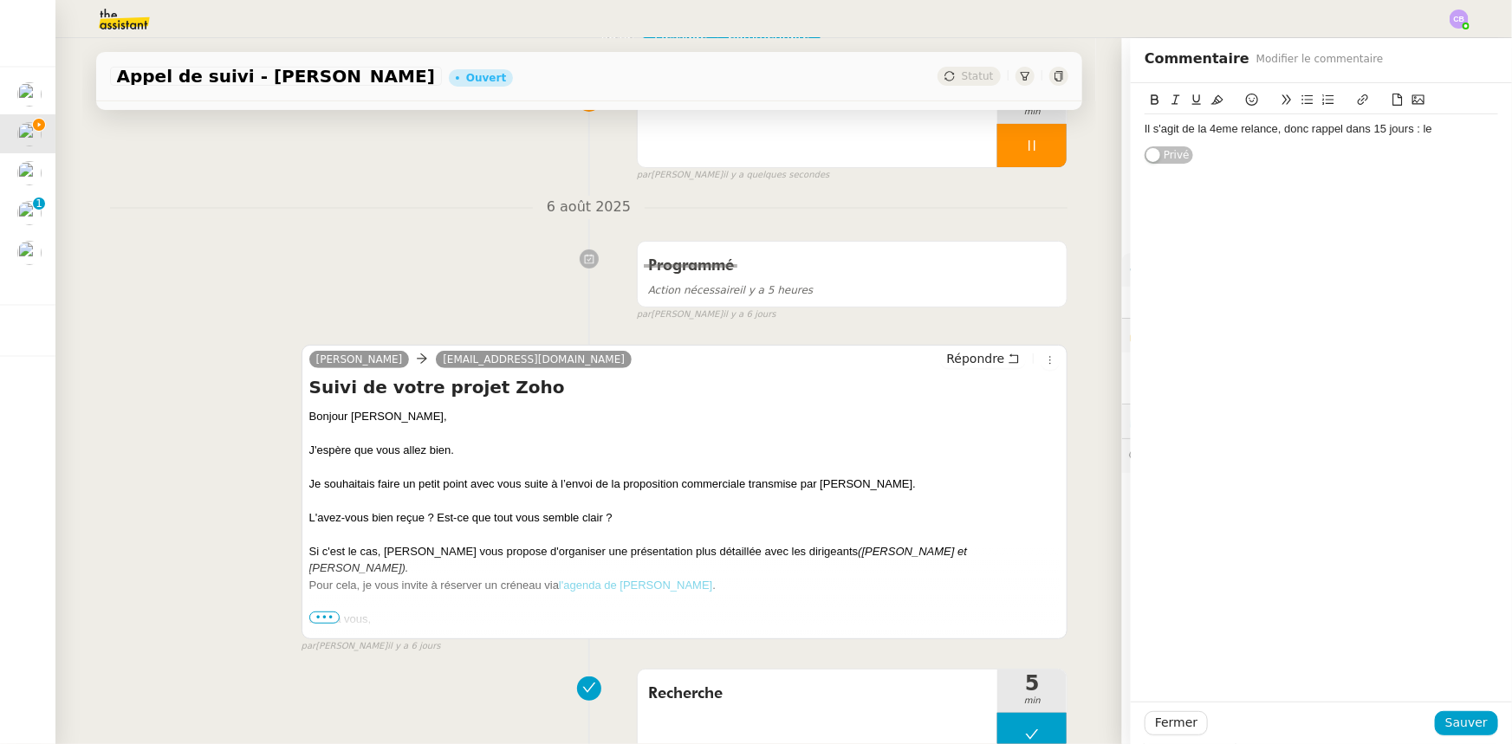
scroll to position [177, 0]
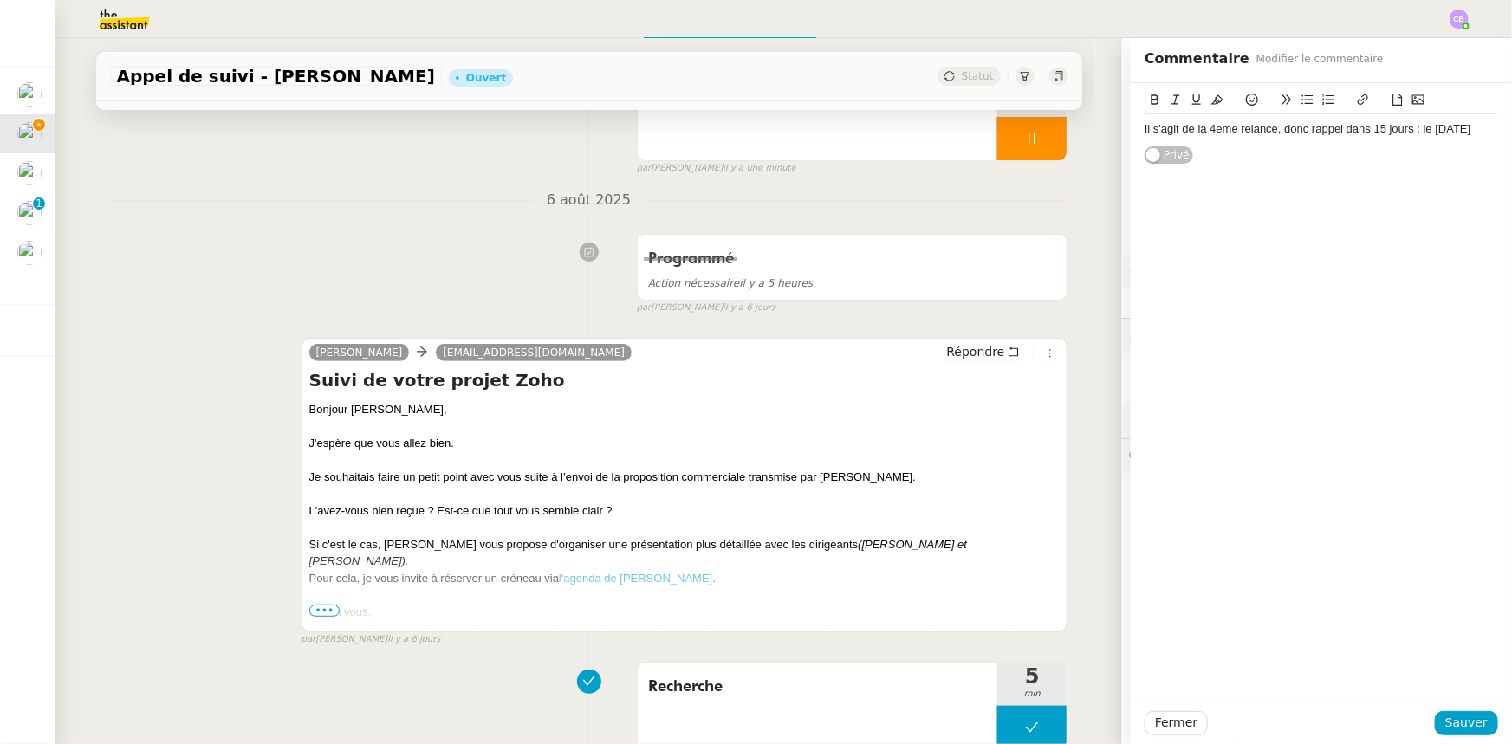
click at [1216, 130] on div "Il s'agit de la 4eme relance, donc rappel dans 15 jours : le [DATE]" at bounding box center [1320, 129] width 353 height 16
click at [0, 0] on lt-em "4ᵉ" at bounding box center [0, 0] width 0 height 0
click at [1283, 130] on div "Il s'agit de la 4ᵉ relance, donc rappel dans 15 jours : le [DATE]" at bounding box center [1320, 129] width 353 height 16
drag, startPoint x: 1193, startPoint y: 146, endPoint x: 1436, endPoint y: 130, distance: 243.1
click at [1436, 130] on div "Il s'agit de la 4ᵉ relance, donc prochain appel dans 15 jours : le [DATE]" at bounding box center [1320, 129] width 353 height 16
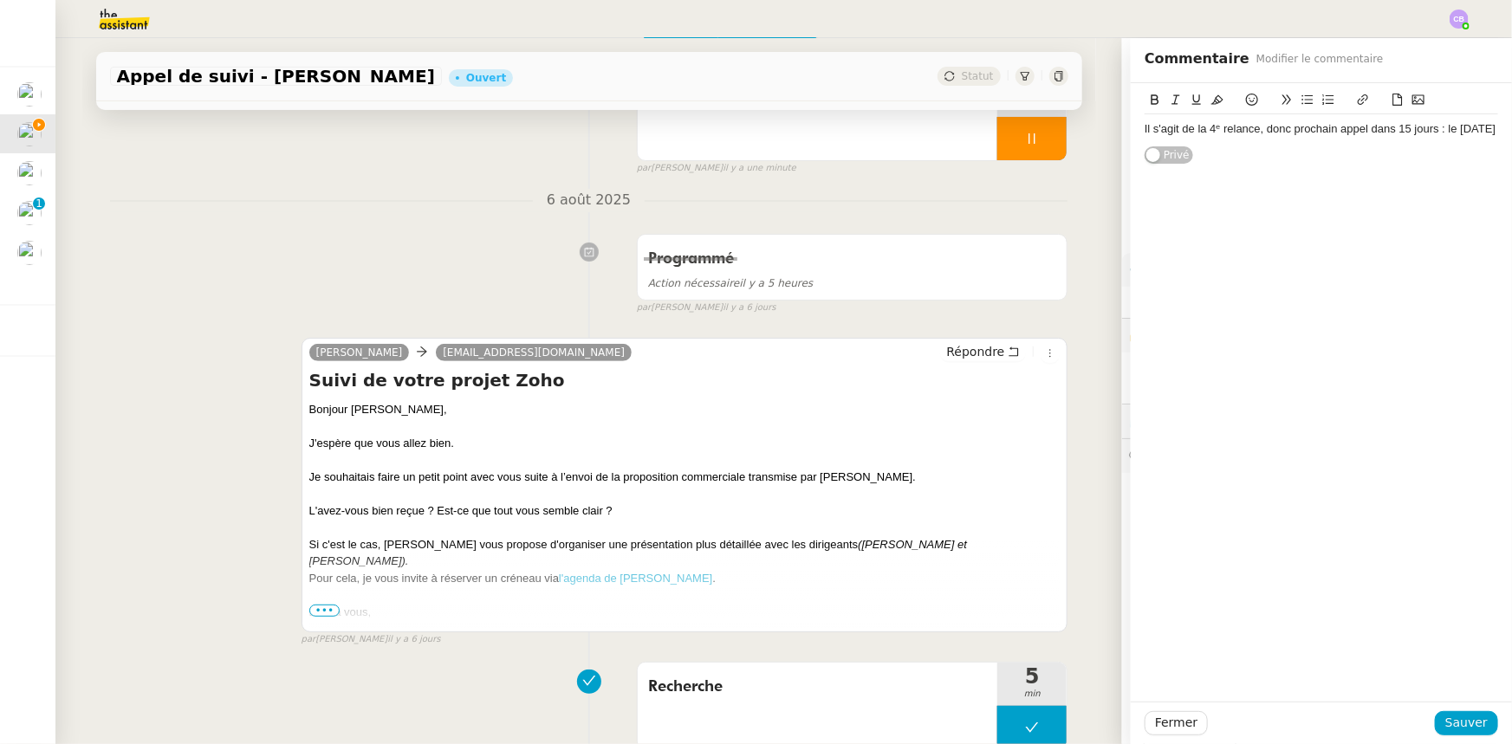
click at [1149, 97] on icon at bounding box center [1155, 100] width 12 height 12
click at [1455, 718] on span "Sauver" at bounding box center [1466, 723] width 42 height 20
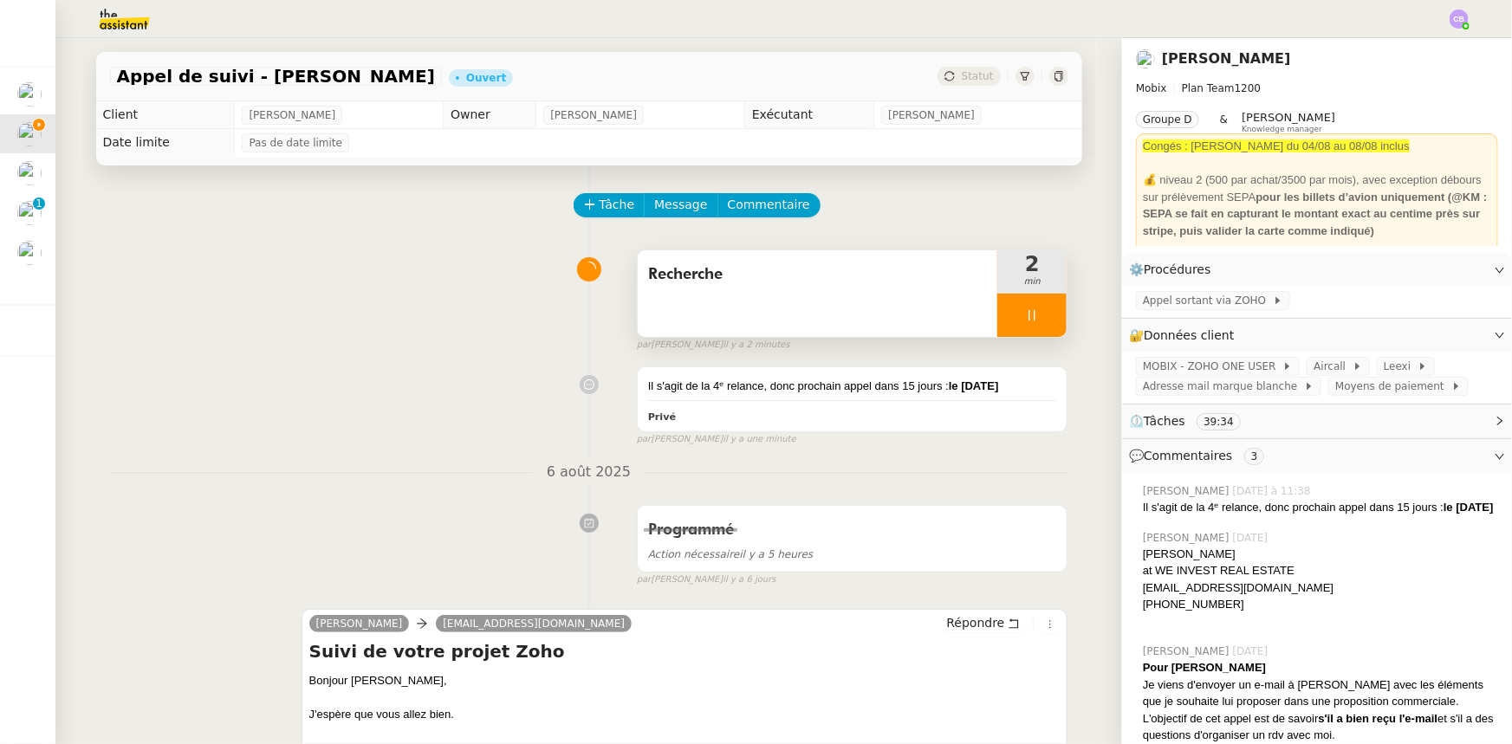
click at [999, 321] on div at bounding box center [1031, 315] width 69 height 43
click at [1032, 326] on button at bounding box center [1049, 315] width 35 height 43
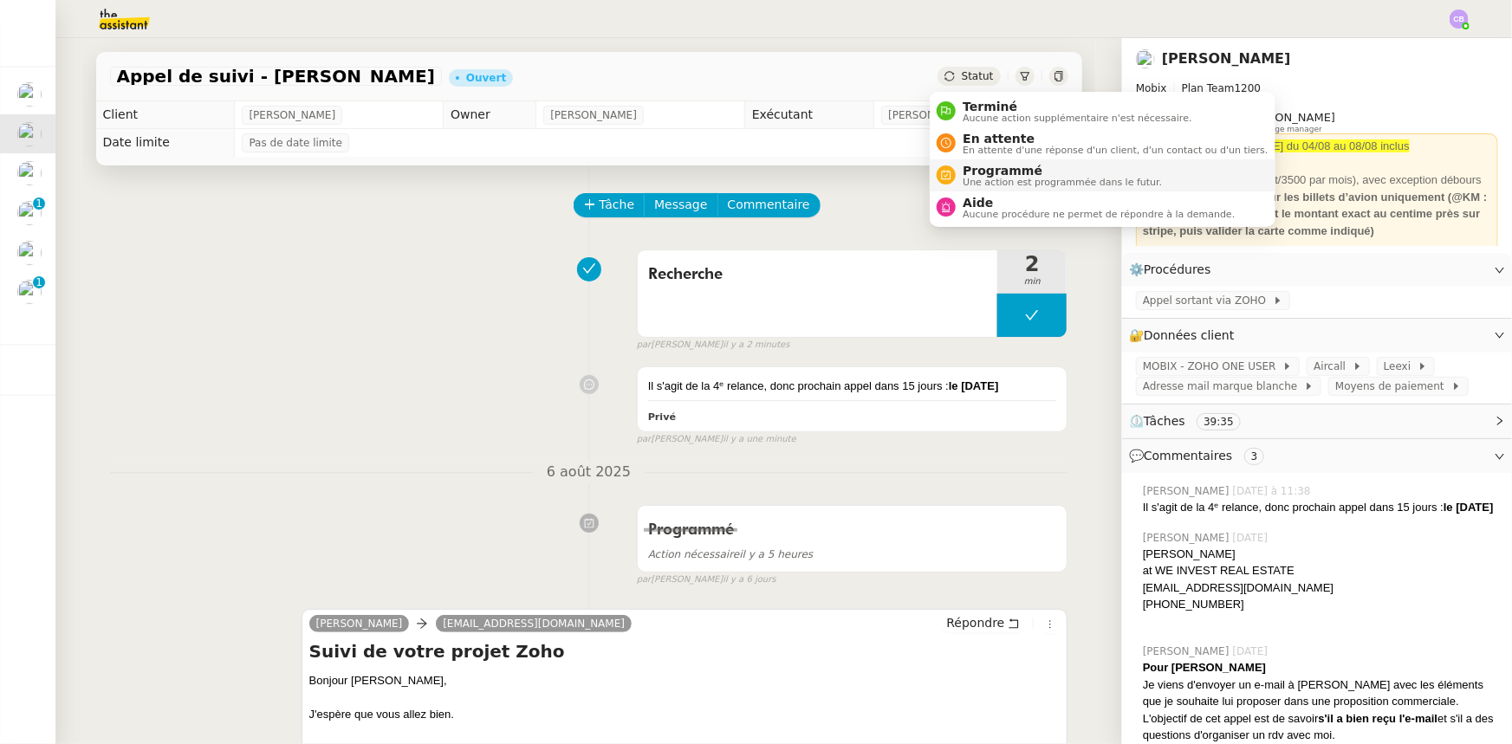
click at [982, 174] on span "Programmé" at bounding box center [1062, 171] width 199 height 14
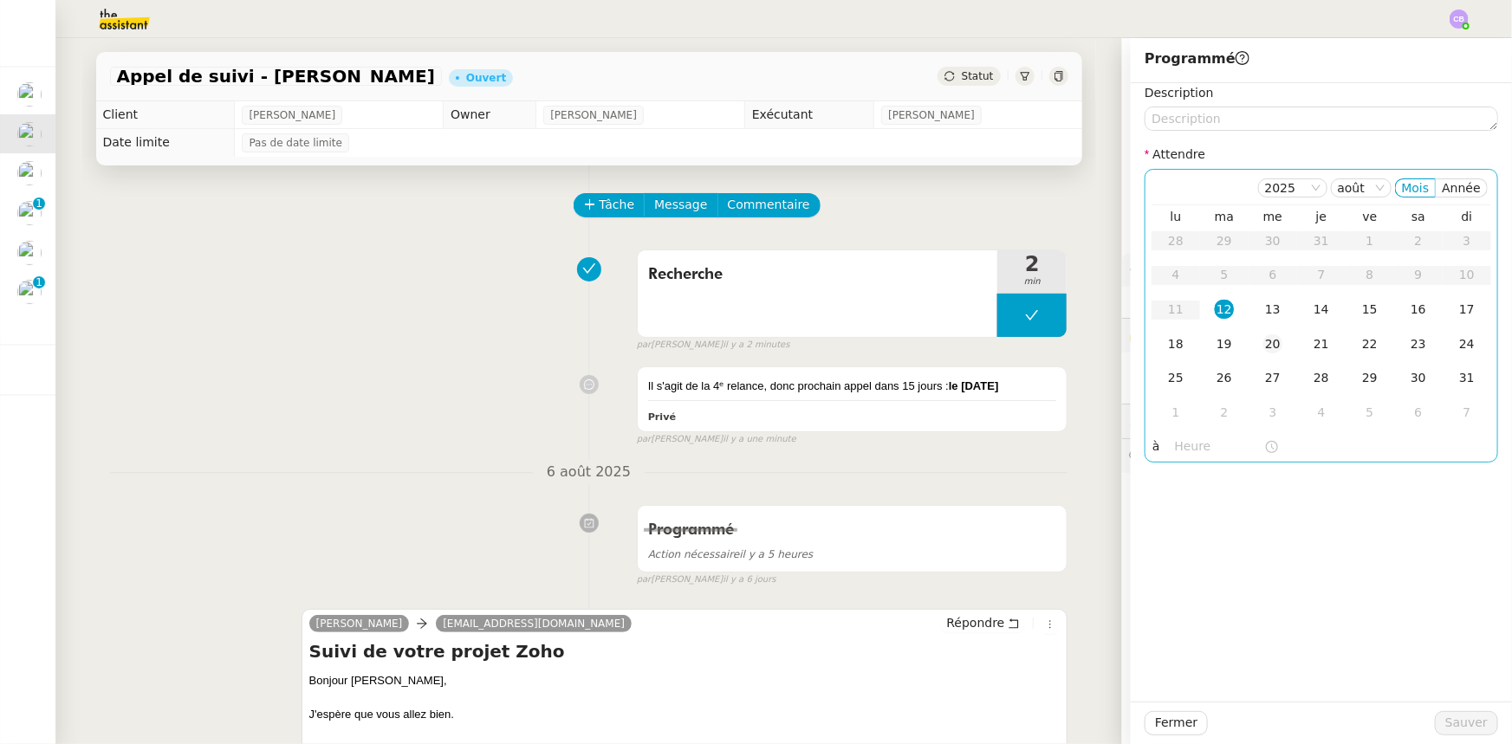
click at [1263, 345] on div "20" at bounding box center [1272, 343] width 19 height 19
click at [1184, 441] on input "text" at bounding box center [1219, 447] width 89 height 20
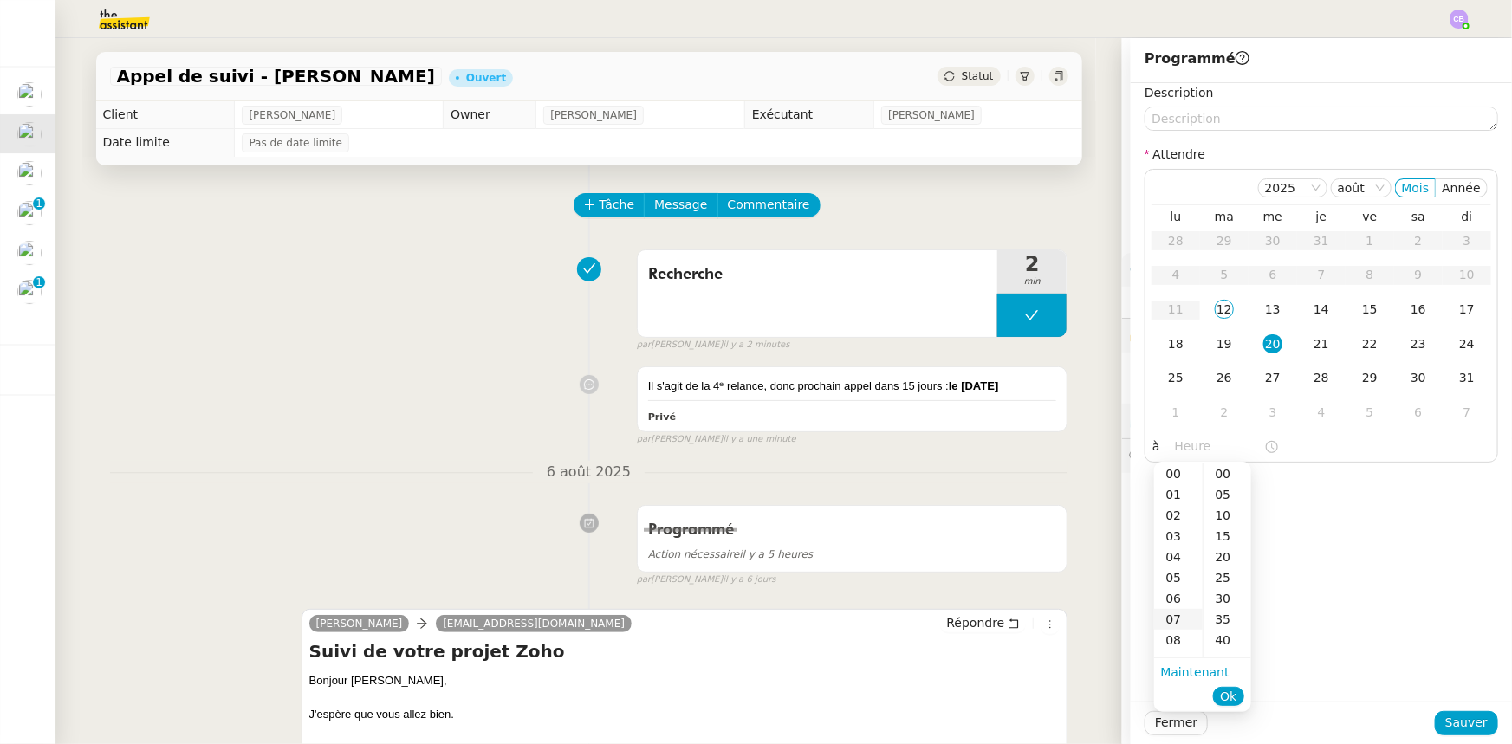
click at [1178, 614] on div "07" at bounding box center [1178, 619] width 49 height 21
click at [1221, 475] on div "00" at bounding box center [1227, 474] width 48 height 21
type input "07:00"
click at [1224, 699] on span "Ok" at bounding box center [1228, 696] width 16 height 17
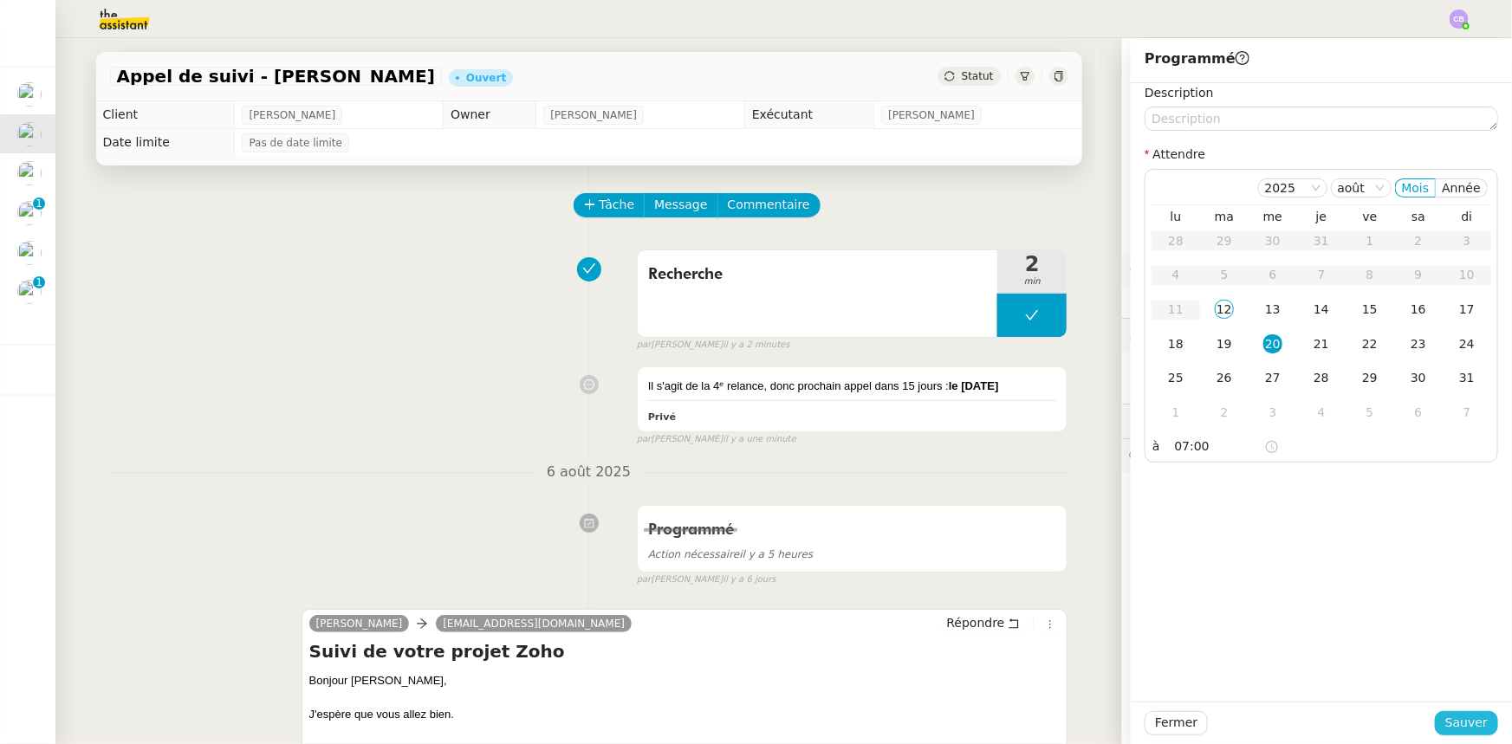
click at [1458, 727] on span "Sauver" at bounding box center [1466, 723] width 42 height 20
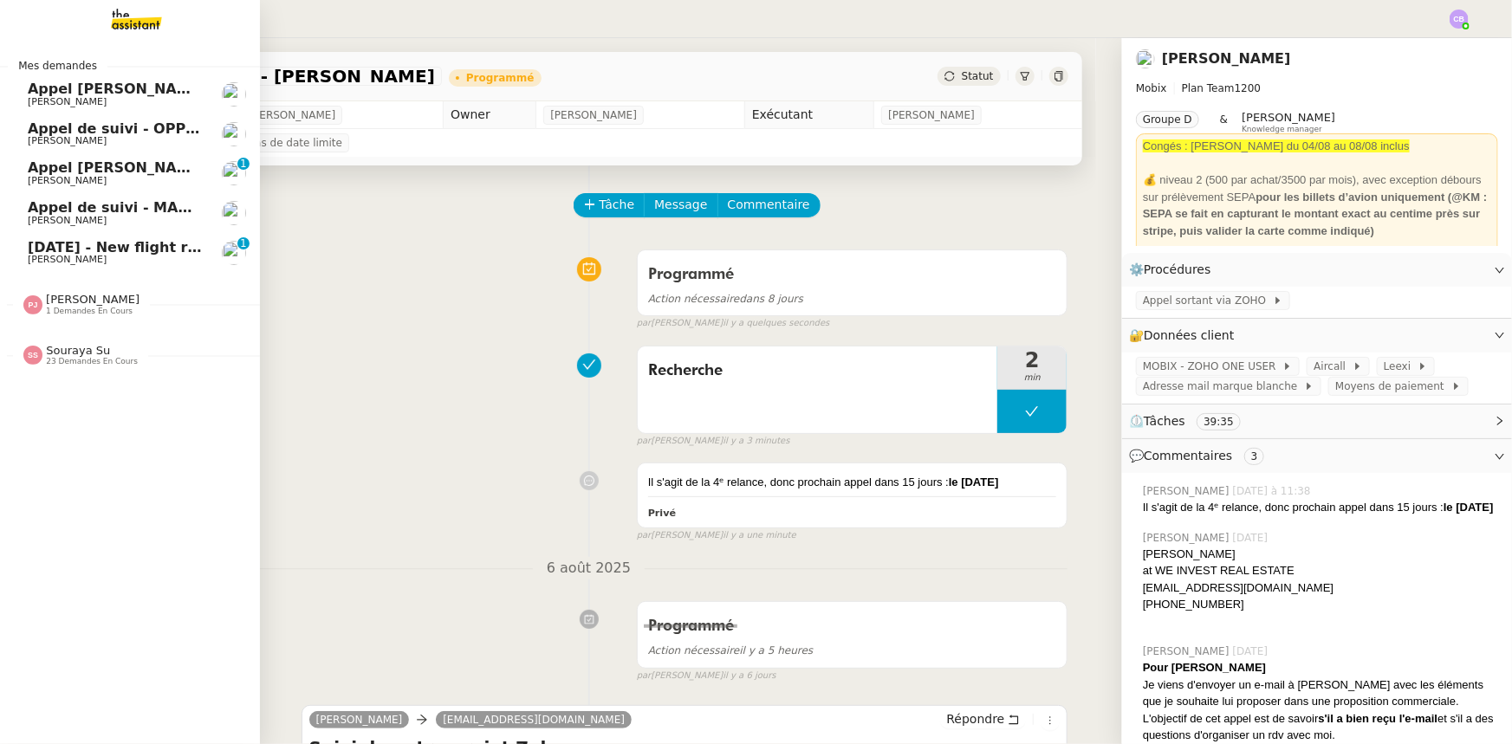
click at [131, 173] on span "Appel [PERSON_NAME]" at bounding box center [117, 167] width 178 height 16
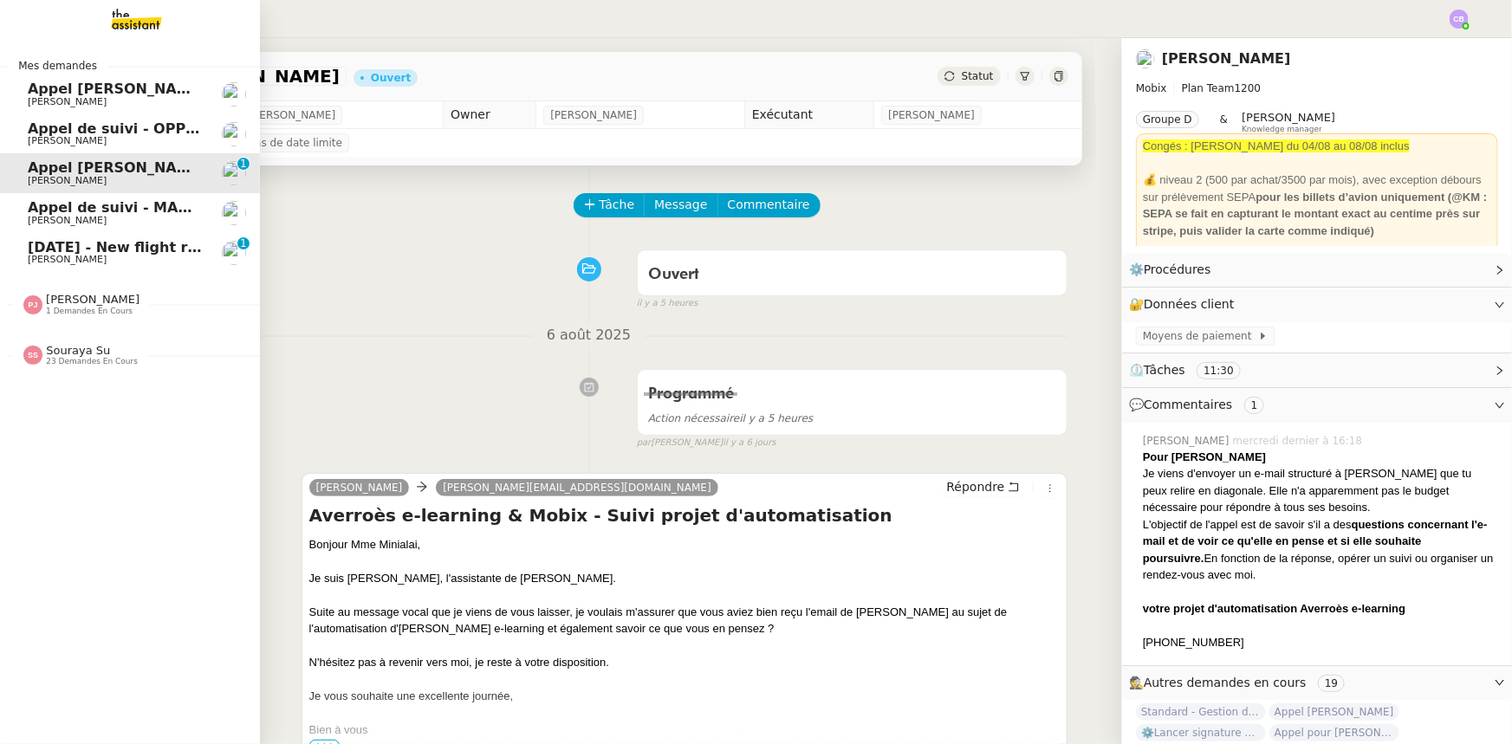
click at [59, 210] on span "Appel de suivi - MADFLY - [PERSON_NAME]" at bounding box center [194, 207] width 333 height 16
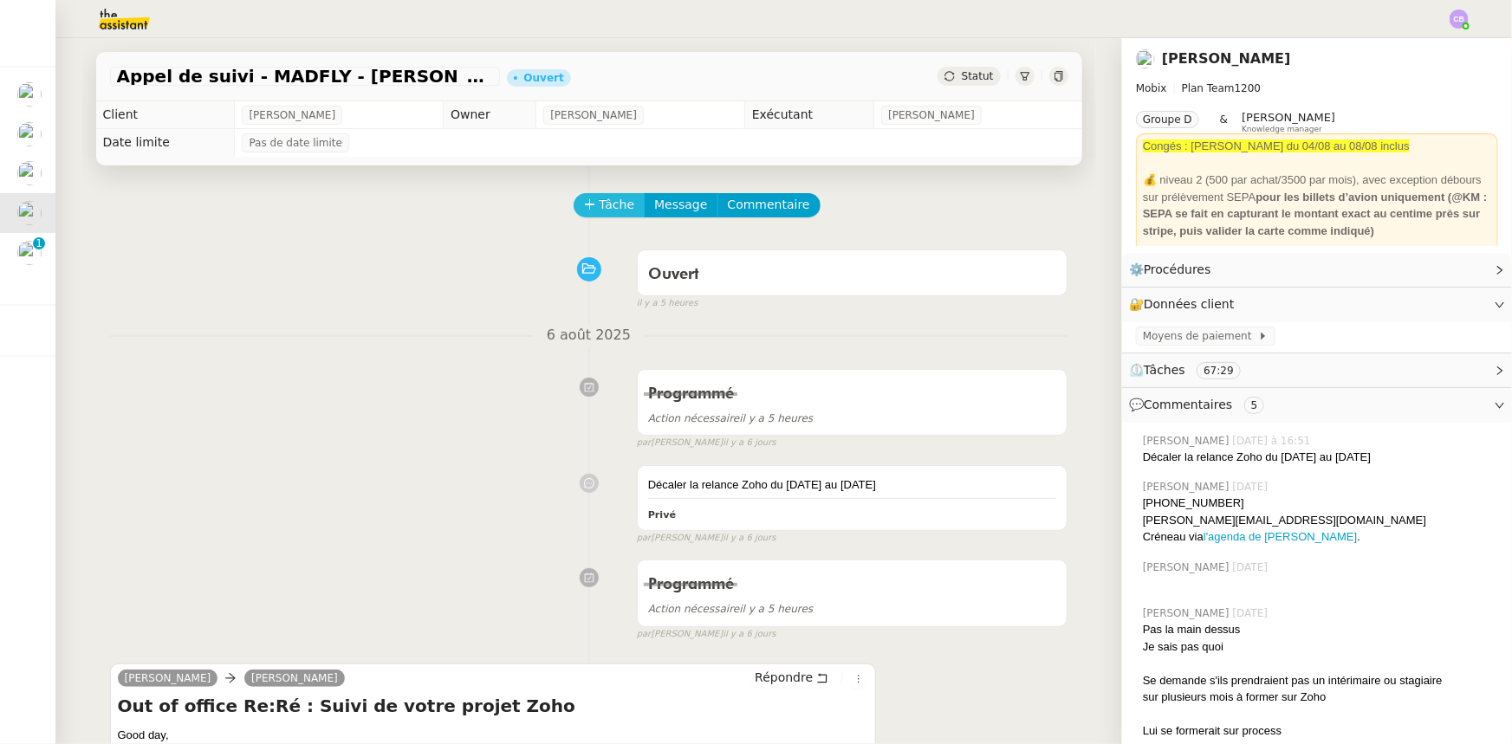
click at [600, 214] on span "Tâche" at bounding box center [618, 205] width 36 height 20
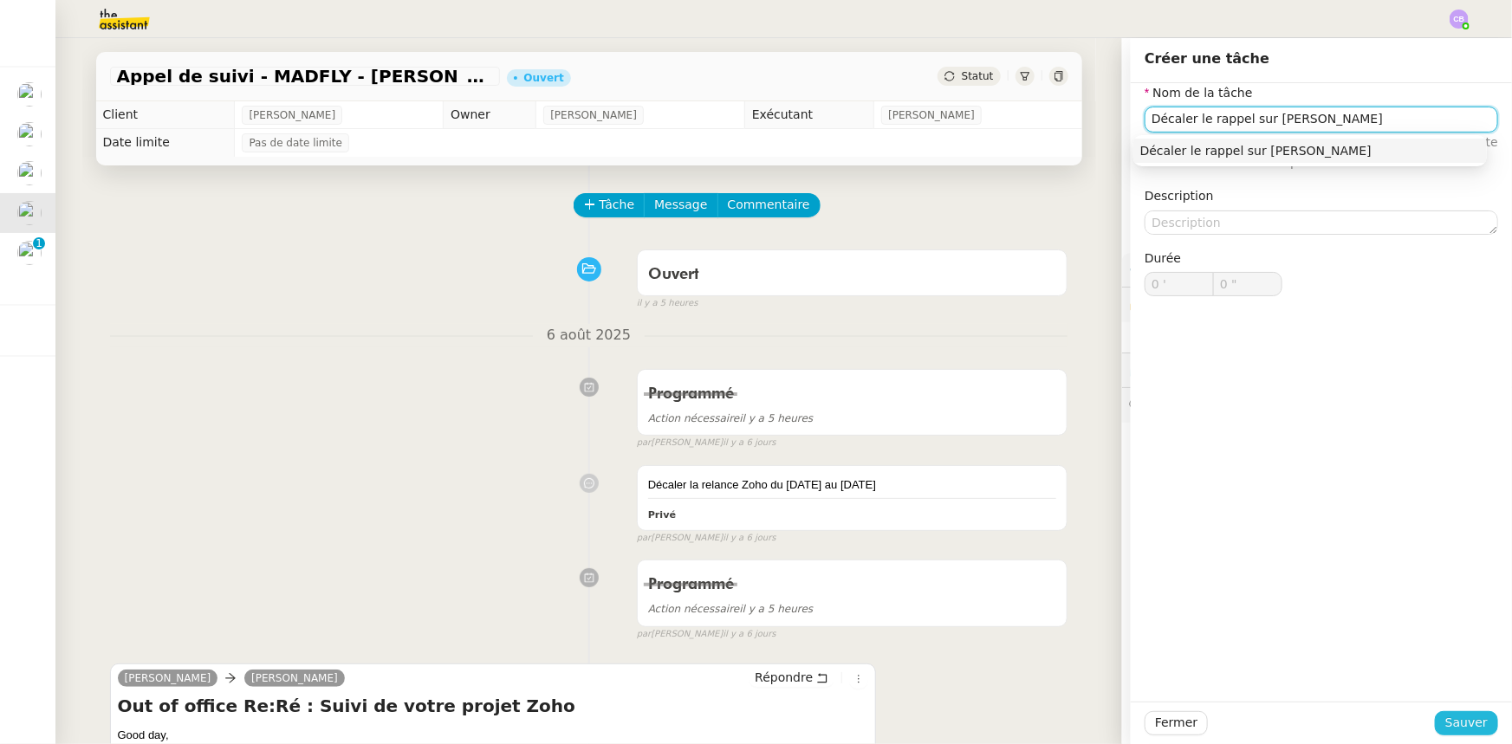
type input "Décaler le rappel sur [PERSON_NAME]"
click at [1475, 720] on span "Sauver" at bounding box center [1466, 723] width 42 height 20
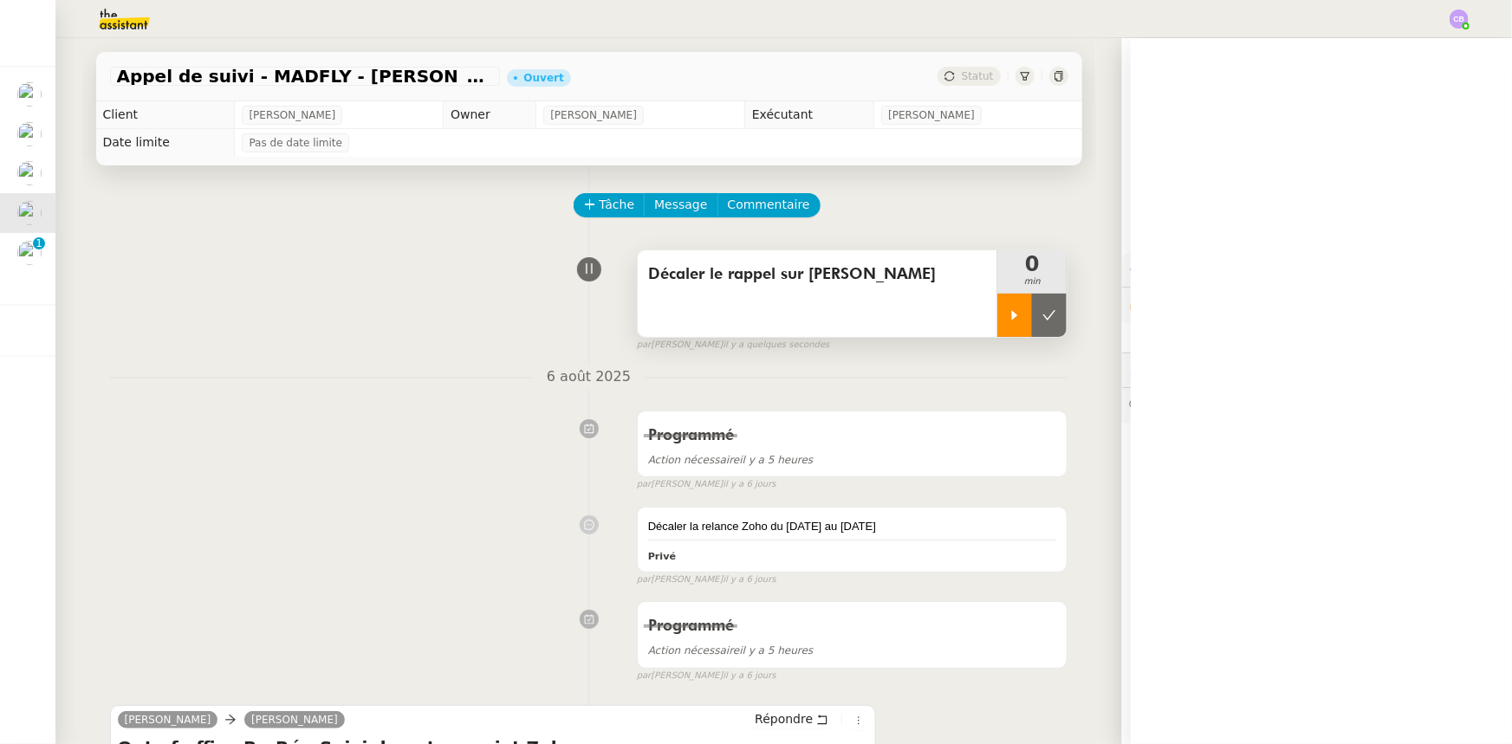
click at [997, 331] on div at bounding box center [1014, 315] width 35 height 43
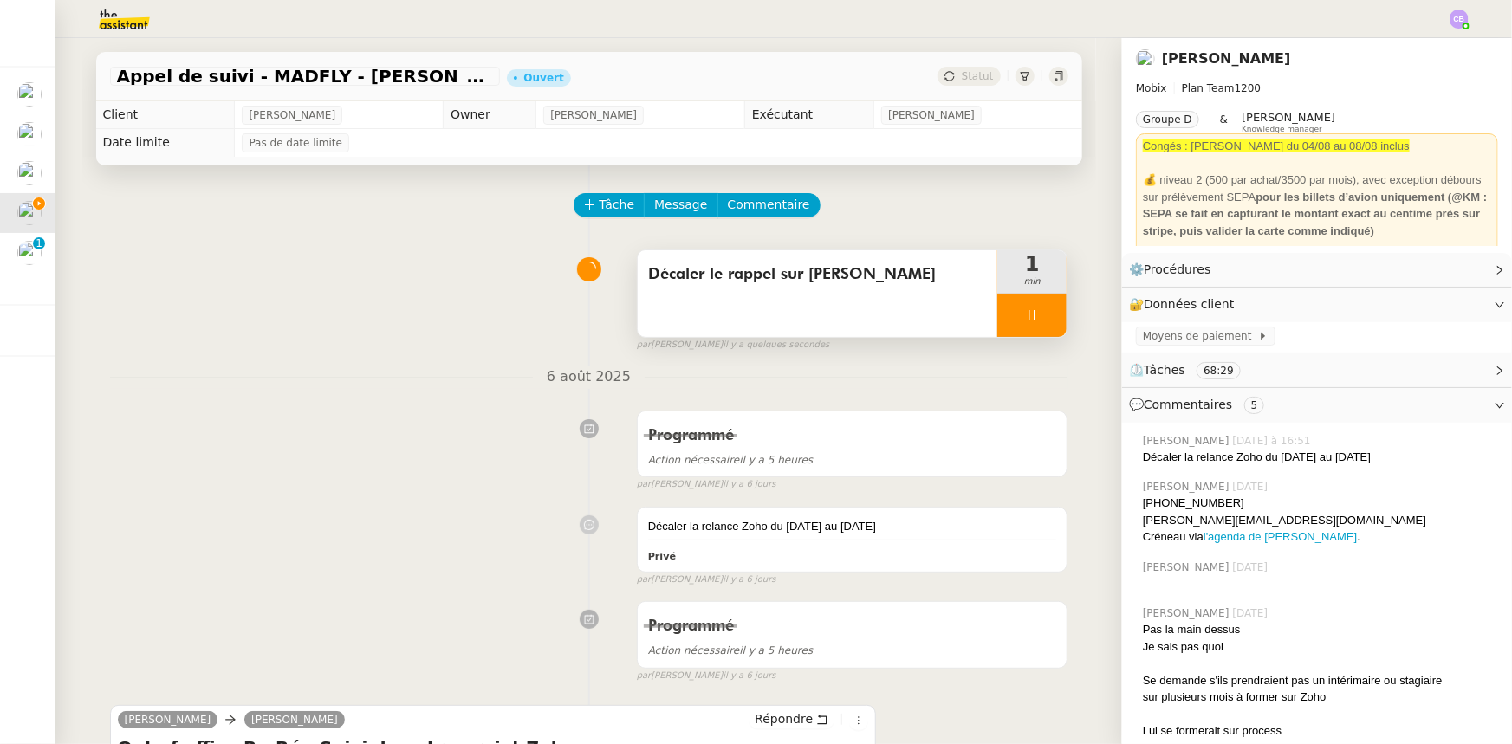
click at [700, 315] on div "Décaler le rappel sur [PERSON_NAME]" at bounding box center [818, 293] width 360 height 87
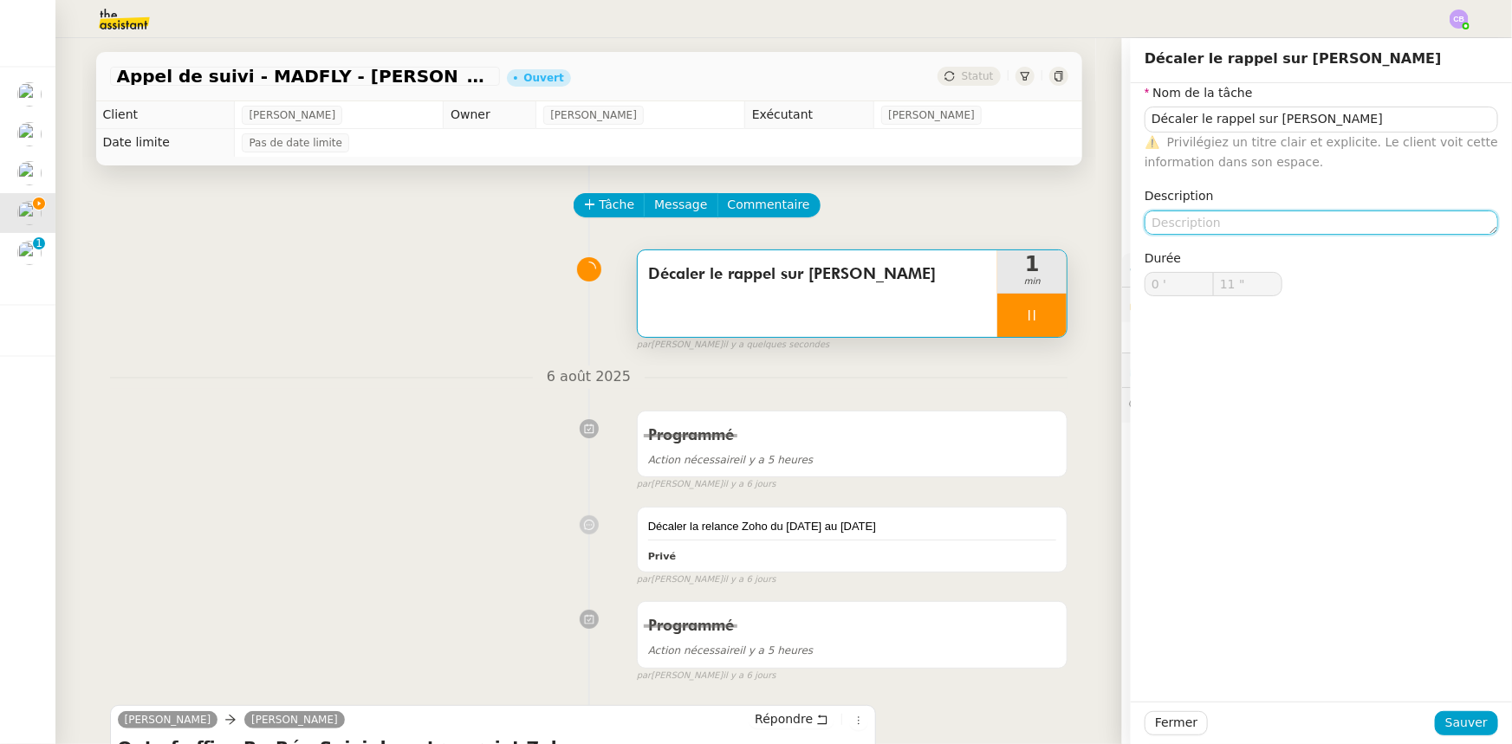
click at [1230, 223] on textarea at bounding box center [1320, 223] width 353 height 24
type input "12 ""
type textarea "Thierr"
type input "13 ""
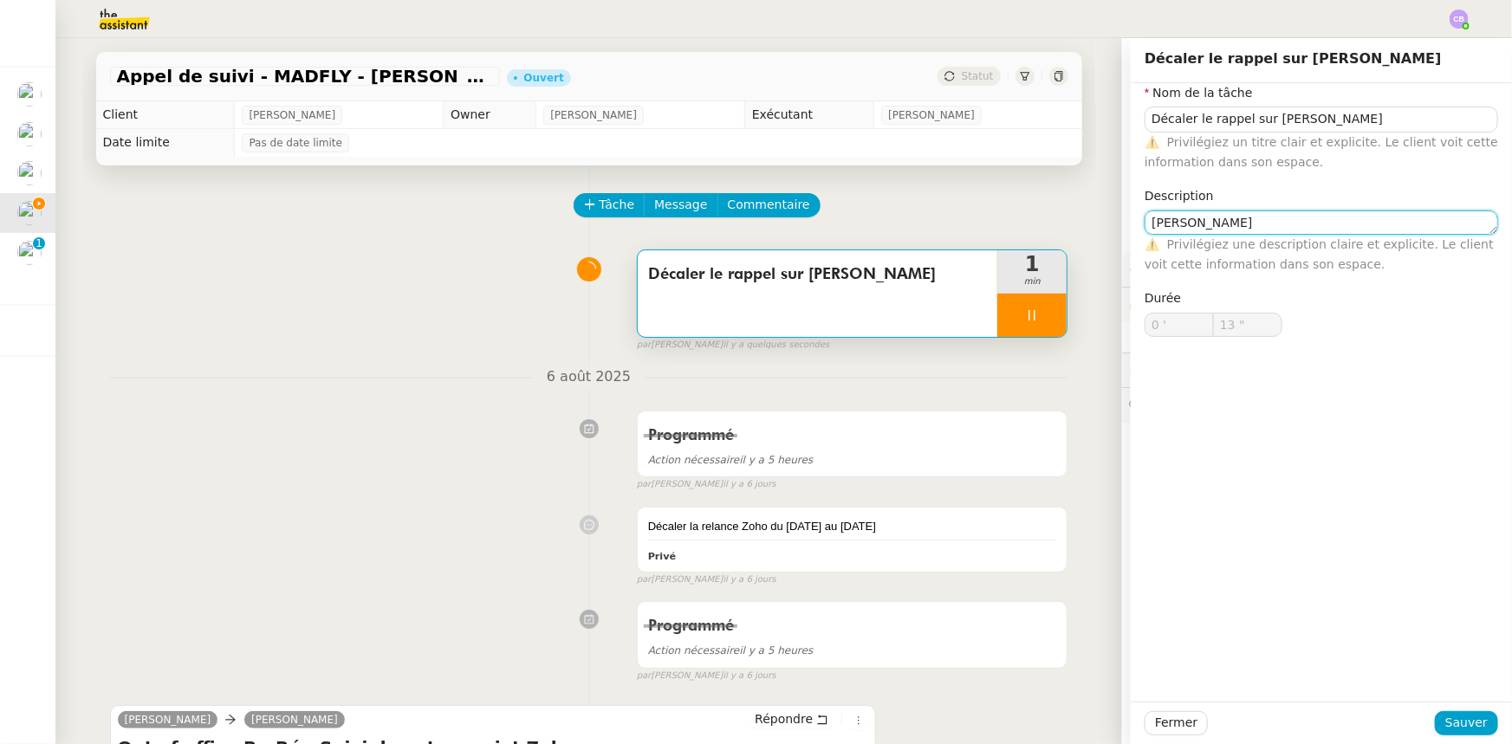
type textarea "[PERSON_NAME]"
type input "14 ""
type textarea "[PERSON_NAME]"
type input "15 ""
type textarea "[PERSON_NAME] est en"
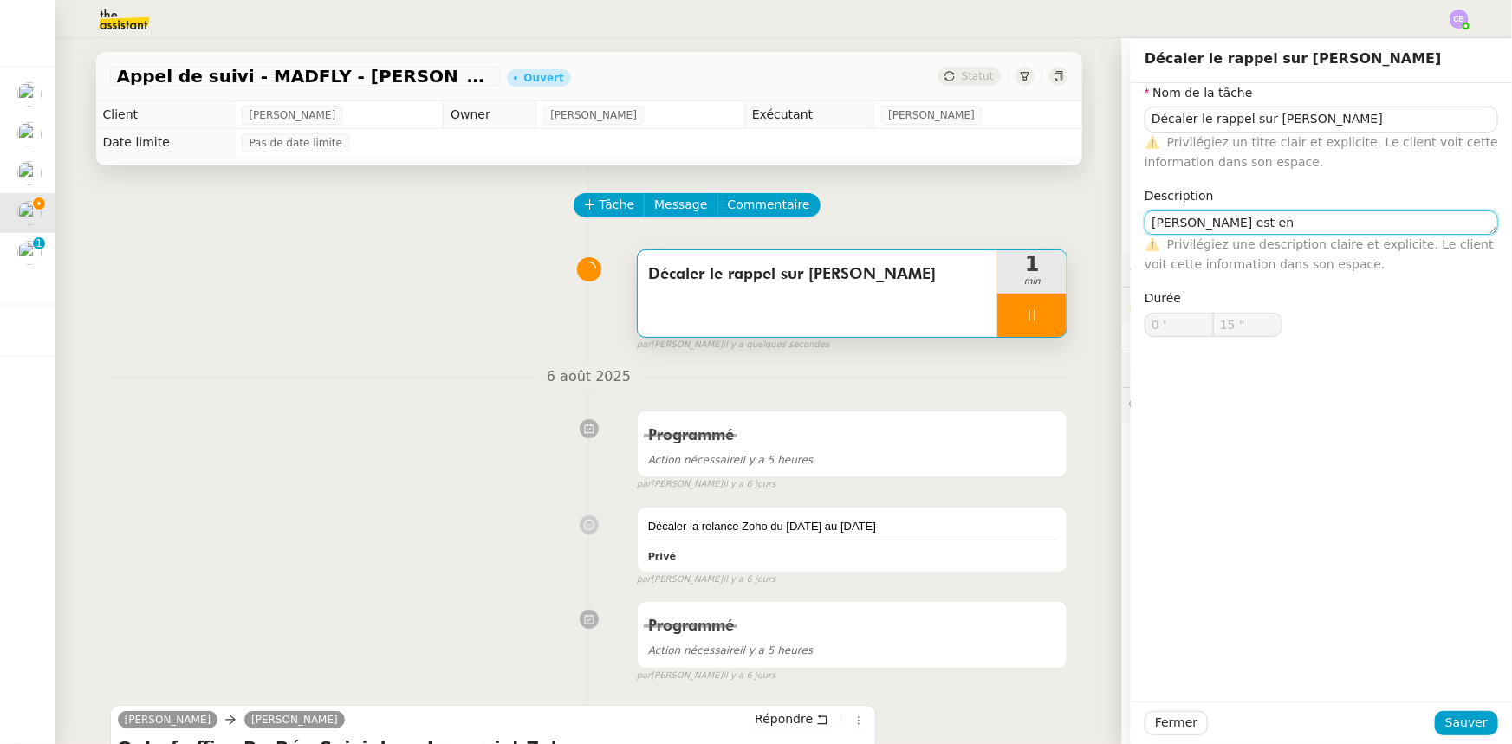
type input "16 ""
type textarea "[PERSON_NAME] est en congé"
type input "17 ""
type textarea "[PERSON_NAME] est en congés jusqu"
type input "18 ""
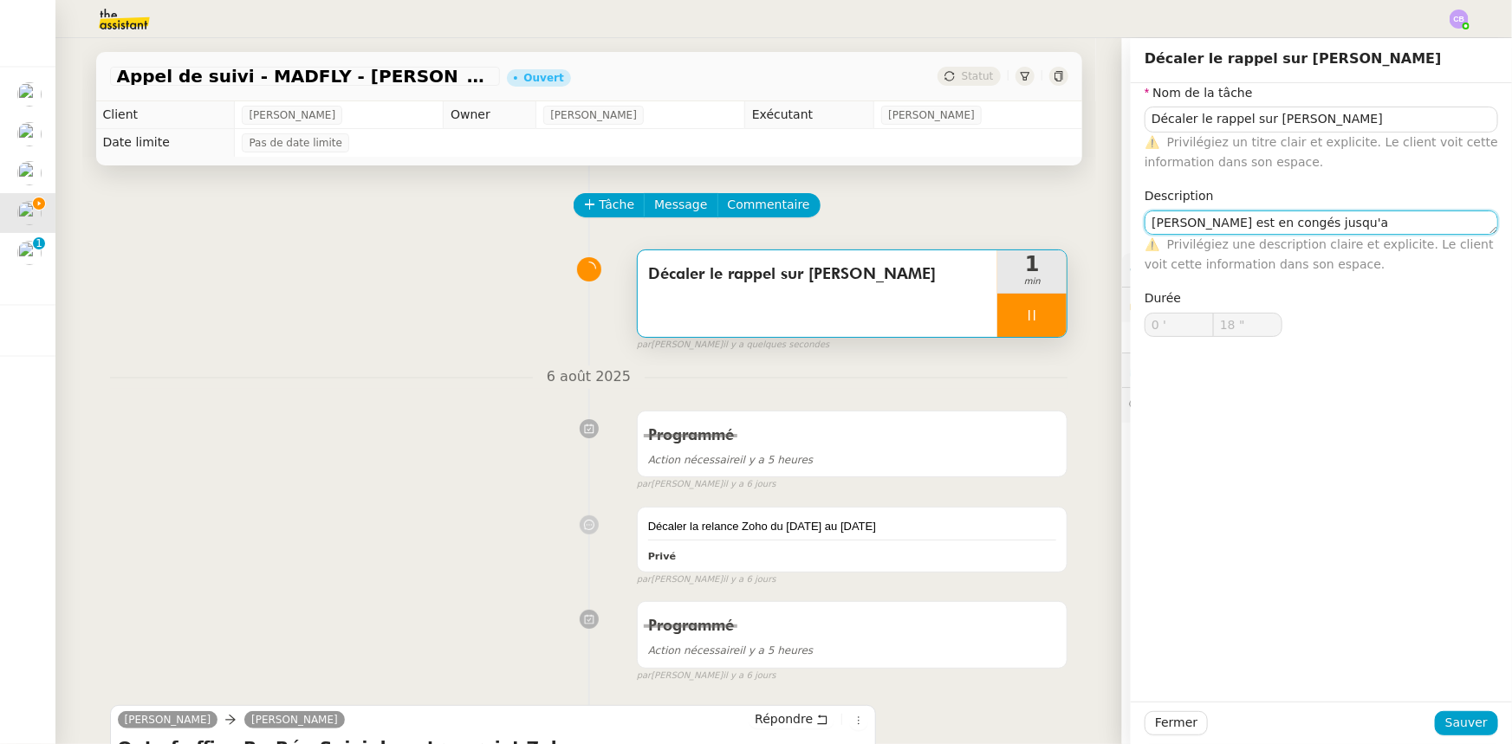
type textarea "[PERSON_NAME] est en congés jusqu'au"
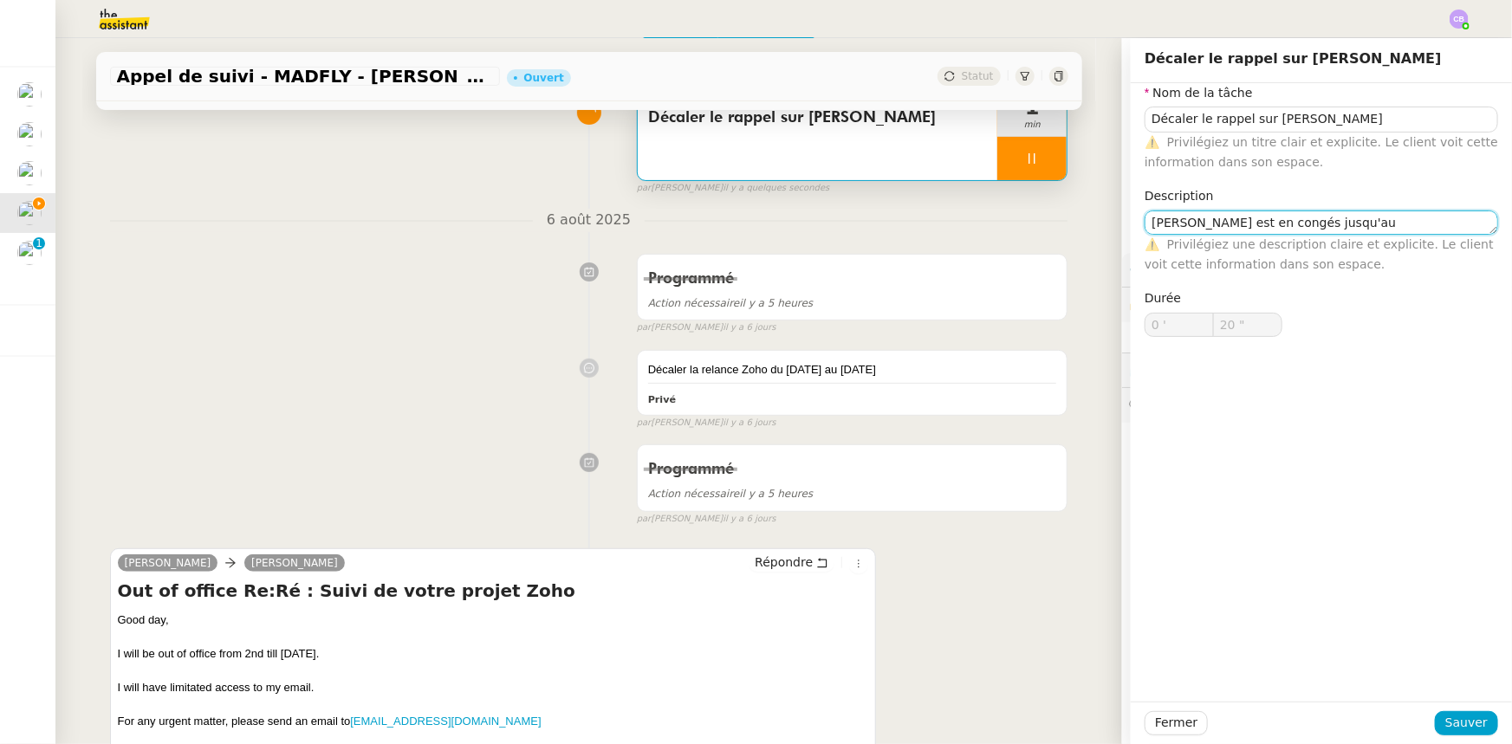
scroll to position [236, 0]
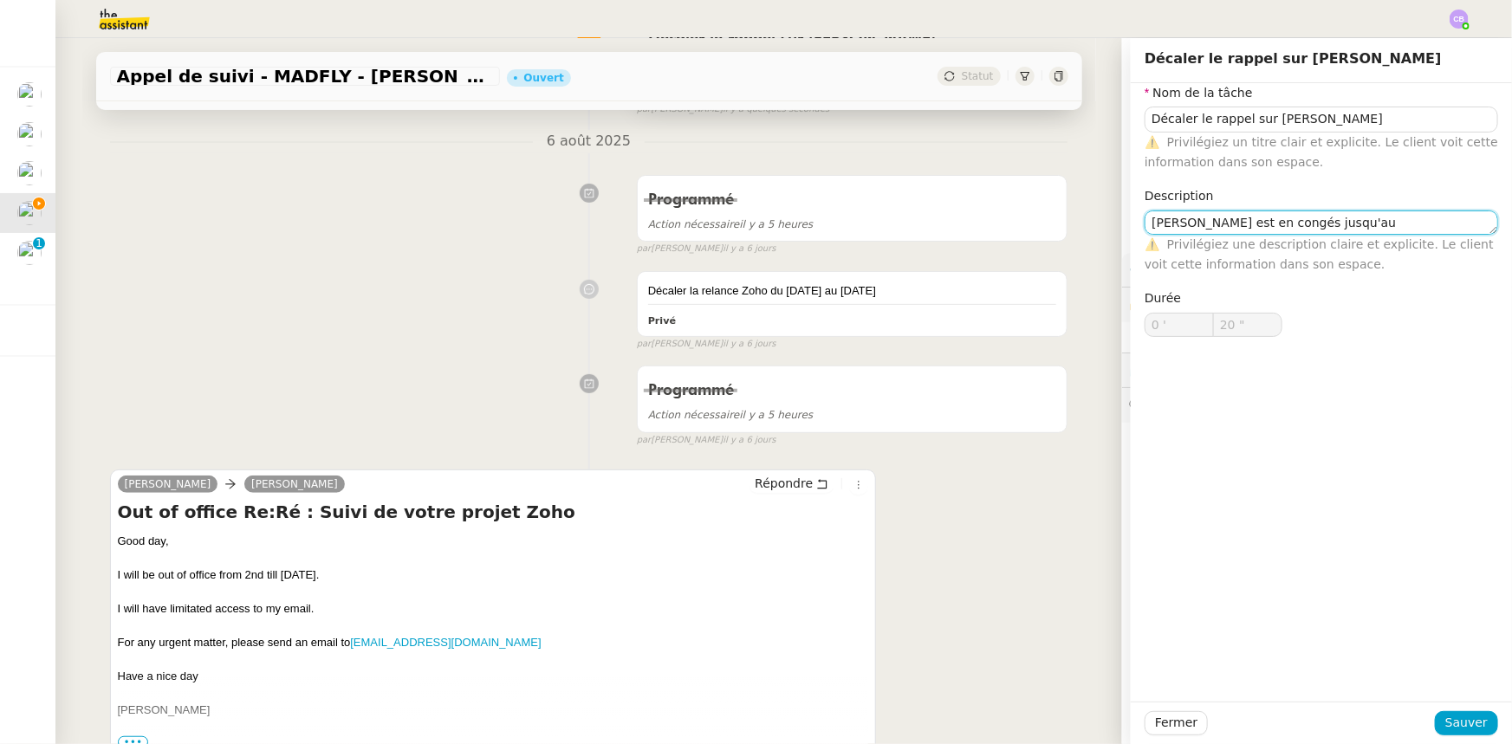
type input "21 ""
type textarea "[PERSON_NAME] est en congés jusqu'au17"
type input "22 ""
type textarea "[PERSON_NAME] est en congés jusqu'au17/08"
type input "24 ""
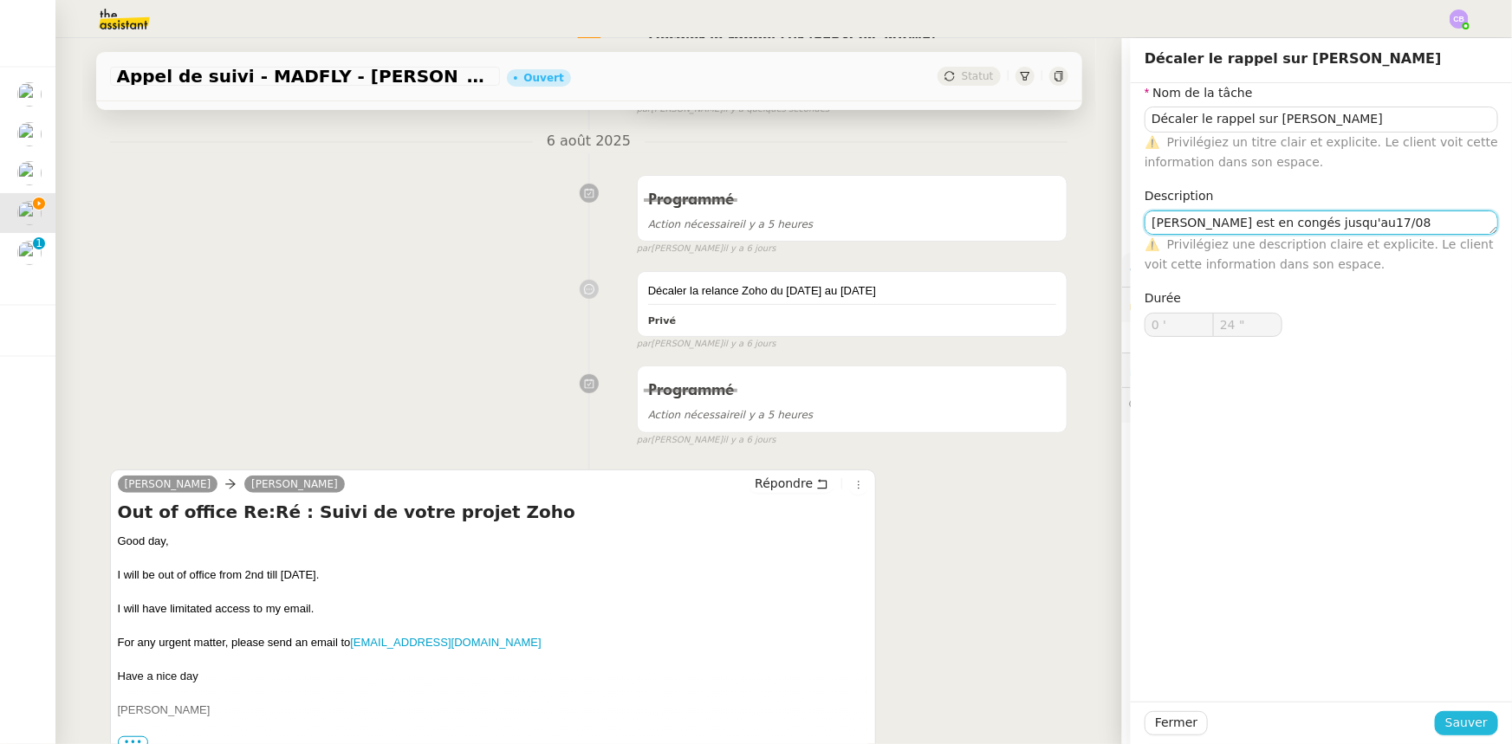
type textarea "[PERSON_NAME] est en congés jusqu'au17/08"
click at [1464, 723] on span "Sauver" at bounding box center [1466, 723] width 42 height 20
type input "25 ""
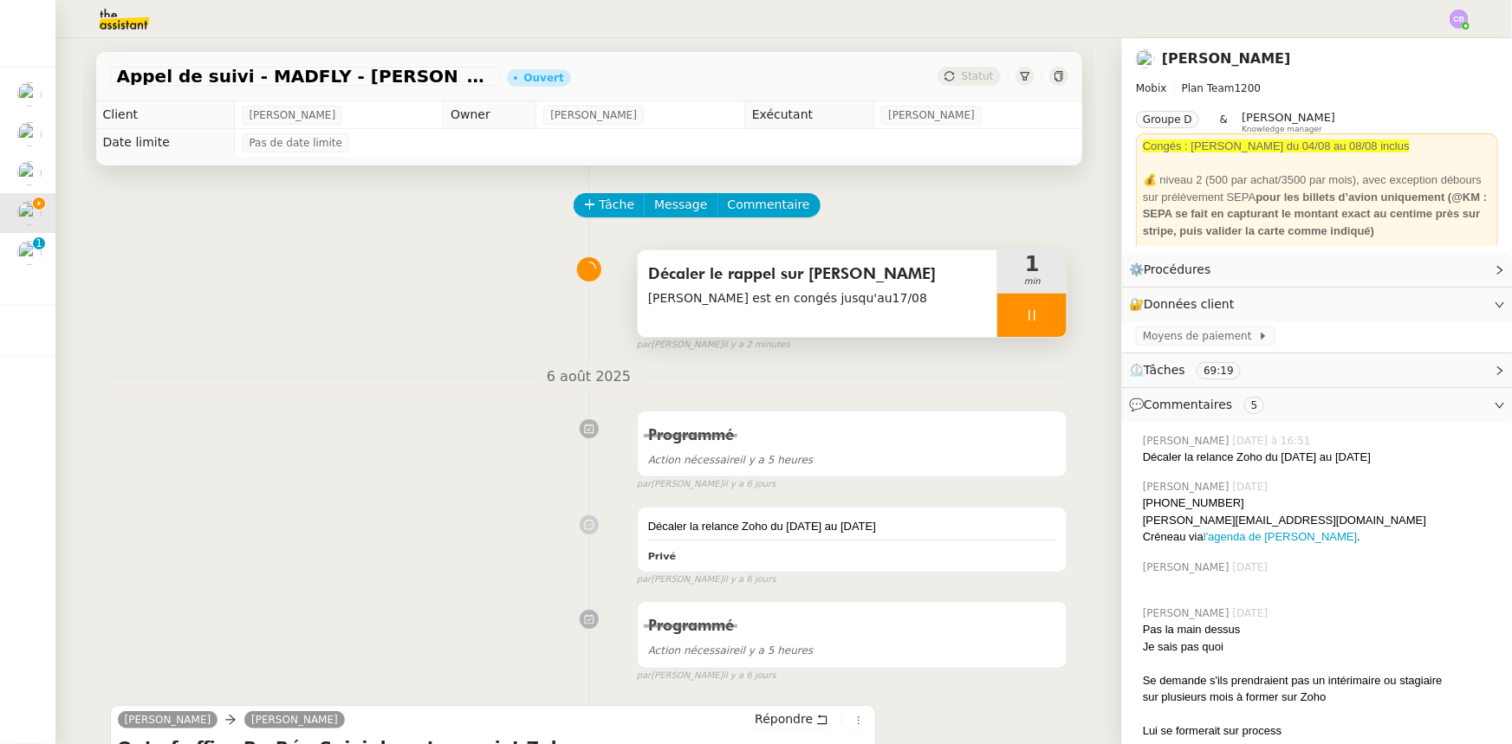
click at [997, 316] on div at bounding box center [1031, 315] width 69 height 43
click at [1032, 324] on button at bounding box center [1049, 315] width 35 height 43
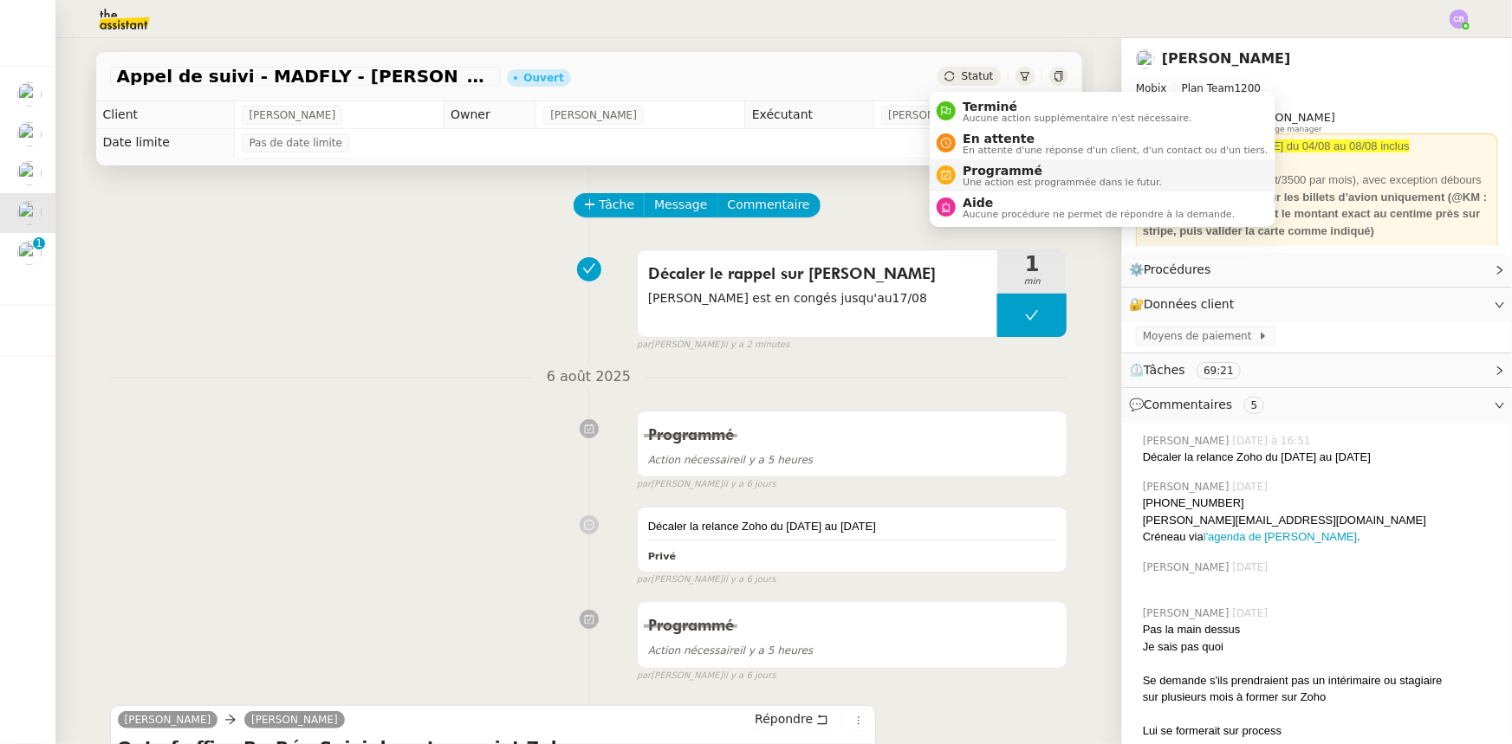
click at [1002, 170] on span "Programmé" at bounding box center [1062, 171] width 199 height 14
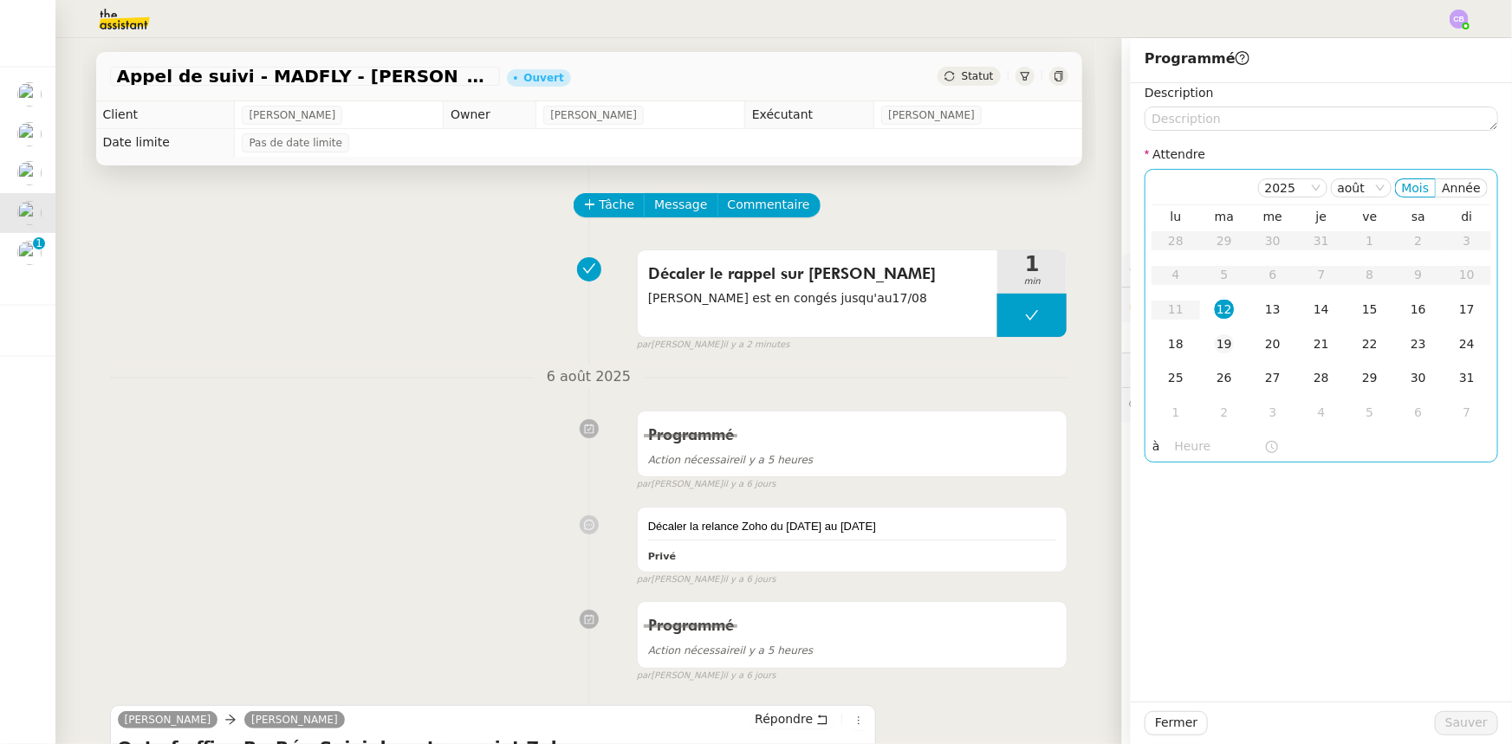
click at [1215, 346] on div "19" at bounding box center [1224, 343] width 19 height 19
click at [1197, 447] on input "text" at bounding box center [1219, 447] width 89 height 20
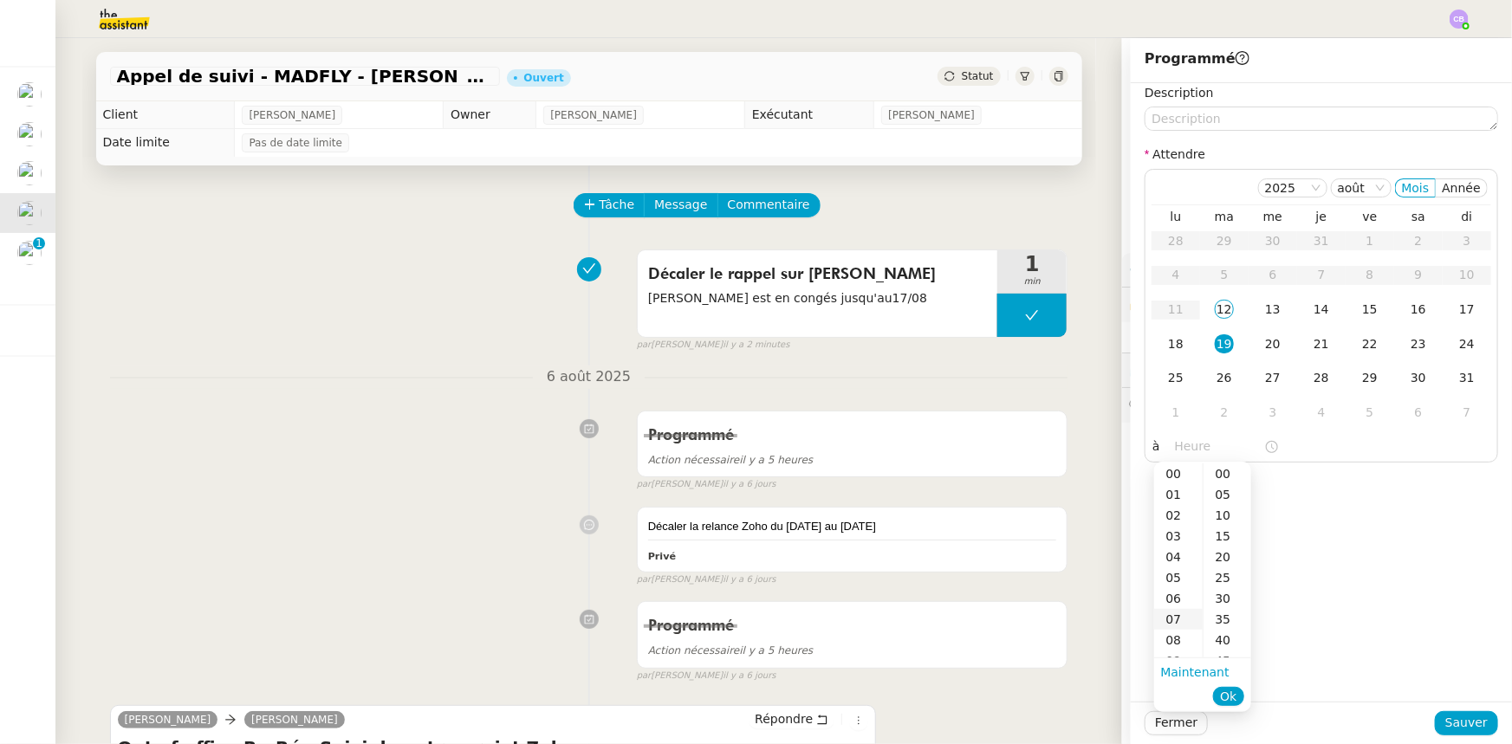
click at [1167, 617] on div "07" at bounding box center [1178, 619] width 49 height 21
click at [1227, 471] on div "00" at bounding box center [1227, 474] width 48 height 21
type input "07:00"
click at [1230, 697] on span "Ok" at bounding box center [1228, 696] width 16 height 17
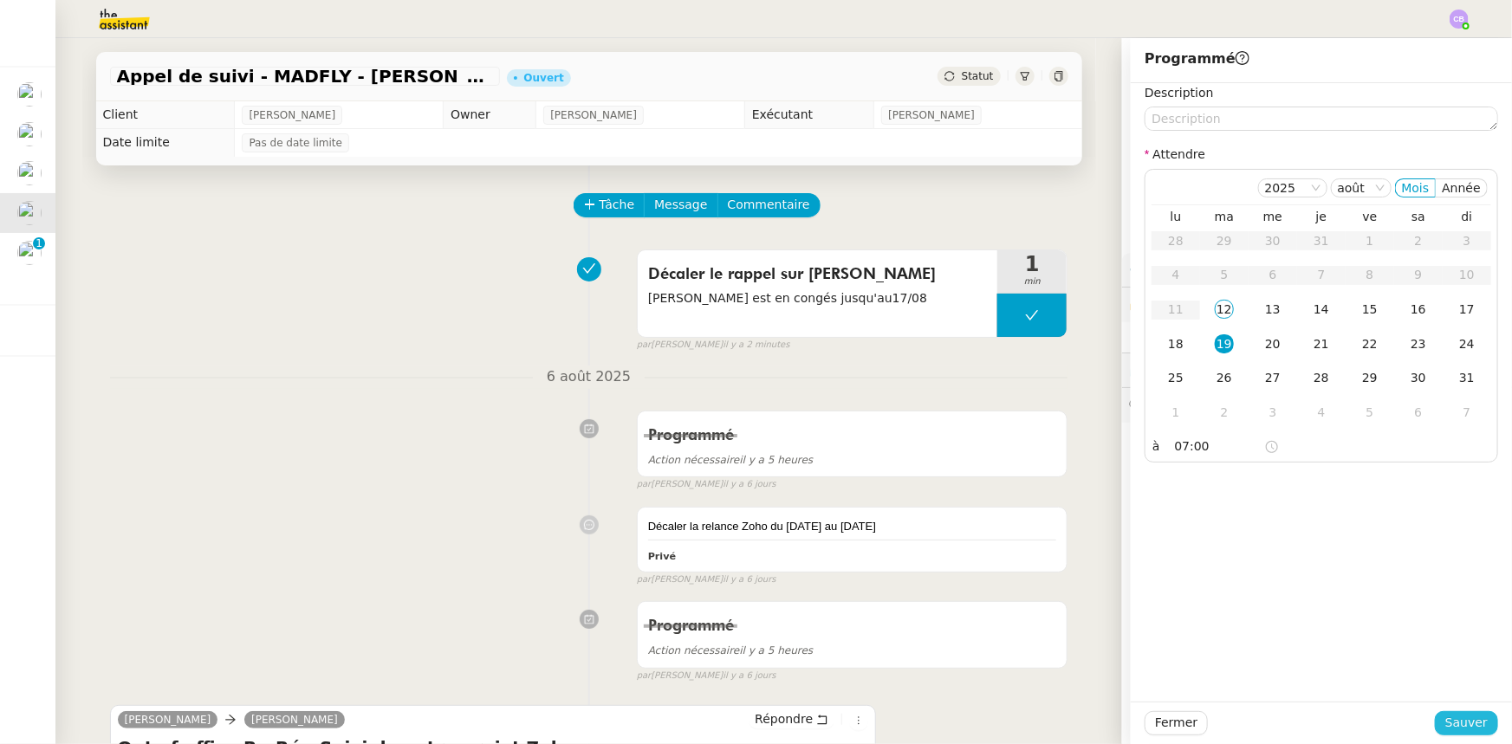
click at [1455, 727] on span "Sauver" at bounding box center [1466, 723] width 42 height 20
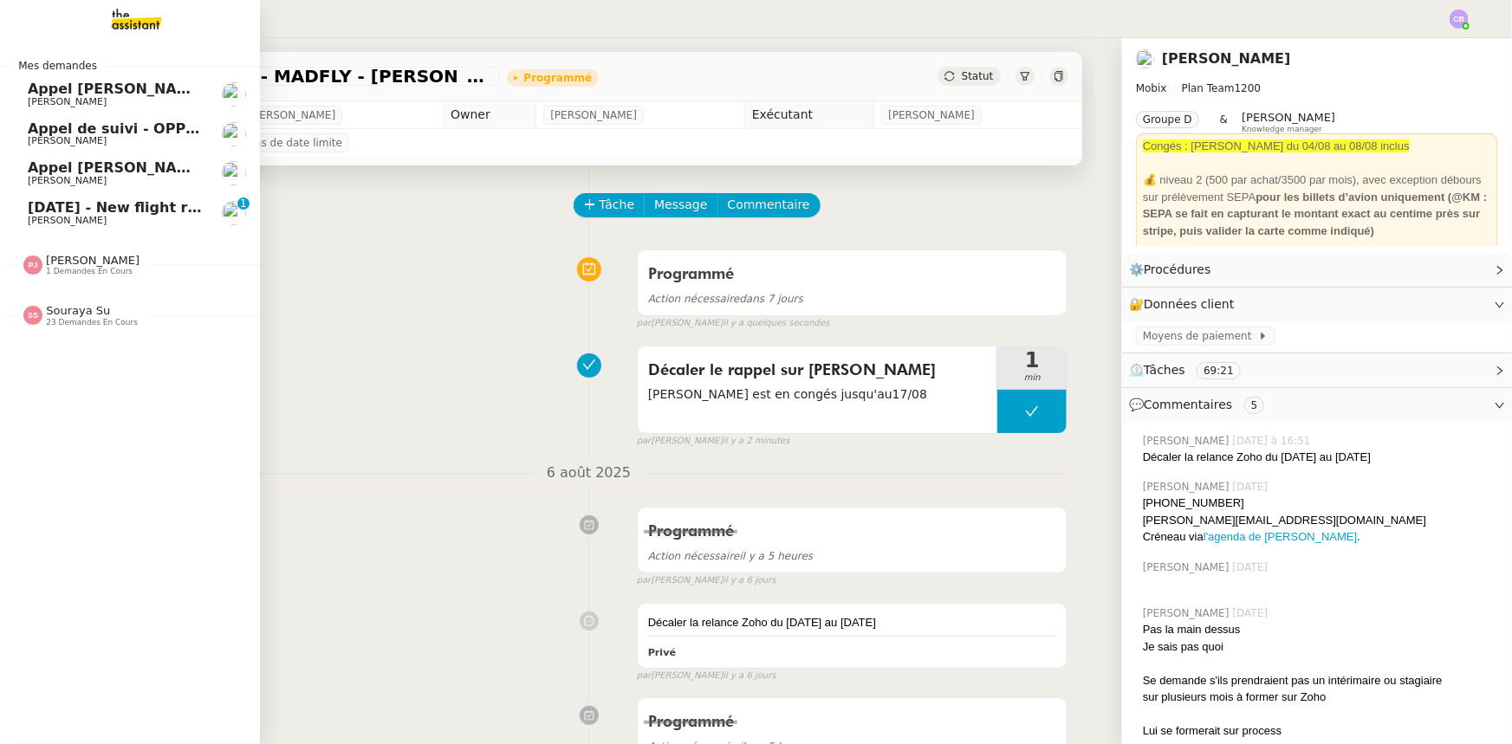
click at [94, 208] on span "[DATE] - New flight request - [PERSON_NAME]" at bounding box center [207, 207] width 358 height 16
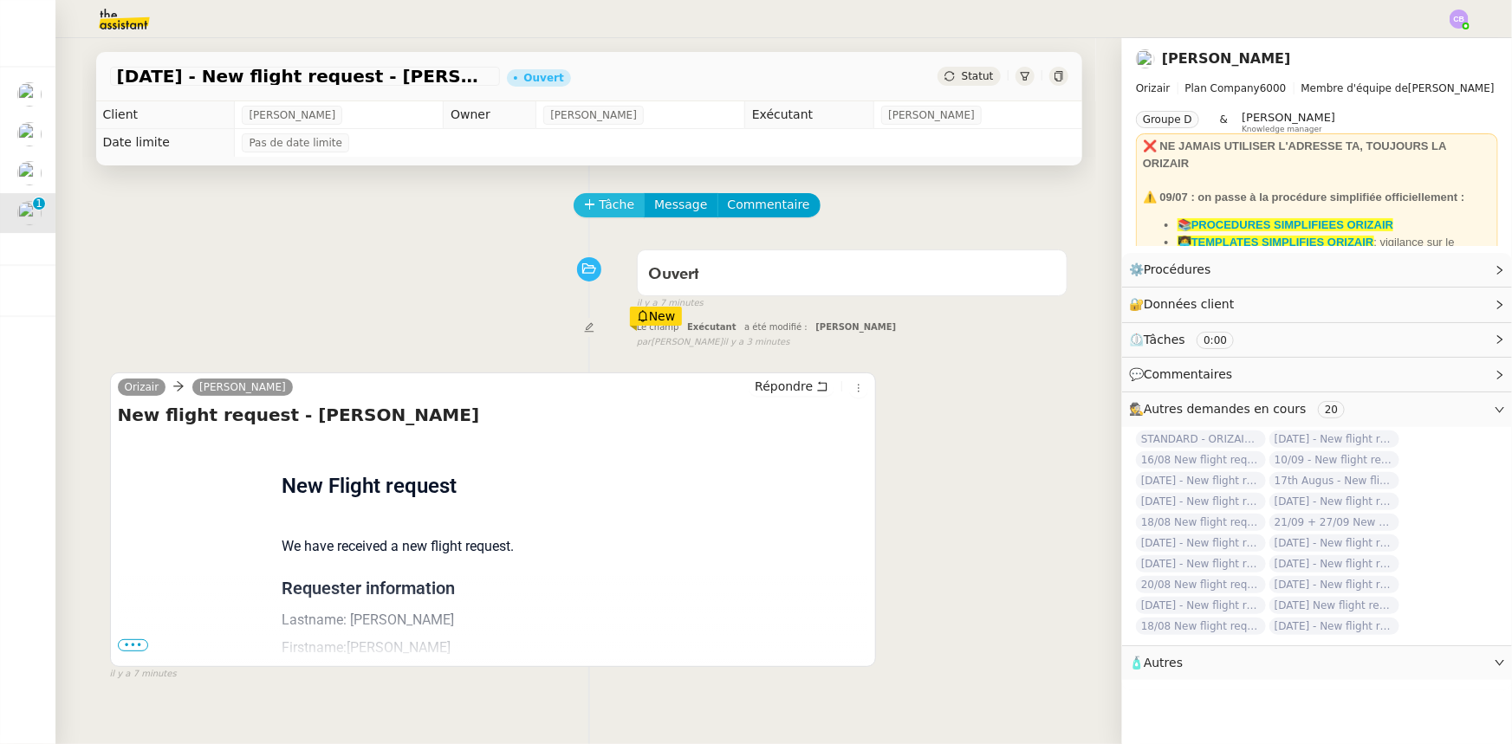
click at [600, 211] on span "Tâche" at bounding box center [618, 205] width 36 height 20
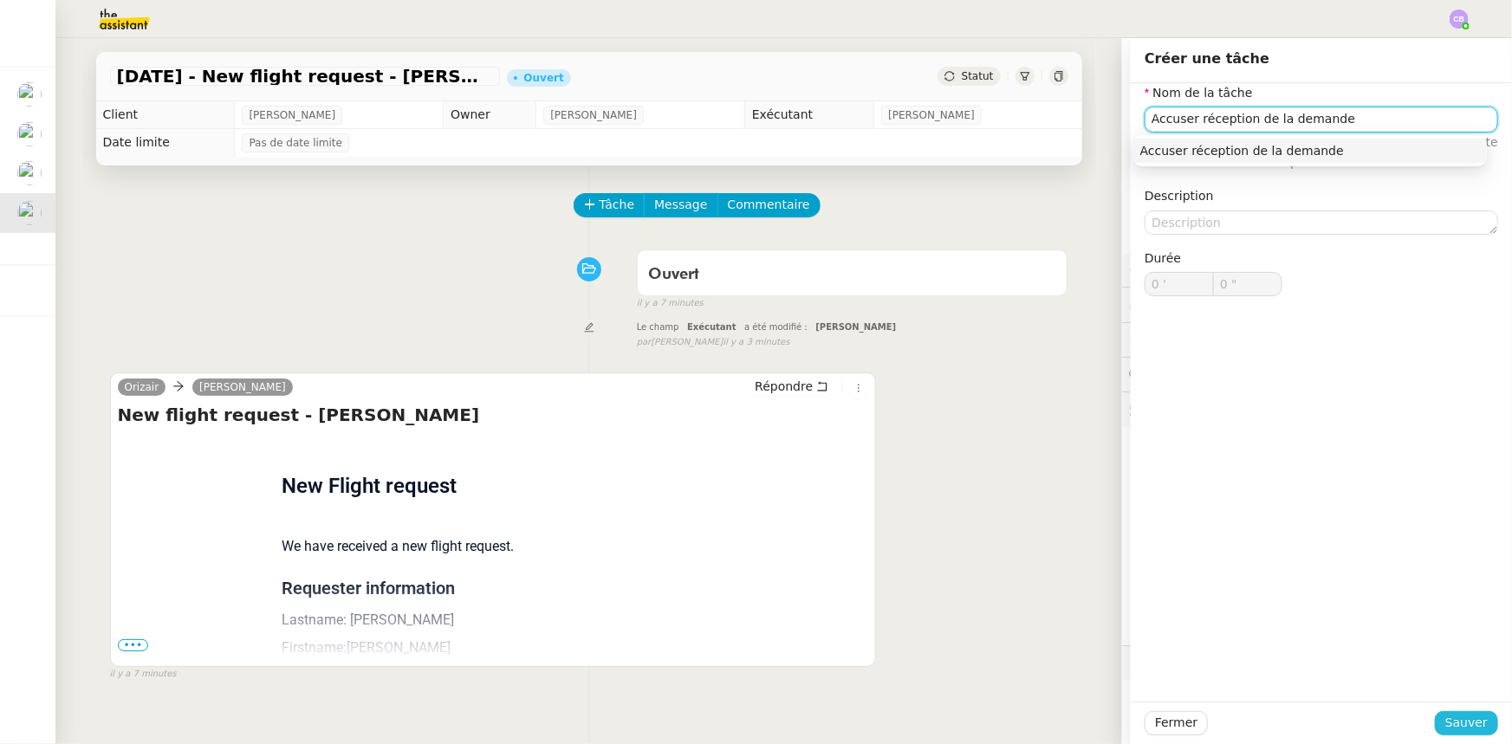
type input "Accuser réception de la demande"
click at [1446, 729] on span "Sauver" at bounding box center [1466, 723] width 42 height 20
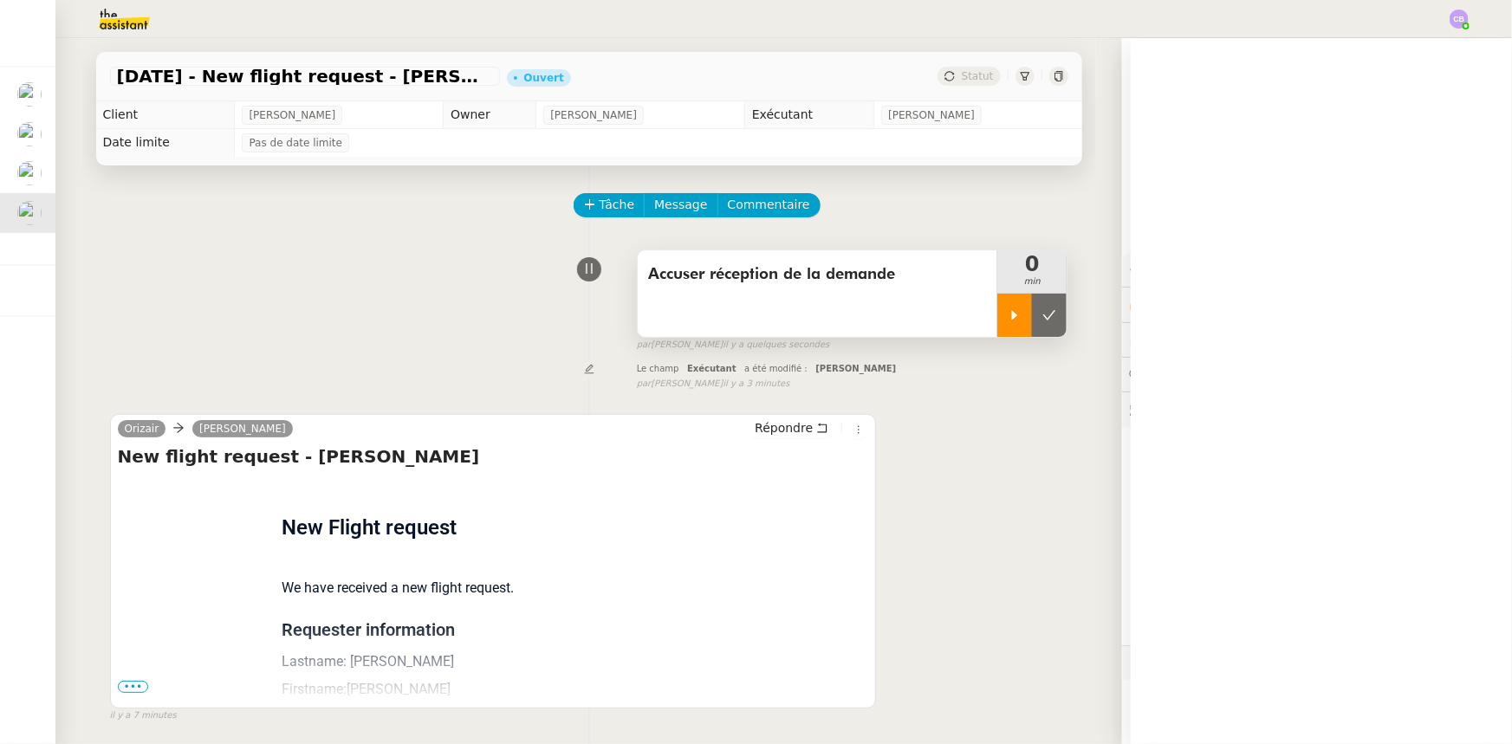
click at [997, 327] on div at bounding box center [1014, 315] width 35 height 43
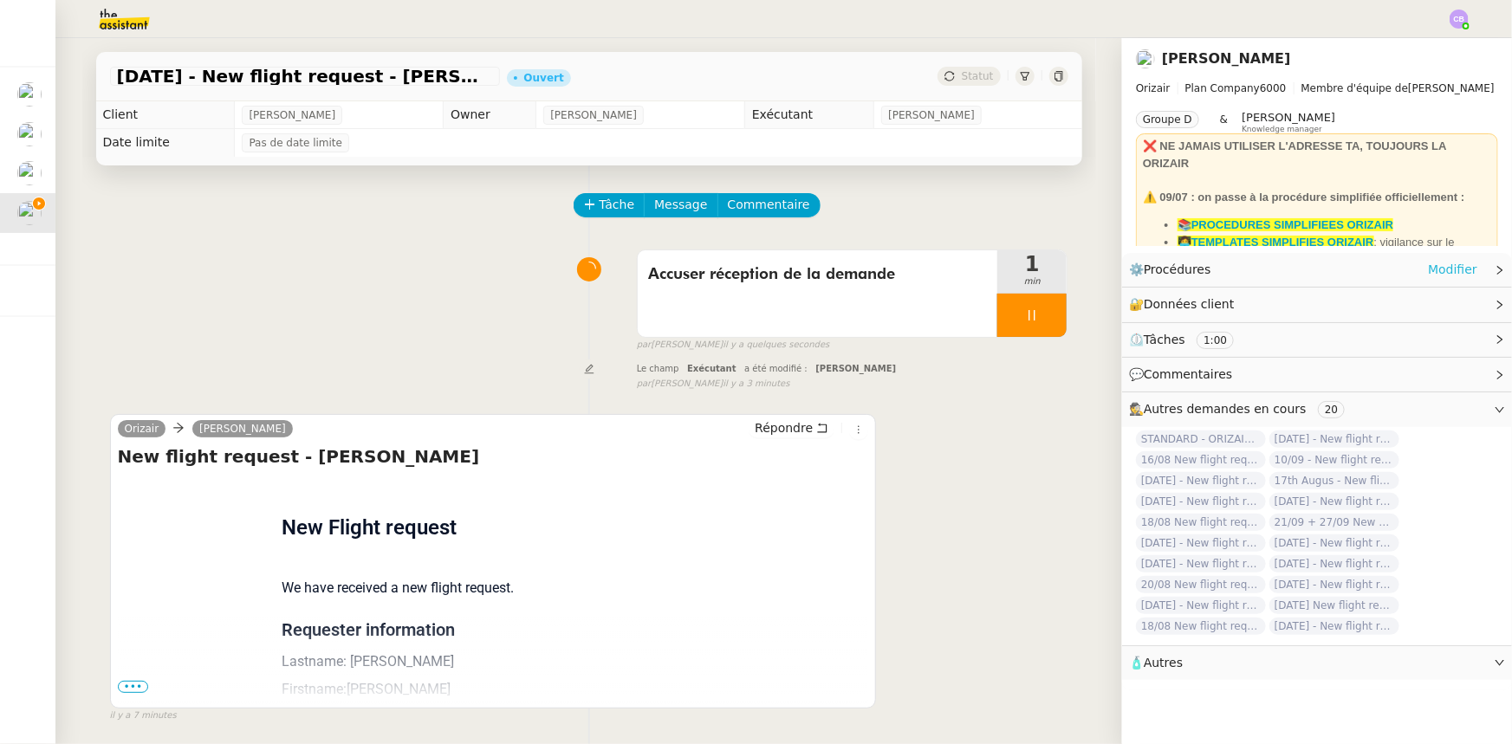
click at [1429, 269] on link "Modifier" at bounding box center [1452, 270] width 49 height 20
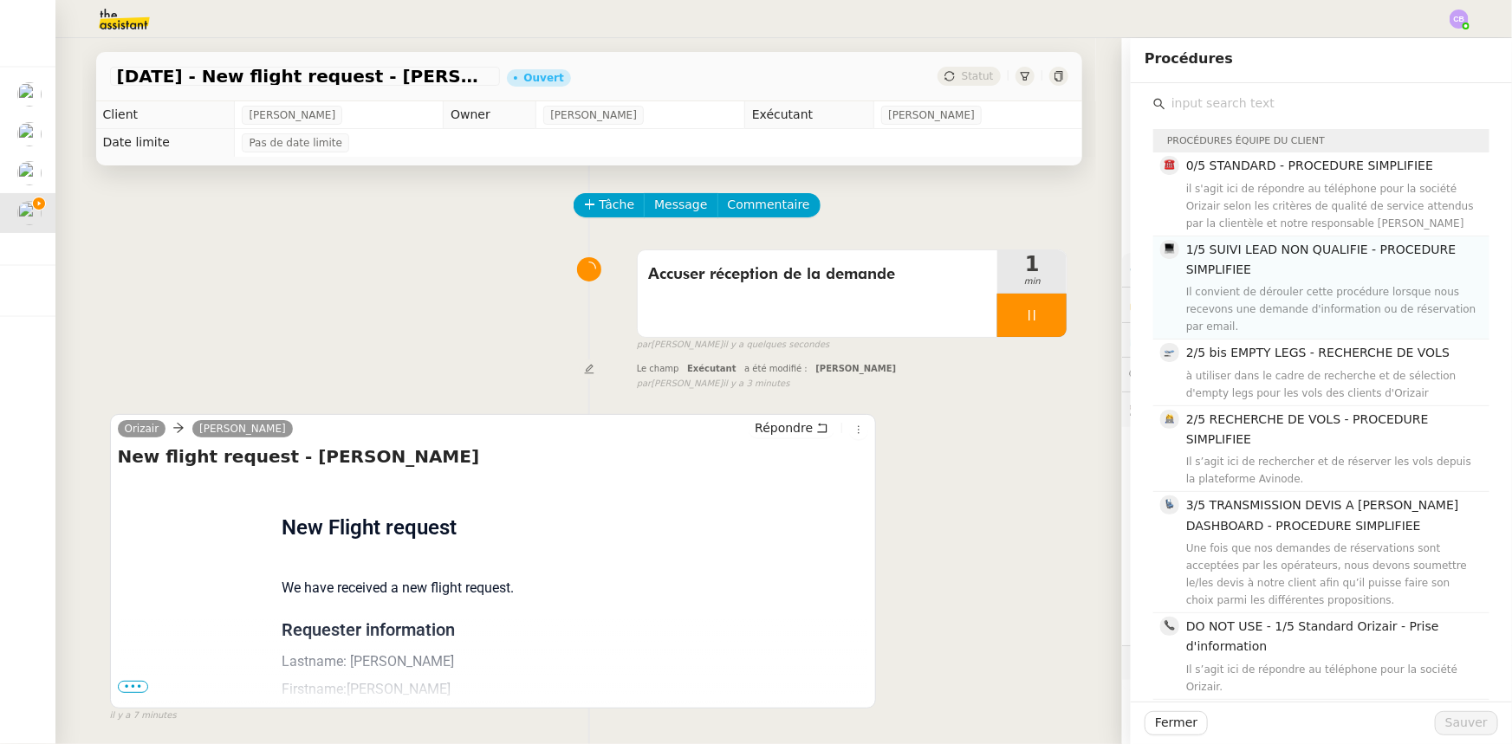
click at [1271, 278] on h4 "1/5 SUIVI LEAD NON QUALIFIE - PROCEDURE SIMPLIFIEE" at bounding box center [1332, 260] width 293 height 41
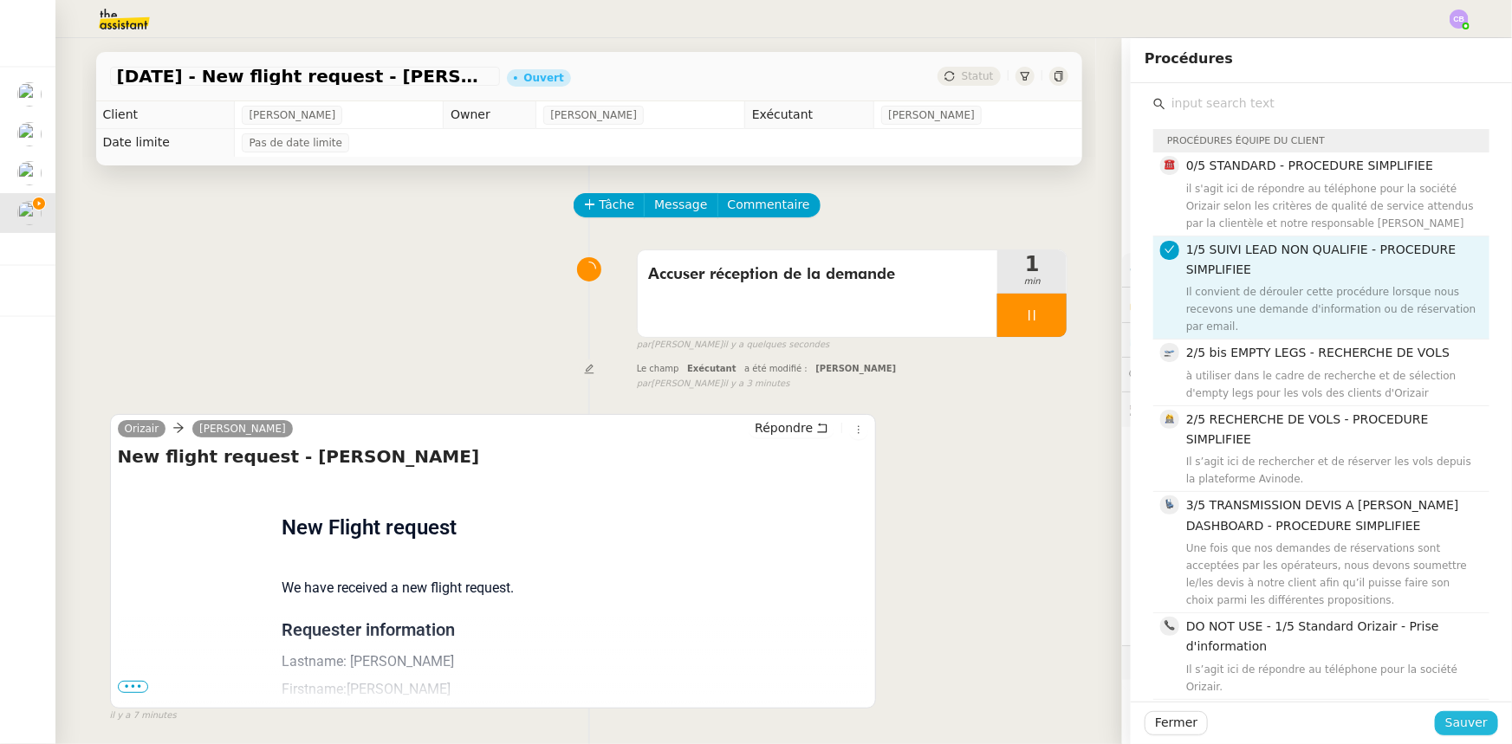
click at [1451, 723] on span "Sauver" at bounding box center [1466, 723] width 42 height 20
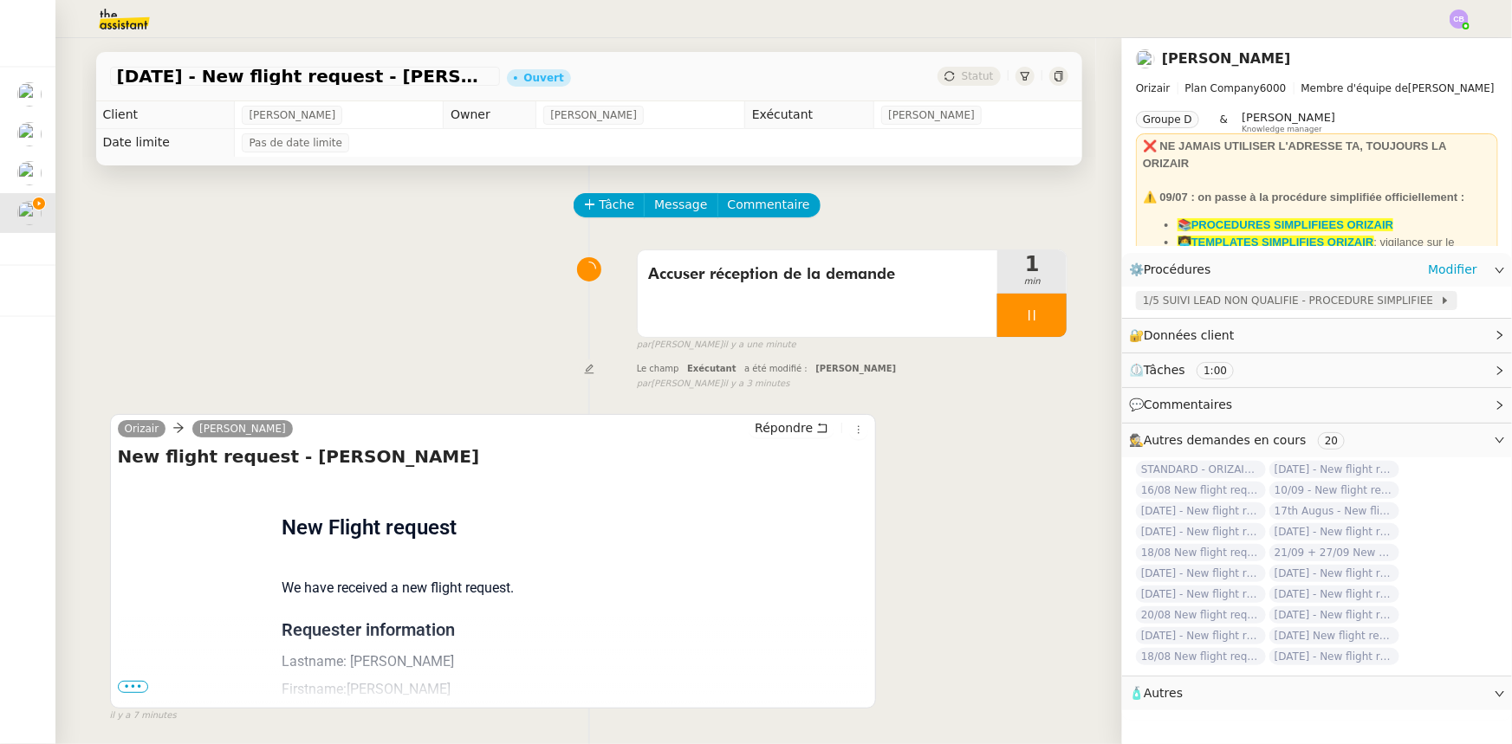
click at [1226, 300] on span "1/5 SUIVI LEAD NON QUALIFIE - PROCEDURE SIMPLIFIEE" at bounding box center [1291, 300] width 297 height 17
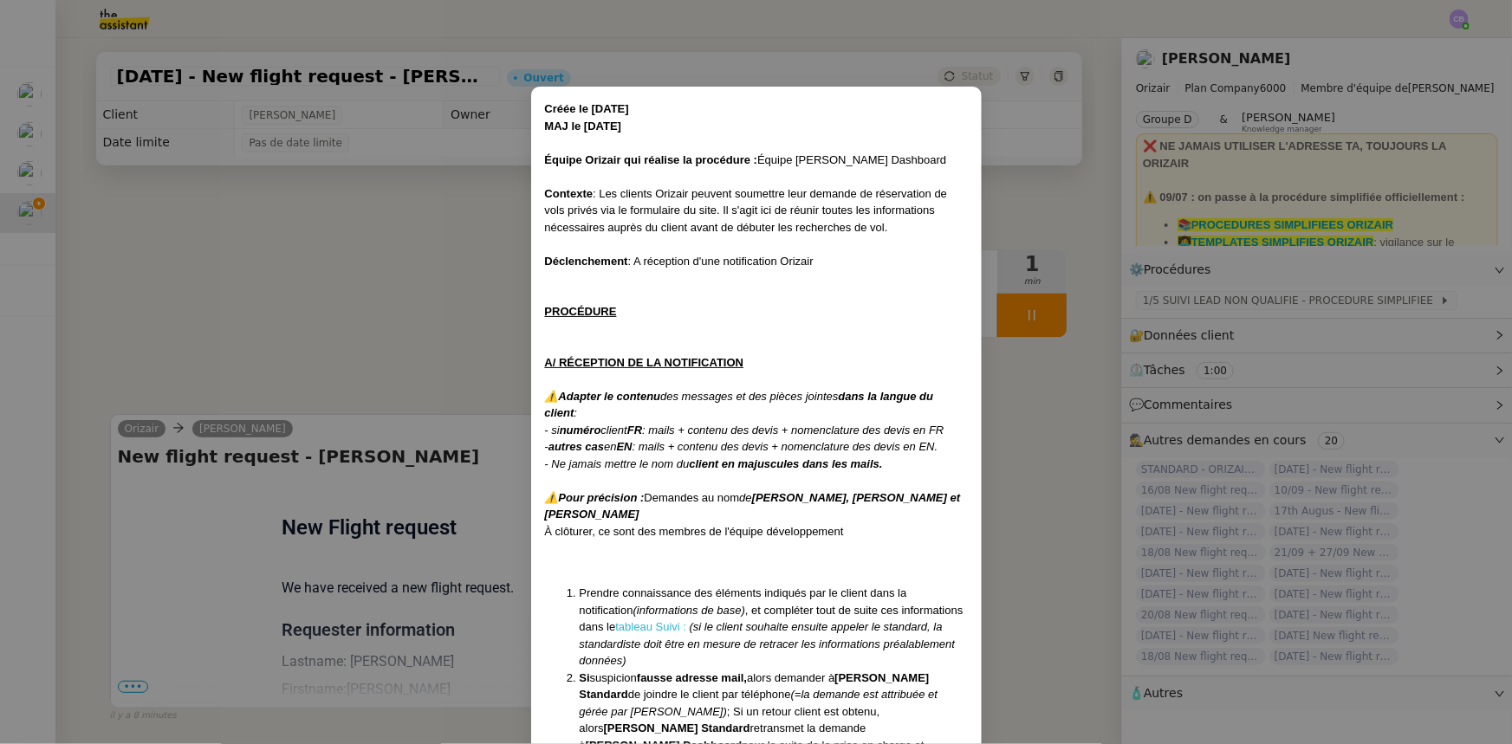
click at [615, 624] on link "tableau Suivi :" at bounding box center [650, 626] width 71 height 13
drag, startPoint x: 366, startPoint y: 312, endPoint x: 312, endPoint y: 416, distance: 117.4
click at [366, 312] on nz-modal-container "Créée le [DATE] MAJ le [DATE] Équipe Orizair qui réalise la procédure : Équipe …" at bounding box center [756, 372] width 1512 height 744
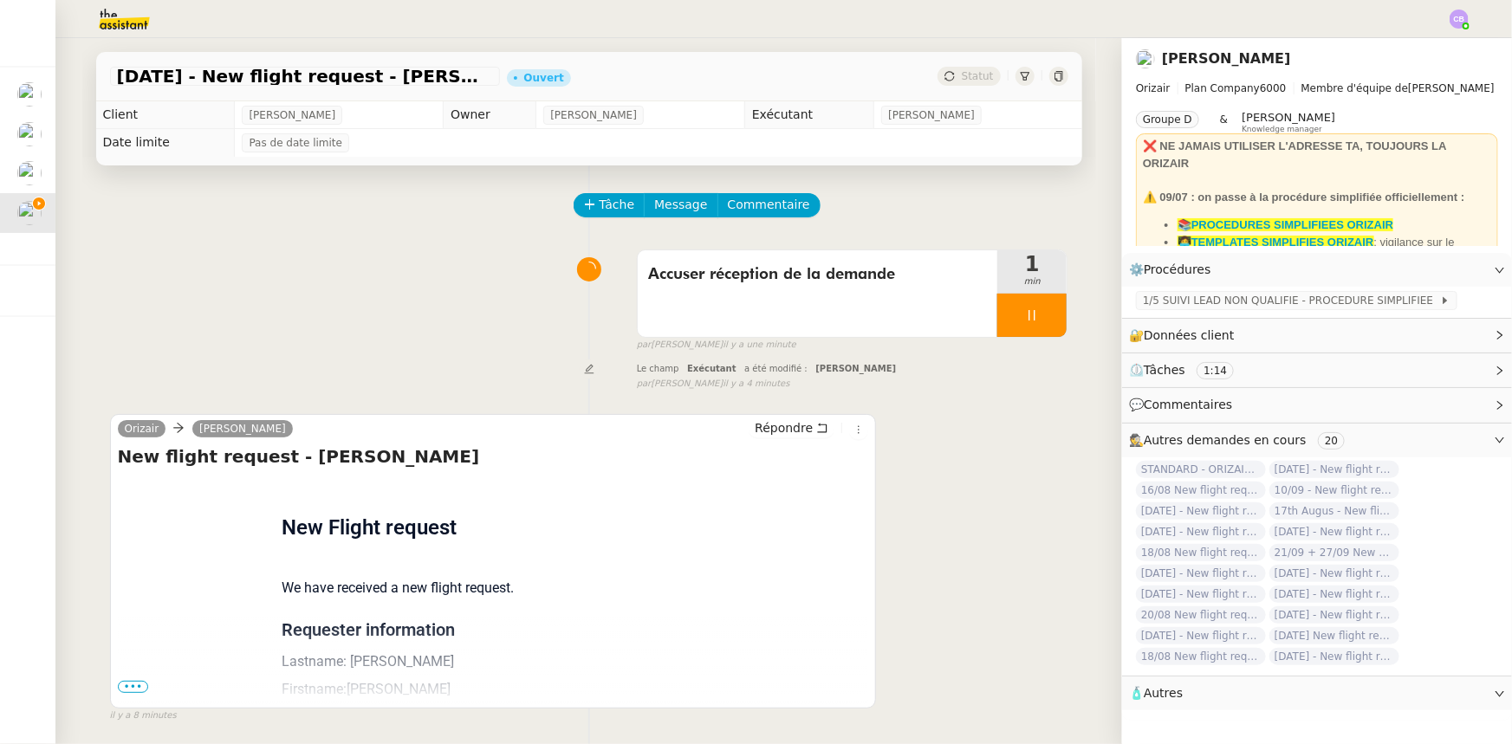
click at [131, 690] on span "•••" at bounding box center [133, 687] width 31 height 12
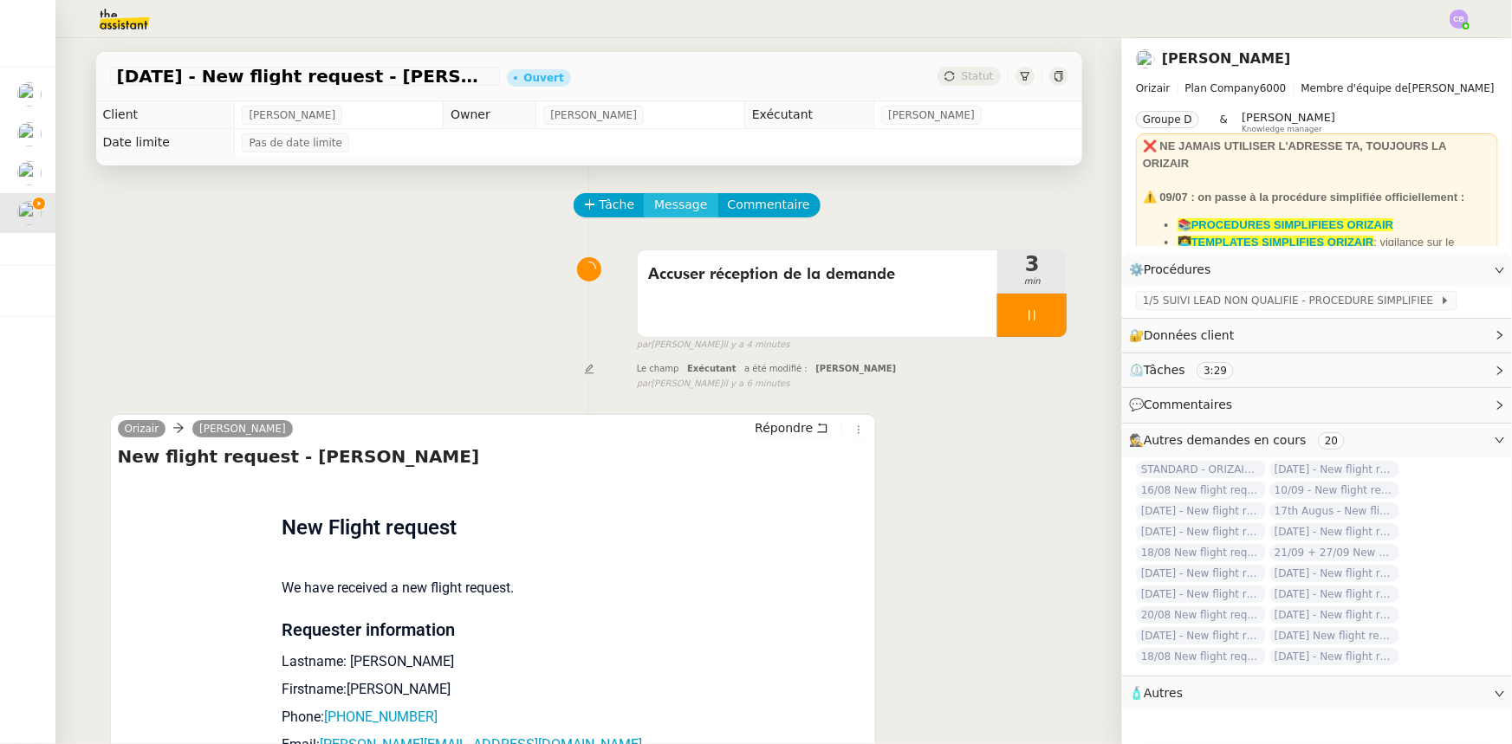
click at [658, 211] on span "Message" at bounding box center [680, 205] width 53 height 20
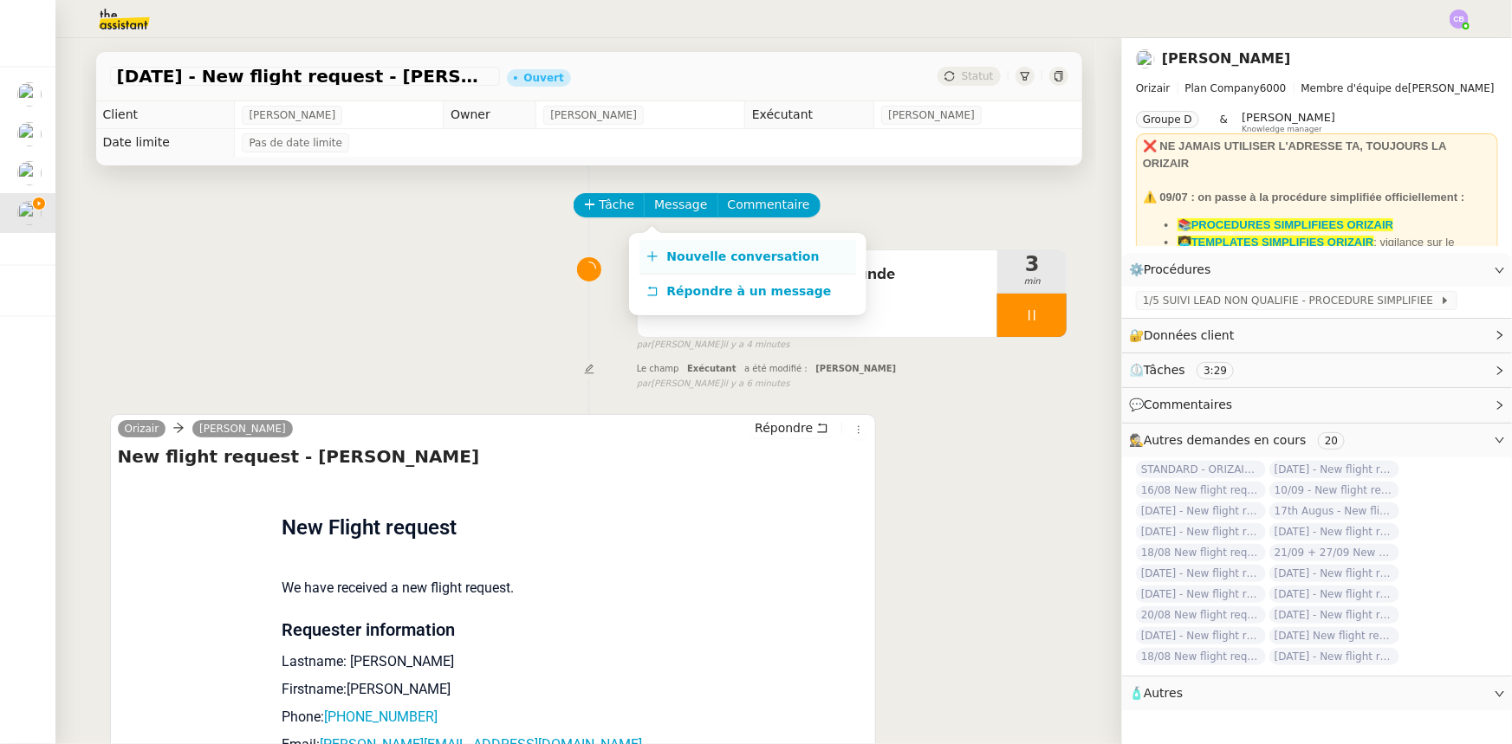
click at [704, 261] on span "Nouvelle conversation" at bounding box center [743, 257] width 152 height 14
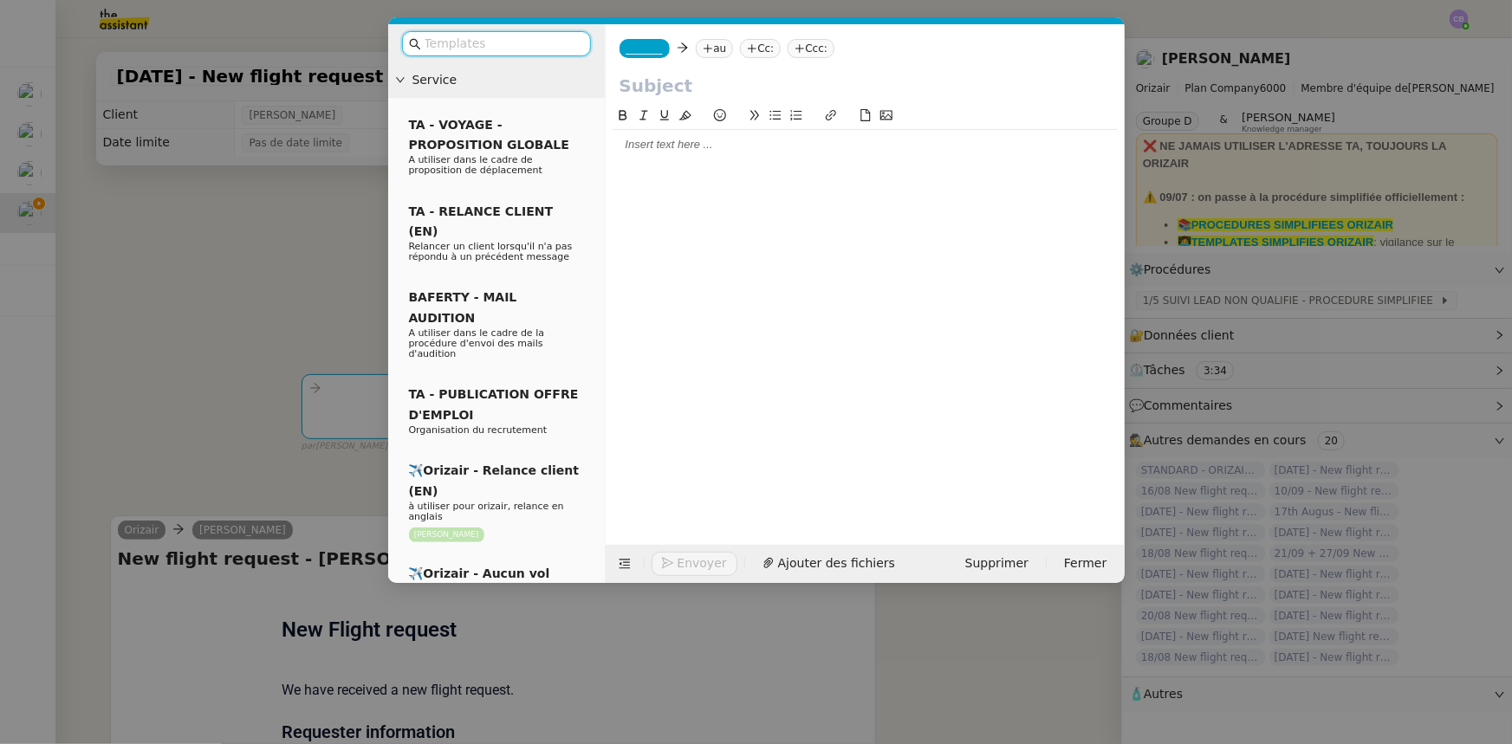
click at [500, 43] on input "text" at bounding box center [503, 44] width 156 height 20
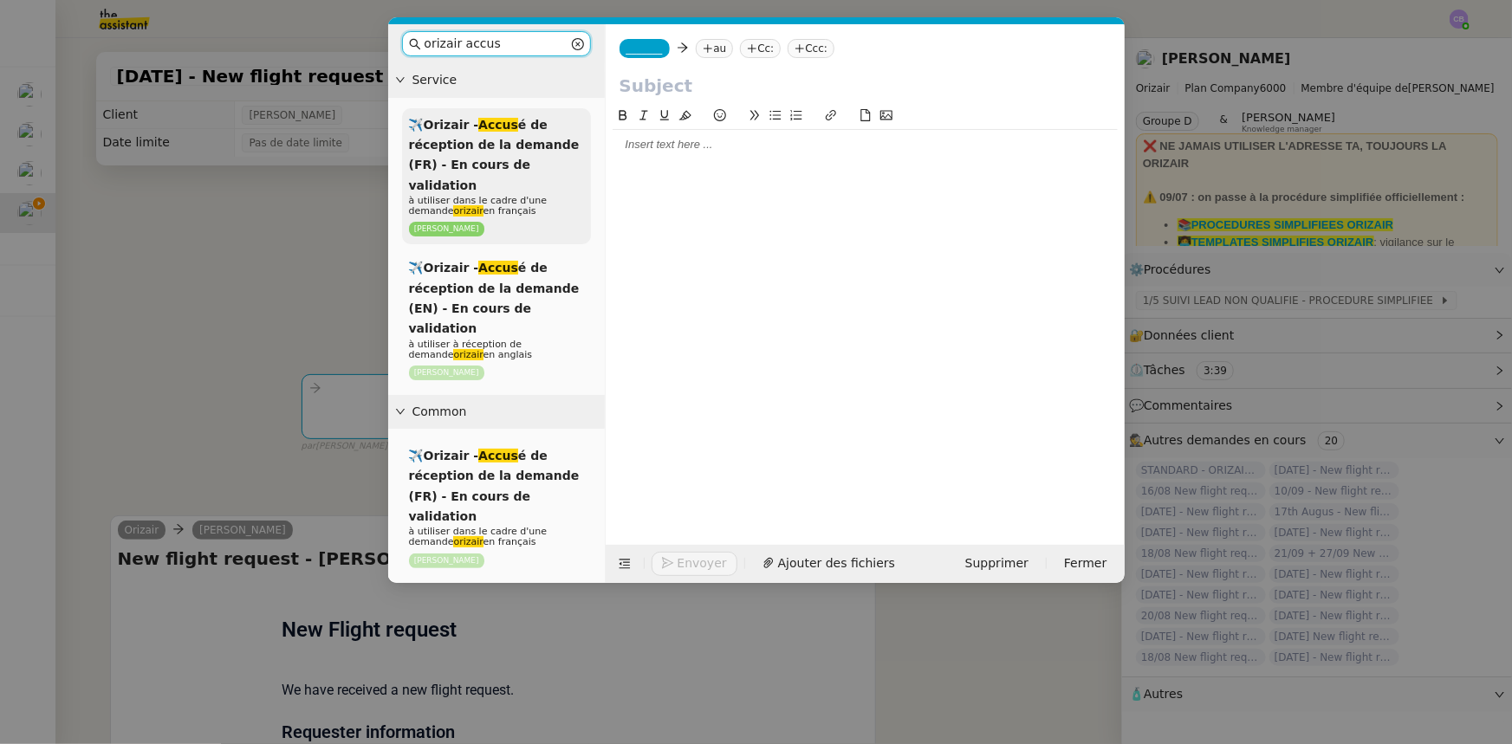
type input "orizair accus"
click at [538, 165] on span "✈️Orizair - Accus é de réception de la demande (FR) - En cours de validation" at bounding box center [494, 155] width 171 height 75
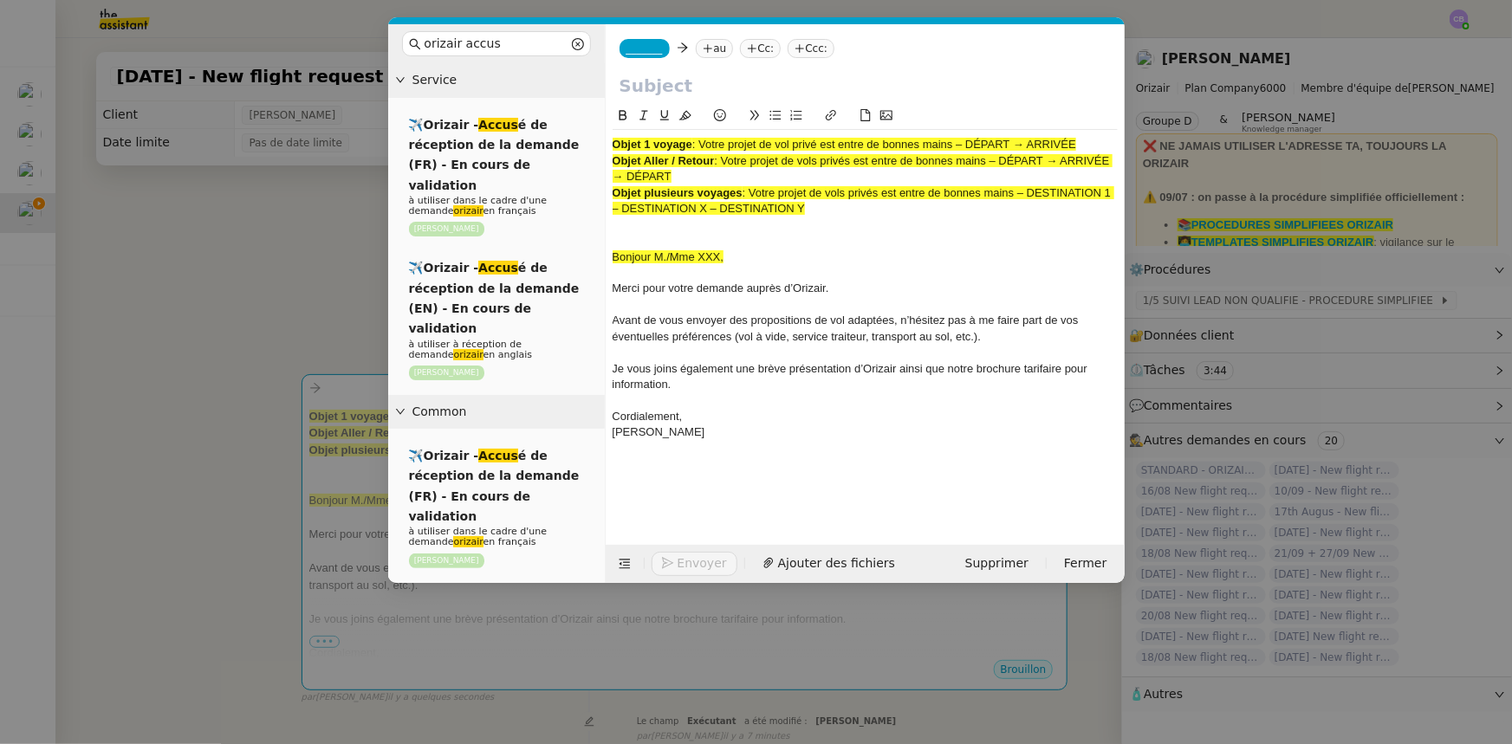
drag, startPoint x: 685, startPoint y: 175, endPoint x: 723, endPoint y: 162, distance: 40.3
click at [723, 162] on div "Objet Aller / Retour : Votre projet de vols privés est entre de bonnes mains – …" at bounding box center [865, 169] width 505 height 32
copy span "Votre projet de vols privés est entre de bonnes mains – DÉPART → ARRIVÉE → DÉPA…"
click at [684, 88] on input "text" at bounding box center [864, 86] width 491 height 26
paste input "Votre projet de vols privés est entre de bonnes mains – DÉPART → ARRIVÉE → DÉPA…"
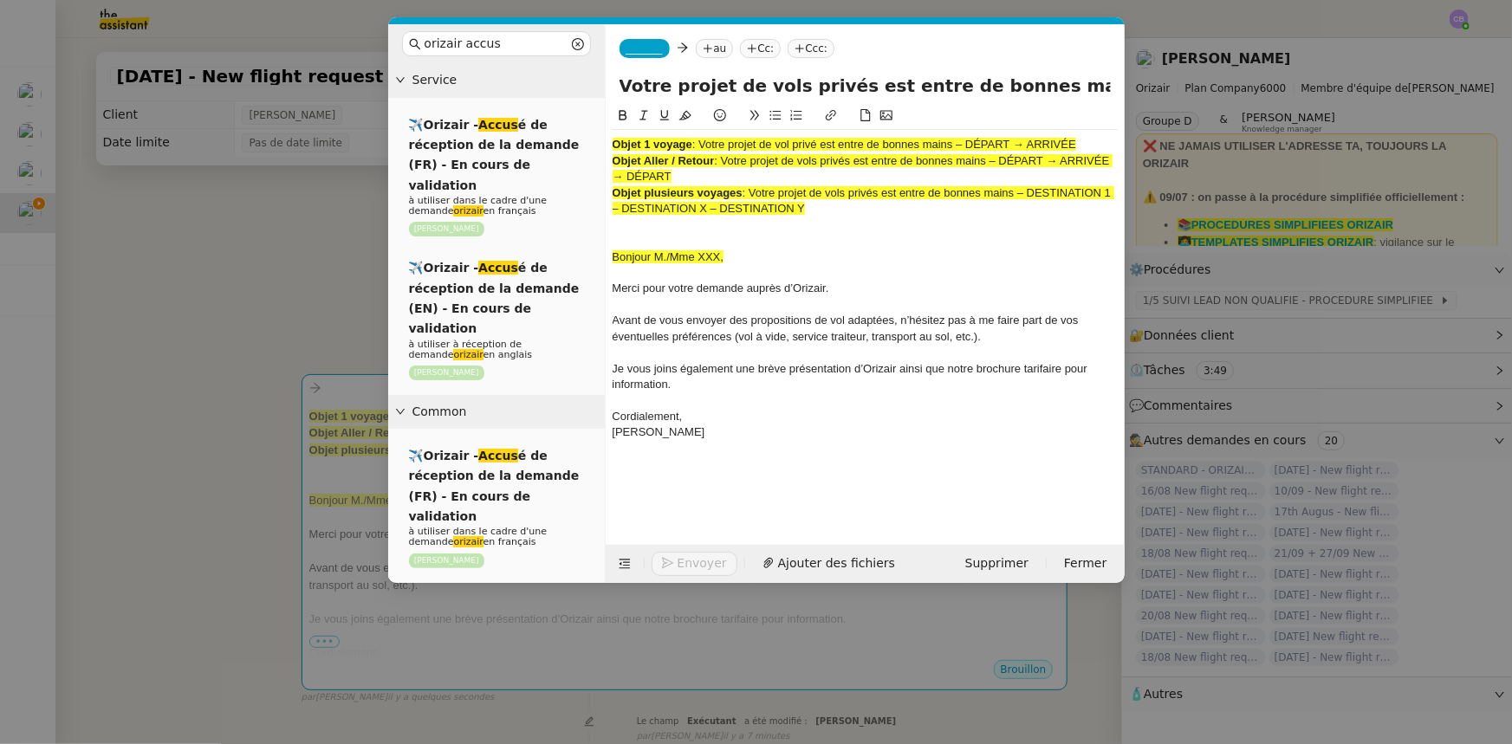
scroll to position [0, 208]
type input "Votre projet de vols privés est entre de bonnes mains – DÉPART → ARRIVÉE → DÉPA…"
drag, startPoint x: 839, startPoint y: 211, endPoint x: 613, endPoint y: 145, distance: 235.8
click at [613, 145] on div "Objet 1 voyage : Votre projet de vol privé est entre de bonnes mains – DÉPART →…" at bounding box center [865, 297] width 505 height 334
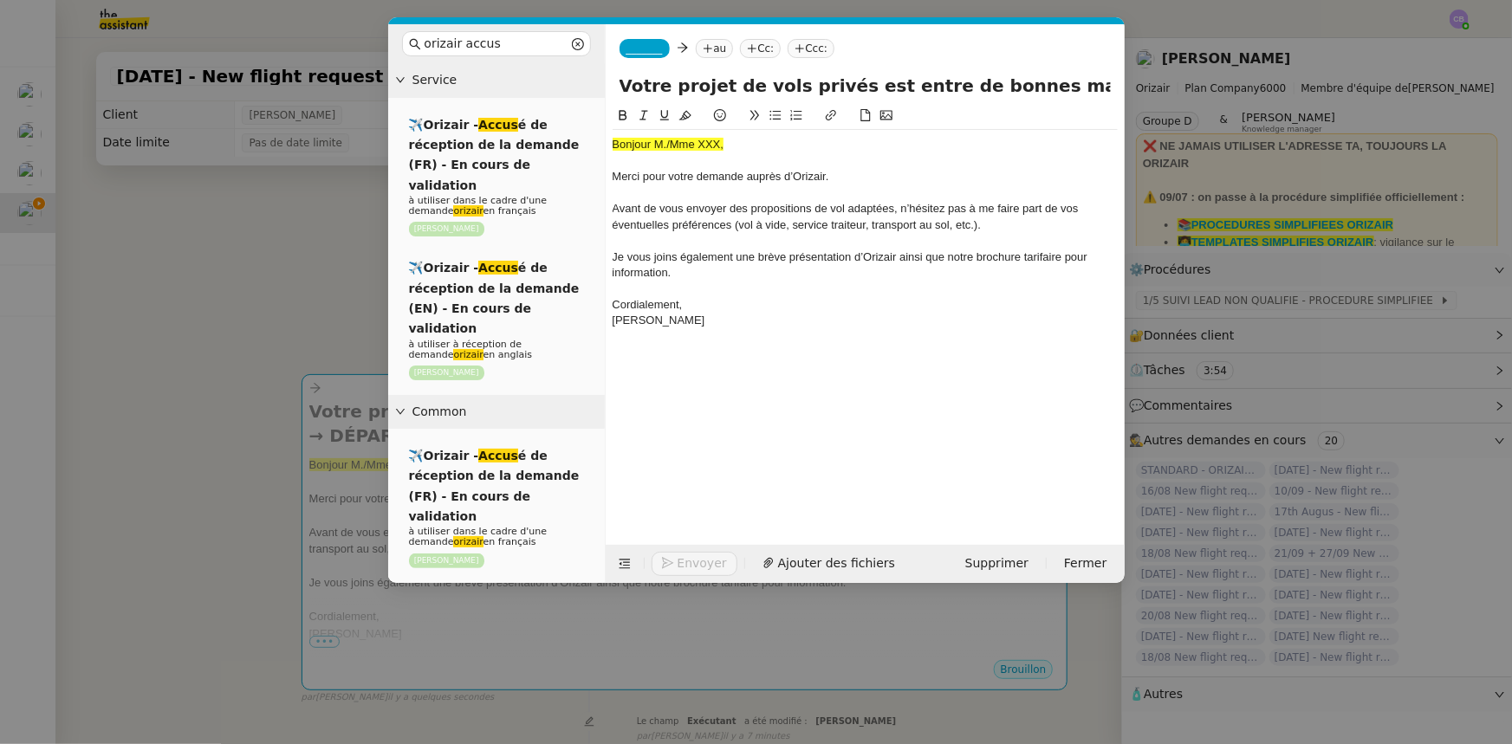
drag, startPoint x: 299, startPoint y: 245, endPoint x: 301, endPoint y: 270, distance: 25.2
click at [297, 245] on nz-modal-container "orizair accus Service ✈️Orizair - Accus é de réception de la demande (FR) - En …" at bounding box center [756, 372] width 1512 height 744
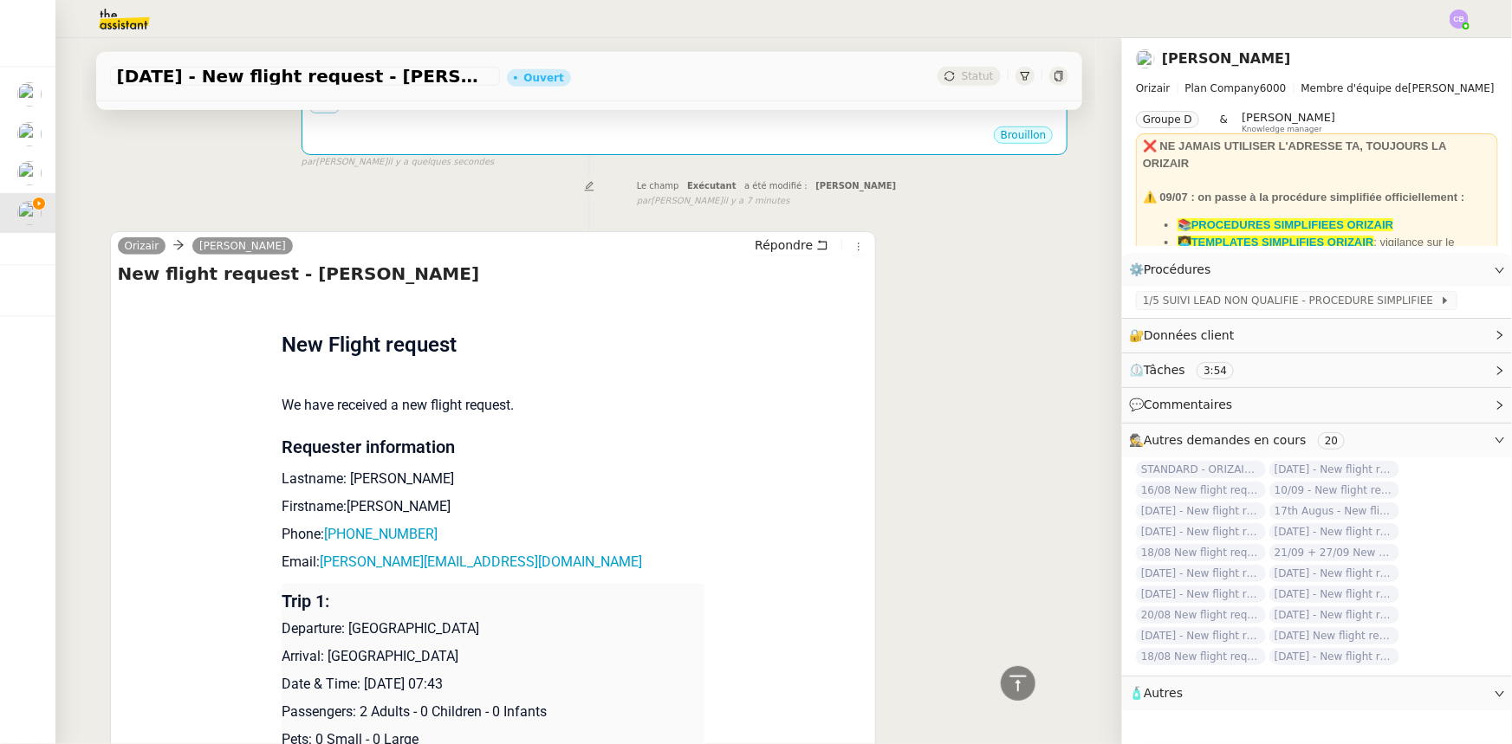
scroll to position [551, 0]
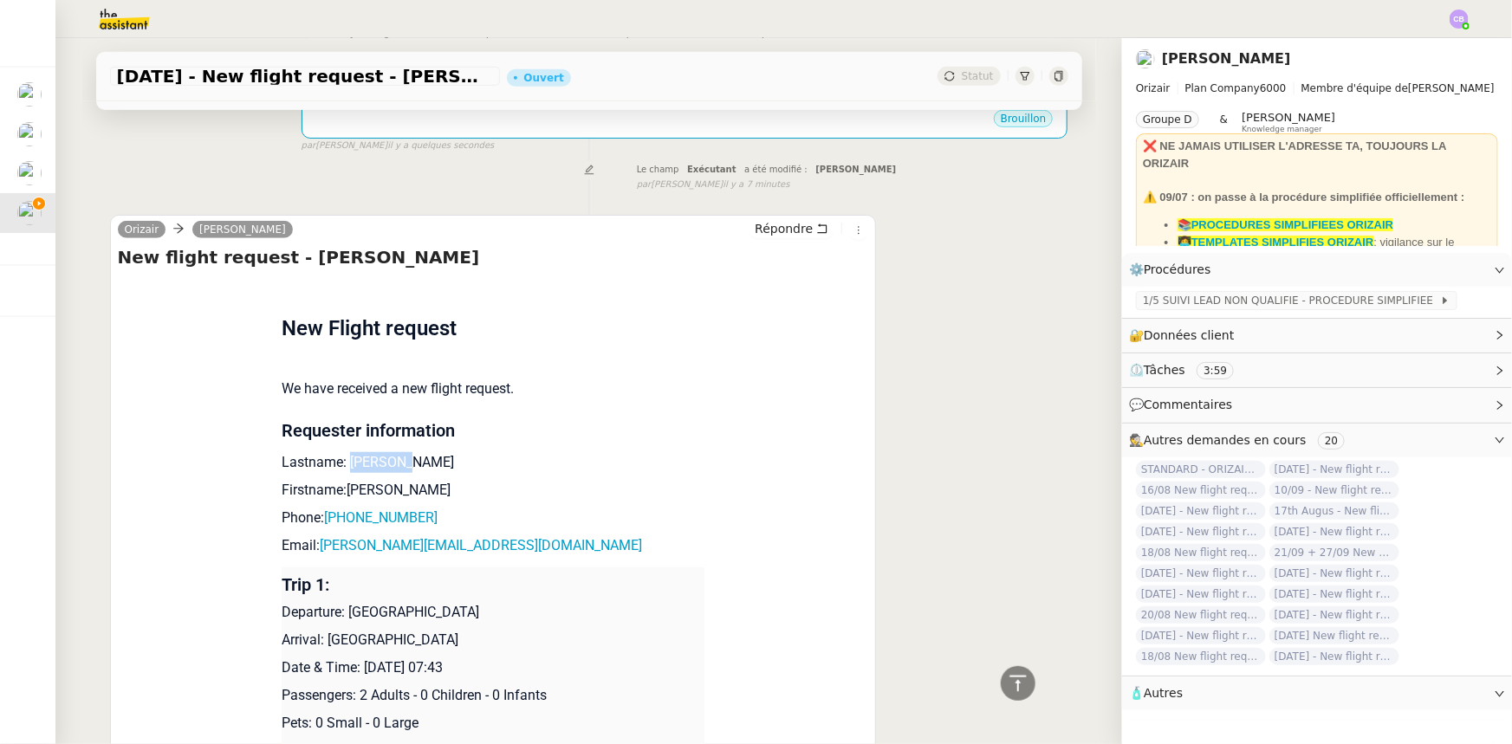
drag, startPoint x: 404, startPoint y: 440, endPoint x: 343, endPoint y: 441, distance: 60.7
click at [343, 452] on p "Lastname: [PERSON_NAME]" at bounding box center [493, 462] width 423 height 21
copy p "Mougneau"
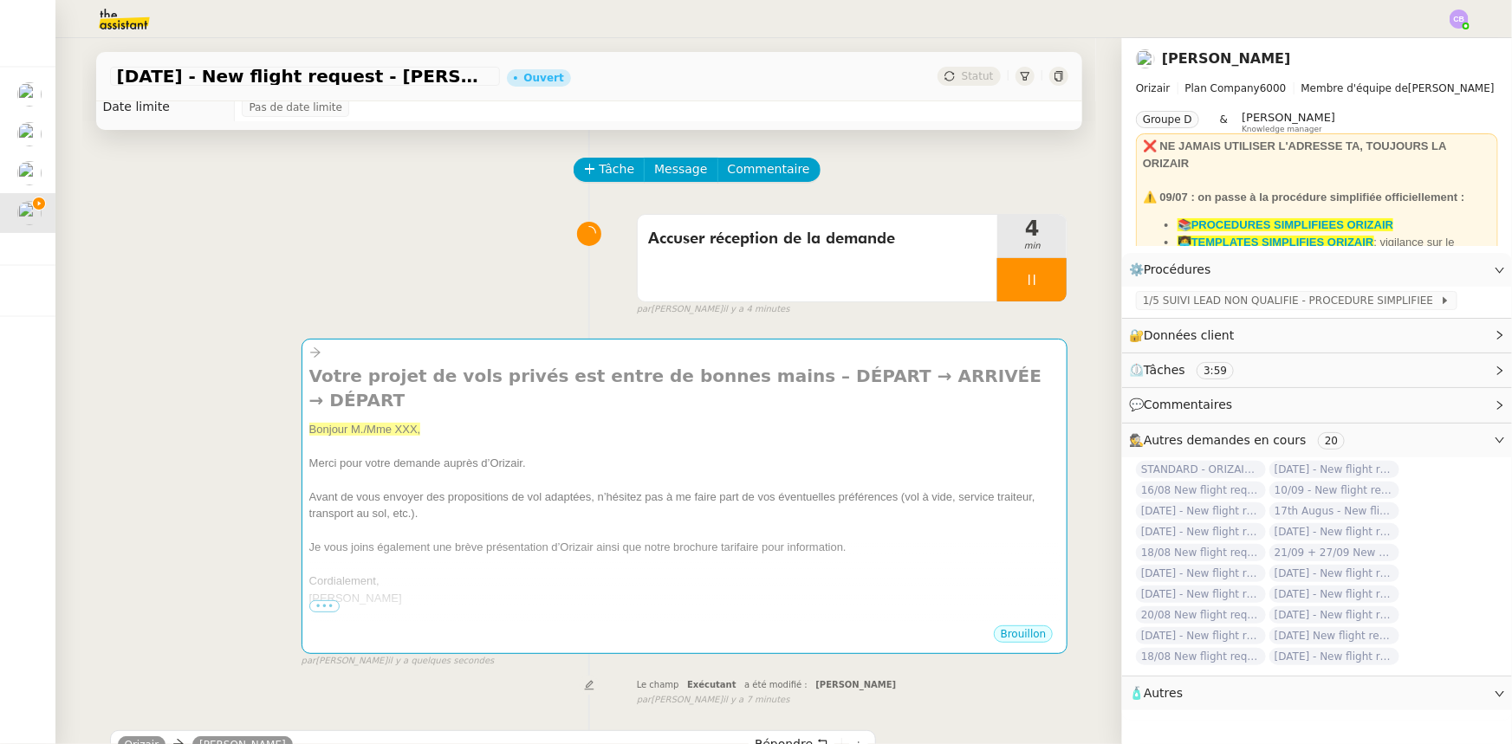
scroll to position [0, 0]
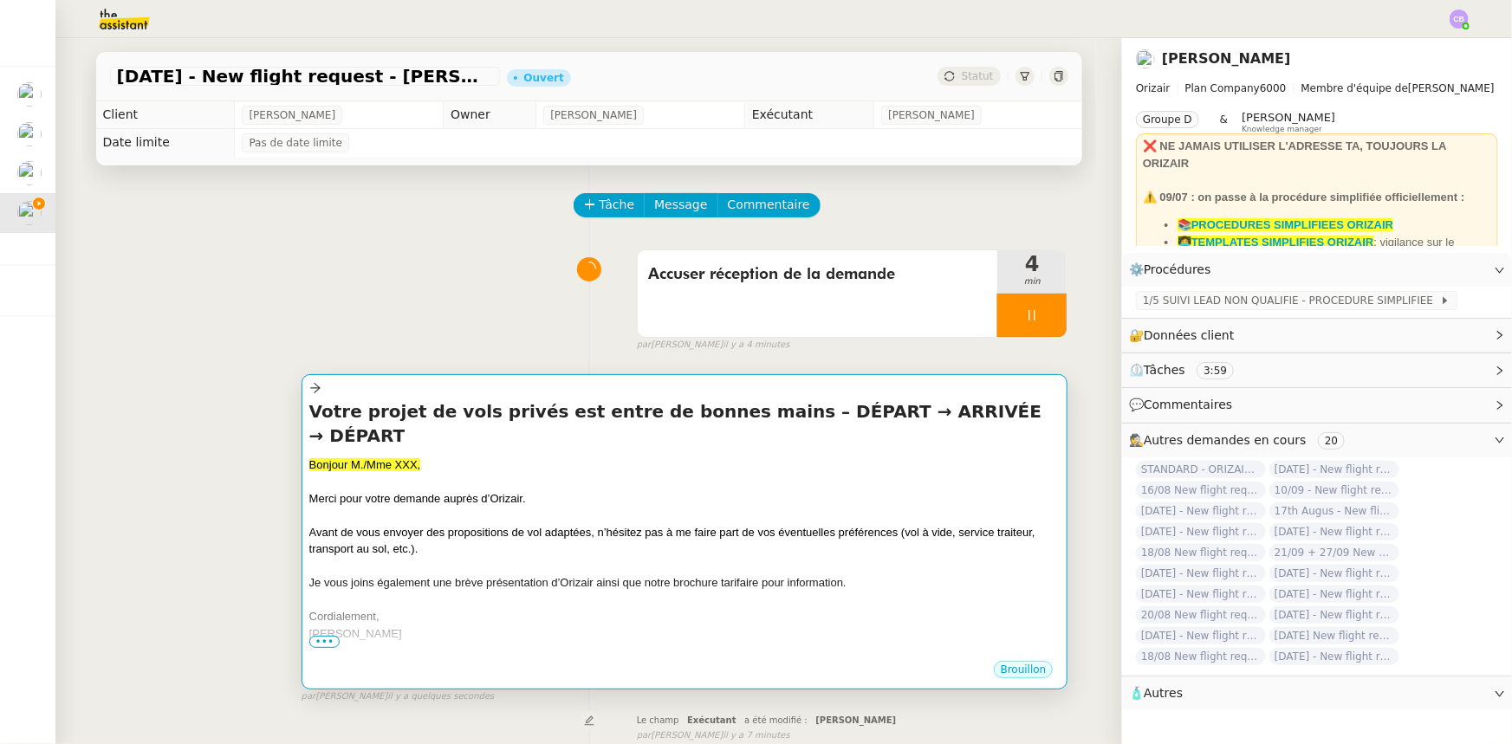
click at [422, 524] on div "Avant de vous envoyer des propositions de vol adaptées, n’hésitez pas à me fair…" at bounding box center [684, 541] width 751 height 34
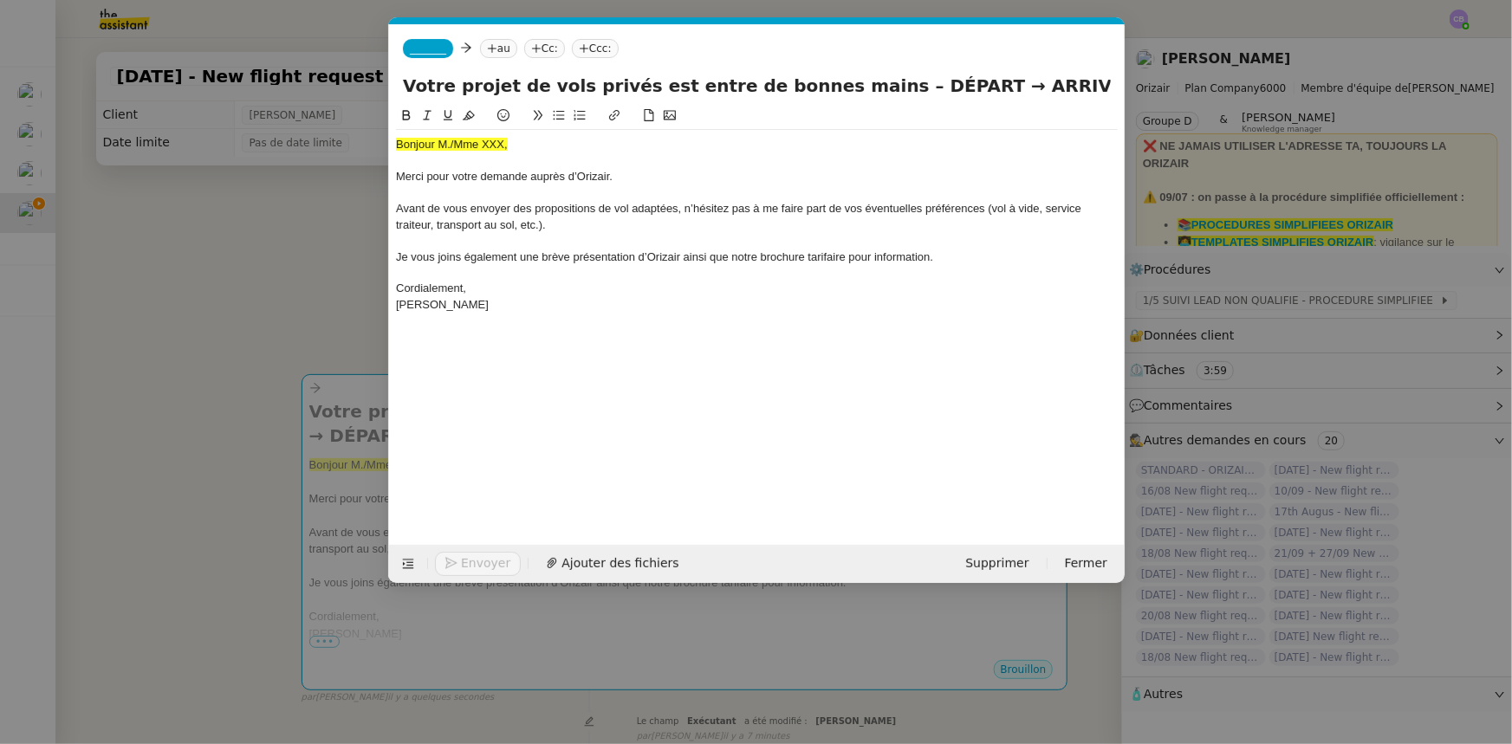
scroll to position [0, 101]
drag, startPoint x: 509, startPoint y: 145, endPoint x: 392, endPoint y: 147, distance: 117.0
click at [392, 147] on nz-spin "Bonjour M./Mme XXX, Merci pour votre demande auprès d’[PERSON_NAME]. Avant de v…" at bounding box center [757, 315] width 736 height 419
click at [469, 115] on icon at bounding box center [469, 115] width 12 height 12
click at [502, 146] on div "Bonjour M./Mme XXX," at bounding box center [757, 145] width 722 height 16
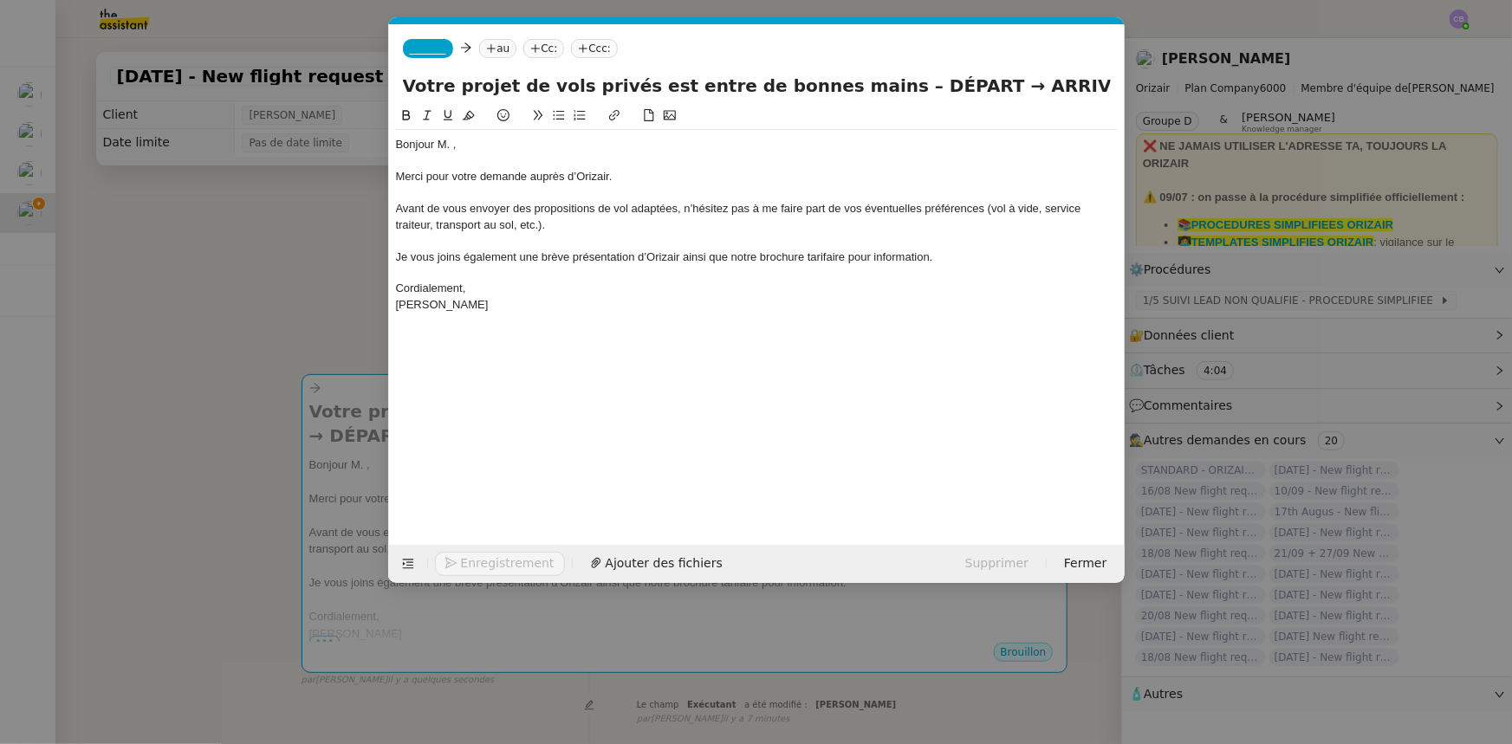
scroll to position [0, 0]
click at [295, 256] on nz-modal-container "orizair accus Service ✈️Orizair - Accus é de réception de la demande (FR) - En …" at bounding box center [756, 372] width 1512 height 744
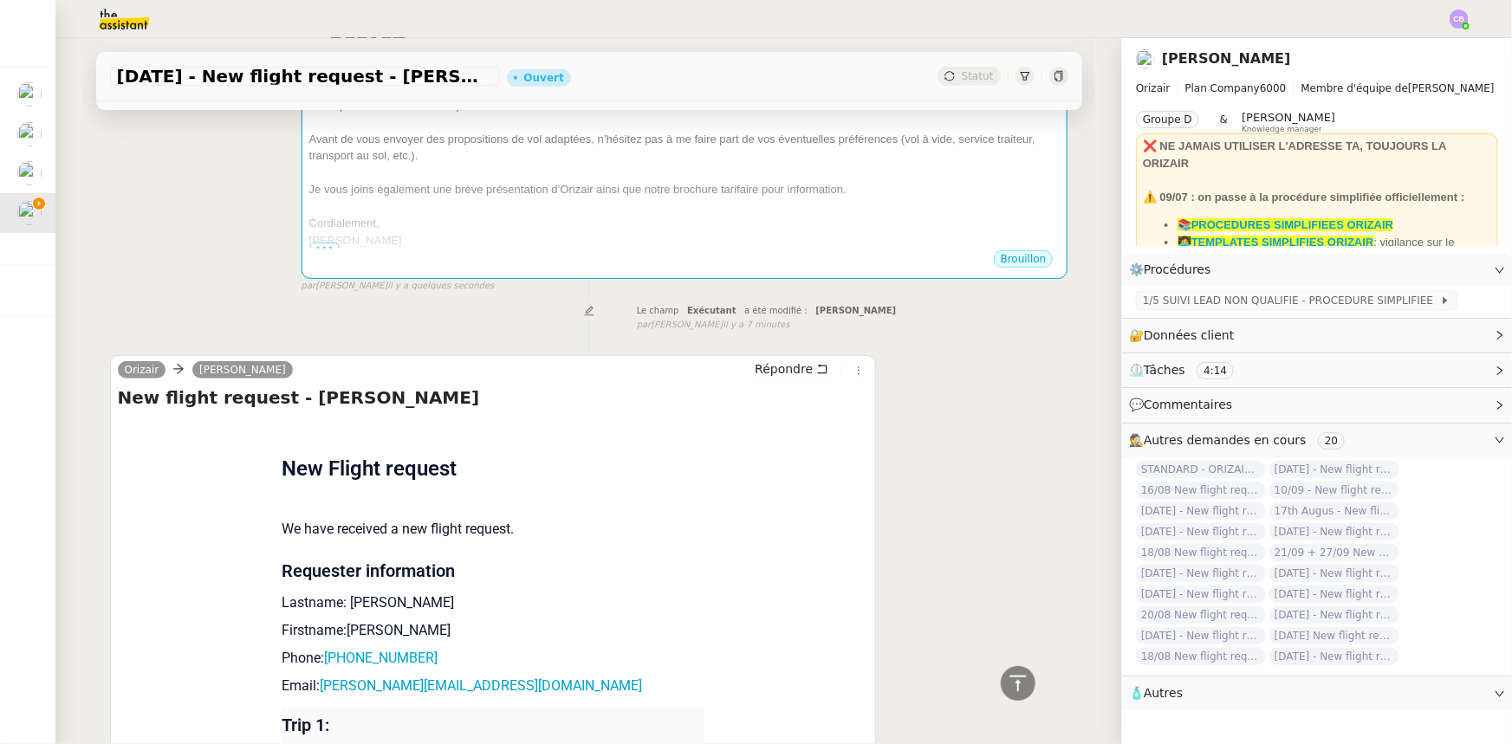
scroll to position [788, 0]
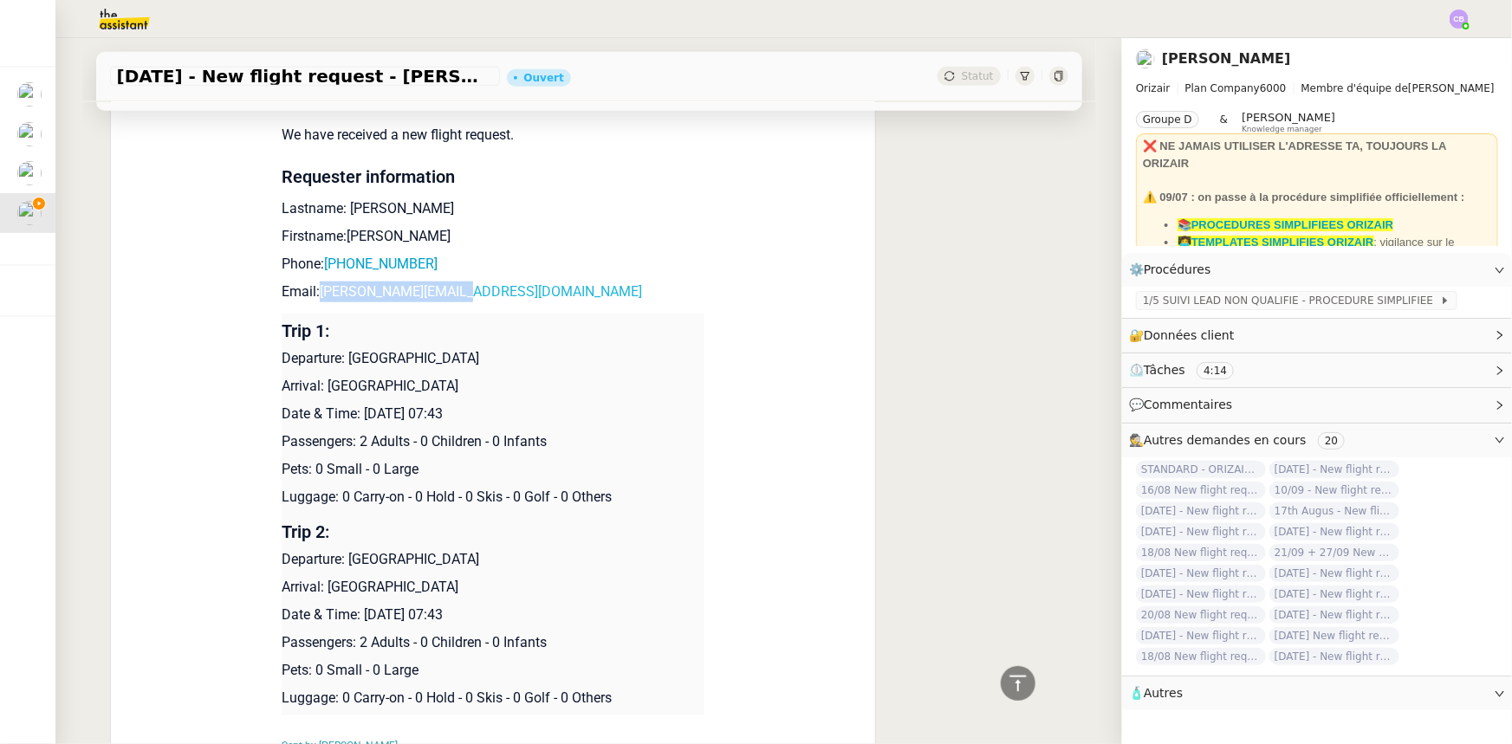
drag, startPoint x: 471, startPoint y: 272, endPoint x: 312, endPoint y: 269, distance: 159.4
click at [312, 282] on p "Email: [PERSON_NAME][EMAIL_ADDRESS][DOMAIN_NAME]" at bounding box center [493, 292] width 423 height 21
copy link "[PERSON_NAME][EMAIL_ADDRESS][DOMAIN_NAME]"
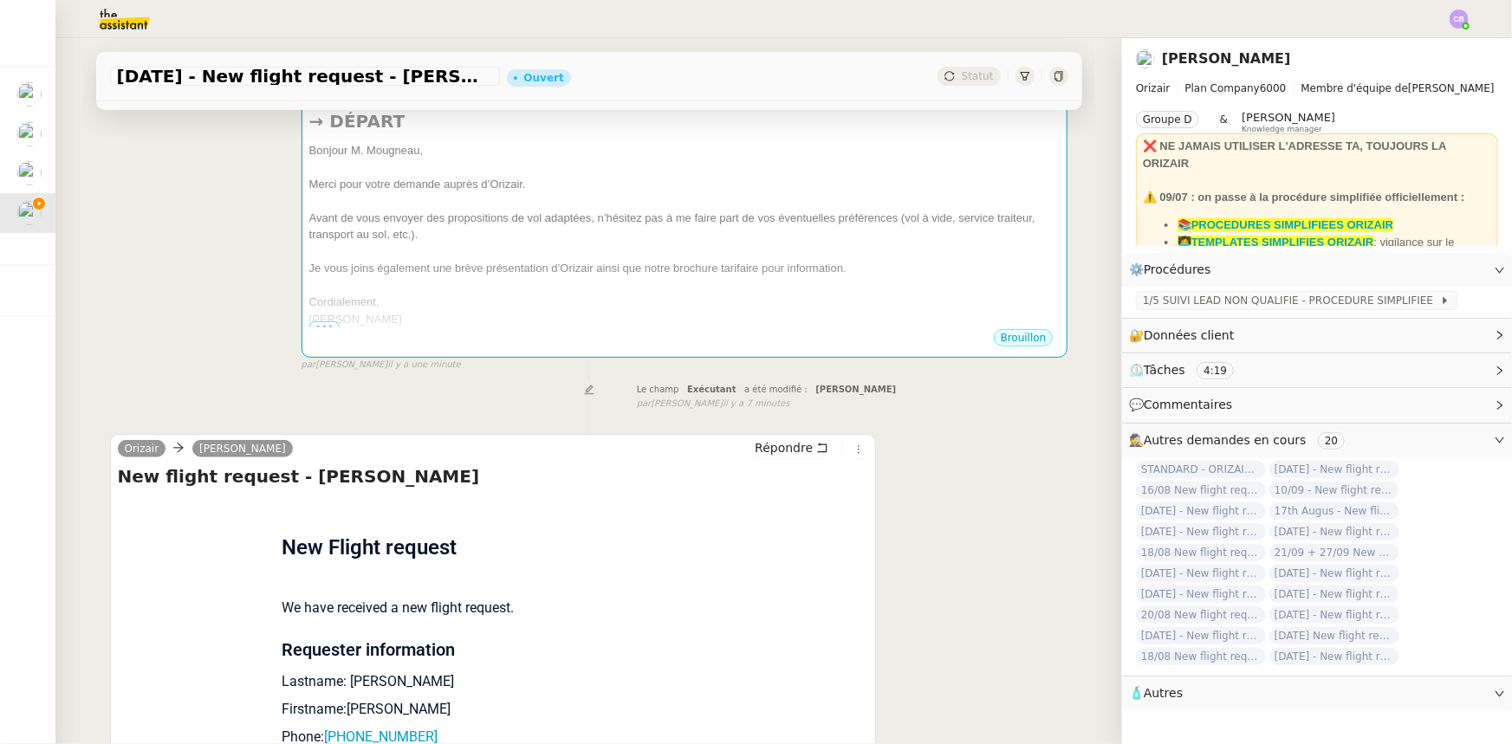
scroll to position [0, 0]
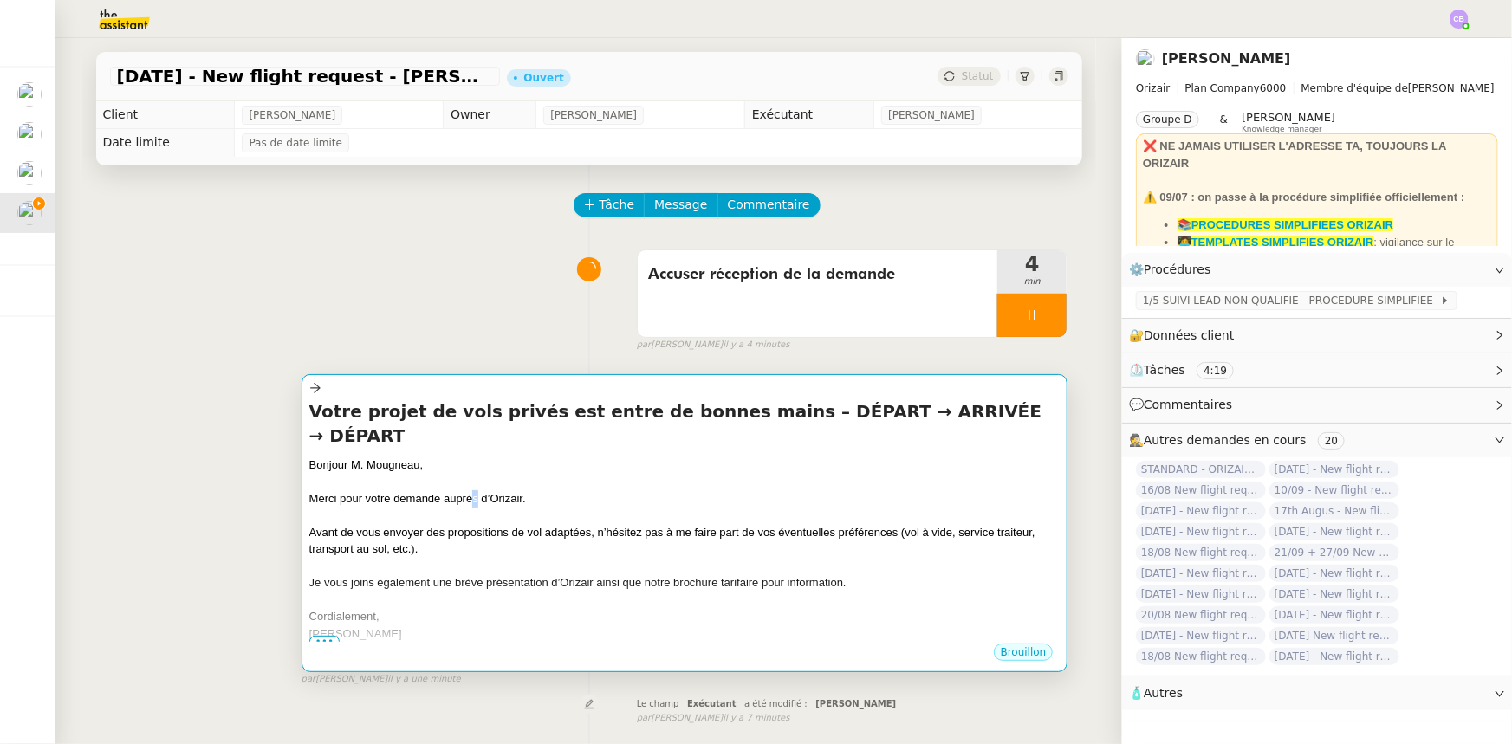
click at [468, 492] on span "Merci pour votre demande auprès d’Orizair." at bounding box center [417, 498] width 217 height 13
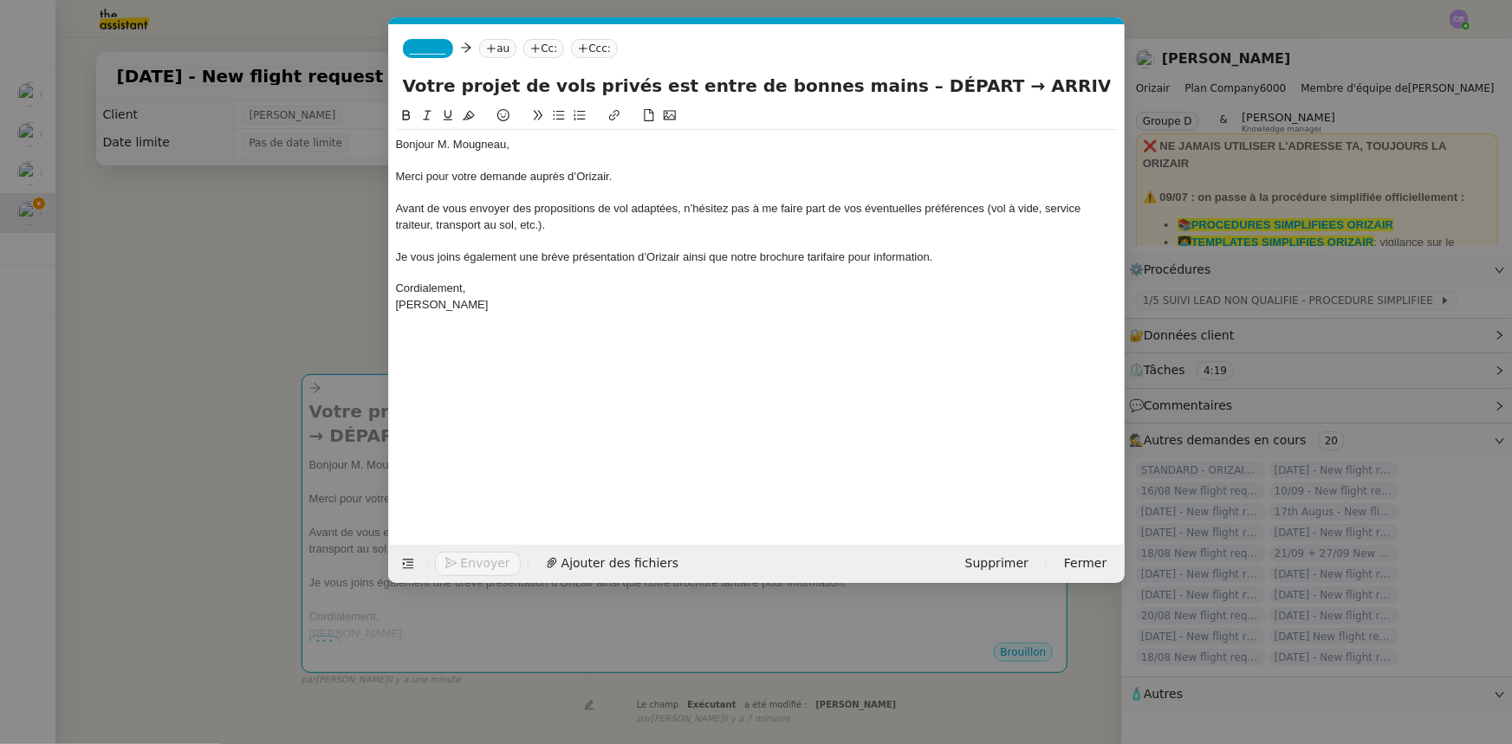
scroll to position [0, 101]
click at [417, 43] on span "_______" at bounding box center [428, 48] width 36 height 12
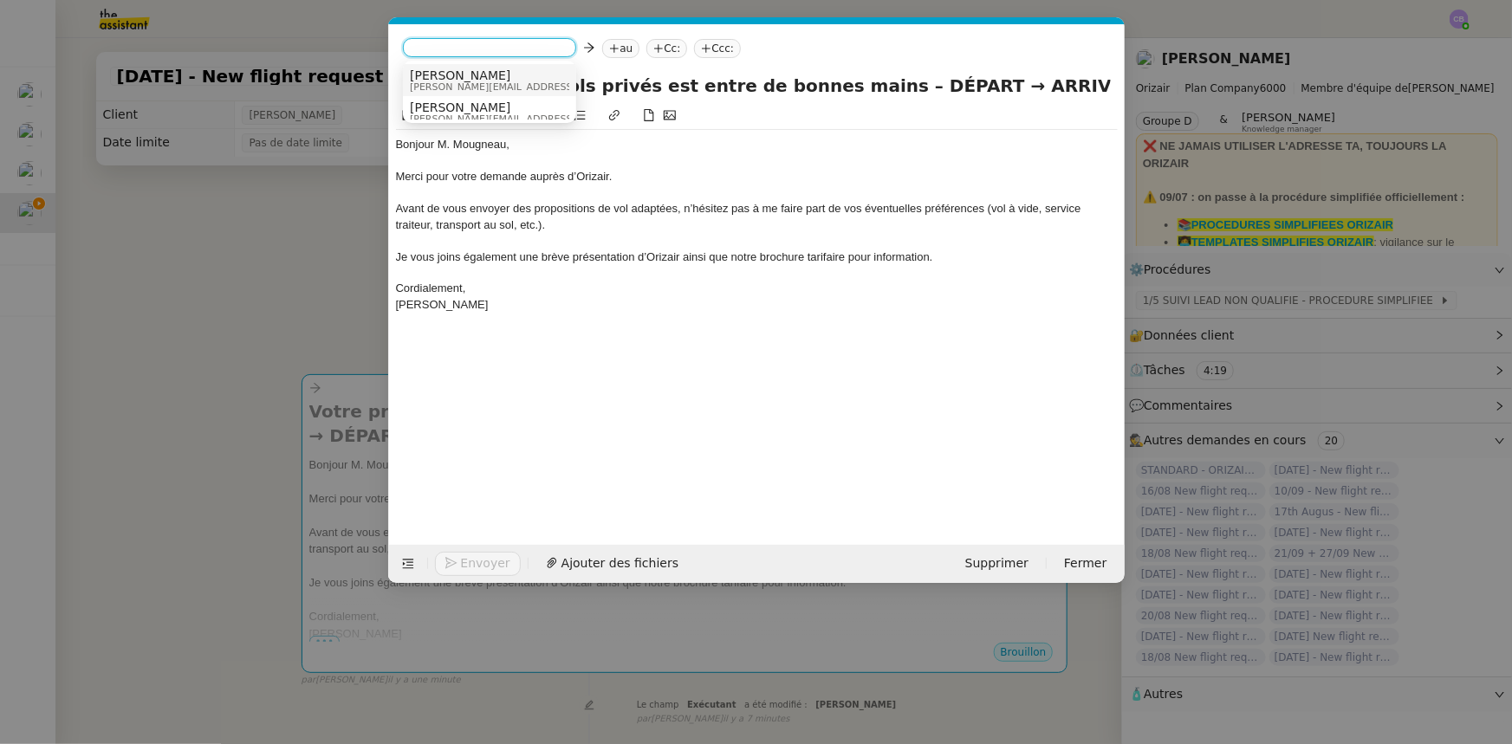
click at [452, 83] on span "[PERSON_NAME][EMAIL_ADDRESS][DOMAIN_NAME]" at bounding box center [533, 87] width 246 height 10
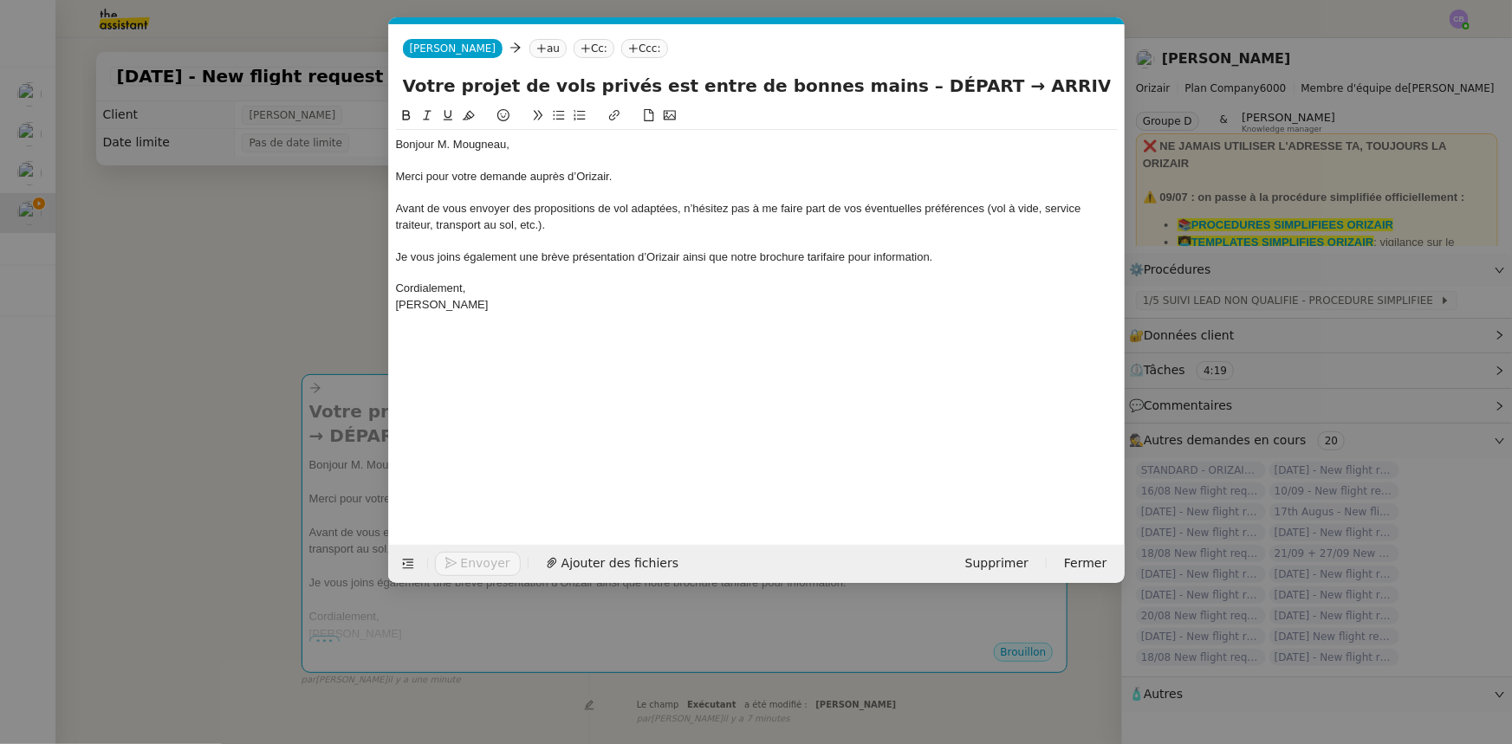
click at [529, 46] on nz-tag "au" at bounding box center [547, 48] width 37 height 19
paste input "[PERSON_NAME][EMAIL_ADDRESS][DOMAIN_NAME]"
type input "[PERSON_NAME][EMAIL_ADDRESS][DOMAIN_NAME]"
click at [529, 76] on span "[PERSON_NAME][EMAIL_ADDRESS][DOMAIN_NAME]" at bounding box center [658, 75] width 313 height 14
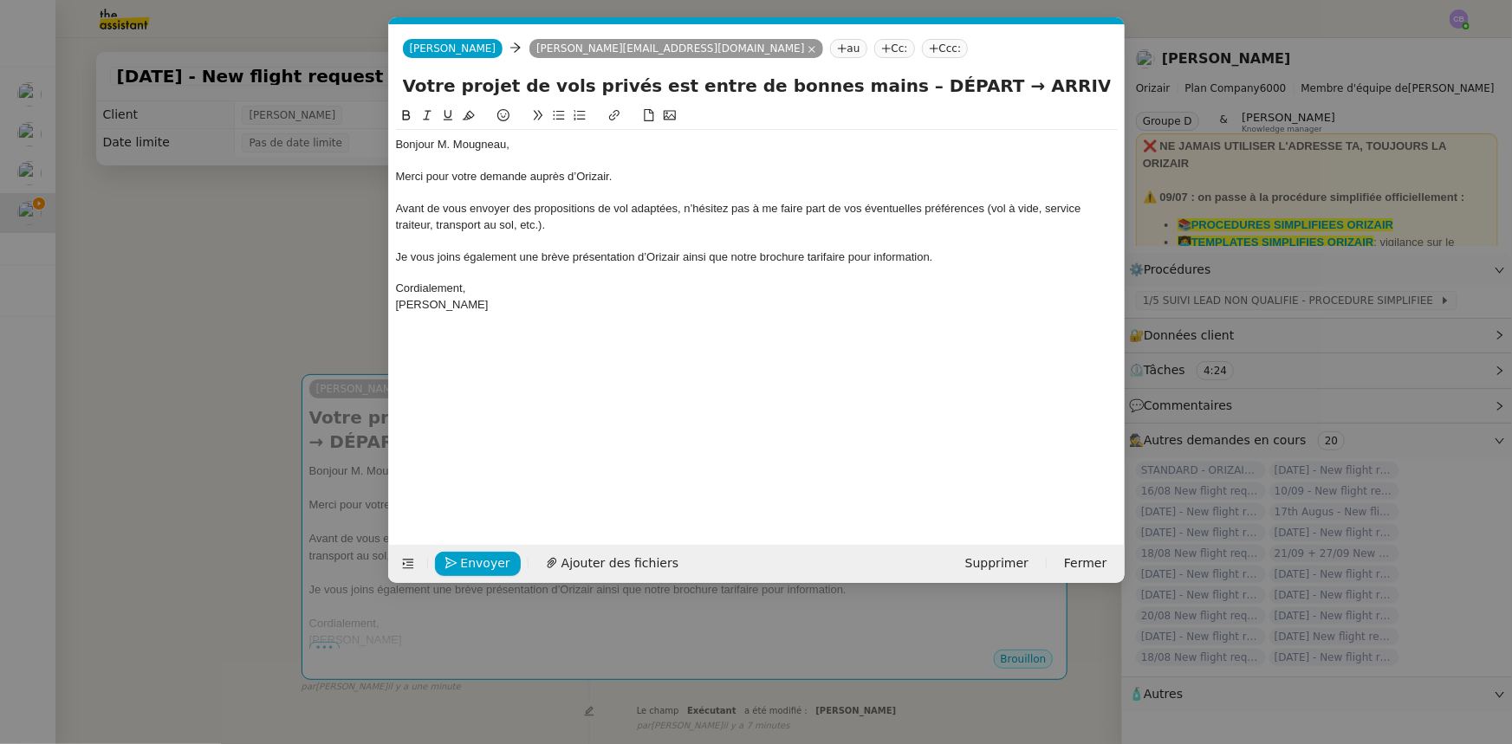
click at [922, 49] on nz-tag "Ccc:" at bounding box center [945, 48] width 47 height 19
type input "[PERSON_NAME]"
click at [762, 78] on span "[PERSON_NAME]" at bounding box center [864, 75] width 246 height 14
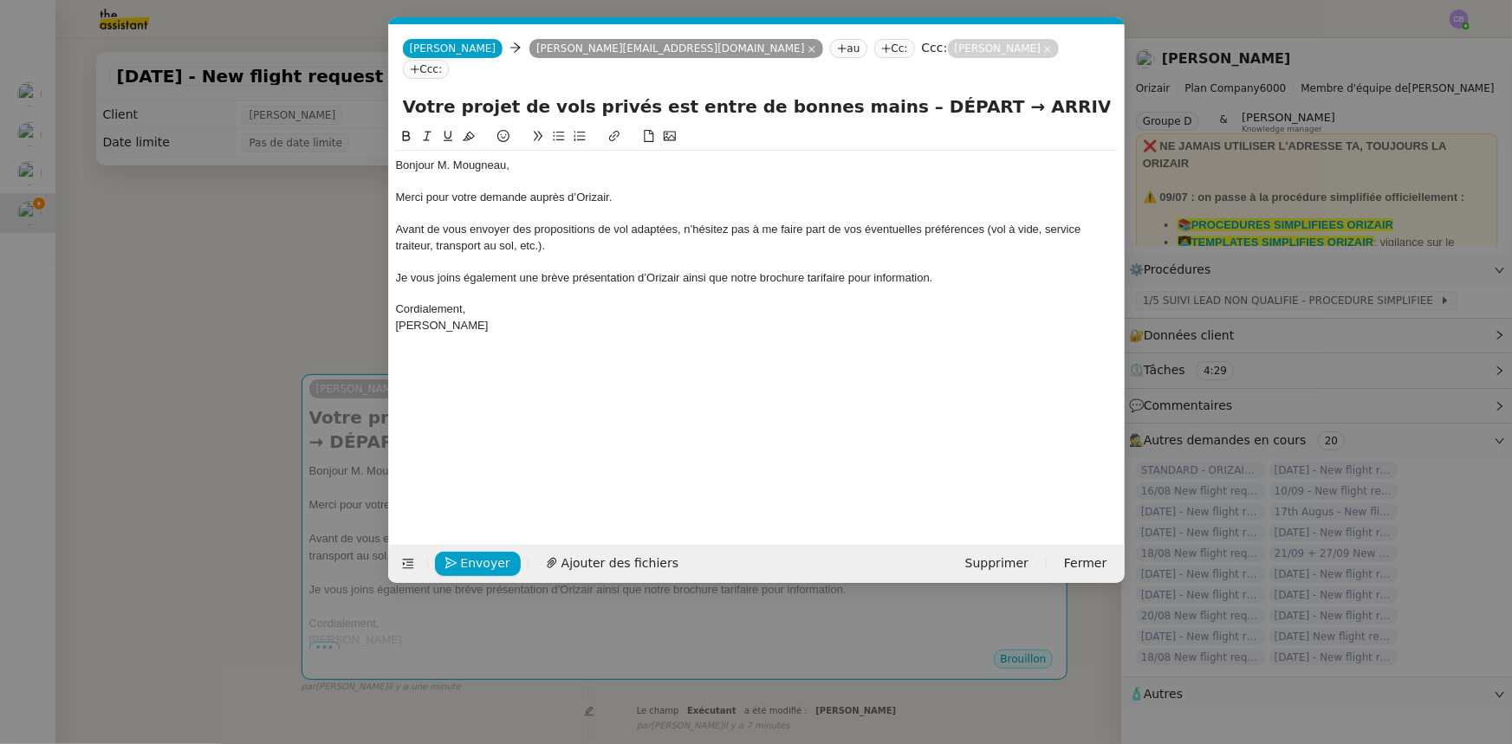
drag, startPoint x: 916, startPoint y: 78, endPoint x: 857, endPoint y: 87, distance: 59.5
click at [857, 94] on input "Votre projet de vols privés est entre de bonnes mains – DÉPART → ARRIVÉE → DÉPA…" at bounding box center [757, 107] width 708 height 26
type input "Votre projet de vols privés est entre de bonnes mains – [GEOGRAPHIC_DATA] → [GE…"
click at [637, 190] on div "Merci pour votre demande auprès d’Orizair." at bounding box center [757, 198] width 722 height 16
click at [596, 562] on span "Ajouter des fichiers" at bounding box center [619, 564] width 117 height 20
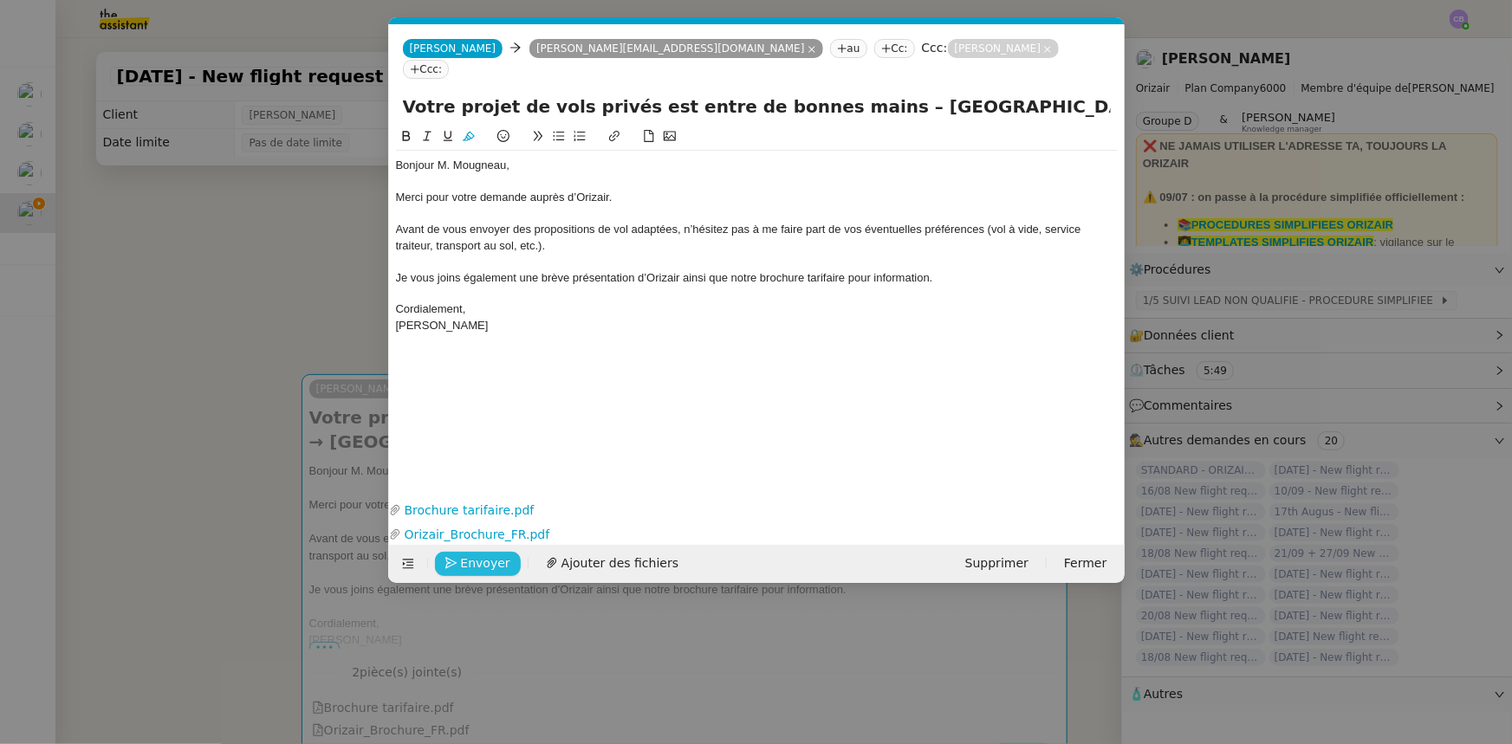
click at [485, 564] on span "Envoyer" at bounding box center [485, 564] width 49 height 20
click at [485, 564] on span "Confirmer l'envoi" at bounding box center [513, 564] width 104 height 20
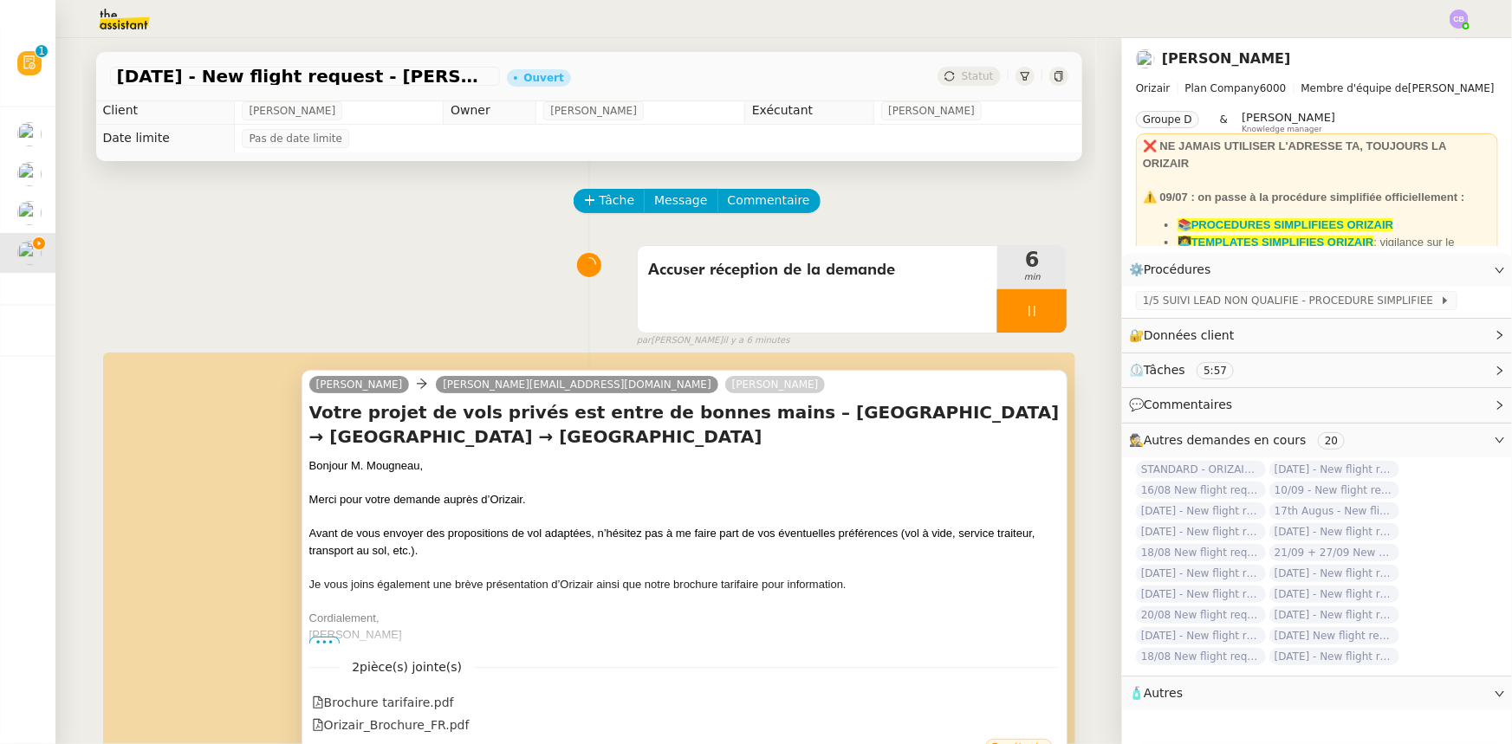
scroll to position [0, 0]
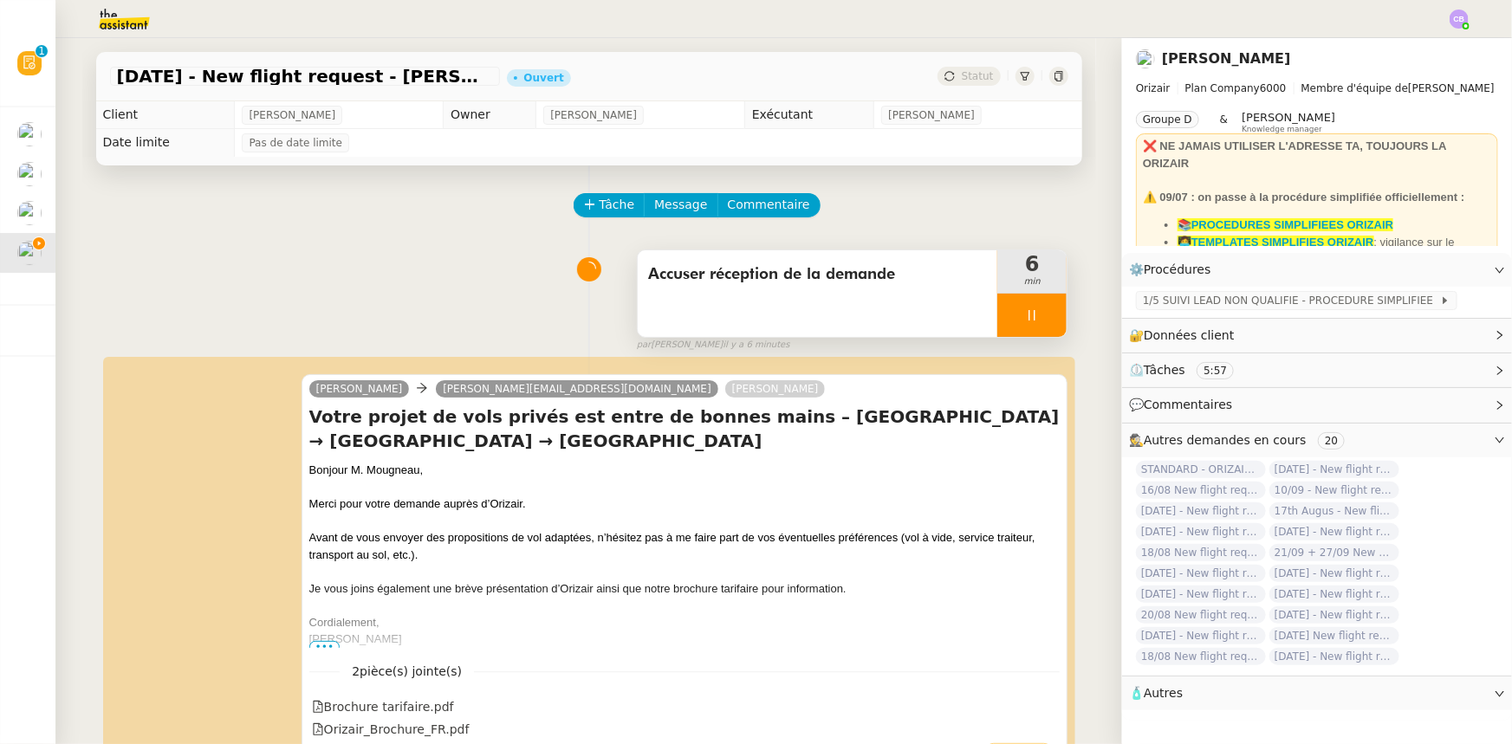
click at [997, 311] on div at bounding box center [1031, 315] width 69 height 43
click at [1032, 329] on button at bounding box center [1049, 315] width 35 height 43
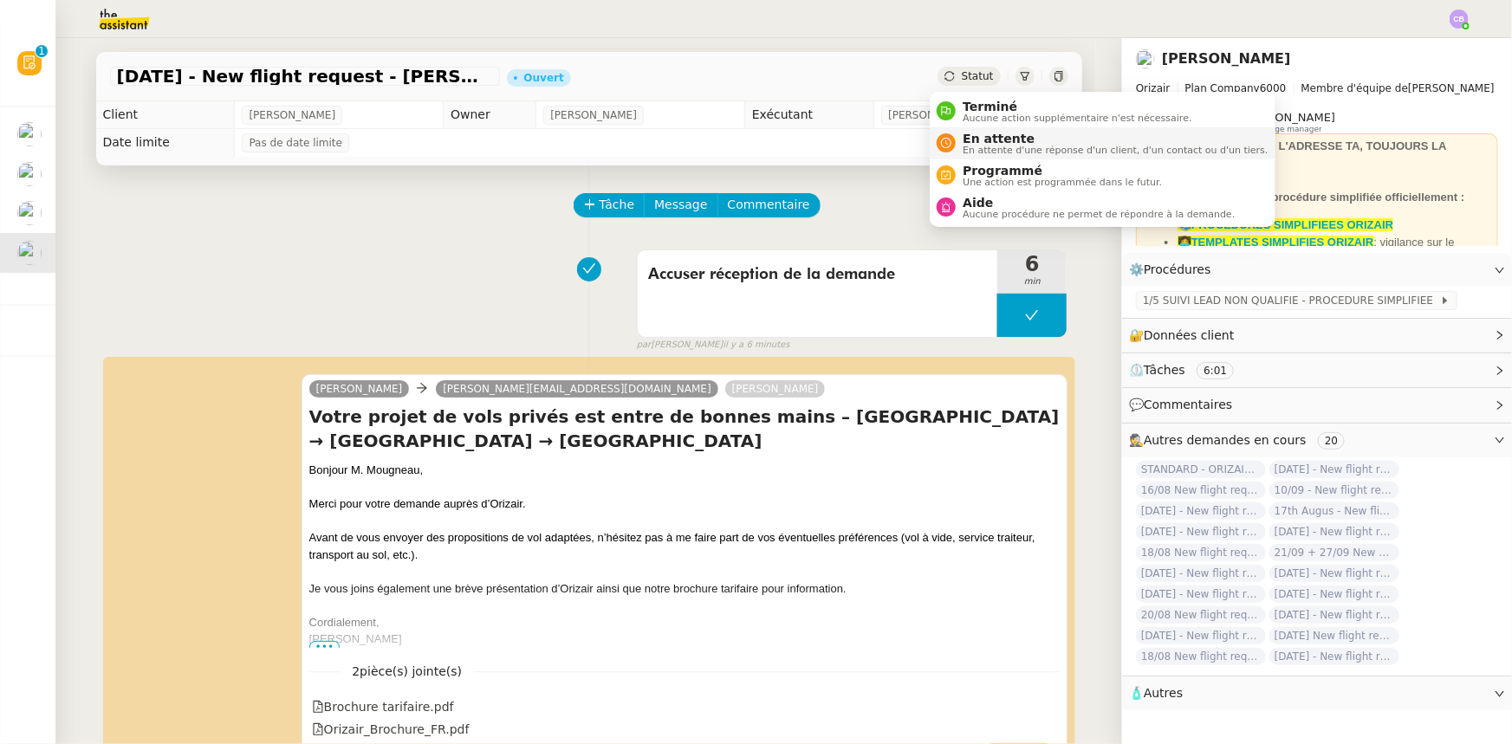
click at [987, 146] on span "En attente d'une réponse d'un client, d'un contact ou d'un tiers." at bounding box center [1115, 151] width 305 height 10
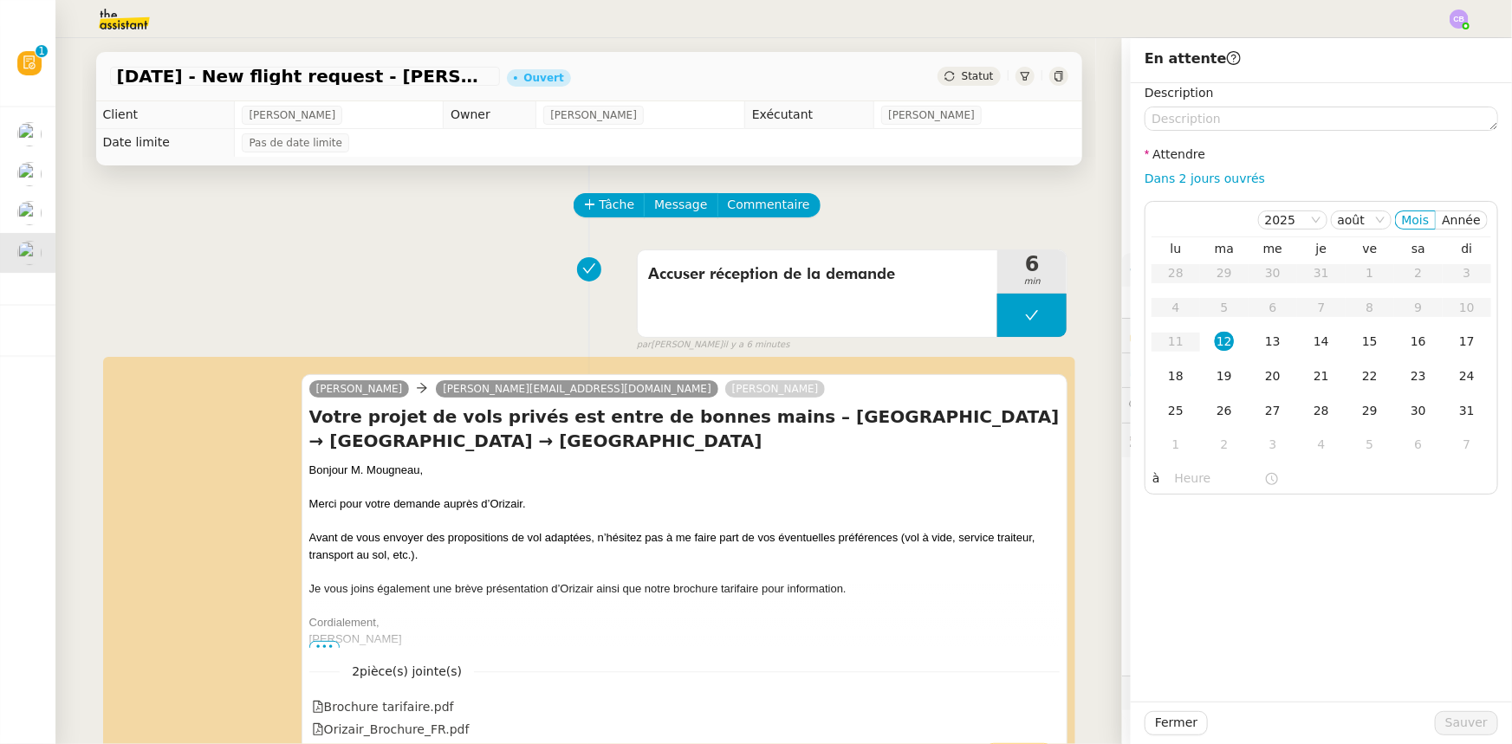
click at [1187, 182] on link "Dans 2 jours ouvrés" at bounding box center [1204, 179] width 120 height 14
type input "07:00"
click at [1263, 339] on div "13" at bounding box center [1272, 341] width 19 height 19
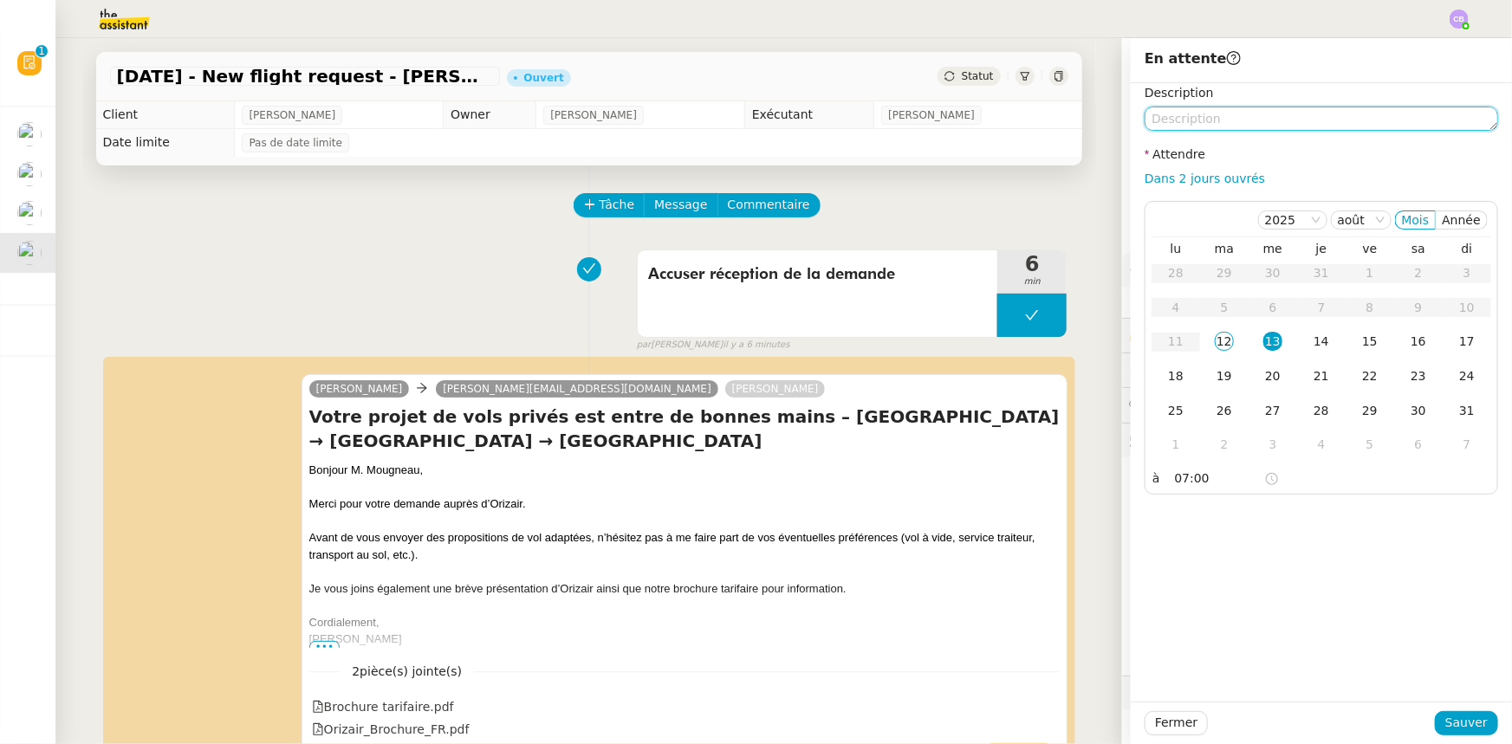
click at [1185, 117] on textarea at bounding box center [1320, 119] width 353 height 24
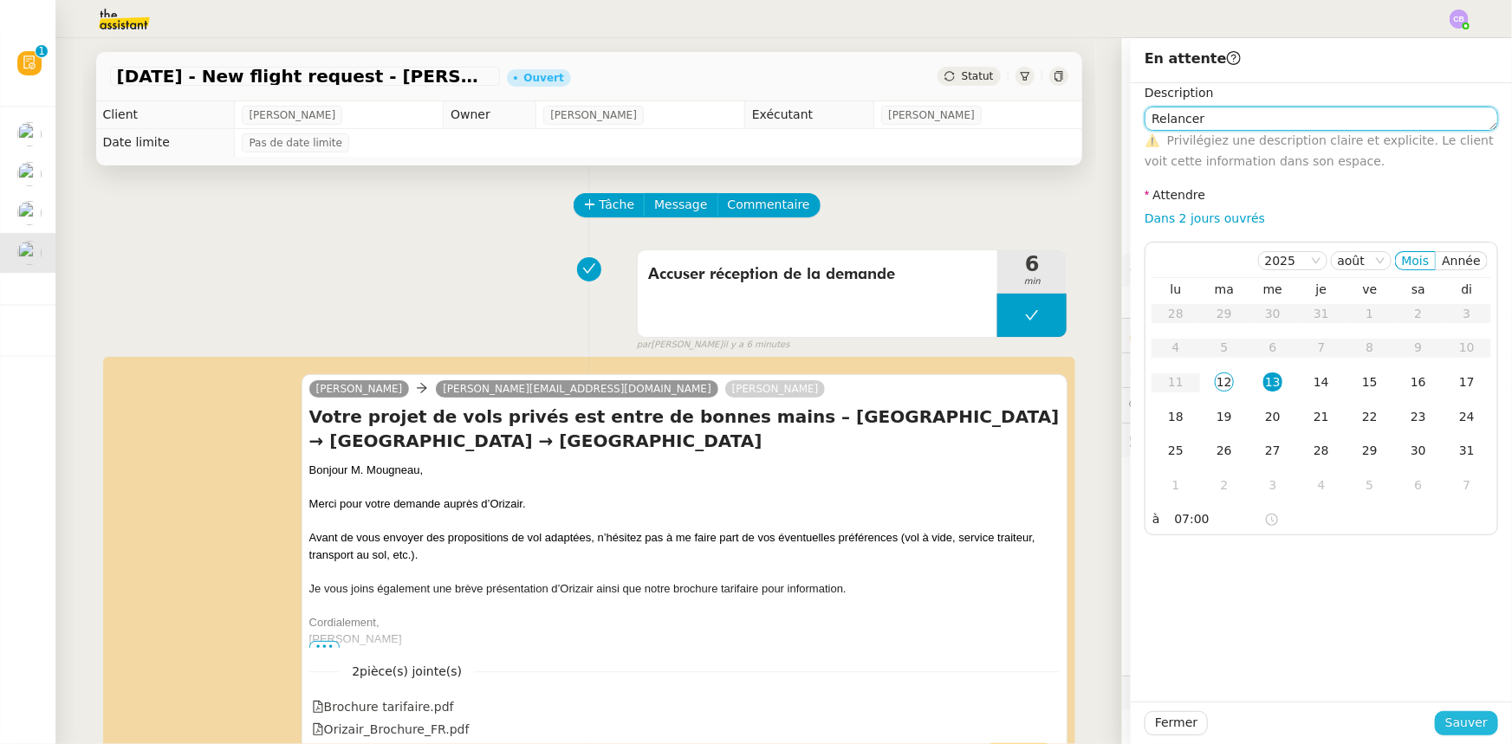
type textarea "Relancer"
click at [1449, 714] on span "Sauver" at bounding box center [1466, 723] width 42 height 20
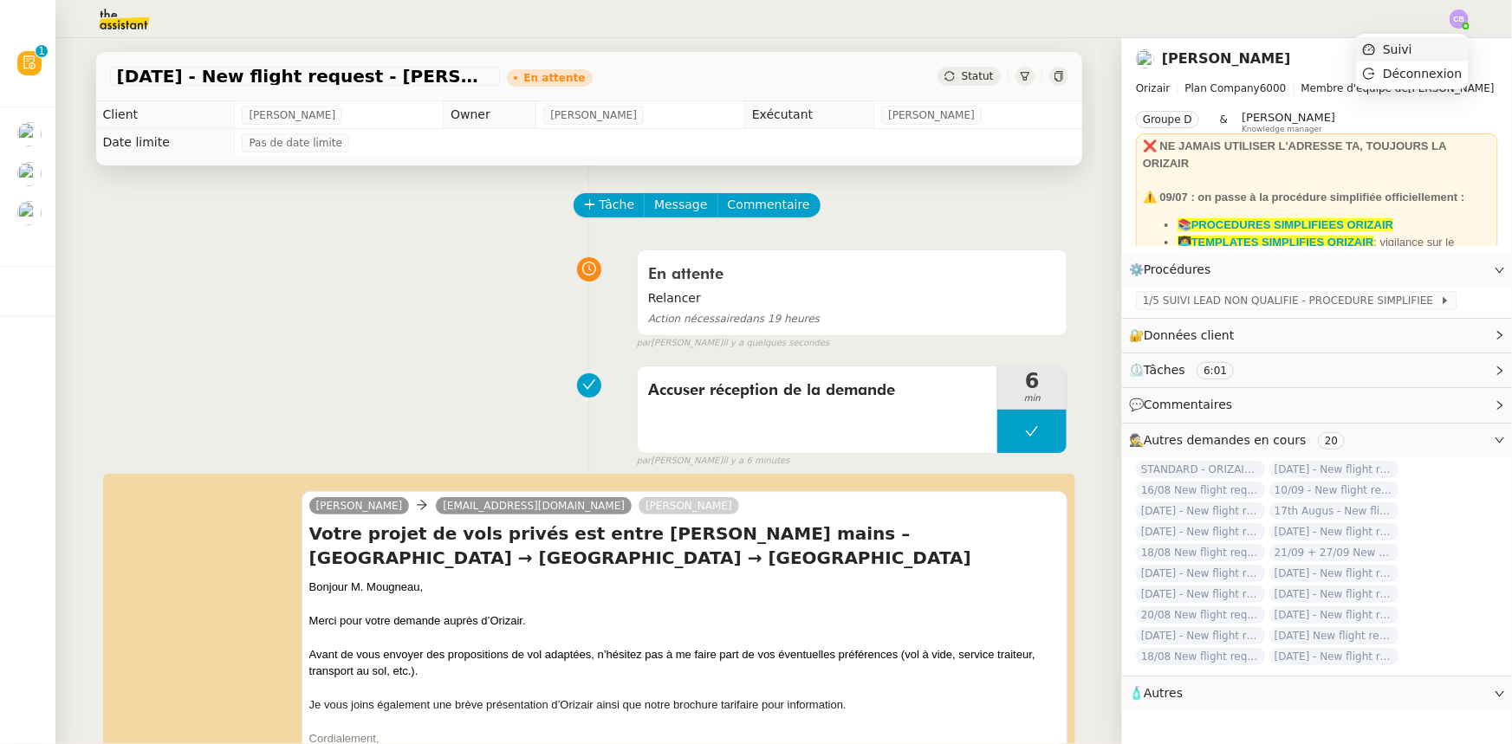
click at [1412, 49] on span "Suivi" at bounding box center [1397, 49] width 29 height 14
